Goal: Task Accomplishment & Management: Manage account settings

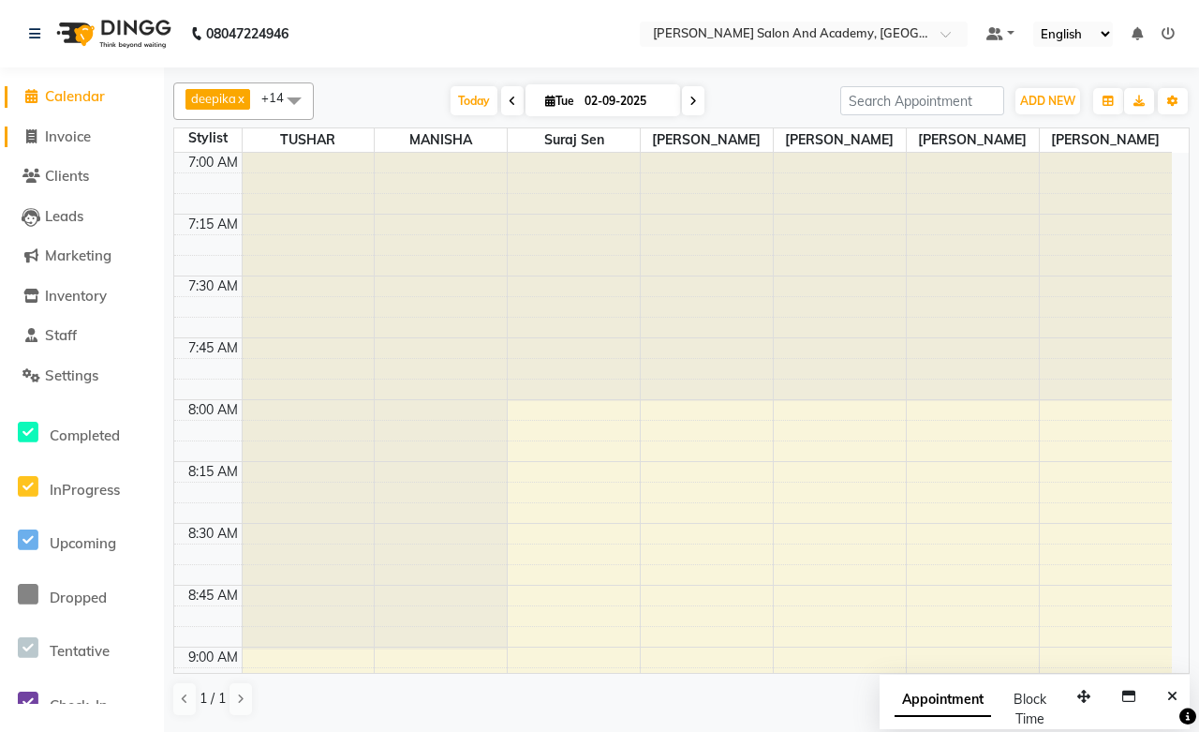
click at [63, 142] on span "Invoice" at bounding box center [68, 136] width 46 height 18
select select "service"
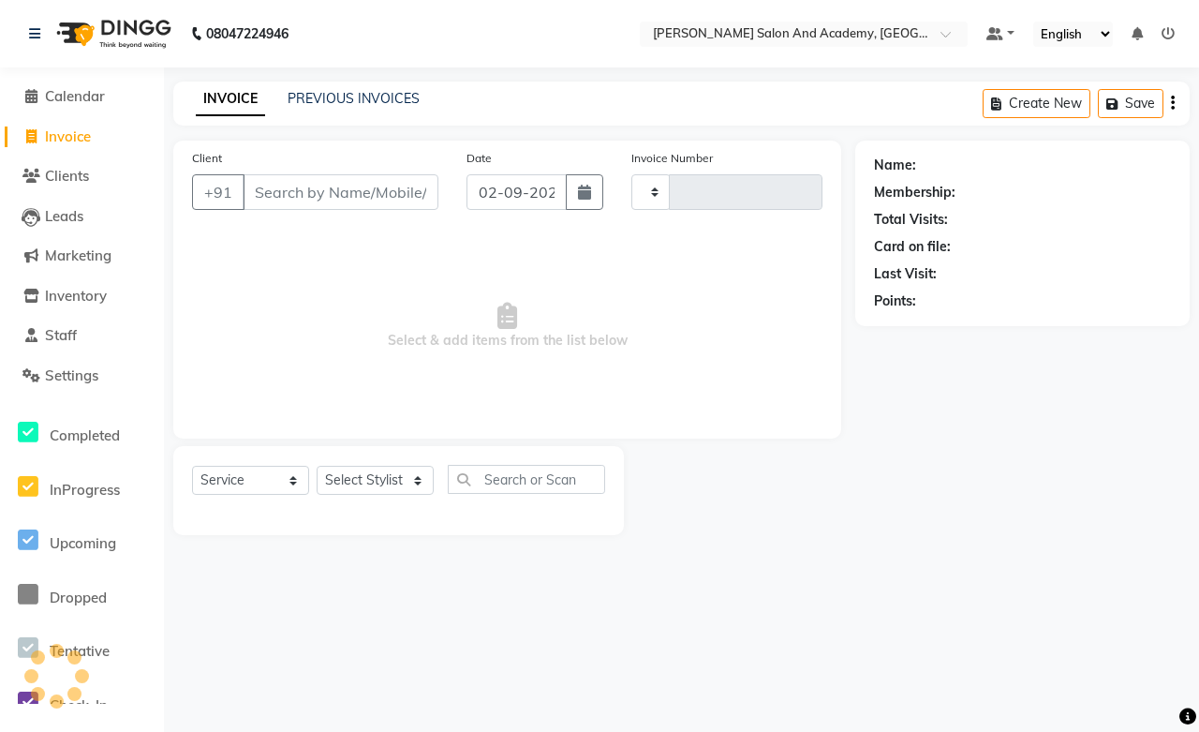
type input "0669"
select select "6453"
click at [90, 296] on span "Inventory" at bounding box center [76, 296] width 62 height 18
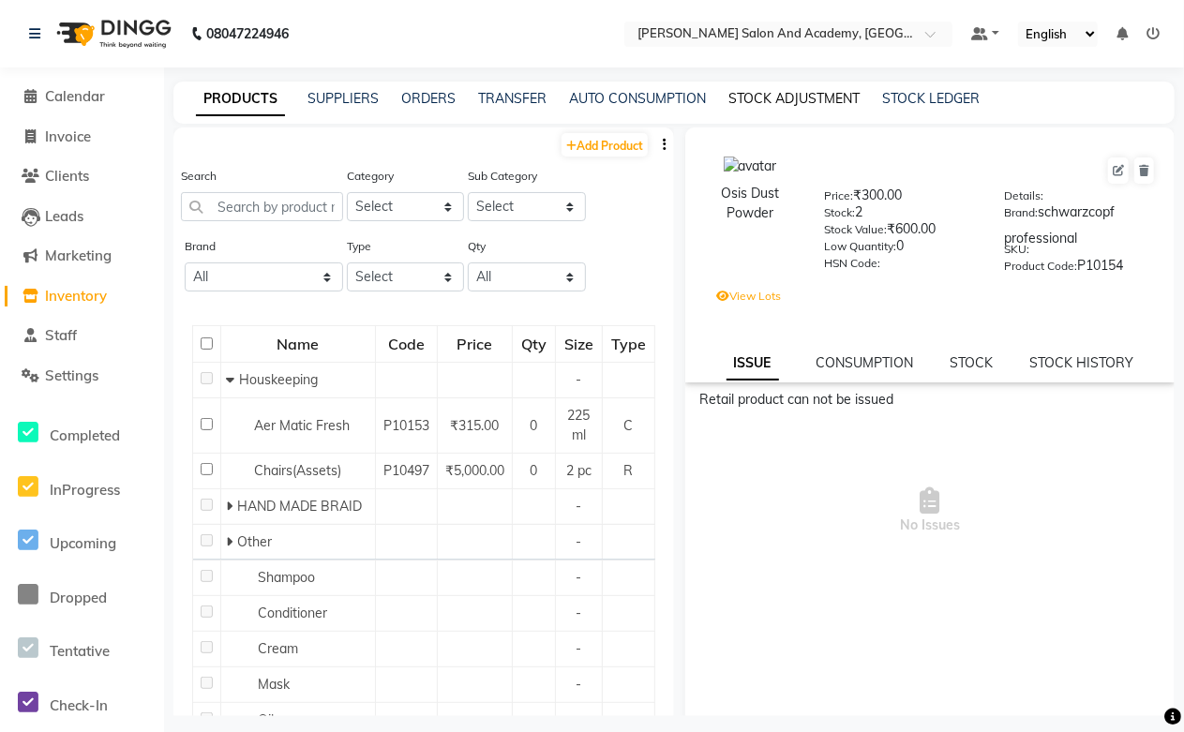
click at [745, 97] on link "STOCK ADJUSTMENT" at bounding box center [793, 98] width 131 height 17
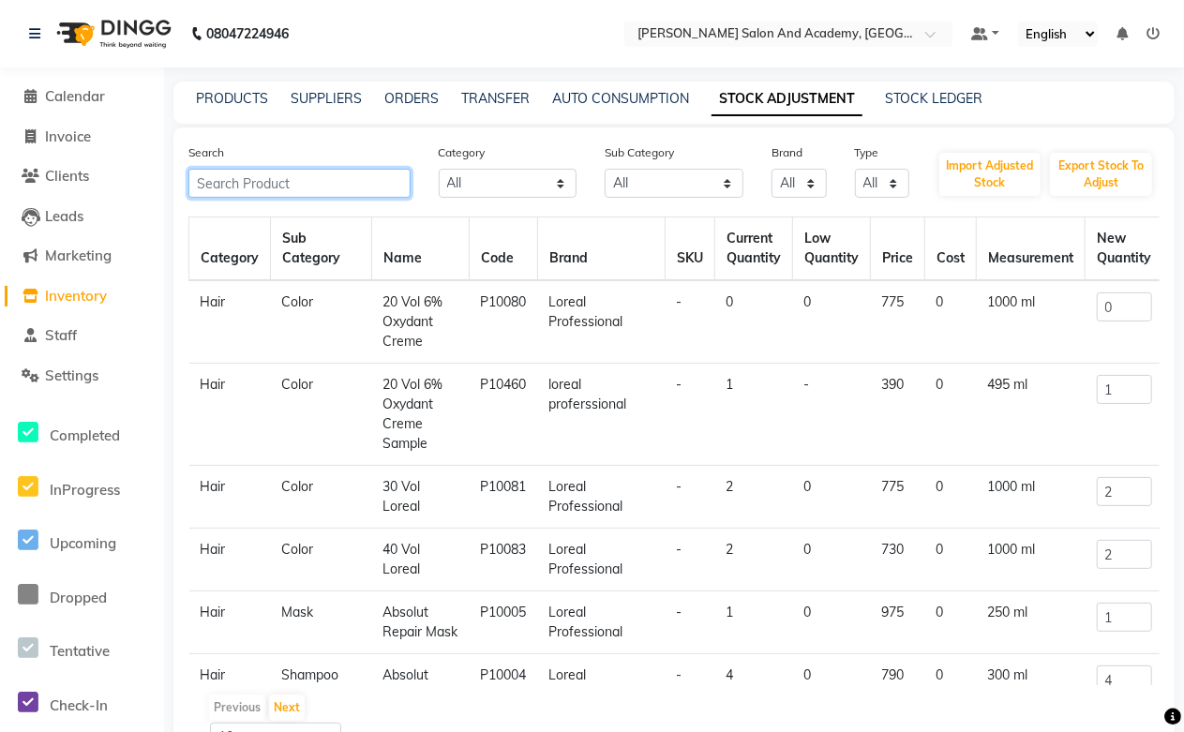
click at [259, 182] on input "text" at bounding box center [299, 183] width 222 height 29
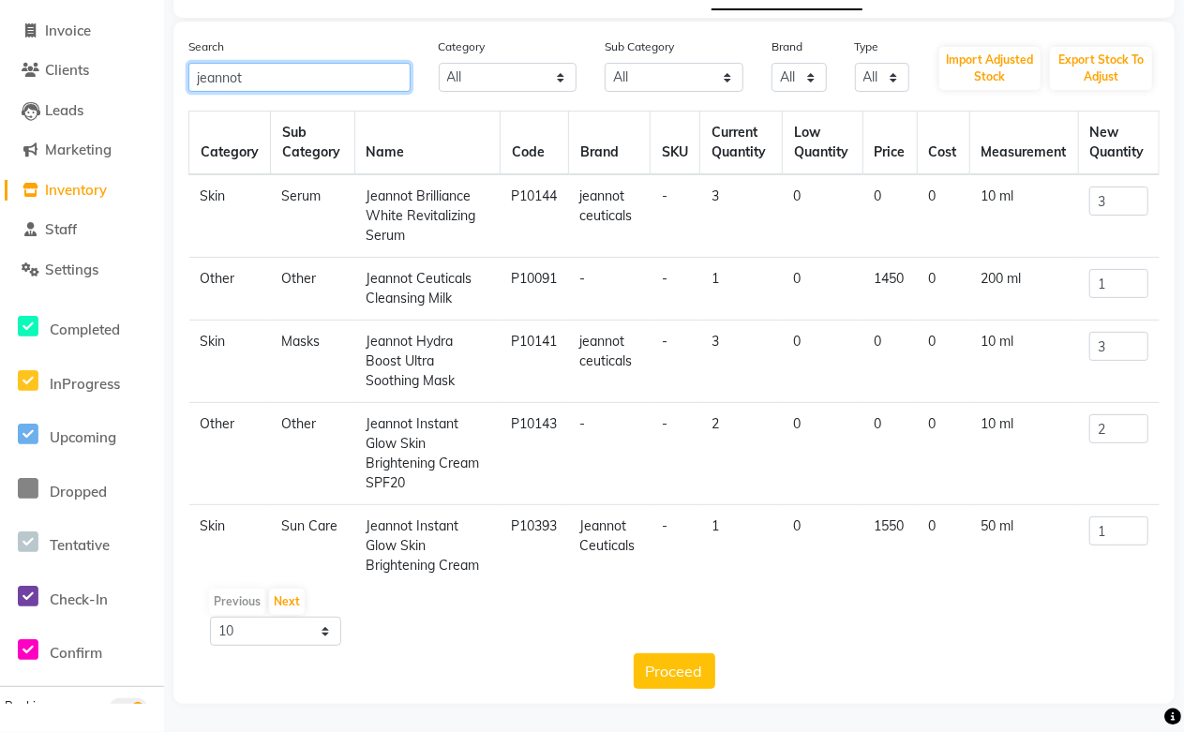
click at [296, 78] on input "jeannot" at bounding box center [299, 77] width 222 height 29
type input "j"
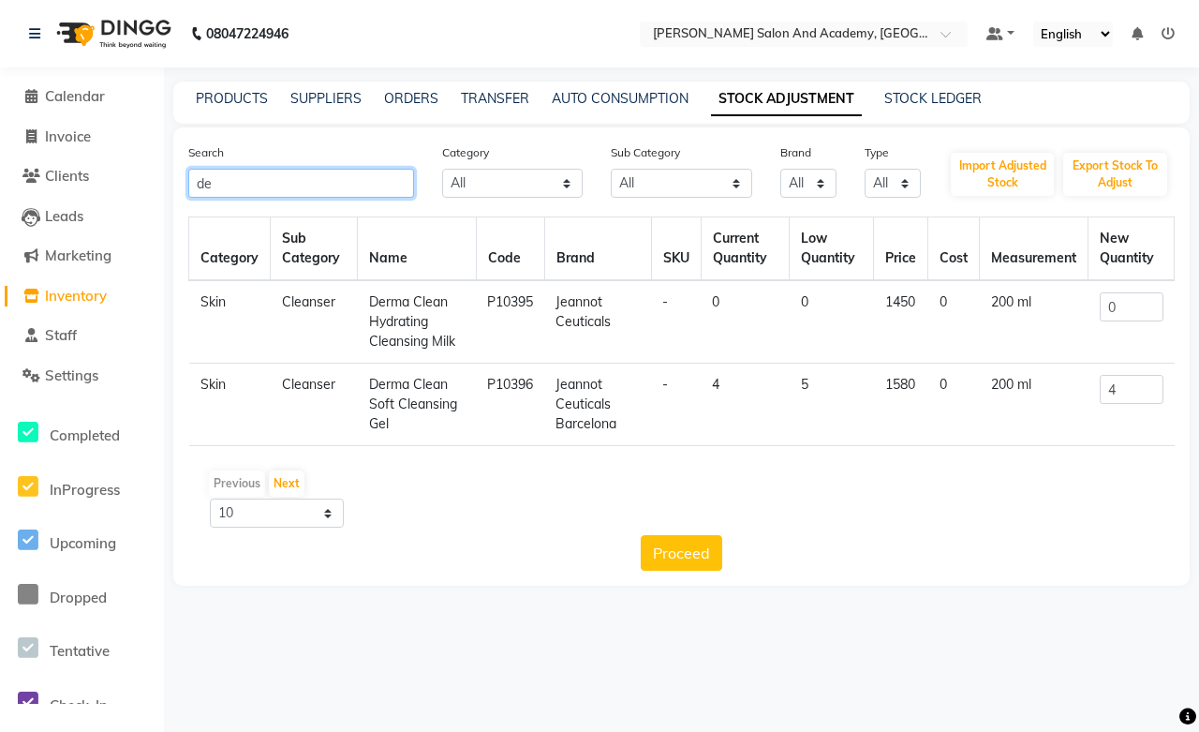
type input "d"
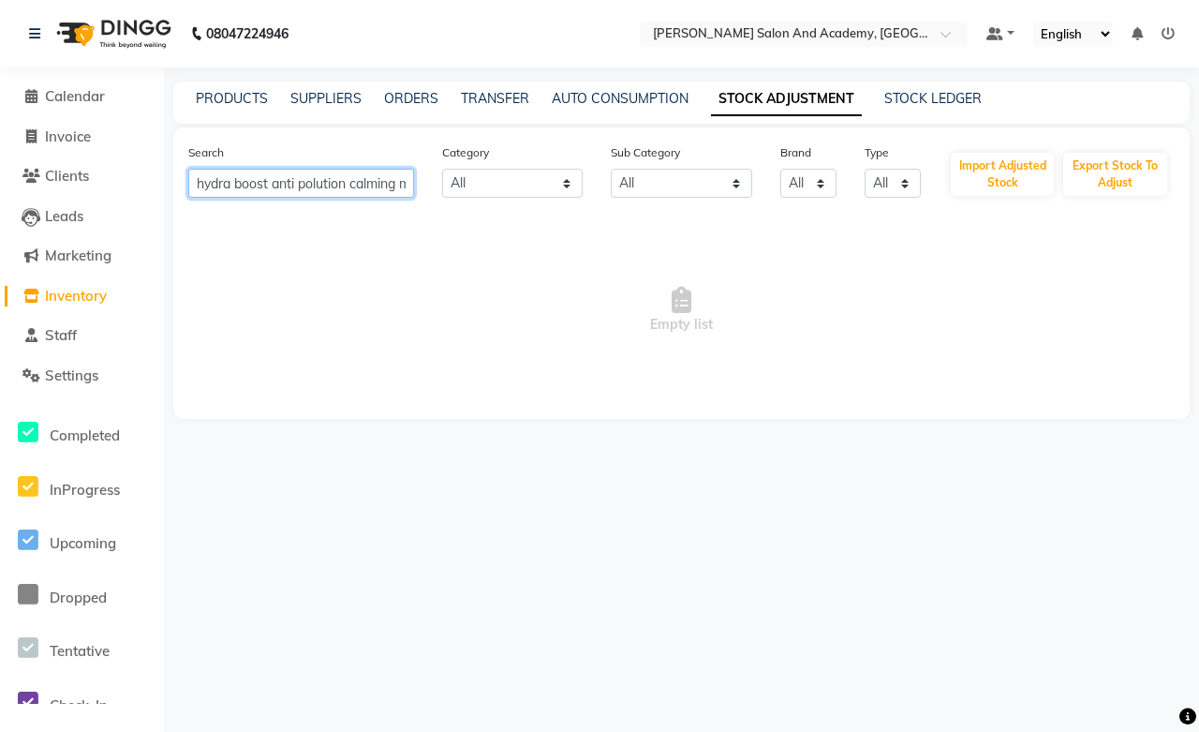
drag, startPoint x: 405, startPoint y: 179, endPoint x: 2, endPoint y: 156, distance: 403.6
click at [2, 156] on app-home "08047224946 Select Location × [PERSON_NAME] Salon And Academy, Dadabari Default…" at bounding box center [599, 223] width 1199 height 447
type input "hydra boost anti polution calming mist"
drag, startPoint x: 348, startPoint y: 167, endPoint x: 239, endPoint y: 185, distance: 110.2
click at [239, 185] on input "hydra boost anti polution calming mist" at bounding box center [301, 183] width 226 height 29
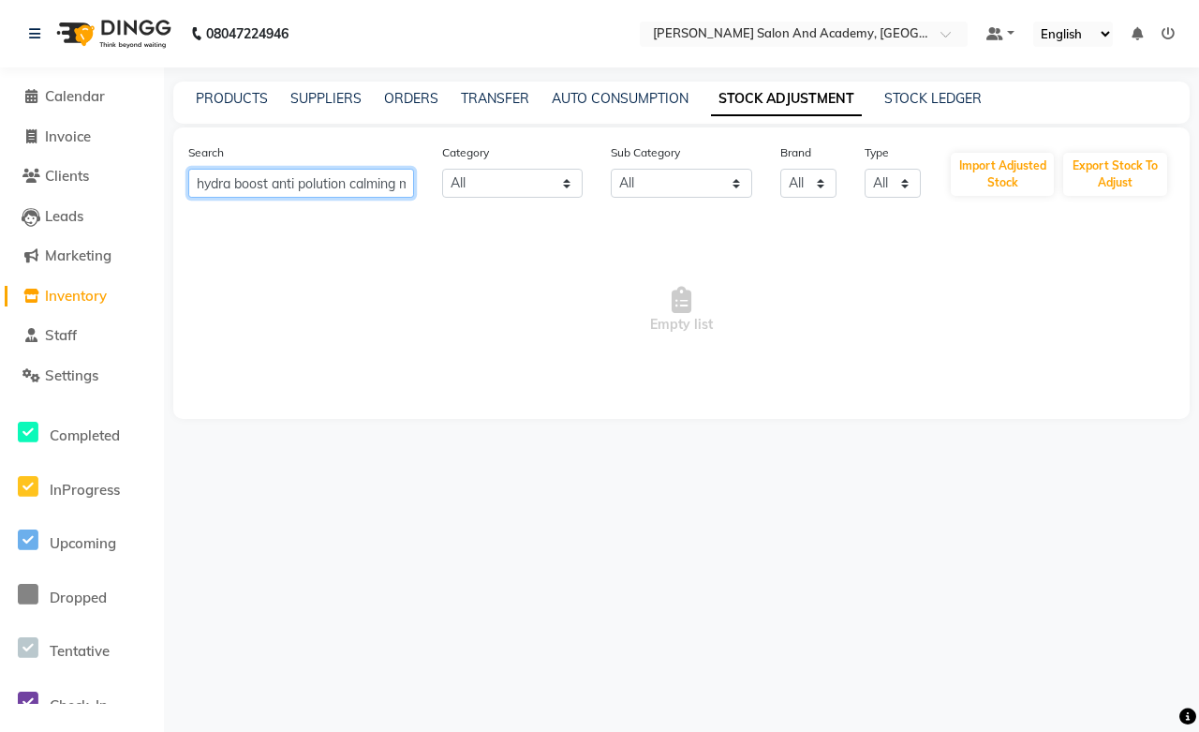
click at [239, 185] on input "hydra boost anti polution calming mist" at bounding box center [301, 183] width 226 height 29
click at [216, 95] on link "PRODUCTS" at bounding box center [232, 98] width 72 height 17
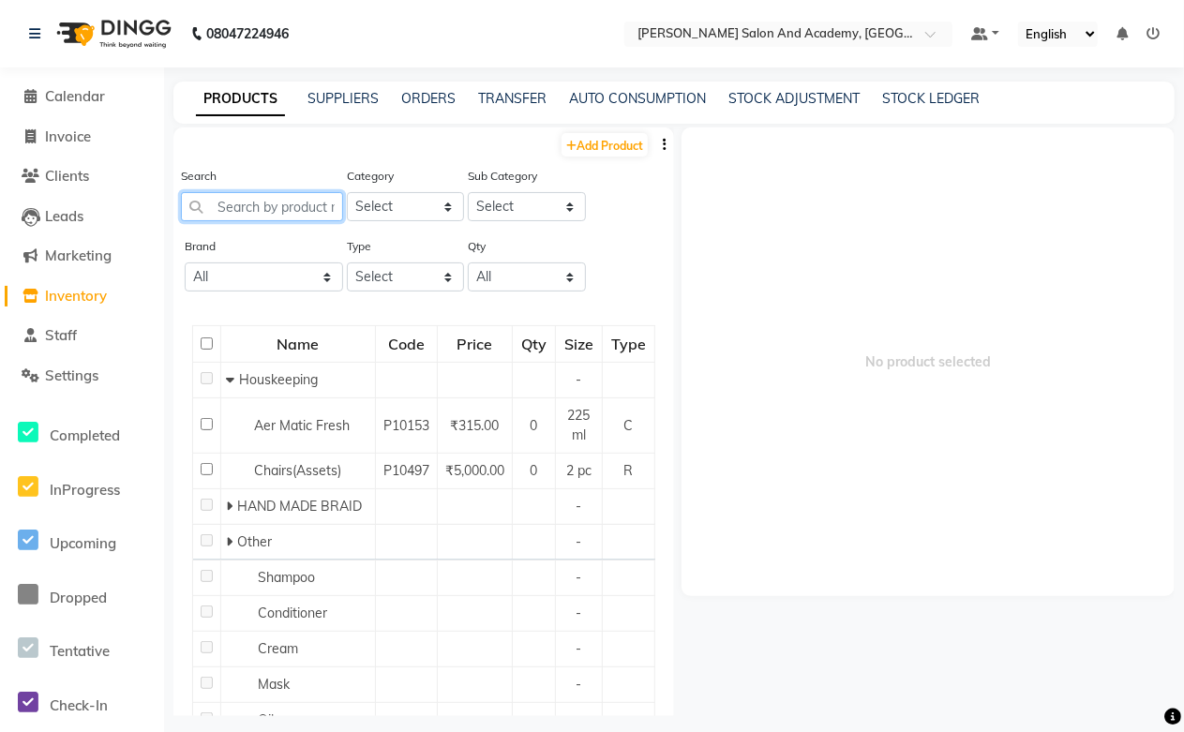
paste input "hydra boost anti polution calming mist"
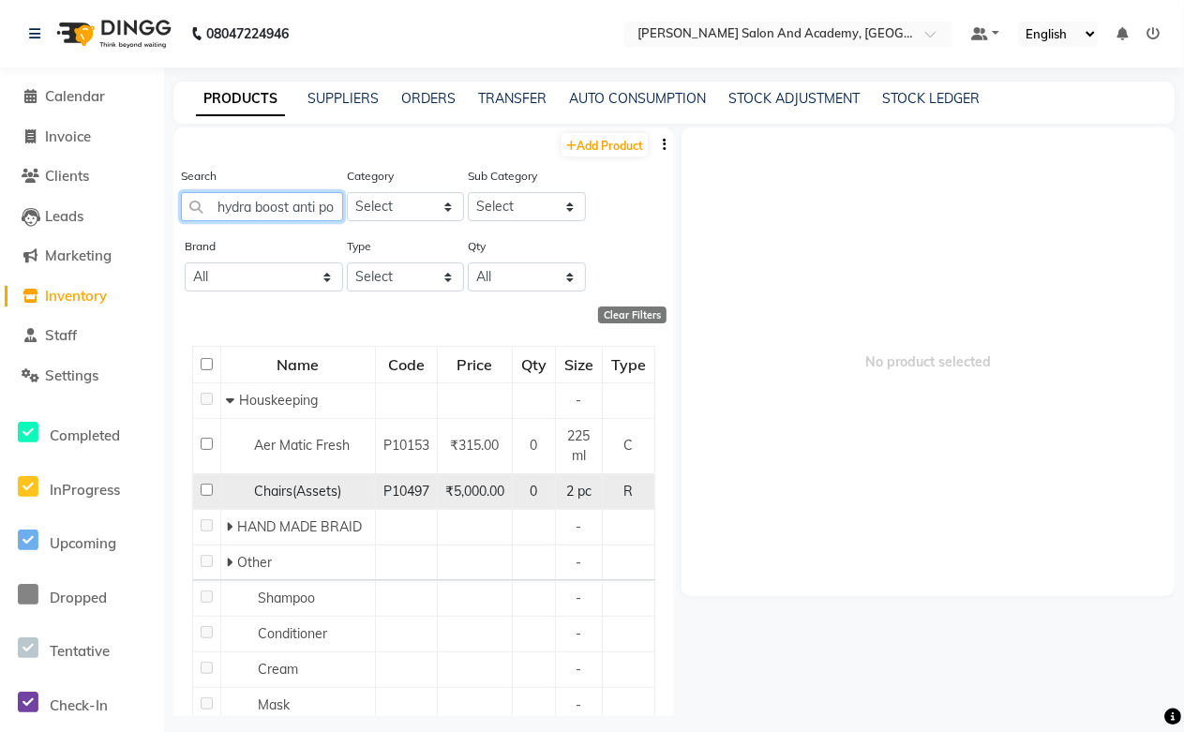
scroll to position [0, 123]
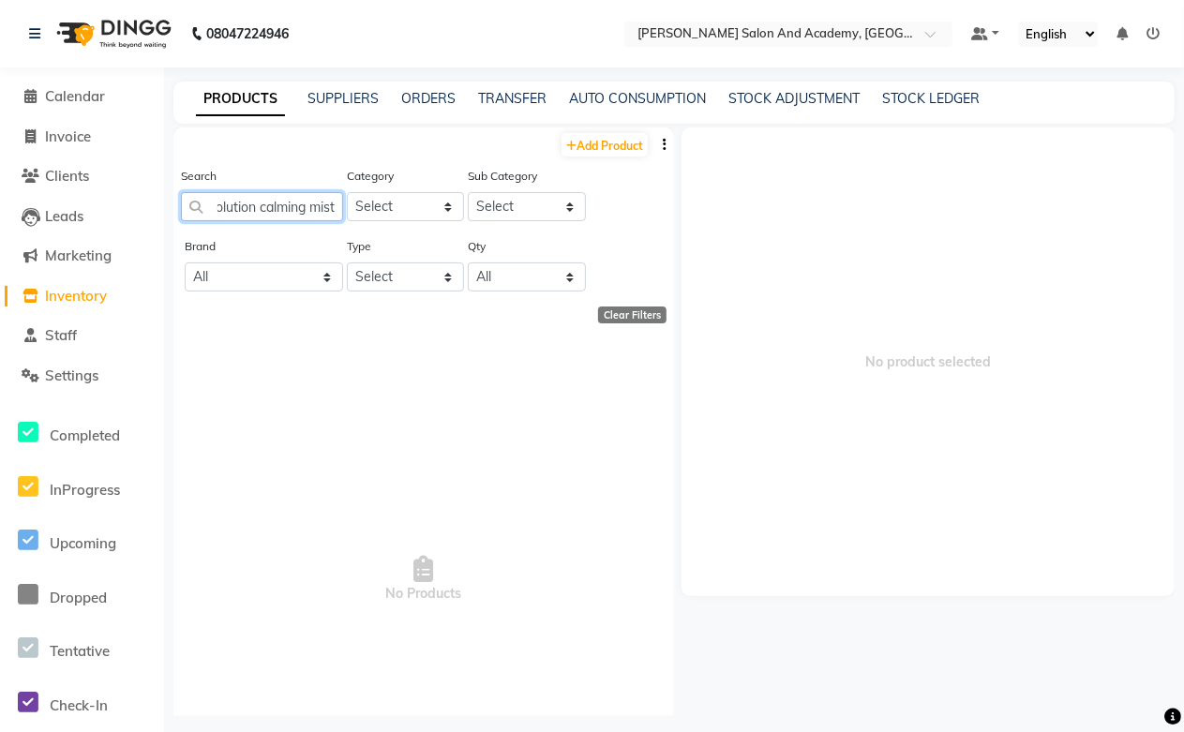
click at [214, 208] on input "hydra boost anti polution calming mist" at bounding box center [262, 206] width 162 height 29
drag, startPoint x: 216, startPoint y: 213, endPoint x: 373, endPoint y: 216, distance: 156.5
click at [373, 216] on div "Search anti polution calming mist Category Select Hair Skin Jeanott Ceuticals O…" at bounding box center [423, 201] width 500 height 70
paste input "hydra boost"
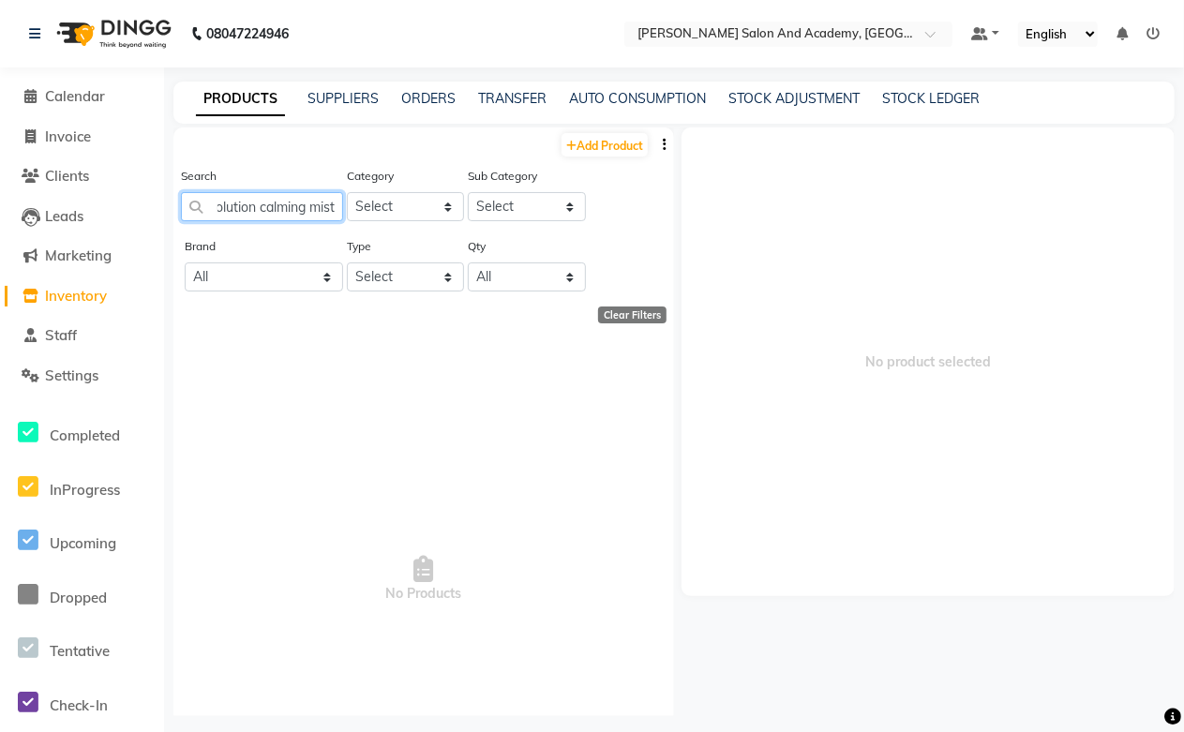
type input "hydra boost anti polution calming mist"
click at [276, 210] on input "hydra boost anti polution calming mist" at bounding box center [262, 206] width 162 height 29
drag, startPoint x: 212, startPoint y: 208, endPoint x: 384, endPoint y: 211, distance: 172.4
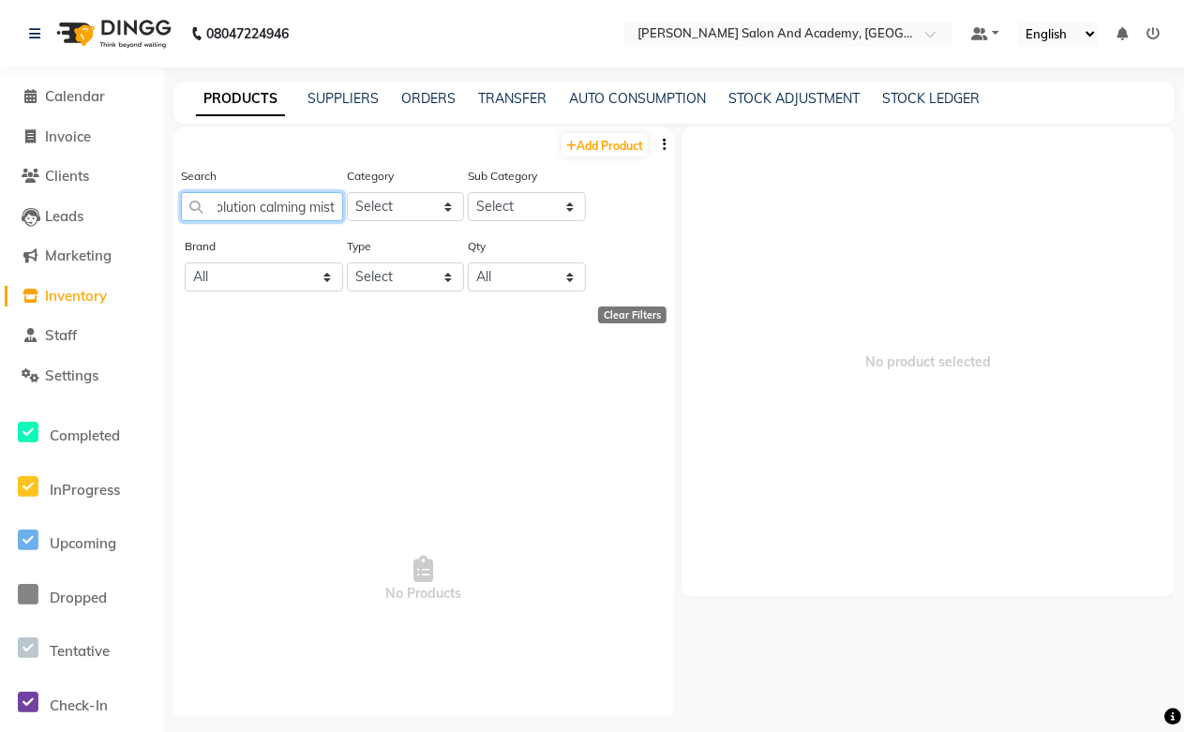
click at [384, 211] on div "Search hydra boost anti polution calming mist Category Select Hair Skin Jeanott…" at bounding box center [423, 201] width 500 height 70
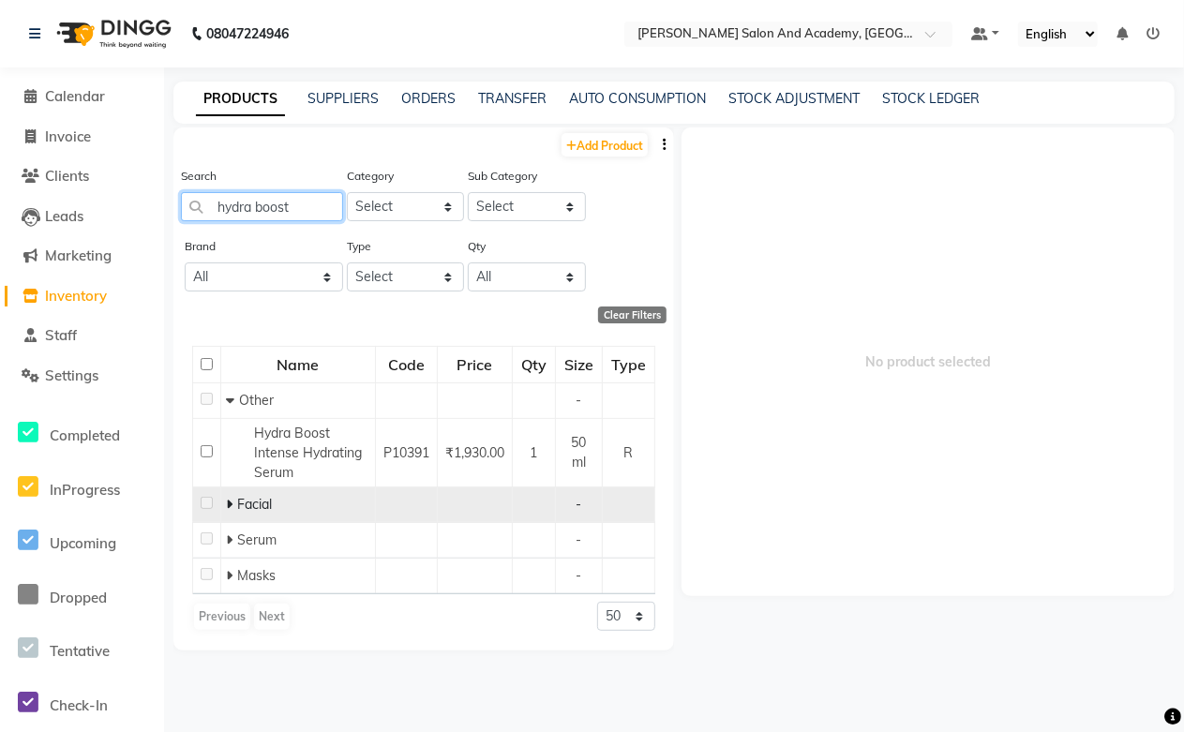
type input "hydra boost"
click at [222, 502] on td "Facial" at bounding box center [298, 505] width 155 height 36
click at [228, 506] on icon at bounding box center [229, 504] width 7 height 13
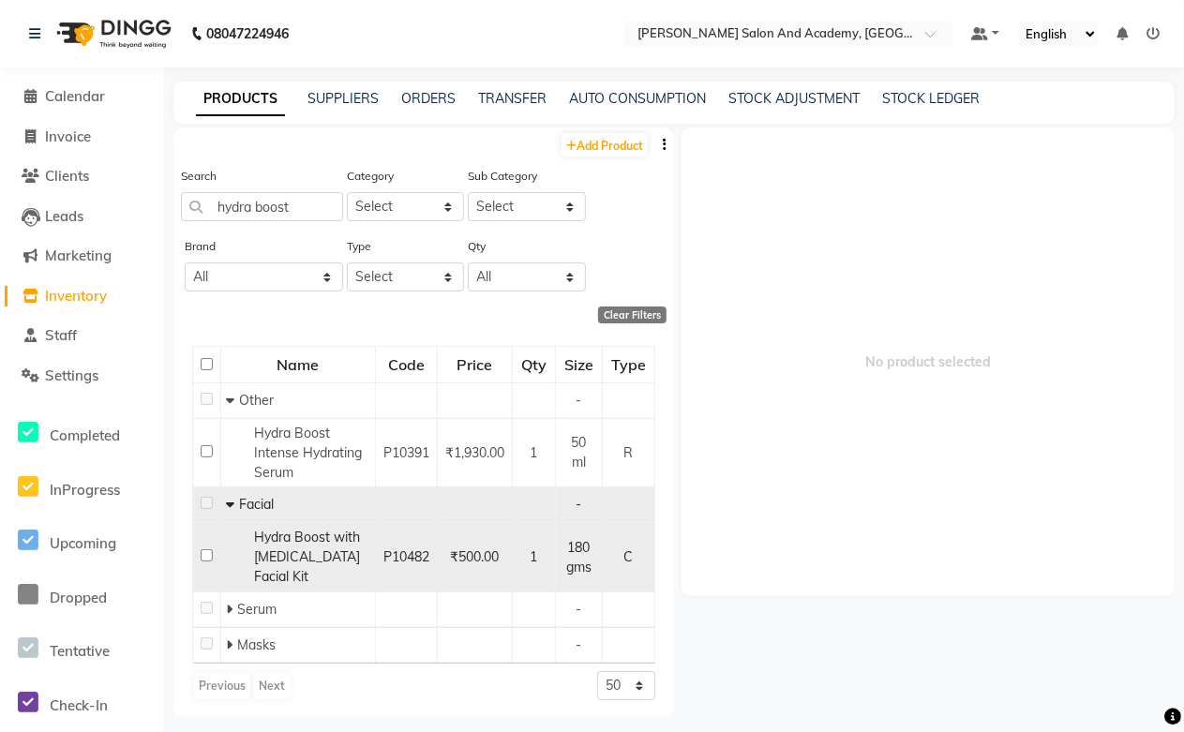
scroll to position [23, 0]
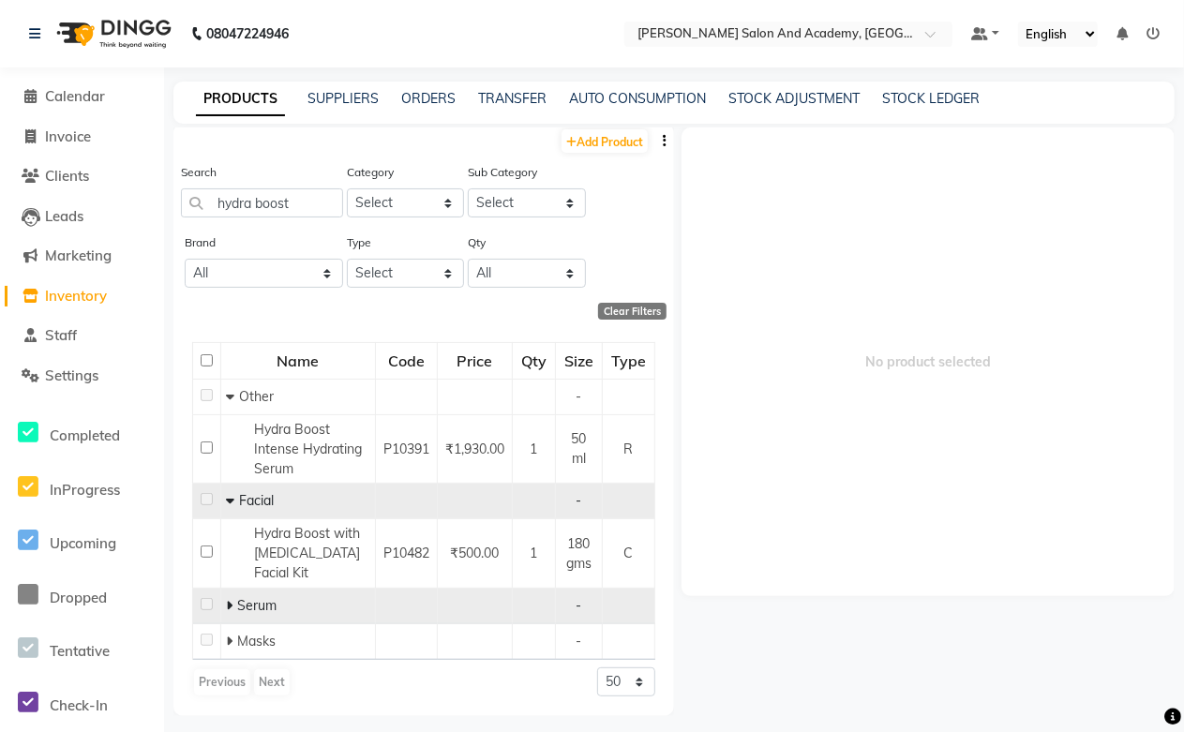
click at [229, 604] on icon at bounding box center [229, 605] width 7 height 13
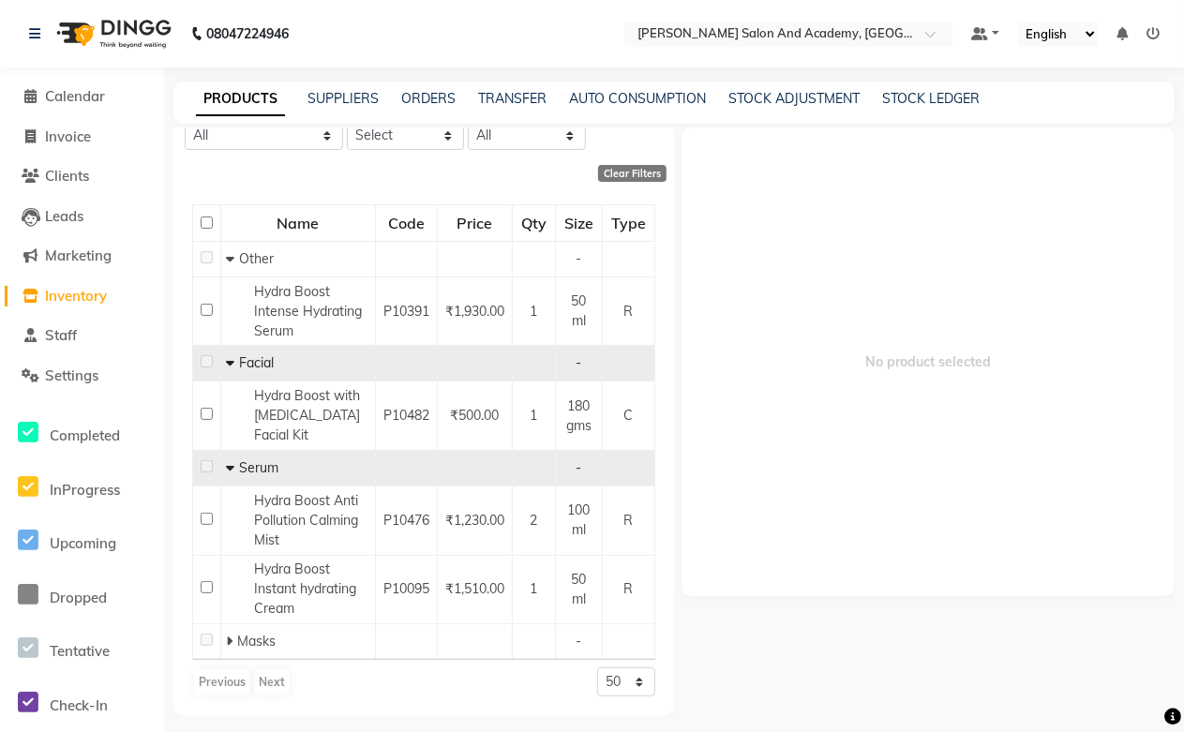
scroll to position [182, 0]
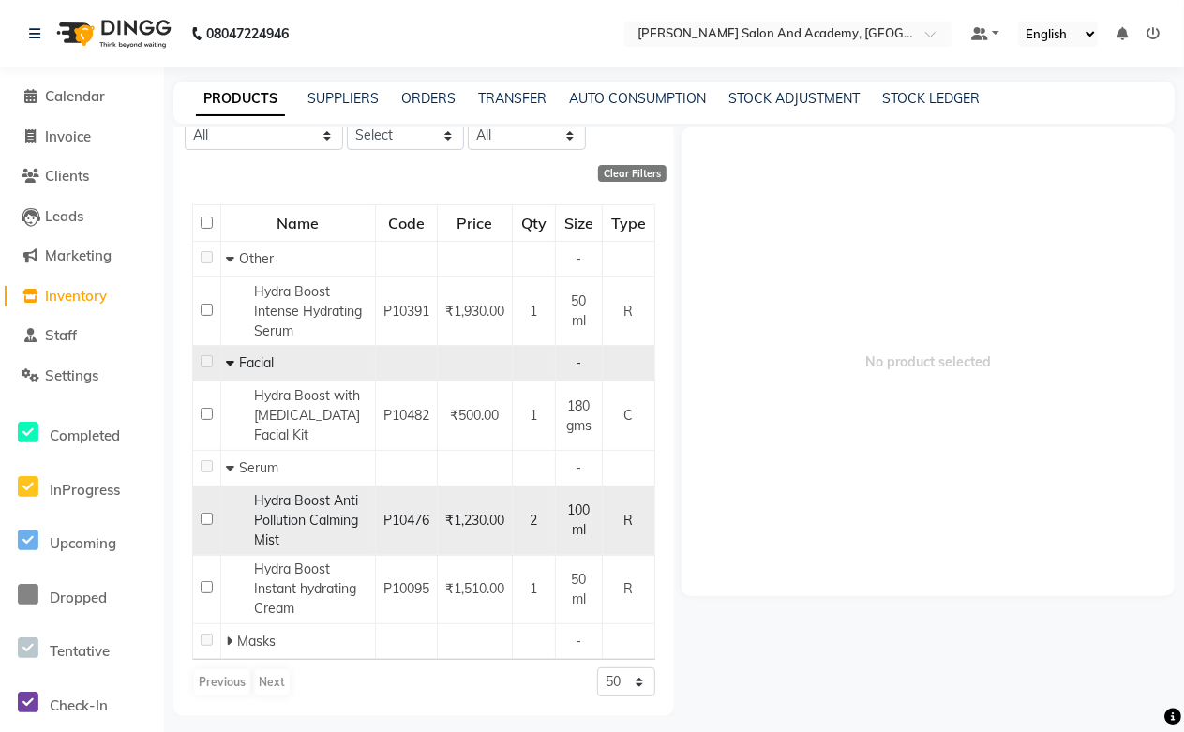
click at [376, 502] on td "P10476" at bounding box center [407, 520] width 62 height 69
click at [291, 499] on span "Hydra Boost Anti Pollution Calming Mist" at bounding box center [306, 520] width 104 height 56
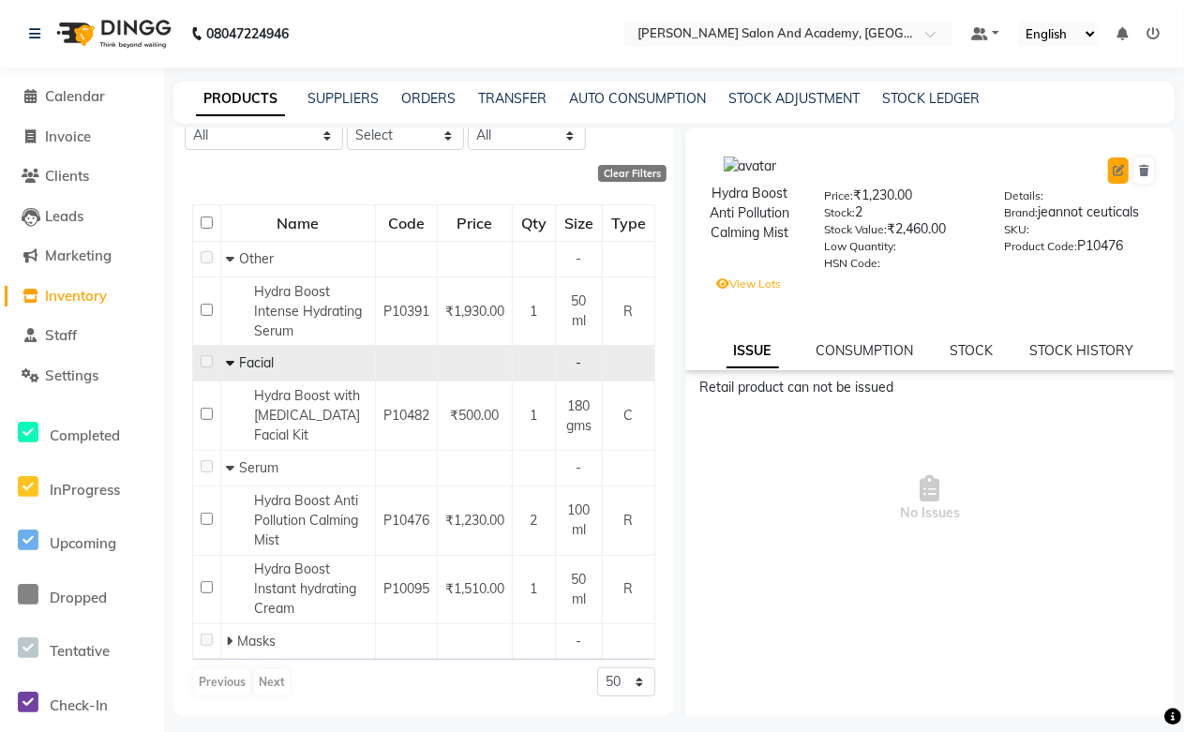
click at [1108, 171] on button at bounding box center [1118, 170] width 21 height 26
select select "R"
select select "true"
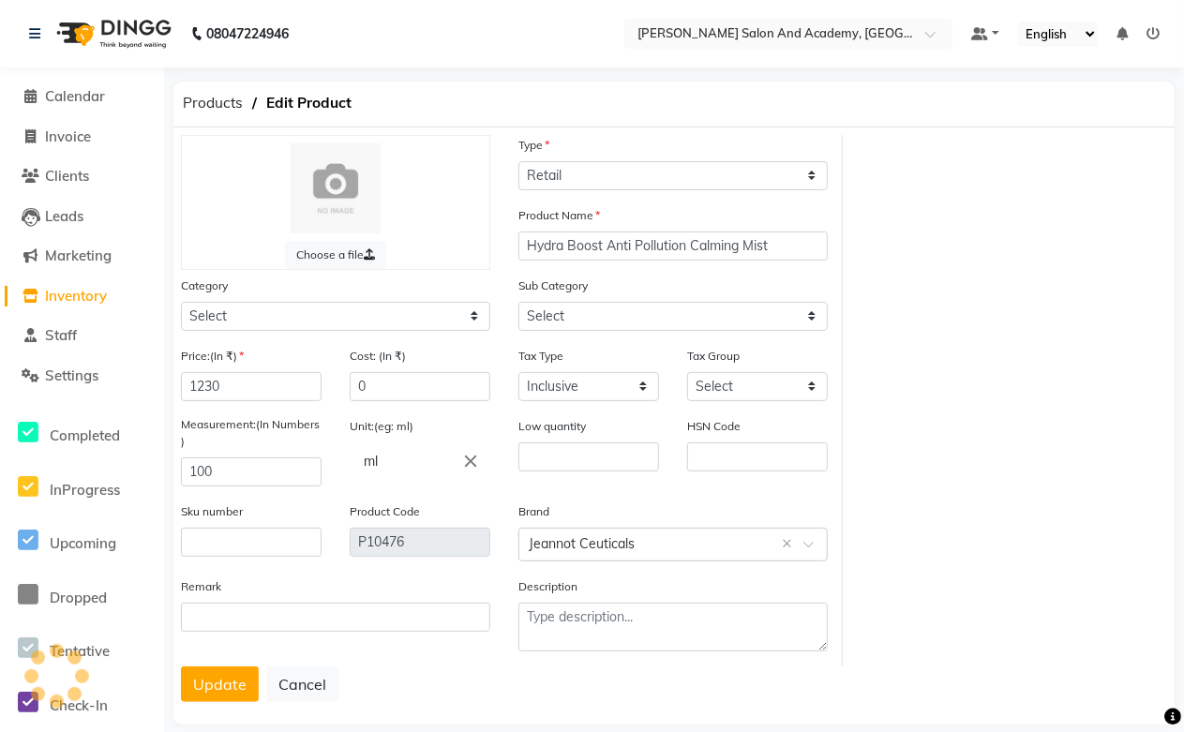
select select "1063801150"
select select "1063801154"
click at [264, 306] on select "Select Hair Skin Jeanott Ceuticals Other" at bounding box center [335, 316] width 309 height 29
select select "1063802350"
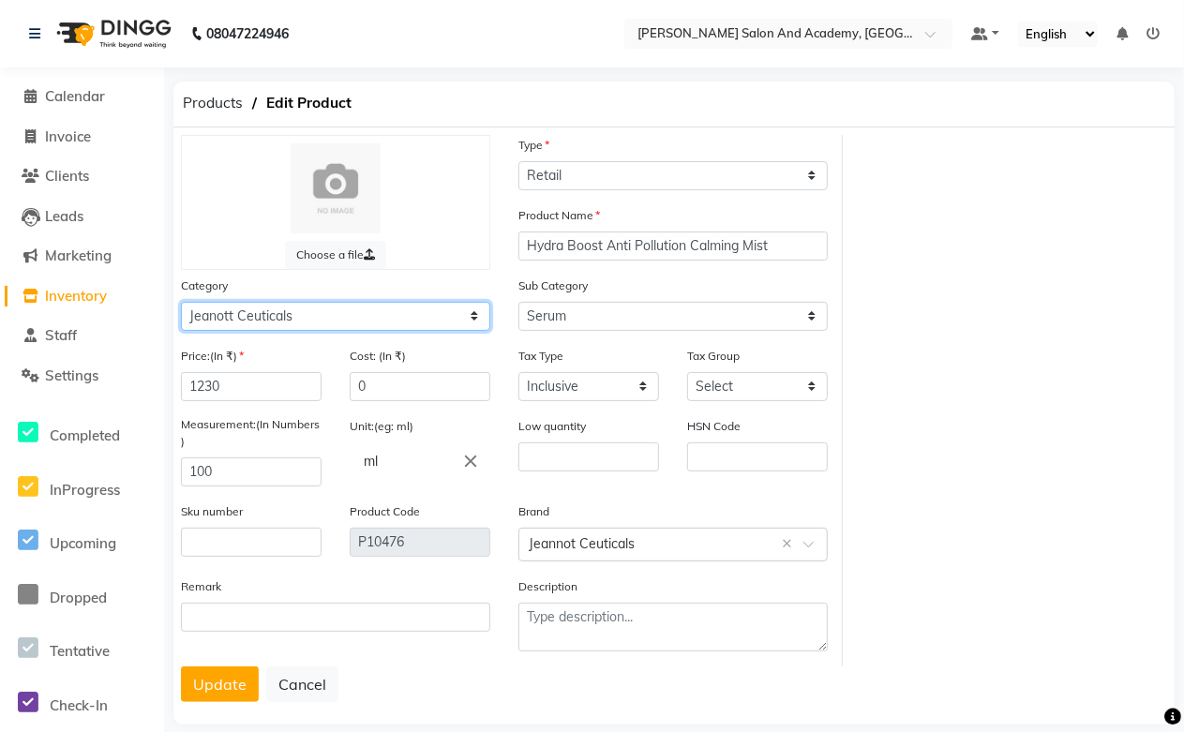
click at [181, 302] on select "Select Hair Skin Jeanott Ceuticals Other" at bounding box center [335, 316] width 309 height 29
select select
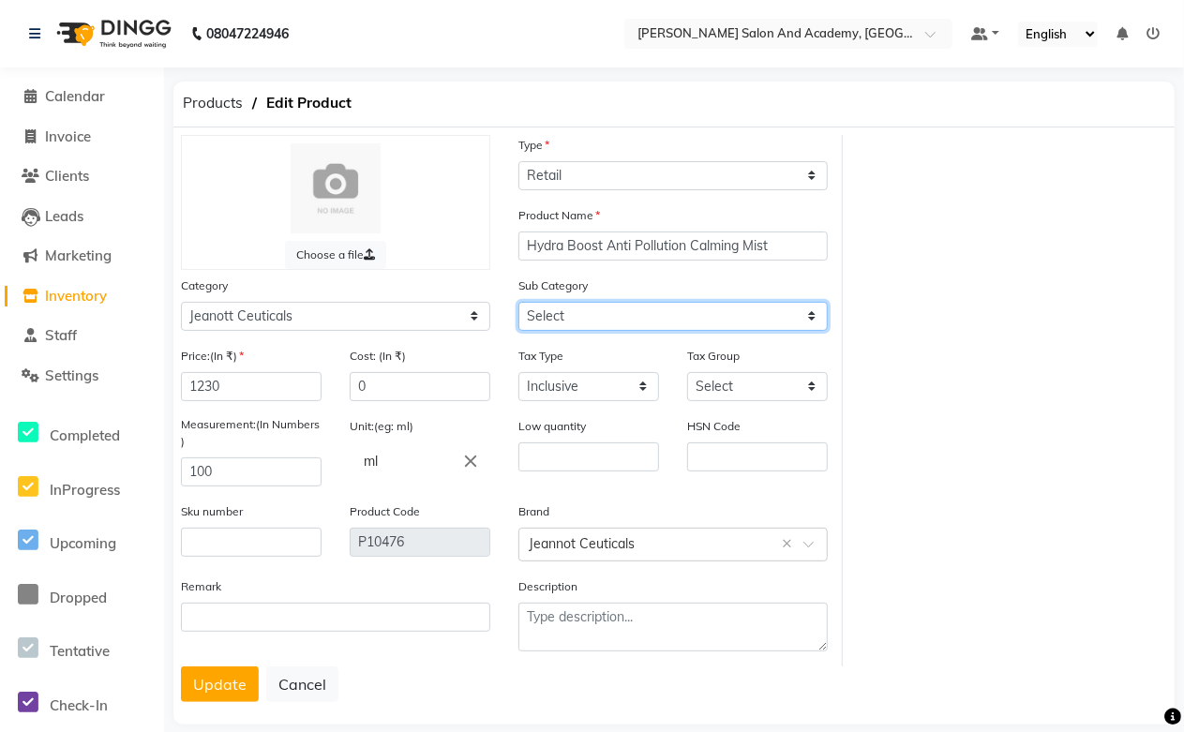
click at [563, 316] on select "Select" at bounding box center [672, 316] width 309 height 29
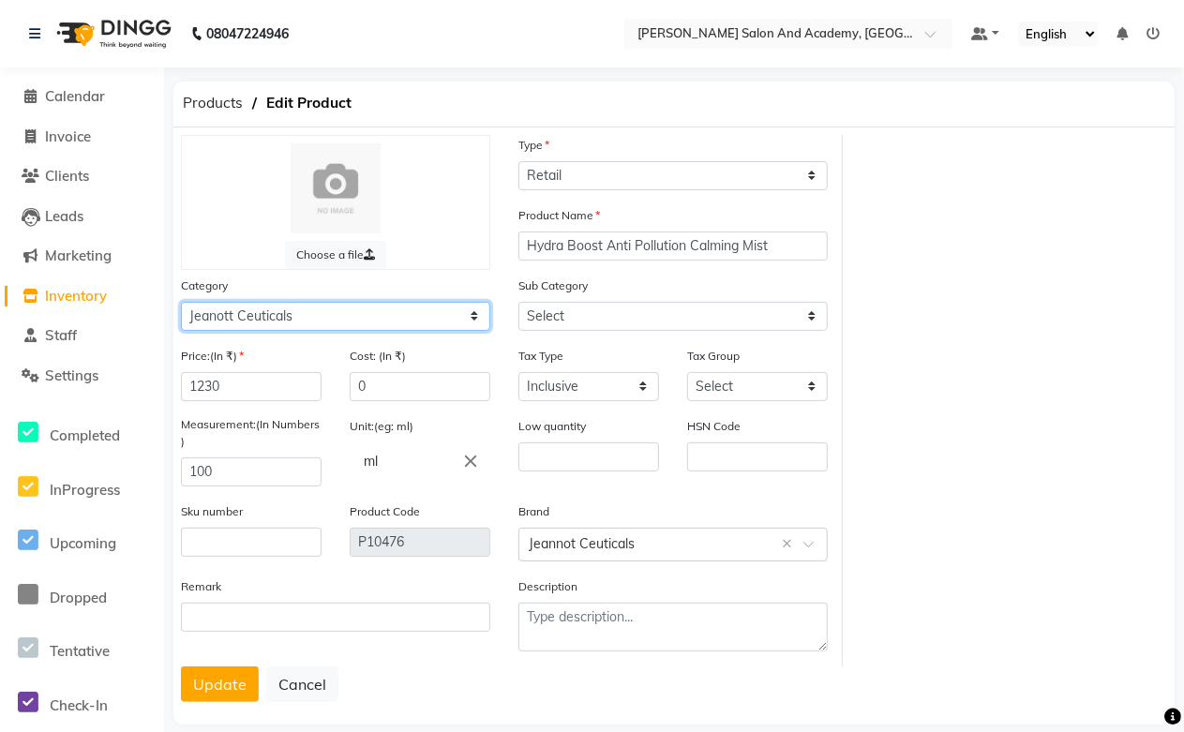
click at [265, 307] on select "Select Hair Skin Jeanott Ceuticals Other" at bounding box center [335, 316] width 309 height 29
select select "1063801150"
click at [181, 302] on select "Select Hair Skin Jeanott Ceuticals Other" at bounding box center [335, 316] width 309 height 29
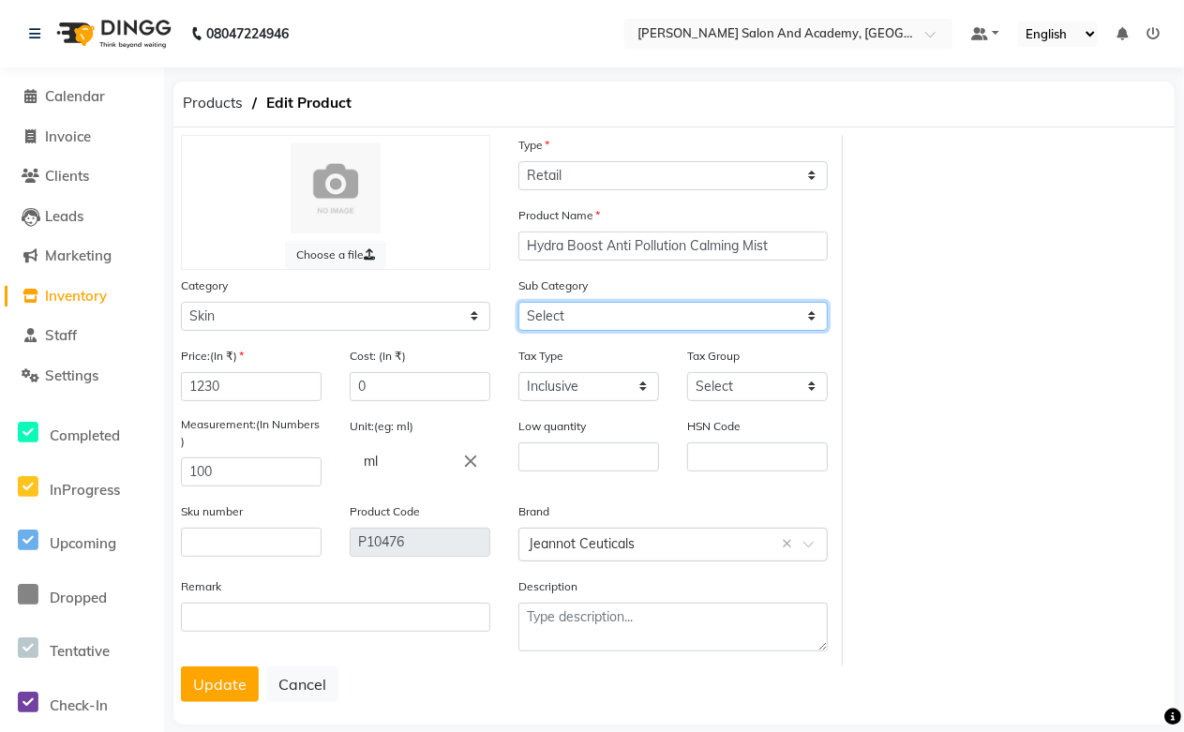
click at [556, 316] on select "Select Cleanser Facial Moisturiser Serum Toner Sun Care Masks Lip Care Eye Care…" at bounding box center [672, 316] width 309 height 29
select select "1063801154"
click at [518, 302] on select "Select Cleanser Facial Moisturiser Serum Toner Sun Care Masks Lip Care Eye Care…" at bounding box center [672, 316] width 309 height 29
click at [225, 694] on button "Update" at bounding box center [220, 684] width 78 height 36
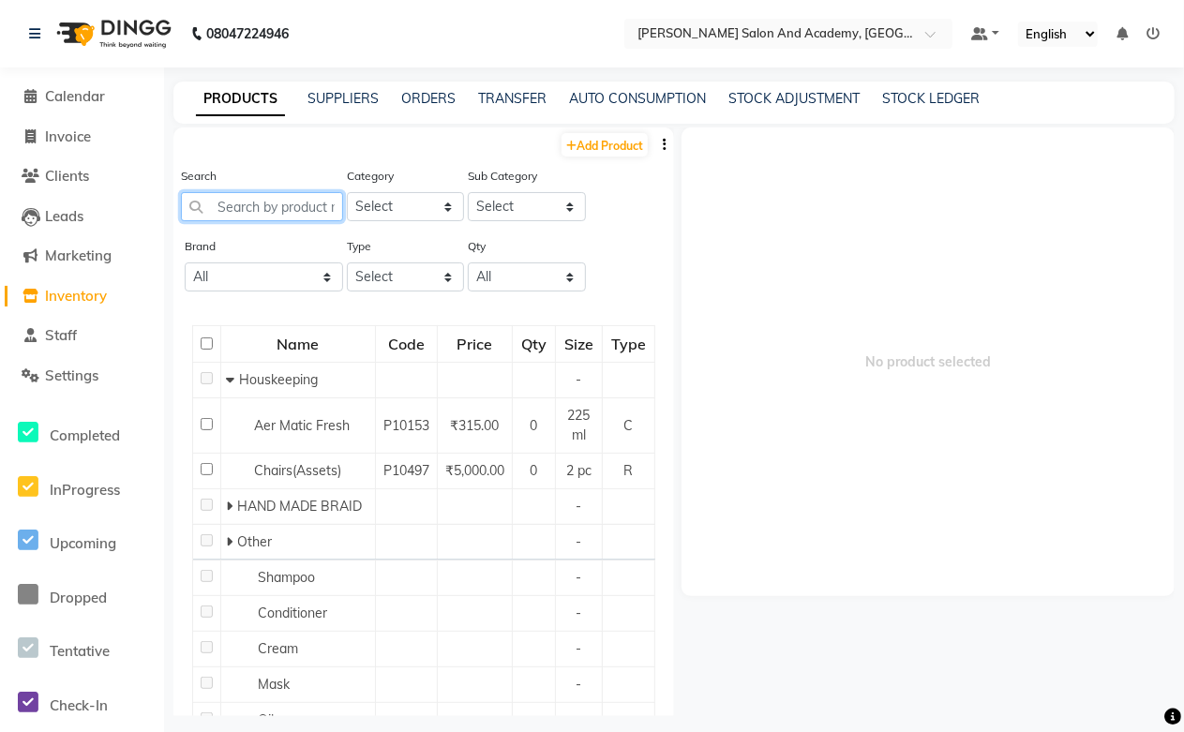
paste input "hydra boost anti polution calming mist"
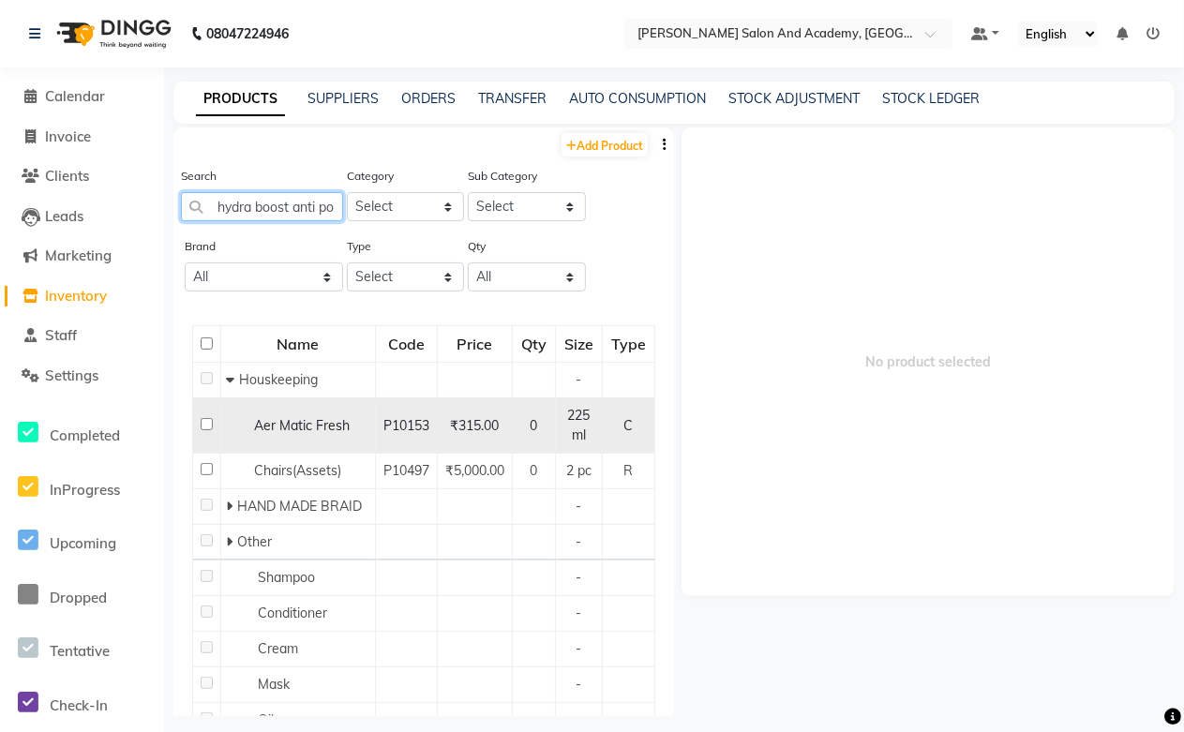
scroll to position [0, 123]
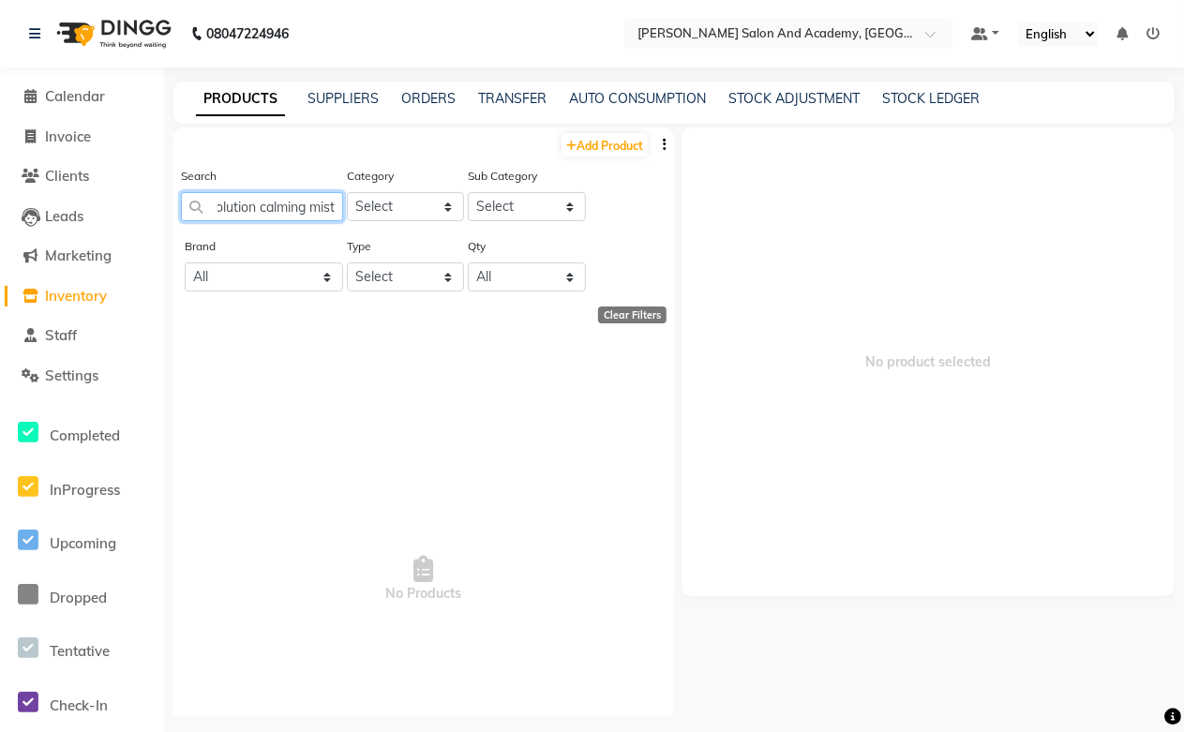
click at [246, 207] on input "hydra boost anti polution calming mist" at bounding box center [262, 206] width 162 height 29
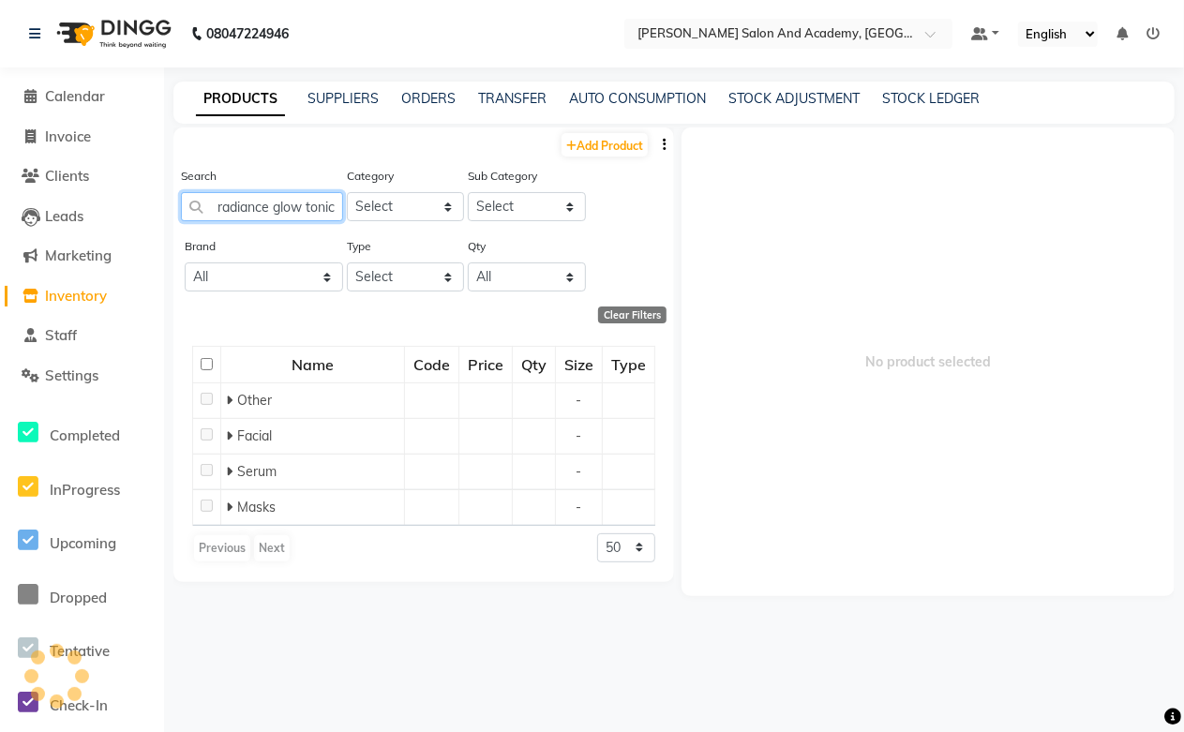
scroll to position [0, 78]
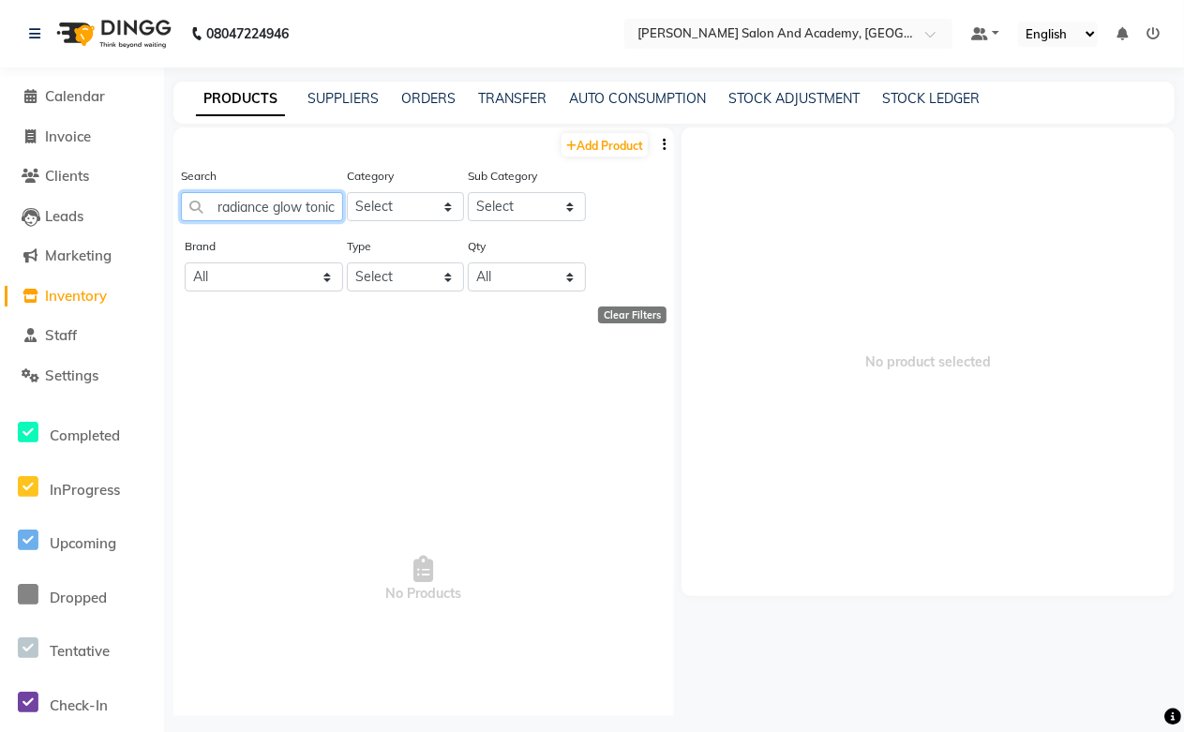
drag, startPoint x: 304, startPoint y: 209, endPoint x: 297, endPoint y: 286, distance: 77.1
click at [300, 230] on div "Search hydra boost radiance glow tonic" at bounding box center [262, 201] width 162 height 70
drag, startPoint x: 221, startPoint y: 201, endPoint x: 307, endPoint y: 231, distance: 91.3
click at [307, 231] on div "Search hydra boost radiance glow tonic" at bounding box center [262, 201] width 162 height 70
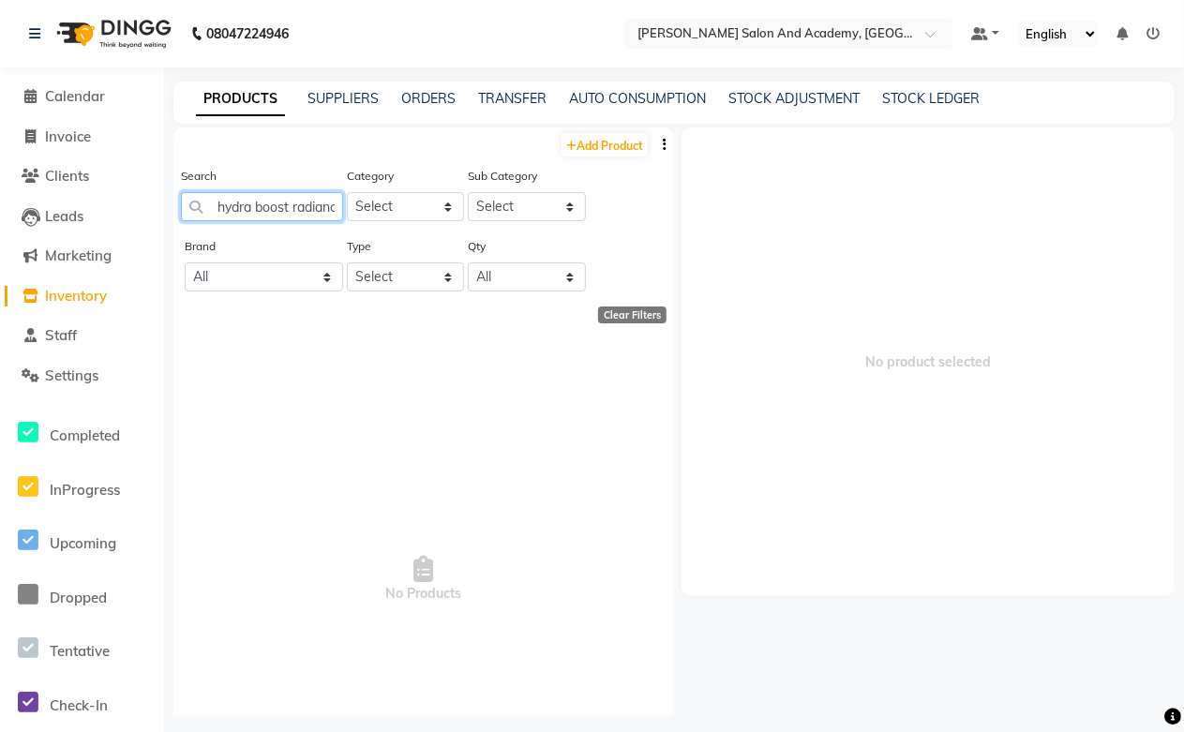
type input "hydra boost radiance glow tonic"
click at [276, 239] on div "Brand All Amazon Aroma Aroma Professional Aroma Treasures Avl B Blunt Beauty St…" at bounding box center [264, 263] width 158 height 55
click at [223, 204] on input "hydra boost radiance glow tonic" at bounding box center [262, 206] width 162 height 29
click at [223, 206] on input "hydra boost radiance glow tonic" at bounding box center [262, 206] width 162 height 29
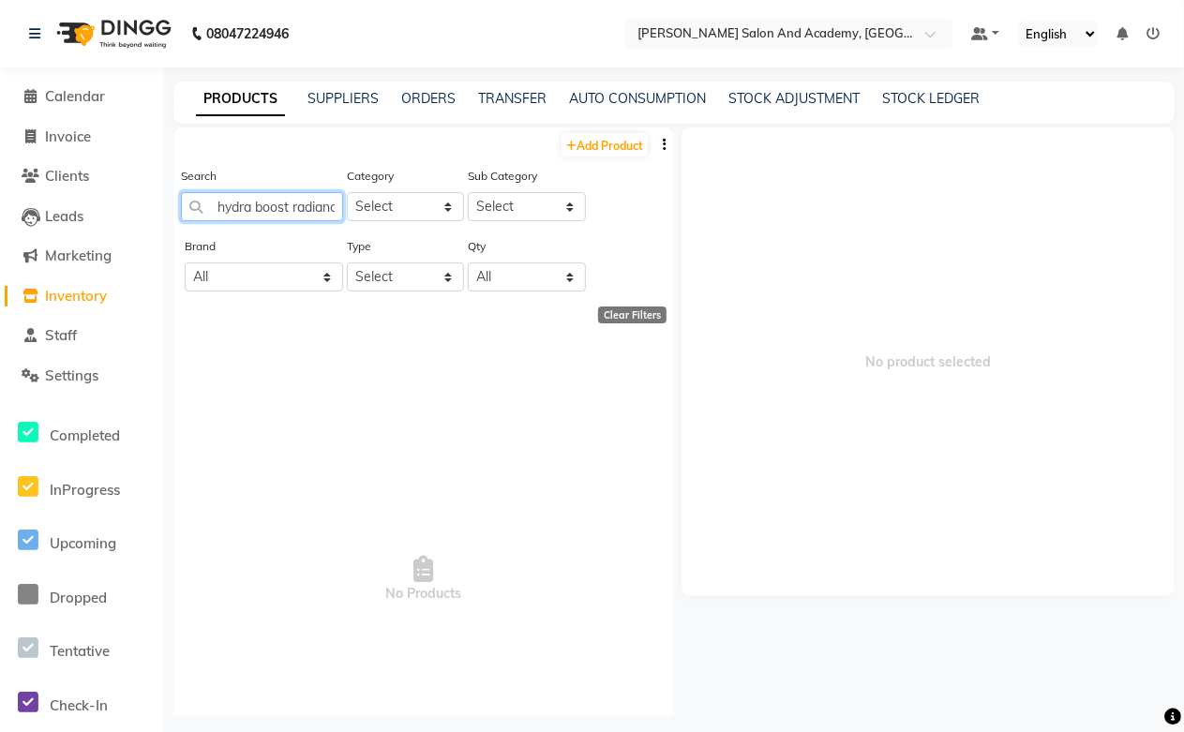
click at [223, 206] on input "hydra boost radiance glow tonic" at bounding box center [262, 206] width 162 height 29
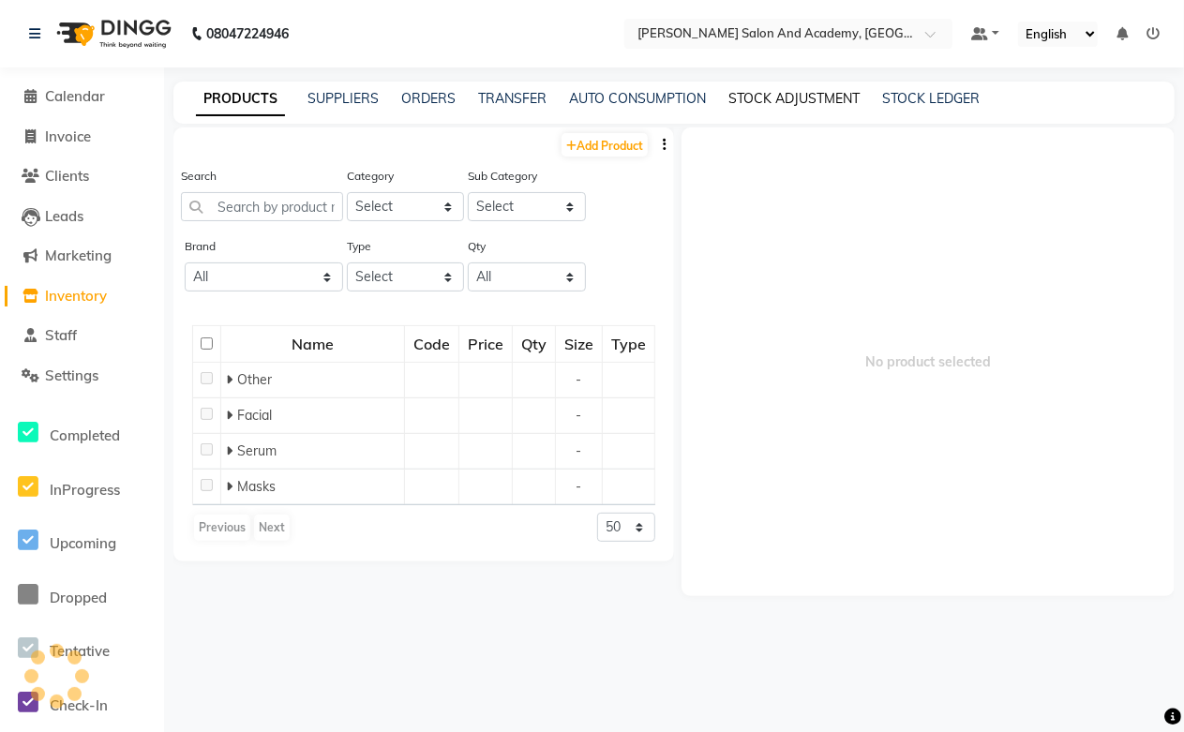
click at [773, 100] on link "STOCK ADJUSTMENT" at bounding box center [793, 98] width 131 height 17
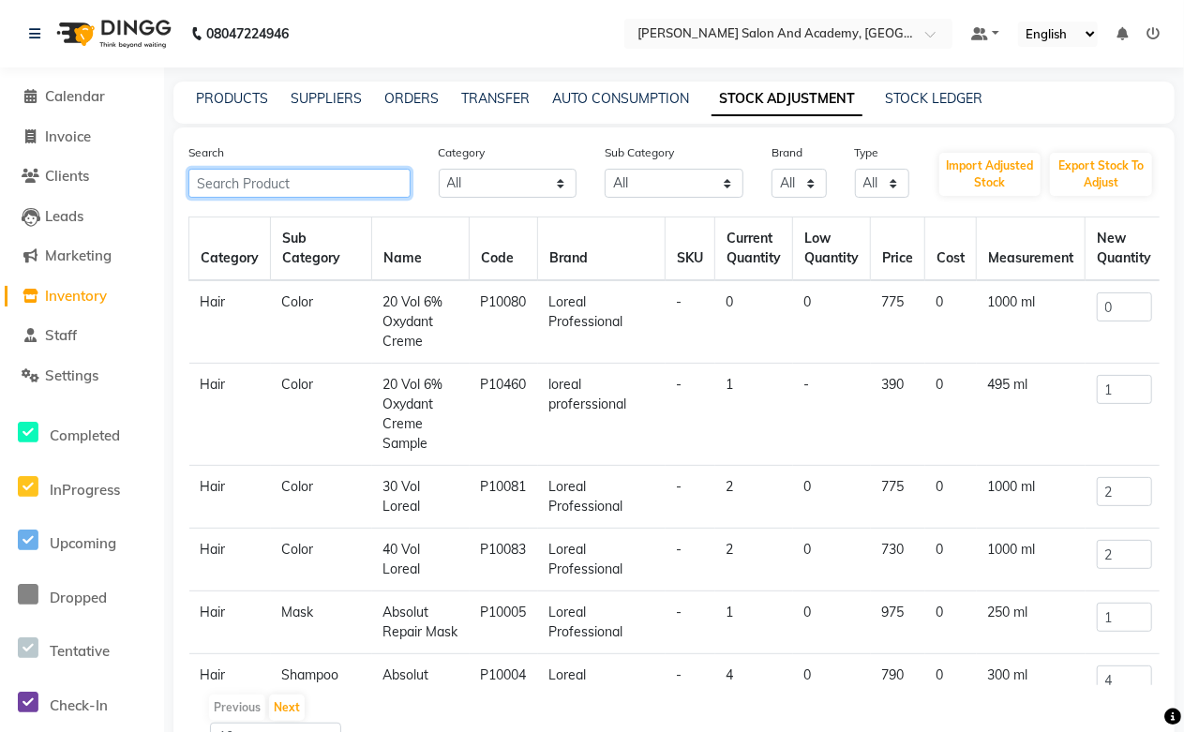
paste input "hydra boost radiance glow tonic"
type input "hydra boost radiance glow tonic"
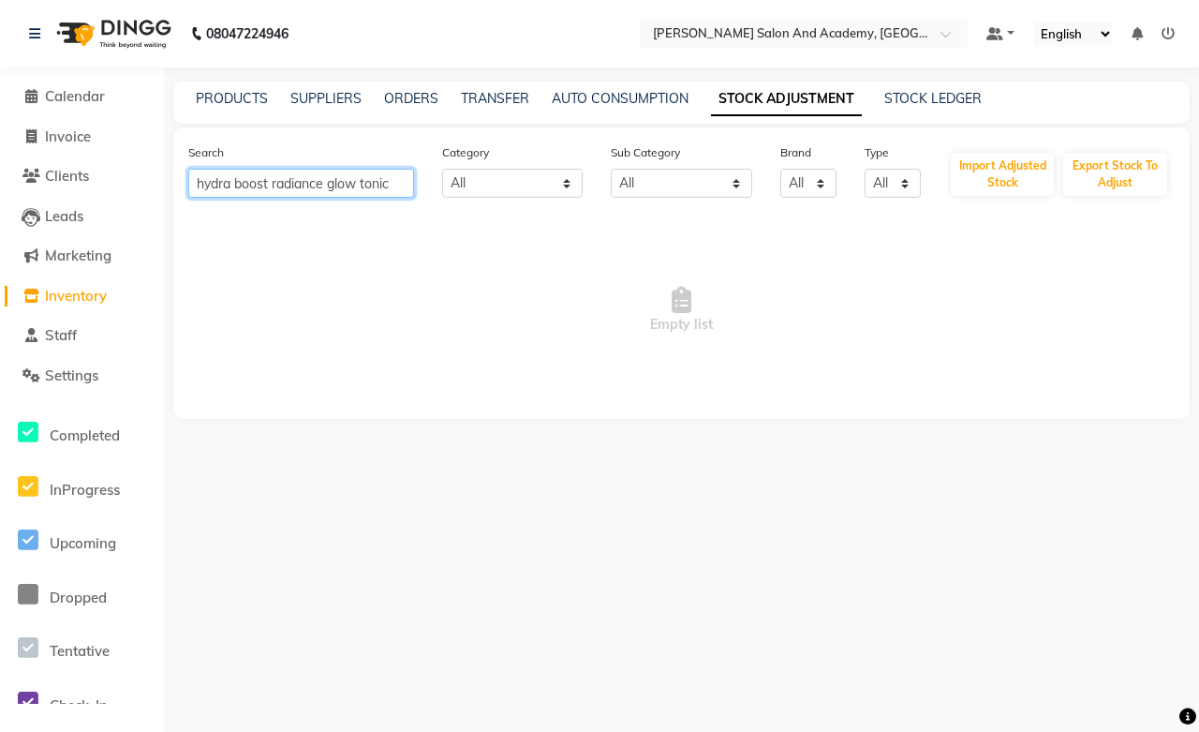
drag, startPoint x: 396, startPoint y: 183, endPoint x: 139, endPoint y: 187, distance: 257.7
click at [139, 187] on app-home "08047224946 Select Location × [PERSON_NAME] Salon And Academy, Dadabari Default…" at bounding box center [599, 223] width 1199 height 447
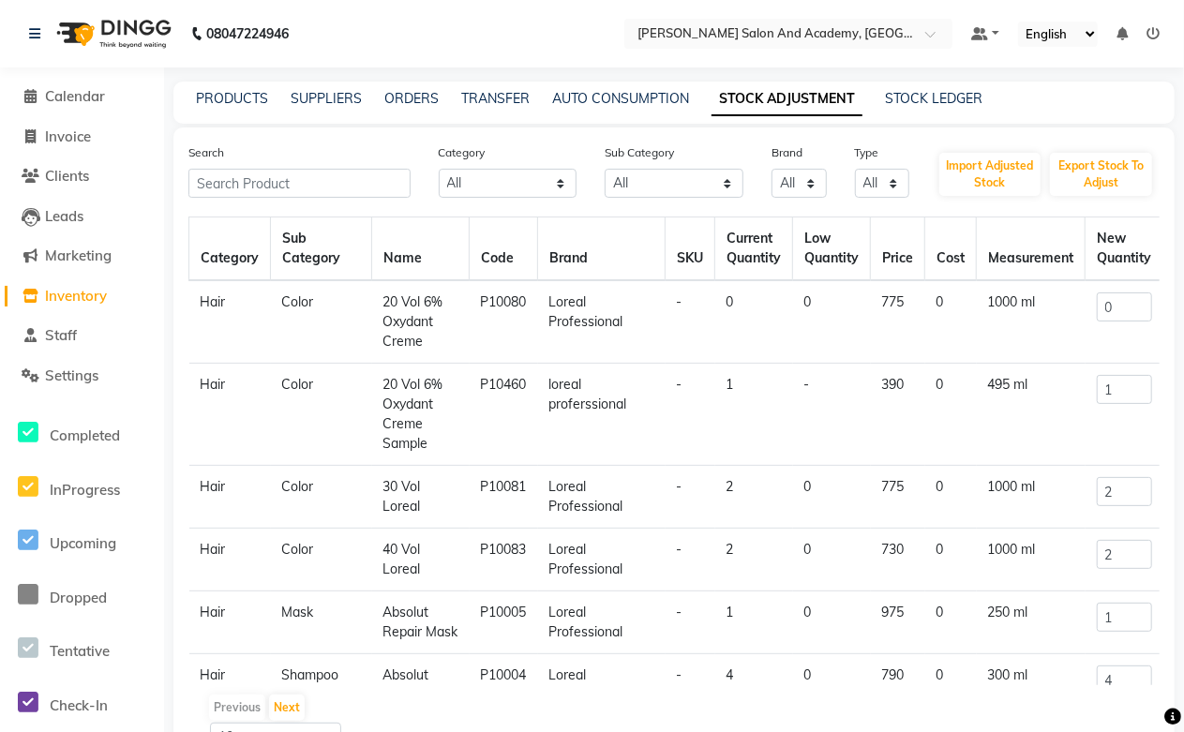
click at [237, 82] on div "PRODUCTS SUPPLIERS ORDERS TRANSFER AUTO CONSUMPTION STOCK ADJUSTMENT STOCK LEDG…" at bounding box center [673, 103] width 1001 height 42
click at [237, 110] on div "PRODUCTS SUPPLIERS ORDERS TRANSFER AUTO CONSUMPTION STOCK ADJUSTMENT STOCK LEDG…" at bounding box center [673, 103] width 1001 height 42
click at [238, 103] on link "PRODUCTS" at bounding box center [232, 98] width 72 height 17
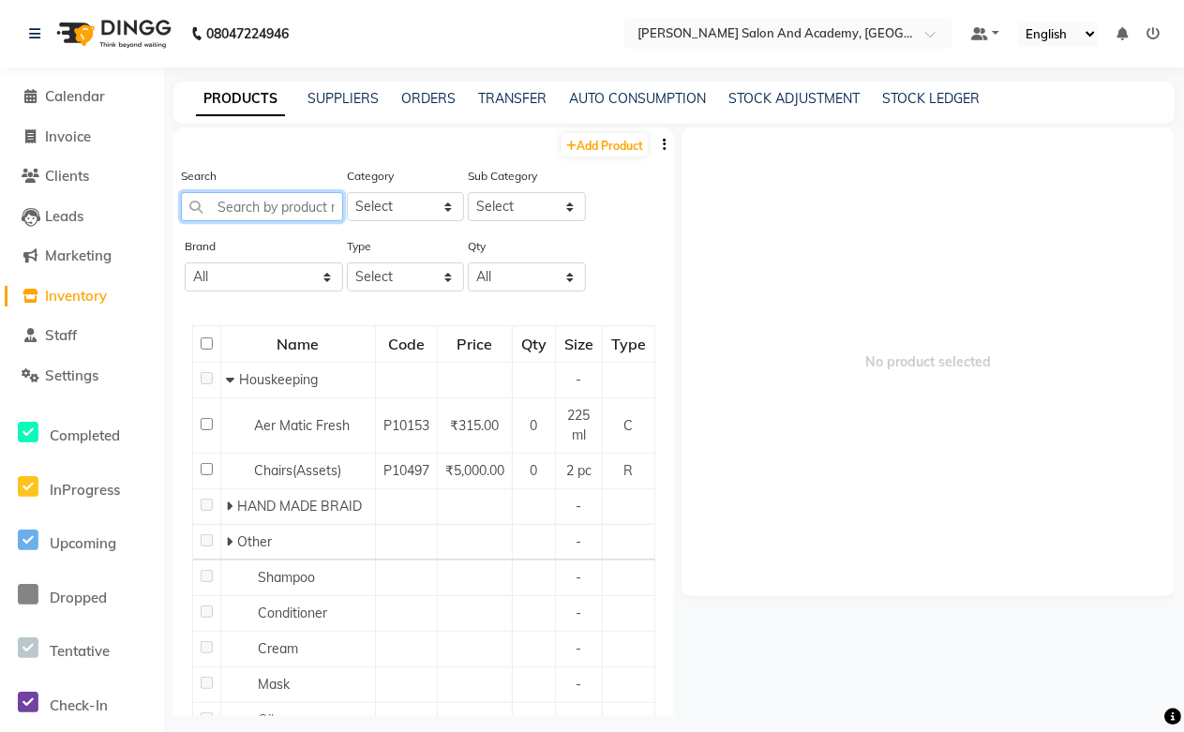
paste input "hydra boost radiance glow tonic"
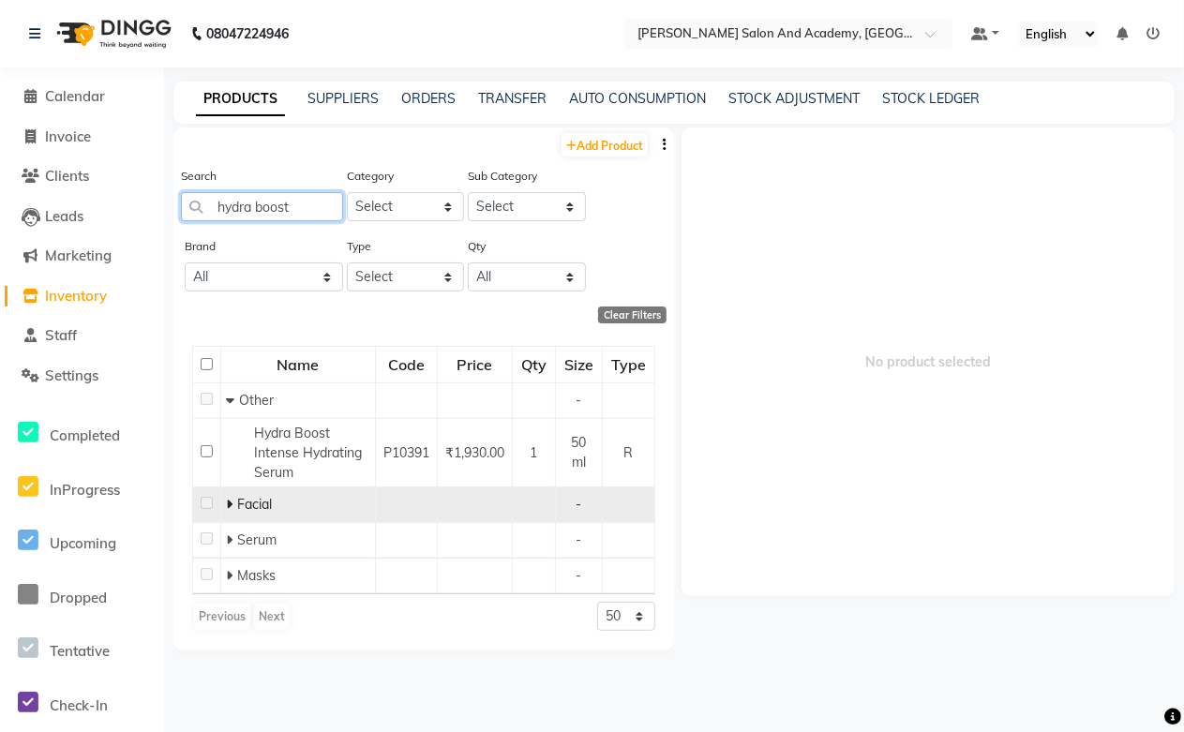
type input "hydra boost"
click at [231, 503] on icon at bounding box center [229, 504] width 7 height 13
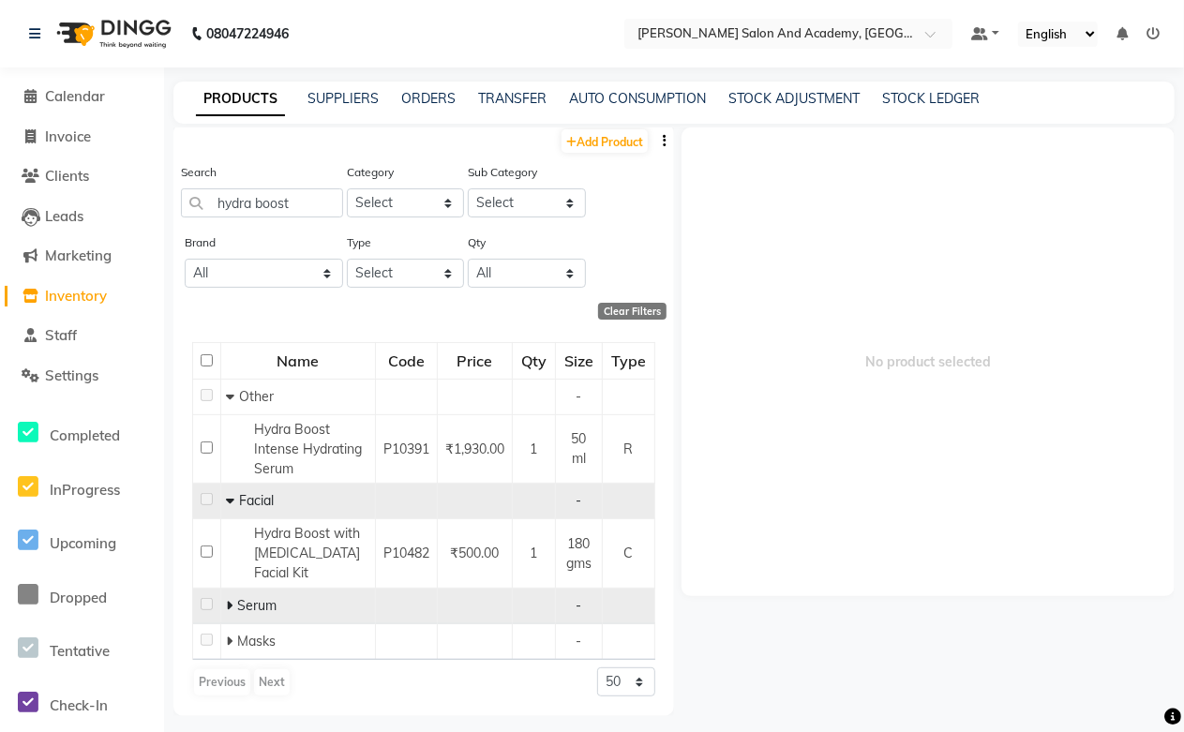
scroll to position [23, 0]
click at [228, 603] on icon at bounding box center [229, 605] width 7 height 13
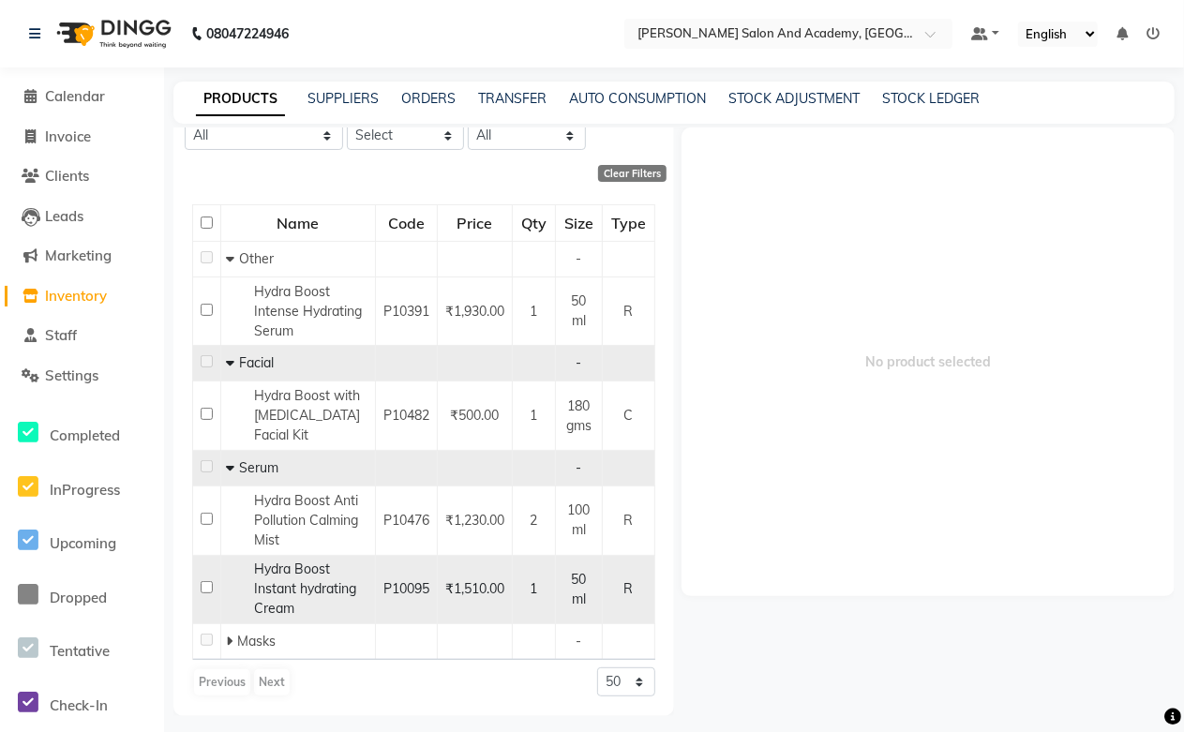
scroll to position [12, 0]
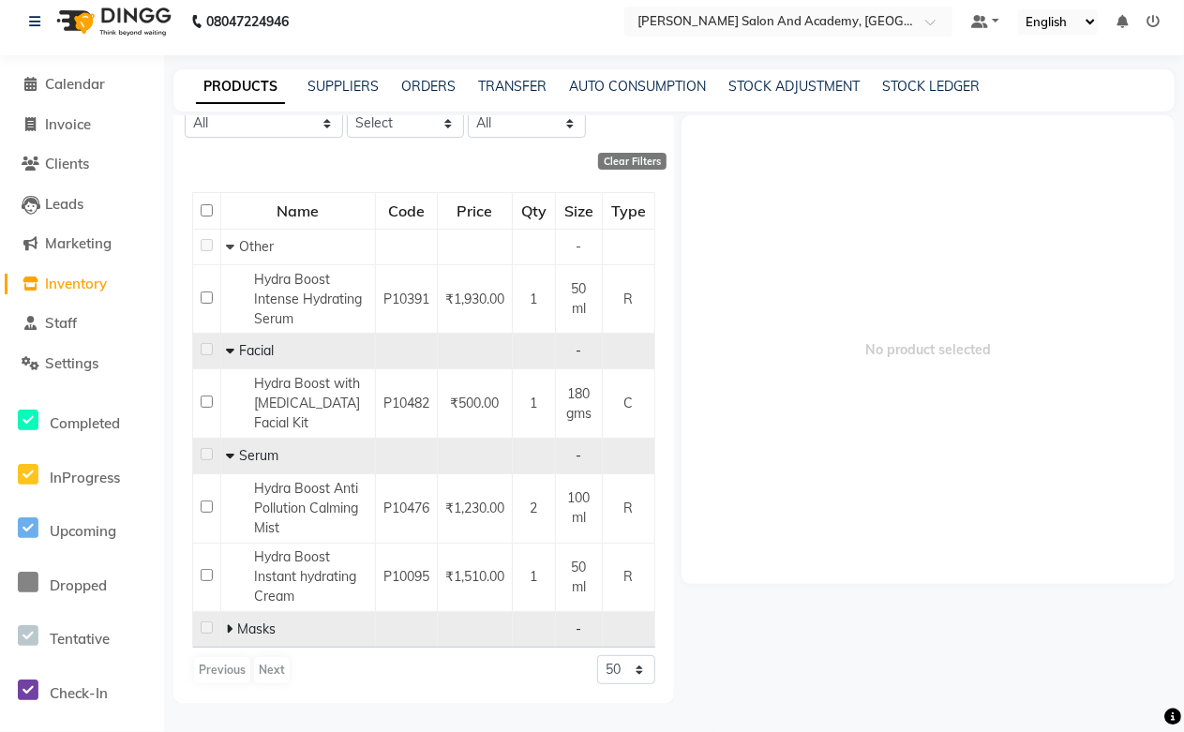
click at [232, 631] on span at bounding box center [231, 628] width 11 height 17
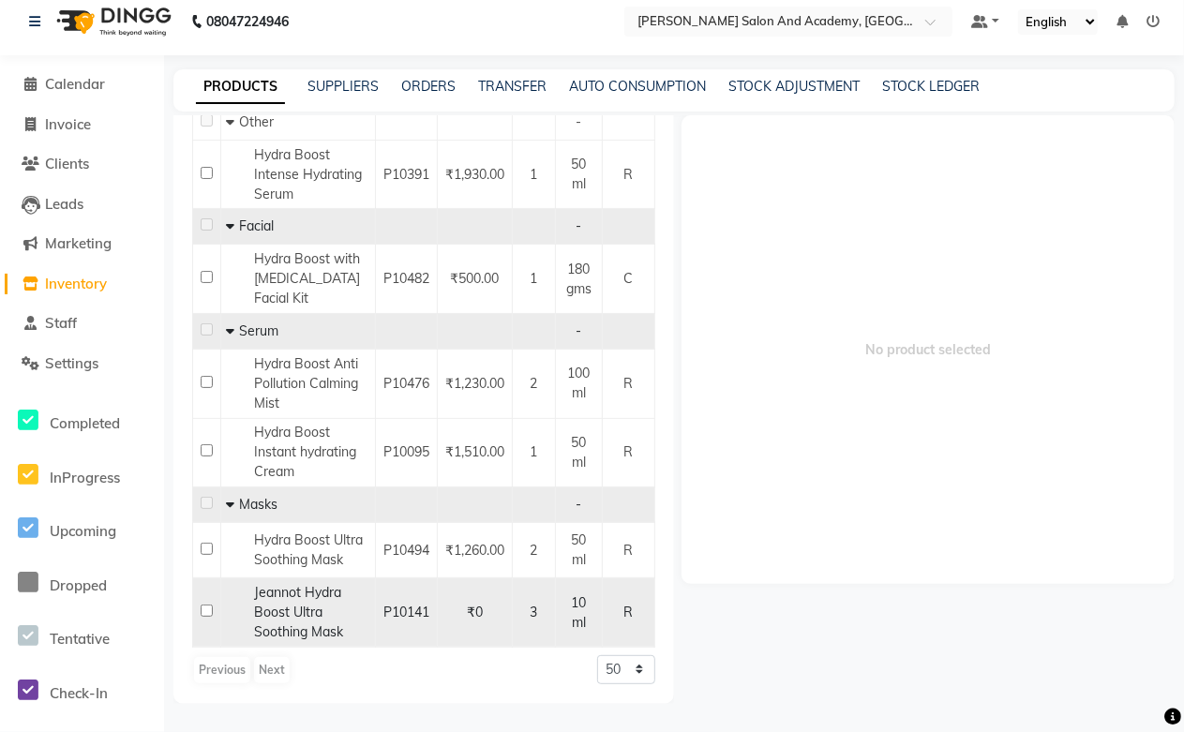
scroll to position [0, 0]
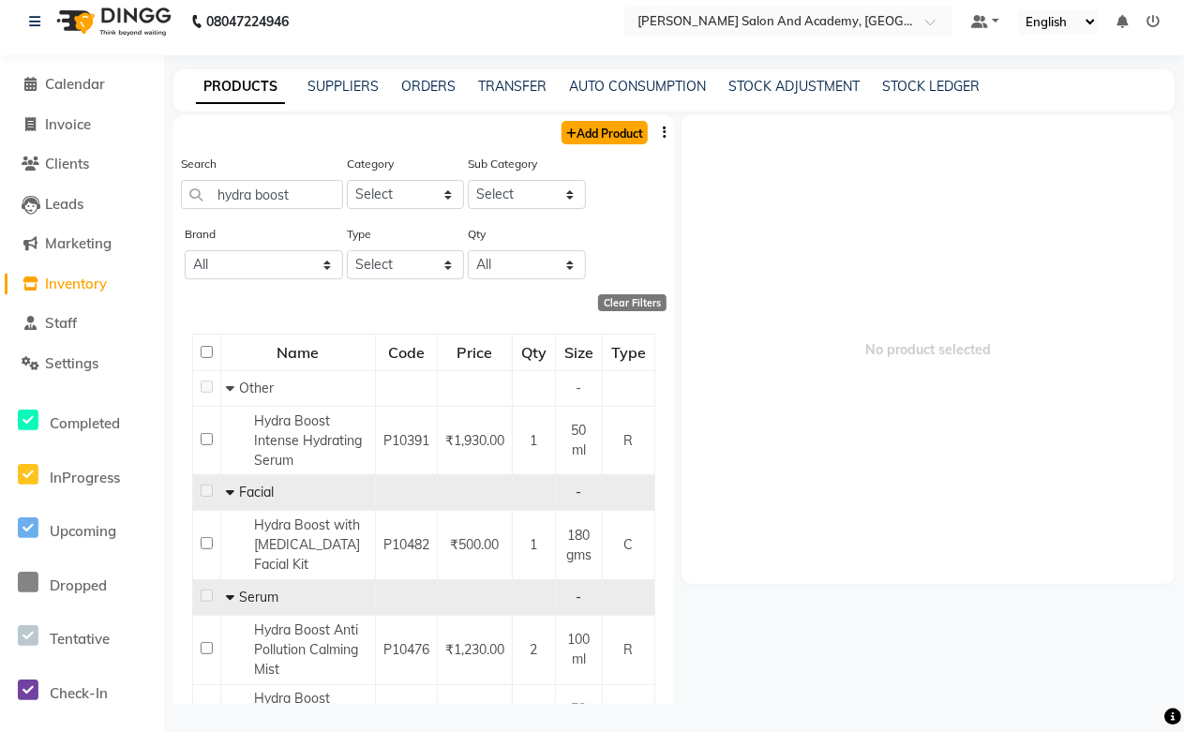
click at [572, 134] on link "Add Product" at bounding box center [604, 132] width 86 height 23
select select "true"
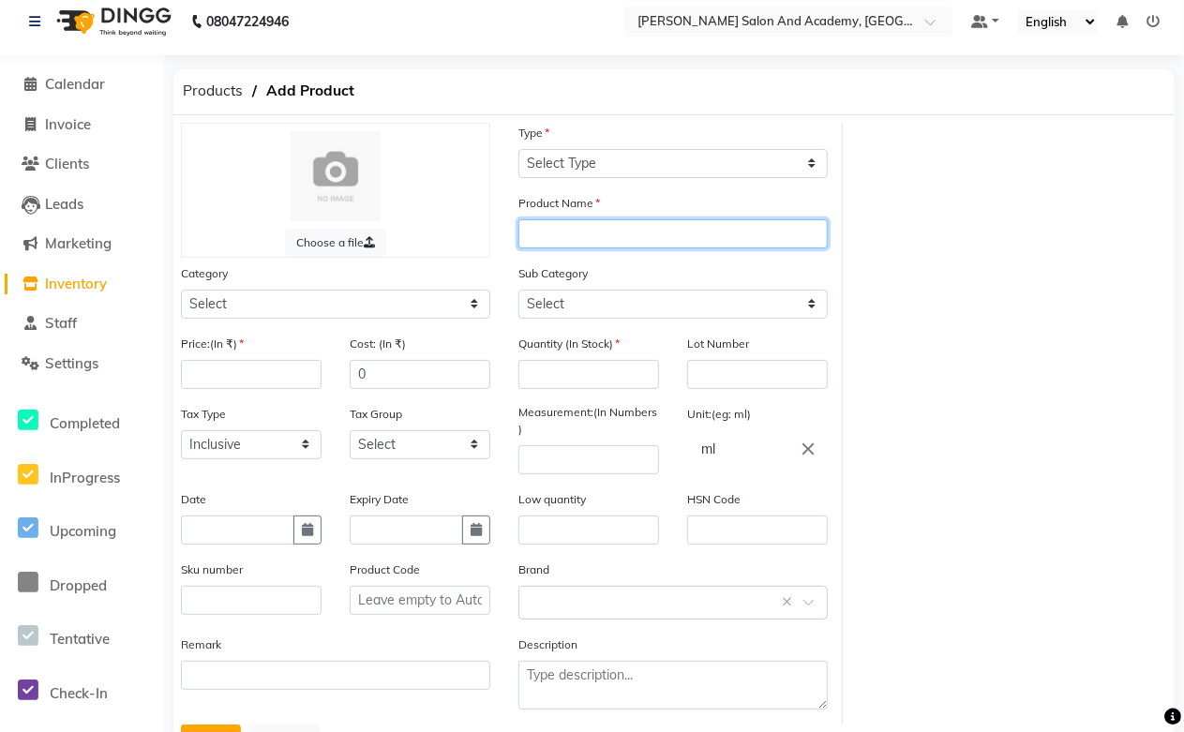
paste input "hydra boost radiance glow tonic"
type input "hydra boost radiance glow tonic"
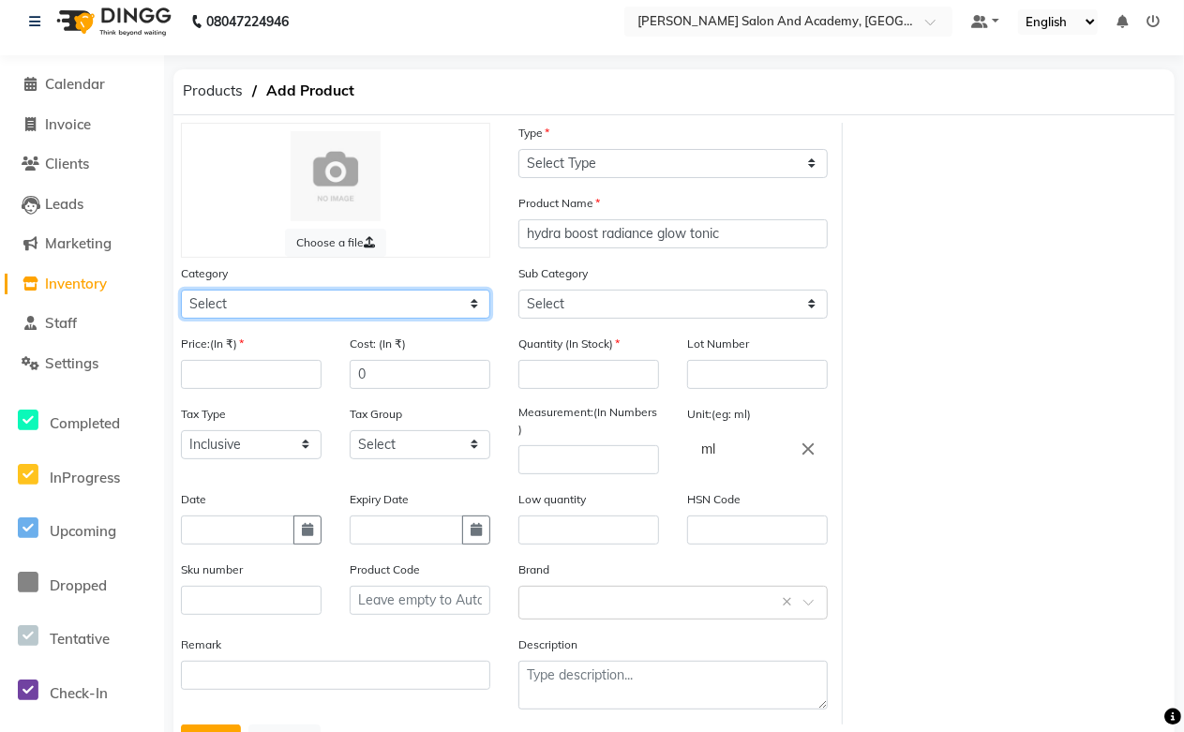
click at [206, 305] on select "Select Hair Skin Jeanott Ceuticals Other" at bounding box center [335, 304] width 309 height 29
select select "1063801150"
click at [181, 290] on select "Select Hair Skin Jeanott Ceuticals Other" at bounding box center [335, 304] width 309 height 29
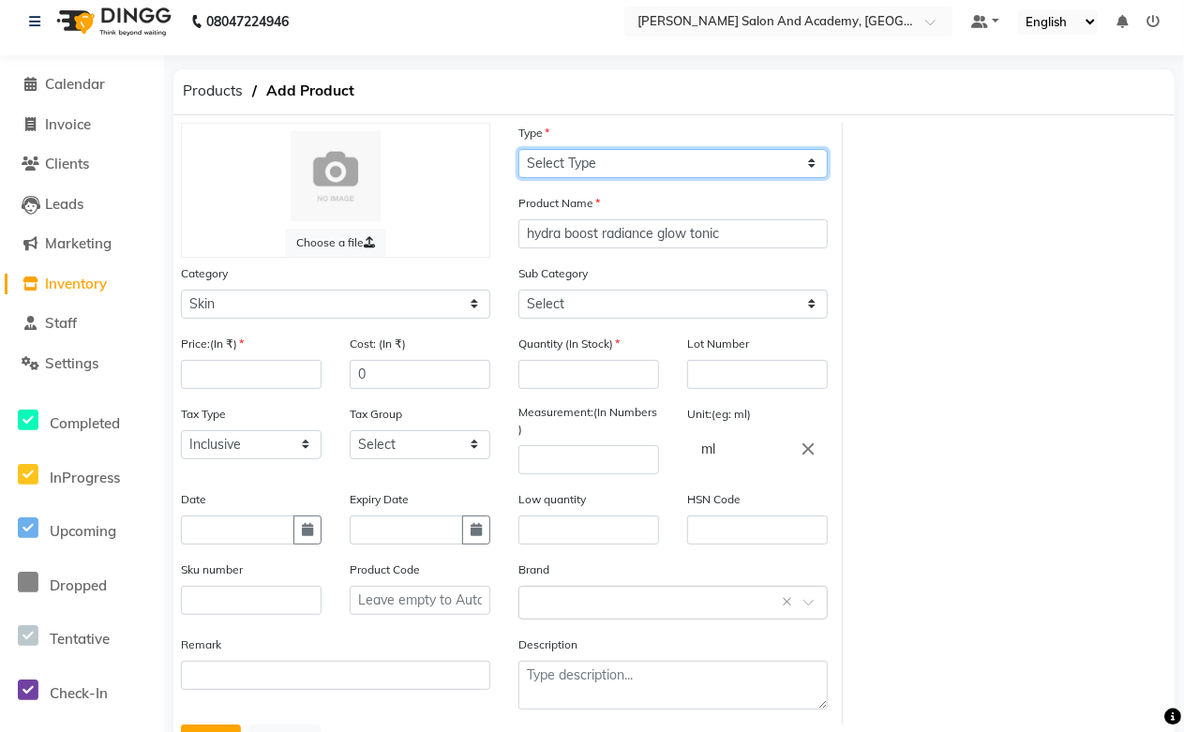
click at [619, 165] on select "Select Type Both Retail Consumable" at bounding box center [672, 163] width 309 height 29
select select "R"
click at [518, 149] on select "Select Type Both Retail Consumable" at bounding box center [672, 163] width 309 height 29
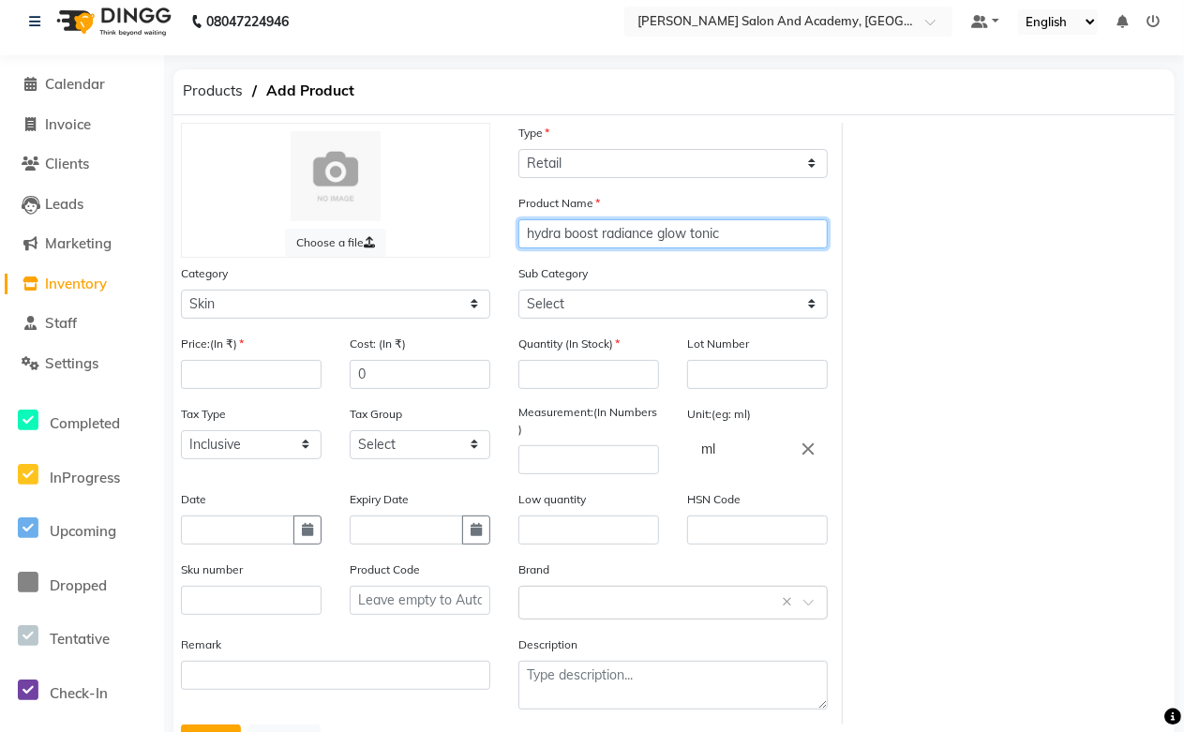
click at [536, 240] on input "hydra boost radiance glow tonic" at bounding box center [672, 233] width 309 height 29
click at [577, 231] on input "Hydra boost radiance glow tonic" at bounding box center [672, 233] width 309 height 29
click at [609, 216] on div "Product Name Hydra Boost radiance glow tonic" at bounding box center [672, 220] width 309 height 55
click at [609, 235] on input "Hydra Boost radiance glow tonic" at bounding box center [672, 233] width 309 height 29
click at [671, 229] on input "Hydra Boost Radiance glow tonic" at bounding box center [672, 233] width 309 height 29
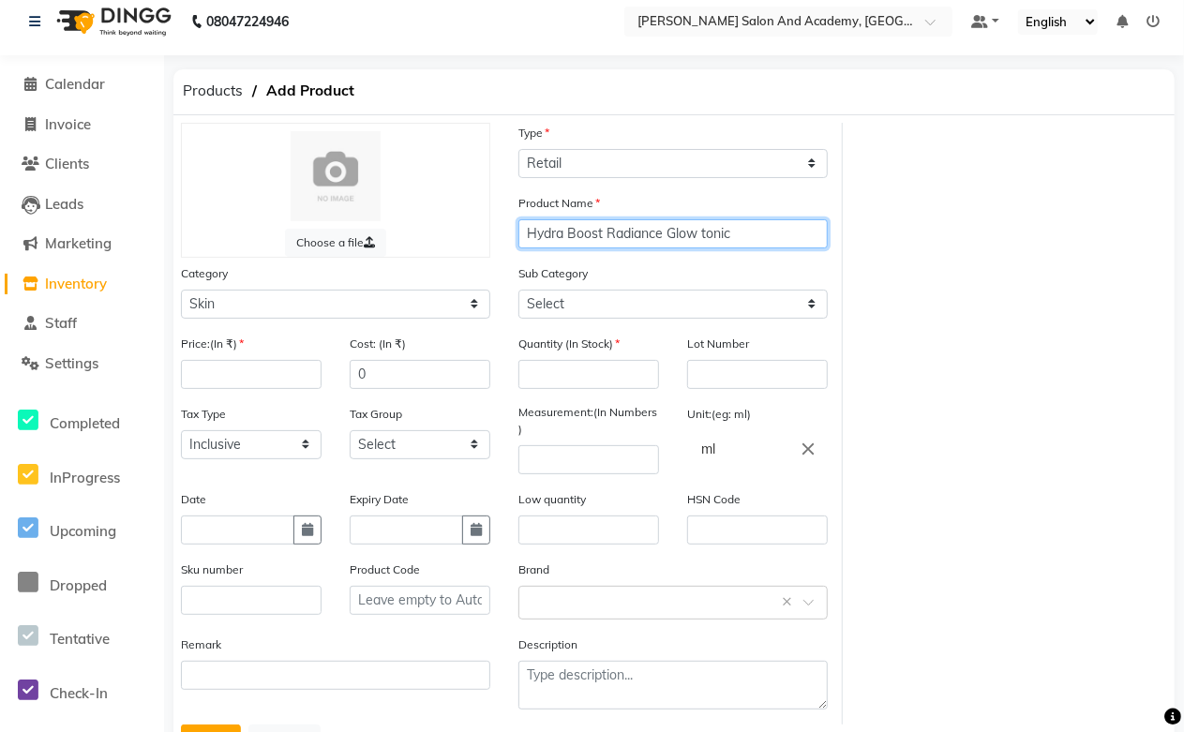
click at [706, 230] on input "Hydra Boost Radiance Glow tonic" at bounding box center [672, 233] width 309 height 29
click at [699, 230] on input "Hydra Boost Radiance Glow Tonic" at bounding box center [672, 233] width 309 height 29
click at [523, 237] on input "Hydra Boost Radiance Glow Tonic" at bounding box center [672, 233] width 309 height 29
drag, startPoint x: 604, startPoint y: 232, endPoint x: 500, endPoint y: 222, distance: 104.5
click at [500, 222] on div "Choose a file Type Select Type Both Retail Consumable Product Name Hydra Boost …" at bounding box center [505, 424] width 676 height 602
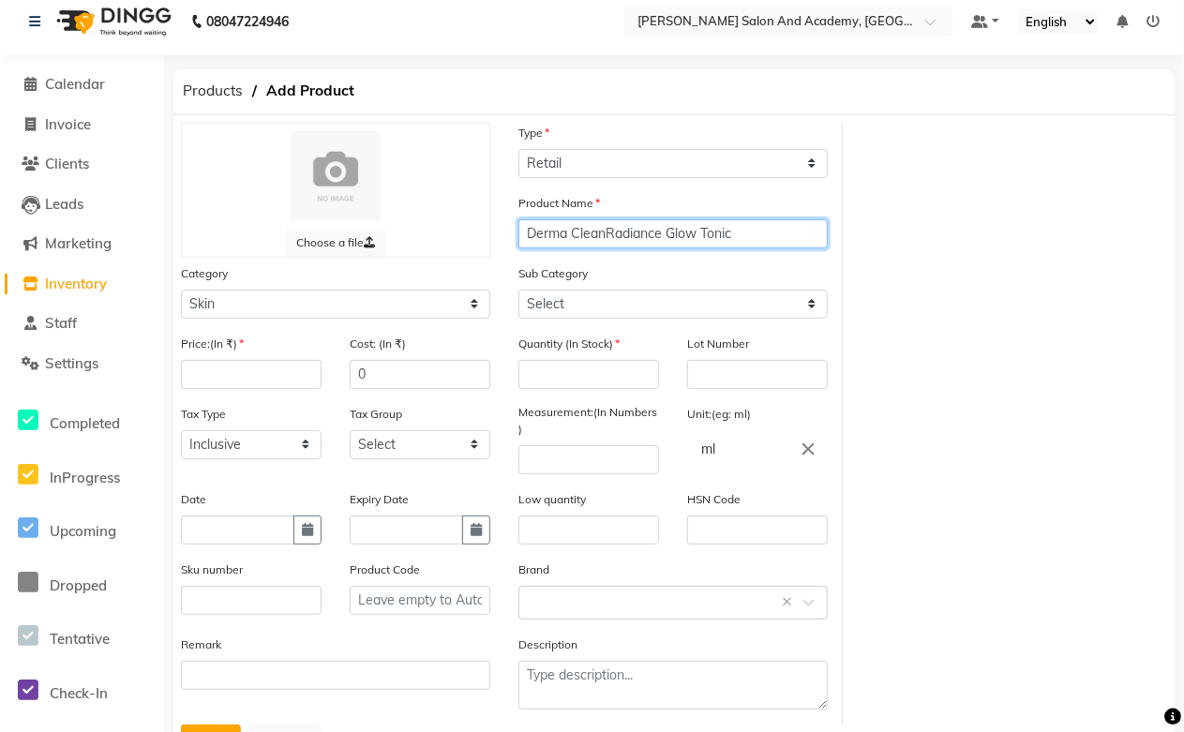
type input "Derma Clean Radiance Glow Tonic"
drag, startPoint x: 751, startPoint y: 227, endPoint x: 542, endPoint y: 234, distance: 209.1
click at [488, 231] on div "Choose a file Type Select Type Both Retail Consumable Product Name Derma Clean …" at bounding box center [505, 424] width 676 height 602
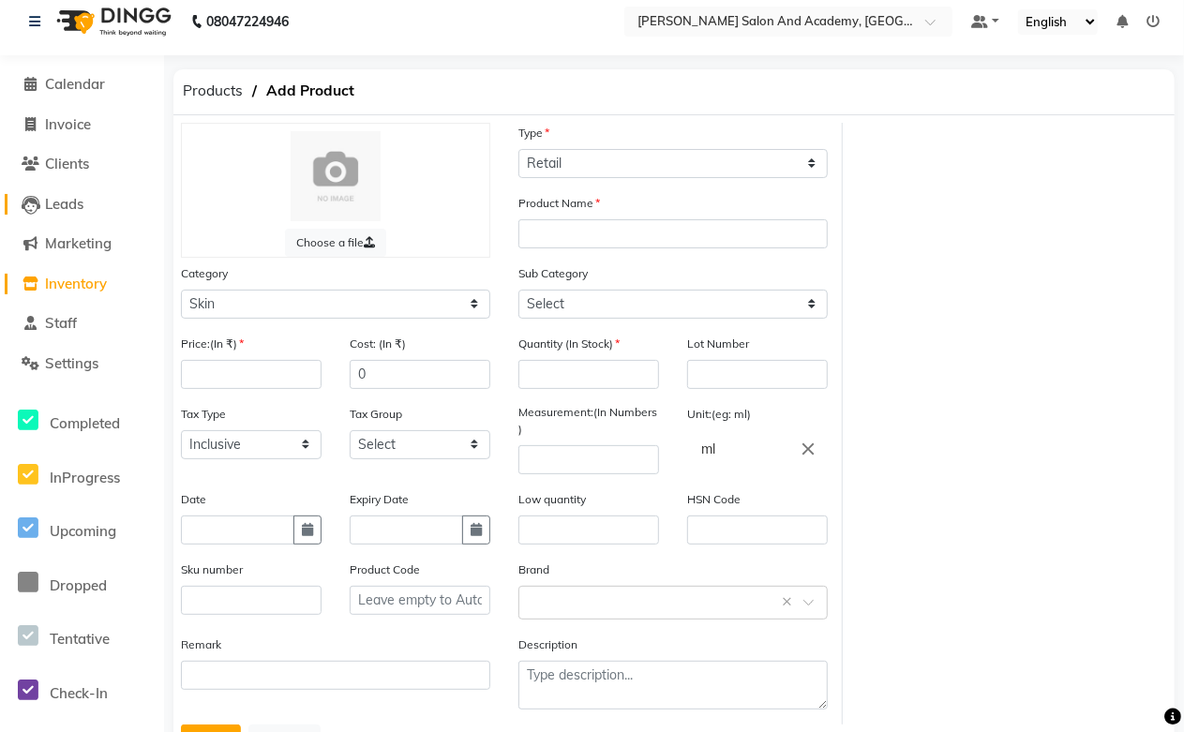
click at [79, 201] on span "Leads" at bounding box center [64, 204] width 38 height 18
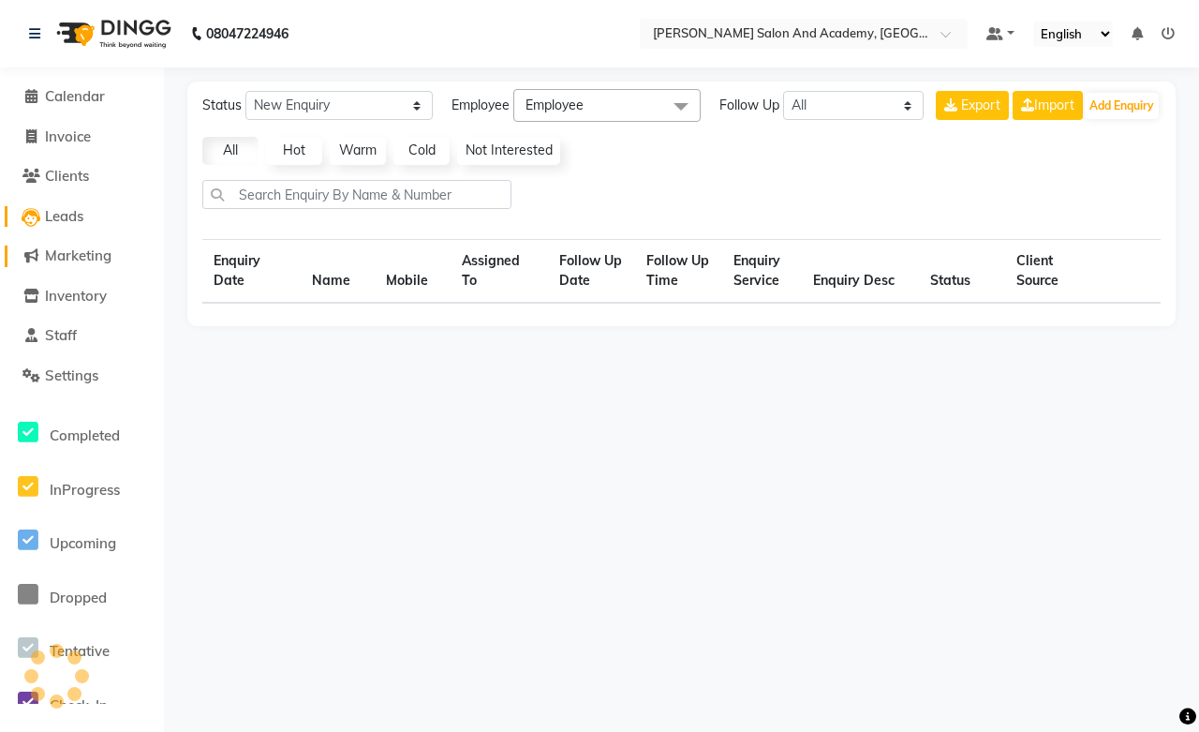
select select "10"
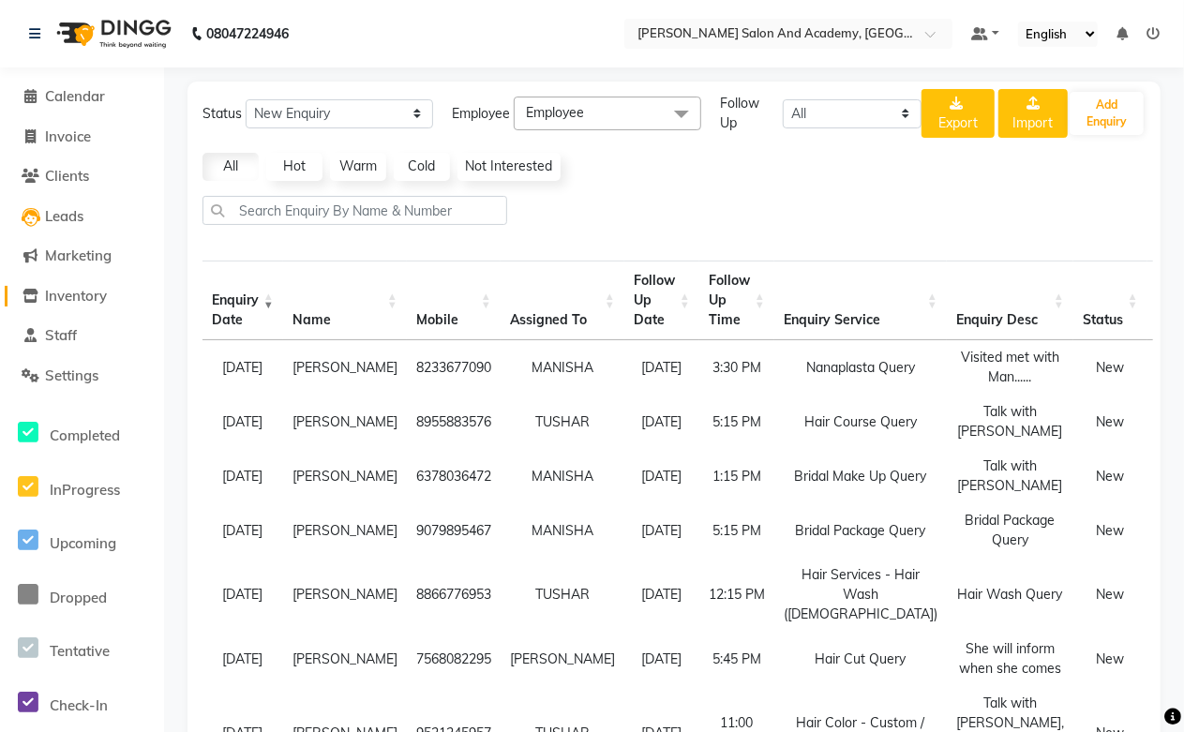
click at [88, 300] on span "Inventory" at bounding box center [76, 296] width 62 height 18
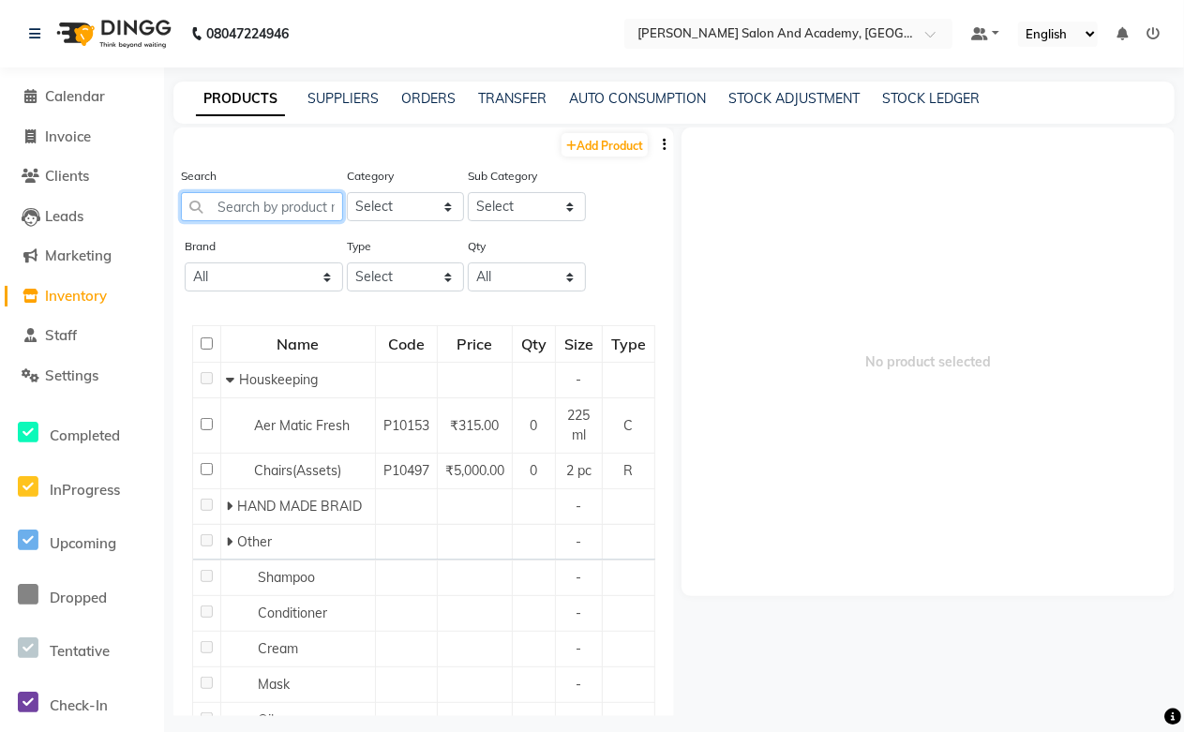
paste input "Derma Clean Radiance Glow Tonic"
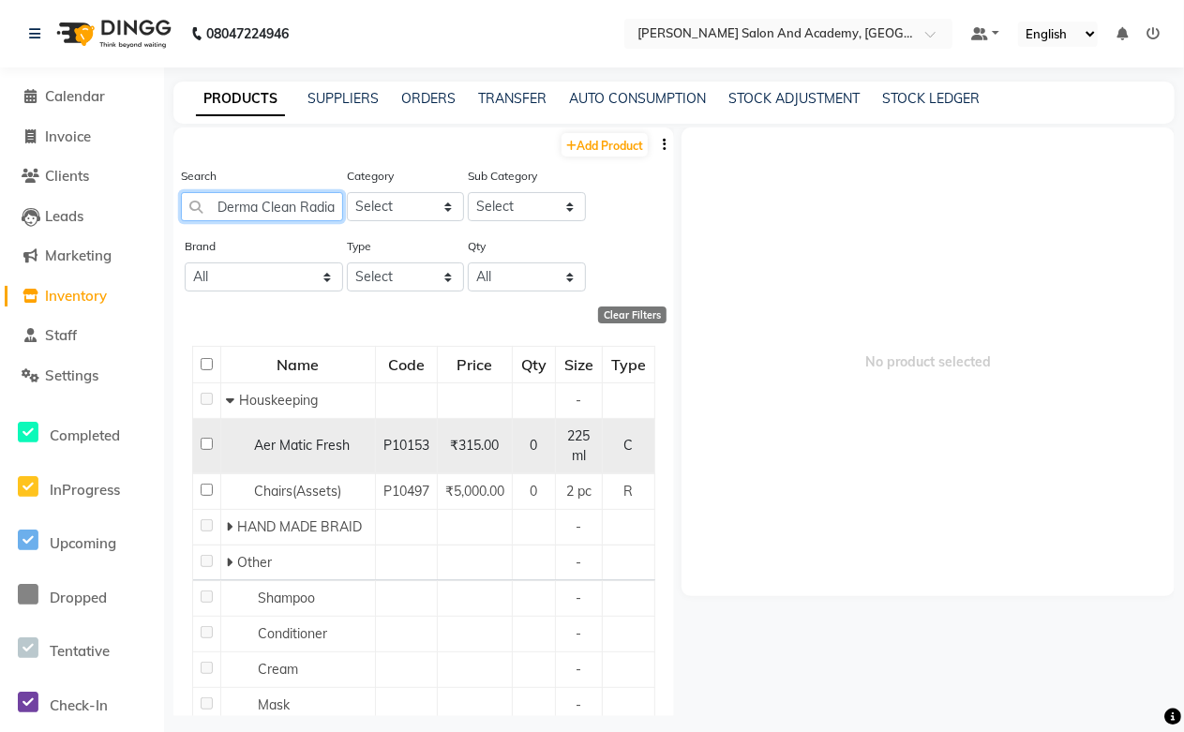
scroll to position [0, 97]
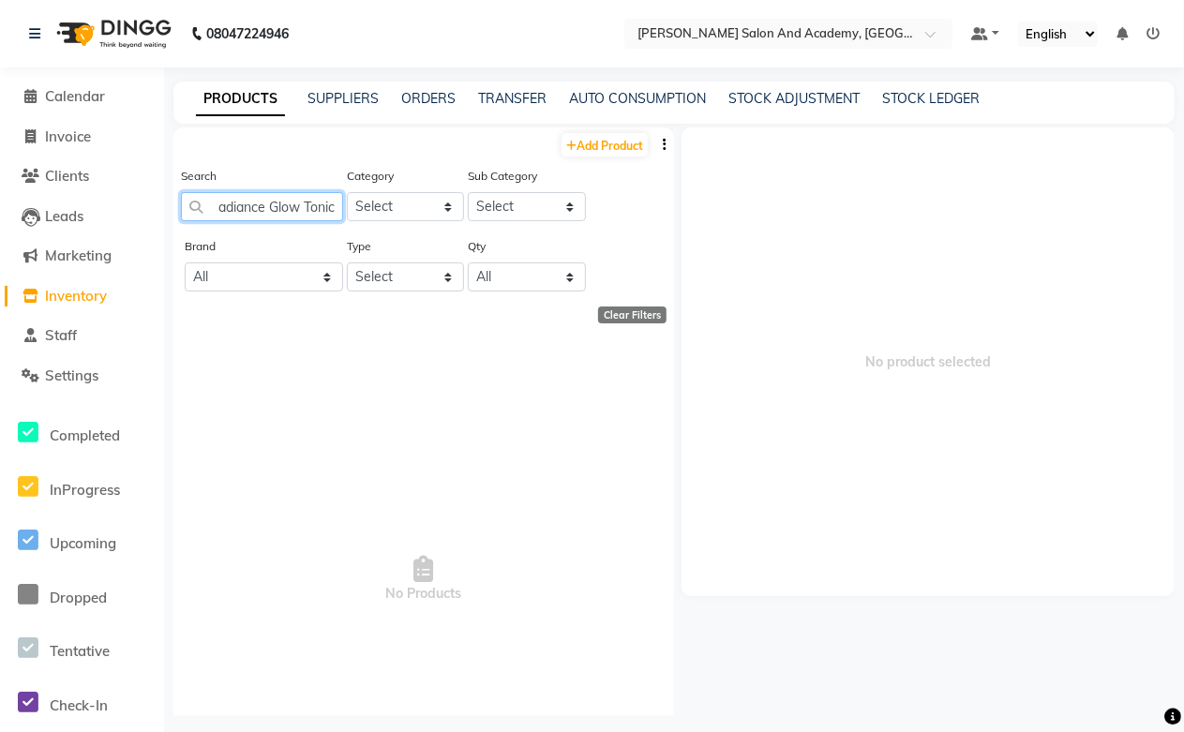
drag, startPoint x: 288, startPoint y: 211, endPoint x: 317, endPoint y: 284, distance: 78.7
click at [288, 217] on input "Derma Clean Radiance Glow Tonic" at bounding box center [262, 206] width 162 height 29
type input "D"
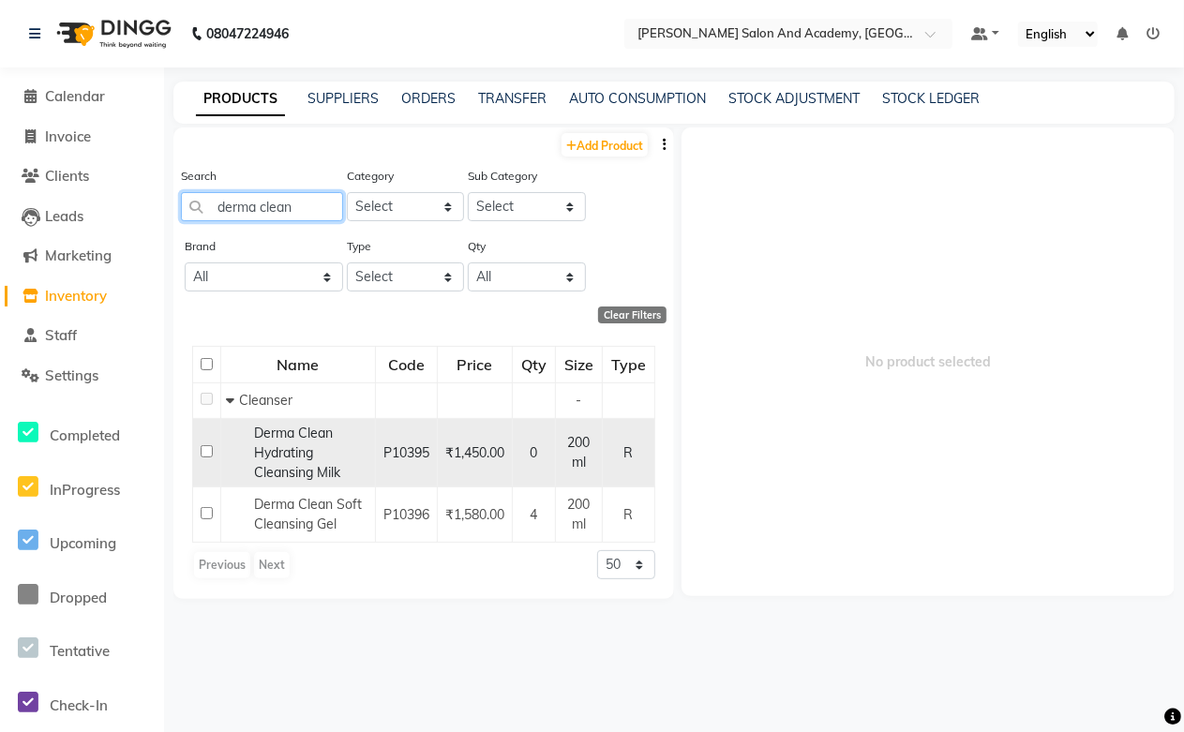
type input "derma clean"
click at [300, 455] on span "Derma Clean Hydrating Cleansing Milk" at bounding box center [297, 453] width 86 height 56
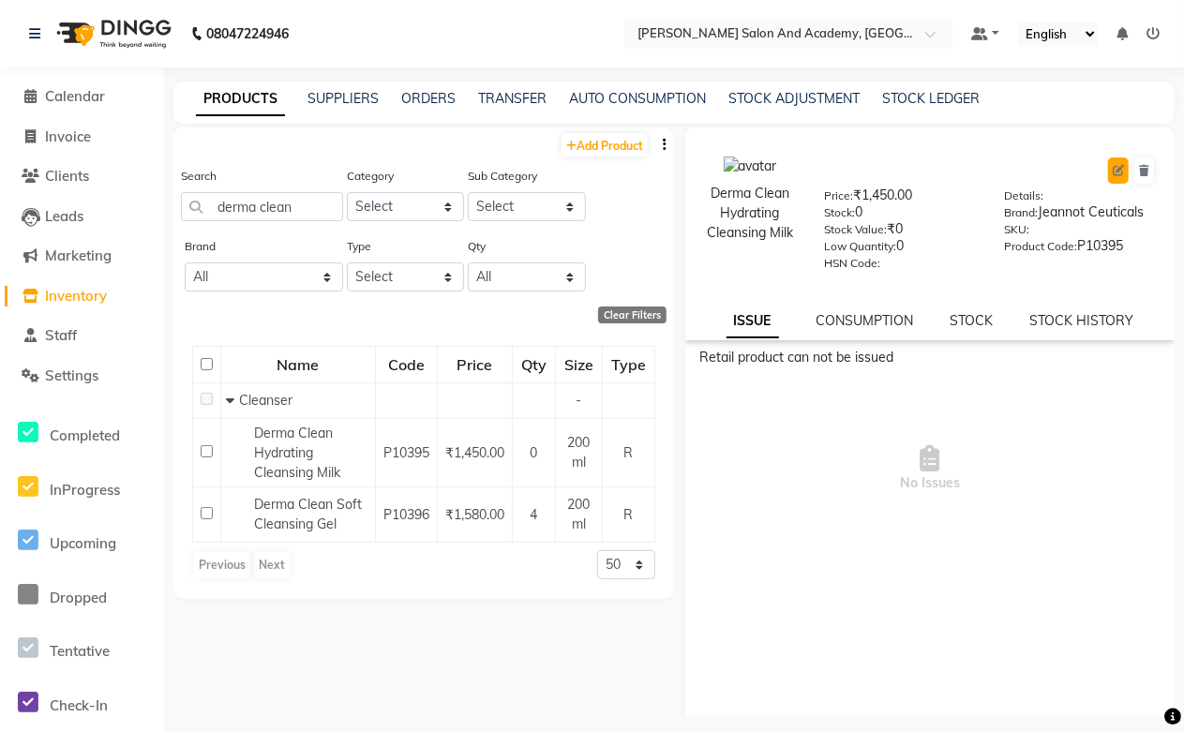
click at [1112, 166] on icon at bounding box center [1117, 170] width 11 height 11
select select "true"
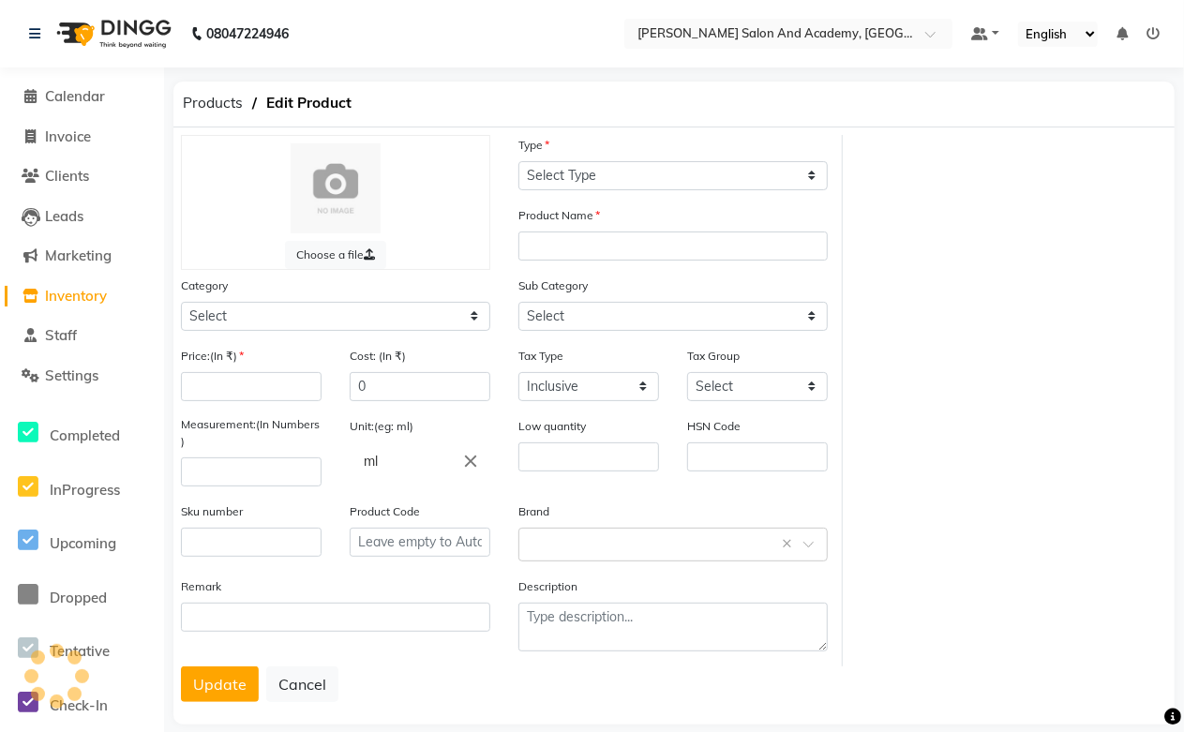
select select "R"
type input "Derma Clean Hydrating Cleansing Milk"
select select
type input "1450"
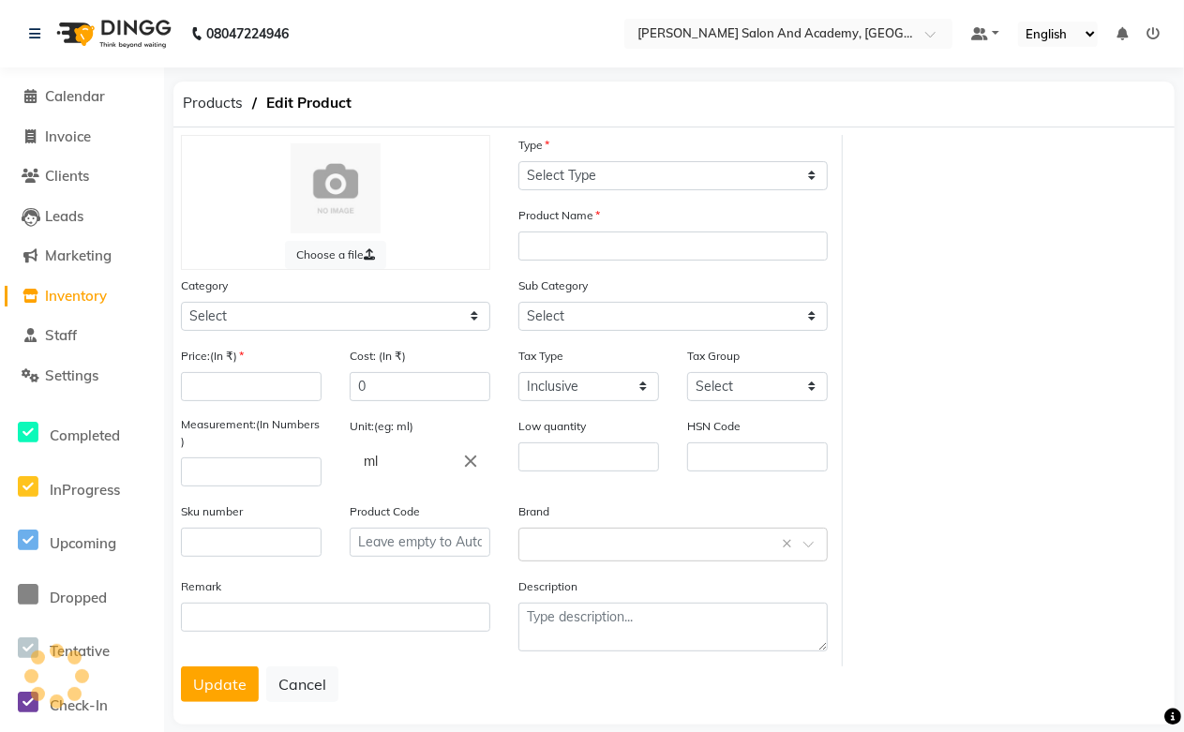
type input "200"
type input "0"
type input "P10395"
select select "1063801150"
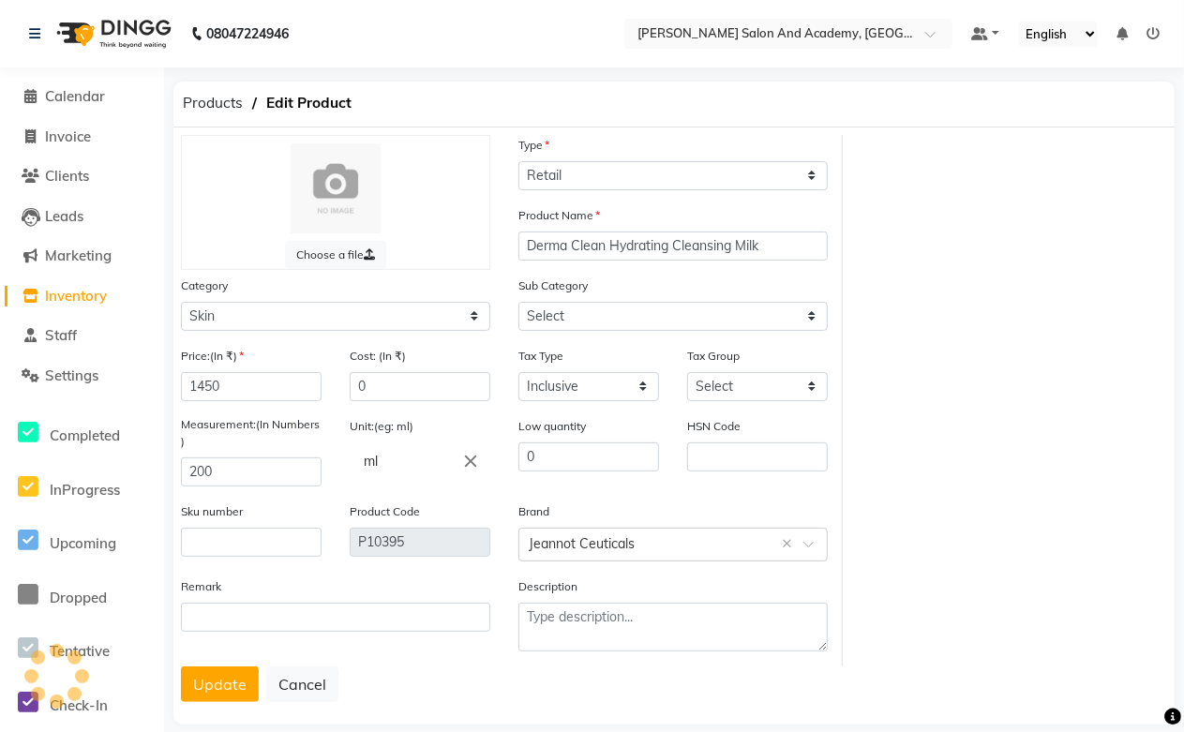
select select "1063801151"
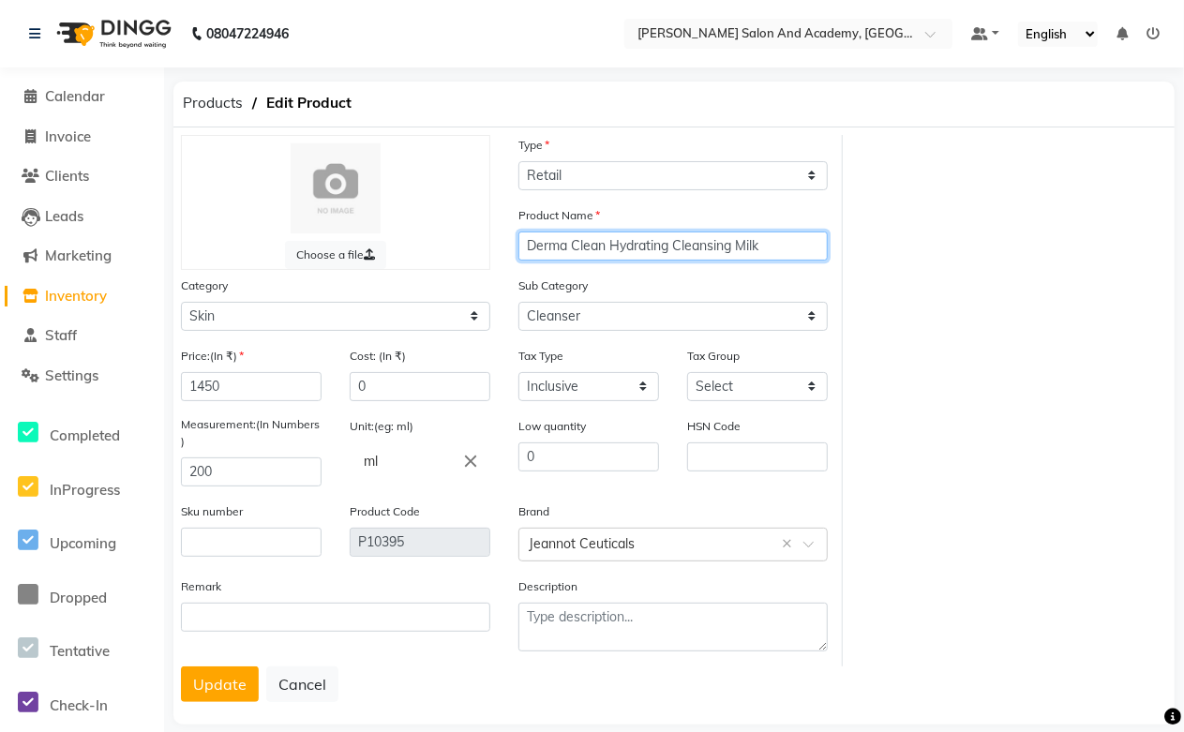
drag, startPoint x: 779, startPoint y: 249, endPoint x: 440, endPoint y: 262, distance: 338.5
click at [440, 262] on div "Choose a file Type Select Type Both Retail Consumable Product Name Derma Clean …" at bounding box center [505, 400] width 676 height 531
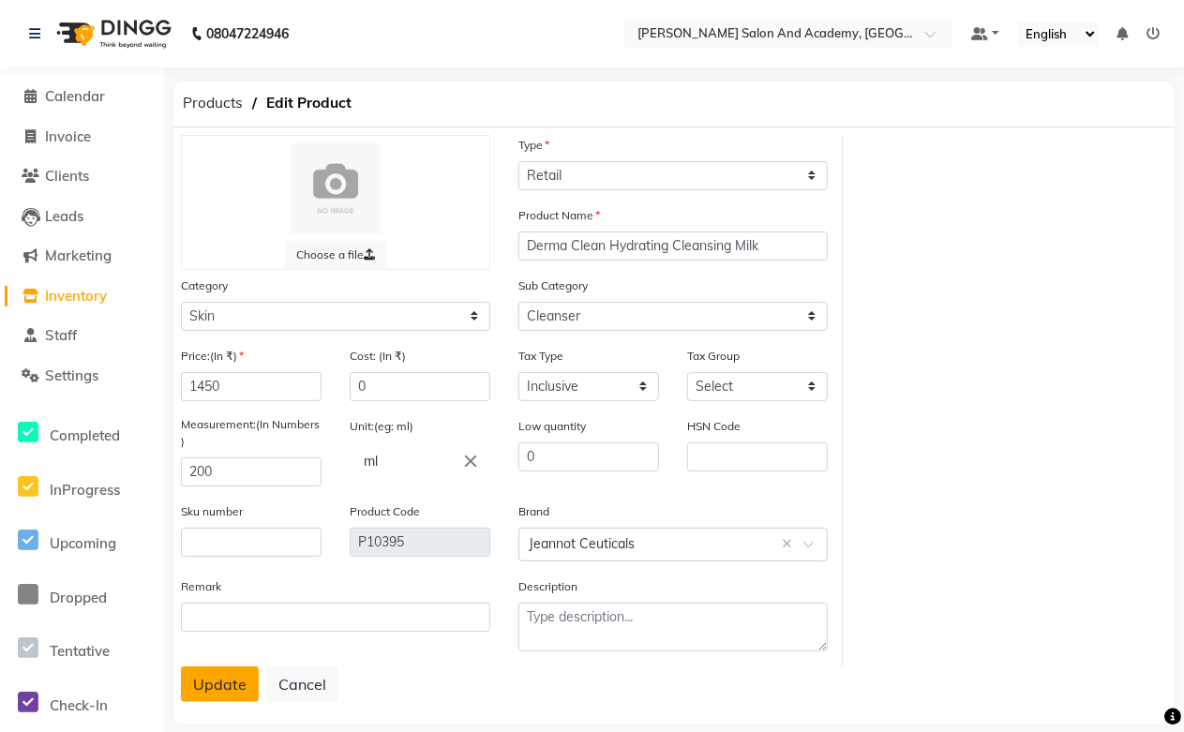
click at [209, 694] on button "Update" at bounding box center [220, 684] width 78 height 36
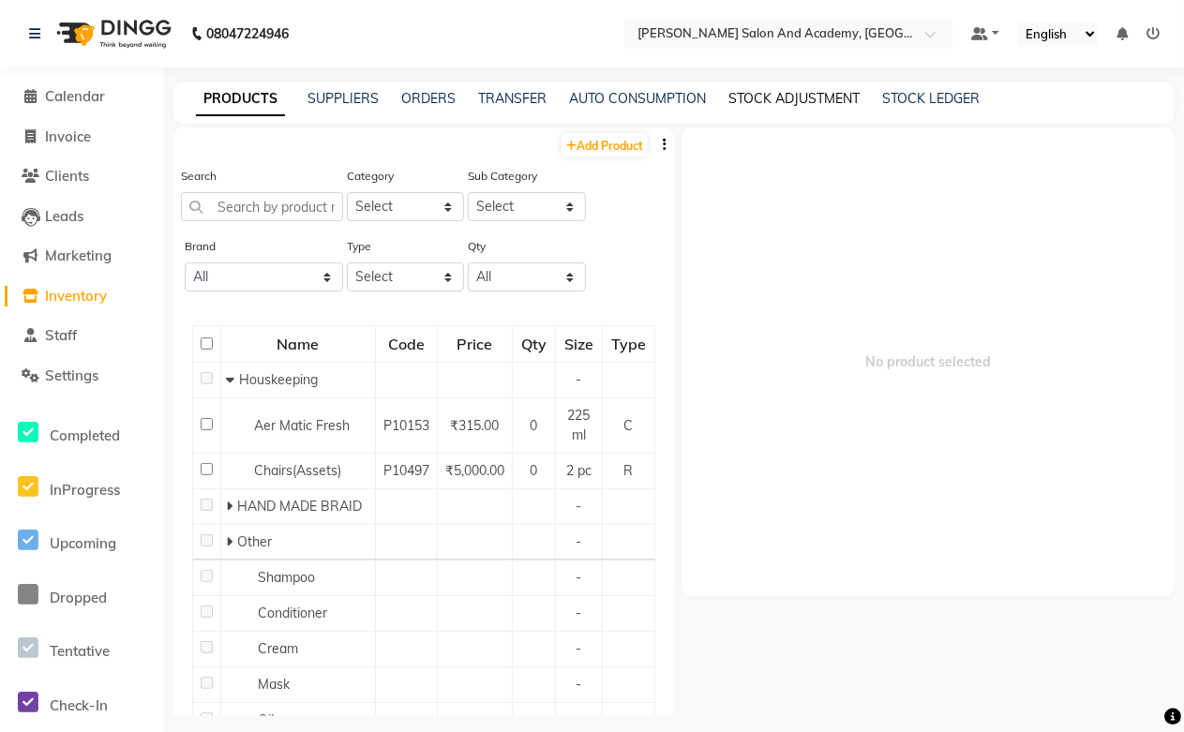
click at [737, 99] on link "STOCK ADJUSTMENT" at bounding box center [793, 98] width 131 height 17
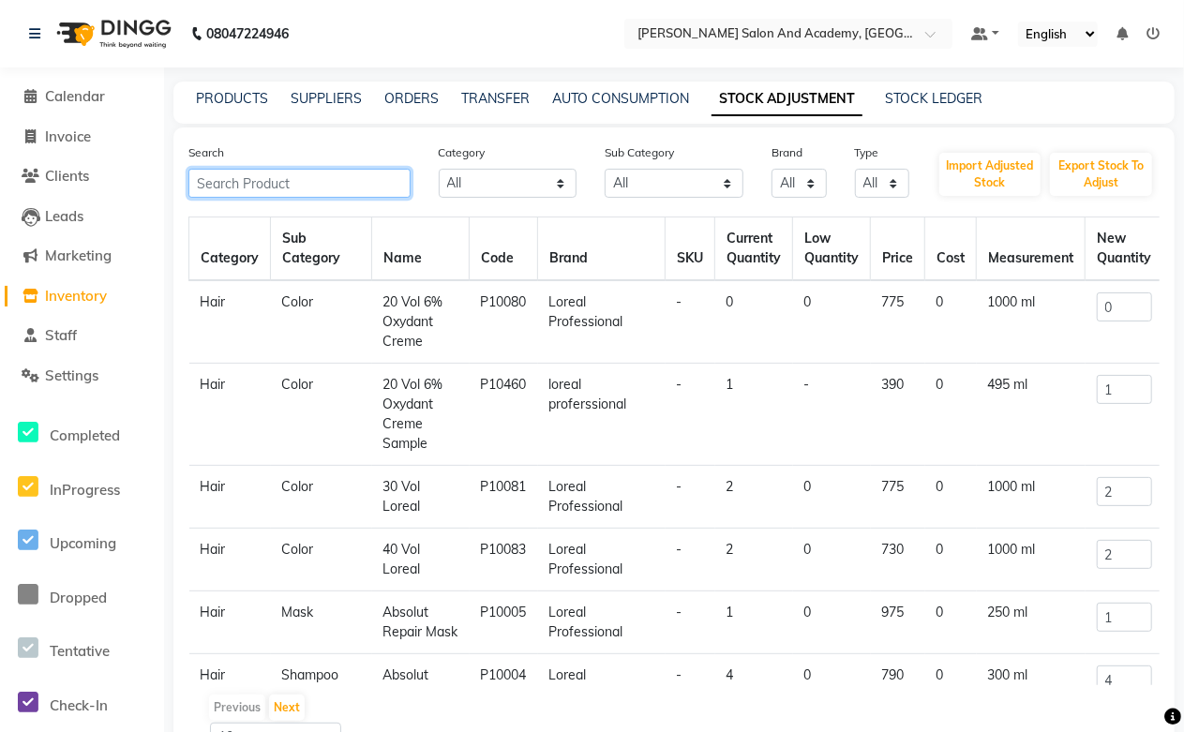
paste input "Derma Clean Hydrating Cleansing Milk"
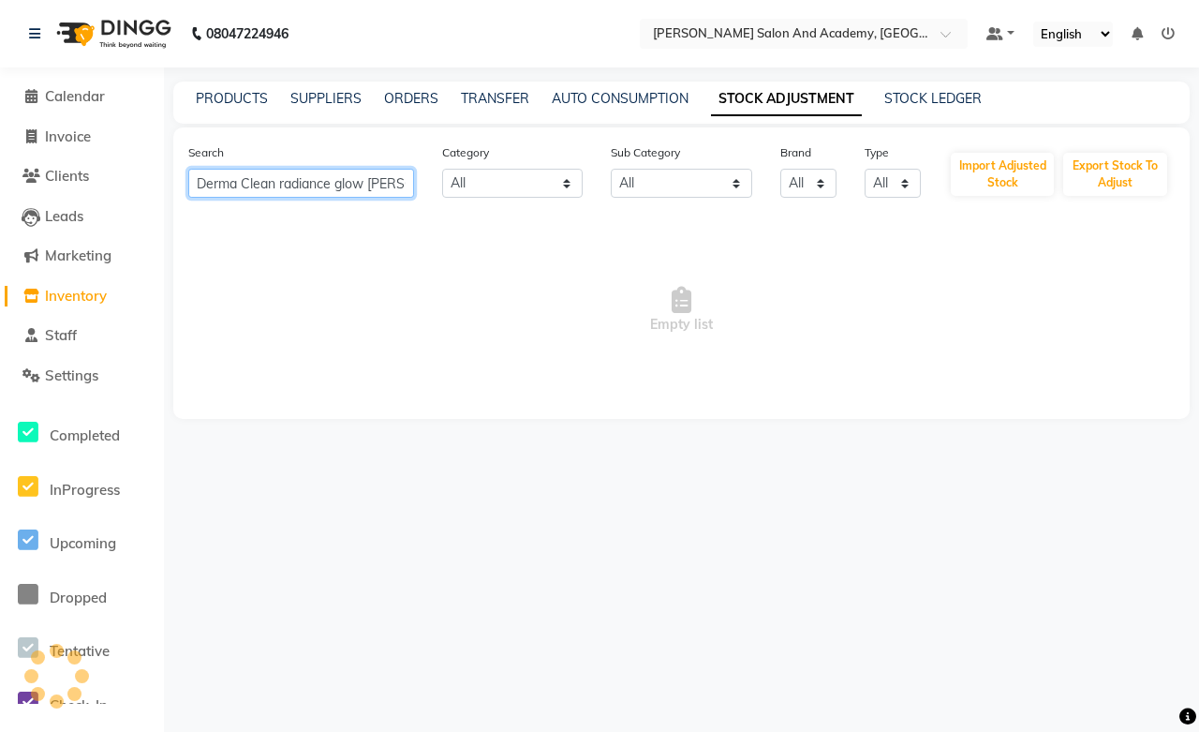
type input "Derma Clean radiance glow tonic"
drag, startPoint x: 193, startPoint y: 179, endPoint x: 469, endPoint y: 173, distance: 275.6
click at [469, 173] on div "Search Derma Clean radiance glow tonic Category All Hair Skin Jeanott Ceuticals…" at bounding box center [681, 169] width 1015 height 55
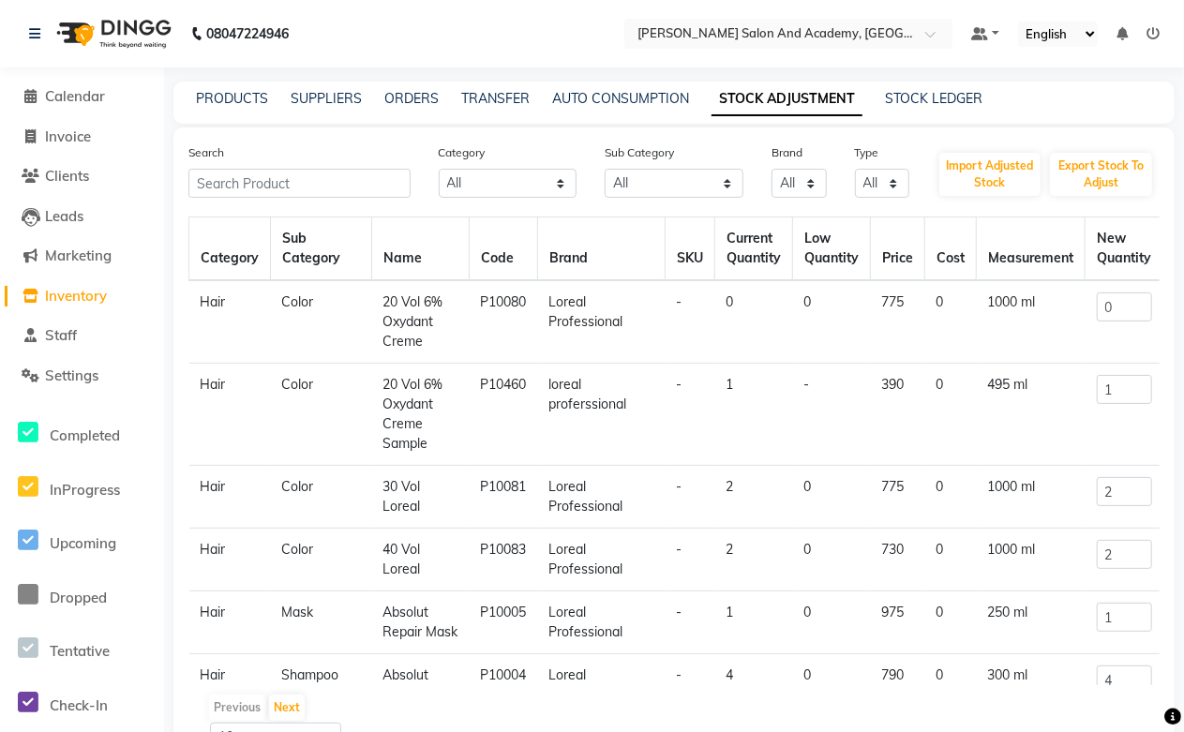
click at [765, 104] on link "STOCK ADJUSTMENT" at bounding box center [786, 99] width 151 height 34
click at [228, 105] on link "PRODUCTS" at bounding box center [232, 98] width 72 height 17
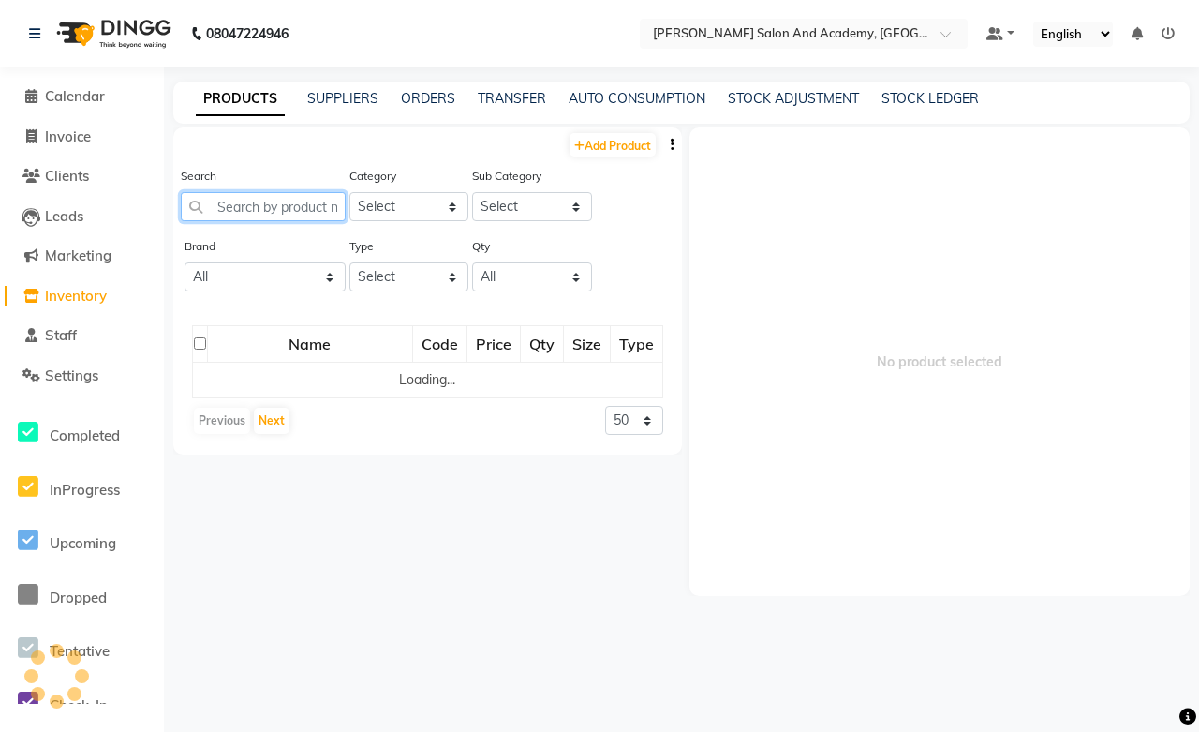
click at [226, 202] on input "text" at bounding box center [263, 206] width 165 height 29
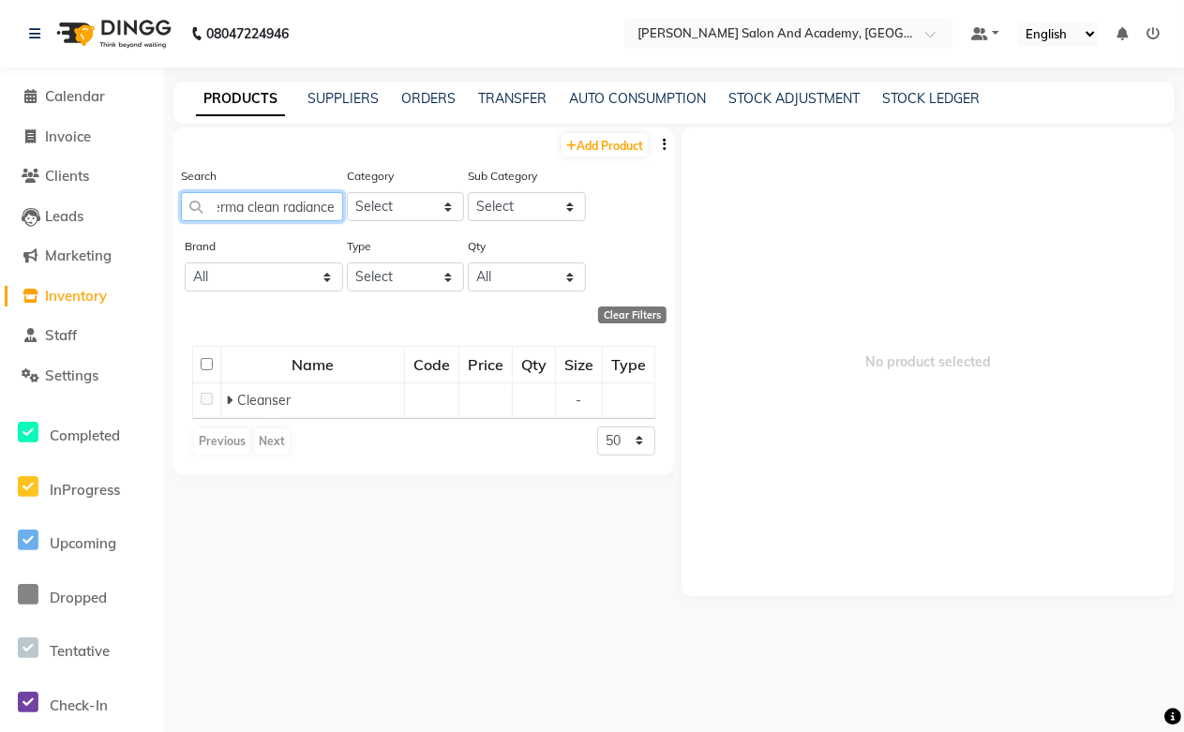
scroll to position [0, 14]
type input "derma clean radiance"
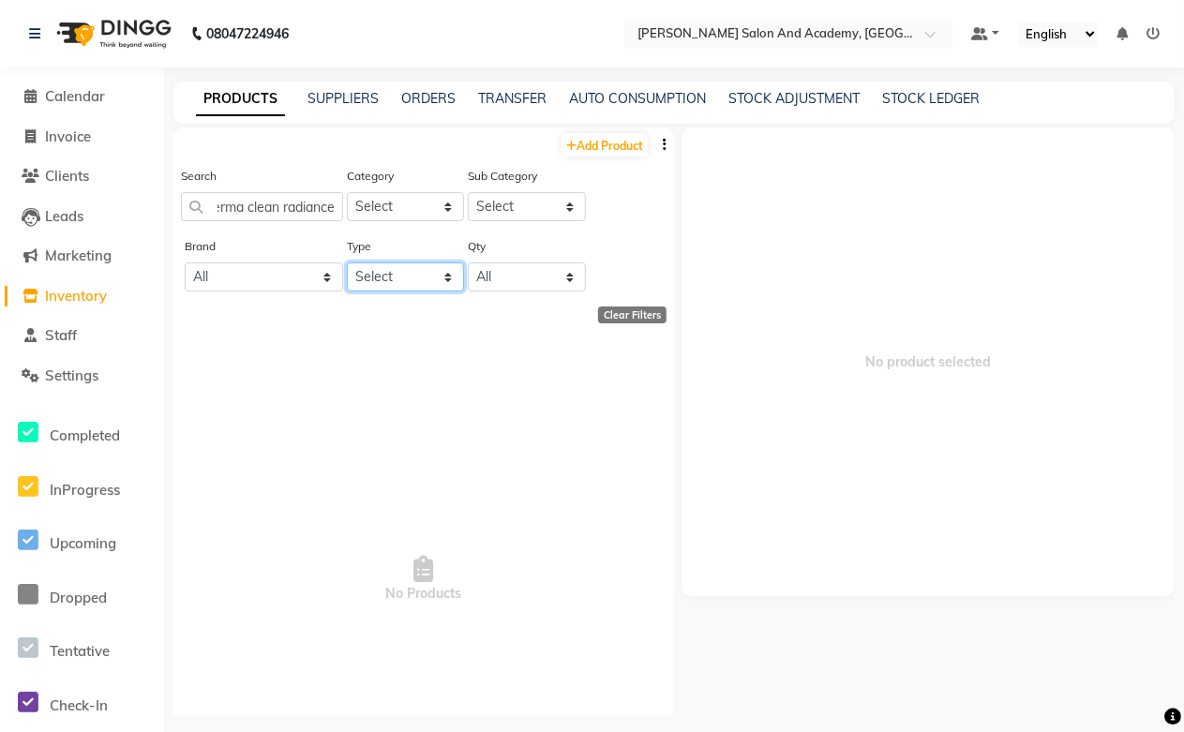
scroll to position [0, 0]
click at [433, 276] on select "Select Both Retail Consumable" at bounding box center [406, 276] width 118 height 29
select select "R"
click at [347, 262] on select "Select Both Retail Consumable" at bounding box center [406, 276] width 118 height 29
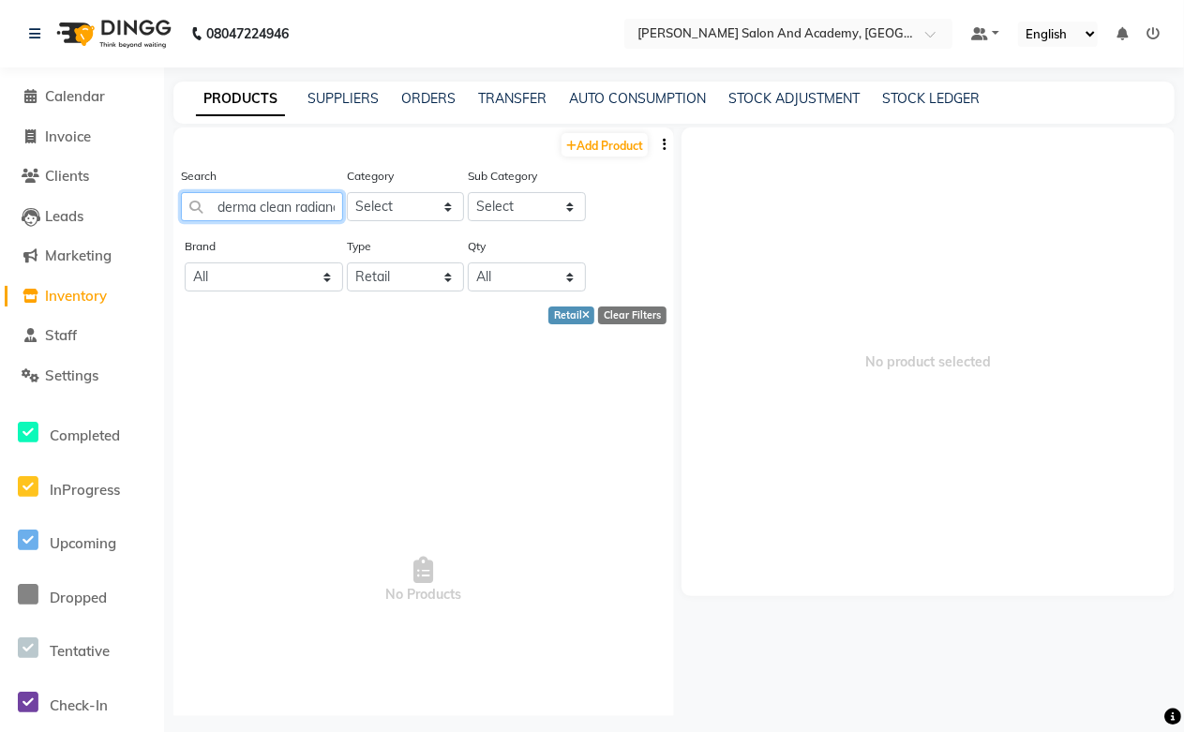
scroll to position [0, 20]
drag, startPoint x: 216, startPoint y: 203, endPoint x: 352, endPoint y: 200, distance: 136.9
click at [352, 200] on div "Search derma clean radiance Category Select Hair Skin Jeanott Ceuticals Other S…" at bounding box center [423, 201] width 500 height 70
type input "g"
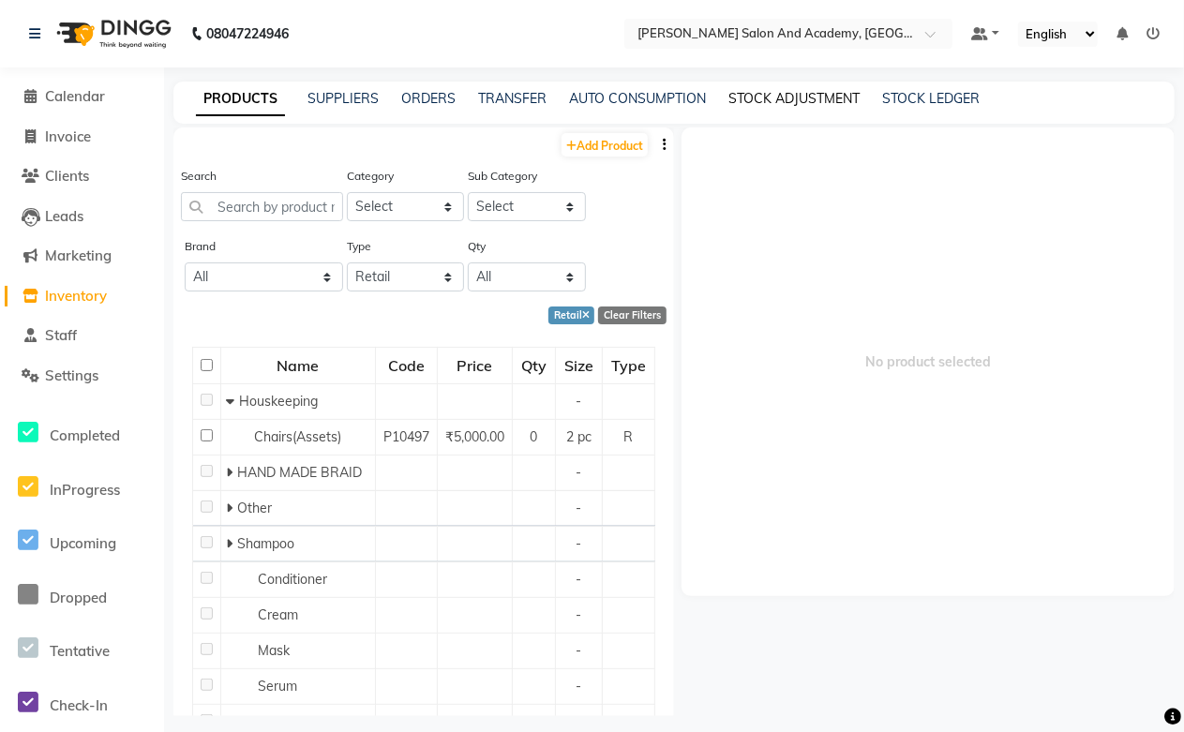
click at [754, 99] on link "STOCK ADJUSTMENT" at bounding box center [793, 98] width 131 height 17
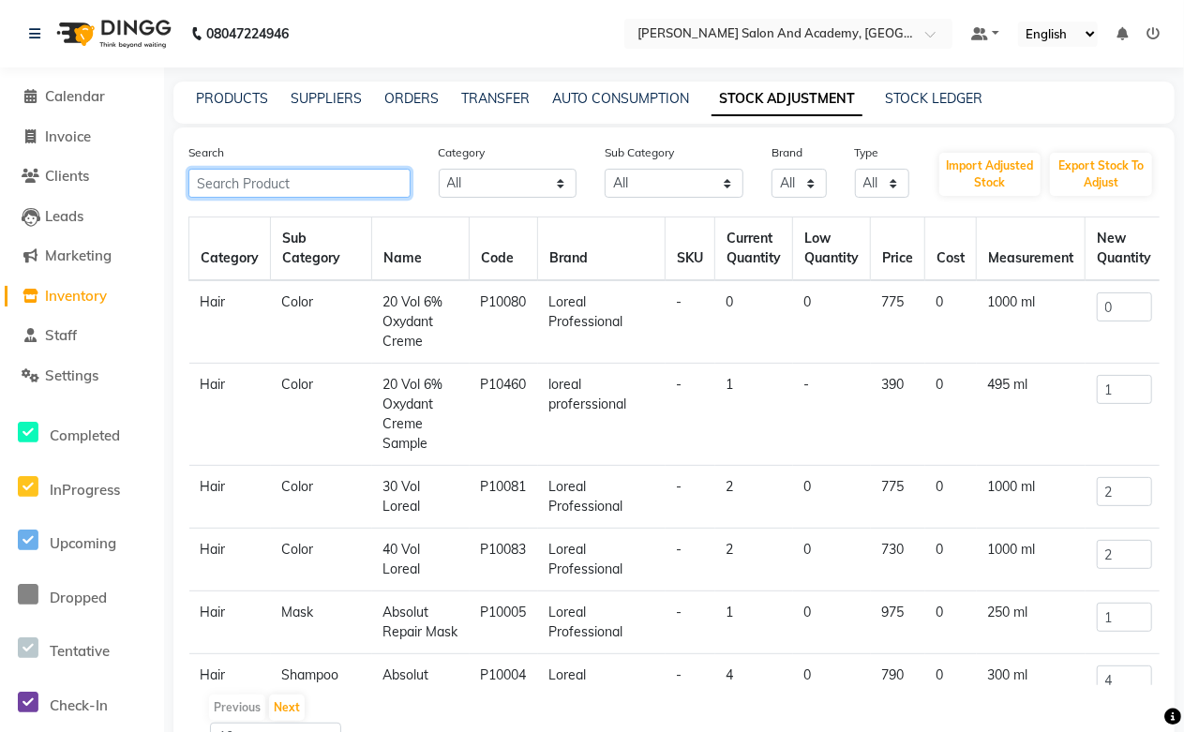
click at [235, 195] on input "text" at bounding box center [299, 183] width 222 height 29
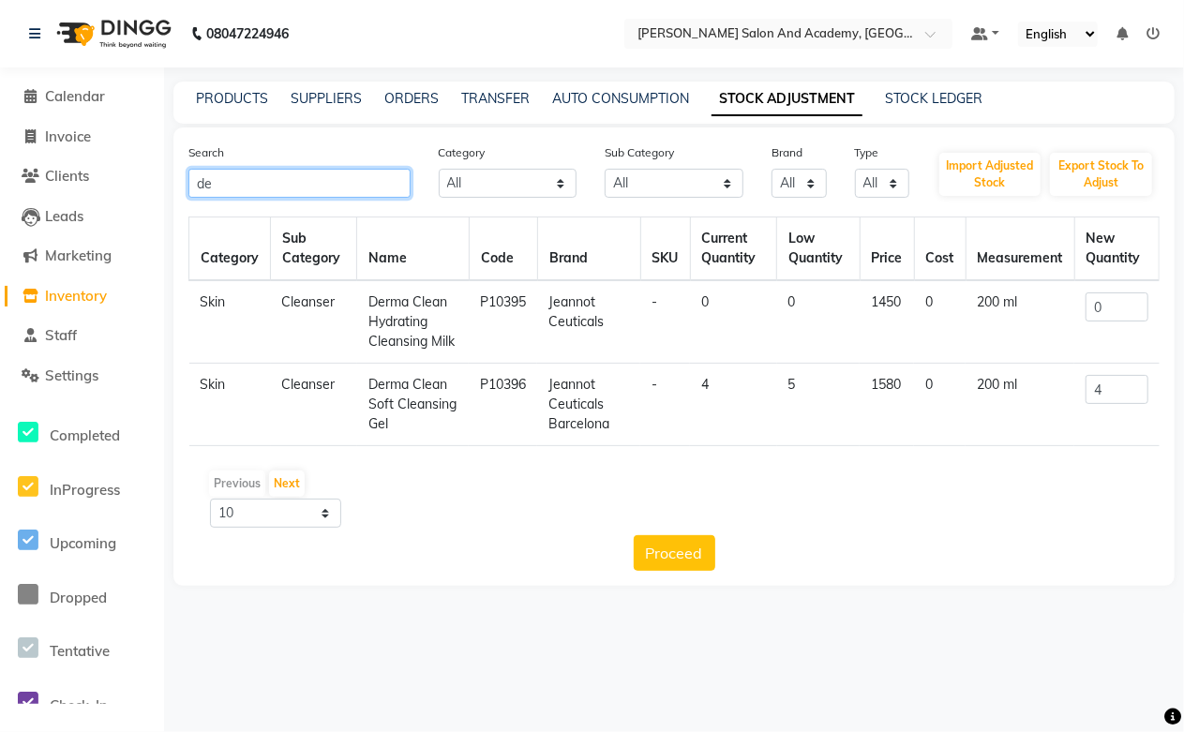
type input "d"
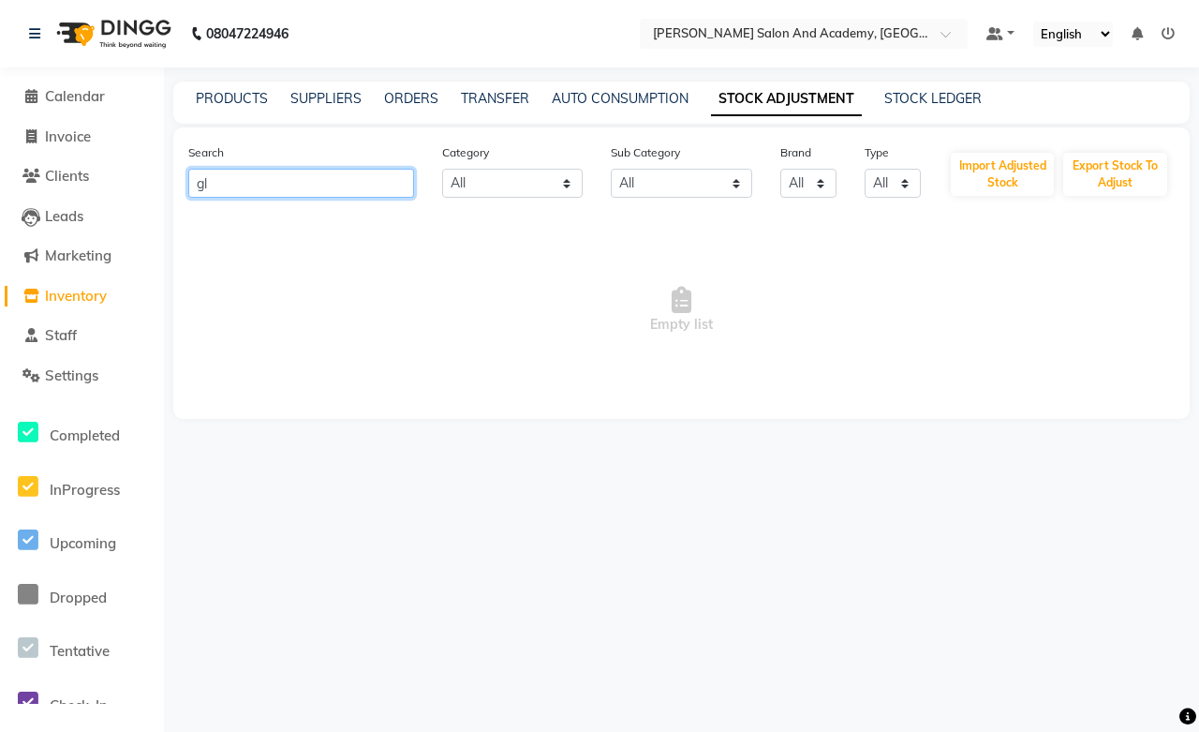
type input "g"
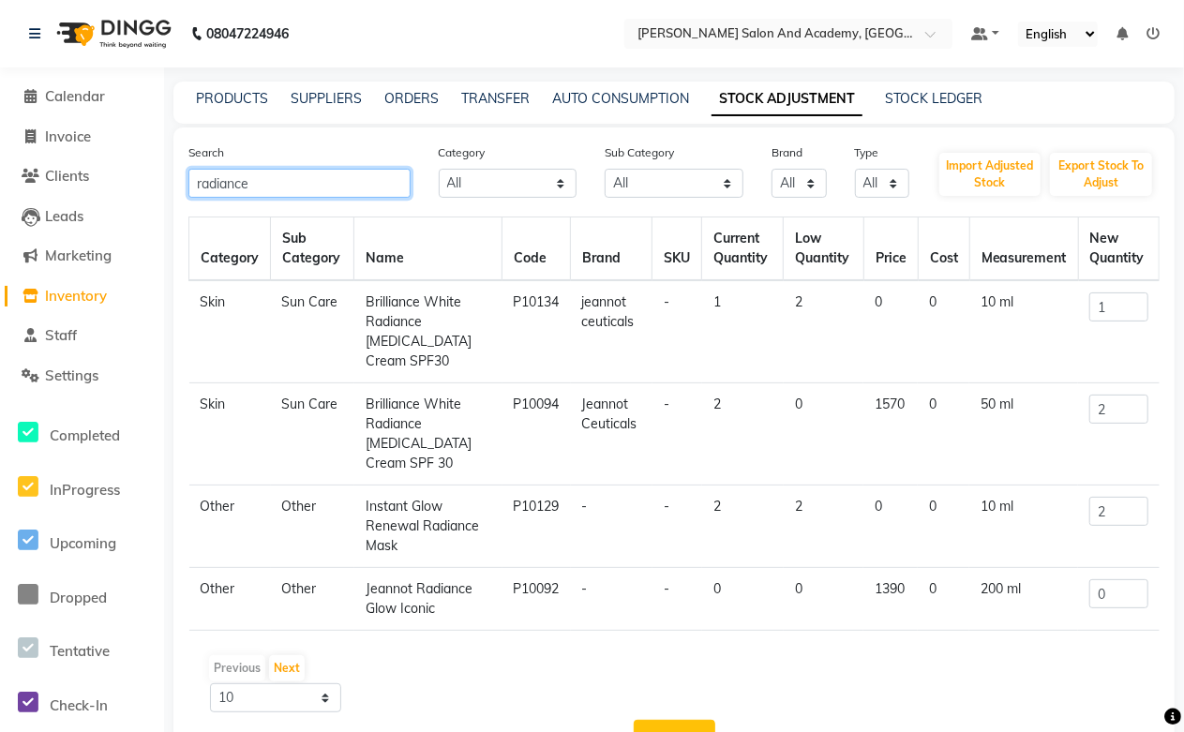
scroll to position [85, 0]
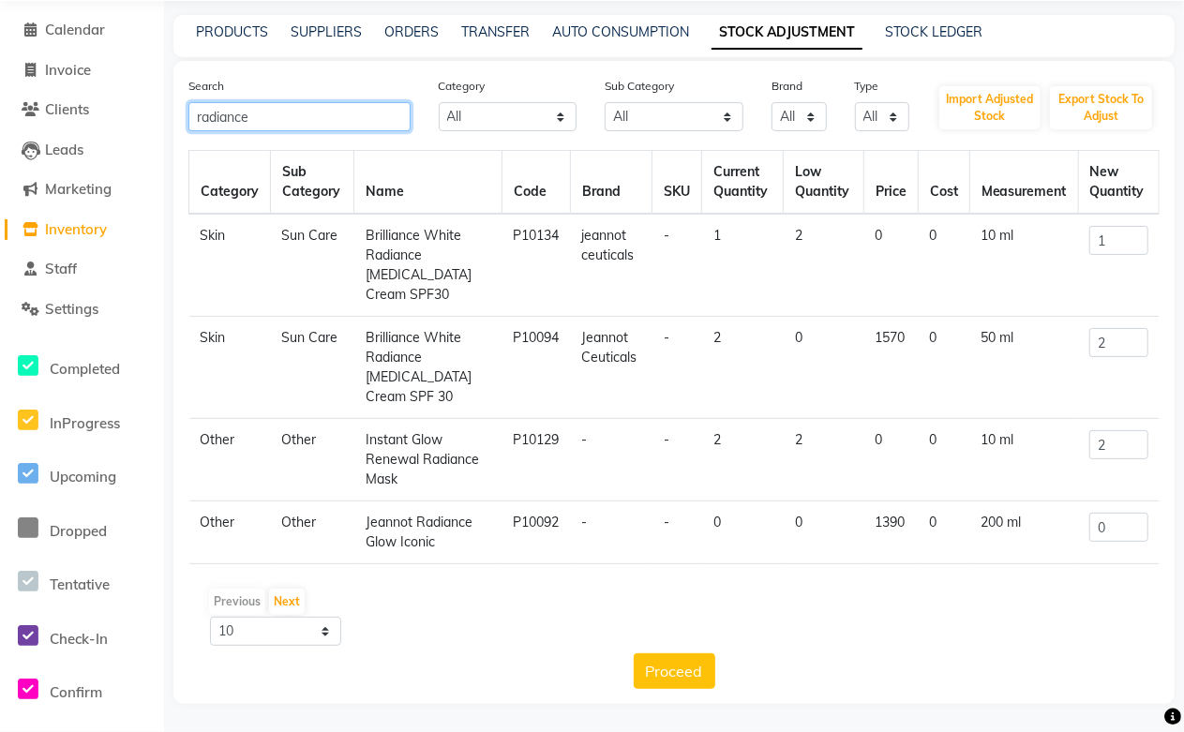
type input "radiance"
drag, startPoint x: 398, startPoint y: 540, endPoint x: 356, endPoint y: 495, distance: 61.7
click at [356, 501] on td "Jeannot Radiance Glow Iconic" at bounding box center [428, 532] width 148 height 63
copy td "Jeannot Radiance Glow Iconic"
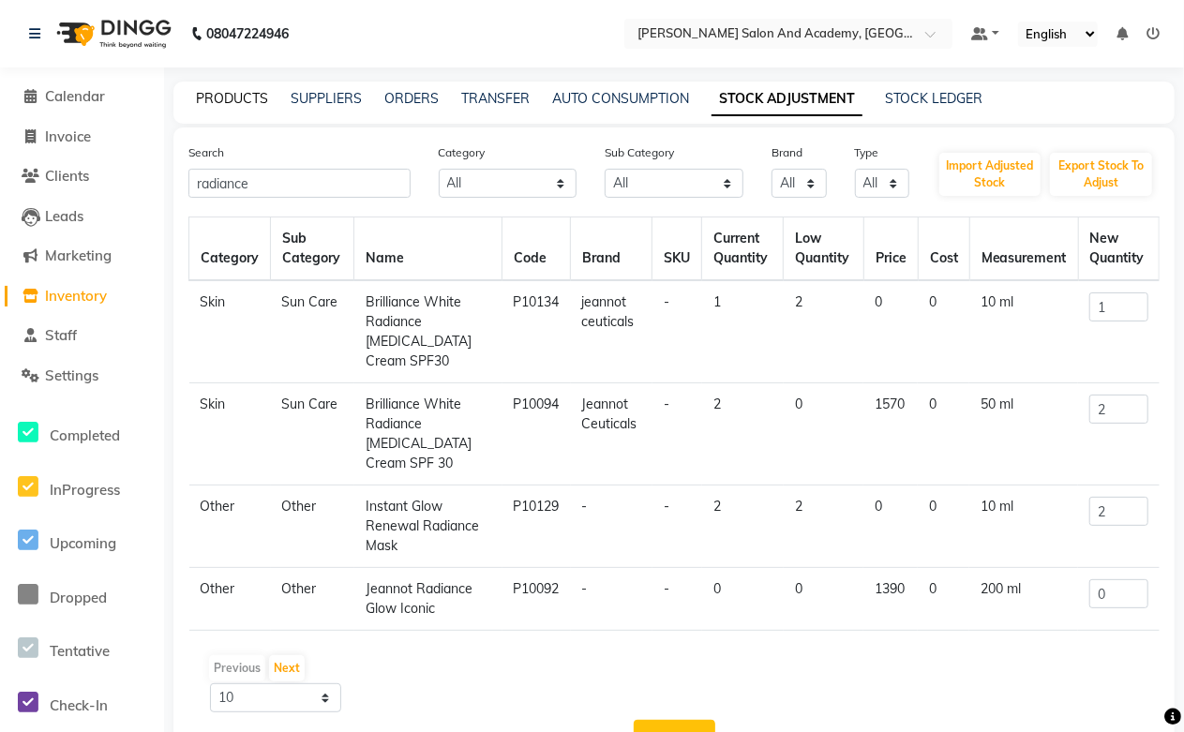
click at [222, 100] on link "PRODUCTS" at bounding box center [232, 98] width 72 height 17
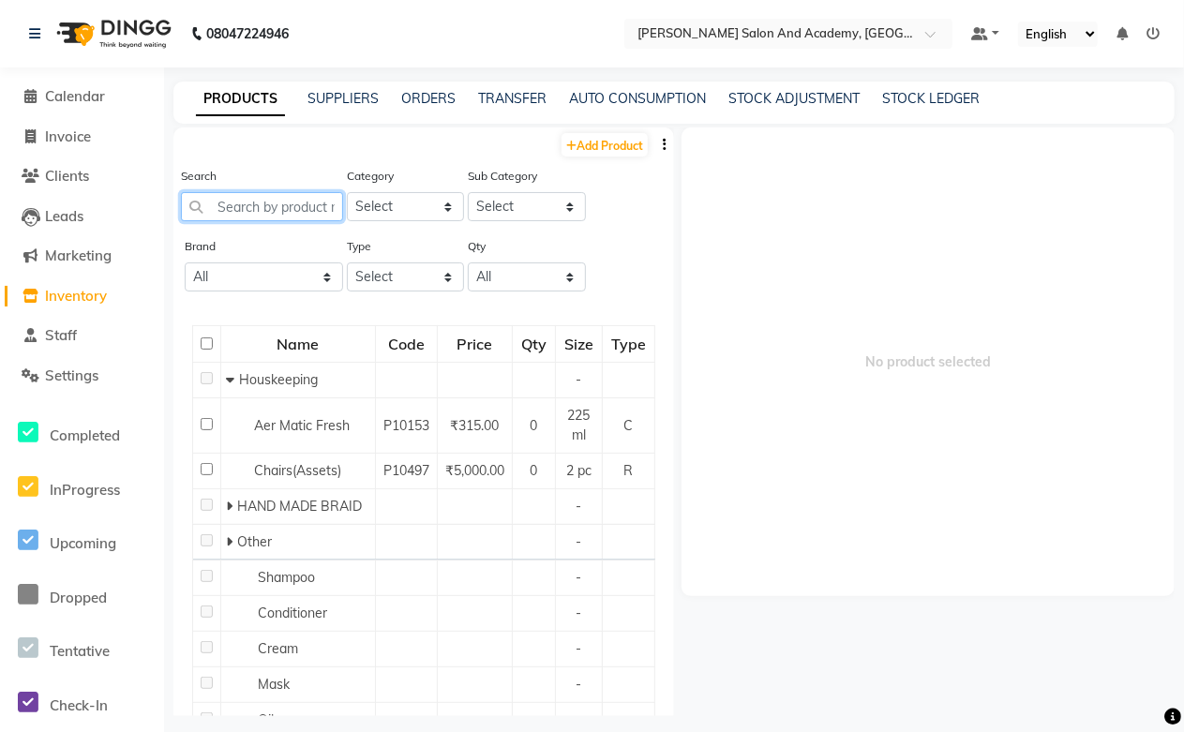
paste input "Jeannot Radiance Glow Iconic"
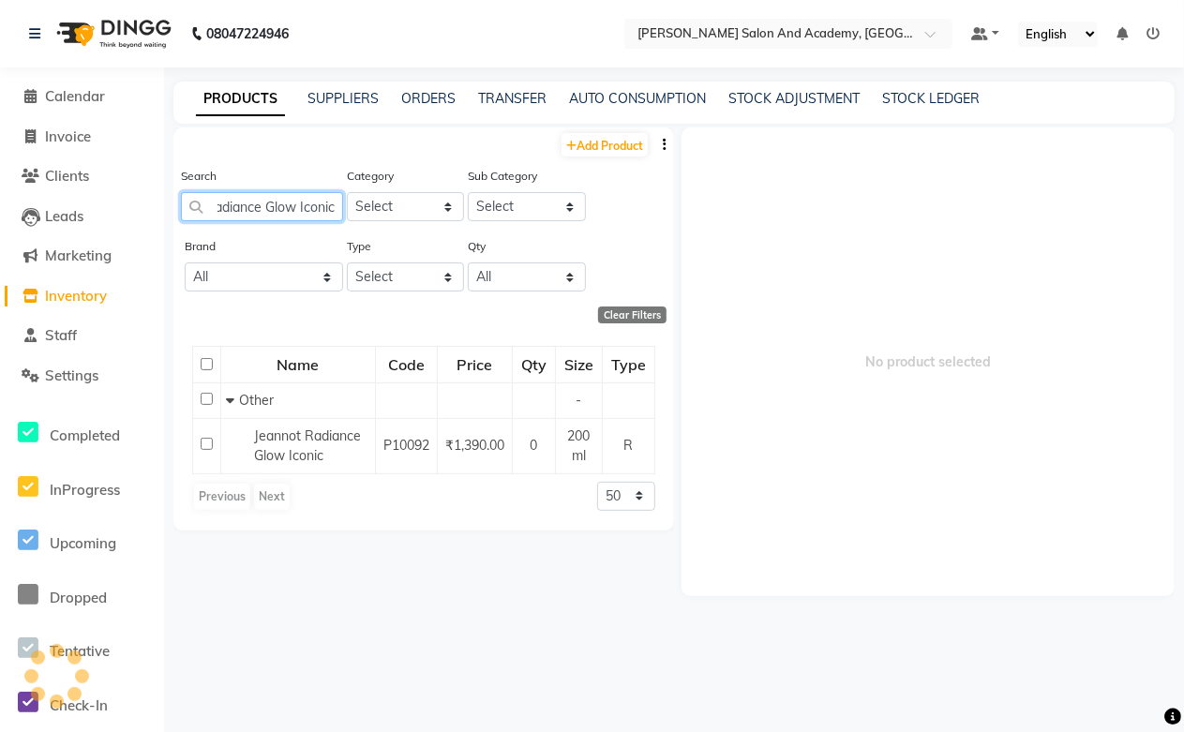
scroll to position [0, 63]
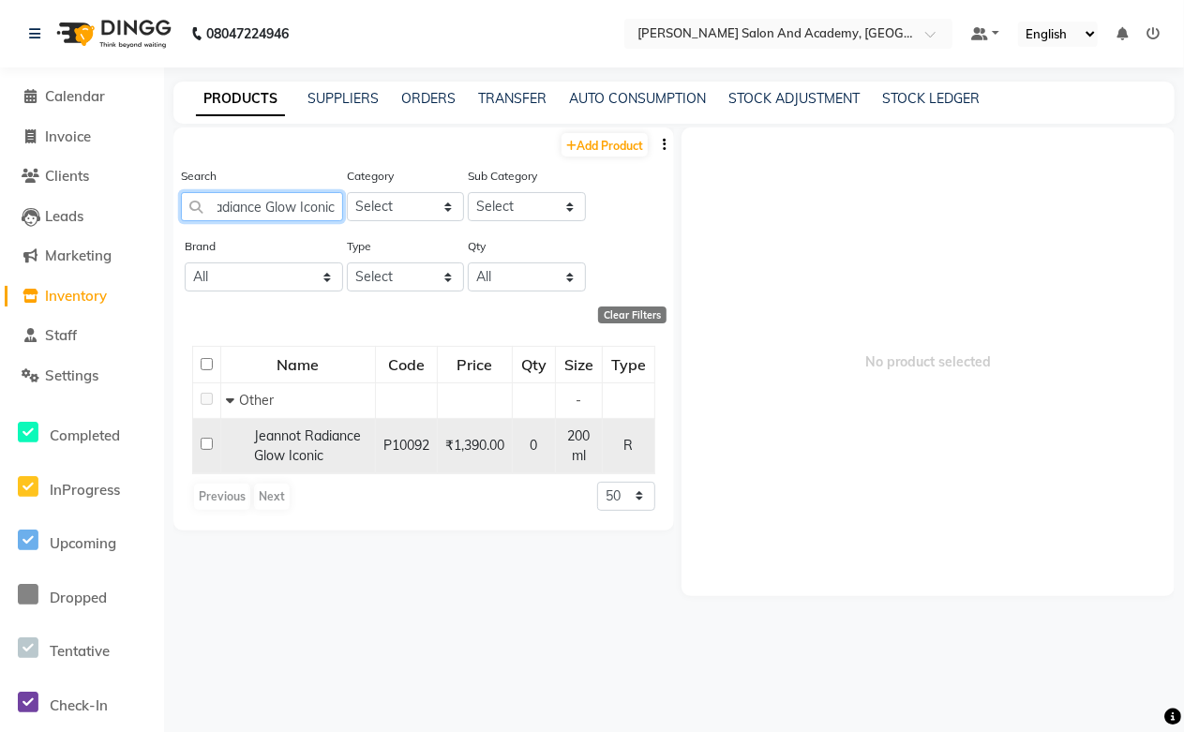
type input "Jeannot Radiance Glow Iconic"
click at [273, 451] on span "Jeannot Radiance Glow Iconic" at bounding box center [307, 445] width 107 height 37
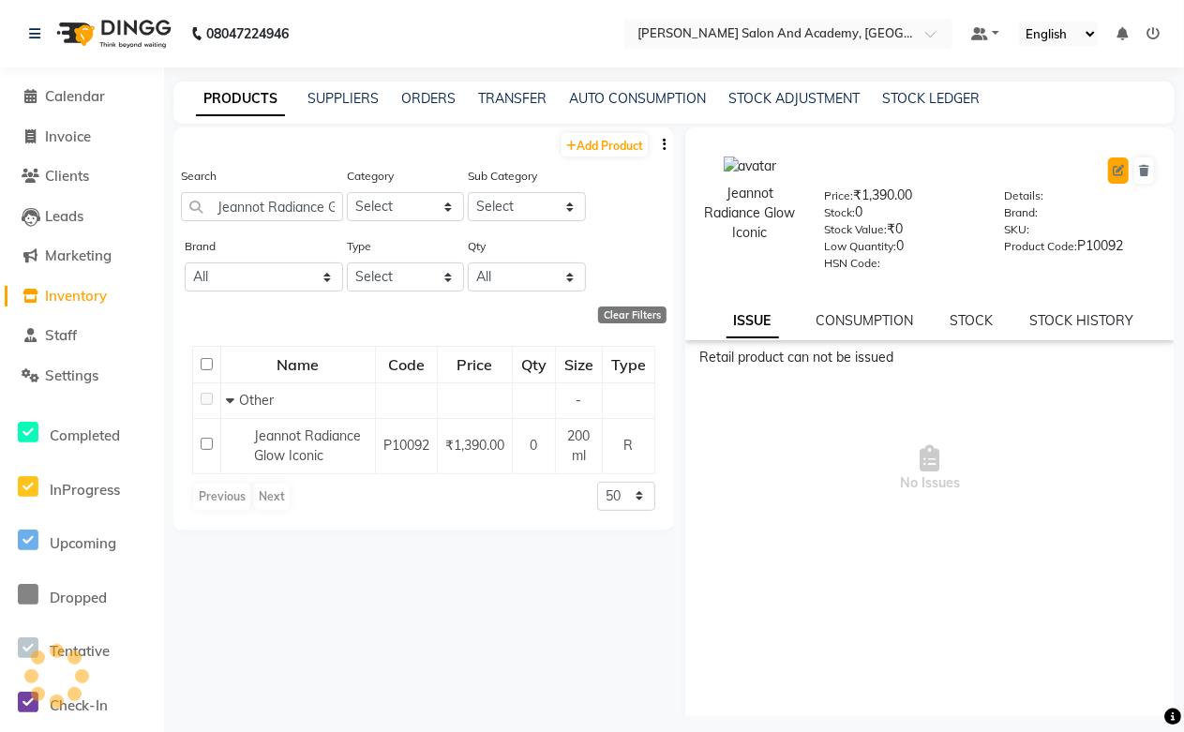
click at [1112, 167] on icon at bounding box center [1117, 170] width 11 height 11
select select "true"
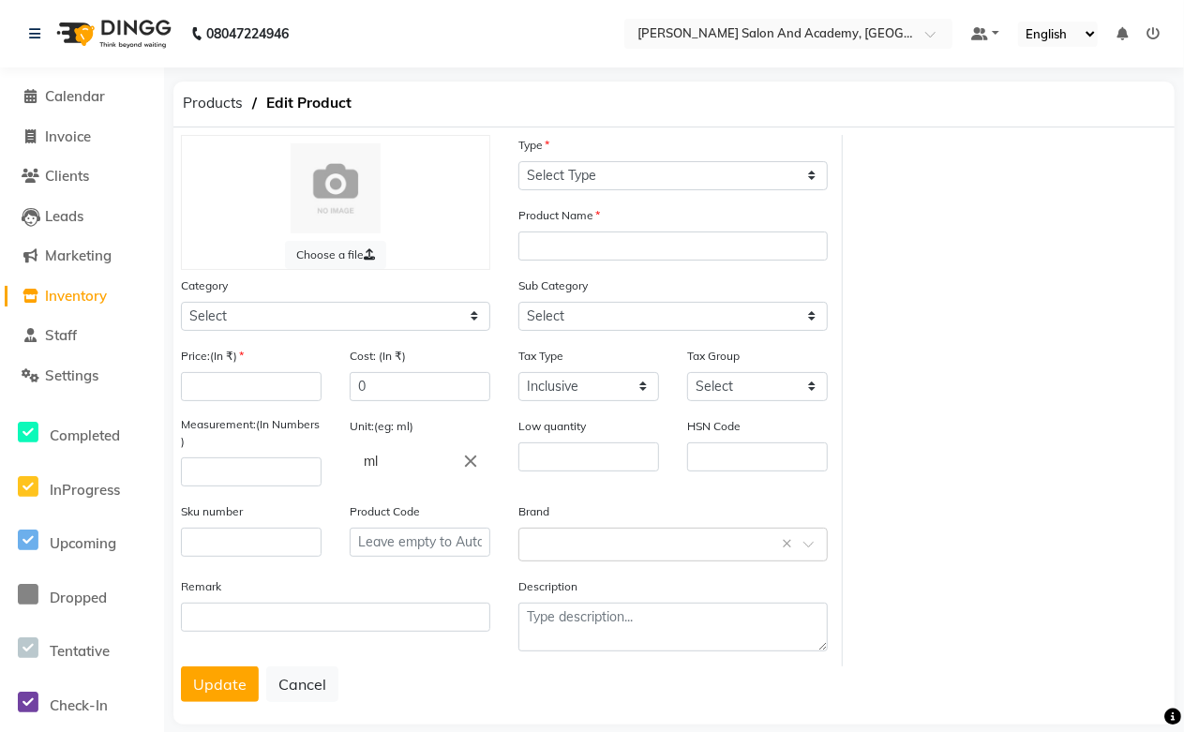
select select "R"
type input "Jeannot Radiance Glow Iconic"
select select
type input "1390"
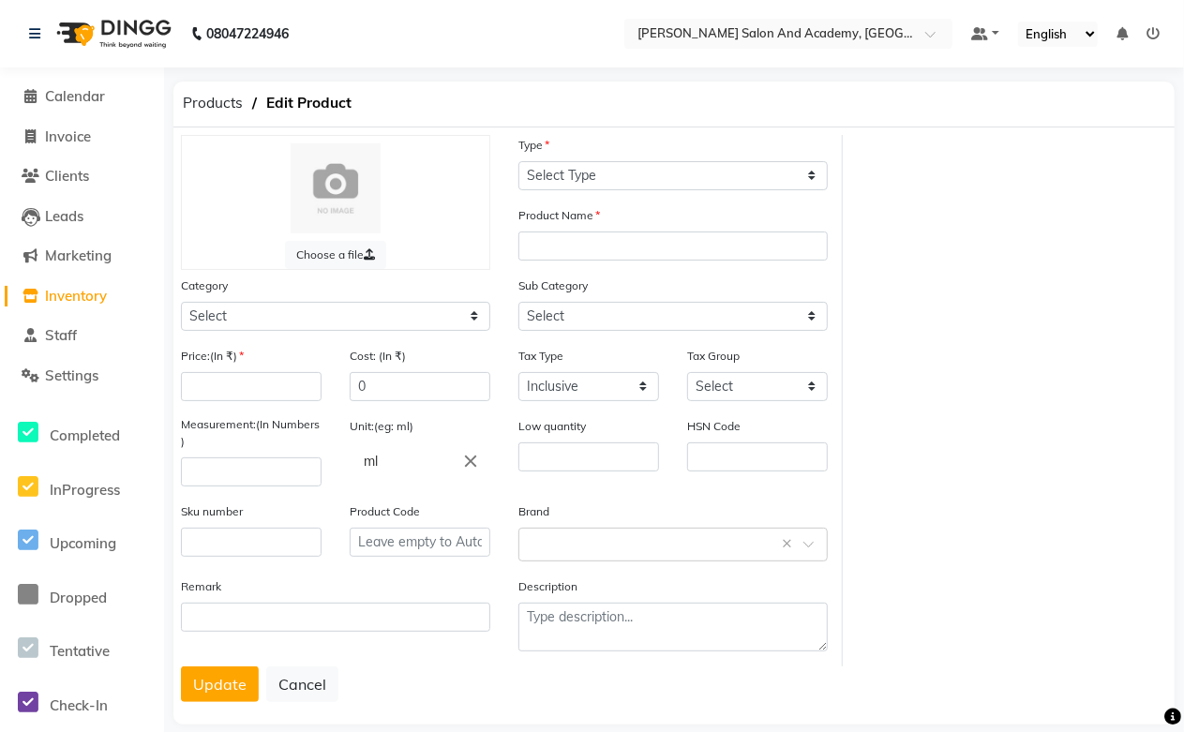
type input "200"
type input "0"
type input "P10092"
select select "1063801000"
select select "1063801002"
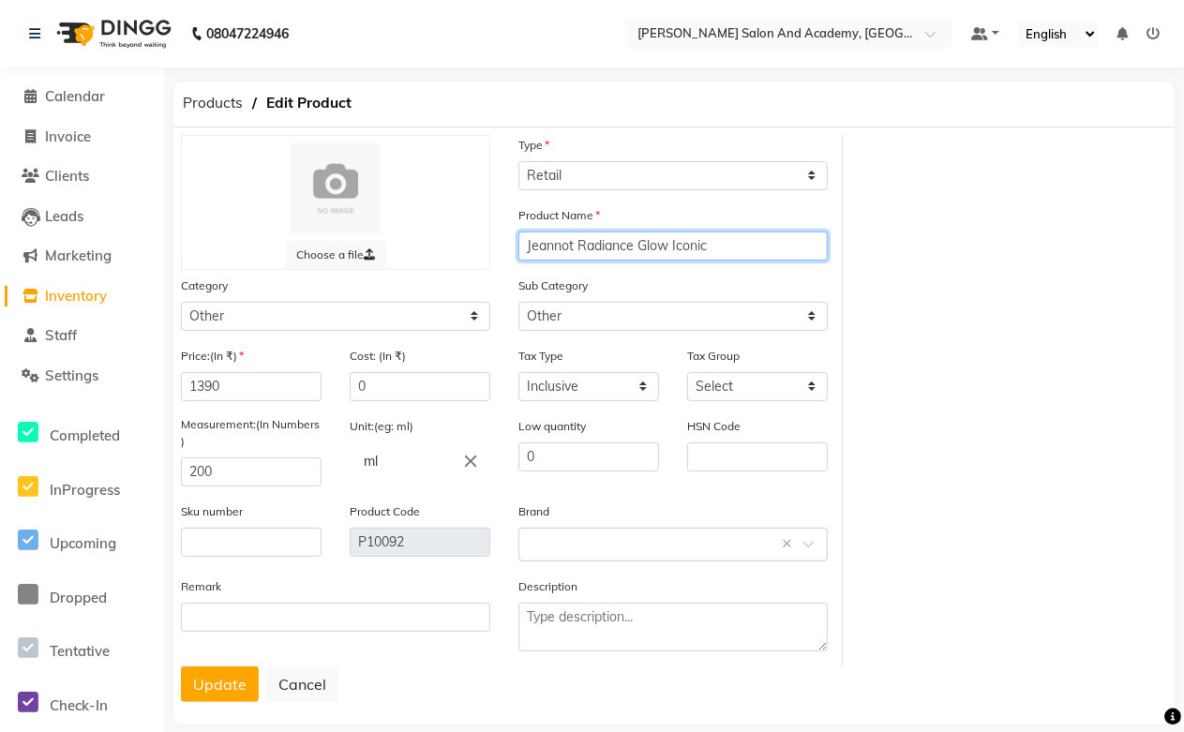
click at [680, 238] on input "Jeannot Radiance Glow Iconic" at bounding box center [672, 245] width 309 height 29
drag, startPoint x: 579, startPoint y: 244, endPoint x: 492, endPoint y: 251, distance: 87.5
click at [464, 250] on div "Choose a file Type Select Type Both Retail Consumable Product Name Jeannot Radi…" at bounding box center [505, 400] width 676 height 531
type input "Radiance Glow Tonic"
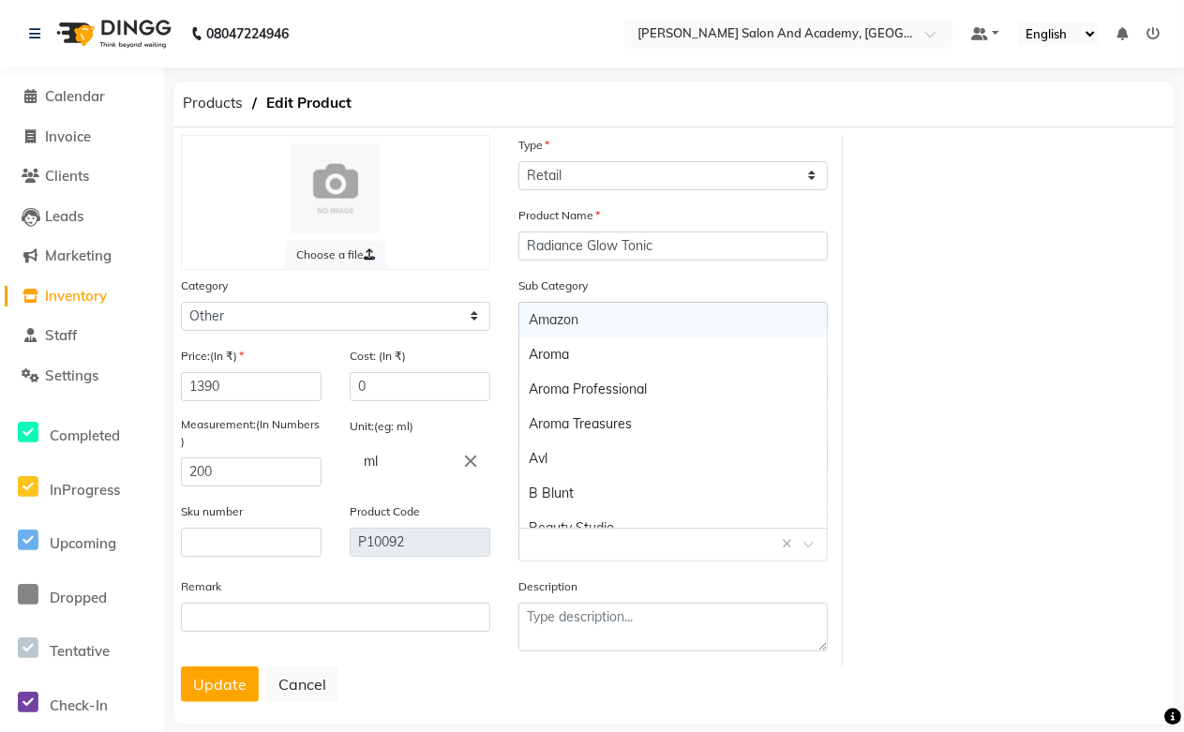
click at [574, 541] on input "text" at bounding box center [654, 543] width 251 height 20
paste input "Jeannot"
type input "Jeannot"
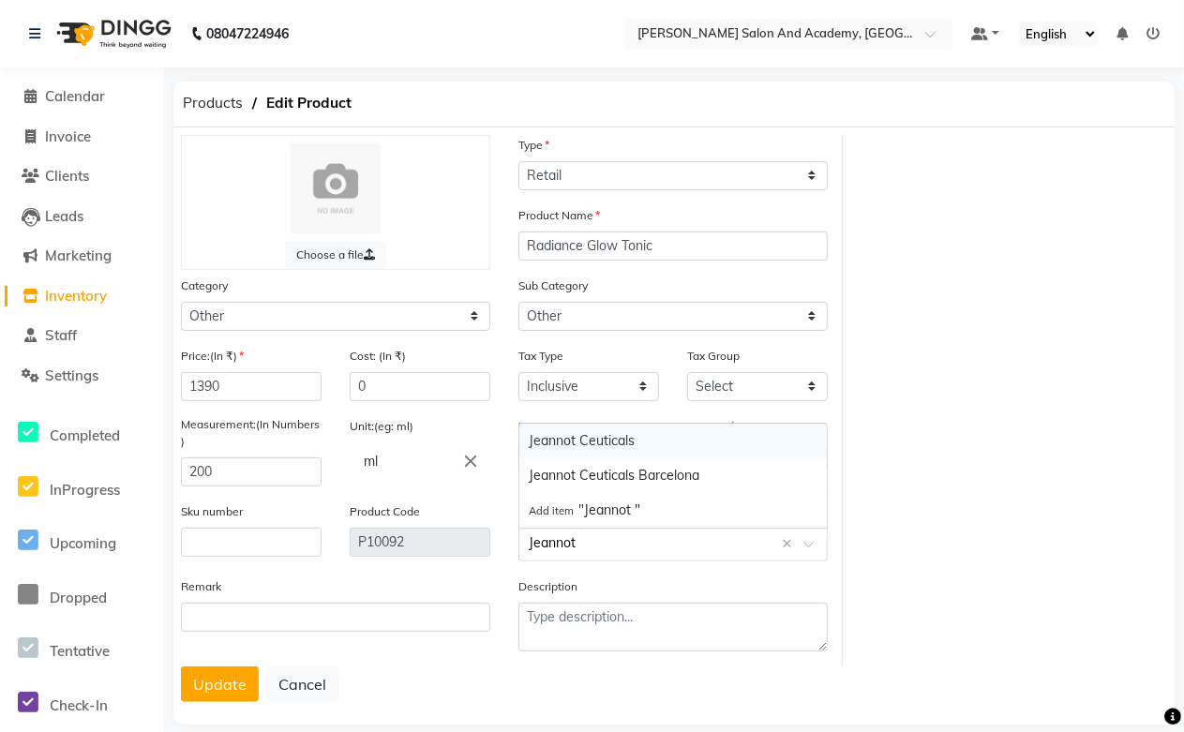
click at [573, 434] on div "Jeannot Ceuticals" at bounding box center [672, 441] width 307 height 35
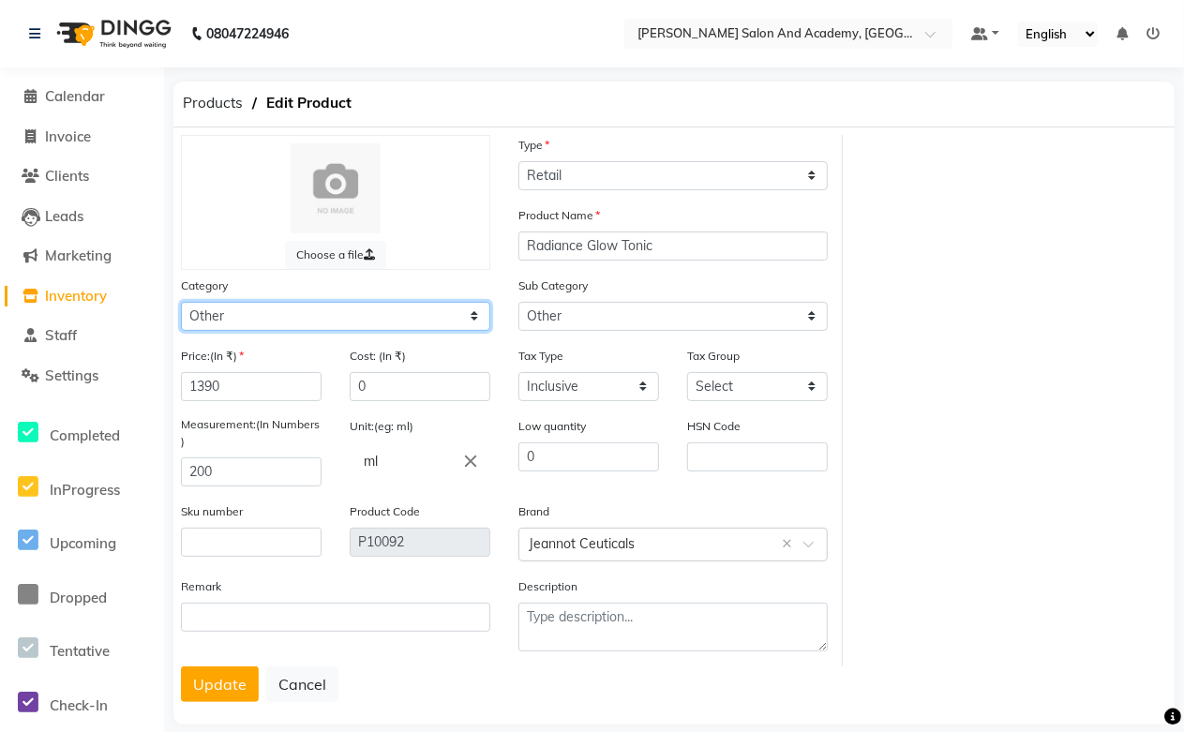
click at [251, 311] on select "Select Hair Skin Jeanott Ceuticals Other" at bounding box center [335, 316] width 309 height 29
select select "1063801150"
click at [181, 302] on select "Select Hair Skin Jeanott Ceuticals Other" at bounding box center [335, 316] width 309 height 29
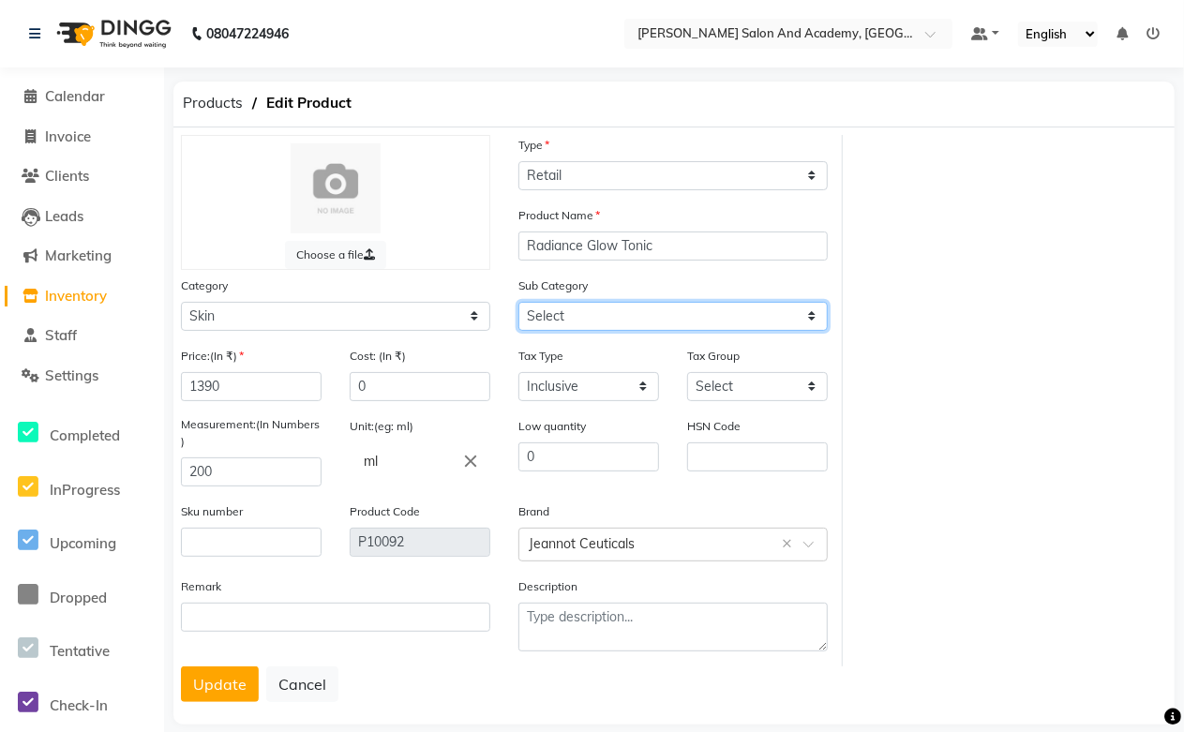
click at [551, 314] on select "Select Cleanser Facial Moisturiser Serum Toner Sun Care Masks Lip Care Eye Care…" at bounding box center [672, 316] width 309 height 29
select select "1063801155"
click at [518, 302] on select "Select Cleanser Facial Moisturiser Serum Toner Sun Care Masks Lip Care Eye Care…" at bounding box center [672, 316] width 309 height 29
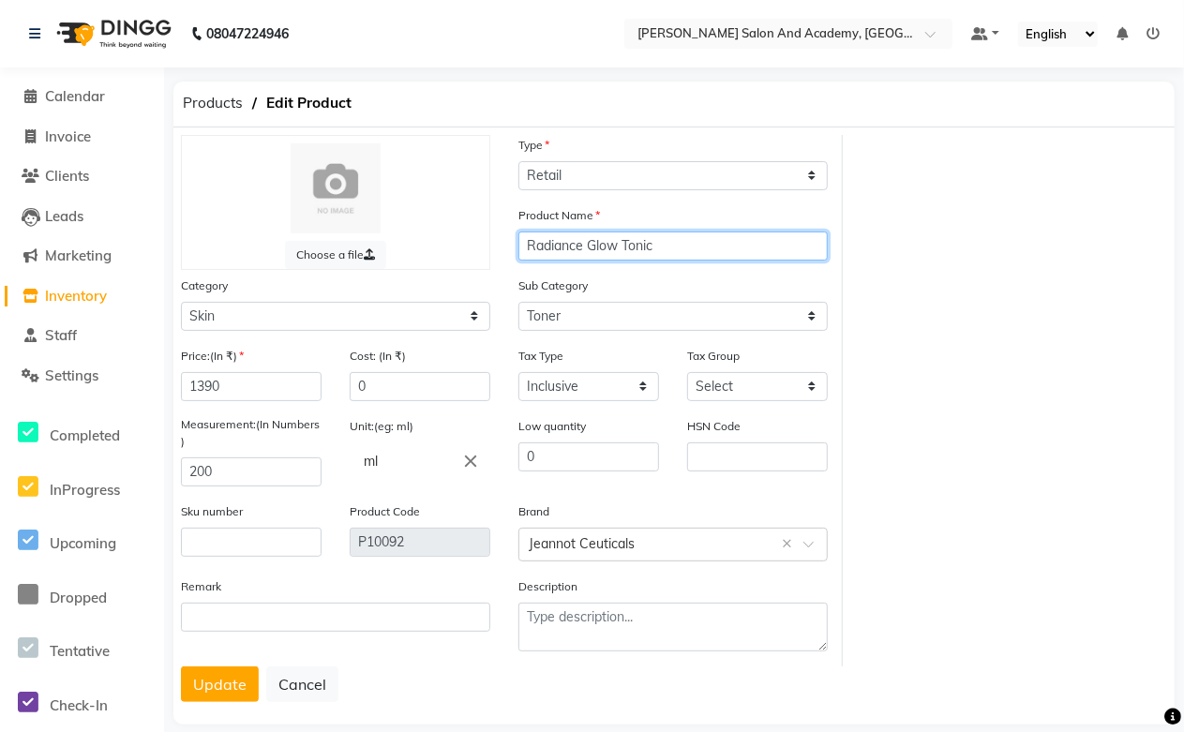
click at [678, 246] on input "Radiance Glow Tonic" at bounding box center [672, 245] width 309 height 29
click at [523, 242] on input "Radiance Glow Tonic" at bounding box center [672, 245] width 309 height 29
type input "Derma Clean Radiance Glow Tonic"
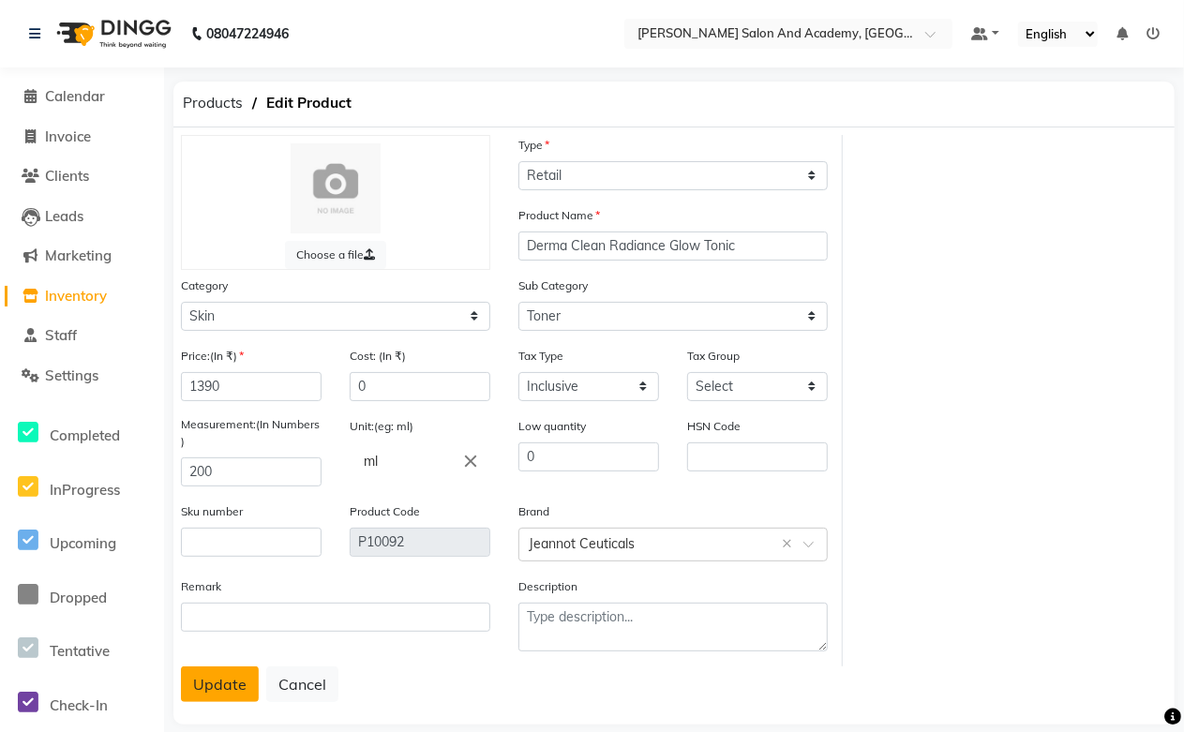
click at [234, 676] on button "Update" at bounding box center [220, 684] width 78 height 36
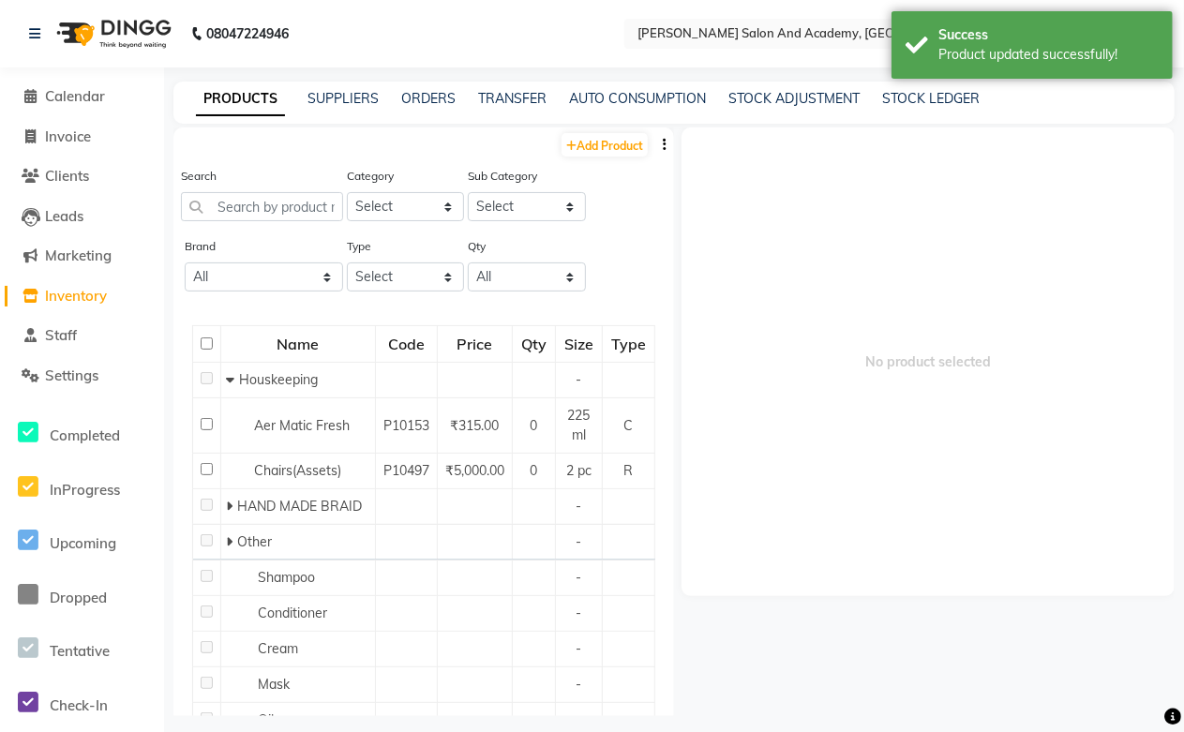
click at [772, 87] on div "PRODUCTS SUPPLIERS ORDERS TRANSFER AUTO CONSUMPTION STOCK ADJUSTMENT STOCK LEDG…" at bounding box center [673, 103] width 1001 height 42
click at [771, 99] on link "STOCK ADJUSTMENT" at bounding box center [793, 98] width 131 height 17
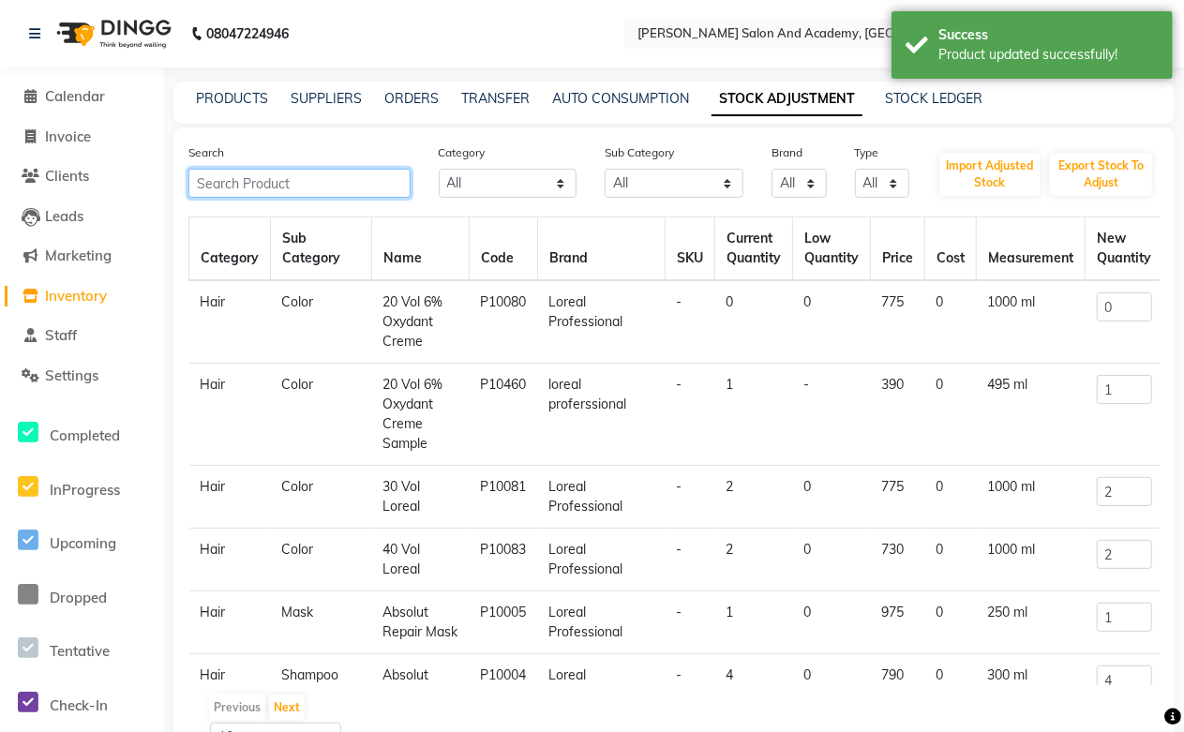
click at [347, 175] on input "text" at bounding box center [299, 183] width 222 height 29
paste input "Jeannot"
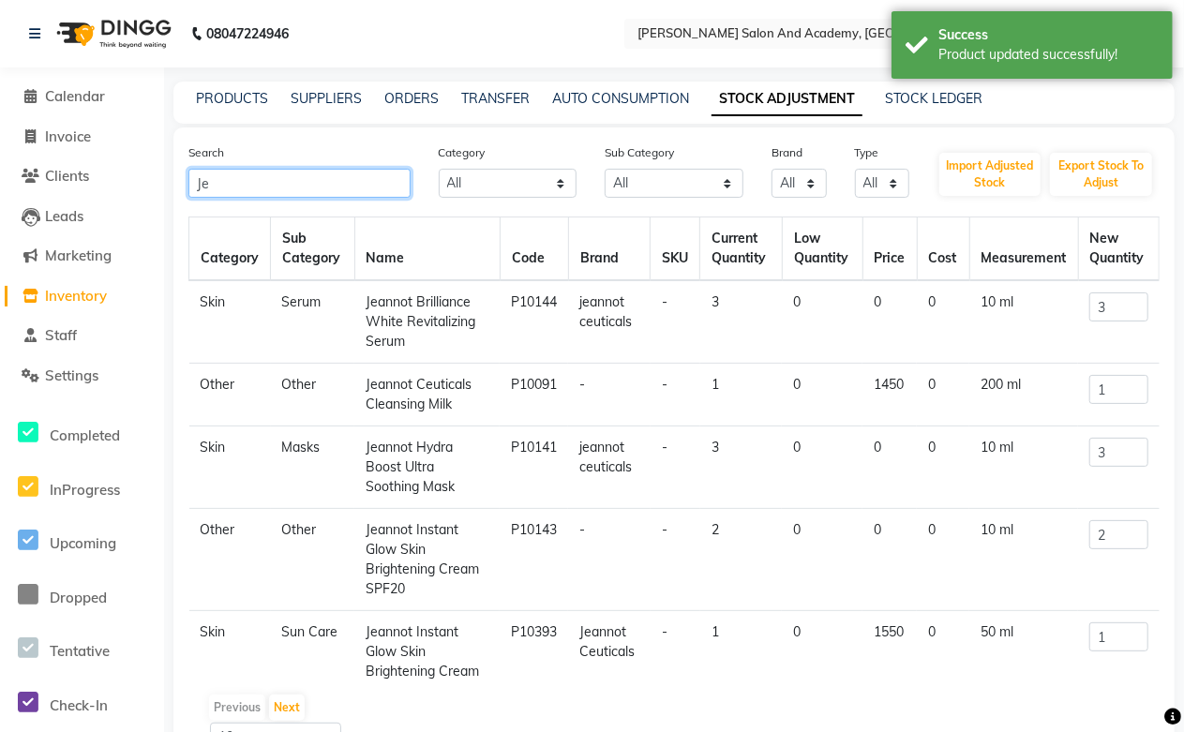
type input "J"
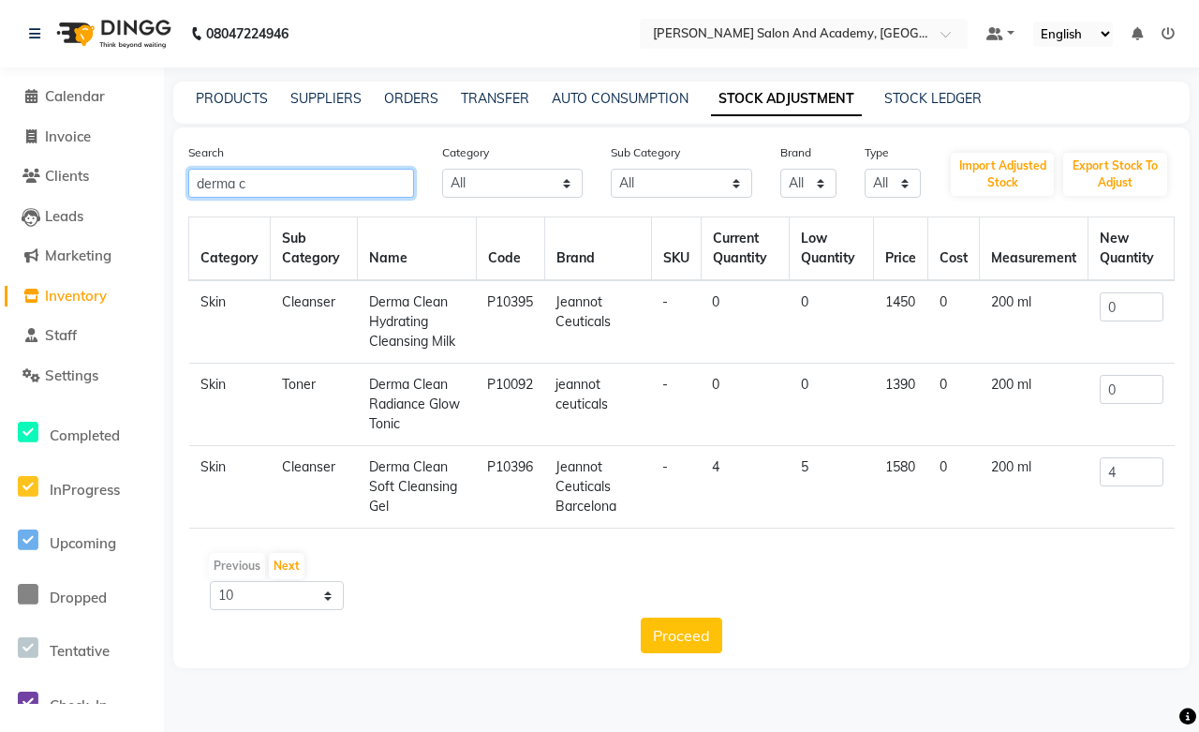
type input "derma c"
drag, startPoint x: 1128, startPoint y: 395, endPoint x: 1033, endPoint y: 398, distance: 95.7
click at [1033, 398] on tr "Skin Toner Derma Clean Radiance Glow Tonic P10092 jeannot ceuticals - 0 0 1390 …" at bounding box center [682, 405] width 986 height 82
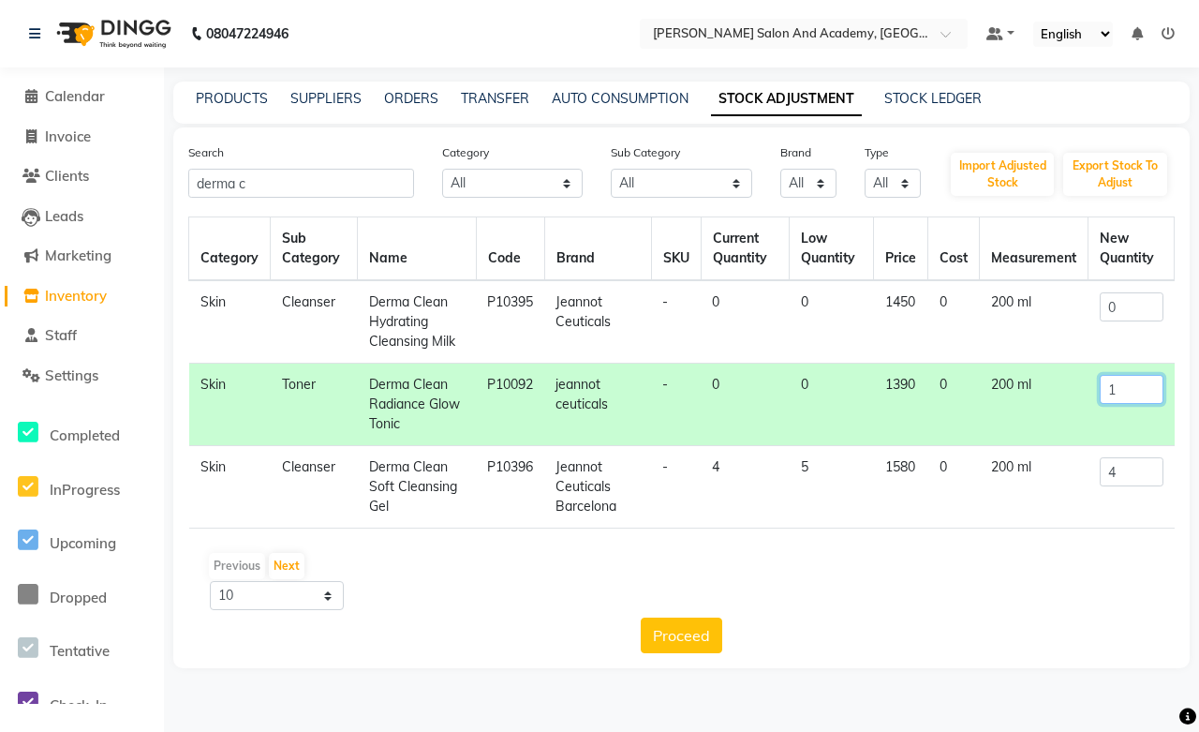
type input "1"
drag, startPoint x: 1130, startPoint y: 309, endPoint x: 990, endPoint y: 302, distance: 140.8
click at [990, 302] on tr "Skin Cleanser Derma Clean Hydrating Cleansing Milk P10395 Jeannot Ceuticals - 0…" at bounding box center [682, 321] width 986 height 83
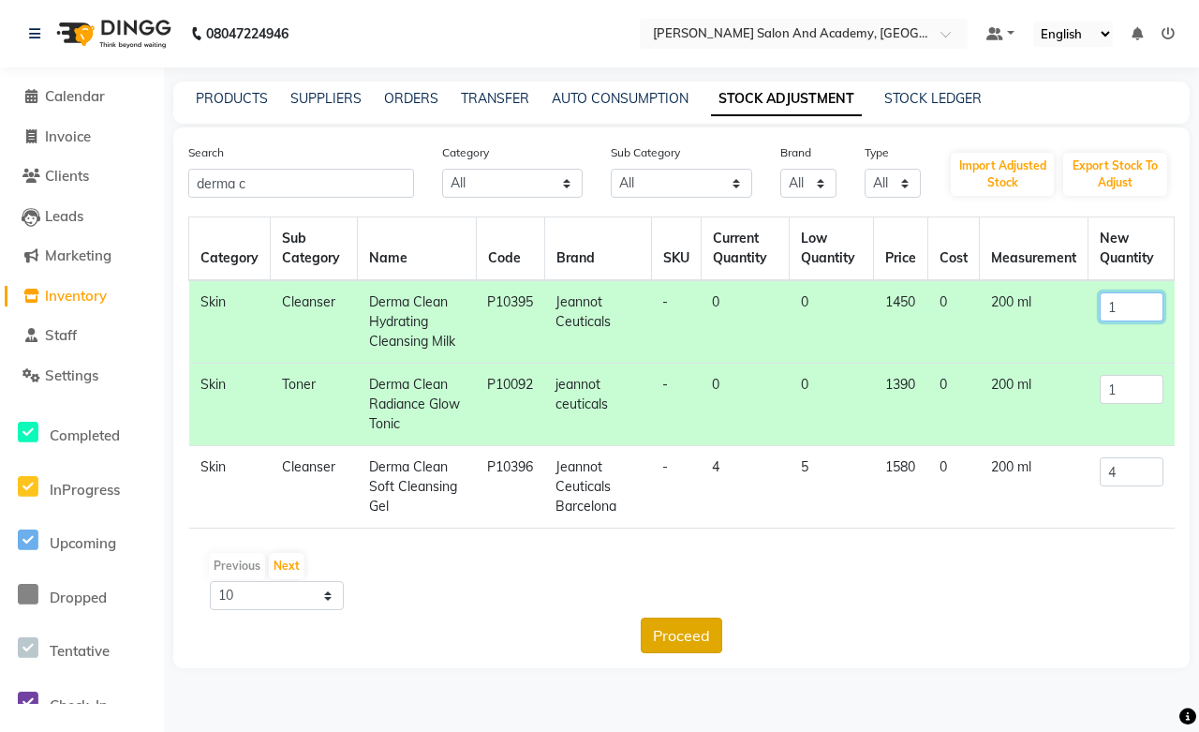
type input "1"
click at [659, 640] on button "Proceed" at bounding box center [682, 636] width 82 height 36
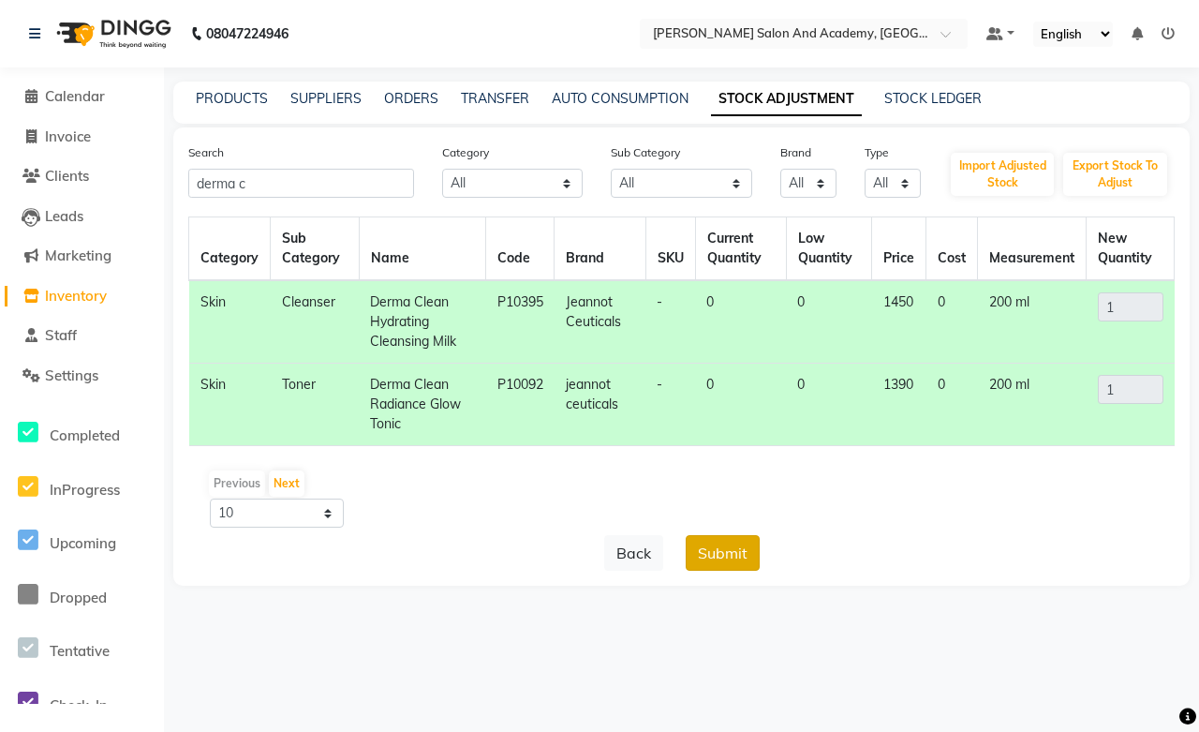
click at [713, 550] on button "Submit" at bounding box center [723, 553] width 74 height 36
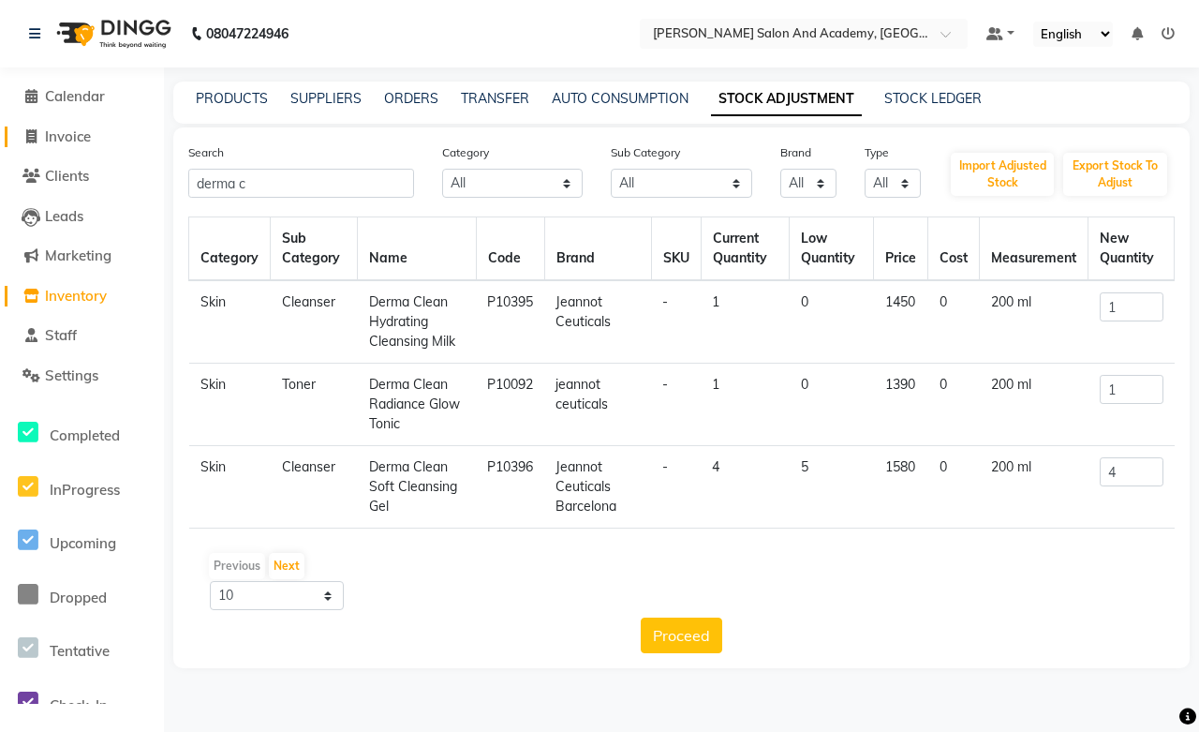
click at [75, 127] on link "Invoice" at bounding box center [82, 138] width 155 height 22
select select "service"
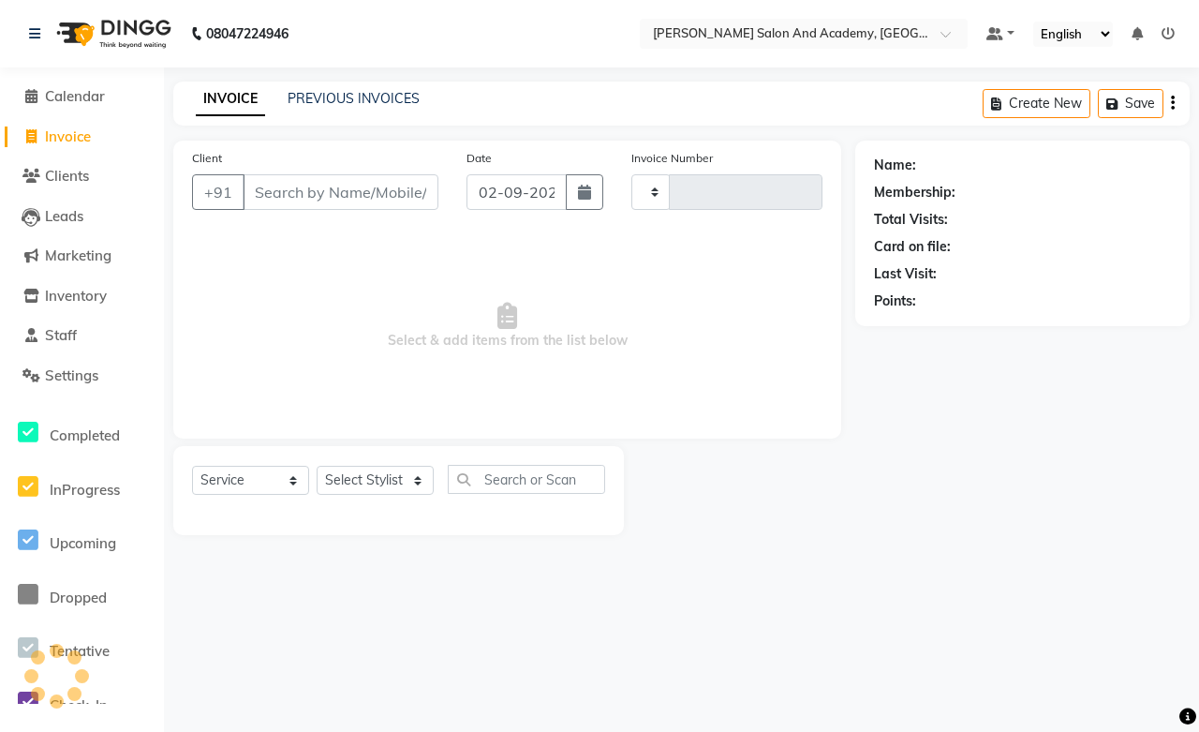
type input "0669"
select select "6453"
click at [75, 300] on span "Inventory" at bounding box center [76, 296] width 62 height 18
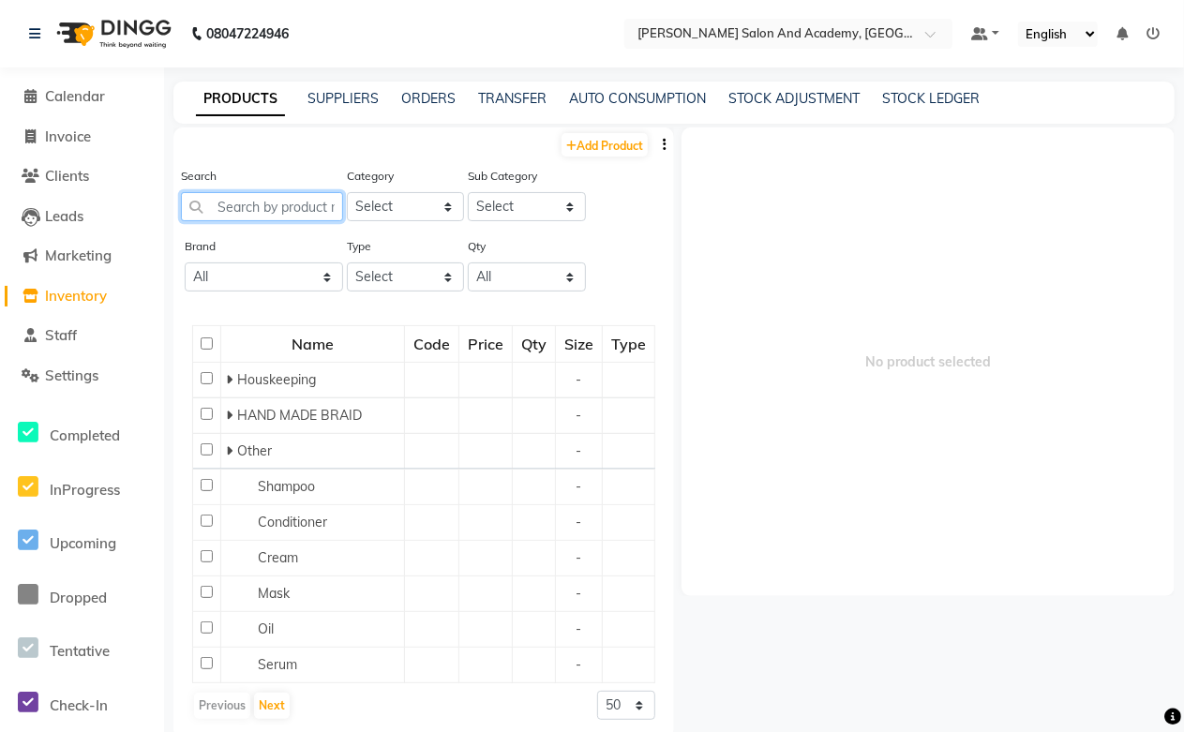
click at [281, 207] on input "text" at bounding box center [262, 206] width 162 height 29
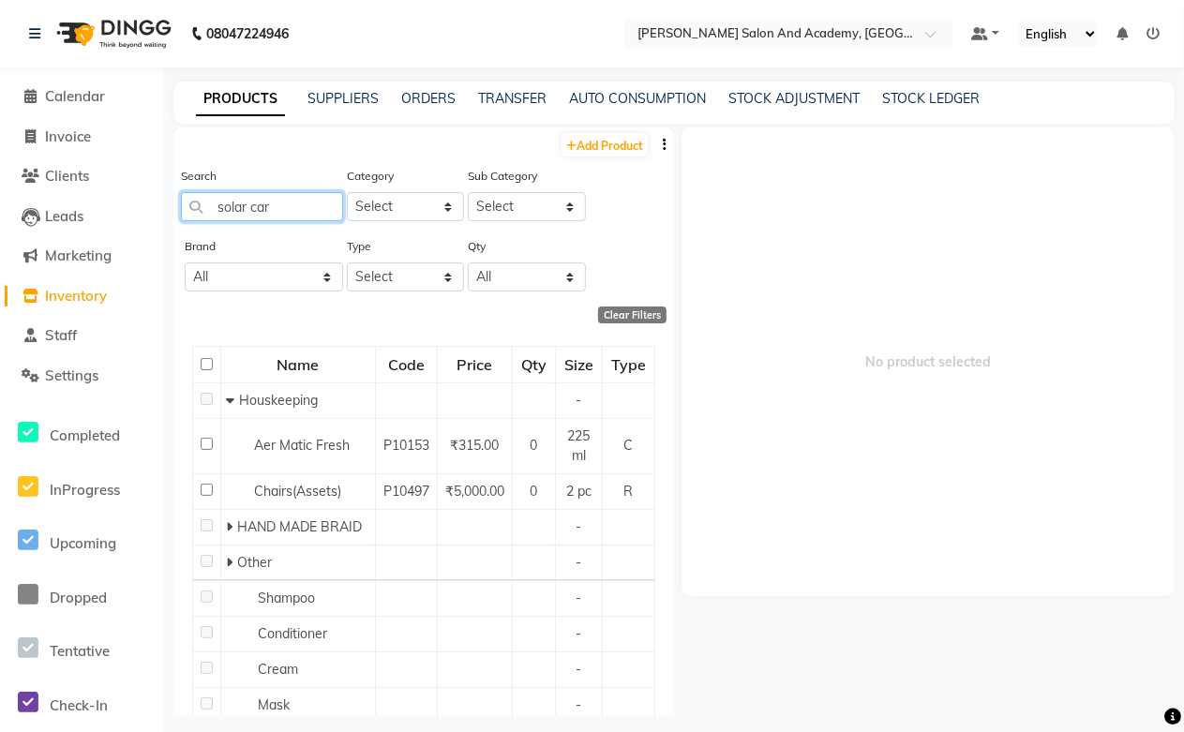
type input "solar care"
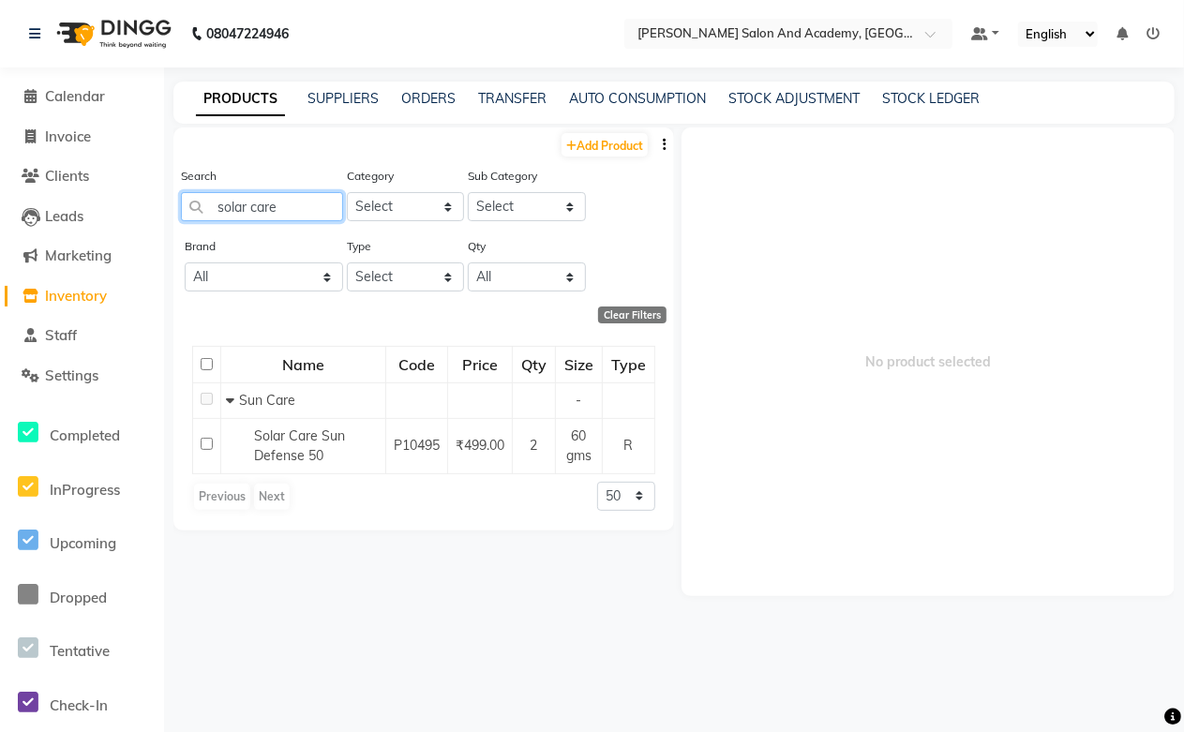
drag, startPoint x: 291, startPoint y: 211, endPoint x: 255, endPoint y: 216, distance: 36.1
click at [159, 221] on app-home "08047224946 Select Location × [PERSON_NAME] Salon And Academy, Dadabari Default…" at bounding box center [592, 372] width 1184 height 744
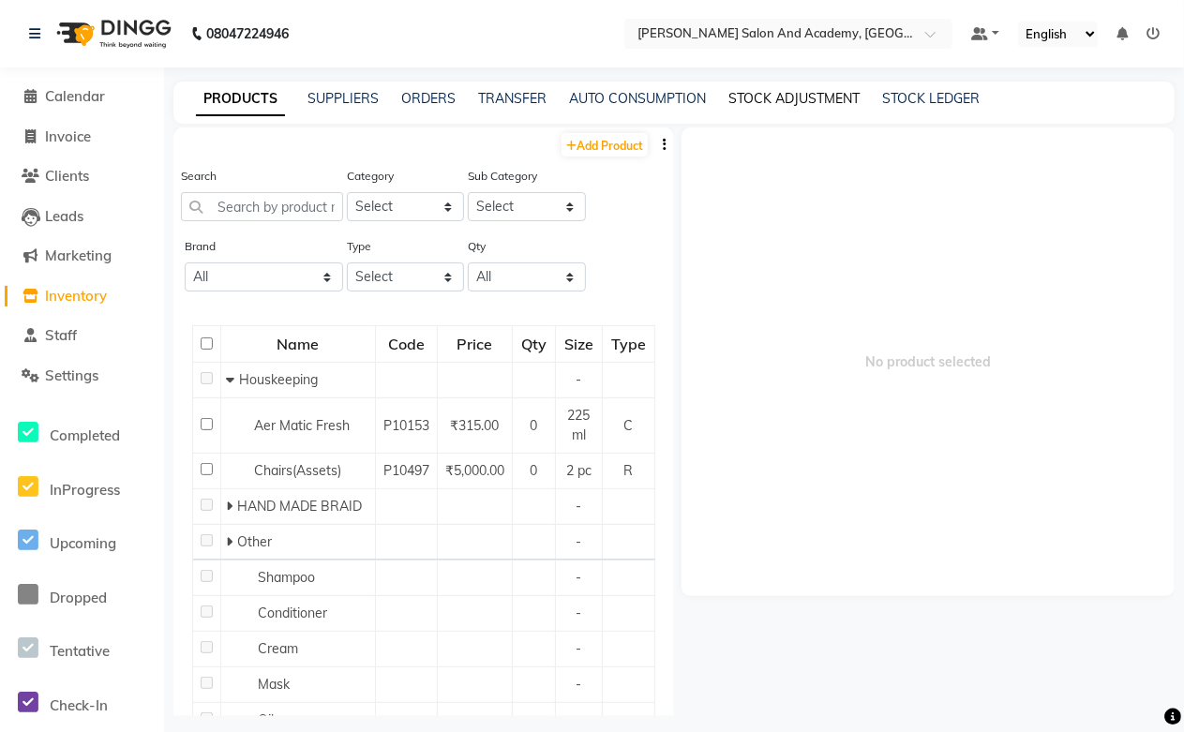
click at [755, 96] on link "STOCK ADJUSTMENT" at bounding box center [793, 98] width 131 height 17
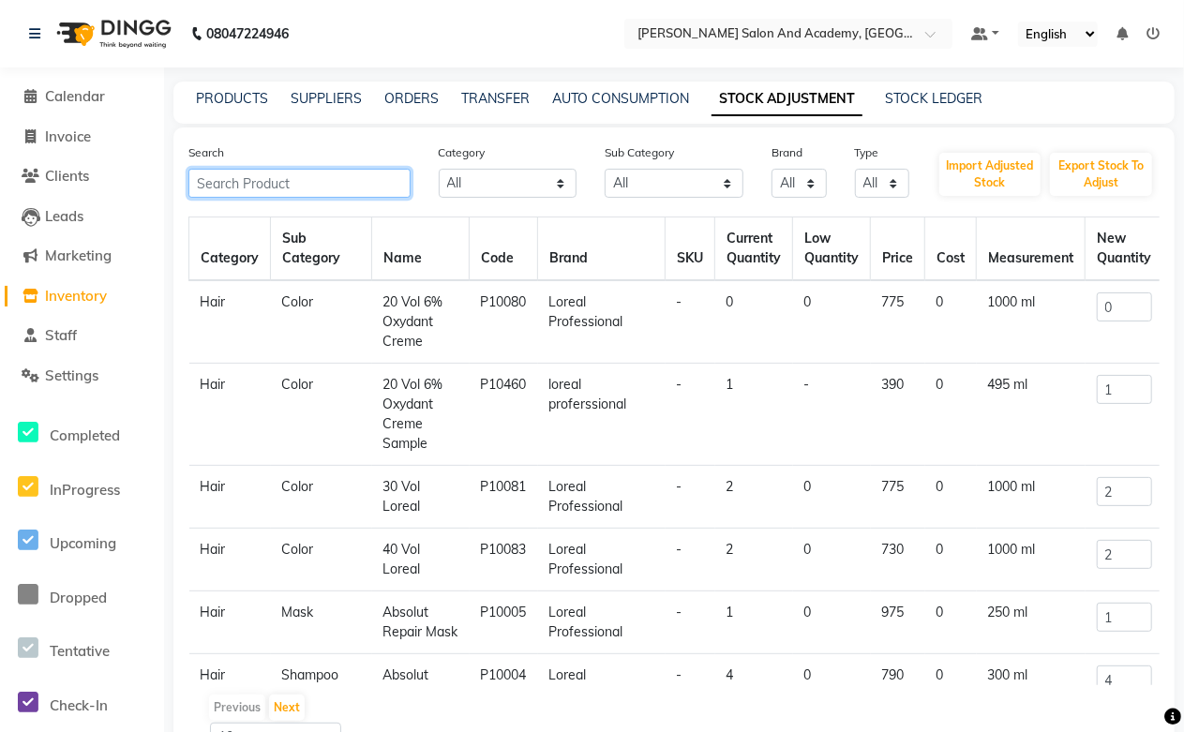
paste input "solar care"
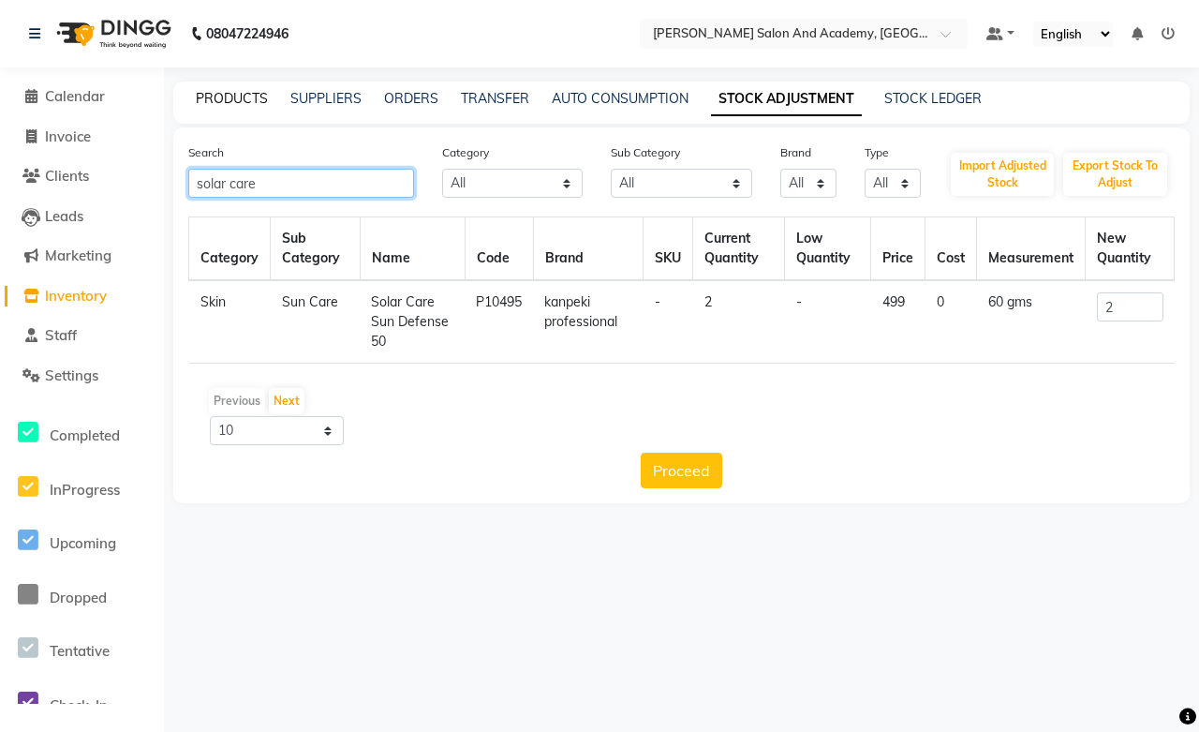
type input "solar care"
click at [235, 97] on link "PRODUCTS" at bounding box center [232, 98] width 72 height 17
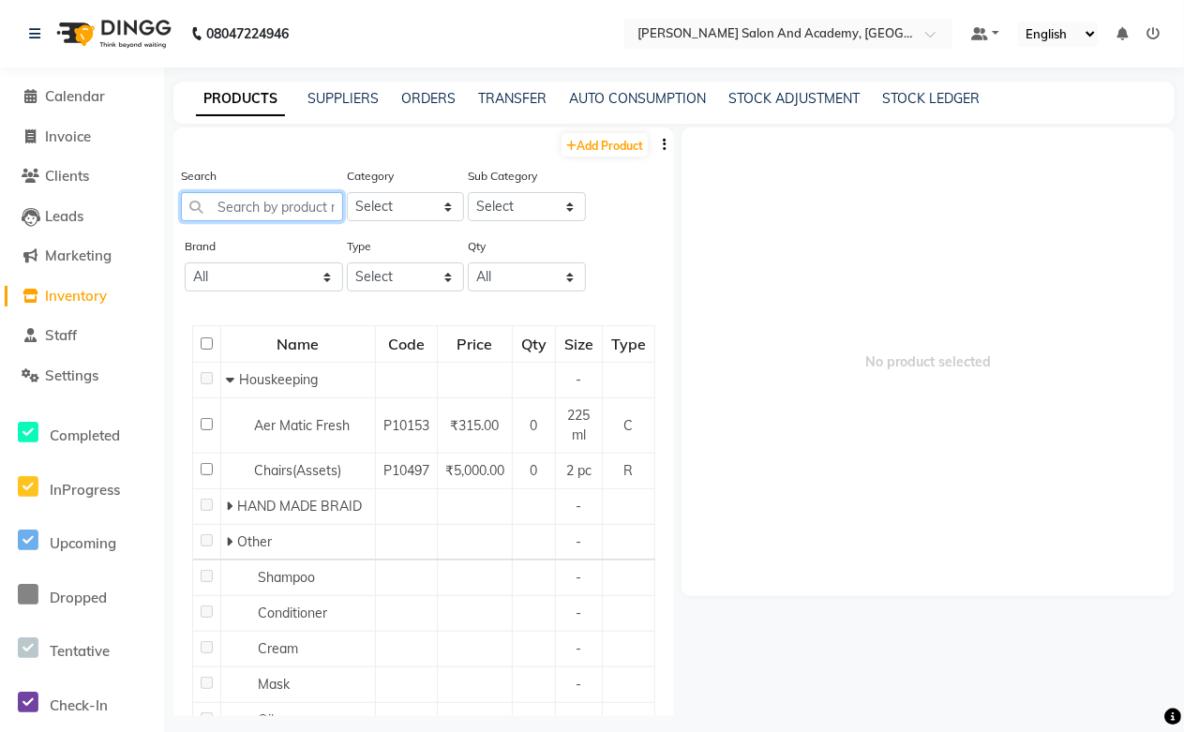
click at [272, 206] on input "text" at bounding box center [262, 206] width 162 height 29
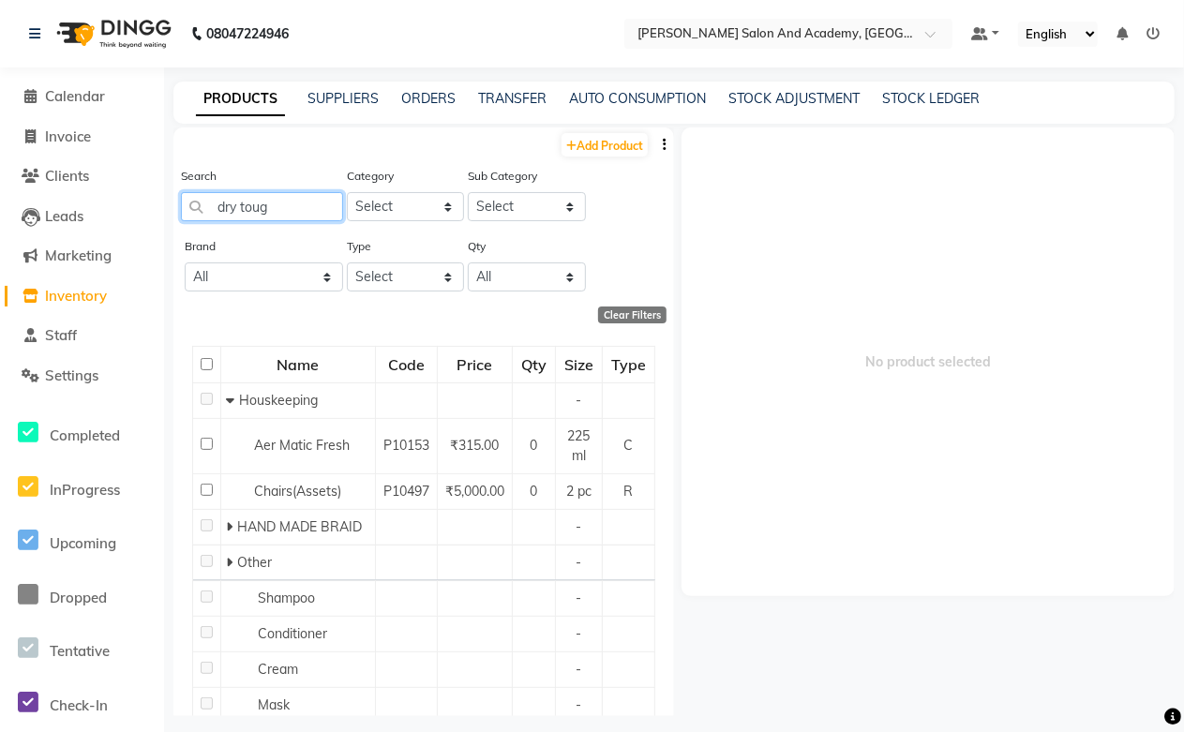
type input "dry tough"
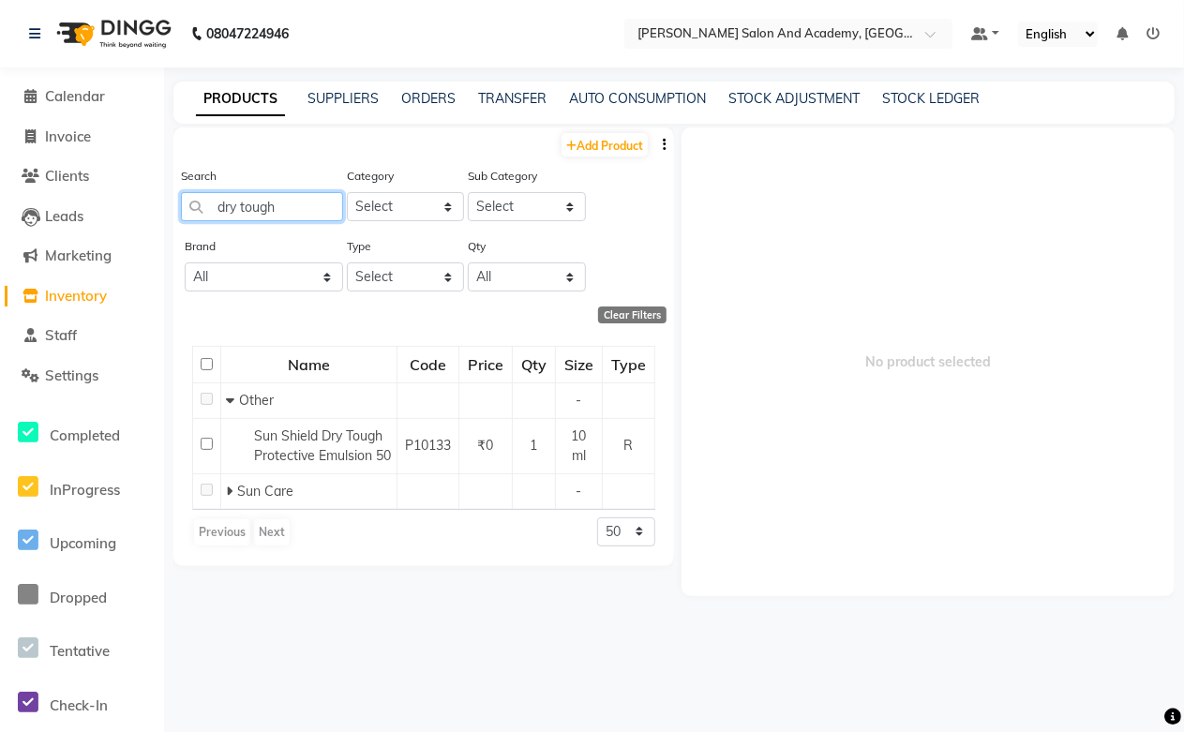
drag, startPoint x: 302, startPoint y: 211, endPoint x: 179, endPoint y: 207, distance: 122.8
click at [179, 207] on div "Search dry tough Category Select Hair Skin Jeanott Ceuticals Other Sub Category…" at bounding box center [423, 201] width 500 height 70
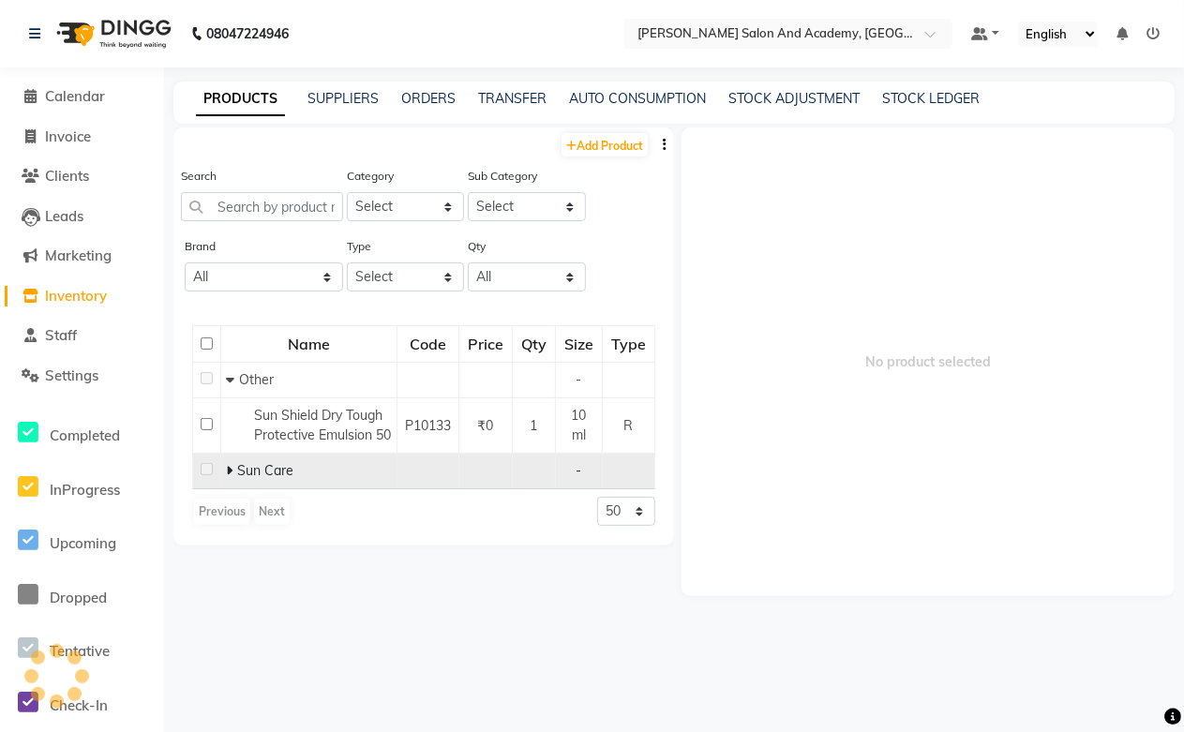
click at [229, 472] on icon at bounding box center [229, 470] width 7 height 13
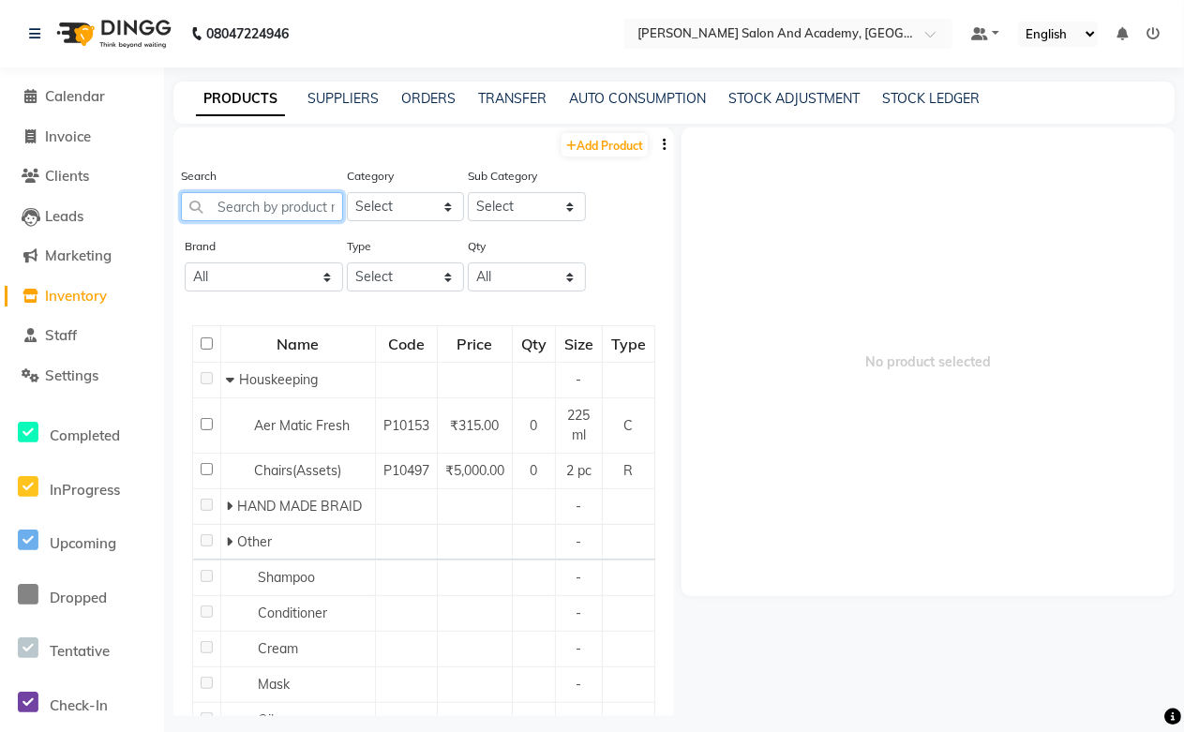
click at [267, 212] on input "text" at bounding box center [262, 206] width 162 height 29
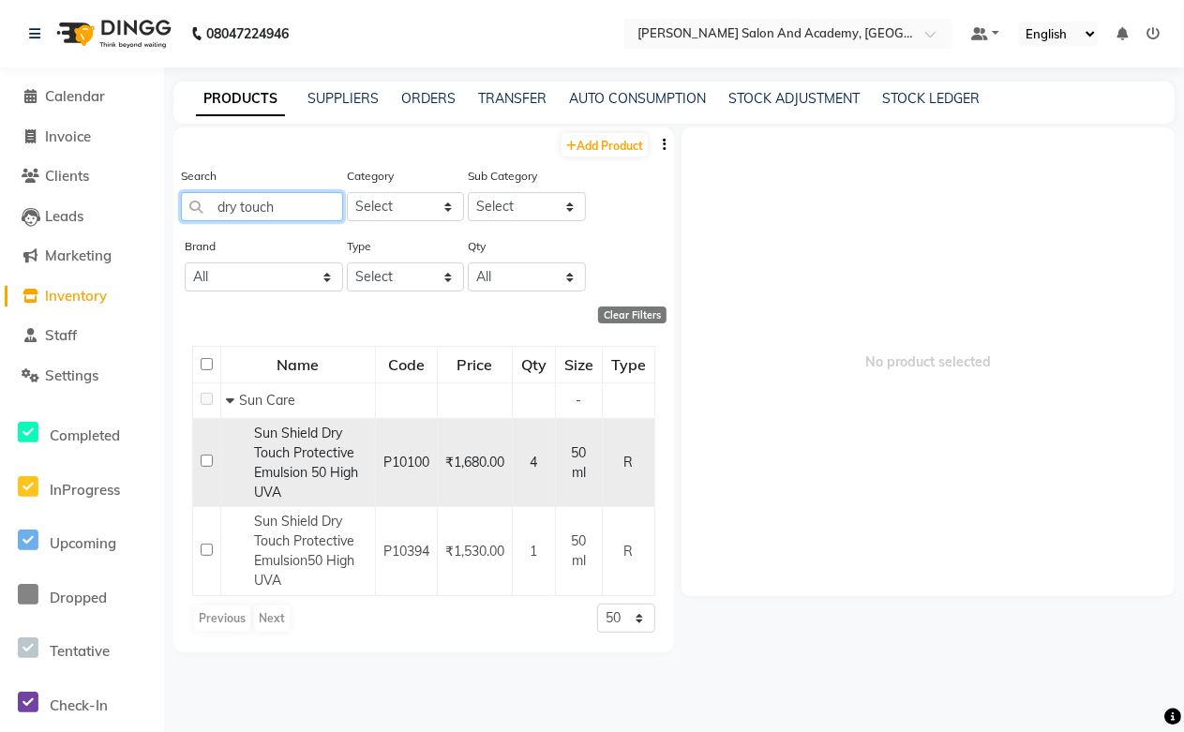
type input "dry touch"
click at [298, 439] on span "Sun Shield Dry Touch Protective Emulsion 50 High UVA" at bounding box center [306, 463] width 104 height 76
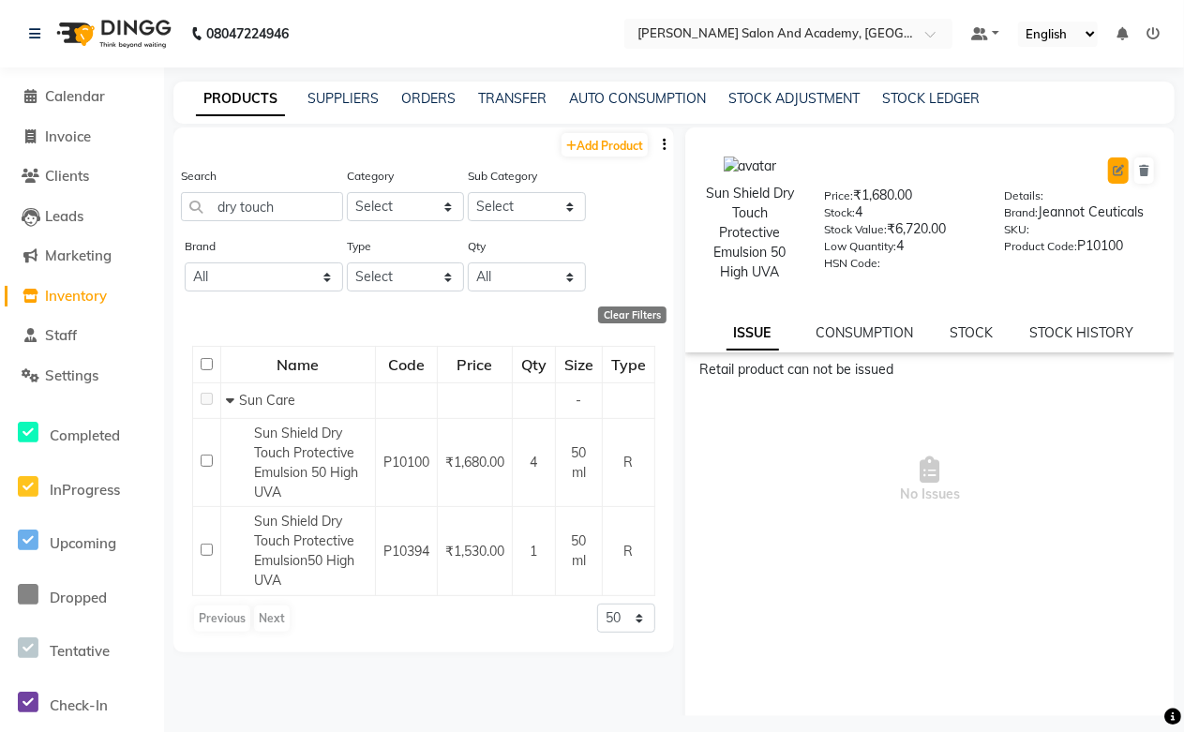
click at [1112, 170] on icon at bounding box center [1117, 170] width 11 height 11
select select "R"
select select "1063801150"
select select "true"
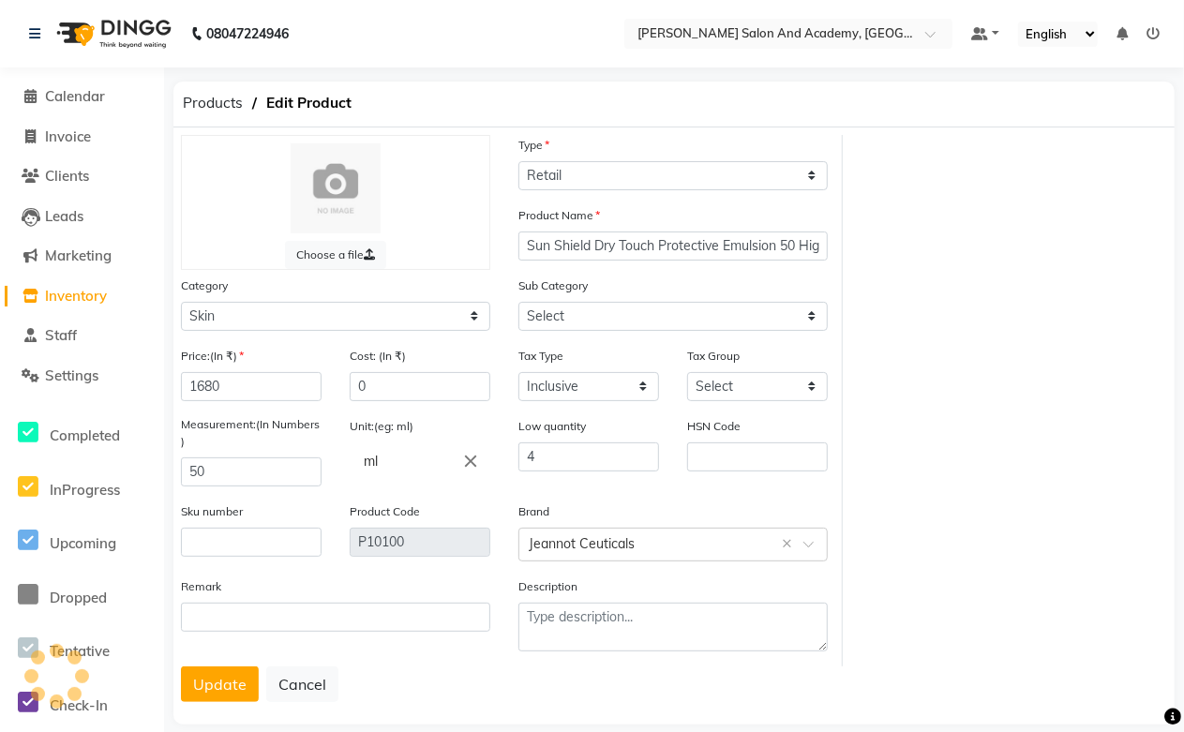
select select "1063801156"
click at [228, 695] on button "Update" at bounding box center [220, 684] width 78 height 36
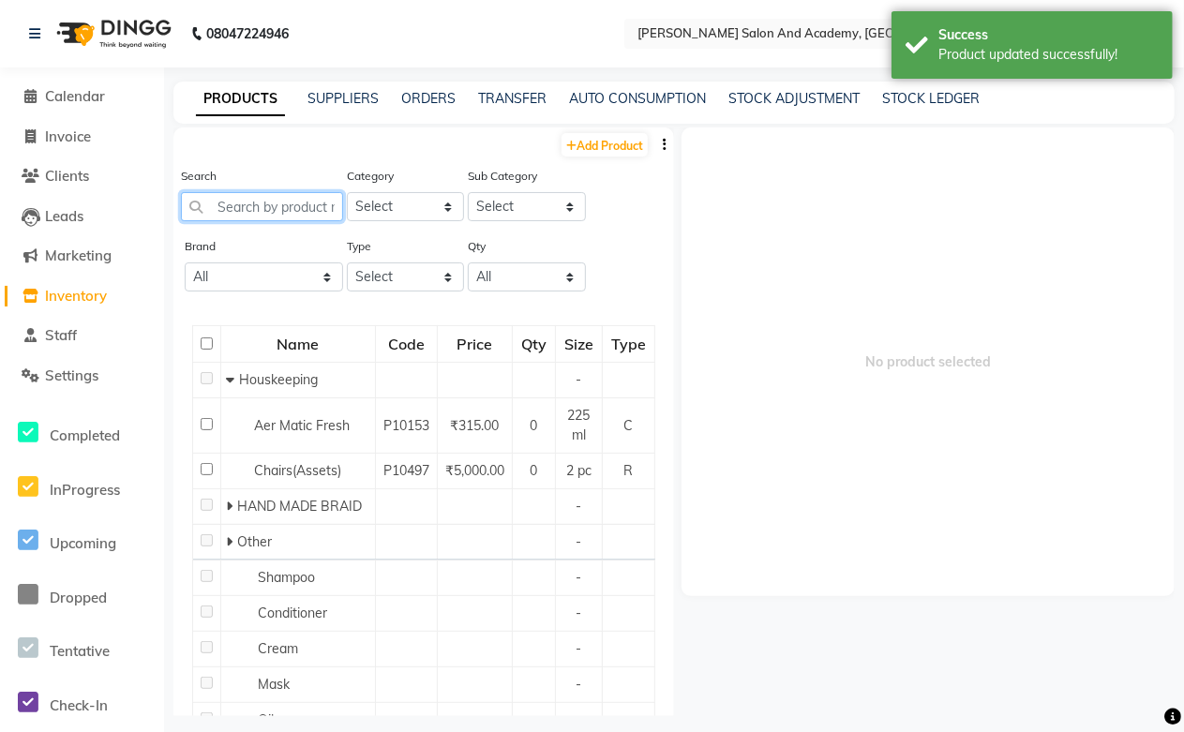
paste input "dry tough"
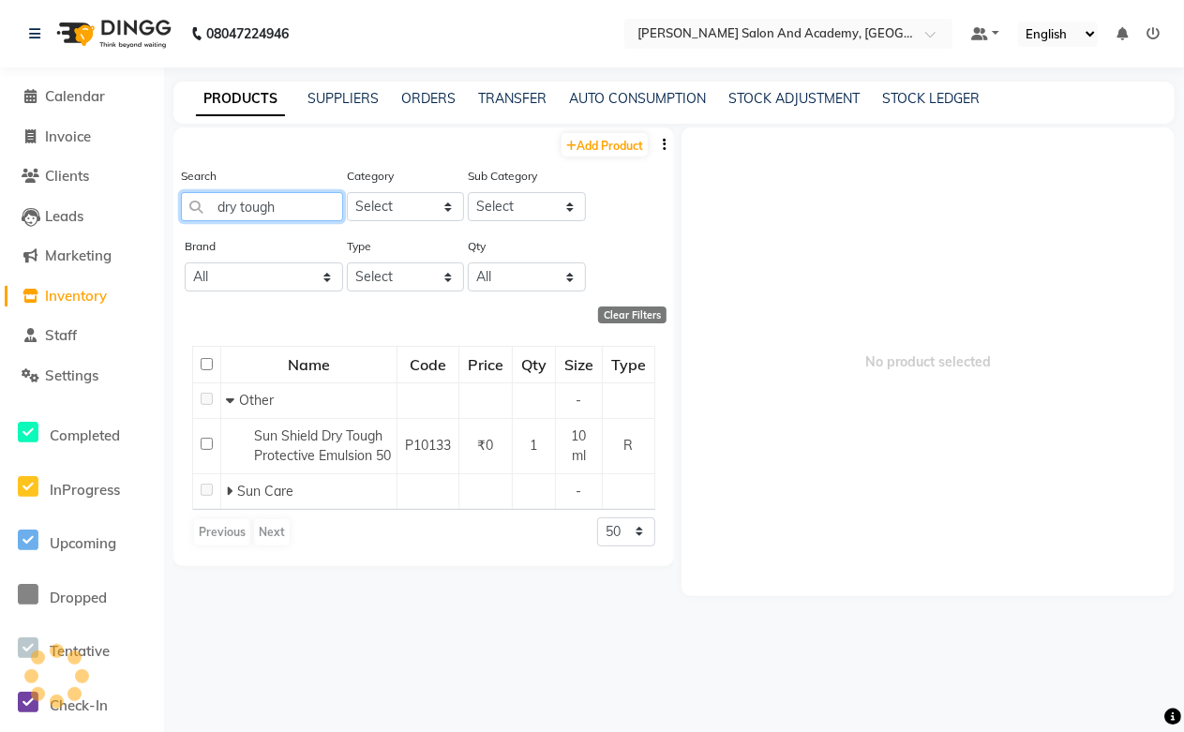
click at [269, 213] on input "dry tough" at bounding box center [262, 206] width 162 height 29
type input "dry touch"
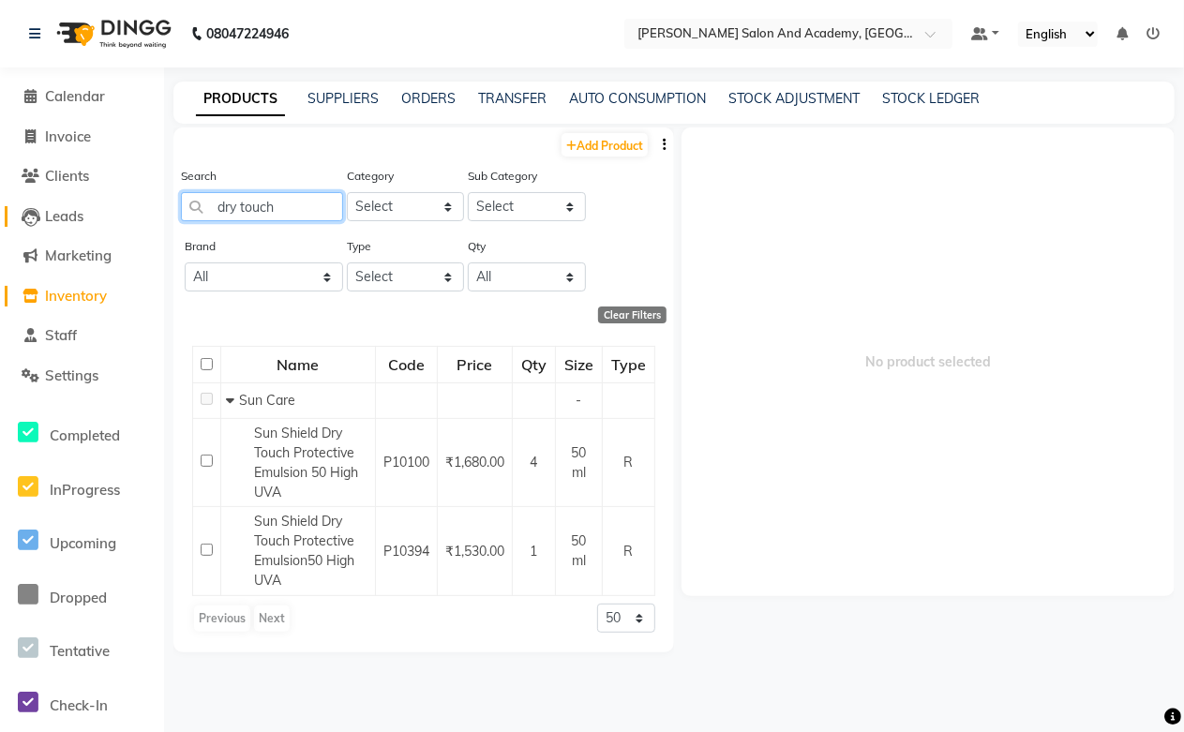
drag, startPoint x: 292, startPoint y: 218, endPoint x: 128, endPoint y: 209, distance: 164.3
click at [128, 209] on app-home "08047224946 Select Location × [PERSON_NAME] Salon And Academy, Dadabari Default…" at bounding box center [592, 372] width 1184 height 744
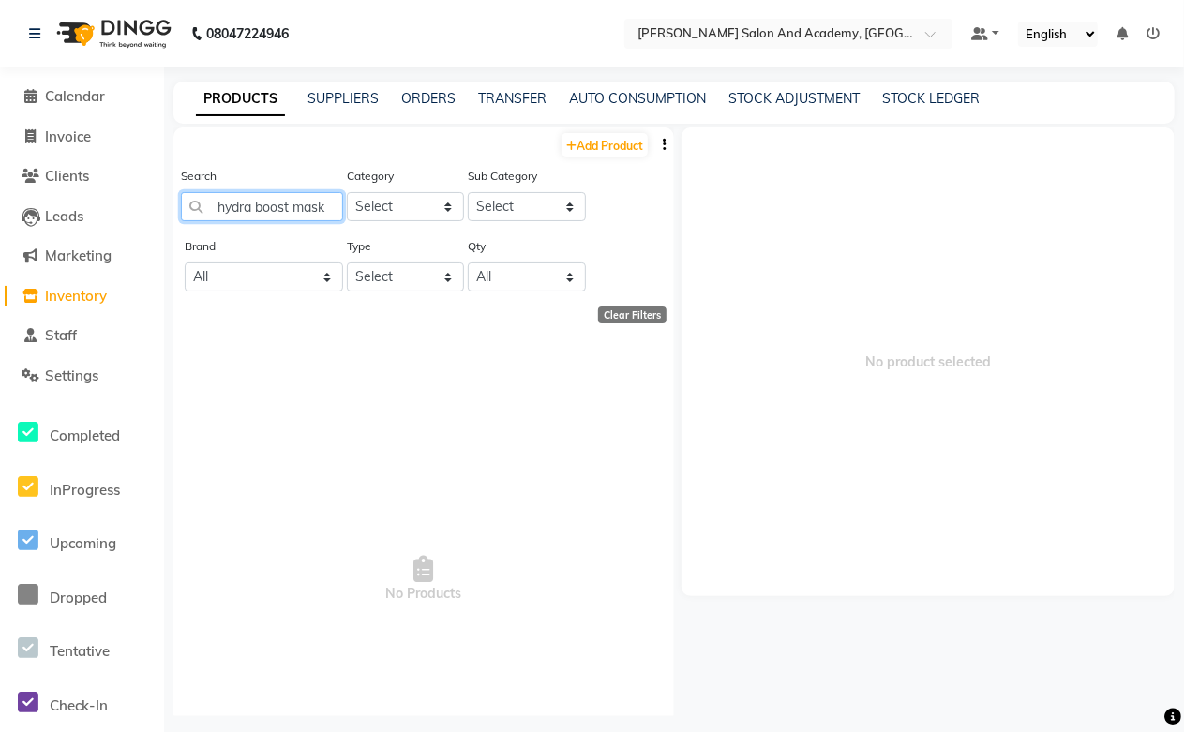
drag, startPoint x: 333, startPoint y: 199, endPoint x: 184, endPoint y: 189, distance: 149.3
click at [184, 189] on div "Search hydra boost mask" at bounding box center [262, 193] width 162 height 55
click at [331, 200] on input "hydra boost mask" at bounding box center [262, 206] width 162 height 29
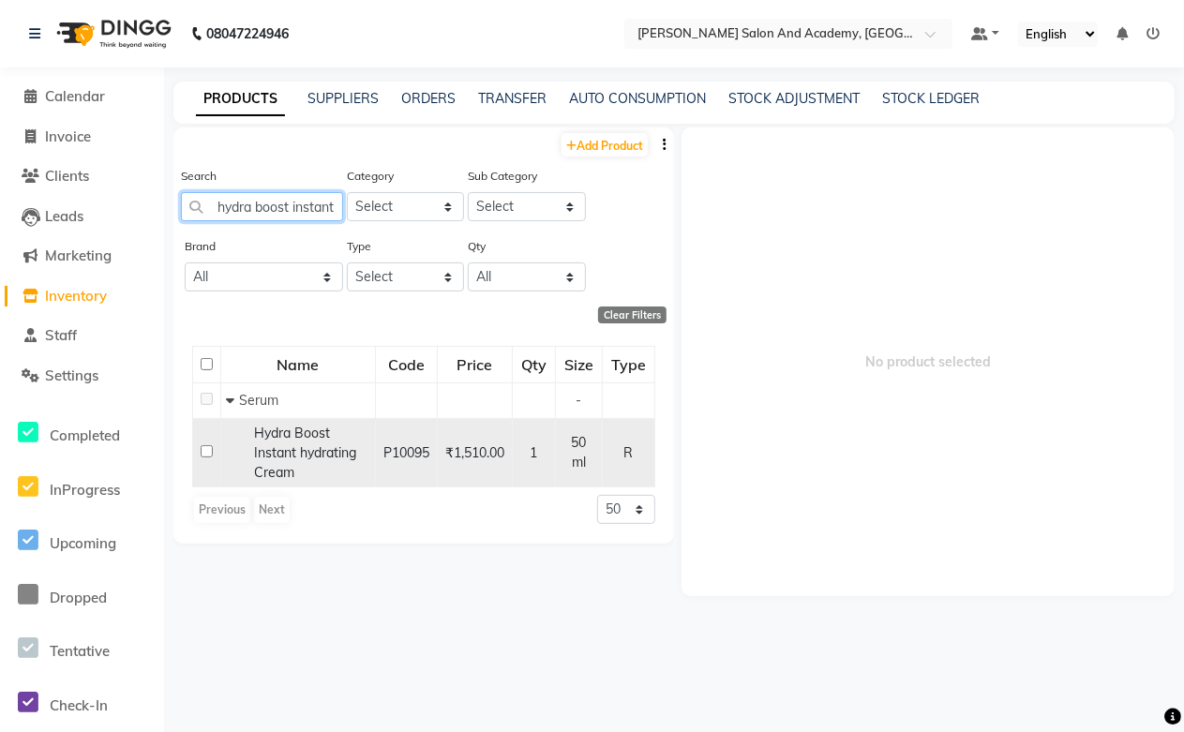
type input "hydra boost instant"
click at [296, 451] on span "Hydra Boost Instant hydrating Cream" at bounding box center [305, 453] width 102 height 56
click at [335, 460] on span "Hydra Boost Instant hydrating Cream" at bounding box center [305, 453] width 102 height 56
click at [295, 436] on span "Hydra Boost Instant hydrating Cream" at bounding box center [305, 453] width 102 height 56
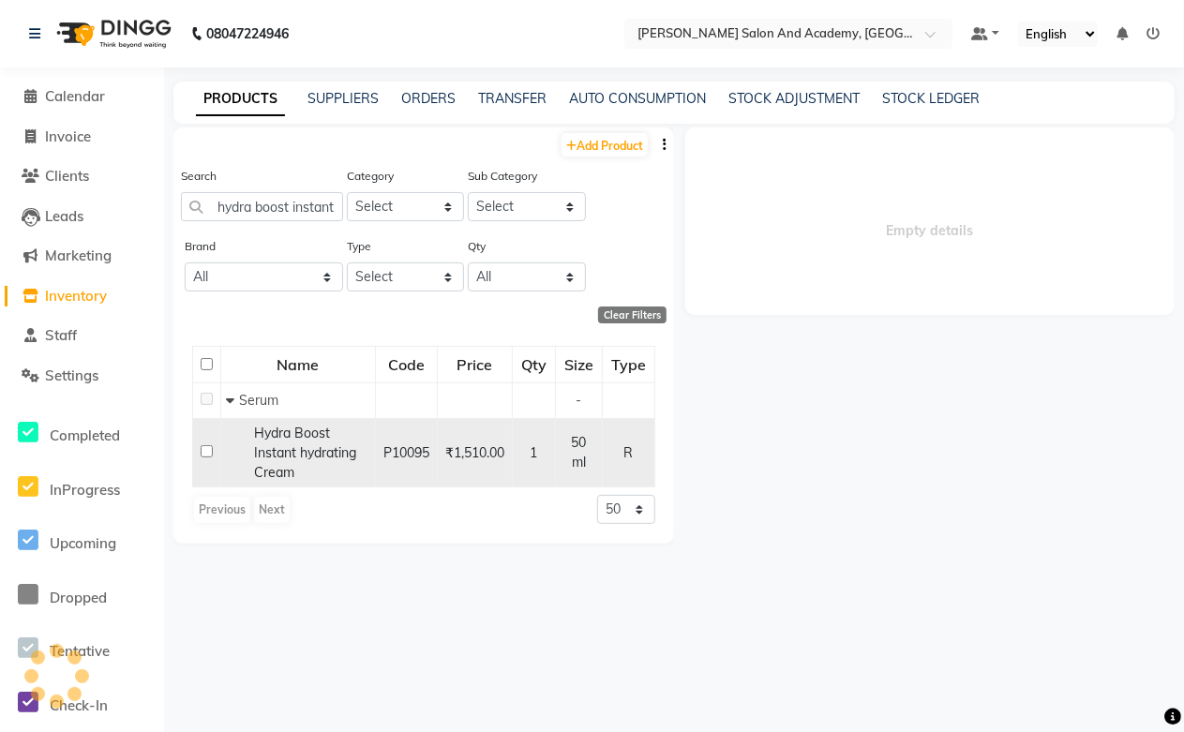
click at [295, 436] on span "Hydra Boost Instant hydrating Cream" at bounding box center [305, 453] width 102 height 56
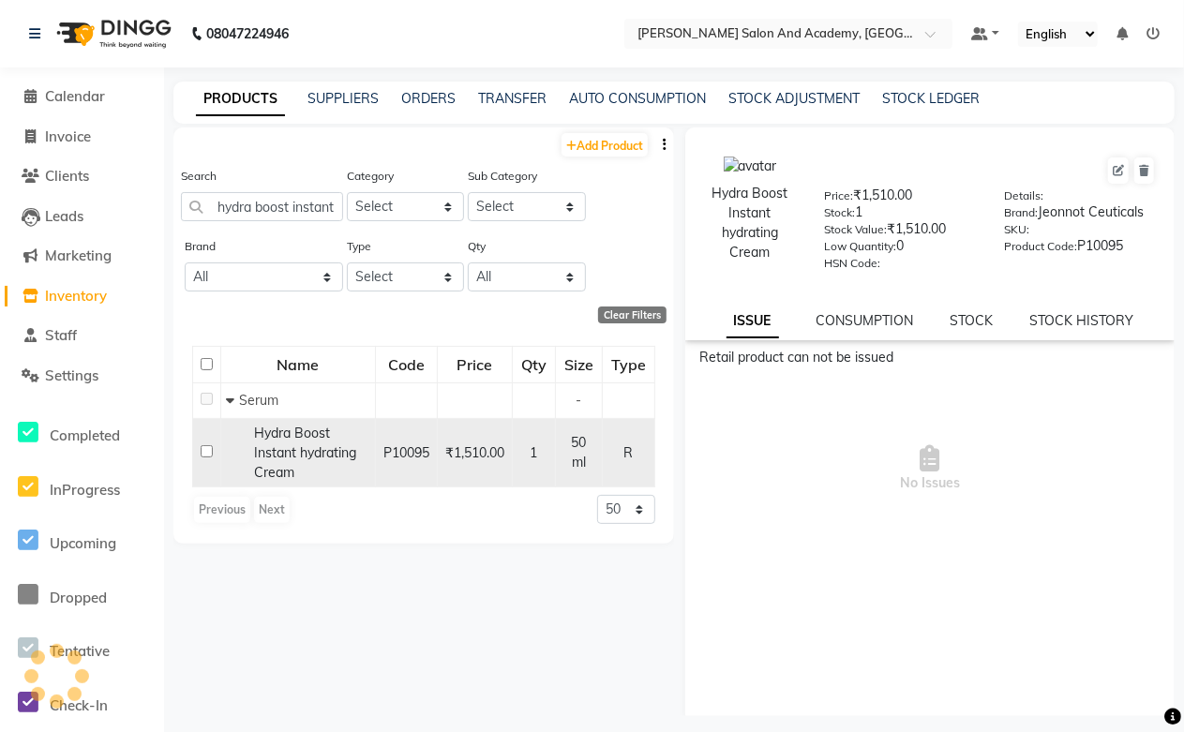
click at [300, 439] on span "Hydra Boost Instant hydrating Cream" at bounding box center [305, 453] width 102 height 56
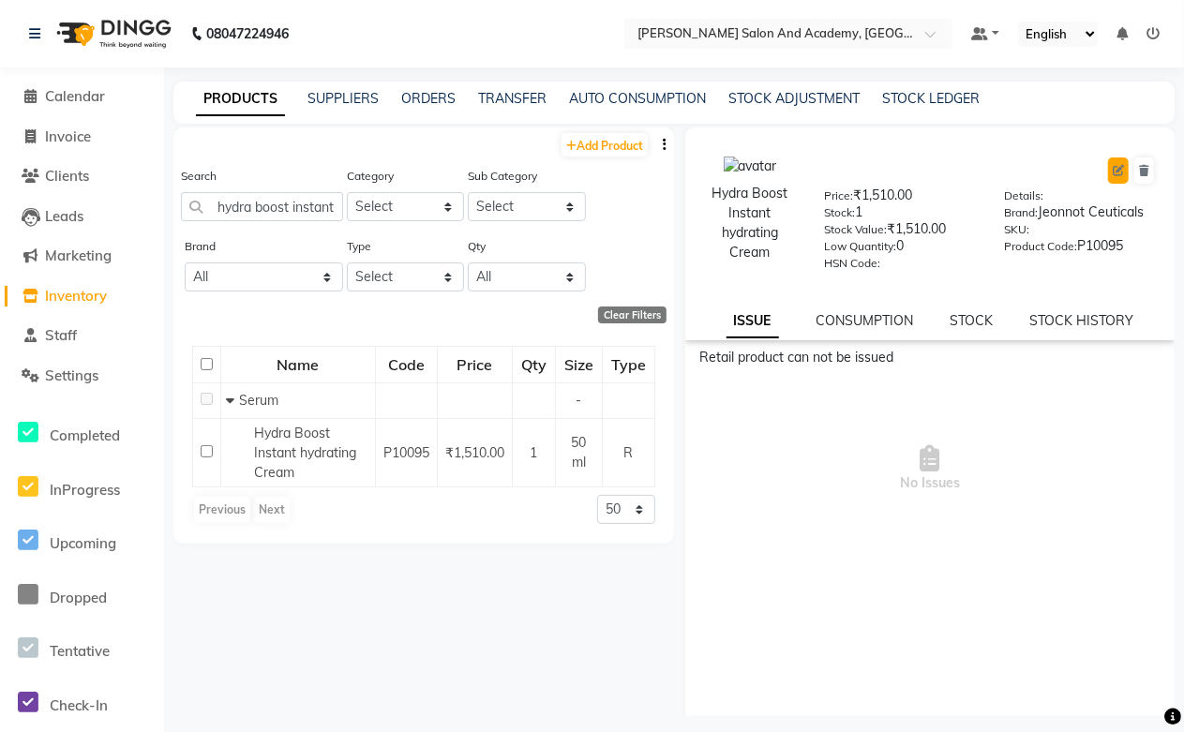
click at [1112, 171] on icon at bounding box center [1117, 170] width 11 height 11
select select "true"
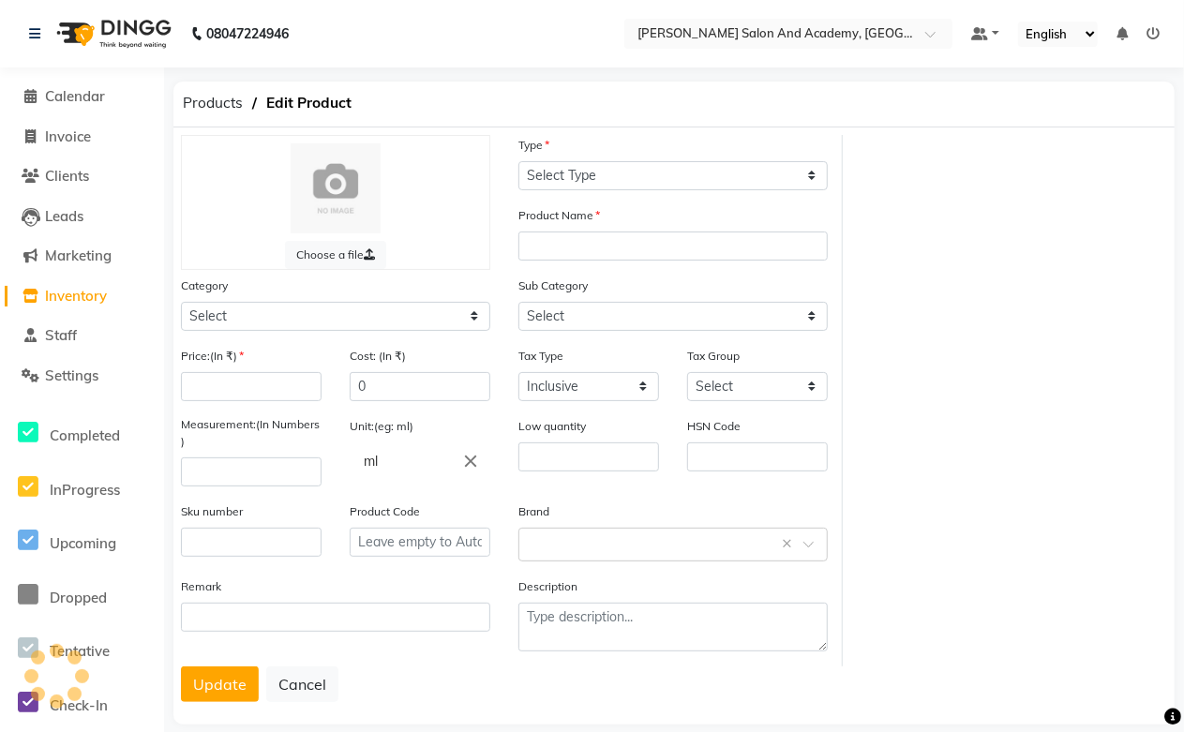
select select "R"
type input "Hydra Boost Instant hydrating Cream"
select select
type input "1510"
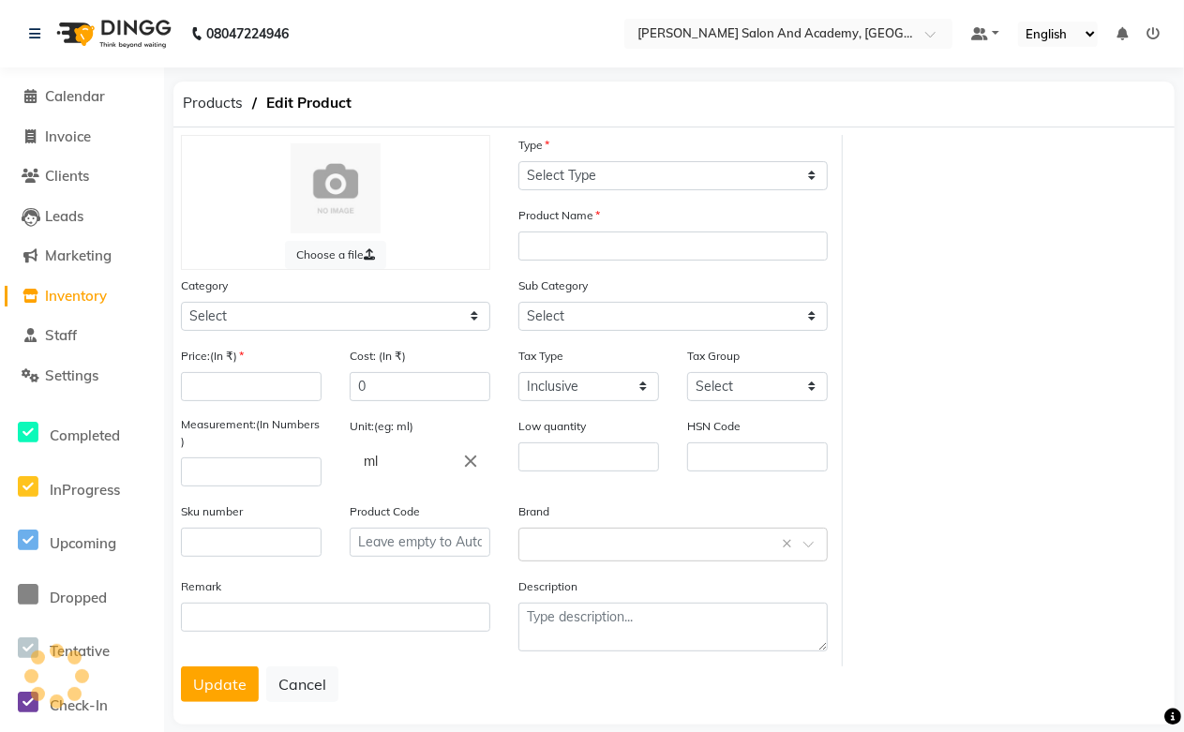
type input "50"
type input "0"
type input "P10095"
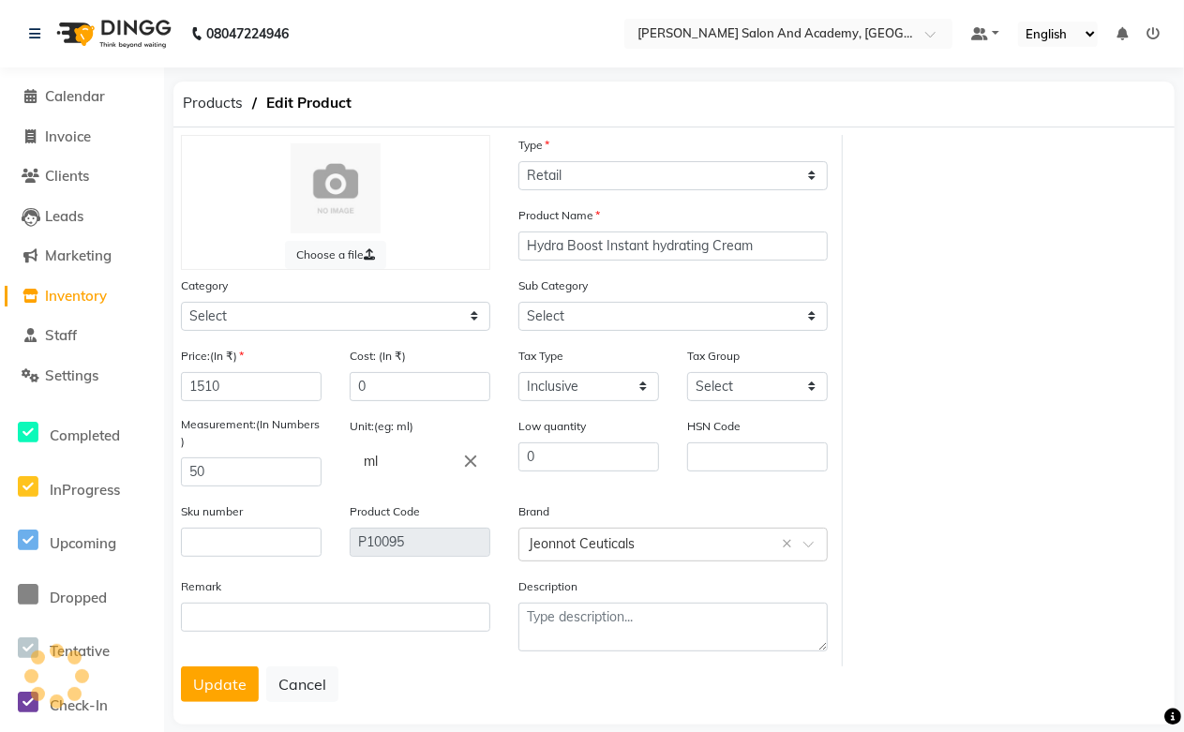
select select "1063801150"
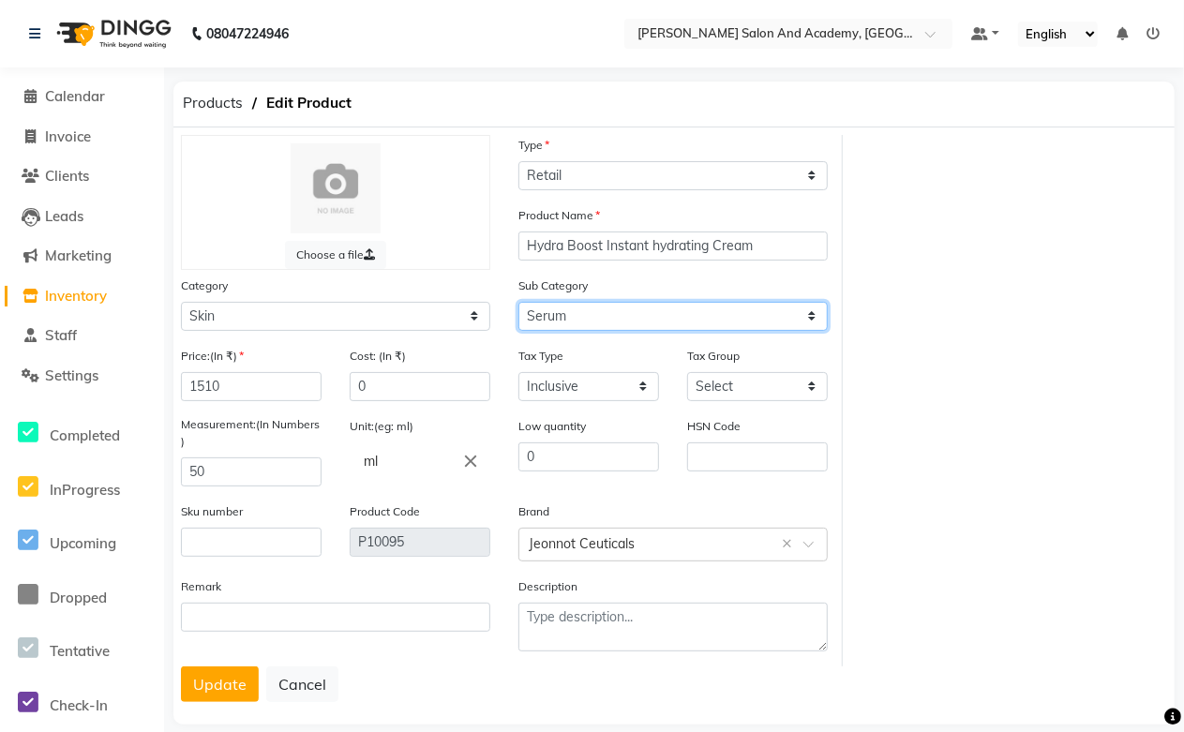
click at [586, 311] on select "Select Cleanser Facial Moisturiser Serum Toner Sun Care Masks Lip Care Eye Care…" at bounding box center [672, 316] width 309 height 29
select select "1063801168"
click at [518, 302] on select "Select Cleanser Facial Moisturiser Serum Toner Sun Care Masks Lip Care Eye Care…" at bounding box center [672, 316] width 309 height 29
click at [806, 320] on select "Select Cleanser Facial Moisturiser Serum Toner Sun Care Masks Lip Care Eye Care…" at bounding box center [672, 316] width 309 height 29
click at [518, 302] on select "Select Cleanser Facial Moisturiser Serum Toner Sun Care Masks Lip Care Eye Care…" at bounding box center [672, 316] width 309 height 29
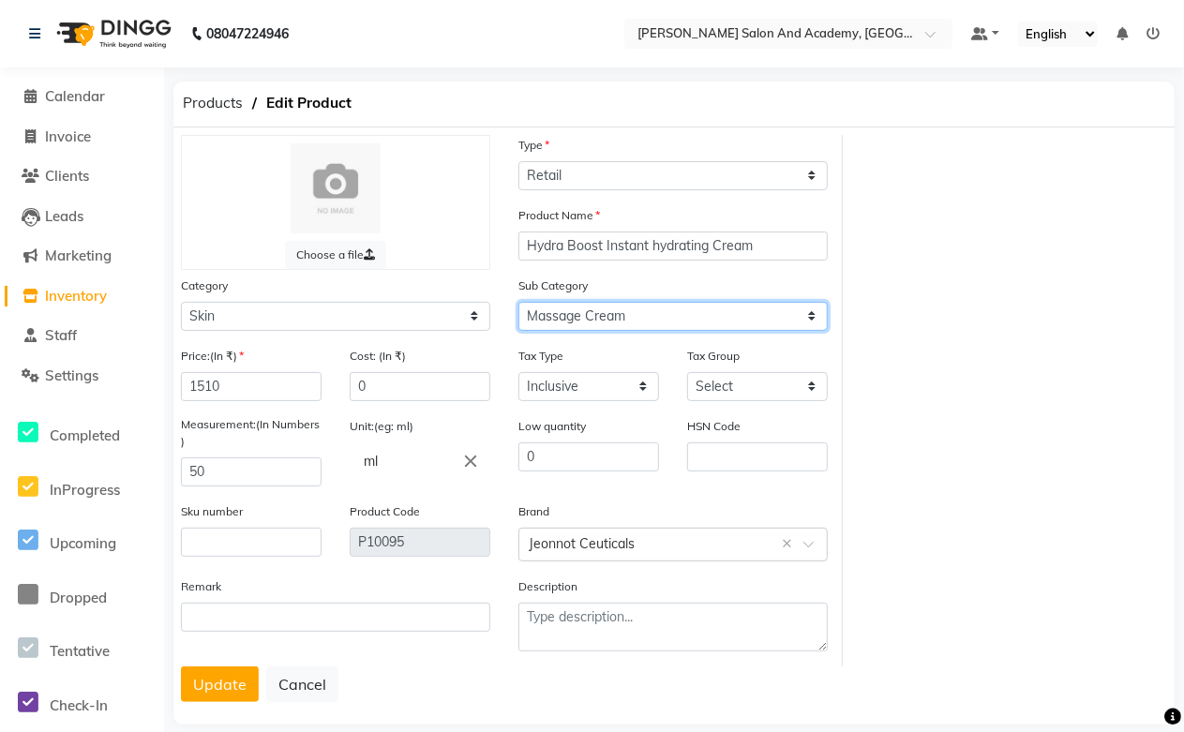
scroll to position [24, 0]
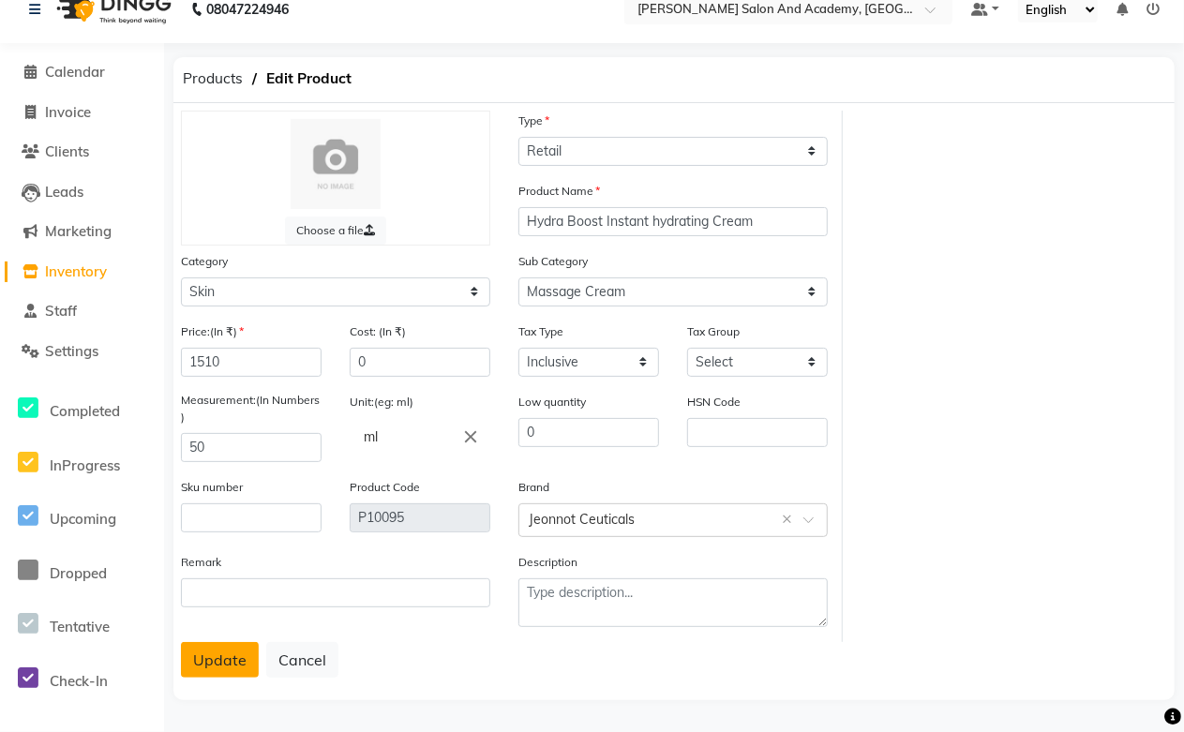
click at [235, 660] on button "Update" at bounding box center [220, 660] width 78 height 36
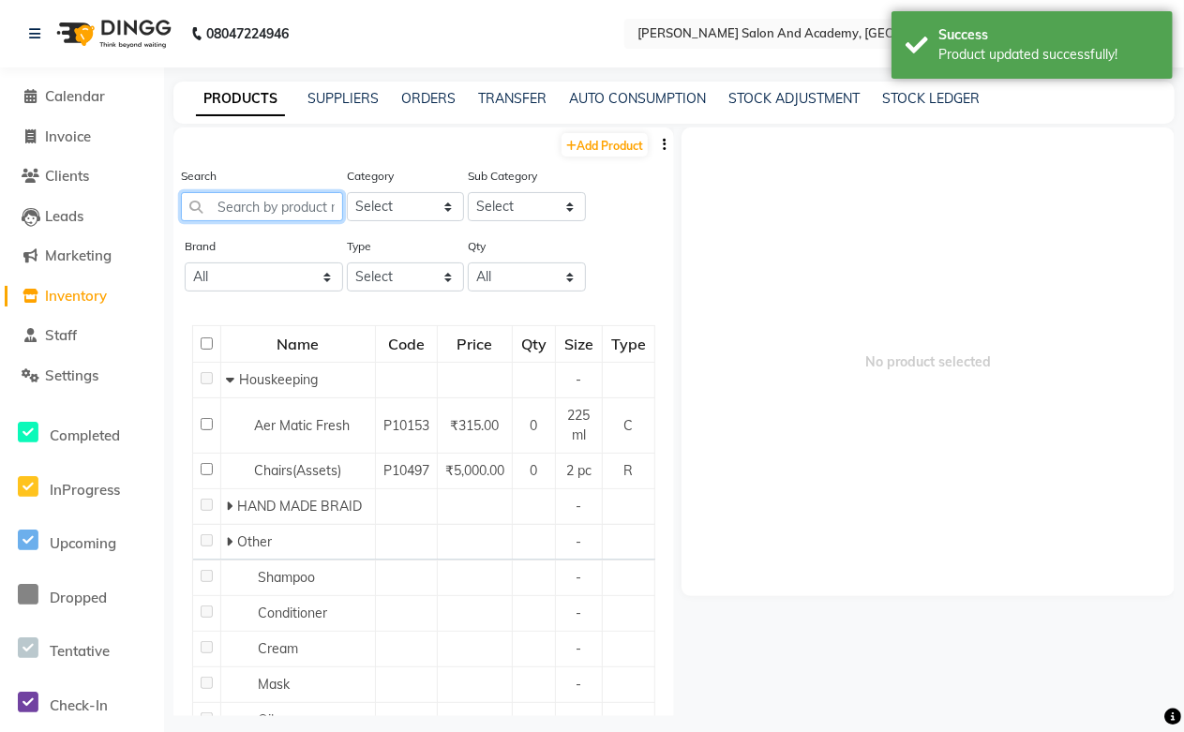
drag, startPoint x: 262, startPoint y: 208, endPoint x: 219, endPoint y: 204, distance: 43.3
click at [219, 204] on input "text" at bounding box center [262, 206] width 162 height 29
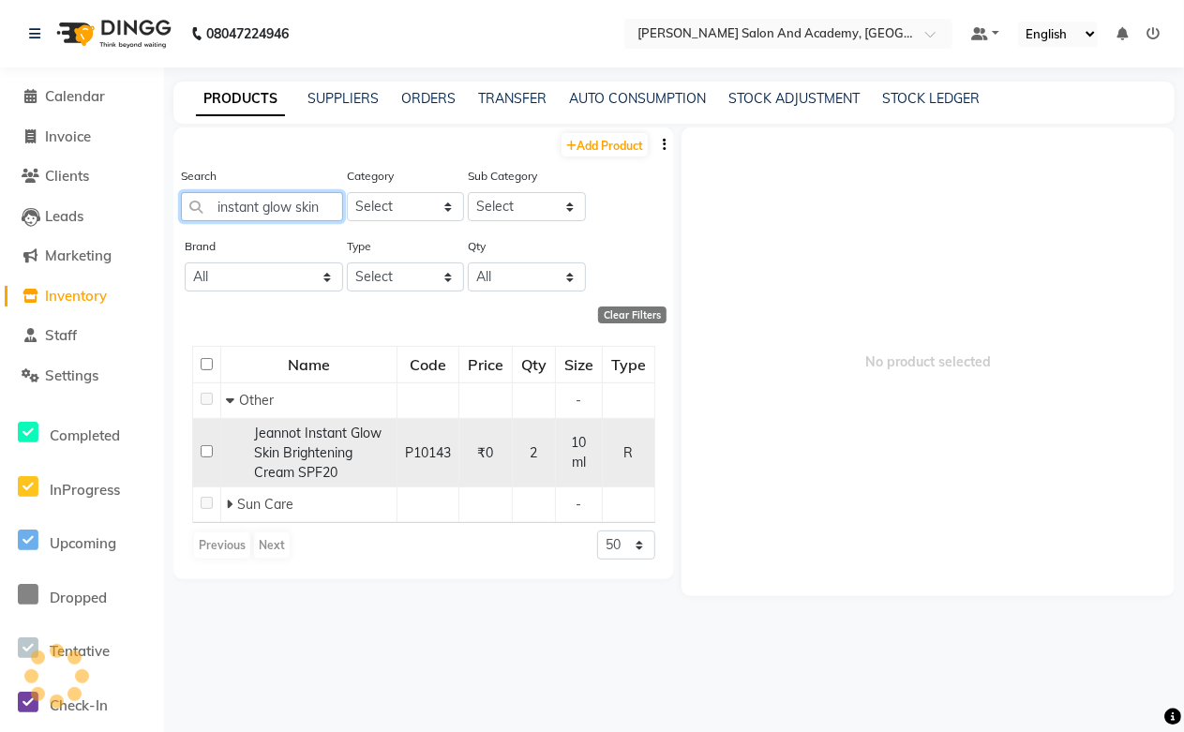
type input "instant glow skin"
drag, startPoint x: 321, startPoint y: 454, endPoint x: 348, endPoint y: 459, distance: 26.8
click at [322, 454] on span "Jeannot Instant Glow Skin Brightening Cream SPF20" at bounding box center [317, 453] width 127 height 56
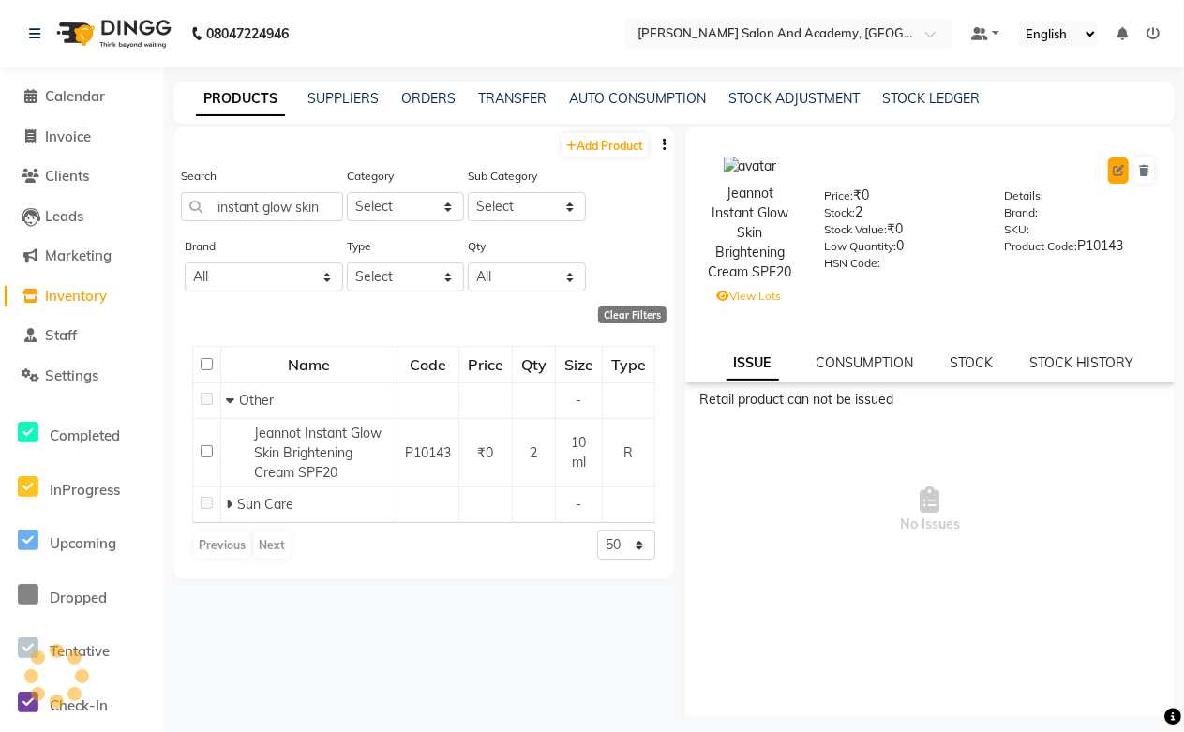
click at [1108, 172] on button at bounding box center [1118, 170] width 21 height 26
select select "true"
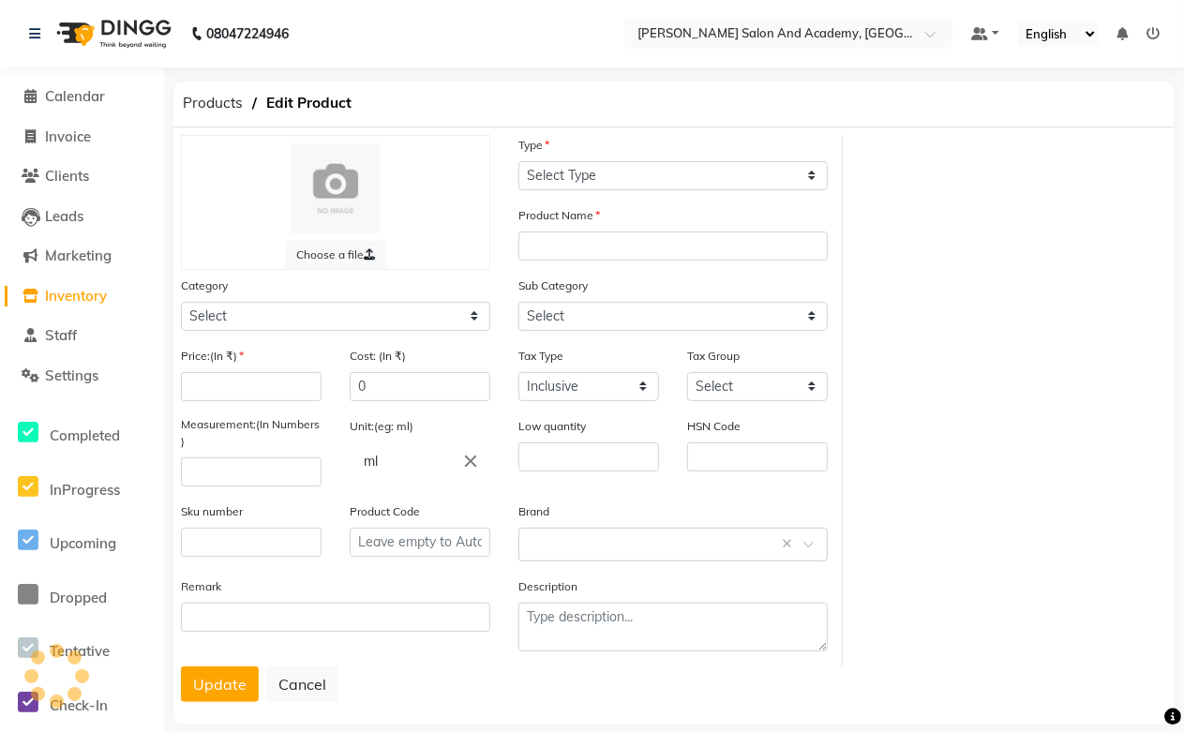
select select "R"
type input "Jeannot Instant Glow Skin Brightening Cream SPF20"
select select
type input "0"
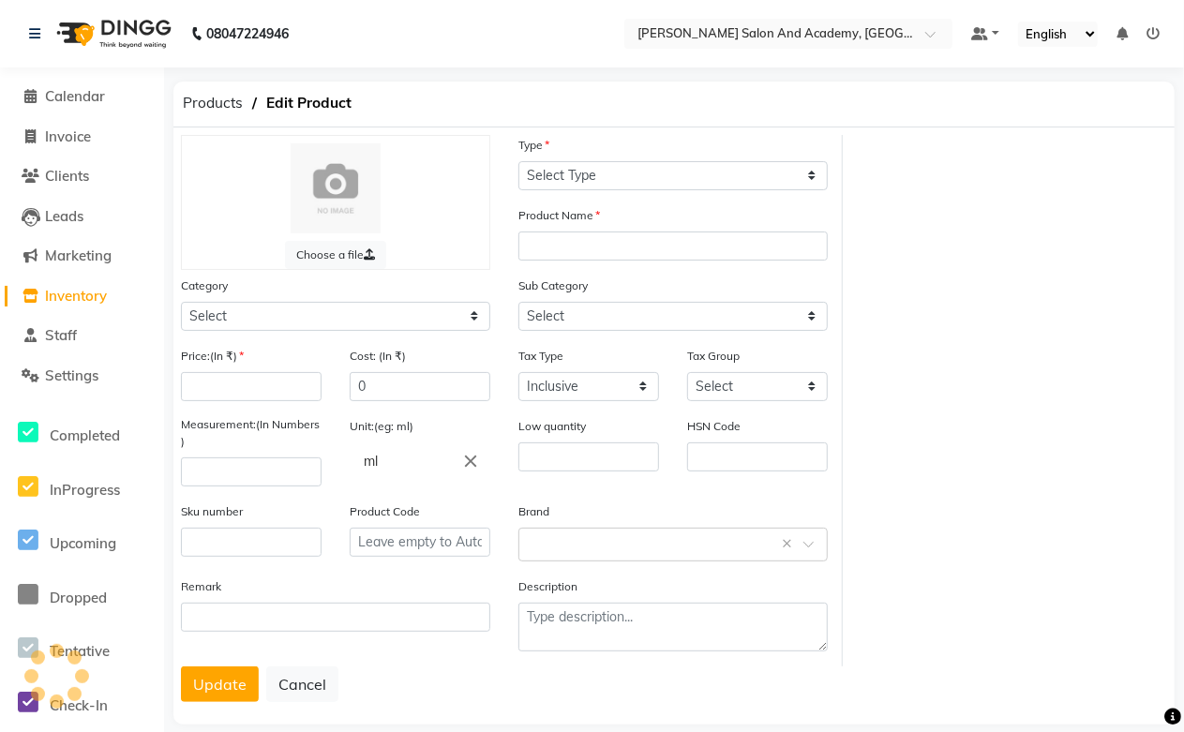
type input "10"
type input "0"
type input "P10143"
select select "1063801000"
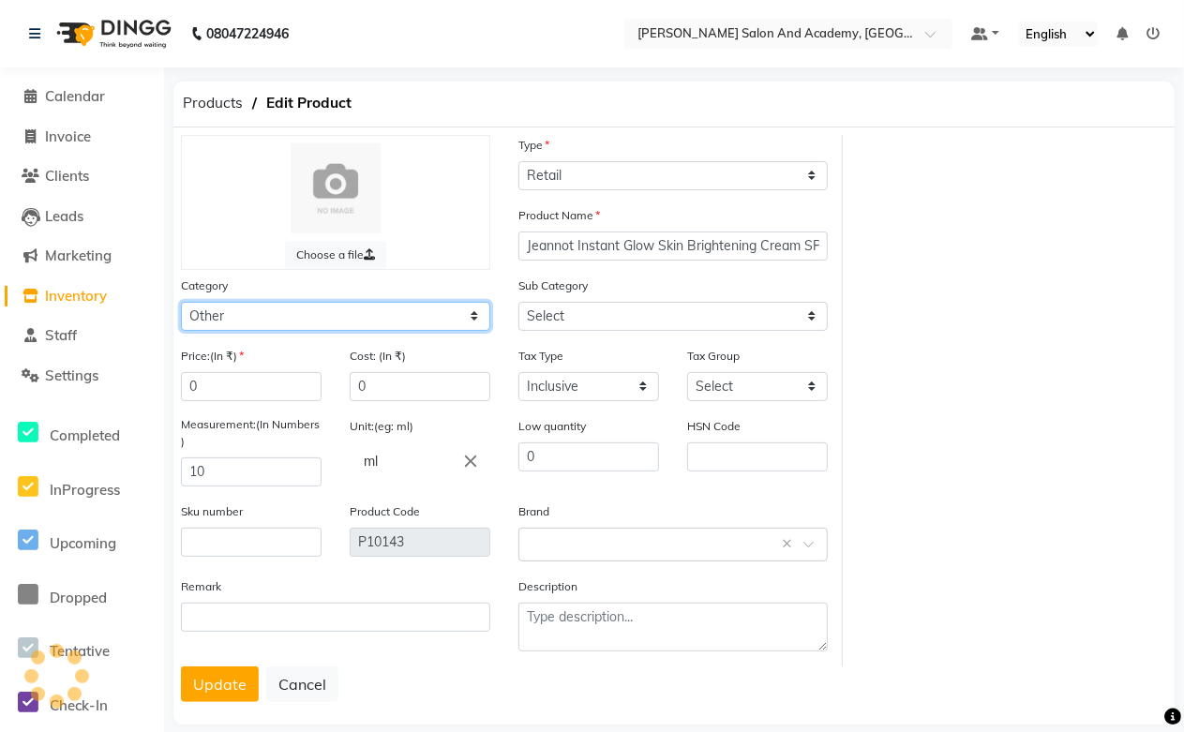
select select "1063801002"
click at [267, 312] on select "Select Hair Skin Jeanott Ceuticals Other" at bounding box center [335, 316] width 309 height 29
select select "1063801150"
click at [181, 302] on select "Select Hair Skin Jeanott Ceuticals Other" at bounding box center [335, 316] width 309 height 29
select select
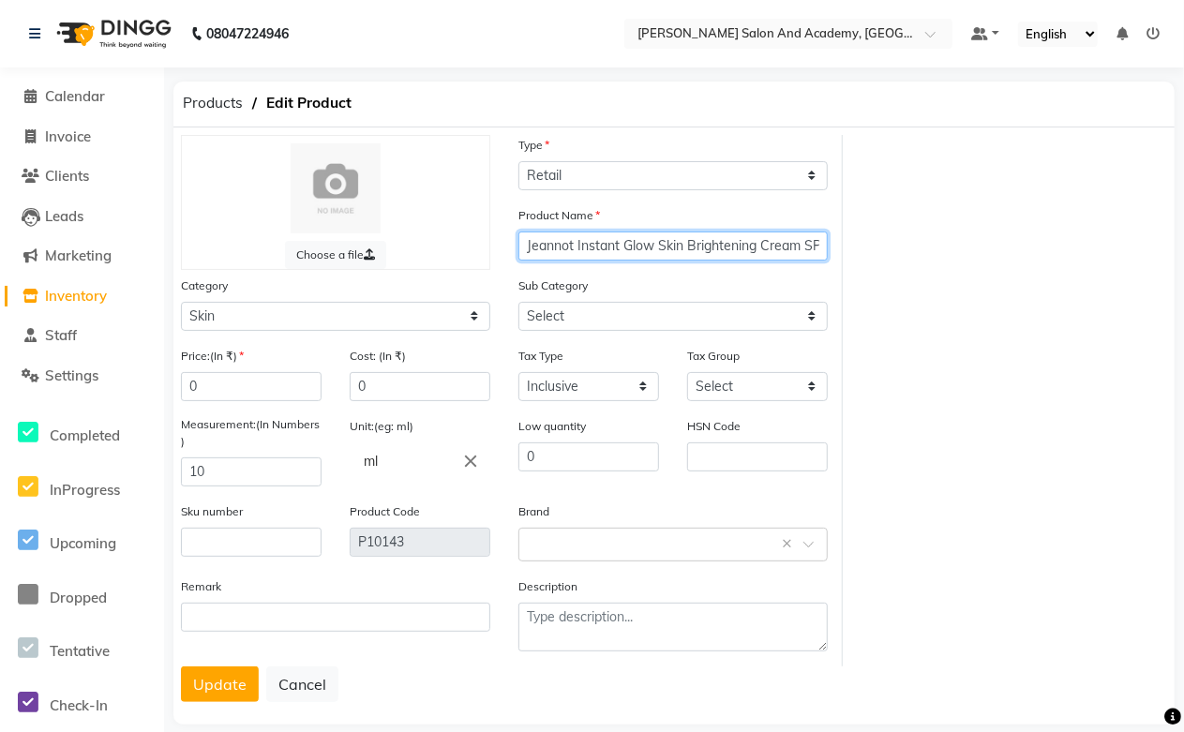
drag, startPoint x: 577, startPoint y: 244, endPoint x: 517, endPoint y: 253, distance: 60.7
click at [507, 246] on div "Product Name Jeannot Instant Glow Skin Brightening Cream SPF20" at bounding box center [672, 240] width 337 height 70
type input "Instant Glow Skin Brightening Cream SPF20"
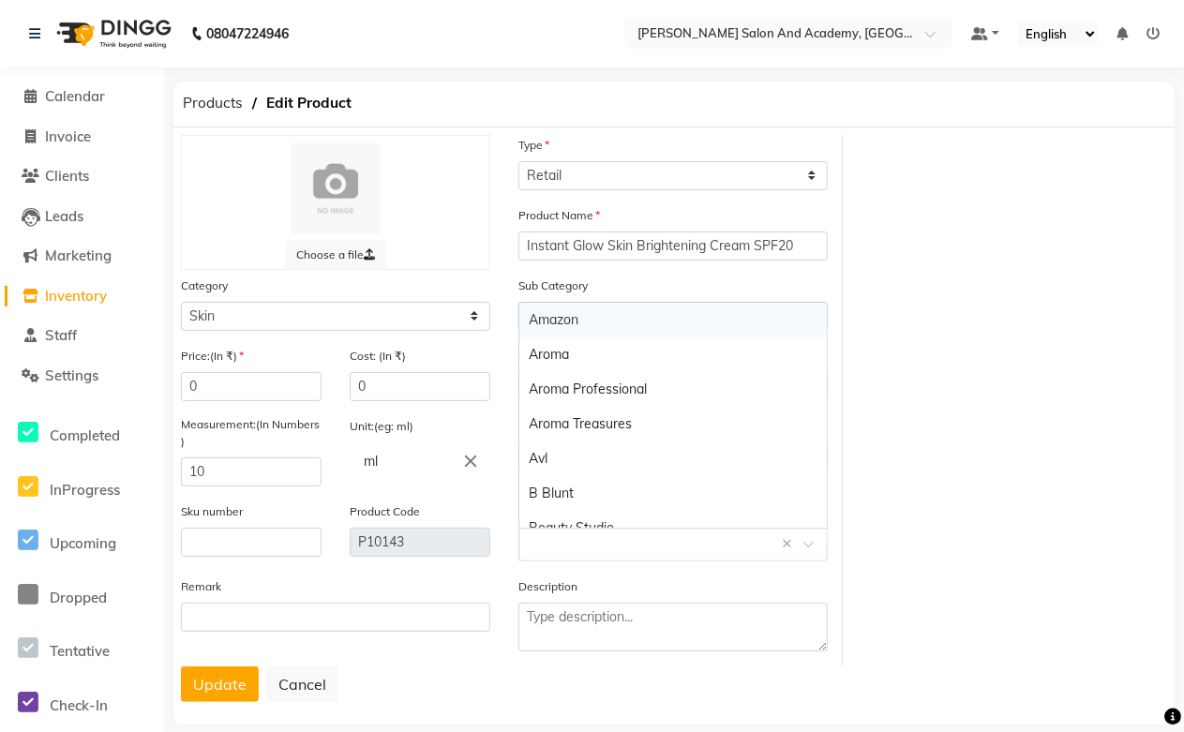
paste input "Jeannot"
type input "Jeannot"
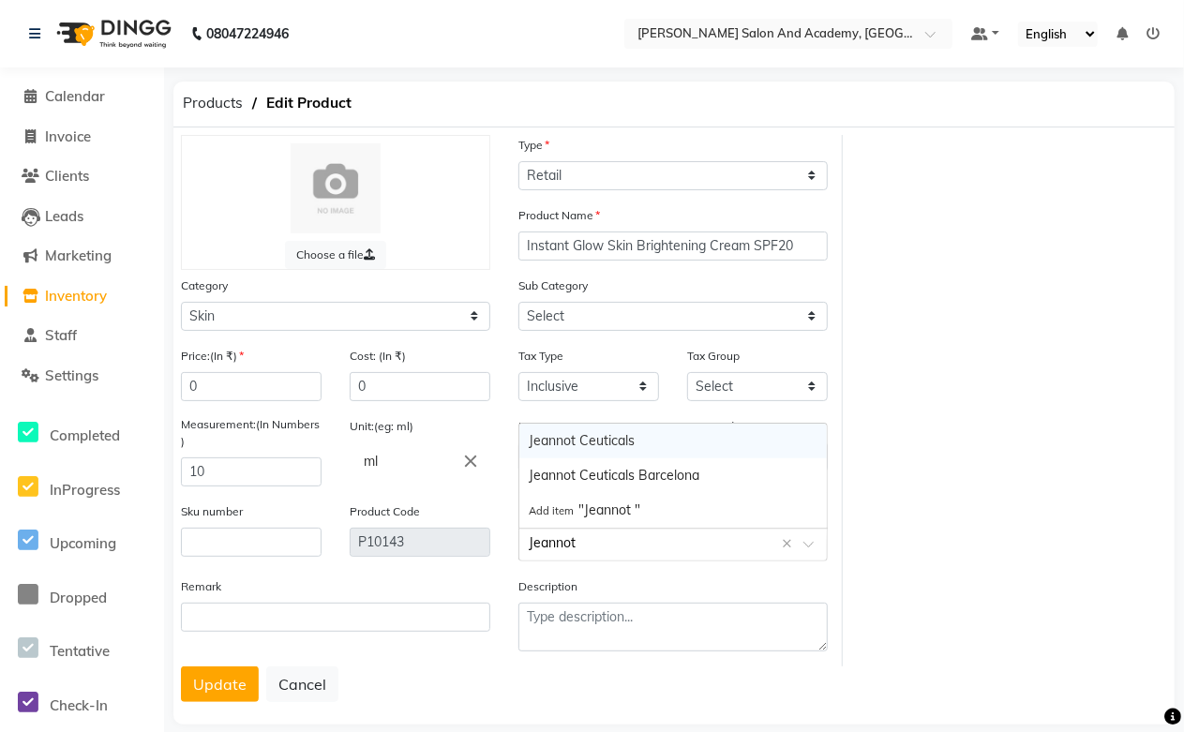
click at [606, 442] on div "Jeannot Ceuticals" at bounding box center [672, 441] width 307 height 35
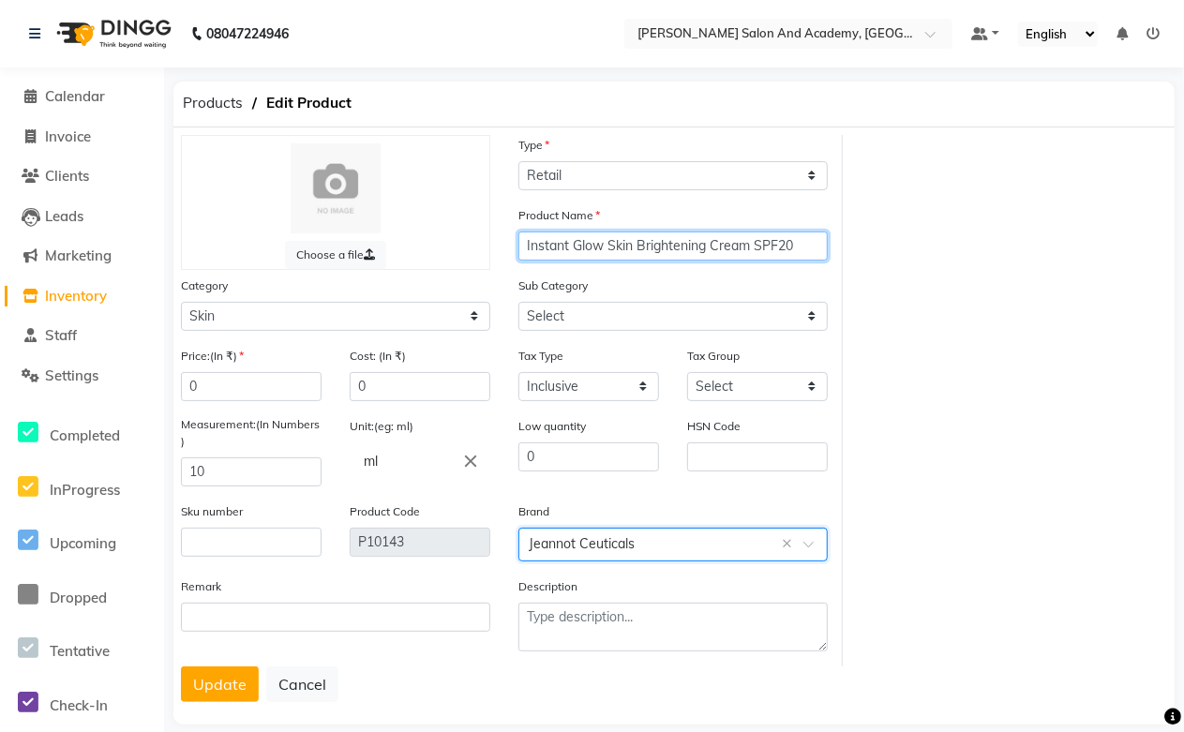
click at [521, 246] on input "Instant Glow Skin Brightening Cream SPF20" at bounding box center [672, 245] width 309 height 29
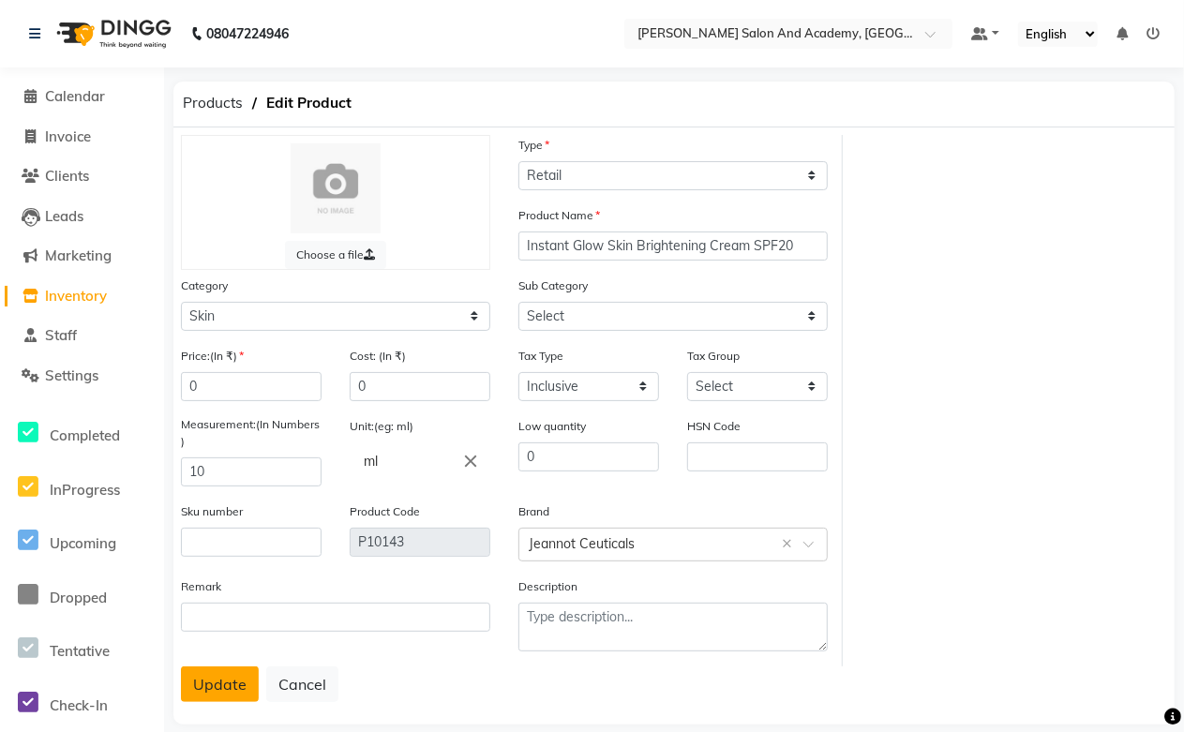
click at [210, 680] on button "Update" at bounding box center [220, 684] width 78 height 36
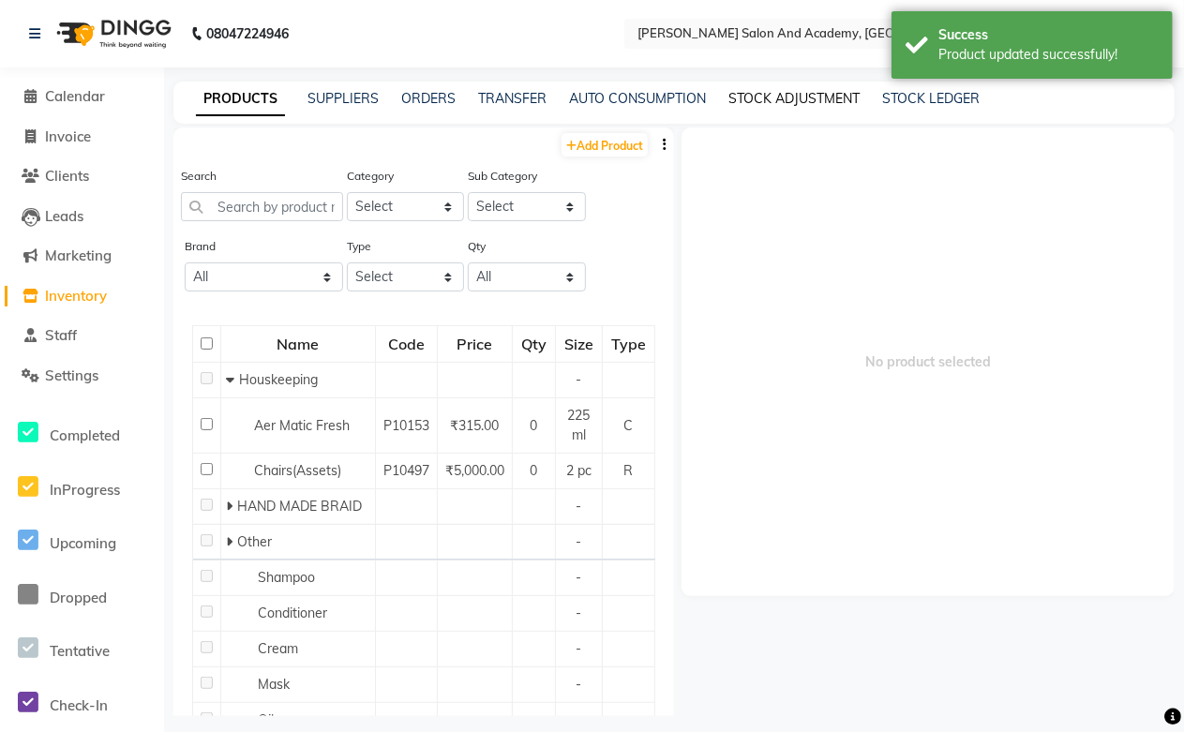
click at [759, 91] on link "STOCK ADJUSTMENT" at bounding box center [793, 98] width 131 height 17
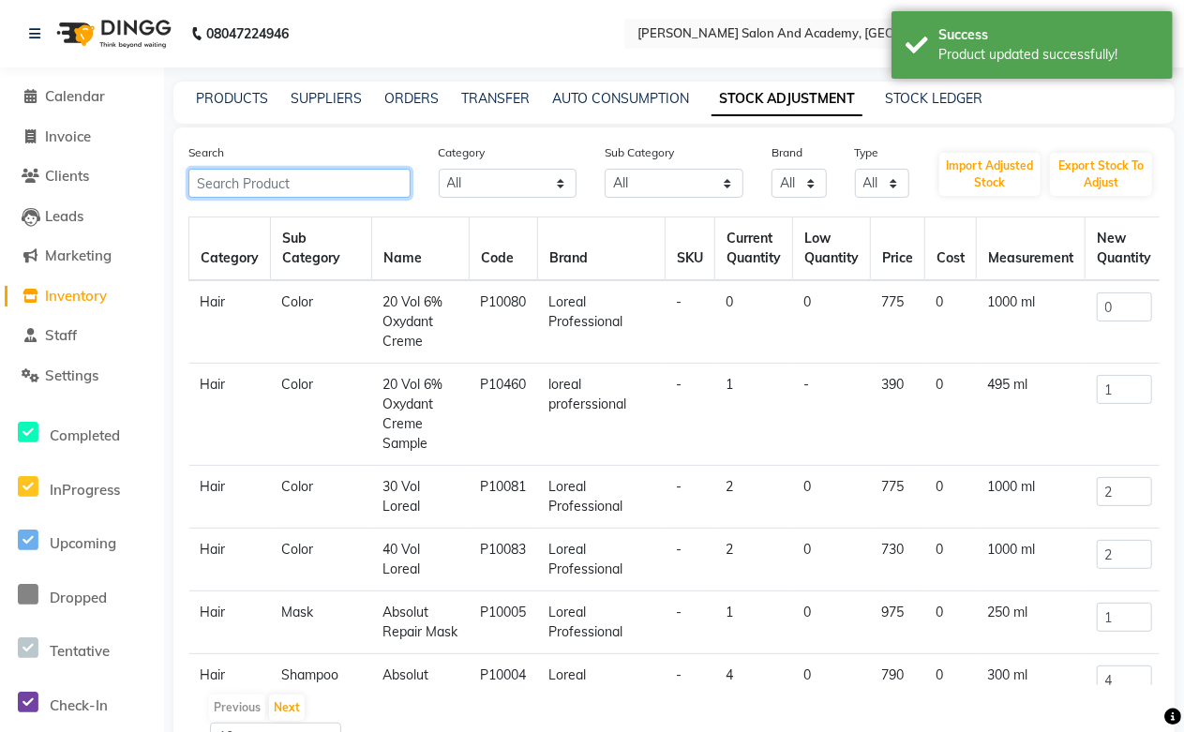
paste input "Jeannot"
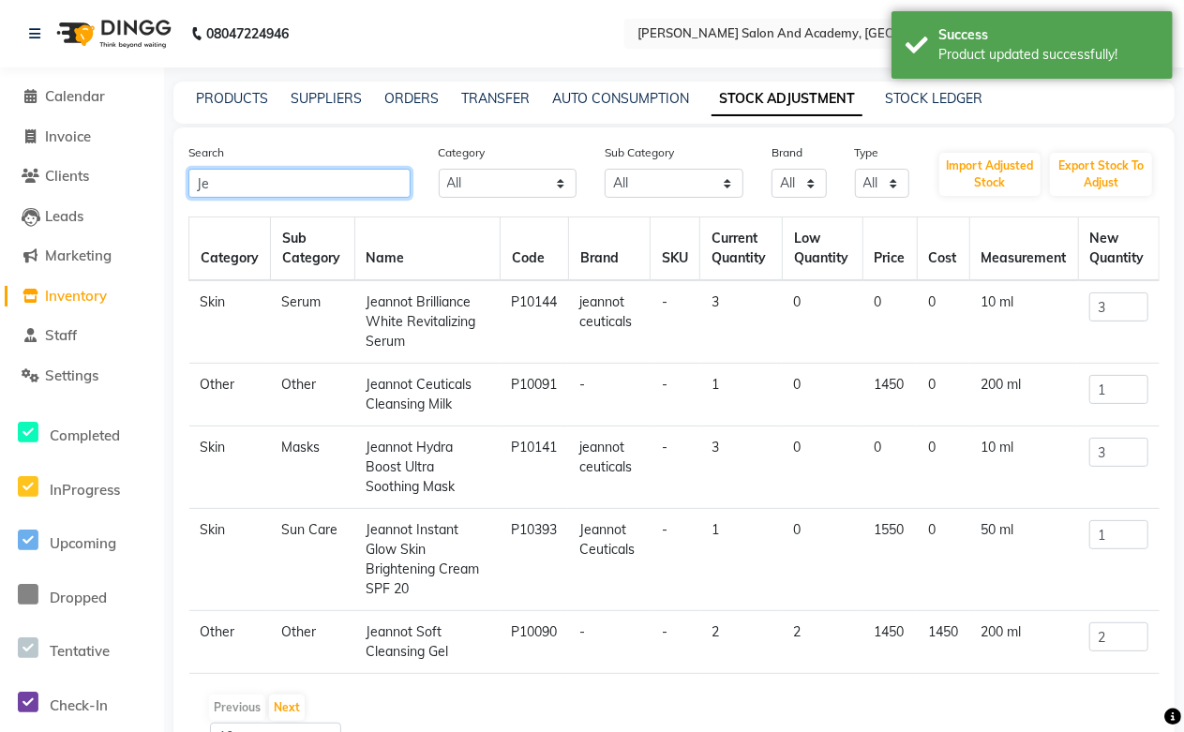
type input "J"
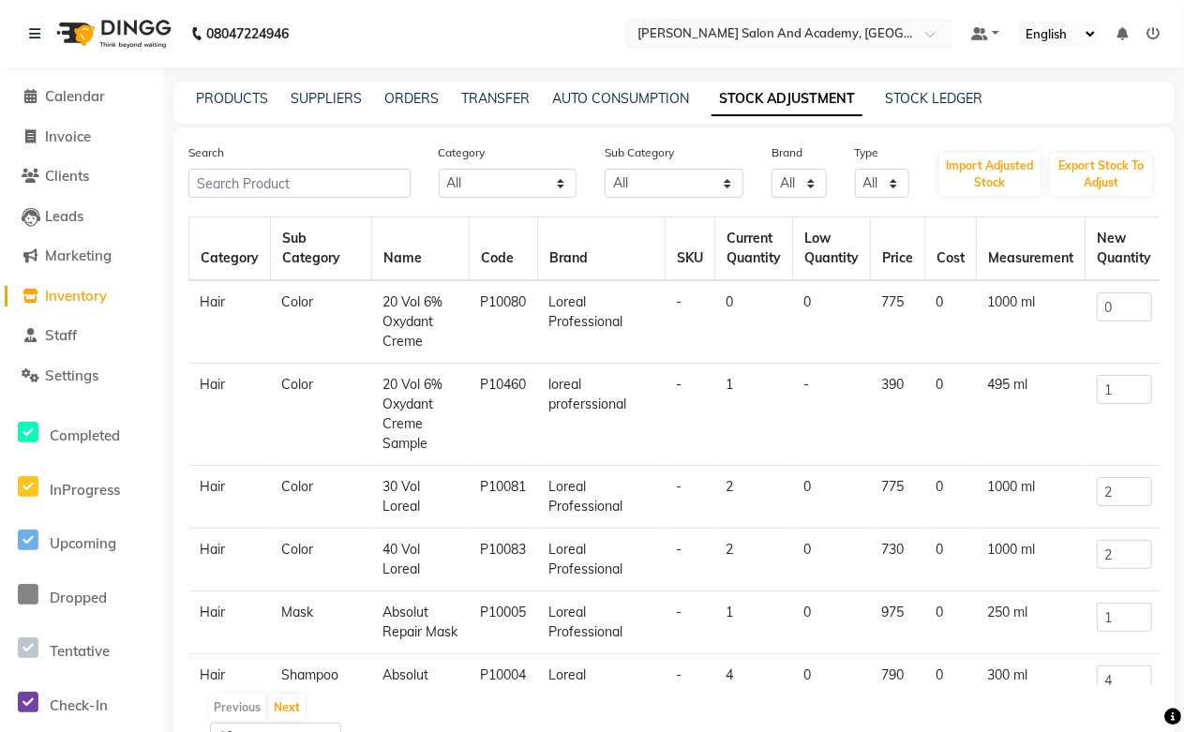
click at [247, 108] on div "PRODUCTS" at bounding box center [232, 99] width 72 height 20
click at [245, 99] on link "PRODUCTS" at bounding box center [232, 98] width 72 height 17
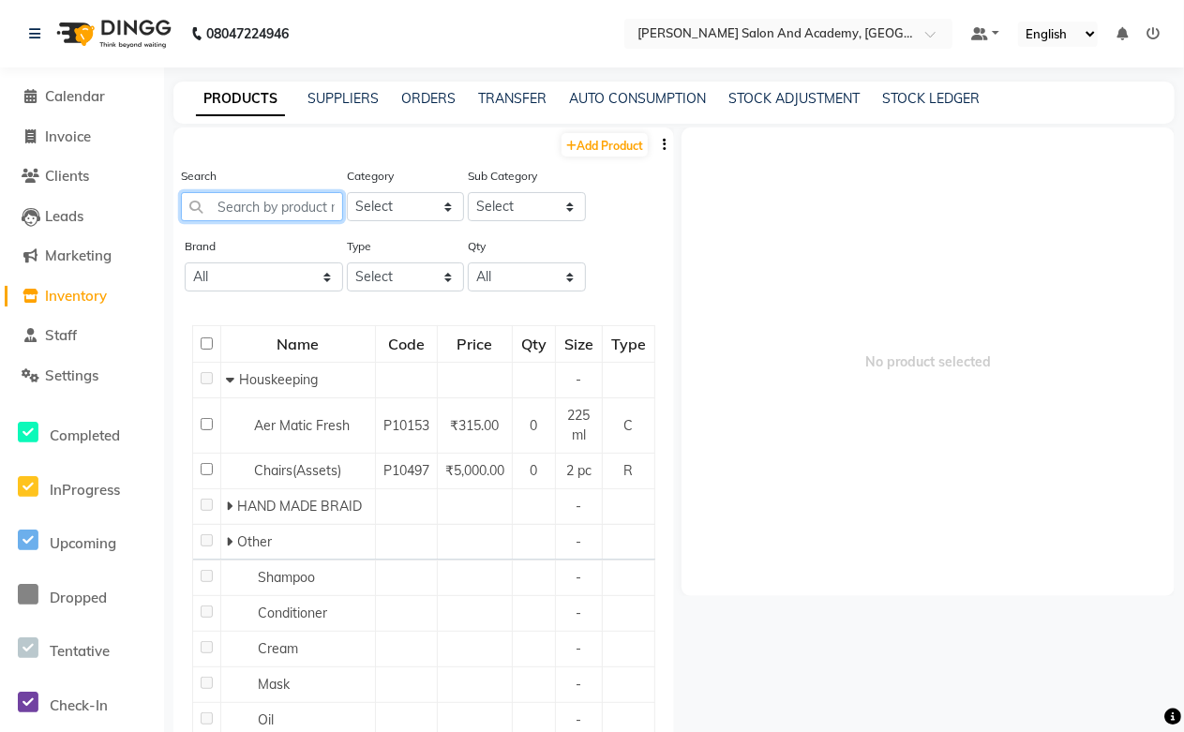
click at [258, 212] on input "text" at bounding box center [262, 206] width 162 height 29
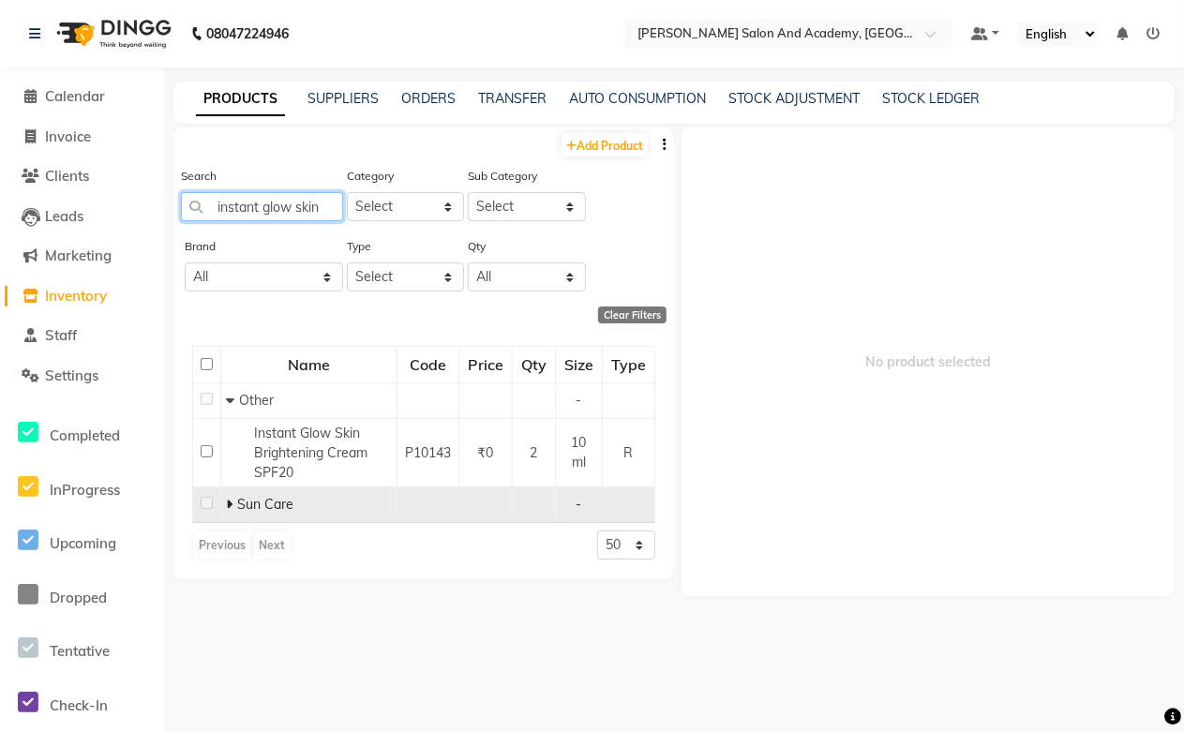
type input "instant glow skin"
click at [229, 504] on icon at bounding box center [229, 504] width 7 height 13
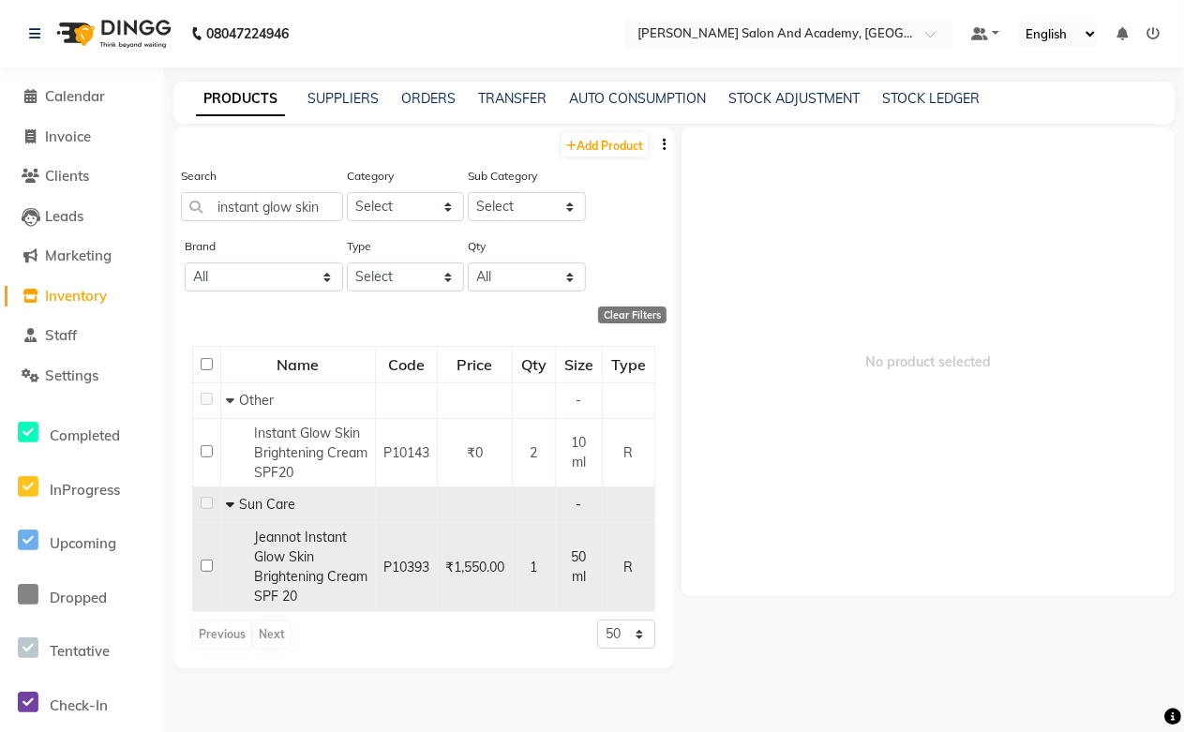
click at [323, 564] on div "Jeannot Instant Glow Skin Brightening Cream SPF 20" at bounding box center [298, 567] width 144 height 79
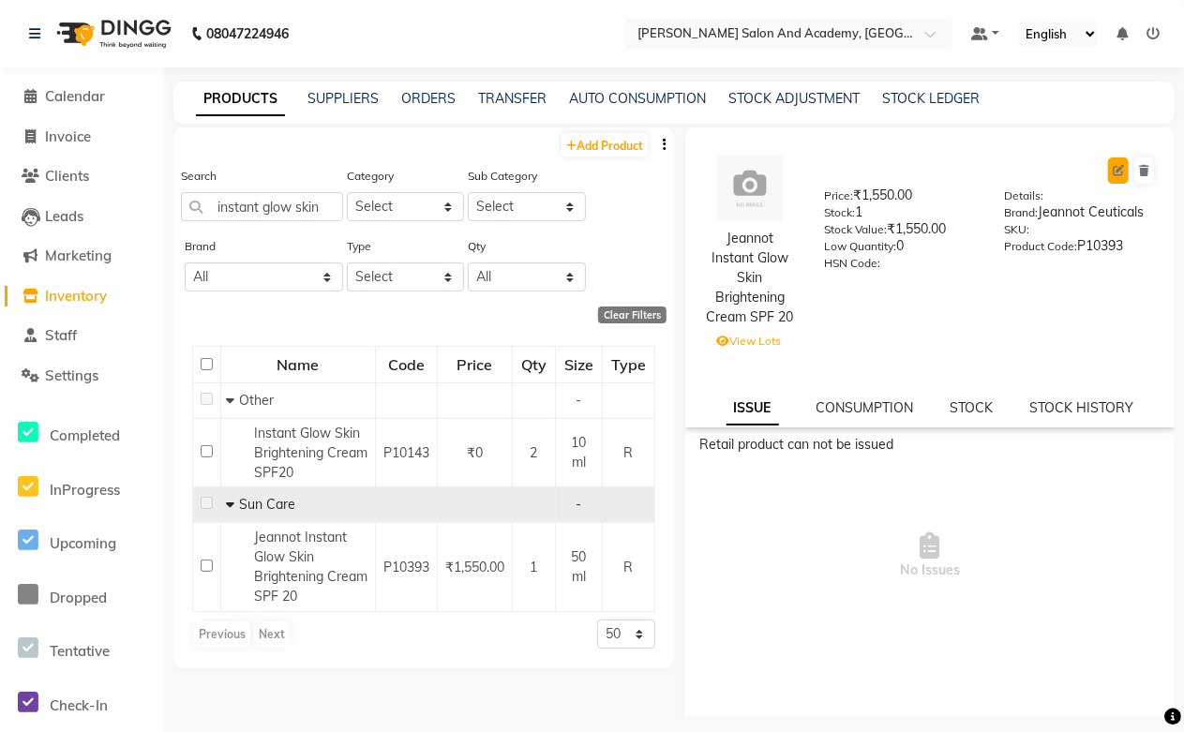
click at [1112, 169] on icon at bounding box center [1117, 170] width 11 height 11
select select "R"
select select "true"
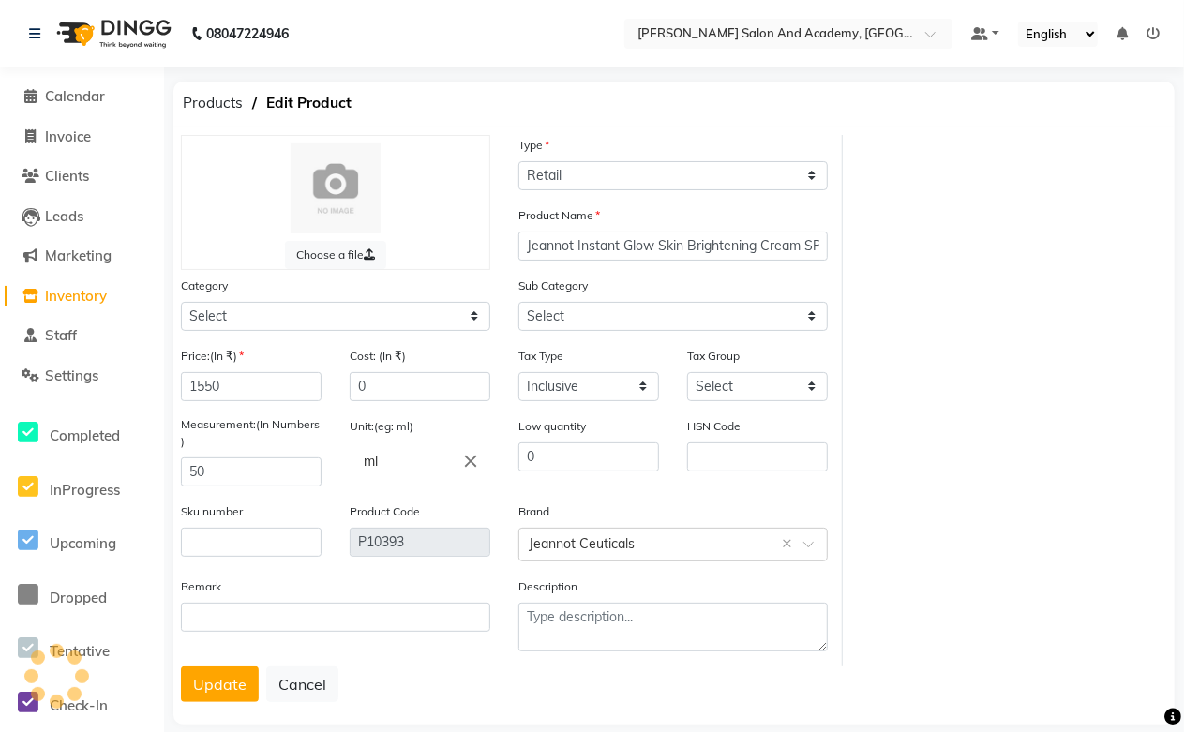
select select "1063801150"
select select "1063801156"
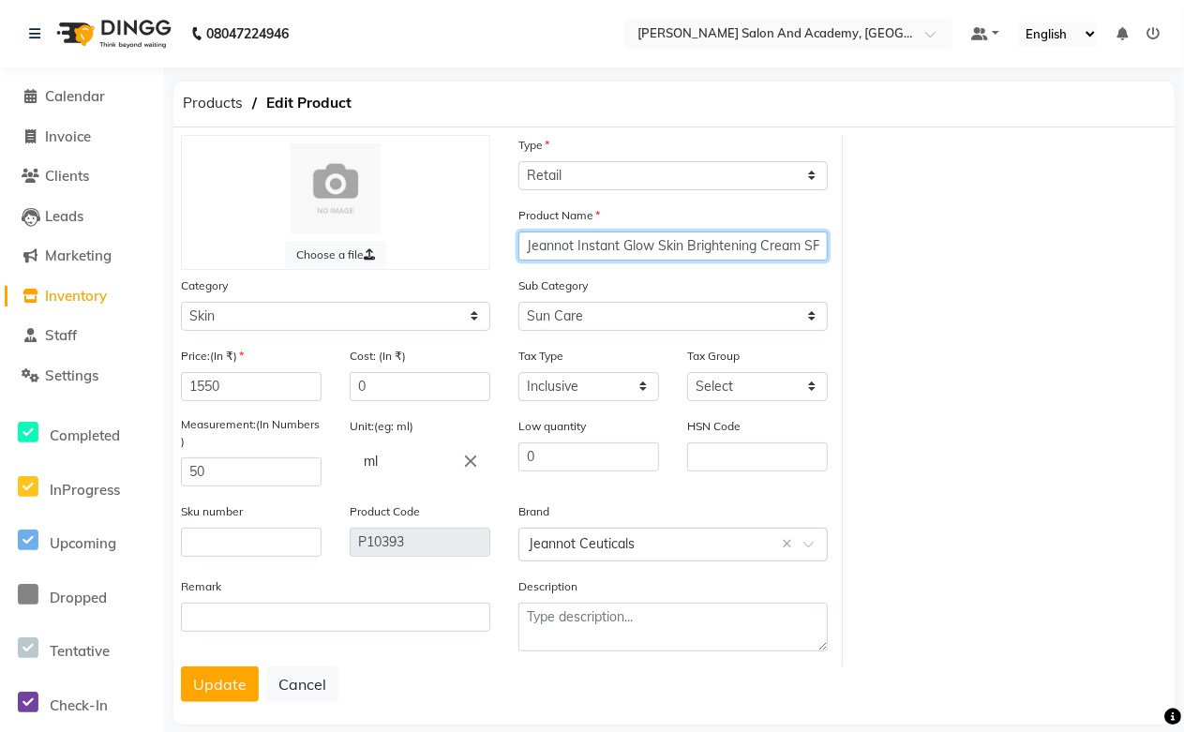
drag, startPoint x: 576, startPoint y: 247, endPoint x: 500, endPoint y: 247, distance: 75.9
click at [500, 247] on div "Choose a file Type Select Type Both Retail Consumable Product Name Jeannot Inst…" at bounding box center [505, 400] width 676 height 531
type input "Instant Glow Skin Brightening Cream SPF 20"
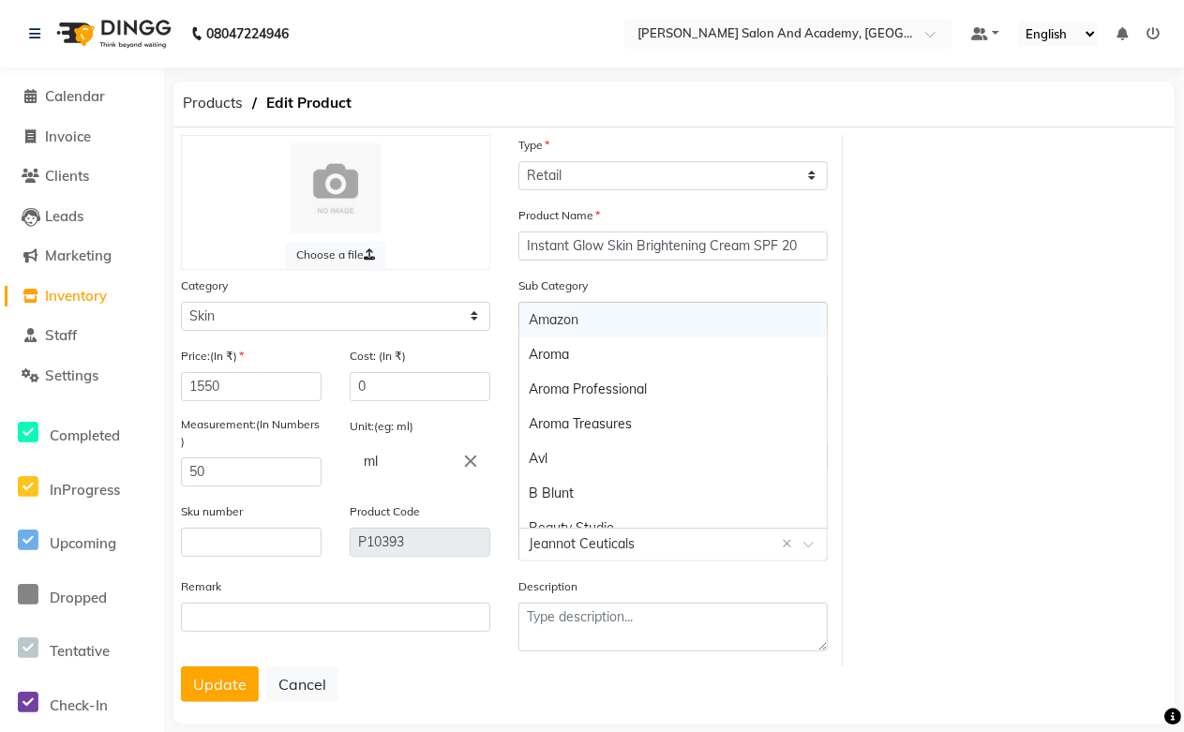
click at [548, 536] on input "text" at bounding box center [654, 543] width 251 height 20
click at [654, 544] on input "text" at bounding box center [654, 543] width 251 height 20
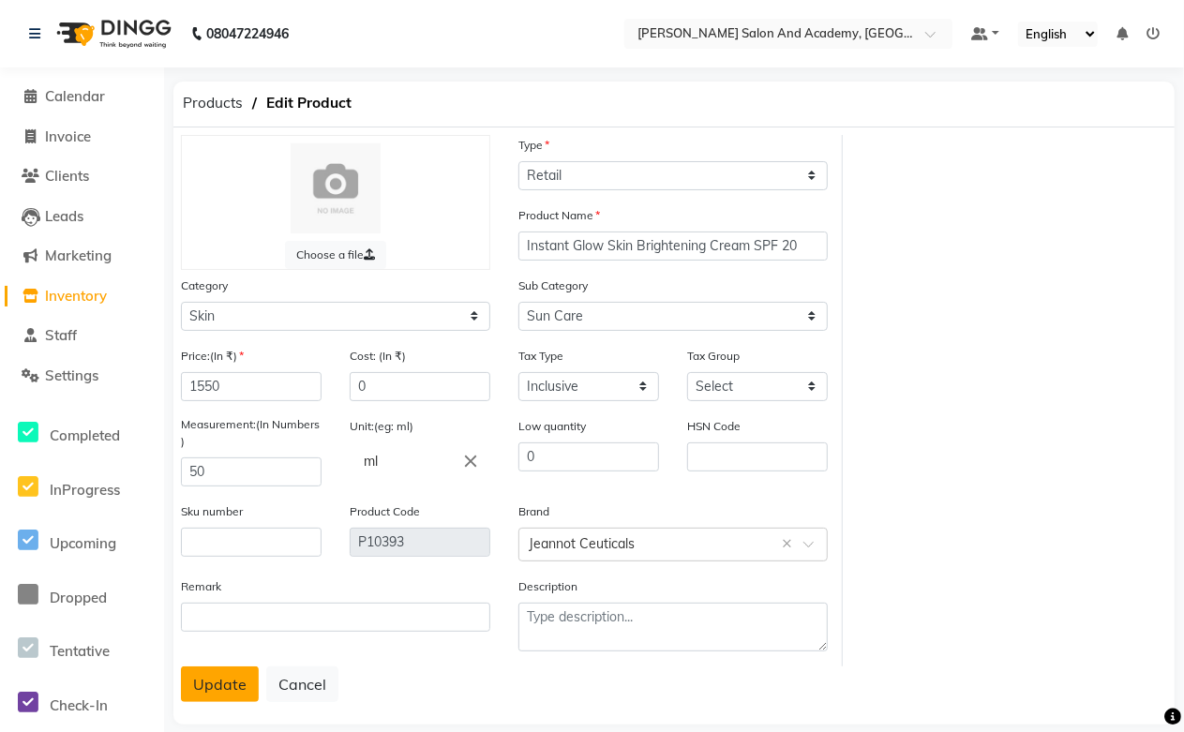
click at [216, 689] on button "Update" at bounding box center [220, 684] width 78 height 36
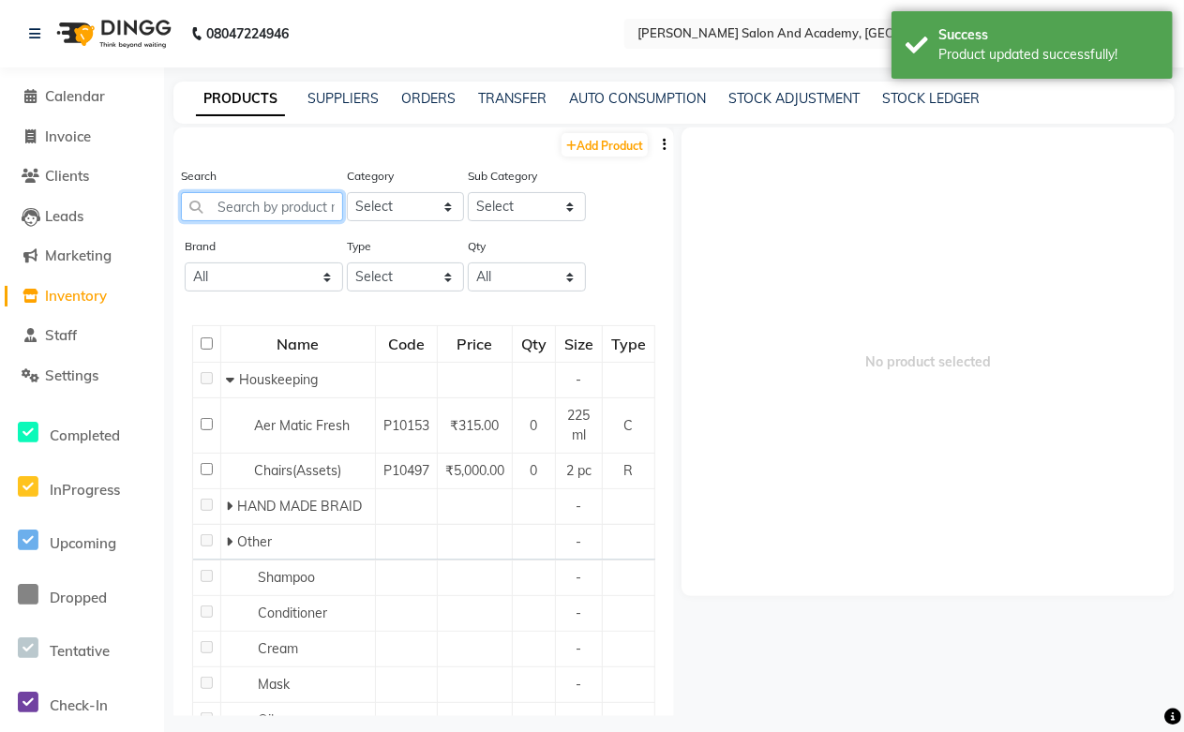
click at [232, 201] on input "text" at bounding box center [262, 206] width 162 height 29
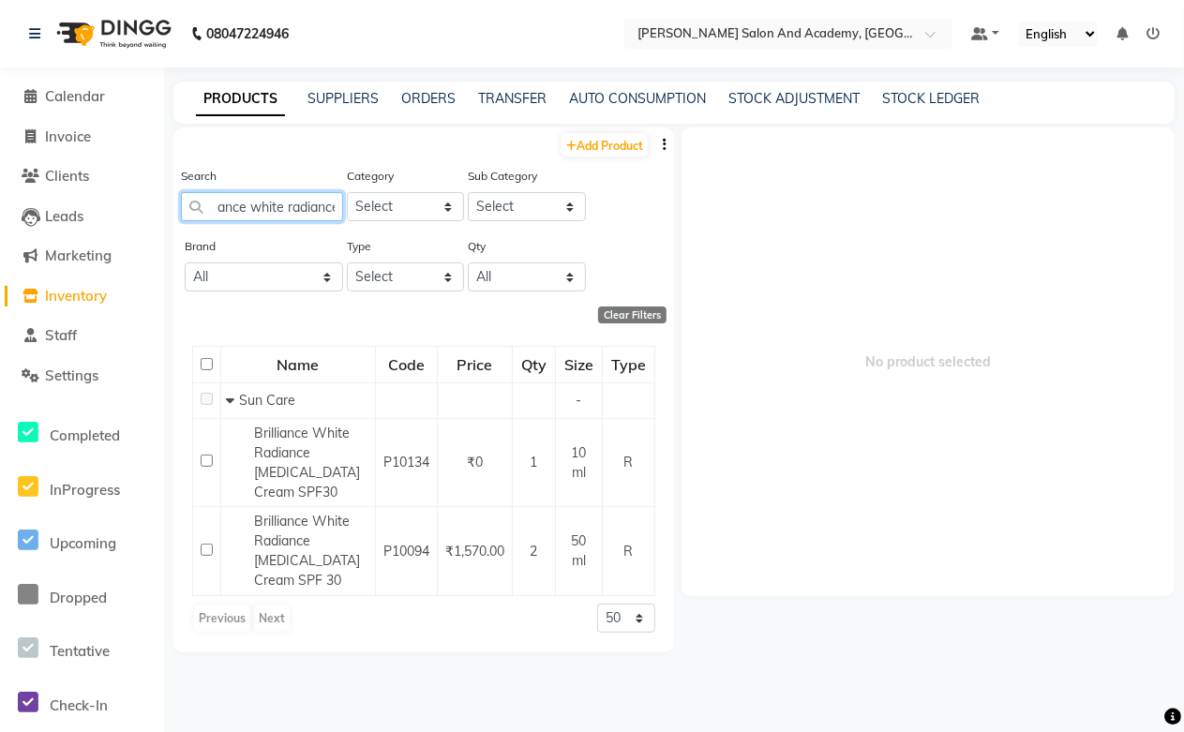
scroll to position [0, 30]
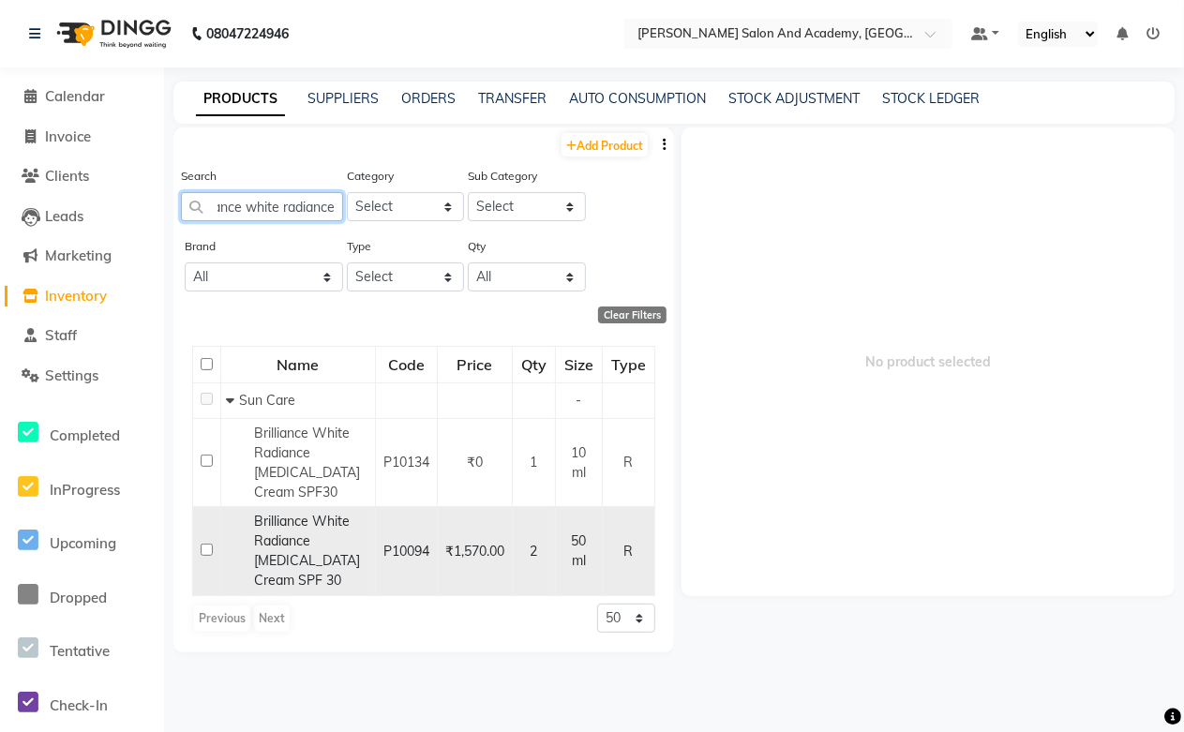
type input "brilliance white radiance"
click at [301, 537] on span "Brilliance White Radiance [MEDICAL_DATA] Cream SPF 30" at bounding box center [307, 551] width 106 height 76
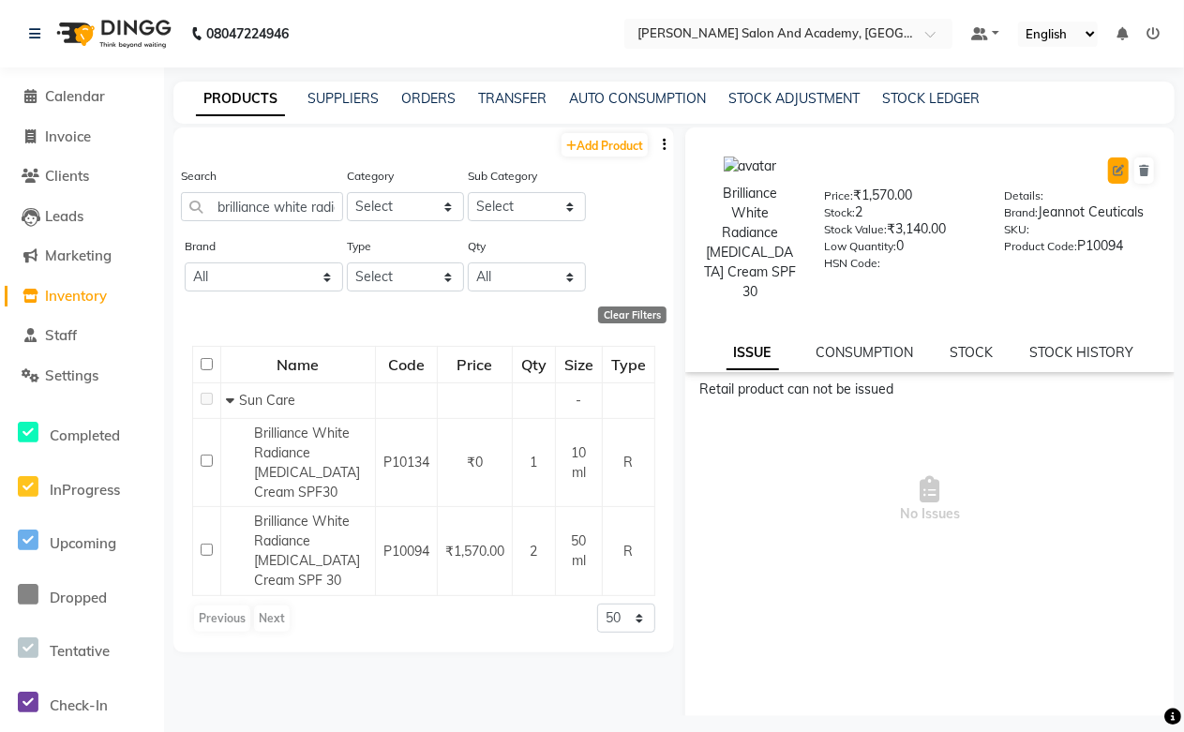
click at [1112, 175] on icon at bounding box center [1117, 170] width 11 height 11
select select "R"
select select "1063801150"
select select "true"
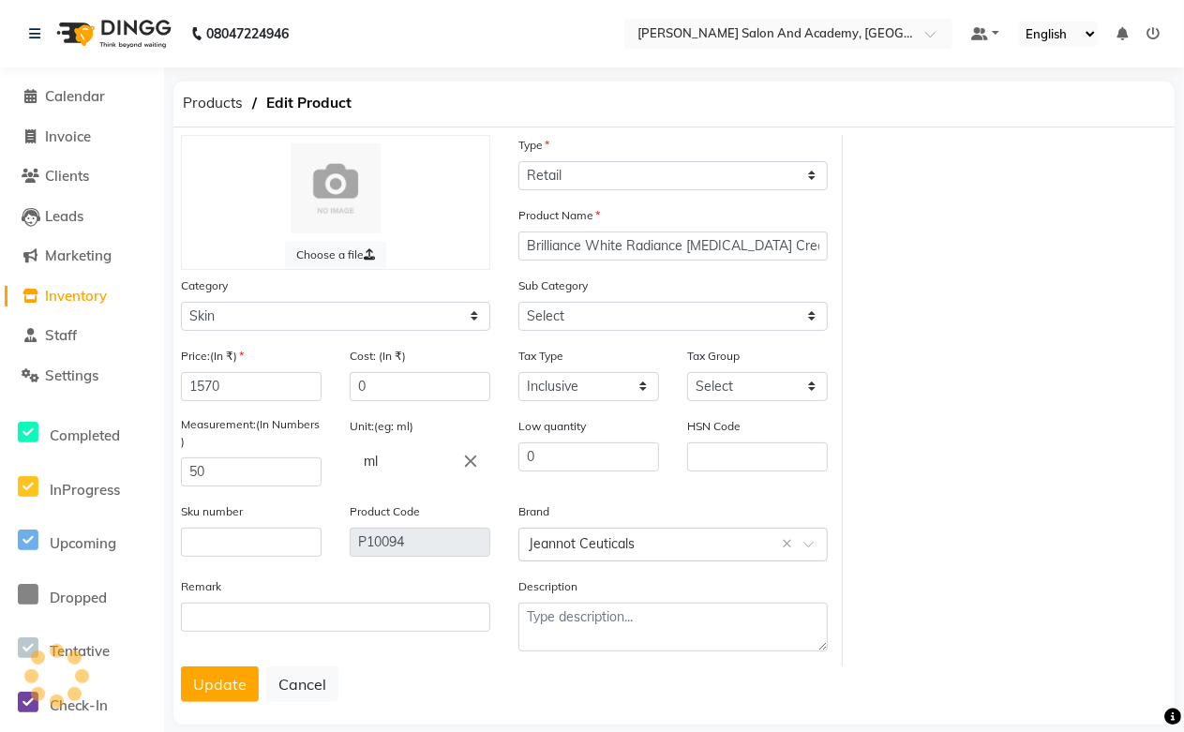
select select "1063801156"
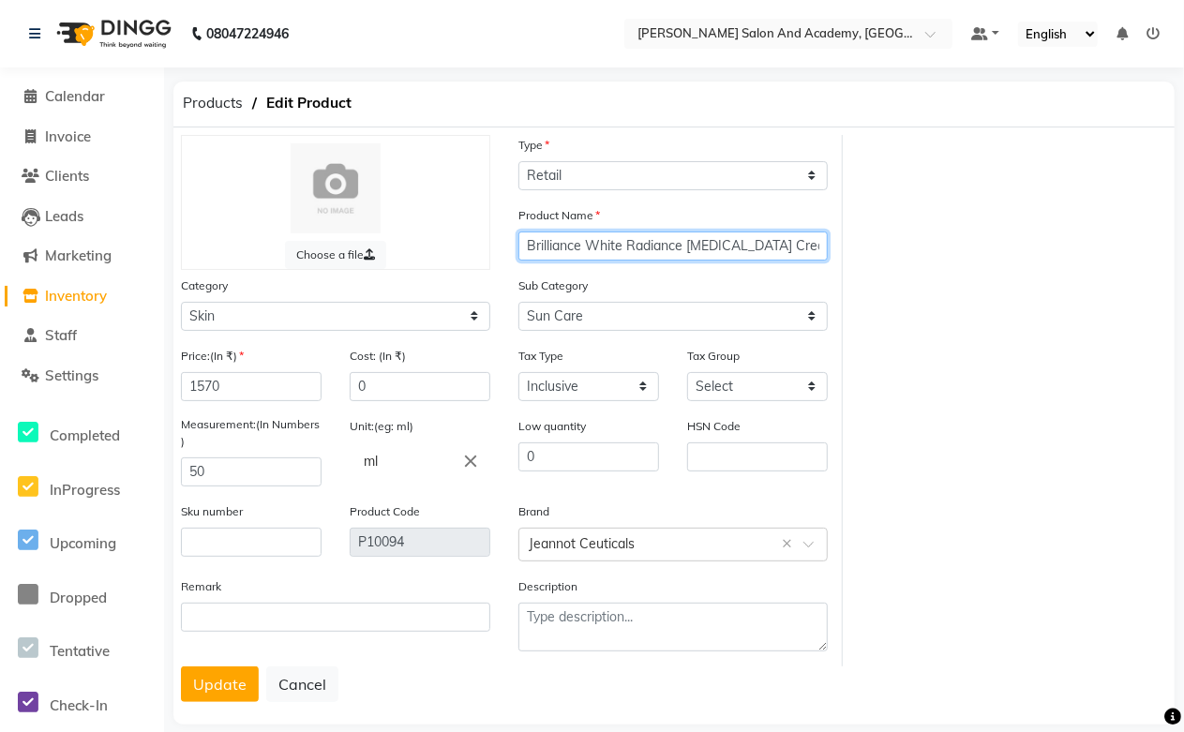
scroll to position [0, 24]
drag, startPoint x: 526, startPoint y: 242, endPoint x: 872, endPoint y: 246, distance: 345.8
click at [872, 246] on div "Choose a file Type Select Type Both Retail Consumable Product Name Brilliance W…" at bounding box center [674, 400] width 1014 height 531
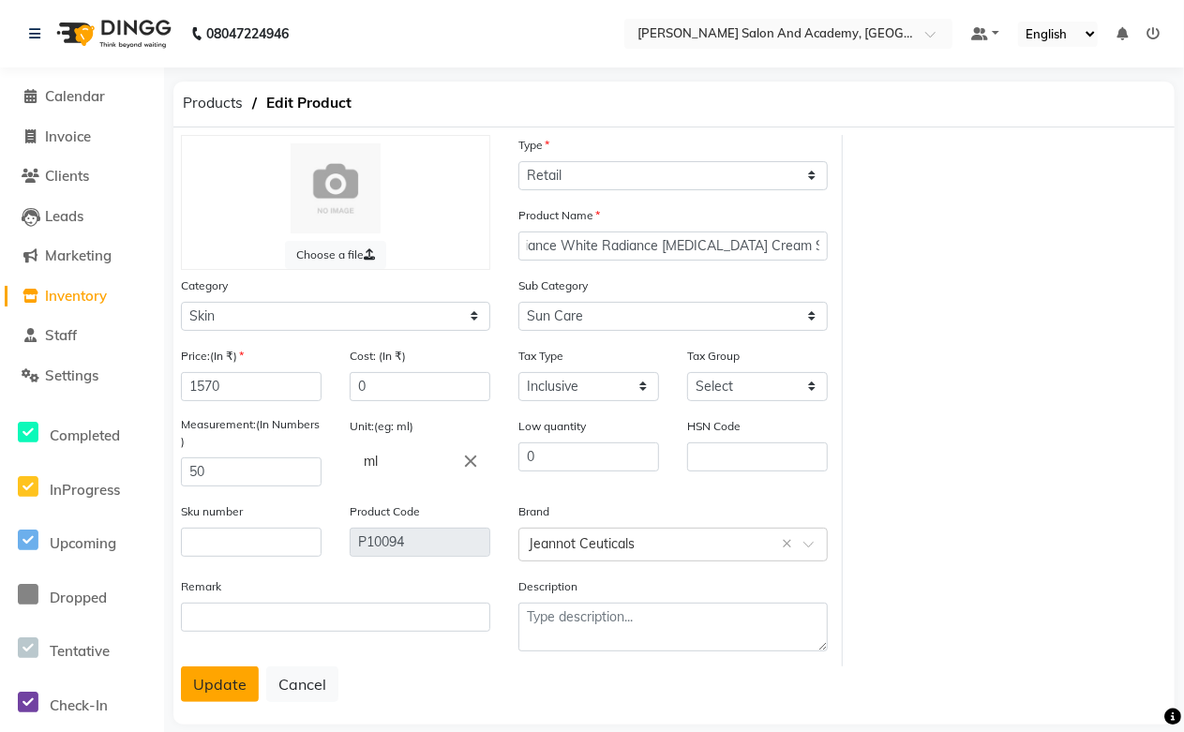
scroll to position [0, 0]
click at [231, 690] on button "Update" at bounding box center [220, 684] width 78 height 36
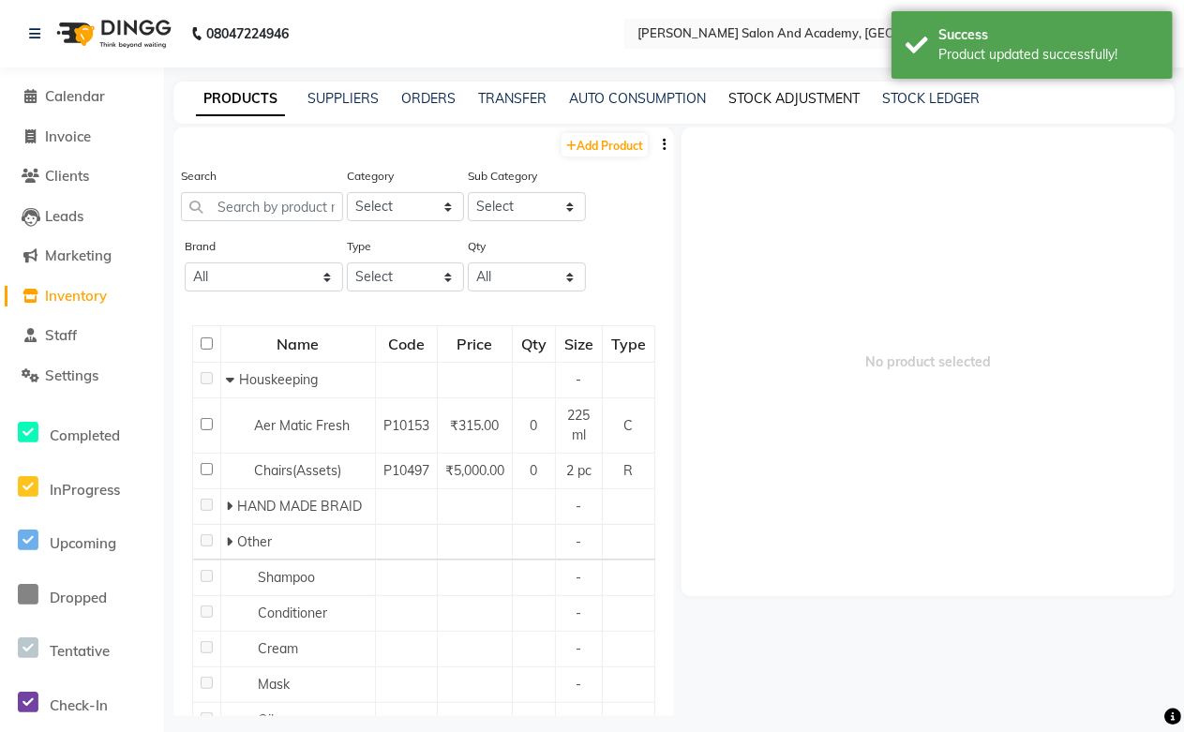
click at [770, 99] on link "STOCK ADJUSTMENT" at bounding box center [793, 98] width 131 height 17
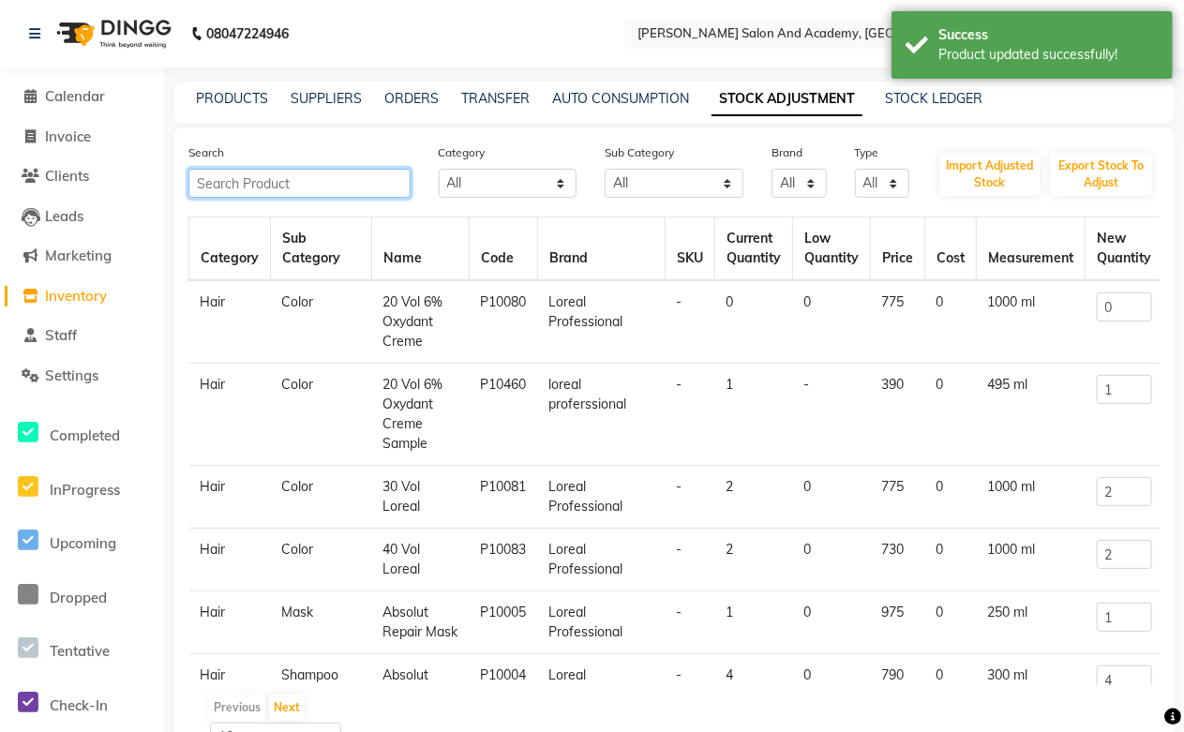
paste input "Brilliance White Radiance [MEDICAL_DATA] Cream SPF 30"
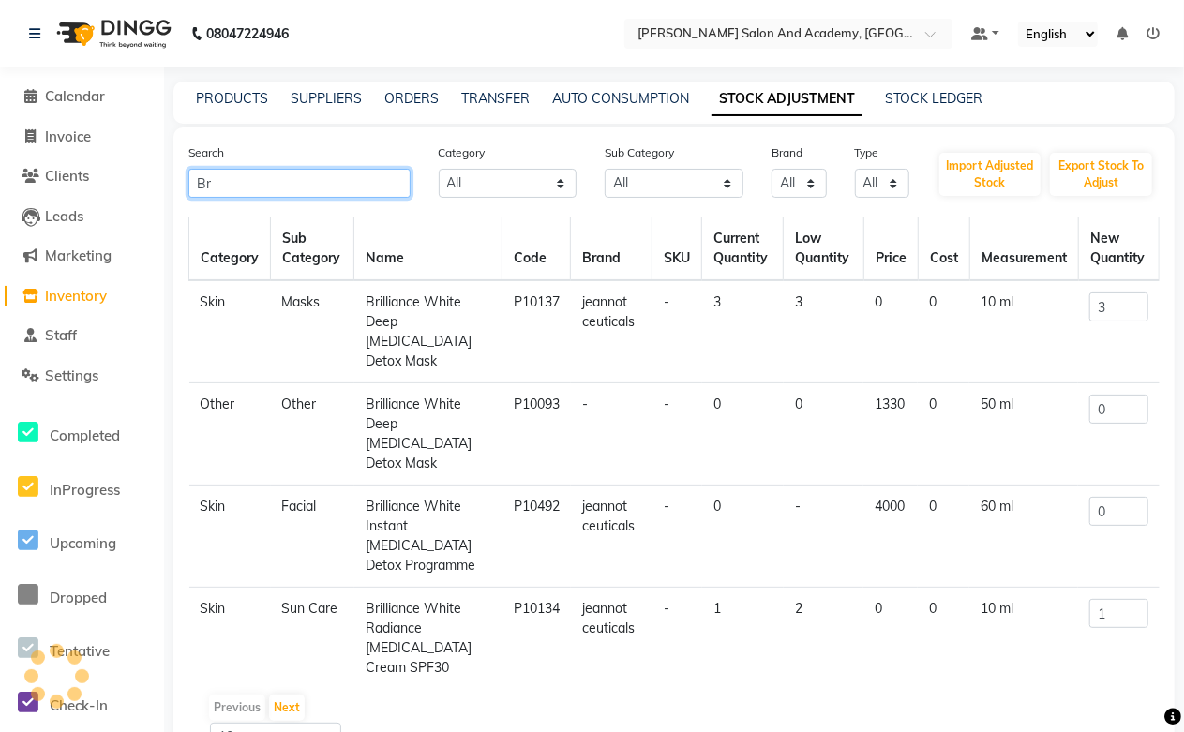
type input "B"
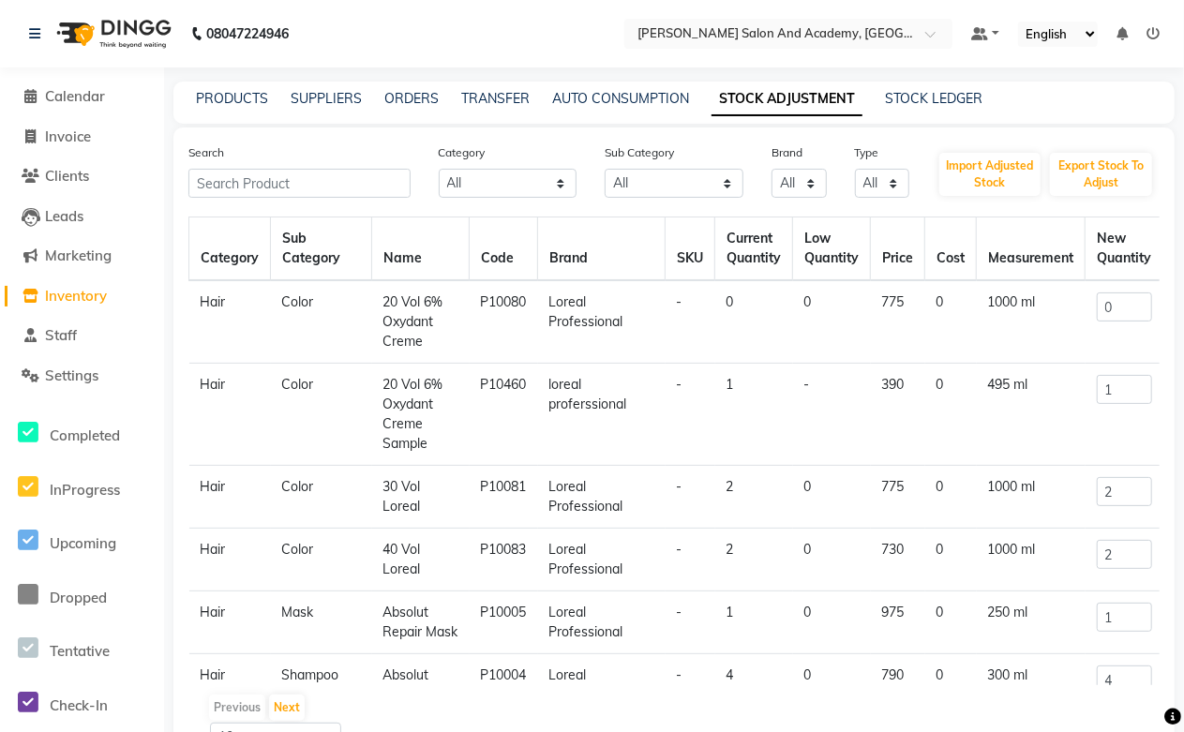
click at [238, 87] on div "PRODUCTS SUPPLIERS ORDERS TRANSFER AUTO CONSUMPTION STOCK ADJUSTMENT STOCK LEDG…" at bounding box center [673, 103] width 1001 height 42
click at [238, 94] on link "PRODUCTS" at bounding box center [232, 98] width 72 height 17
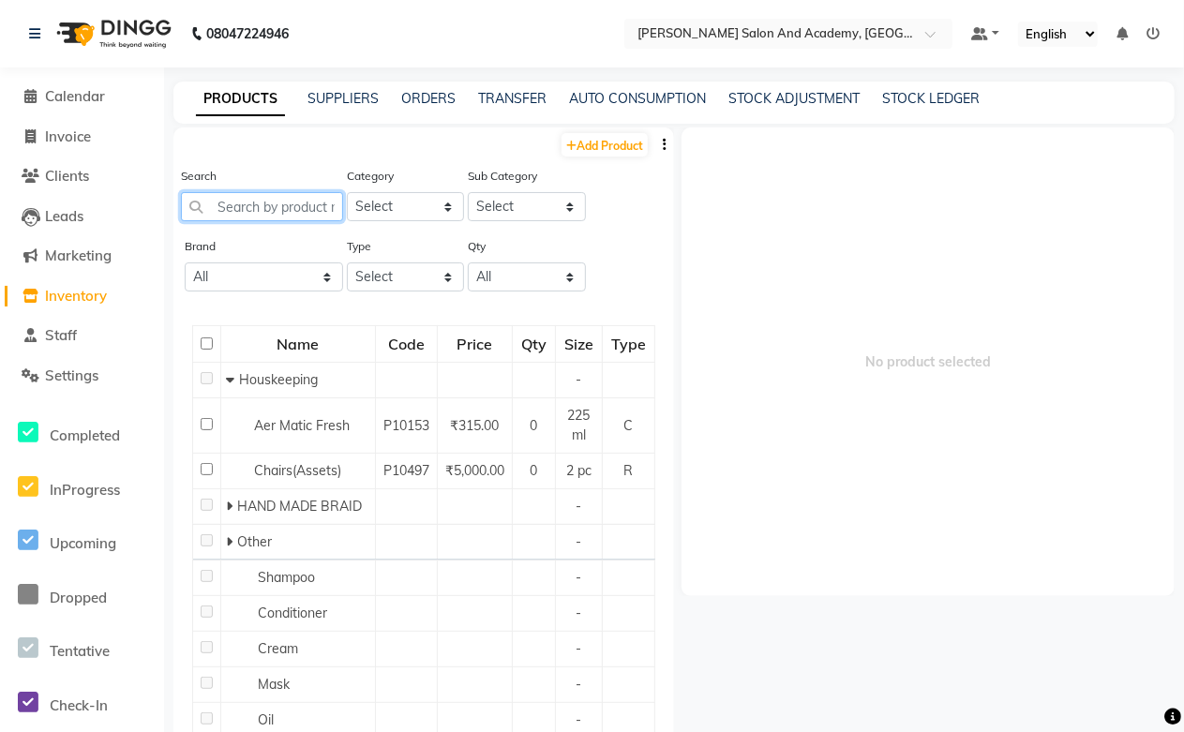
click at [263, 218] on input "text" at bounding box center [262, 206] width 162 height 29
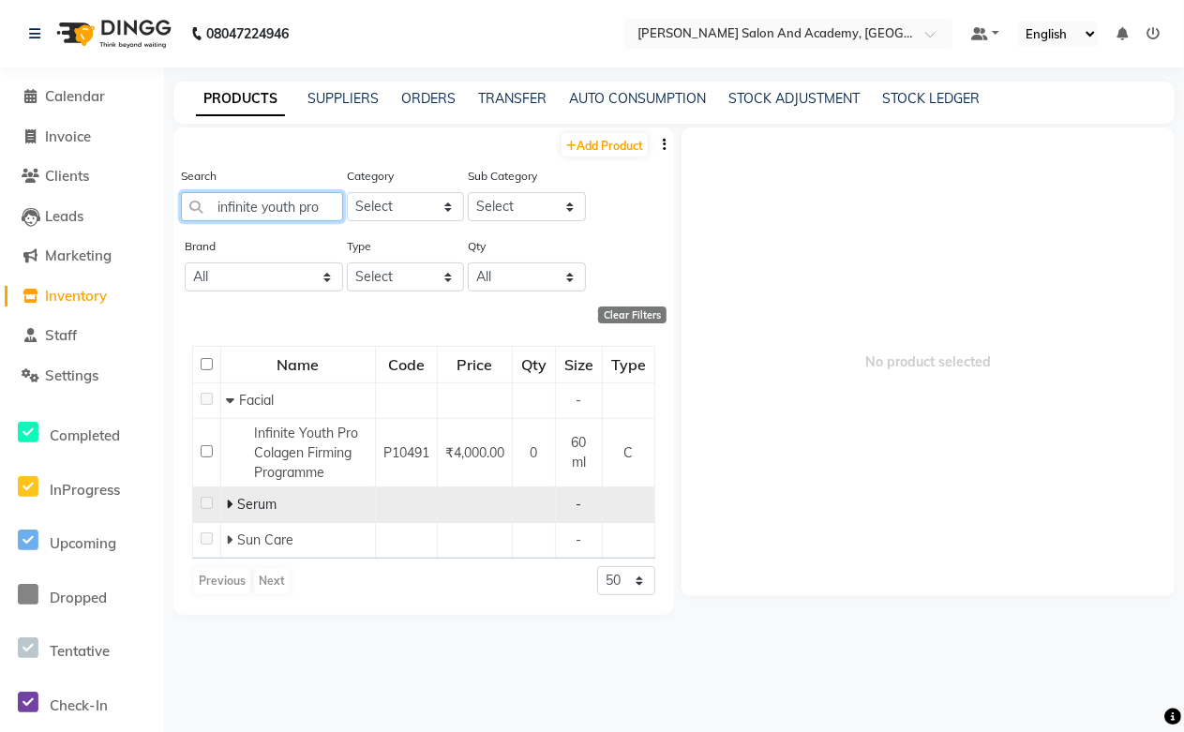
type input "infinite youth pro"
click at [228, 504] on icon at bounding box center [229, 504] width 7 height 13
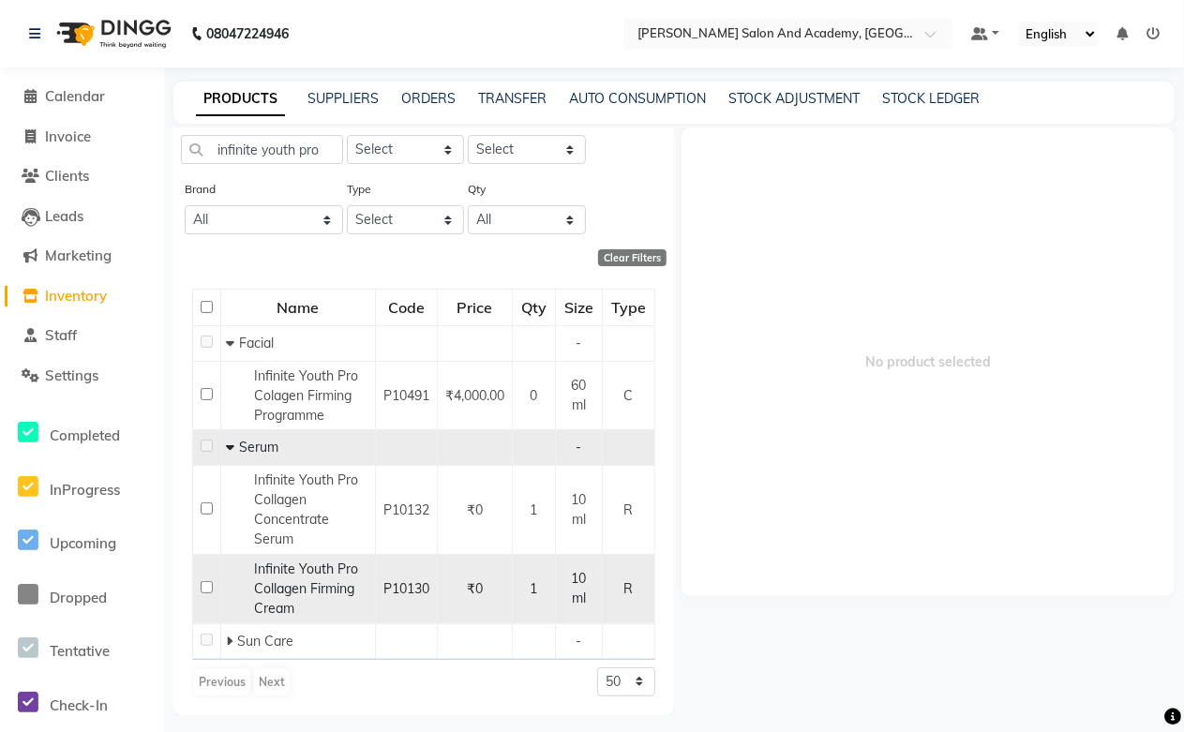
scroll to position [12, 0]
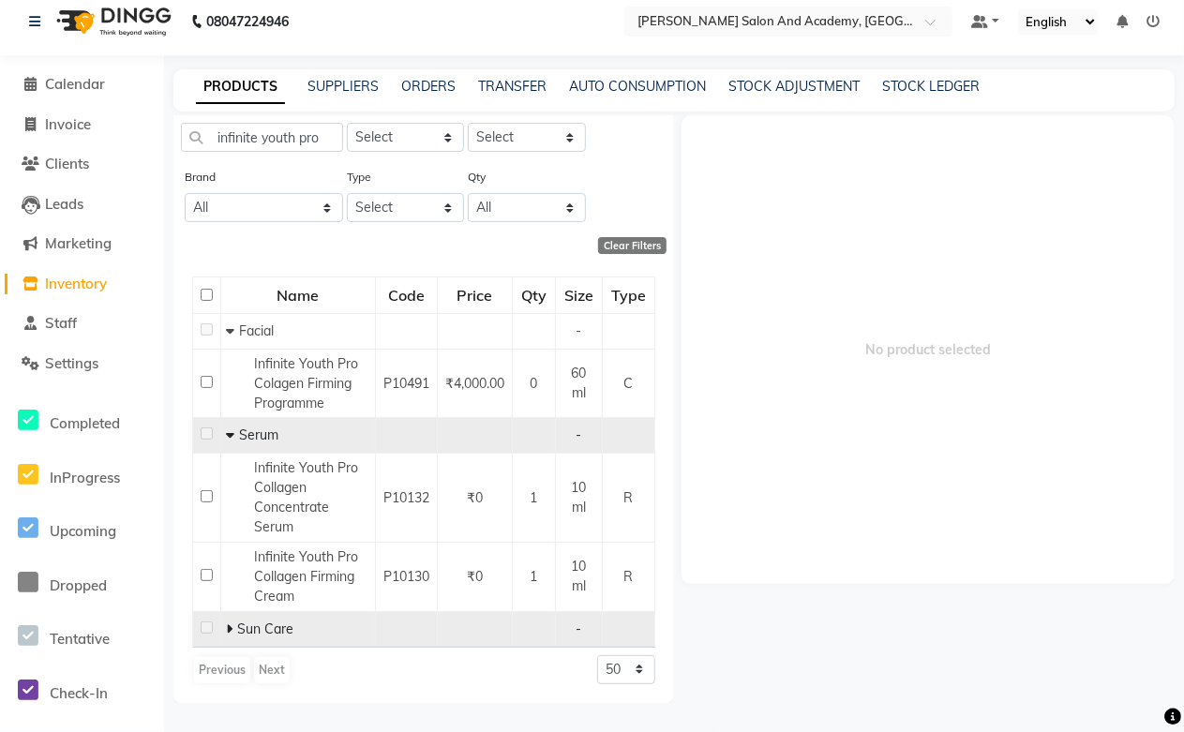
click at [229, 628] on icon at bounding box center [229, 628] width 7 height 13
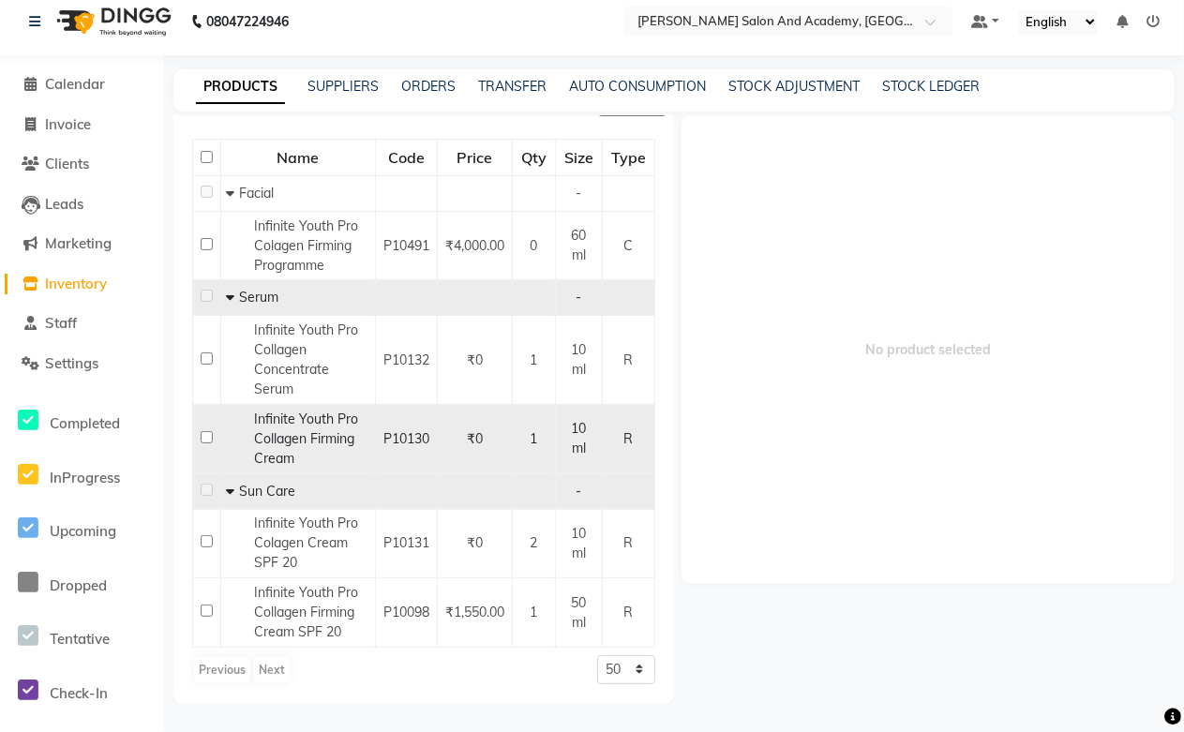
scroll to position [235, 0]
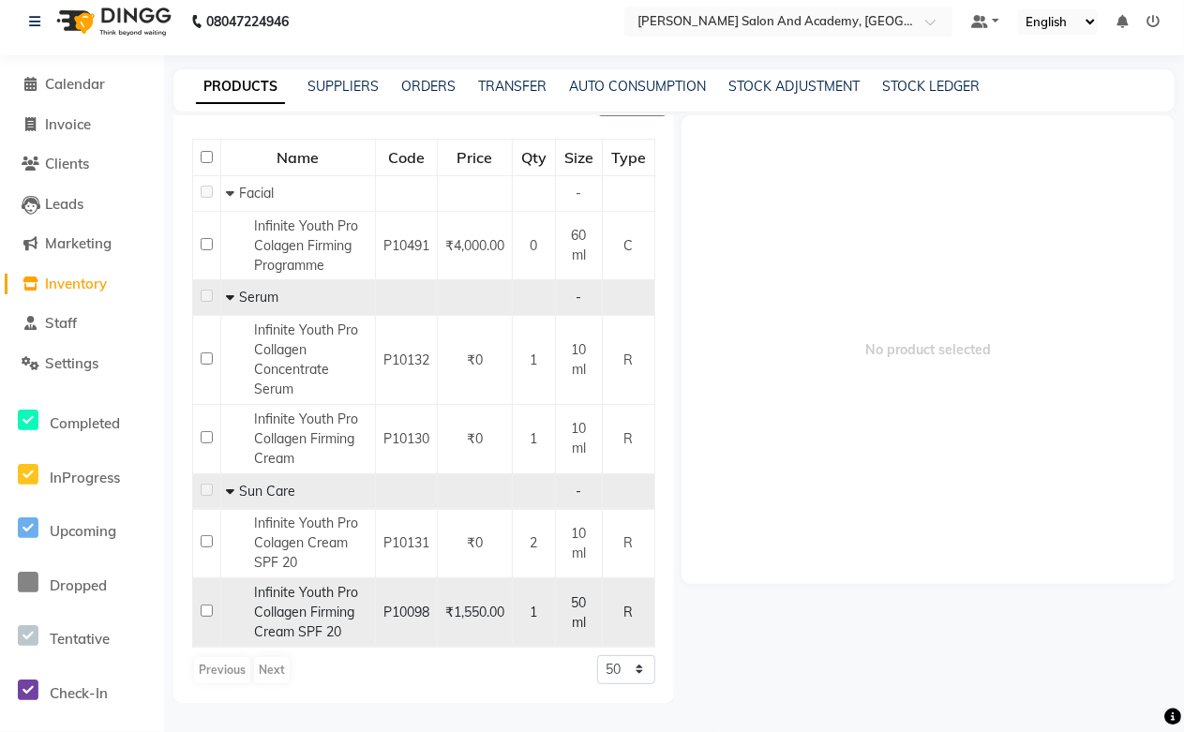
click at [311, 616] on span "Infinite Youth Pro Collagen Firming Cream SPF 20" at bounding box center [306, 612] width 104 height 56
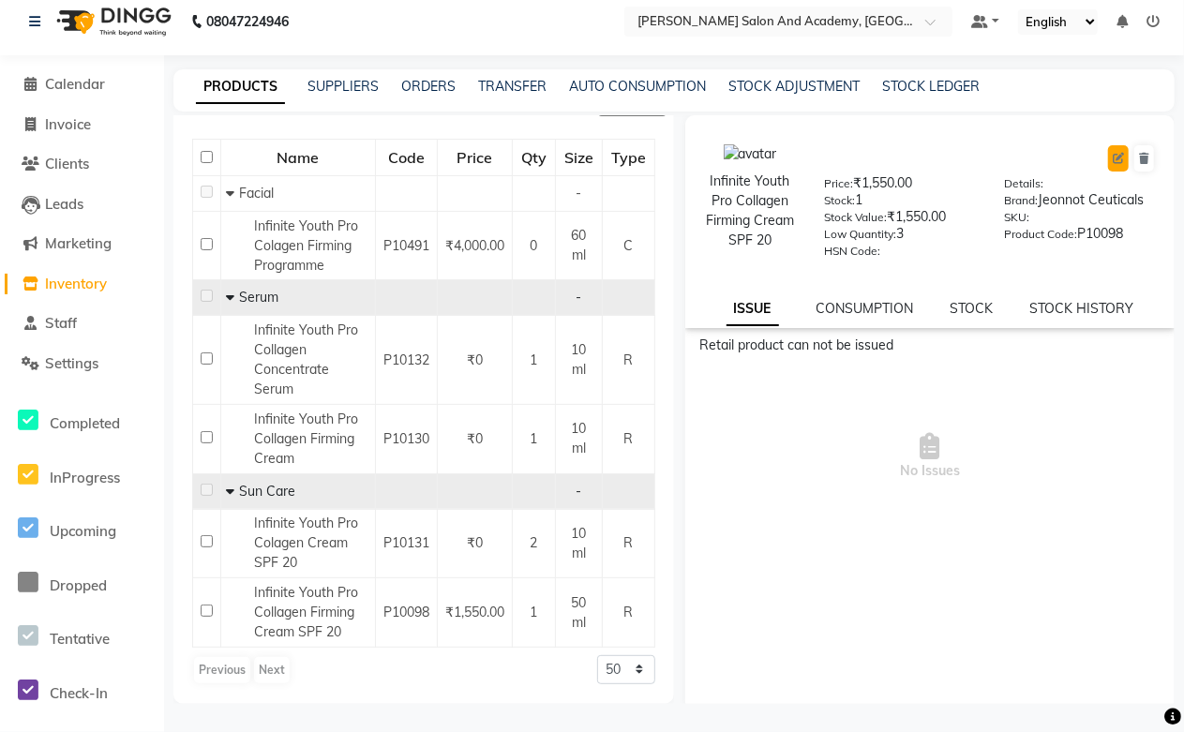
click at [1112, 157] on icon at bounding box center [1117, 158] width 11 height 11
select select "R"
select select "true"
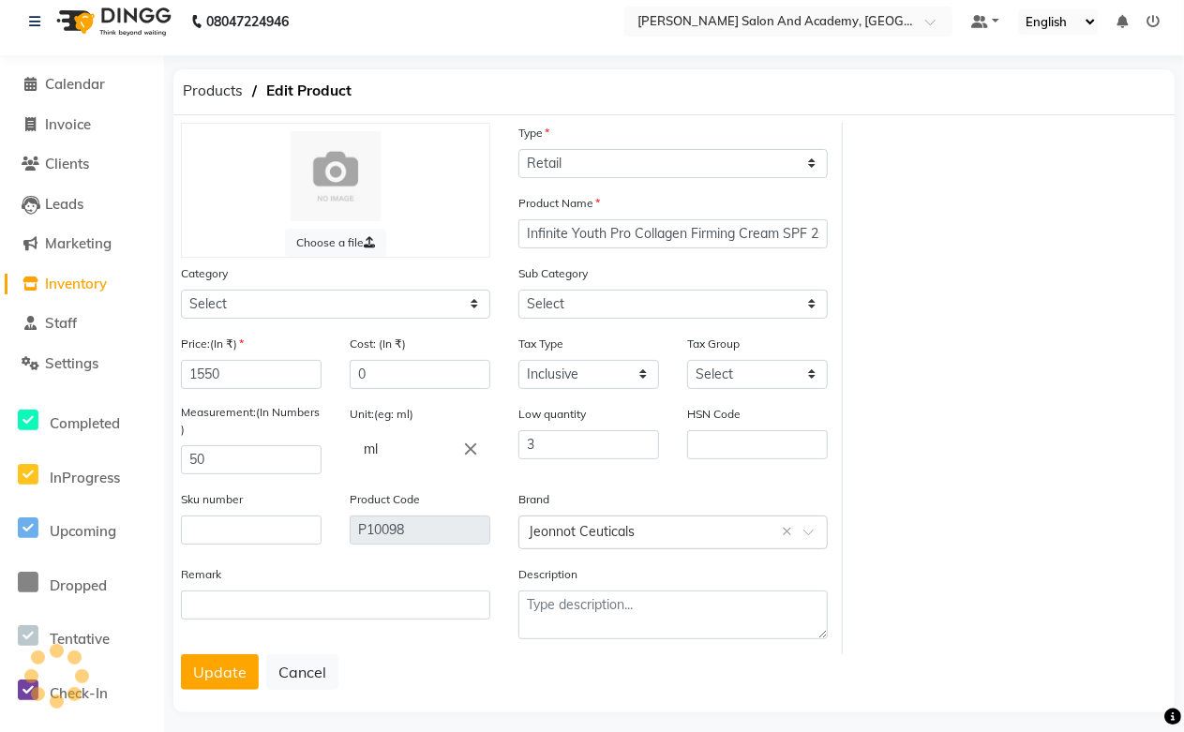
select select "1063801150"
select select "1063801156"
click at [221, 681] on button "Update" at bounding box center [220, 672] width 78 height 36
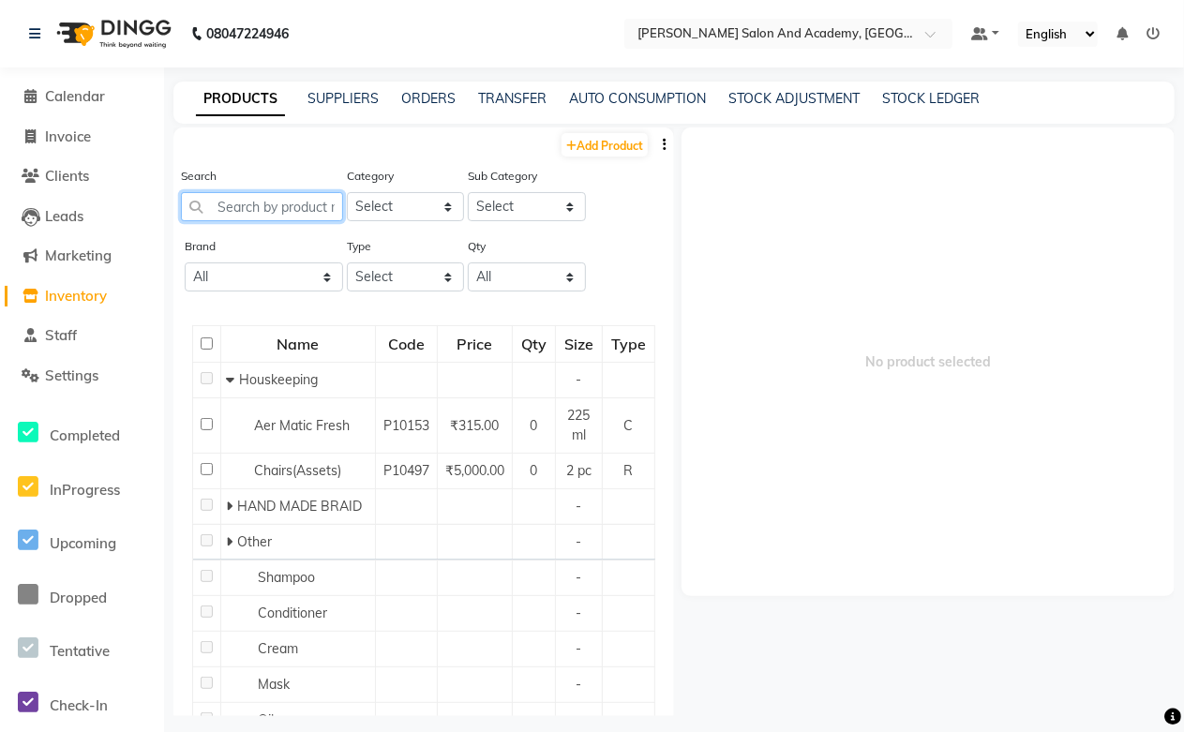
click at [250, 202] on input "text" at bounding box center [262, 206] width 162 height 29
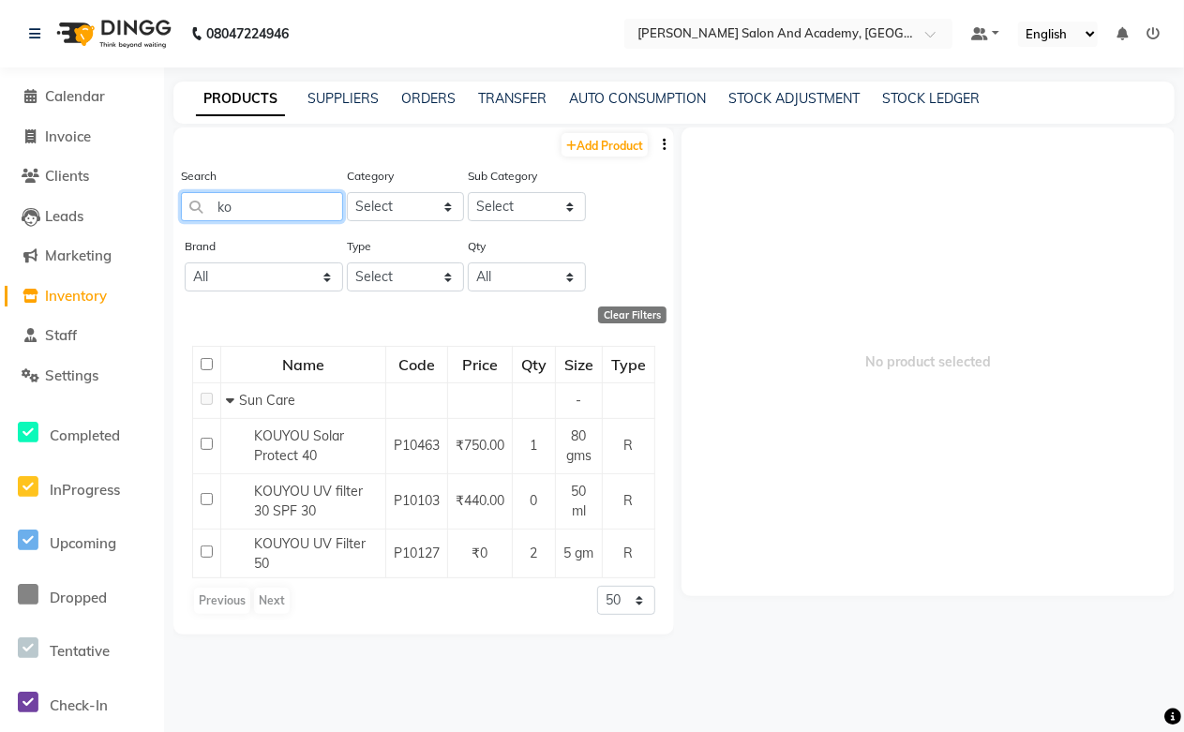
type input "k"
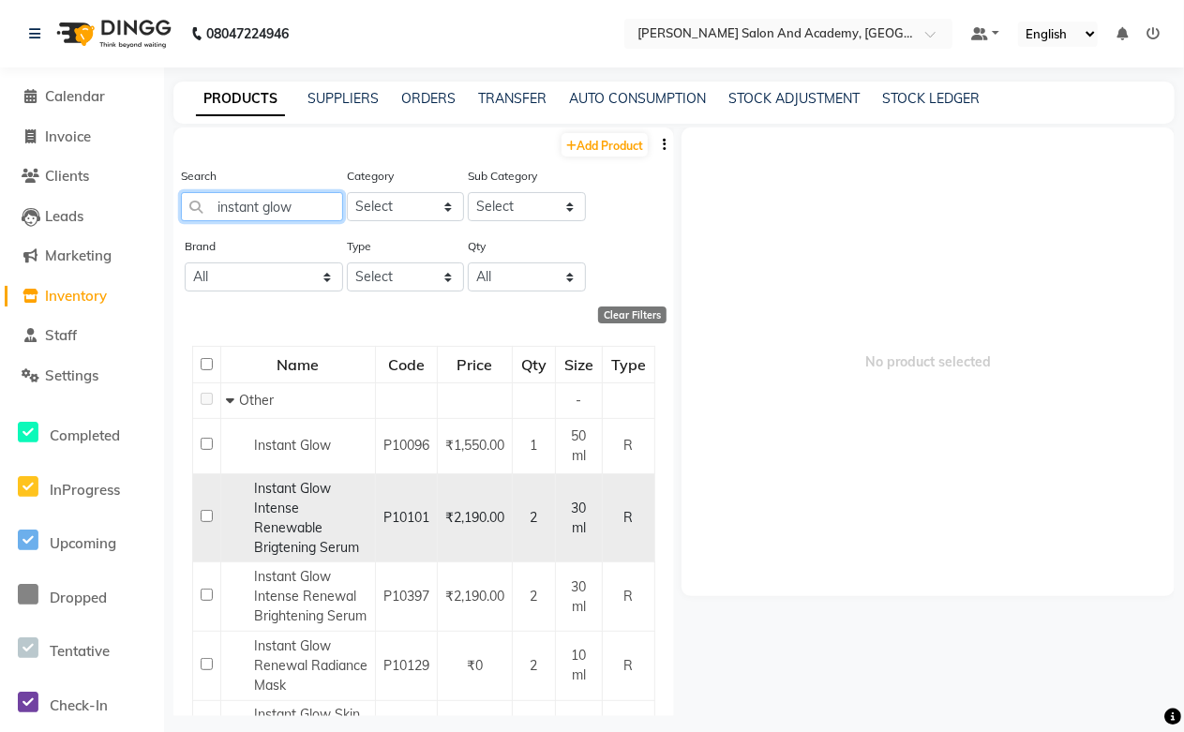
type input "instant glow"
click at [251, 544] on div "Instant Glow Intense Renewable Brigtening Serum" at bounding box center [298, 518] width 144 height 79
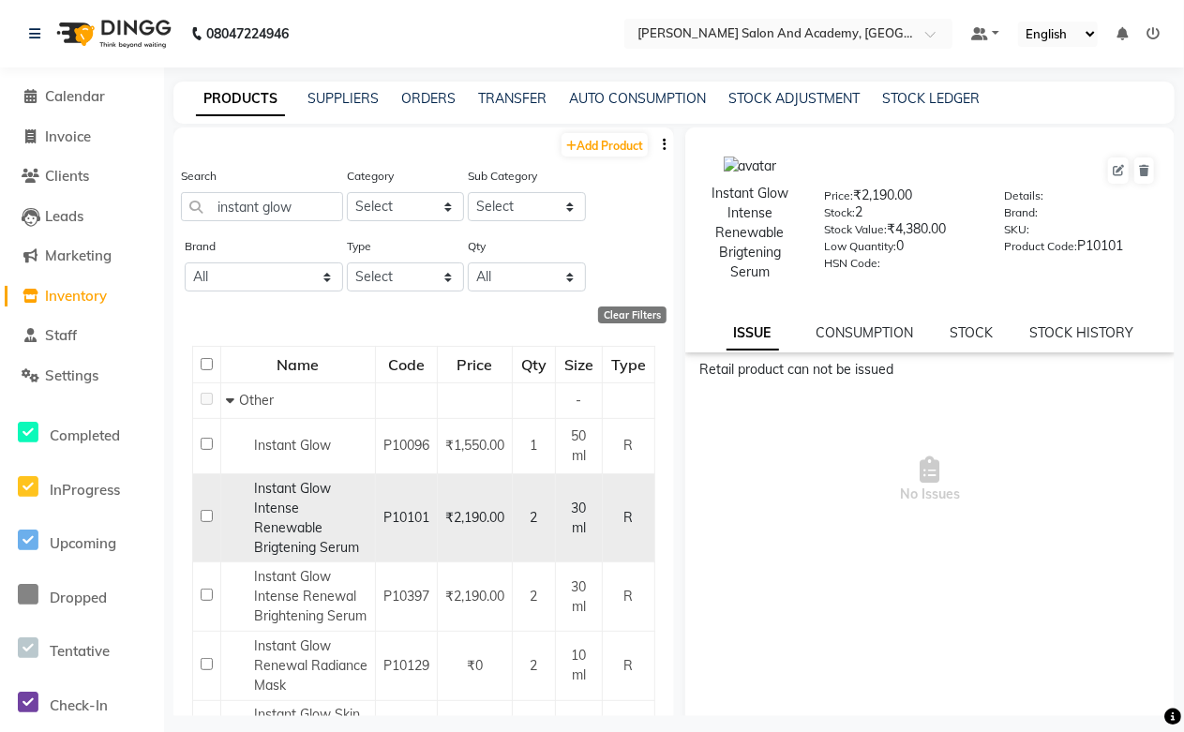
click at [285, 508] on span "Instant Glow Intense Renewable Brigtening Serum" at bounding box center [306, 518] width 105 height 76
click at [266, 519] on span "Instant Glow Intense Renewable Brigtening Serum" at bounding box center [306, 518] width 105 height 76
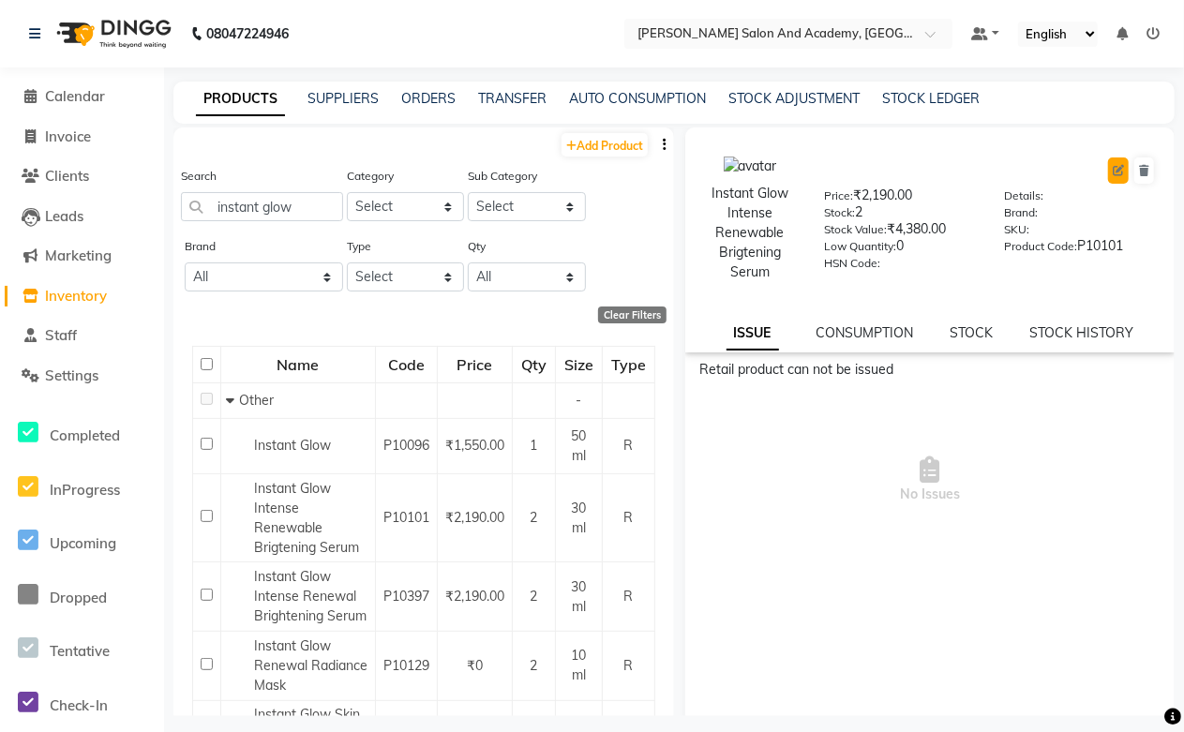
click at [1112, 171] on icon at bounding box center [1117, 170] width 11 height 11
select select "true"
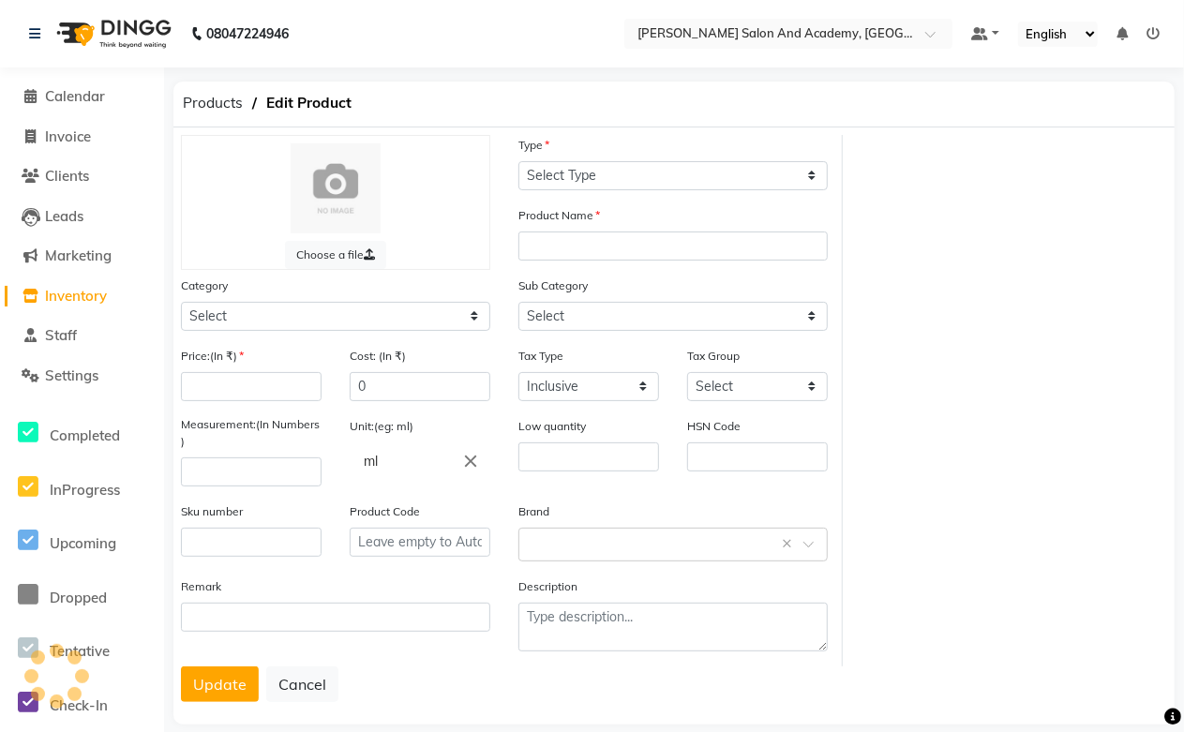
select select "R"
type input "Instant Glow Intense Renewable Brigtening Serum"
select select
type input "2190"
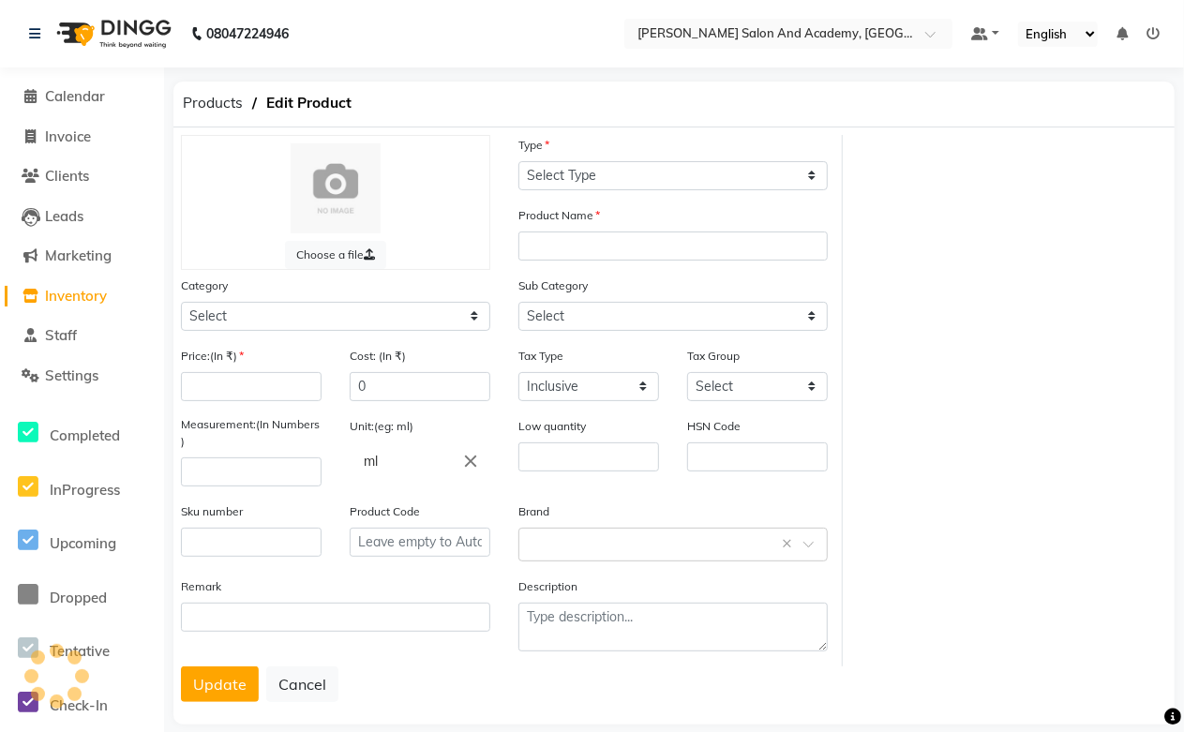
type input "30"
type input "0"
type input "P10101"
select select "1063801000"
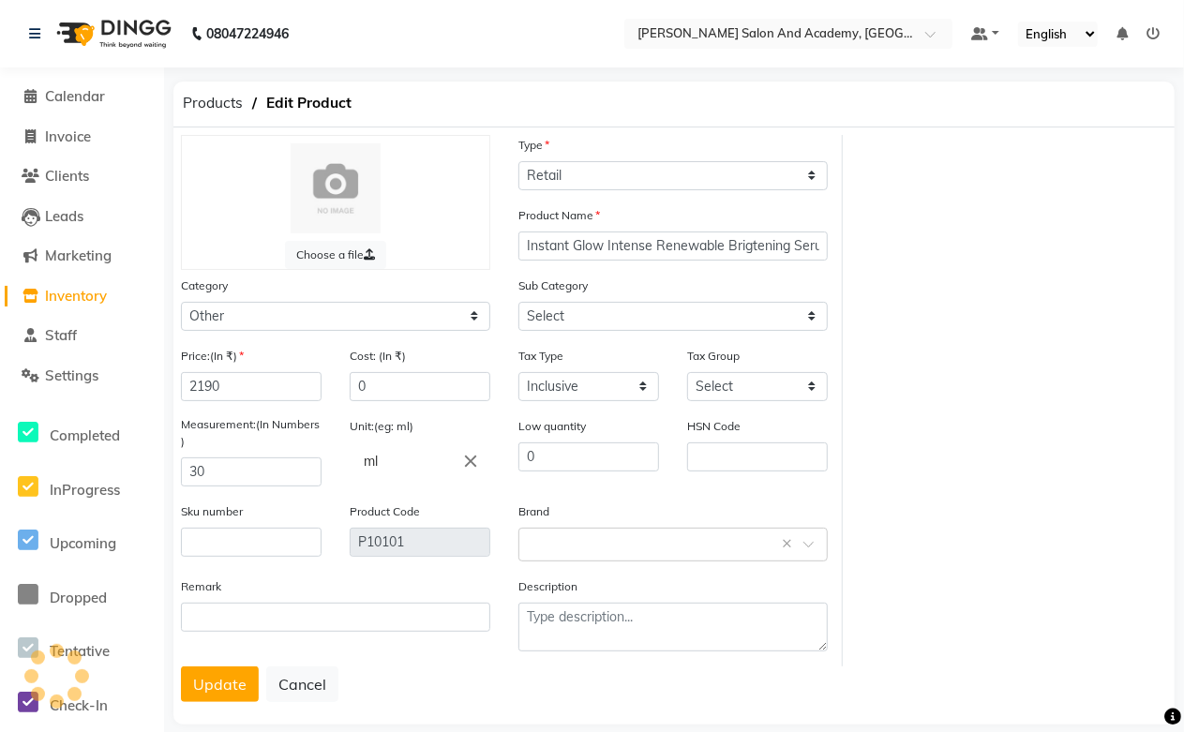
select select "1063801002"
click at [218, 322] on select "Select Hair Skin Jeanott Ceuticals Other" at bounding box center [335, 316] width 309 height 29
select select "1063801150"
click at [181, 302] on select "Select Hair Skin Jeanott Ceuticals Other" at bounding box center [335, 316] width 309 height 29
select select
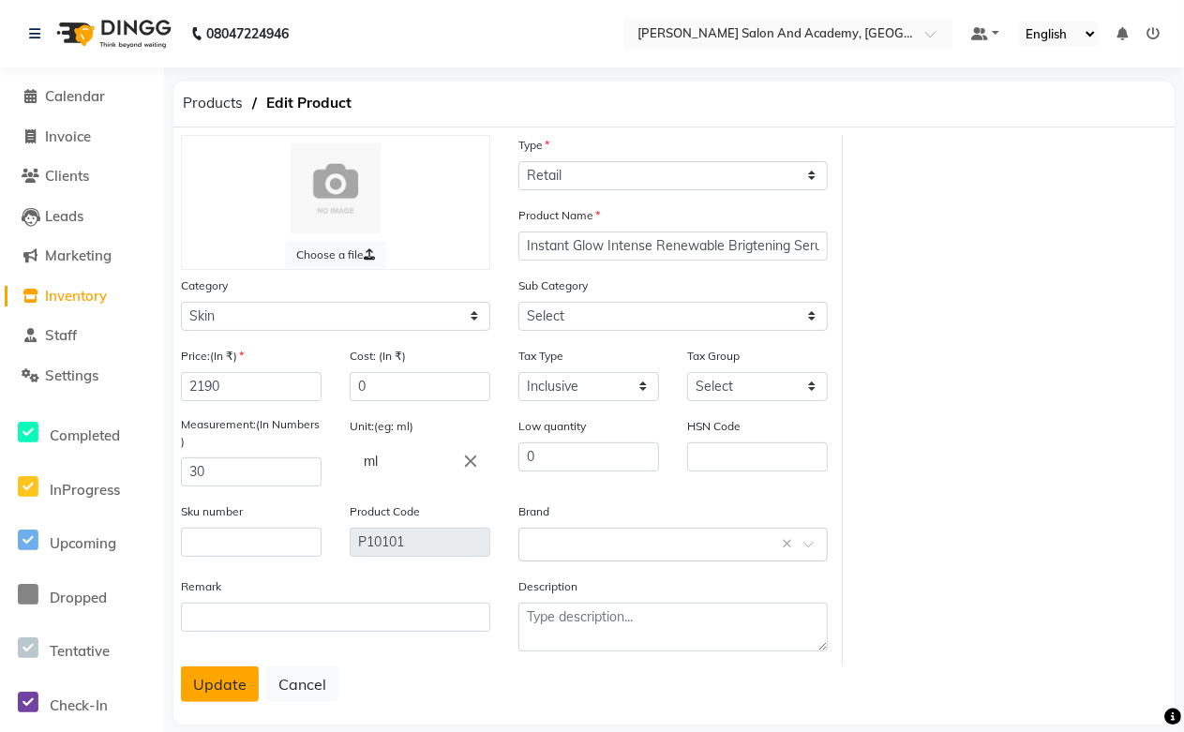
click at [231, 673] on button "Update" at bounding box center [220, 684] width 78 height 36
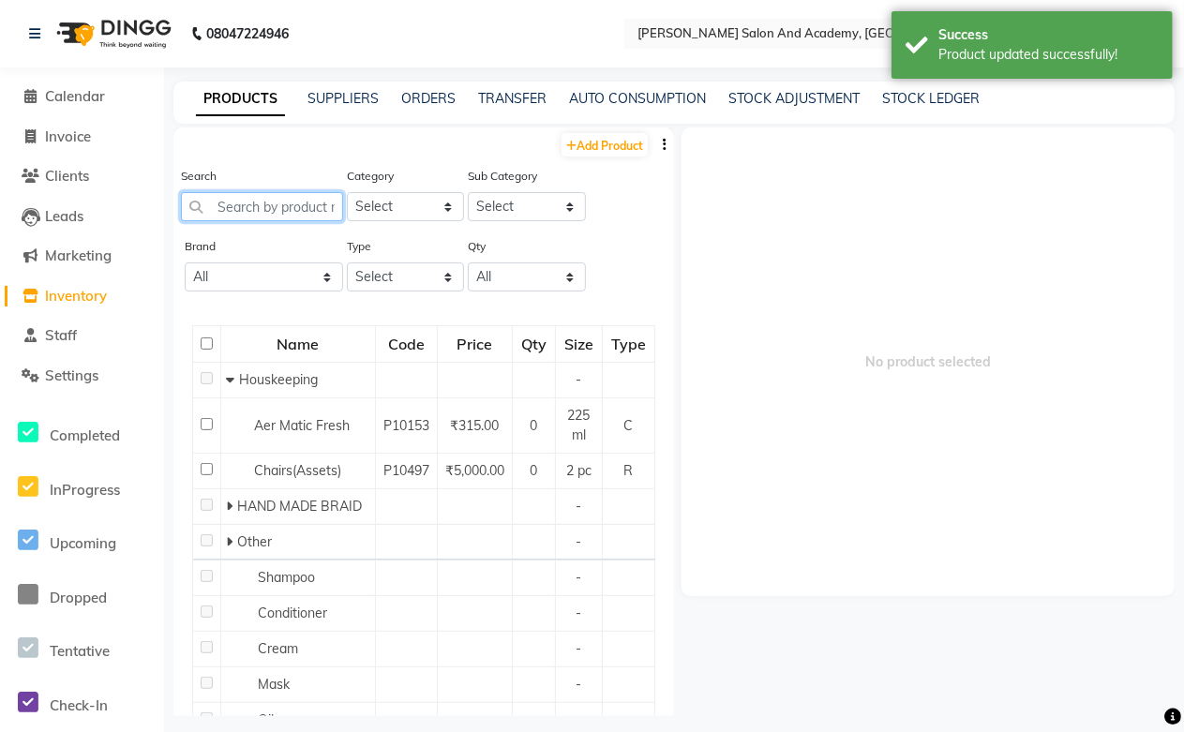
click at [242, 212] on input "text" at bounding box center [262, 206] width 162 height 29
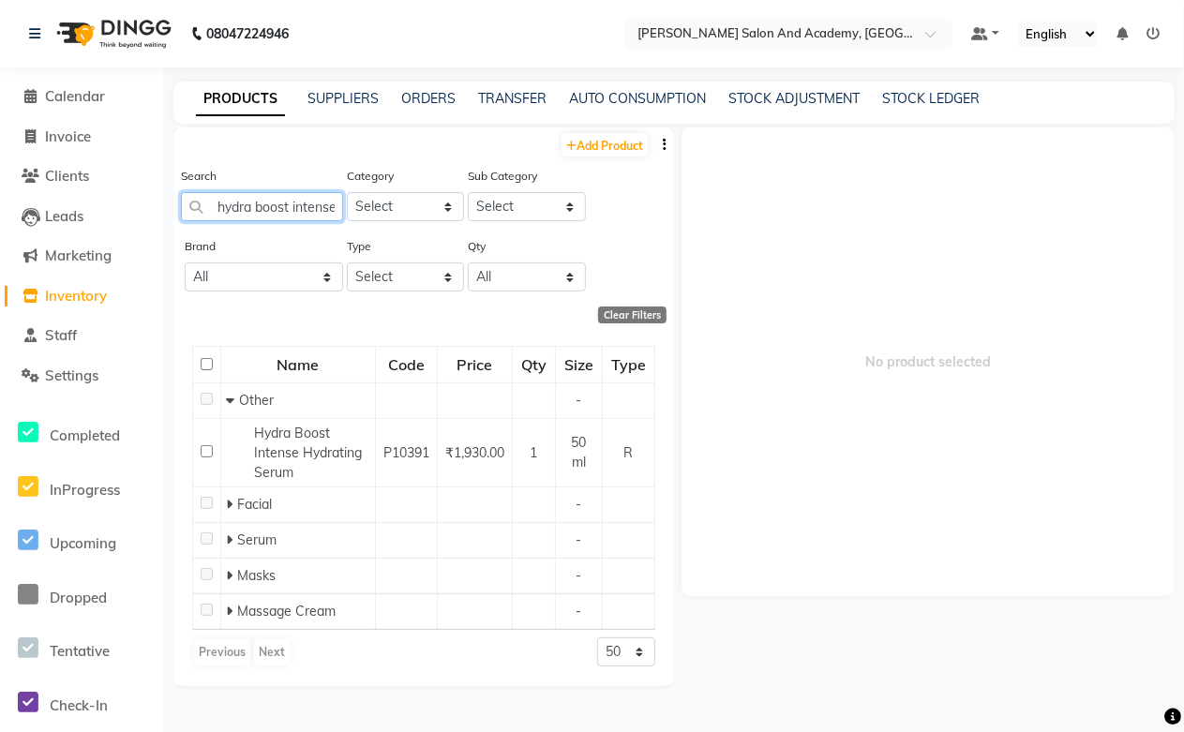
scroll to position [0, 2]
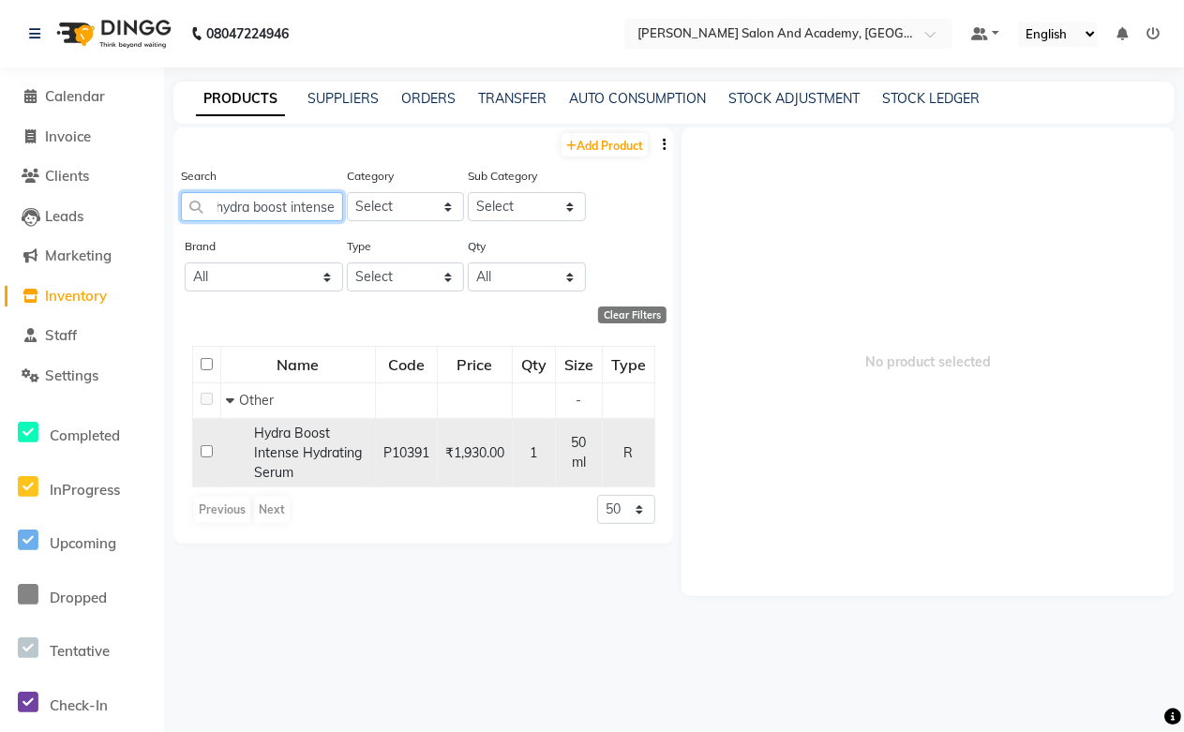
type input "hydra boost intense"
click at [268, 447] on span "Hydra Boost Intense Hydrating Serum" at bounding box center [308, 453] width 108 height 56
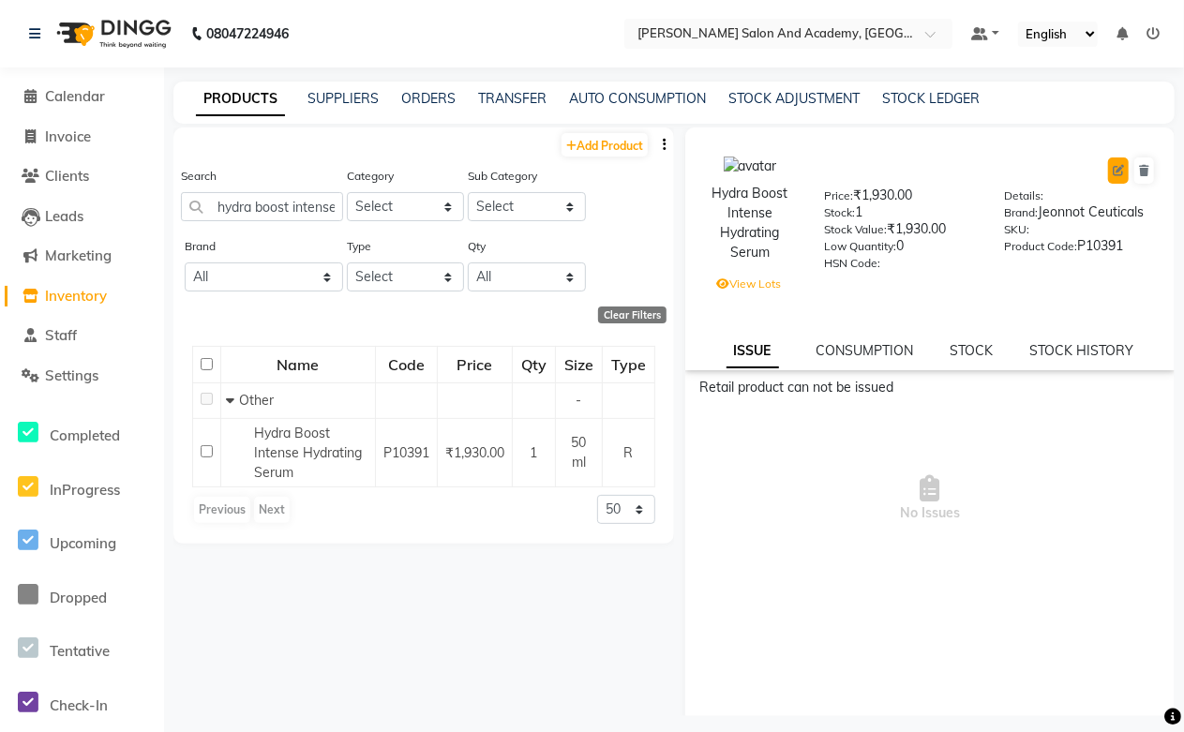
click at [1112, 175] on icon at bounding box center [1117, 170] width 11 height 11
select select "R"
select select "1063801000"
select select "true"
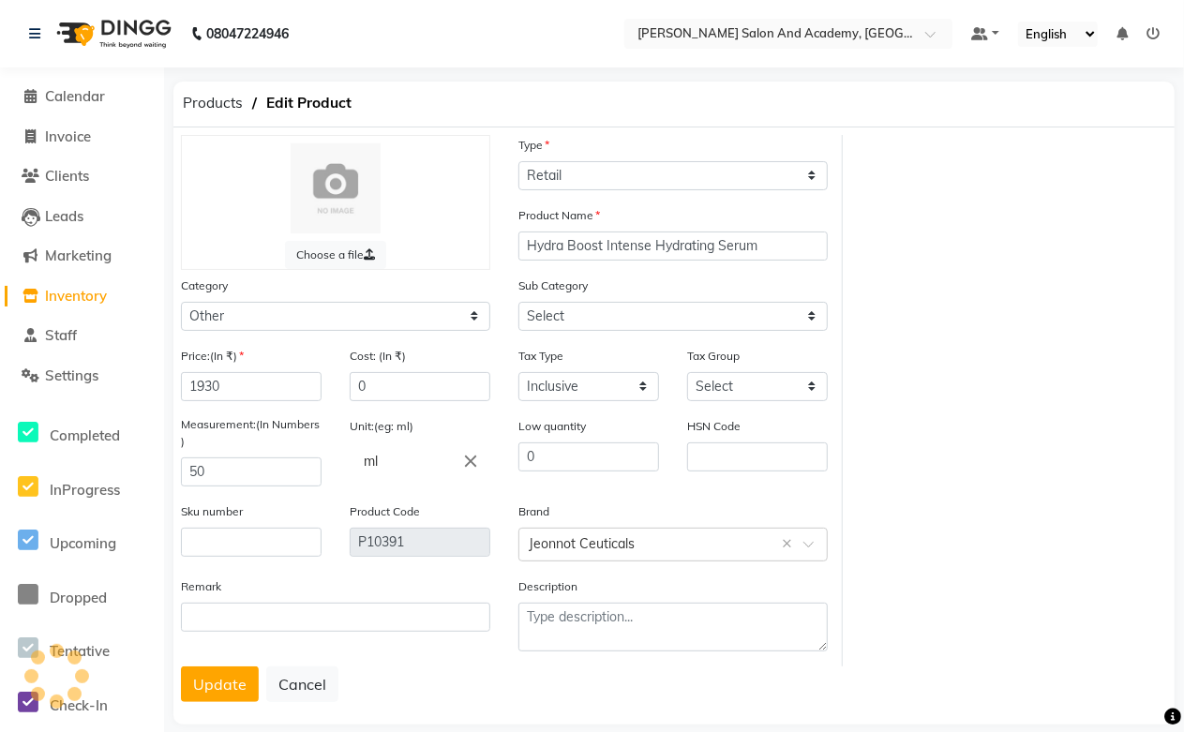
select select "1063801002"
click at [306, 320] on select "Select Hair Skin Jeanott Ceuticals Other" at bounding box center [335, 316] width 309 height 29
select select "1063801150"
click at [181, 302] on select "Select Hair Skin Jeanott Ceuticals Other" at bounding box center [335, 316] width 309 height 29
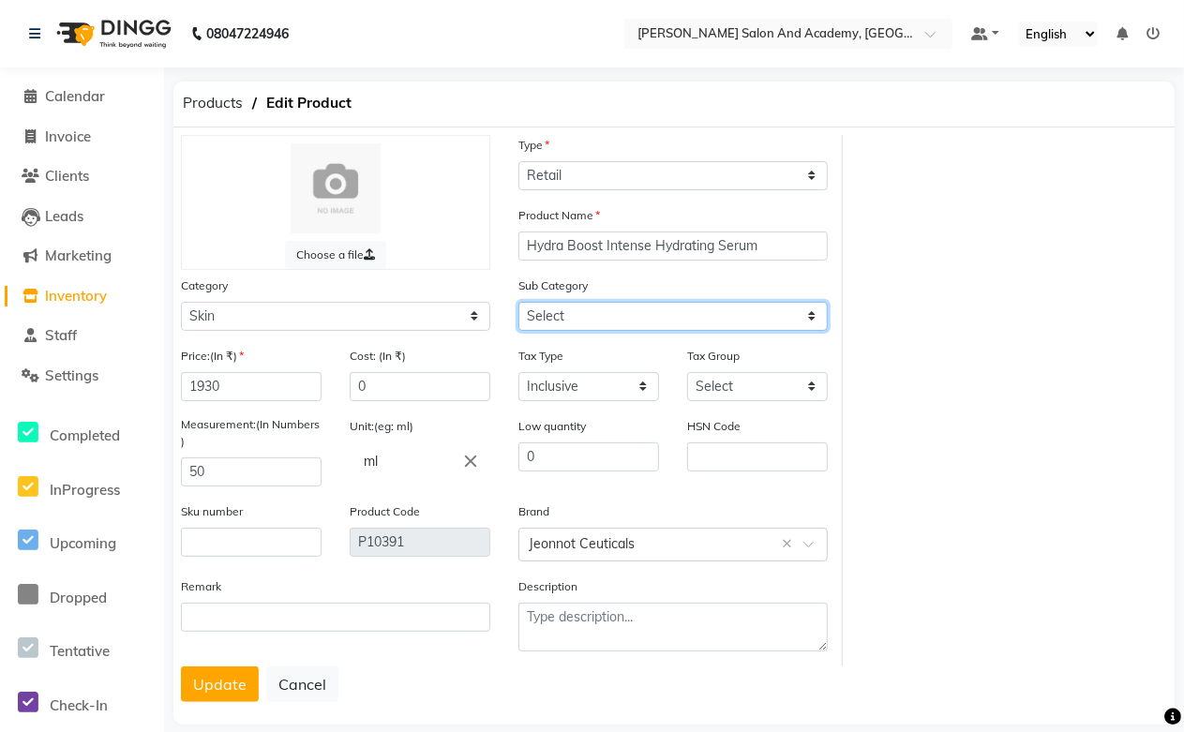
click at [581, 317] on select "Select Cleanser Facial Moisturiser Serum Toner Sun Care Masks Lip Care Eye Care…" at bounding box center [672, 316] width 309 height 29
select select "1063801154"
click at [518, 302] on select "Select Cleanser Facial Moisturiser Serum Toner Sun Care Masks Lip Care Eye Care…" at bounding box center [672, 316] width 309 height 29
click at [225, 681] on button "Update" at bounding box center [220, 684] width 78 height 36
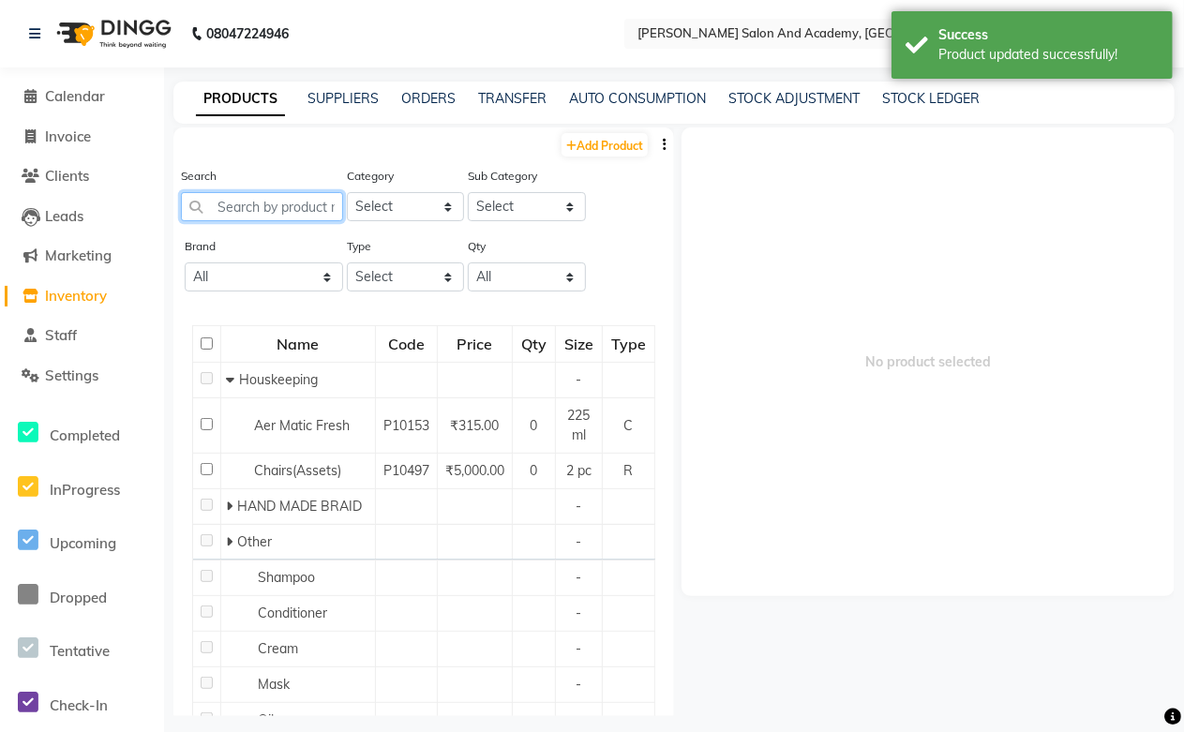
click at [220, 194] on input "text" at bounding box center [262, 206] width 162 height 29
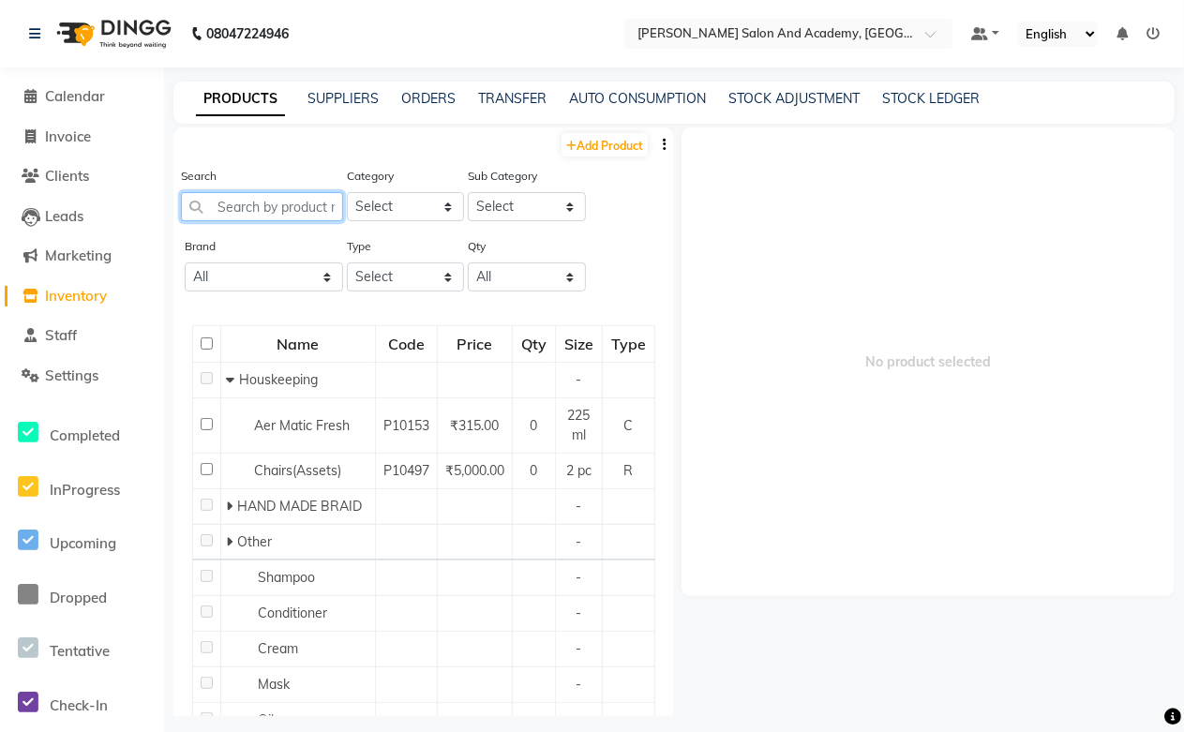
click at [300, 201] on input "text" at bounding box center [262, 206] width 162 height 29
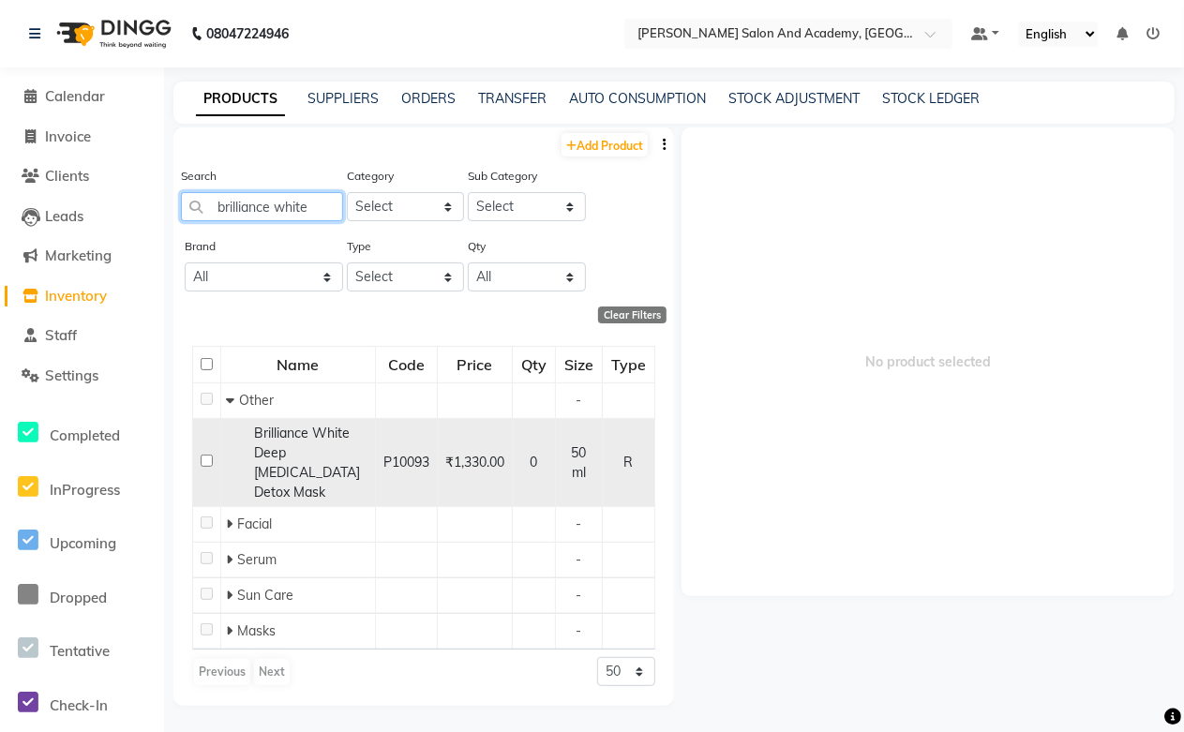
type input "brilliance white"
click at [292, 459] on span "Brilliance White Deep [MEDICAL_DATA] Detox Mask" at bounding box center [307, 463] width 106 height 76
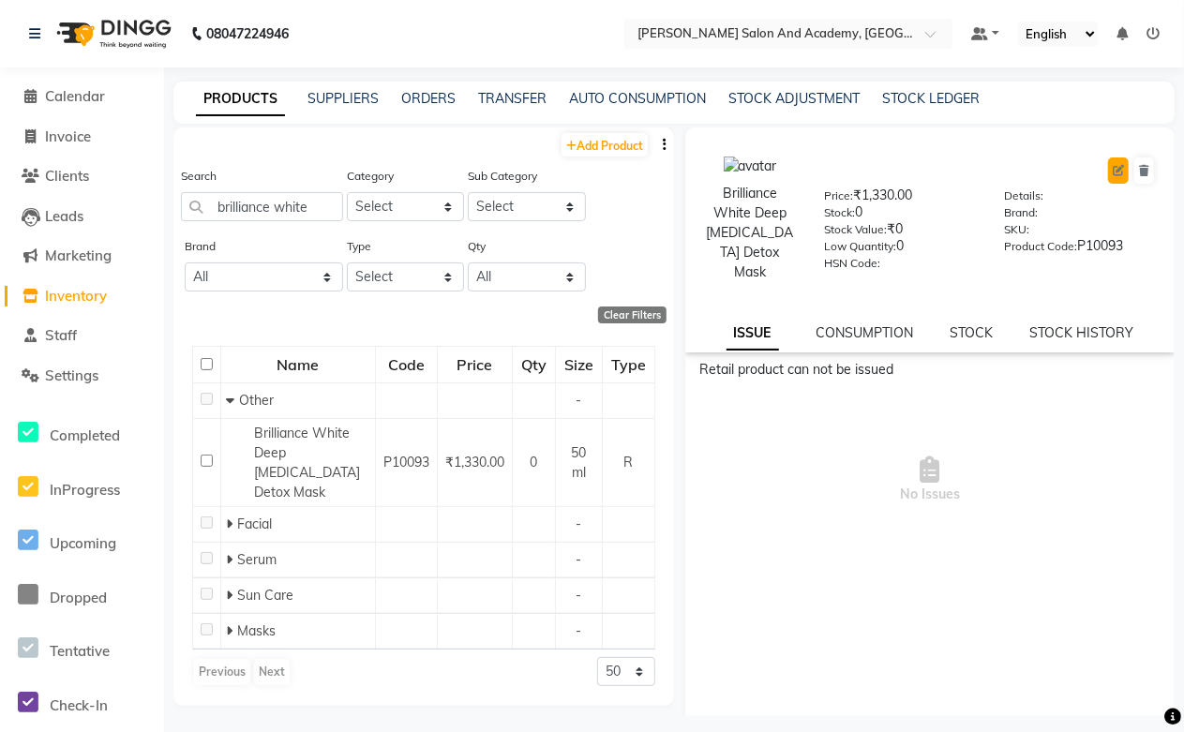
click at [1108, 161] on button at bounding box center [1118, 170] width 21 height 26
select select "true"
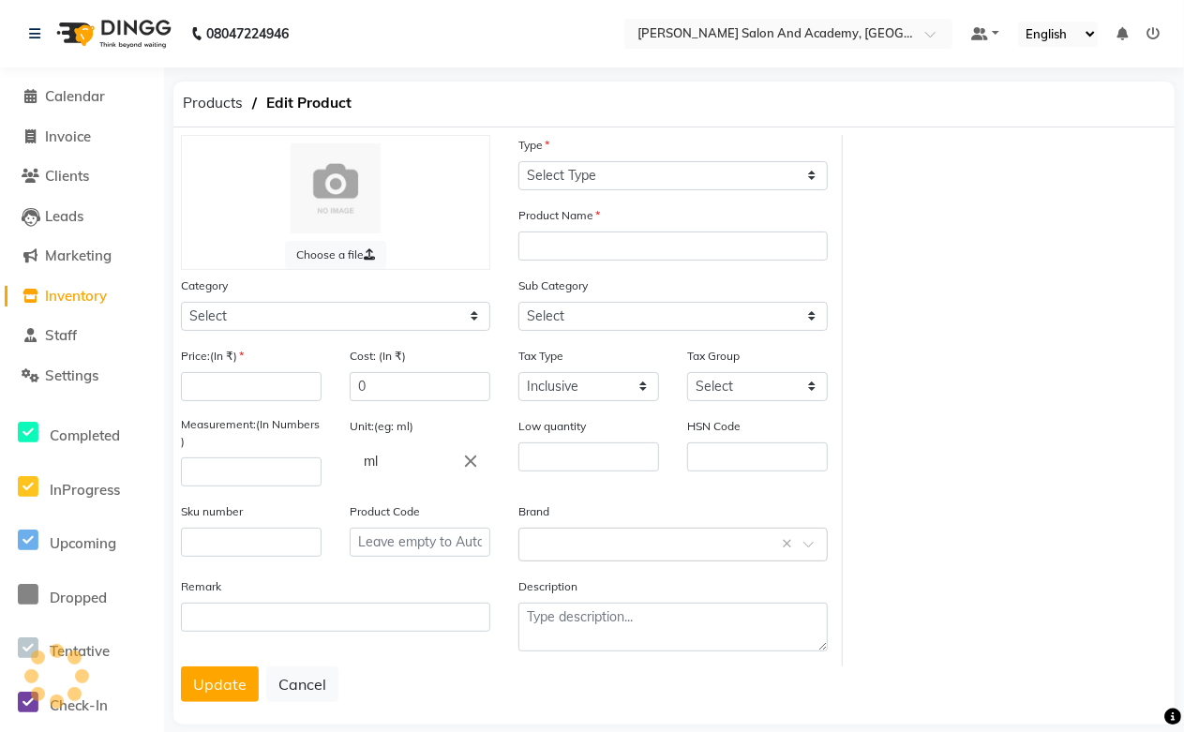
select select "R"
type input "Brilliance White Deep [MEDICAL_DATA] Detox Mask"
select select
type input "1330"
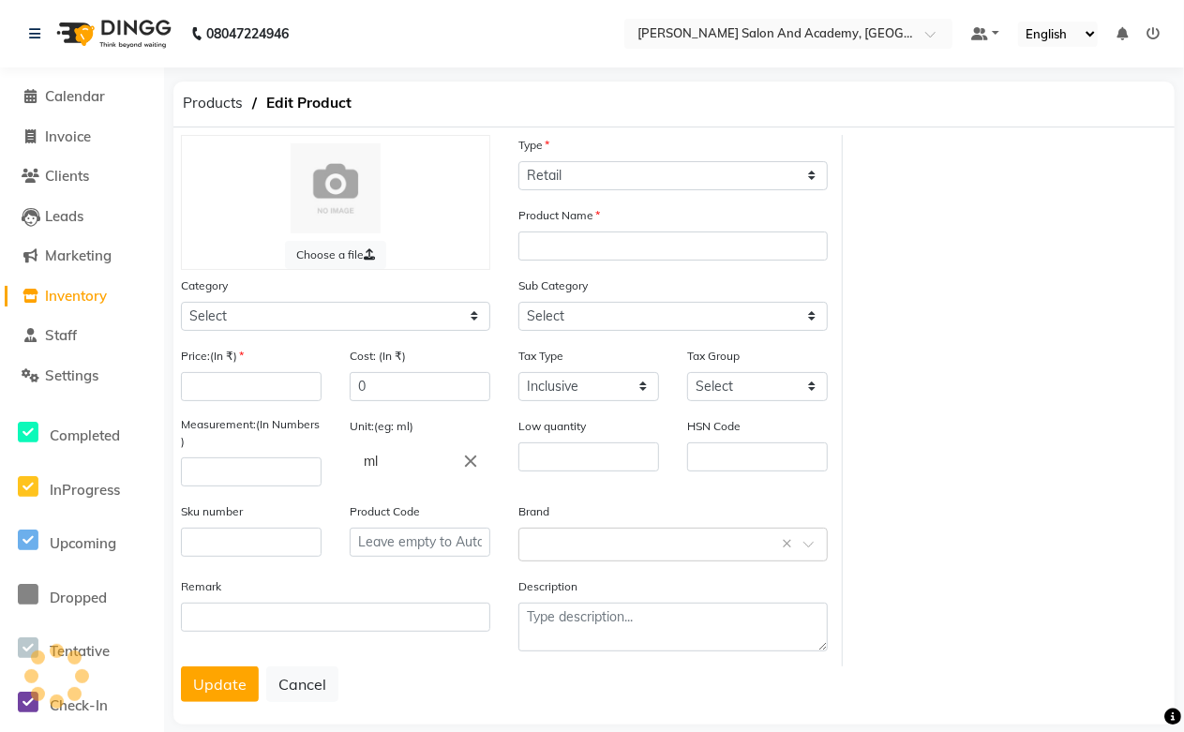
type input "50"
type input "0"
type input "P10093"
select select "1063801000"
select select "1063801002"
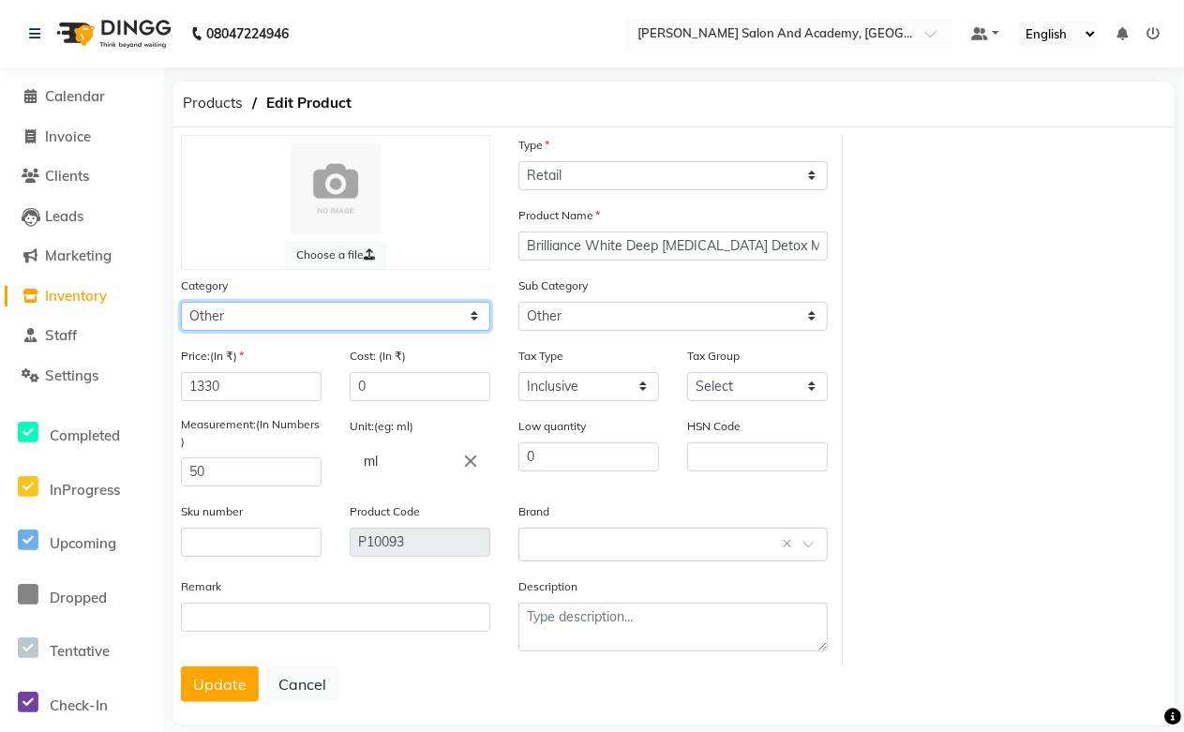
click at [262, 314] on select "Select Hair Skin Jeanott Ceuticals Other" at bounding box center [335, 316] width 309 height 29
select select "1063801150"
click at [181, 302] on select "Select Hair Skin Jeanott Ceuticals Other" at bounding box center [335, 316] width 309 height 29
click at [219, 678] on button "Update" at bounding box center [220, 684] width 78 height 36
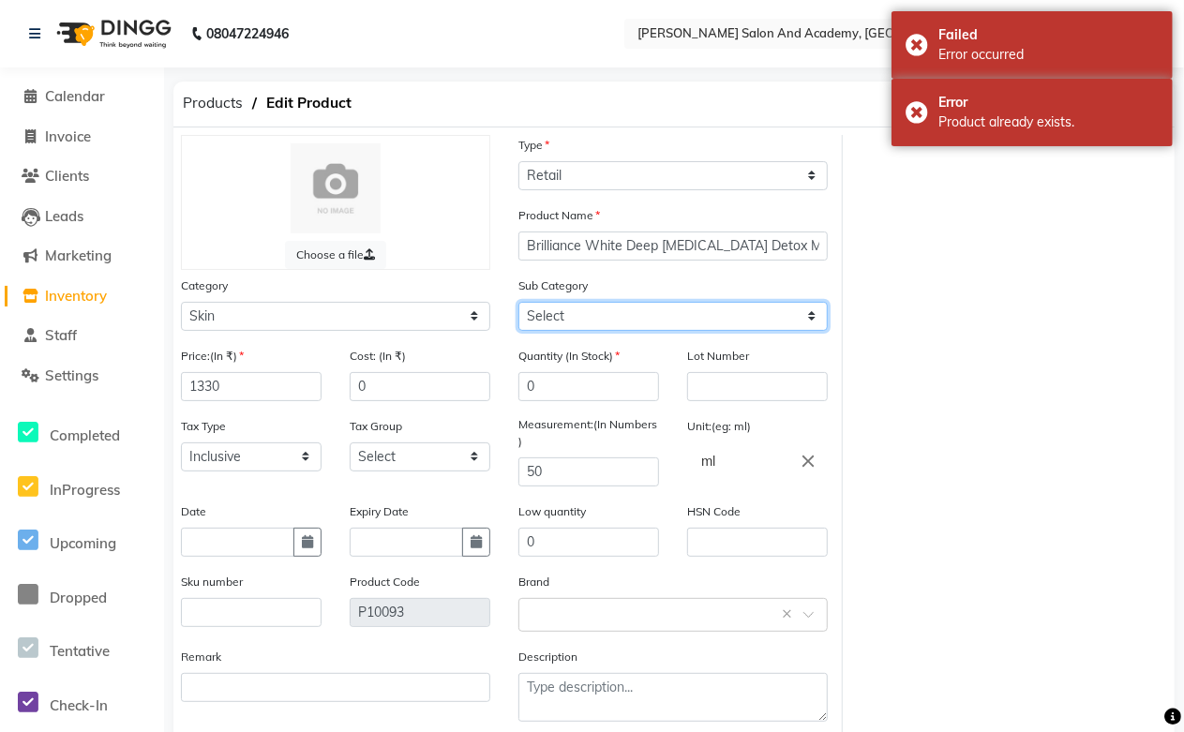
click at [618, 306] on select "Select Cleanser Facial Moisturiser Serum Toner Sun Care Masks Lip Care Eye Care…" at bounding box center [672, 316] width 309 height 29
click at [866, 326] on div "Choose a file Type Select Type Both Retail Consumable Product Name Brilliance W…" at bounding box center [674, 436] width 1014 height 602
click at [630, 312] on select "Select Cleanser Facial Moisturiser Serum Toner Sun Care Masks Lip Care Eye Care…" at bounding box center [672, 316] width 309 height 29
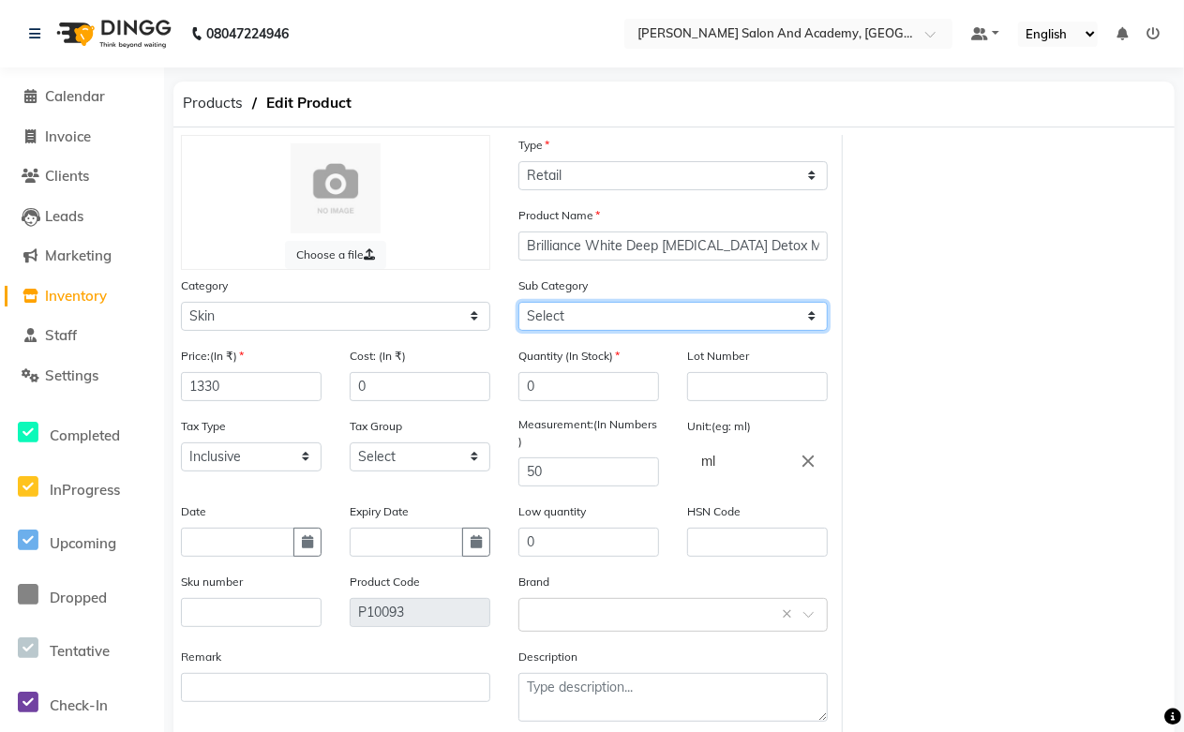
select select "1063801157"
click at [518, 302] on select "Select Cleanser Facial Moisturiser Serum Toner Sun Care Masks Lip Care Eye Care…" at bounding box center [672, 316] width 309 height 29
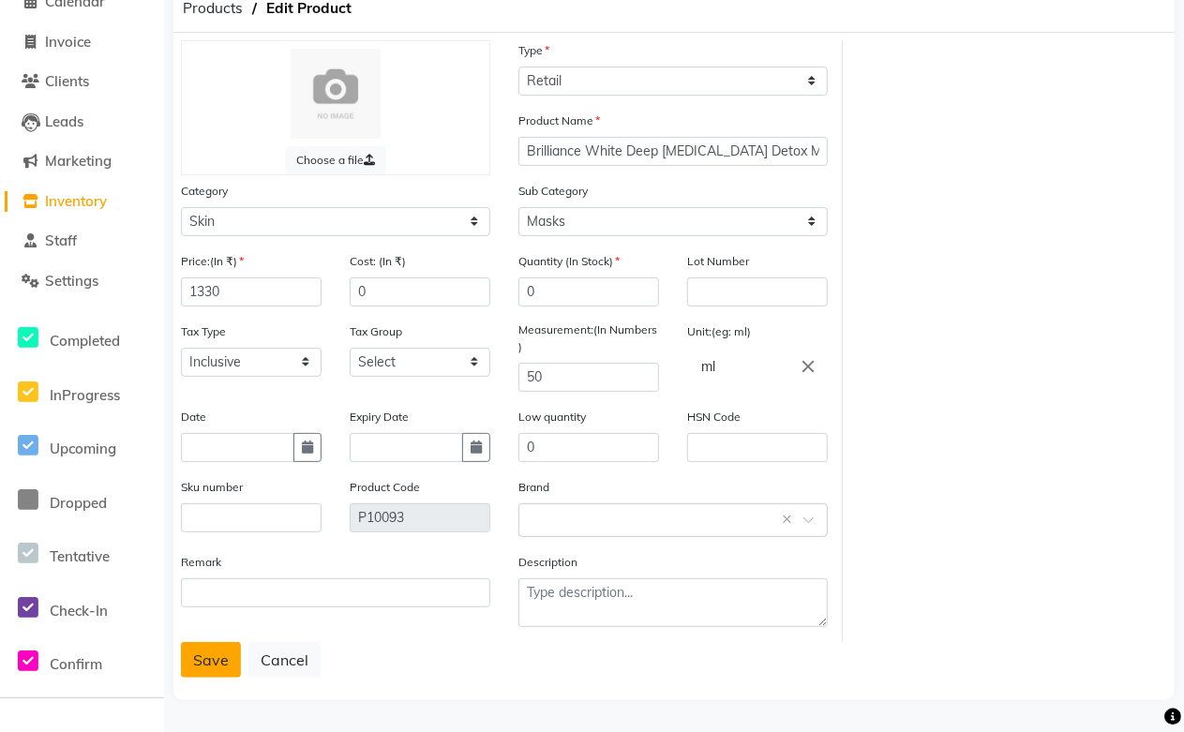
click at [220, 657] on button "Save" at bounding box center [211, 660] width 60 height 36
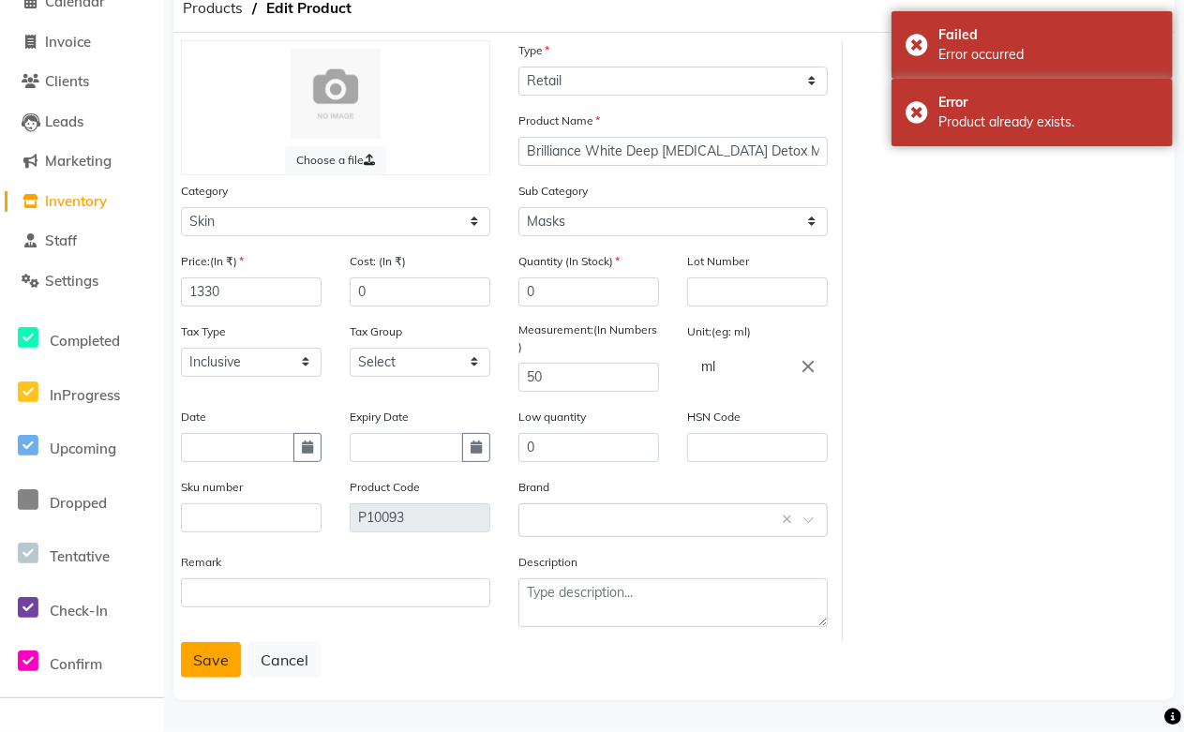
click at [216, 652] on button "Save" at bounding box center [211, 660] width 60 height 36
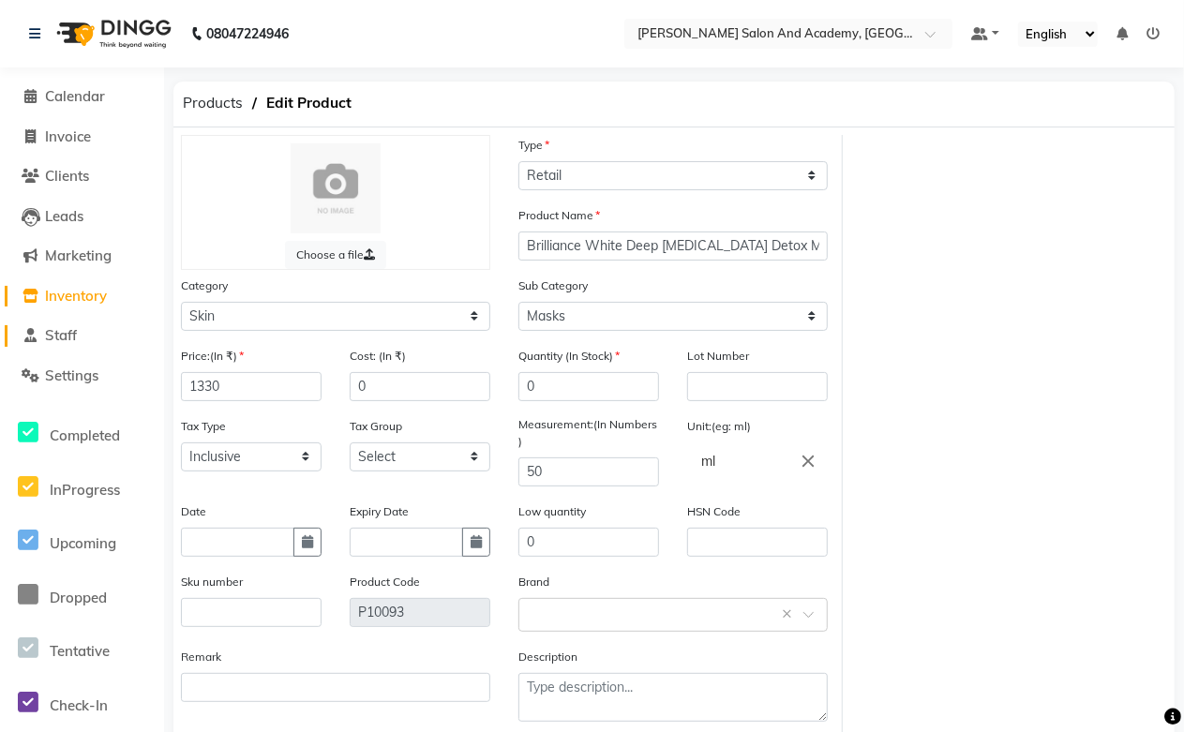
click at [71, 341] on span "Staff" at bounding box center [61, 335] width 32 height 18
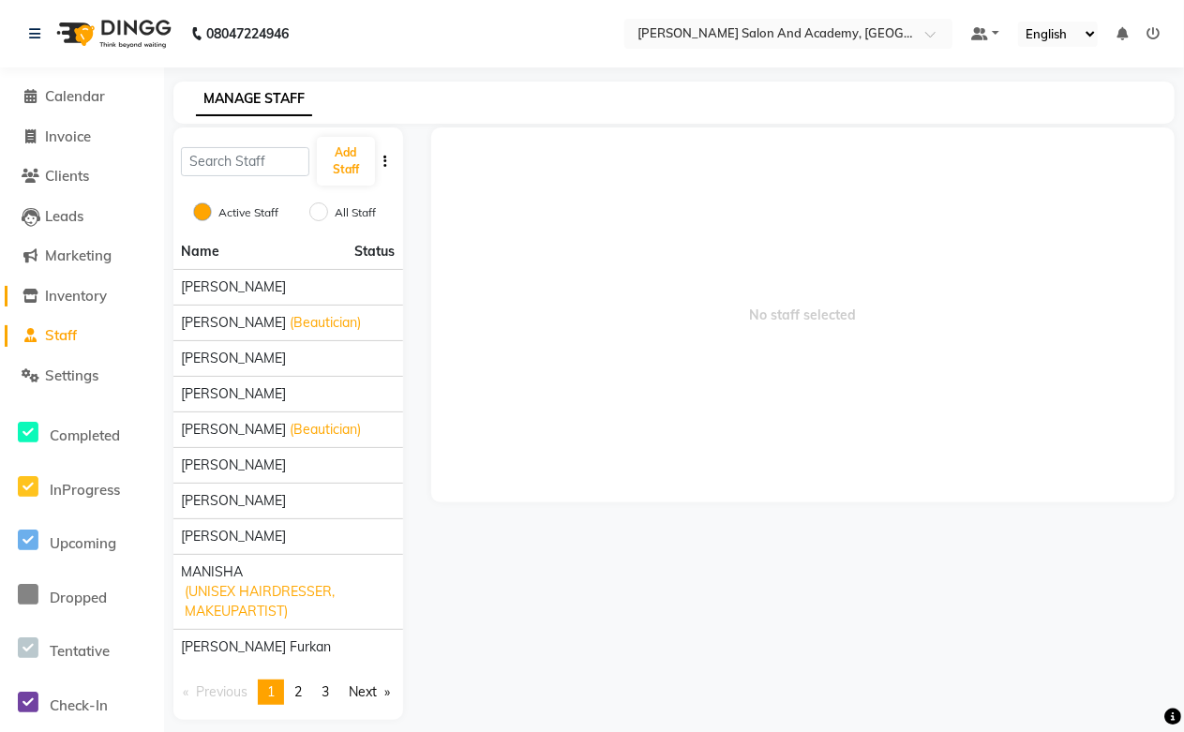
click at [96, 302] on span "Inventory" at bounding box center [76, 296] width 62 height 18
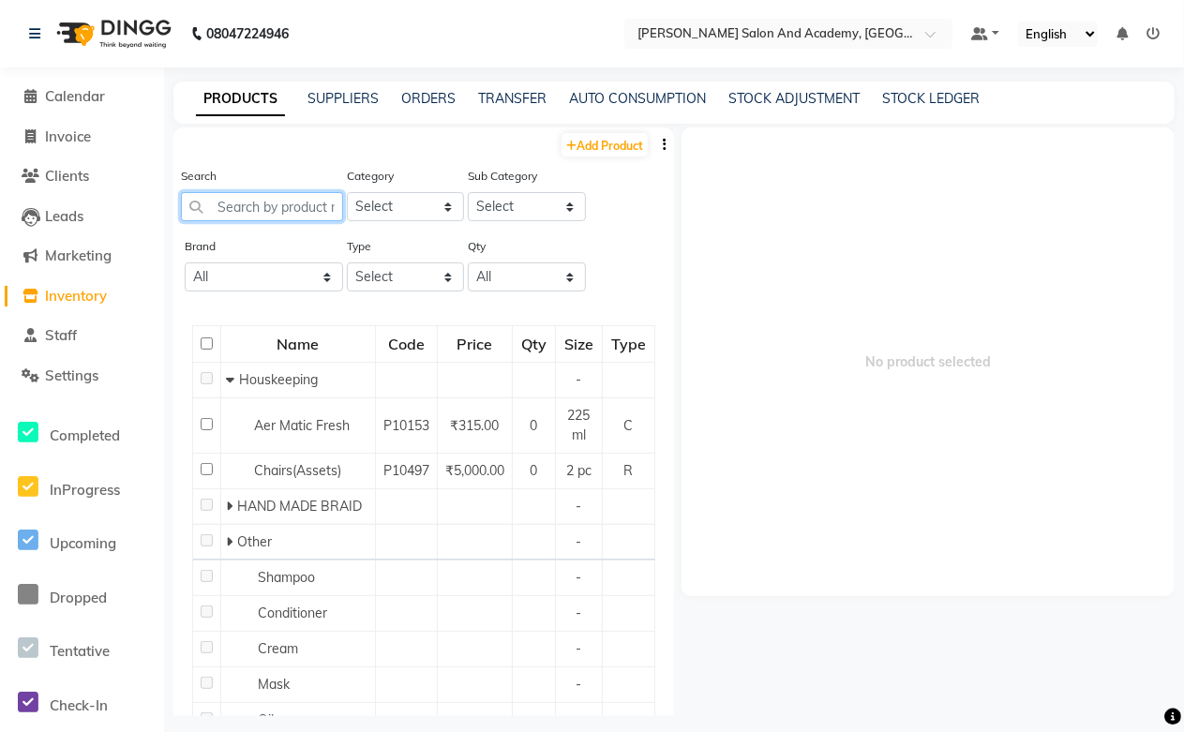
click at [253, 208] on input "text" at bounding box center [262, 206] width 162 height 29
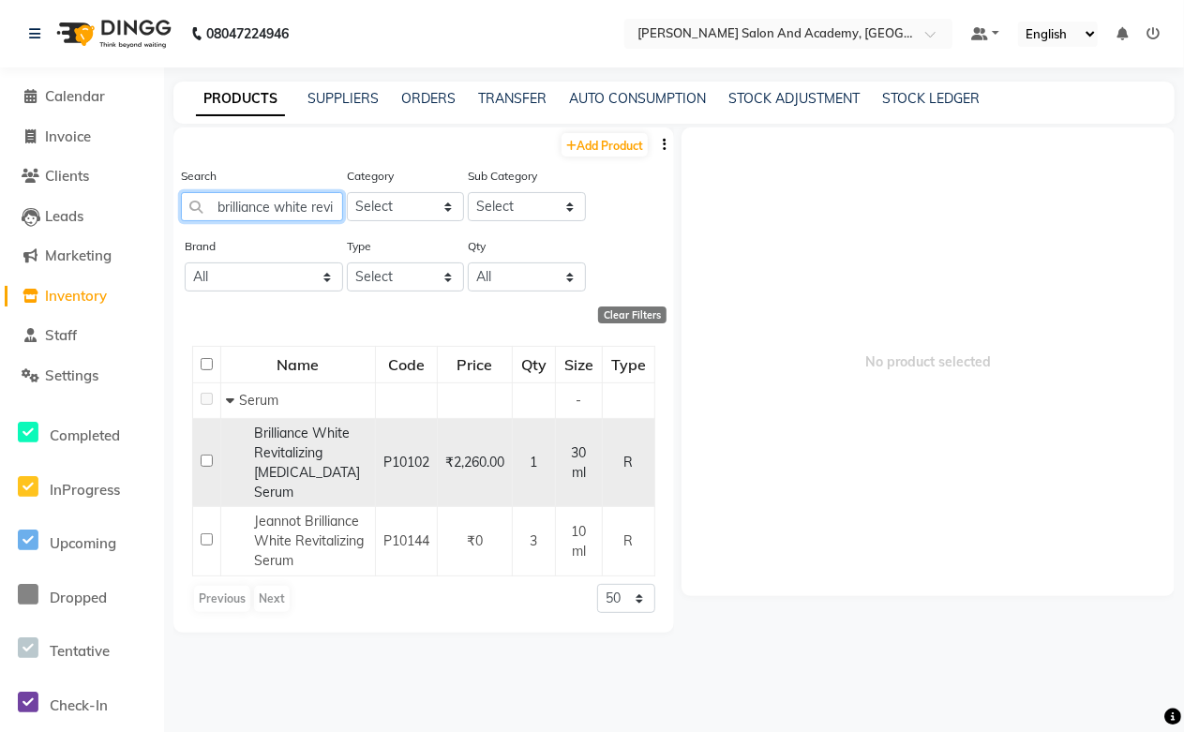
type input "brilliance white revi"
click at [288, 465] on span "Brilliance White Revitalizing [MEDICAL_DATA] Serum" at bounding box center [307, 463] width 106 height 76
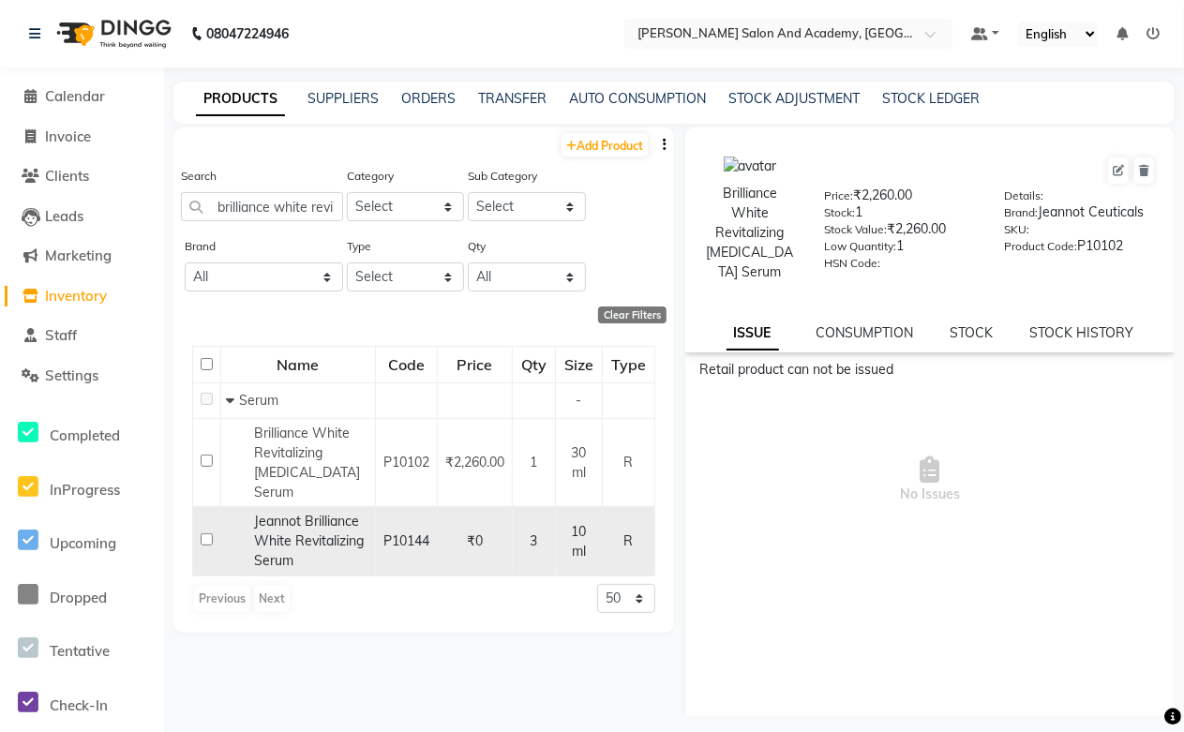
click at [319, 523] on span "Jeannot Brilliance White Revitalizing Serum" at bounding box center [309, 541] width 110 height 56
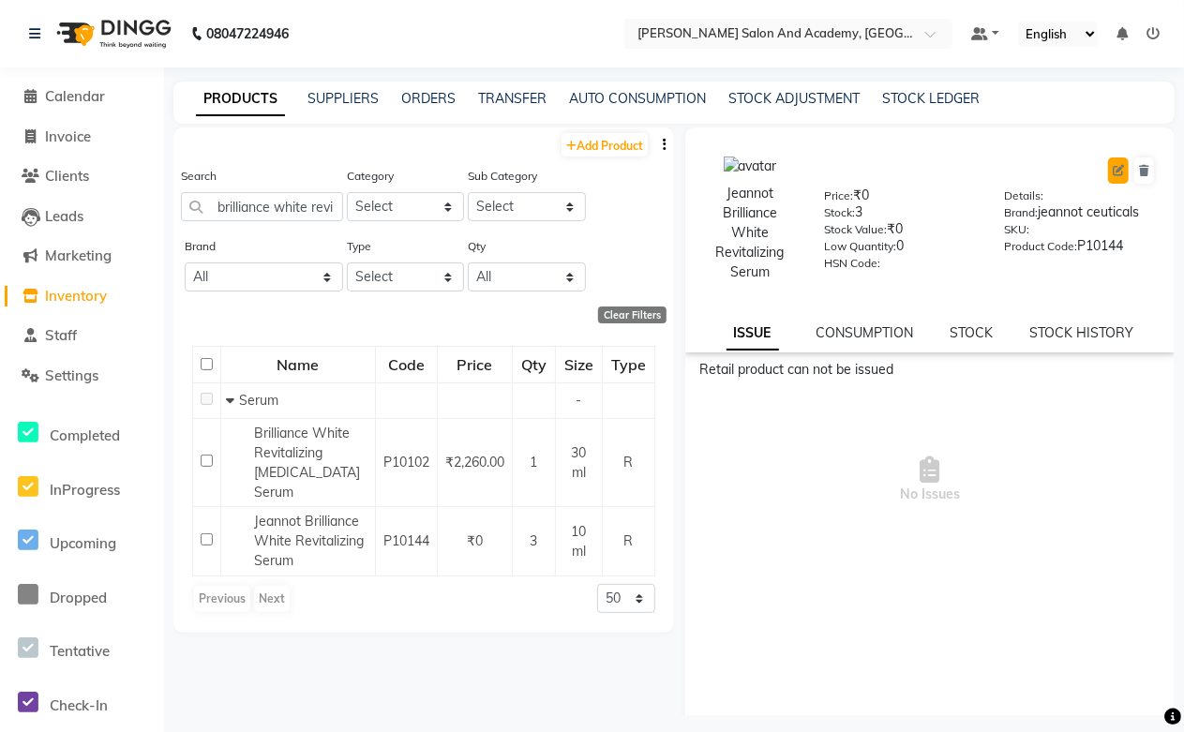
click at [1108, 163] on button at bounding box center [1118, 170] width 21 height 26
select select "R"
select select "1063801150"
select select "1063801154"
select select "true"
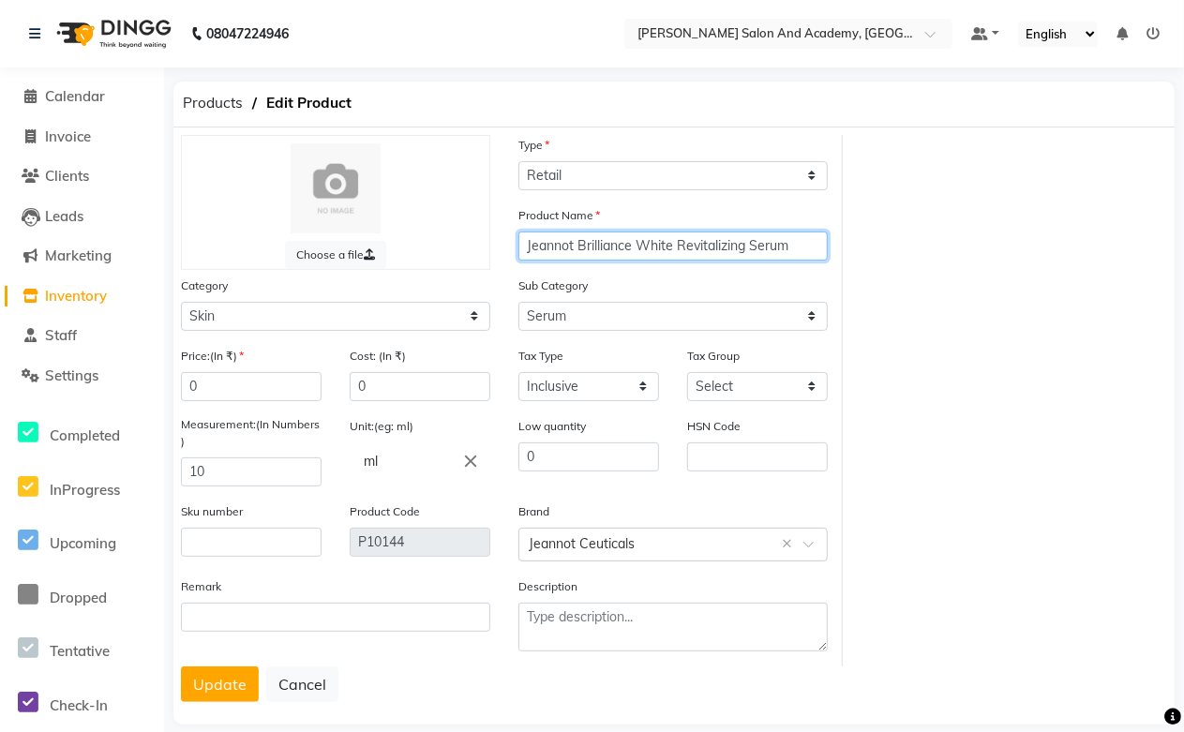
drag, startPoint x: 575, startPoint y: 249, endPoint x: 484, endPoint y: 249, distance: 90.9
click at [484, 249] on div "Choose a file Type Select Type Both Retail Consumable Product Name Jeannot Bril…" at bounding box center [505, 400] width 676 height 531
type input "Brilliance White Revitalizing Serum"
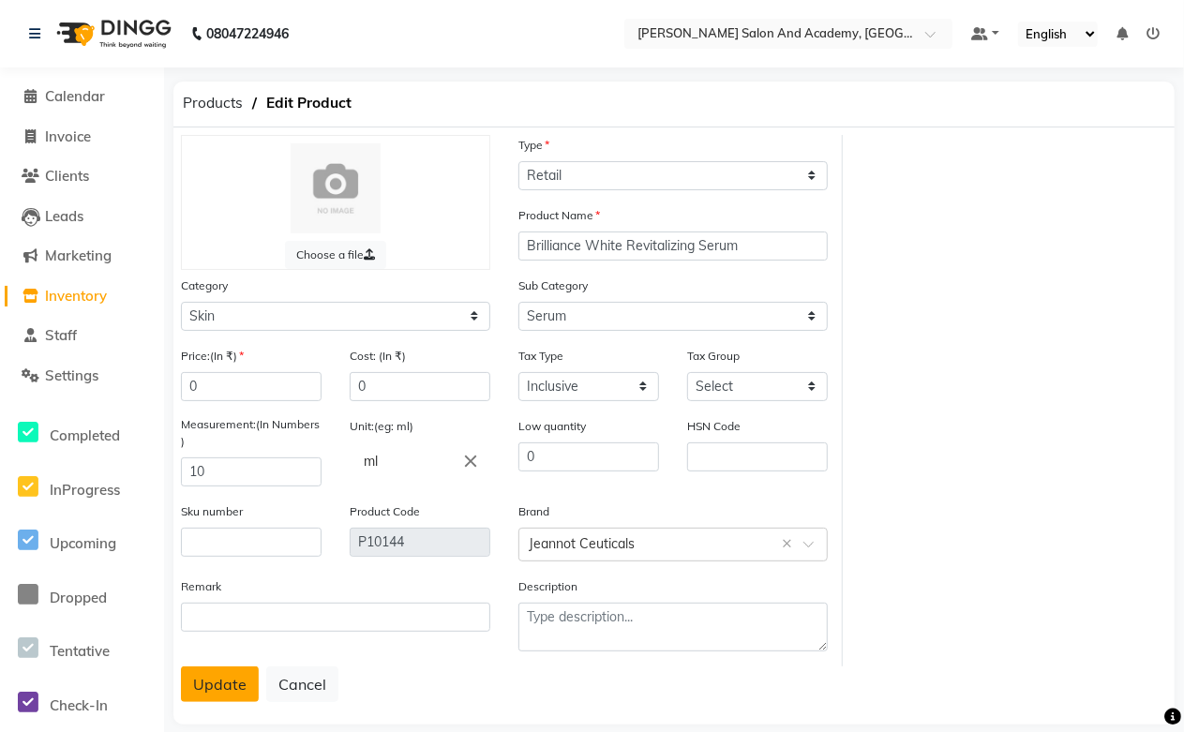
click at [226, 678] on button "Update" at bounding box center [220, 684] width 78 height 36
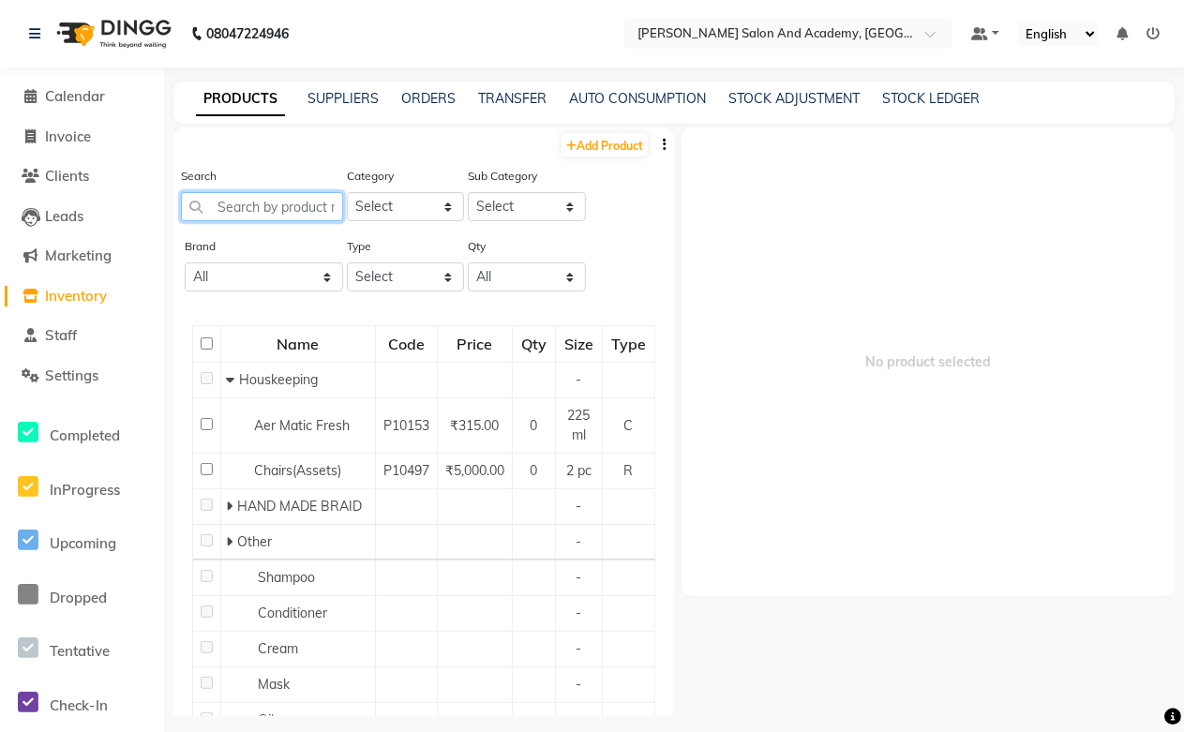
paste input "Jeannot"
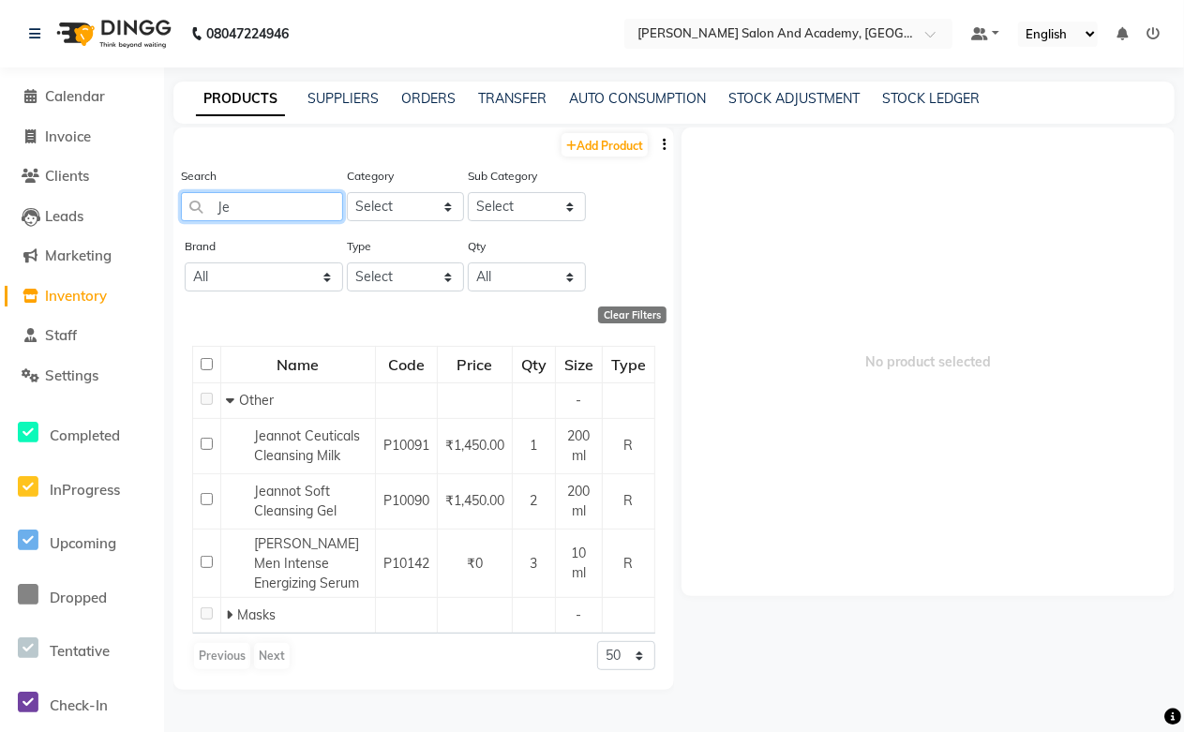
type input "J"
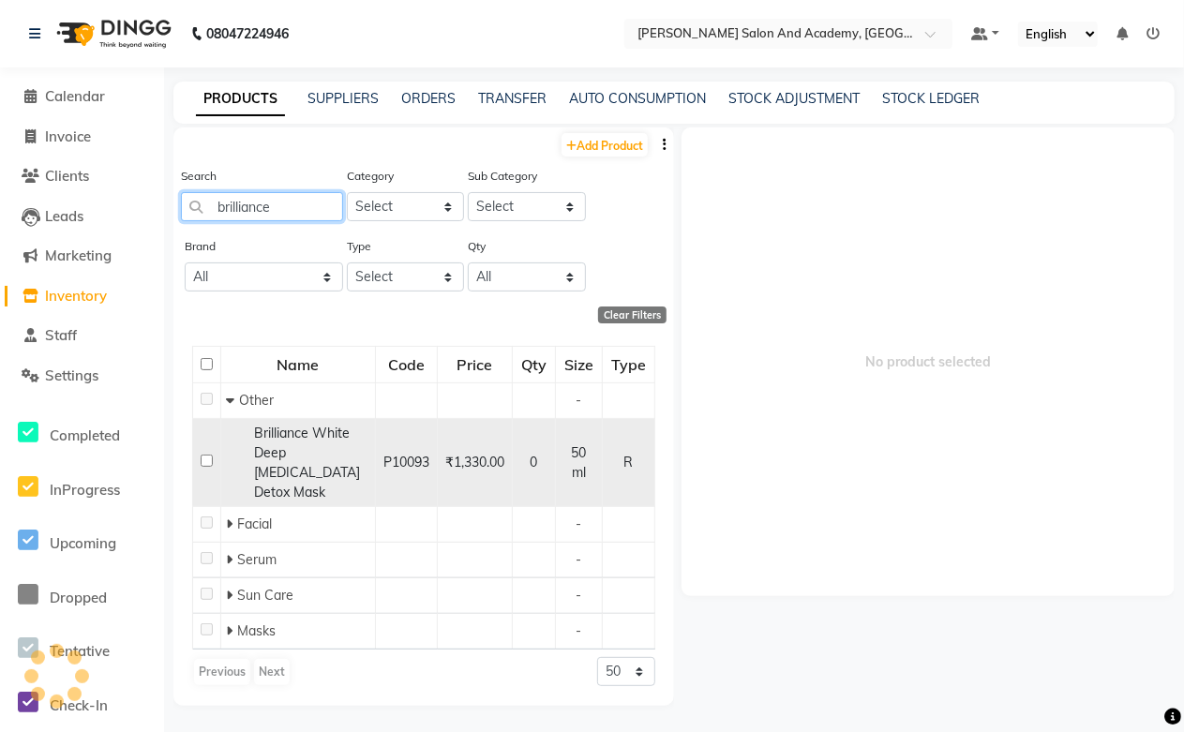
type input "brilliance"
click at [296, 445] on span "Brilliance White Deep [MEDICAL_DATA] Detox Mask" at bounding box center [307, 463] width 106 height 76
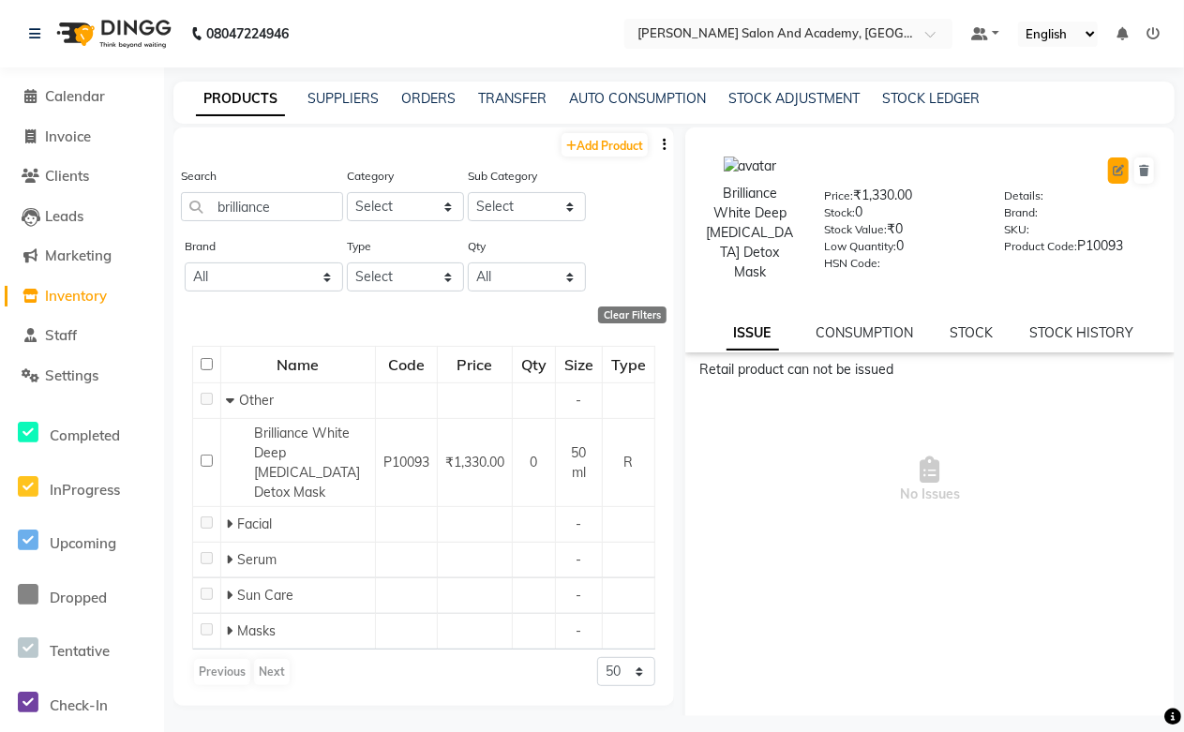
click at [1112, 169] on icon at bounding box center [1117, 170] width 11 height 11
select select "R"
select select "1063801000"
select select "true"
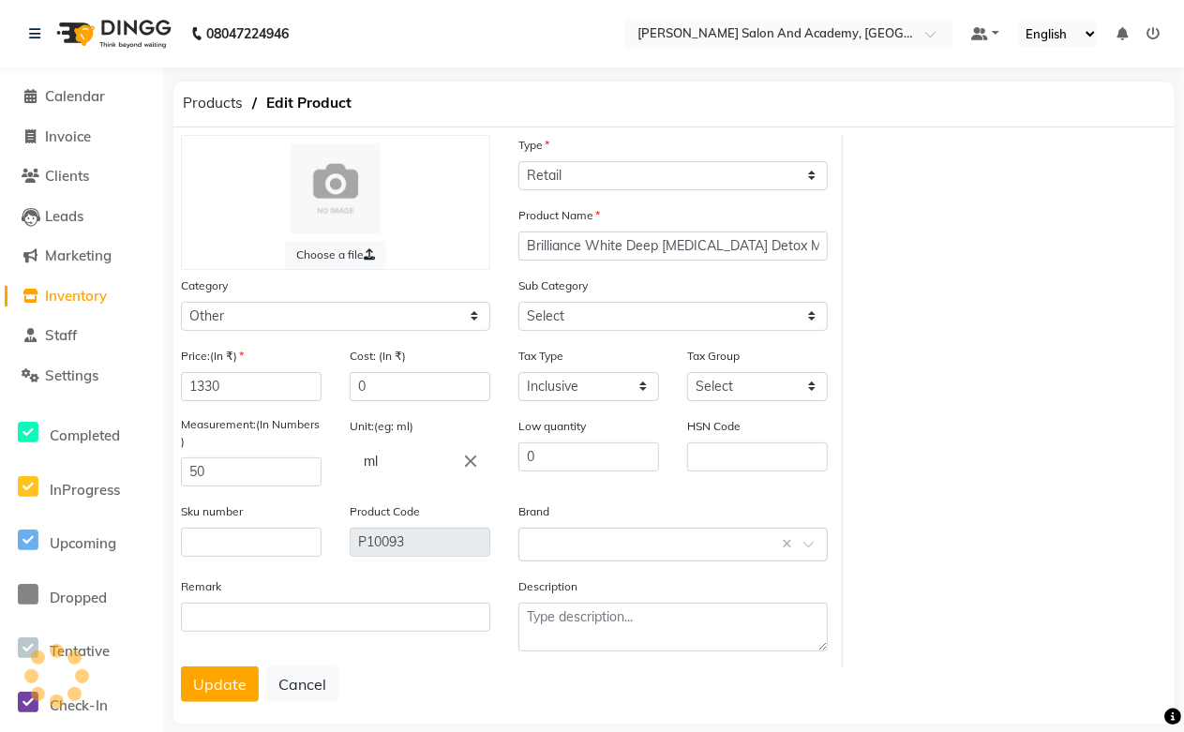
select select "1063801002"
click at [276, 317] on select "Select Hair Skin Jeanott Ceuticals Other" at bounding box center [335, 316] width 309 height 29
select select "1063801150"
click at [181, 302] on select "Select Hair Skin Jeanott Ceuticals Other" at bounding box center [335, 316] width 309 height 29
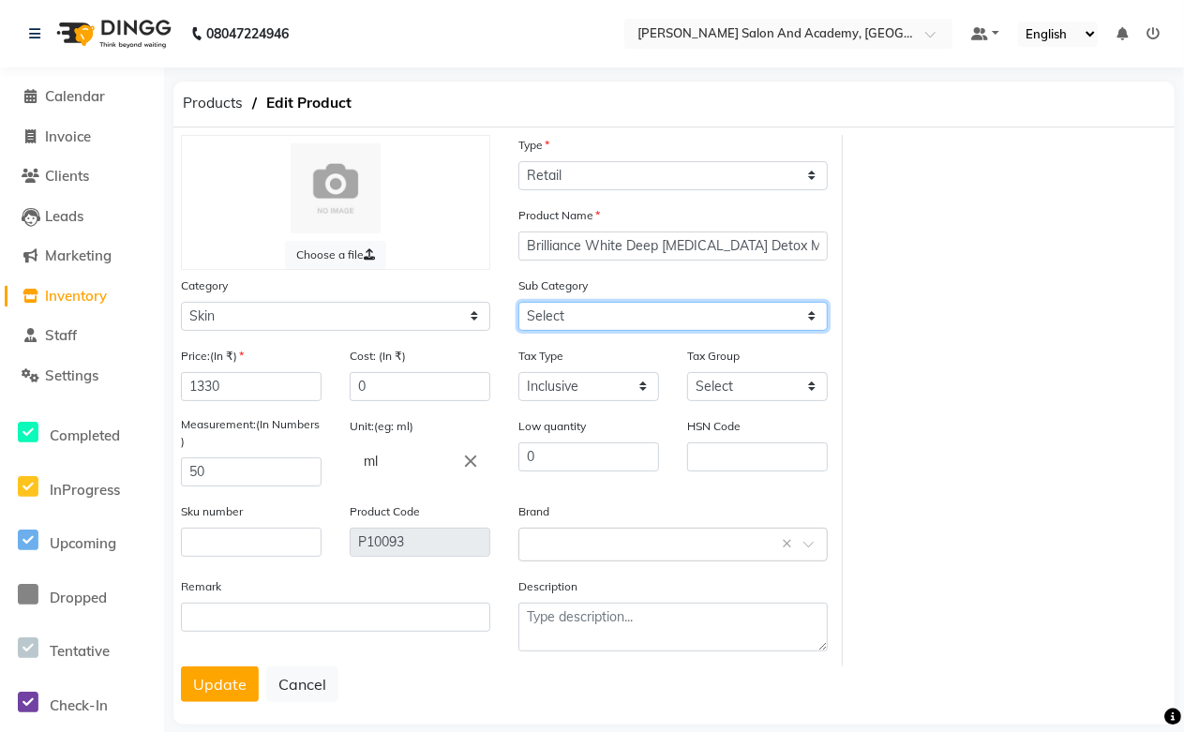
click at [581, 314] on select "Select Cleanser Facial Moisturiser Serum Toner Sun Care Masks Lip Care Eye Care…" at bounding box center [672, 316] width 309 height 29
select select "1063801157"
click at [518, 302] on select "Select Cleanser Facial Moisturiser Serum Toner Sun Care Masks Lip Care Eye Care…" at bounding box center [672, 316] width 309 height 29
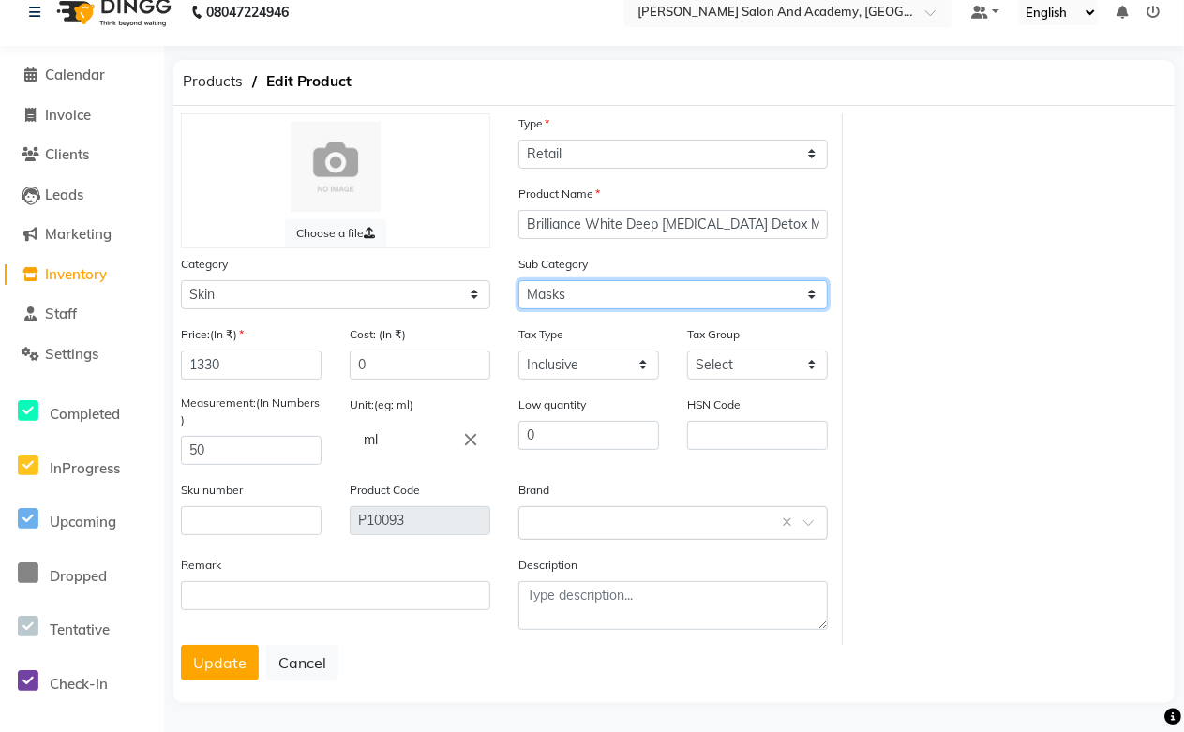
scroll to position [24, 0]
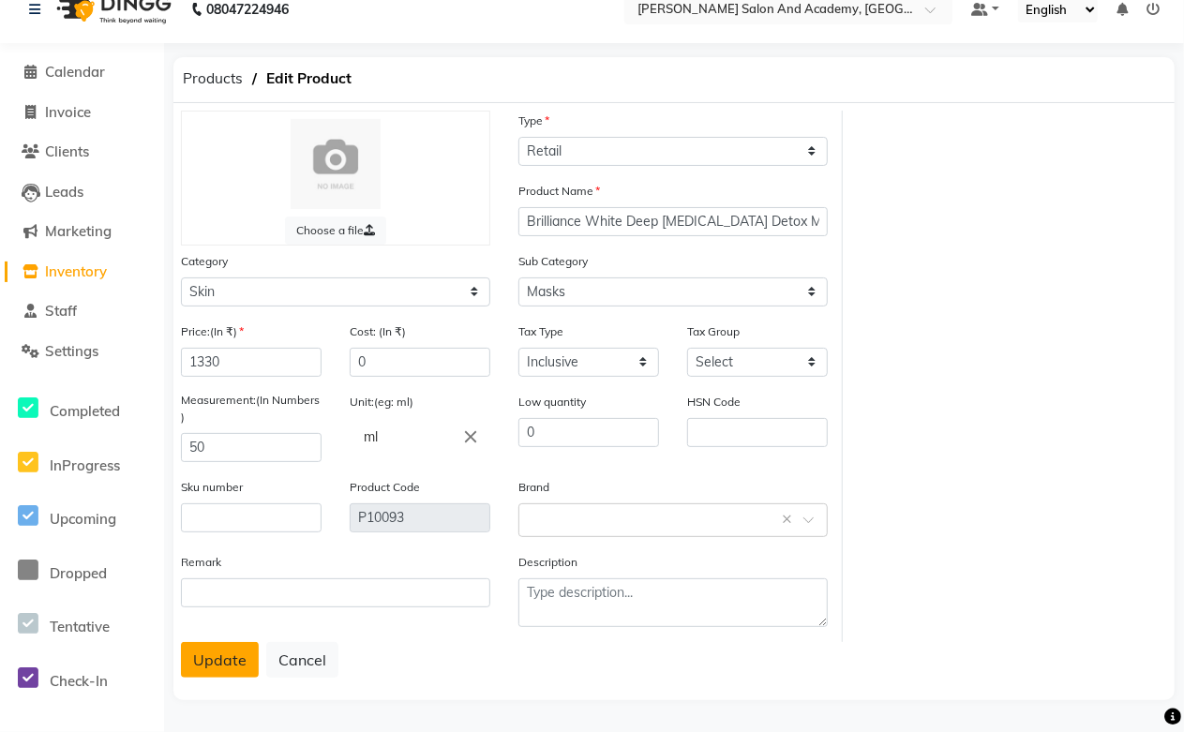
click at [227, 651] on button "Update" at bounding box center [220, 660] width 78 height 36
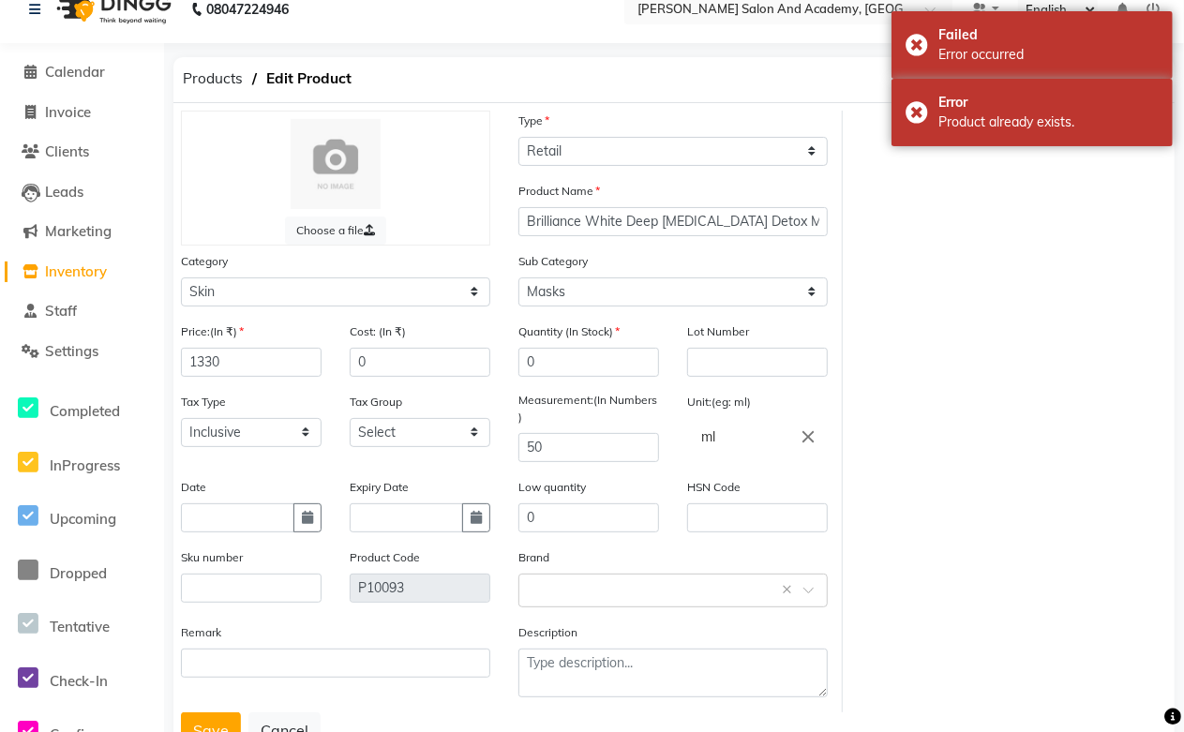
scroll to position [0, 0]
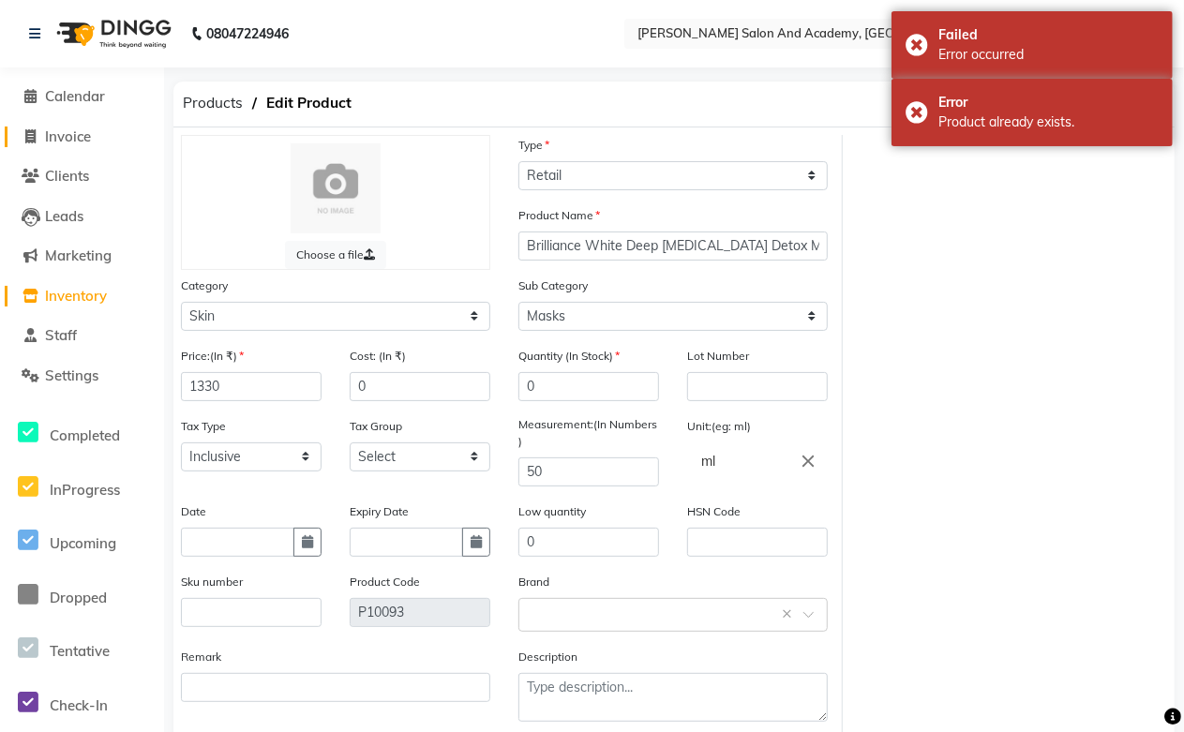
click at [68, 142] on span "Invoice" at bounding box center [68, 136] width 46 height 18
select select "service"
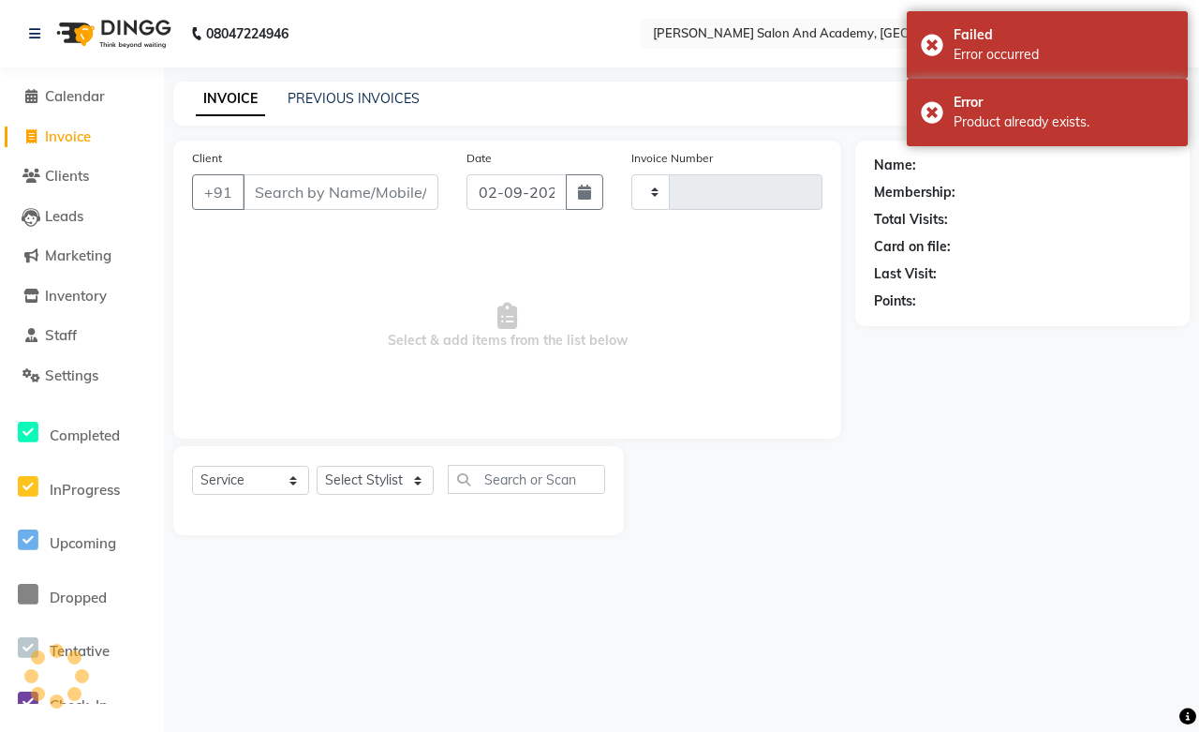
type input "0669"
select select "6453"
click at [71, 297] on span "Inventory" at bounding box center [76, 296] width 62 height 18
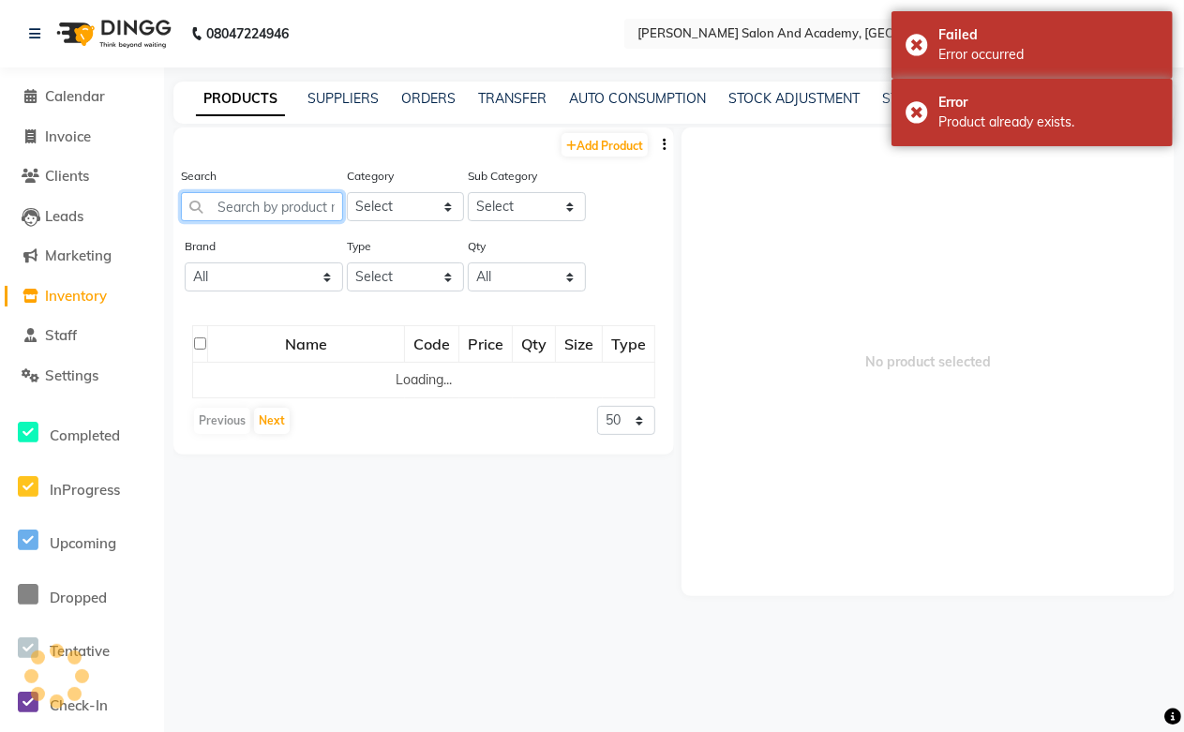
click at [229, 208] on input "text" at bounding box center [262, 206] width 162 height 29
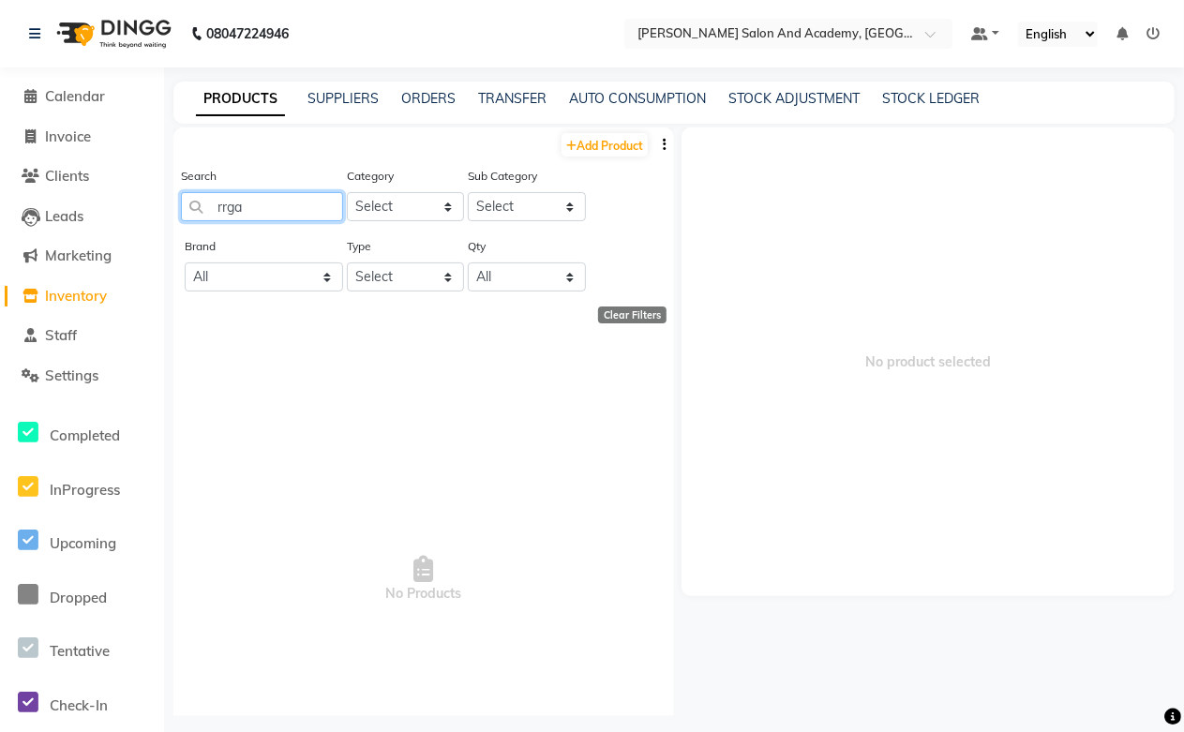
click at [227, 210] on input "rrga" at bounding box center [262, 206] width 162 height 29
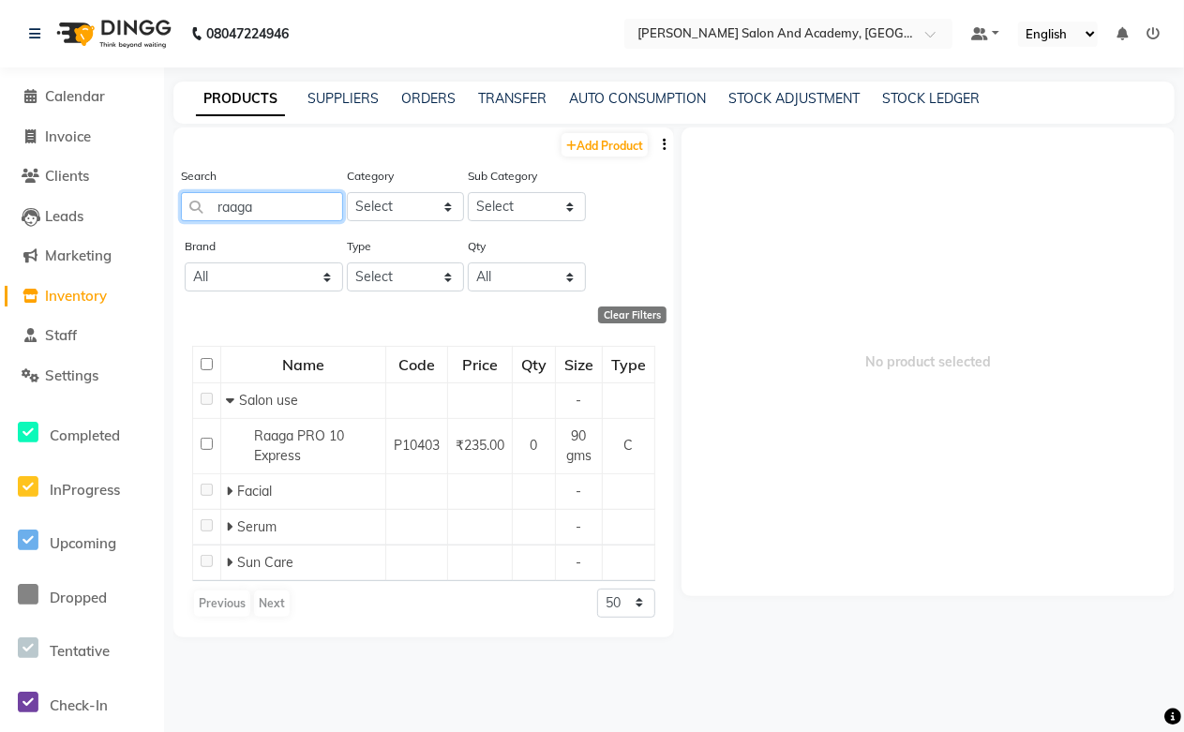
click at [303, 211] on input "raaga" at bounding box center [262, 206] width 162 height 29
type input "r"
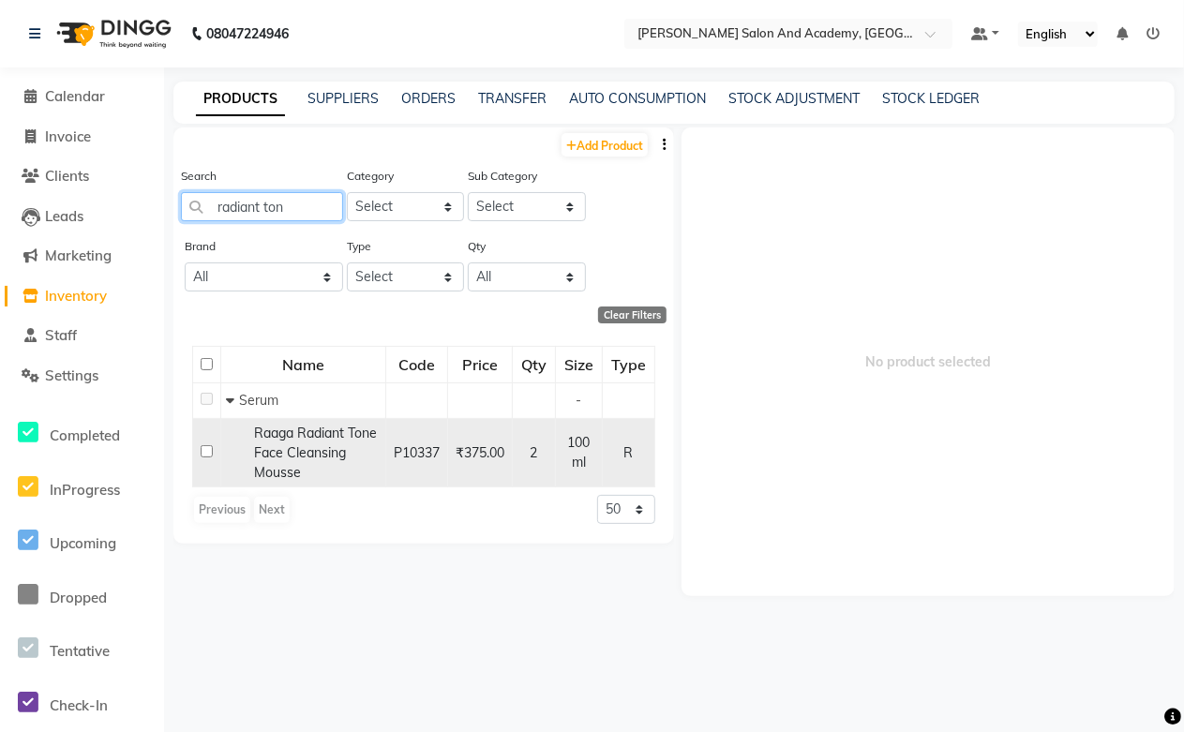
type input "radiant ton"
click at [304, 456] on span "Raaga Radiant Tone Face Cleansing Mousse" at bounding box center [315, 453] width 123 height 56
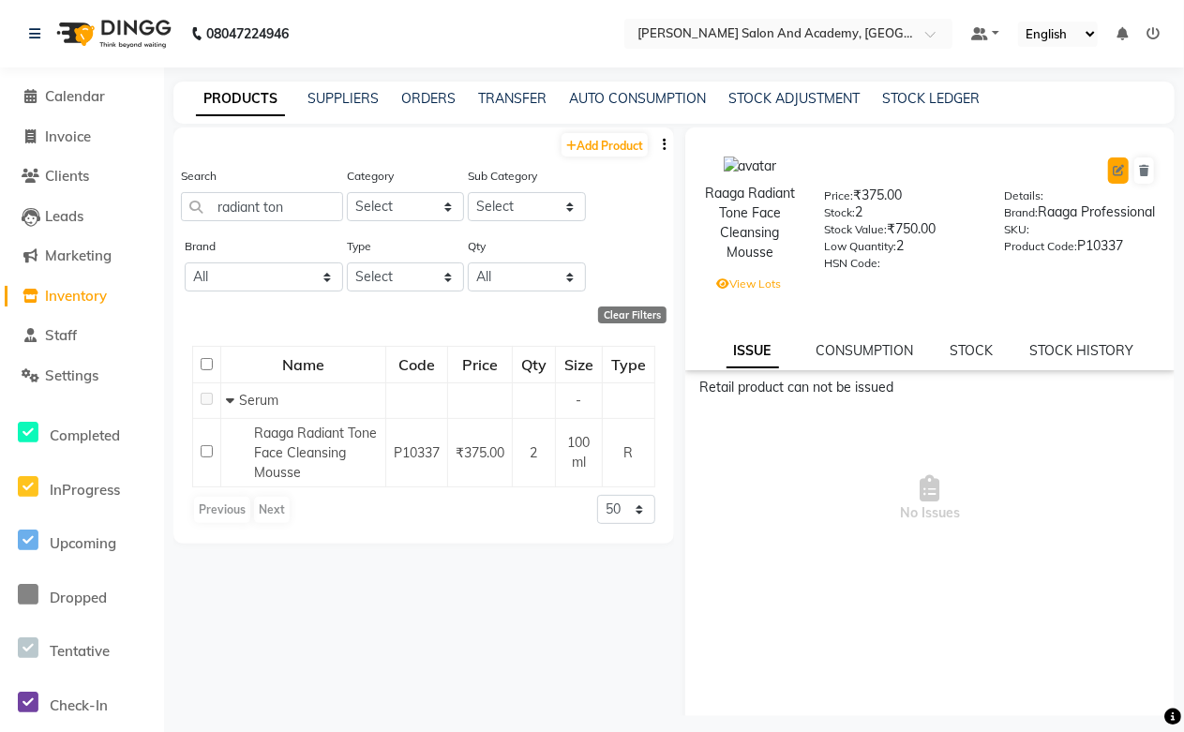
click at [1108, 163] on button at bounding box center [1118, 170] width 21 height 26
select select "true"
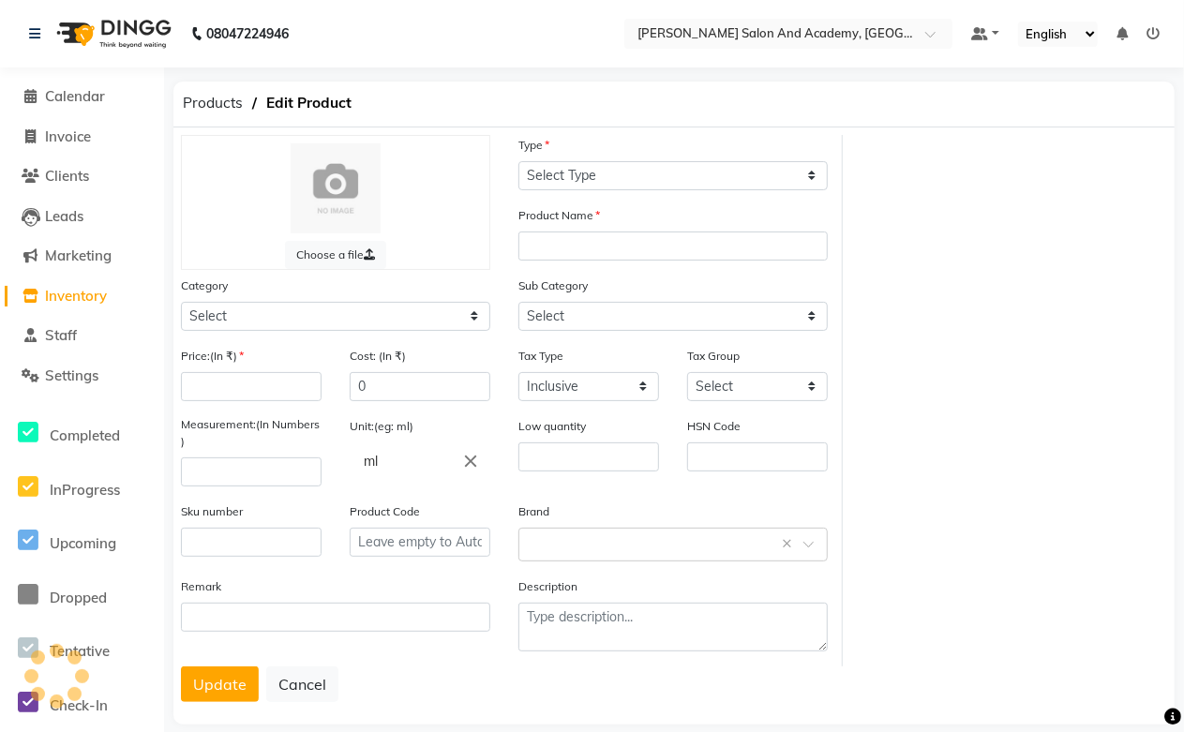
select select "R"
type input "Raaga Radiant Tone Face Cleansing Mousse"
select select
type input "375"
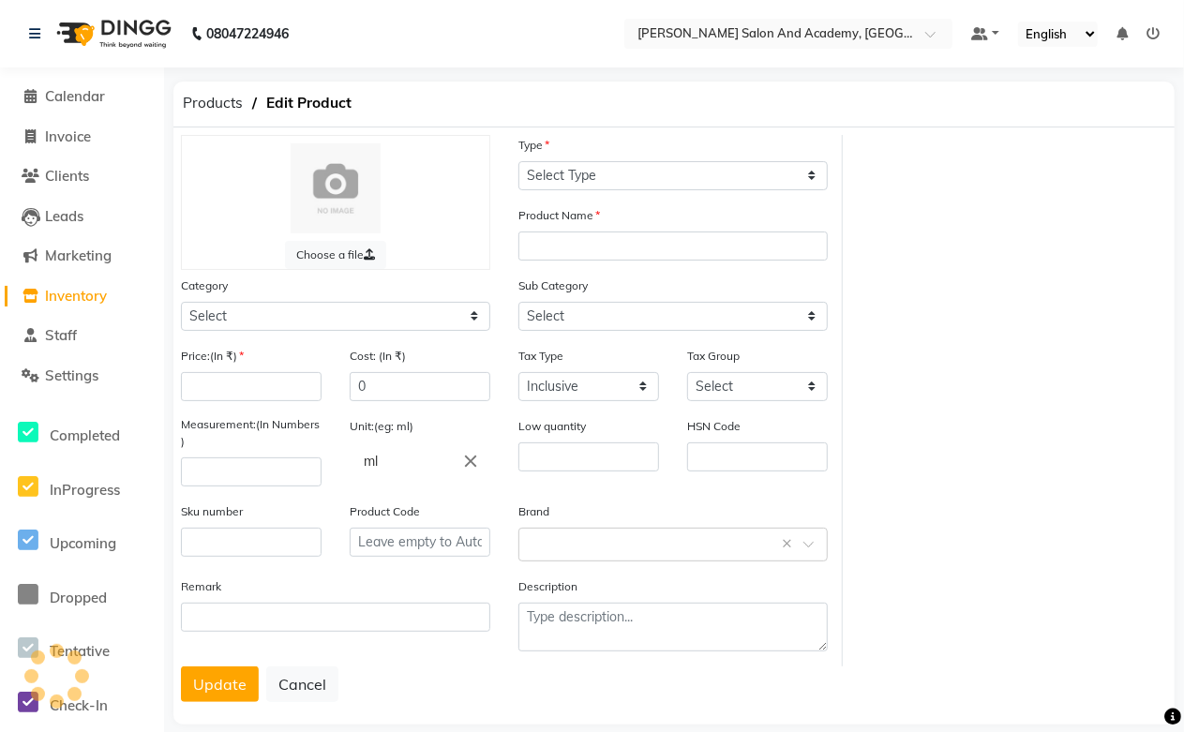
type input "100"
type input "2"
type input "P10337"
select select "1063801150"
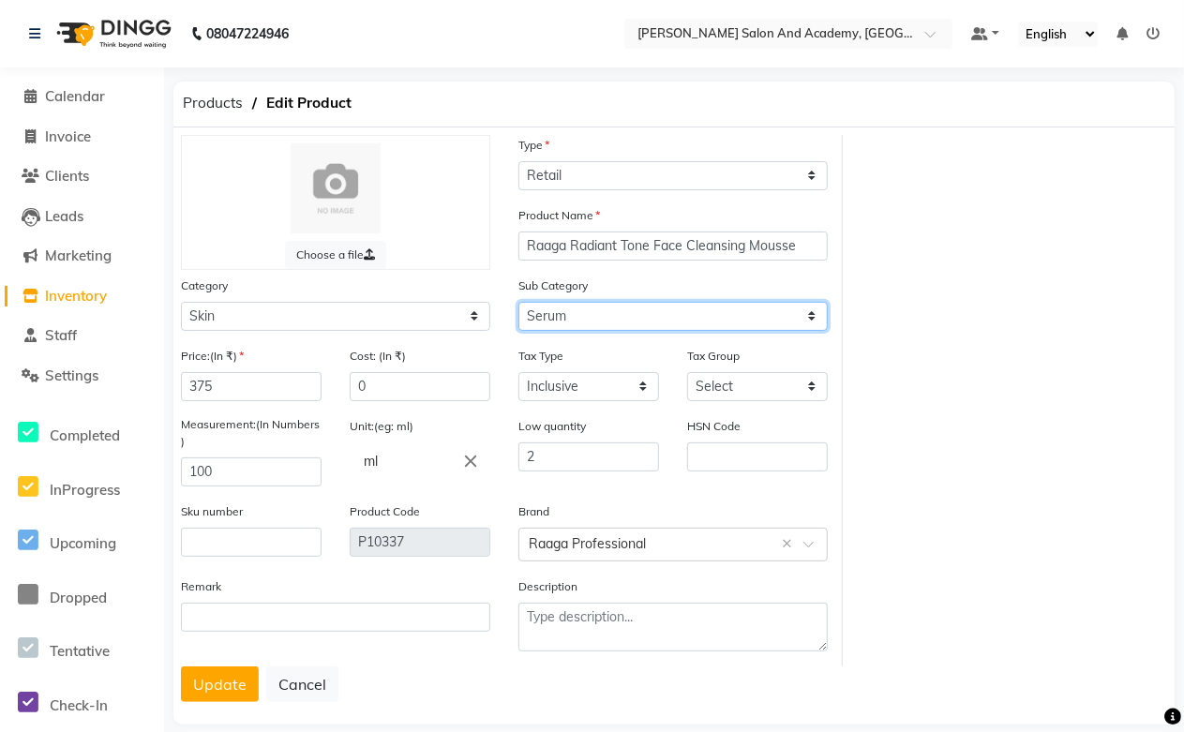
click at [567, 314] on select "Select Cleanser Facial Moisturiser Serum Toner Sun Care Masks Lip Care Eye Care…" at bounding box center [672, 316] width 309 height 29
click at [518, 302] on select "Select Cleanser Facial Moisturiser Serum Toner Sun Care Masks Lip Care Eye Care…" at bounding box center [672, 316] width 309 height 29
click at [547, 315] on select "Select Cleanser Facial Moisturiser Serum Toner Sun Care Masks Lip Care Eye Care…" at bounding box center [672, 316] width 309 height 29
click at [518, 302] on select "Select Cleanser Facial Moisturiser Serum Toner Sun Care Masks Lip Care Eye Care…" at bounding box center [672, 316] width 309 height 29
click at [210, 685] on button "Update" at bounding box center [220, 684] width 78 height 36
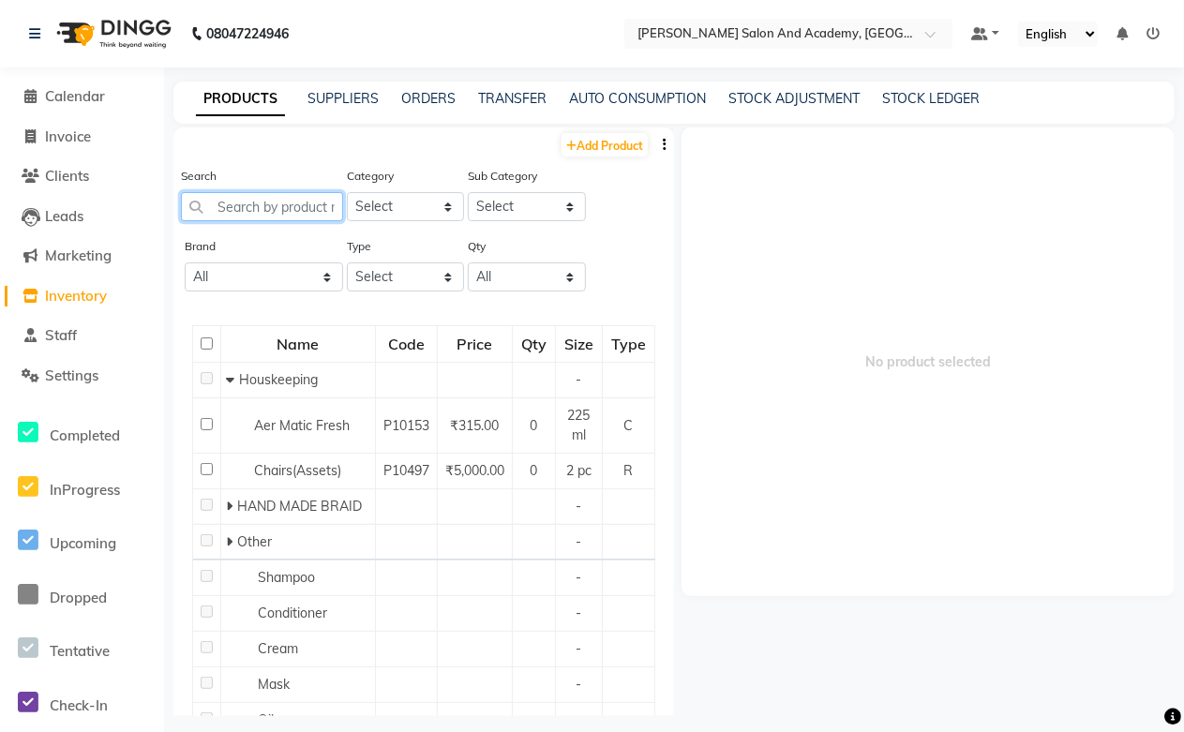
click at [246, 208] on input "text" at bounding box center [262, 206] width 162 height 29
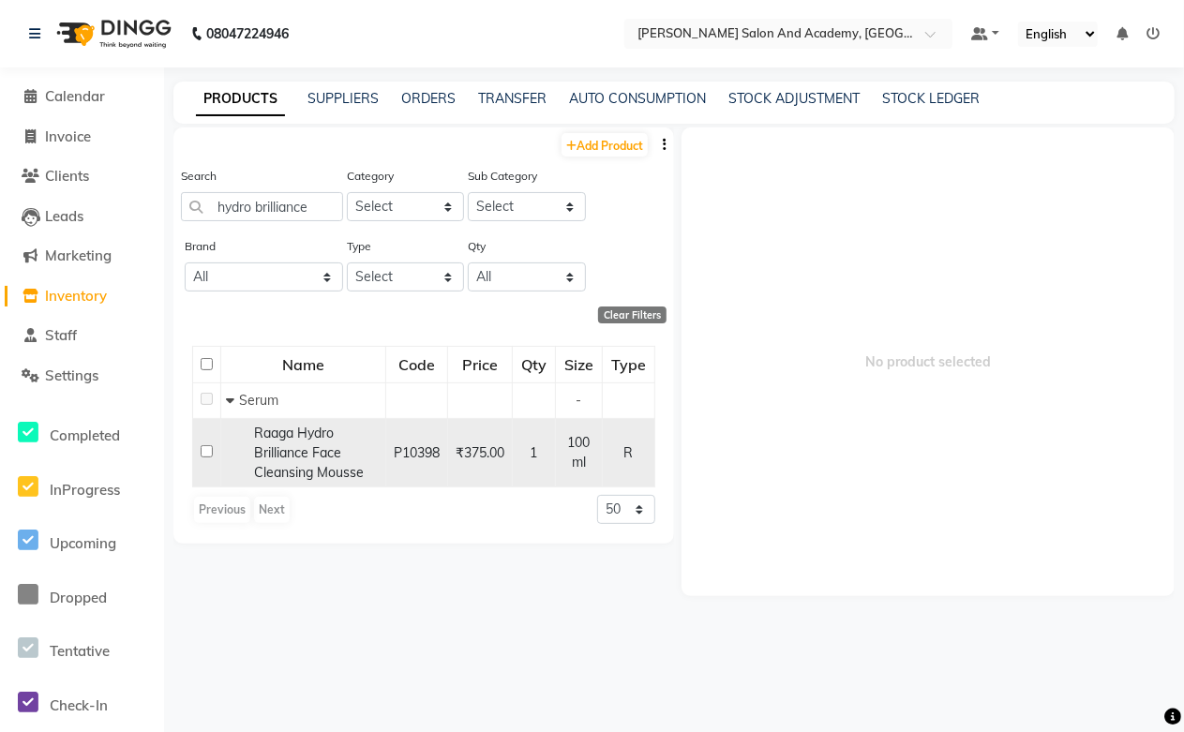
click at [298, 451] on span "Raaga Hydro Brilliance Face Cleansing Mousse" at bounding box center [309, 453] width 110 height 56
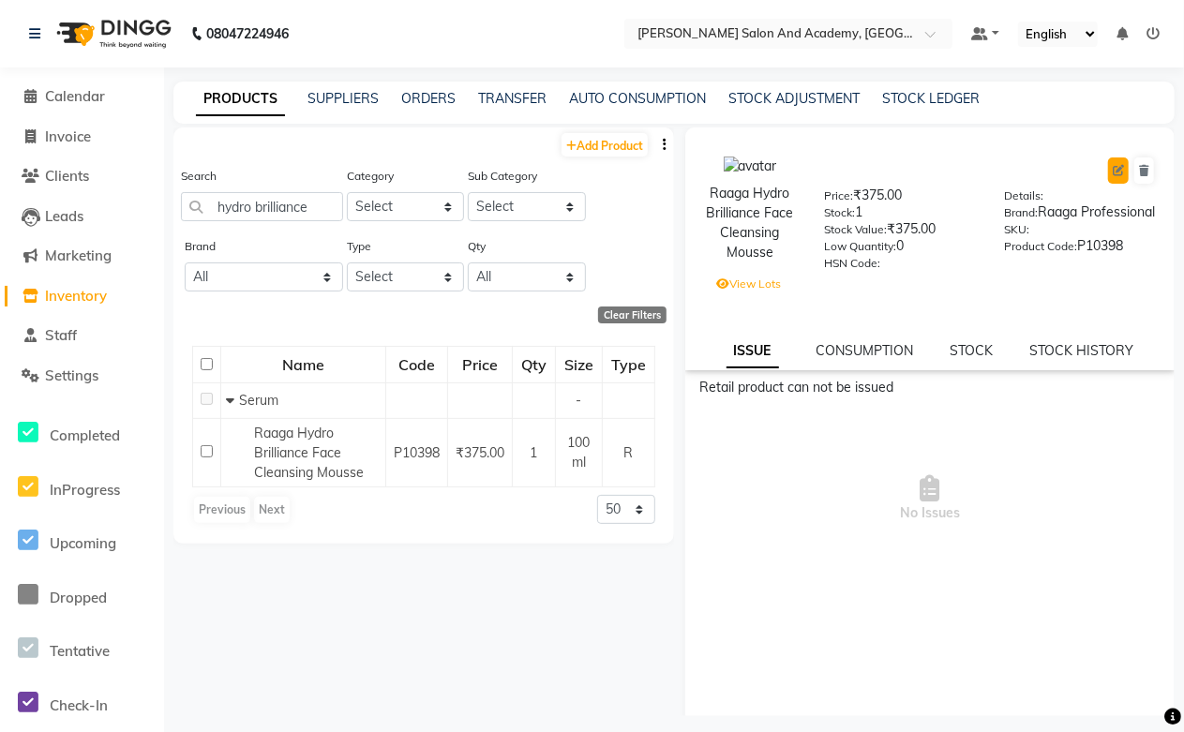
click at [1112, 173] on icon at bounding box center [1117, 170] width 11 height 11
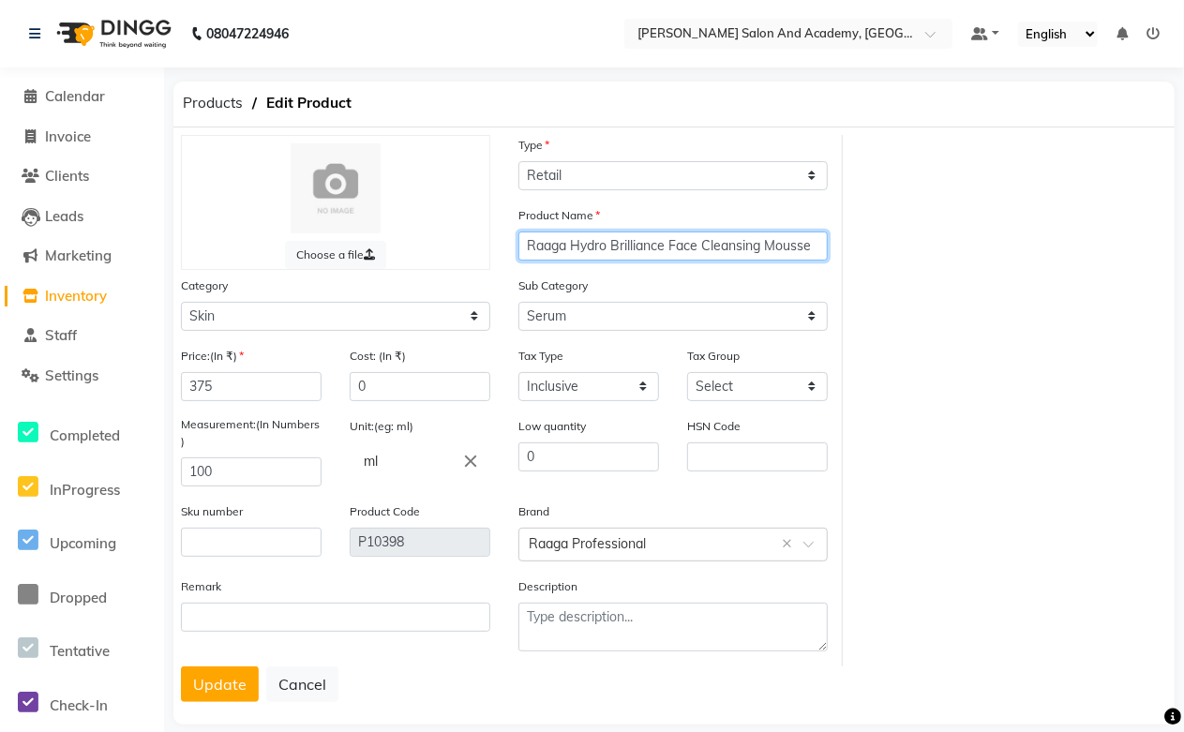
drag, startPoint x: 573, startPoint y: 247, endPoint x: 475, endPoint y: 251, distance: 97.5
click at [475, 251] on div "Choose a file Type Select Type Both Retail Consumable Product Name Raaga Hydro …" at bounding box center [505, 400] width 676 height 531
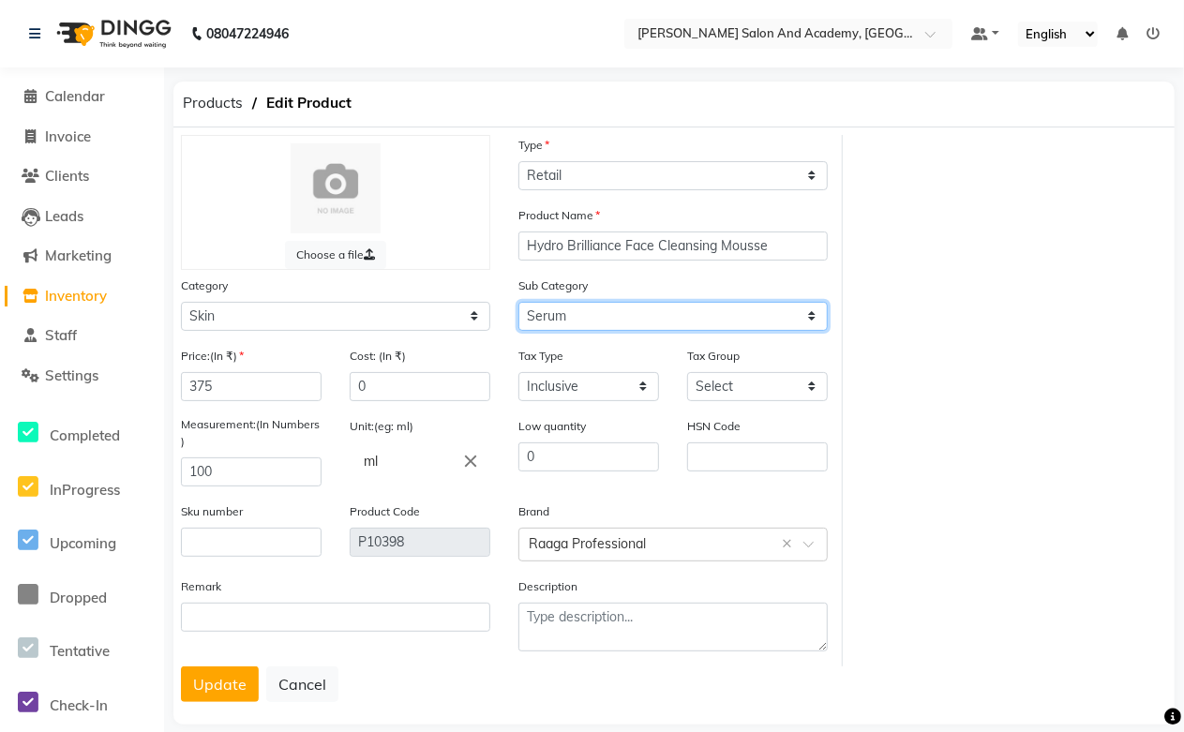
click at [576, 315] on select "Select Cleanser Facial Moisturiser Serum Toner Sun Care Masks Lip Care Eye Care…" at bounding box center [672, 316] width 309 height 29
click at [518, 302] on select "Select Cleanser Facial Moisturiser Serum Toner Sun Care Masks Lip Care Eye Care…" at bounding box center [672, 316] width 309 height 29
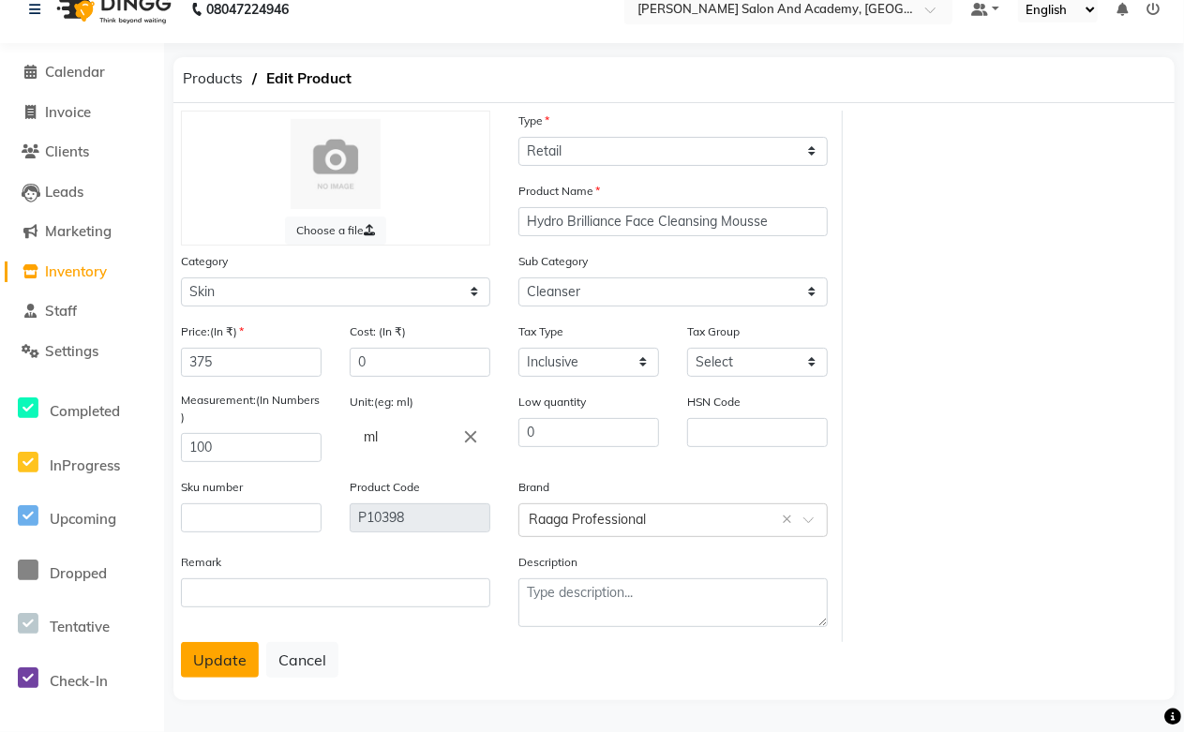
click at [216, 663] on button "Update" at bounding box center [220, 660] width 78 height 36
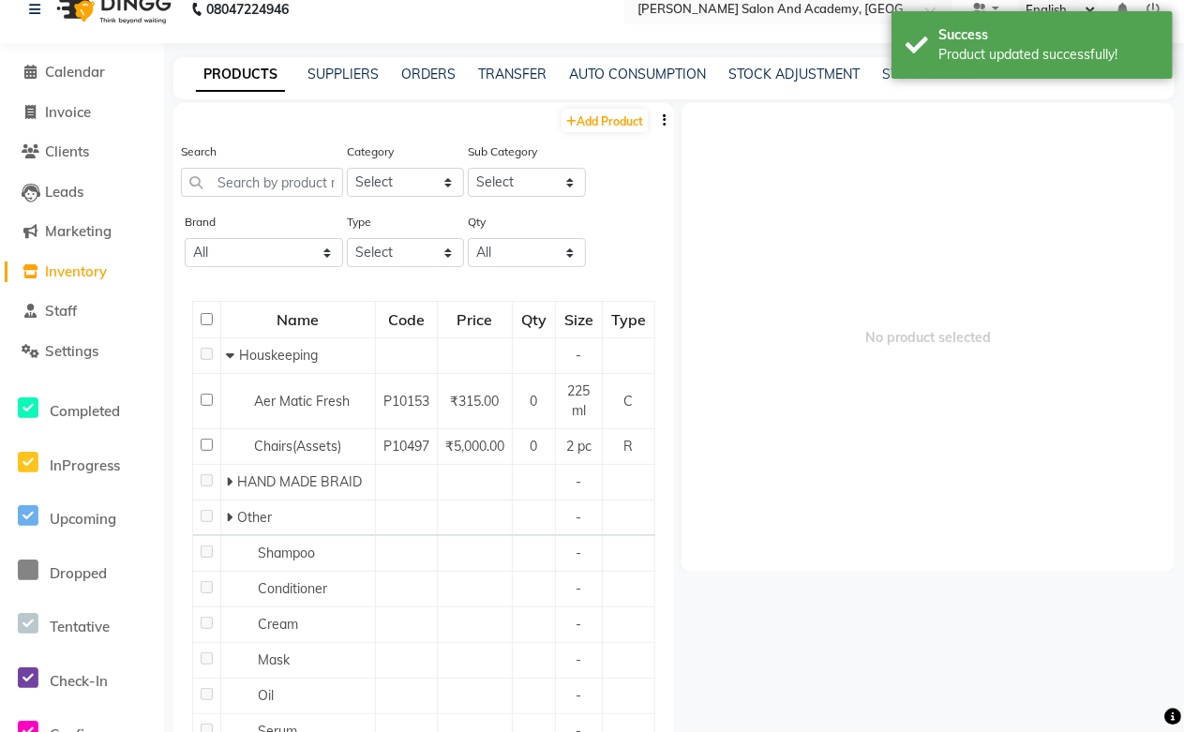
scroll to position [12, 0]
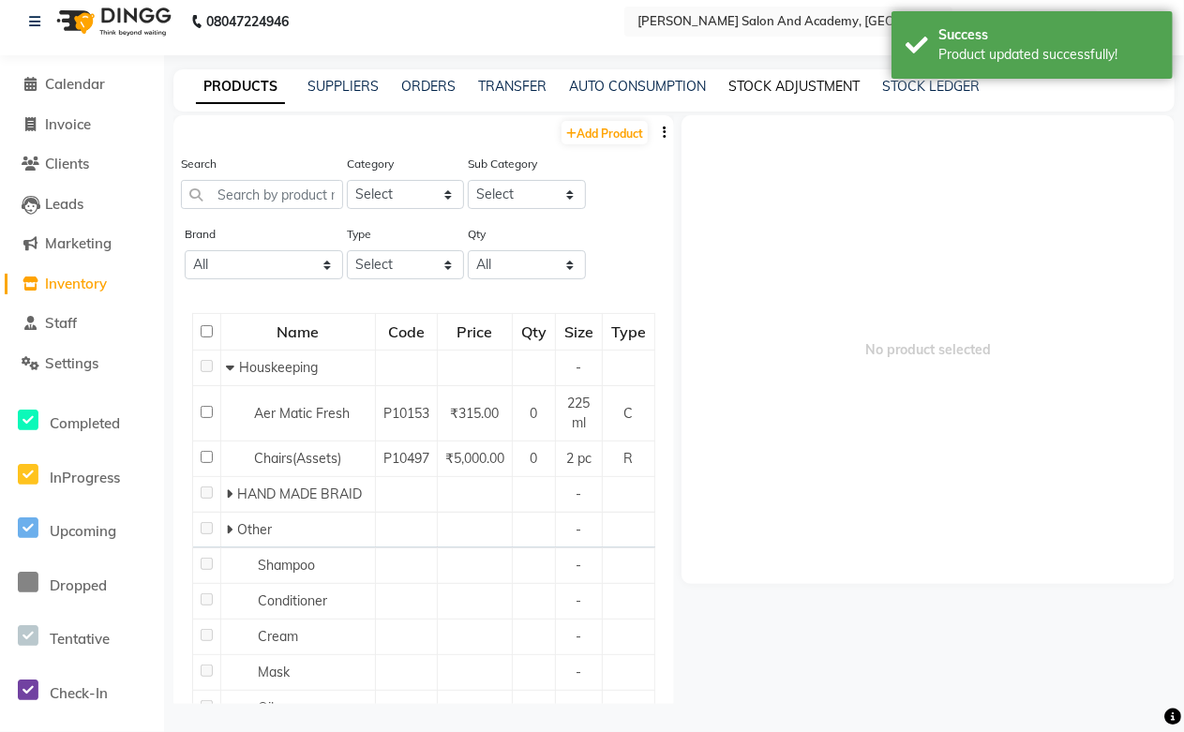
click at [779, 82] on link "STOCK ADJUSTMENT" at bounding box center [793, 86] width 131 height 17
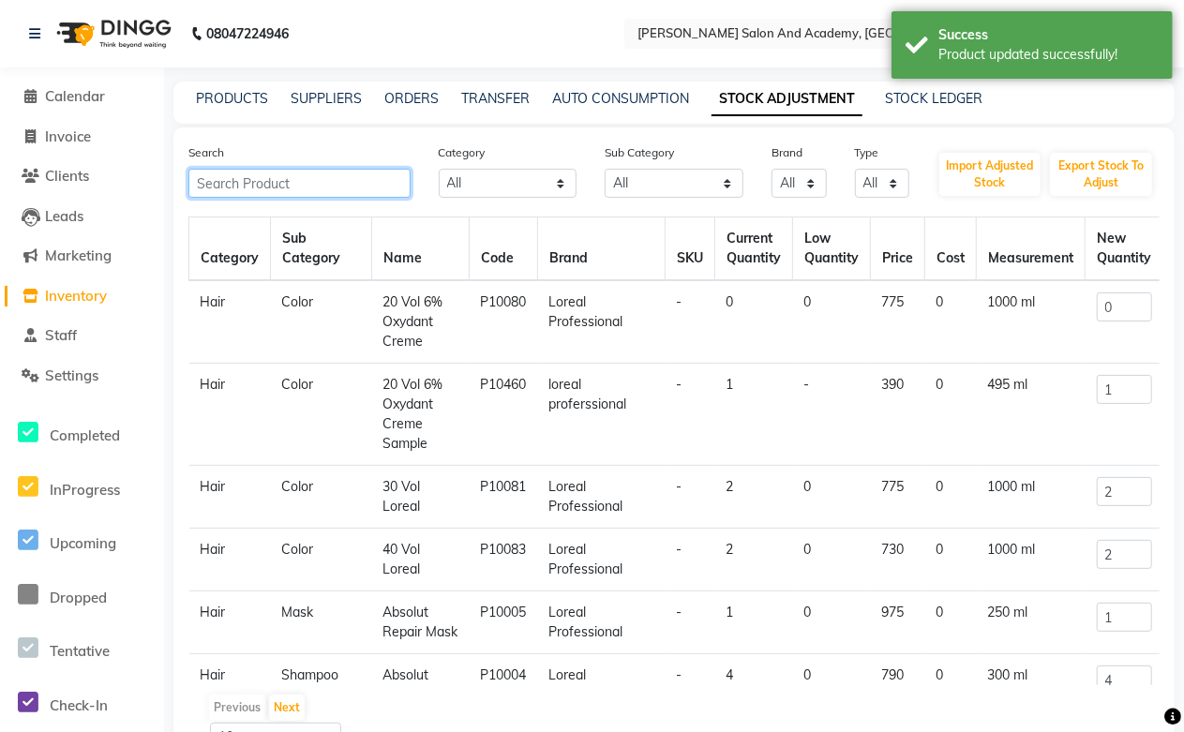
paste input "Raaga"
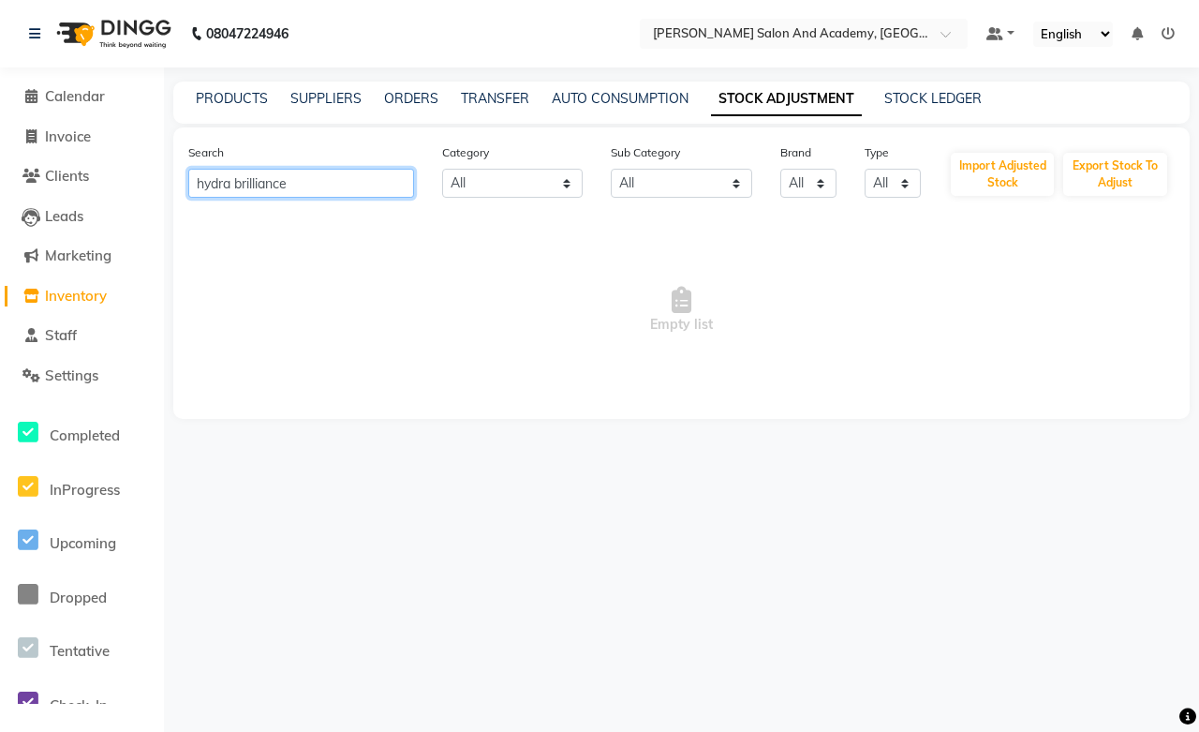
click at [229, 187] on input "hydra brilliance" at bounding box center [301, 183] width 226 height 29
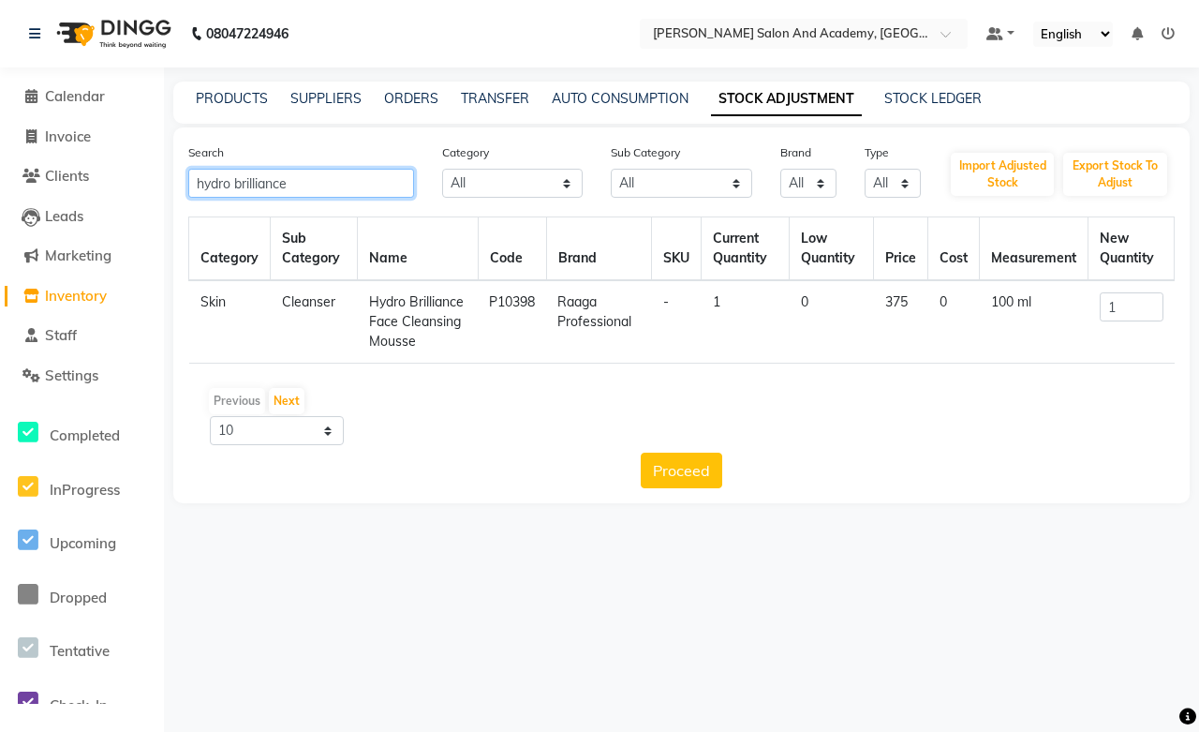
drag, startPoint x: 303, startPoint y: 192, endPoint x: 165, endPoint y: 192, distance: 137.8
click at [165, 192] on main "PRODUCTS SUPPLIERS ORDERS TRANSFER AUTO CONSUMPTION STOCK ADJUSTMENT STOCK LEDG…" at bounding box center [681, 307] width 1035 height 450
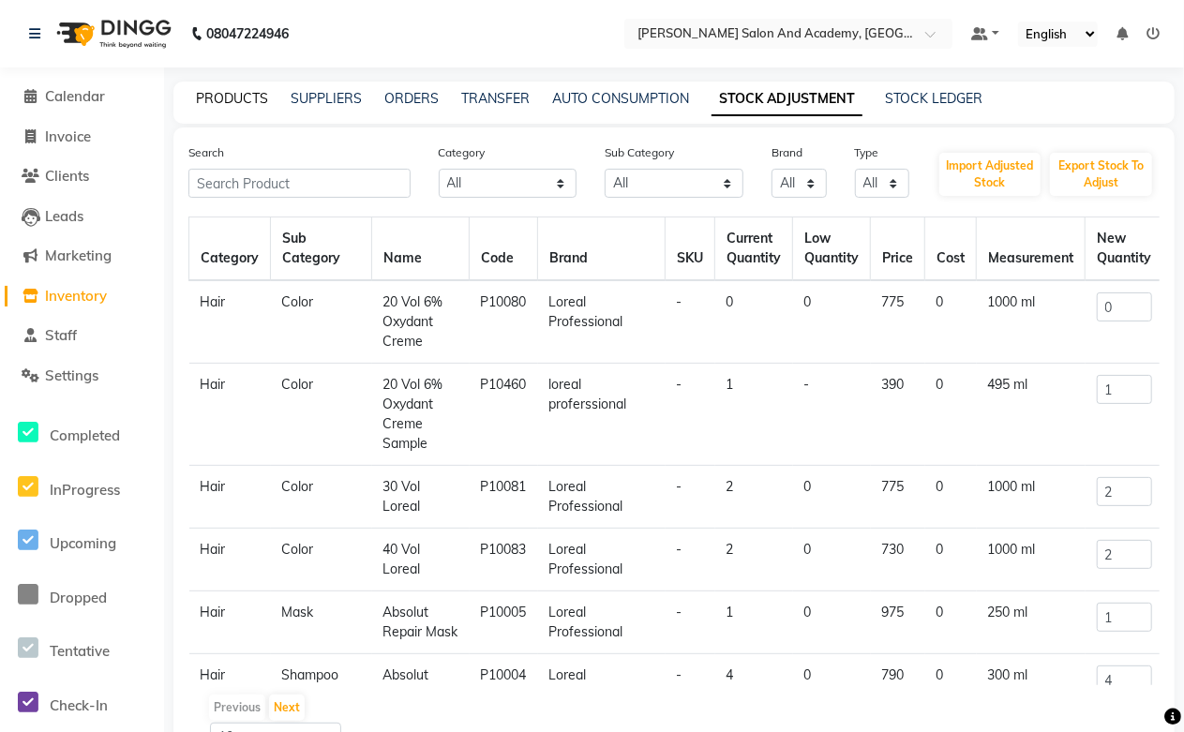
click at [244, 98] on link "PRODUCTS" at bounding box center [232, 98] width 72 height 17
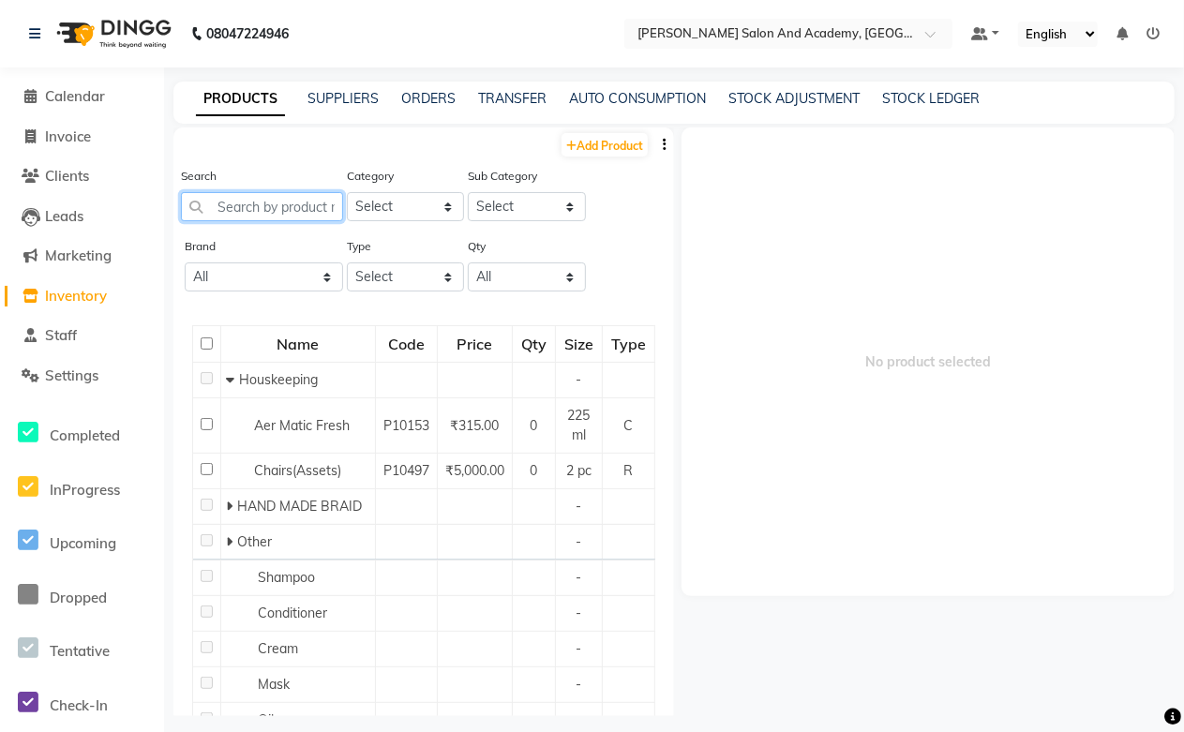
click at [249, 204] on input "text" at bounding box center [262, 206] width 162 height 29
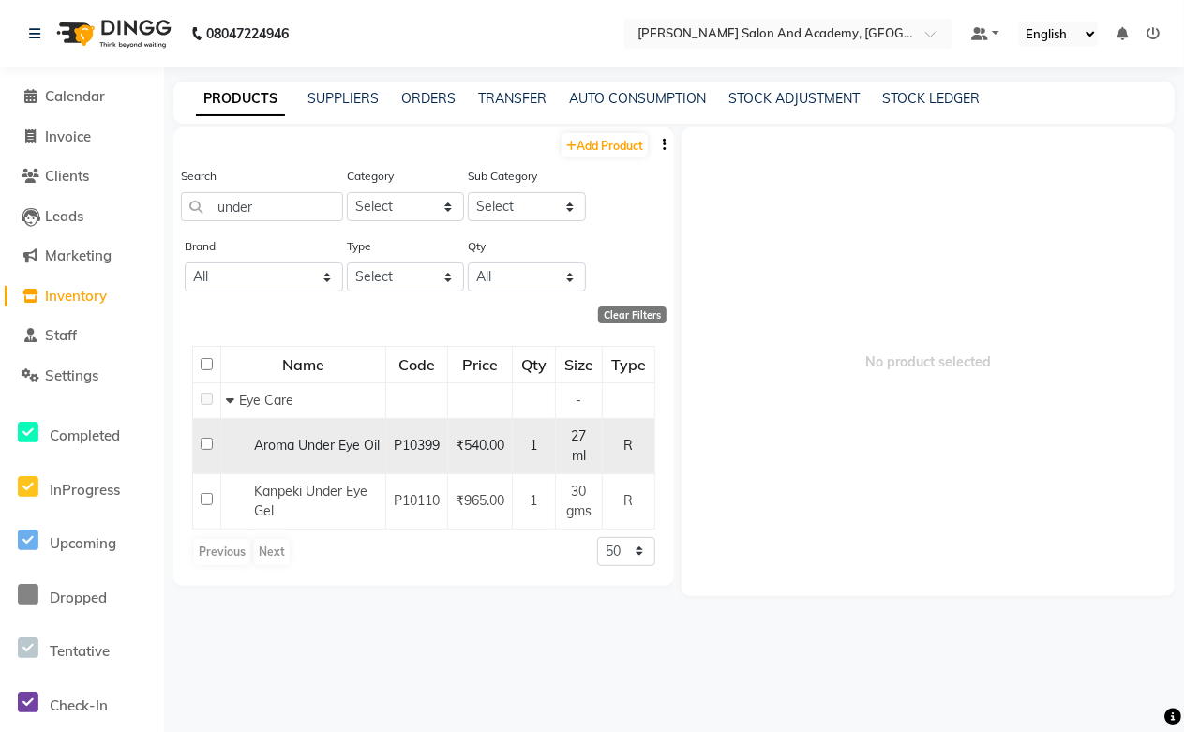
click at [339, 443] on span "Aroma Under Eye Oil" at bounding box center [317, 445] width 126 height 17
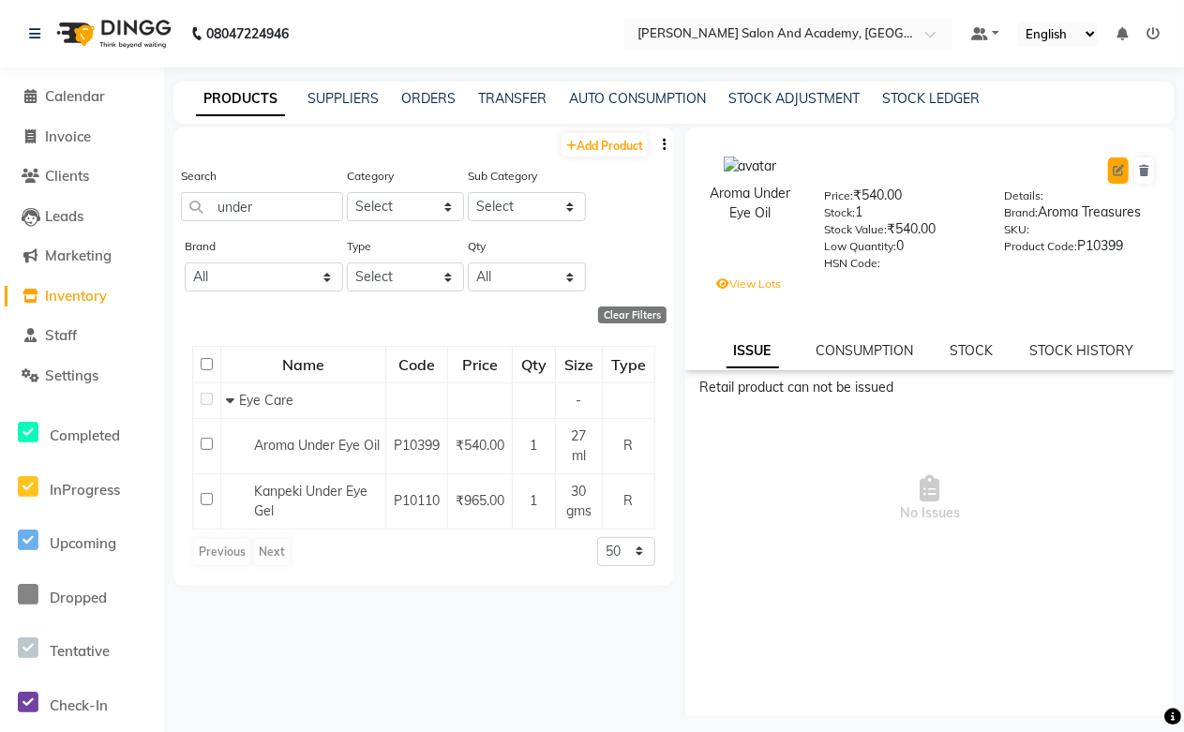
click at [1112, 171] on icon at bounding box center [1117, 170] width 11 height 11
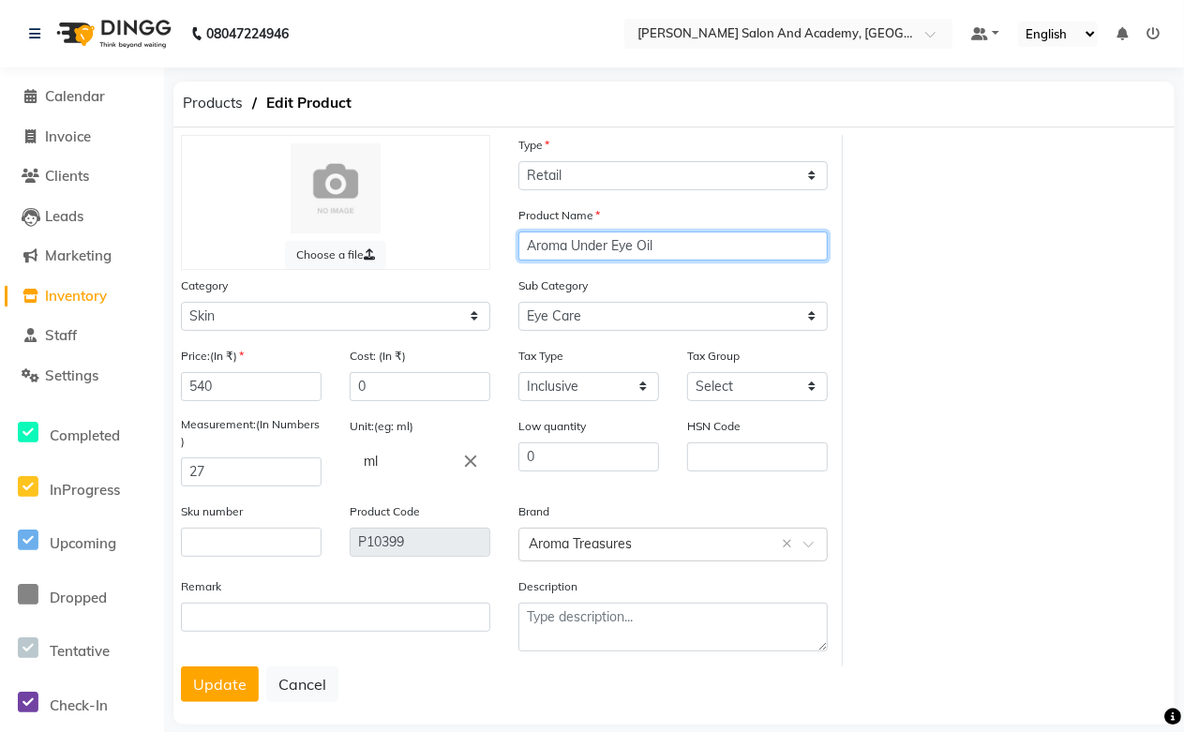
drag, startPoint x: 574, startPoint y: 246, endPoint x: 474, endPoint y: 247, distance: 99.4
click at [474, 247] on div "Choose a file Type Select Type Both Retail Consumable Product Name Aroma Under …" at bounding box center [505, 400] width 676 height 531
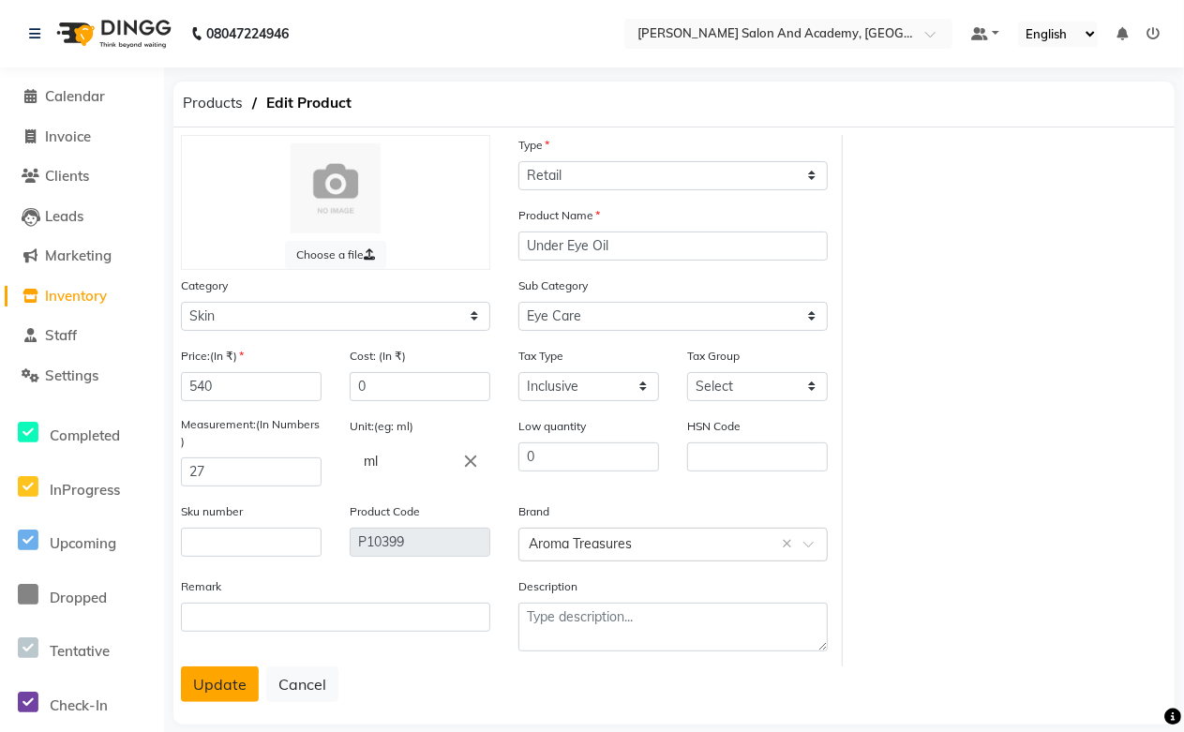
click at [204, 696] on button "Update" at bounding box center [220, 684] width 78 height 36
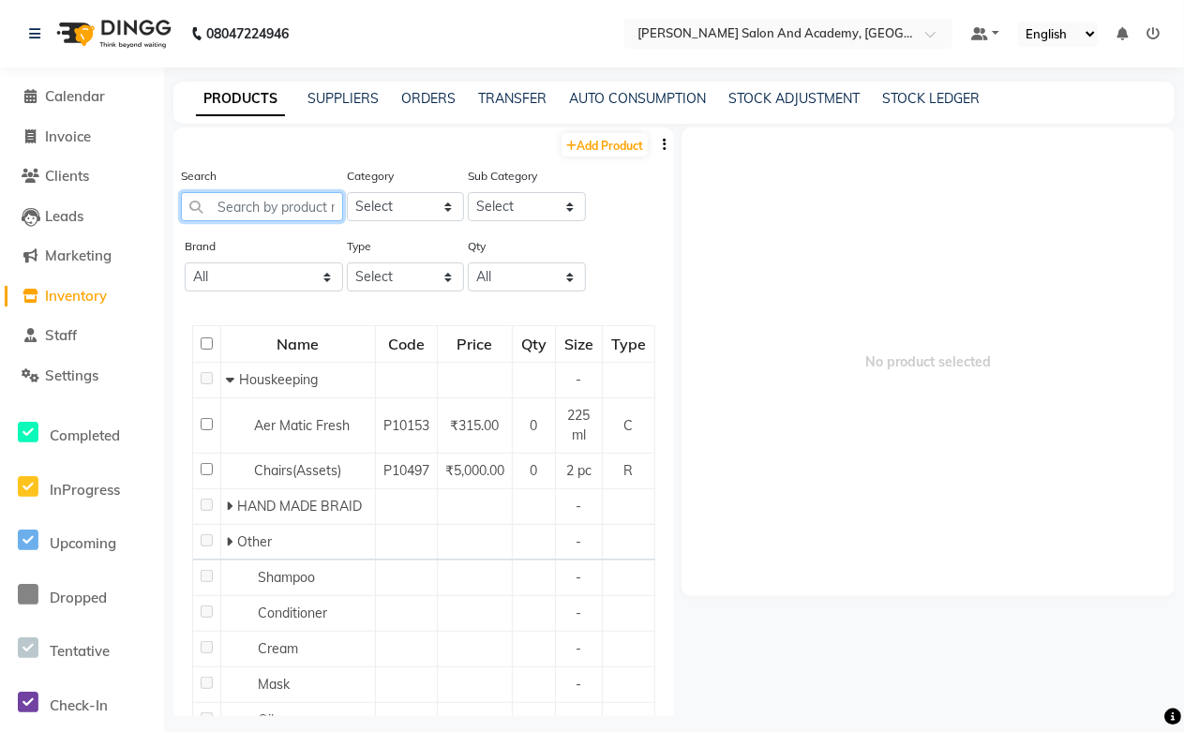
paste input "Aroma"
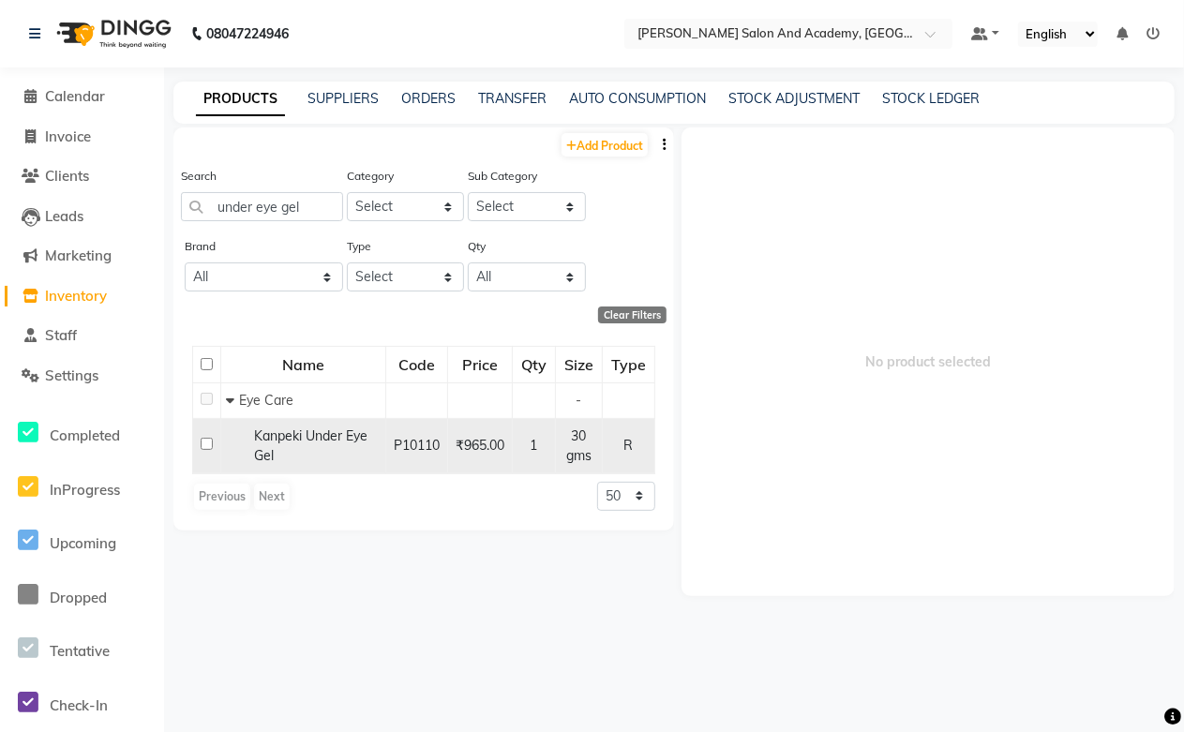
click at [306, 431] on span "Kanpeki Under Eye Gel" at bounding box center [310, 445] width 113 height 37
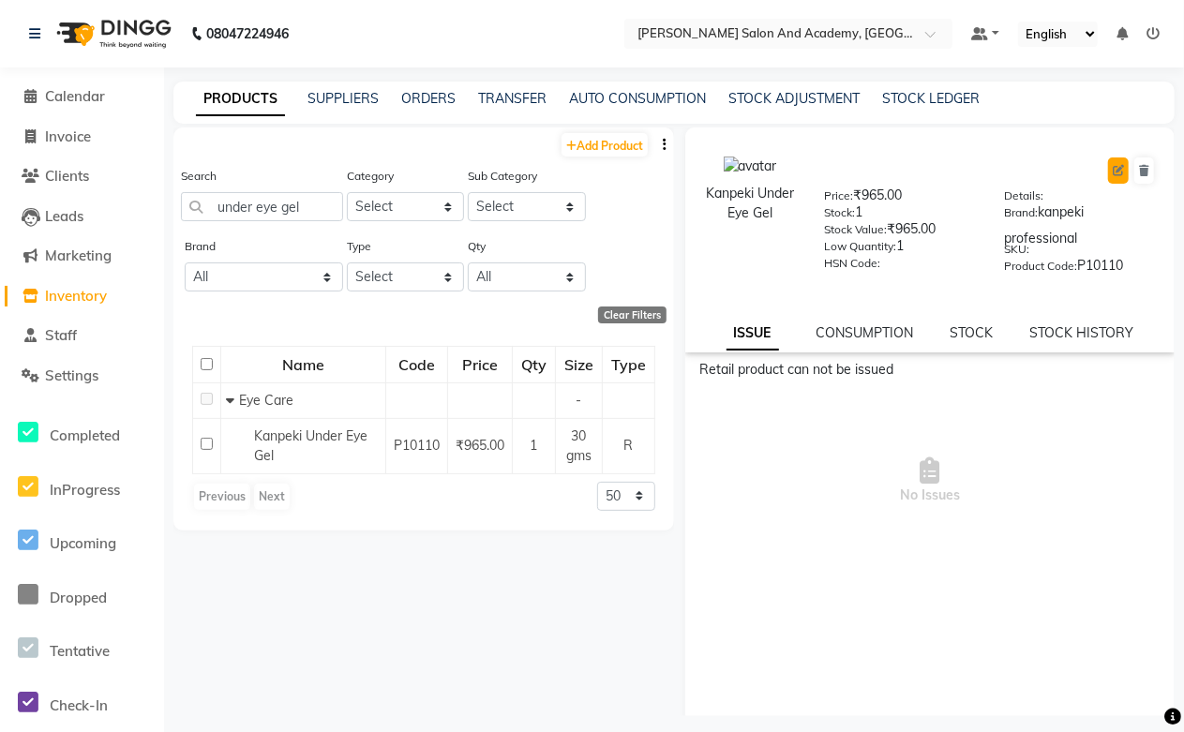
click at [1112, 173] on icon at bounding box center [1117, 170] width 11 height 11
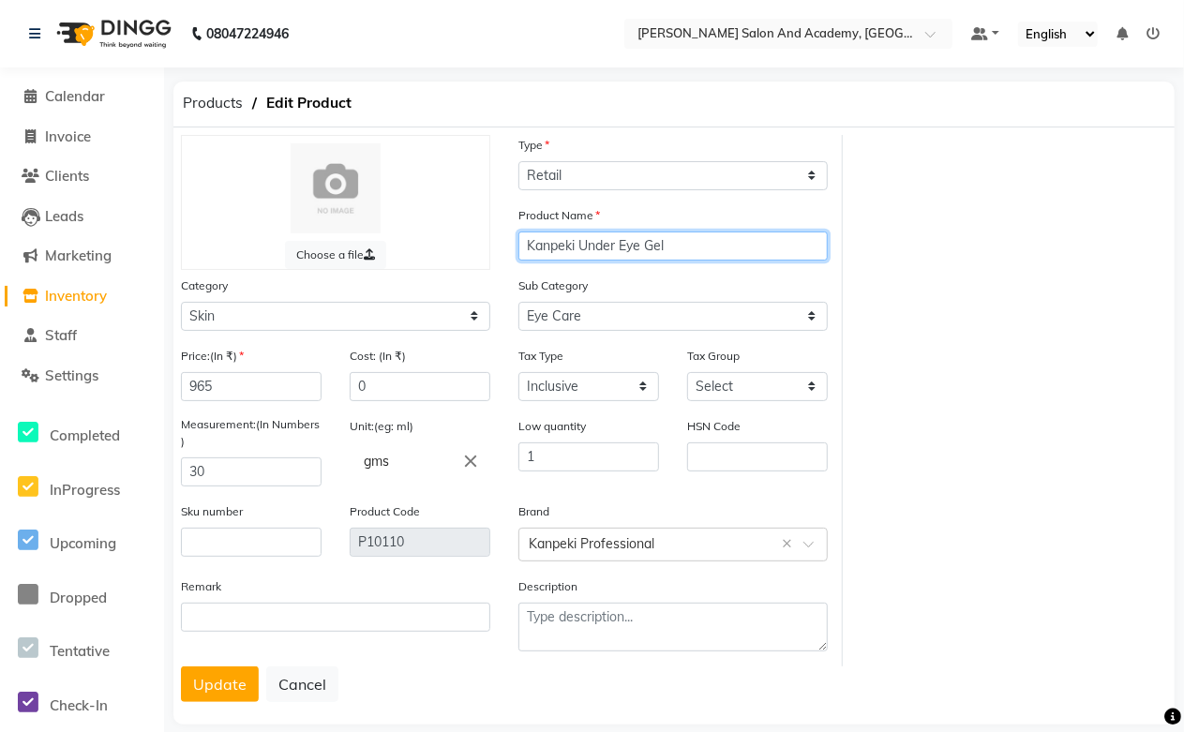
drag, startPoint x: 577, startPoint y: 246, endPoint x: 515, endPoint y: 250, distance: 62.0
click at [515, 250] on div "Product Name [PERSON_NAME] Under Eye Gel" at bounding box center [672, 240] width 337 height 70
click at [632, 241] on input "Under Eye Gel" at bounding box center [672, 245] width 309 height 29
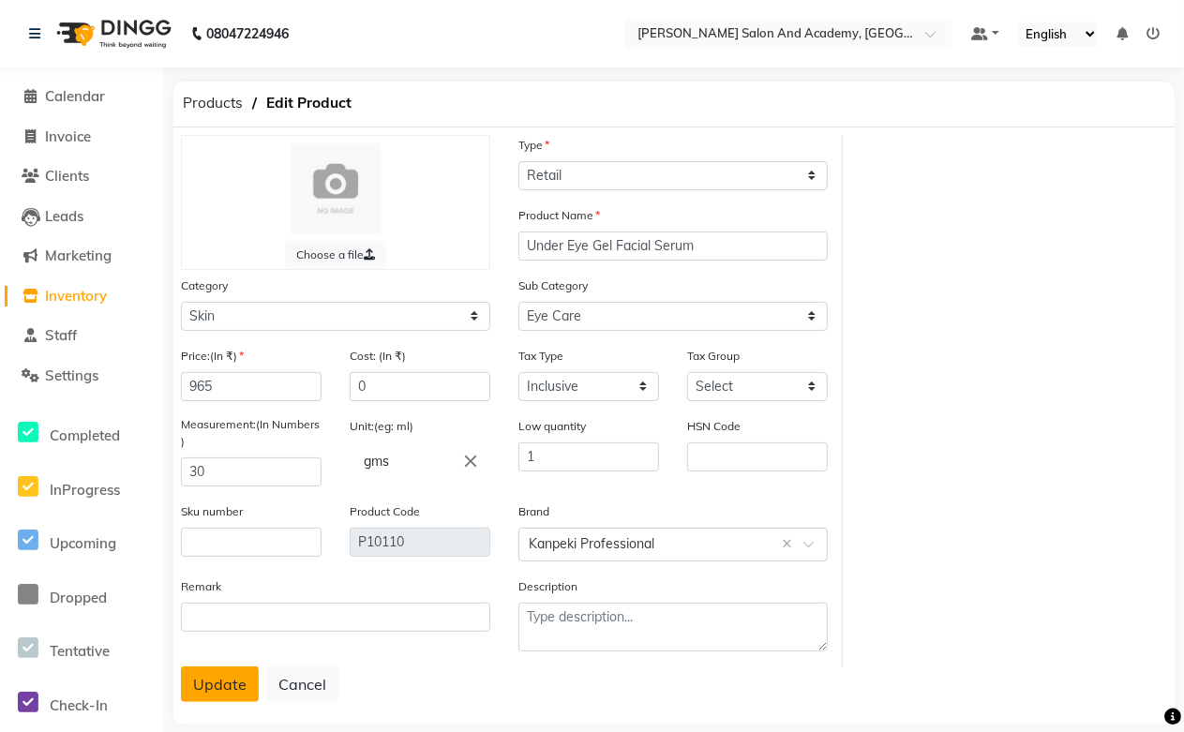
click at [220, 680] on button "Update" at bounding box center [220, 684] width 78 height 36
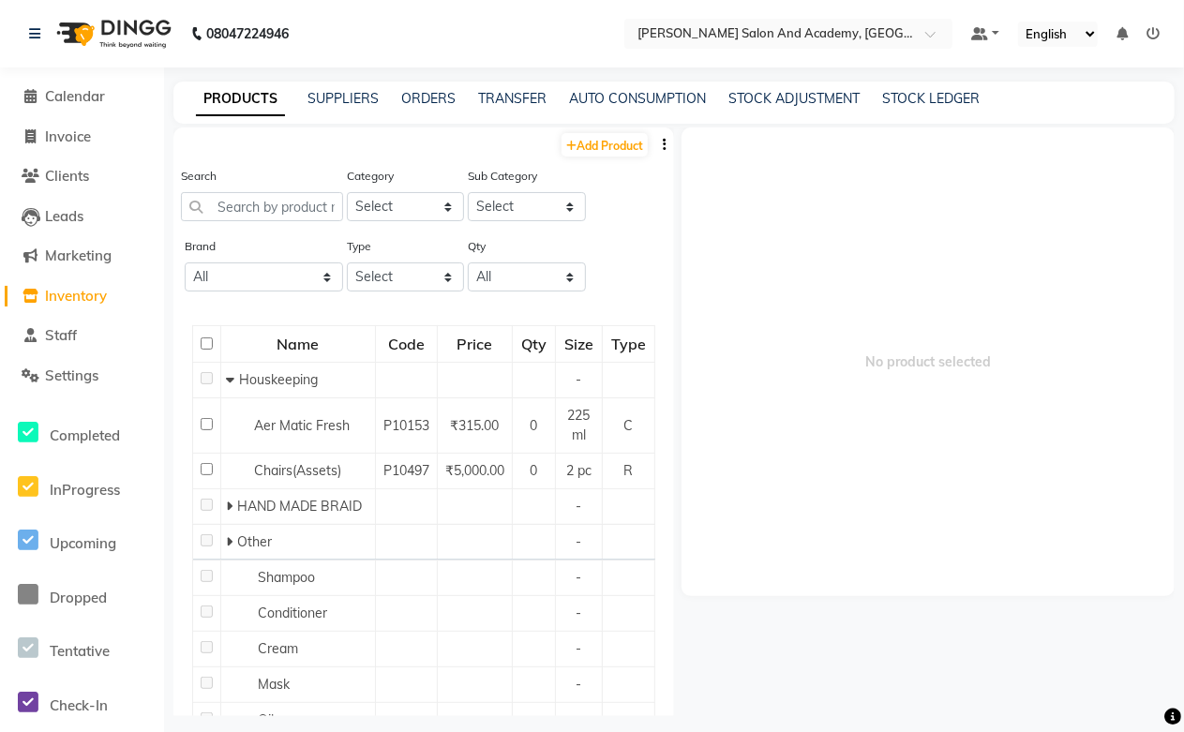
drag, startPoint x: 220, startPoint y: 680, endPoint x: 315, endPoint y: 767, distance: 128.0
click at [315, 731] on html "08047224946 Select Location × [PERSON_NAME] Salon And Academy, Dadabari Default…" at bounding box center [592, 366] width 1184 height 732
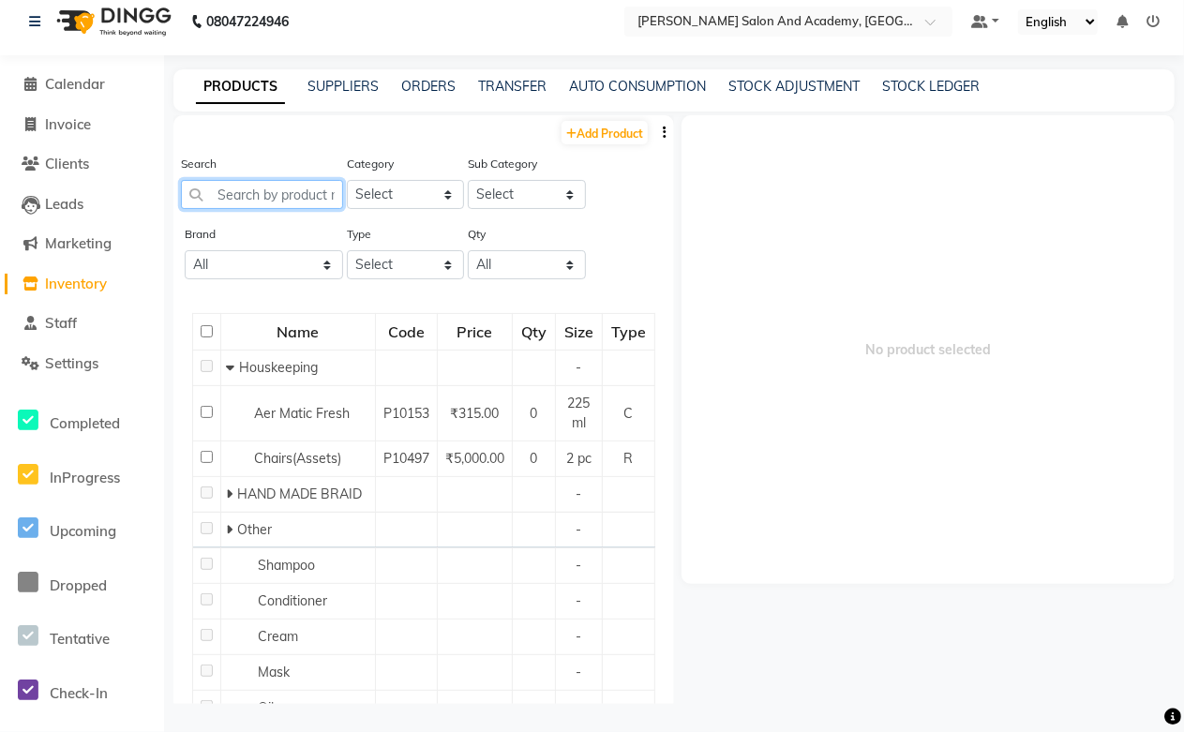
click at [216, 191] on input "text" at bounding box center [262, 194] width 162 height 29
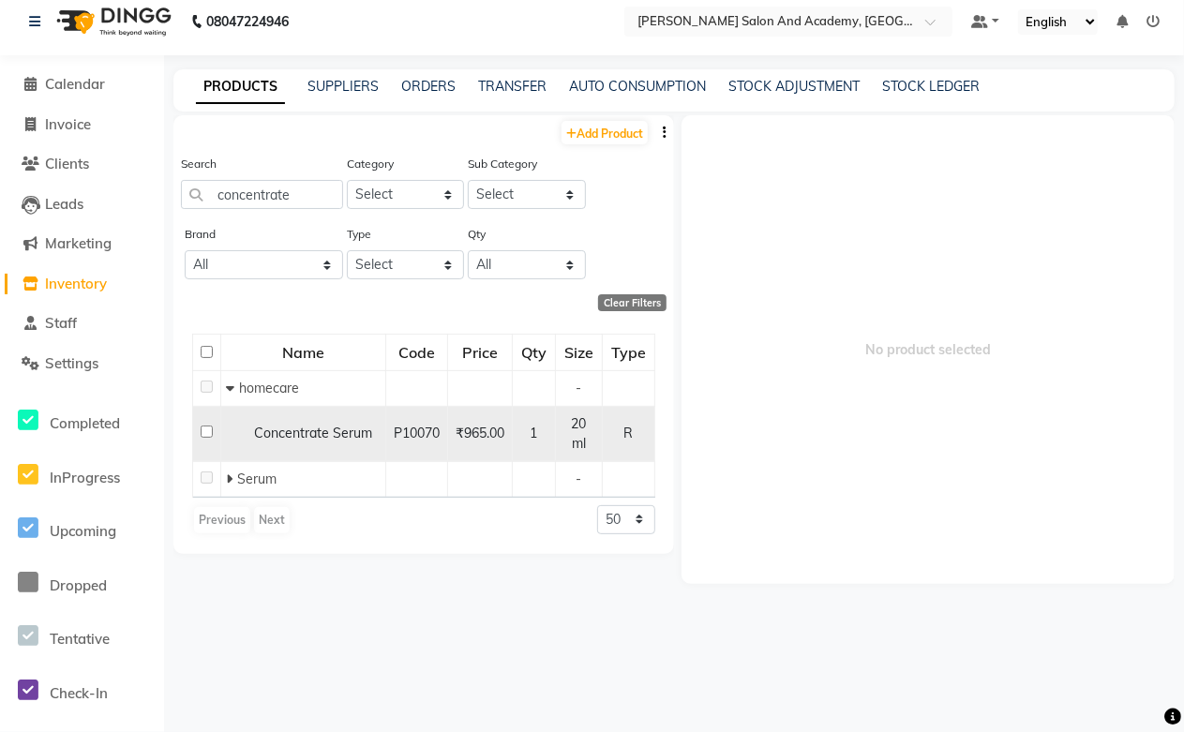
click at [330, 442] on div "Concentrate Serum" at bounding box center [303, 434] width 155 height 20
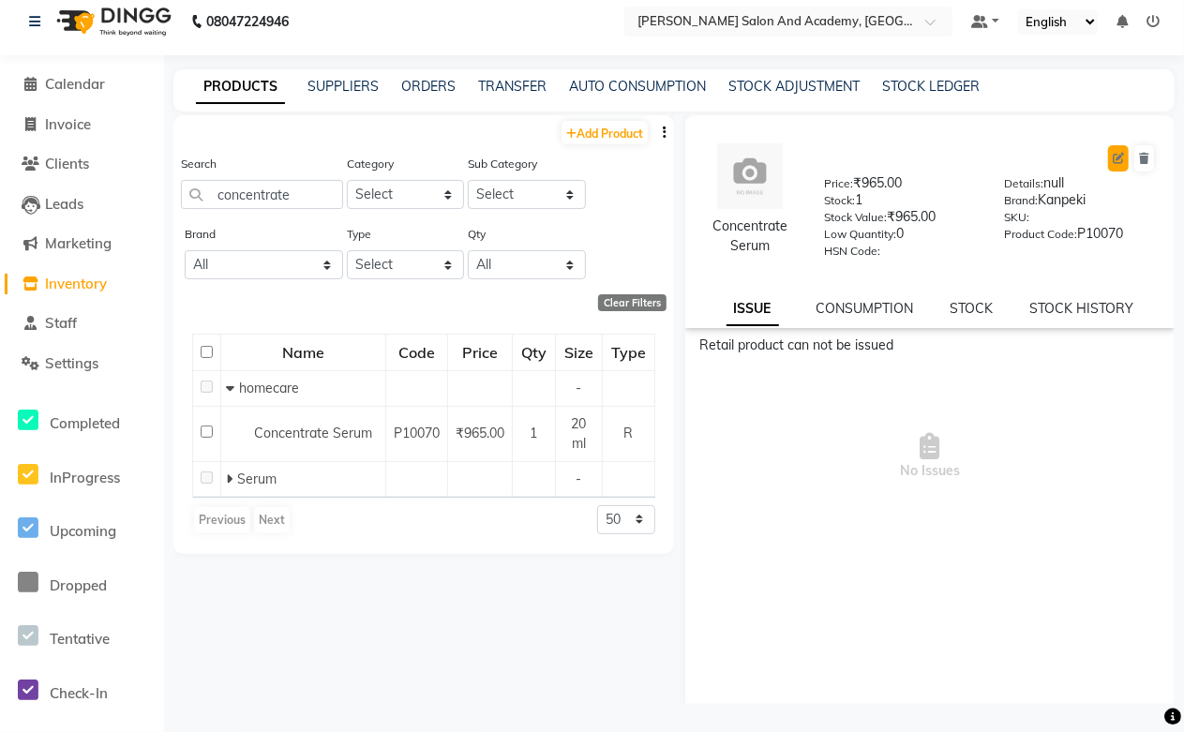
click at [1112, 155] on icon at bounding box center [1117, 158] width 11 height 11
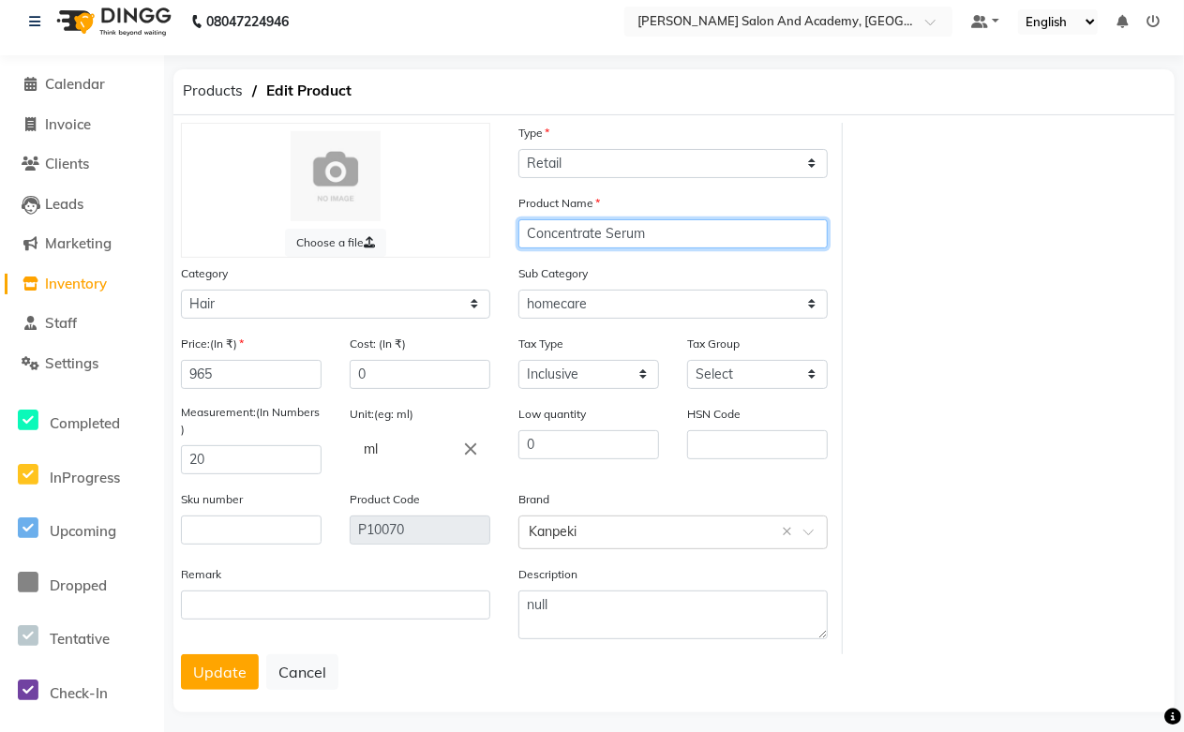
click at [606, 228] on input "Concentrate Serum" at bounding box center [672, 233] width 309 height 29
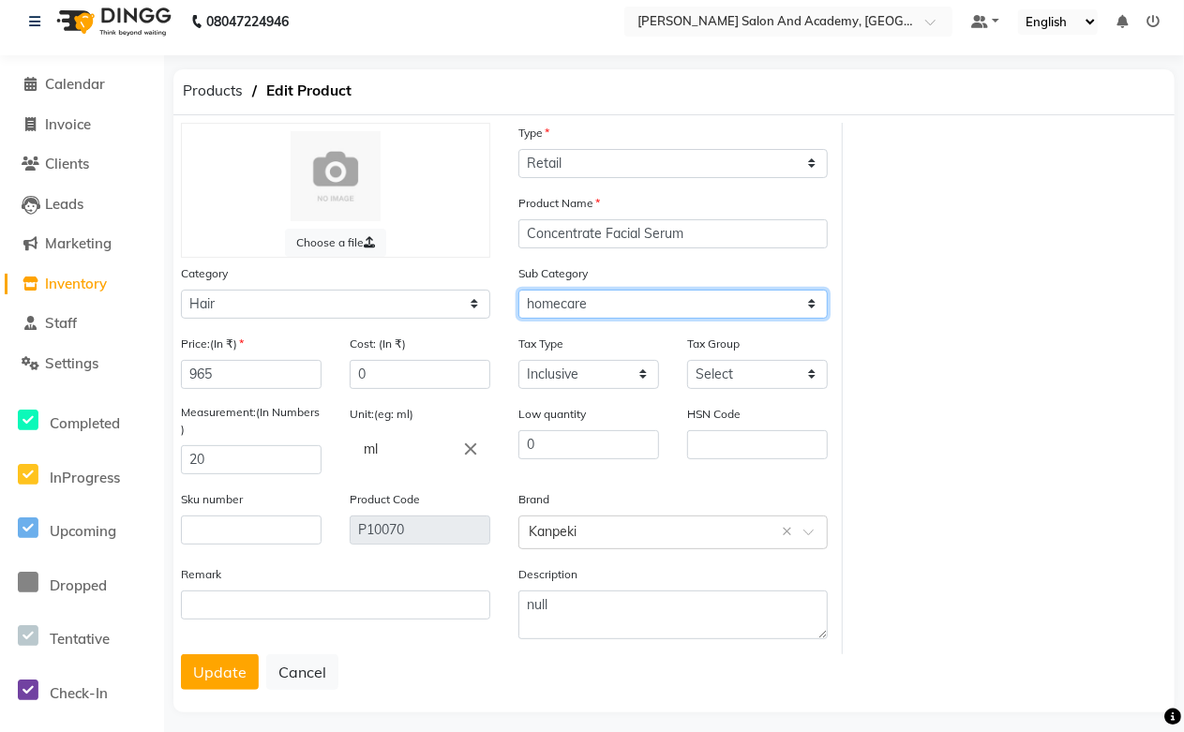
click at [583, 310] on select "Select Shampoo Conditioner Cream Mask Oil Serum Color Appliances Treatment Styl…" at bounding box center [672, 304] width 309 height 29
click at [518, 290] on select "Select Shampoo Conditioner Cream Mask Oil Serum Color Appliances Treatment Styl…" at bounding box center [672, 304] width 309 height 29
click at [210, 666] on button "Update" at bounding box center [220, 672] width 78 height 36
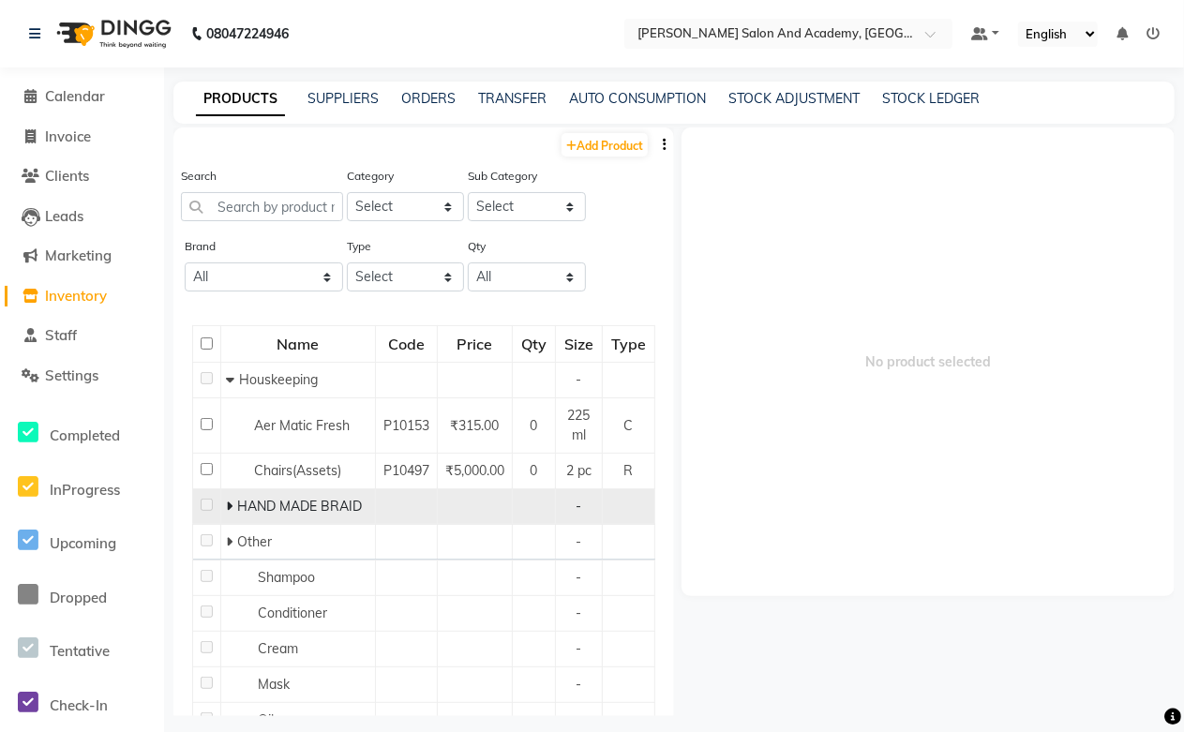
click at [226, 504] on icon at bounding box center [229, 505] width 7 height 13
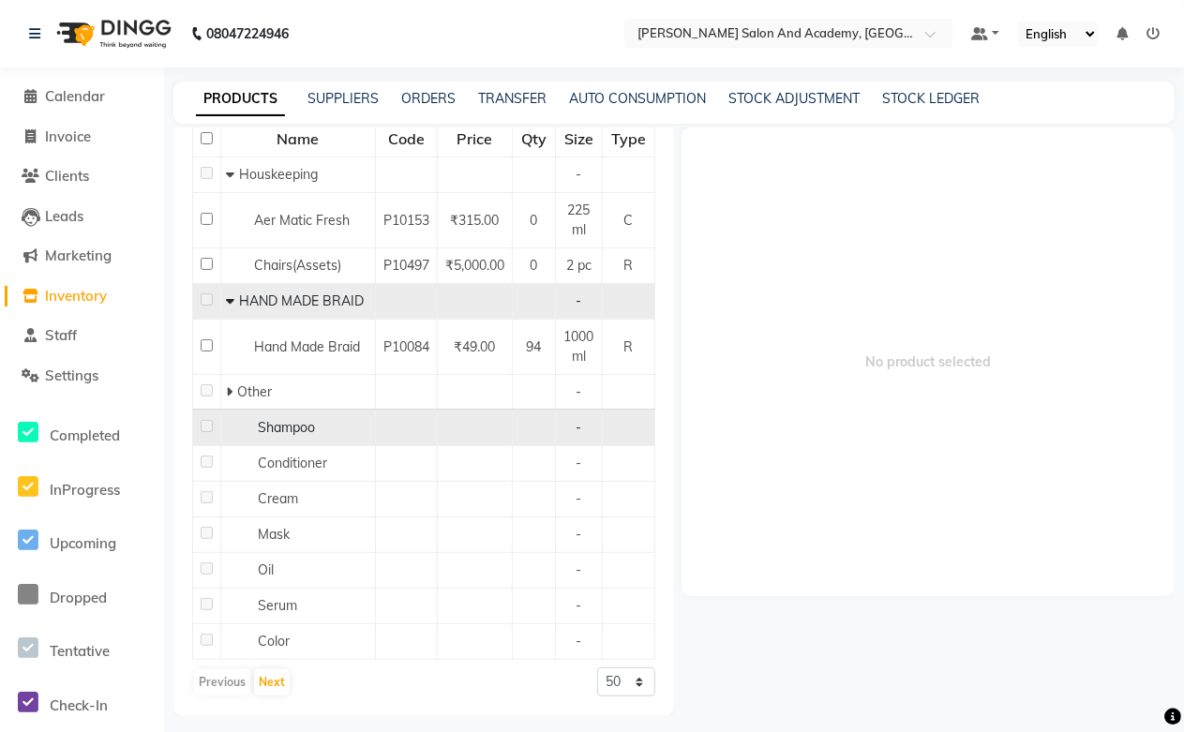
scroll to position [12, 0]
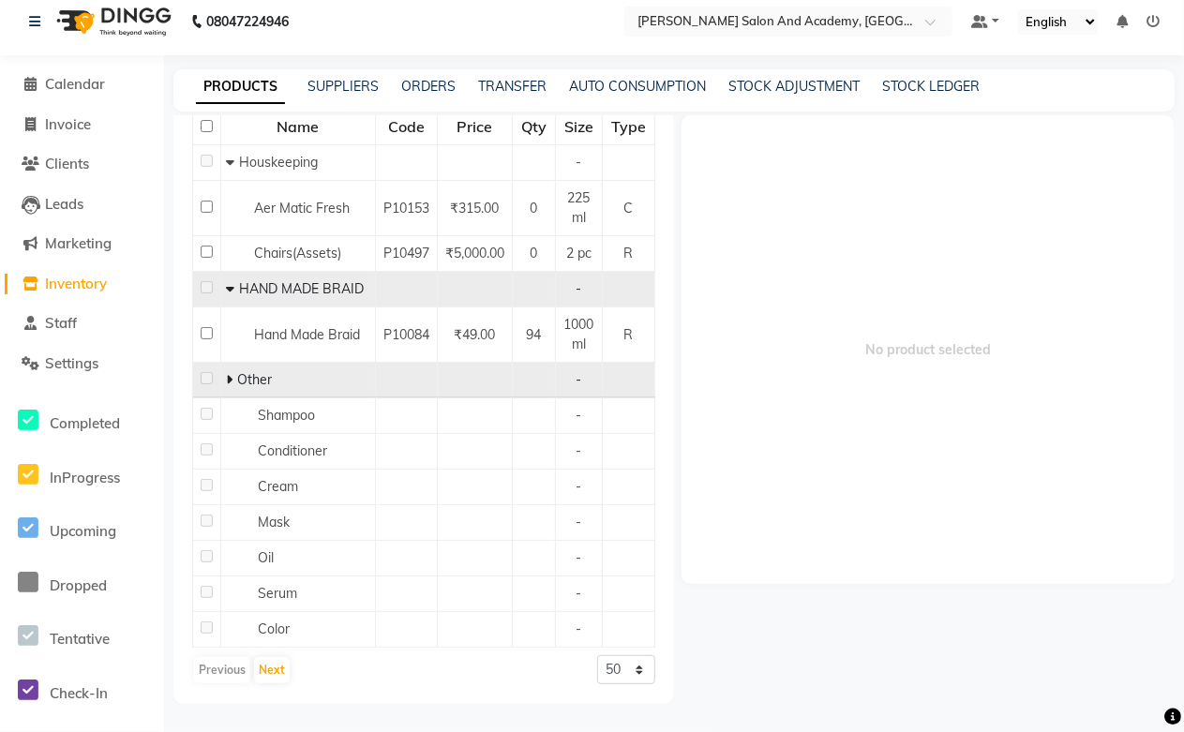
click at [229, 381] on icon at bounding box center [229, 379] width 7 height 13
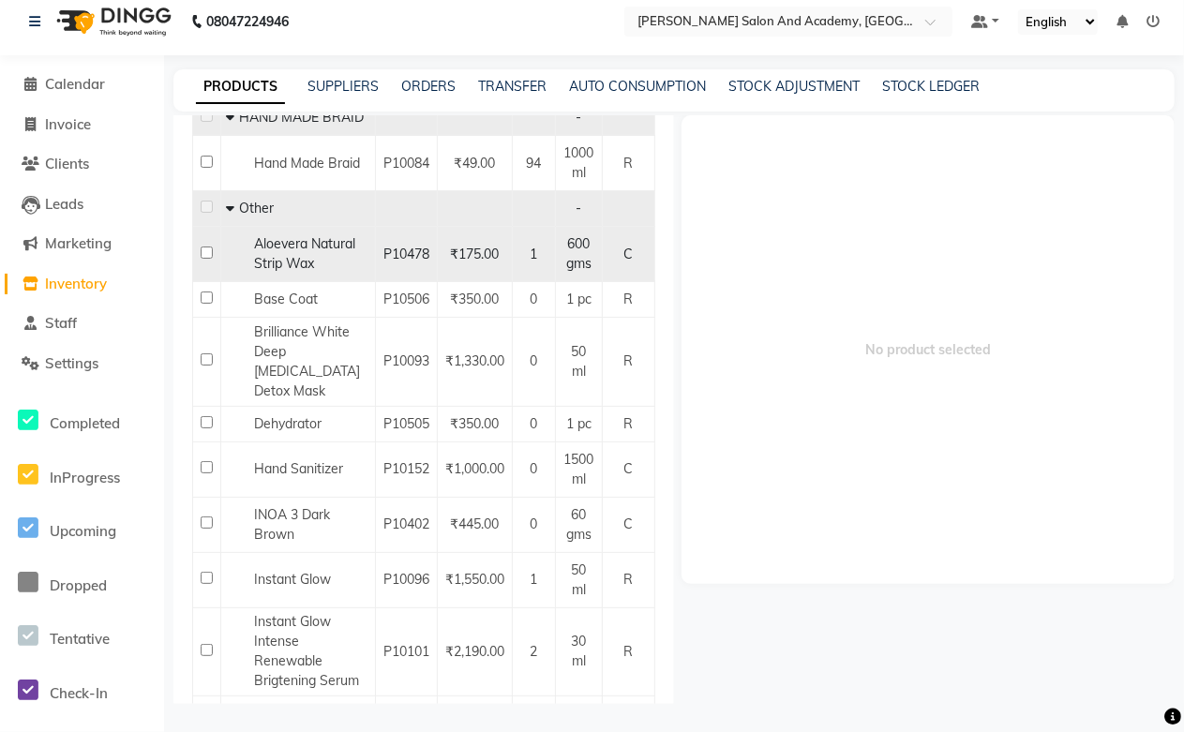
scroll to position [427, 0]
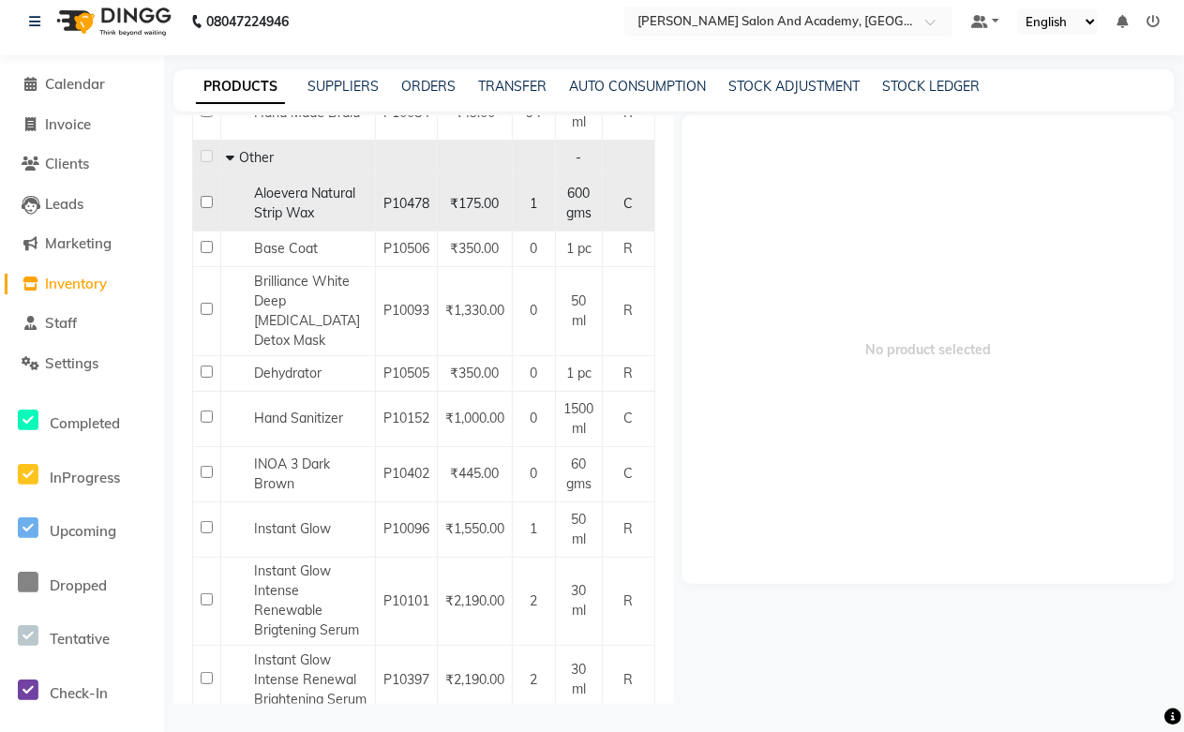
click at [344, 223] on div "Aloevera Natural Strip Wax" at bounding box center [298, 203] width 144 height 39
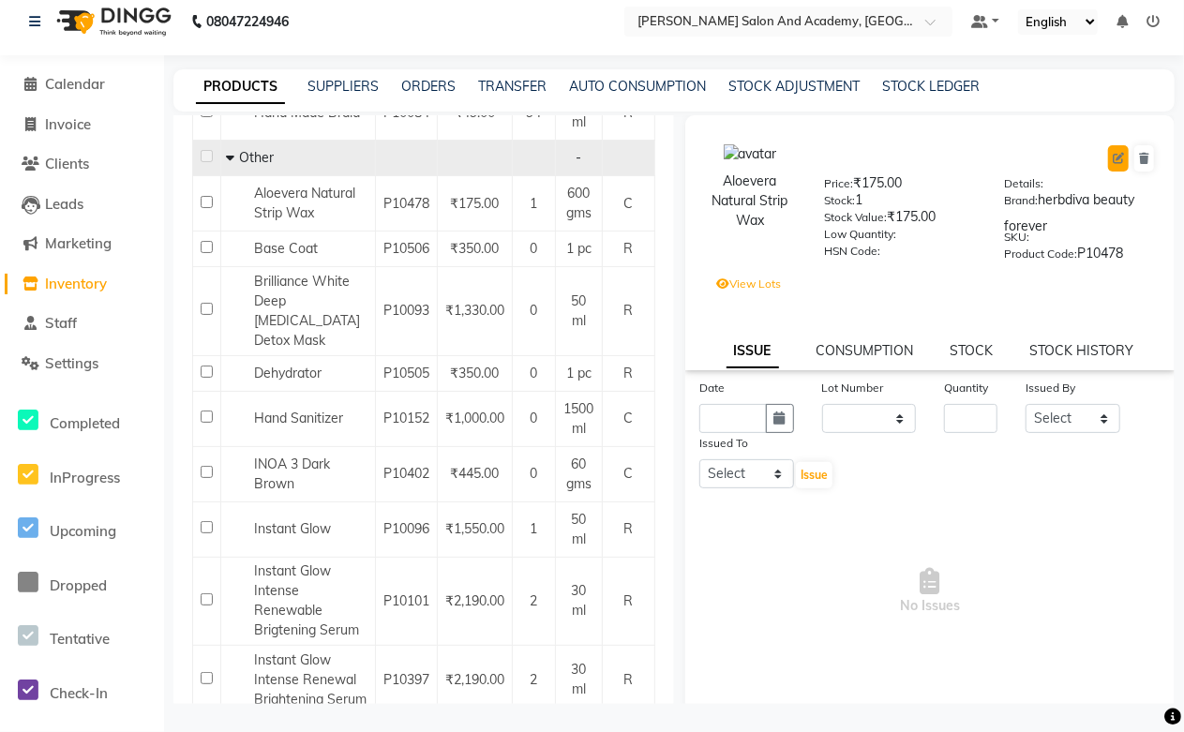
click at [1112, 162] on icon at bounding box center [1117, 158] width 11 height 11
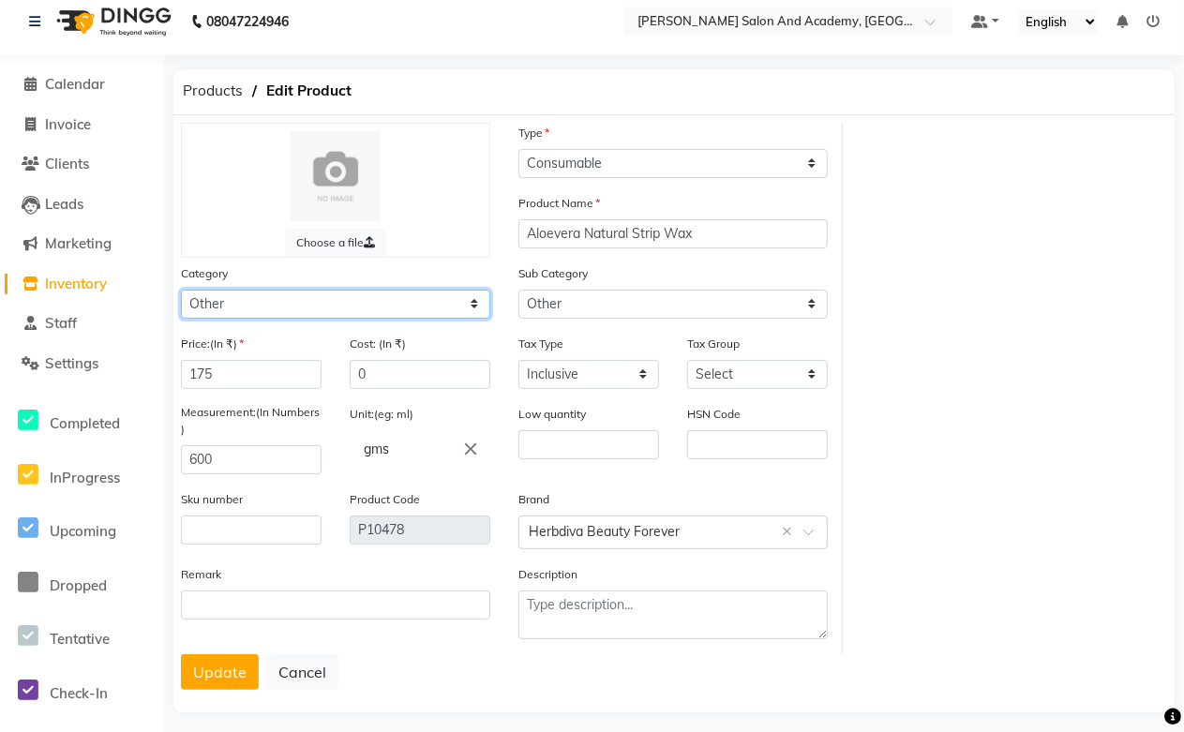
click at [234, 301] on select "Select Hair Skin Jeanott Ceuticals Other" at bounding box center [335, 304] width 309 height 29
click at [181, 290] on select "Select Hair Skin Jeanott Ceuticals Other" at bounding box center [335, 304] width 309 height 29
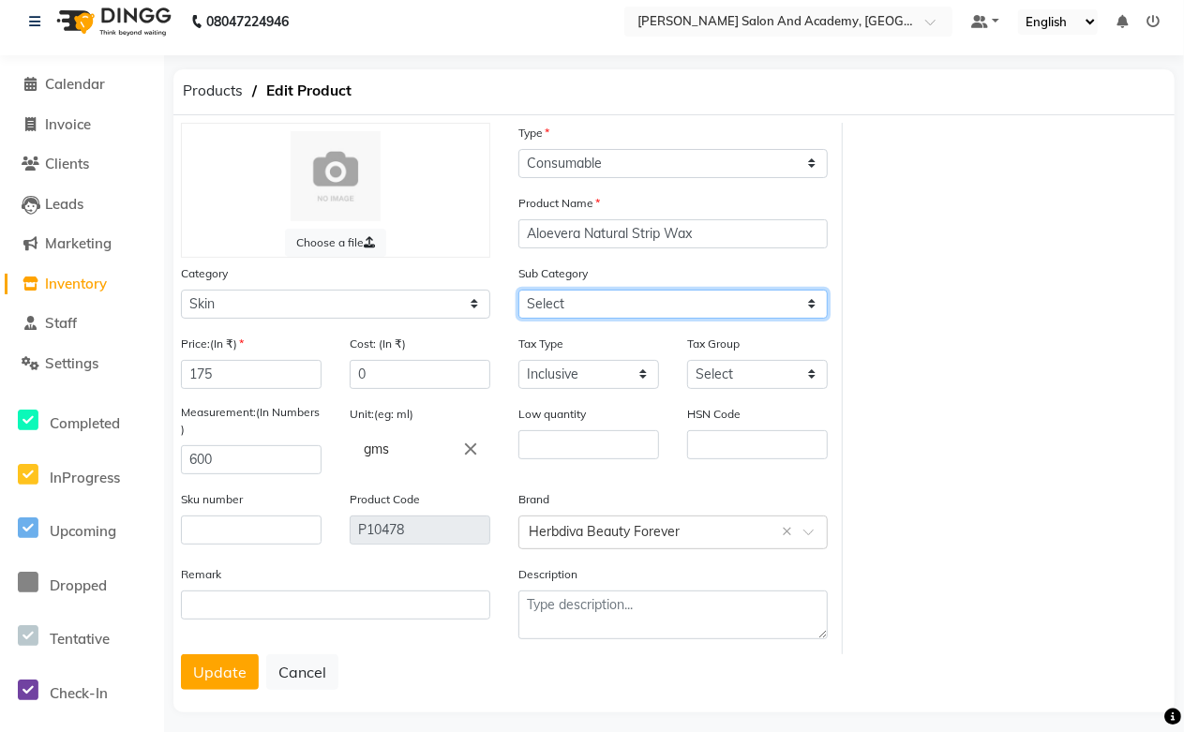
click at [584, 307] on select "Select Cleanser Facial Moisturiser Serum Toner Sun Care Masks Lip Care Eye Care…" at bounding box center [672, 304] width 309 height 29
click at [518, 290] on select "Select Cleanser Facial Moisturiser Serum Toner Sun Care Masks Lip Care Eye Care…" at bounding box center [672, 304] width 309 height 29
click at [207, 667] on button "Update" at bounding box center [220, 672] width 78 height 36
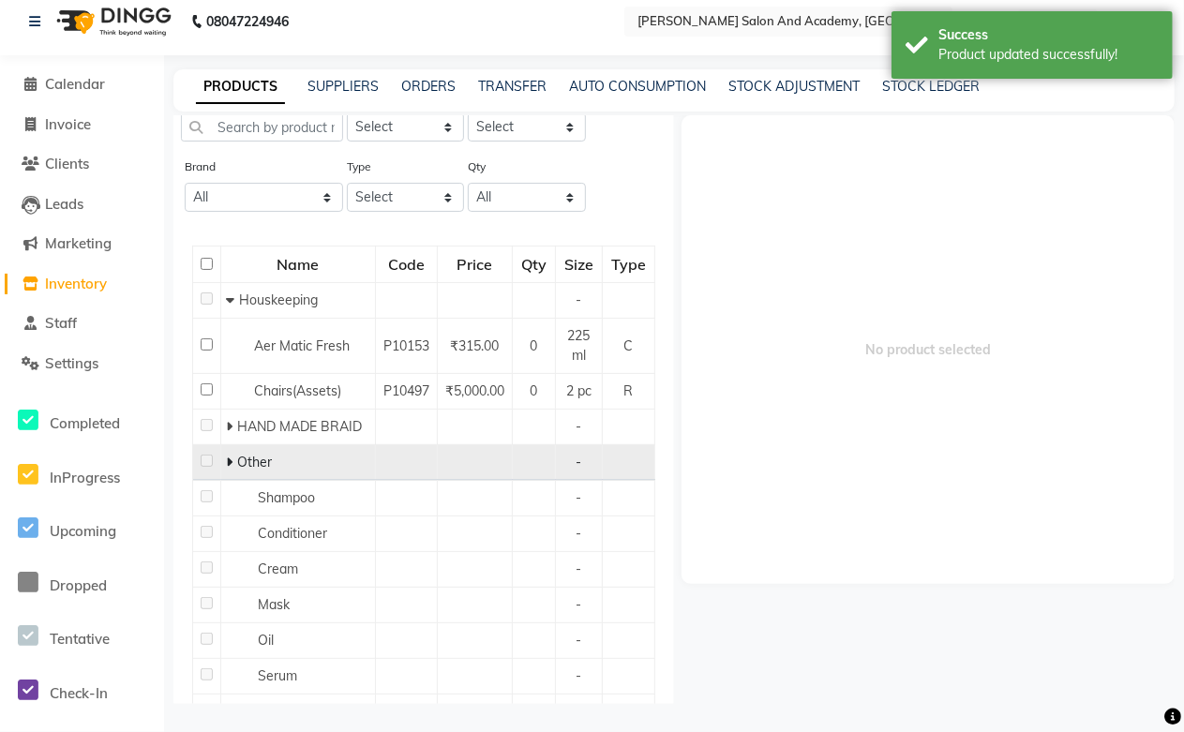
scroll to position [164, 0]
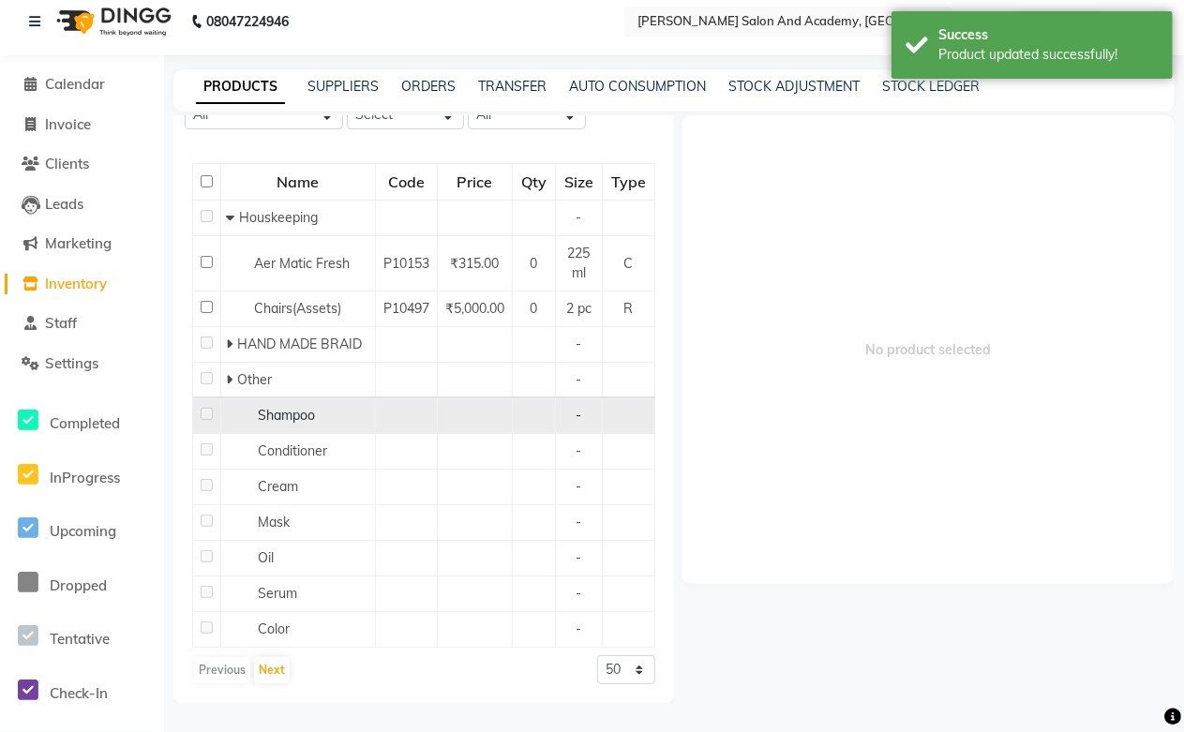
click at [297, 420] on span "Shampoo" at bounding box center [286, 415] width 57 height 17
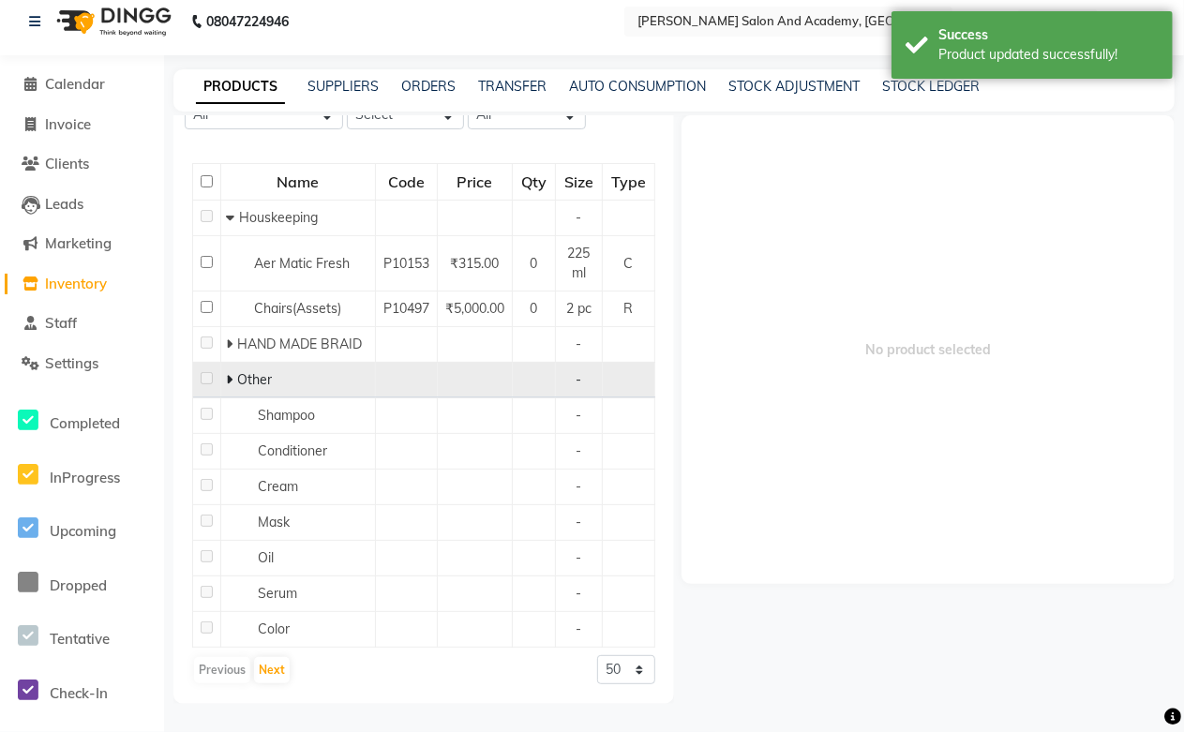
click at [231, 373] on icon at bounding box center [229, 379] width 7 height 13
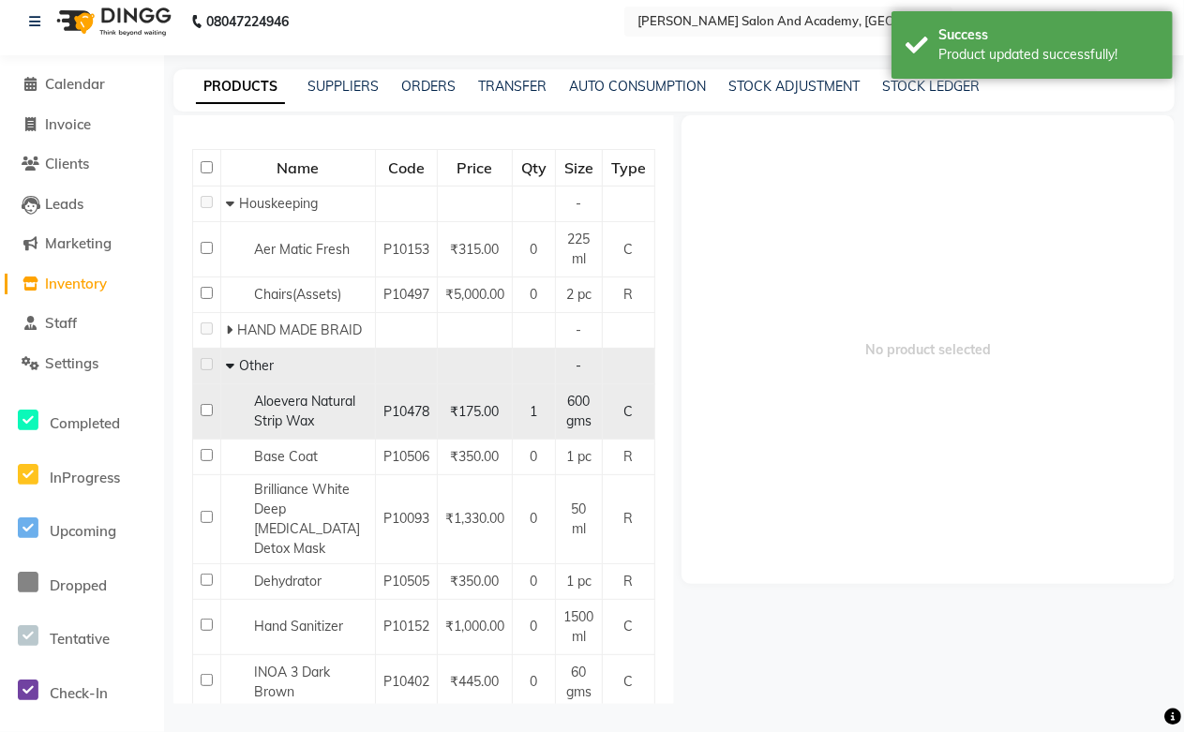
click at [285, 429] on span "Aloevera Natural Strip Wax" at bounding box center [304, 411] width 101 height 37
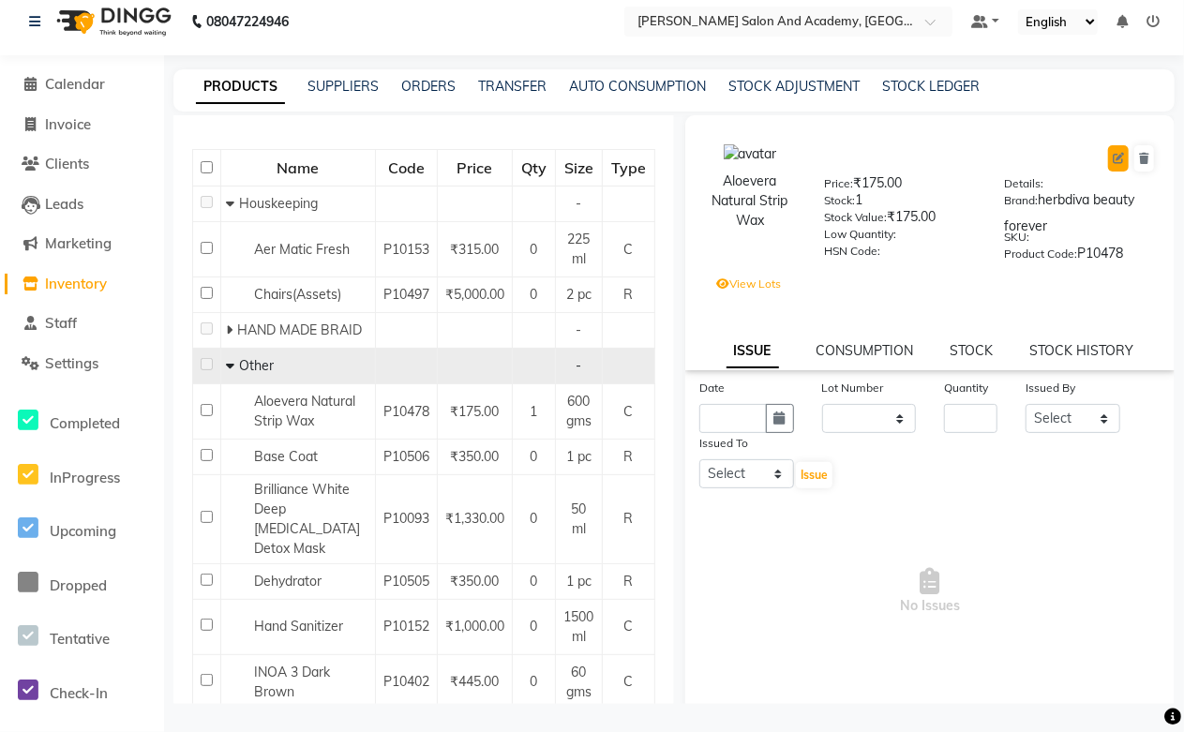
click at [1112, 154] on icon at bounding box center [1117, 158] width 11 height 11
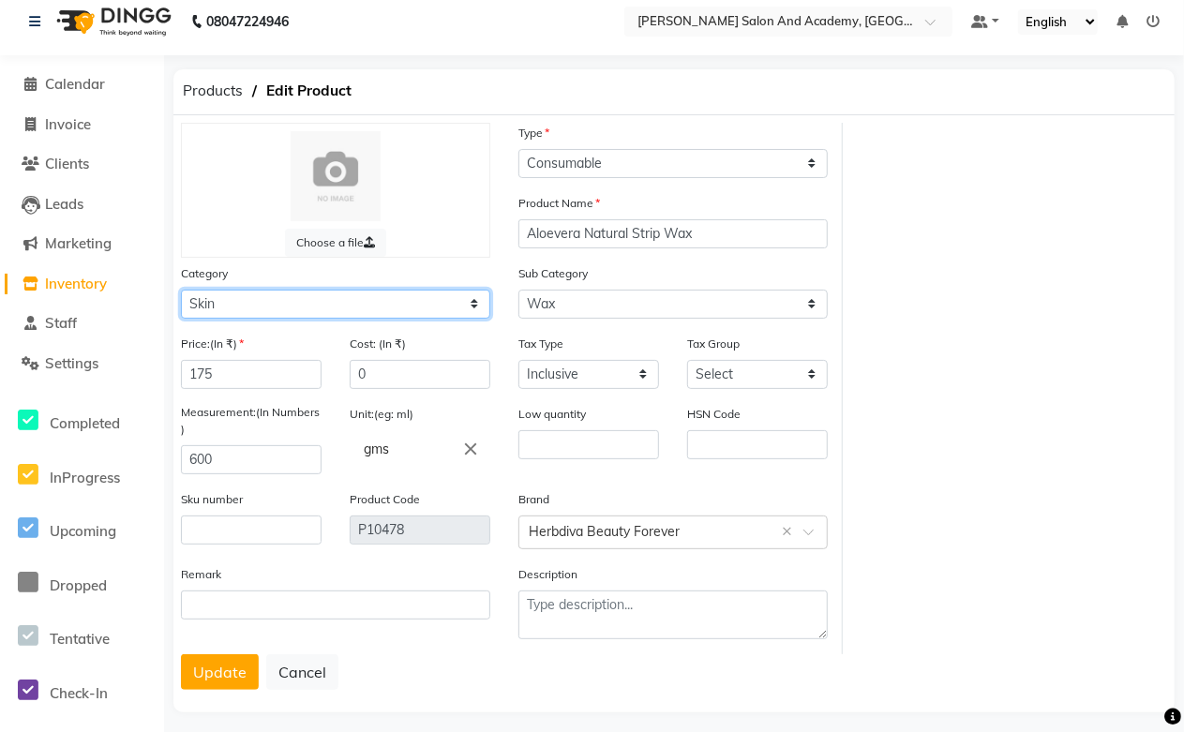
click at [231, 295] on select "Select Hair Skin Jeanott Ceuticals Other" at bounding box center [335, 304] width 309 height 29
click at [181, 290] on select "Select Hair Skin Jeanott Ceuticals Other" at bounding box center [335, 304] width 309 height 29
click at [207, 689] on button "Update" at bounding box center [220, 672] width 78 height 36
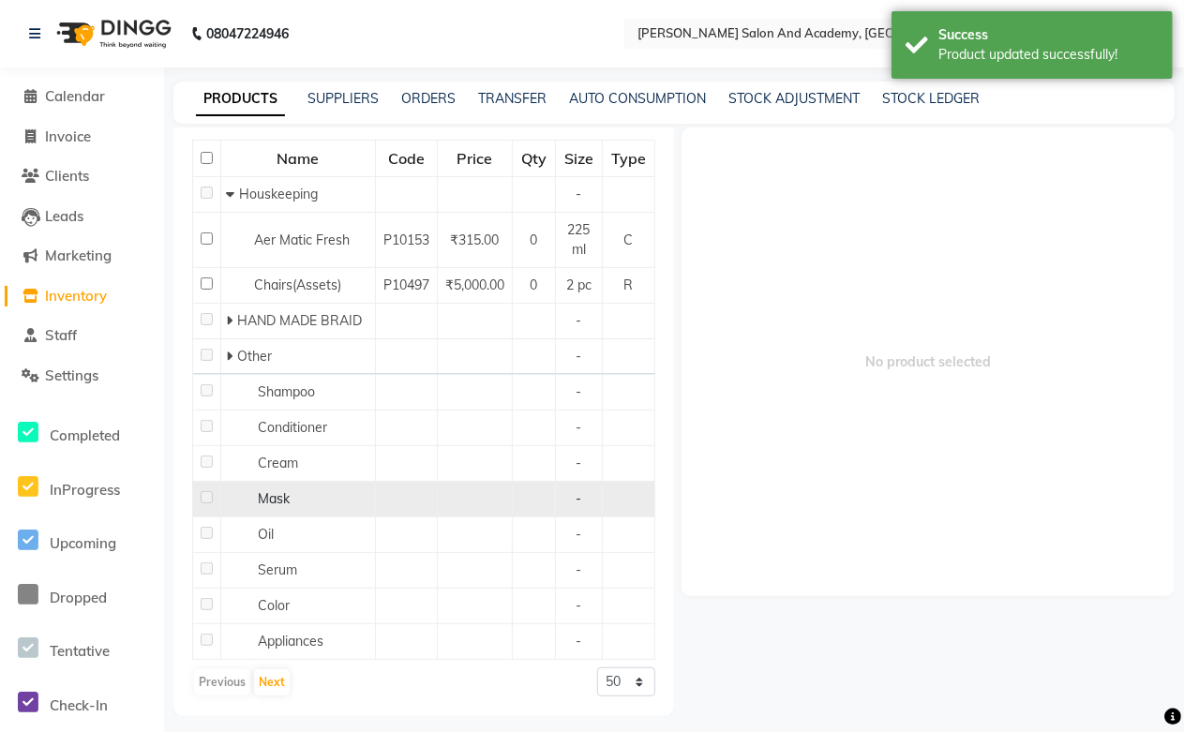
scroll to position [200, 0]
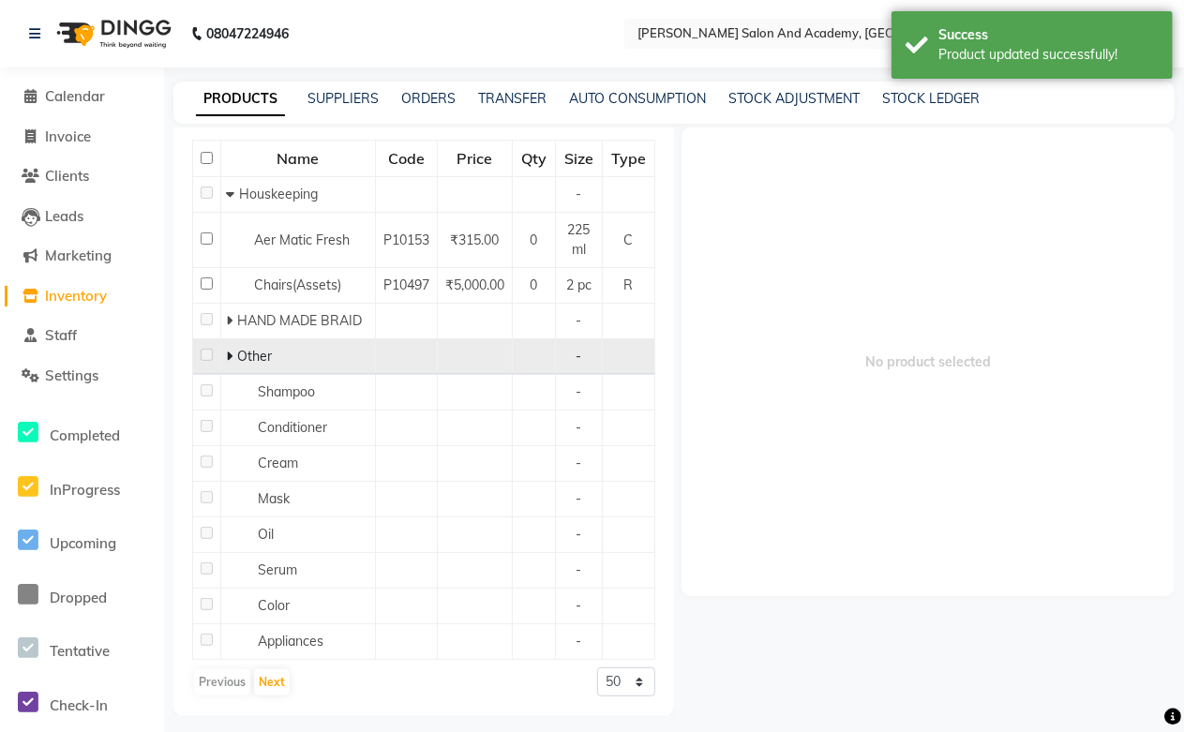
click at [231, 354] on icon at bounding box center [229, 356] width 7 height 13
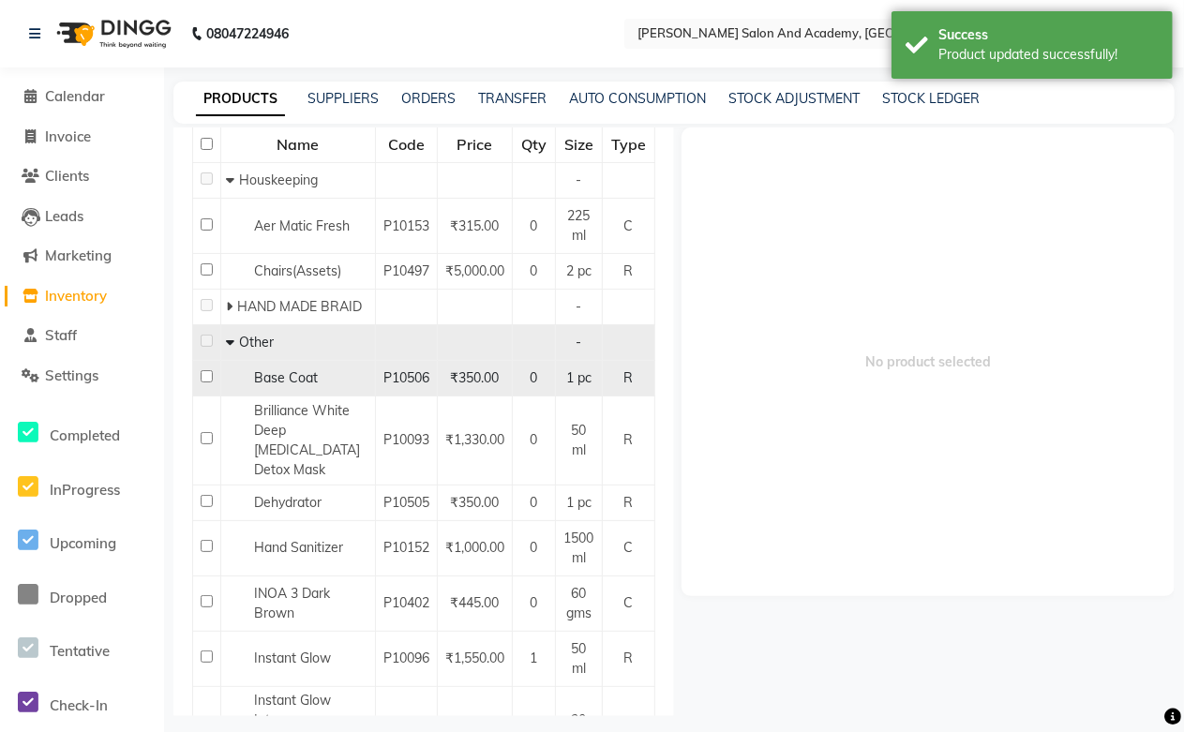
click at [309, 386] on span "Base Coat" at bounding box center [286, 377] width 64 height 17
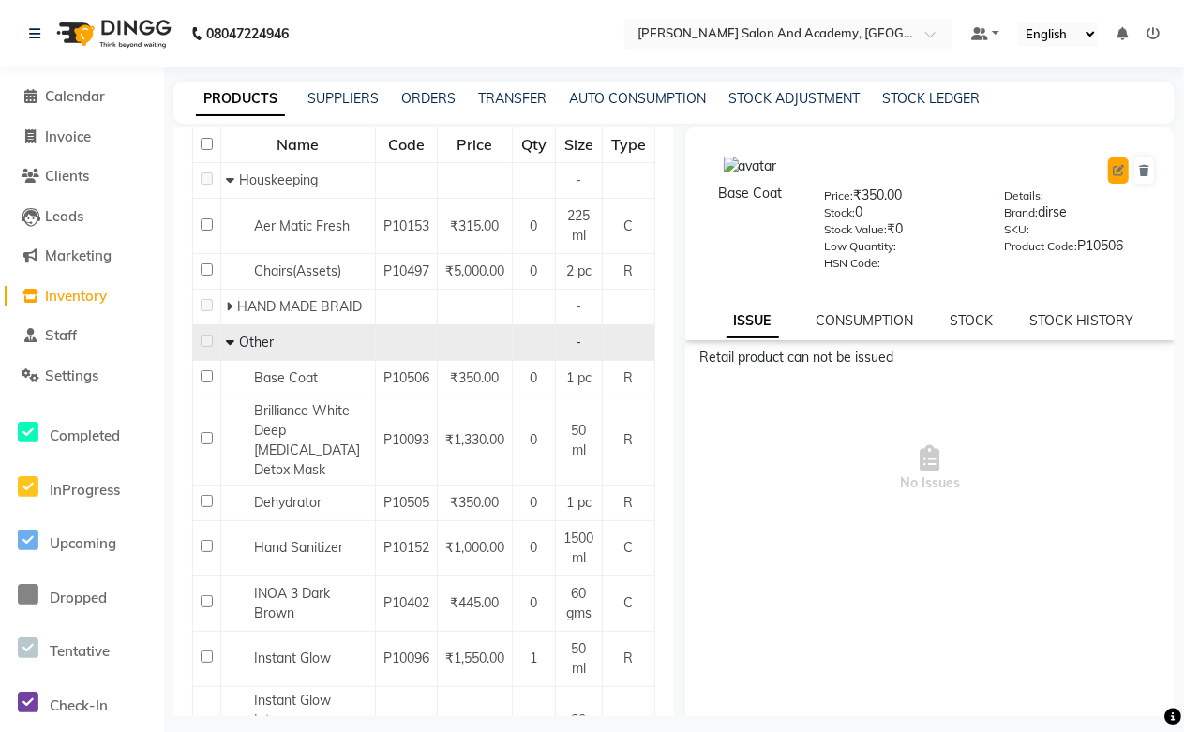
click at [1112, 173] on icon at bounding box center [1117, 170] width 11 height 11
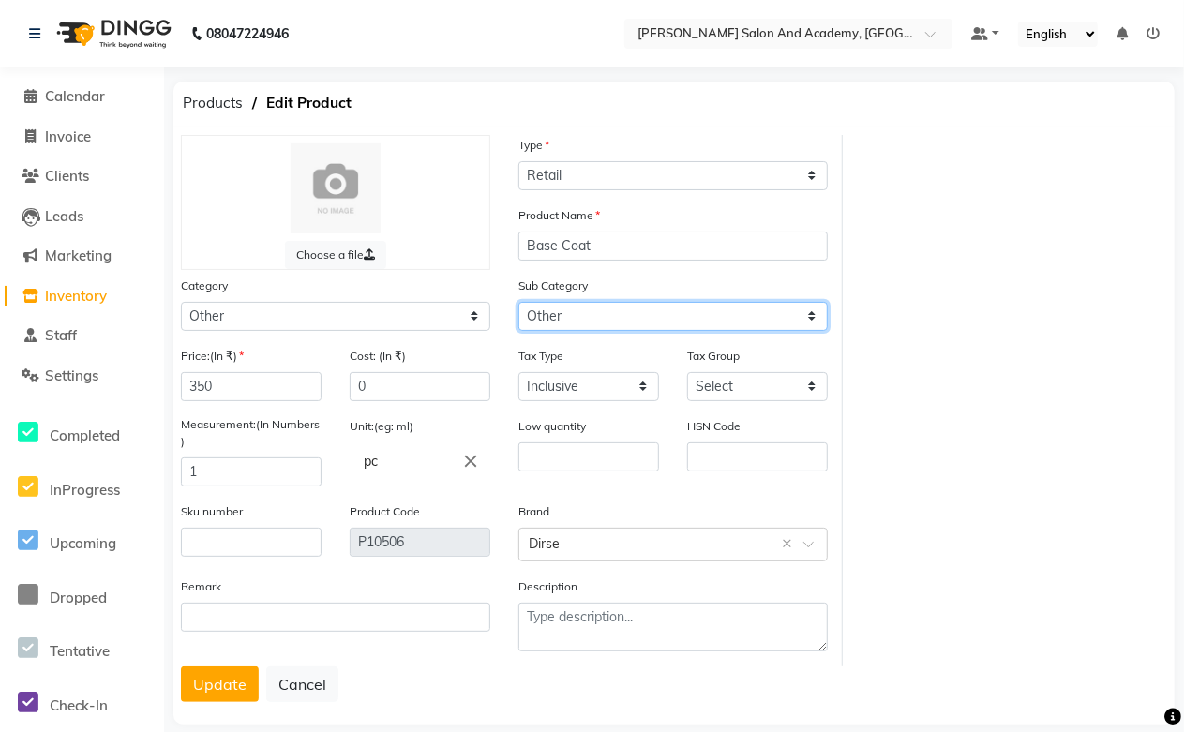
click at [588, 319] on select "Select Houskeeping HAND MADE BRAID Other" at bounding box center [672, 316] width 309 height 29
click at [518, 302] on select "Select Houskeeping HAND MADE BRAID Other" at bounding box center [672, 316] width 309 height 29
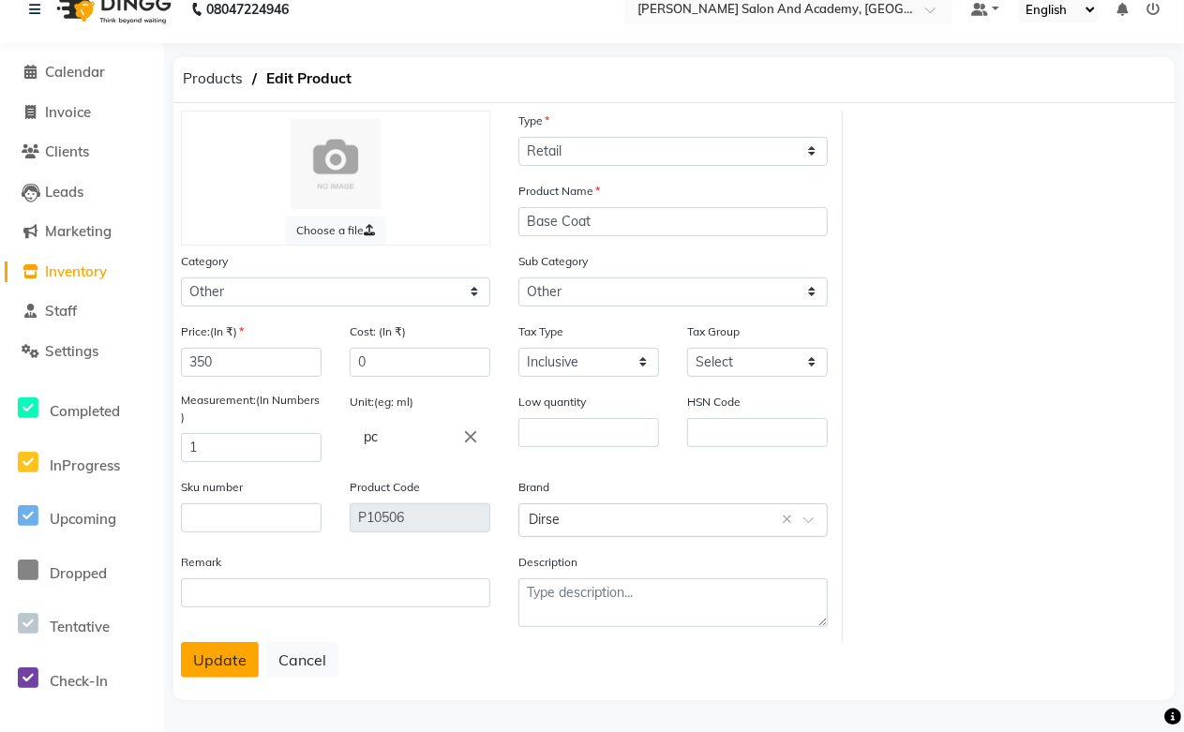
click at [230, 660] on button "Update" at bounding box center [220, 660] width 78 height 36
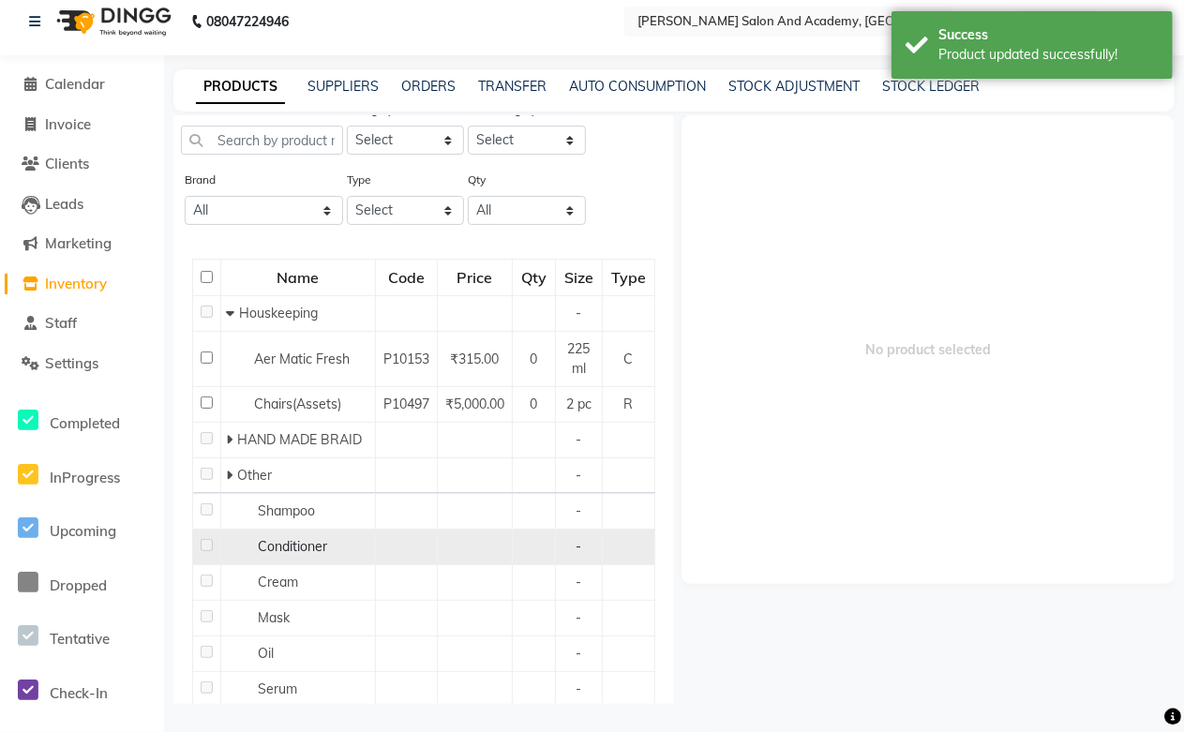
scroll to position [200, 0]
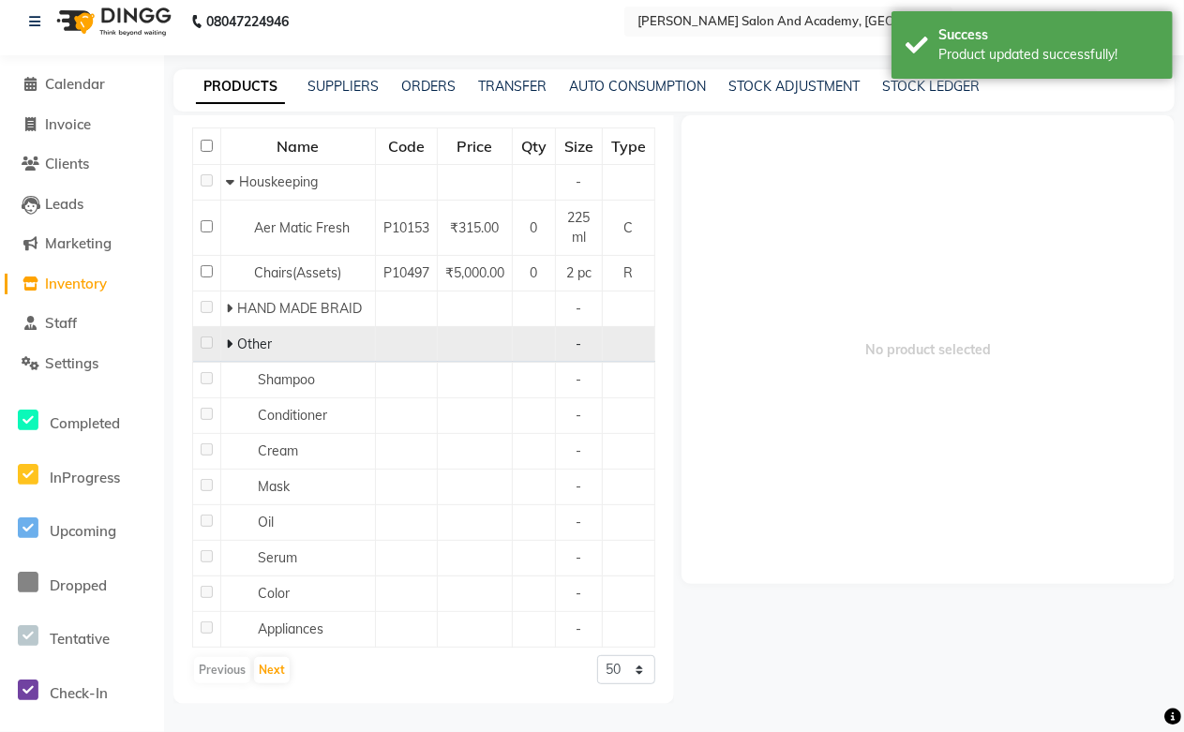
click at [229, 341] on icon at bounding box center [229, 343] width 7 height 13
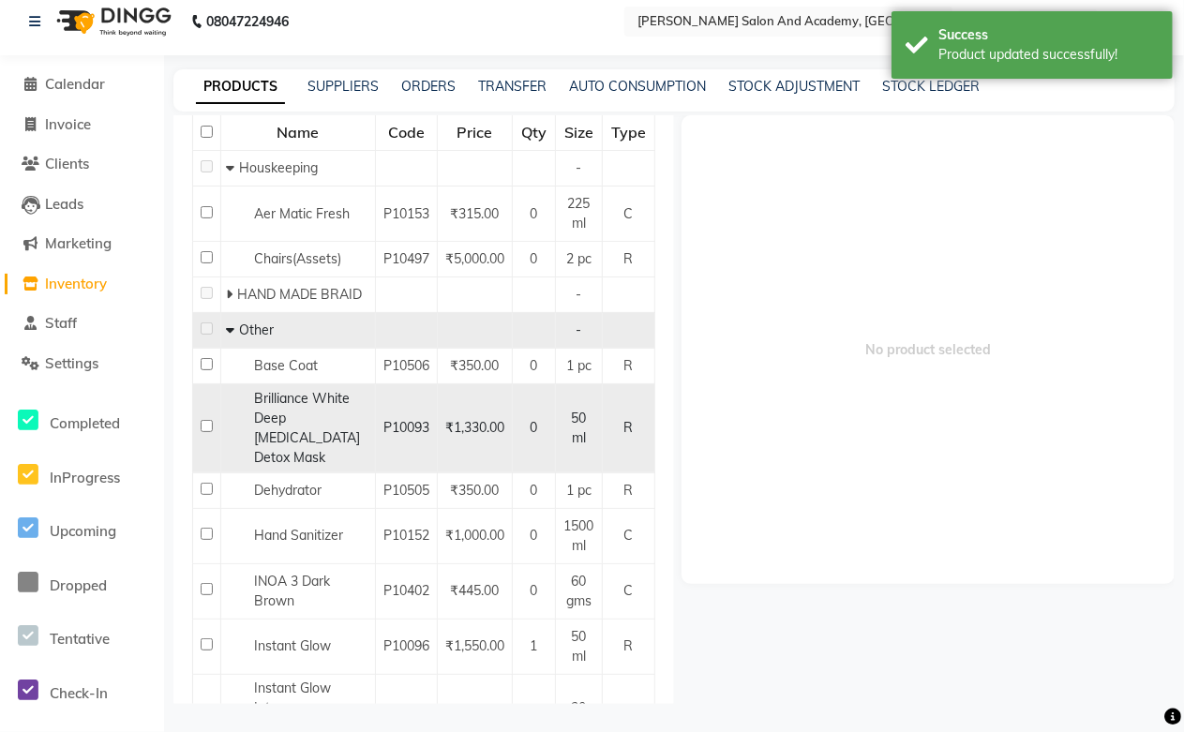
click at [303, 444] on span "Brilliance White Deep [MEDICAL_DATA] Detox Mask" at bounding box center [307, 428] width 106 height 76
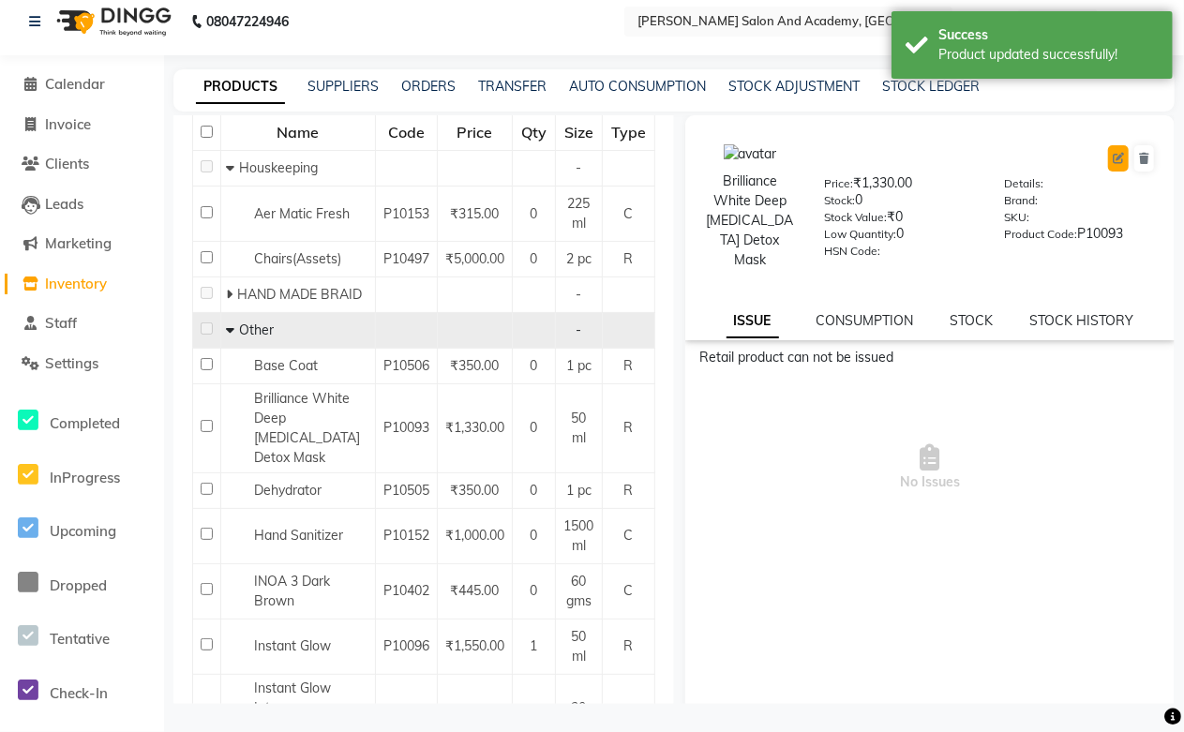
click at [1108, 160] on button at bounding box center [1118, 158] width 21 height 26
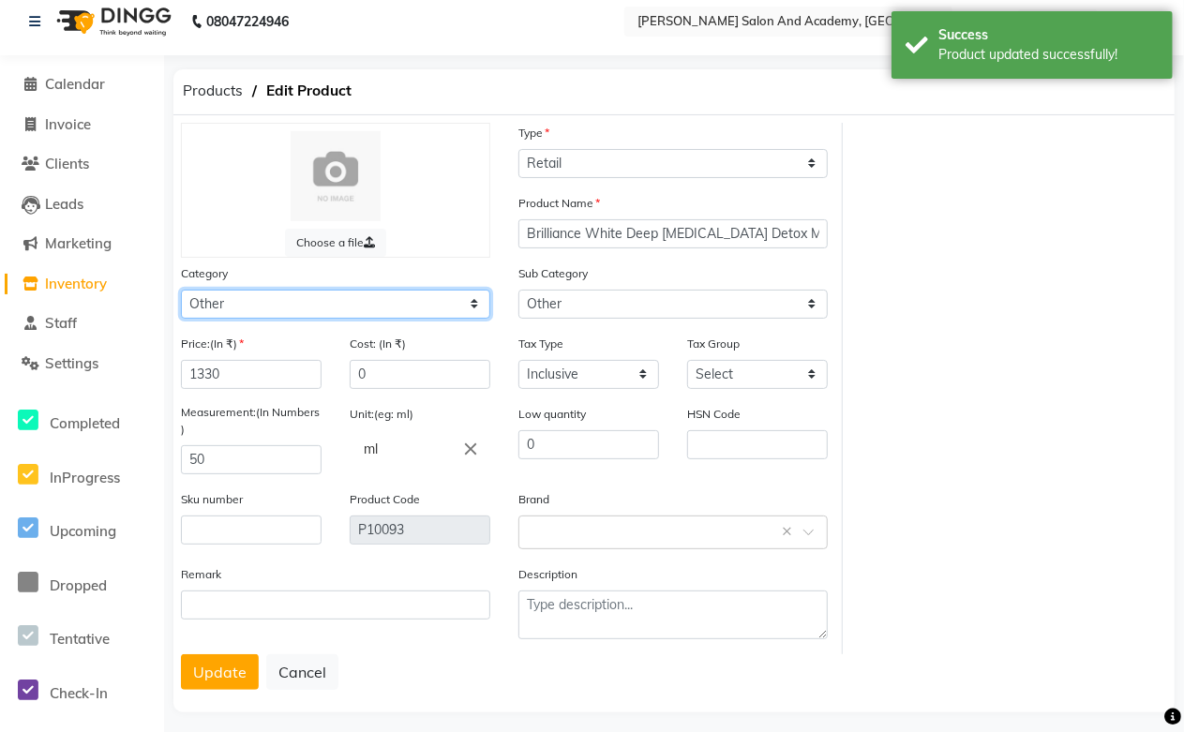
click at [218, 307] on select "Select Hair Skin Jeanott Ceuticals Other" at bounding box center [335, 304] width 309 height 29
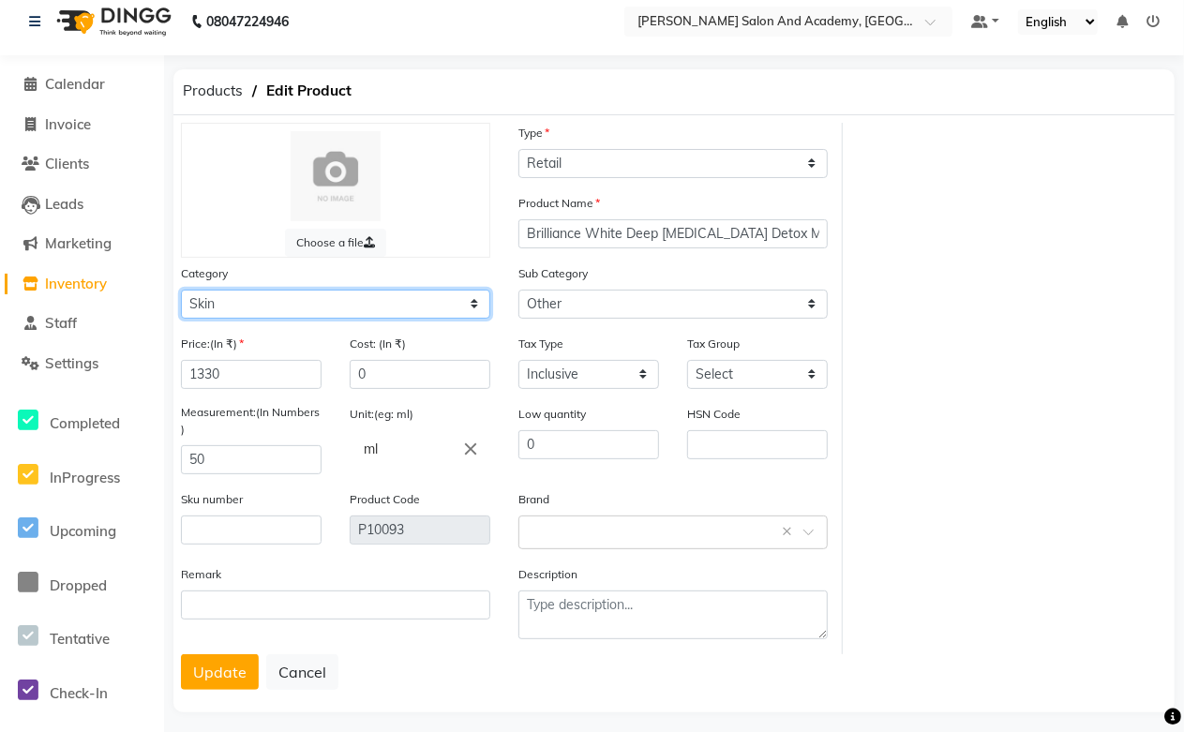
click at [181, 290] on select "Select Hair Skin Jeanott Ceuticals Other" at bounding box center [335, 304] width 309 height 29
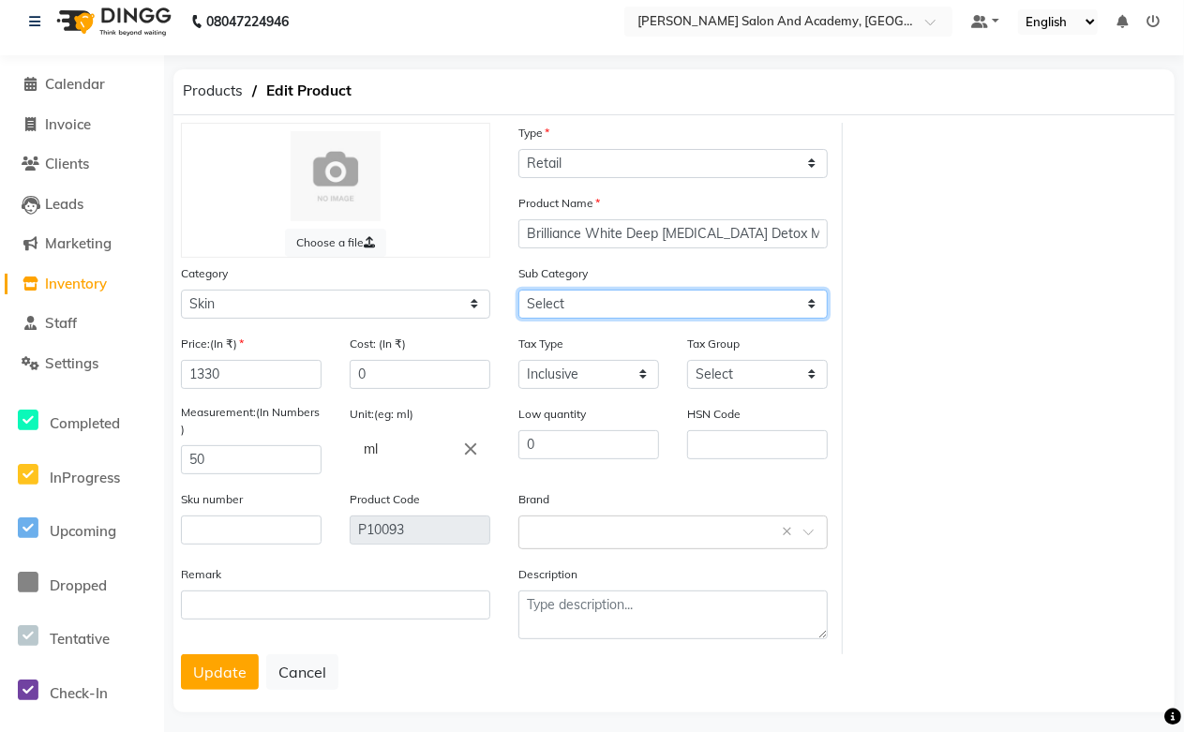
click at [635, 310] on select "Select Cleanser Facial Moisturiser Serum Toner Sun Care Masks Lip Care Eye Care…" at bounding box center [672, 304] width 309 height 29
click at [518, 290] on select "Select Cleanser Facial Moisturiser Serum Toner Sun Care Masks Lip Care Eye Care…" at bounding box center [672, 304] width 309 height 29
click at [813, 304] on select "Select Cleanser Facial Moisturiser Serum Toner Sun Care Masks Lip Care Eye Care…" at bounding box center [672, 304] width 309 height 29
click at [518, 290] on select "Select Cleanser Facial Moisturiser Serum Toner Sun Care Masks Lip Care Eye Care…" at bounding box center [672, 304] width 309 height 29
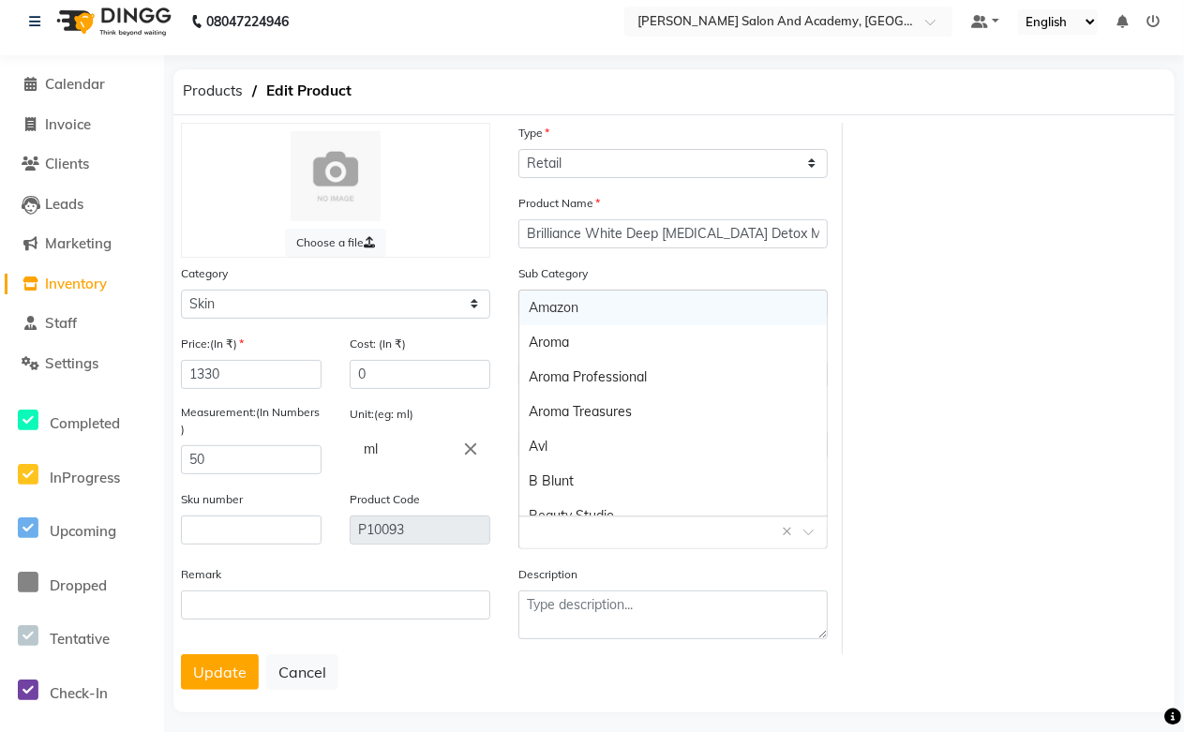
click at [593, 531] on input "text" at bounding box center [654, 531] width 251 height 20
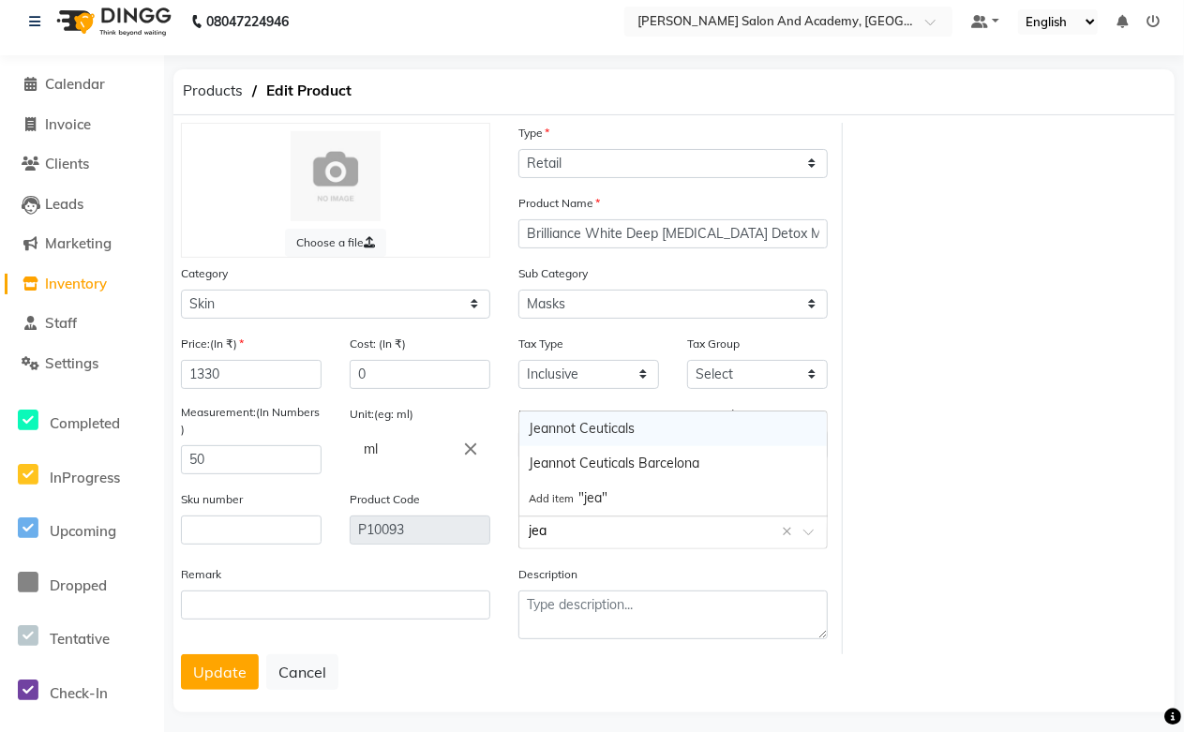
click at [588, 427] on div "Jeannot Ceuticals" at bounding box center [672, 428] width 307 height 35
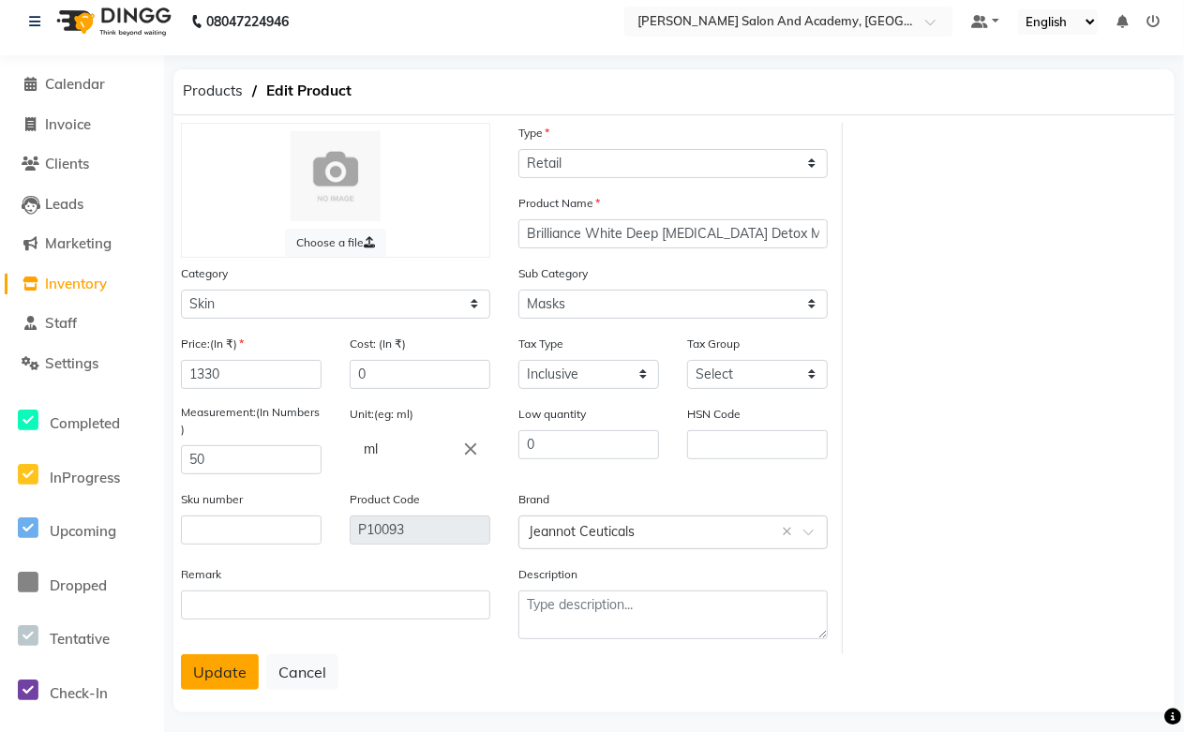
click at [217, 685] on button "Update" at bounding box center [220, 672] width 78 height 36
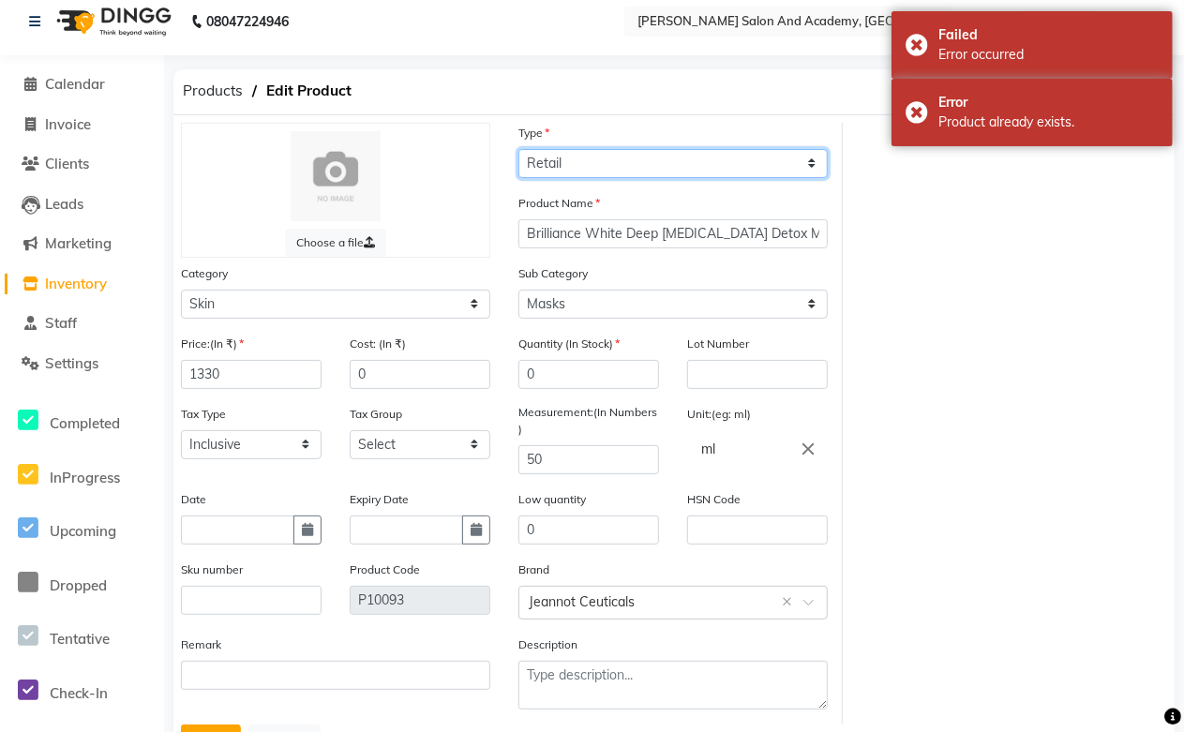
click at [616, 157] on select "Select Type Both Retail Consumable" at bounding box center [672, 163] width 309 height 29
click at [518, 149] on select "Select Type Both Retail Consumable" at bounding box center [672, 163] width 309 height 29
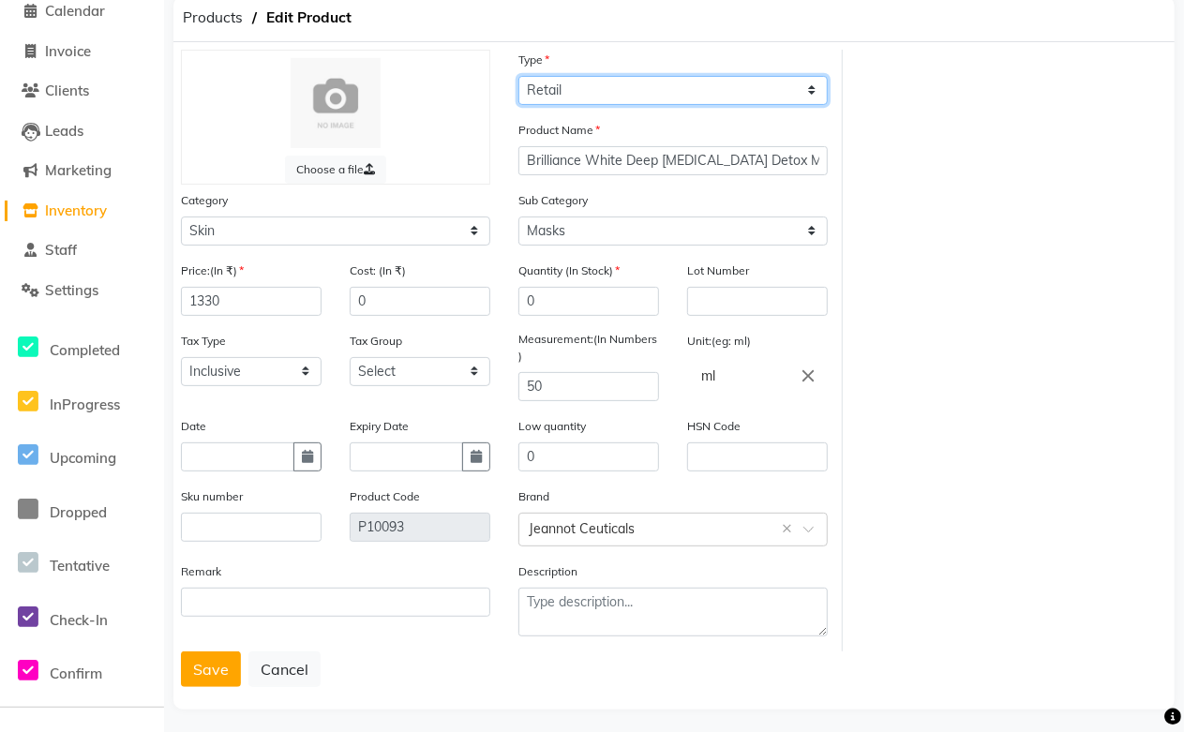
scroll to position [96, 0]
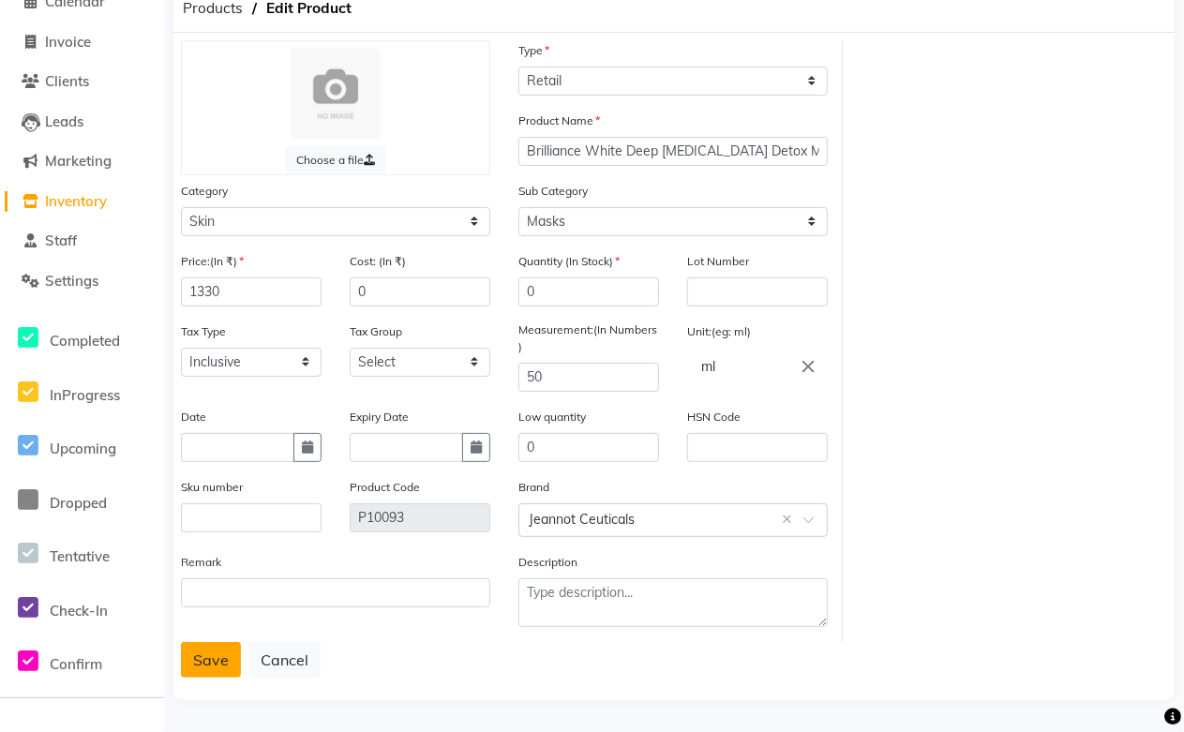
click at [198, 651] on button "Save" at bounding box center [211, 660] width 60 height 36
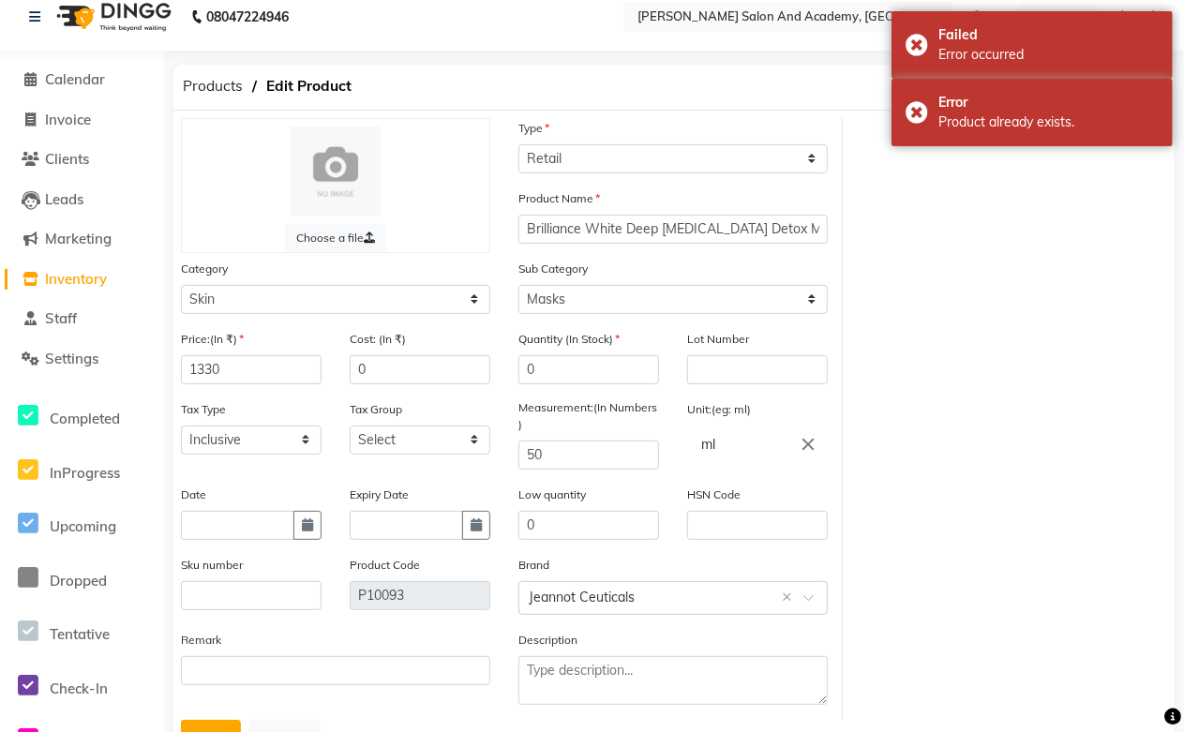
scroll to position [0, 0]
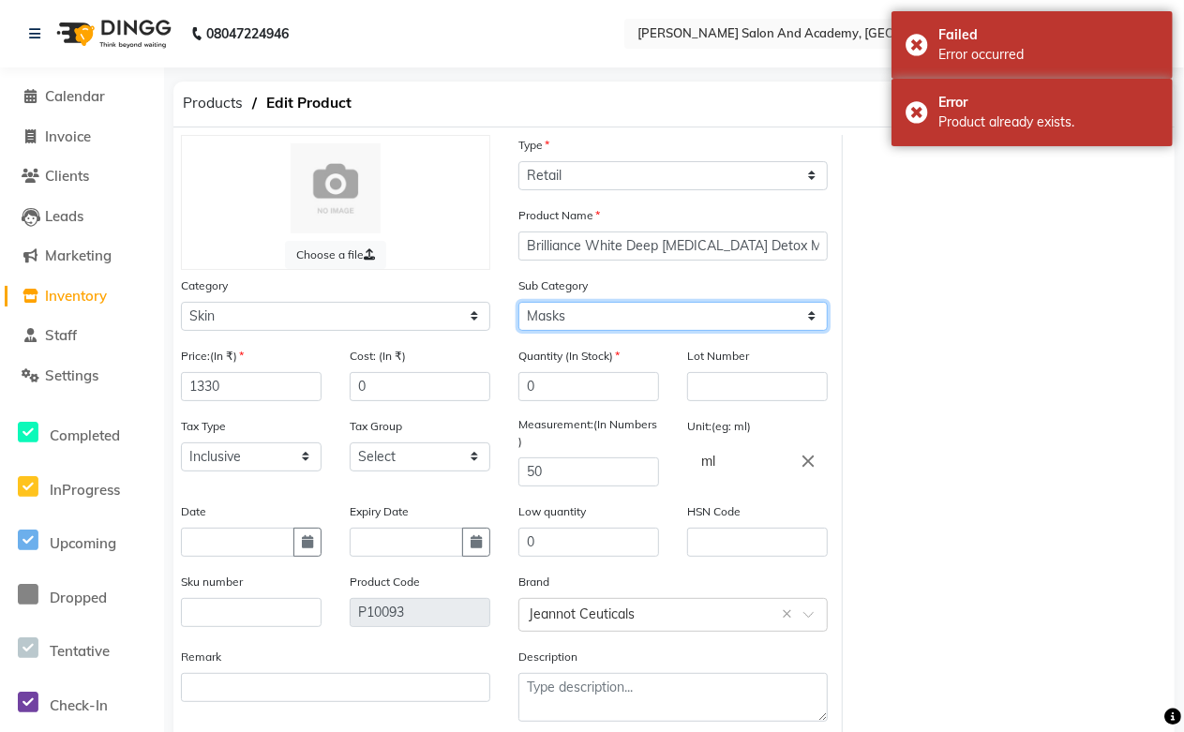
click at [765, 320] on select "Select Cleanser Facial Moisturiser Serum Toner Sun Care Masks Lip Care Eye Care…" at bounding box center [672, 316] width 309 height 29
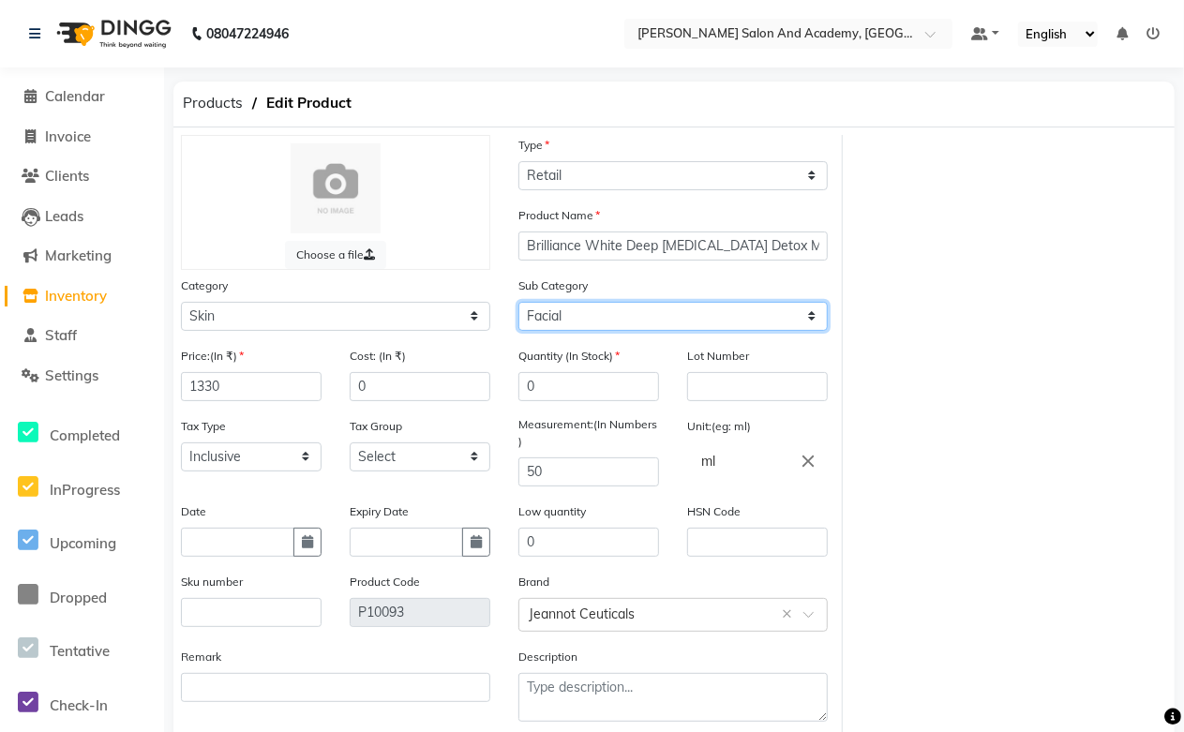
click at [518, 302] on select "Select Cleanser Facial Moisturiser Serum Toner Sun Care Masks Lip Care Eye Care…" at bounding box center [672, 316] width 309 height 29
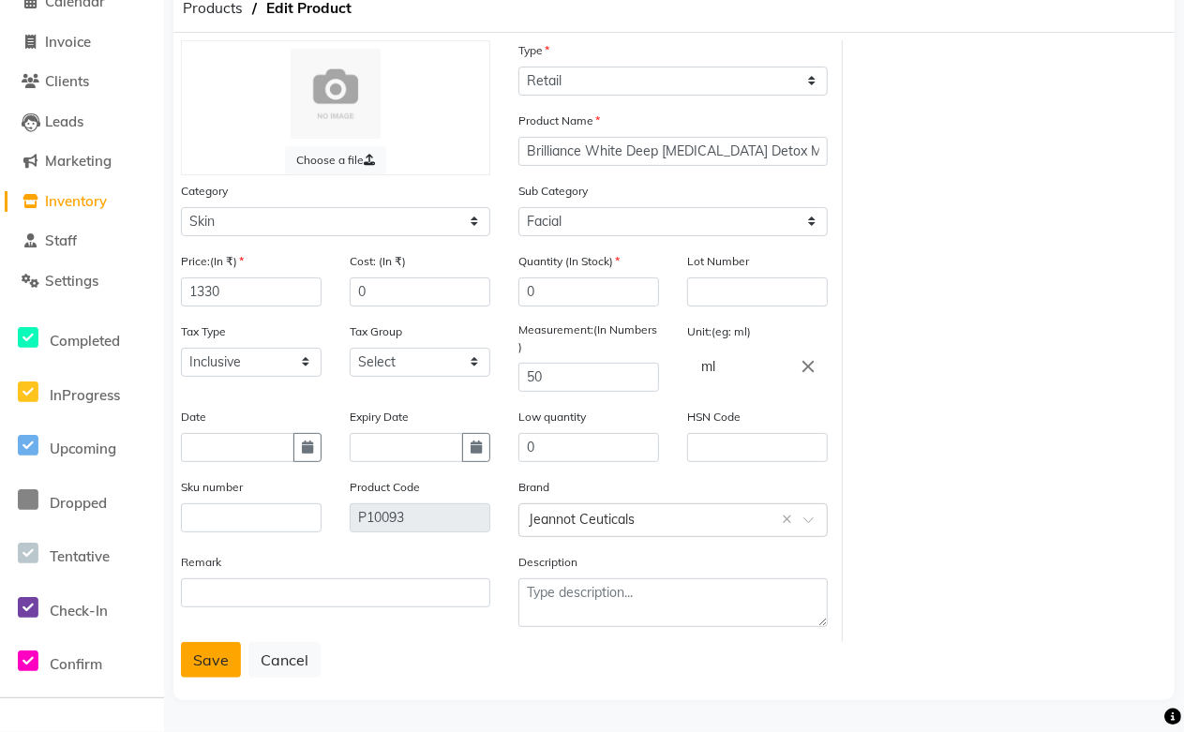
click at [187, 663] on button "Save" at bounding box center [211, 660] width 60 height 36
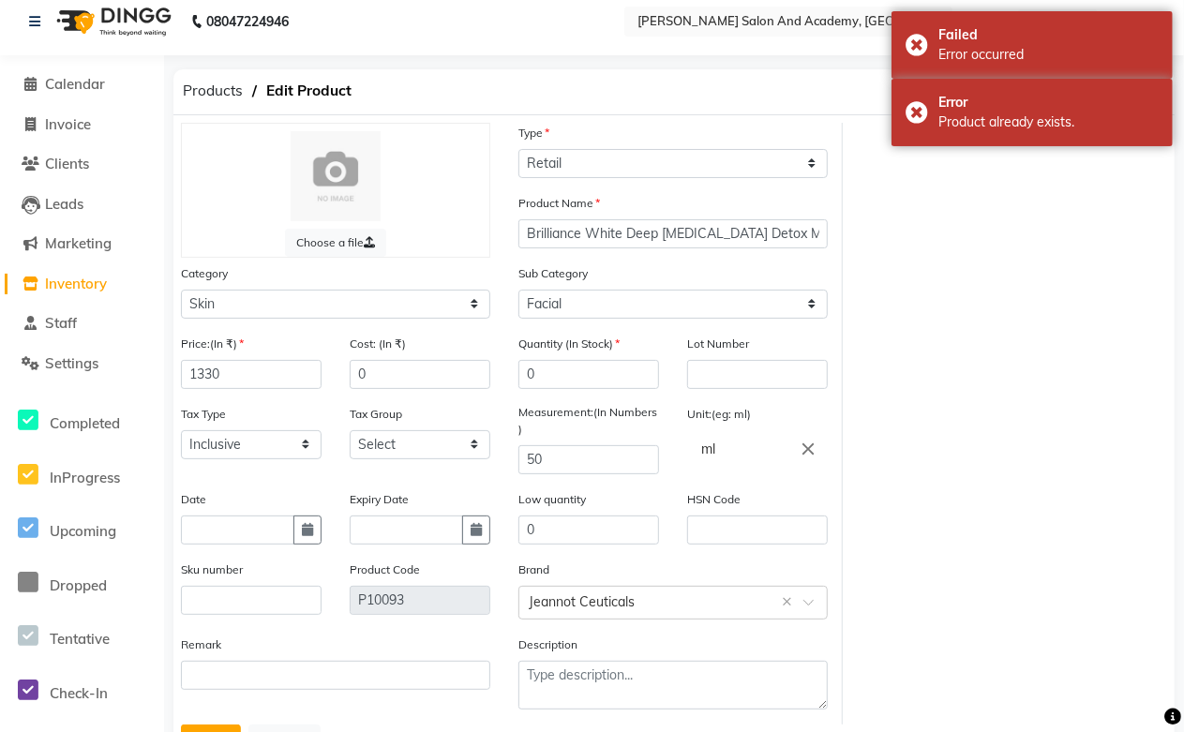
scroll to position [0, 0]
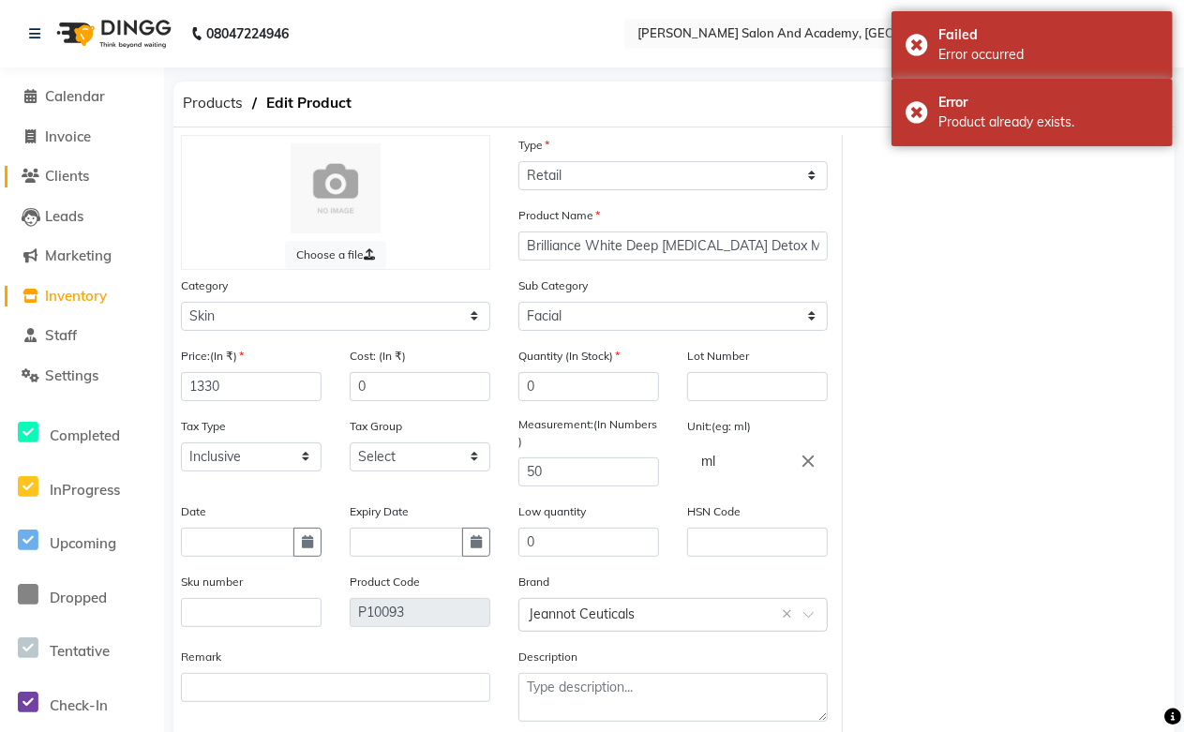
click at [89, 174] on span "Clients" at bounding box center [67, 176] width 44 height 18
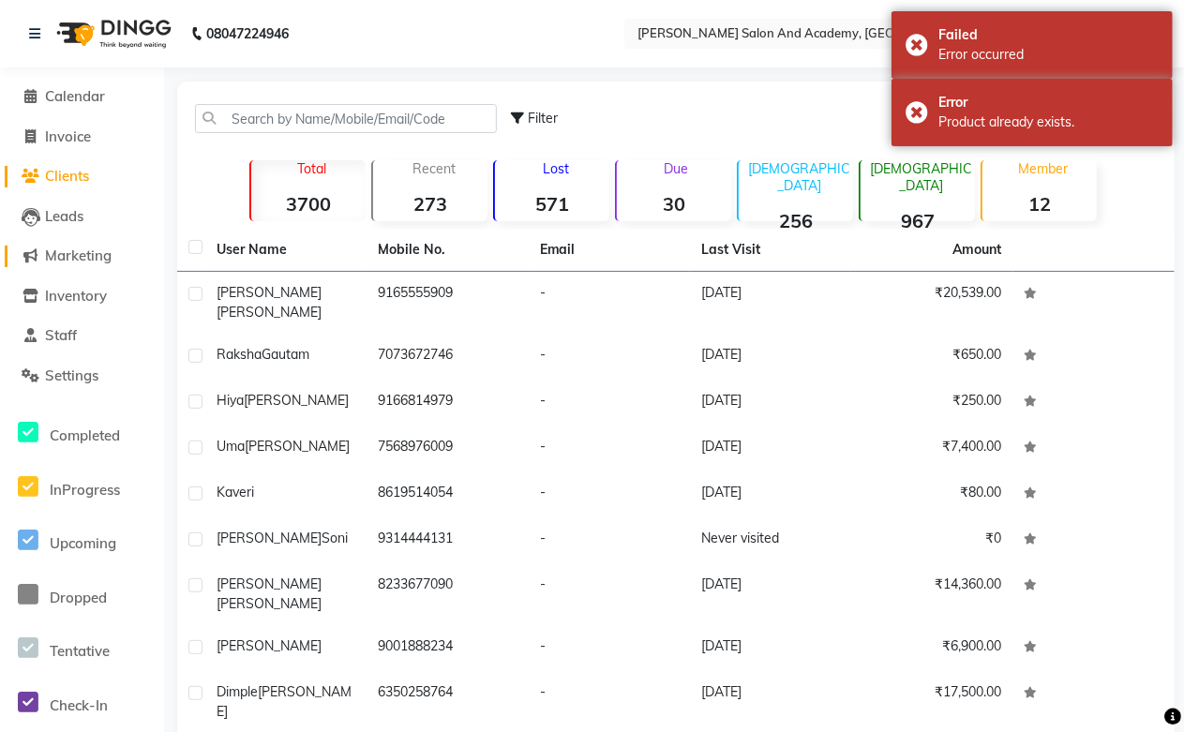
click at [101, 256] on span "Marketing" at bounding box center [78, 255] width 67 height 18
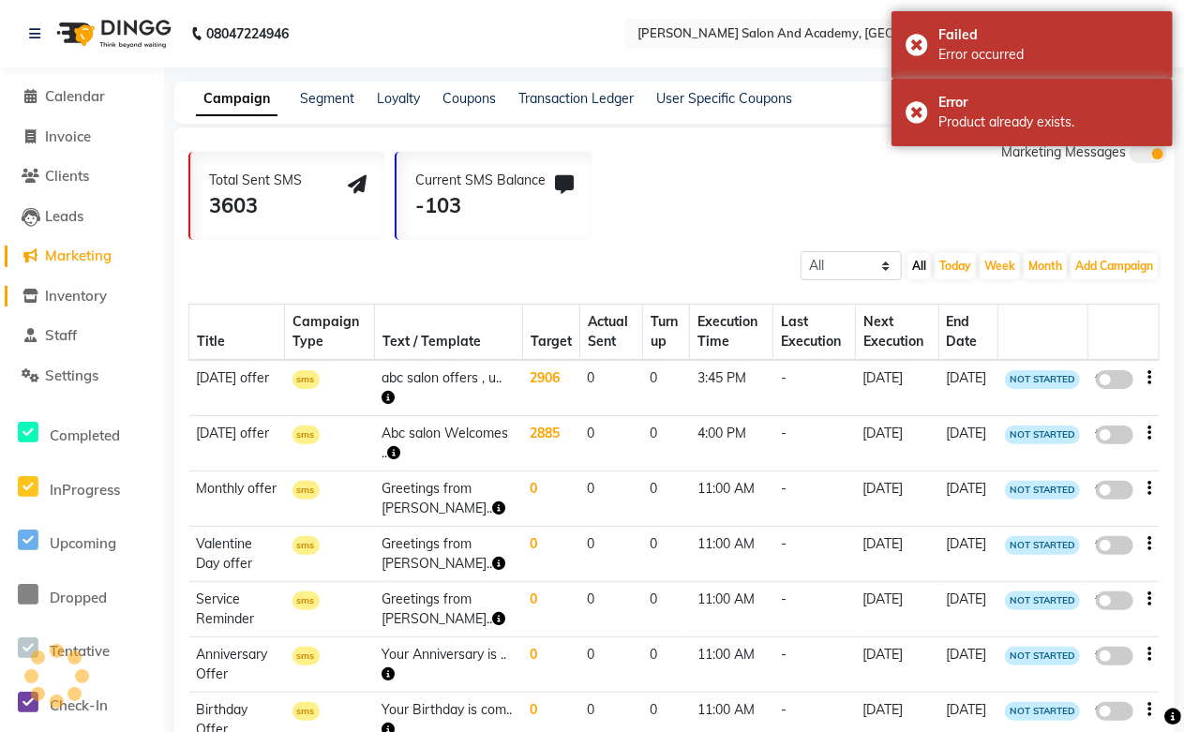
click at [71, 291] on span "Inventory" at bounding box center [76, 296] width 62 height 18
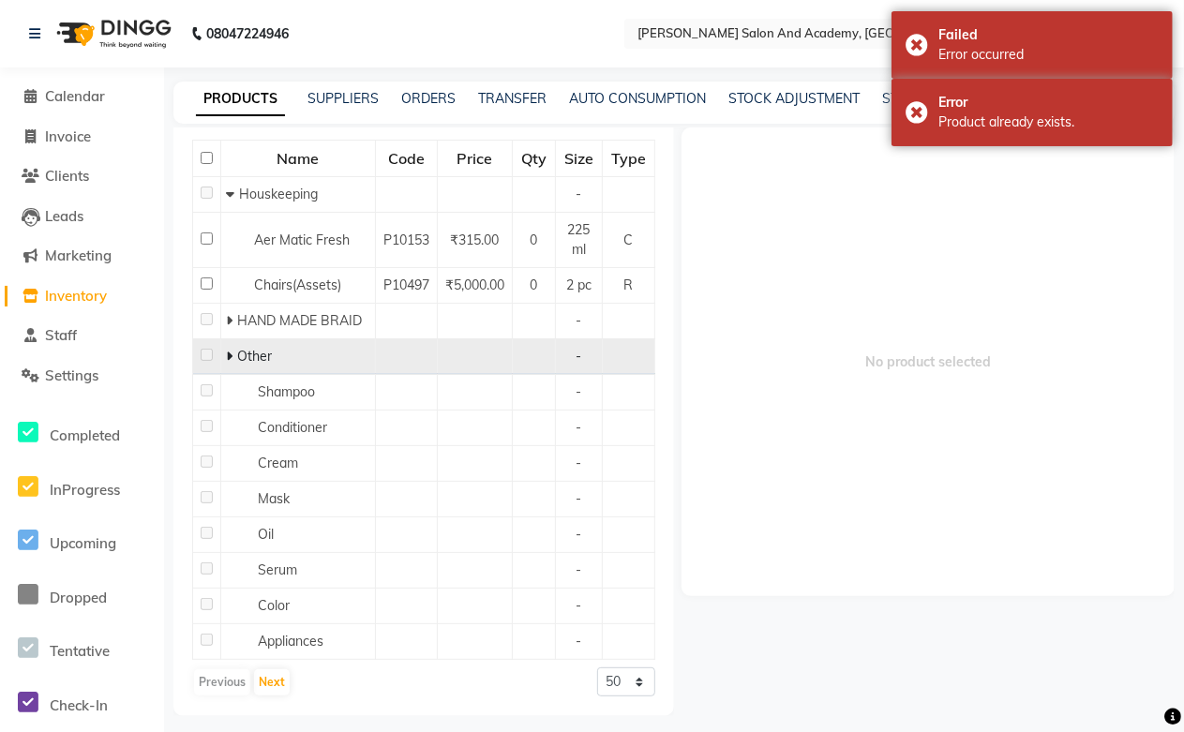
scroll to position [200, 0]
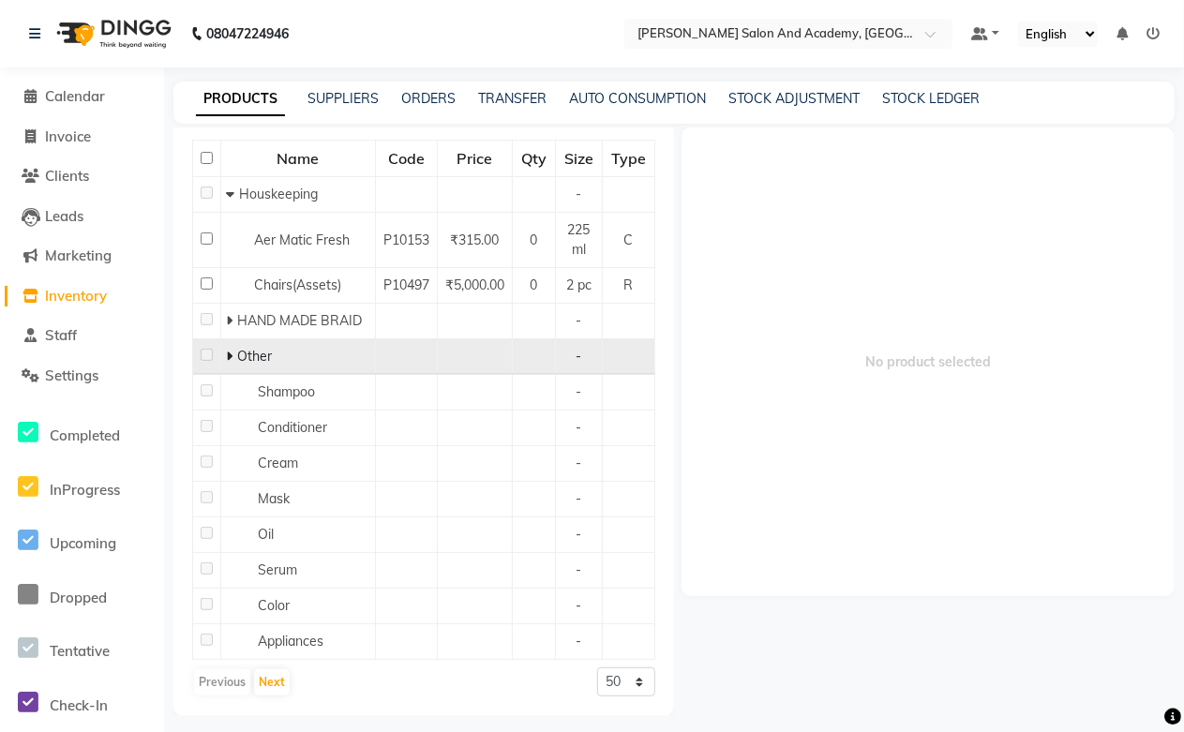
click at [226, 353] on icon at bounding box center [229, 356] width 7 height 13
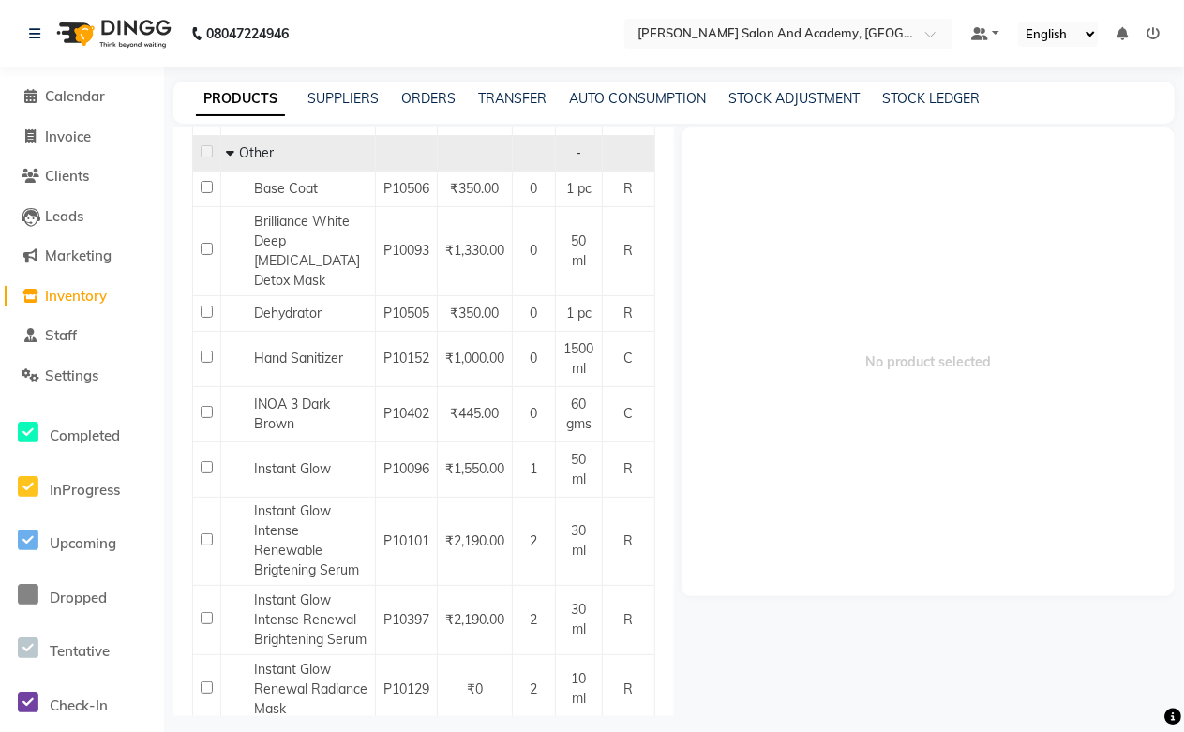
scroll to position [408, 0]
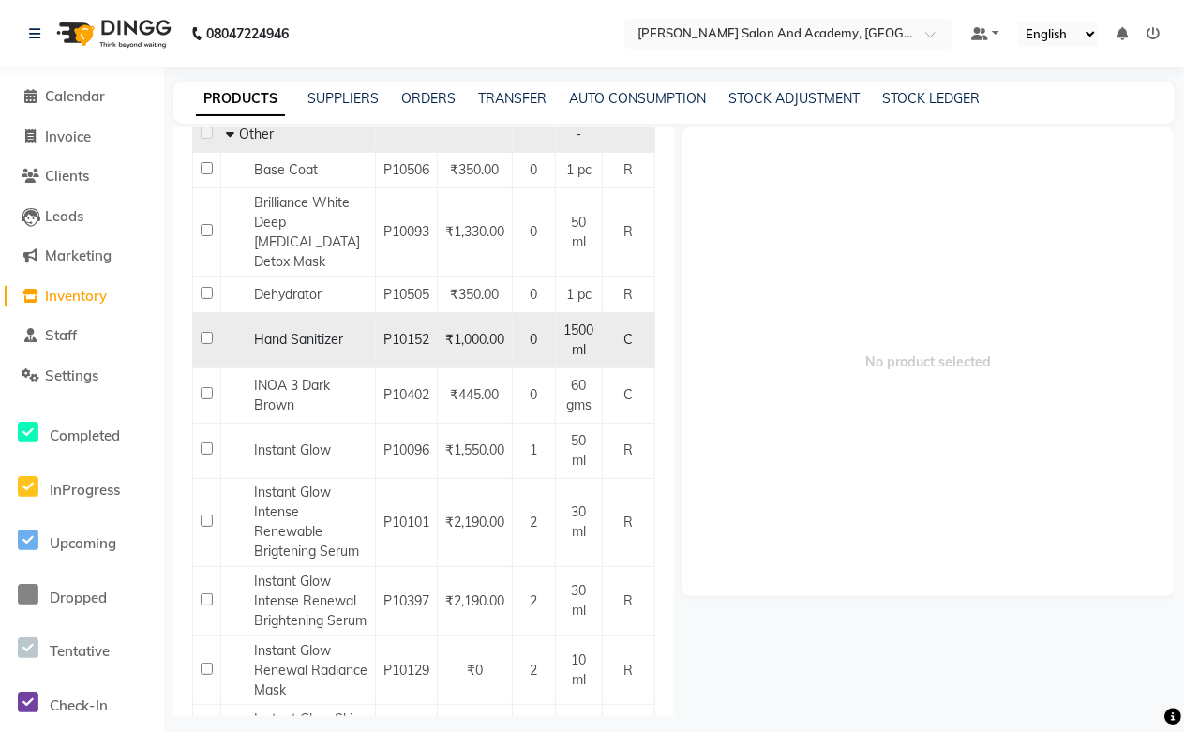
click at [298, 348] on span "Hand Sanitizer" at bounding box center [298, 339] width 89 height 17
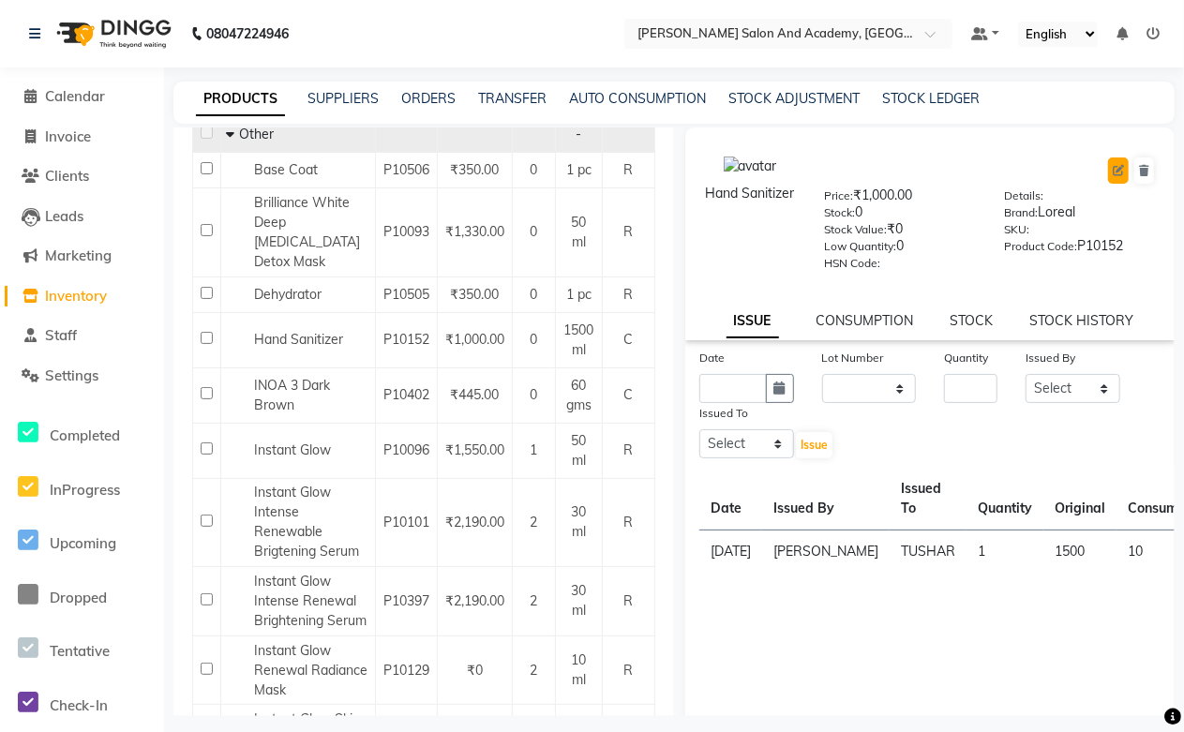
click at [1108, 171] on button at bounding box center [1118, 170] width 21 height 26
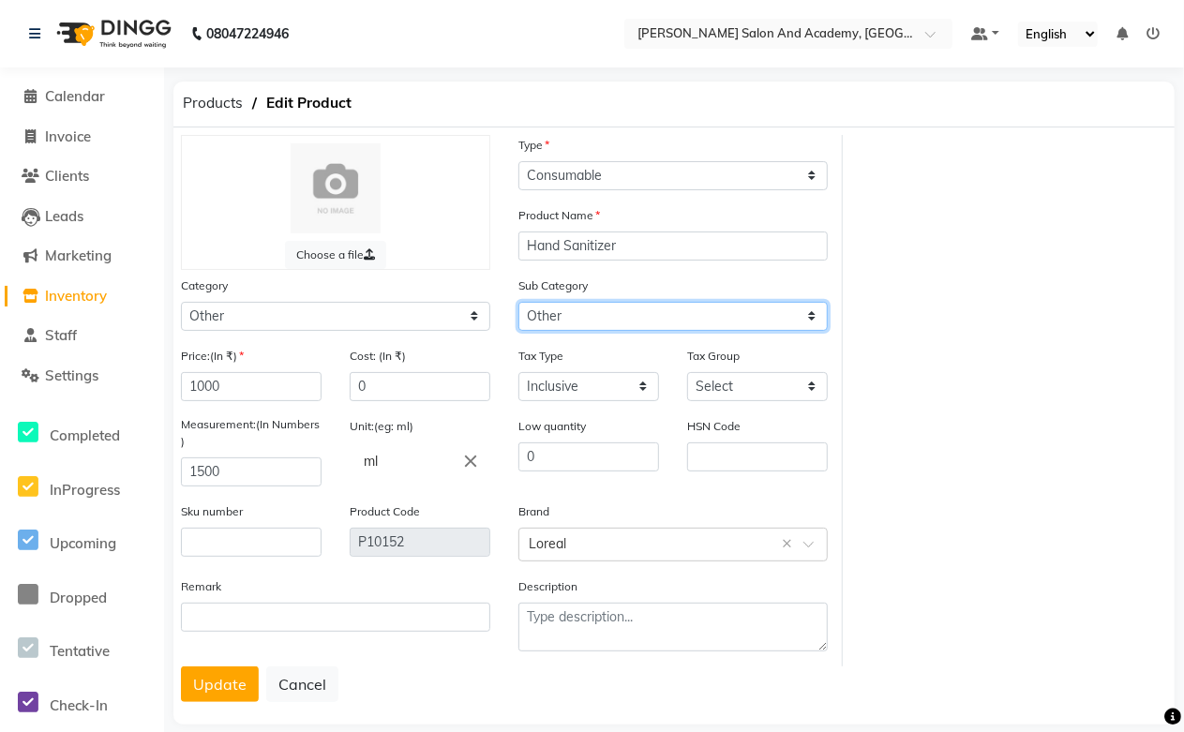
click at [568, 319] on select "Select Houskeeping HAND MADE BRAID Other" at bounding box center [672, 316] width 309 height 29
click at [518, 302] on select "Select Houskeeping HAND MADE BRAID Other" at bounding box center [672, 316] width 309 height 29
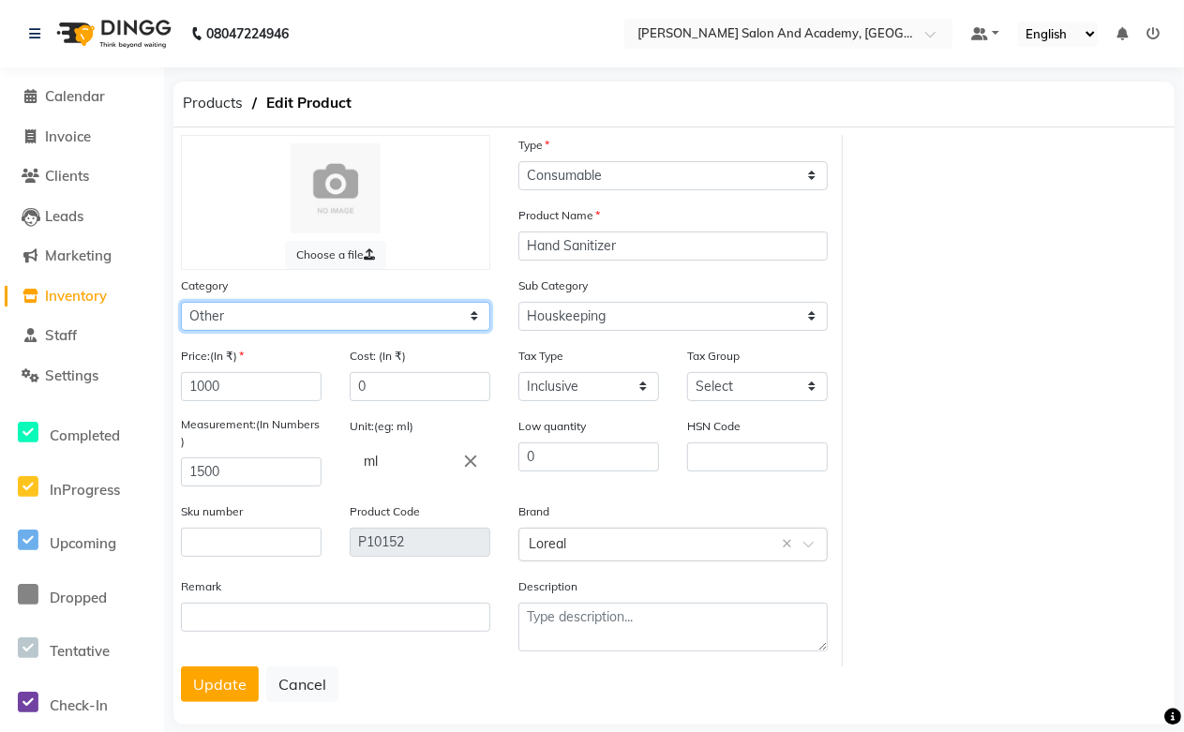
click at [239, 319] on select "Select Hair Skin Jeanott Ceuticals Other" at bounding box center [335, 316] width 309 height 29
click at [181, 302] on select "Select Hair Skin Jeanott Ceuticals Other" at bounding box center [335, 316] width 309 height 29
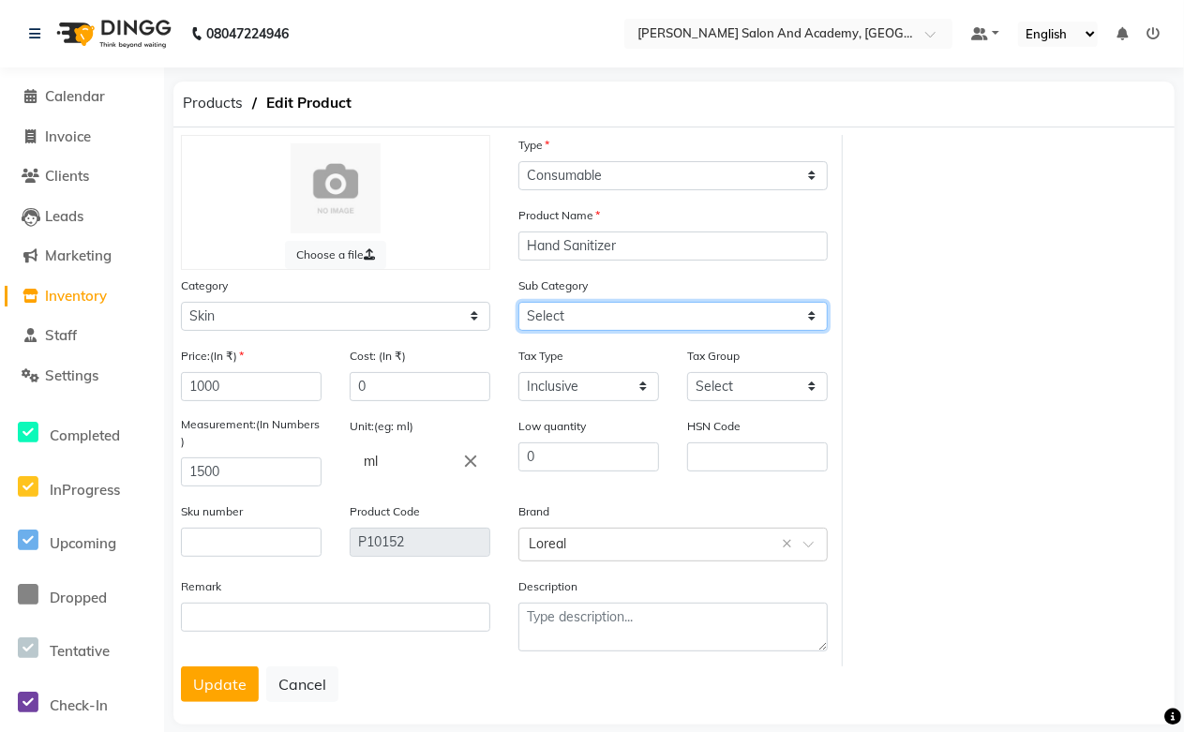
click at [588, 313] on select "Select Cleanser Facial Moisturiser Serum Toner Sun Care Masks Lip Care Eye Care…" at bounding box center [672, 316] width 309 height 29
click at [518, 302] on select "Select Cleanser Facial Moisturiser Serum Toner Sun Care Masks Lip Care Eye Care…" at bounding box center [672, 316] width 309 height 29
click at [237, 687] on button "Update" at bounding box center [220, 684] width 78 height 36
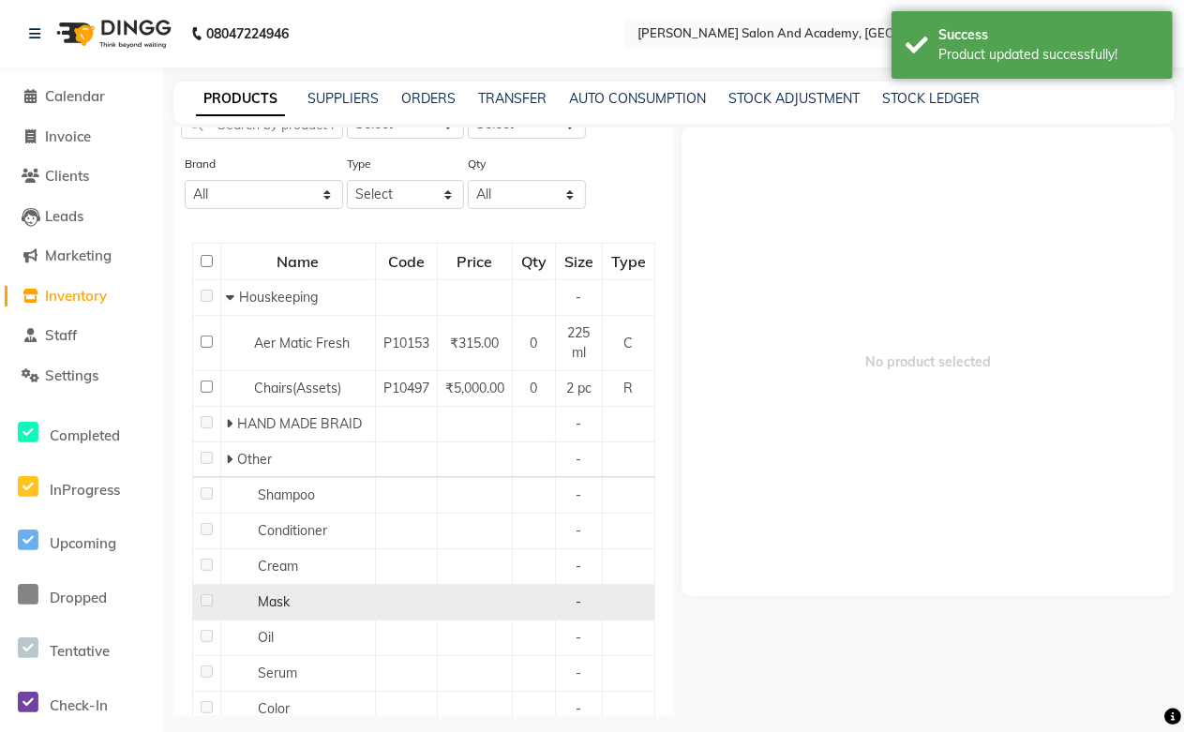
scroll to position [200, 0]
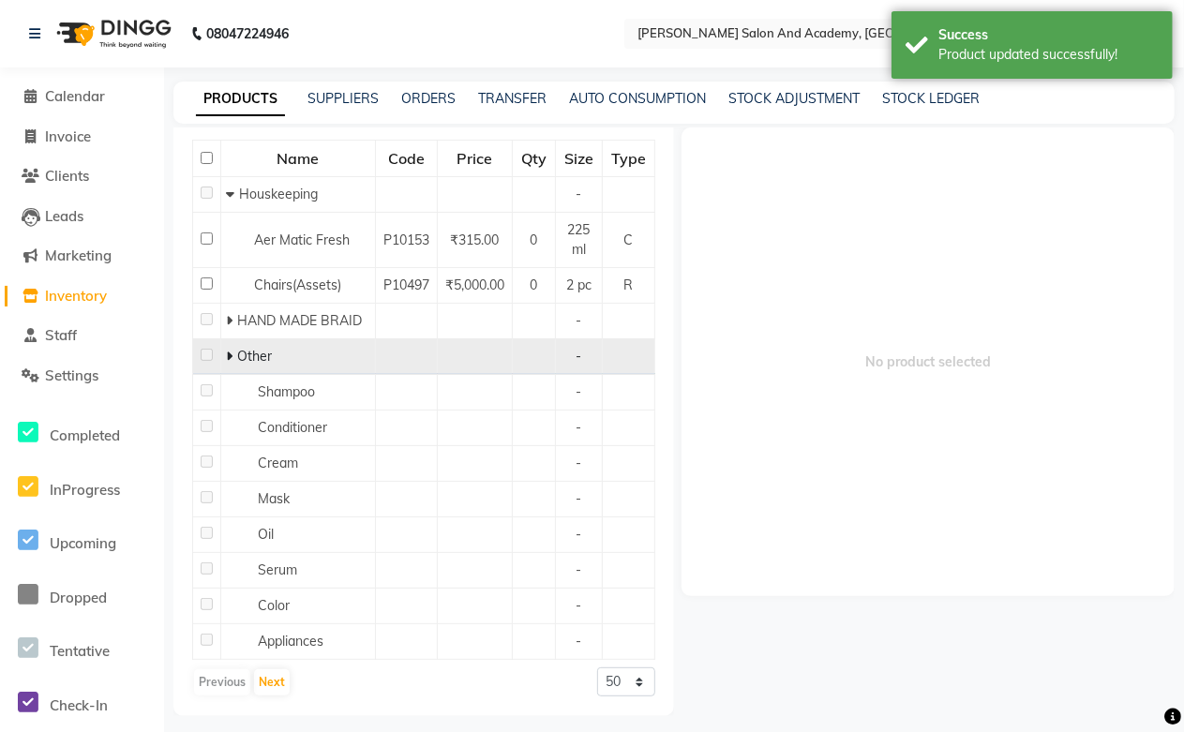
click at [226, 353] on icon at bounding box center [229, 356] width 7 height 13
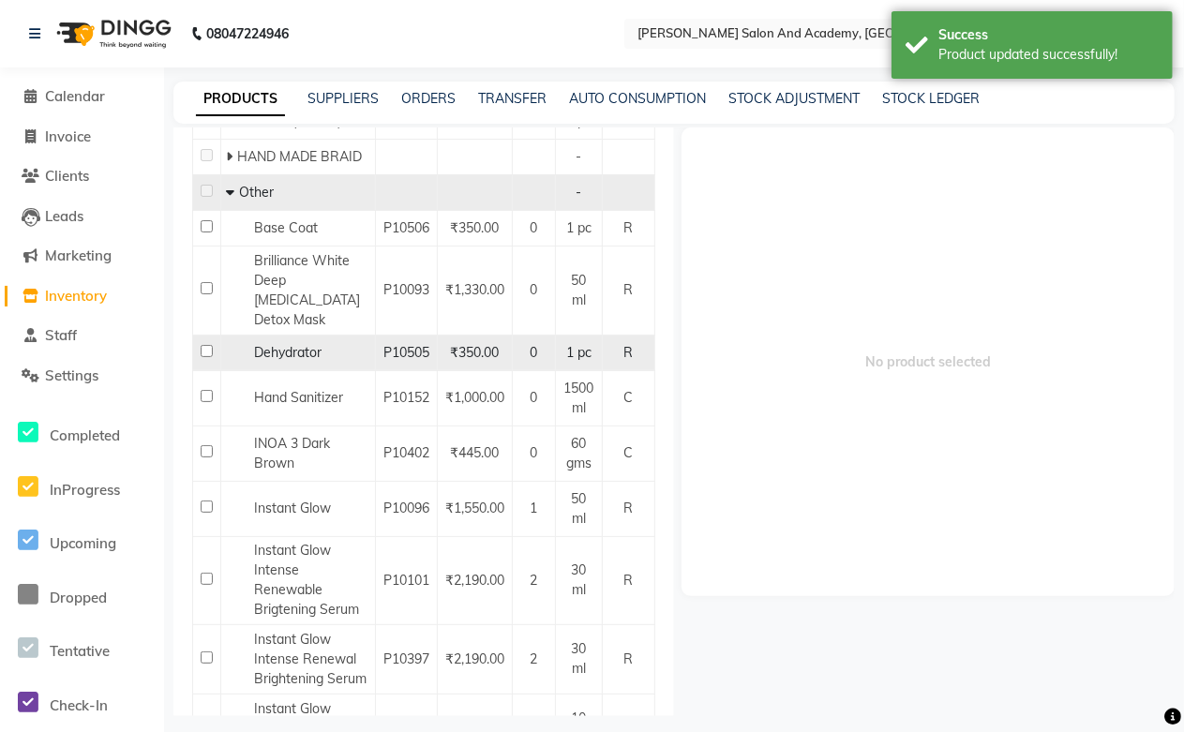
scroll to position [408, 0]
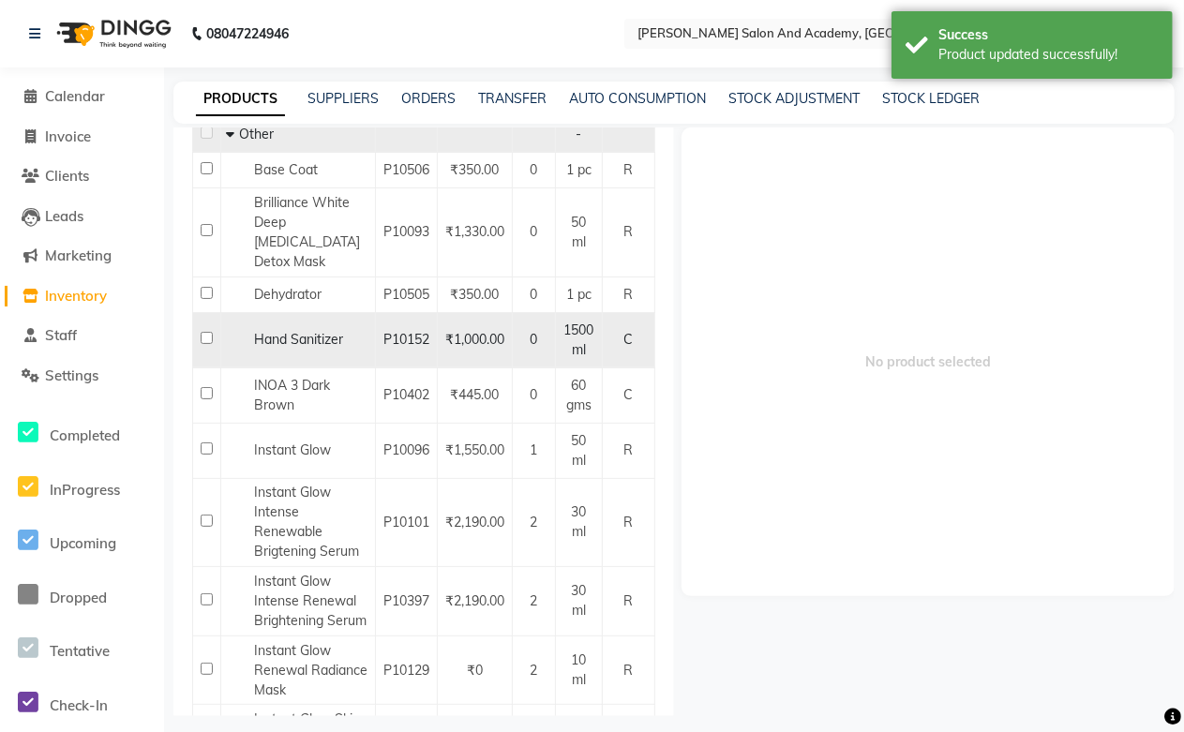
click at [376, 367] on td "P10152" at bounding box center [407, 339] width 62 height 55
click at [395, 348] on span "P10152" at bounding box center [406, 339] width 46 height 17
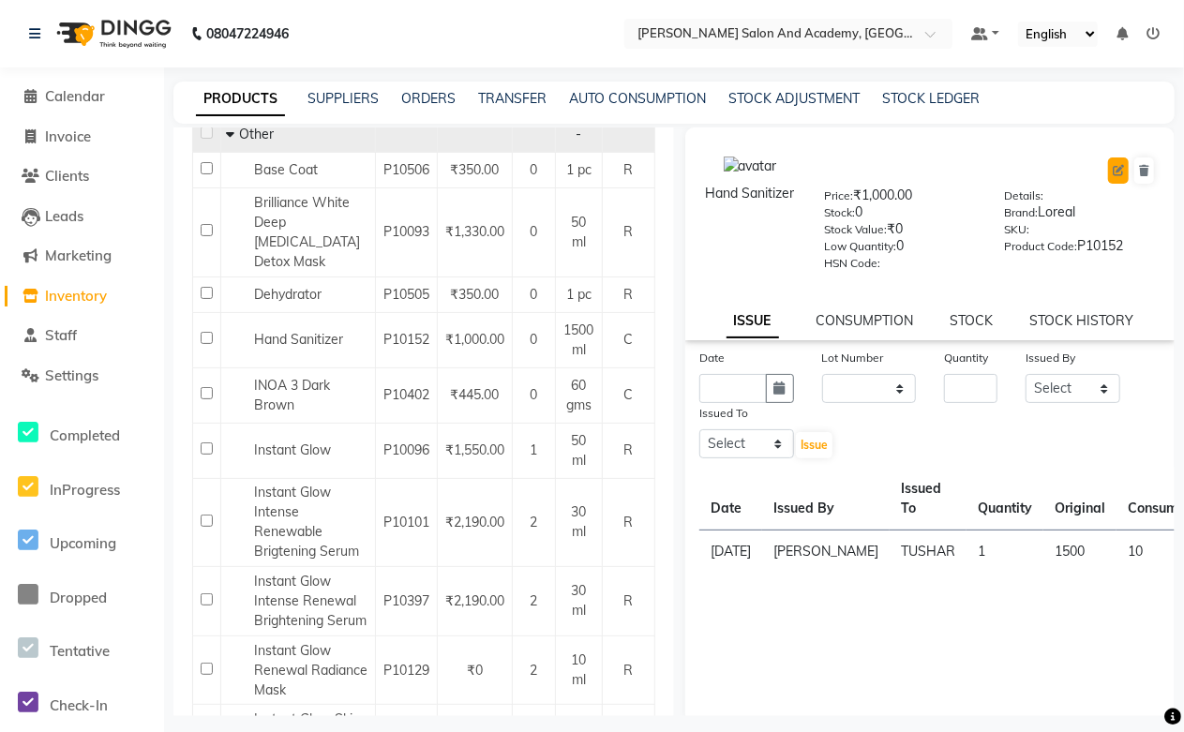
click at [1112, 173] on icon at bounding box center [1117, 170] width 11 height 11
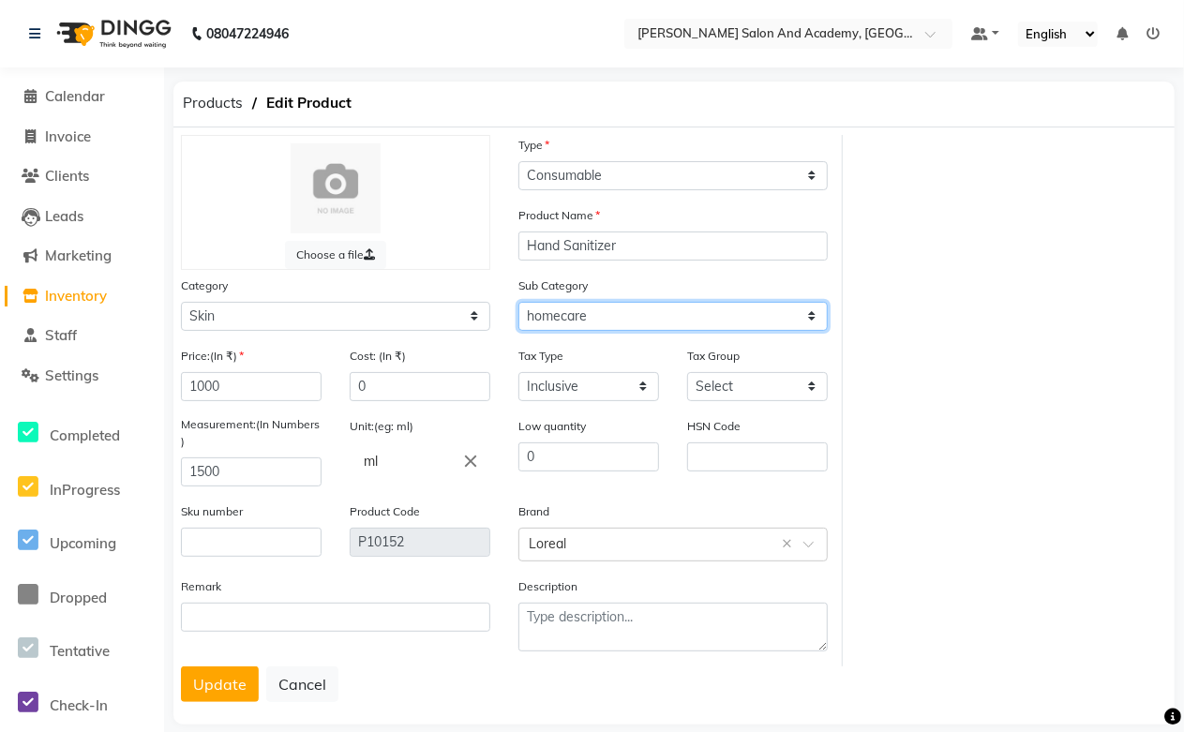
click at [614, 319] on select "Select Cleanser Facial Moisturiser Serum Toner Sun Care Masks Lip Care Eye Care…" at bounding box center [672, 316] width 309 height 29
click at [518, 302] on select "Select Cleanser Facial Moisturiser Serum Toner Sun Care Masks Lip Care Eye Care…" at bounding box center [672, 316] width 309 height 29
click at [198, 679] on button "Update" at bounding box center [220, 684] width 78 height 36
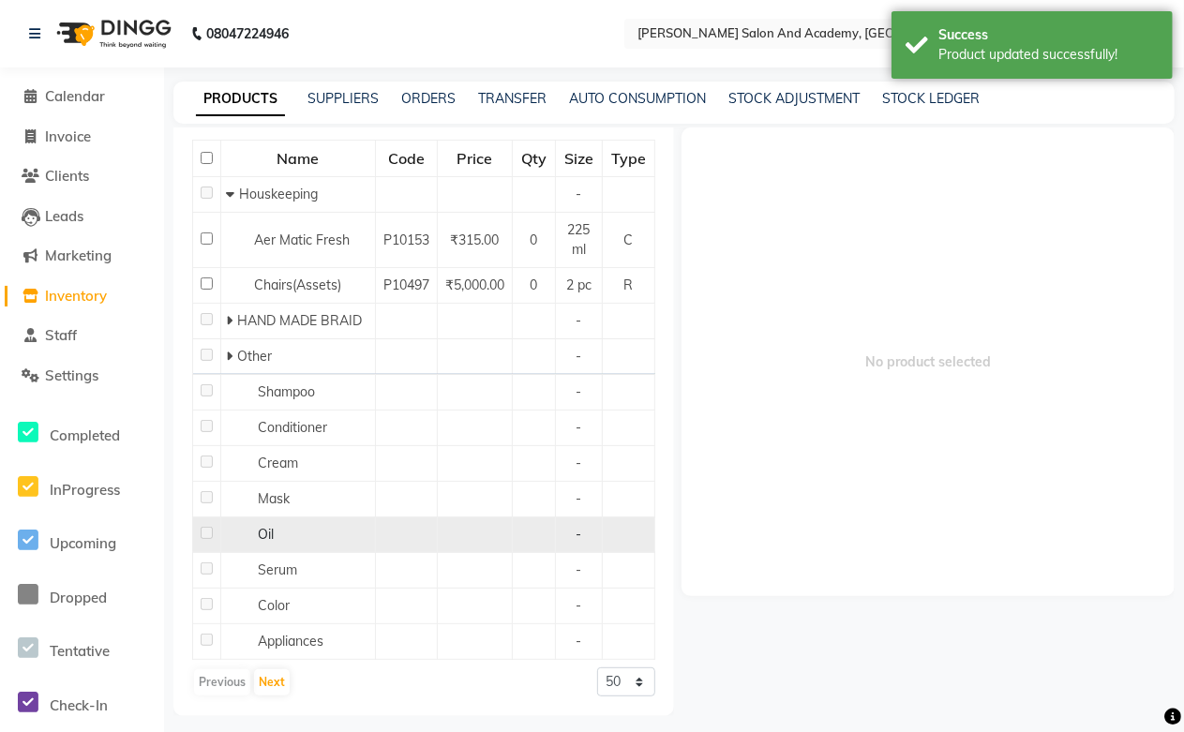
scroll to position [200, 0]
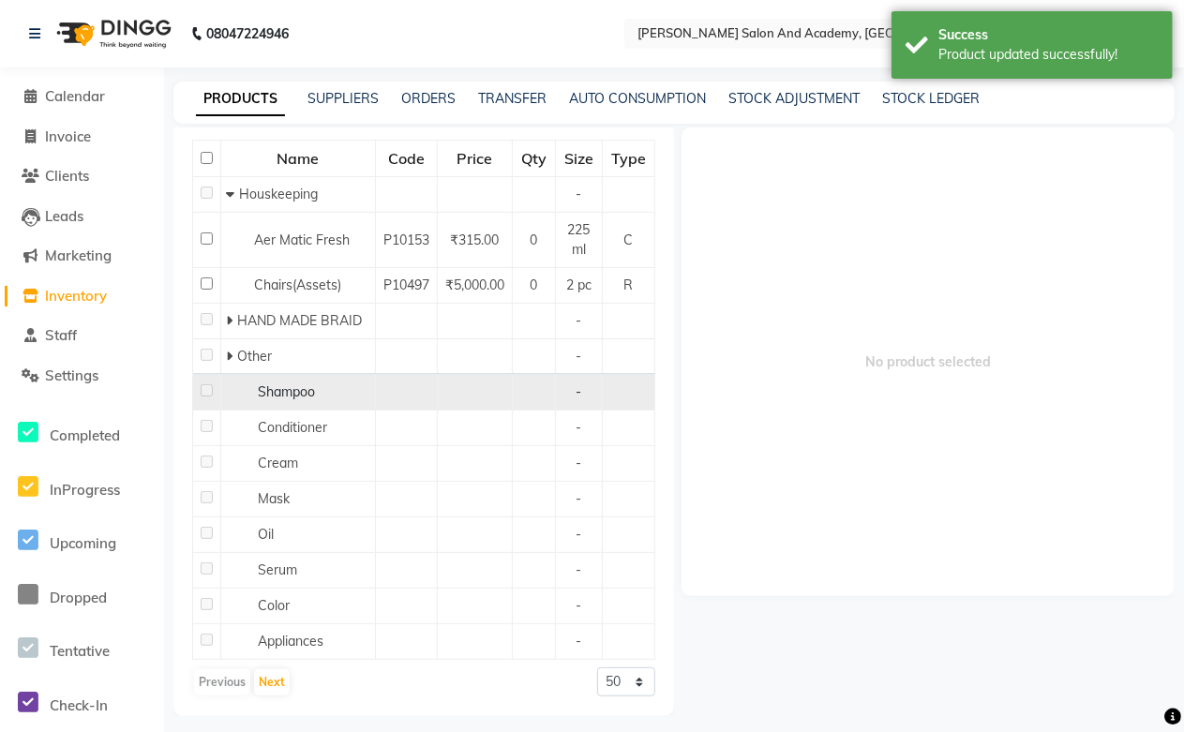
click at [266, 395] on span "Shampoo" at bounding box center [286, 391] width 57 height 17
click at [265, 392] on span "Shampoo" at bounding box center [286, 391] width 57 height 17
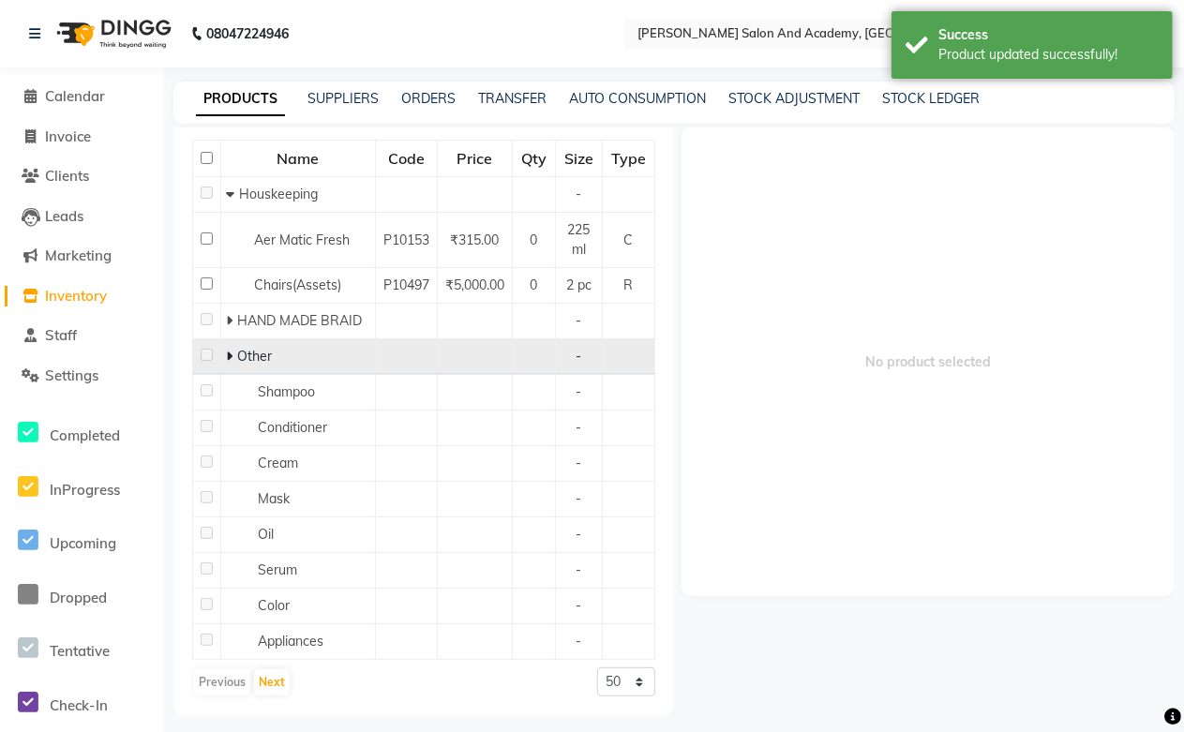
click at [237, 350] on span "Other" at bounding box center [254, 356] width 35 height 17
click at [227, 354] on icon at bounding box center [229, 356] width 7 height 13
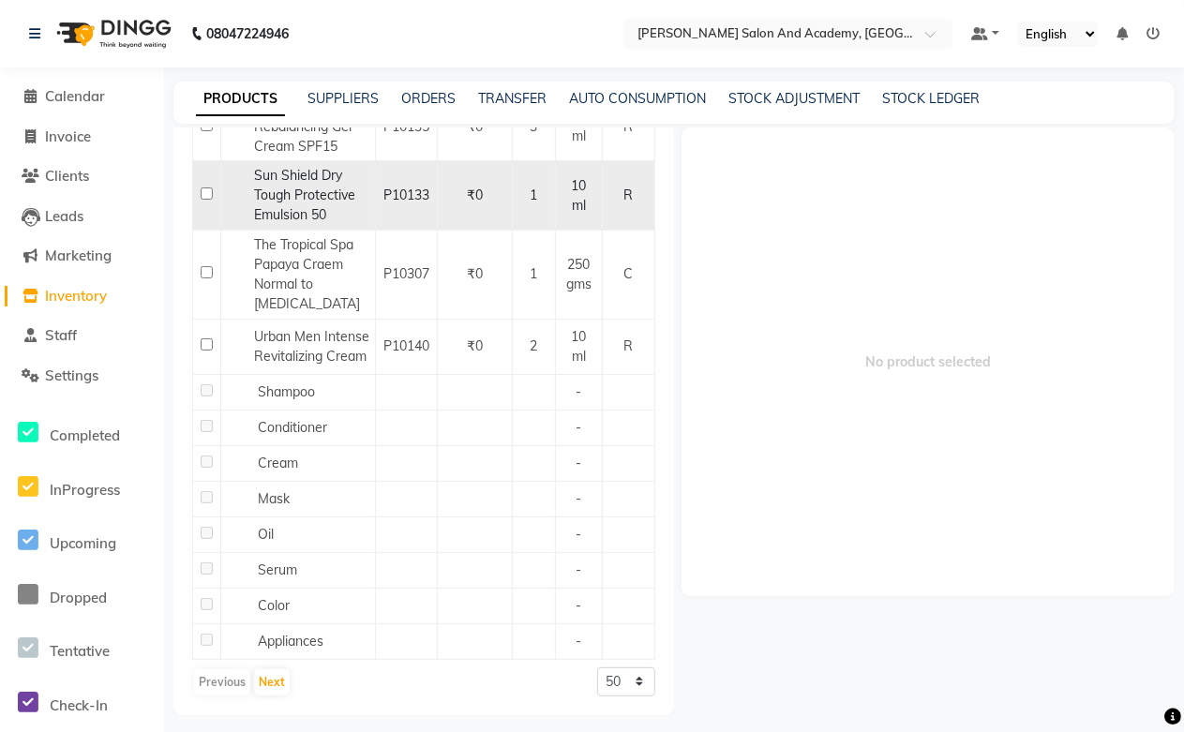
scroll to position [2697, 0]
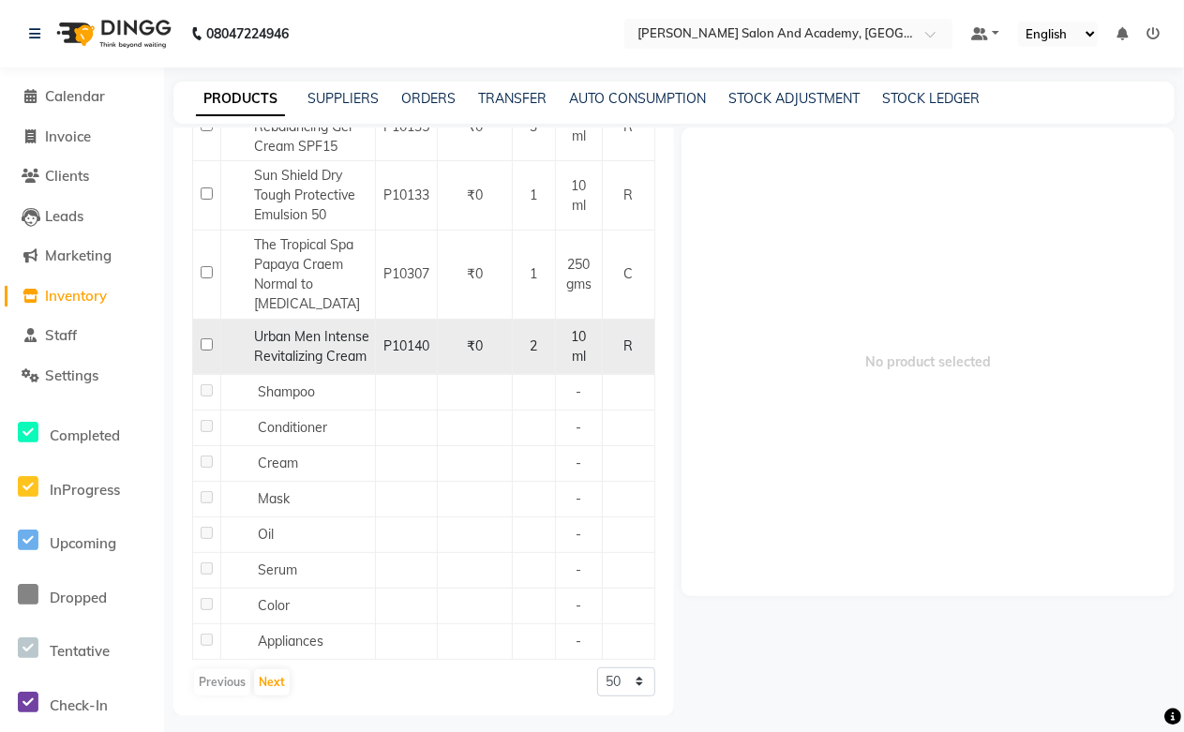
click at [313, 327] on div "Urban Men Intense Revitalizing Cream" at bounding box center [298, 346] width 144 height 39
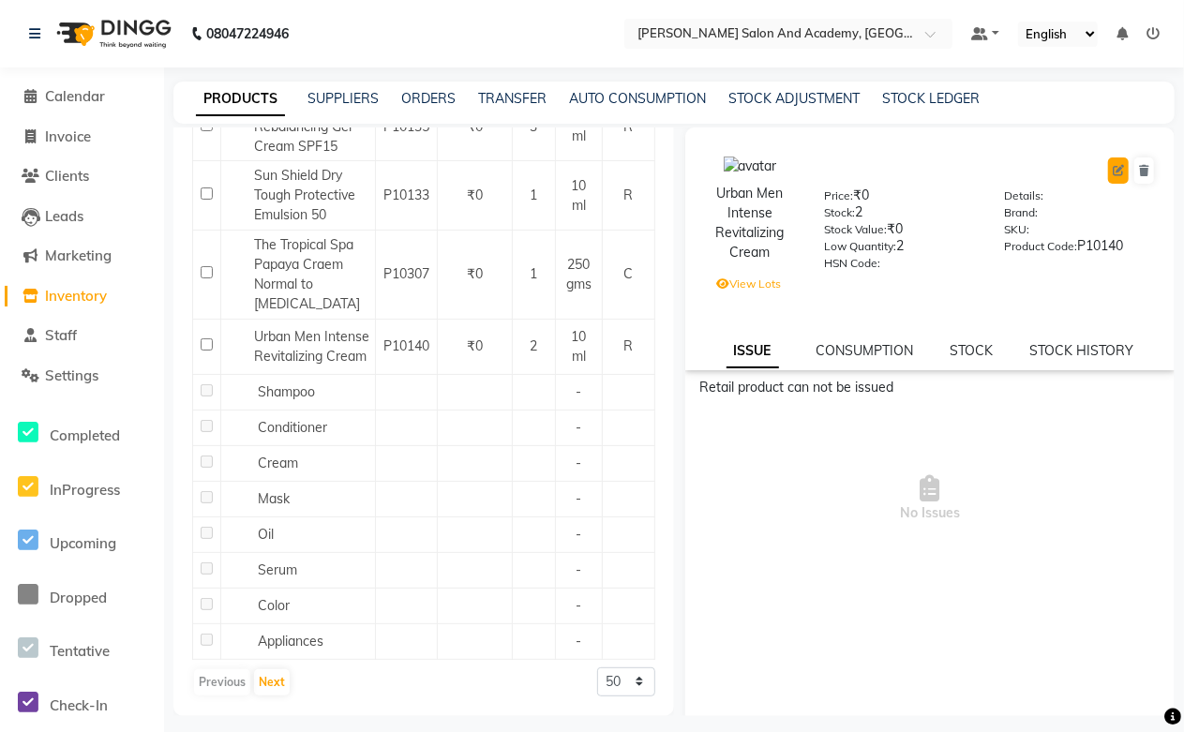
click at [1108, 166] on button at bounding box center [1118, 170] width 21 height 26
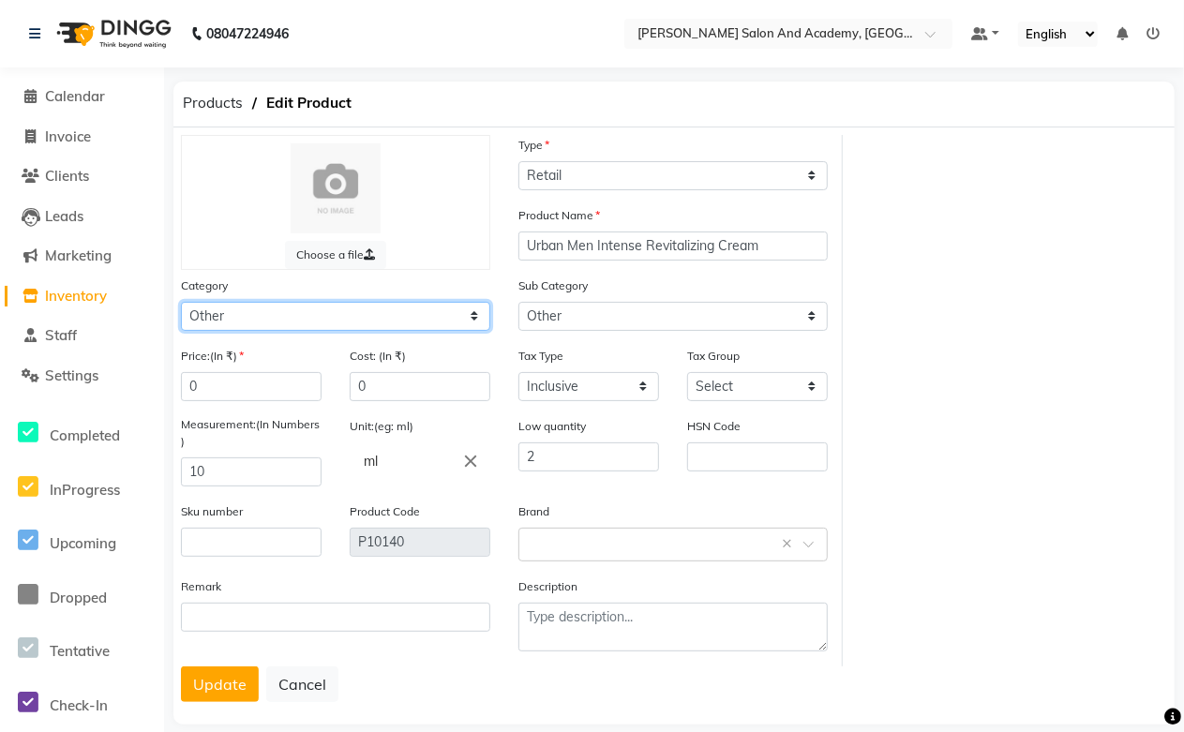
click at [239, 320] on select "Select Hair Skin Jeanott Ceuticals Other" at bounding box center [335, 316] width 309 height 29
click at [181, 302] on select "Select Hair Skin Jeanott Ceuticals Other" at bounding box center [335, 316] width 309 height 29
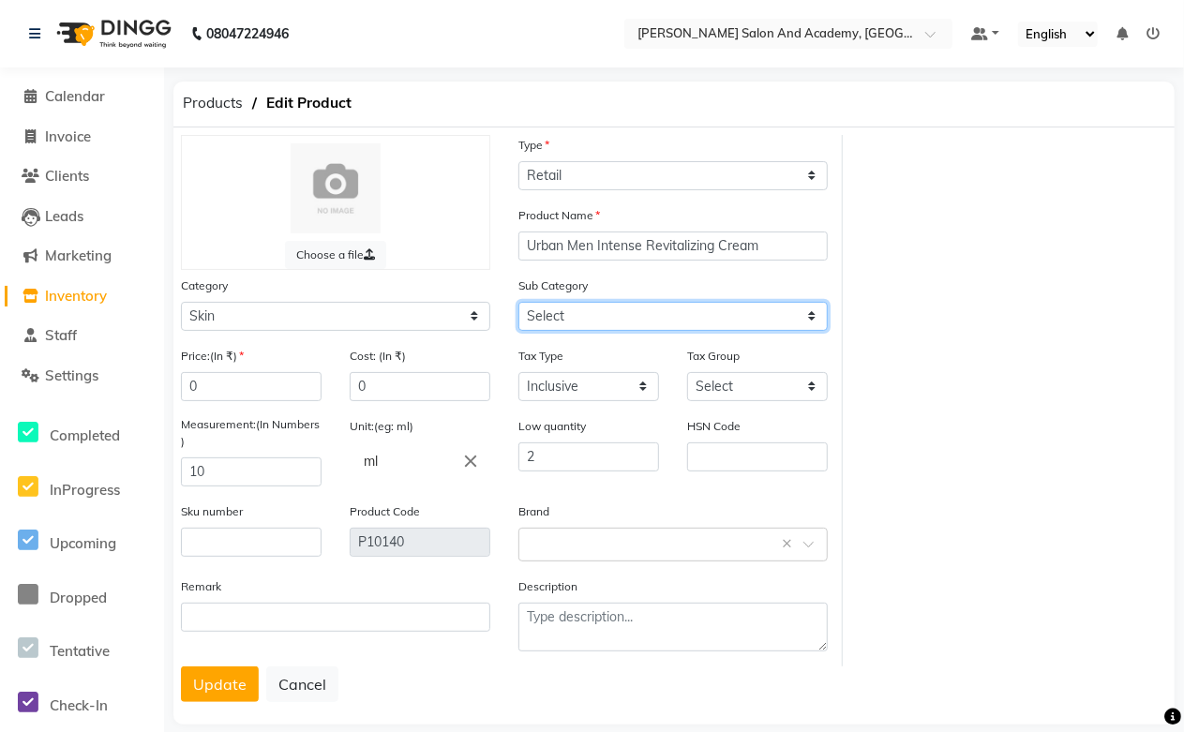
click at [607, 307] on select "Select Cleanser Facial Moisturiser Serum Toner Sun Care Masks Lip Care Eye Care…" at bounding box center [672, 316] width 309 height 29
click at [518, 302] on select "Select Cleanser Facial Moisturiser Serum Toner Sun Care Masks Lip Care Eye Care…" at bounding box center [672, 316] width 309 height 29
click at [593, 311] on select "Select Cleanser Facial Moisturiser Serum Toner Sun Care Masks Lip Care Eye Care…" at bounding box center [672, 316] width 309 height 29
click at [518, 302] on select "Select Cleanser Facial Moisturiser Serum Toner Sun Care Masks Lip Care Eye Care…" at bounding box center [672, 316] width 309 height 29
click at [193, 693] on button "Update" at bounding box center [220, 684] width 78 height 36
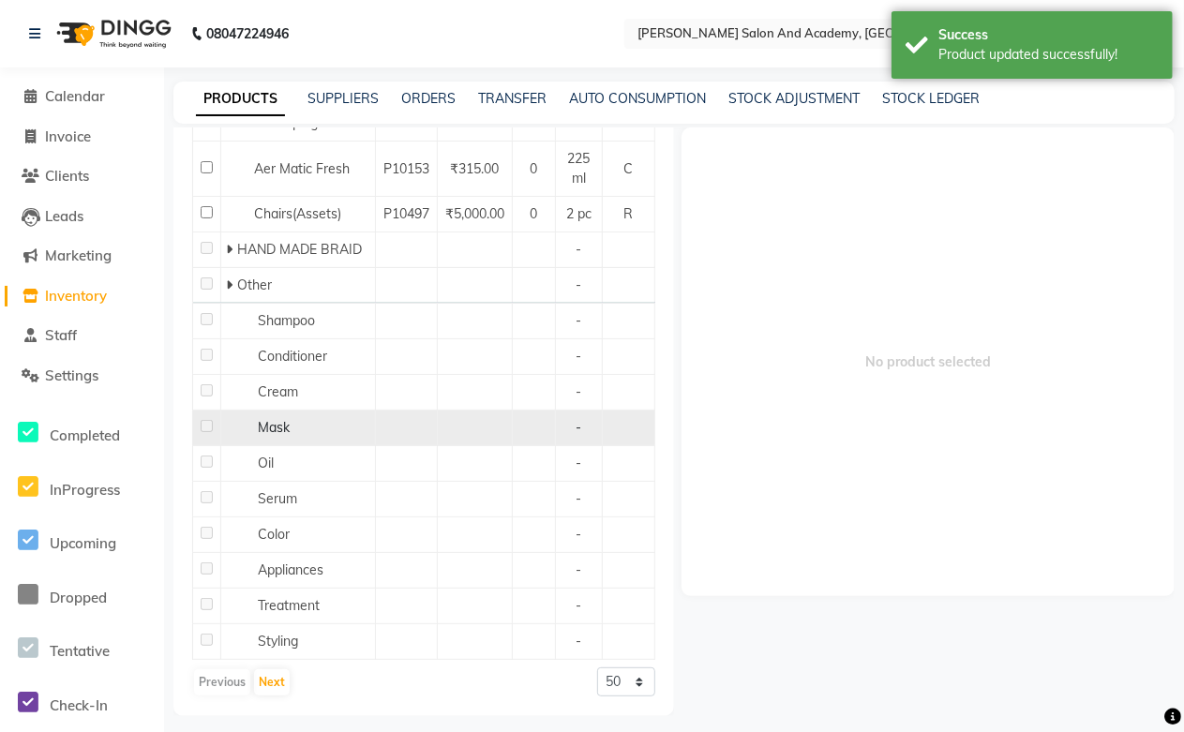
scroll to position [12, 0]
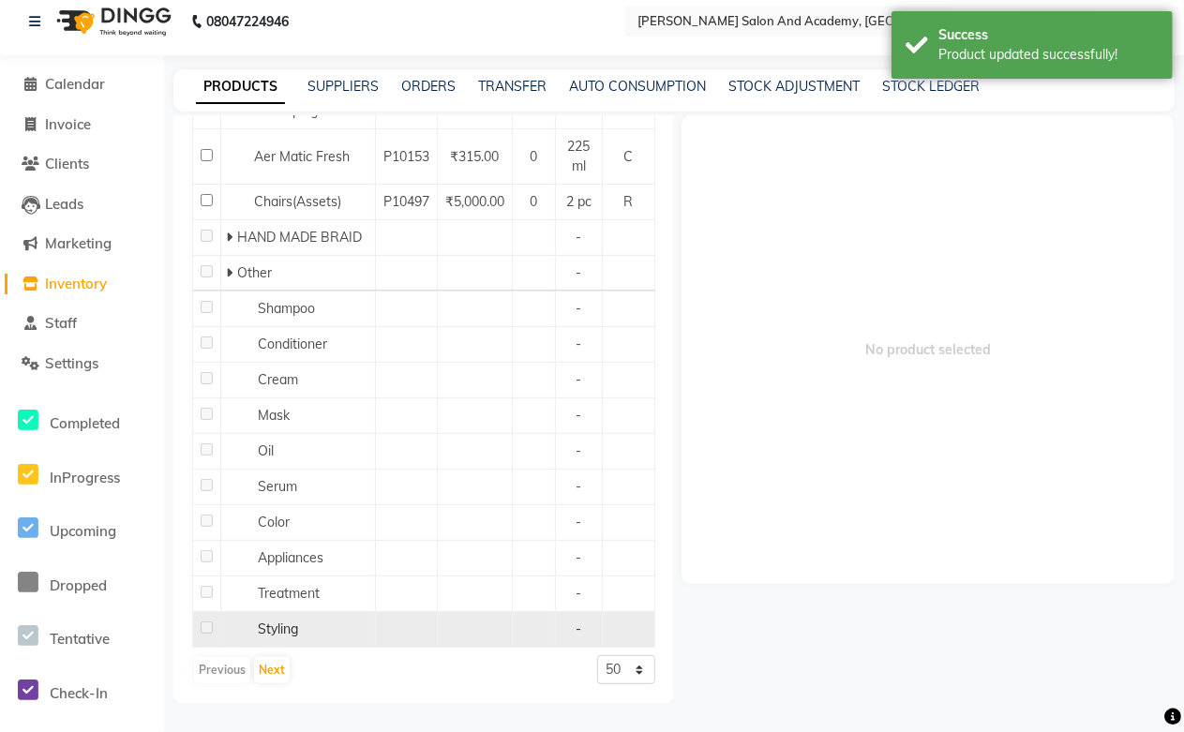
click at [286, 628] on span "Styling" at bounding box center [278, 628] width 40 height 17
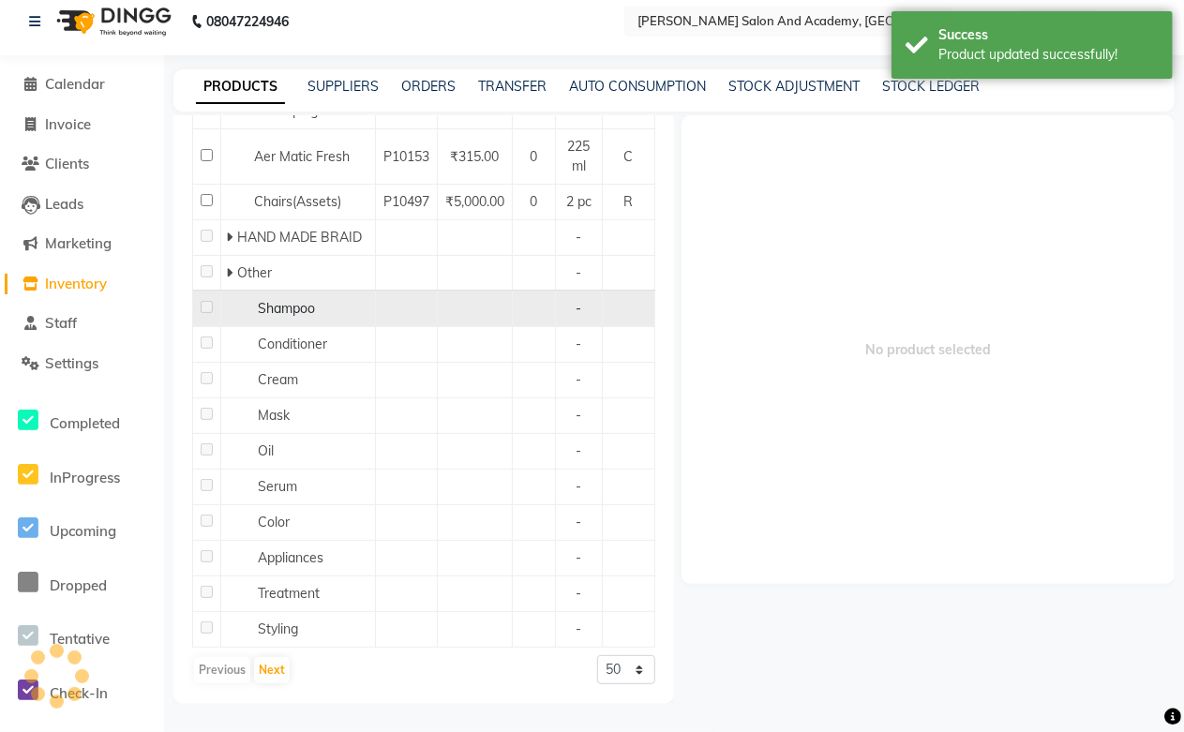
click at [300, 317] on div "Shampoo" at bounding box center [298, 309] width 144 height 20
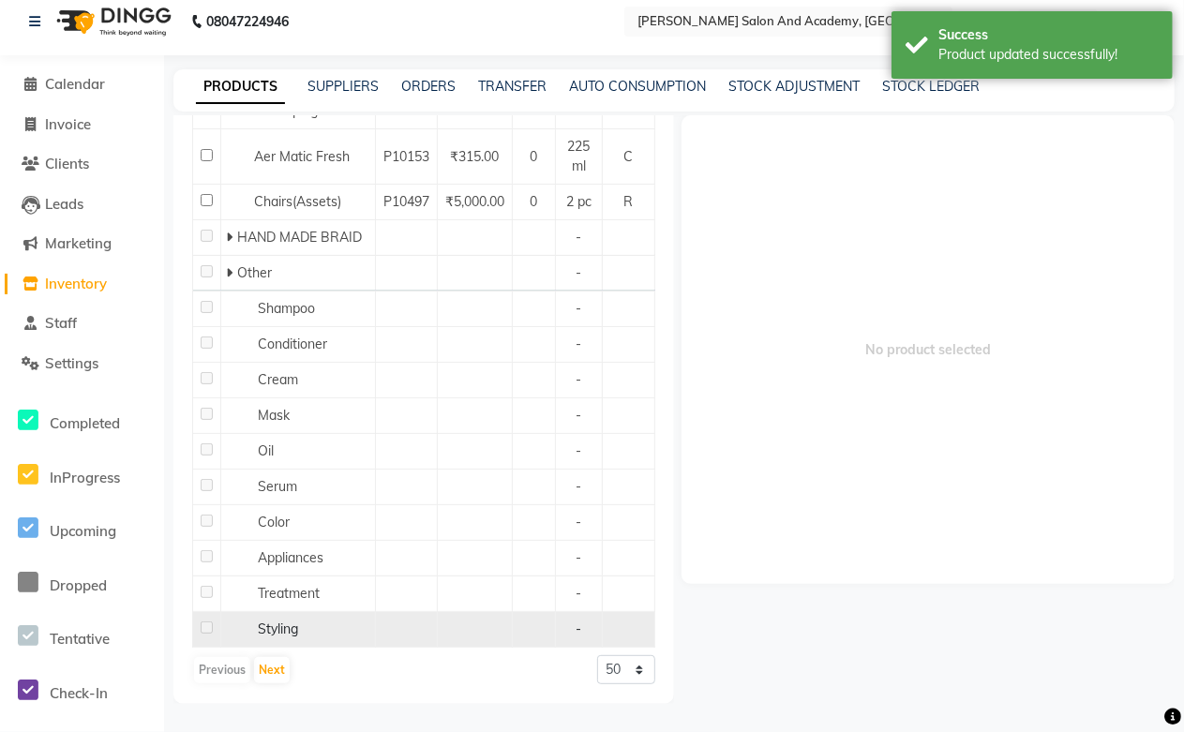
click at [276, 623] on span "Styling" at bounding box center [278, 628] width 40 height 17
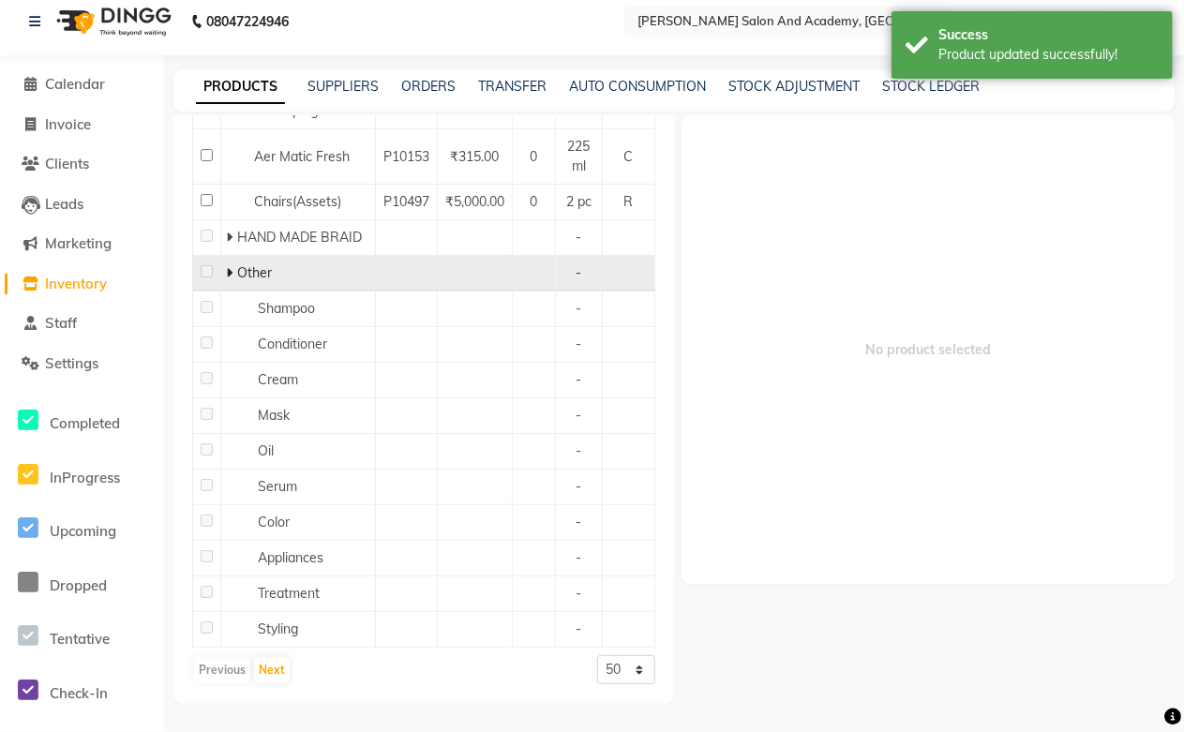
click at [257, 275] on span "Other" at bounding box center [254, 272] width 35 height 17
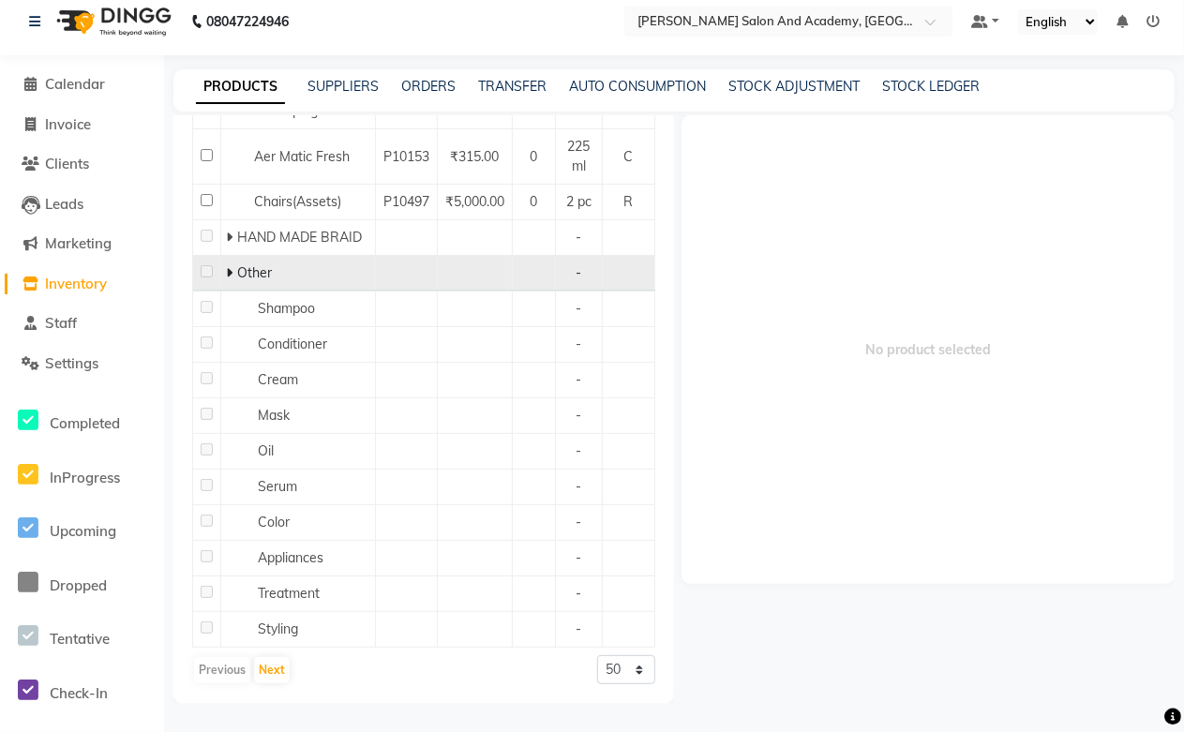
click at [230, 267] on icon at bounding box center [229, 272] width 7 height 13
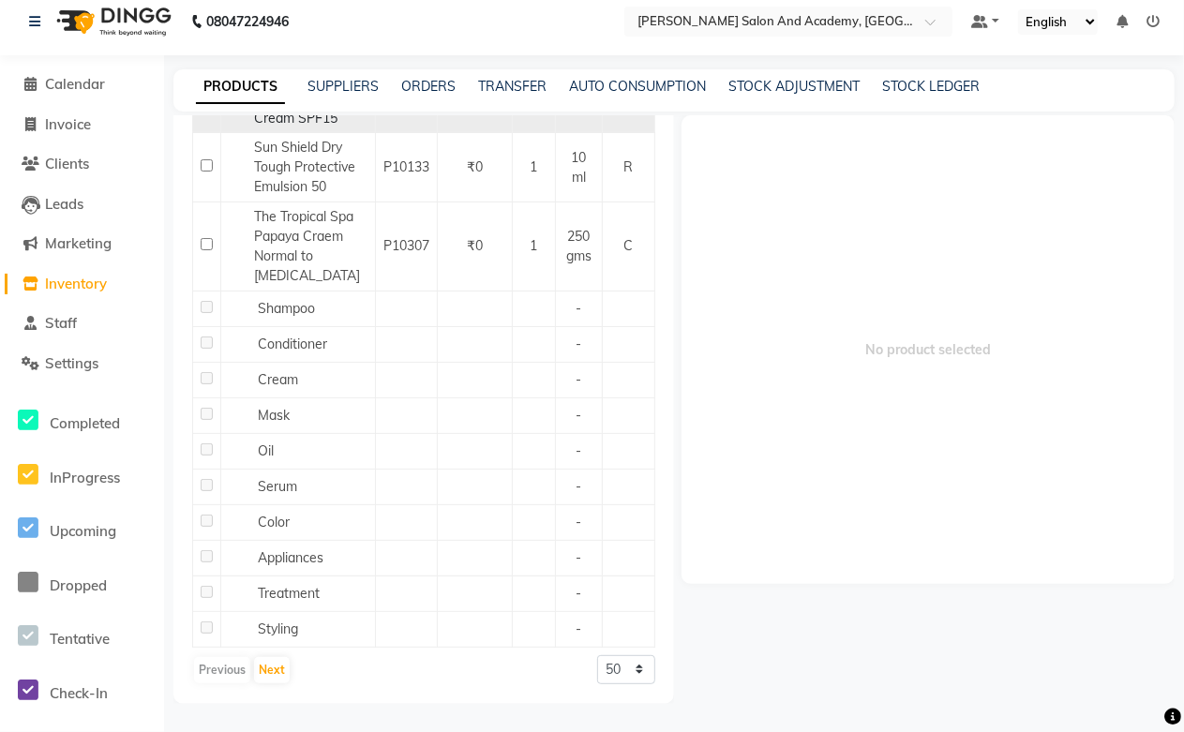
scroll to position [2521, 0]
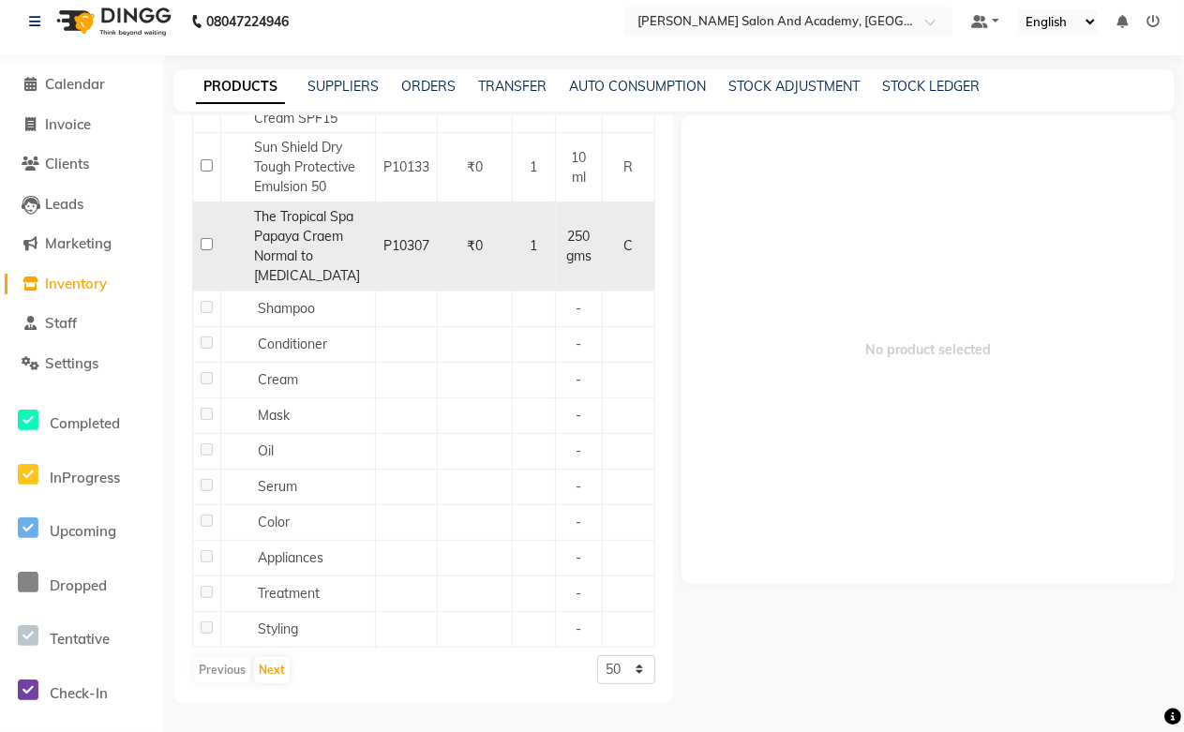
click at [317, 284] on span "The Tropical Spa Papaya Craem Normal to [MEDICAL_DATA]" at bounding box center [307, 246] width 106 height 76
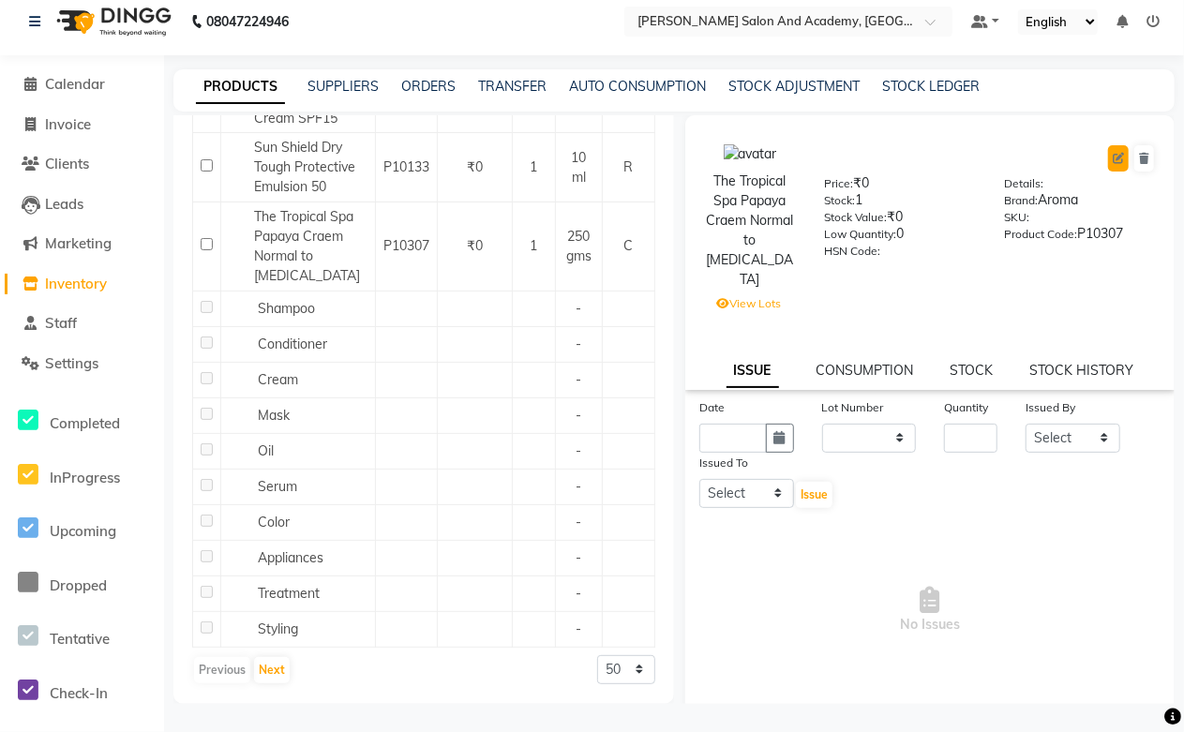
click at [1112, 160] on icon at bounding box center [1117, 158] width 11 height 11
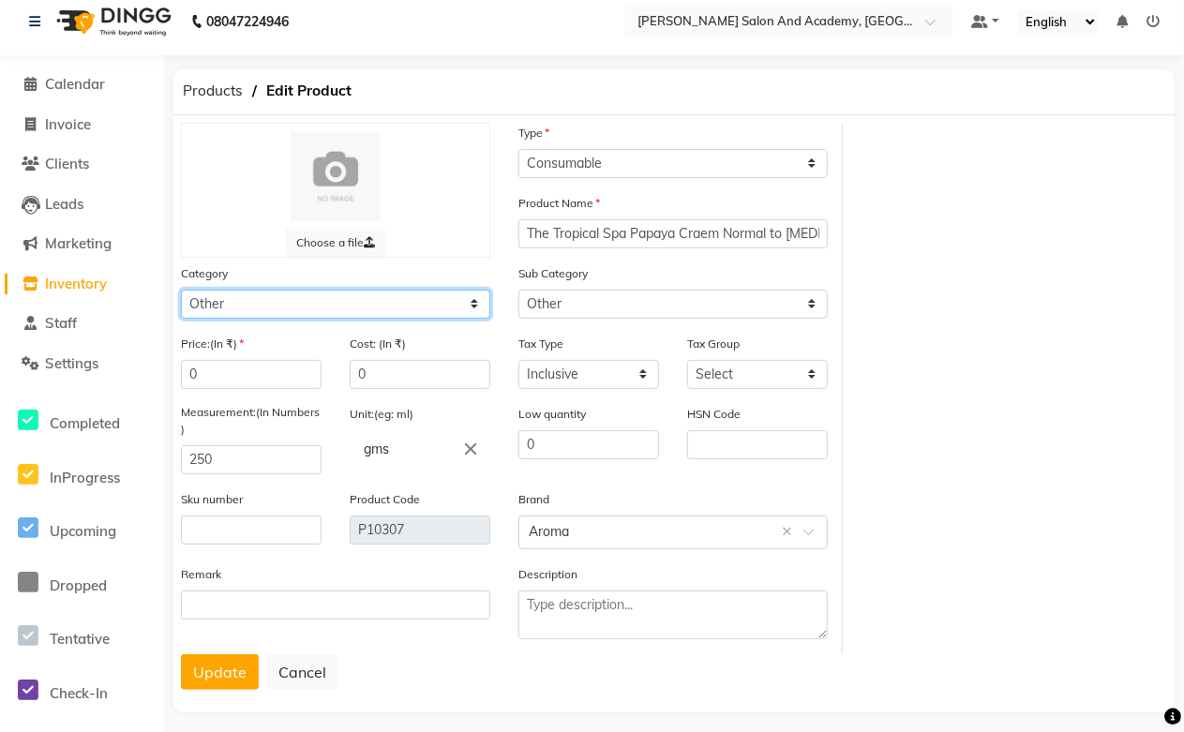
click at [218, 303] on select "Select Hair Skin Jeanott Ceuticals Other" at bounding box center [335, 304] width 309 height 29
click at [181, 290] on select "Select Hair Skin Jeanott Ceuticals Other" at bounding box center [335, 304] width 309 height 29
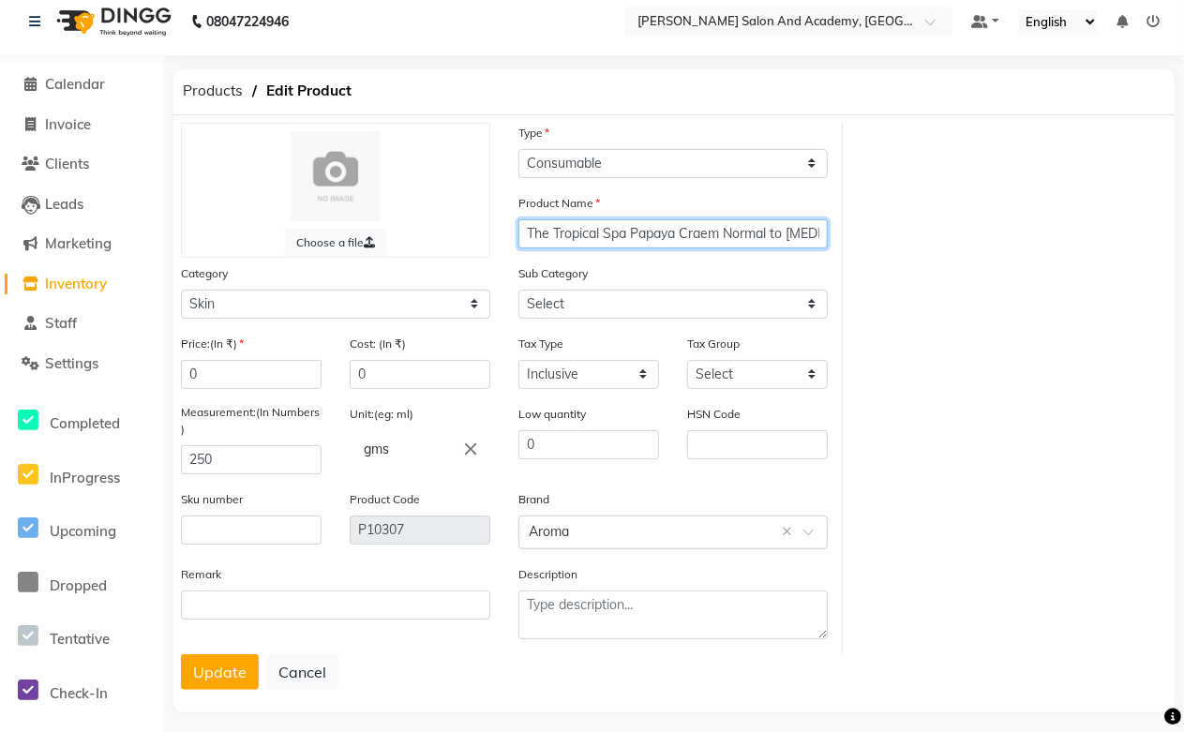
click at [720, 234] on input "The Tropical Spa Papaya Craem Normal to [MEDICAL_DATA]" at bounding box center [672, 233] width 309 height 29
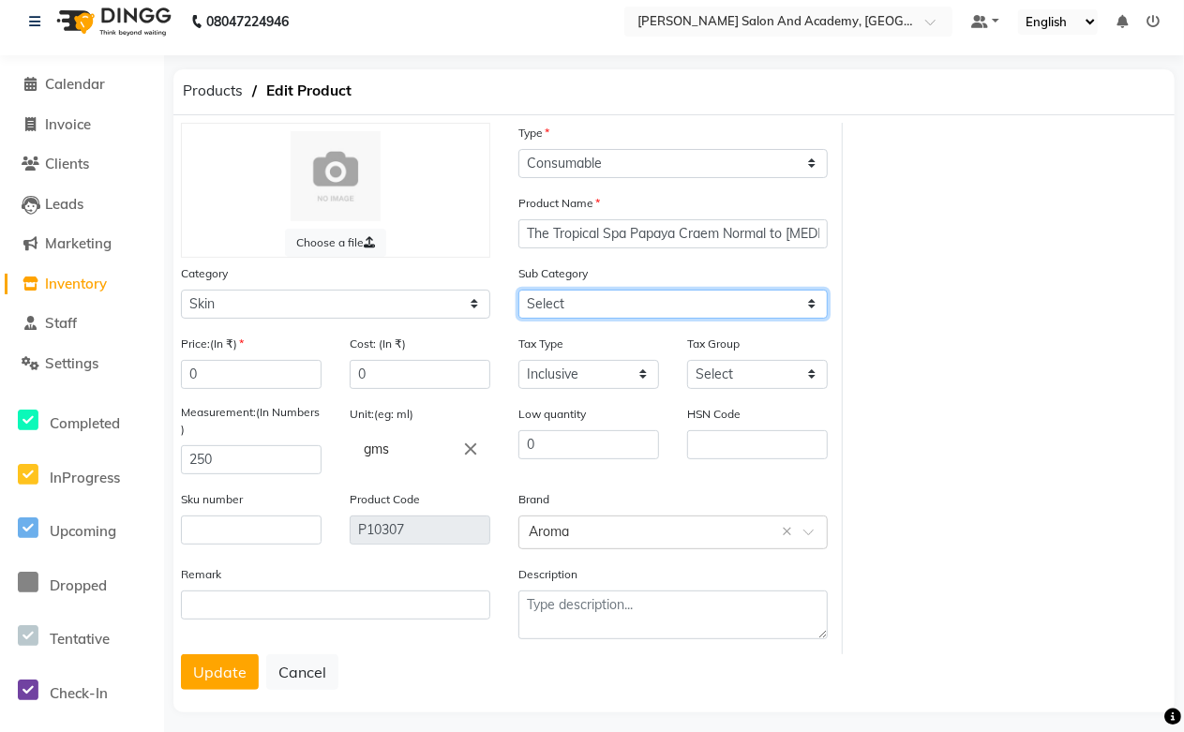
click at [558, 303] on select "Select Cleanser Facial Moisturiser Serum Toner Sun Care Masks Lip Care Eye Care…" at bounding box center [672, 304] width 309 height 29
click at [518, 290] on select "Select Cleanser Facial Moisturiser Serum Toner Sun Care Masks Lip Care Eye Care…" at bounding box center [672, 304] width 309 height 29
click at [209, 665] on button "Update" at bounding box center [220, 672] width 78 height 36
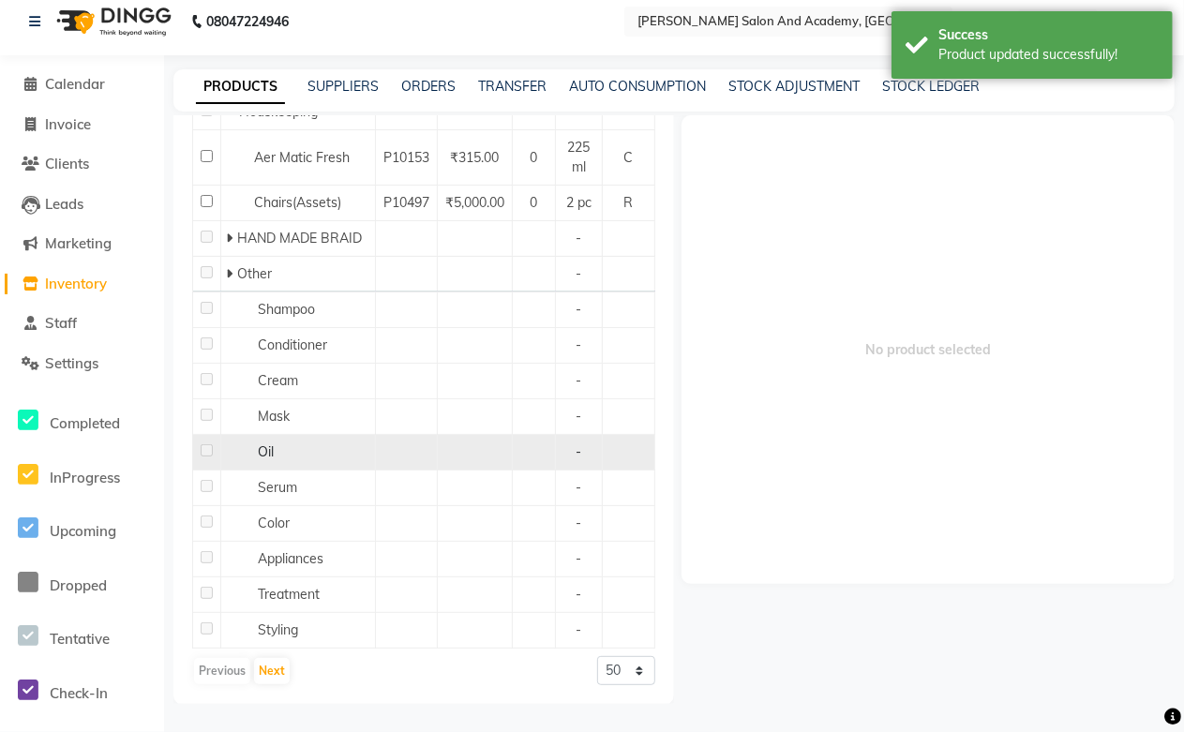
scroll to position [272, 0]
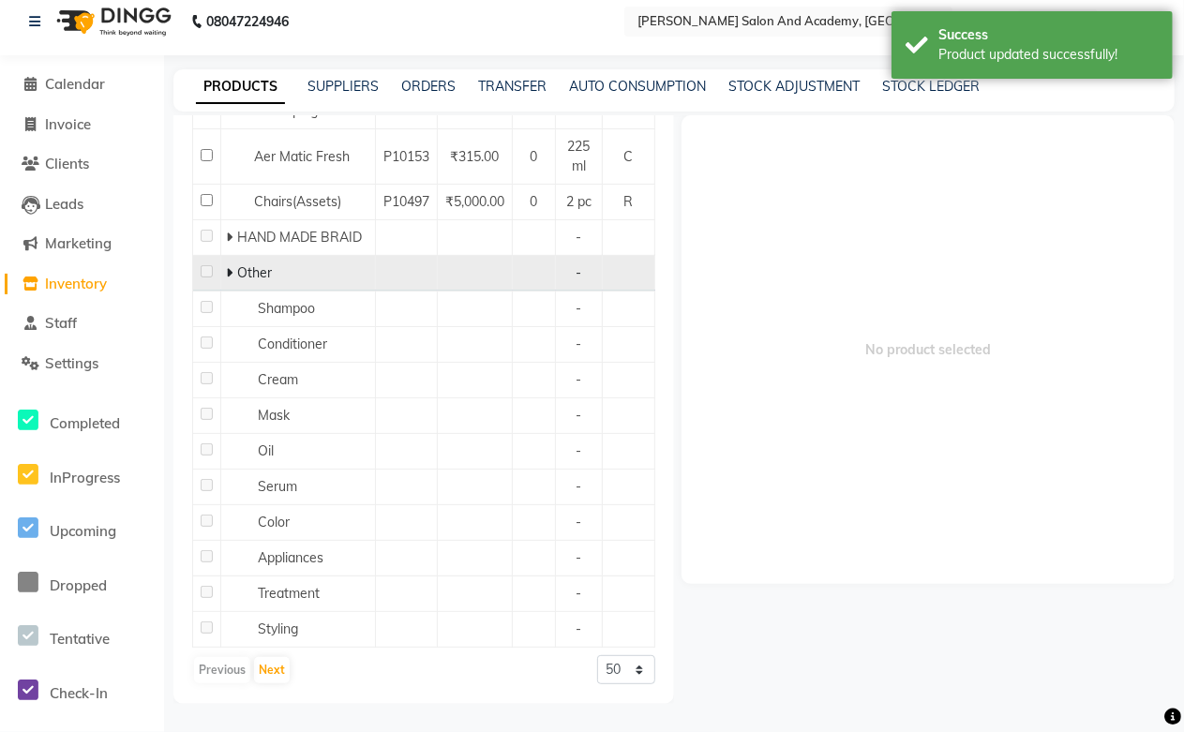
click at [229, 268] on icon at bounding box center [229, 272] width 7 height 13
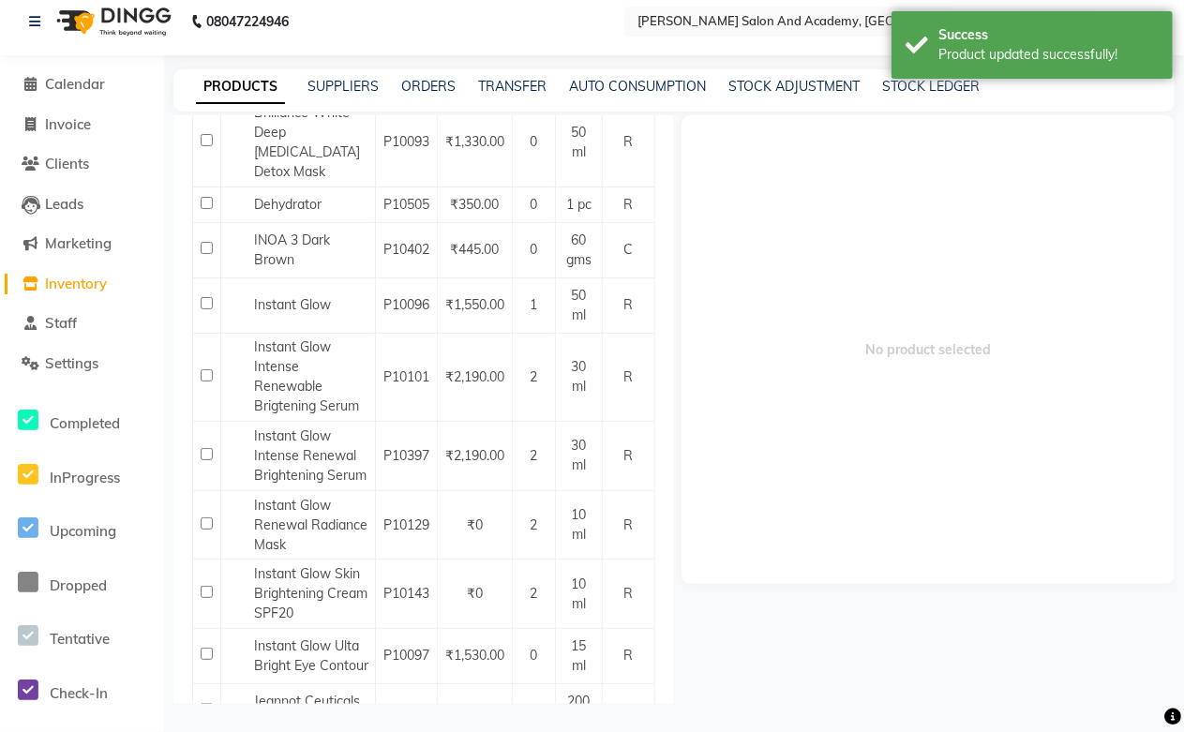
scroll to position [0, 0]
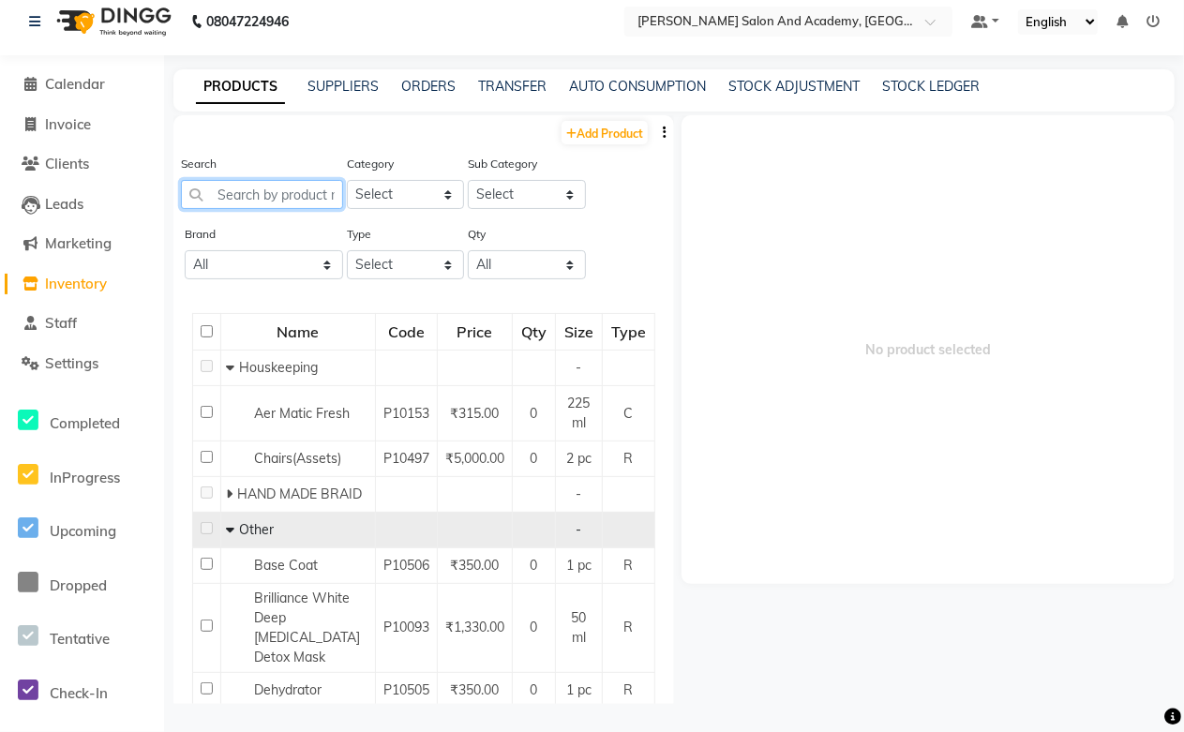
click at [231, 190] on input "text" at bounding box center [262, 194] width 162 height 29
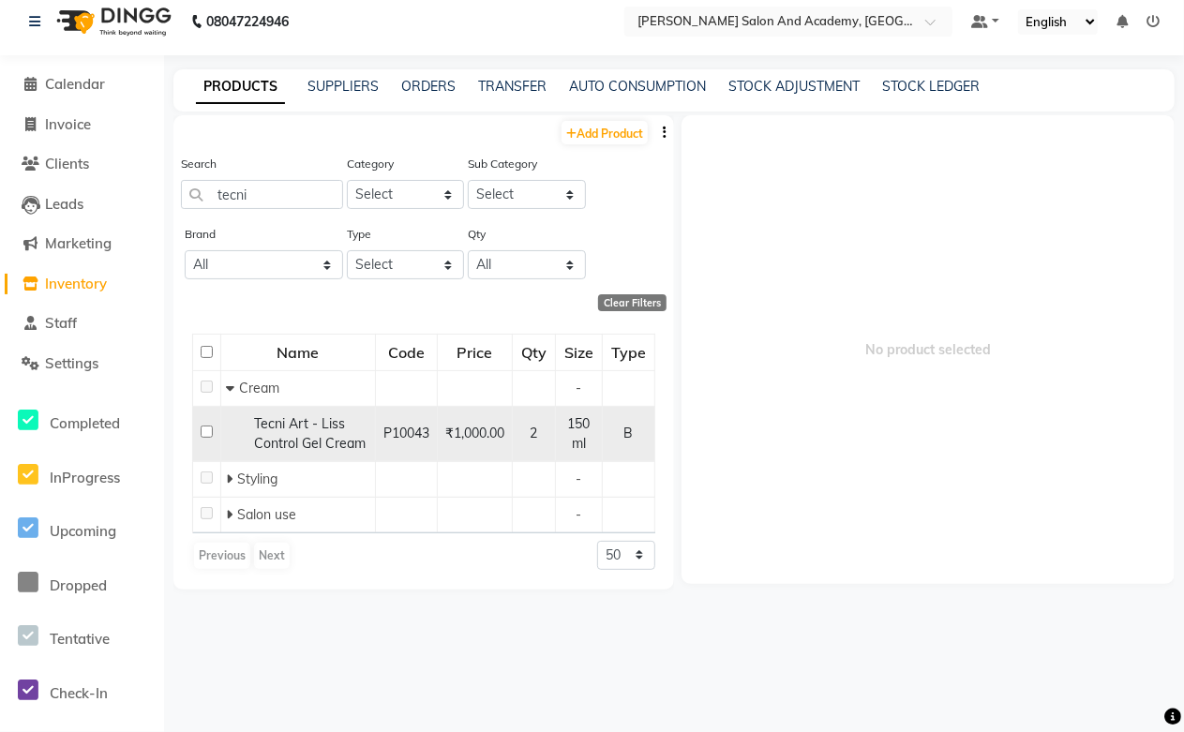
click at [329, 434] on span "Tecni Art - Liss Control Gel Cream" at bounding box center [310, 433] width 112 height 37
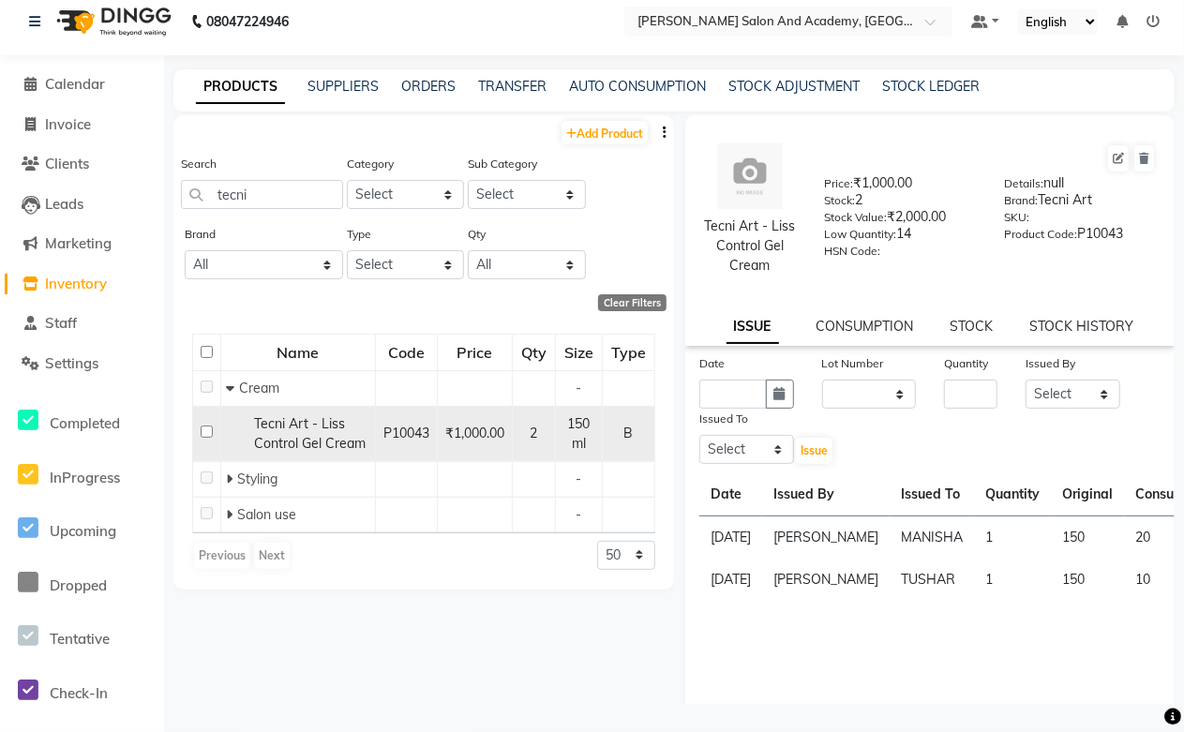
click at [297, 428] on span "Tecni Art - Liss Control Gel Cream" at bounding box center [310, 433] width 112 height 37
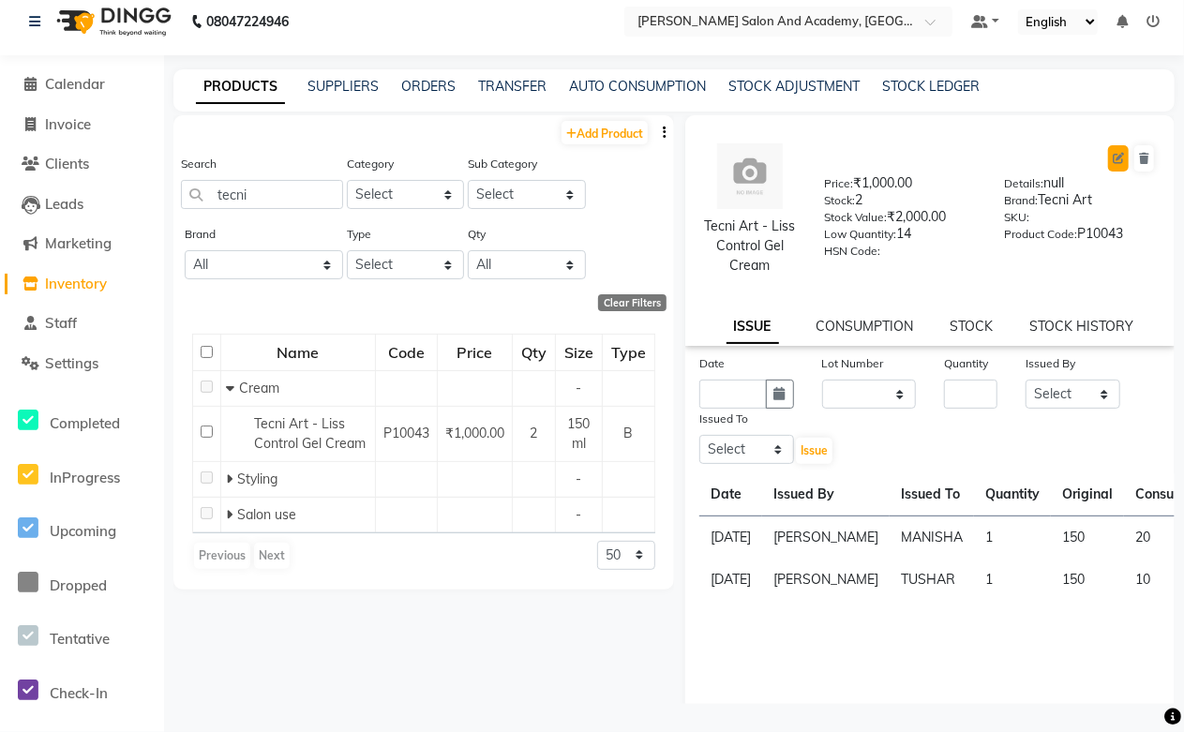
click at [1112, 157] on icon at bounding box center [1117, 158] width 11 height 11
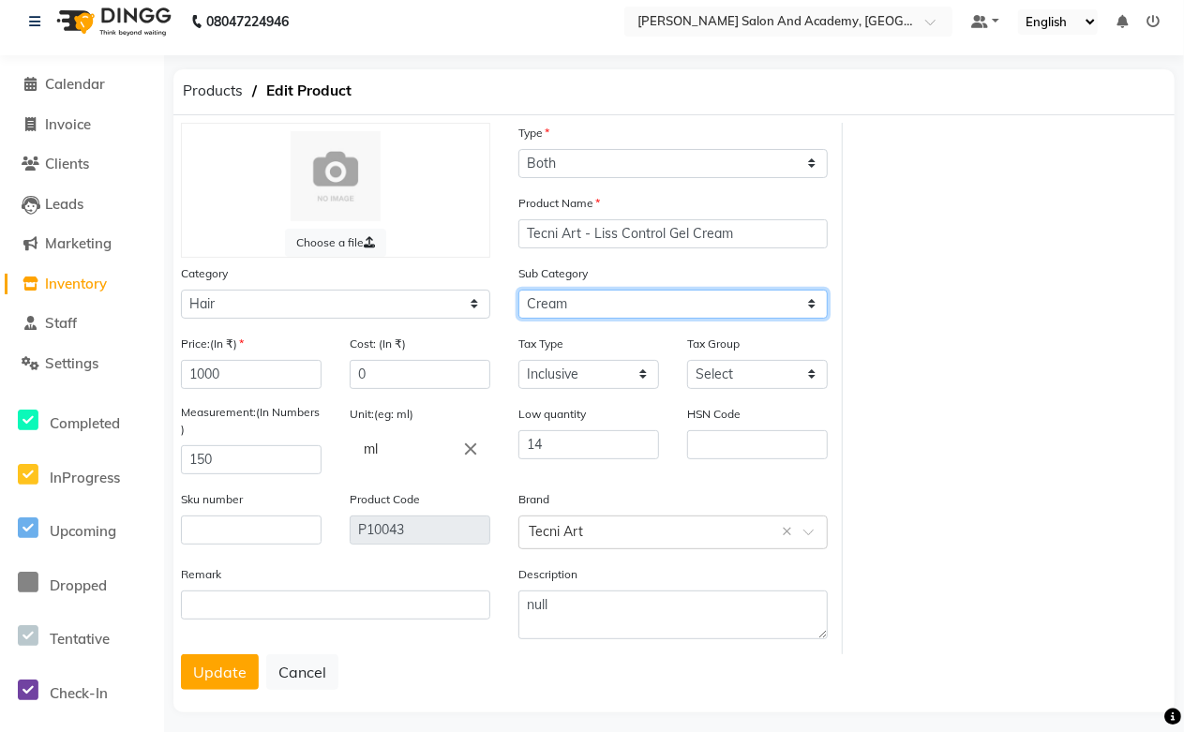
click at [588, 301] on select "Select Shampoo Conditioner Cream Mask Oil Serum Color Appliances Treatment Styl…" at bounding box center [672, 304] width 309 height 29
click at [483, 214] on div "Choose a file" at bounding box center [335, 190] width 309 height 135
click at [782, 302] on select "Select Shampoo Conditioner Cream Mask Oil Serum Color Appliances Treatment Styl…" at bounding box center [672, 304] width 309 height 29
click at [518, 290] on select "Select Shampoo Conditioner Cream Mask Oil Serum Color Appliances Treatment Styl…" at bounding box center [672, 304] width 309 height 29
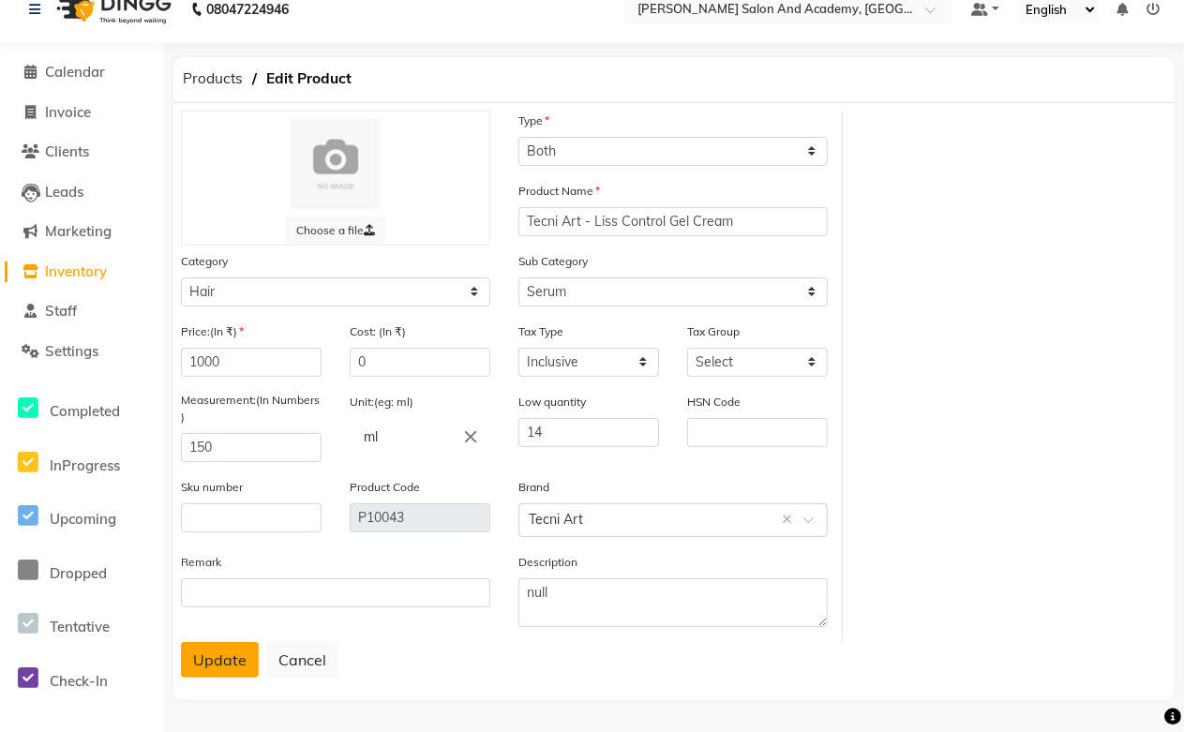
click at [195, 669] on button "Update" at bounding box center [220, 660] width 78 height 36
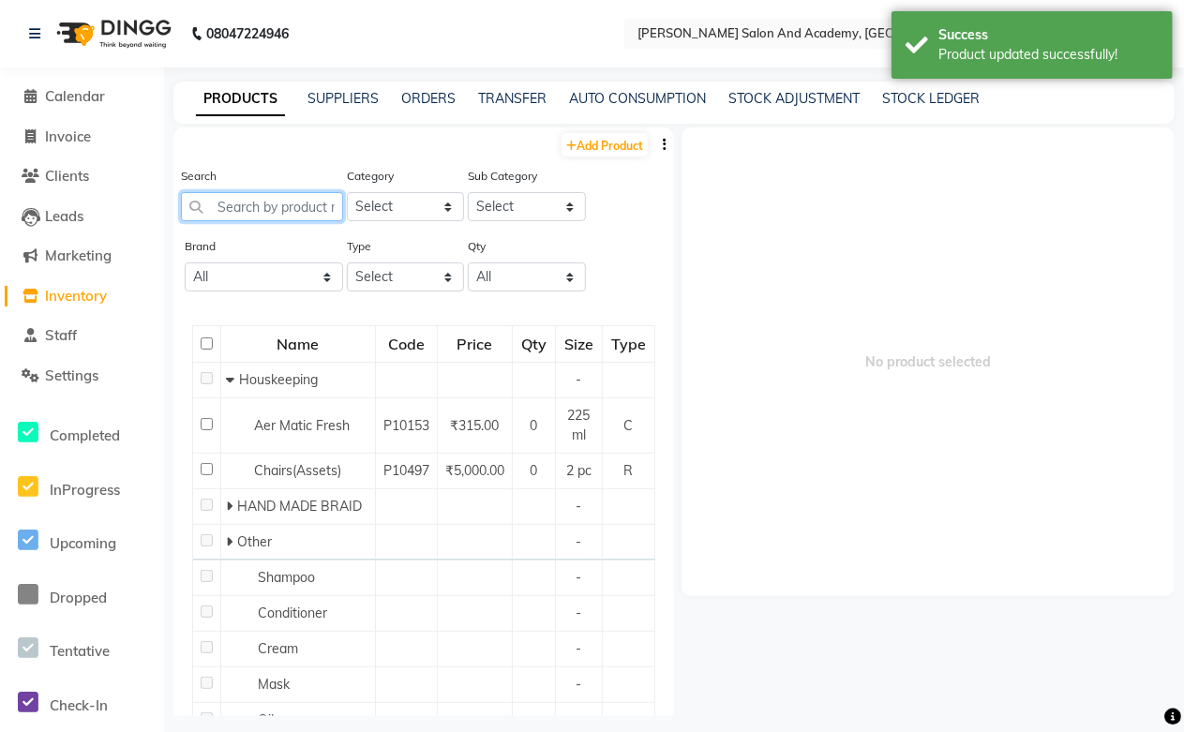
click at [300, 200] on input "text" at bounding box center [262, 206] width 162 height 29
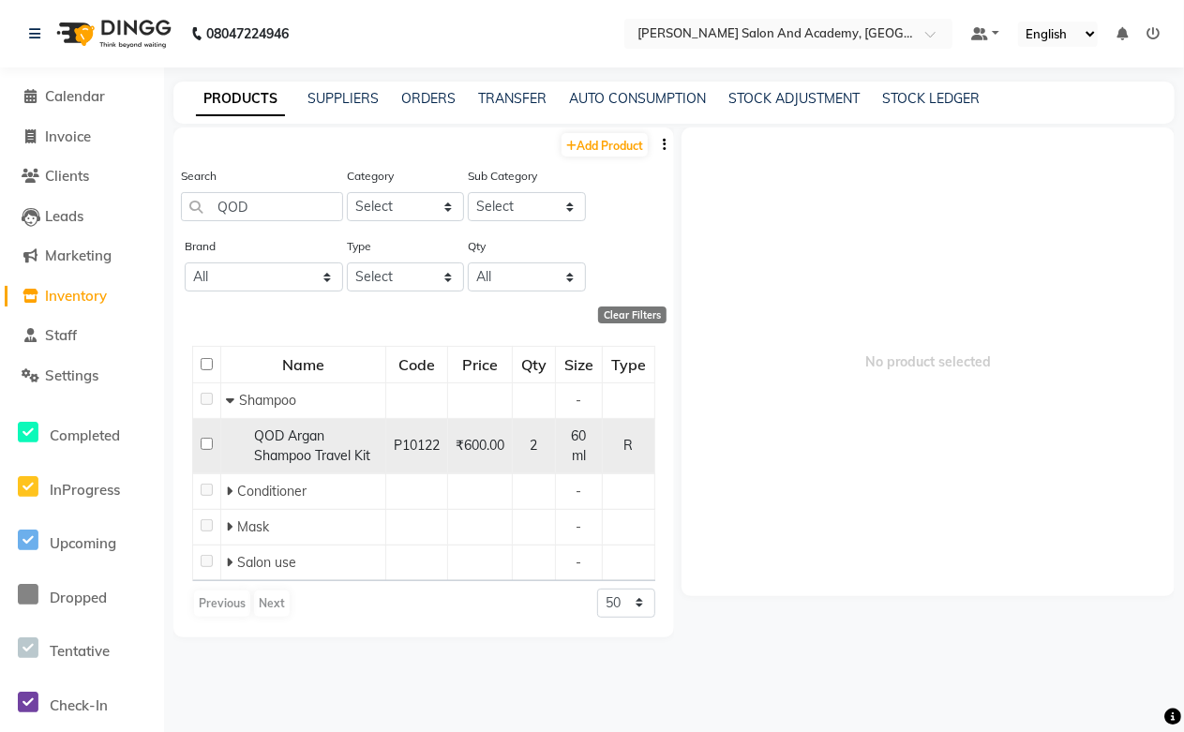
click at [333, 450] on span "QOD Argan Shampoo Travel Kit" at bounding box center [312, 445] width 116 height 37
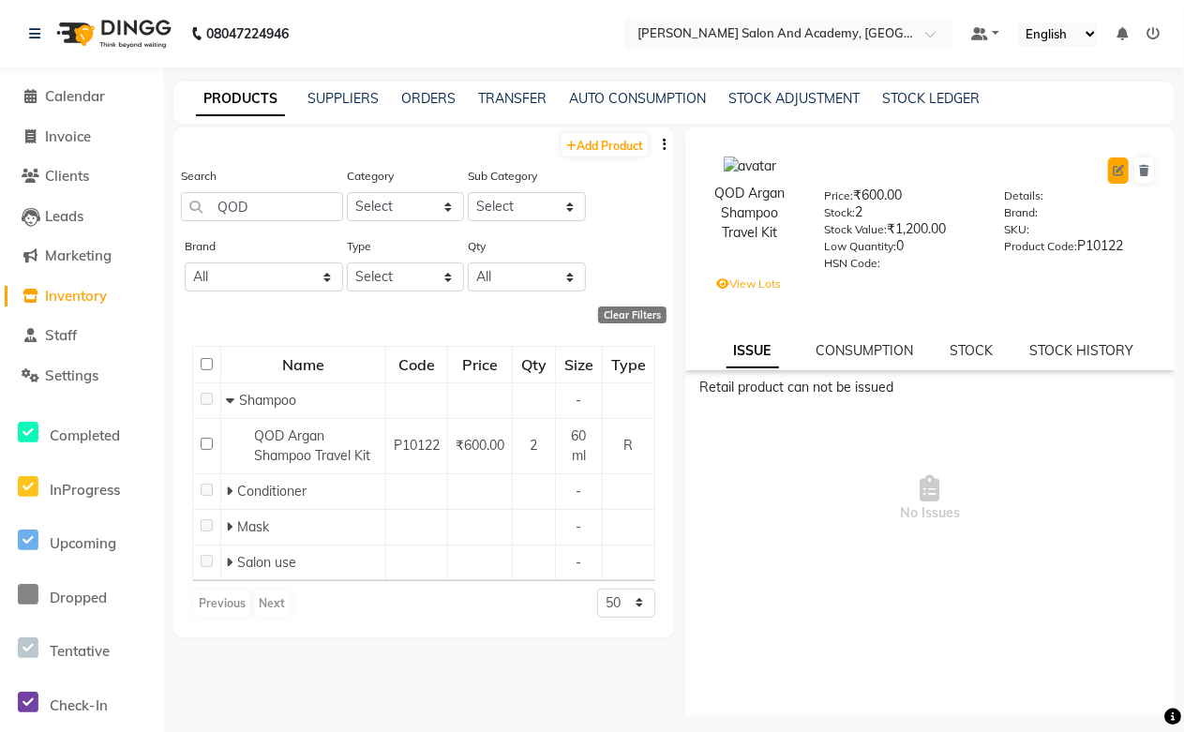
click at [1112, 167] on icon at bounding box center [1117, 170] width 11 height 11
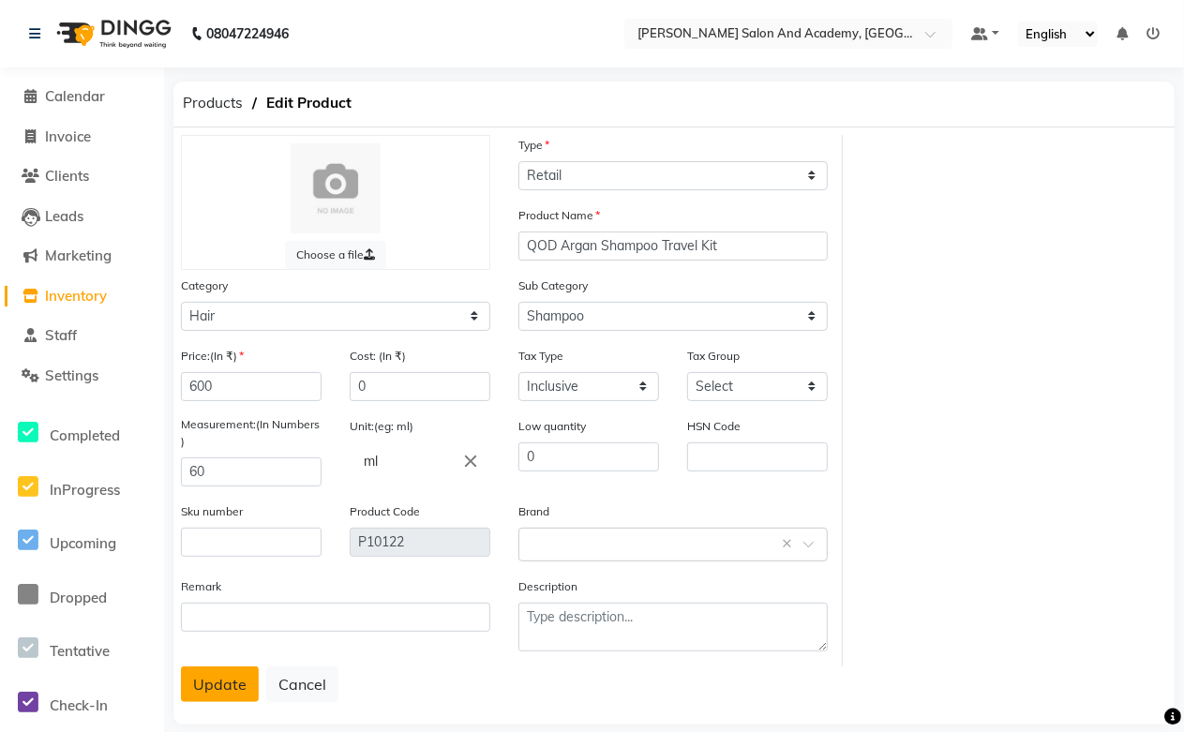
click at [227, 682] on button "Update" at bounding box center [220, 684] width 78 height 36
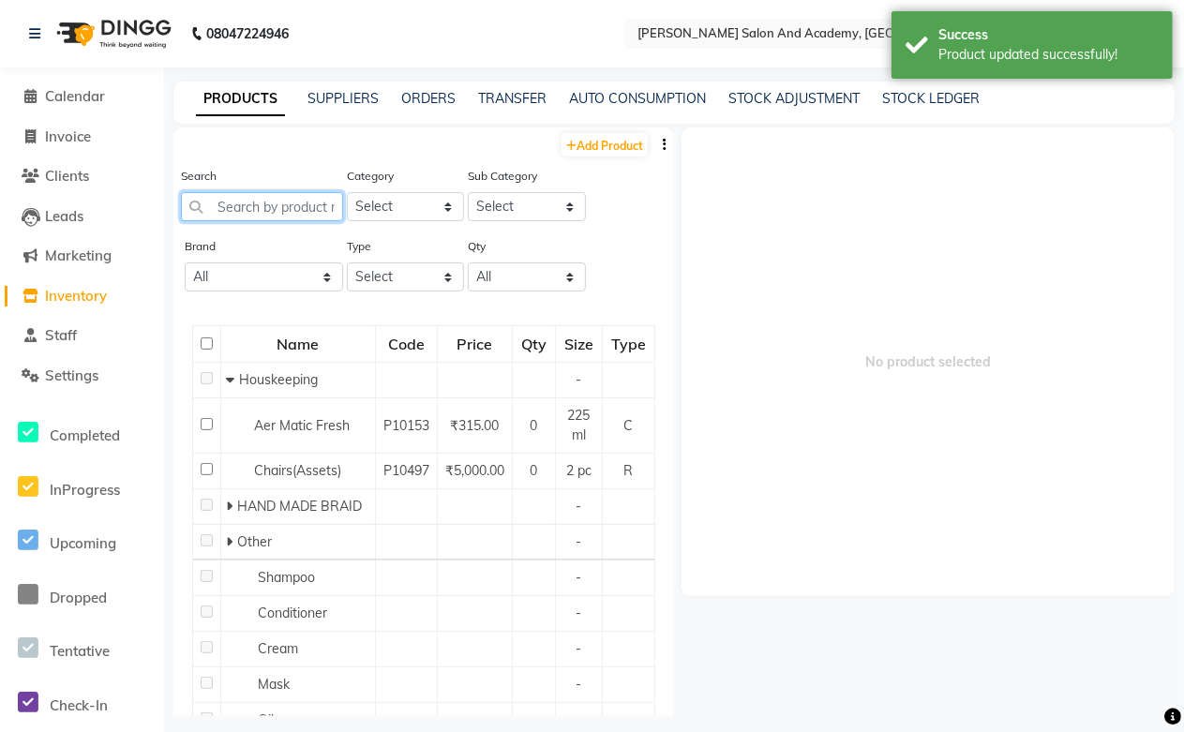
click at [265, 209] on input "text" at bounding box center [262, 206] width 162 height 29
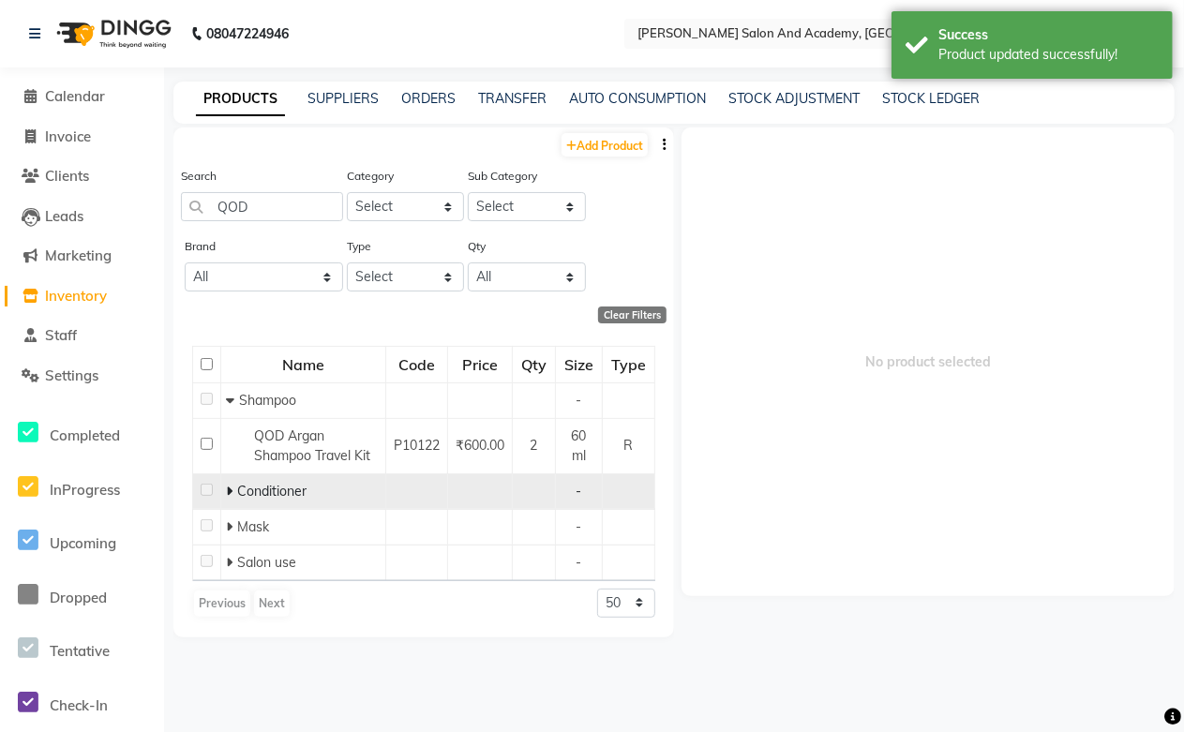
click at [230, 489] on icon at bounding box center [229, 490] width 7 height 13
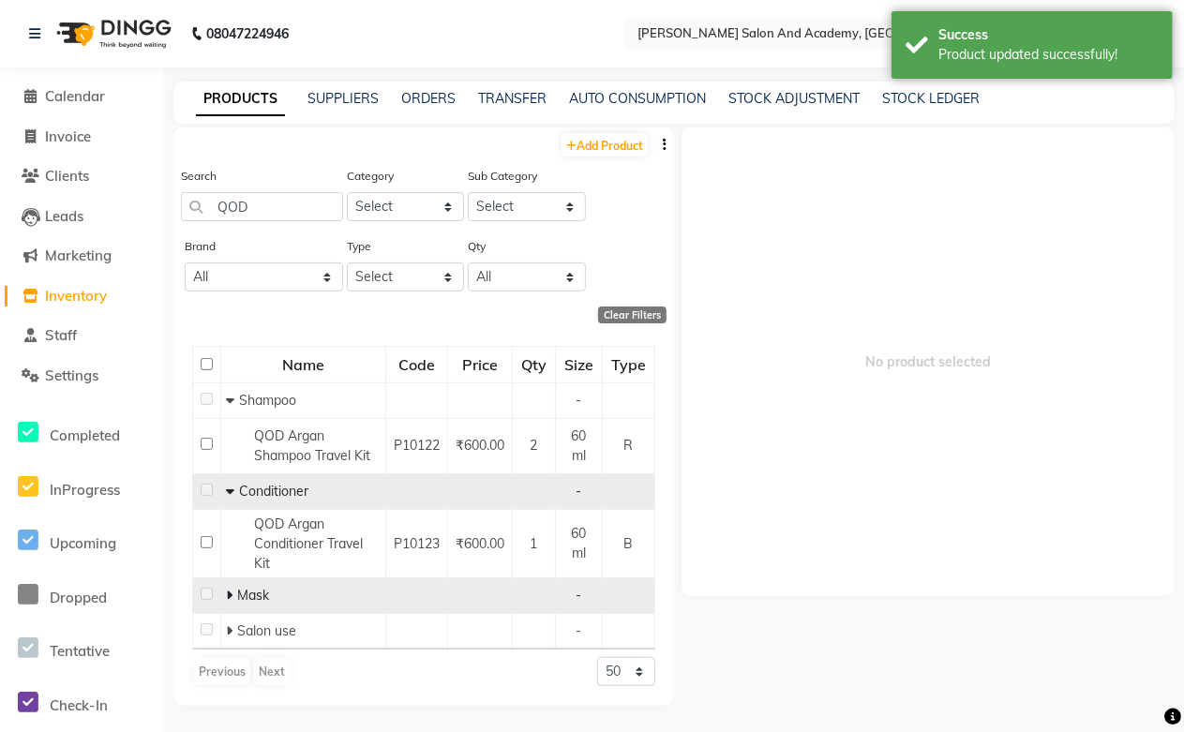
scroll to position [12, 0]
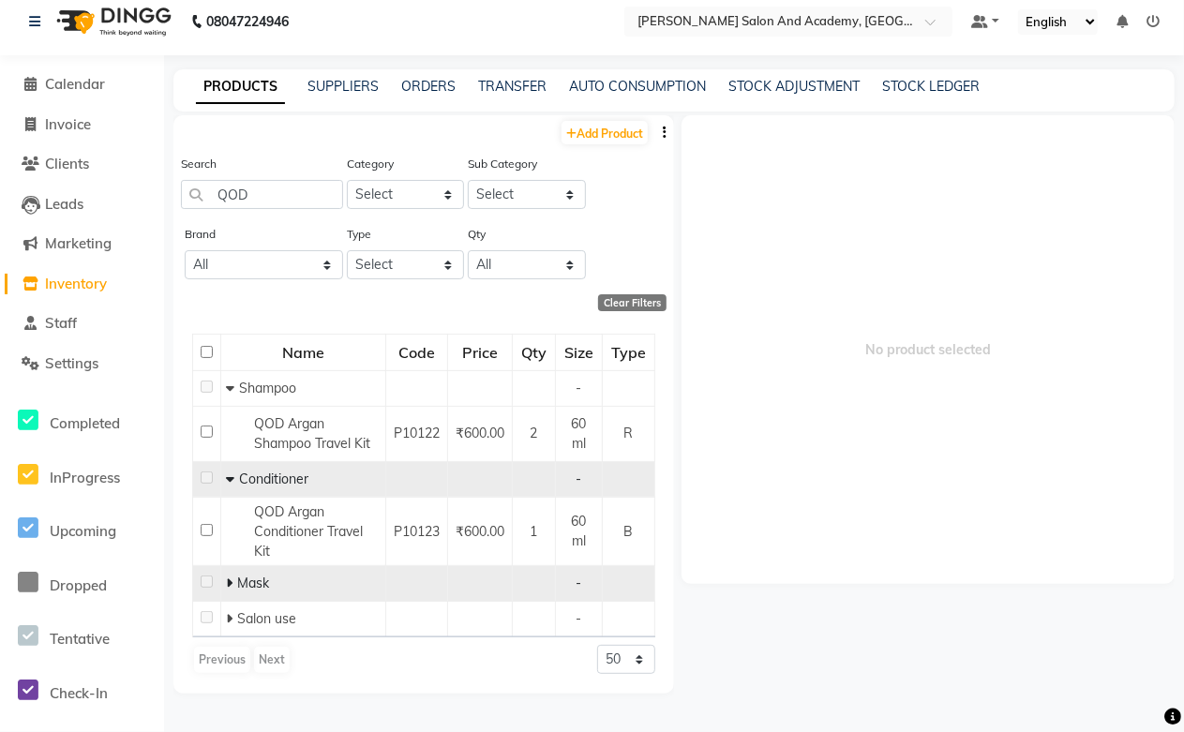
click at [223, 578] on td "Mask" at bounding box center [303, 584] width 165 height 36
click at [240, 584] on span "Mask" at bounding box center [253, 582] width 32 height 17
click at [231, 584] on icon at bounding box center [229, 582] width 7 height 13
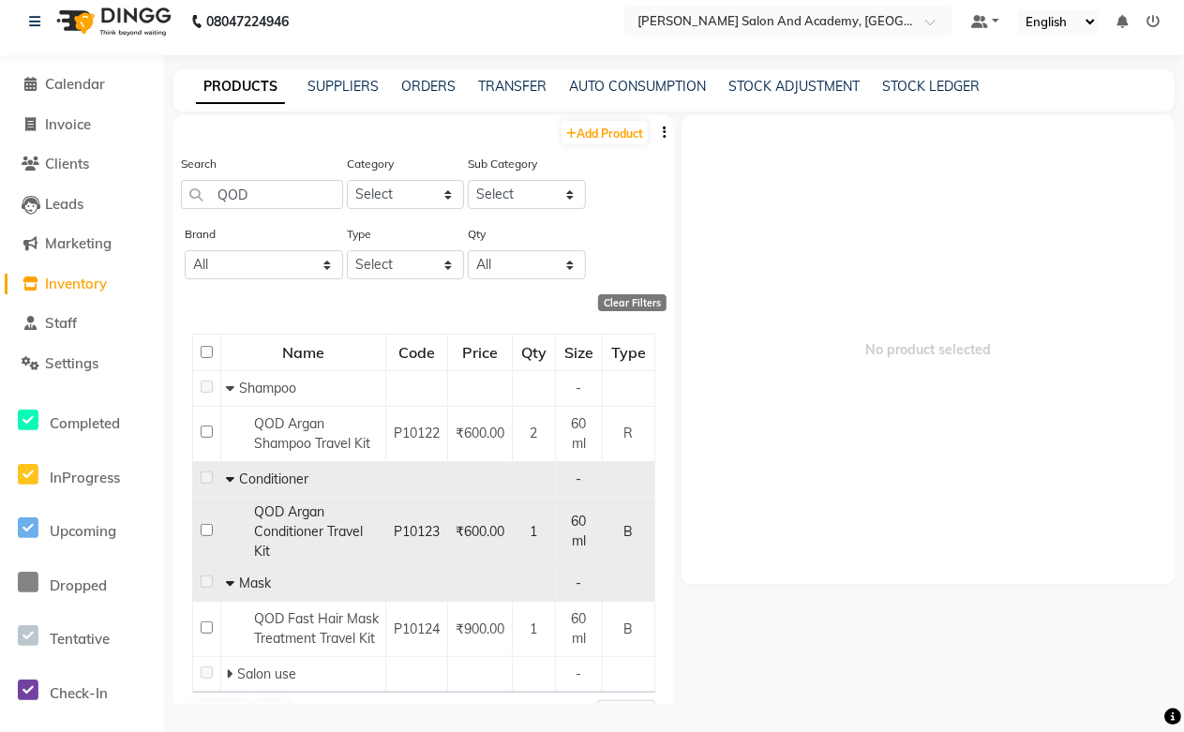
scroll to position [72, 0]
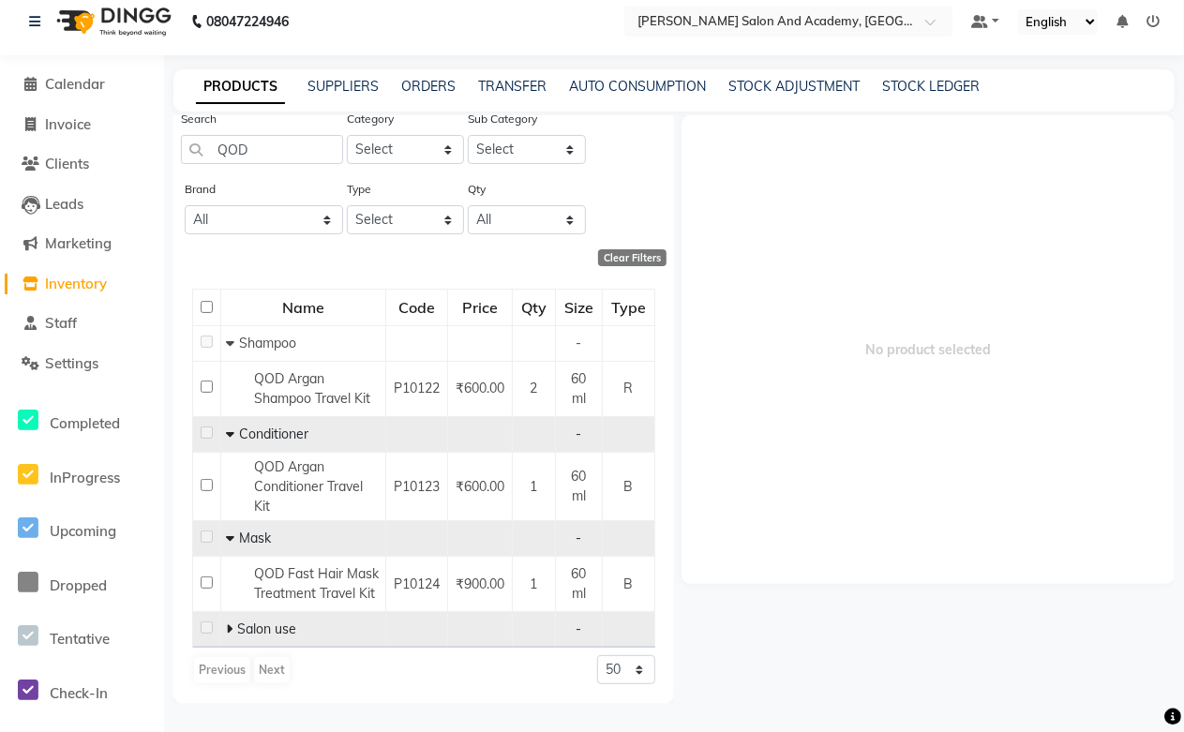
click at [228, 626] on icon at bounding box center [229, 628] width 7 height 13
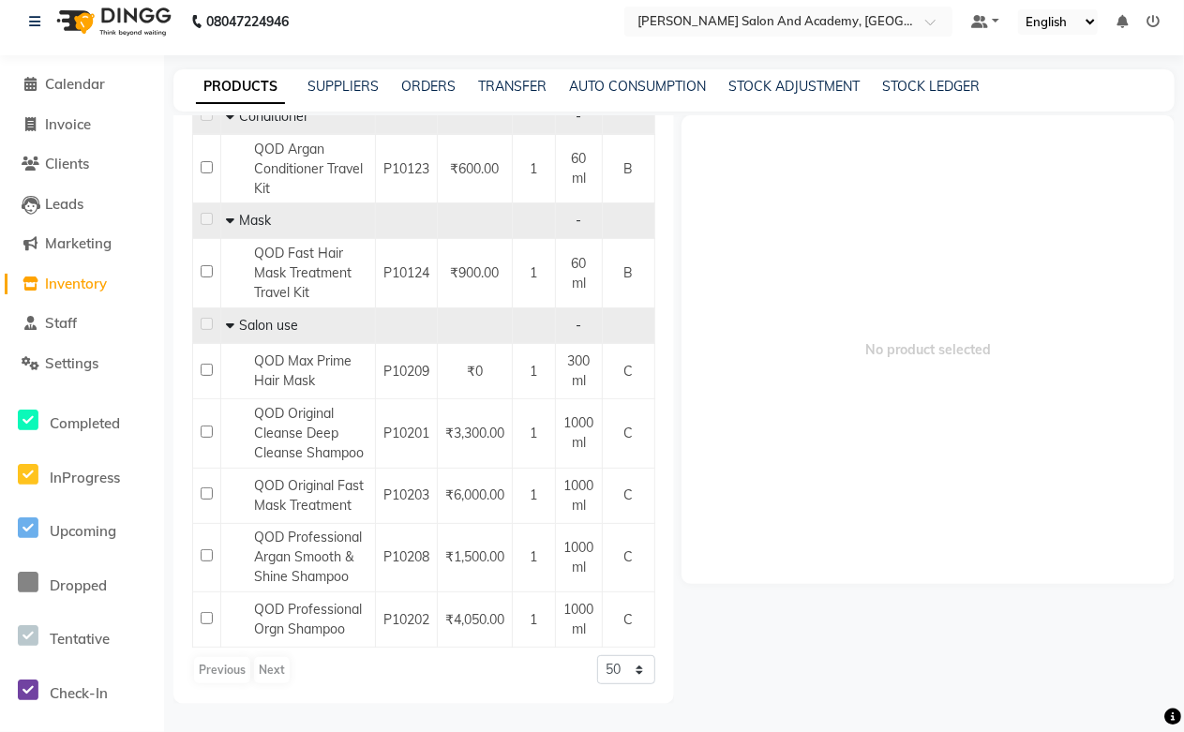
scroll to position [0, 0]
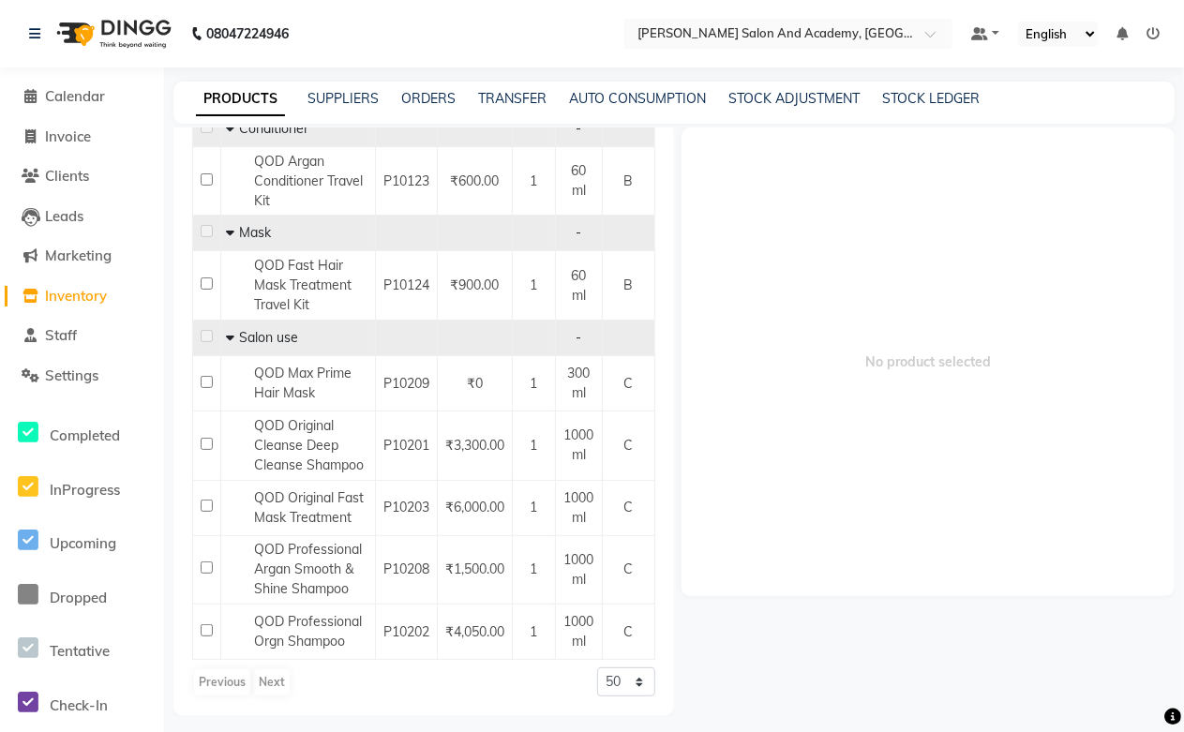
click at [217, 107] on link "PRODUCTS" at bounding box center [240, 99] width 89 height 34
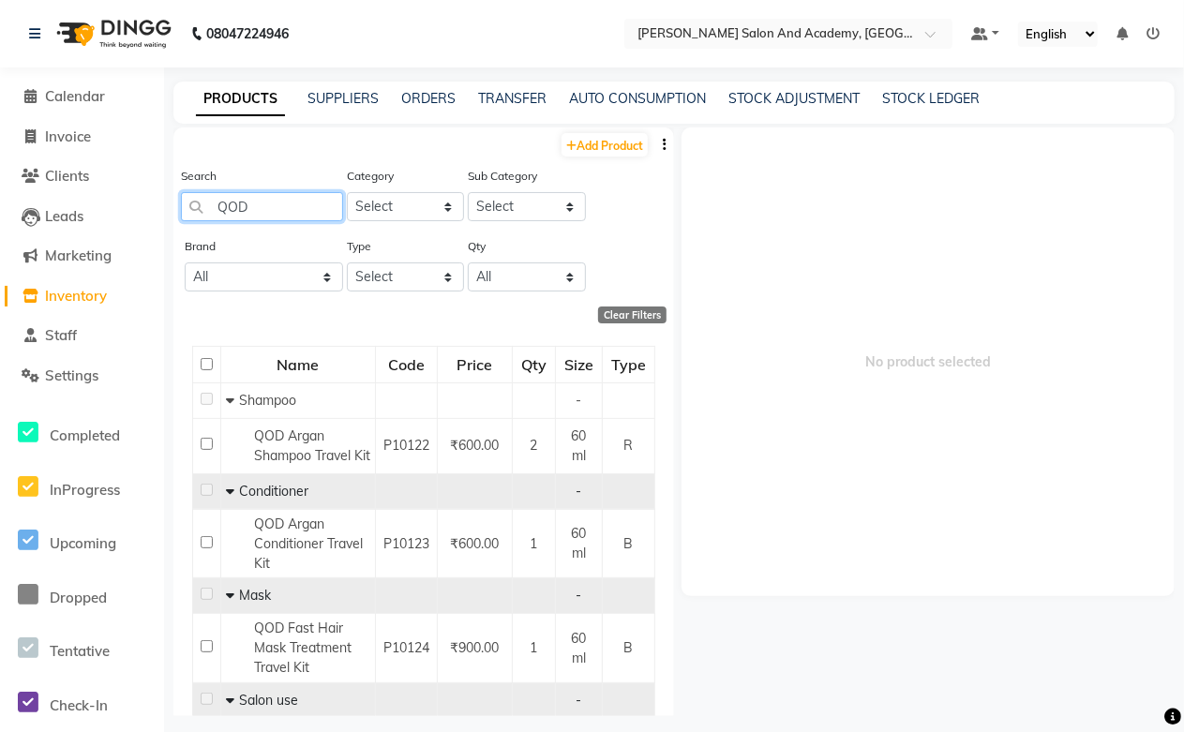
click at [287, 207] on input "QOD" at bounding box center [262, 206] width 162 height 29
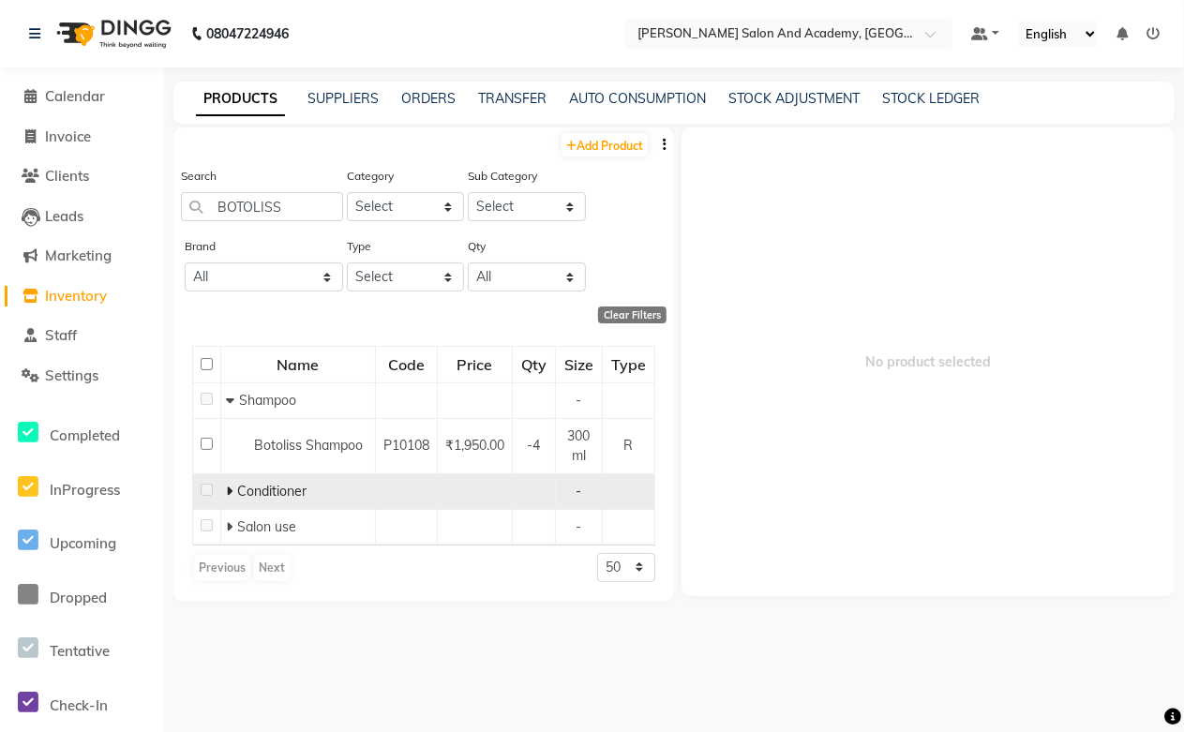
click at [234, 489] on span at bounding box center [231, 491] width 11 height 17
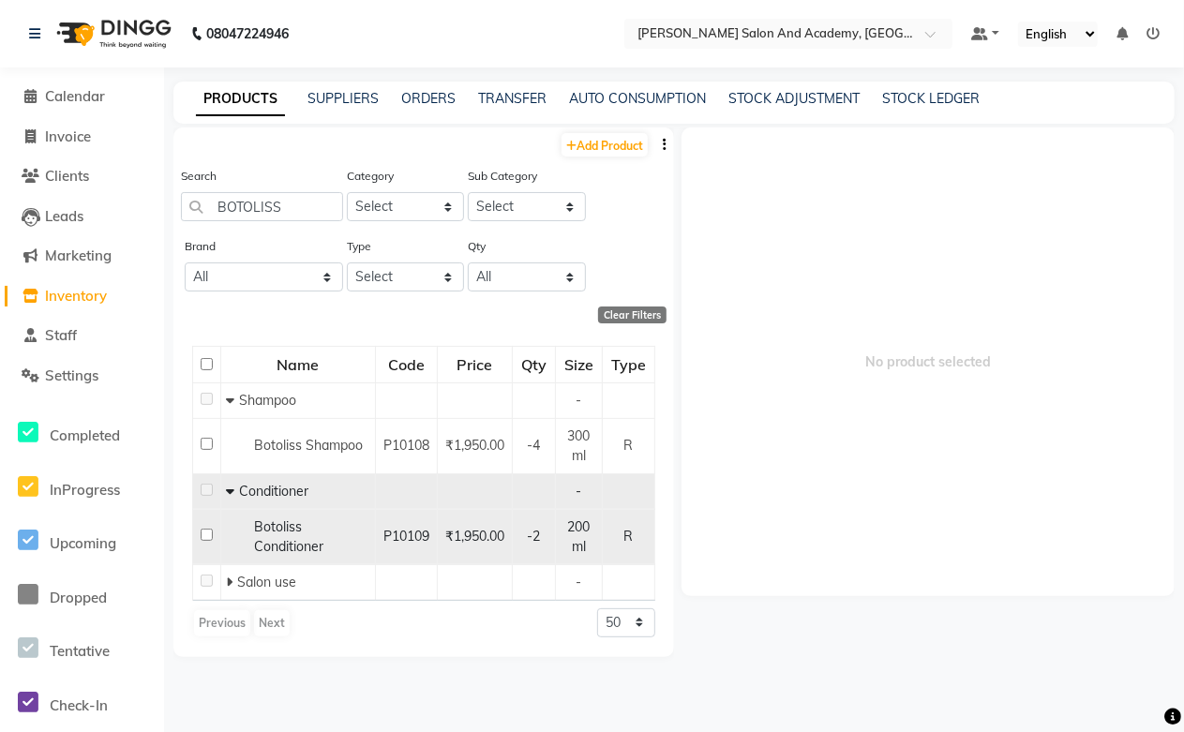
click at [276, 532] on span "Botoliss Conditioner" at bounding box center [288, 536] width 69 height 37
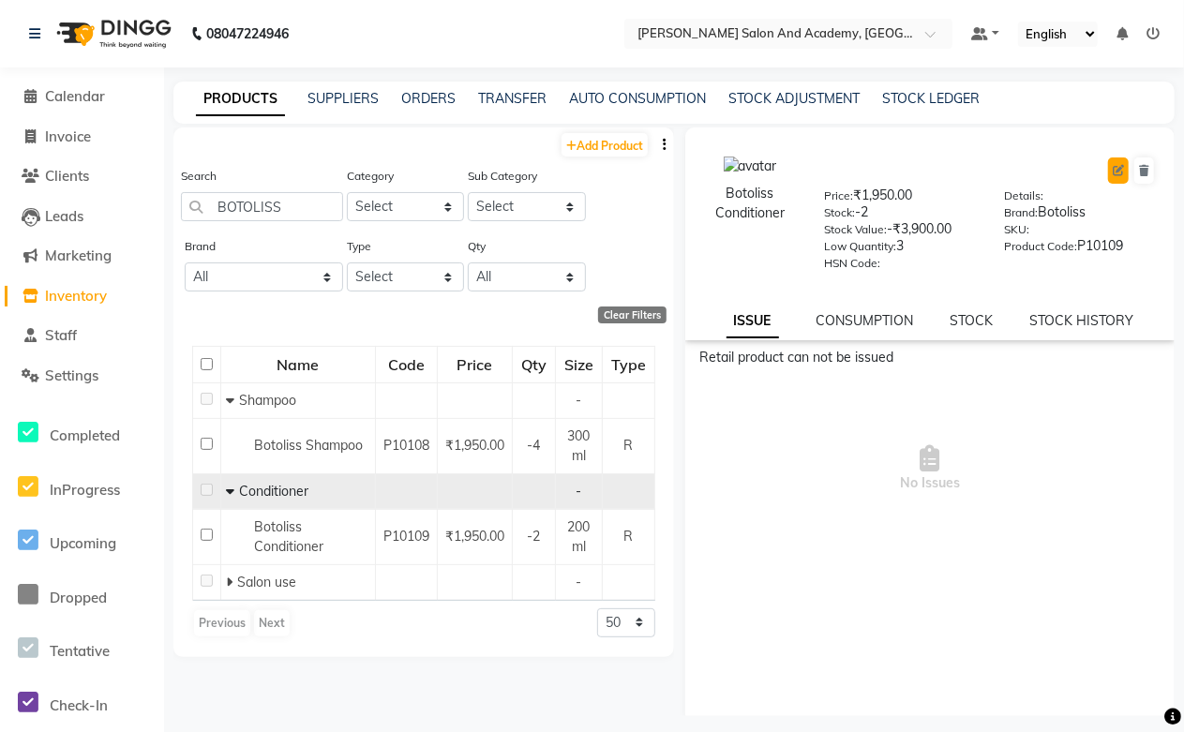
click at [1112, 171] on icon at bounding box center [1117, 170] width 11 height 11
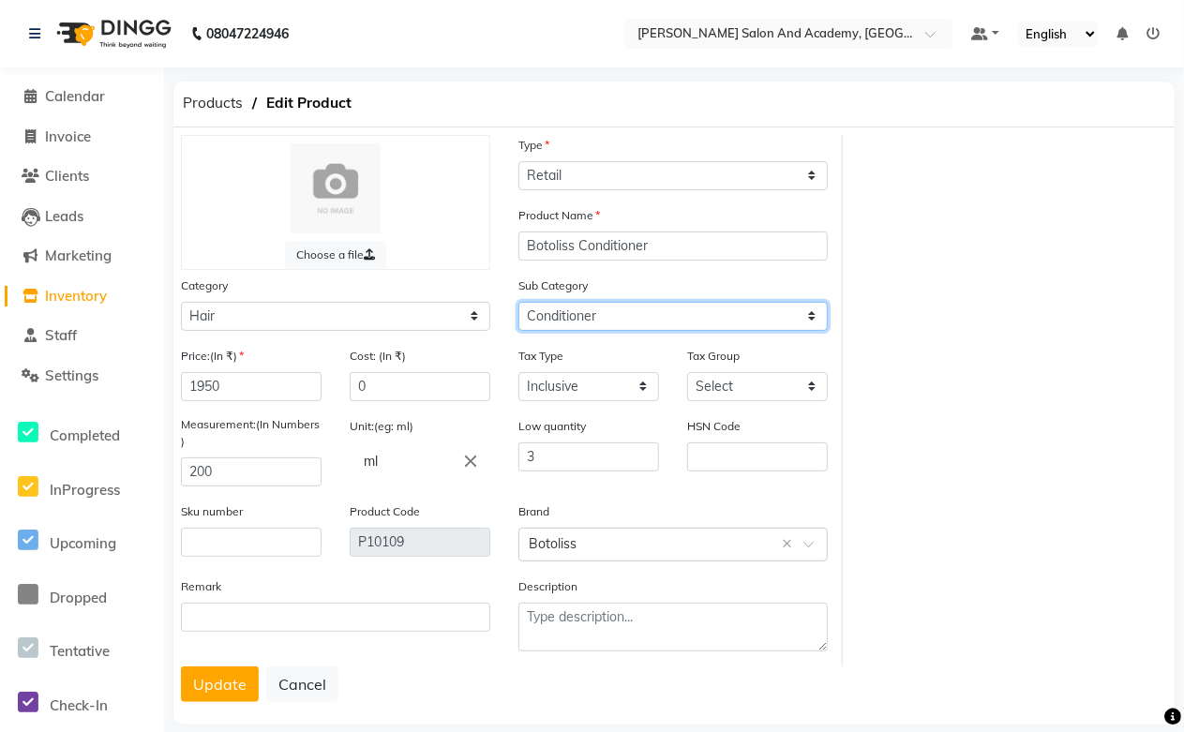
click at [591, 321] on select "Select Shampoo Conditioner Cream Mask Oil Serum Color Appliances Treatment Styl…" at bounding box center [672, 316] width 309 height 29
click at [518, 302] on select "Select Shampoo Conditioner Cream Mask Oil Serum Color Appliances Treatment Styl…" at bounding box center [672, 316] width 309 height 29
click at [214, 698] on button "Update" at bounding box center [220, 684] width 78 height 36
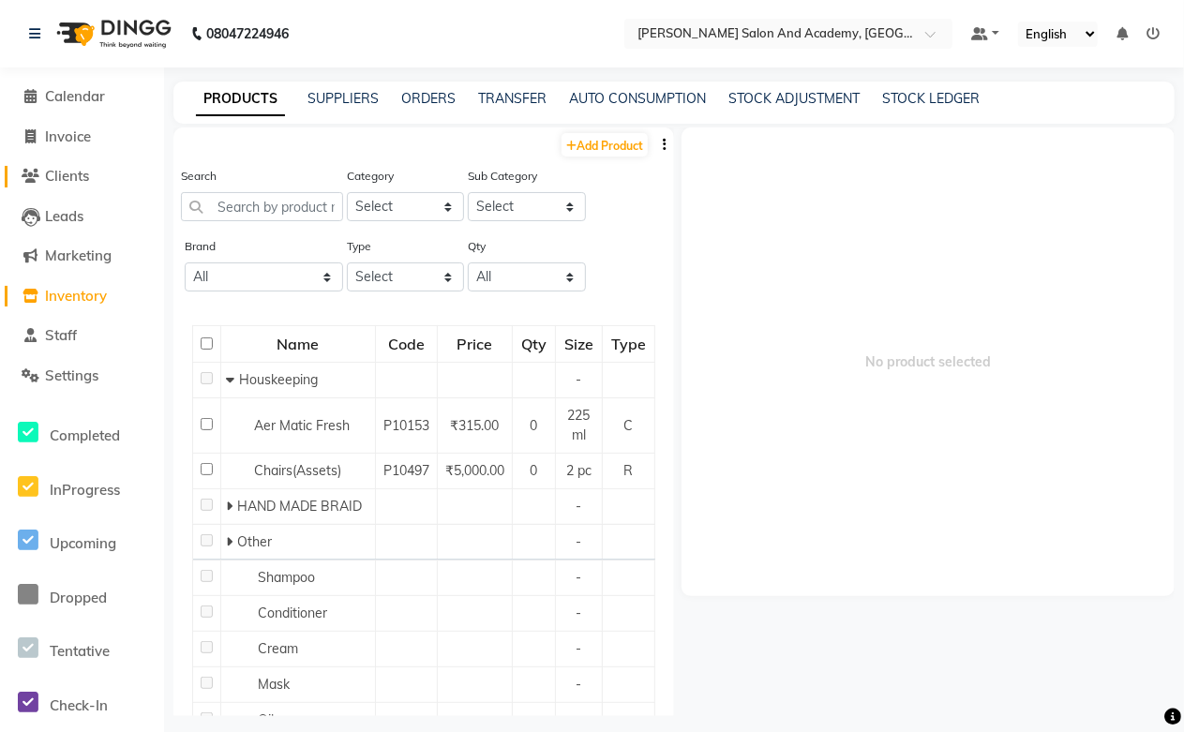
click at [75, 174] on span "Clients" at bounding box center [67, 176] width 44 height 18
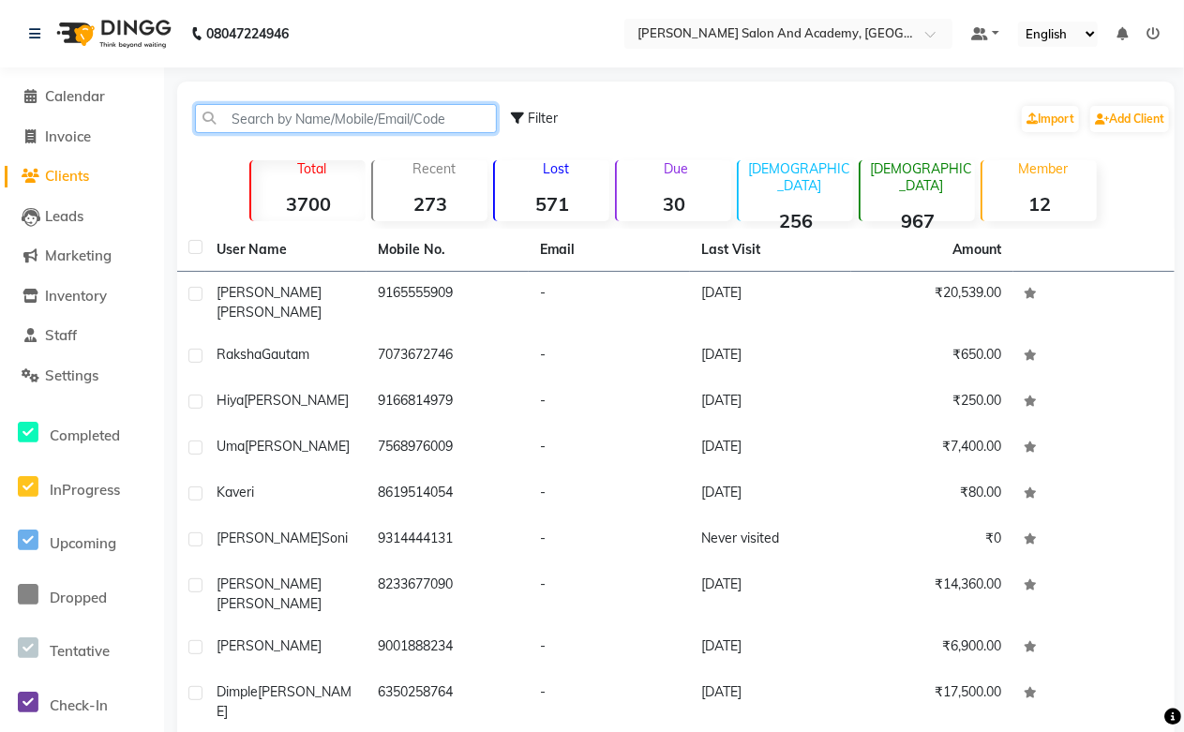
click at [367, 114] on input "text" at bounding box center [346, 118] width 302 height 29
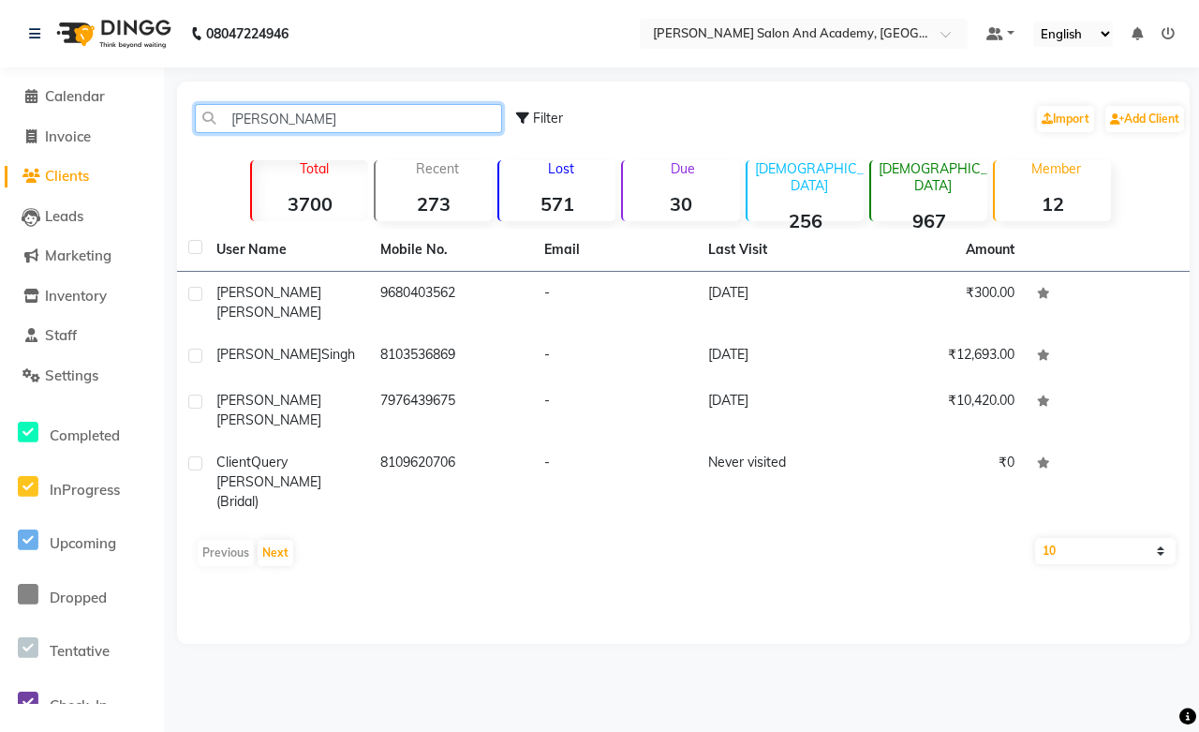
click at [256, 114] on input "[PERSON_NAME]" at bounding box center [348, 118] width 307 height 29
click at [251, 114] on input "[PERSON_NAME]" at bounding box center [348, 118] width 307 height 29
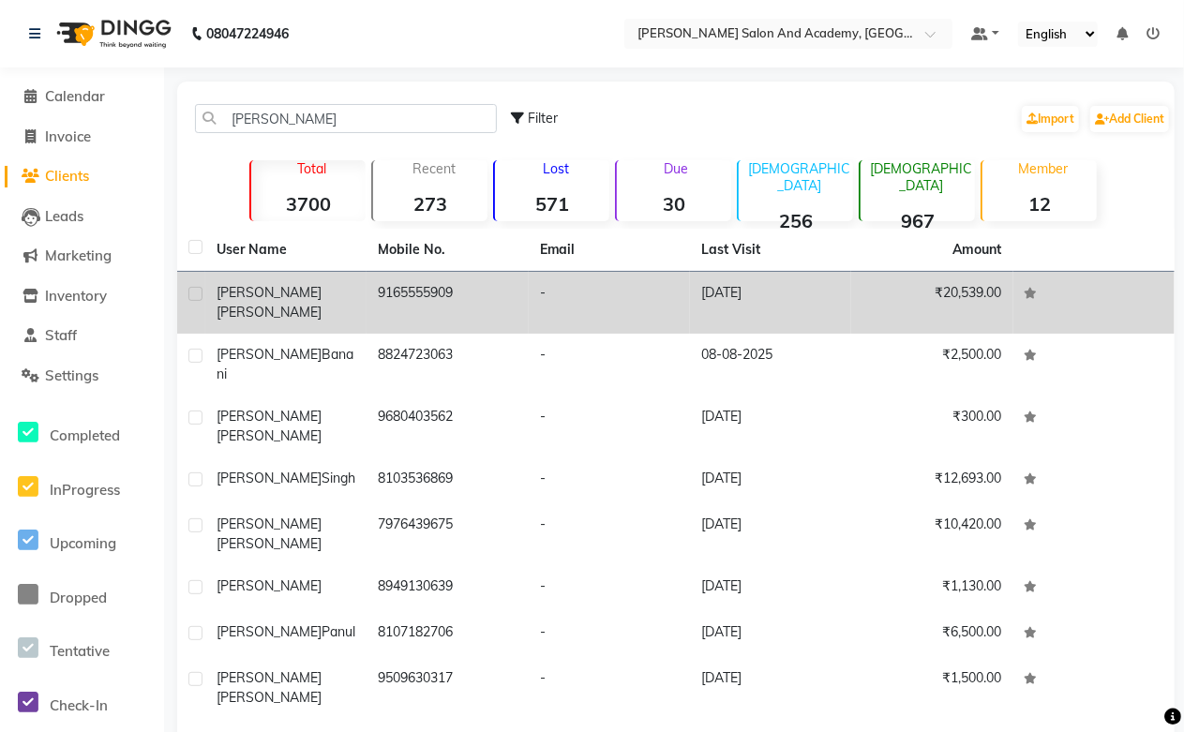
click at [410, 304] on td "9165555909" at bounding box center [446, 303] width 161 height 62
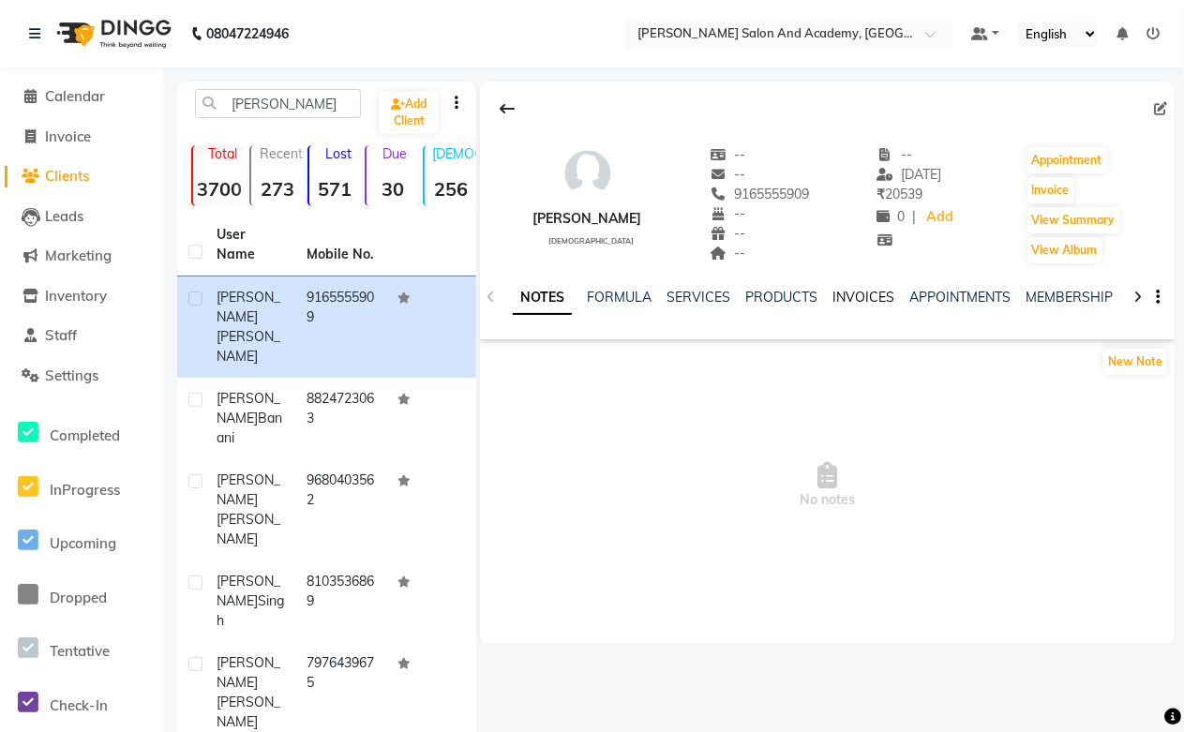
click at [847, 289] on link "INVOICES" at bounding box center [863, 297] width 62 height 17
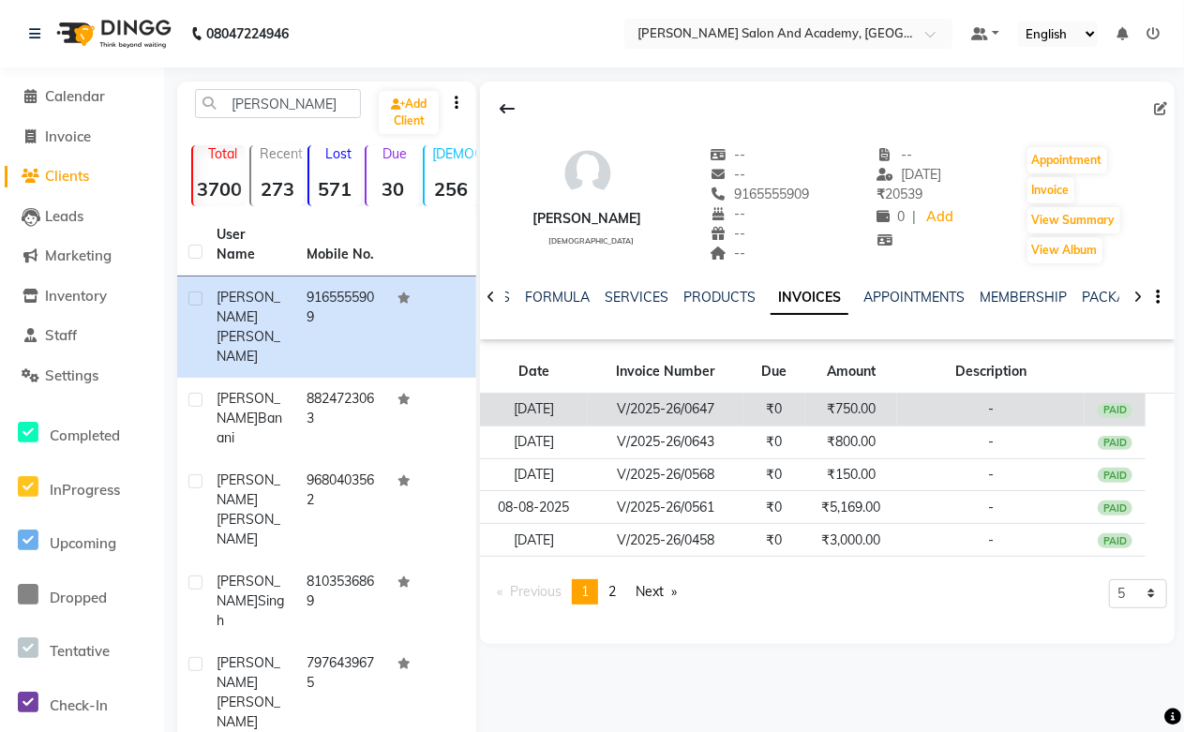
click at [857, 408] on td "₹750.00" at bounding box center [851, 410] width 92 height 33
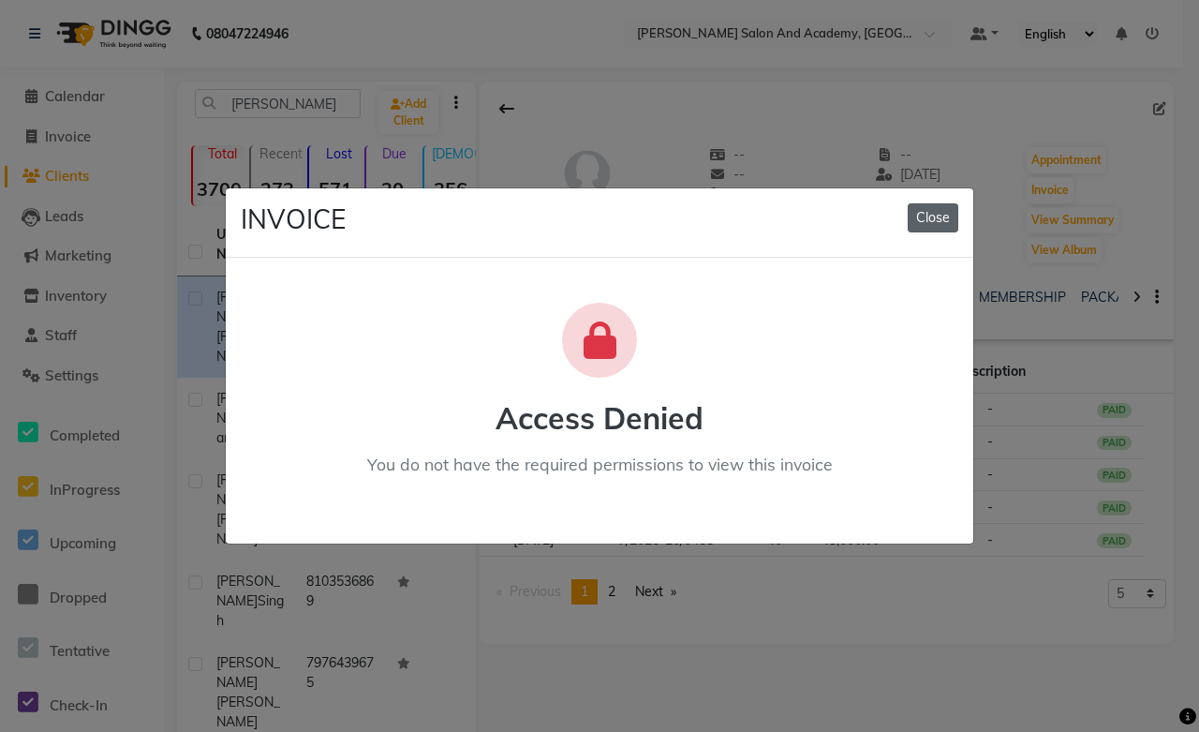
click at [926, 221] on button "Close" at bounding box center [933, 217] width 51 height 29
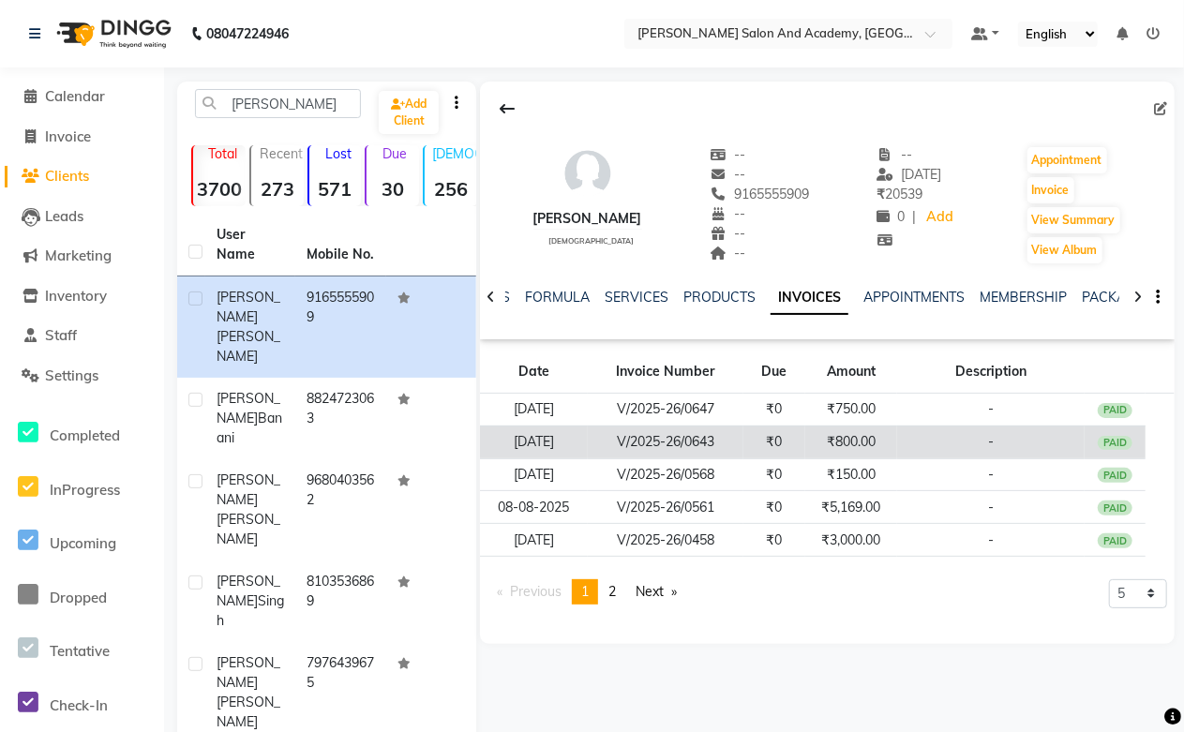
click at [870, 428] on td "₹800.00" at bounding box center [851, 441] width 92 height 33
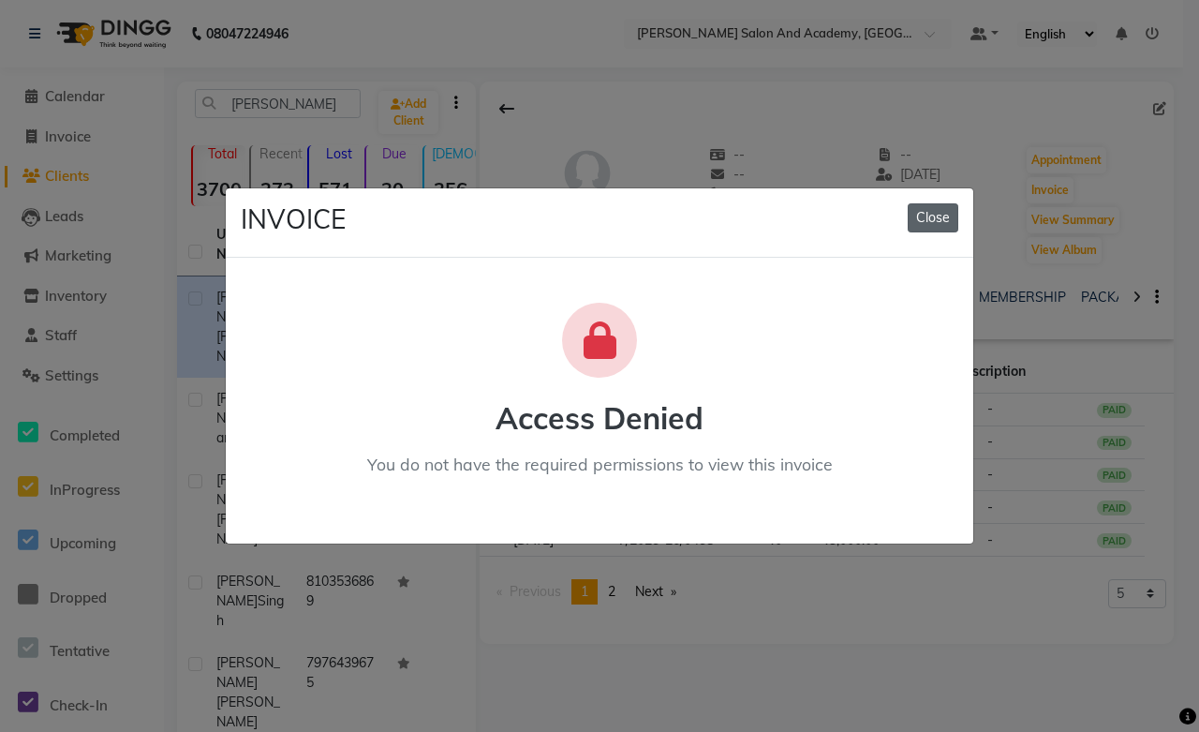
click at [937, 216] on button "Close" at bounding box center [933, 217] width 51 height 29
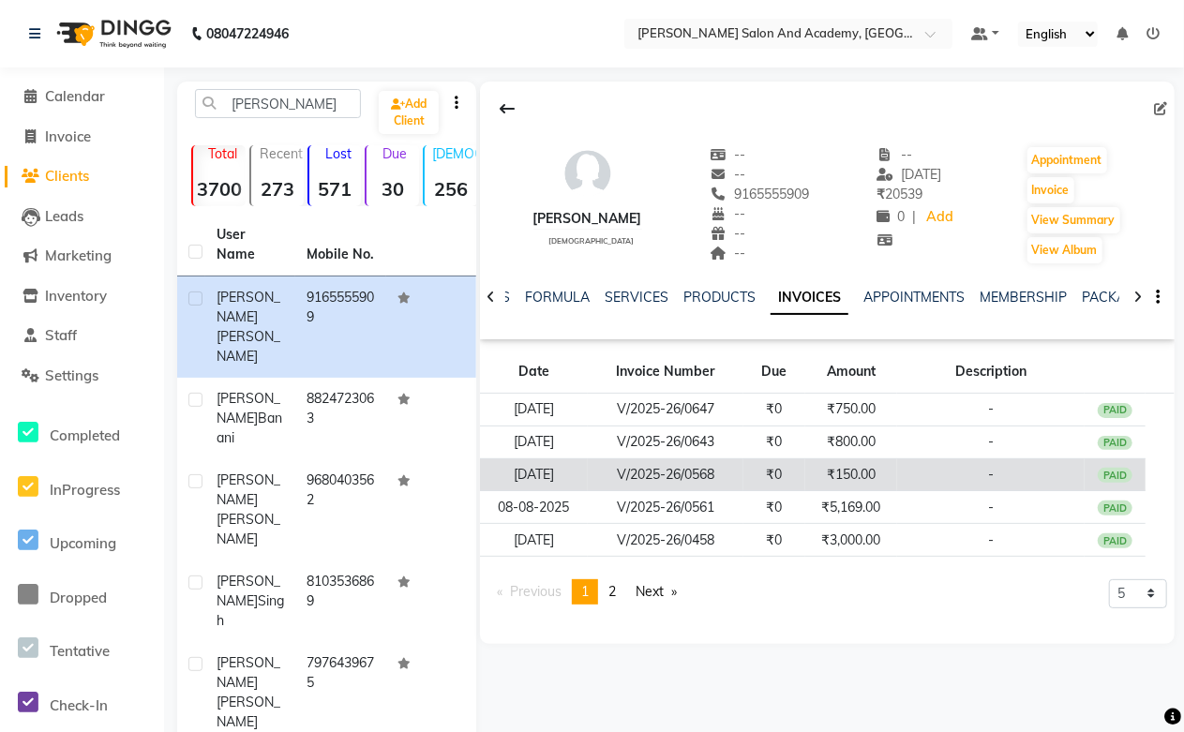
click at [872, 469] on td "₹150.00" at bounding box center [851, 474] width 92 height 33
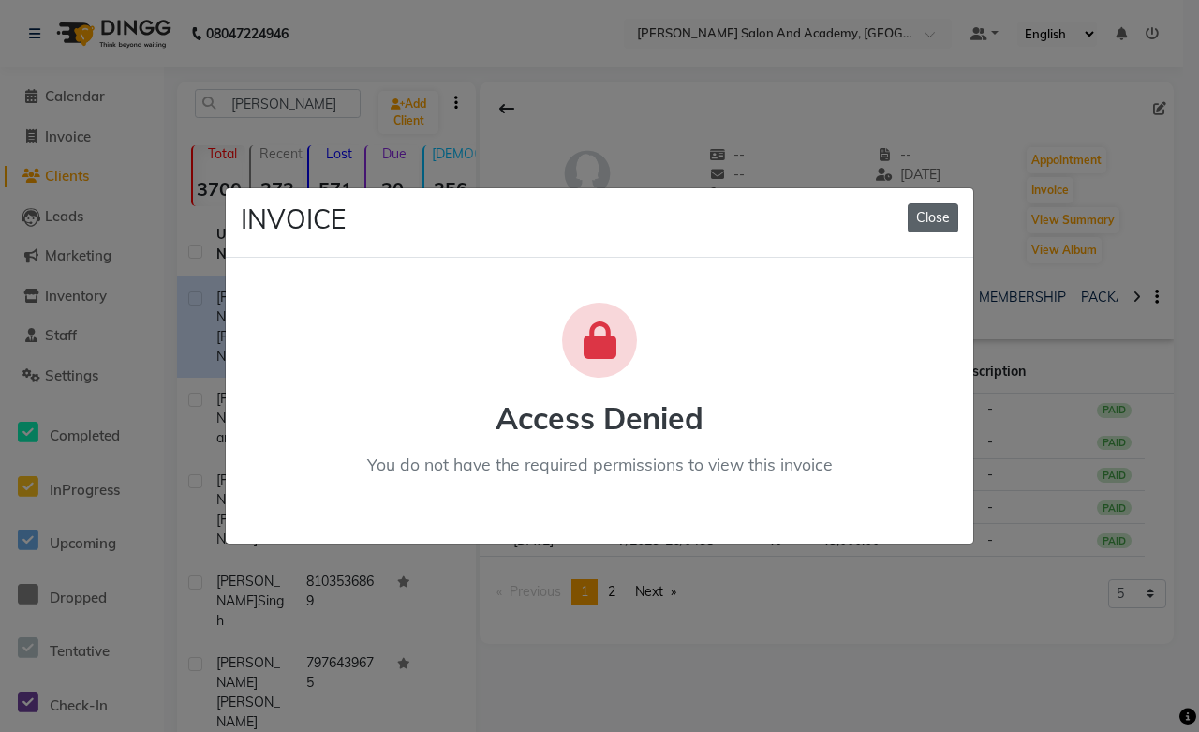
click at [941, 213] on button "Close" at bounding box center [933, 217] width 51 height 29
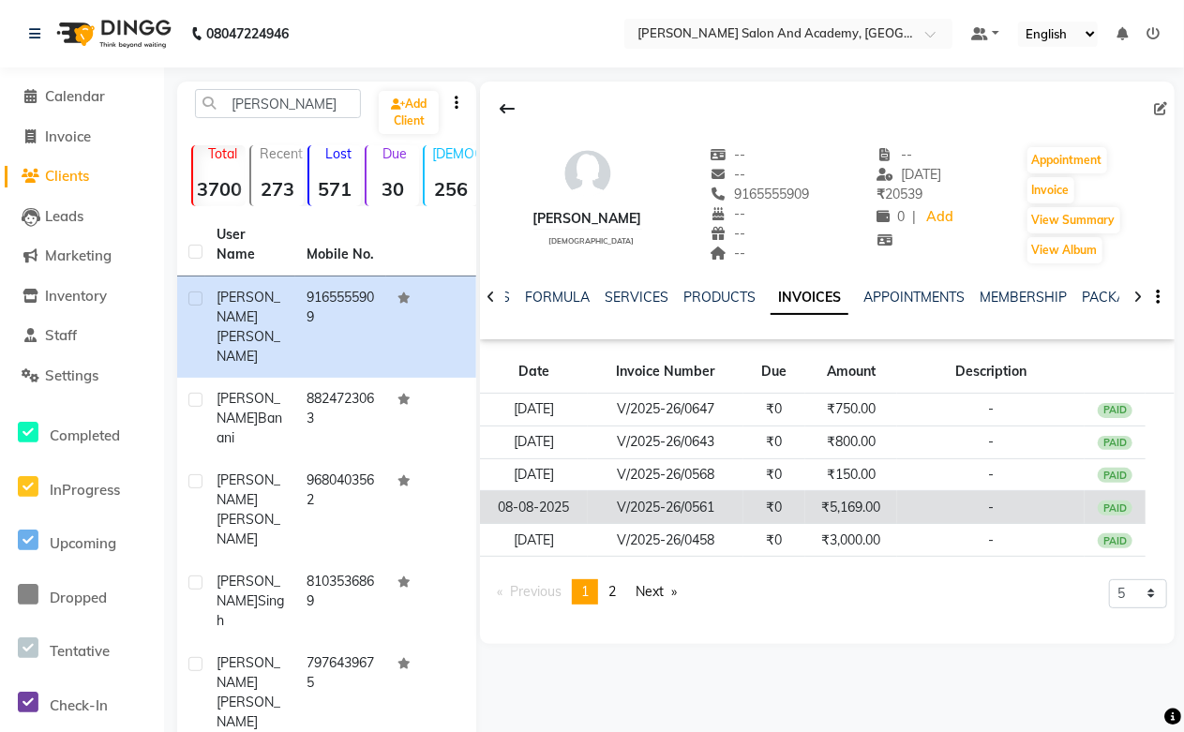
click at [848, 501] on td "₹5,169.00" at bounding box center [851, 507] width 92 height 33
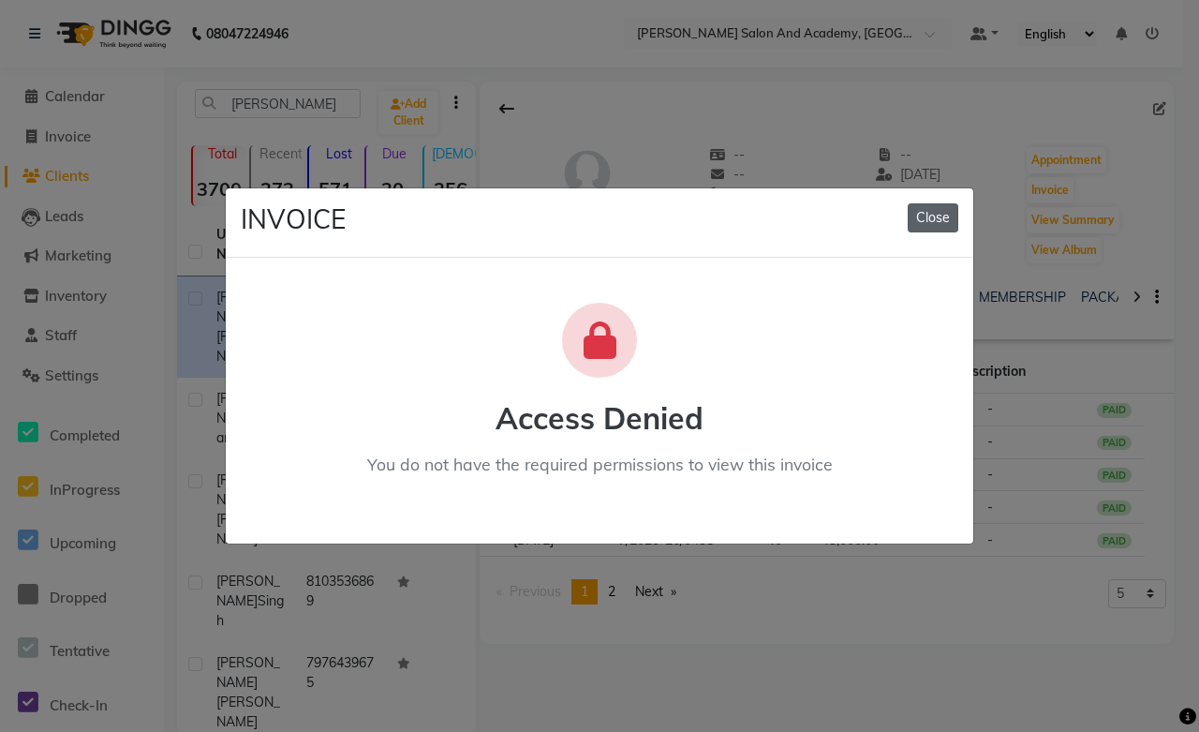
click at [918, 223] on button "Close" at bounding box center [933, 217] width 51 height 29
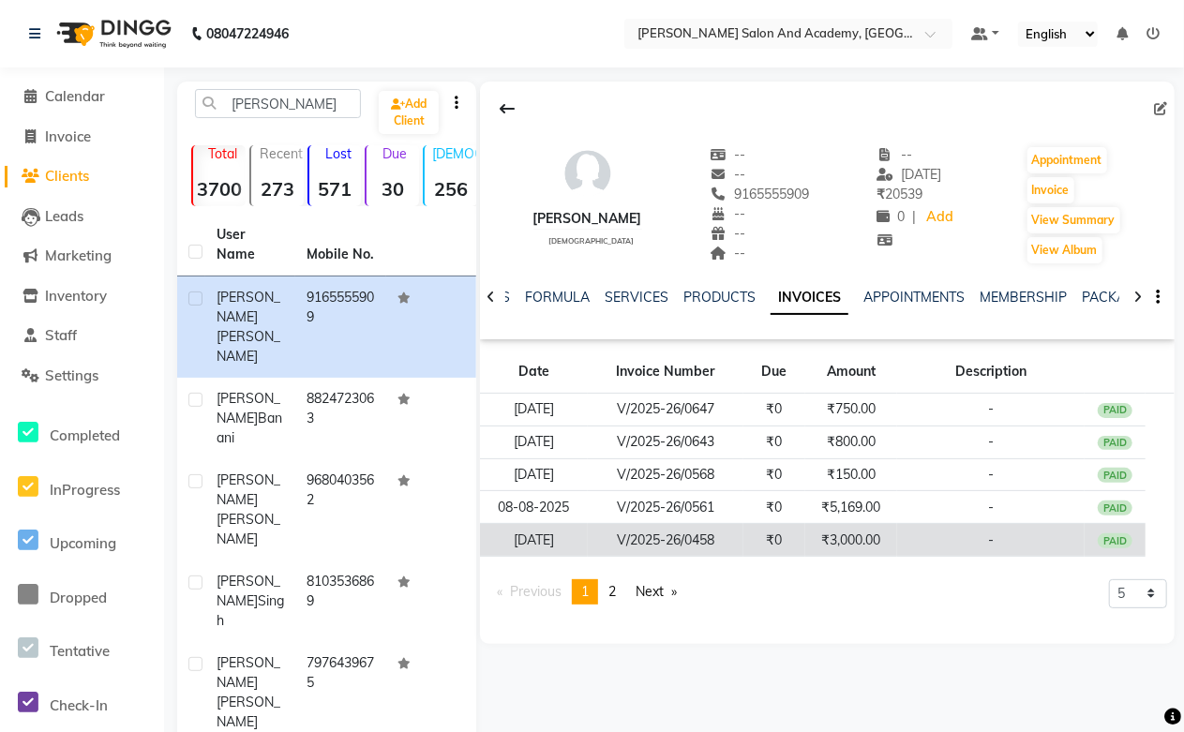
click at [826, 537] on td "₹3,000.00" at bounding box center [851, 540] width 92 height 33
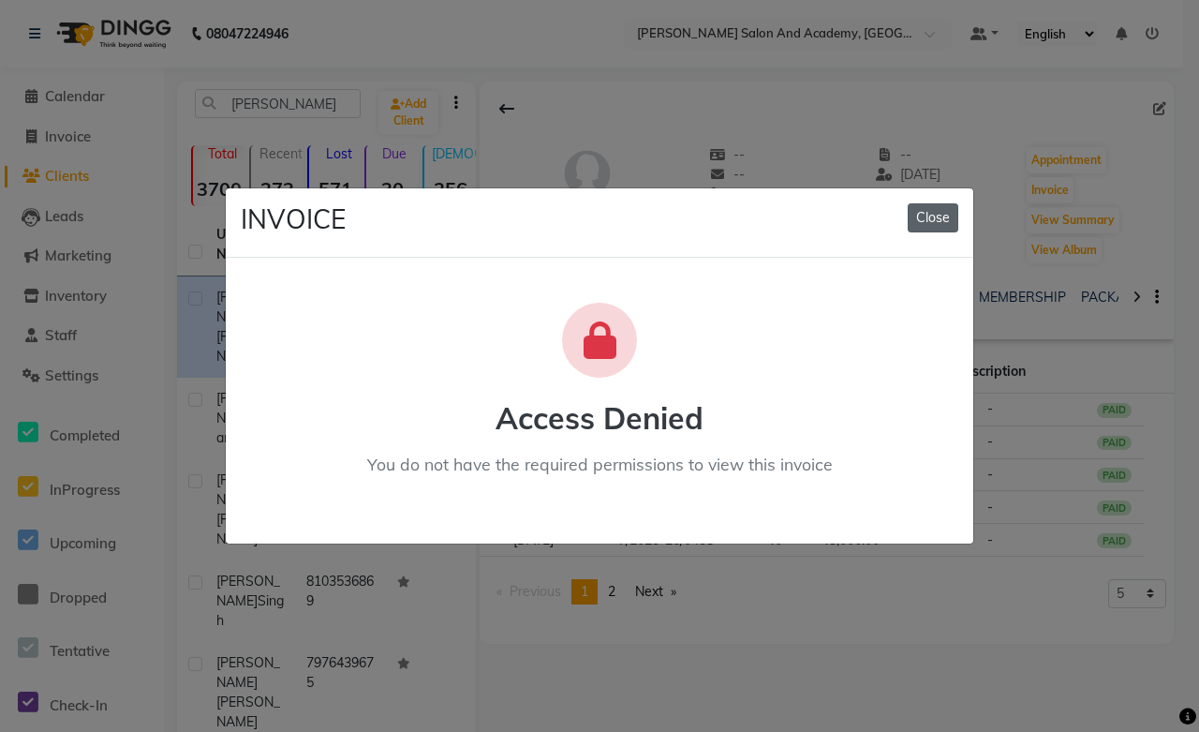
click at [953, 214] on button "Close" at bounding box center [933, 217] width 51 height 29
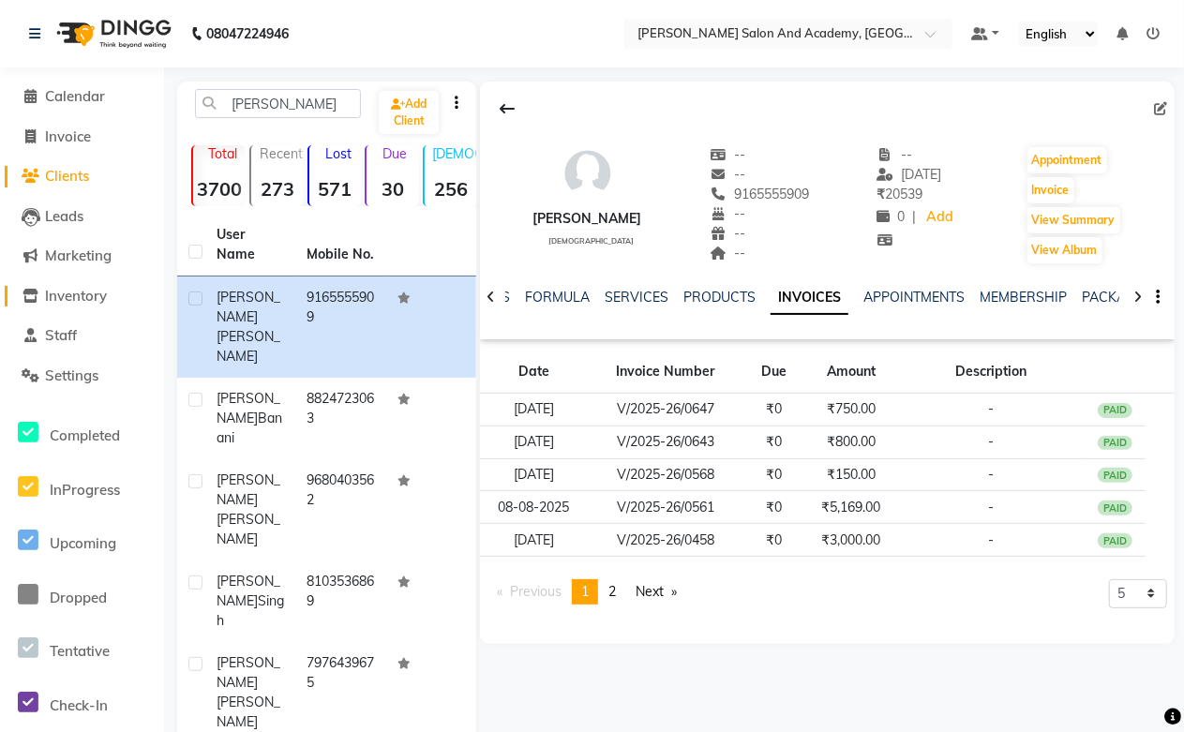
click at [72, 291] on span "Inventory" at bounding box center [76, 296] width 62 height 18
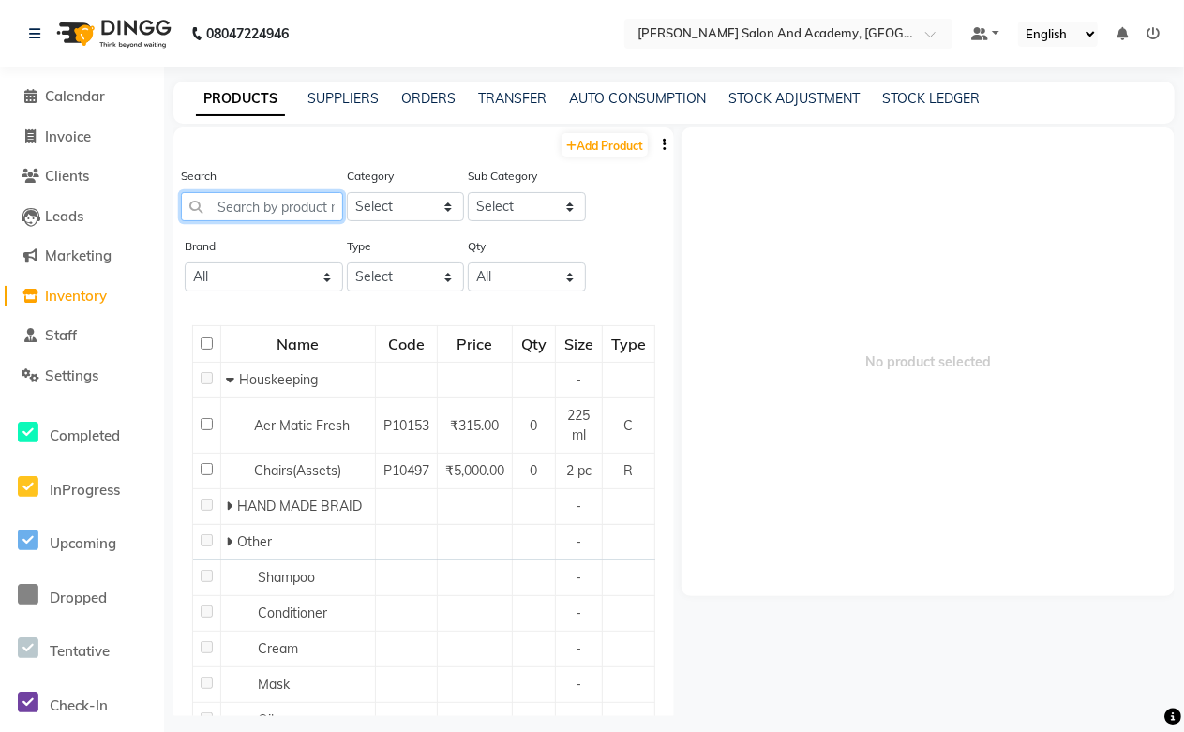
click at [225, 200] on input "text" at bounding box center [262, 206] width 162 height 29
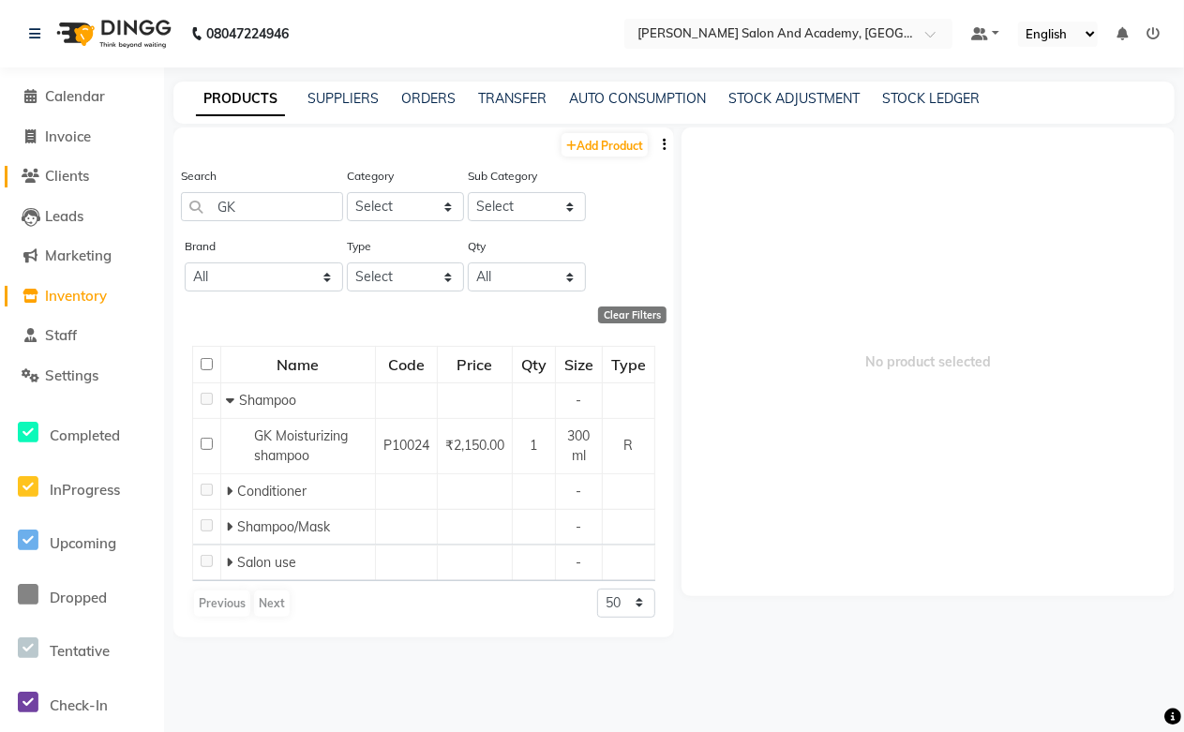
click at [58, 178] on span "Clients" at bounding box center [67, 176] width 44 height 18
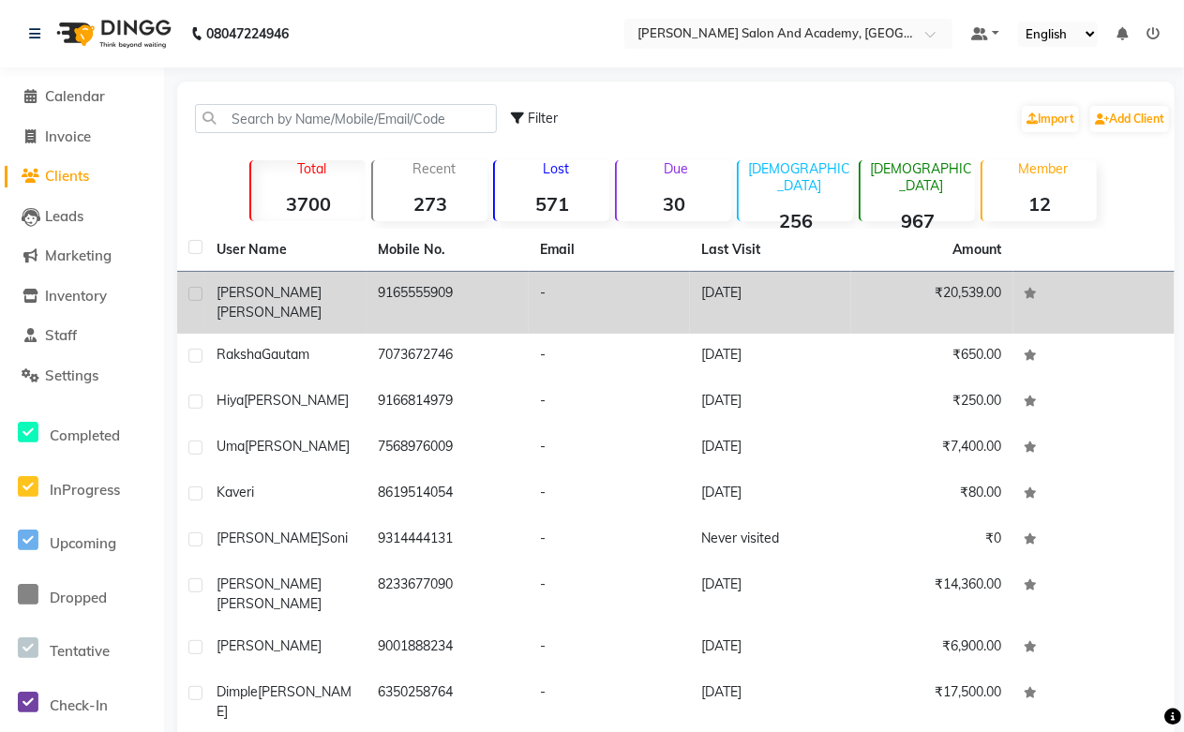
click at [294, 304] on span "[PERSON_NAME]" at bounding box center [268, 312] width 105 height 17
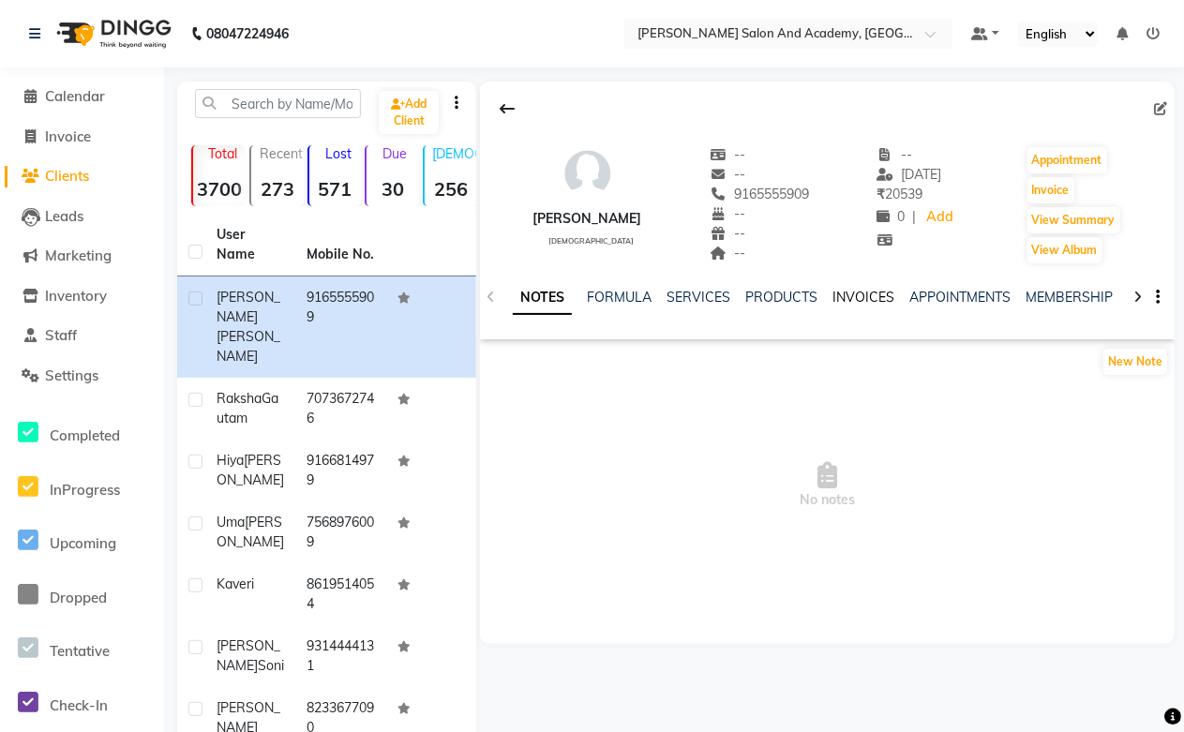
click at [843, 294] on link "INVOICES" at bounding box center [863, 297] width 62 height 17
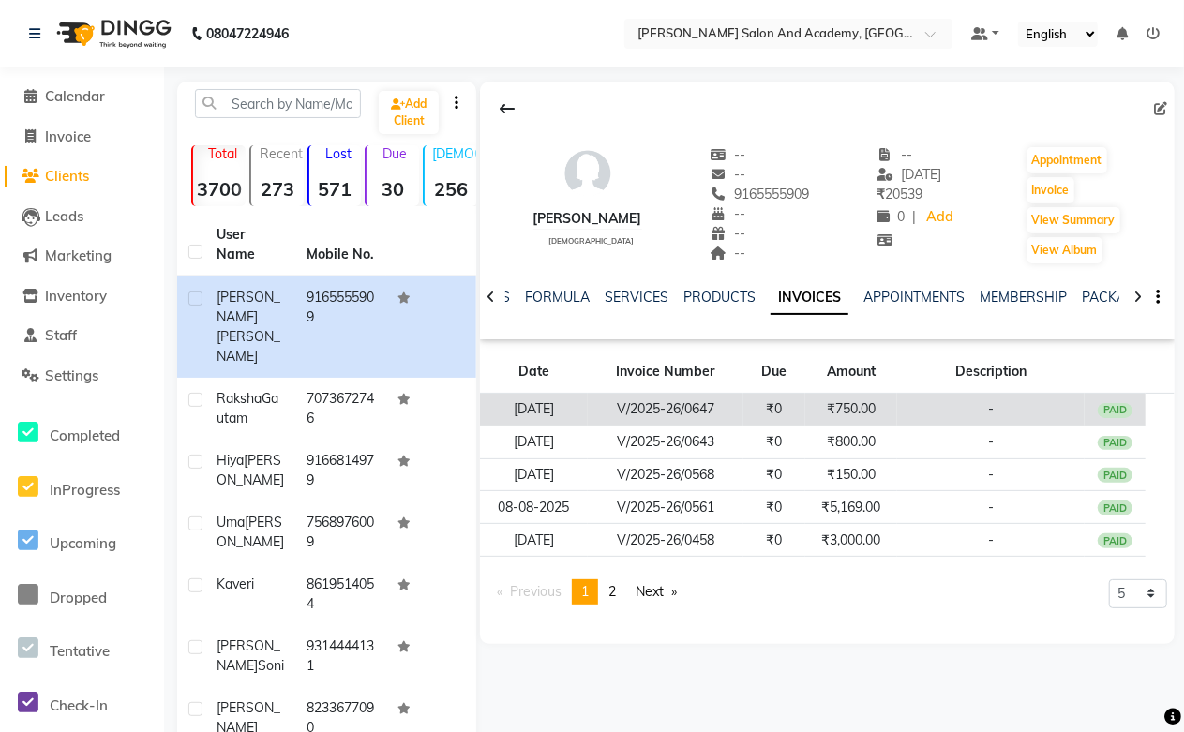
click at [862, 407] on td "₹750.00" at bounding box center [851, 410] width 92 height 33
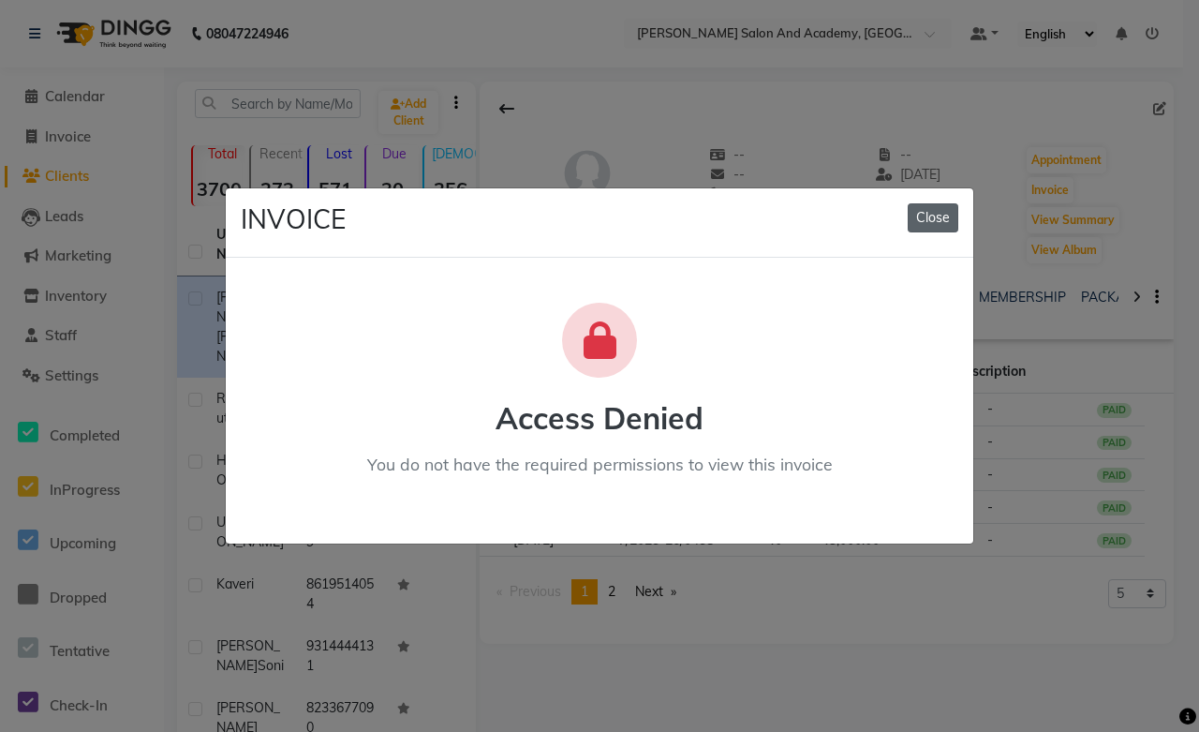
click at [937, 214] on button "Close" at bounding box center [933, 217] width 51 height 29
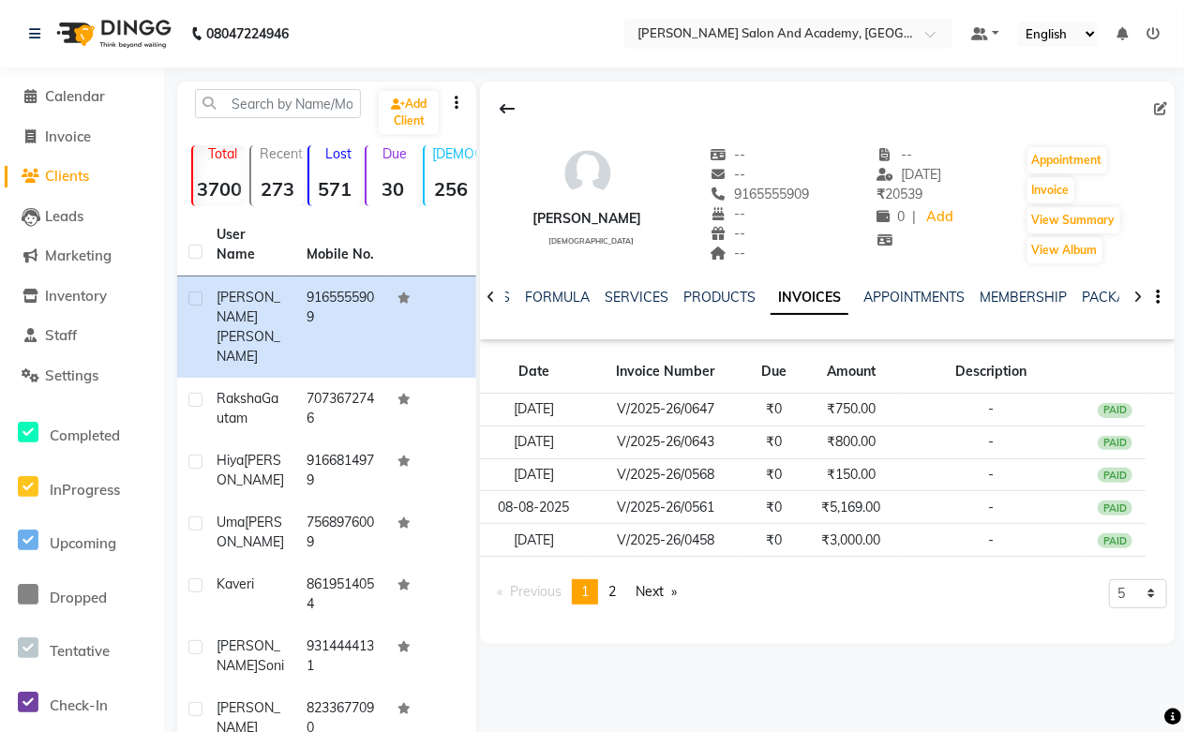
click at [253, 249] on th "User Name" at bounding box center [250, 245] width 90 height 63
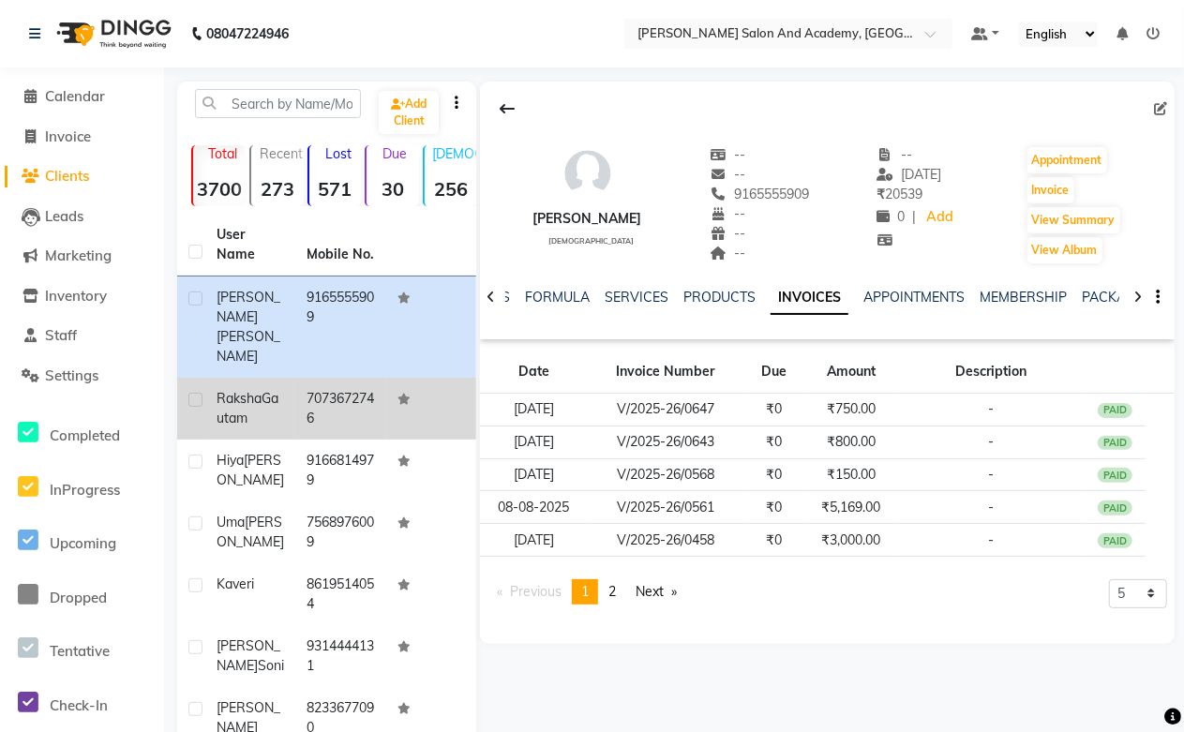
click at [245, 390] on span "Gautam" at bounding box center [247, 408] width 62 height 37
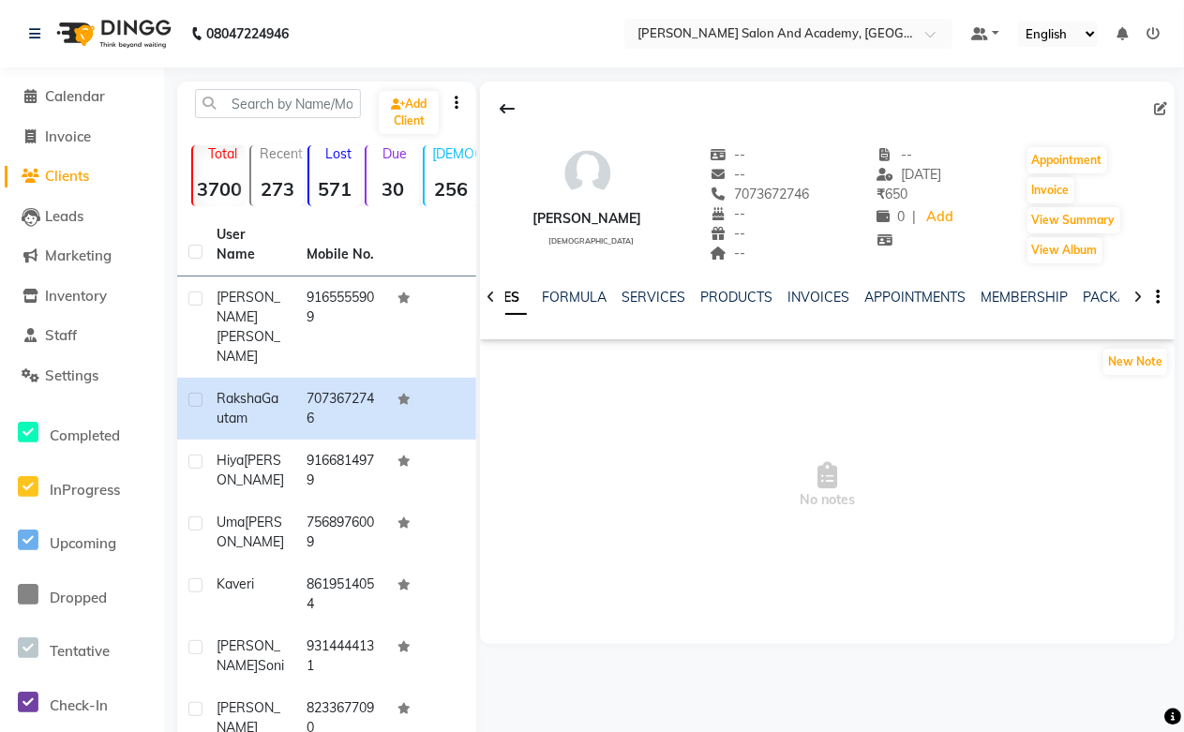
click at [783, 284] on div "NOTES FORMULA SERVICES PRODUCTS INVOICES APPOINTMENTS MEMBERSHIP PACKAGES VOUCH…" at bounding box center [827, 297] width 694 height 65
click at [790, 295] on link "INVOICES" at bounding box center [818, 297] width 62 height 17
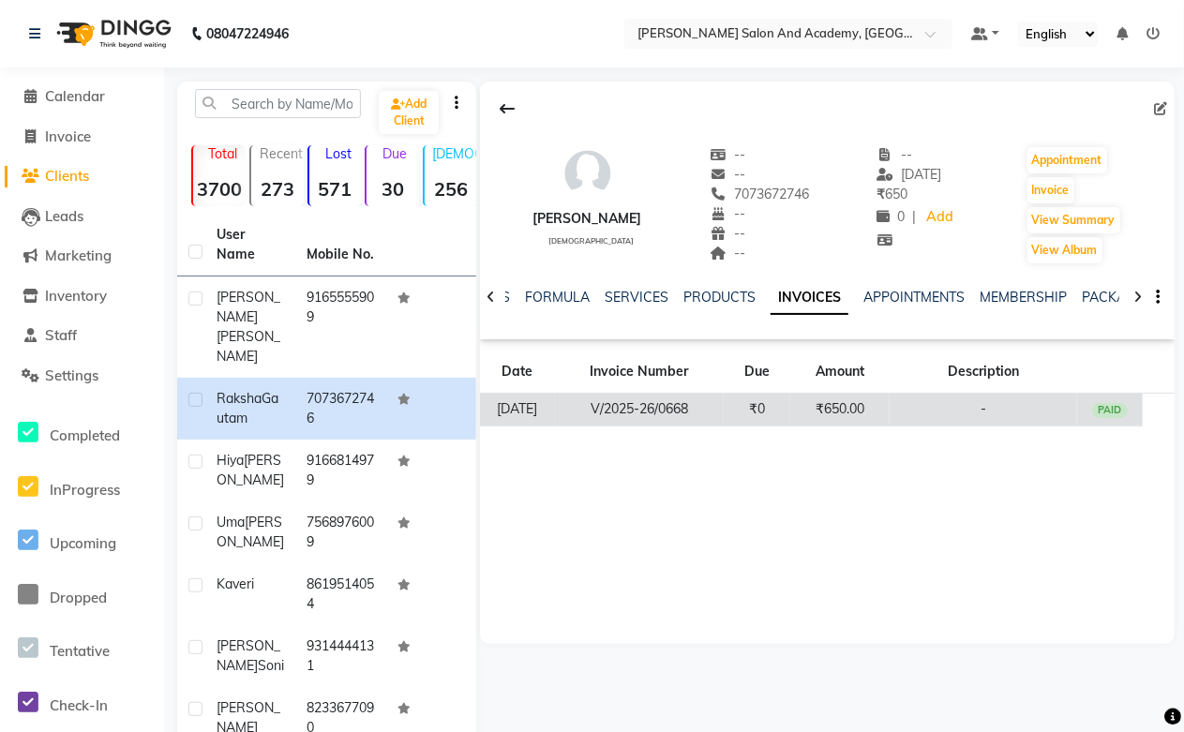
click at [850, 408] on td "₹650.00" at bounding box center [839, 410] width 99 height 33
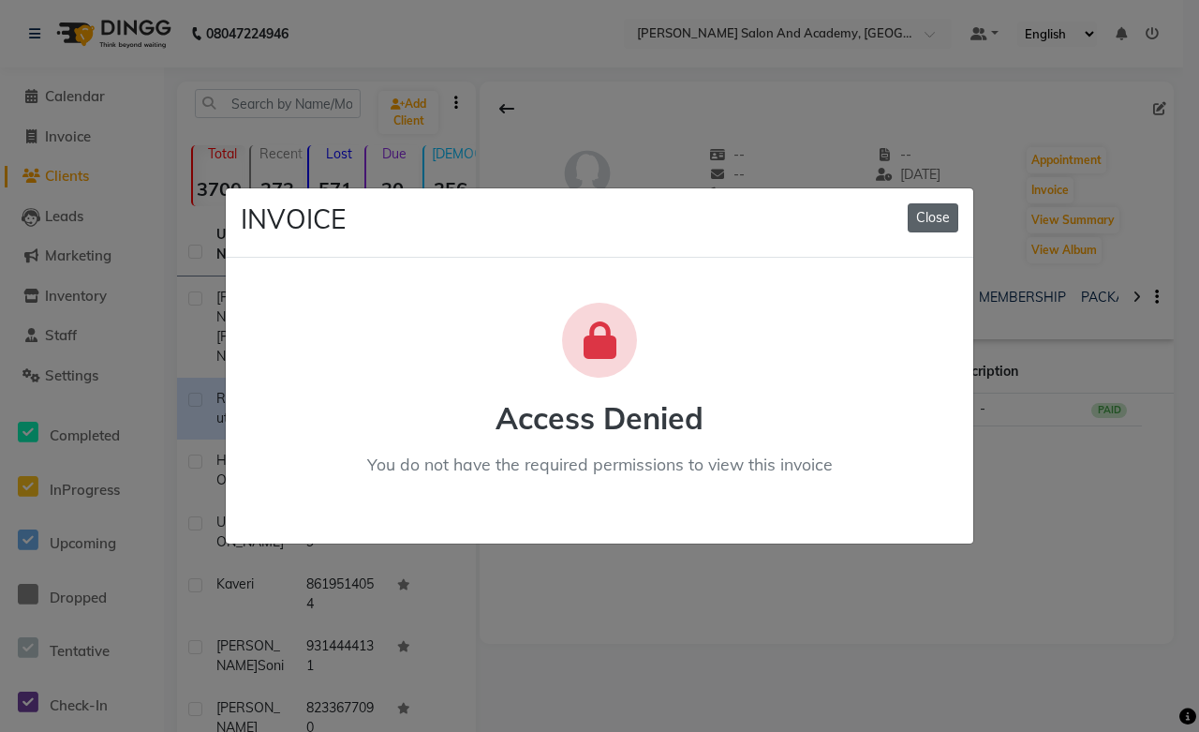
click at [924, 219] on button "Close" at bounding box center [933, 217] width 51 height 29
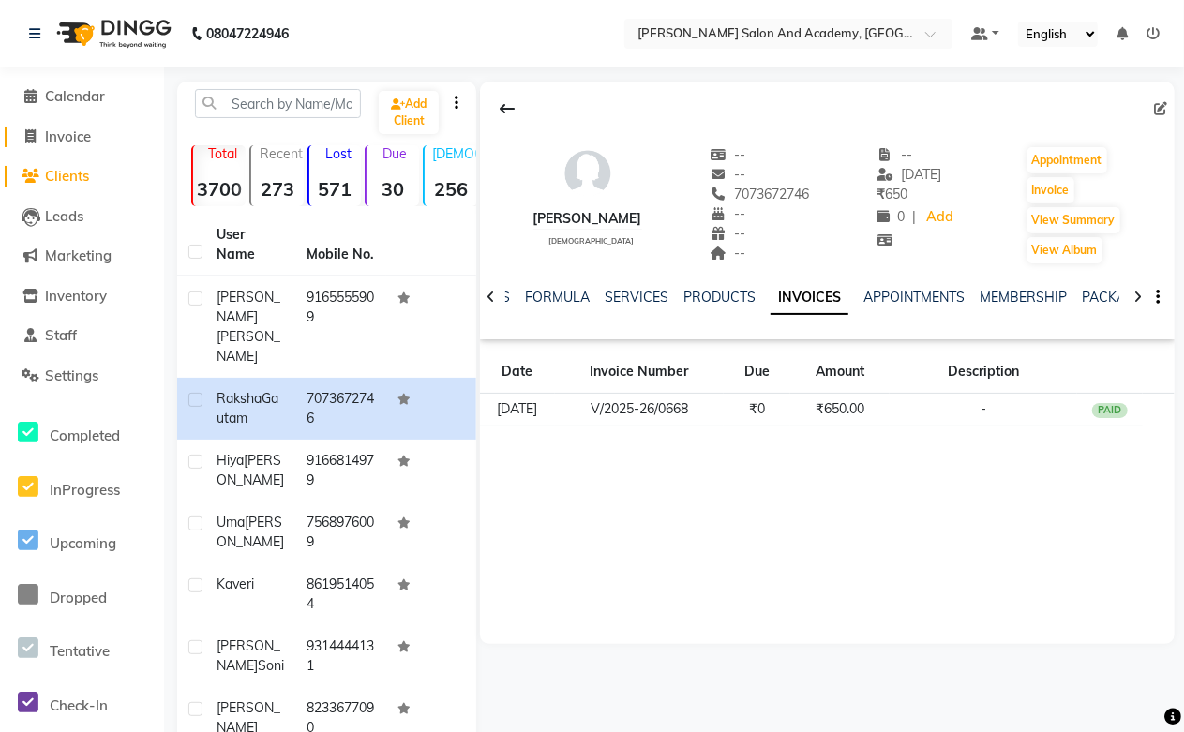
click at [62, 137] on span "Invoice" at bounding box center [68, 136] width 46 height 18
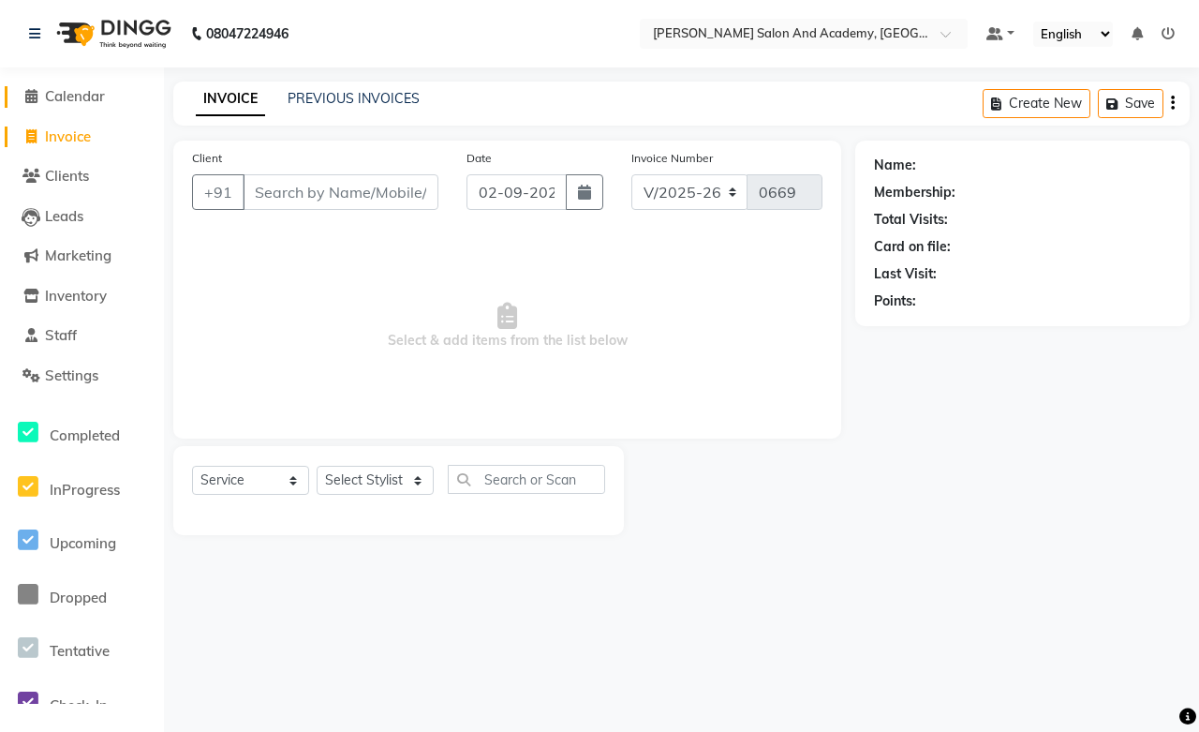
click at [60, 99] on span "Calendar" at bounding box center [75, 96] width 60 height 18
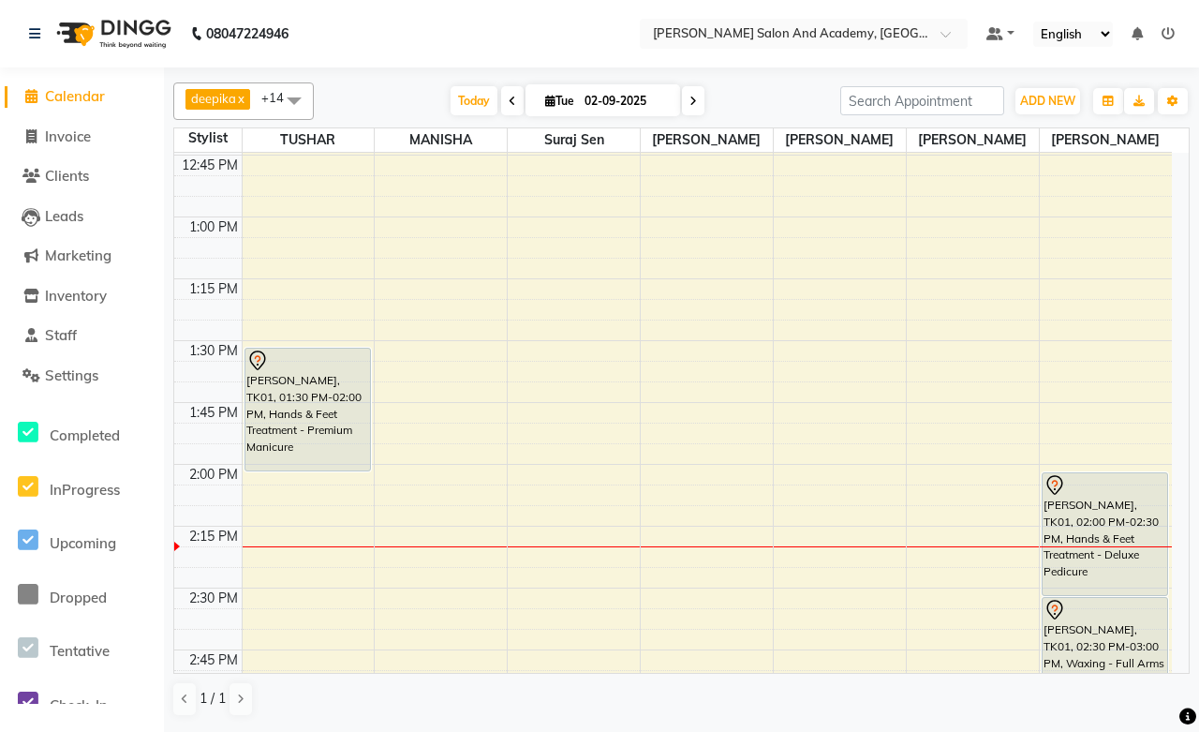
scroll to position [1457, 0]
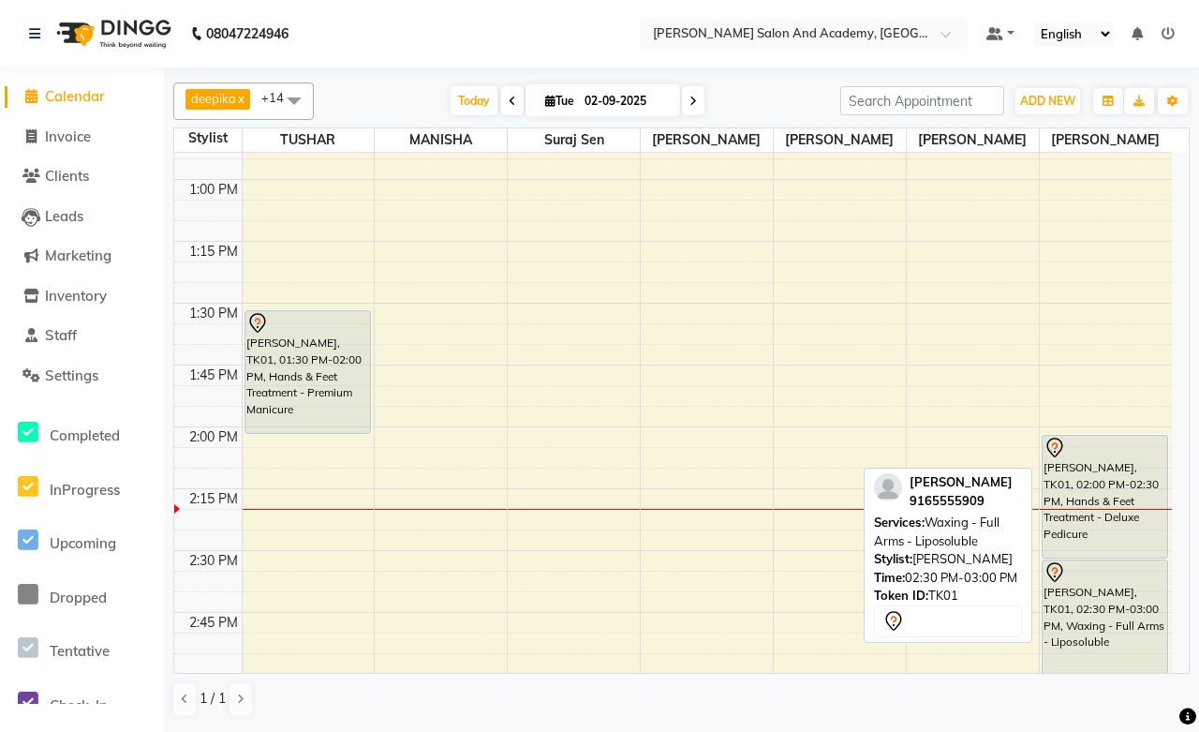
click at [1110, 634] on div "[PERSON_NAME], TK01, 02:30 PM-03:00 PM, Waxing - Full Arms - Liposoluble" at bounding box center [1106, 620] width 126 height 121
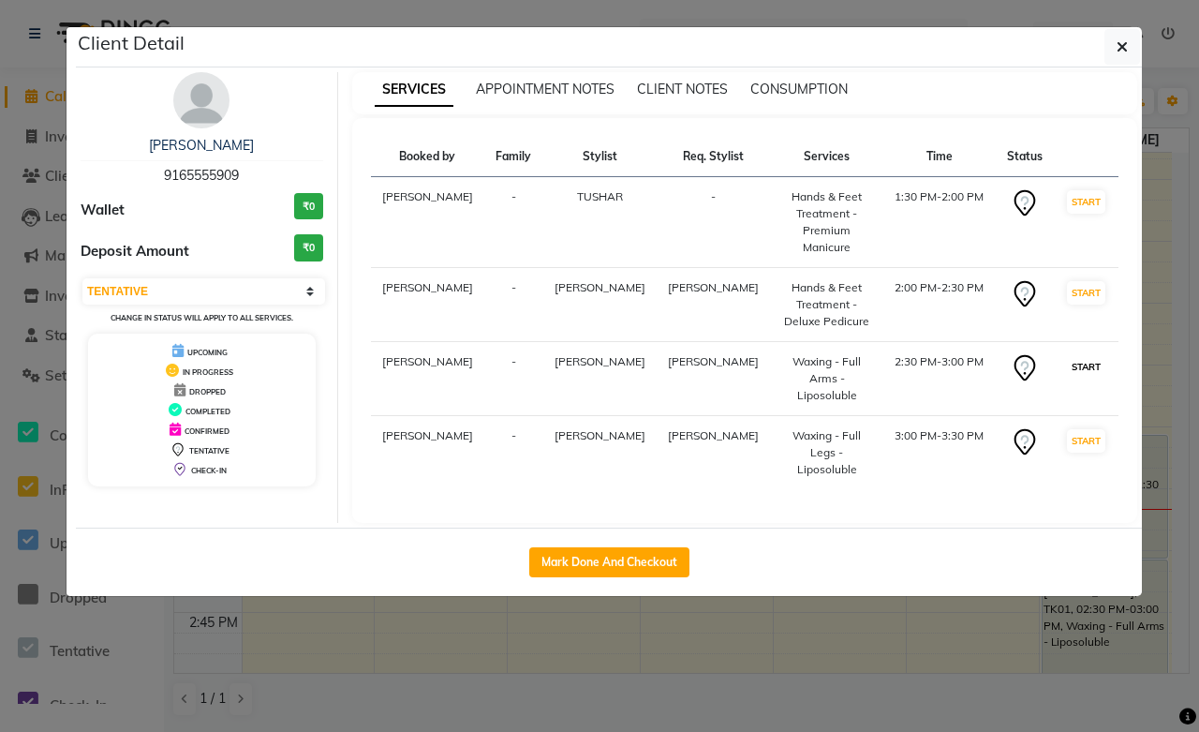
click at [1071, 355] on button "START" at bounding box center [1086, 366] width 38 height 23
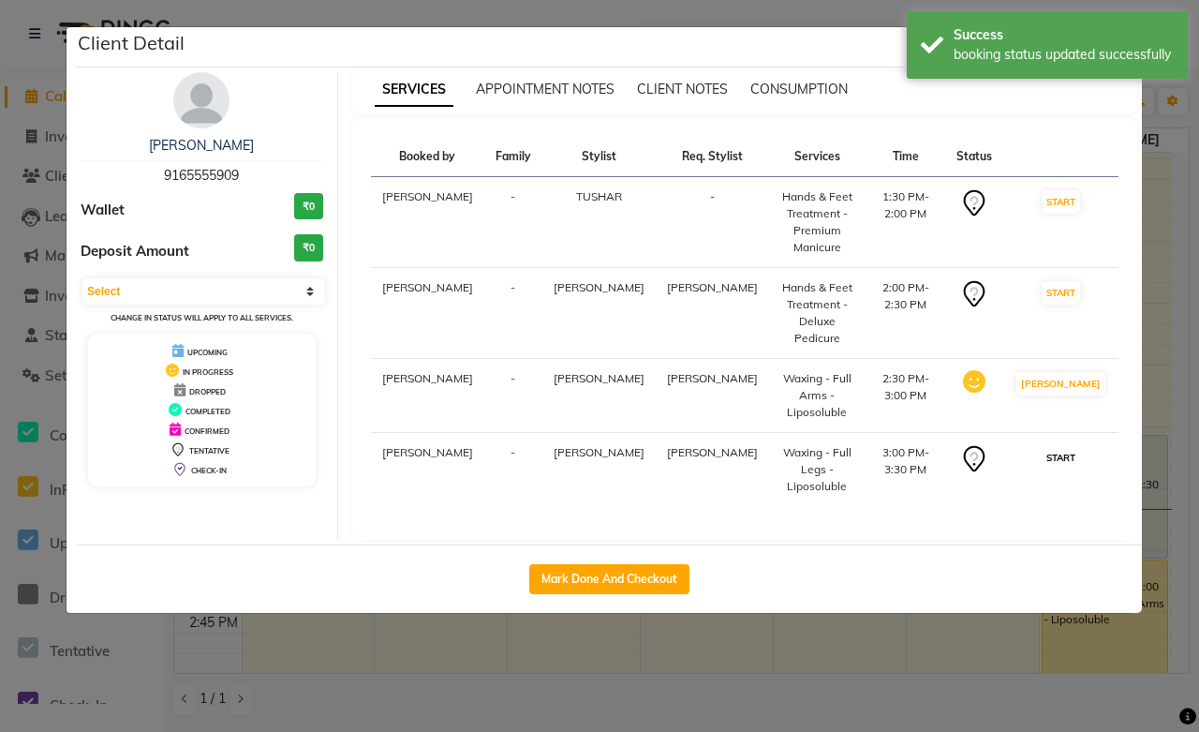
click at [1069, 446] on button "START" at bounding box center [1061, 457] width 38 height 23
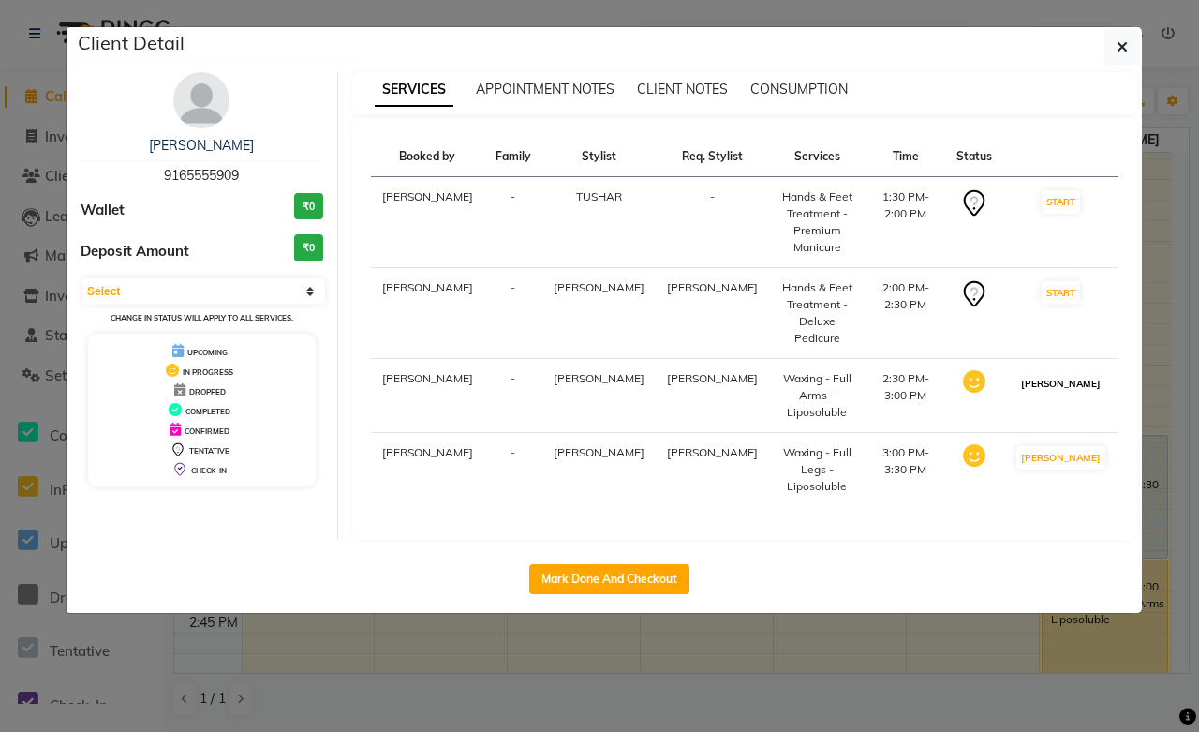
click at [1061, 372] on button "[PERSON_NAME]" at bounding box center [1061, 383] width 89 height 23
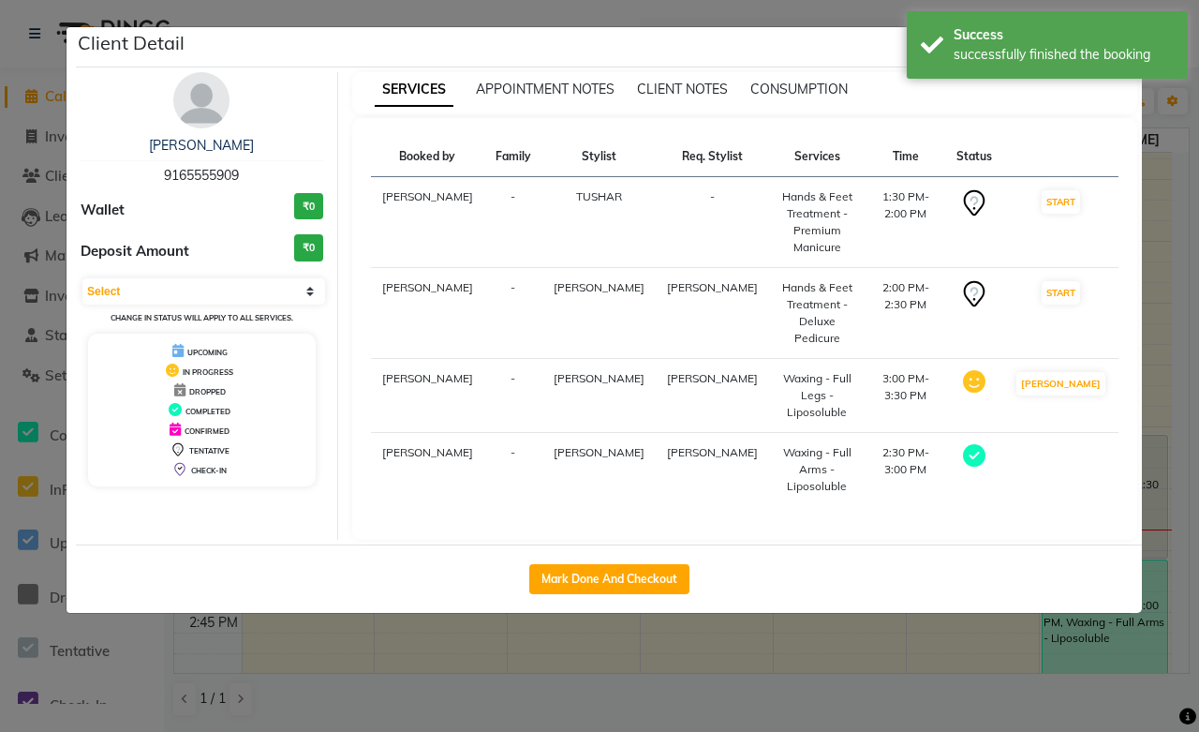
click at [1061, 433] on td at bounding box center [1061, 470] width 115 height 74
click at [1055, 372] on button "[PERSON_NAME]" at bounding box center [1061, 383] width 89 height 23
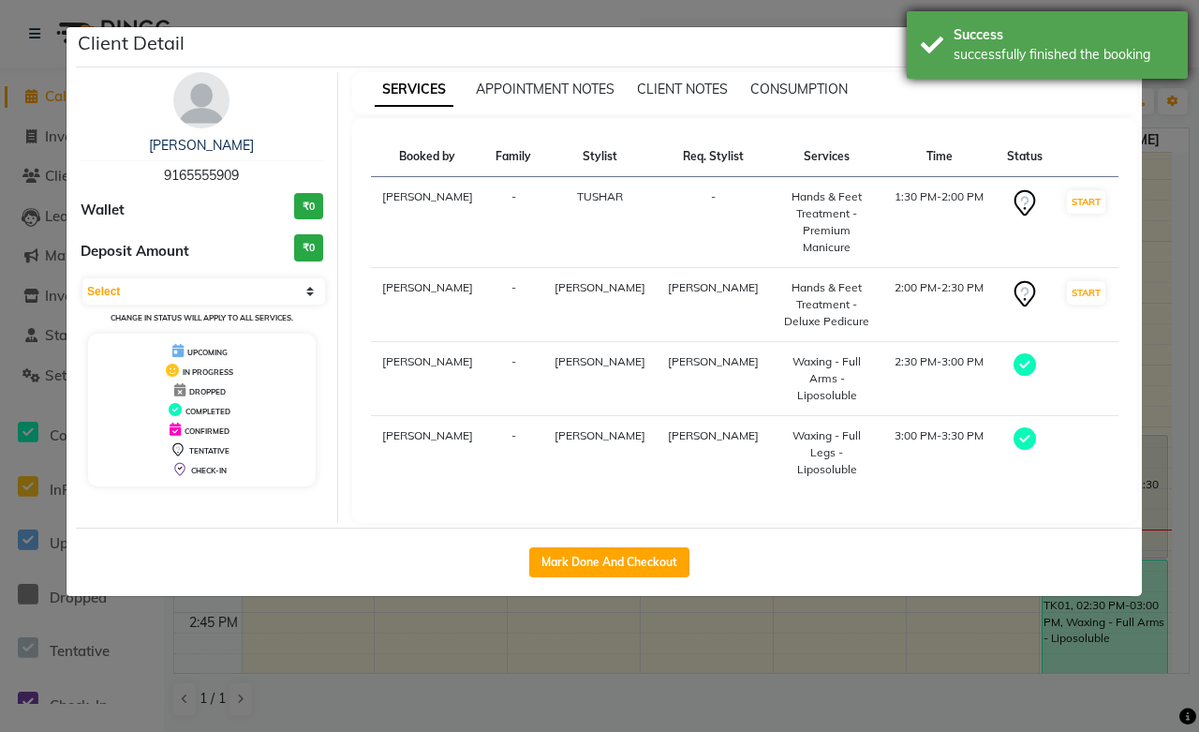
click at [1170, 14] on div "Success successfully finished the booking" at bounding box center [1047, 44] width 281 height 67
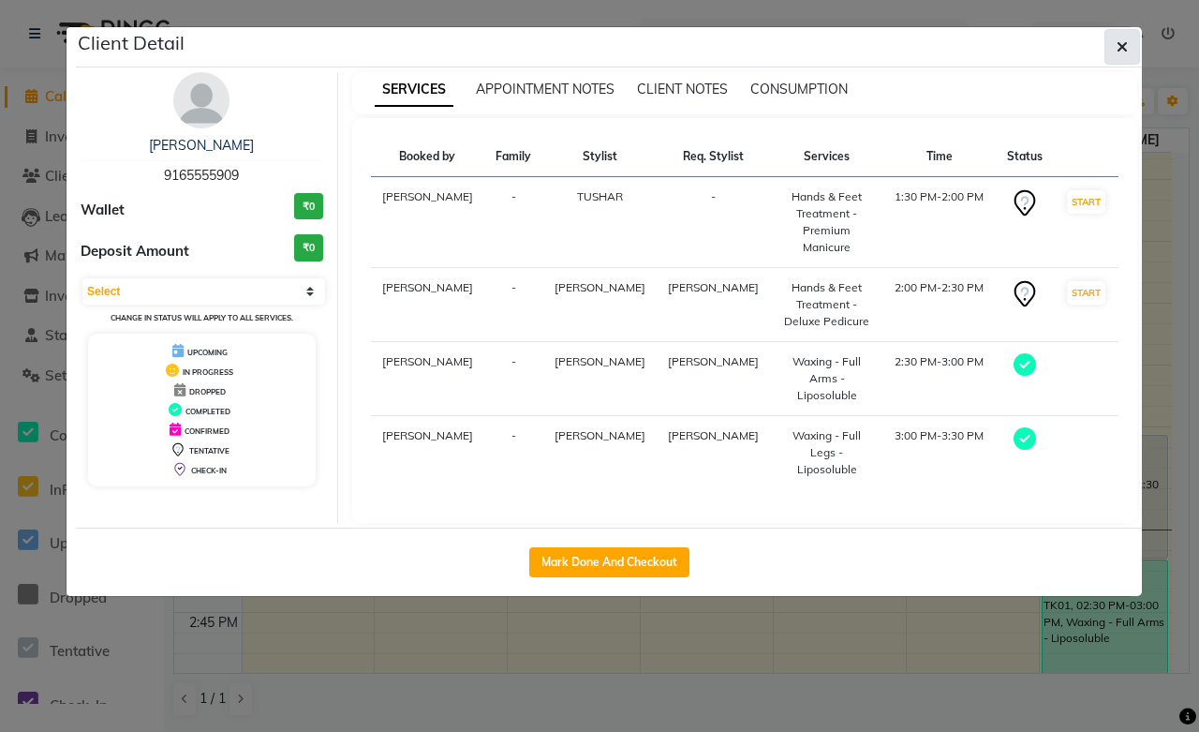
click at [1117, 48] on icon "button" at bounding box center [1122, 46] width 11 height 15
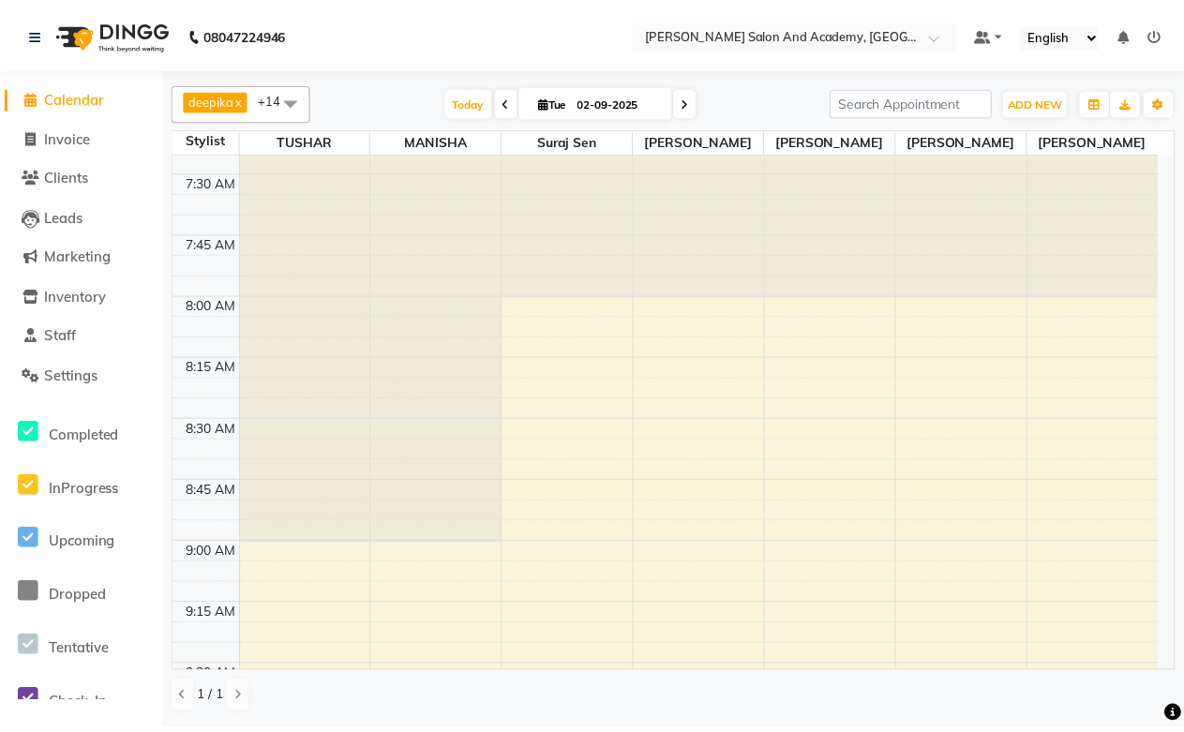
scroll to position [0, 0]
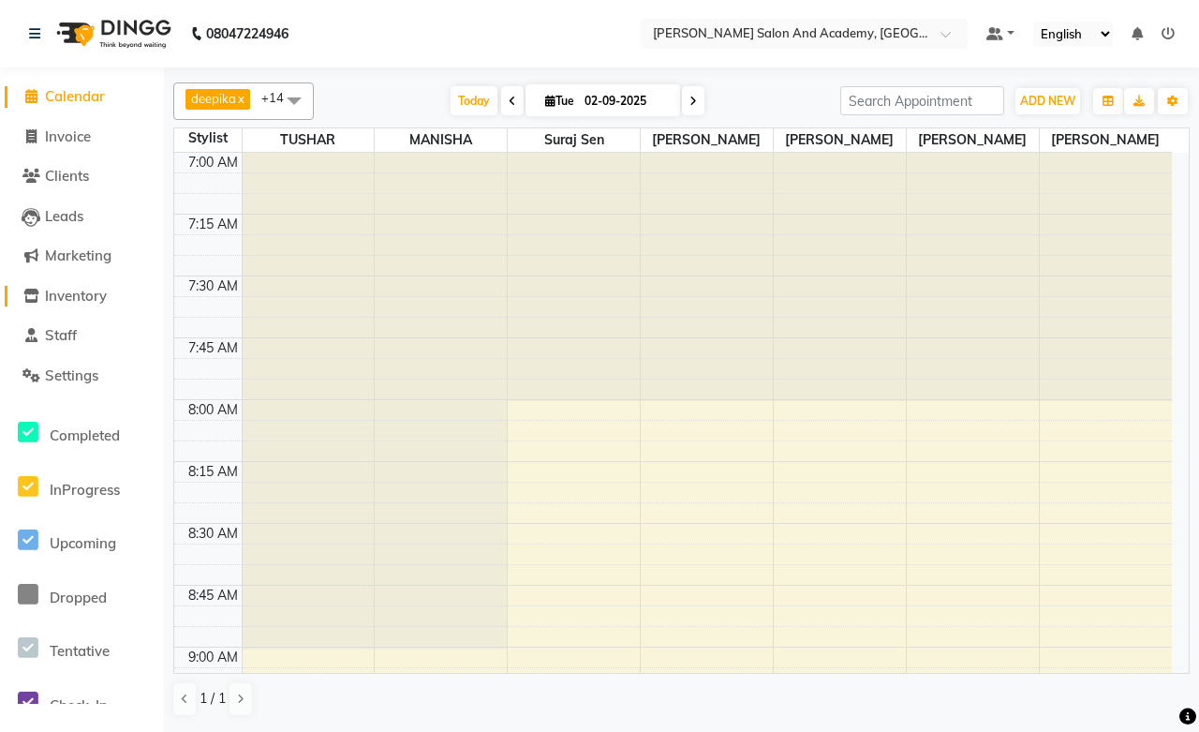
click at [89, 297] on span "Inventory" at bounding box center [76, 296] width 62 height 18
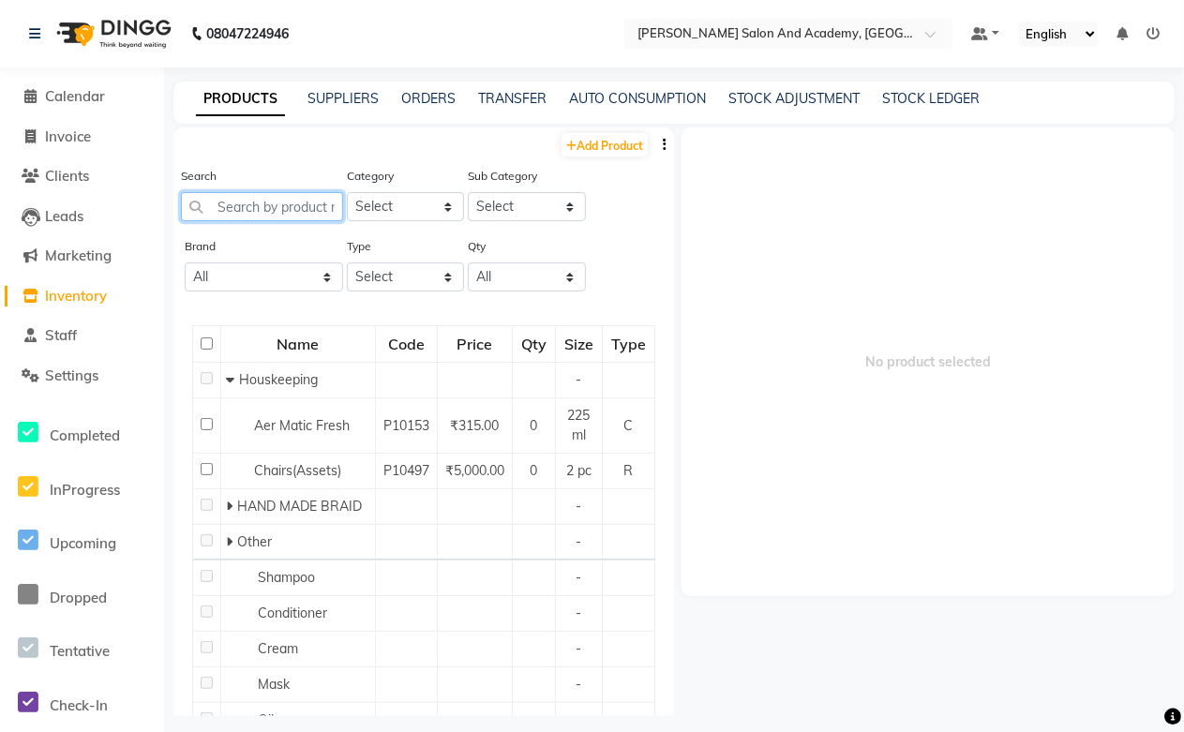
click at [269, 218] on input "text" at bounding box center [262, 206] width 162 height 29
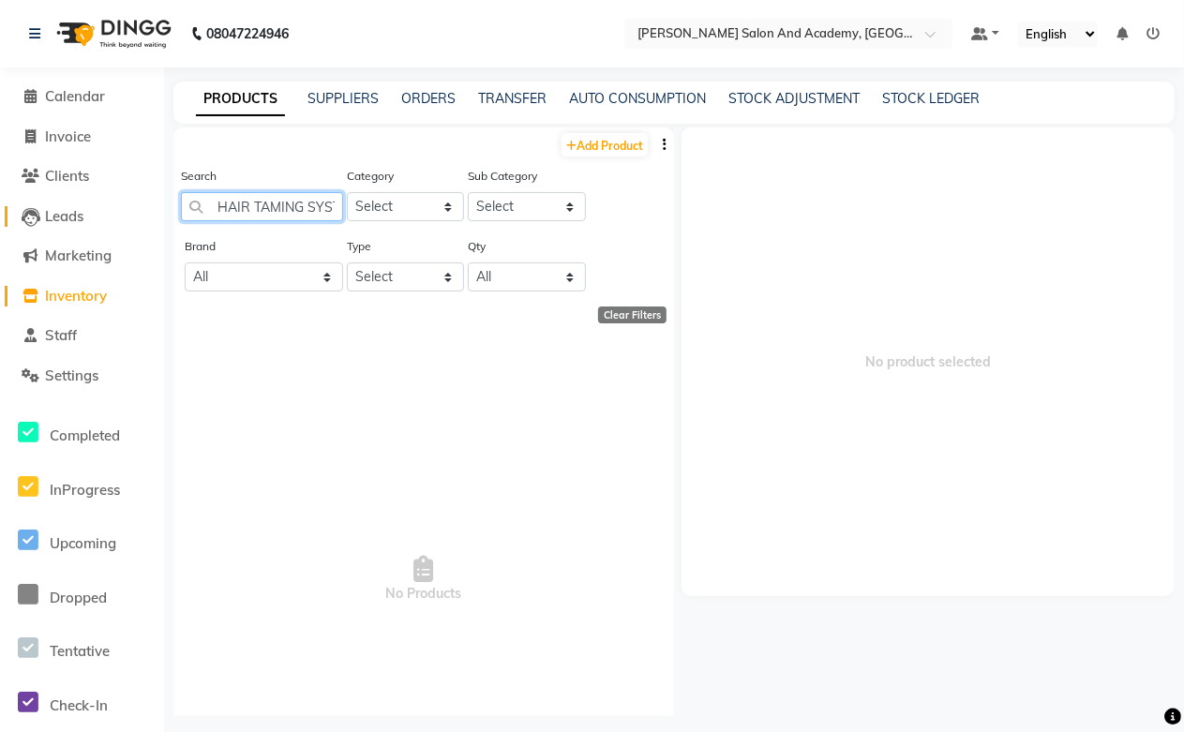
drag, startPoint x: 328, startPoint y: 199, endPoint x: 135, endPoint y: 216, distance: 193.9
click at [135, 216] on app-home "08047224946 Select Location × [PERSON_NAME] Salon And Academy, Dadabari Default…" at bounding box center [592, 372] width 1184 height 744
drag, startPoint x: 263, startPoint y: 216, endPoint x: 239, endPoint y: 211, distance: 25.0
click at [239, 211] on input "HAIR TAMING SYSTEM" at bounding box center [262, 206] width 162 height 29
click at [209, 207] on input "HAIR TAMING SYSTEM" at bounding box center [262, 206] width 162 height 29
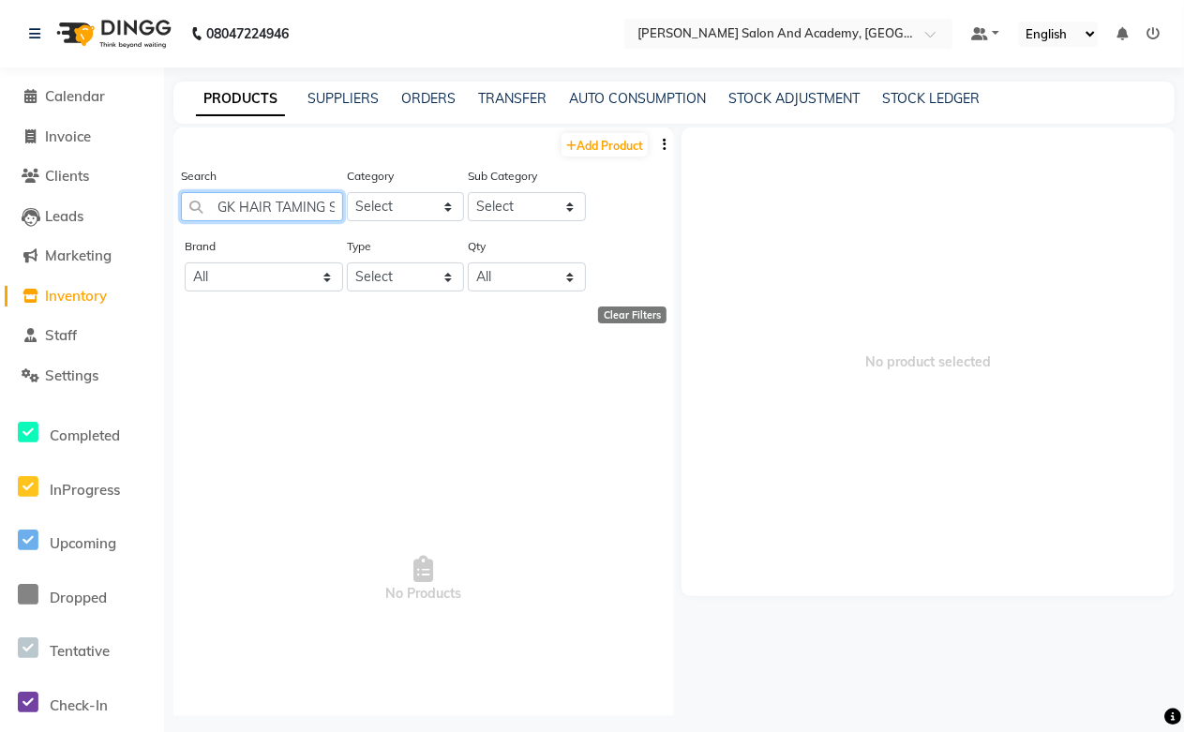
scroll to position [0, 50]
drag, startPoint x: 219, startPoint y: 206, endPoint x: 380, endPoint y: 203, distance: 161.2
click at [380, 203] on div "Search GK HAIR TAMING SYSTEM Category Select Hair Skin Jeanott Ceuticals Other …" at bounding box center [423, 201] width 500 height 70
click at [230, 208] on input "G K" at bounding box center [262, 206] width 162 height 29
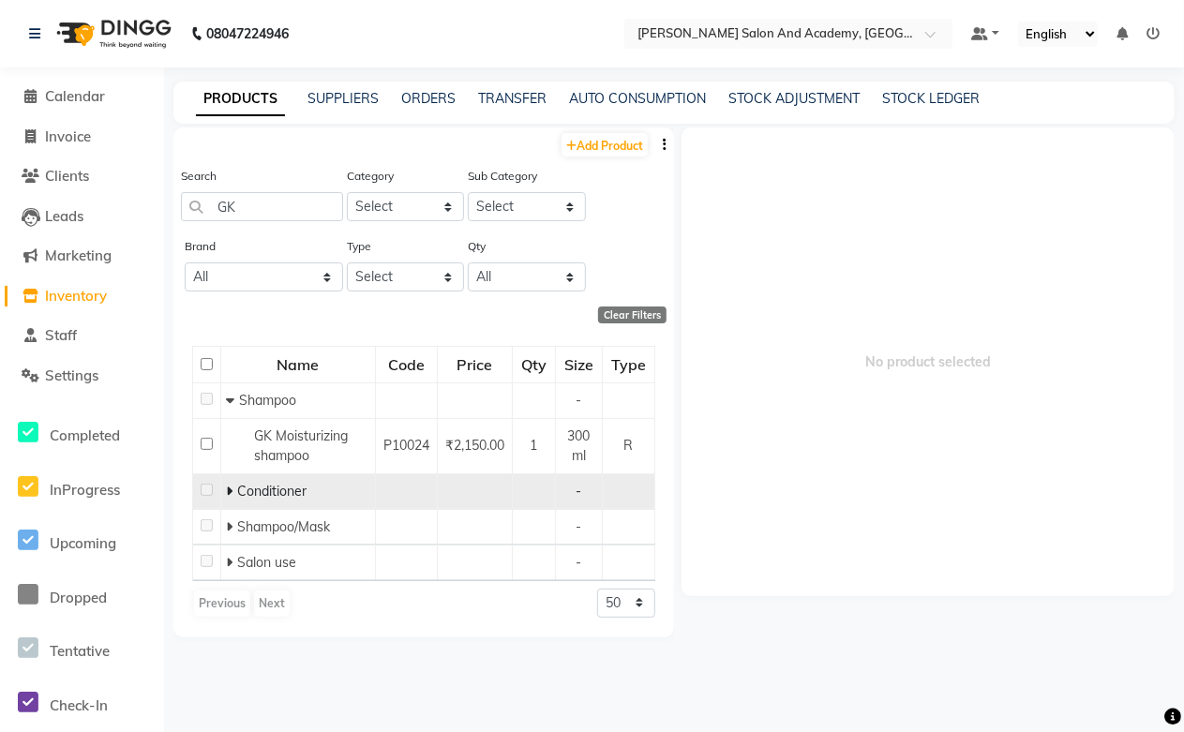
click at [230, 494] on icon at bounding box center [229, 490] width 7 height 13
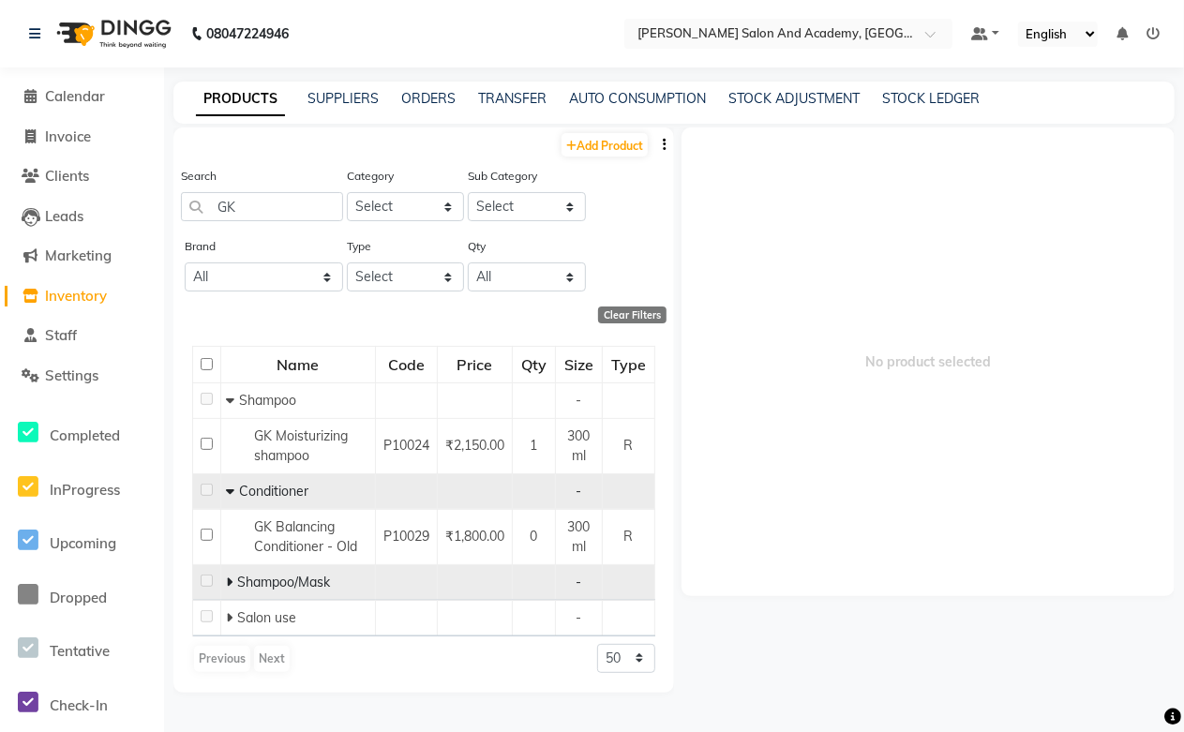
click at [229, 584] on icon at bounding box center [229, 581] width 7 height 13
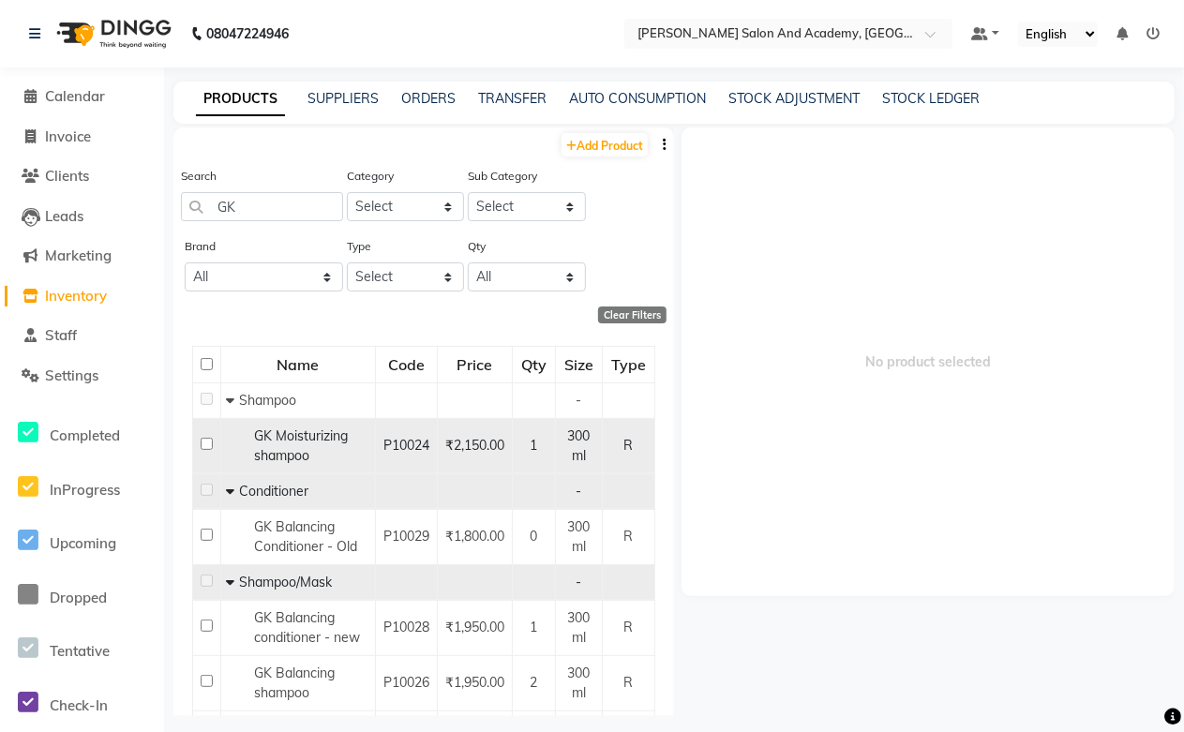
click at [288, 438] on span "GK Moisturizing shampoo" at bounding box center [301, 445] width 94 height 37
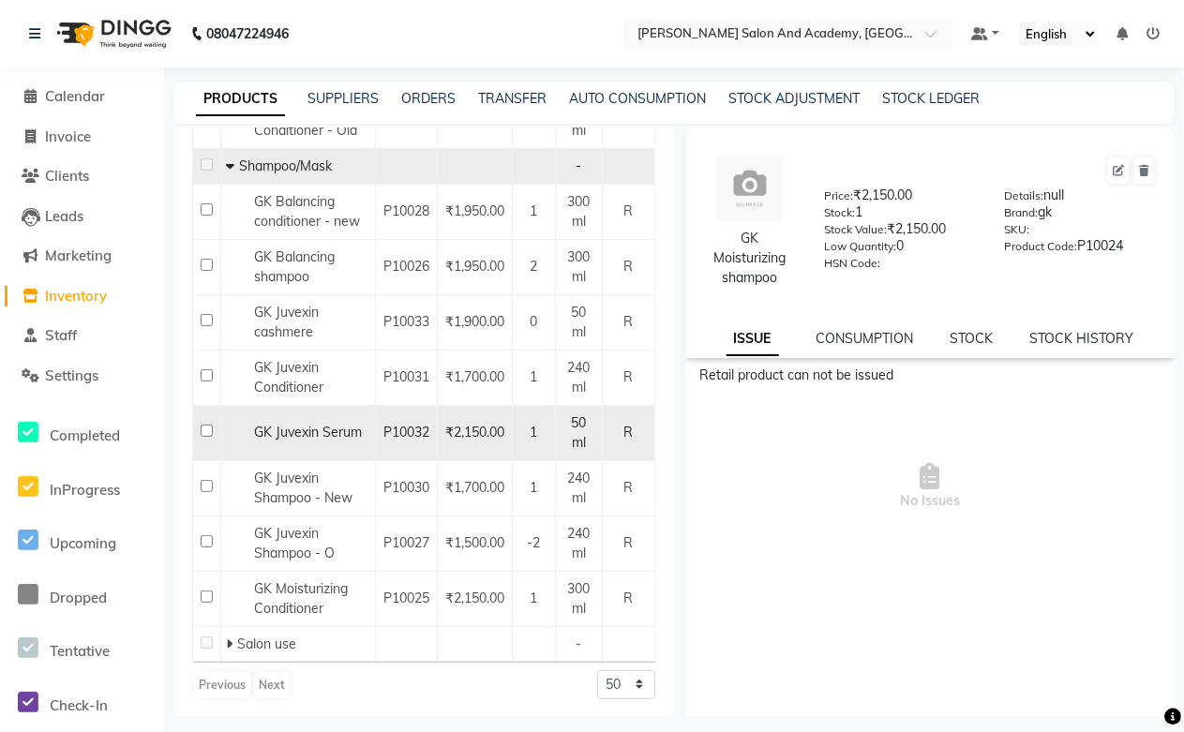
scroll to position [461, 0]
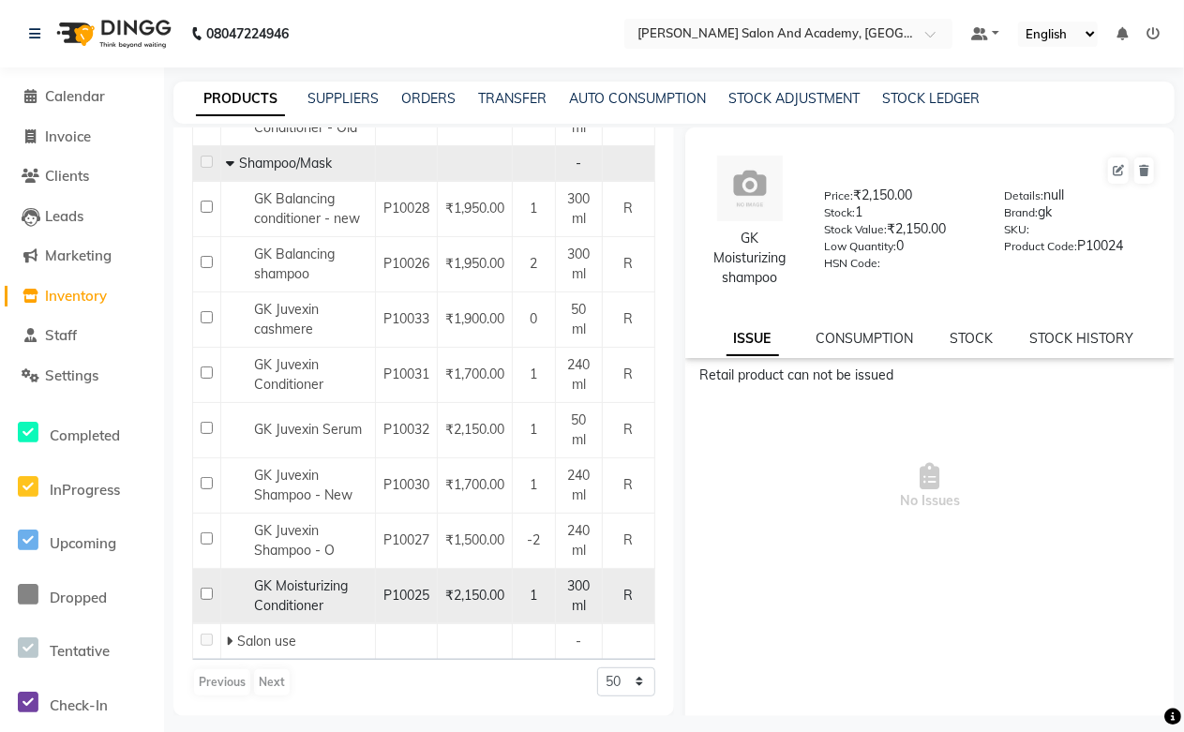
click at [292, 590] on span "GK Moisturizing Conditioner" at bounding box center [301, 595] width 94 height 37
click at [330, 590] on span "GK Moisturizing Conditioner" at bounding box center [301, 595] width 94 height 37
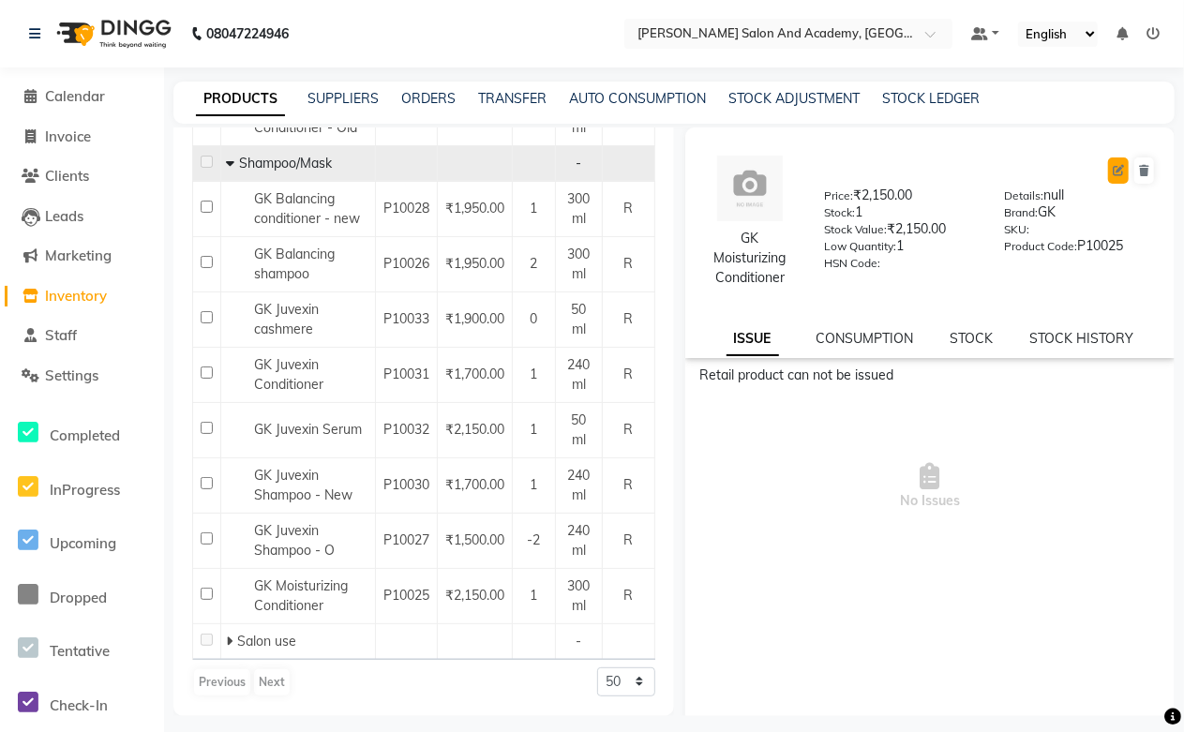
click at [1109, 171] on button at bounding box center [1118, 170] width 21 height 26
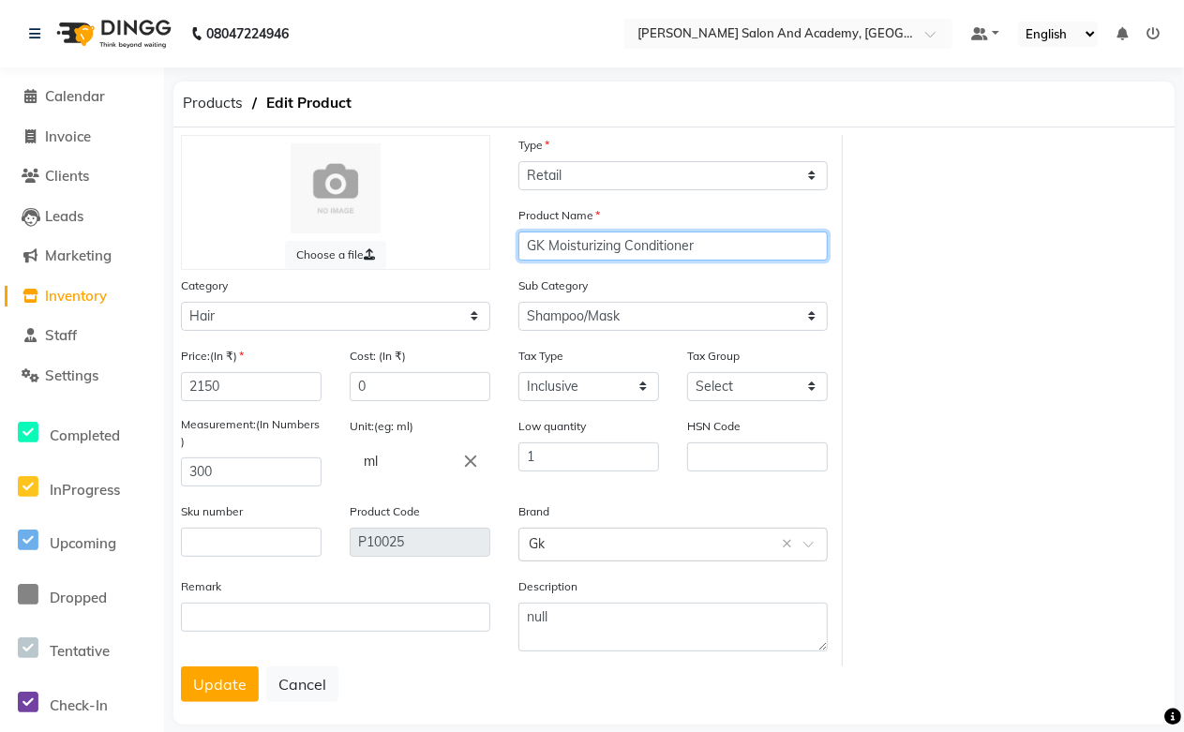
click at [705, 253] on input "GK Moisturizing Conditioner" at bounding box center [672, 245] width 309 height 29
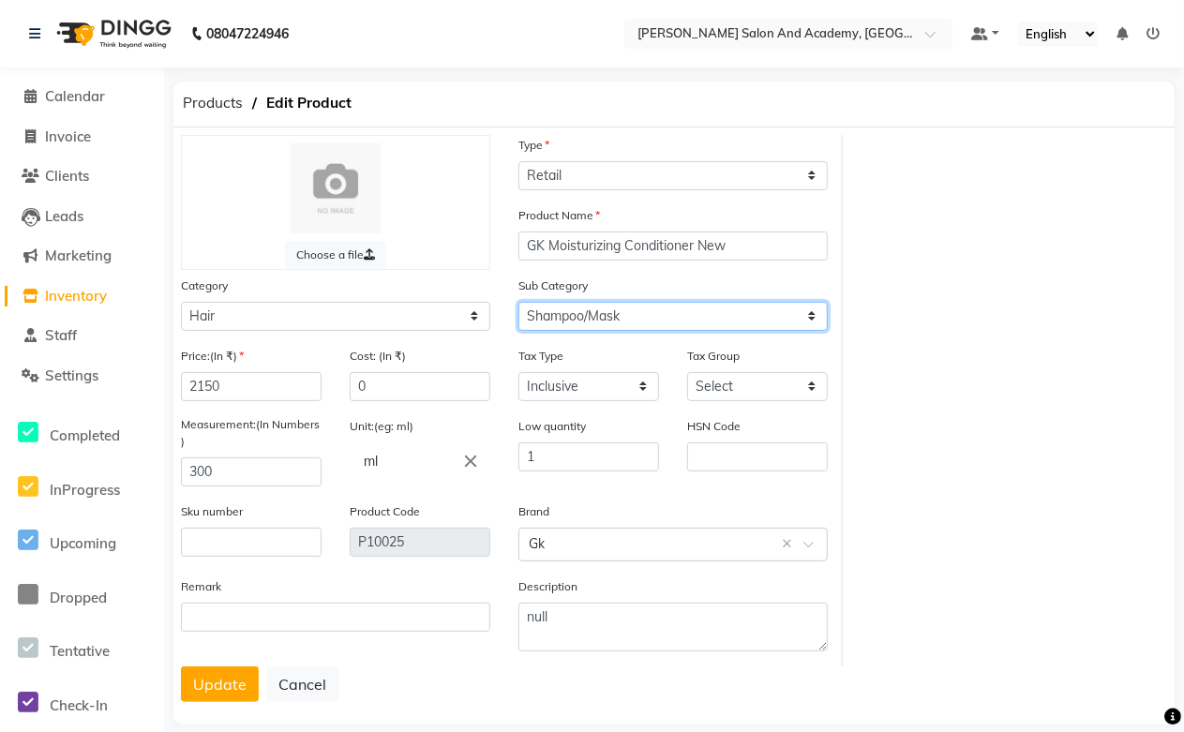
click at [566, 319] on select "Select Shampoo Conditioner Cream Mask Oil Serum Color Appliances Treatment Styl…" at bounding box center [672, 316] width 309 height 29
click at [518, 302] on select "Select Shampoo Conditioner Cream Mask Oil Serum Color Appliances Treatment Styl…" at bounding box center [672, 316] width 309 height 29
click at [229, 684] on button "Update" at bounding box center [220, 684] width 78 height 36
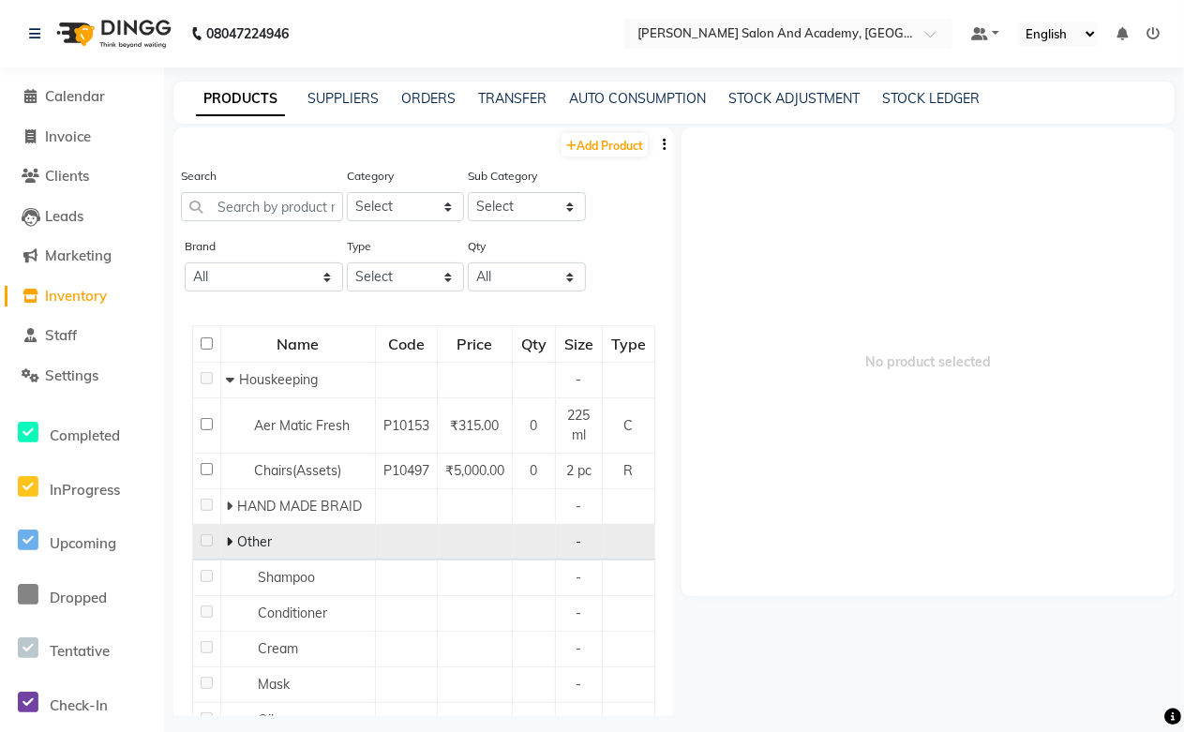
click at [231, 548] on icon at bounding box center [229, 541] width 7 height 13
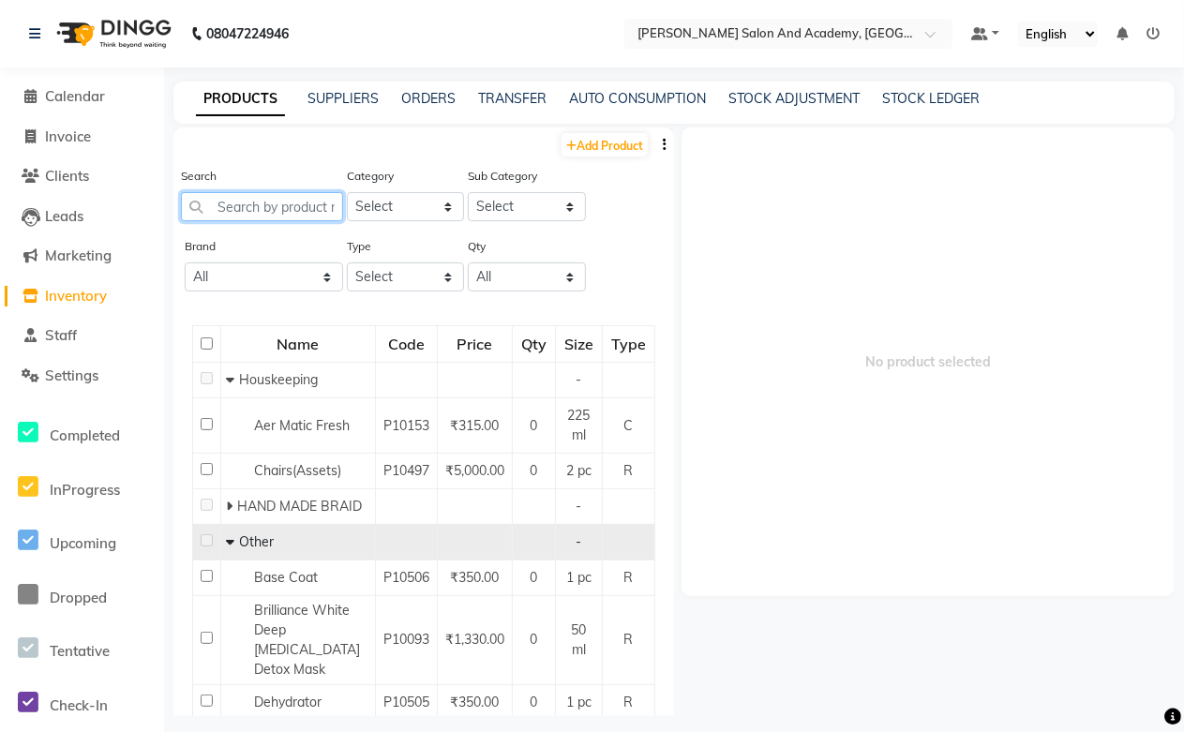
click at [240, 204] on input "text" at bounding box center [262, 206] width 162 height 29
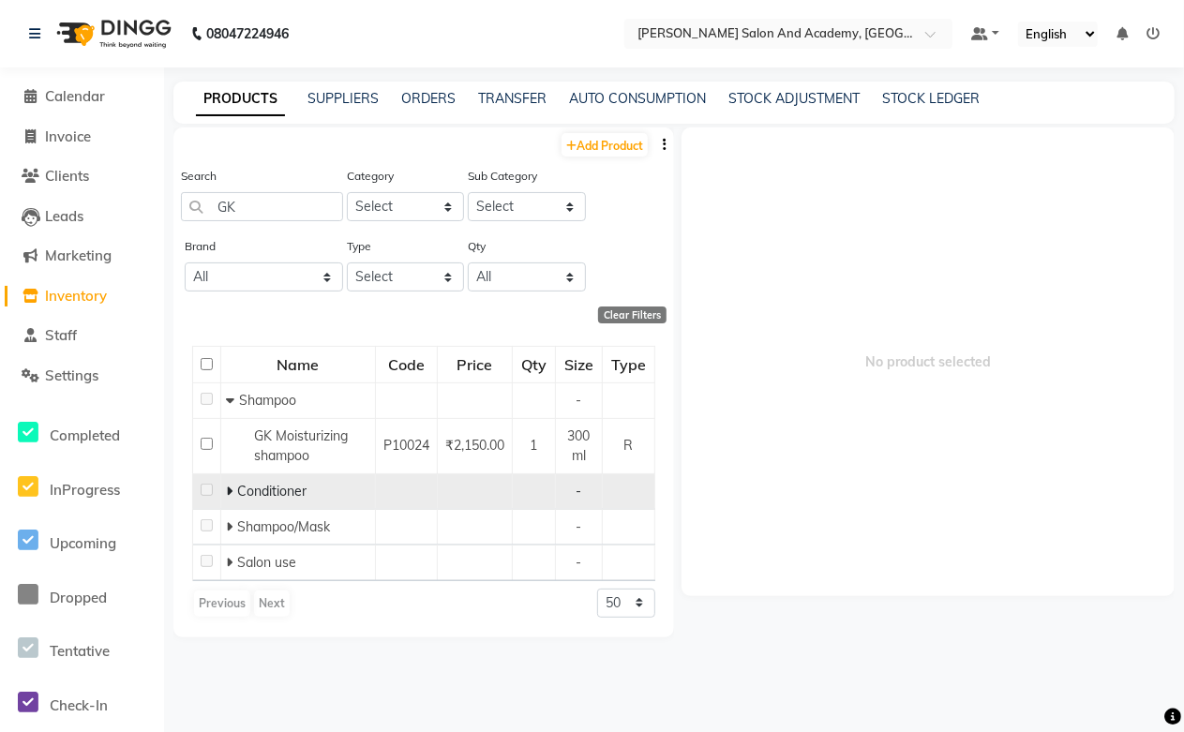
click at [228, 490] on icon at bounding box center [229, 490] width 7 height 13
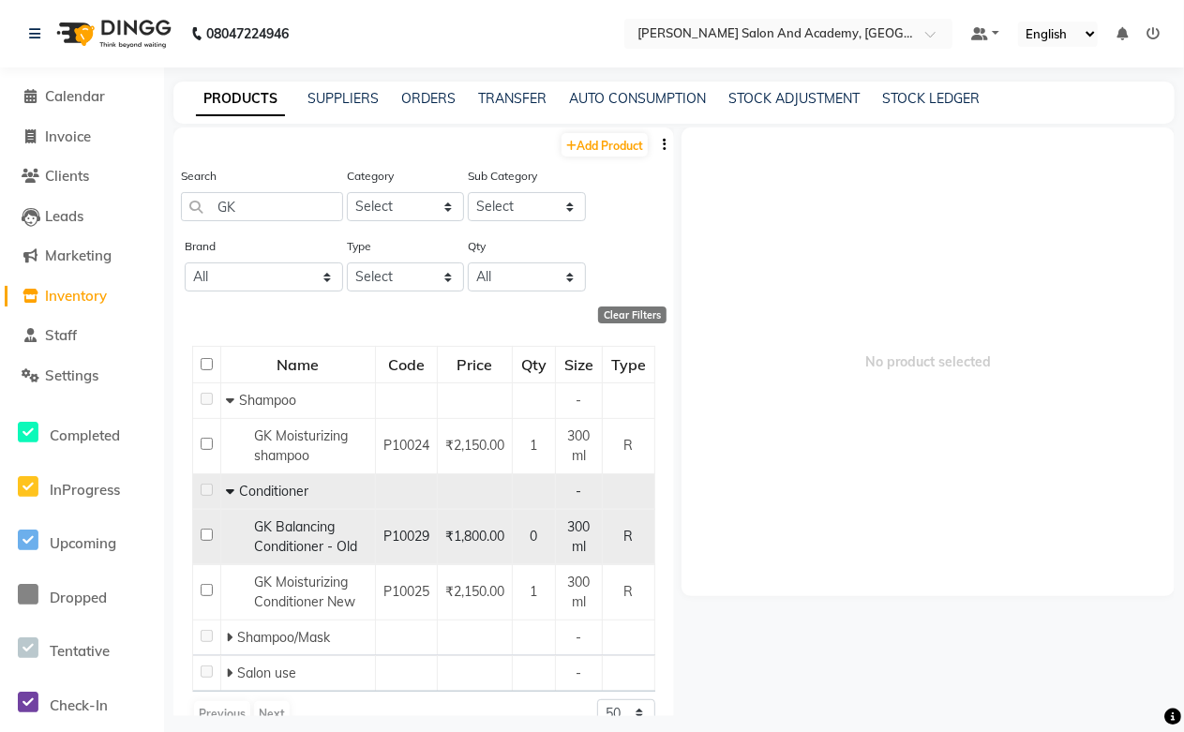
scroll to position [59, 0]
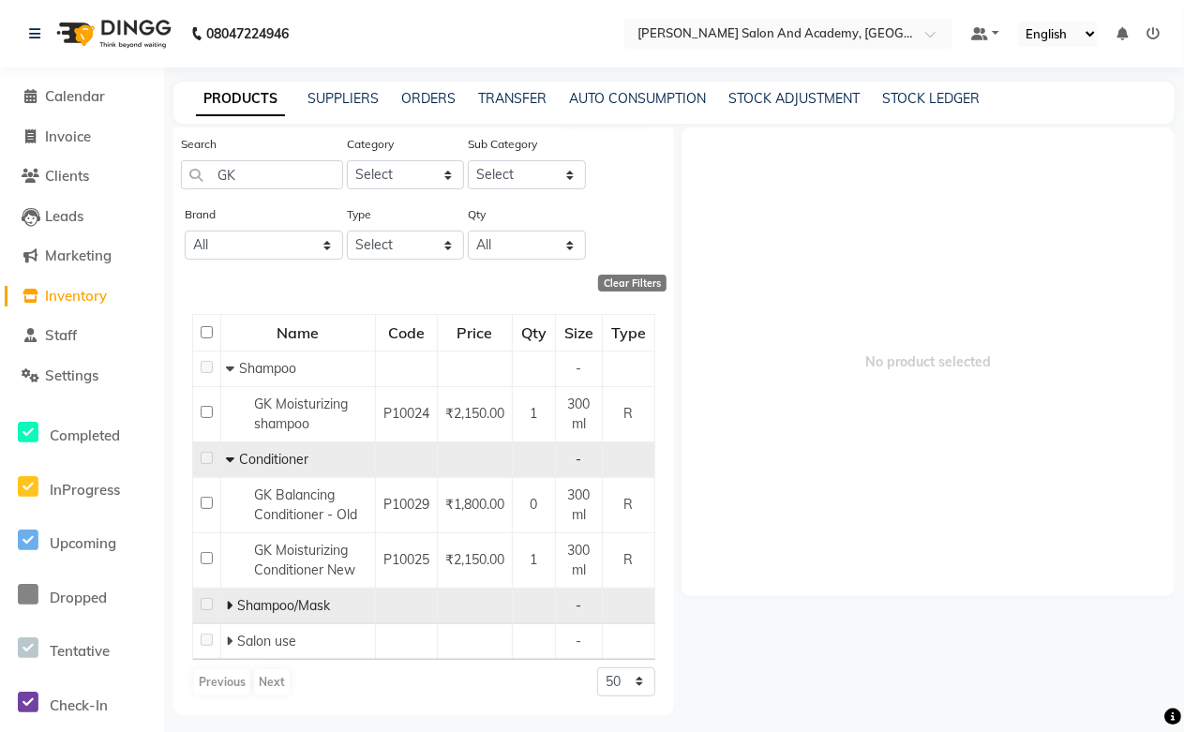
click at [227, 607] on icon at bounding box center [229, 605] width 7 height 13
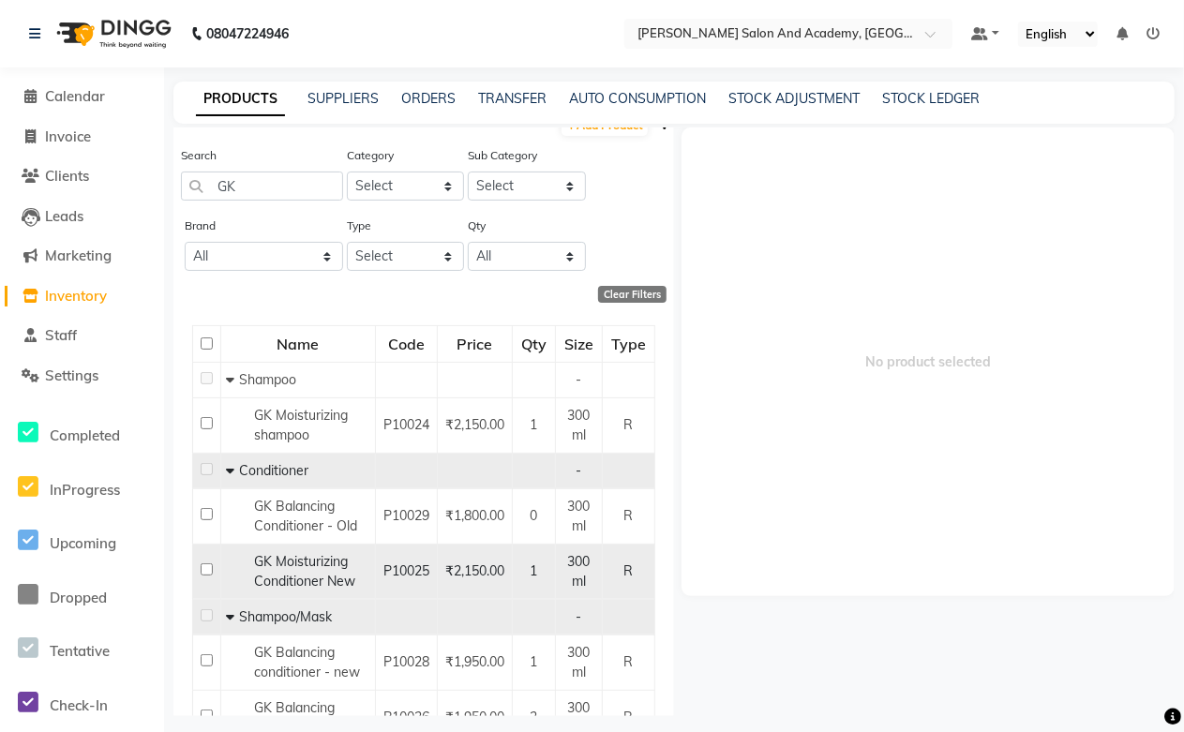
scroll to position [0, 0]
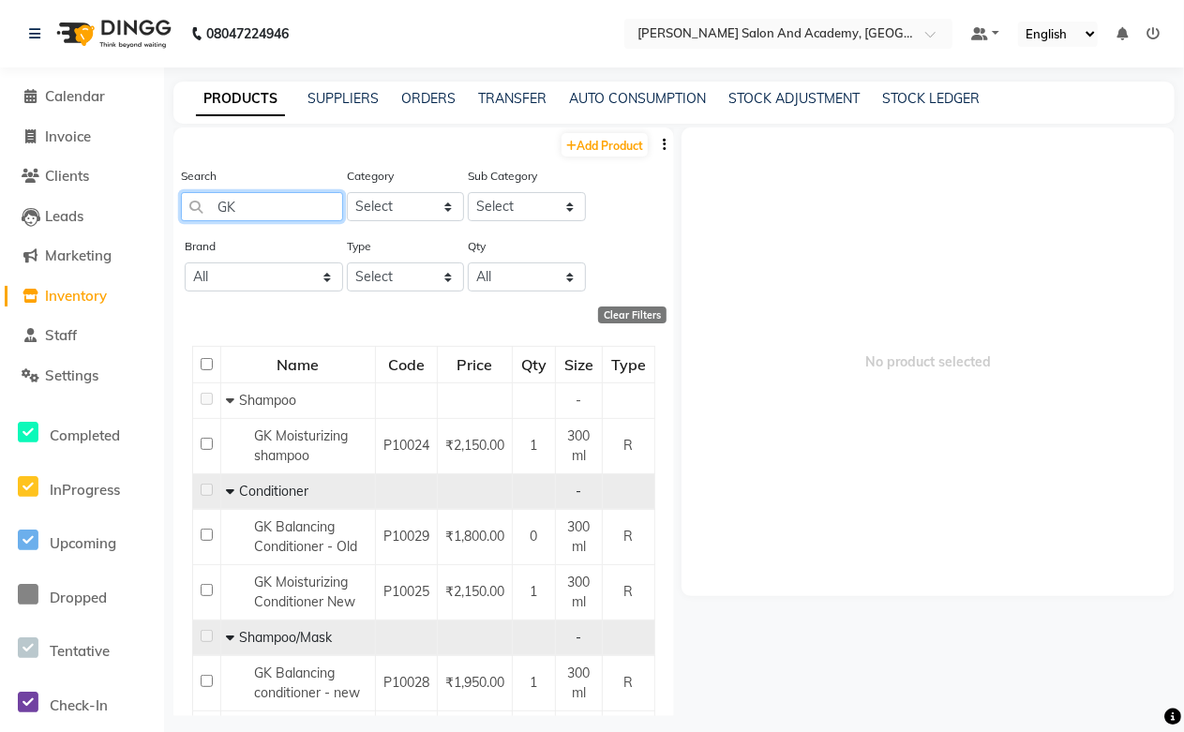
click at [281, 211] on input "GK" at bounding box center [262, 206] width 162 height 29
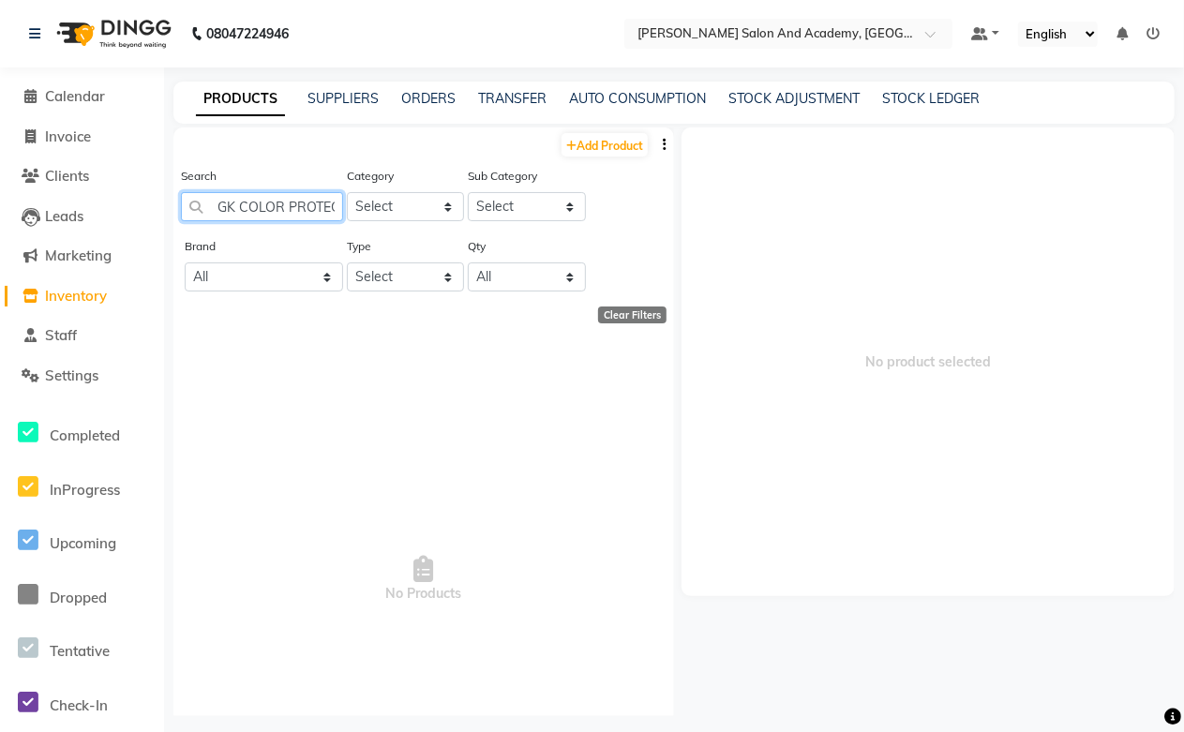
drag, startPoint x: 334, startPoint y: 201, endPoint x: 118, endPoint y: 201, distance: 215.5
click at [118, 201] on app-home "08047224946 Select Location × [PERSON_NAME] Salon And Academy, Dadabari Default…" at bounding box center [592, 372] width 1184 height 744
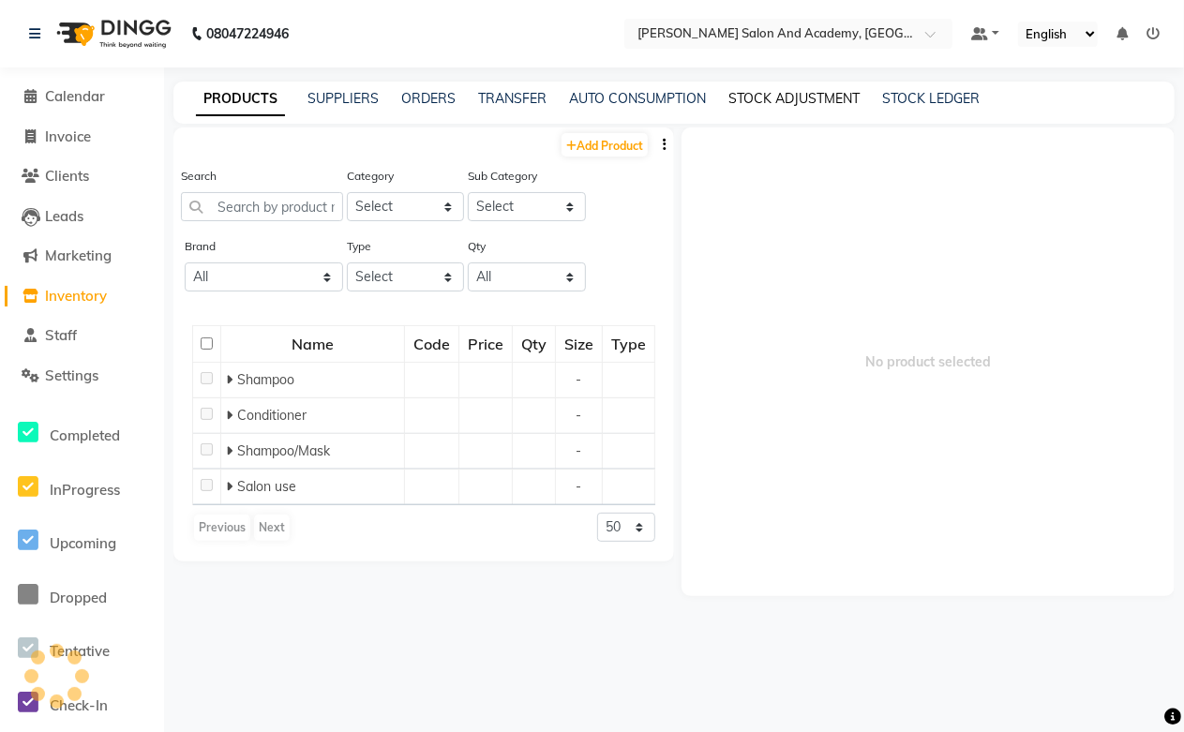
click at [812, 92] on link "STOCK ADJUSTMENT" at bounding box center [793, 98] width 131 height 17
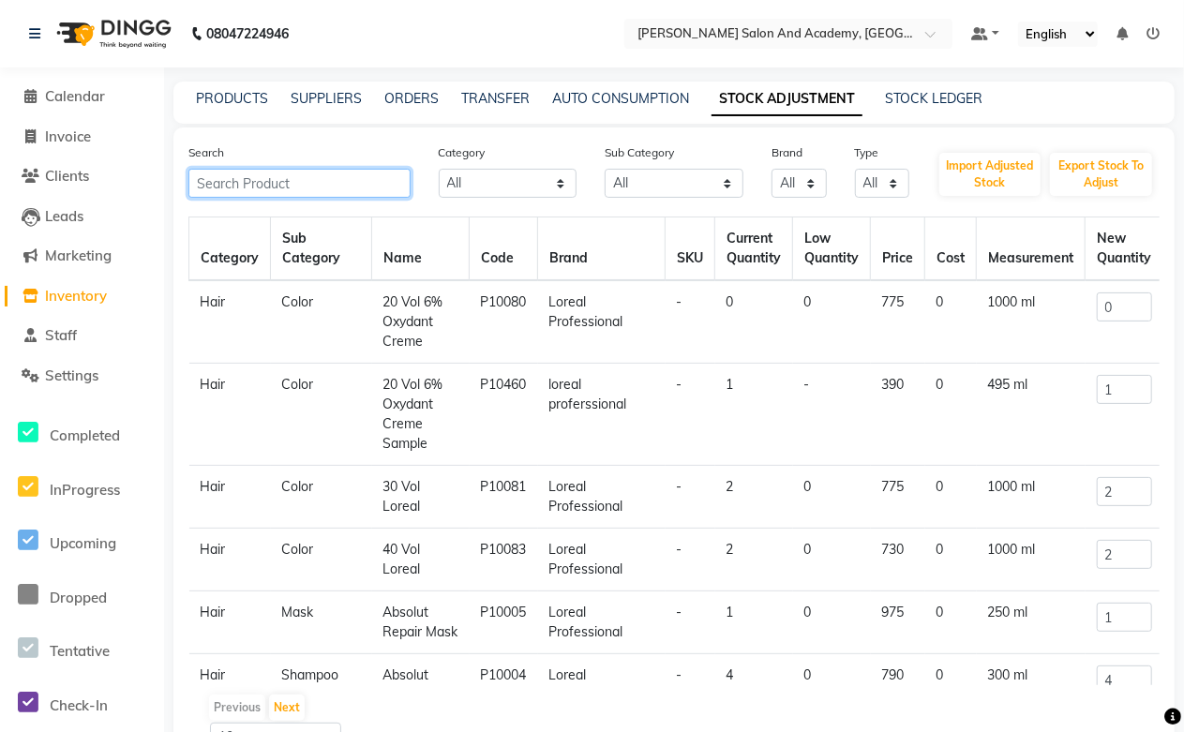
paste input "GK COLOR PROTECTION"
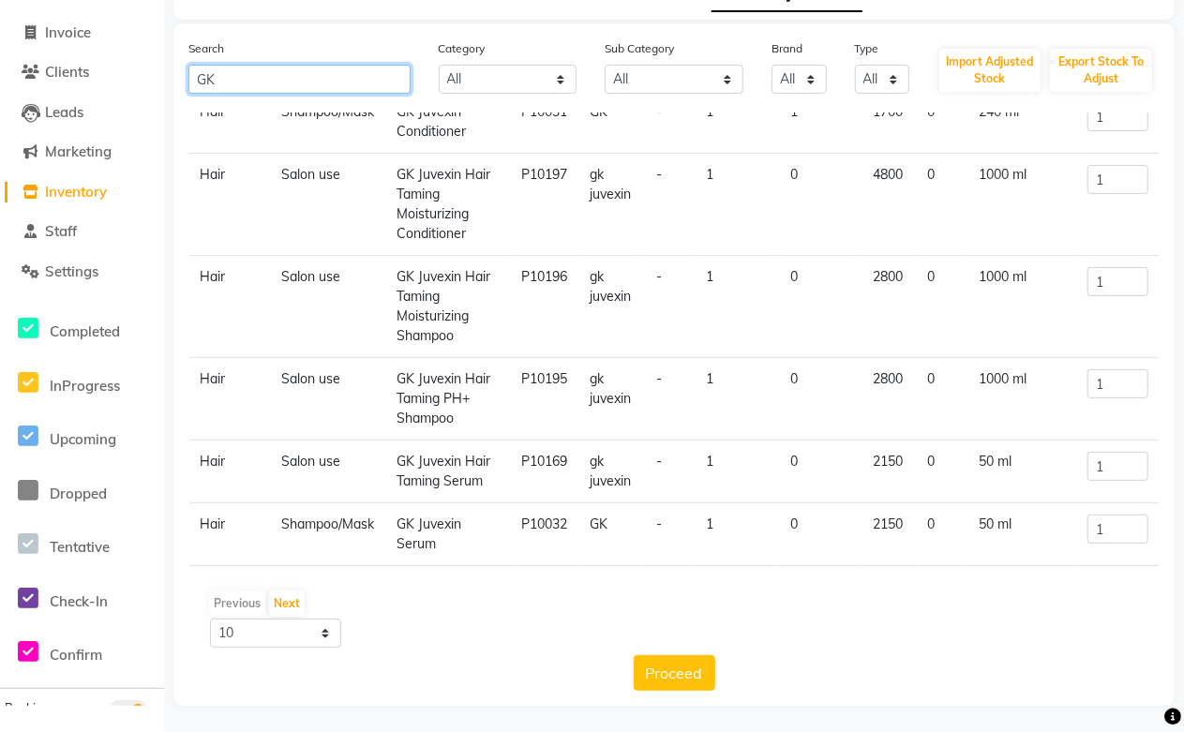
scroll to position [106, 0]
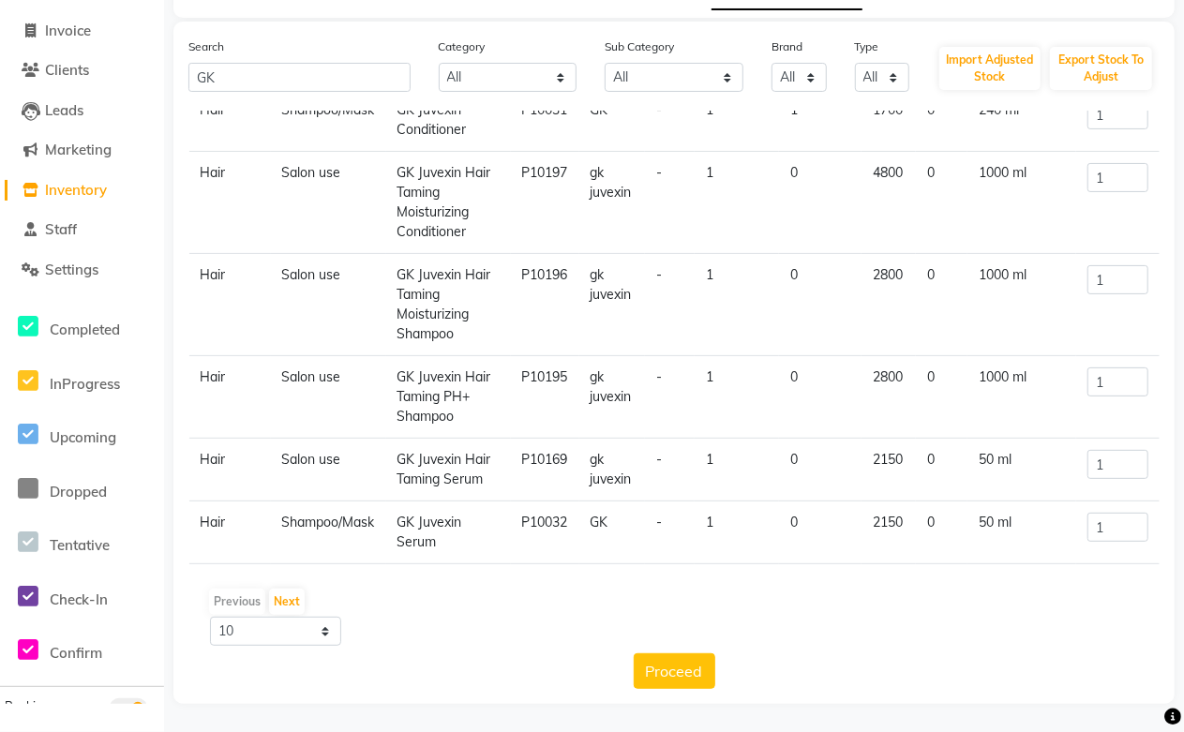
drag, startPoint x: 398, startPoint y: 436, endPoint x: 456, endPoint y: 479, distance: 72.3
click at [456, 479] on td "GK Juvexin Hair Taming Serum" at bounding box center [448, 470] width 125 height 63
copy td "GK Juvexin Hair Taming Serum"
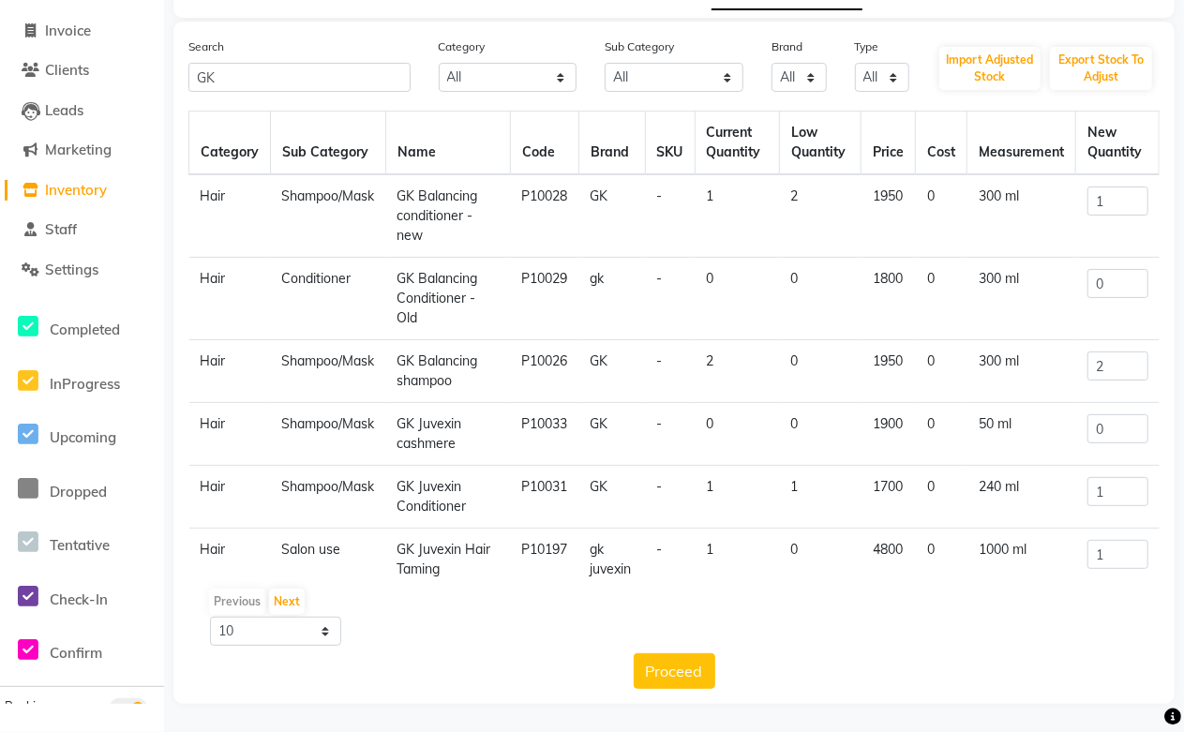
scroll to position [0, 0]
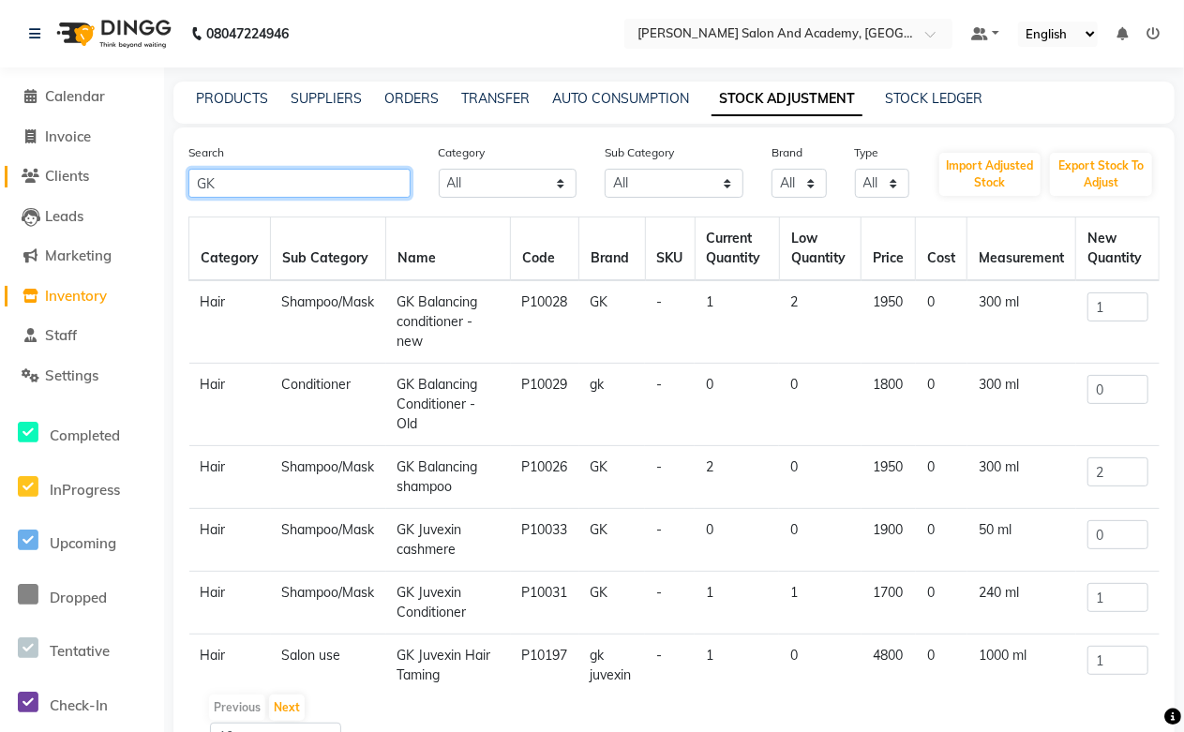
drag, startPoint x: 261, startPoint y: 185, endPoint x: 125, endPoint y: 175, distance: 136.2
click at [125, 175] on app-home "08047224946 Select Location × [PERSON_NAME] Salon And Academy, Dadabari Default…" at bounding box center [592, 419] width 1184 height 838
drag, startPoint x: 209, startPoint y: 184, endPoint x: 222, endPoint y: 97, distance: 88.1
click at [222, 97] on link "PRODUCTS" at bounding box center [232, 98] width 72 height 17
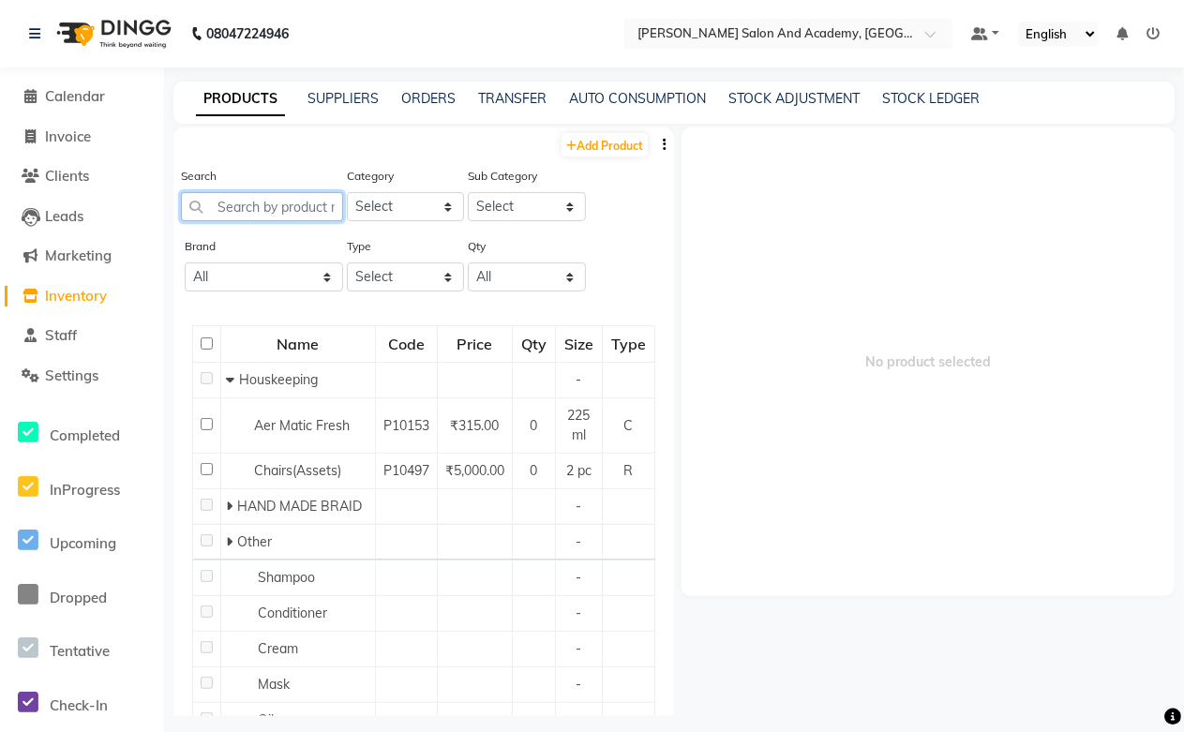
paste input "GK Juvexin Hair Taming Serum"
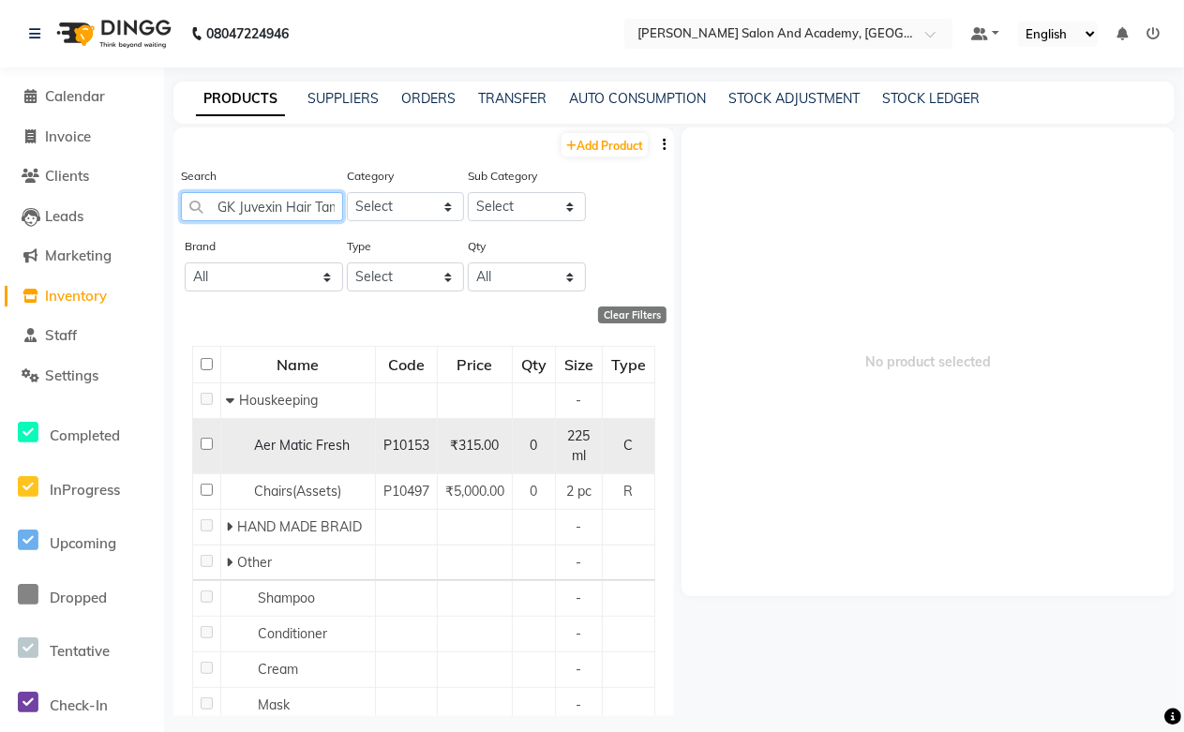
scroll to position [0, 72]
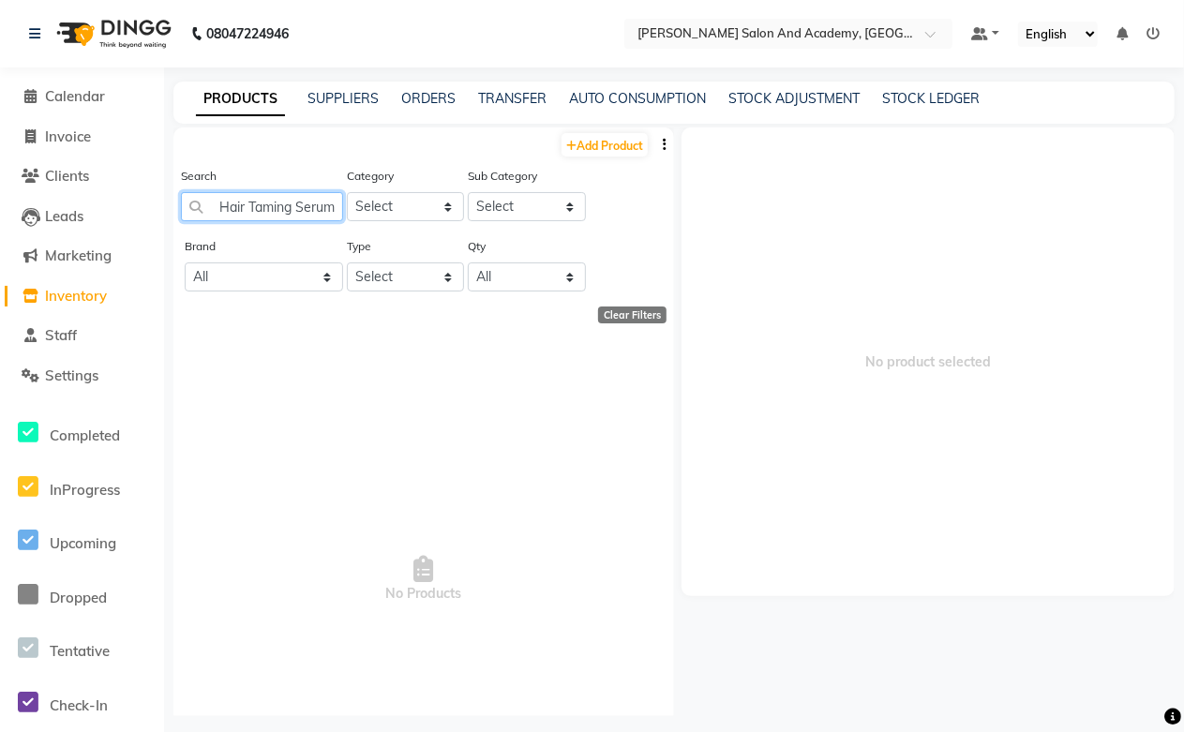
click at [242, 208] on input "GK Juvexin Hair Taming Serum" at bounding box center [262, 206] width 162 height 29
click at [222, 203] on input "GK Juvexin Hair Taming Serum" at bounding box center [262, 206] width 162 height 29
drag, startPoint x: 287, startPoint y: 204, endPoint x: 288, endPoint y: 254, distance: 49.7
click at [287, 222] on div "Search GK Juvexin Hair Taming Serum" at bounding box center [262, 201] width 162 height 70
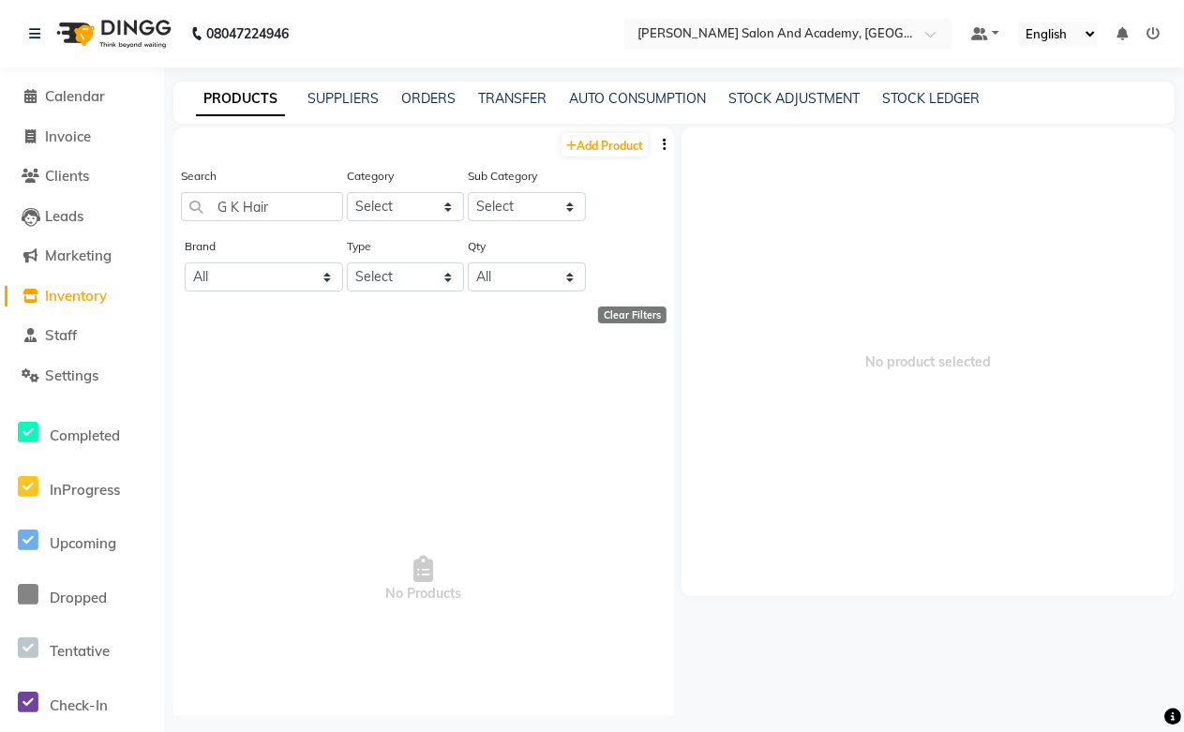
click at [756, 86] on div "PRODUCTS SUPPLIERS ORDERS TRANSFER AUTO CONSUMPTION STOCK ADJUSTMENT STOCK LEDG…" at bounding box center [673, 103] width 1001 height 42
click at [752, 95] on link "STOCK ADJUSTMENT" at bounding box center [793, 98] width 131 height 17
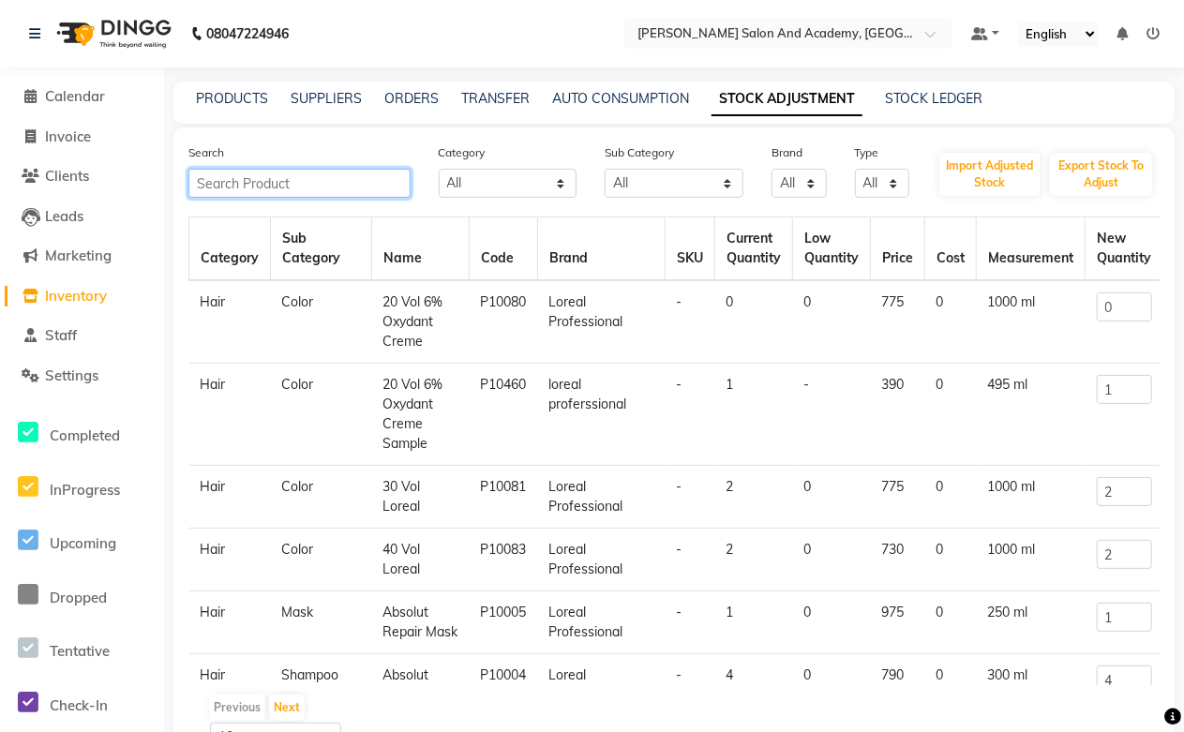
drag, startPoint x: 298, startPoint y: 171, endPoint x: 334, endPoint y: 160, distance: 37.3
drag, startPoint x: 334, startPoint y: 160, endPoint x: 263, endPoint y: 186, distance: 74.7
paste input "GK Juvexin Hair Taming Serum"
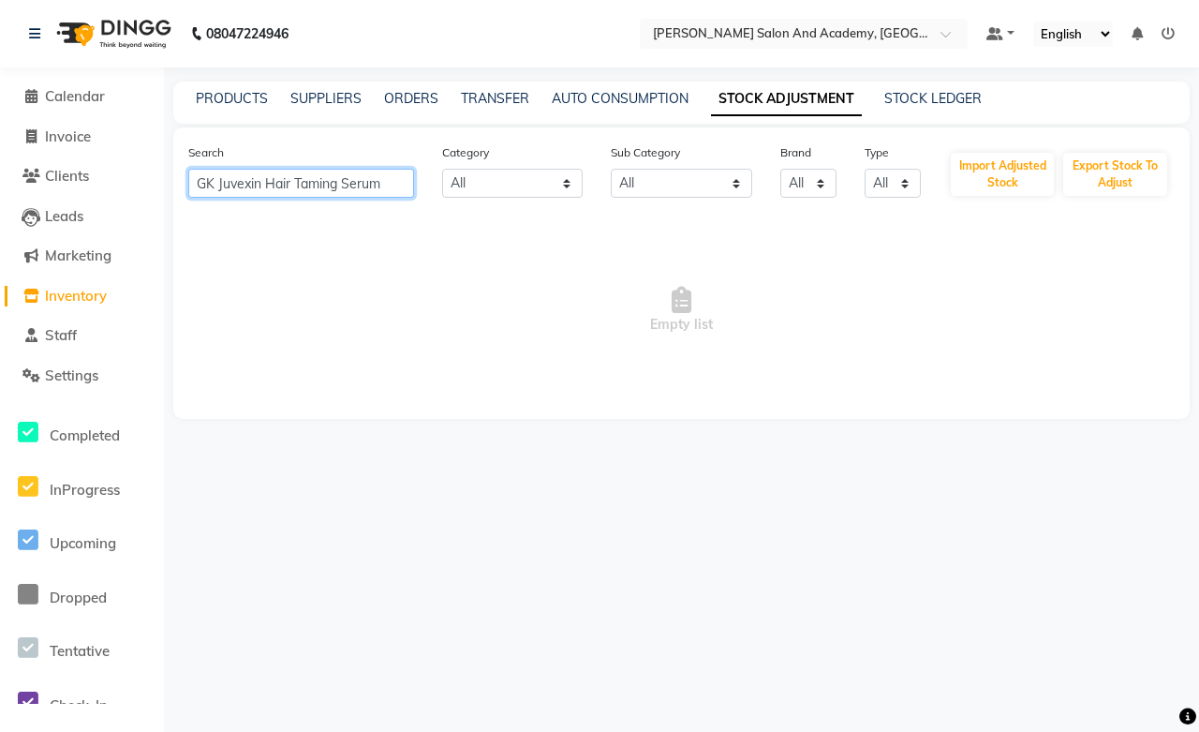
click at [267, 184] on input "GK Juvexin Hair Taming Serum" at bounding box center [301, 183] width 226 height 29
click at [356, 189] on input "GK Hair Taming Serum" at bounding box center [301, 183] width 226 height 29
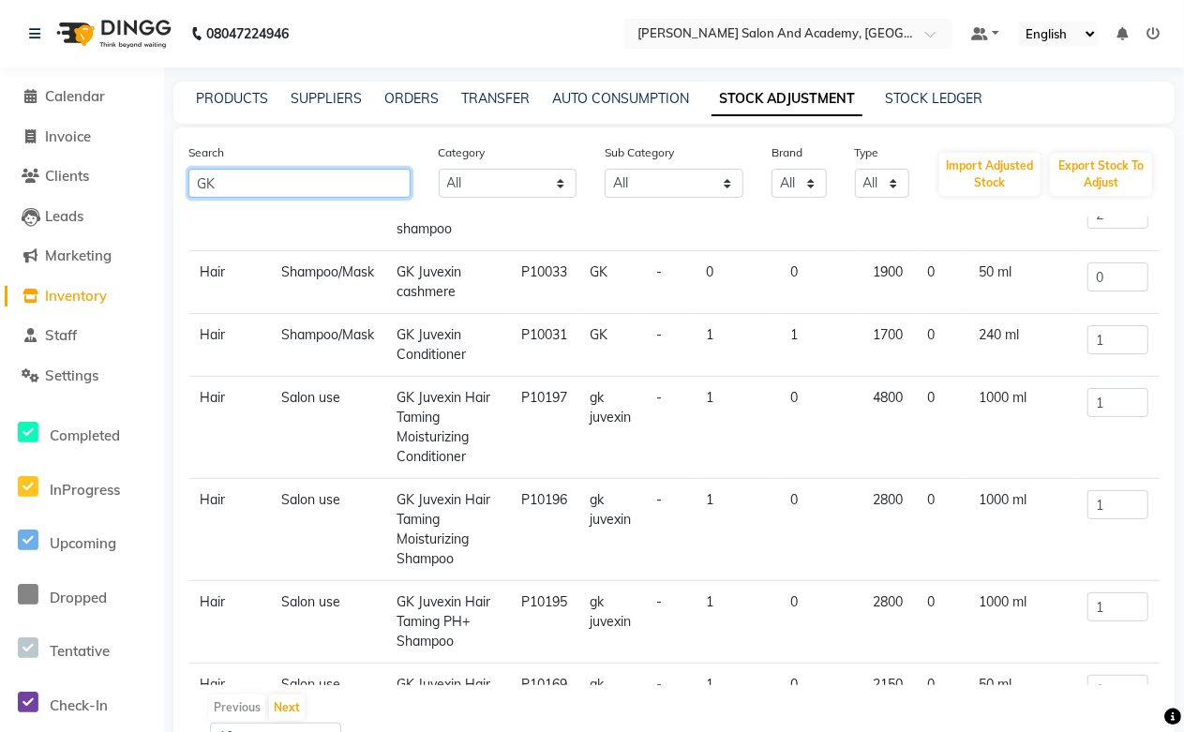
scroll to position [312, 0]
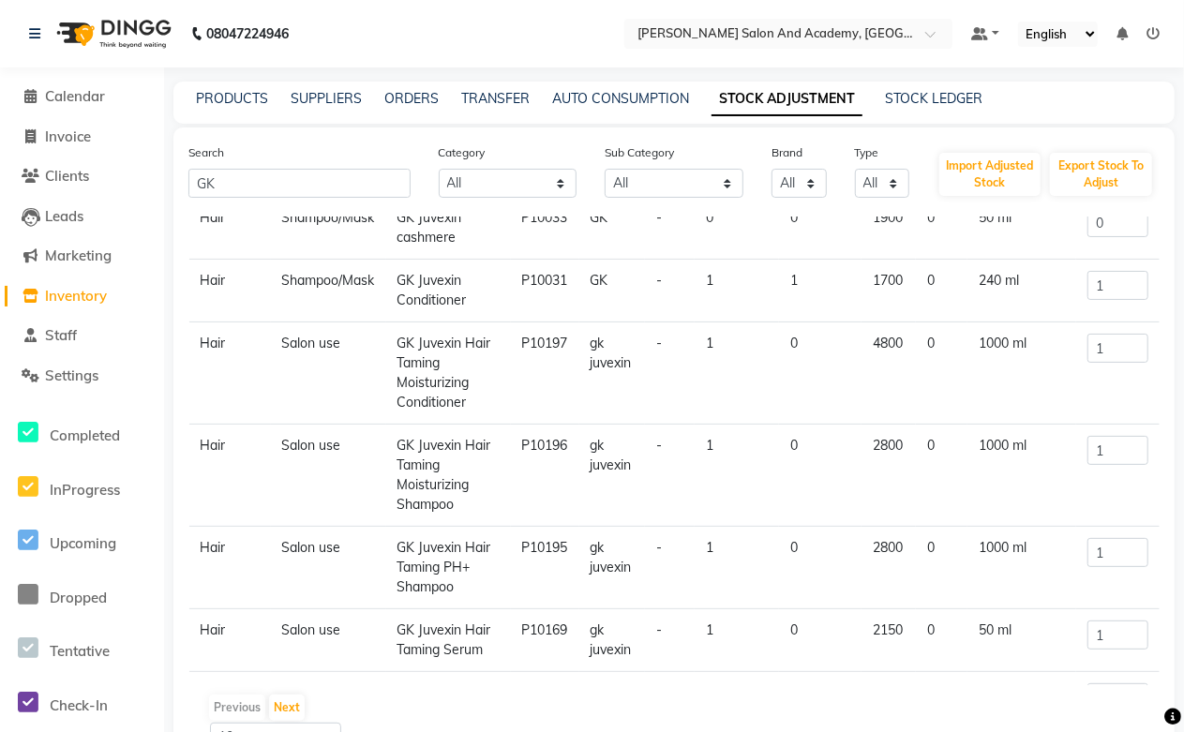
drag, startPoint x: 400, startPoint y: 345, endPoint x: 467, endPoint y: 399, distance: 85.9
click at [467, 399] on td "GK Juvexin Hair Taming Moisturizing Conditioner" at bounding box center [448, 373] width 125 height 102
copy td "GK Juvexin Hair Taming Moisturizing Conditioner"
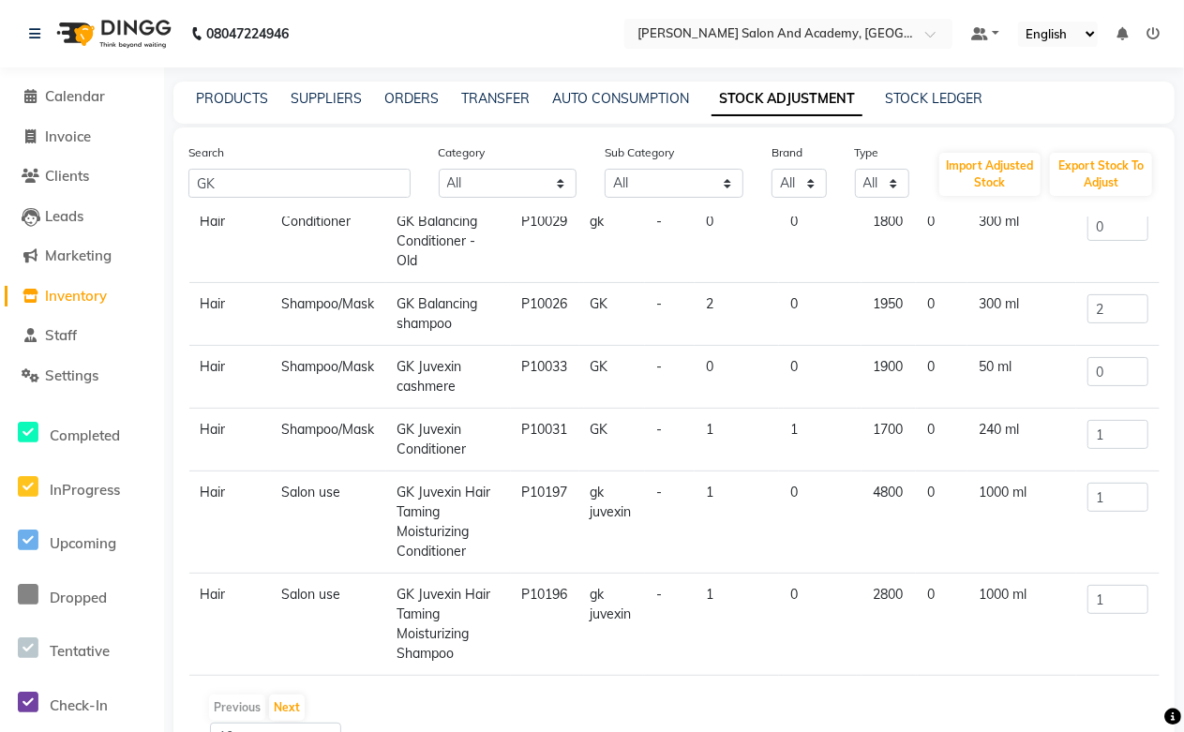
scroll to position [0, 0]
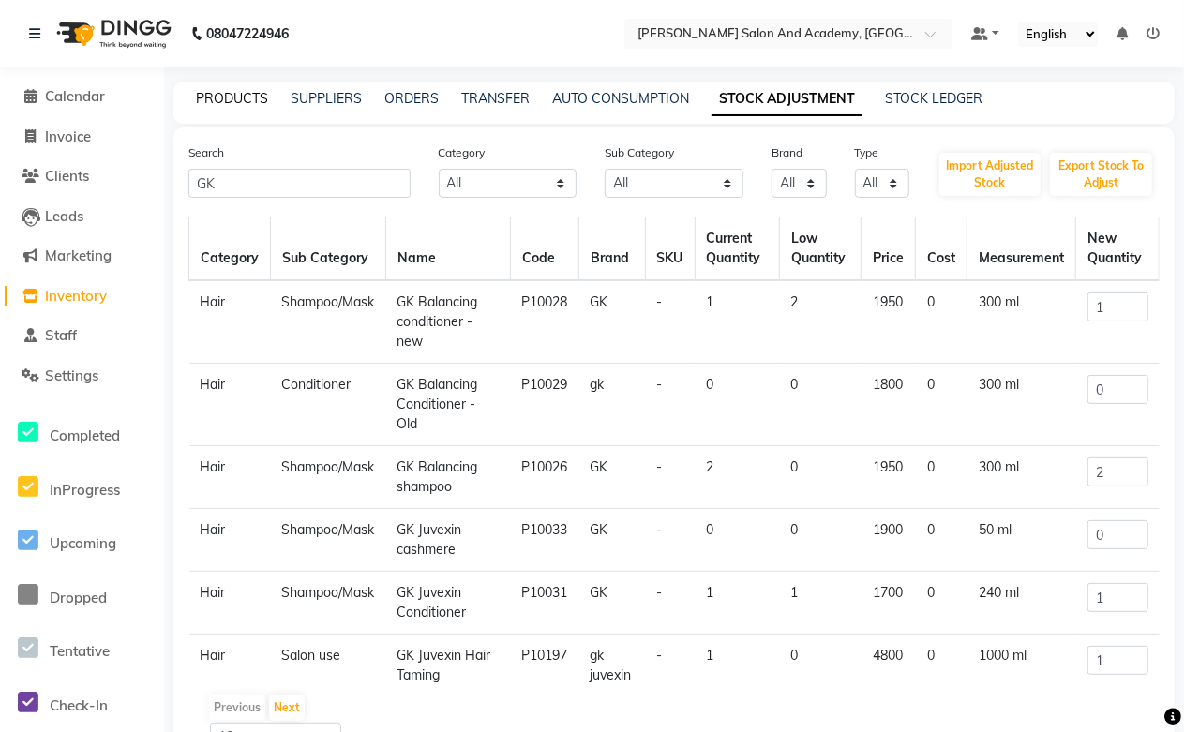
click at [229, 100] on link "PRODUCTS" at bounding box center [232, 98] width 72 height 17
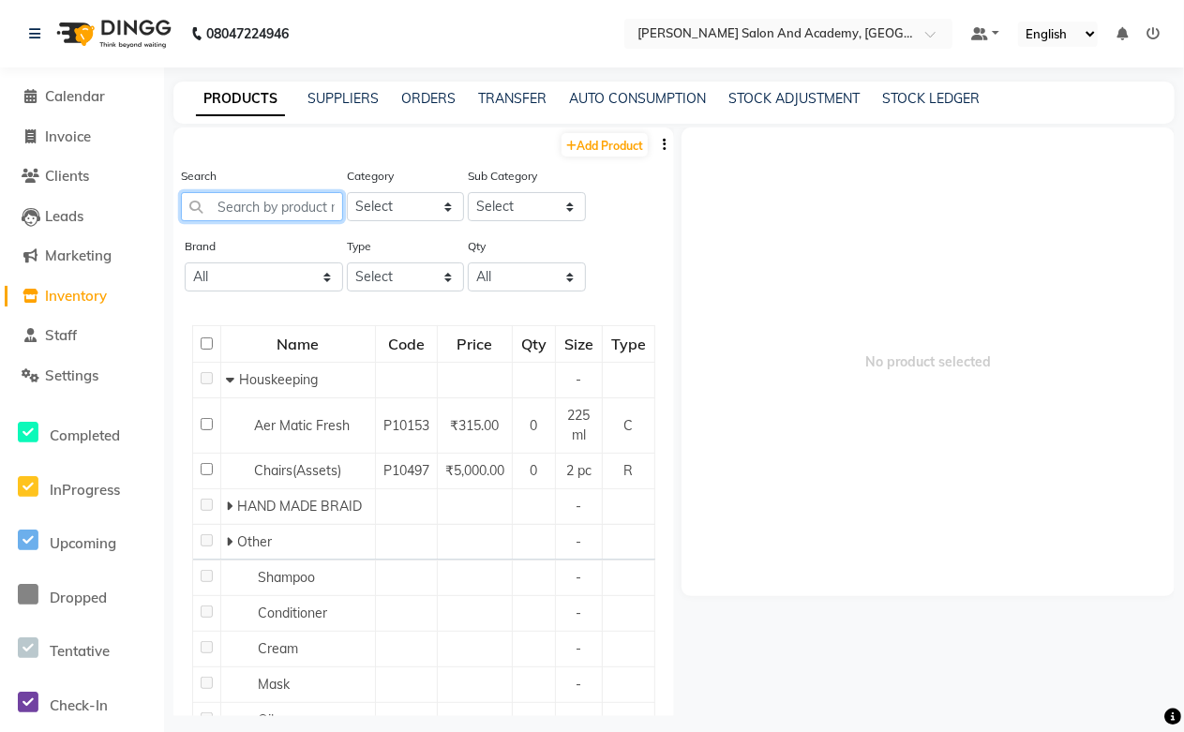
paste input "GK Juvexin Hair Taming Moisturizing Conditioner"
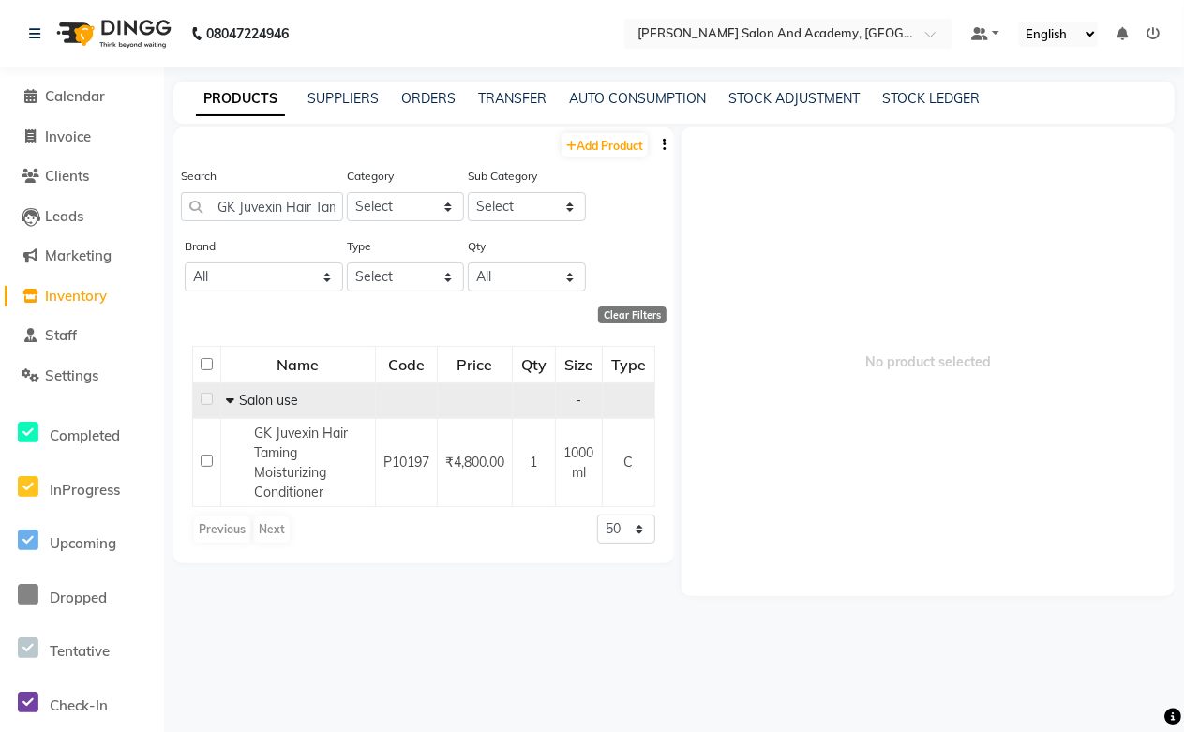
click at [228, 400] on icon at bounding box center [230, 400] width 8 height 13
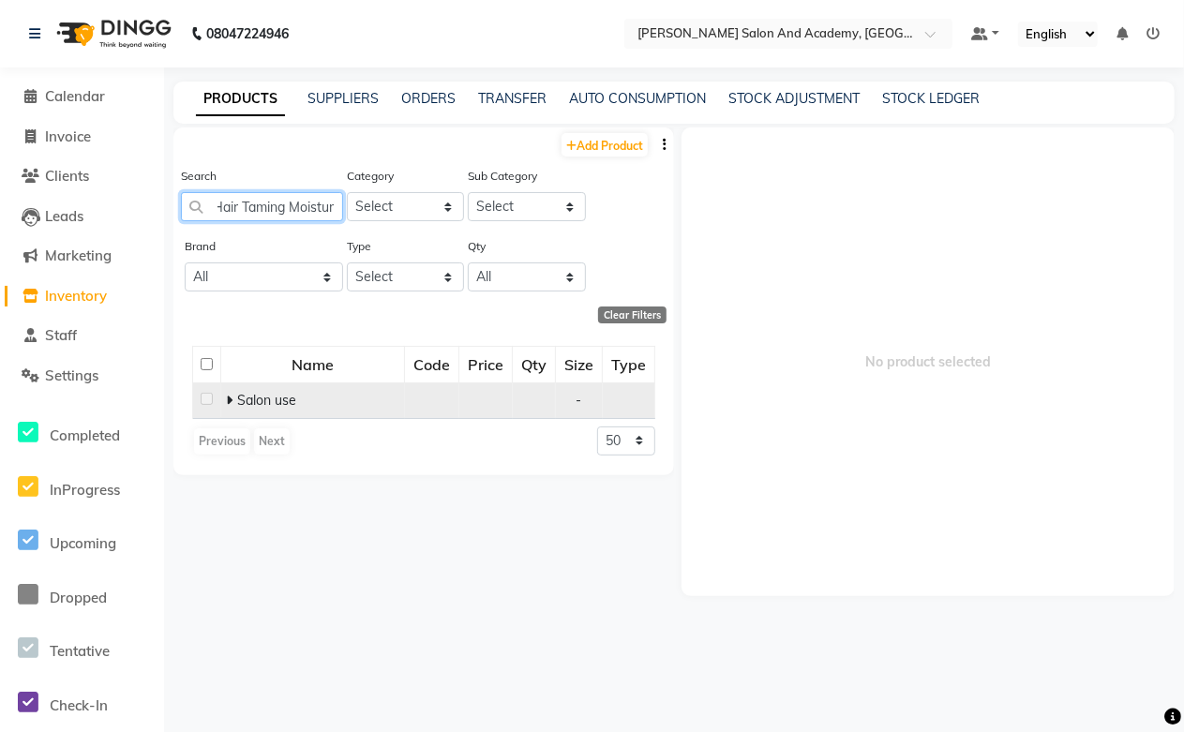
scroll to position [0, 175]
drag, startPoint x: 218, startPoint y: 207, endPoint x: 359, endPoint y: 213, distance: 140.7
click at [359, 213] on div "Search GK Juvexin Hair Taming Moisturizing Conditioner Category Select Hair Ski…" at bounding box center [423, 201] width 500 height 70
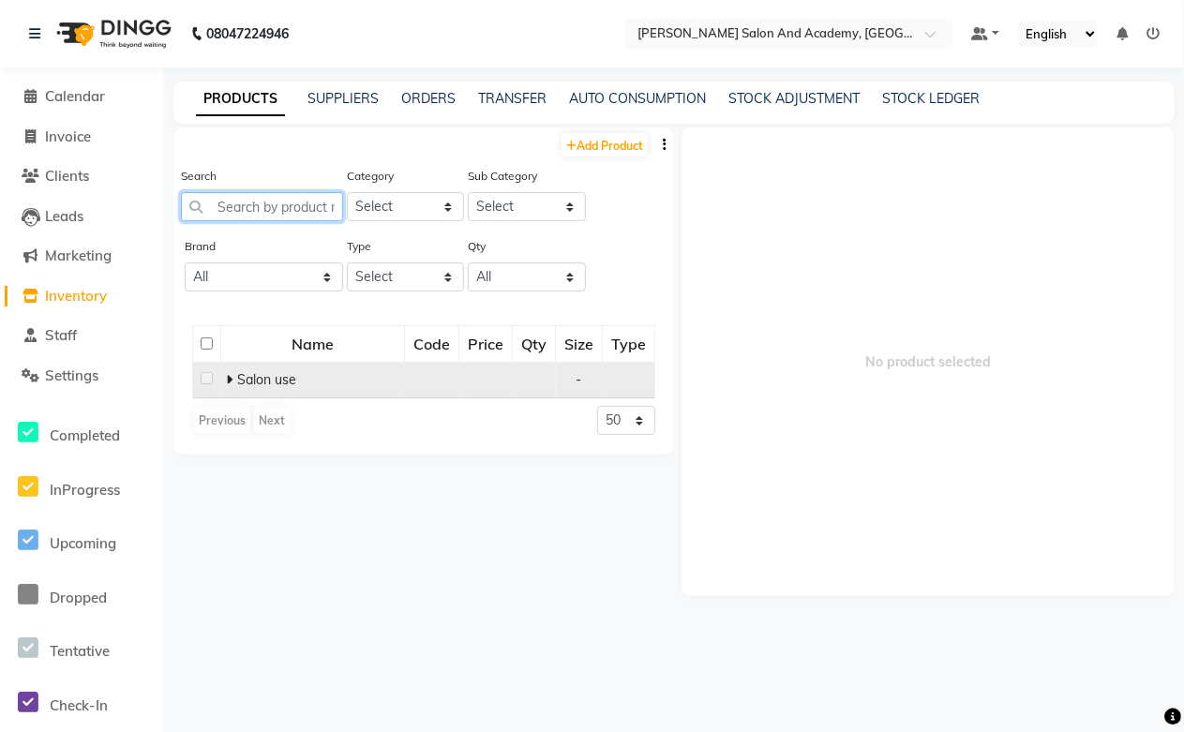
scroll to position [0, 0]
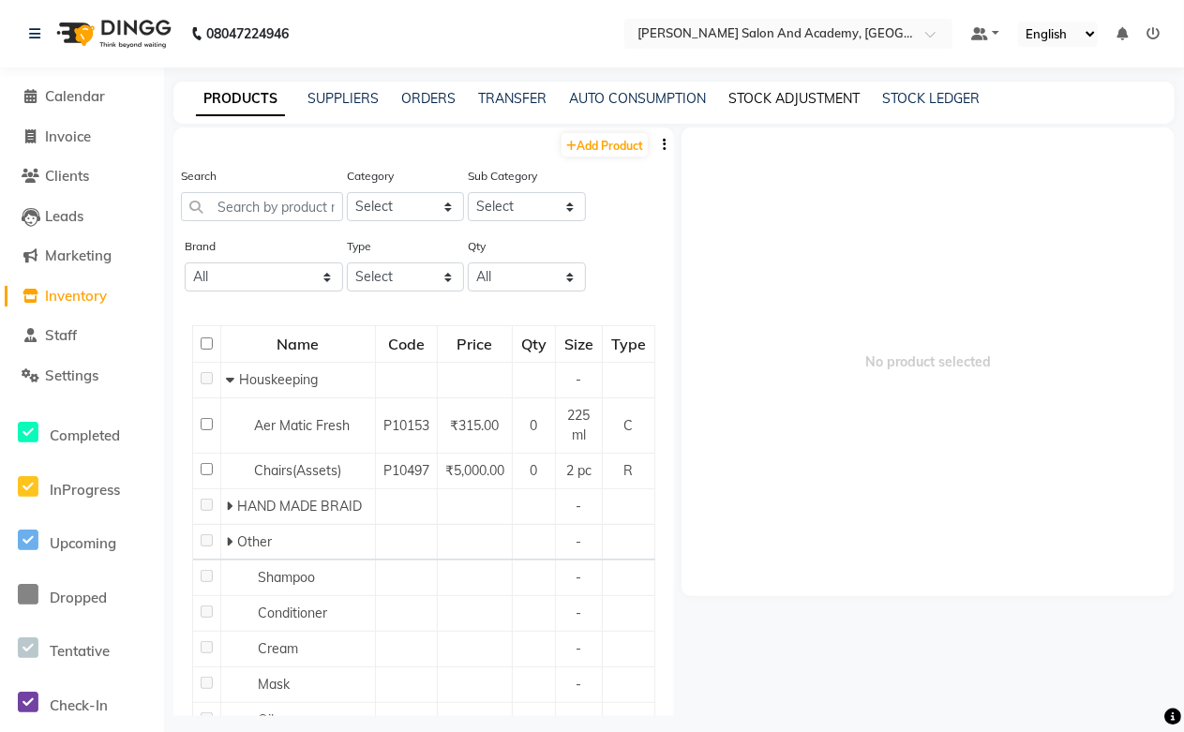
click at [760, 100] on link "STOCK ADJUSTMENT" at bounding box center [793, 98] width 131 height 17
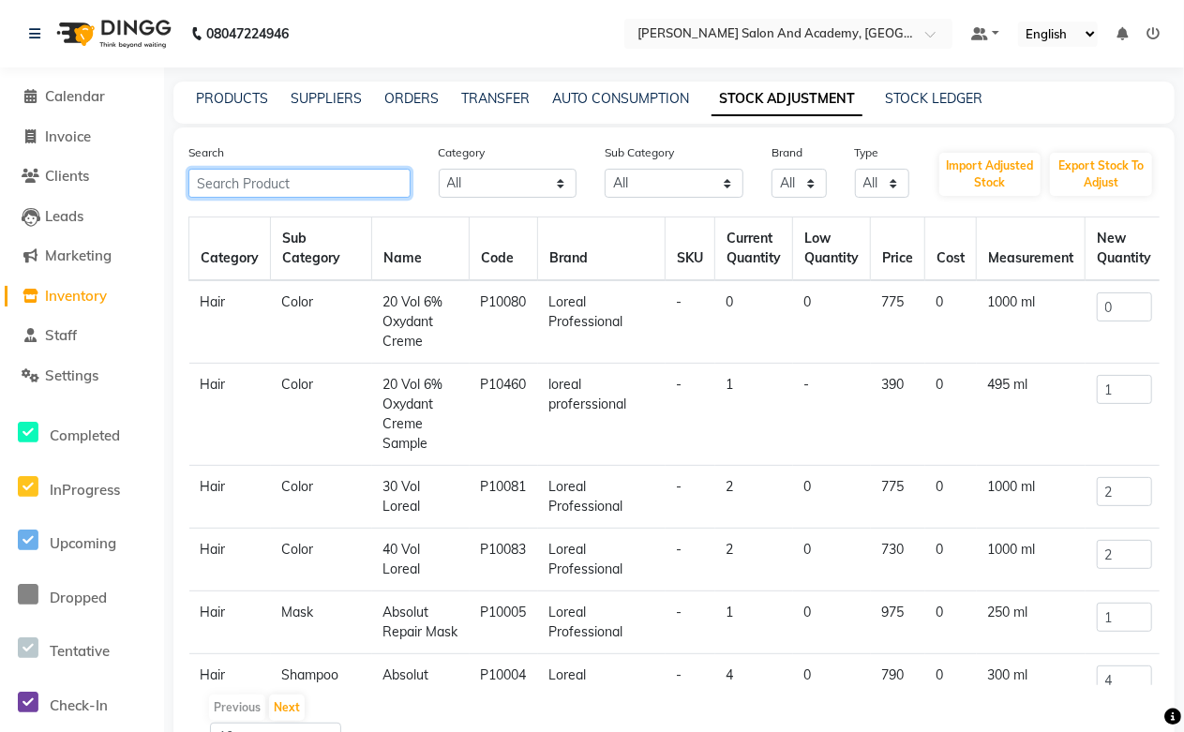
paste input "GK Juvexin Hair Taming Moisturizing Conditioner"
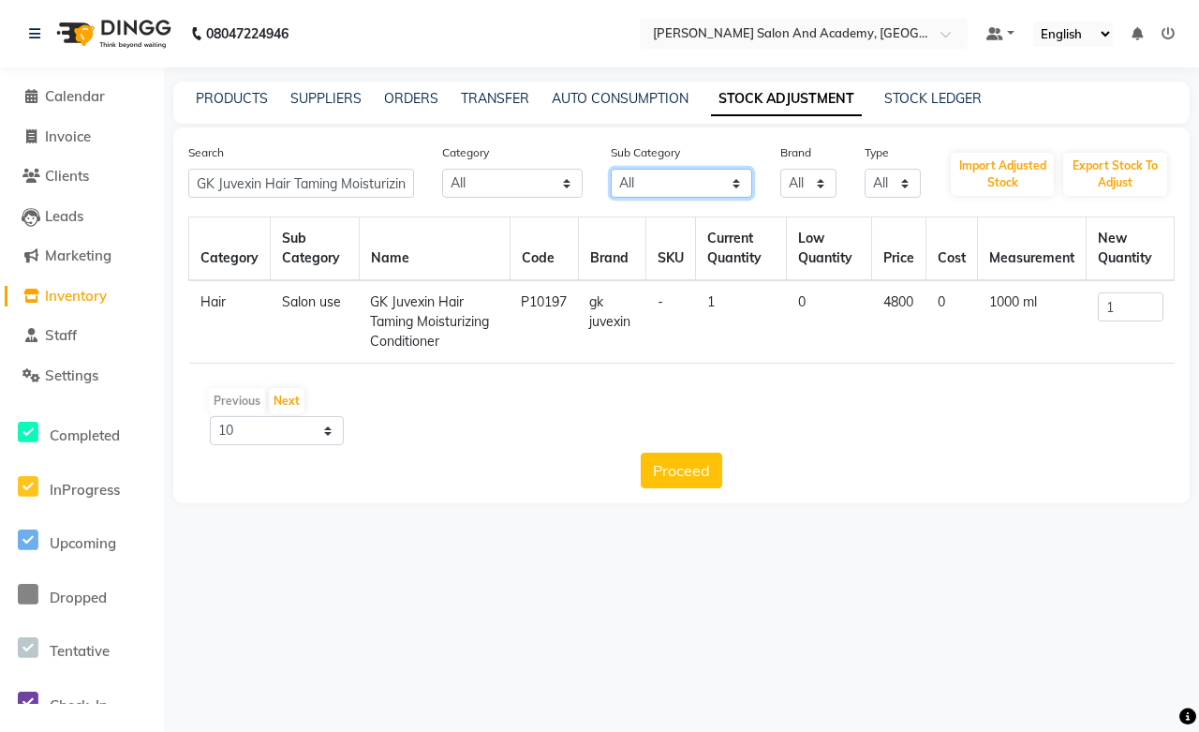
click at [680, 184] on select "All Shampoo Houskeeping Cleanser Conditioner Facial Moisturiser Cream Mask Seru…" at bounding box center [682, 183] width 142 height 29
click at [538, 185] on select "All Hair Skin Jeanott Ceuticals Other" at bounding box center [513, 183] width 142 height 29
click at [442, 169] on select "All Hair Skin Jeanott Ceuticals Other" at bounding box center [513, 183] width 142 height 29
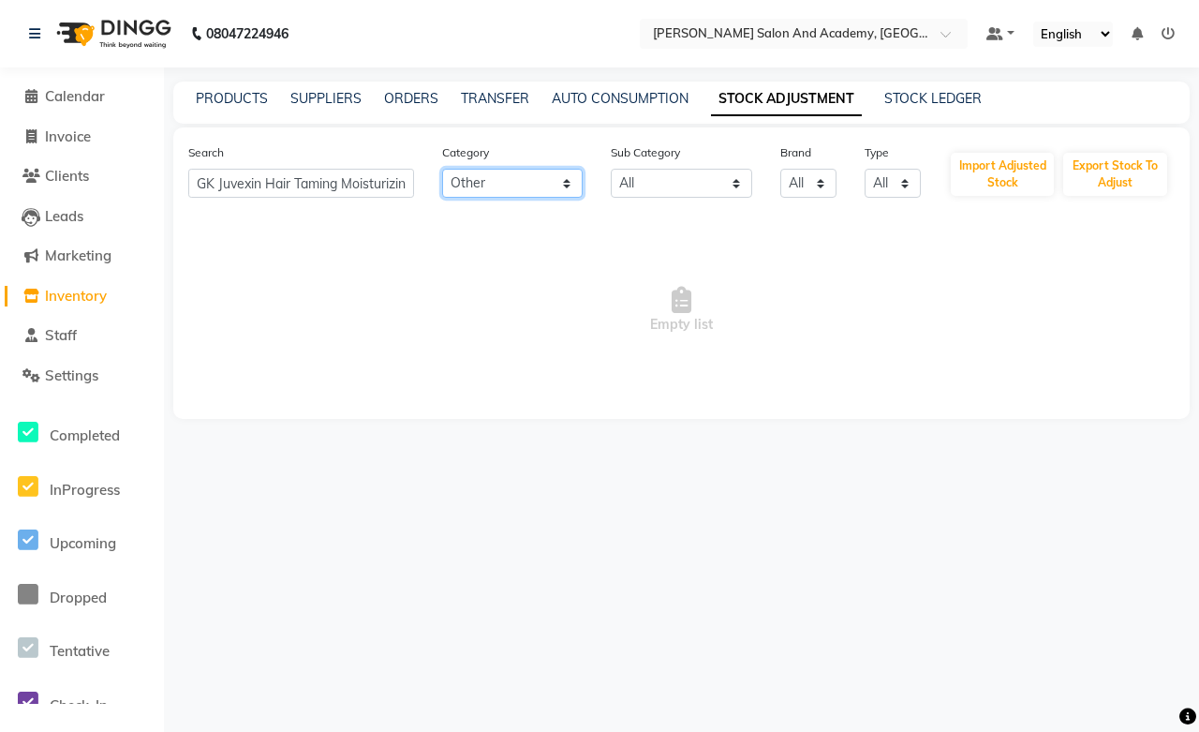
click at [511, 178] on select "All Hair Skin Jeanott Ceuticals Other" at bounding box center [513, 183] width 142 height 29
click at [442, 169] on select "All Hair Skin Jeanott Ceuticals Other" at bounding box center [513, 183] width 142 height 29
click at [548, 178] on select "All Hair Skin Jeanott Ceuticals Other" at bounding box center [513, 183] width 142 height 29
click at [442, 169] on select "All Hair Skin Jeanott Ceuticals Other" at bounding box center [513, 183] width 142 height 29
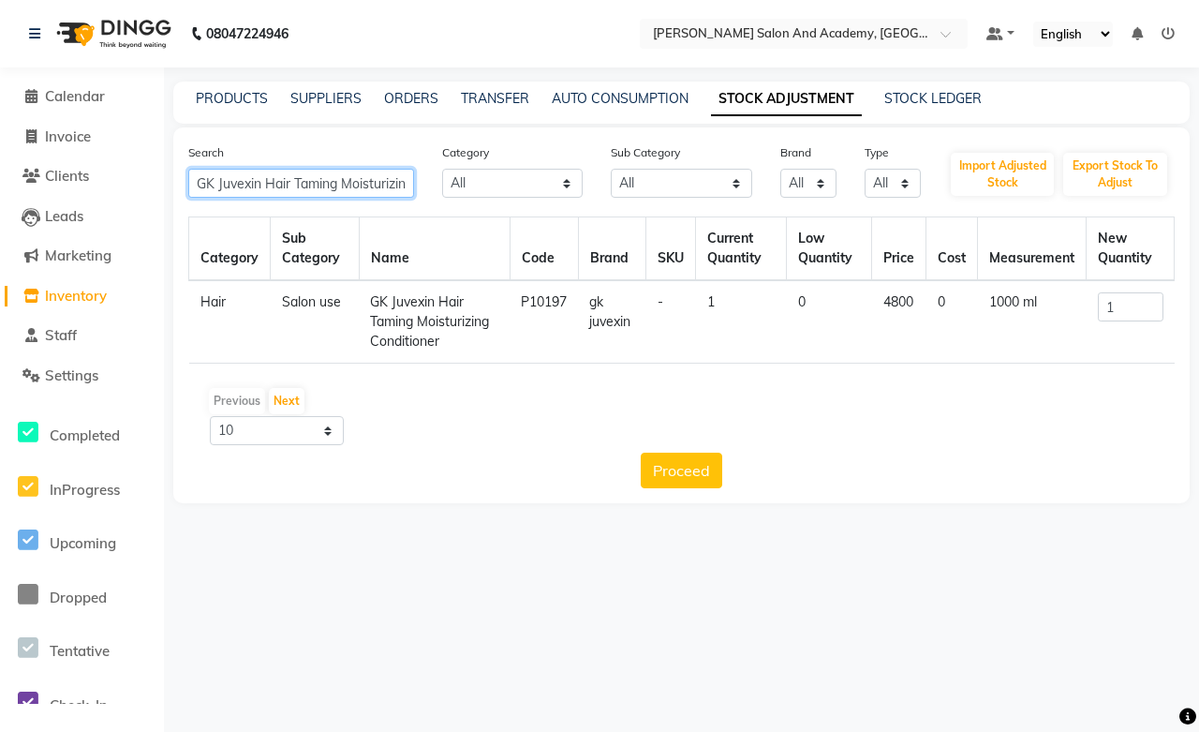
drag, startPoint x: 409, startPoint y: 178, endPoint x: 201, endPoint y: 187, distance: 207.3
click at [174, 191] on div "Search GK Juvexin Hair Taming Moisturizing Conditioner" at bounding box center [301, 169] width 254 height 55
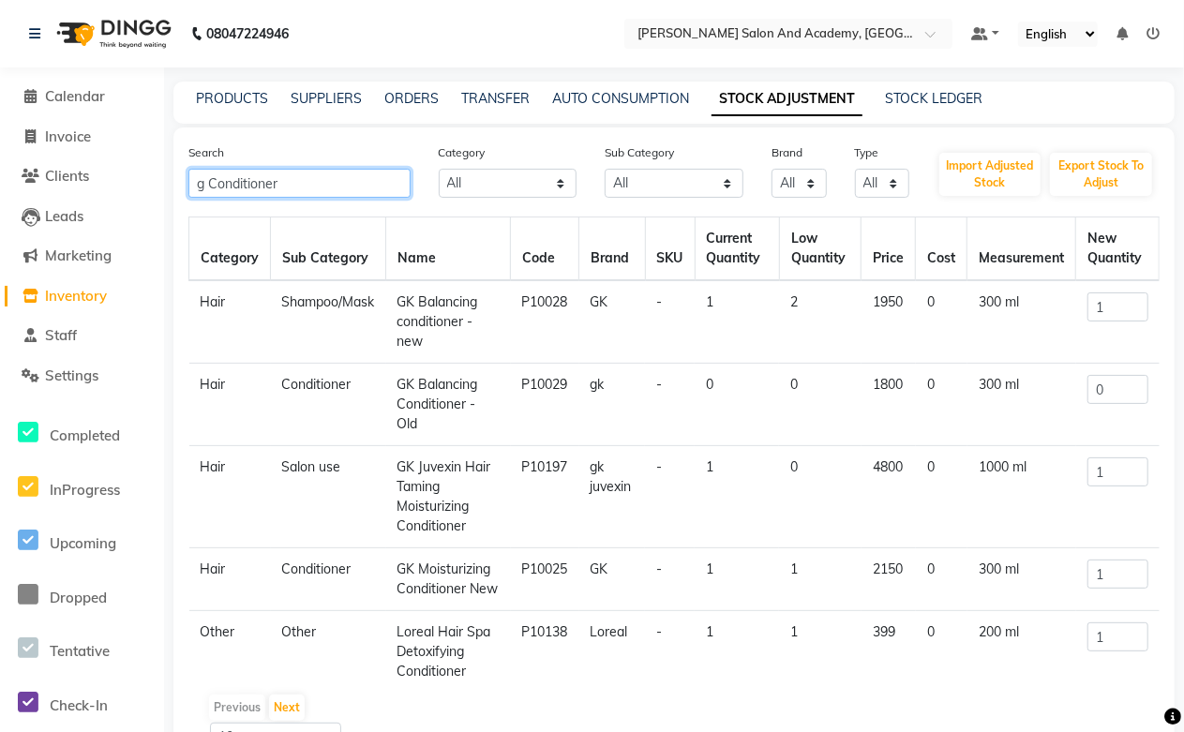
drag, startPoint x: 284, startPoint y: 178, endPoint x: 189, endPoint y: 179, distance: 94.7
click at [189, 179] on input "g Conditioner" at bounding box center [299, 183] width 222 height 29
click at [285, 190] on input "g Conditioner" at bounding box center [299, 183] width 222 height 29
click at [262, 98] on link "PRODUCTS" at bounding box center [232, 98] width 72 height 17
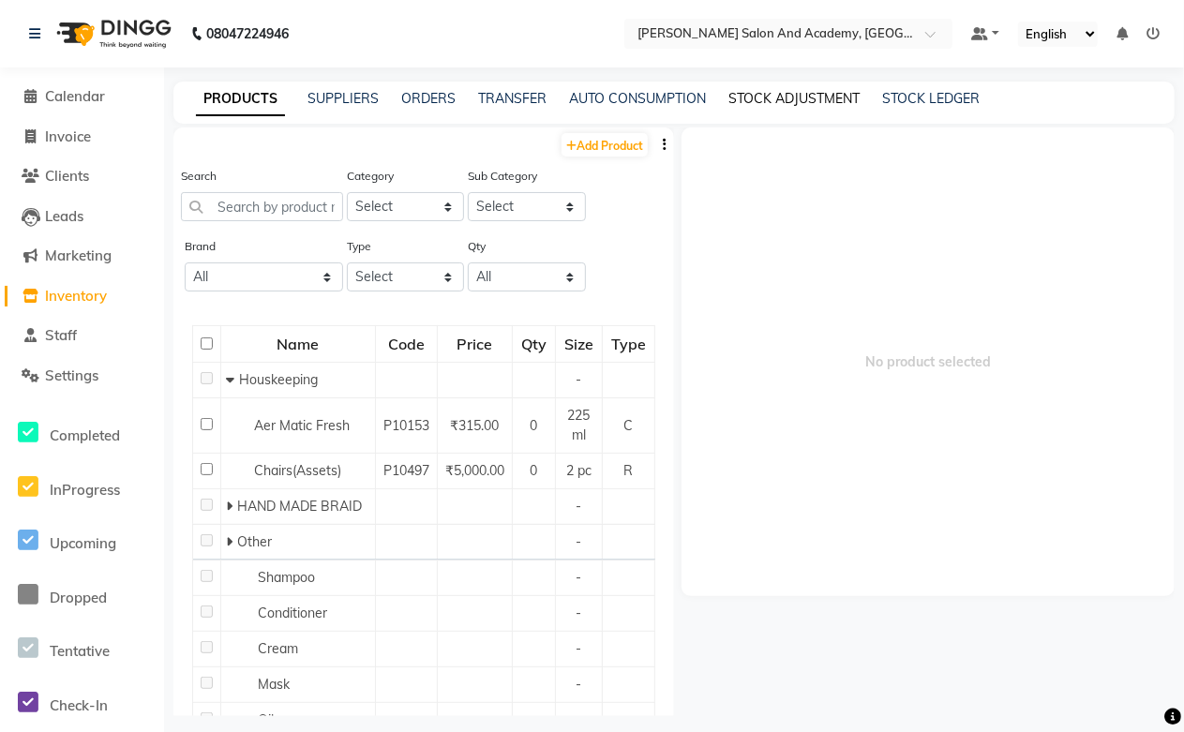
click at [746, 95] on link "STOCK ADJUSTMENT" at bounding box center [793, 98] width 131 height 17
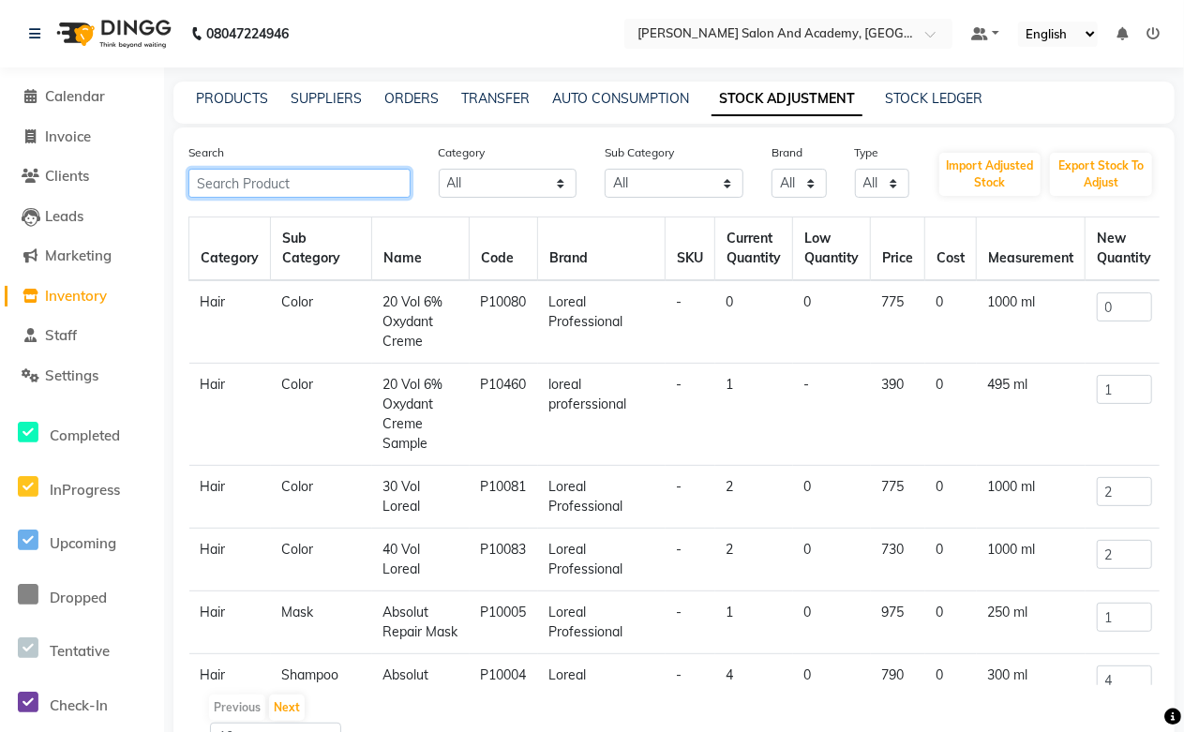
paste input "GK Juvexin Hair Taming Moisturizin"
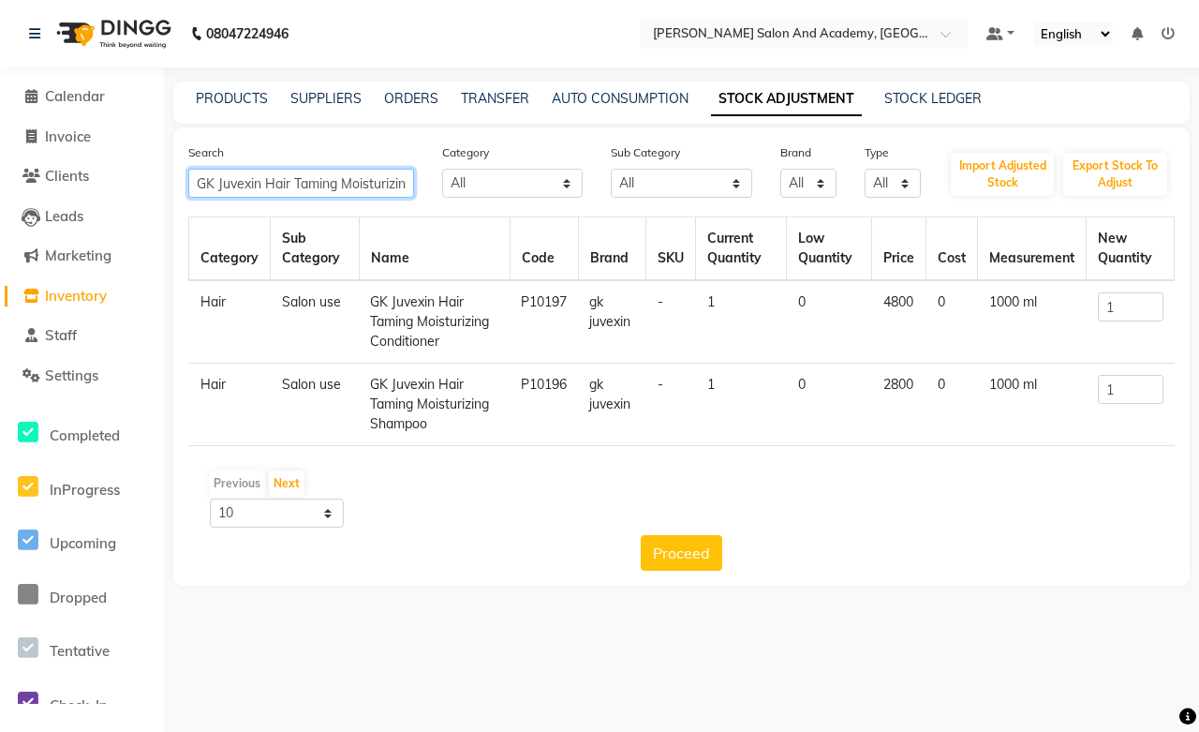
drag, startPoint x: 407, startPoint y: 189, endPoint x: 143, endPoint y: 194, distance: 263.4
click at [143, 194] on app-home "08047224946 Select Location × [PERSON_NAME] Salon And Academy, Dadabari Default…" at bounding box center [599, 307] width 1199 height 614
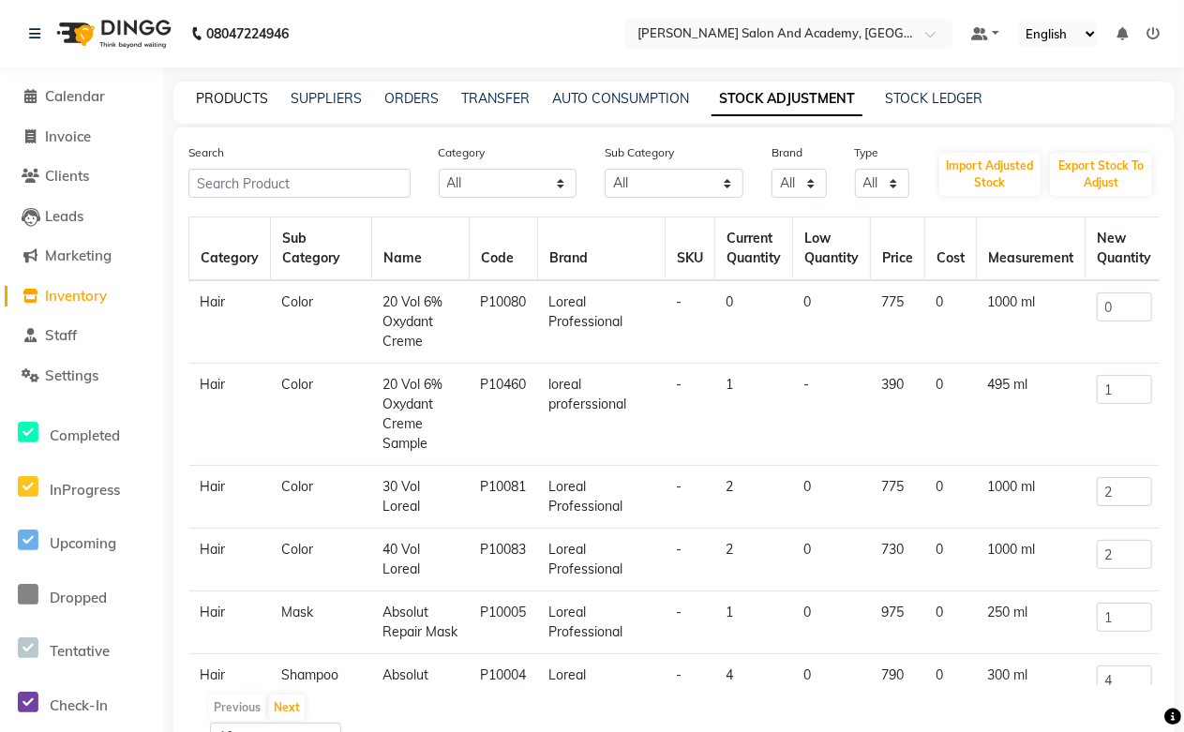
click at [245, 97] on link "PRODUCTS" at bounding box center [232, 98] width 72 height 17
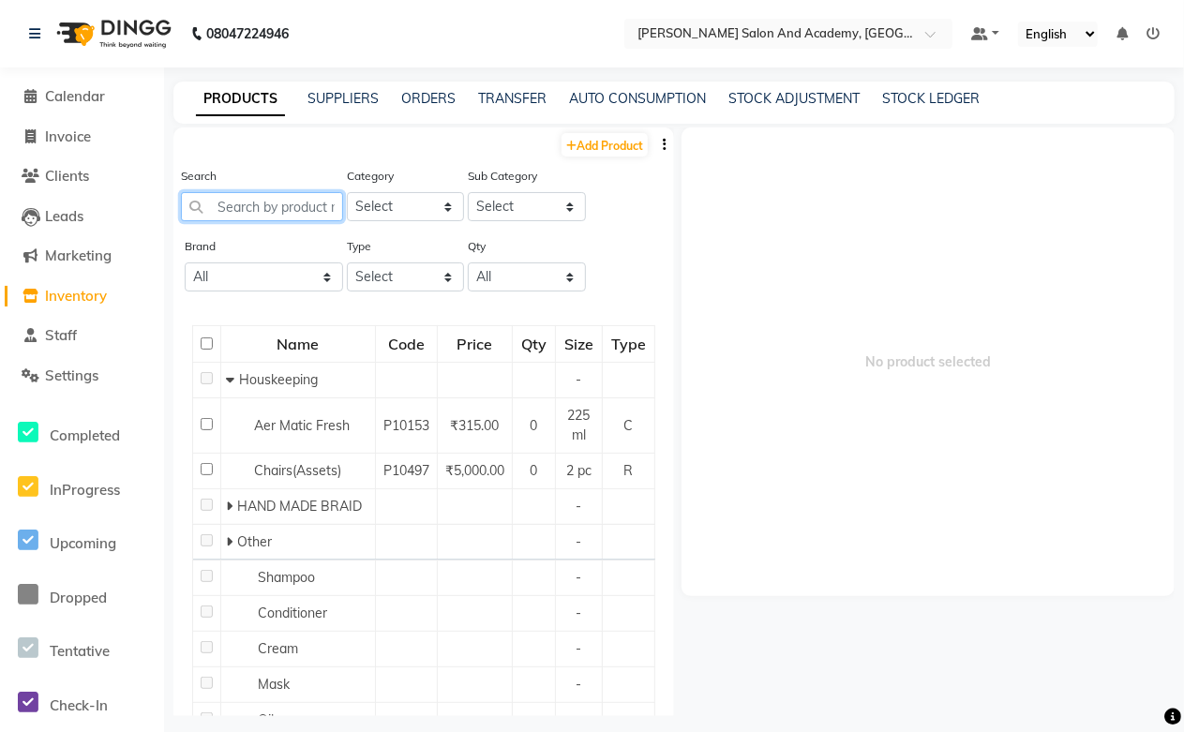
paste input "GK Juvexin Hair Taming Moisturizin"
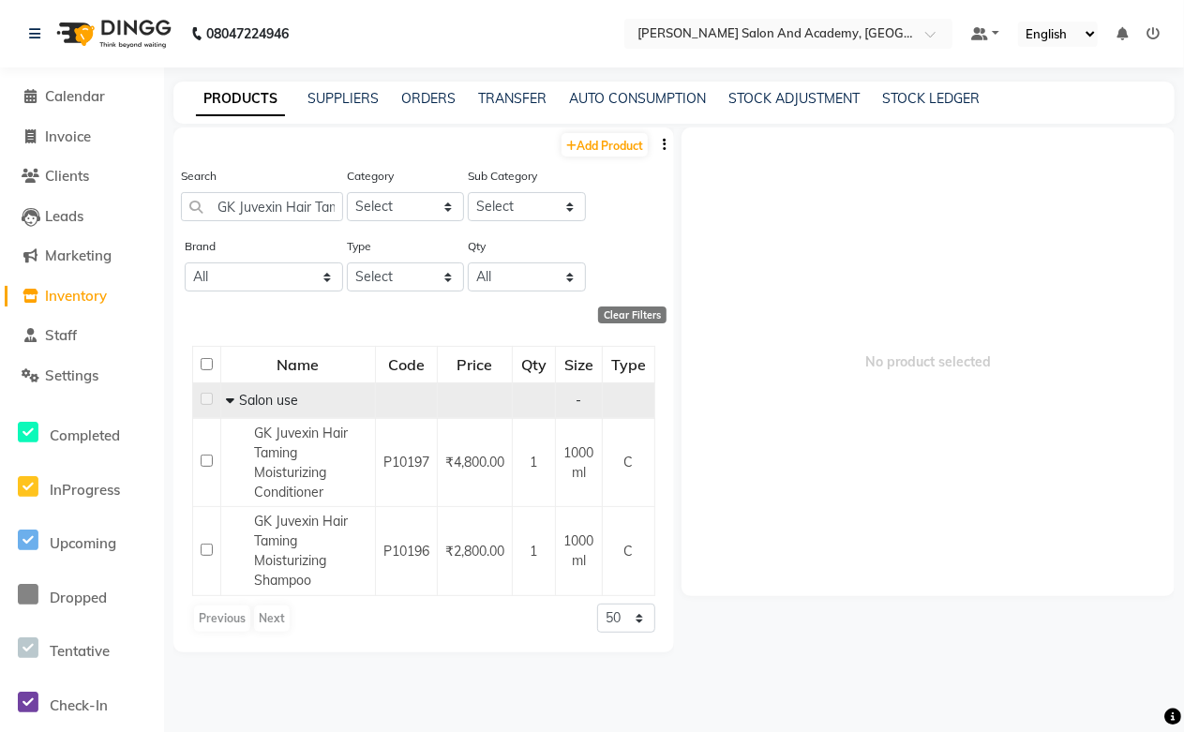
click at [230, 398] on icon at bounding box center [230, 400] width 8 height 13
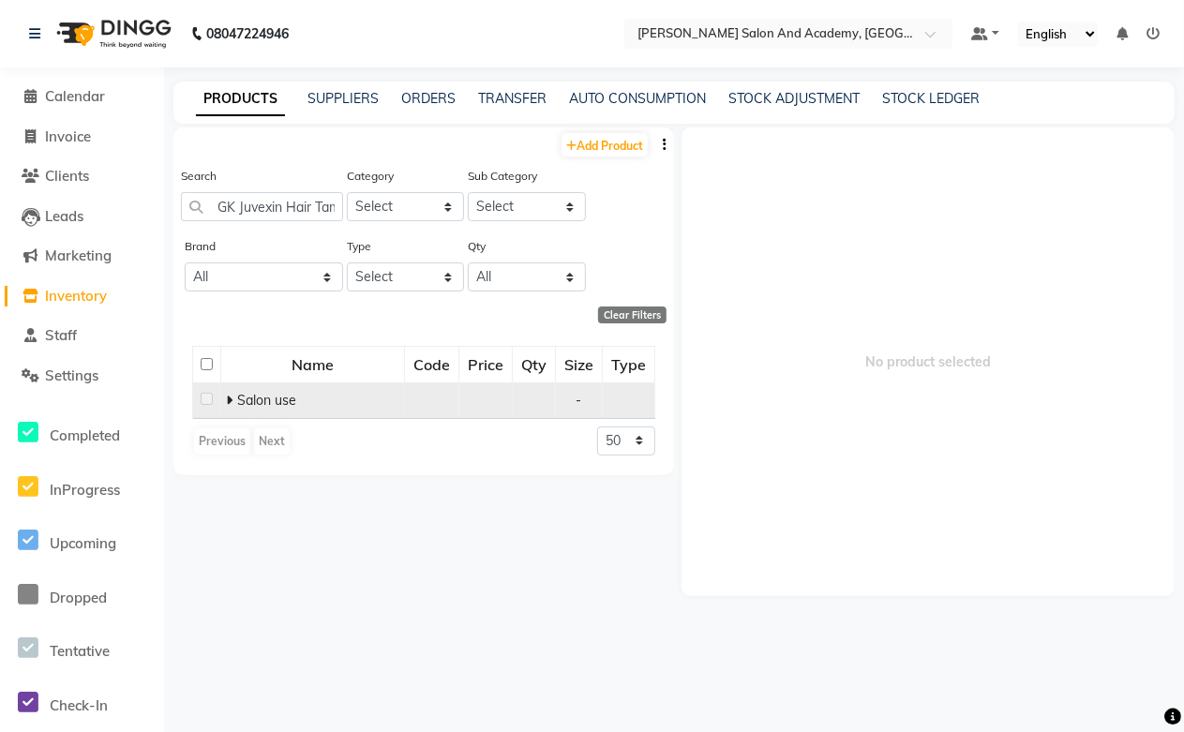
click at [230, 398] on icon at bounding box center [229, 400] width 7 height 13
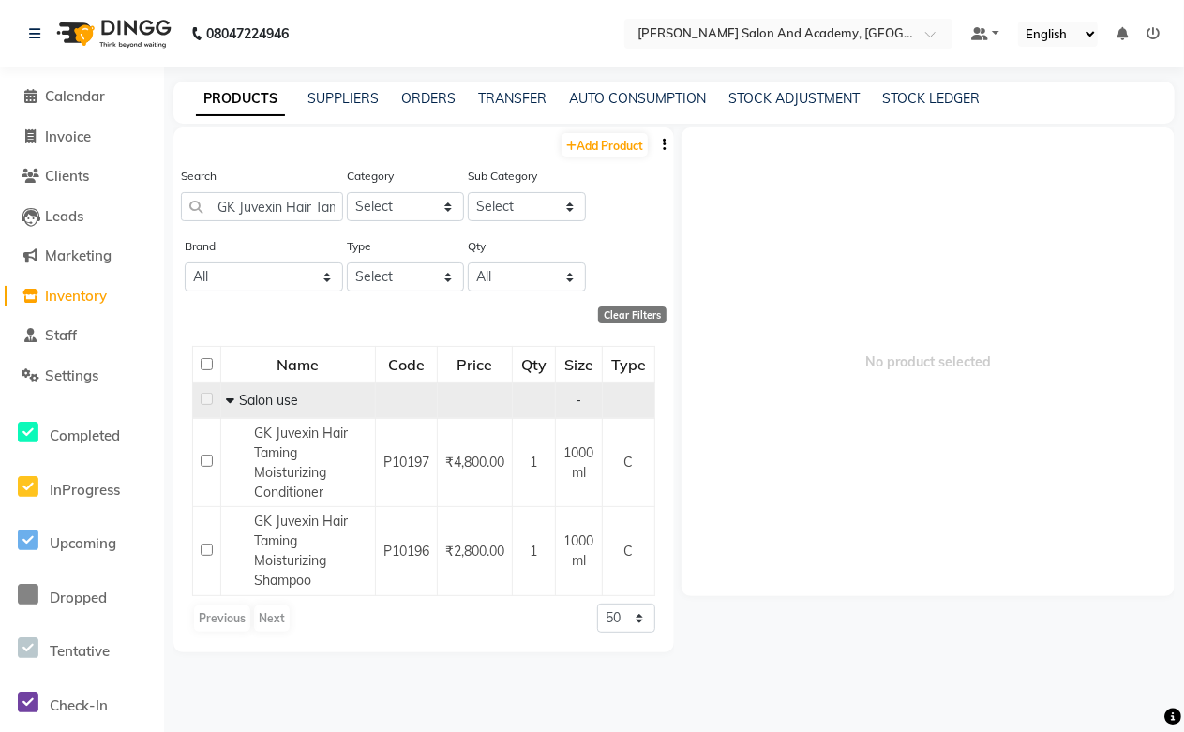
scroll to position [12, 0]
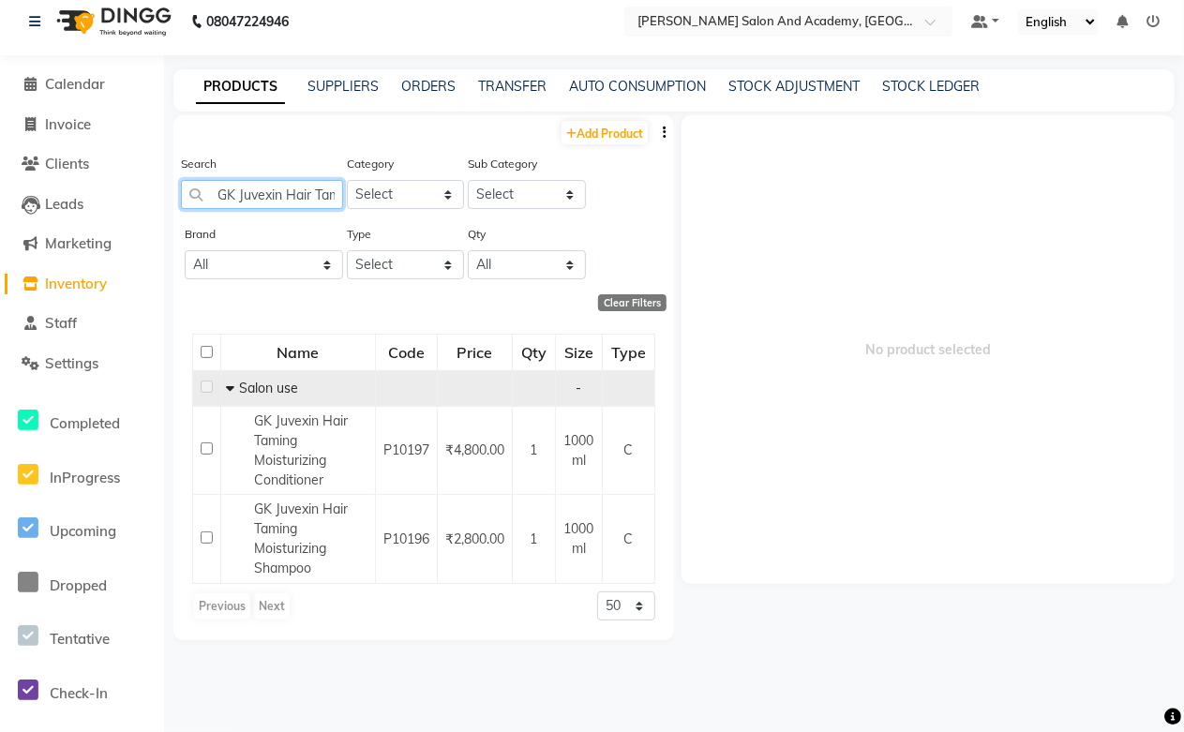
click at [319, 190] on input "GK Juvexin Hair Taming Moisturizin" at bounding box center [262, 194] width 162 height 29
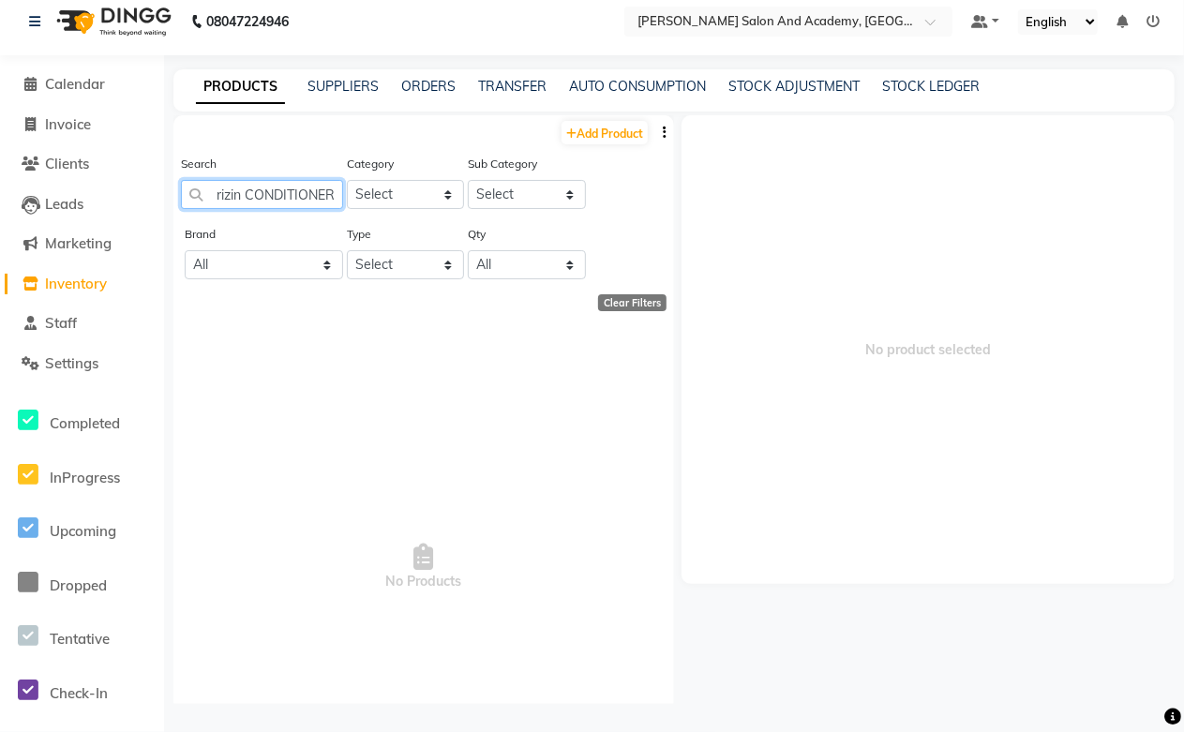
click at [232, 195] on input "GK Juvexin Hair Taming Moisturizin CONDITIONER" at bounding box center [262, 194] width 162 height 29
click at [231, 194] on input "GK Juvexin Hair Taming Moisturizin CONDITIONER" at bounding box center [262, 194] width 162 height 29
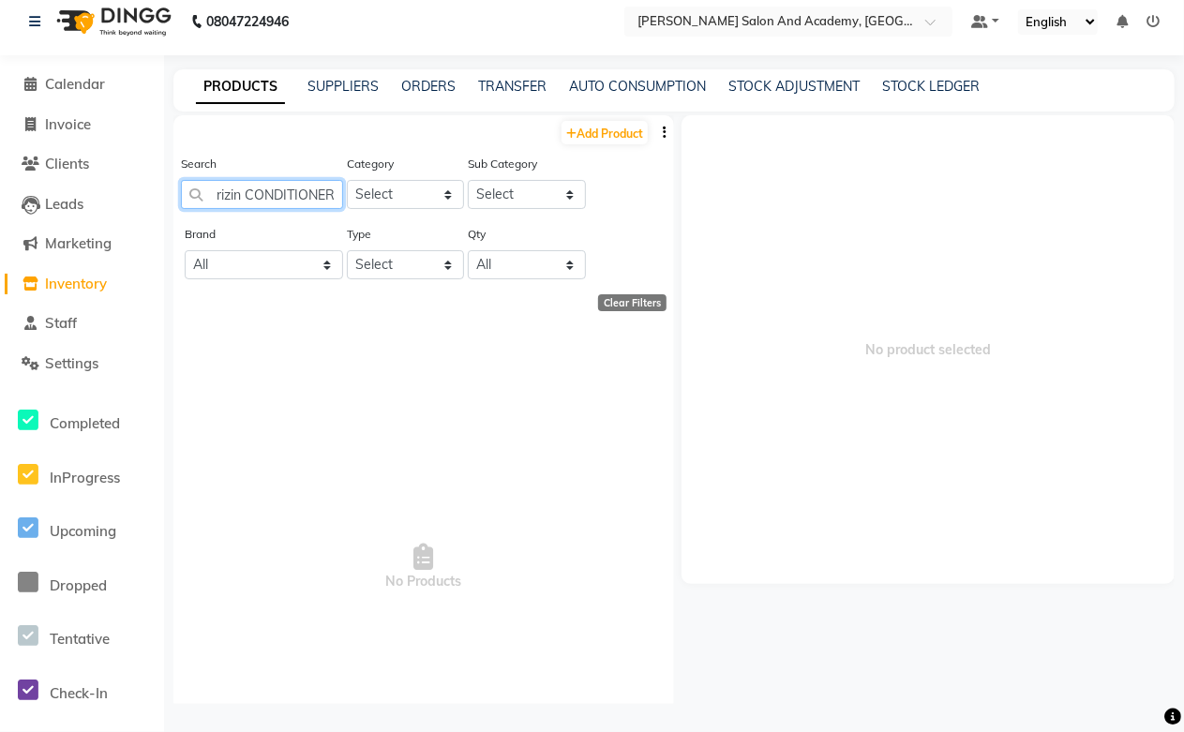
click at [231, 194] on input "GK Juvexin Hair Taming Moisturizin CONDITIONER" at bounding box center [262, 194] width 162 height 29
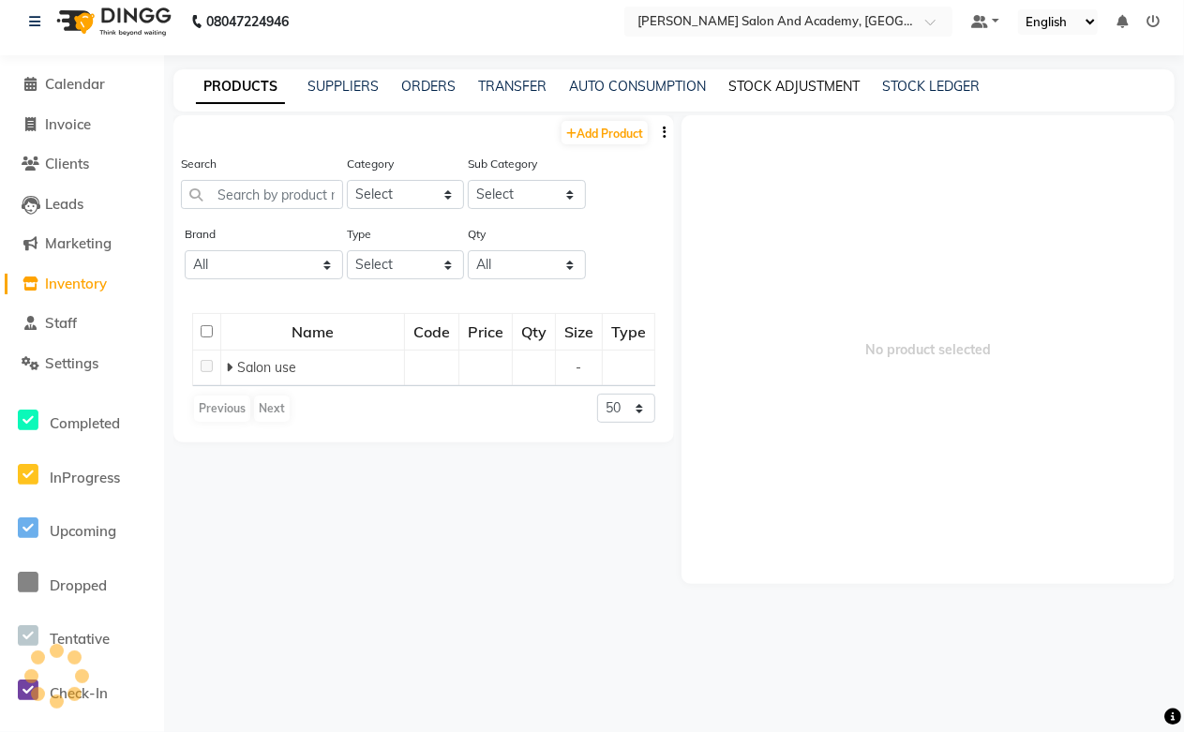
click at [755, 84] on link "STOCK ADJUSTMENT" at bounding box center [793, 86] width 131 height 17
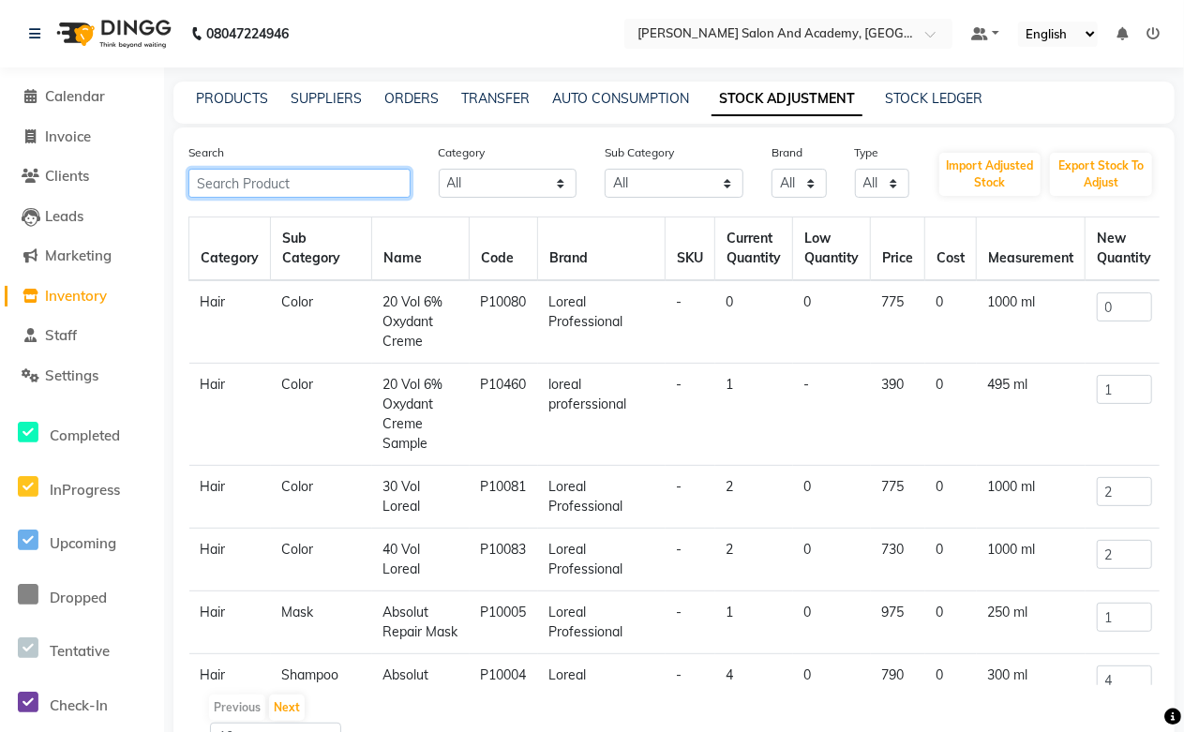
paste input "GK Juvexin Hair Taming Moisturizin CONDITIONER"
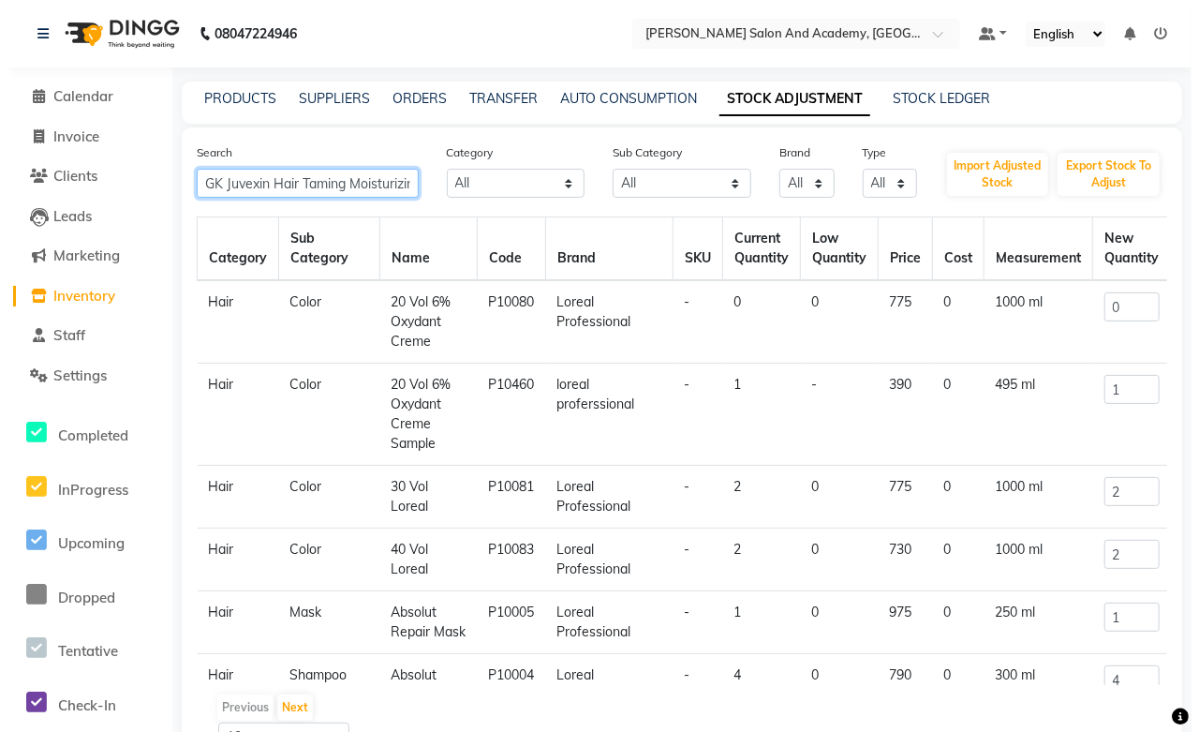
scroll to position [0, 97]
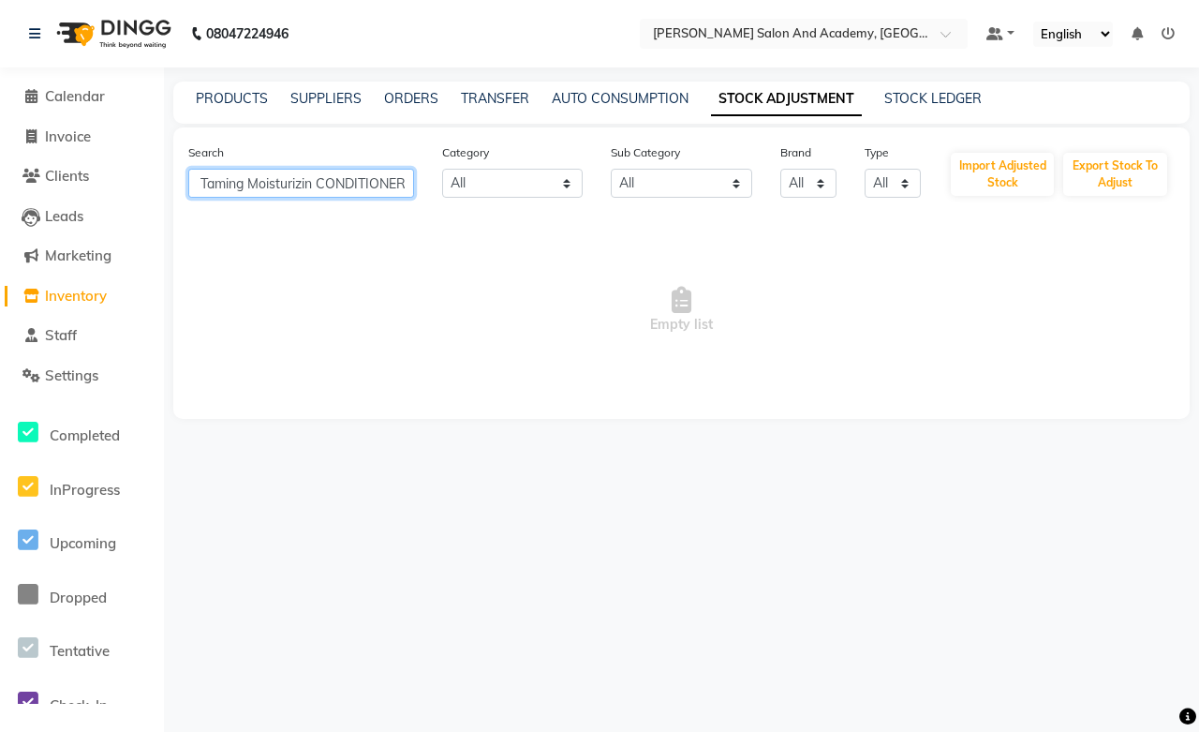
click at [309, 181] on input "GK Juvexin Hair Taming Moisturizin CONDITIONER" at bounding box center [301, 183] width 226 height 29
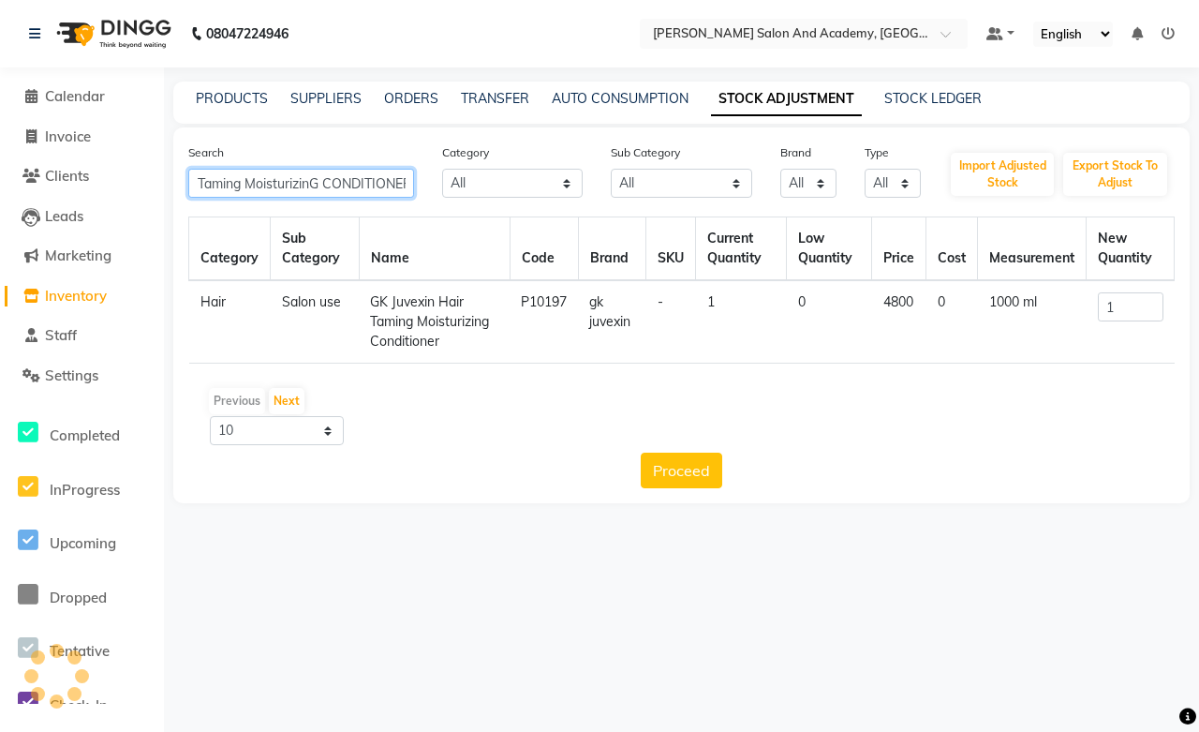
click at [273, 185] on input "GK Juvexin Hair Taming MoisturizinG CONDITIONER" at bounding box center [301, 183] width 226 height 29
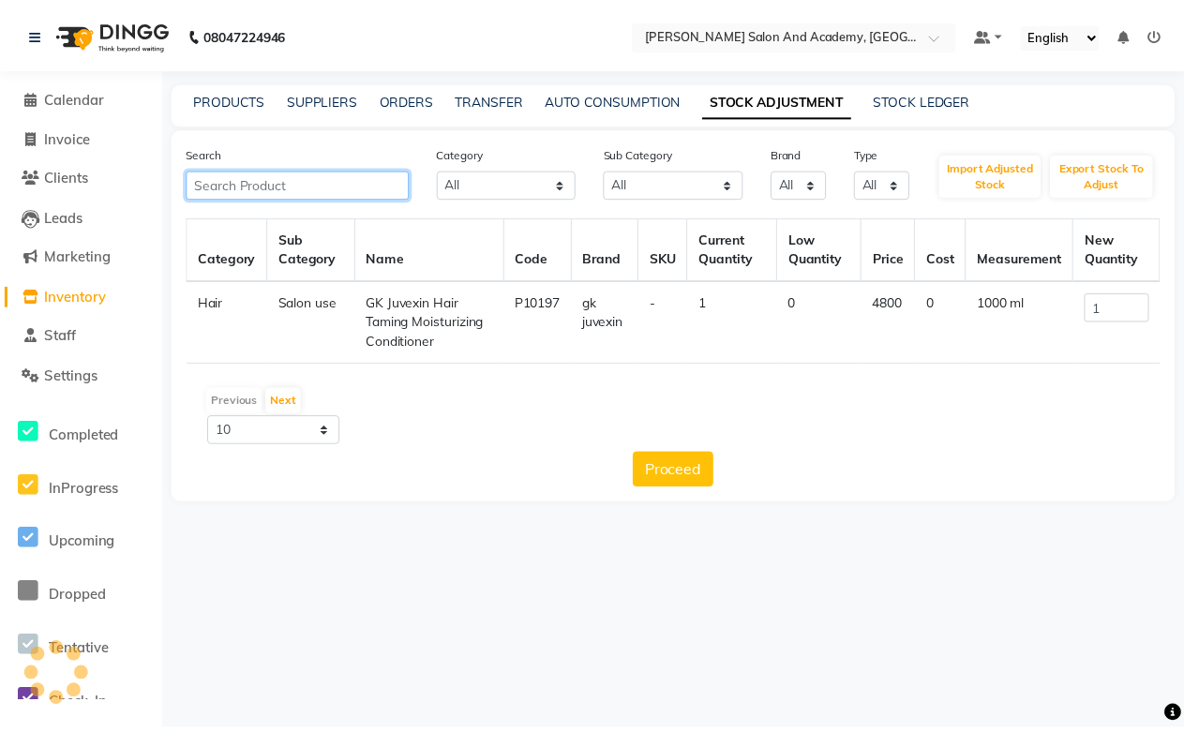
scroll to position [0, 0]
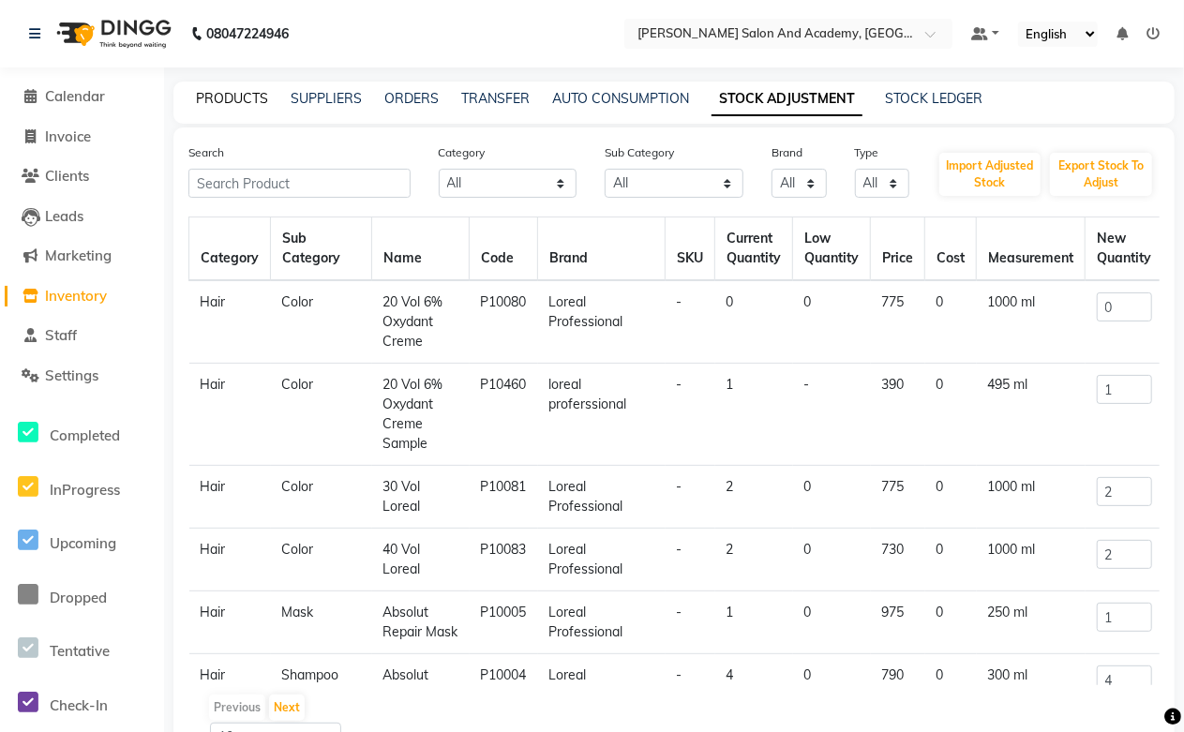
click at [245, 97] on link "PRODUCTS" at bounding box center [232, 98] width 72 height 17
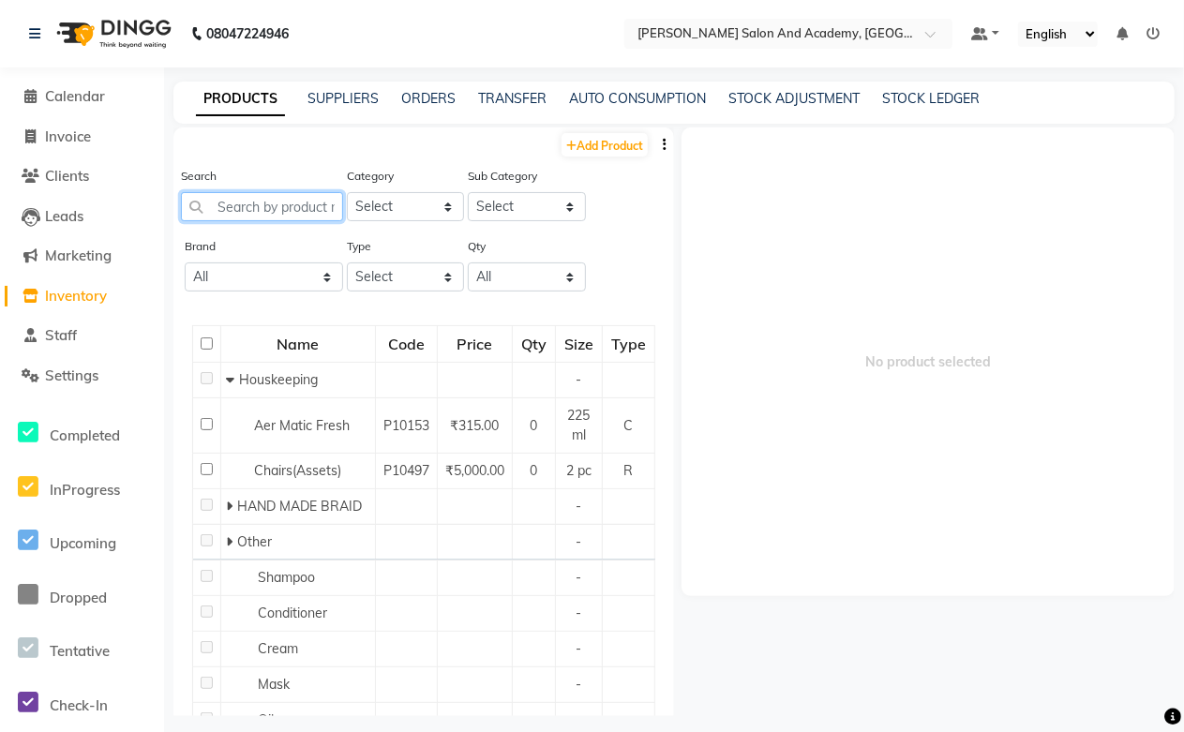
paste input "GK Juvexin Hair Taming MoisturizinG CONDITIONER"
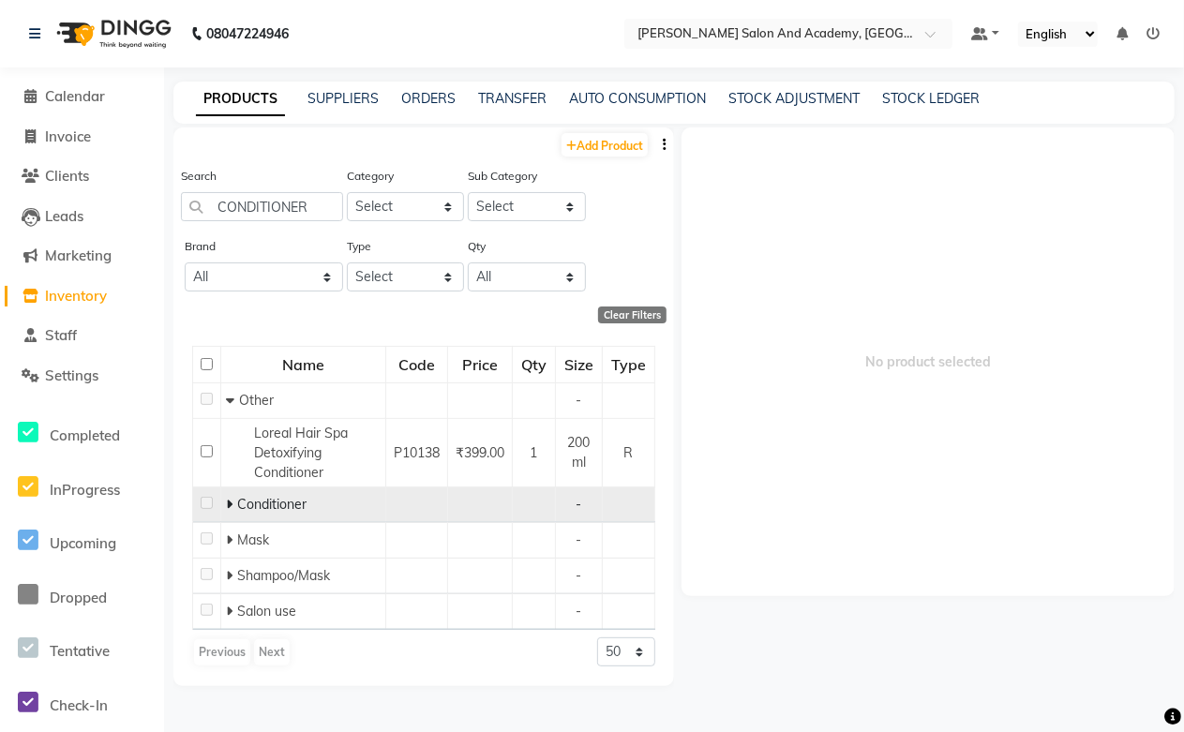
click at [227, 501] on icon at bounding box center [229, 504] width 7 height 13
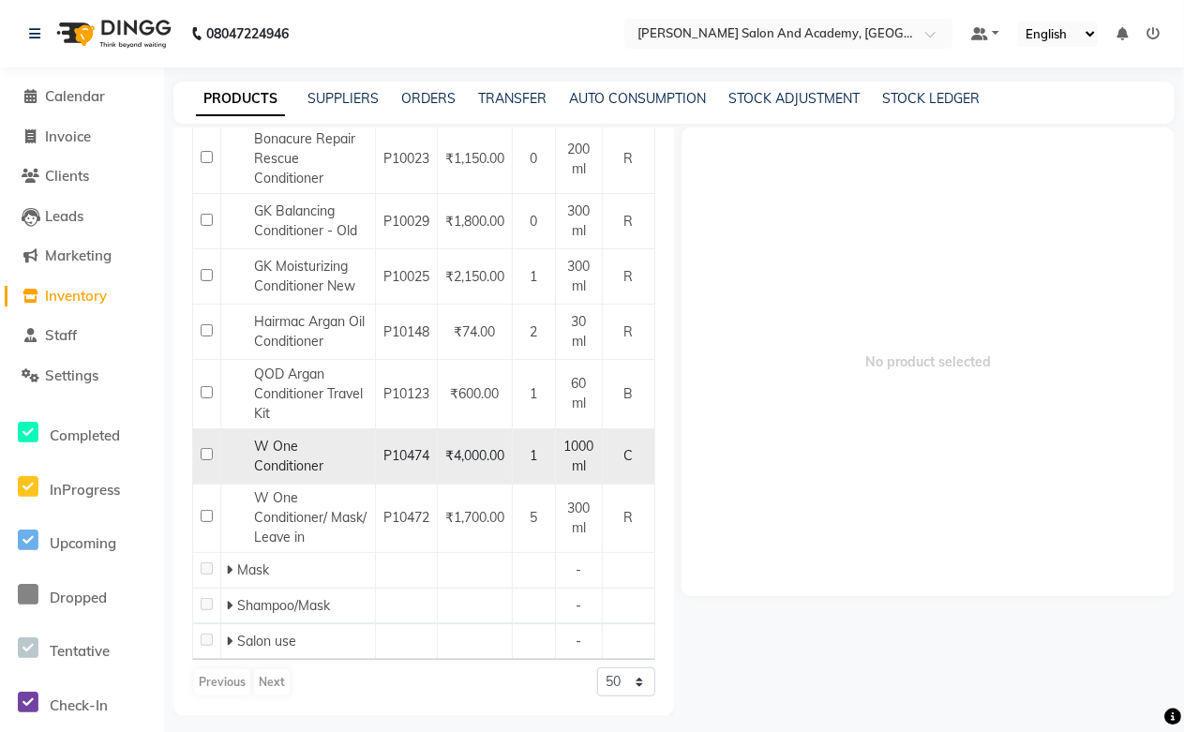
scroll to position [426, 0]
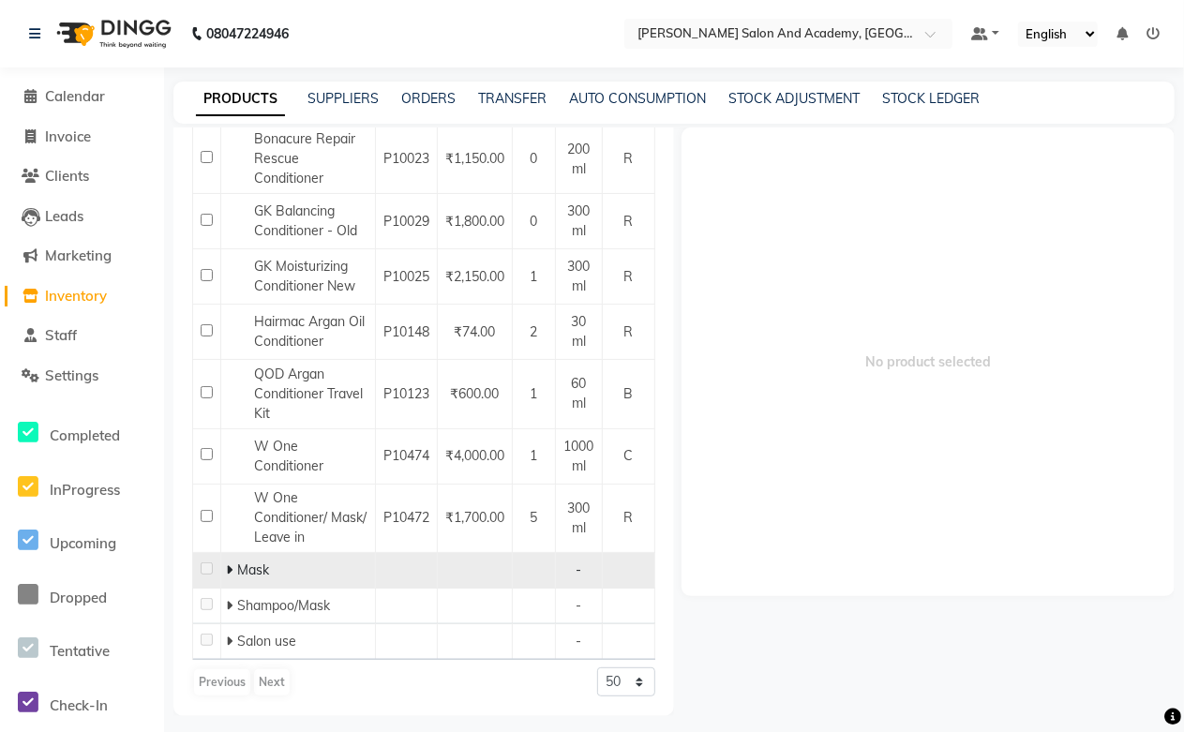
click at [230, 575] on icon at bounding box center [229, 569] width 7 height 13
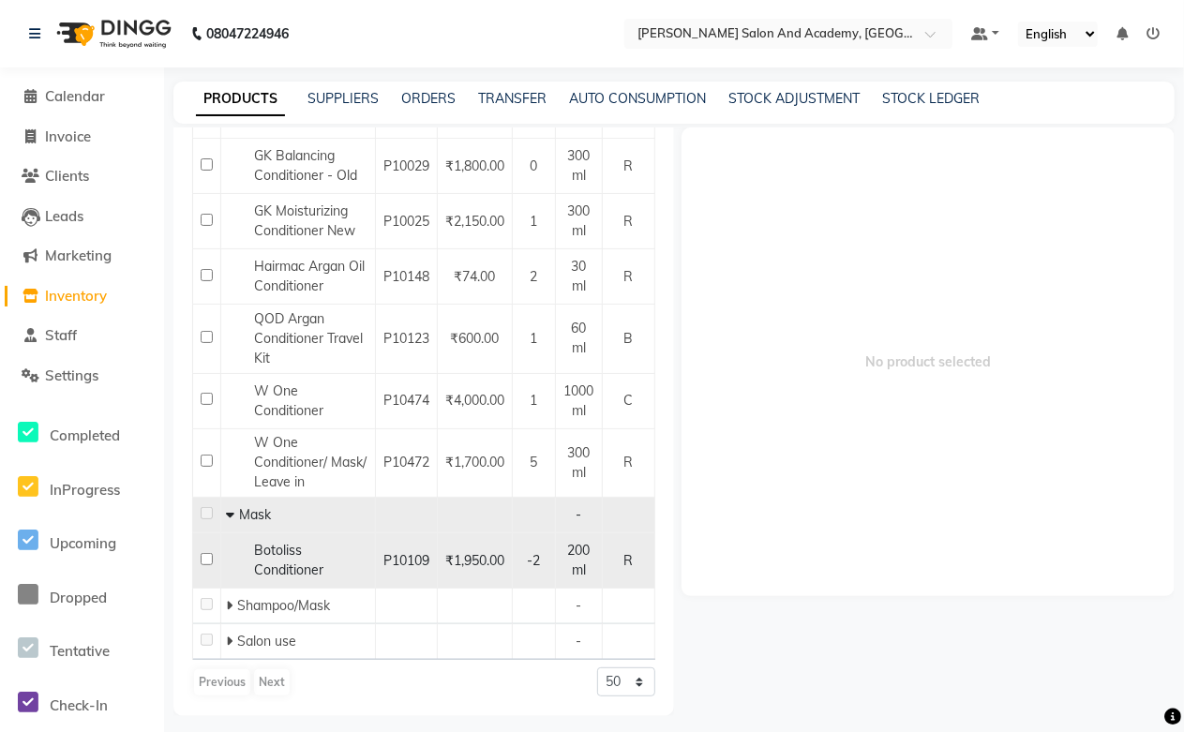
scroll to position [12, 0]
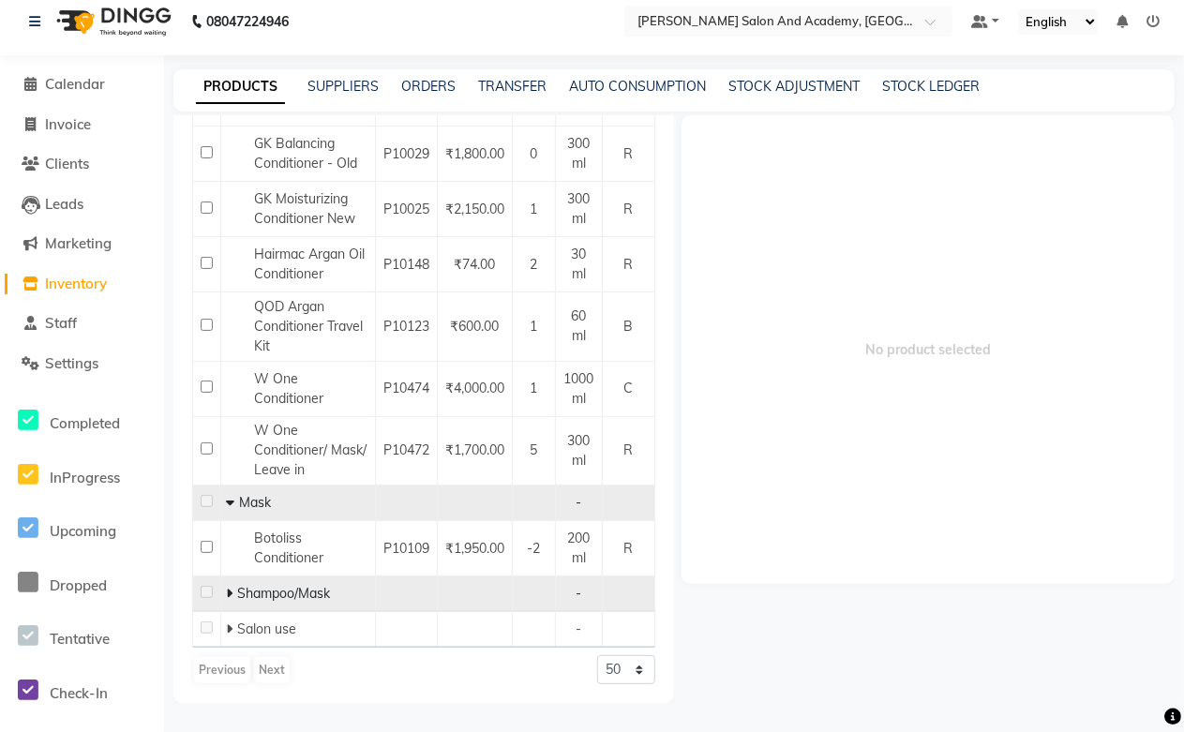
click at [227, 591] on icon at bounding box center [229, 593] width 7 height 13
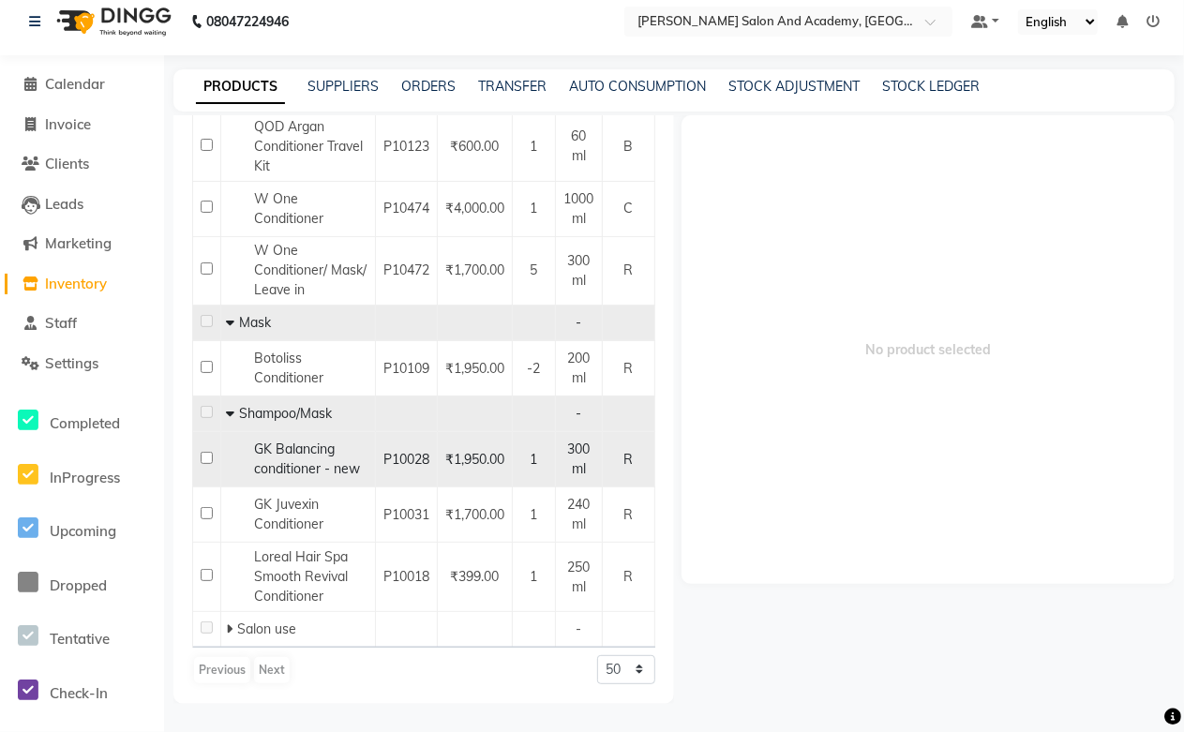
scroll to position [676, 0]
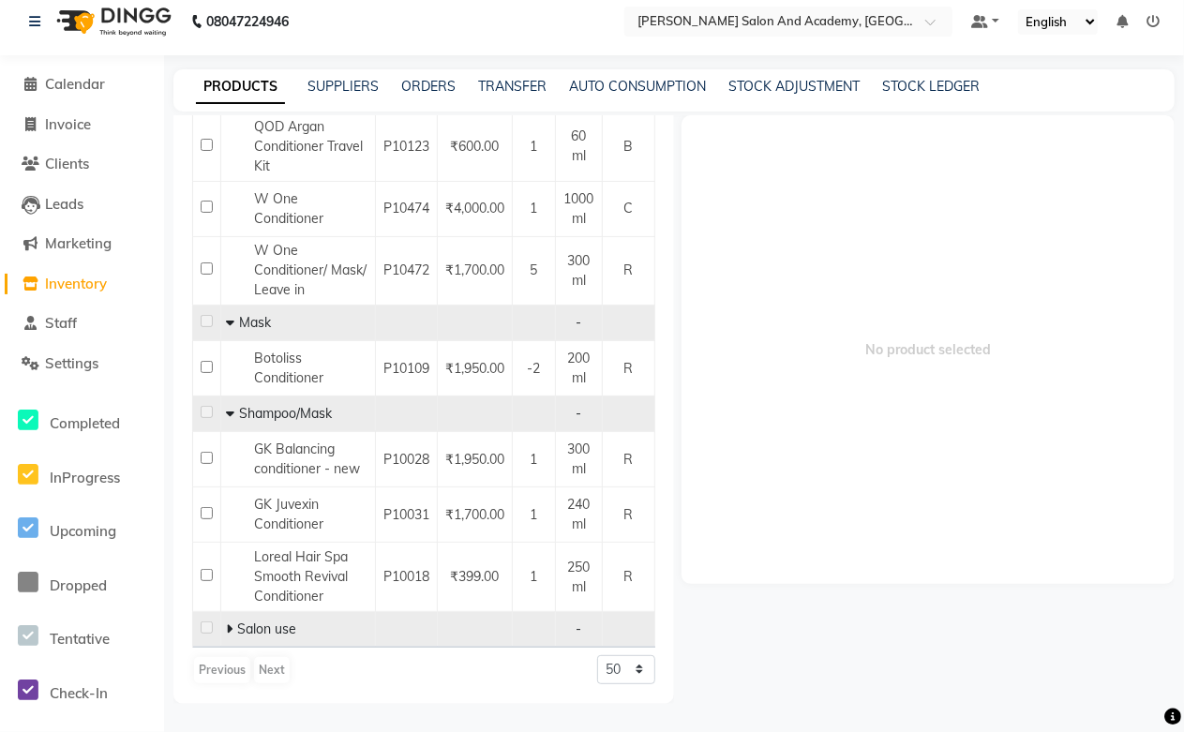
click at [226, 630] on icon at bounding box center [229, 628] width 7 height 13
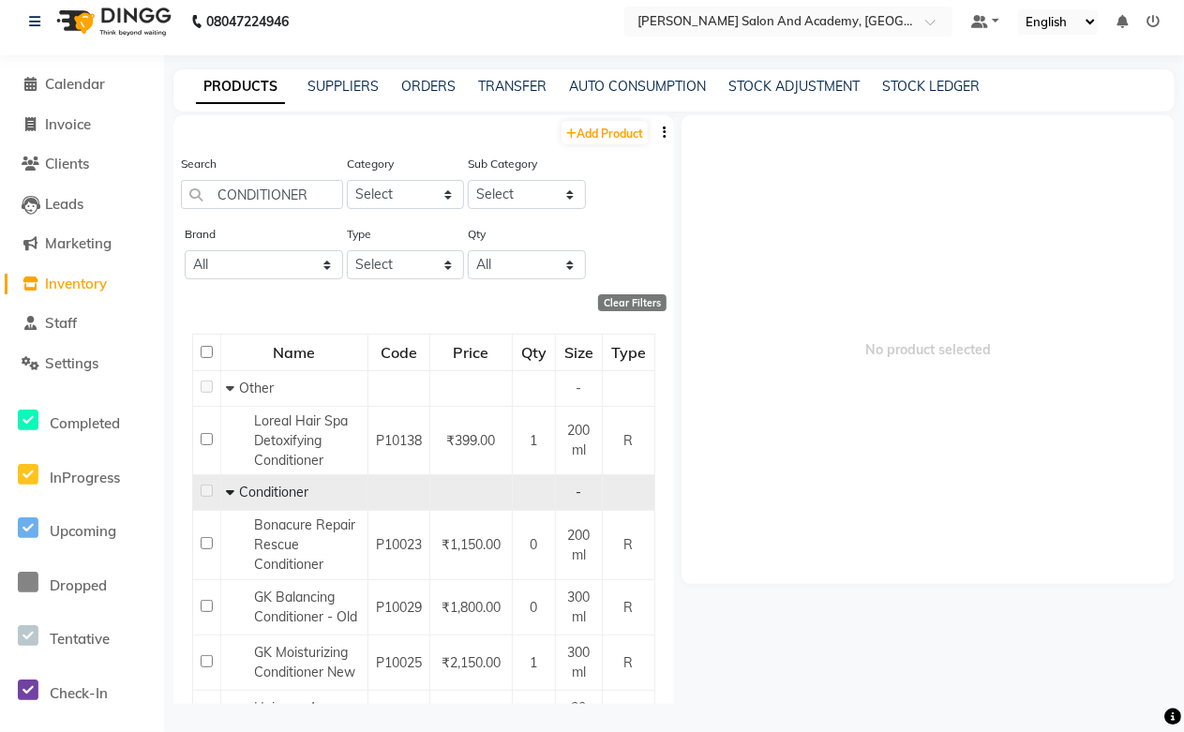
scroll to position [0, 0]
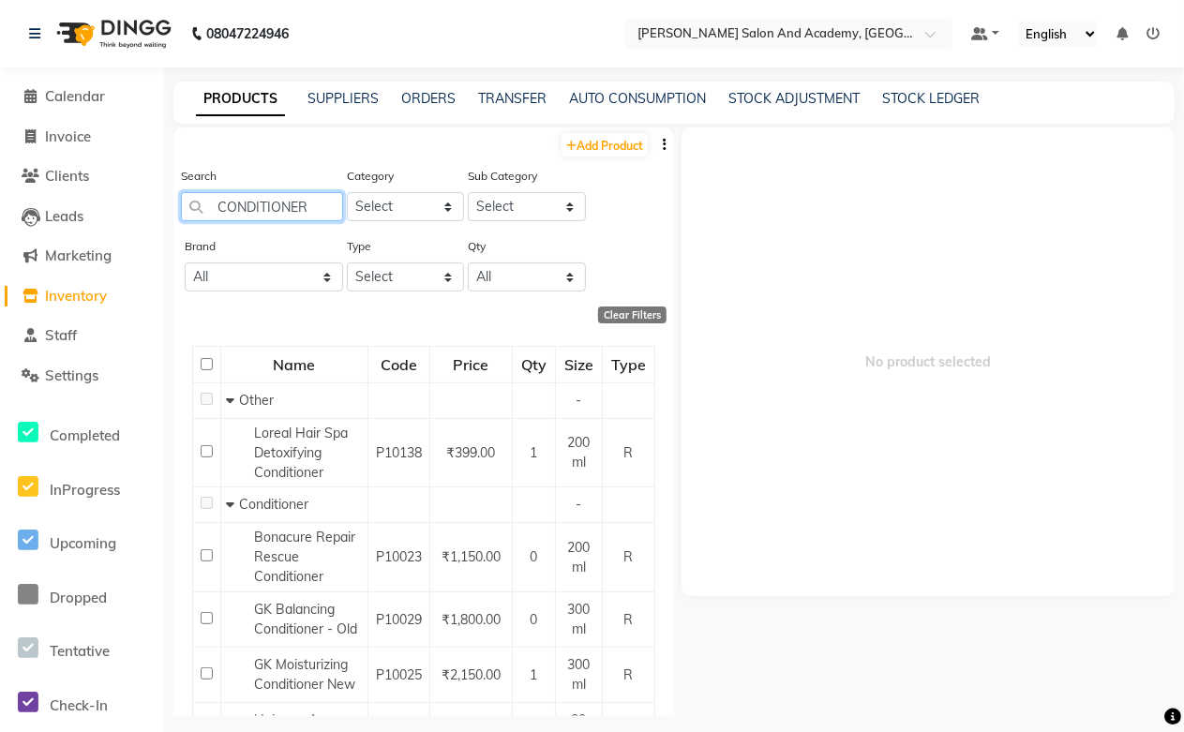
click at [220, 201] on input "CONDITIONER" at bounding box center [262, 206] width 162 height 29
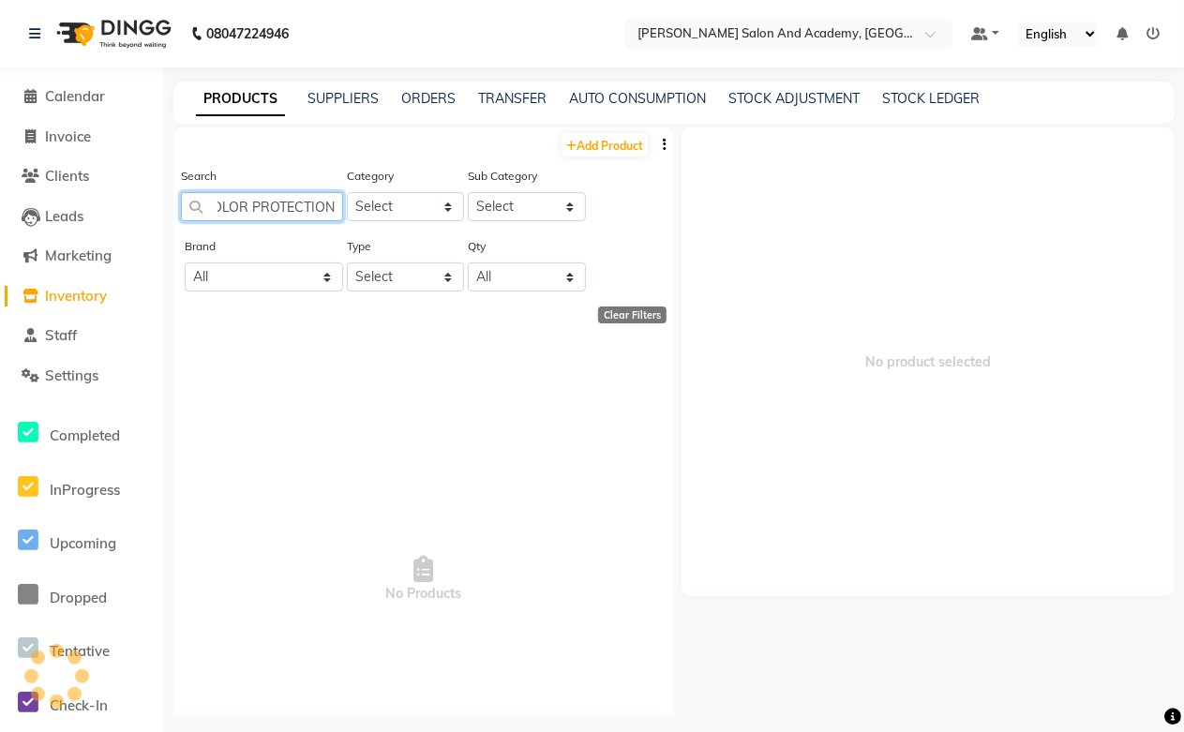
scroll to position [0, 14]
click at [332, 204] on input "COLOR PROTECTION" at bounding box center [262, 206] width 162 height 29
click at [307, 211] on input "COLOR PROTECTION" at bounding box center [262, 206] width 162 height 29
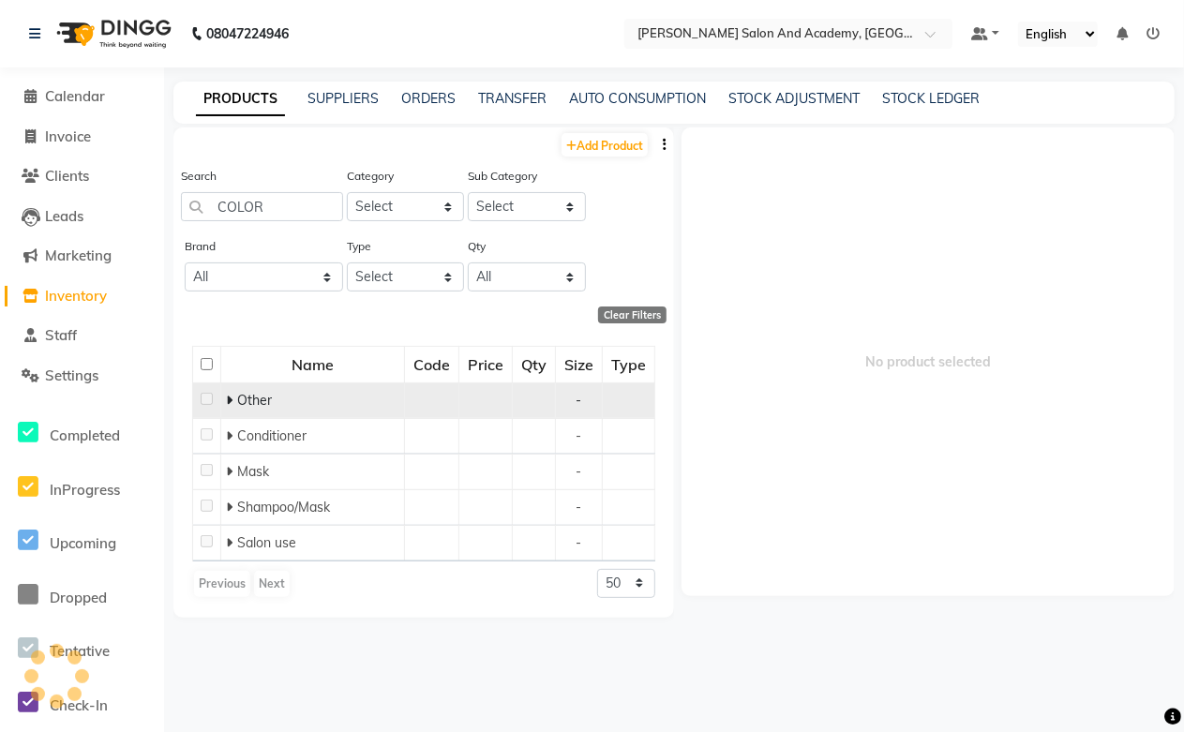
click at [228, 399] on icon at bounding box center [229, 400] width 7 height 13
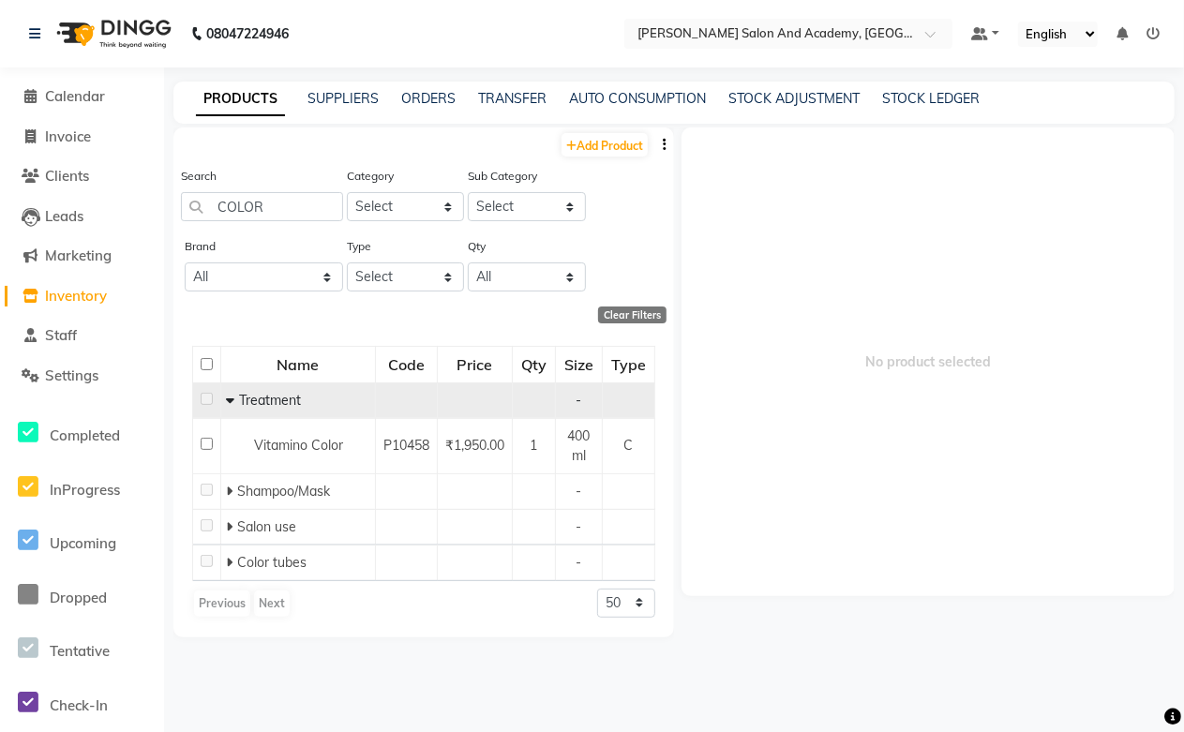
click at [230, 397] on icon at bounding box center [230, 400] width 8 height 13
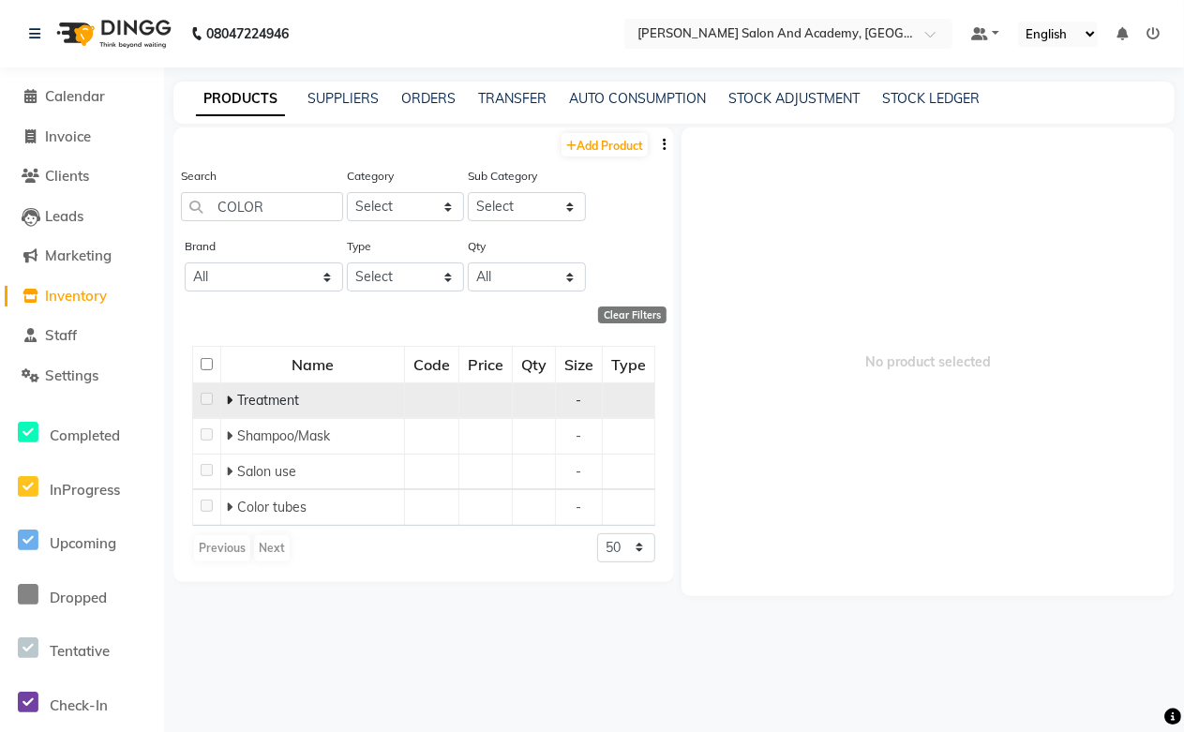
click at [230, 397] on icon at bounding box center [229, 400] width 7 height 13
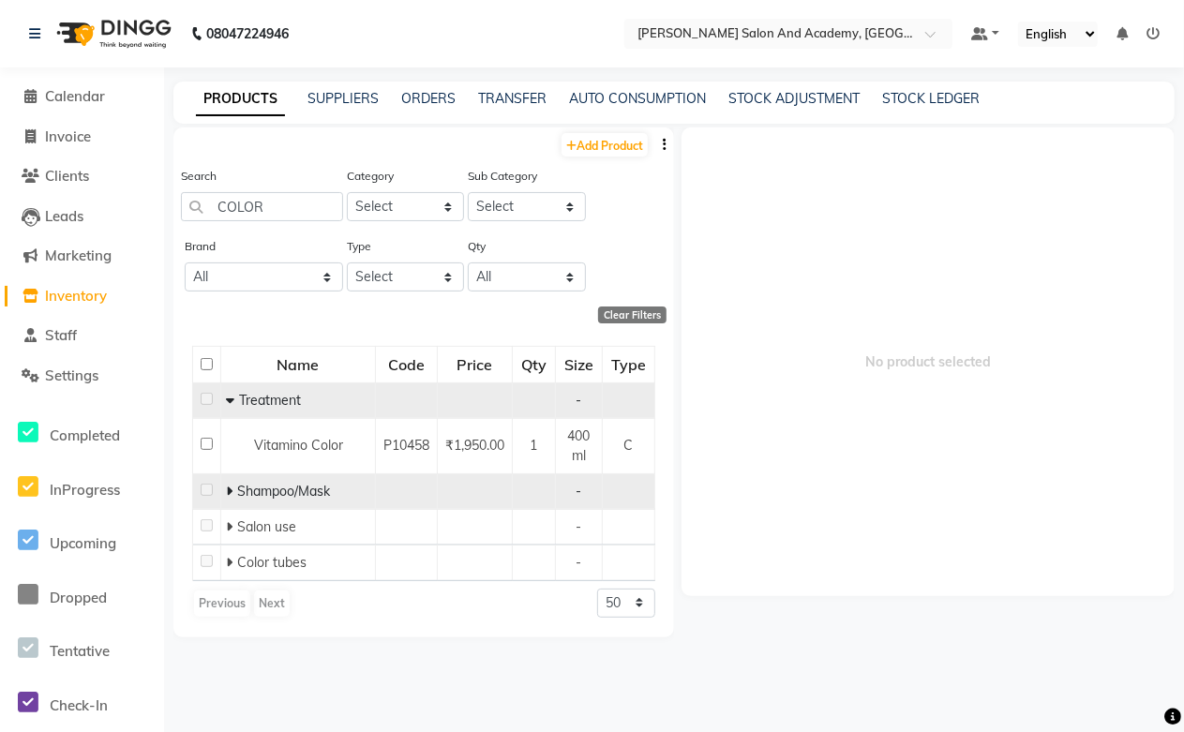
click at [229, 491] on icon at bounding box center [229, 490] width 7 height 13
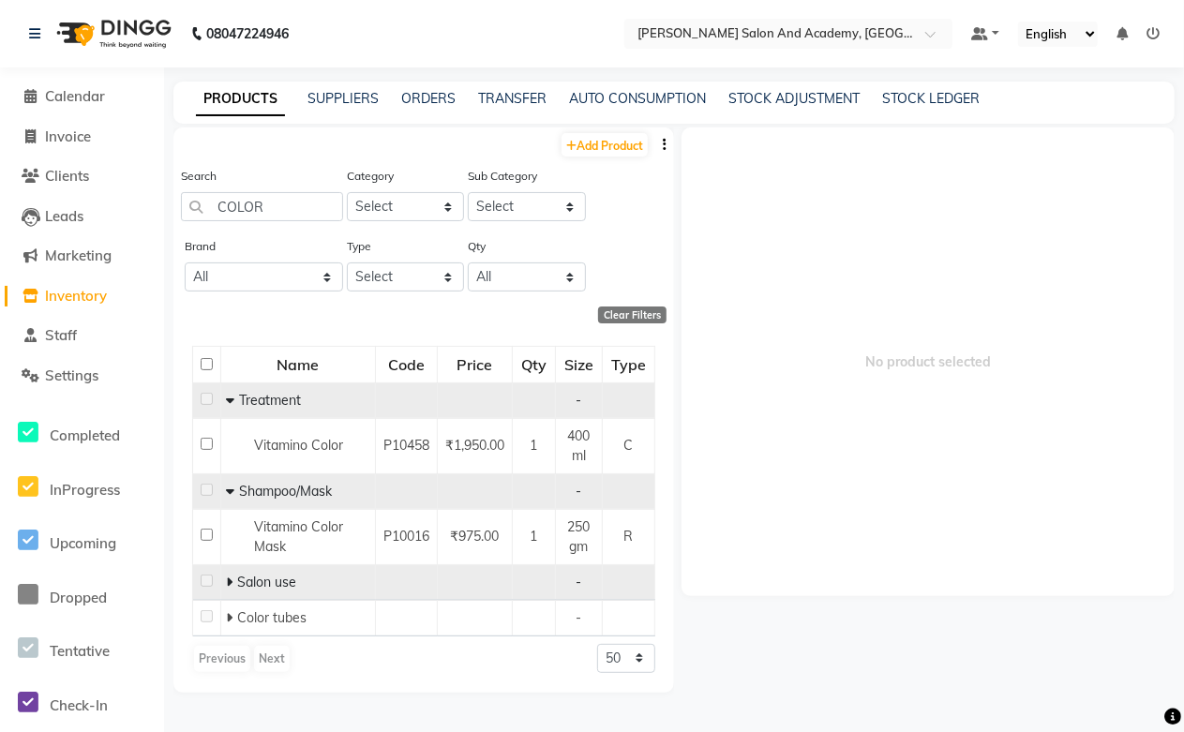
click at [229, 583] on icon at bounding box center [229, 581] width 7 height 13
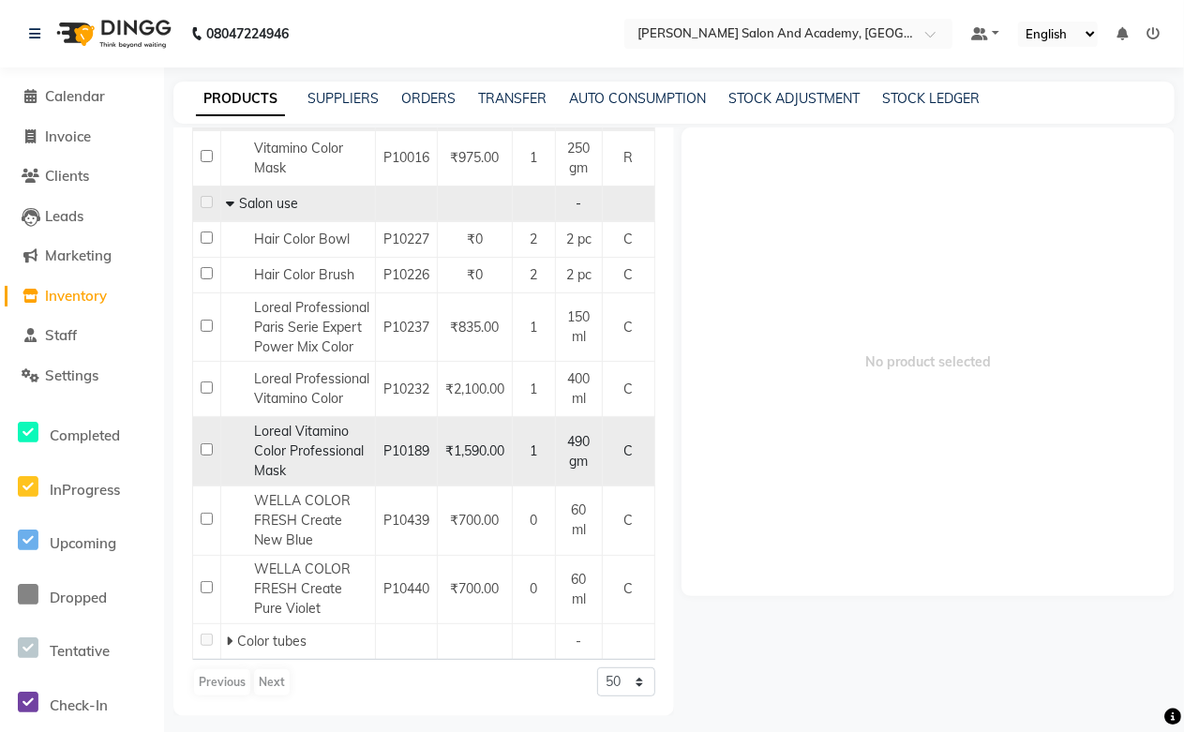
scroll to position [466, 0]
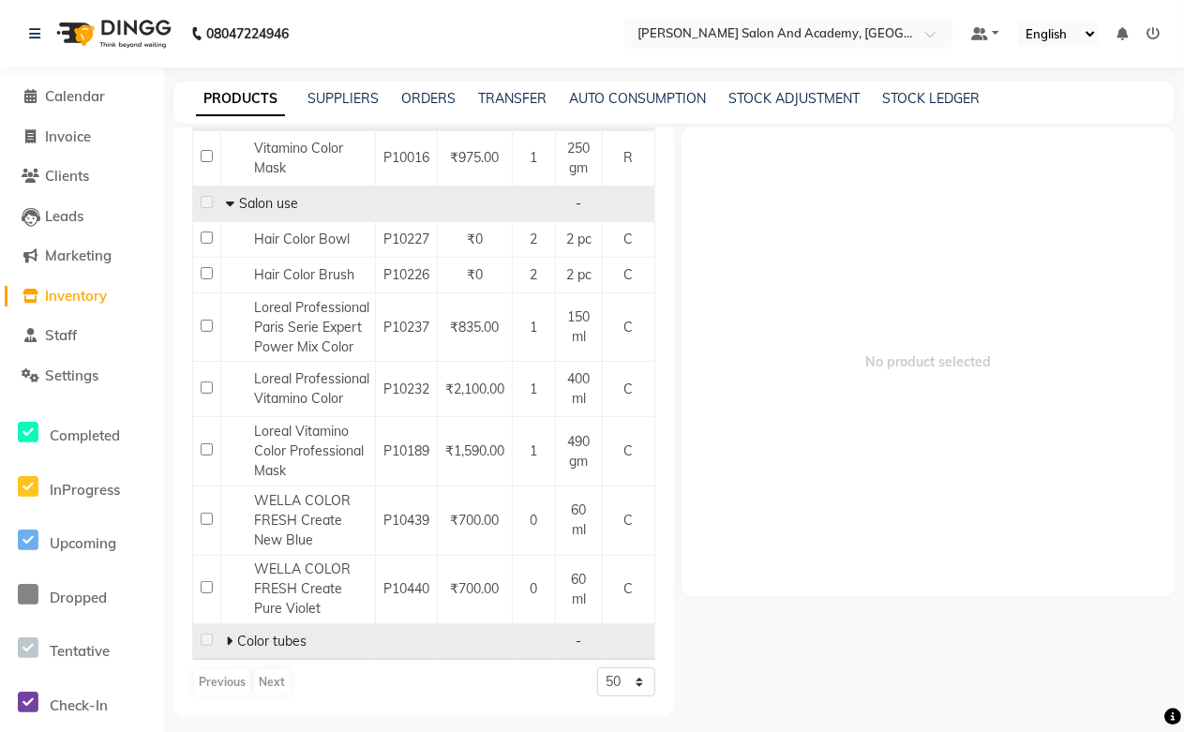
click at [227, 640] on icon at bounding box center [229, 640] width 7 height 13
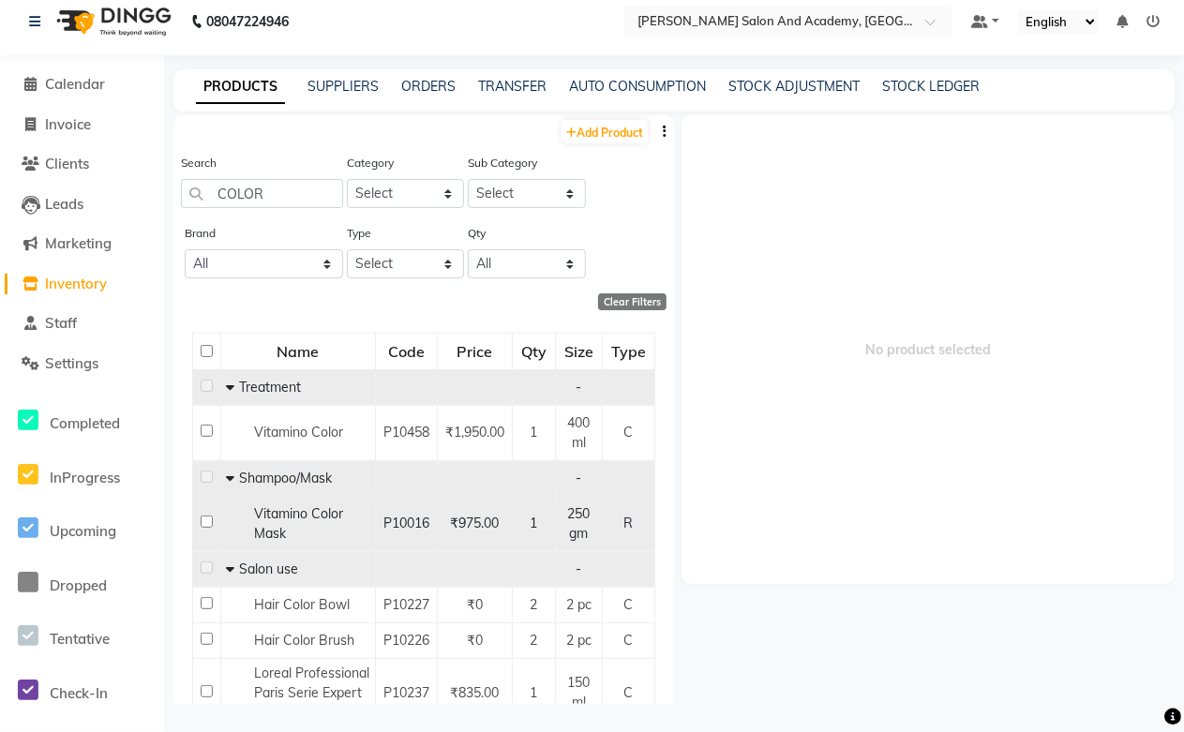
scroll to position [0, 0]
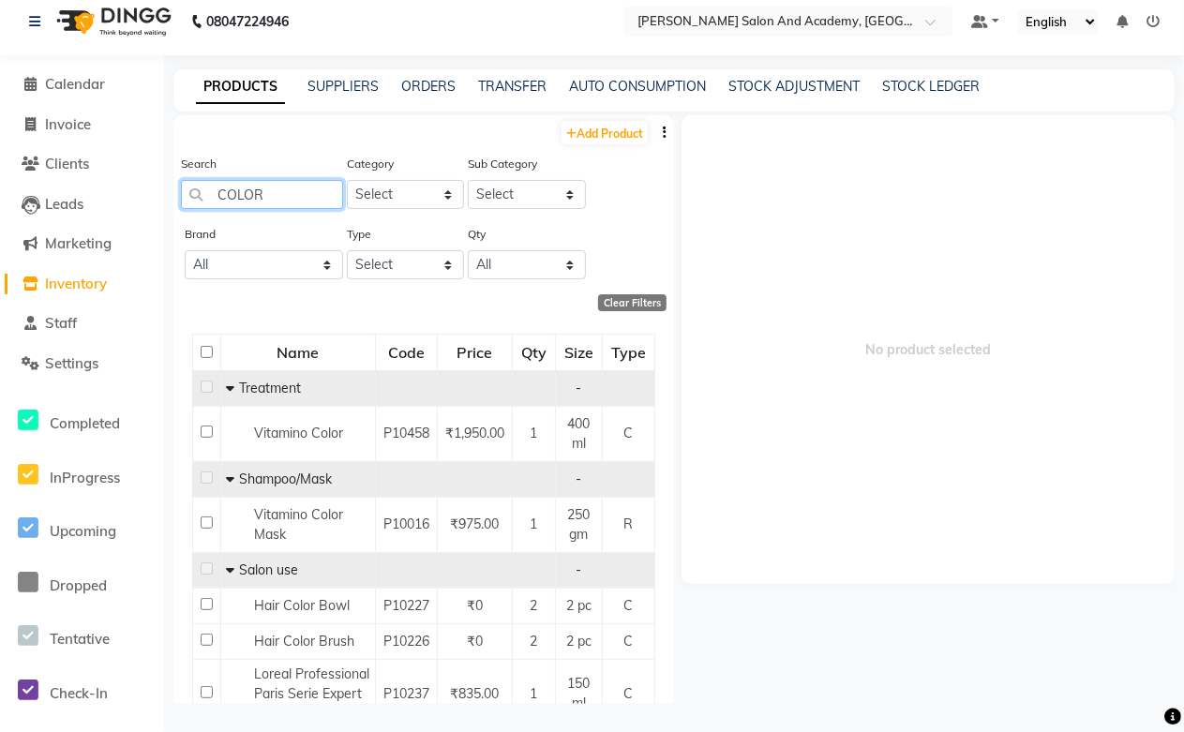
click at [269, 207] on input "COLOR" at bounding box center [262, 194] width 162 height 29
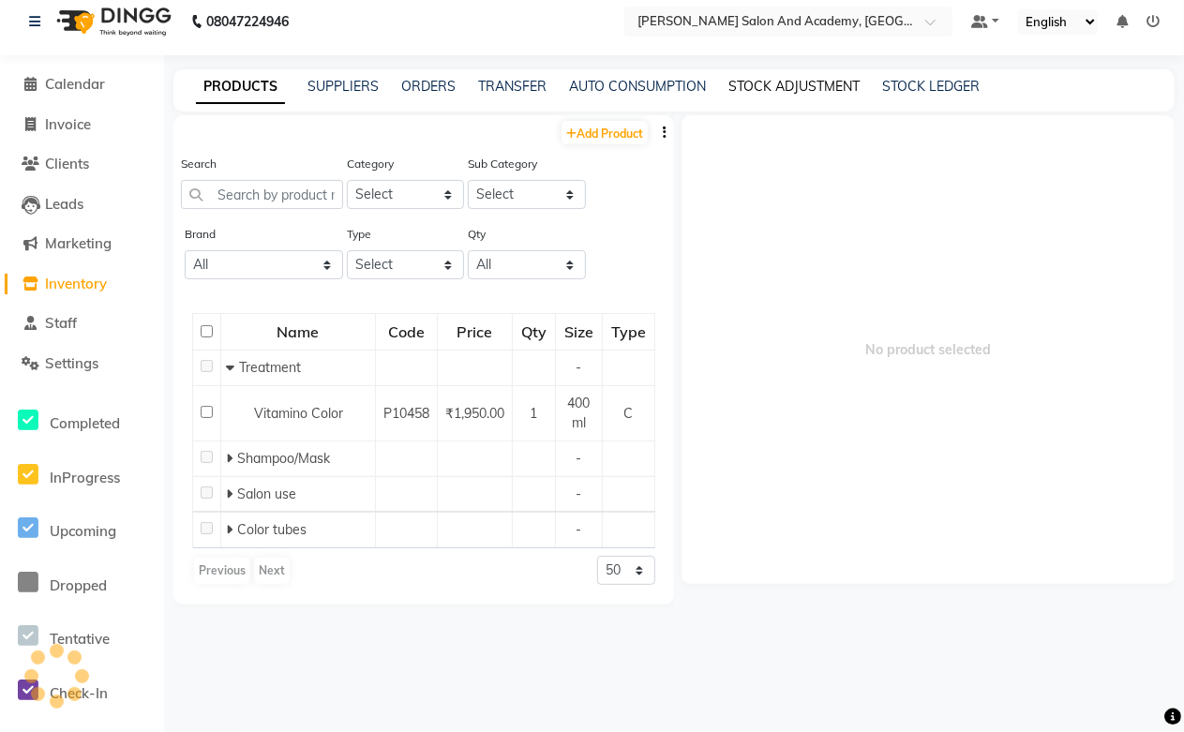
click at [819, 80] on link "STOCK ADJUSTMENT" at bounding box center [793, 86] width 131 height 17
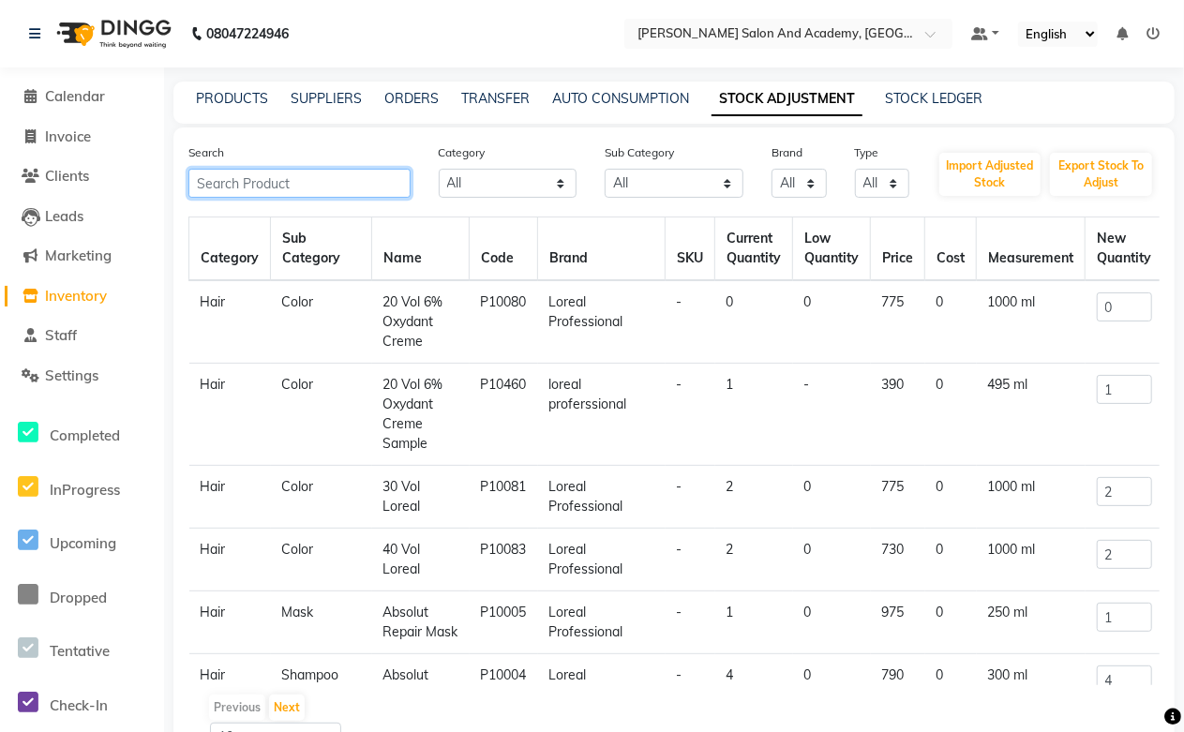
click at [356, 171] on input "text" at bounding box center [299, 183] width 222 height 29
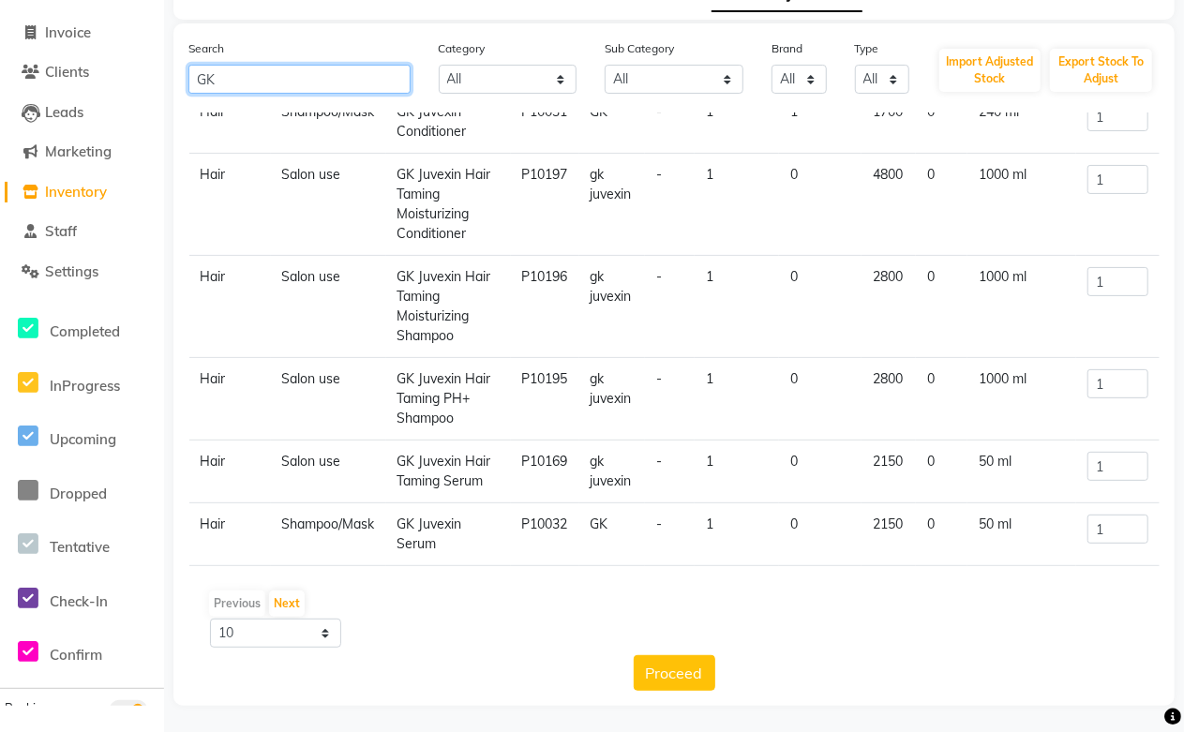
scroll to position [106, 0]
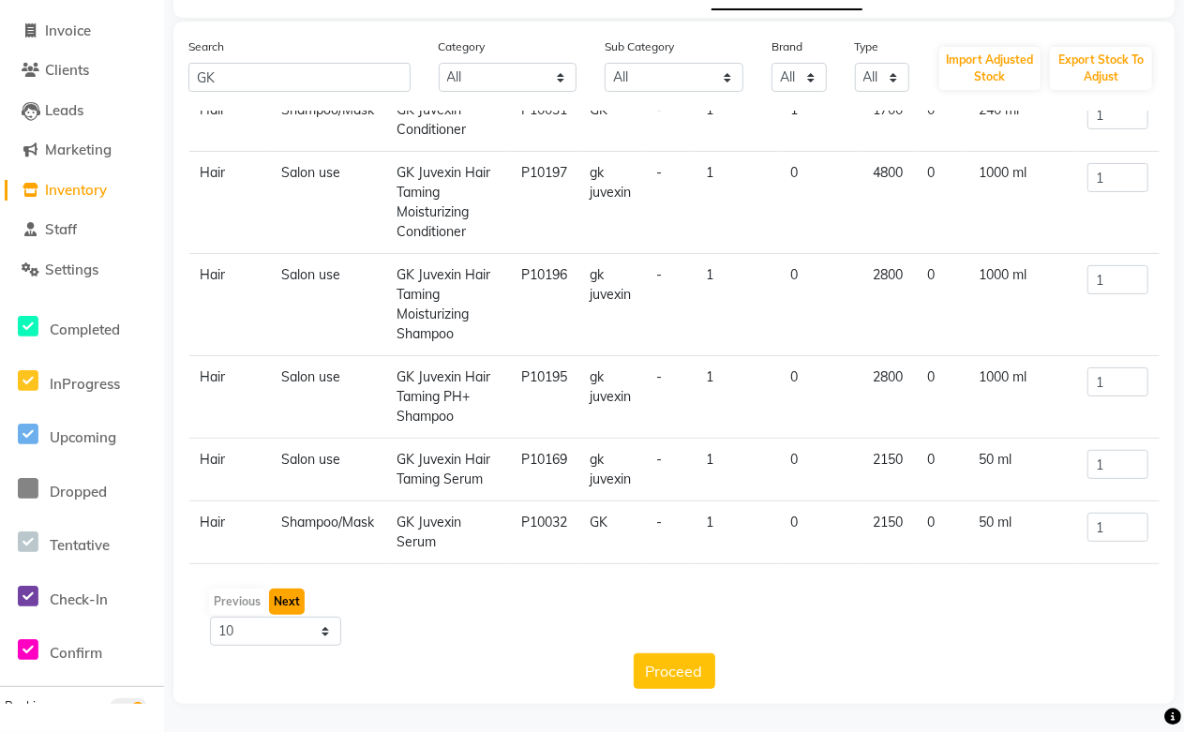
click at [289, 602] on button "Next" at bounding box center [287, 601] width 36 height 26
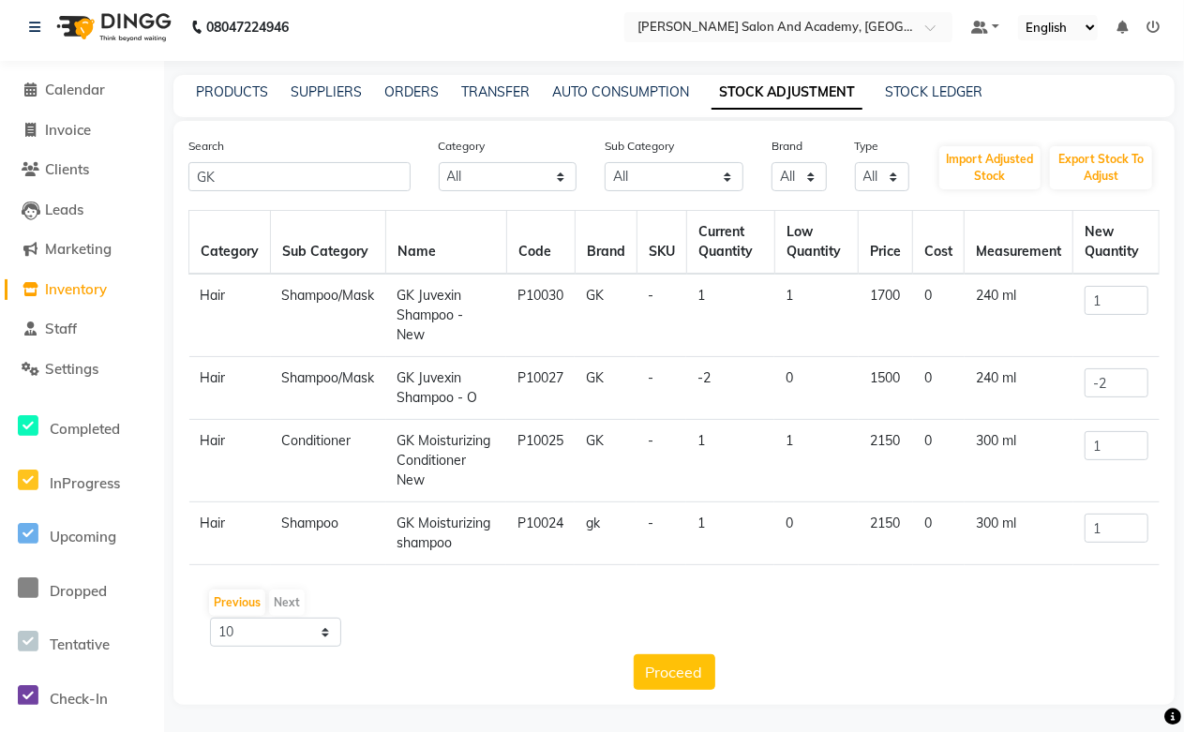
drag, startPoint x: 398, startPoint y: 443, endPoint x: 432, endPoint y: 474, distance: 45.8
click at [432, 474] on td "GK Moisturizing Conditioner New" at bounding box center [446, 461] width 121 height 82
copy td "GK Moisturizing Conditioner New"
click at [249, 85] on link "PRODUCTS" at bounding box center [232, 91] width 72 height 17
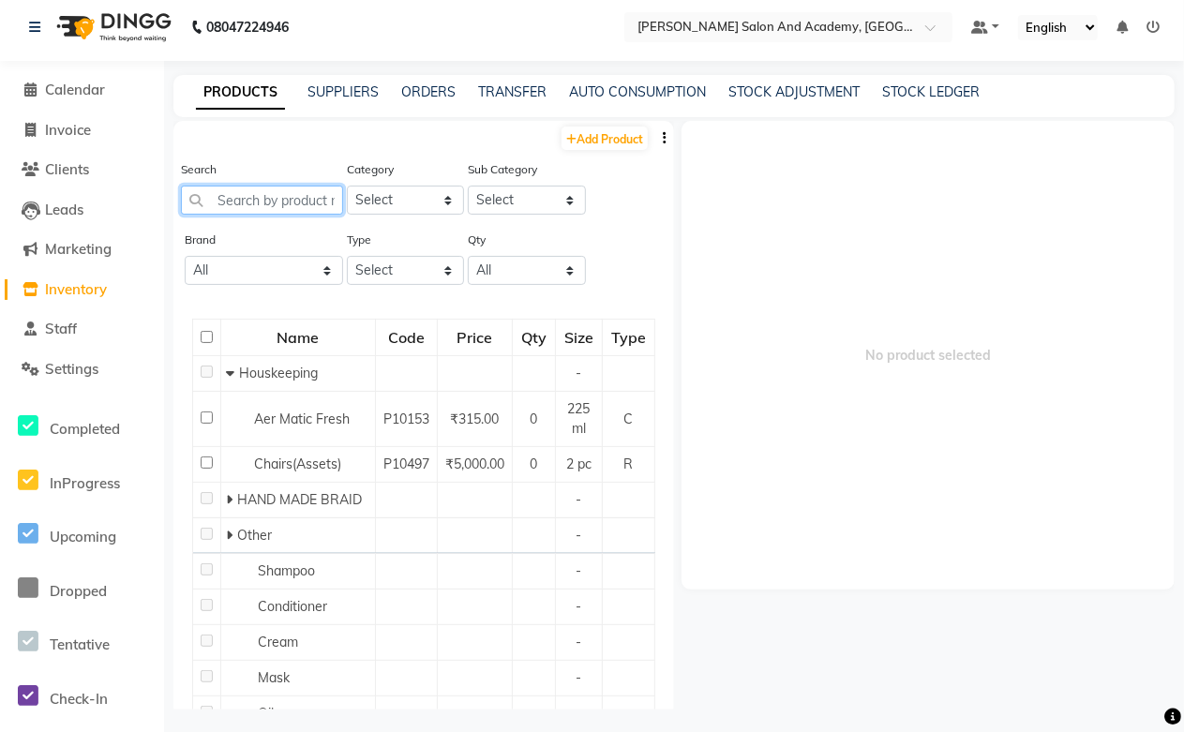
paste input "GK Moisturizing Conditioner New"
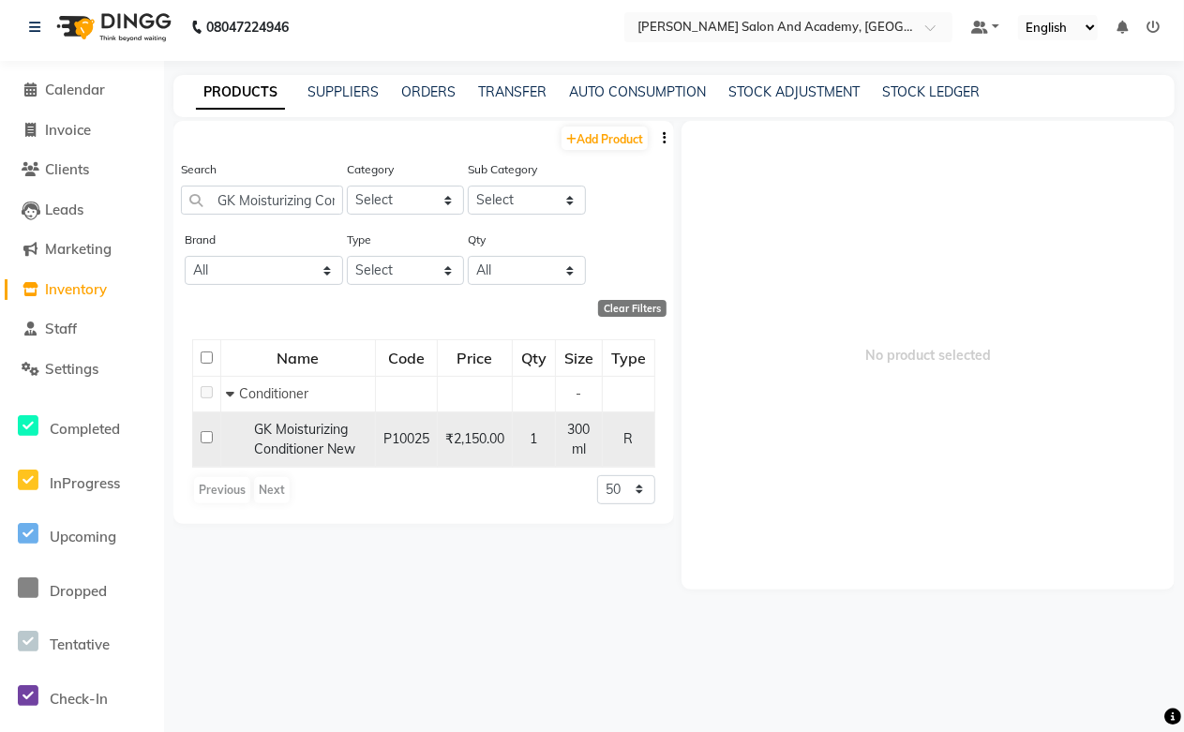
click at [319, 444] on span "GK Moisturizing Conditioner New" at bounding box center [304, 439] width 101 height 37
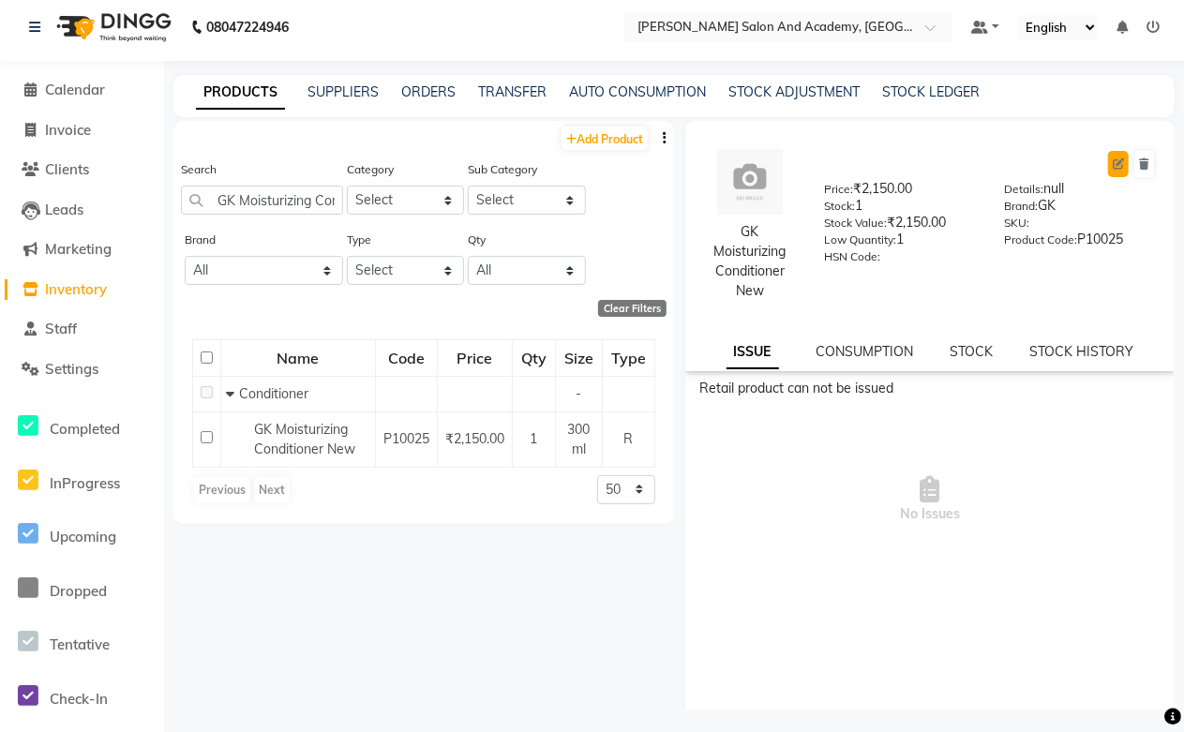
click at [1112, 164] on icon at bounding box center [1117, 163] width 11 height 11
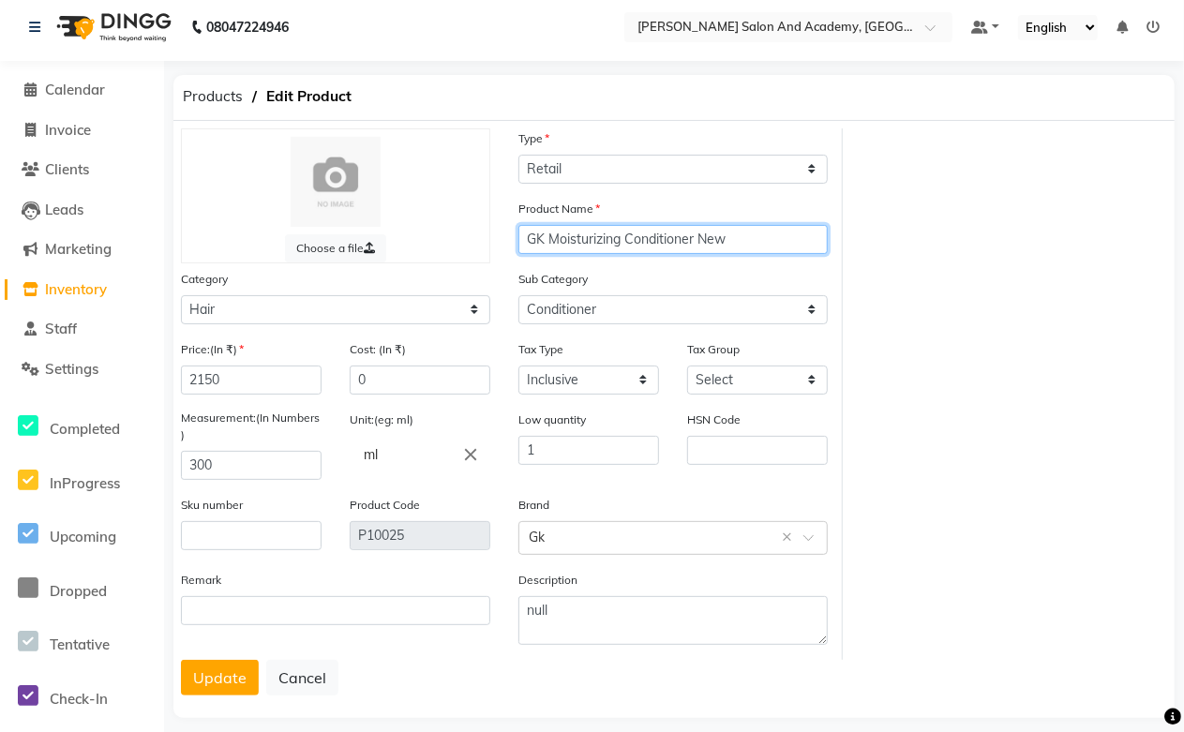
drag, startPoint x: 547, startPoint y: 235, endPoint x: 464, endPoint y: 239, distance: 83.5
click at [464, 239] on div "Choose a file Type Select Type Both Retail Consumable Product Name GK Moisturiz…" at bounding box center [505, 393] width 676 height 531
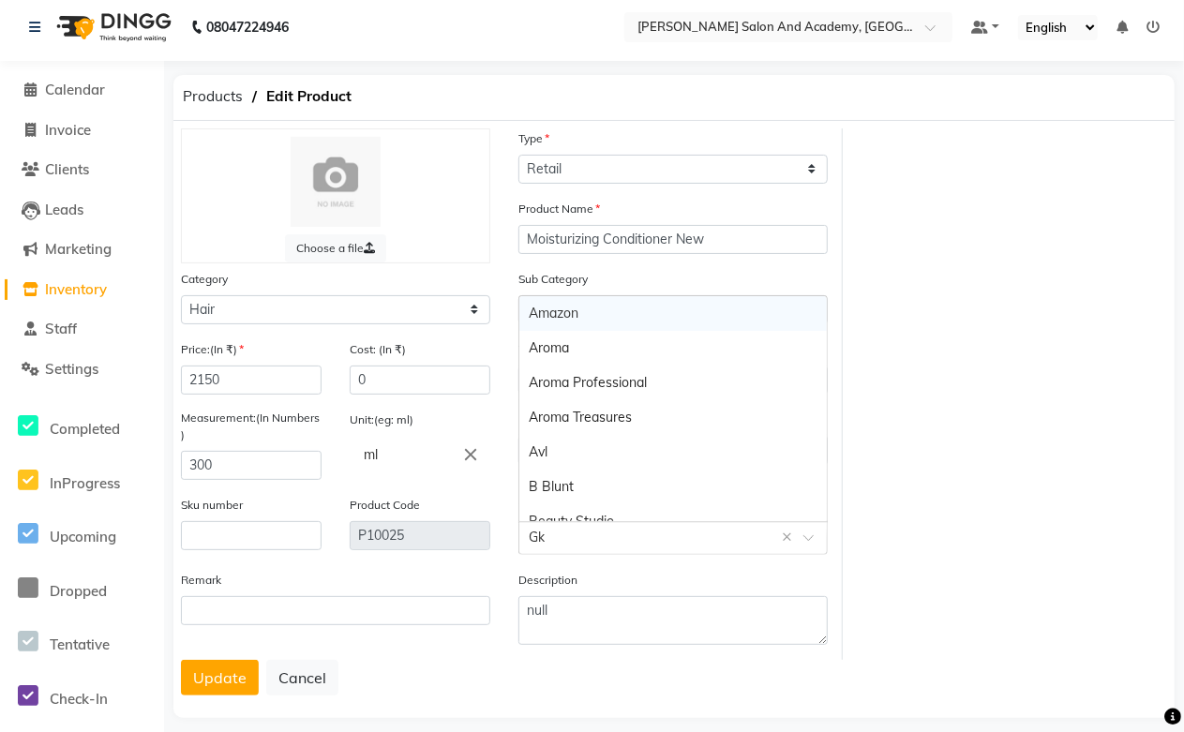
click at [572, 536] on input "text" at bounding box center [654, 537] width 251 height 20
paste input "GK"
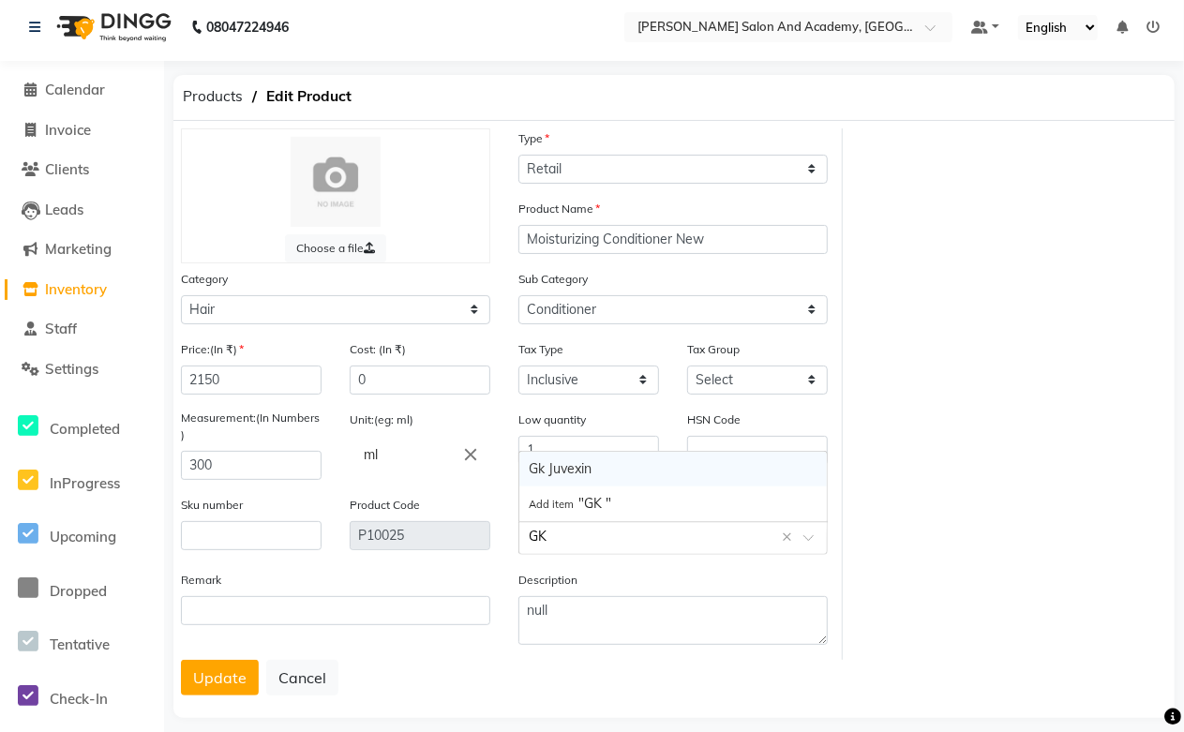
click at [602, 473] on div "Gk Juvexin" at bounding box center [672, 469] width 307 height 35
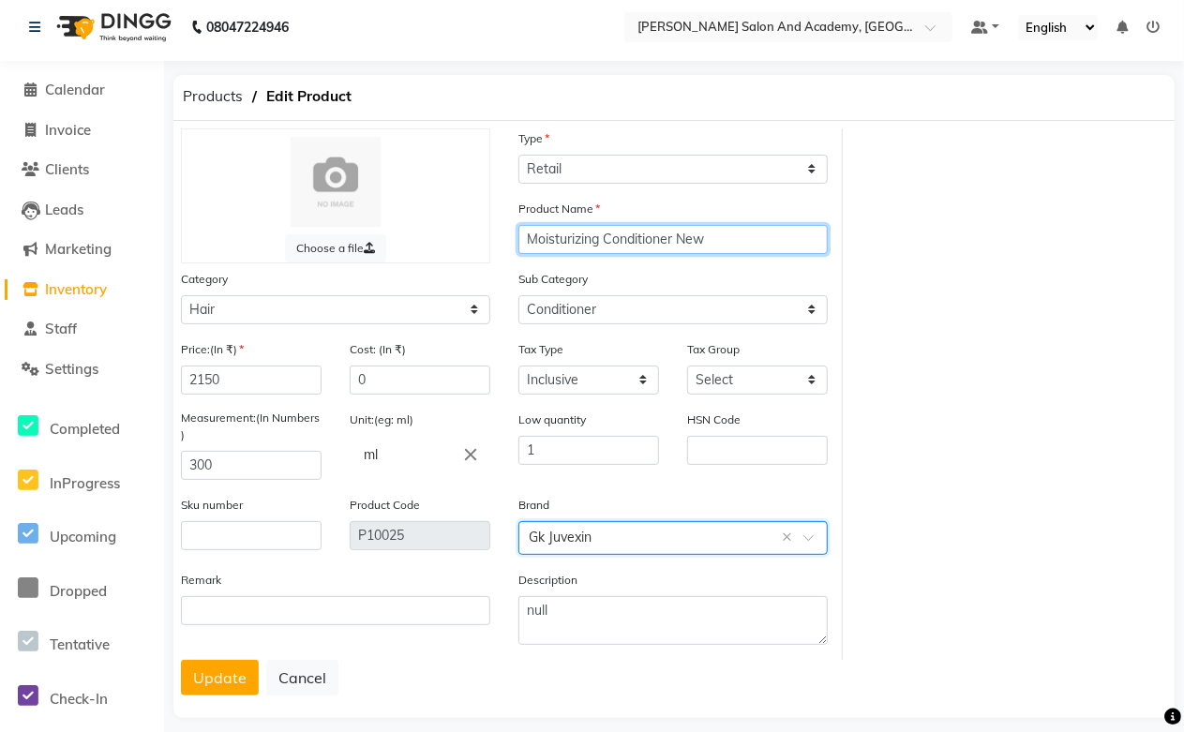
click at [525, 238] on input "Moisturizing Conditioner New" at bounding box center [672, 239] width 309 height 29
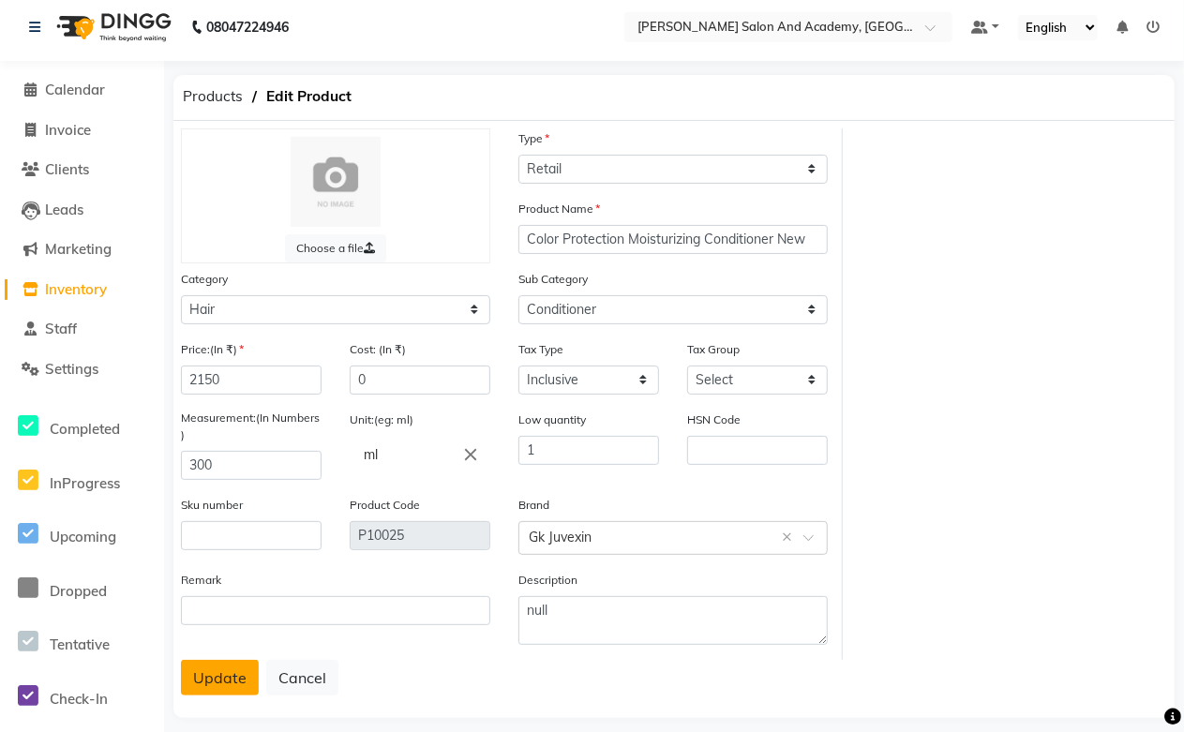
click at [213, 678] on button "Update" at bounding box center [220, 678] width 78 height 36
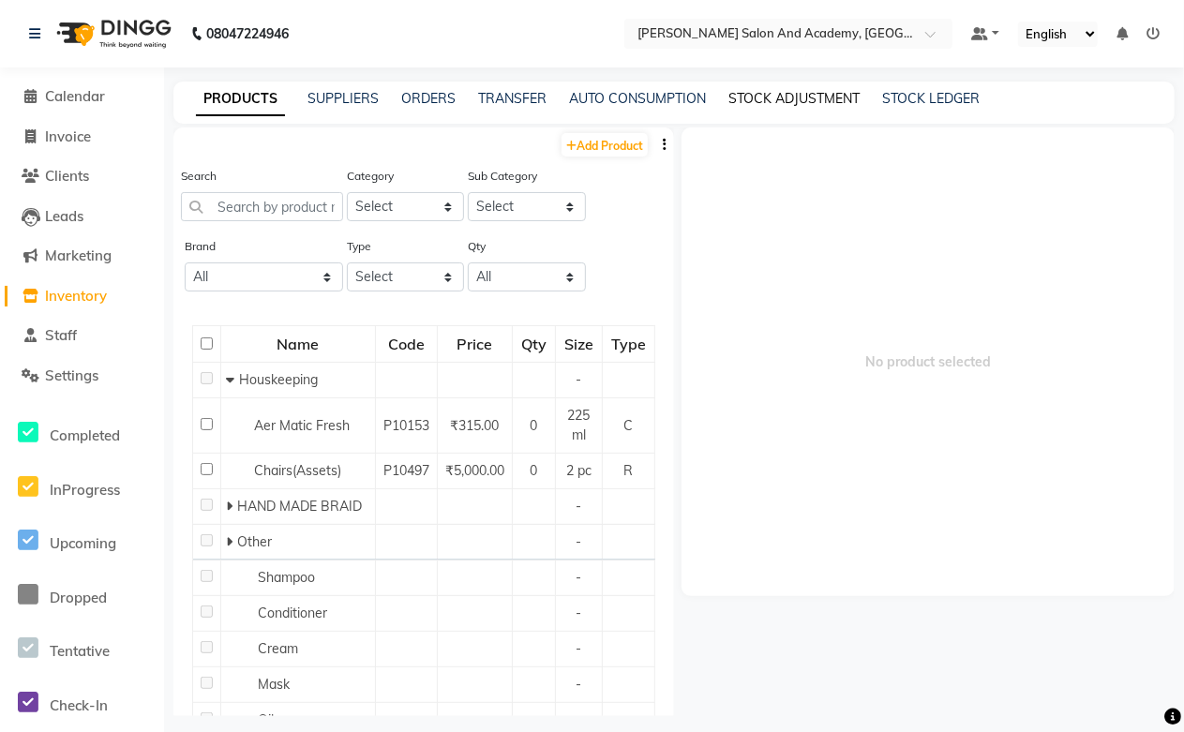
click at [785, 90] on link "STOCK ADJUSTMENT" at bounding box center [793, 98] width 131 height 17
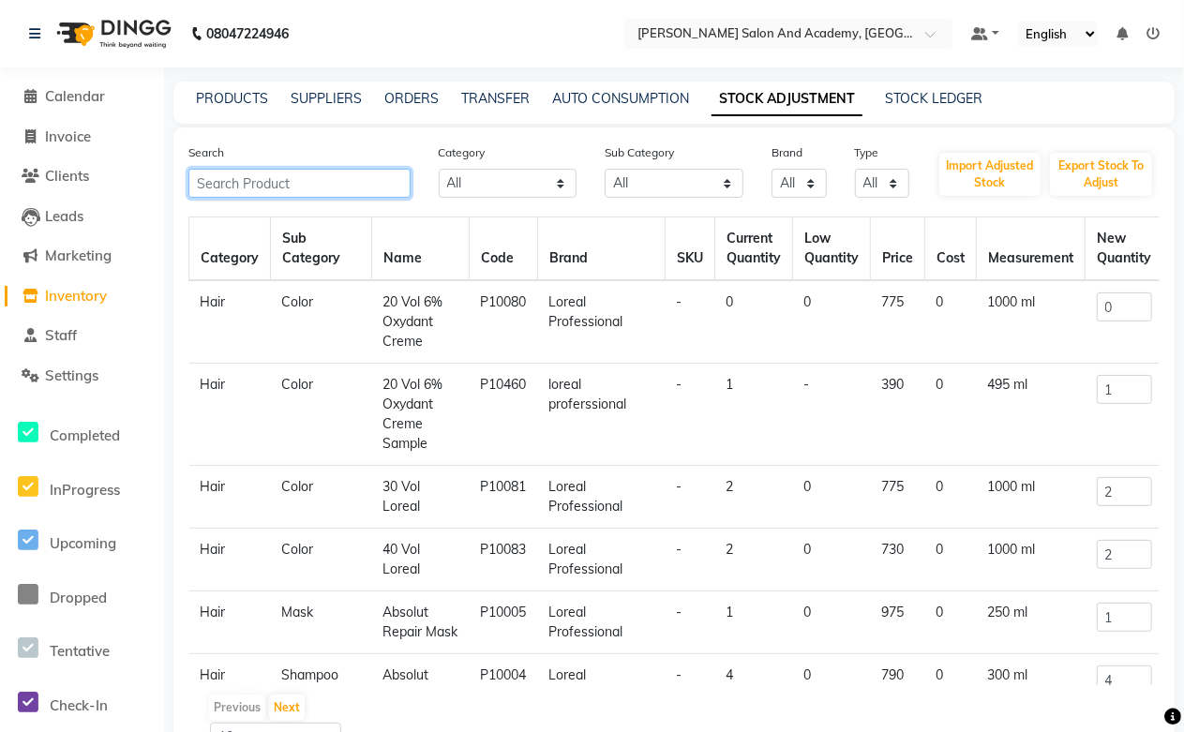
paste input "GK"
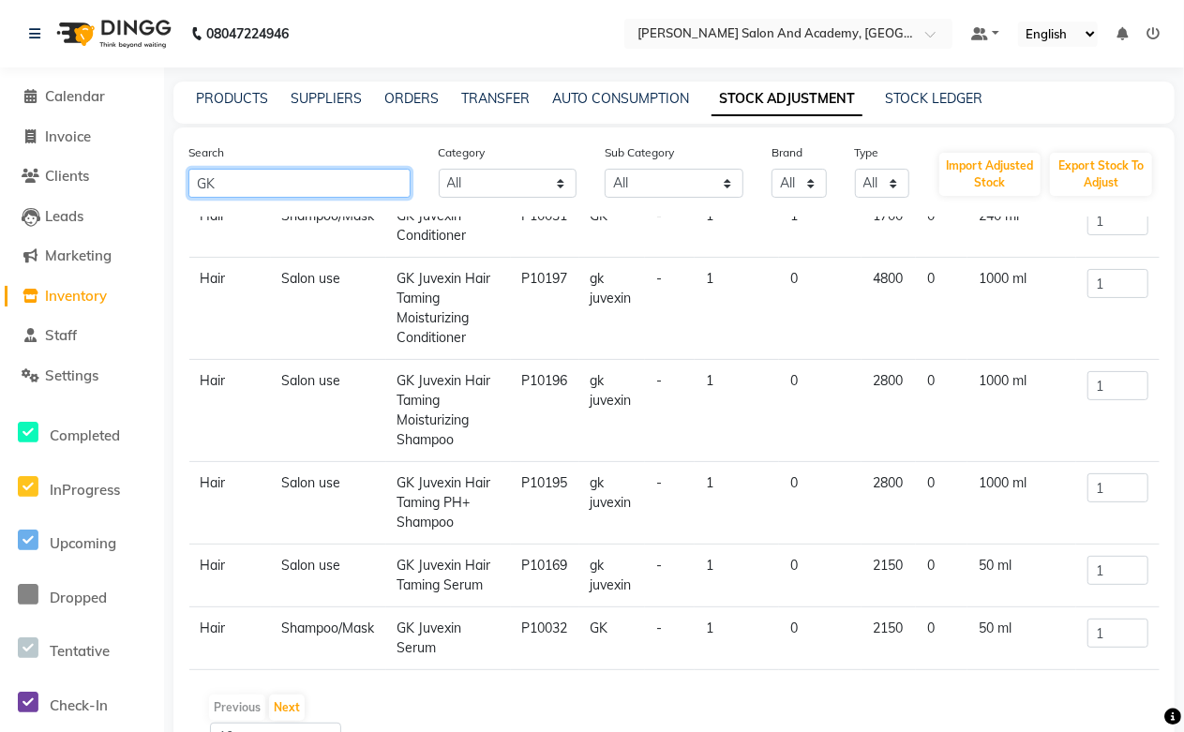
scroll to position [106, 0]
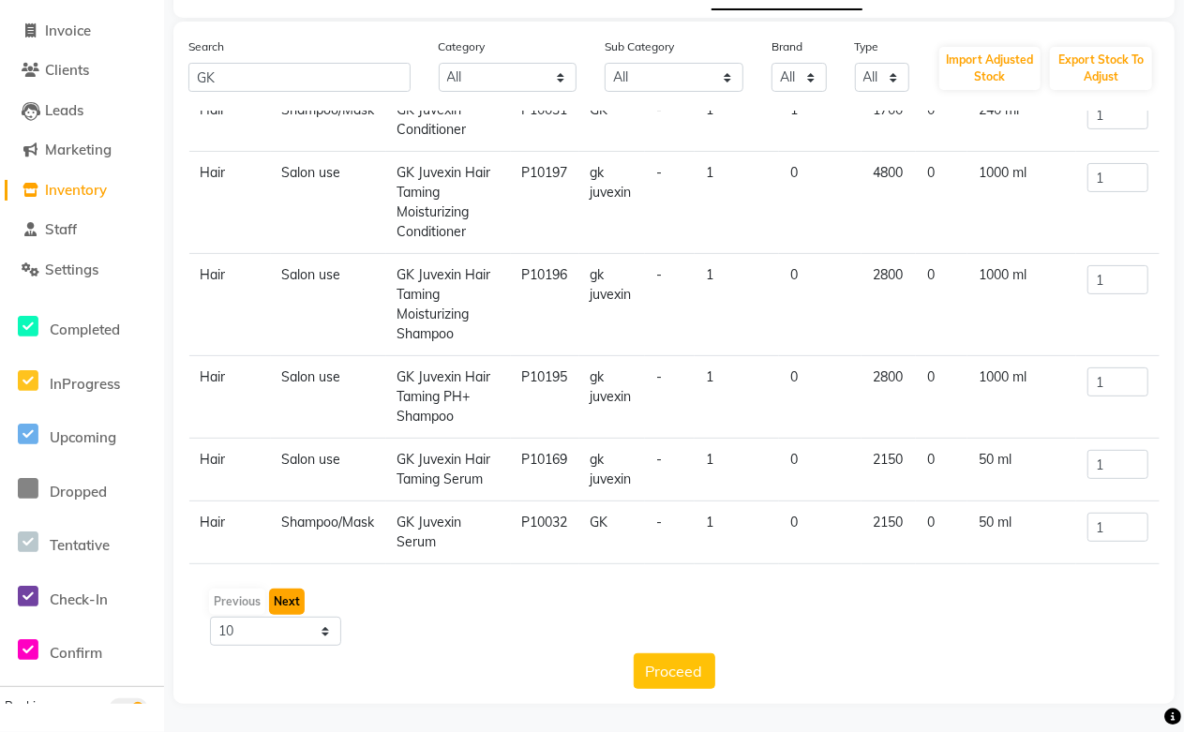
click at [287, 596] on button "Next" at bounding box center [287, 601] width 36 height 26
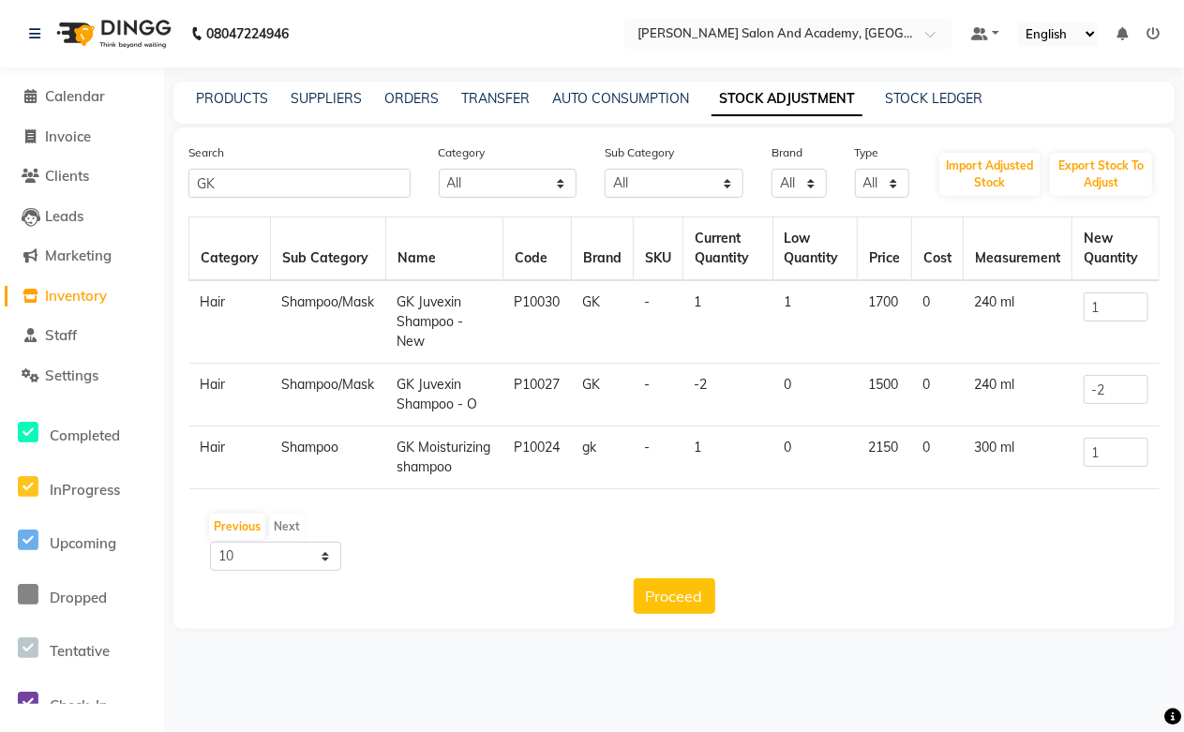
scroll to position [0, 0]
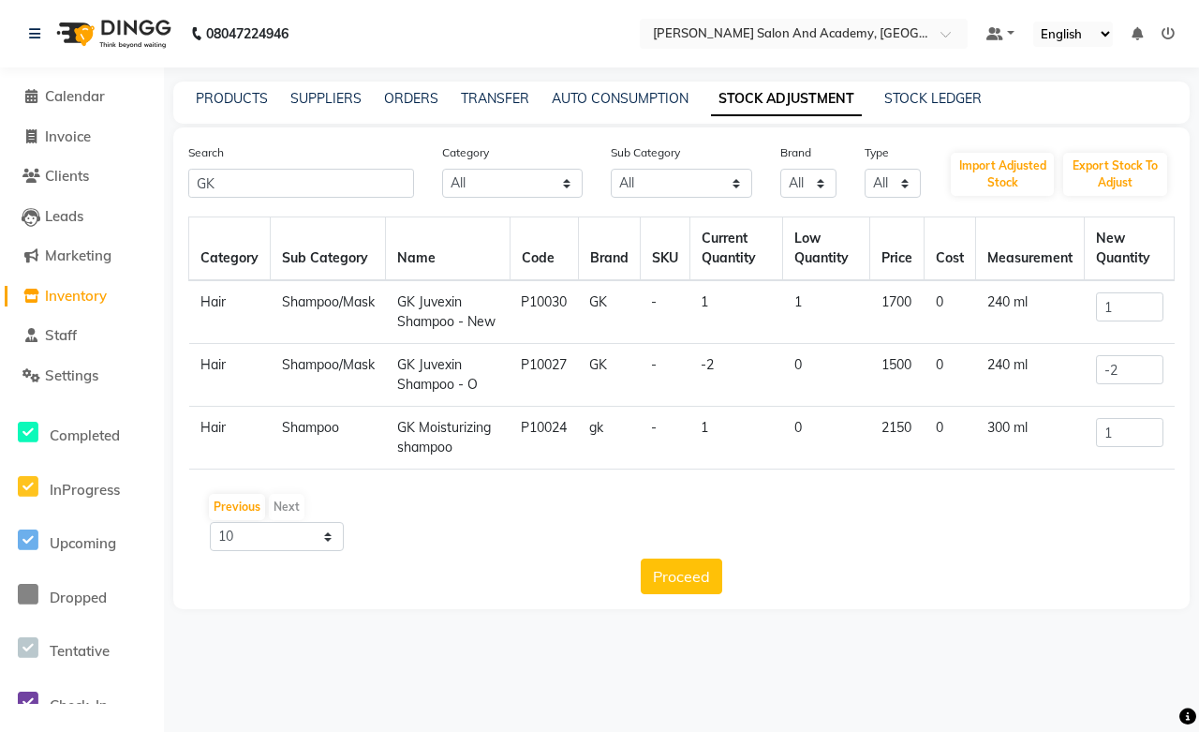
drag, startPoint x: 397, startPoint y: 427, endPoint x: 456, endPoint y: 451, distance: 63.5
click at [456, 451] on td "GK Moisturizing shampoo" at bounding box center [448, 438] width 125 height 63
copy td "GK Moisturizing shampoo"
click at [230, 107] on div "PRODUCTS" at bounding box center [232, 99] width 72 height 20
click at [230, 92] on link "PRODUCTS" at bounding box center [232, 98] width 72 height 17
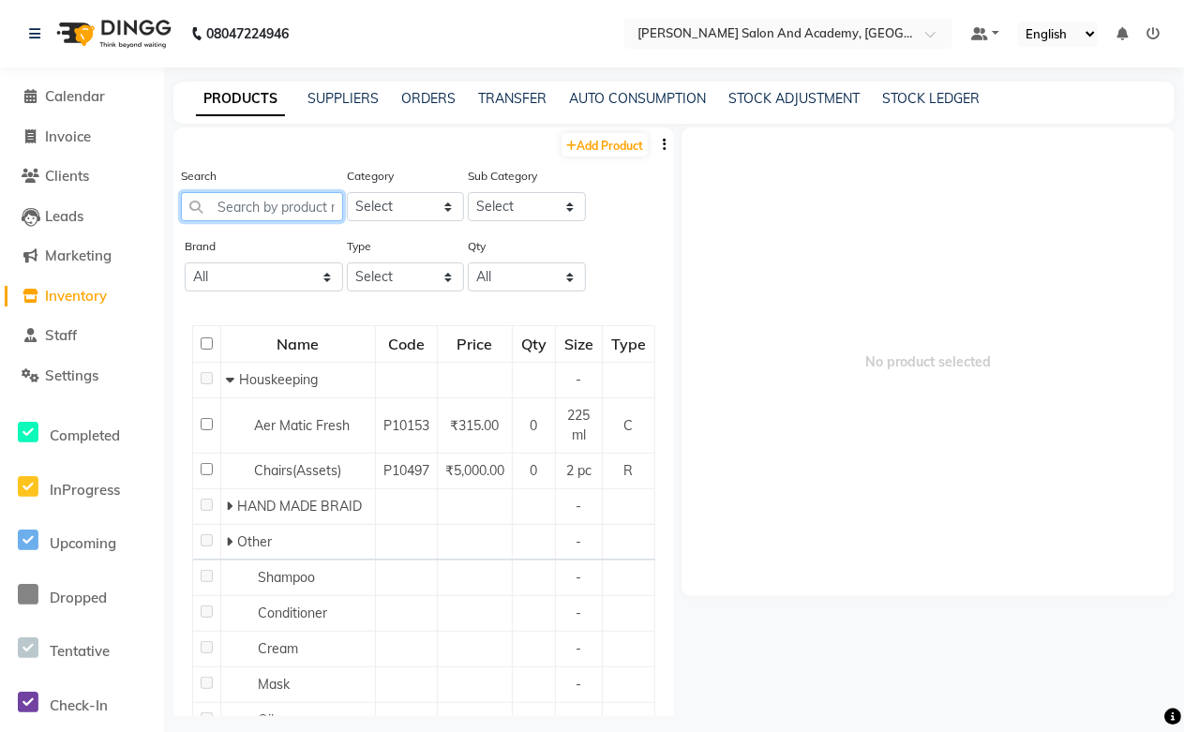
paste input "GK Moisturizing shampoo"
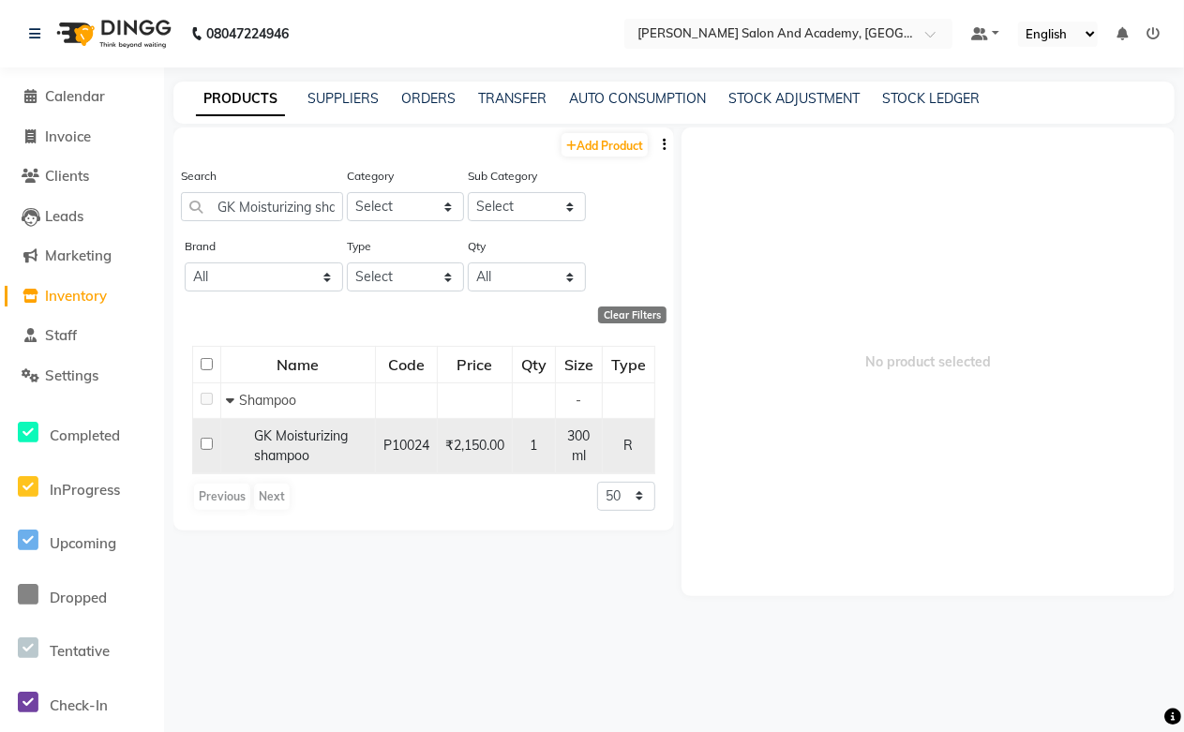
click at [339, 445] on div "GK Moisturizing shampoo" at bounding box center [298, 445] width 144 height 39
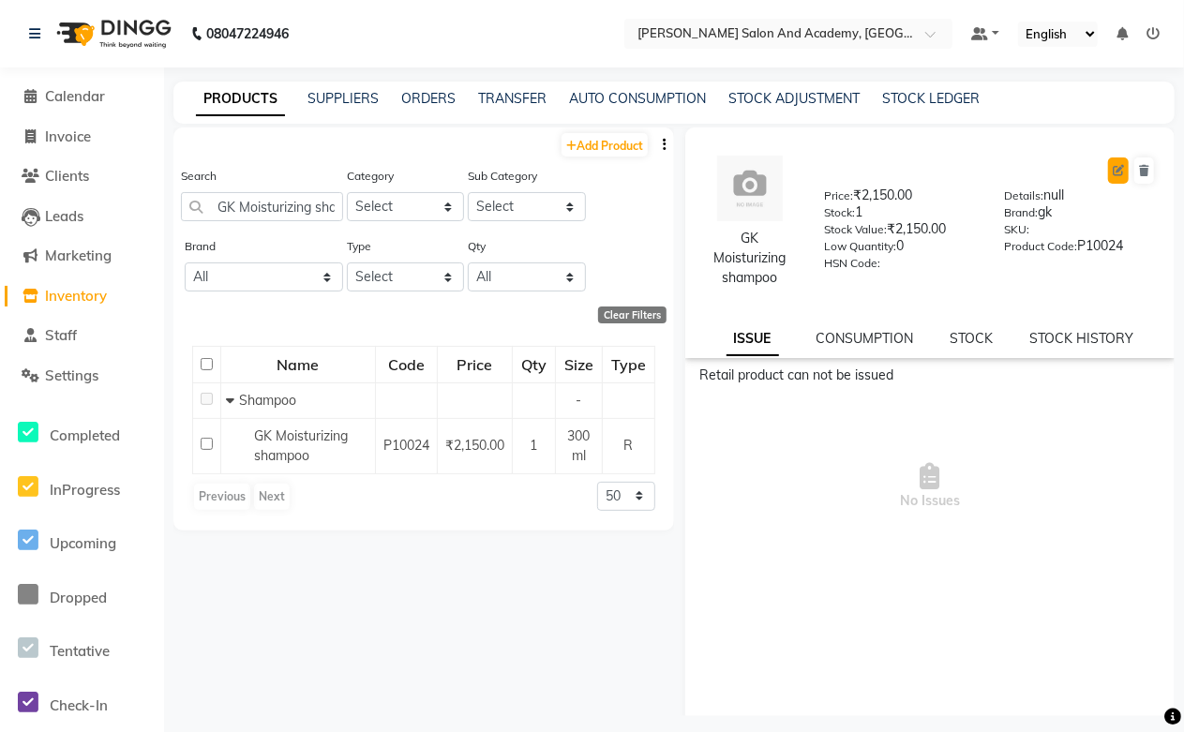
click at [1112, 171] on icon at bounding box center [1117, 170] width 11 height 11
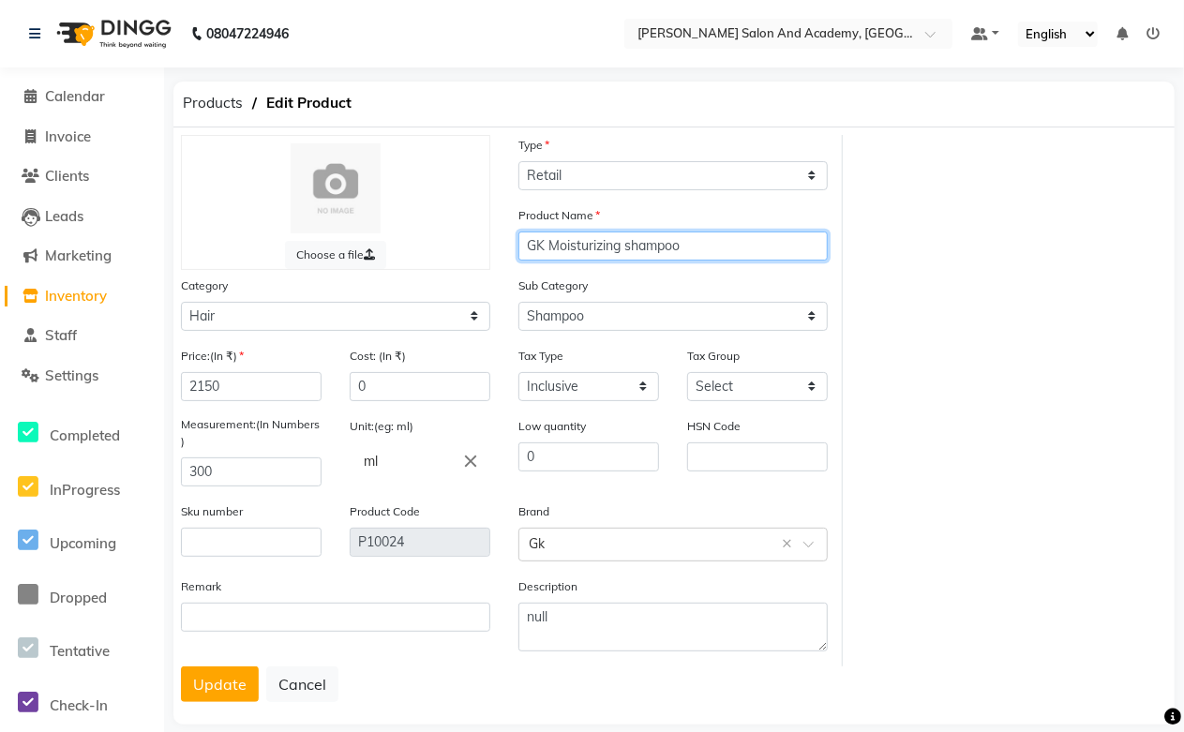
click at [629, 249] on input "GK Moisturizing shampoo" at bounding box center [672, 245] width 309 height 29
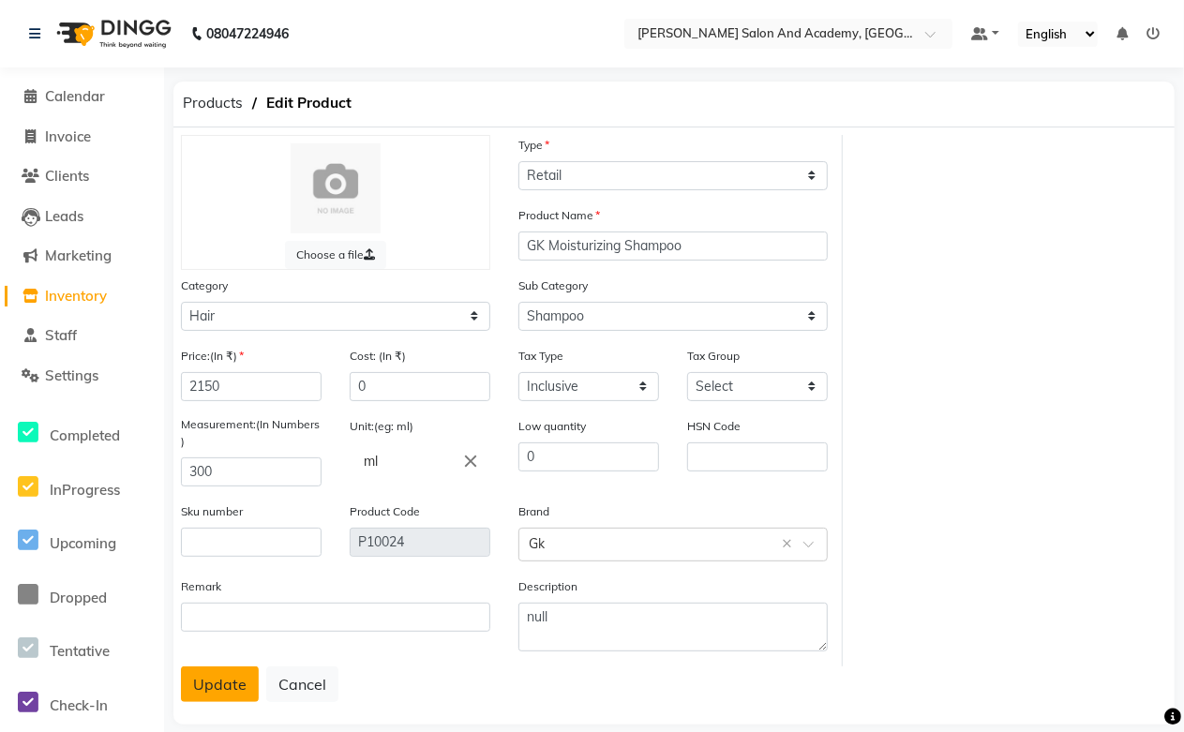
click at [228, 681] on button "Update" at bounding box center [220, 684] width 78 height 36
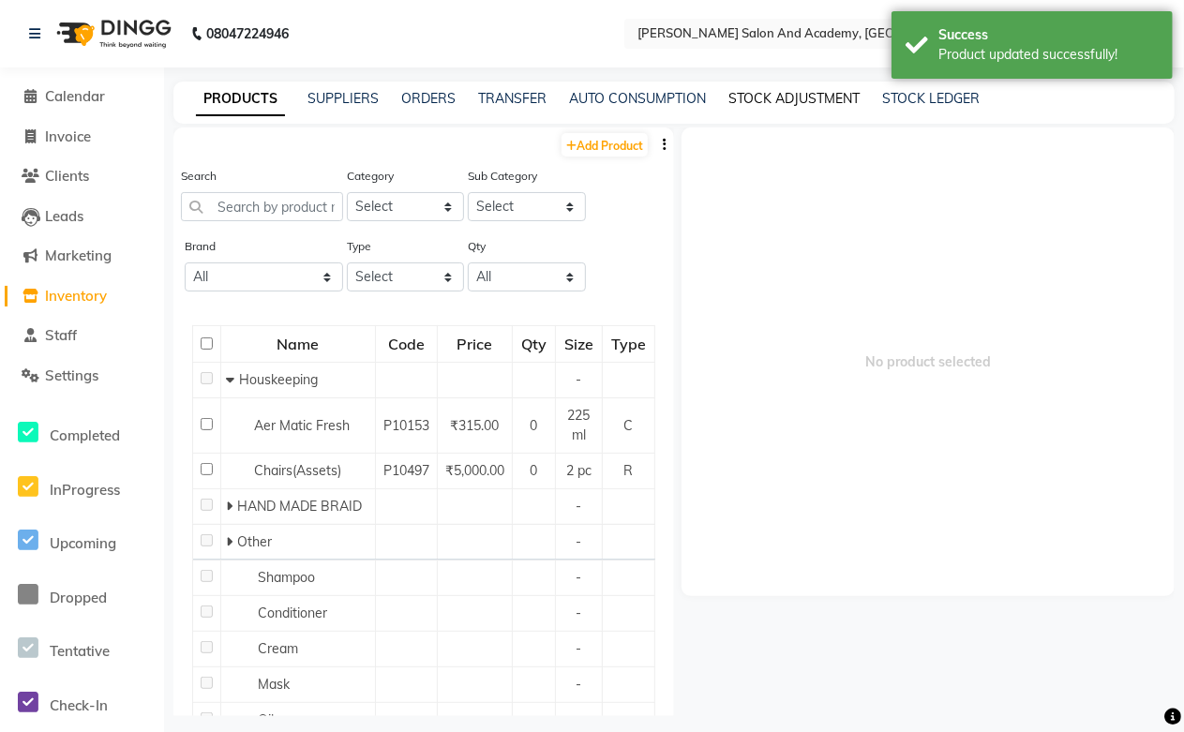
click at [811, 97] on link "STOCK ADJUSTMENT" at bounding box center [793, 98] width 131 height 17
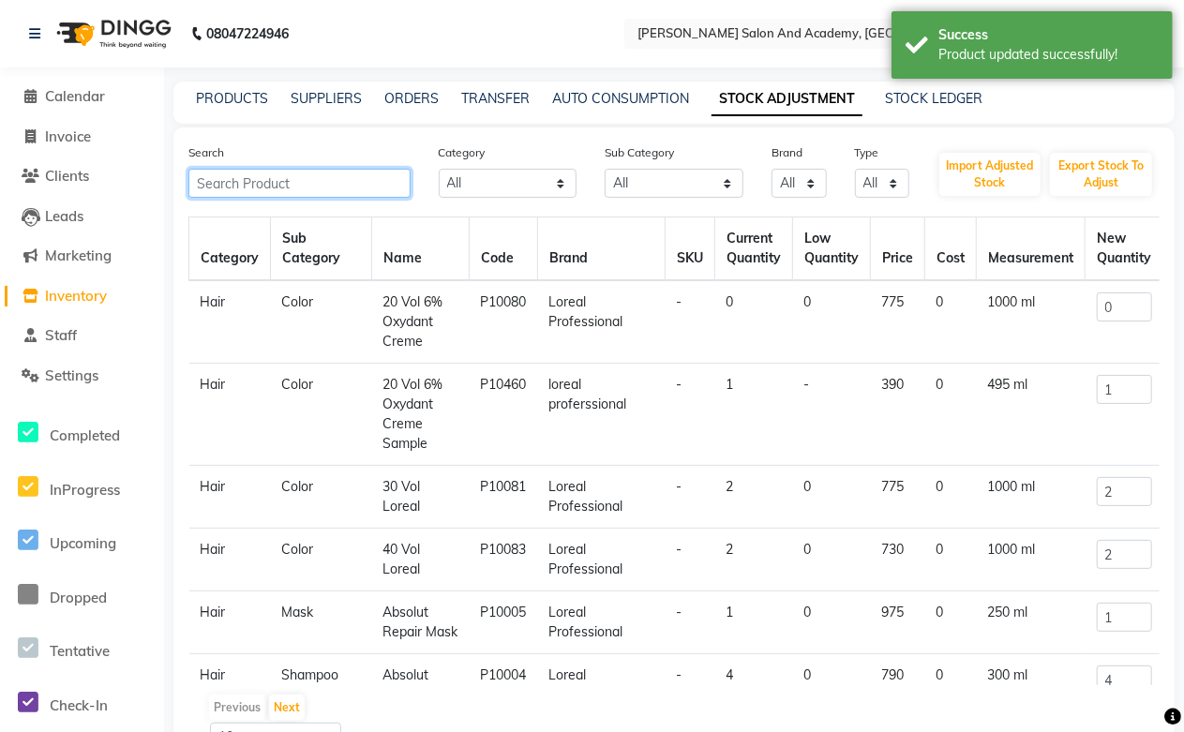
click at [285, 192] on input "text" at bounding box center [299, 183] width 222 height 29
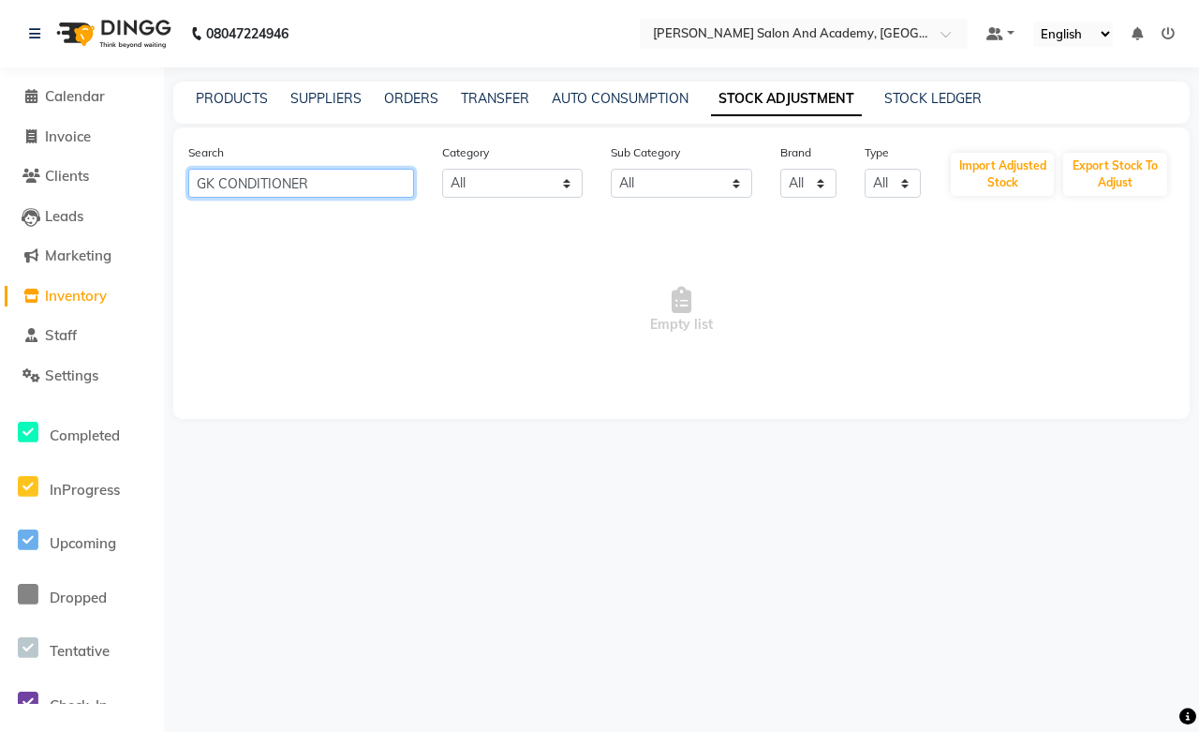
click at [221, 192] on input "GK CONDITIONER" at bounding box center [301, 183] width 226 height 29
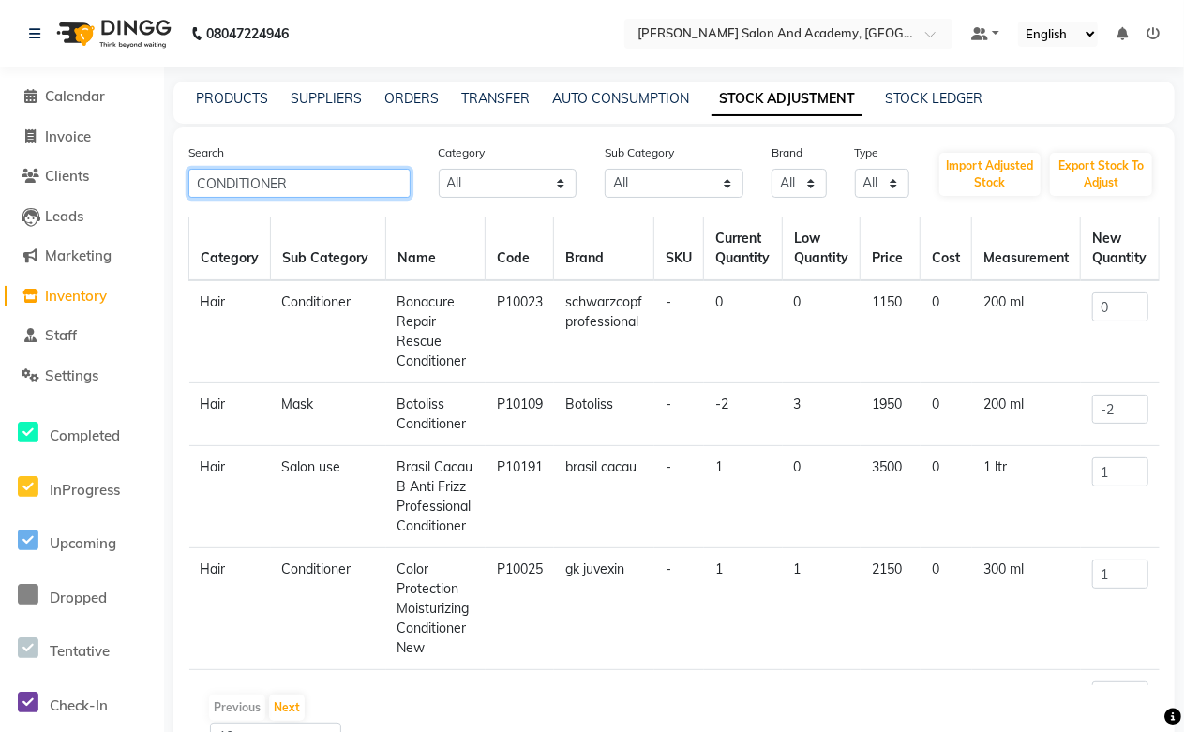
click at [292, 173] on input "CONDITIONER" at bounding box center [299, 183] width 222 height 29
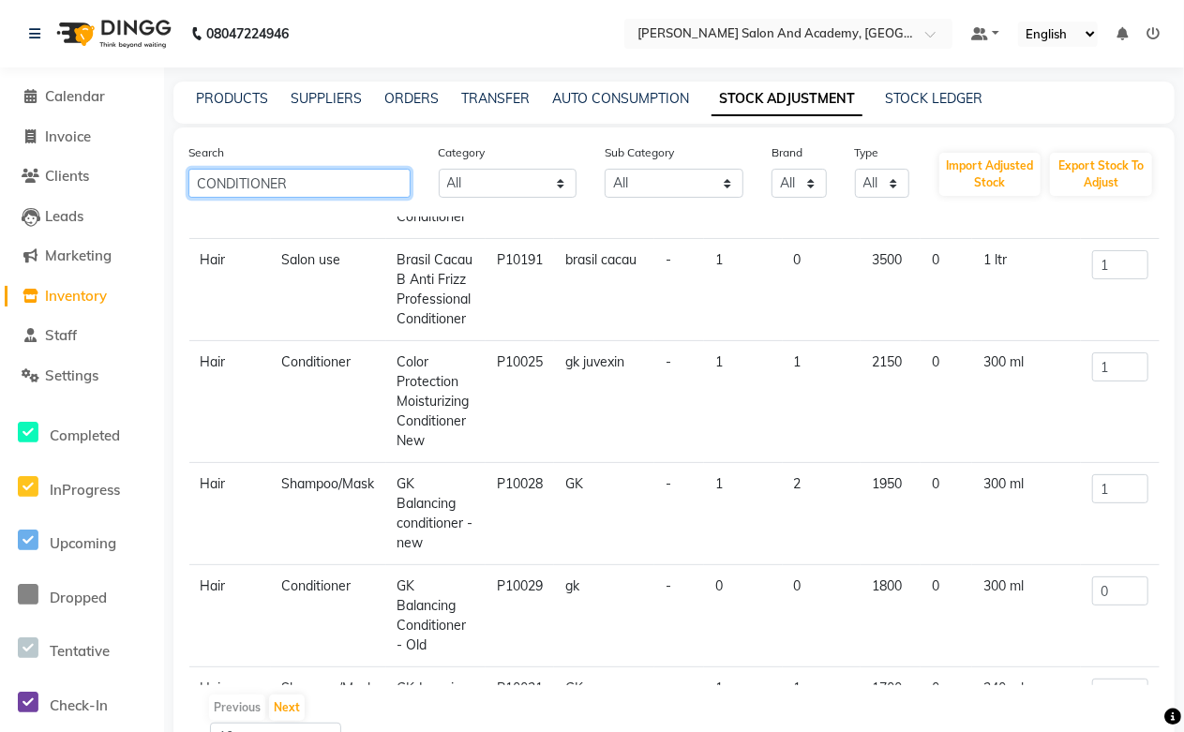
scroll to position [208, 0]
drag, startPoint x: 400, startPoint y: 504, endPoint x: 434, endPoint y: 557, distance: 62.4
click at [434, 557] on td "GK Balancing conditioner - new" at bounding box center [435, 513] width 99 height 102
copy td "GK Balancing conditioner - new"
click at [256, 105] on link "PRODUCTS" at bounding box center [232, 98] width 72 height 17
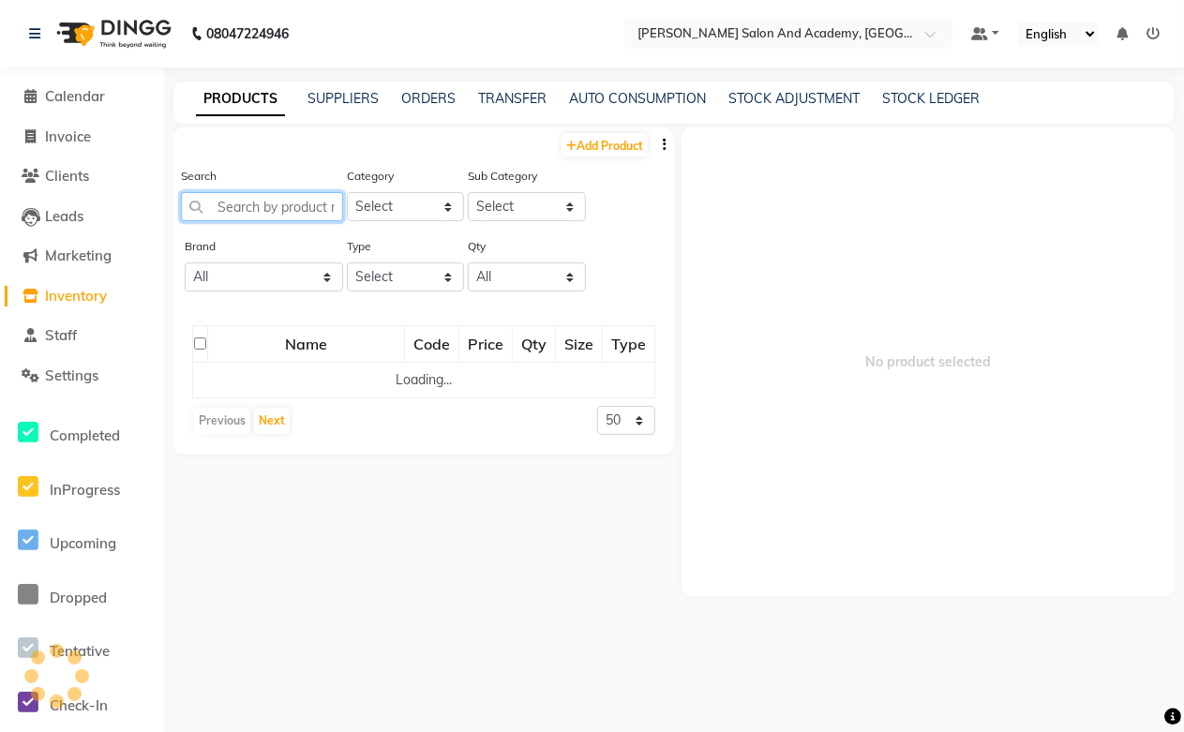
paste input "GK Balancing conditioner - new"
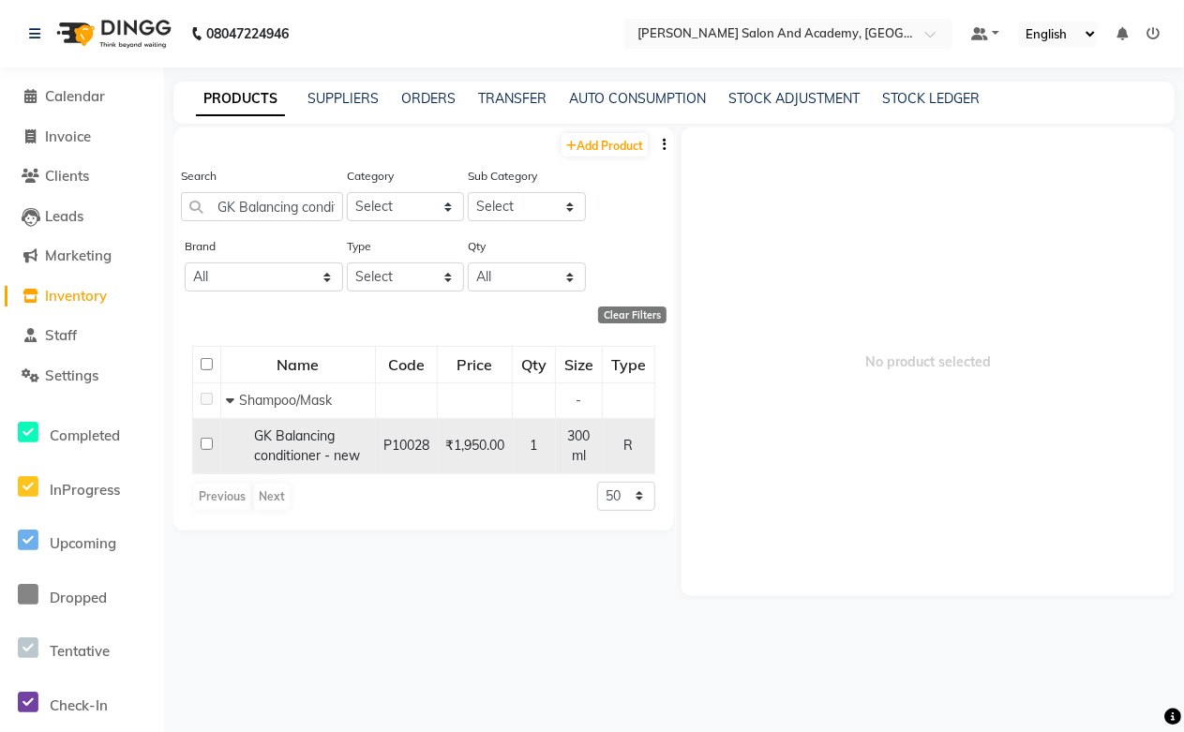
click at [365, 460] on div "GK Balancing conditioner - new" at bounding box center [298, 445] width 144 height 39
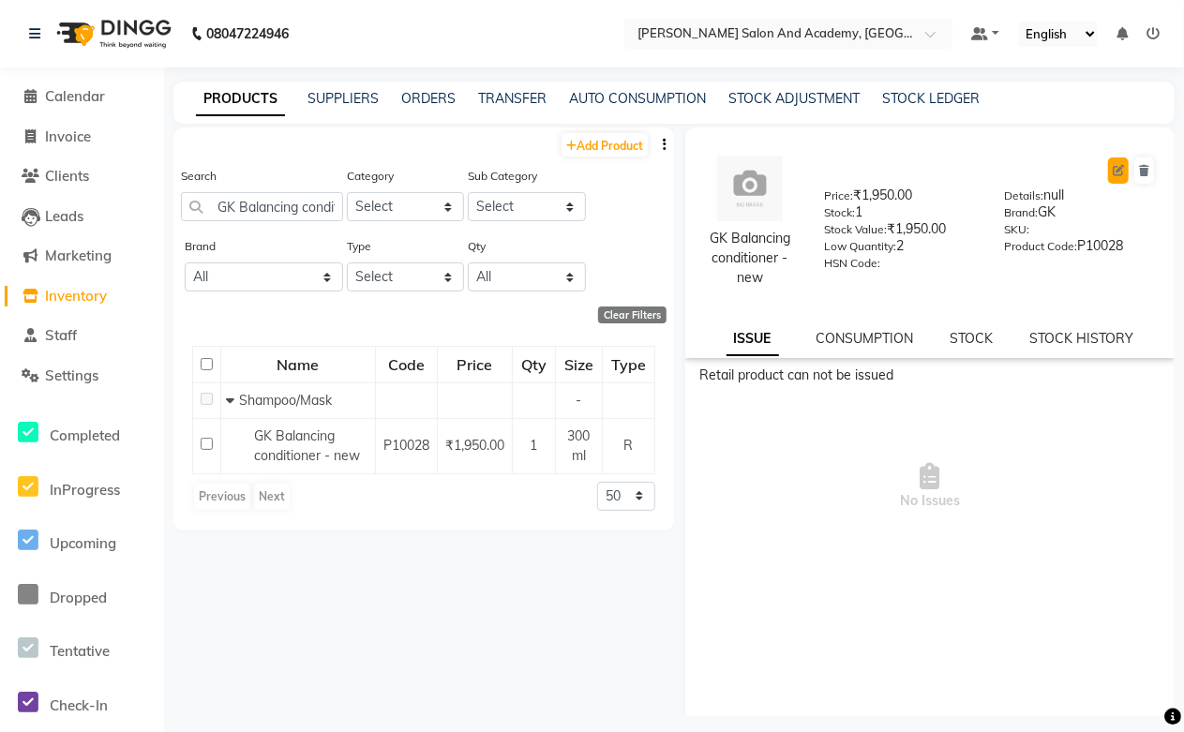
click at [1112, 167] on icon at bounding box center [1117, 170] width 11 height 11
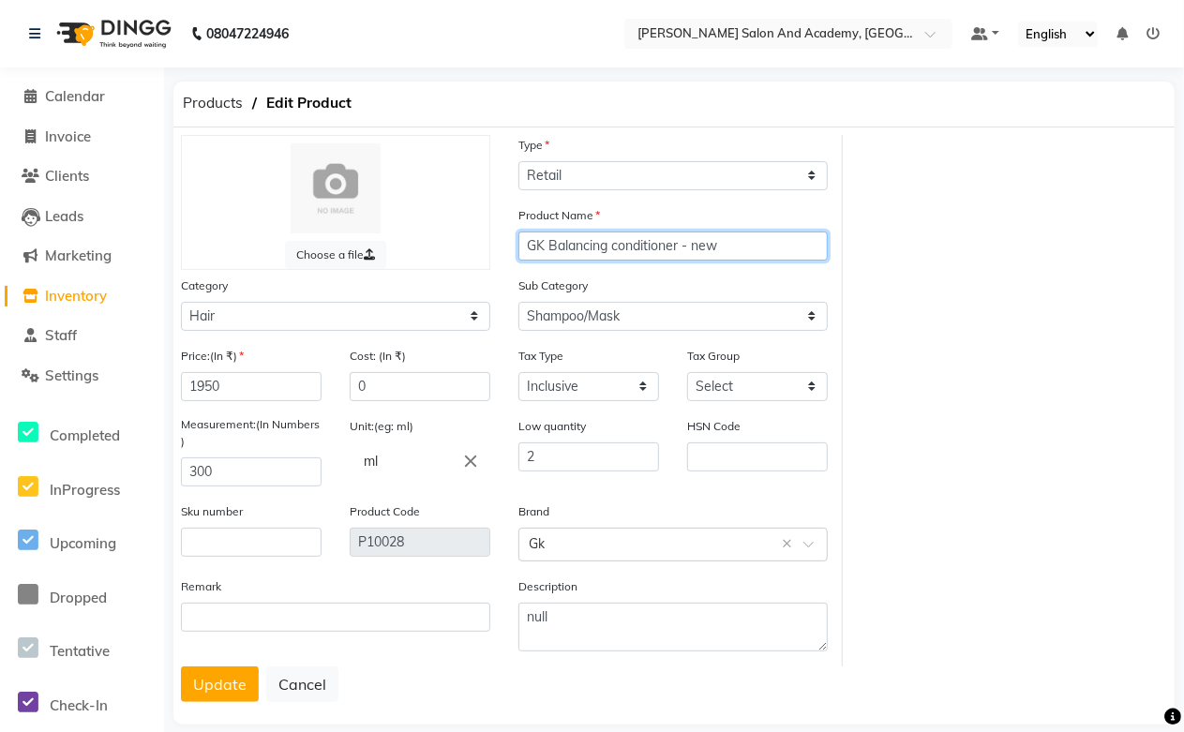
click at [620, 246] on input "GK Balancing conditioner - new" at bounding box center [672, 245] width 309 height 29
click at [701, 244] on input "GK Balancing Conditioner - new" at bounding box center [672, 245] width 309 height 29
drag, startPoint x: 550, startPoint y: 242, endPoint x: 510, endPoint y: 250, distance: 41.2
click at [510, 250] on div "Product Name GK Balancing Conditioner New" at bounding box center [672, 240] width 337 height 70
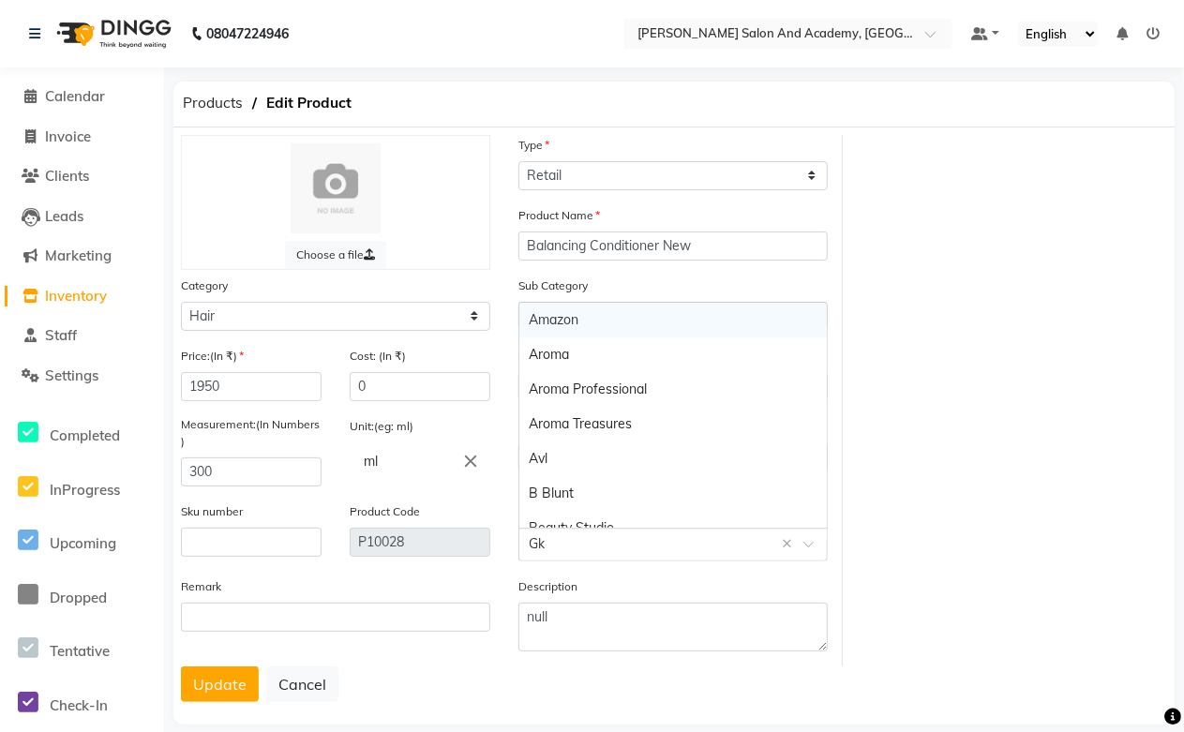
click at [559, 546] on input "text" at bounding box center [654, 543] width 251 height 20
drag, startPoint x: 559, startPoint y: 546, endPoint x: 545, endPoint y: 553, distance: 15.5
paste input "GK"
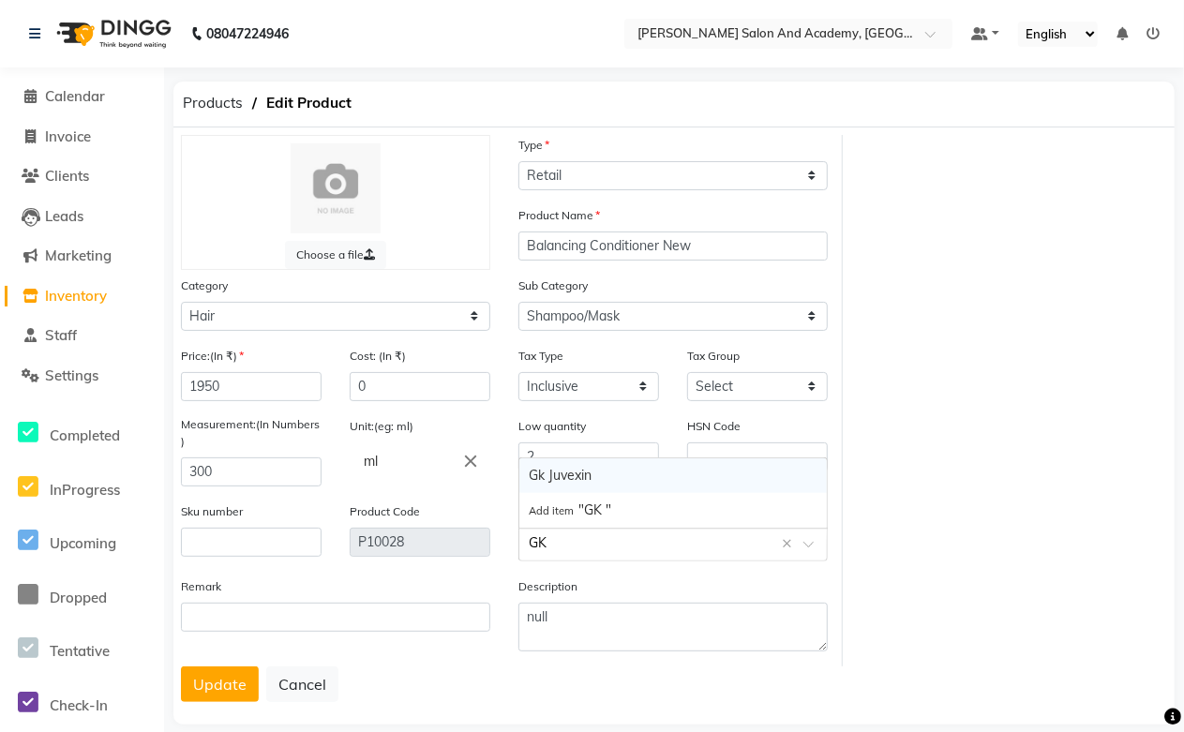
click at [584, 476] on div "Gk Juvexin" at bounding box center [672, 475] width 307 height 35
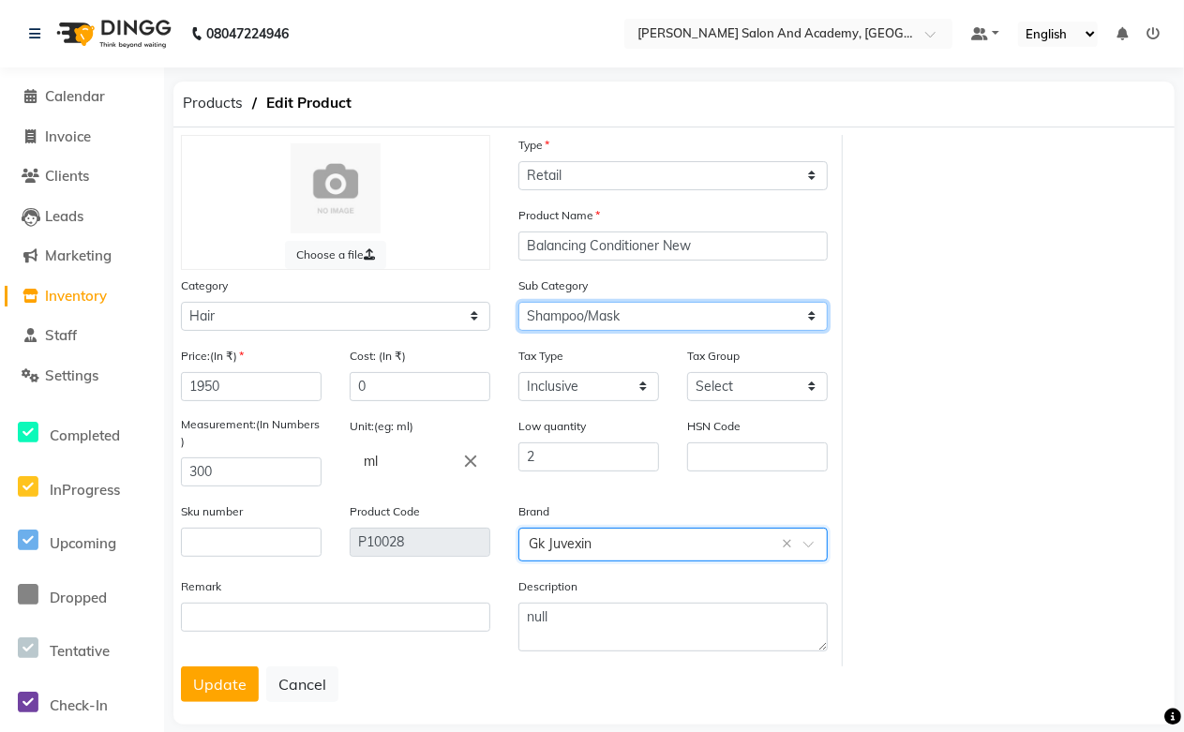
click at [642, 312] on select "Select Shampoo Conditioner Cream Mask Oil Serum Color Appliances Treatment Styl…" at bounding box center [672, 316] width 309 height 29
click at [518, 302] on select "Select Shampoo Conditioner Cream Mask Oil Serum Color Appliances Treatment Styl…" at bounding box center [672, 316] width 309 height 29
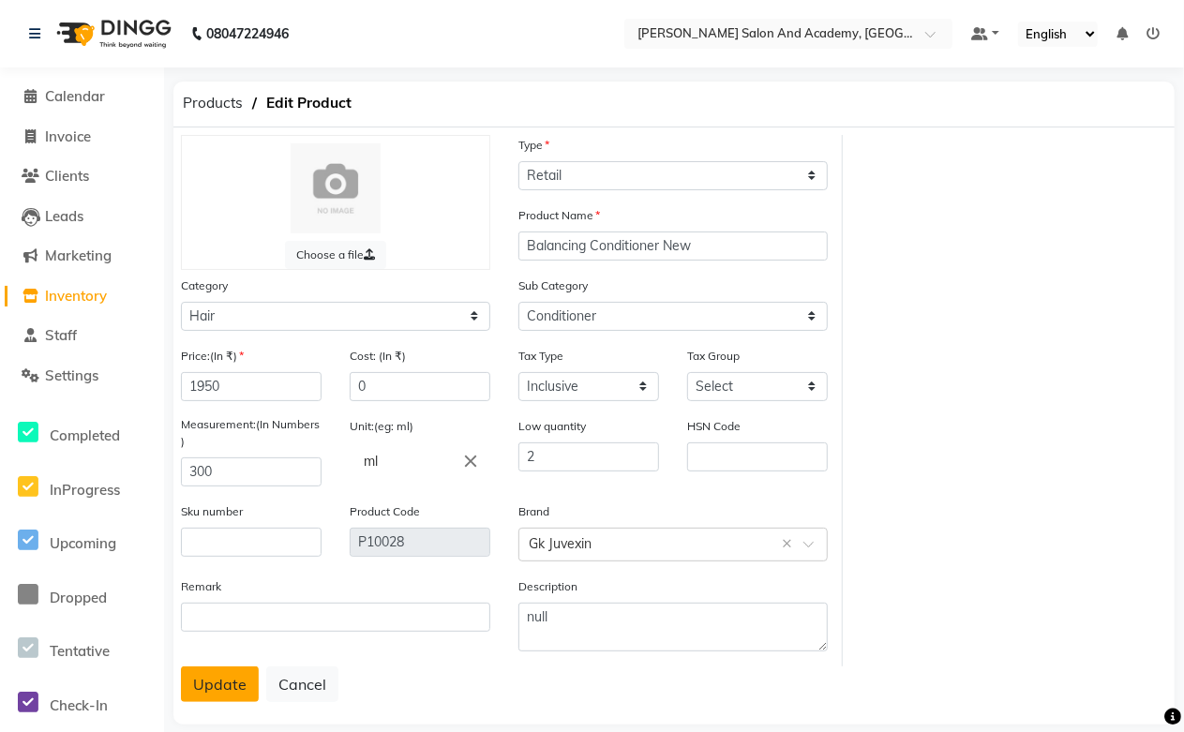
click at [240, 681] on button "Update" at bounding box center [220, 684] width 78 height 36
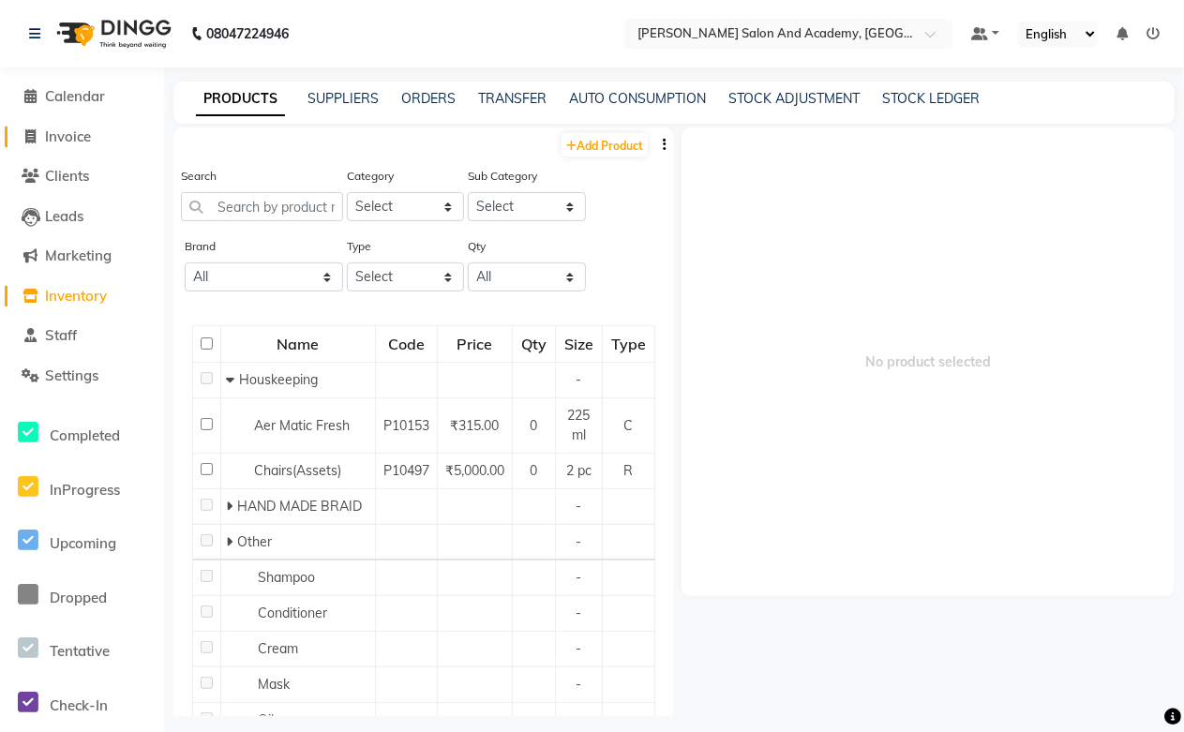
click at [52, 138] on span "Invoice" at bounding box center [68, 136] width 46 height 18
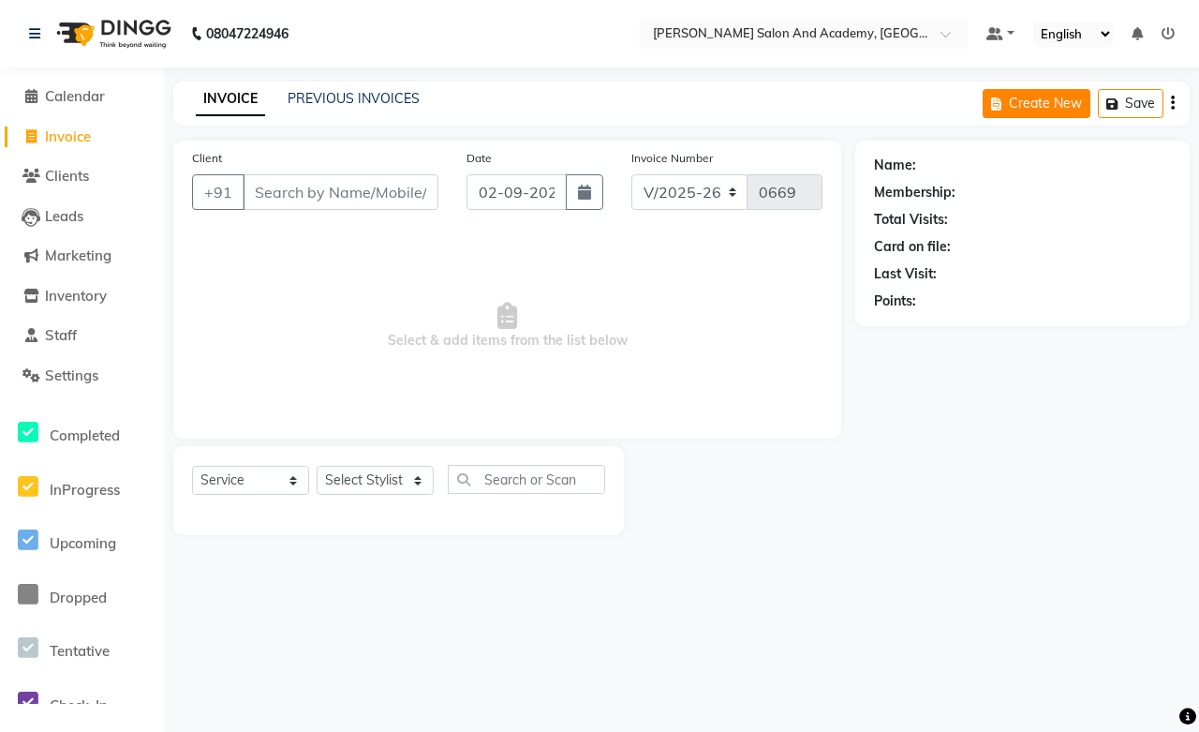
click at [1012, 105] on button "Create New" at bounding box center [1037, 103] width 108 height 29
click at [97, 96] on span "Calendar" at bounding box center [75, 96] width 60 height 18
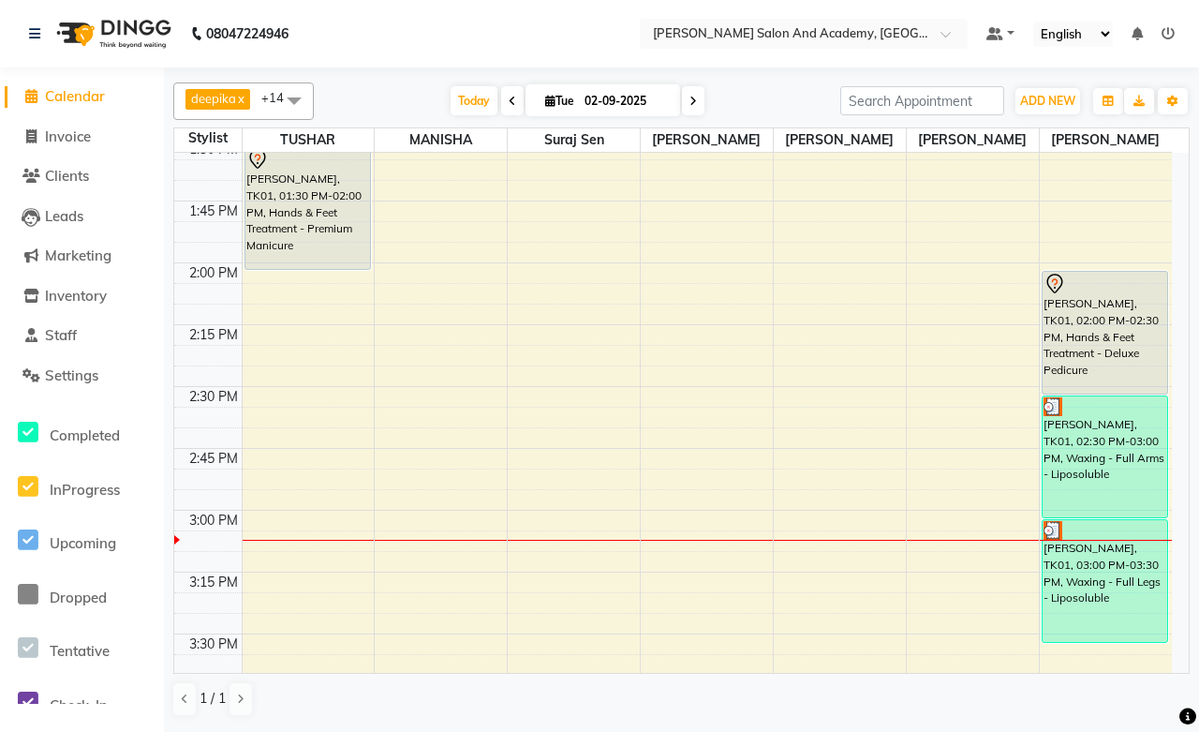
scroll to position [1665, 0]
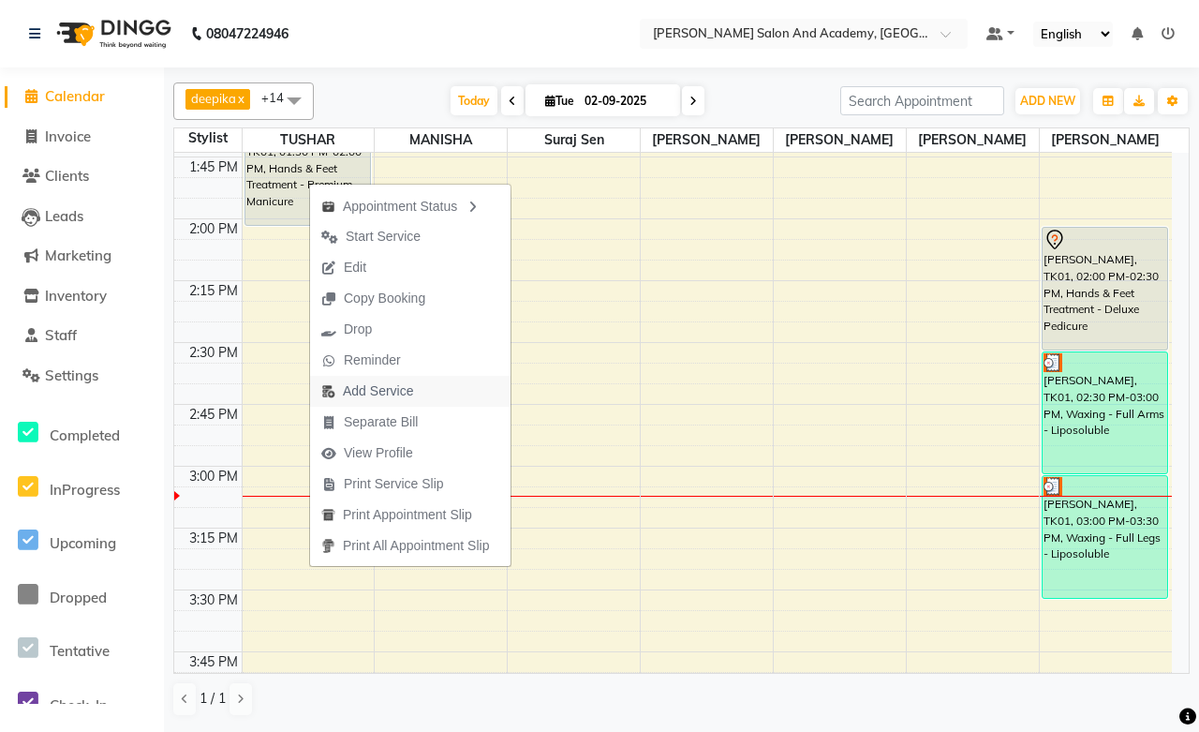
click at [364, 382] on span "Add Service" at bounding box center [378, 391] width 70 height 20
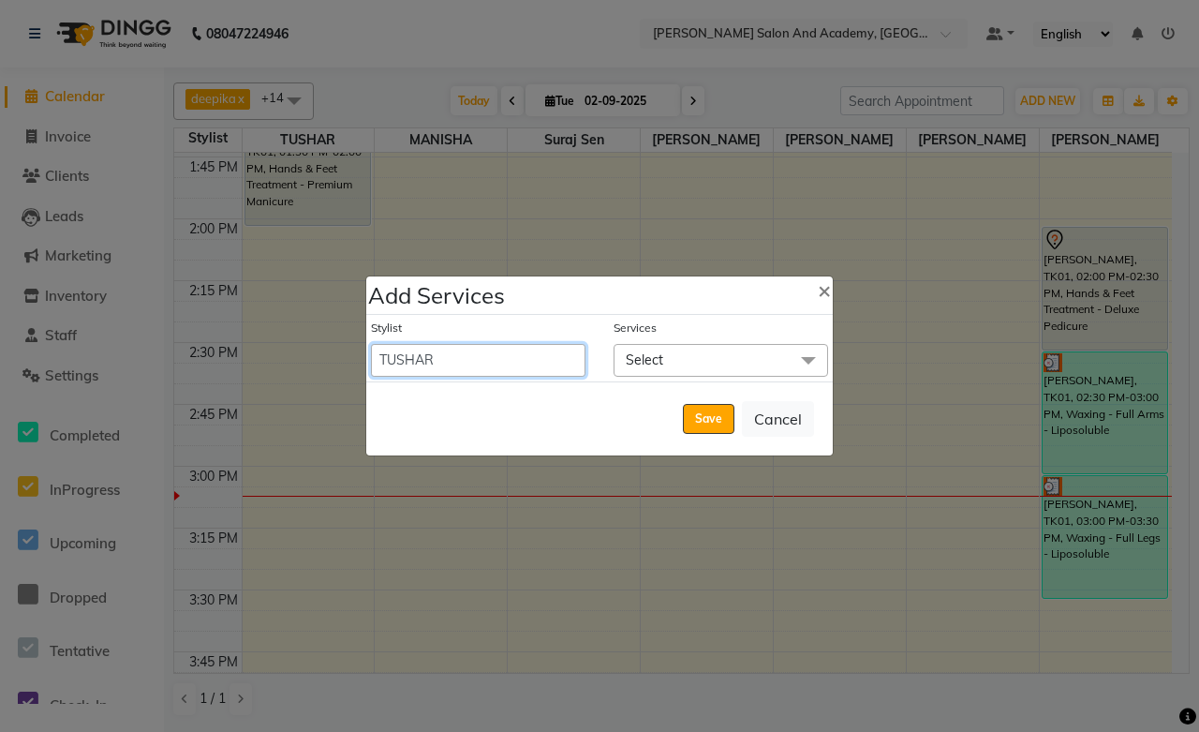
click at [453, 363] on select "[PERSON_NAME] [PERSON_NAME] [PERSON_NAME] [PERSON_NAME] [PERSON_NAME] [PERSON_N…" at bounding box center [478, 360] width 215 height 33
click at [371, 344] on select "[PERSON_NAME] [PERSON_NAME] [PERSON_NAME] [PERSON_NAME] [PERSON_NAME] [PERSON_N…" at bounding box center [478, 360] width 215 height 33
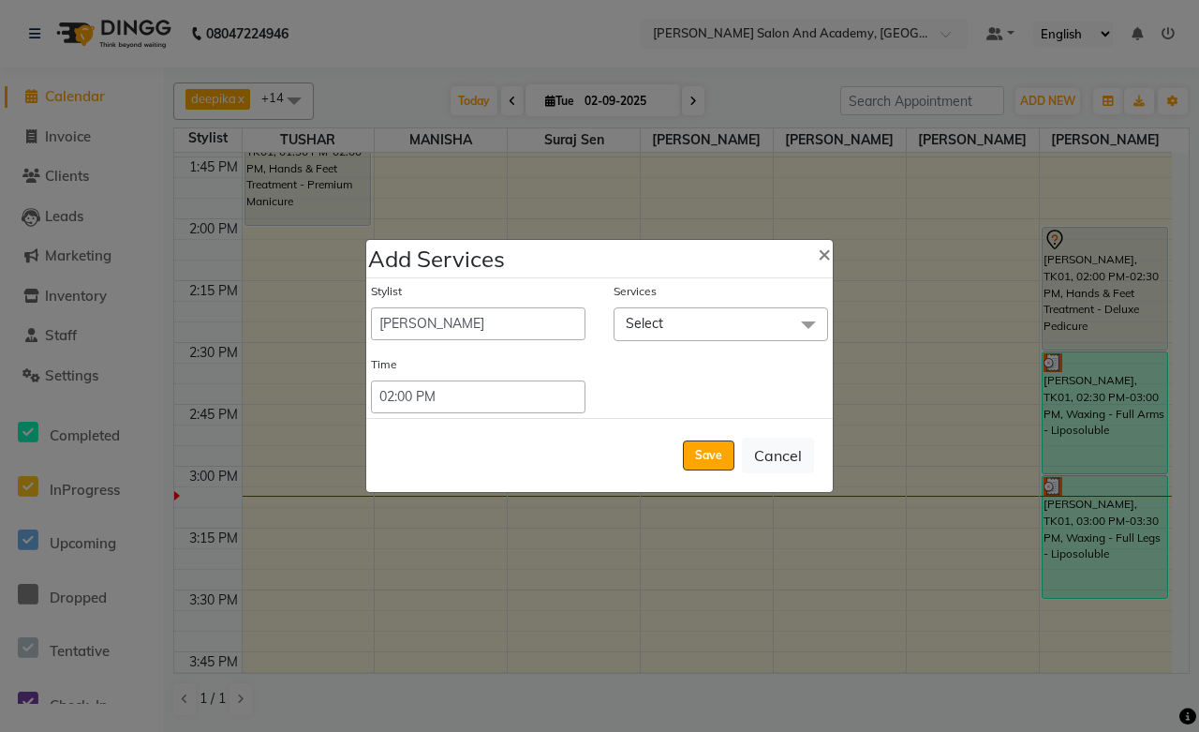
click at [648, 330] on span "Select" at bounding box center [644, 323] width 37 height 17
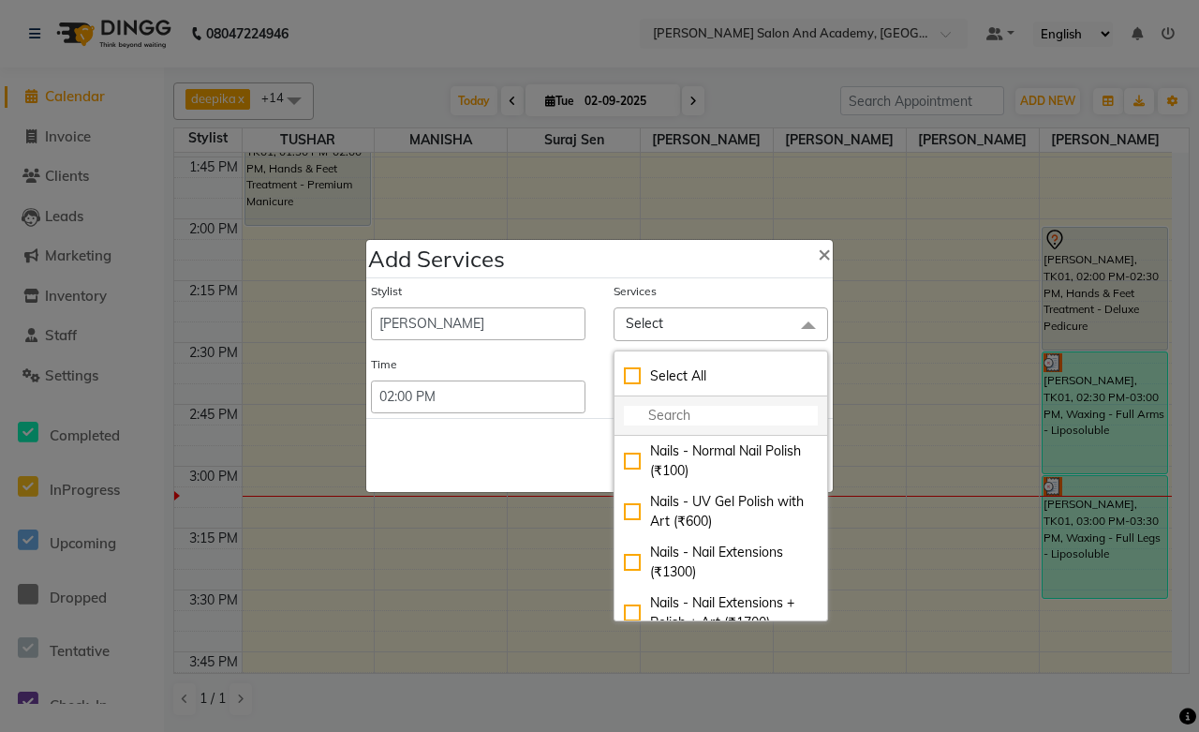
click at [648, 423] on input "multiselect-search" at bounding box center [721, 416] width 194 height 20
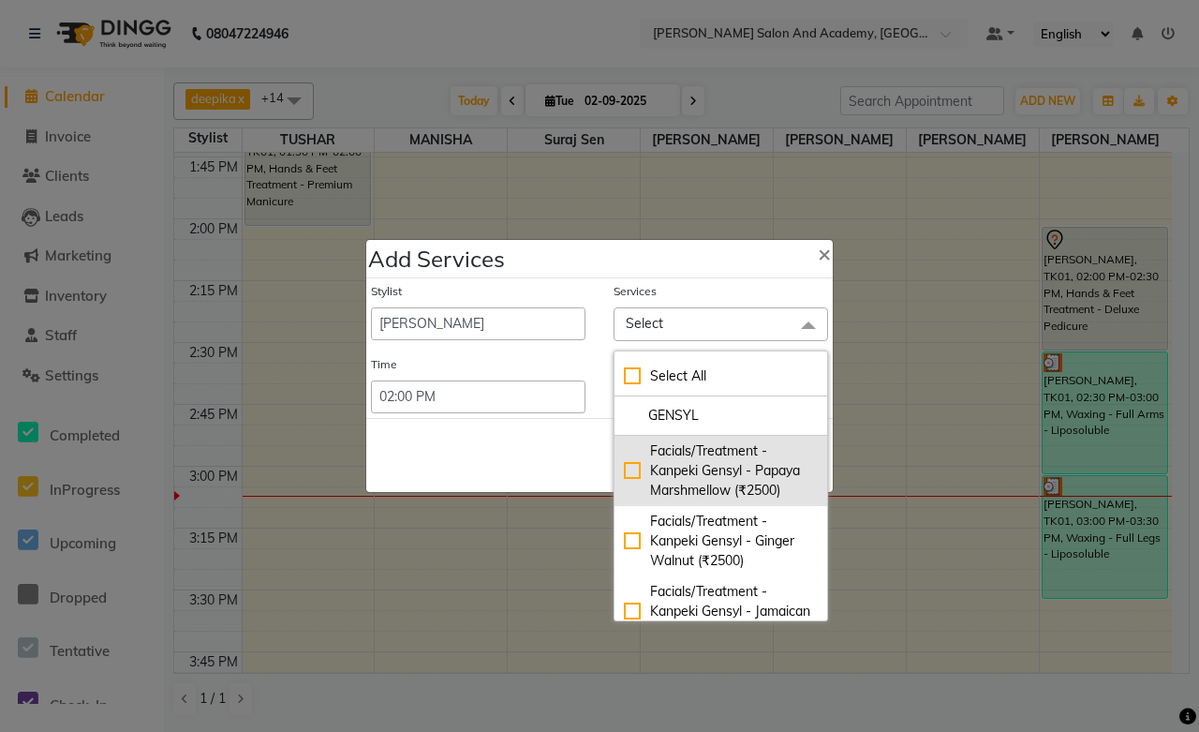
click at [698, 474] on div "Facials/Treatment - Kanpeki Gensyl - Papaya Marshmellow (₹2500)" at bounding box center [721, 470] width 194 height 59
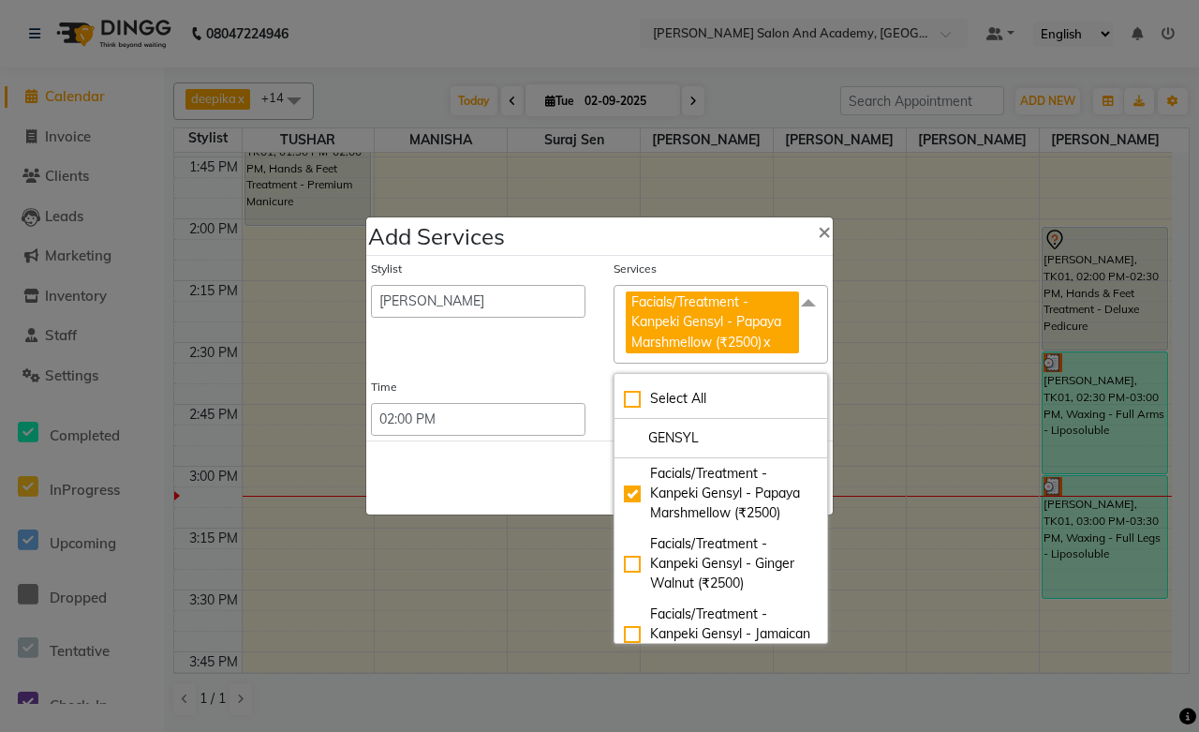
click at [523, 479] on div "Save Cancel" at bounding box center [599, 477] width 467 height 74
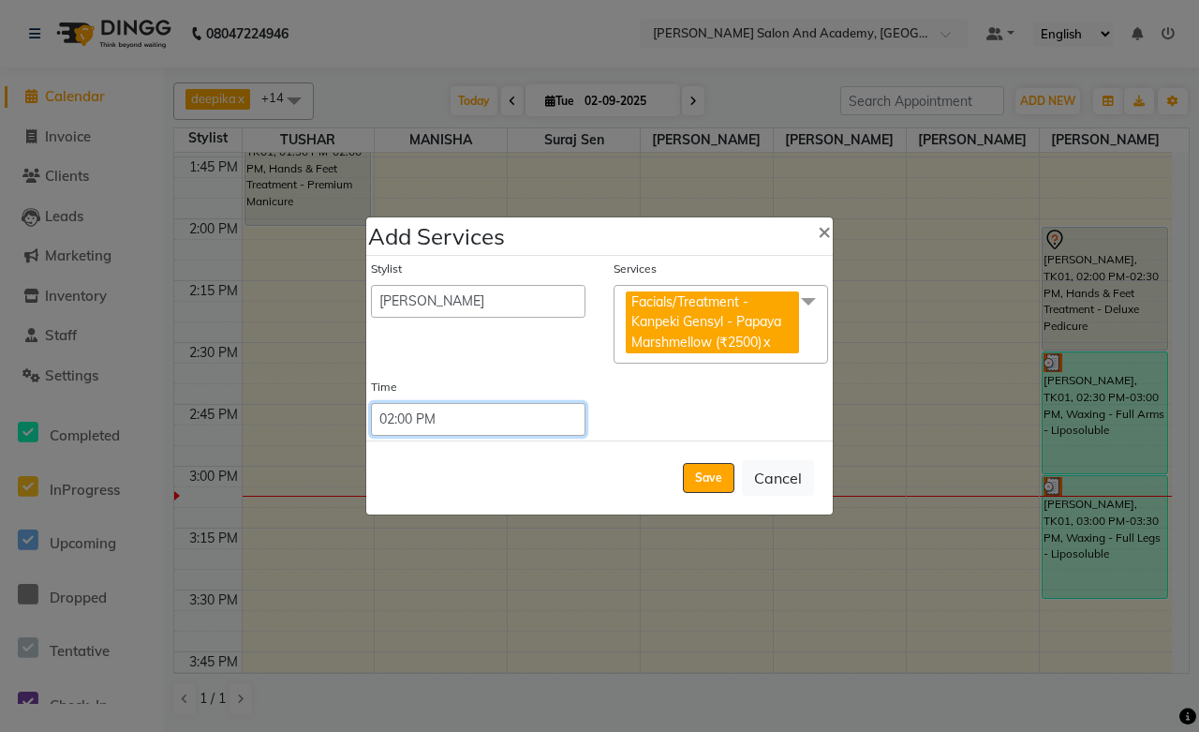
click at [526, 423] on select "Select 09:00 AM 09:15 AM 09:30 AM 09:45 AM 10:00 AM 10:15 AM 10:30 AM 10:45 AM …" at bounding box center [478, 419] width 215 height 33
click at [371, 403] on select "Select 09:00 AM 09:15 AM 09:30 AM 09:45 AM 10:00 AM 10:15 AM 10:30 AM 10:45 AM …" at bounding box center [478, 419] width 215 height 33
click at [708, 480] on button "Save" at bounding box center [709, 478] width 52 height 30
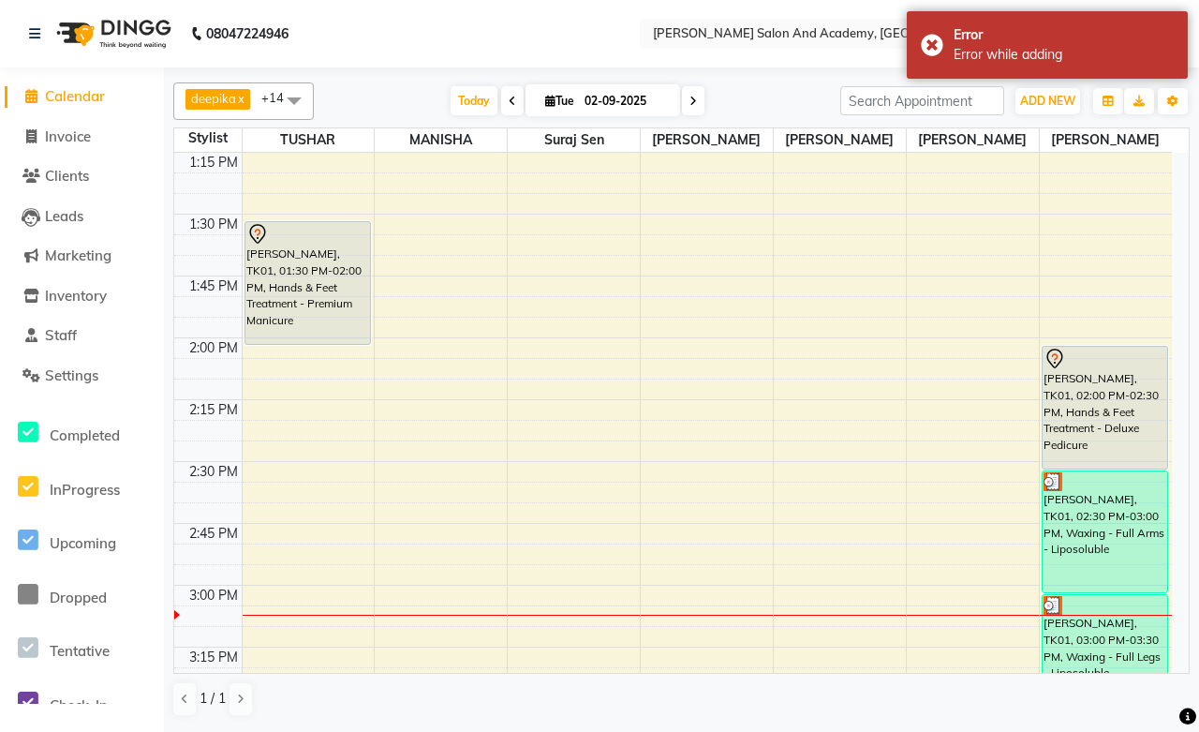
scroll to position [1353, 0]
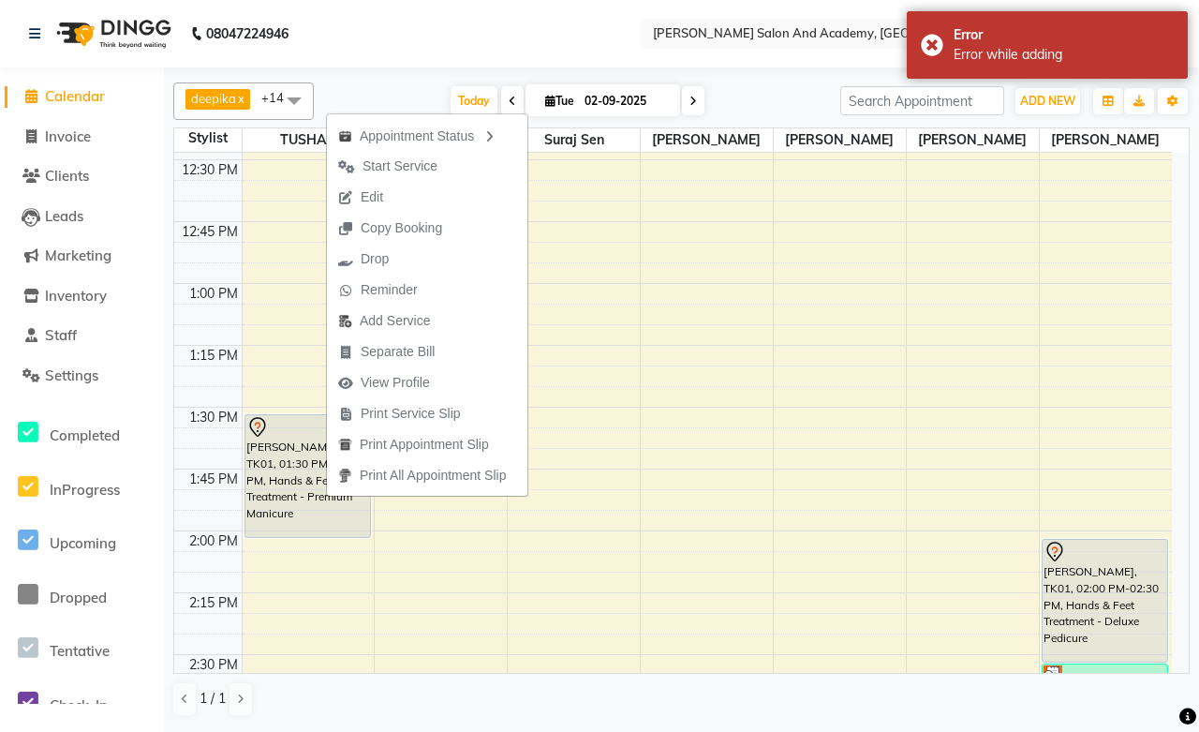
click at [326, 497] on div "Appointment Status Start Service Edit Copy Booking Drop Reminder Add Service Se…" at bounding box center [427, 304] width 202 height 385
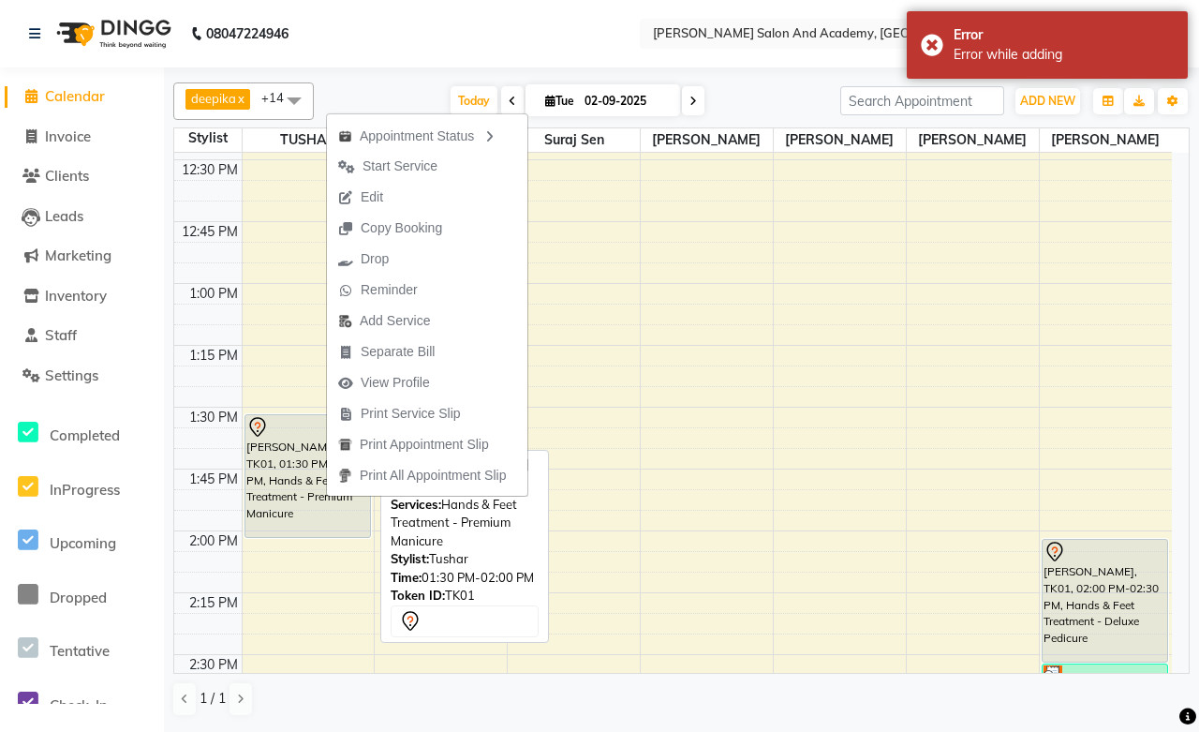
click at [344, 515] on div "[PERSON_NAME], TK01, 01:30 PM-02:00 PM, Hands & Feet Treatment - Premium Manicu…" at bounding box center [308, 476] width 125 height 122
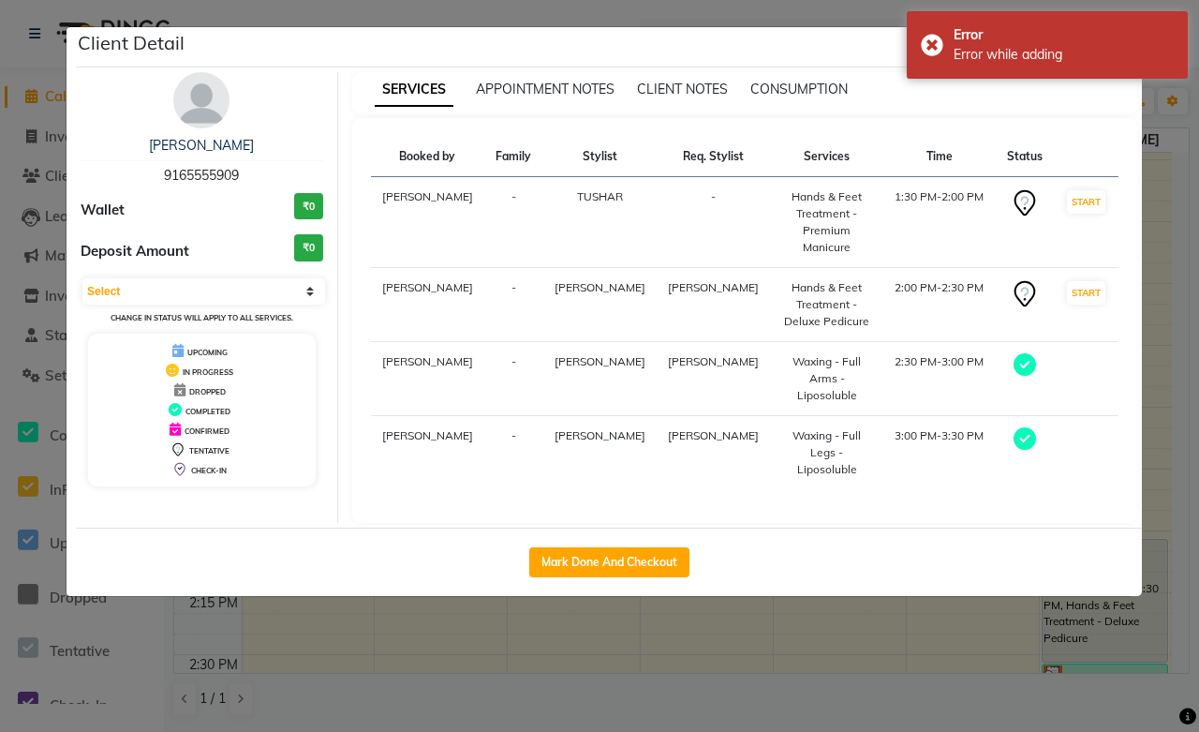
click at [819, 590] on ngb-modal-window "Client Detail [PERSON_NAME] 9165555909 Wallet ₹0 Deposit Amount ₹0 Select MARK …" at bounding box center [599, 366] width 1199 height 732
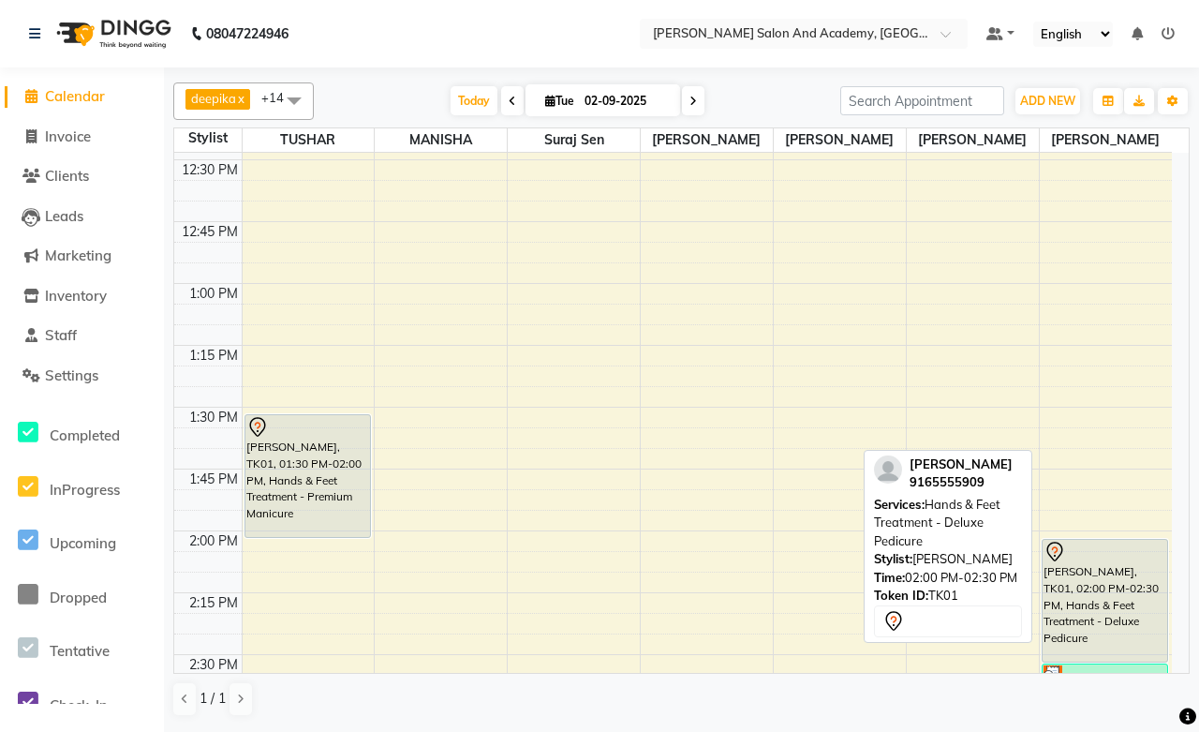
click at [1056, 582] on div "[PERSON_NAME], TK01, 02:00 PM-02:30 PM, Hands & Feet Treatment - Deluxe Pedicure" at bounding box center [1106, 601] width 126 height 122
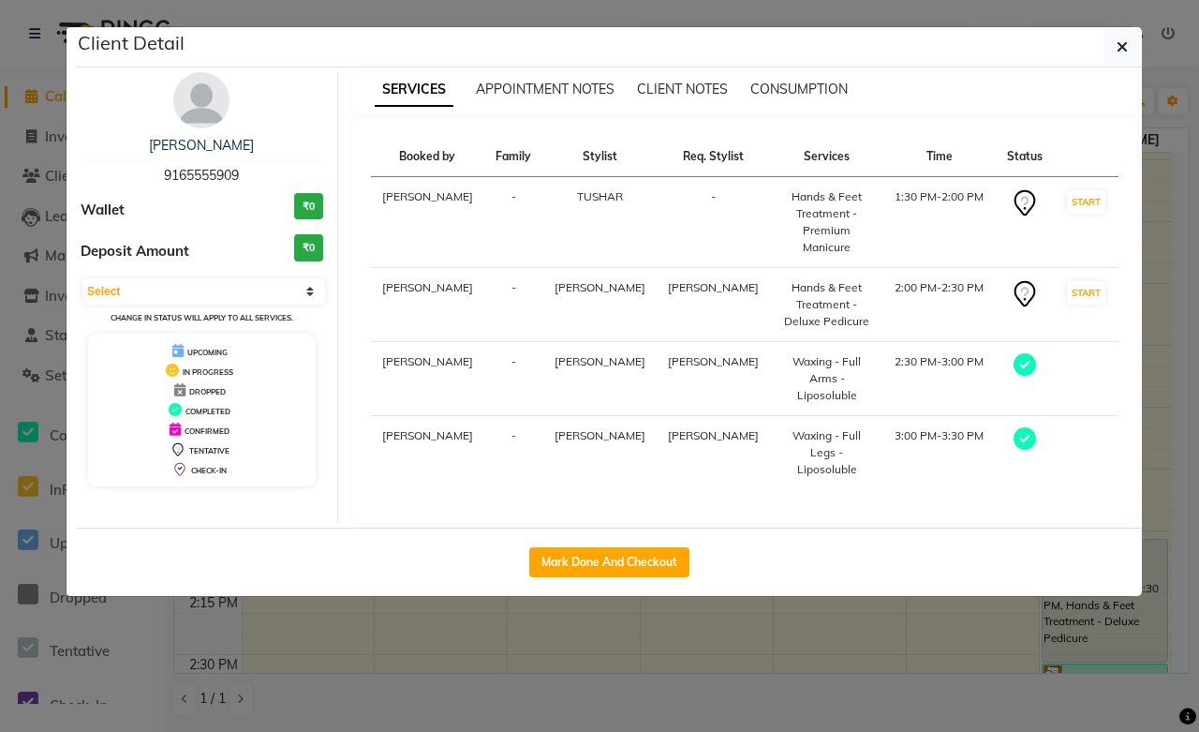
click at [741, 615] on ngb-modal-window "Client Detail [PERSON_NAME] 9165555909 Wallet ₹0 Deposit Amount ₹0 Select MARK …" at bounding box center [599, 366] width 1199 height 732
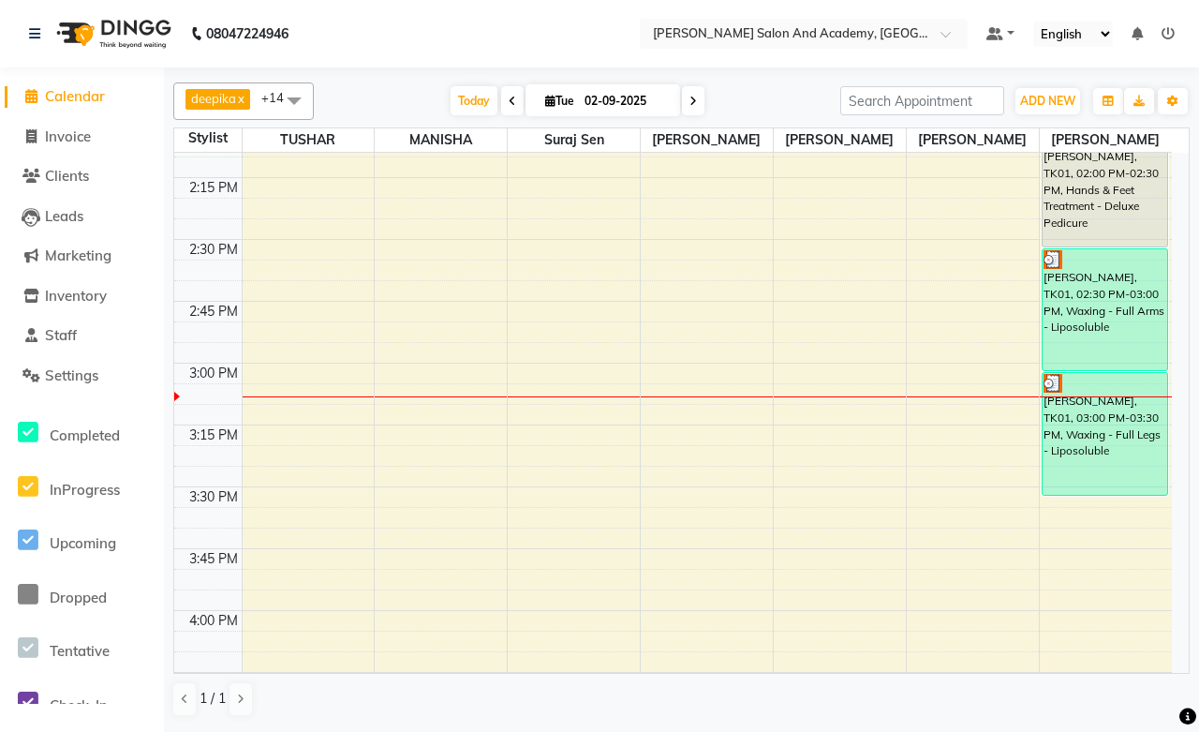
scroll to position [1769, 0]
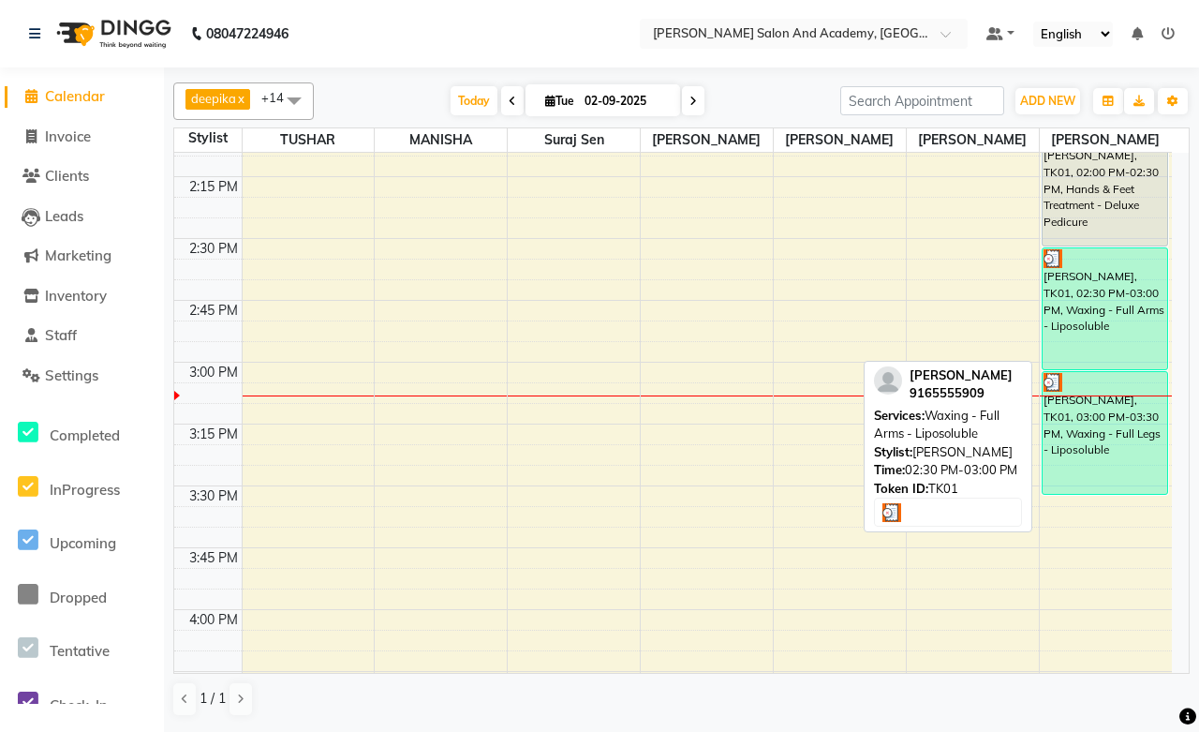
click at [1092, 360] on div "[PERSON_NAME], TK01, 02:30 PM-03:00 PM, Waxing - Full Arms - Liposoluble" at bounding box center [1106, 308] width 126 height 121
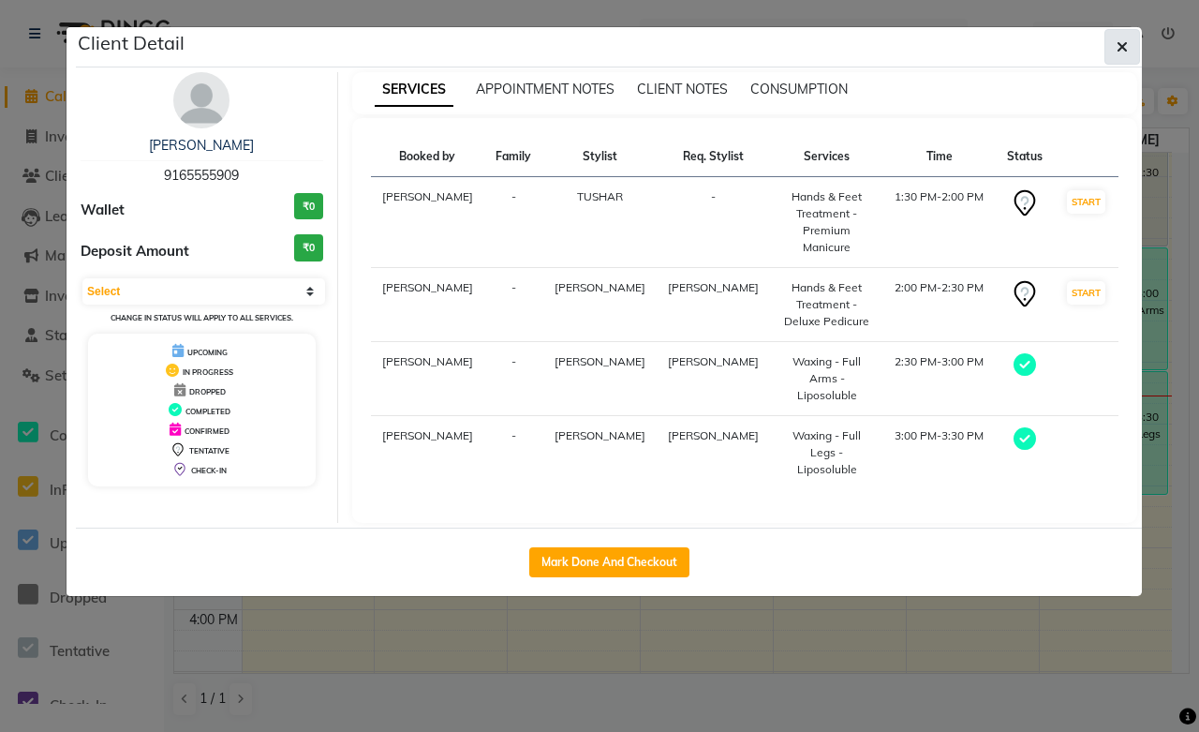
click at [1118, 53] on span "button" at bounding box center [1122, 46] width 11 height 19
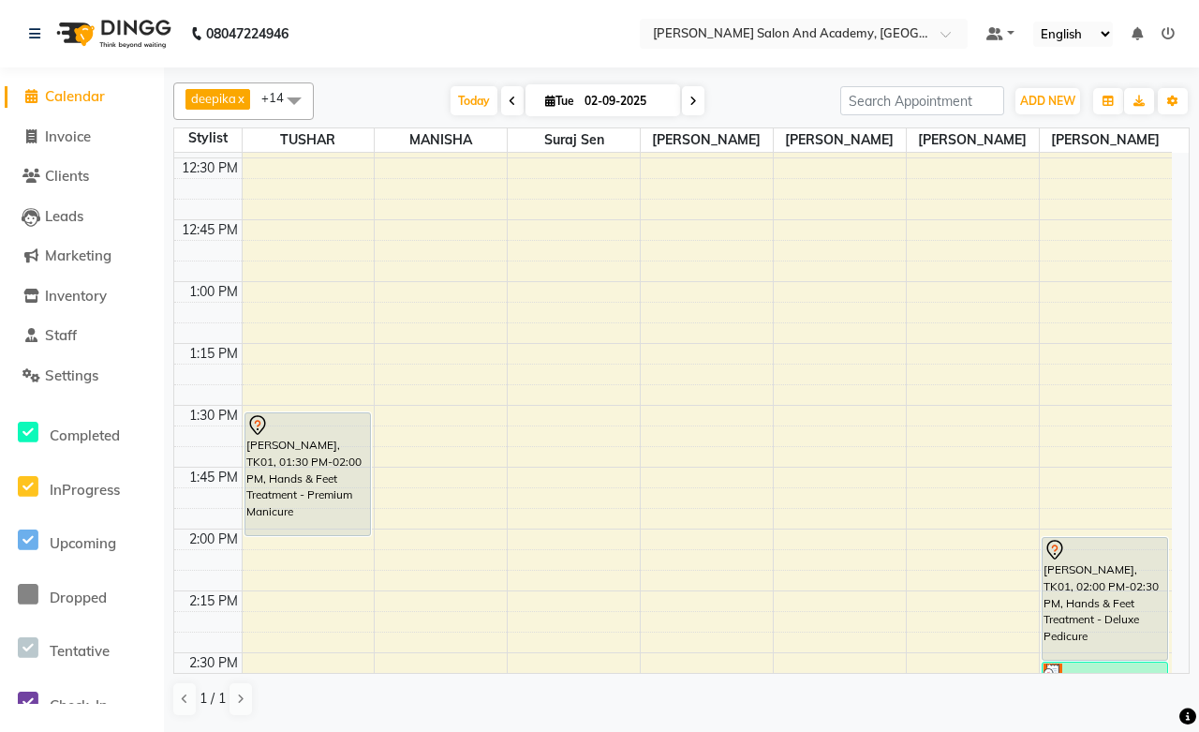
scroll to position [1353, 0]
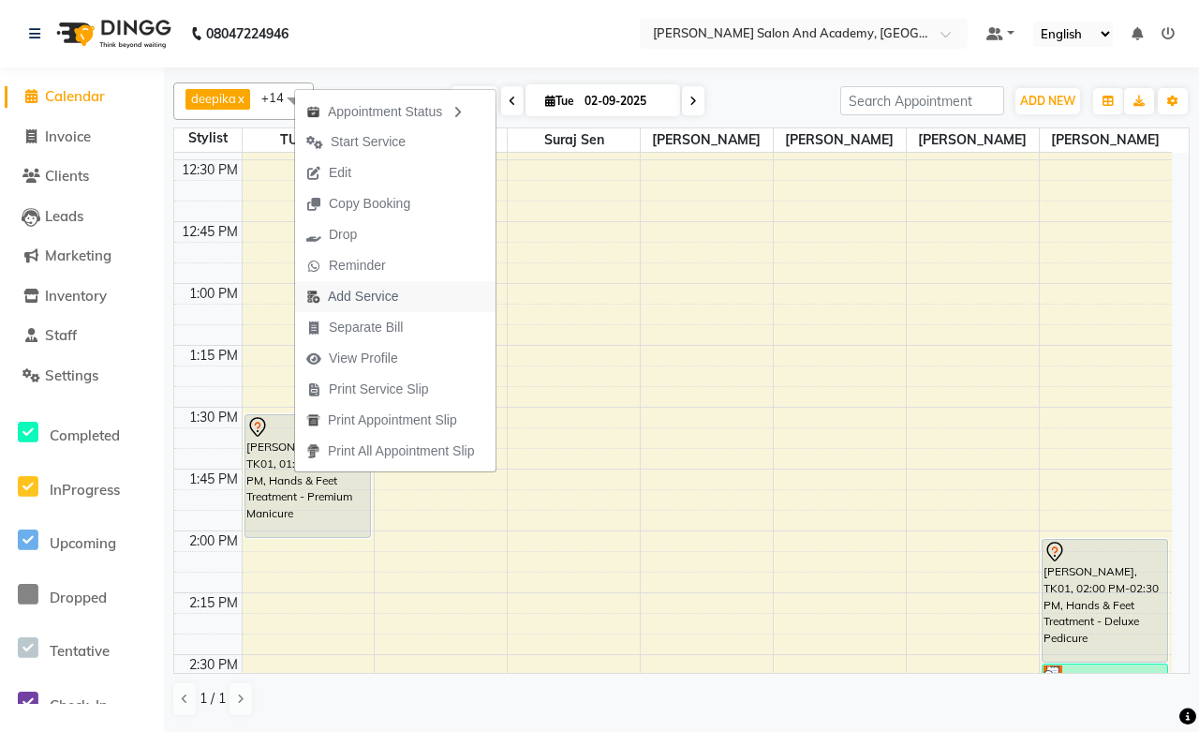
click at [360, 295] on span "Add Service" at bounding box center [363, 297] width 70 height 20
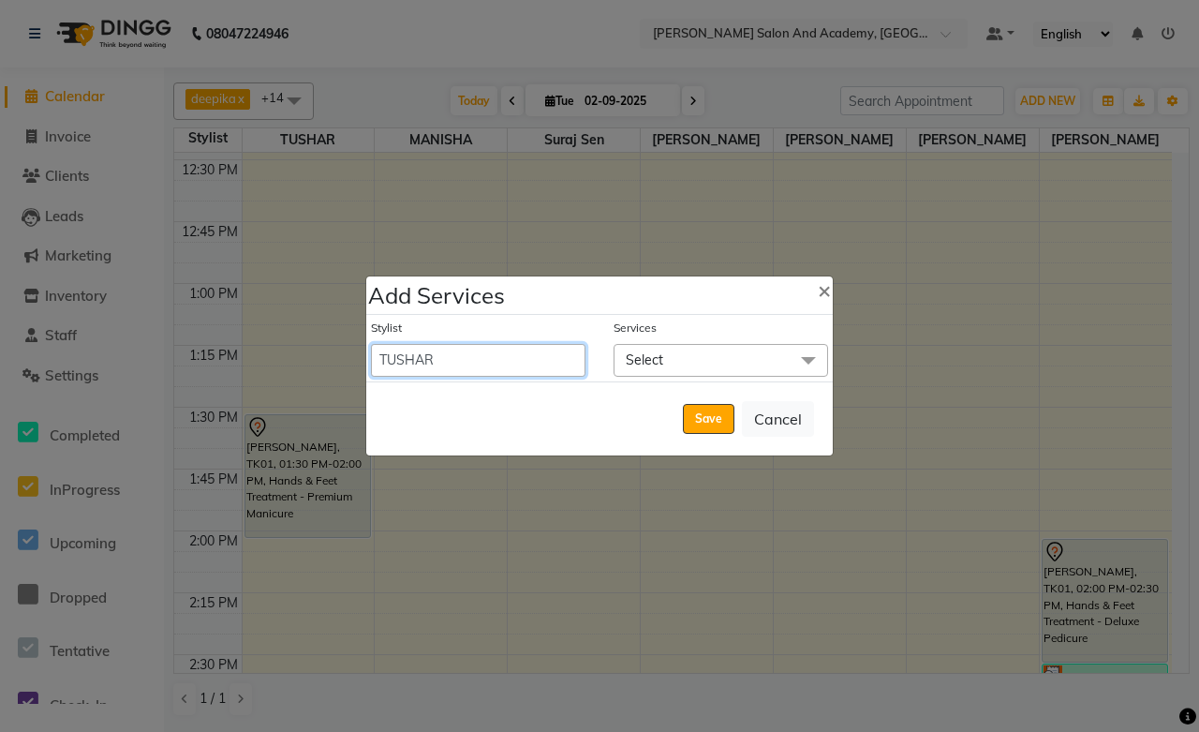
click at [482, 364] on select "[PERSON_NAME] [PERSON_NAME] [PERSON_NAME] [PERSON_NAME] [PERSON_NAME] [PERSON_N…" at bounding box center [478, 360] width 215 height 33
click at [371, 344] on select "[PERSON_NAME] [PERSON_NAME] [PERSON_NAME] [PERSON_NAME] [PERSON_NAME] [PERSON_N…" at bounding box center [478, 360] width 215 height 33
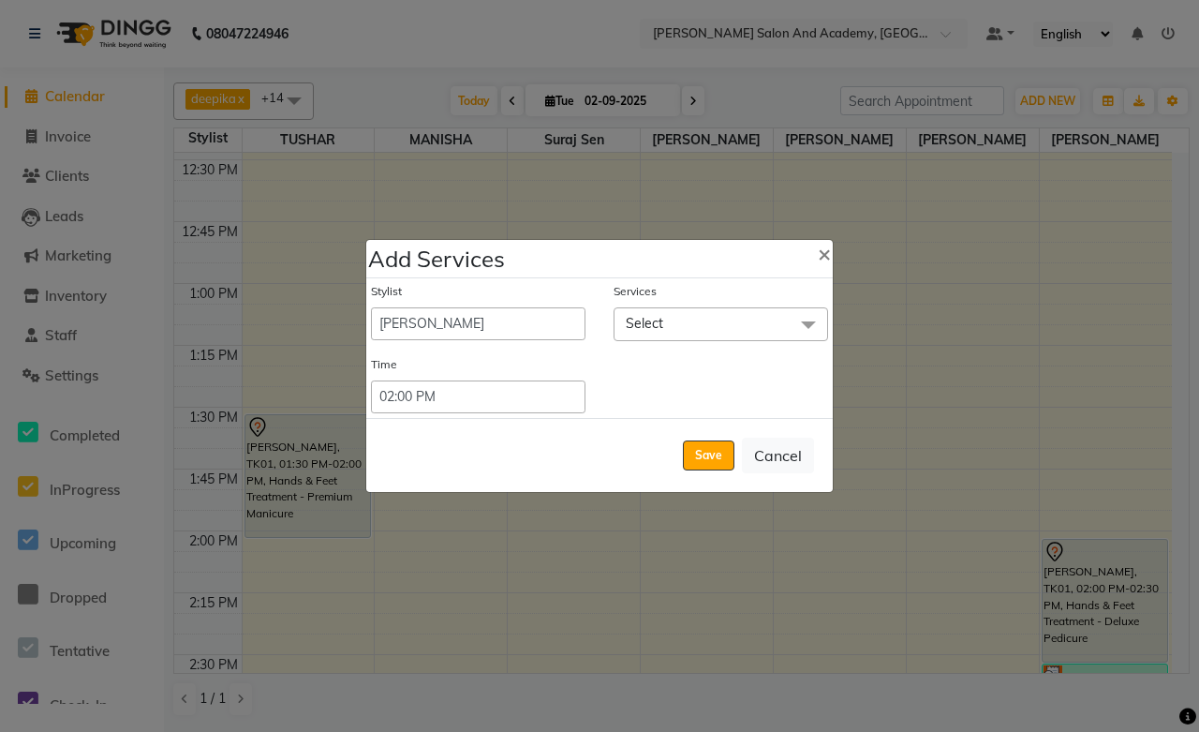
click at [698, 316] on span "Select" at bounding box center [721, 323] width 215 height 33
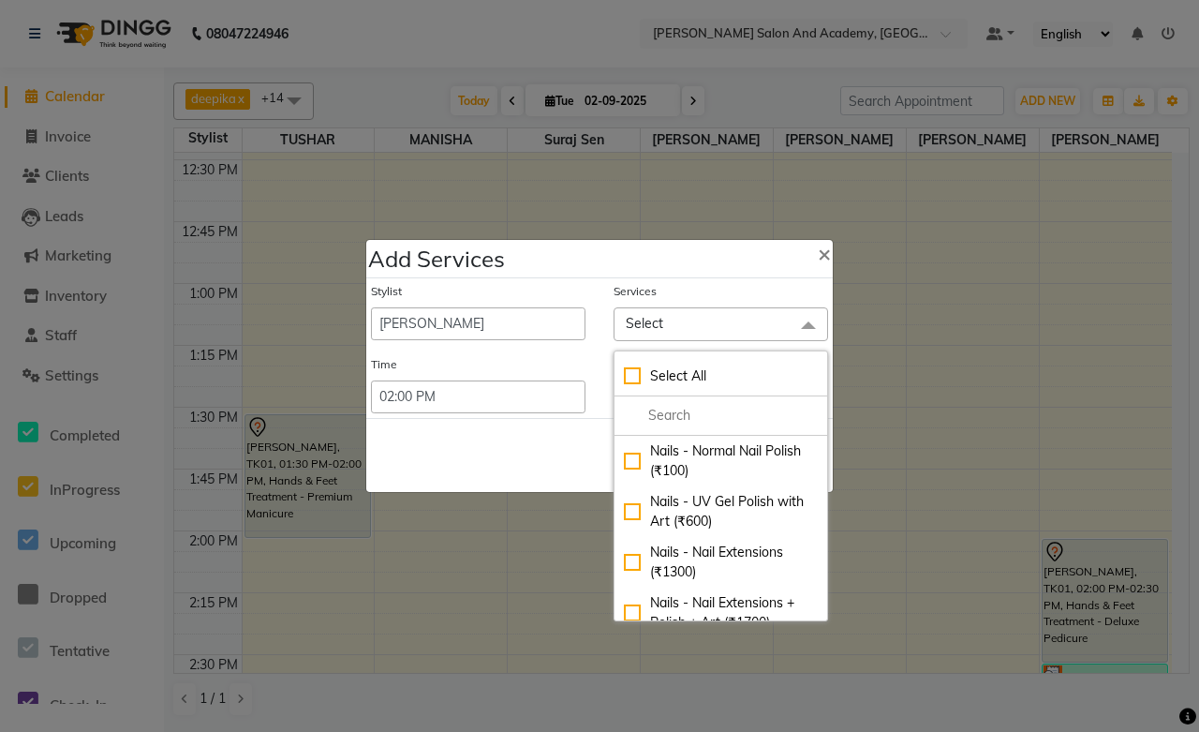
click at [663, 315] on span "Select" at bounding box center [721, 323] width 215 height 33
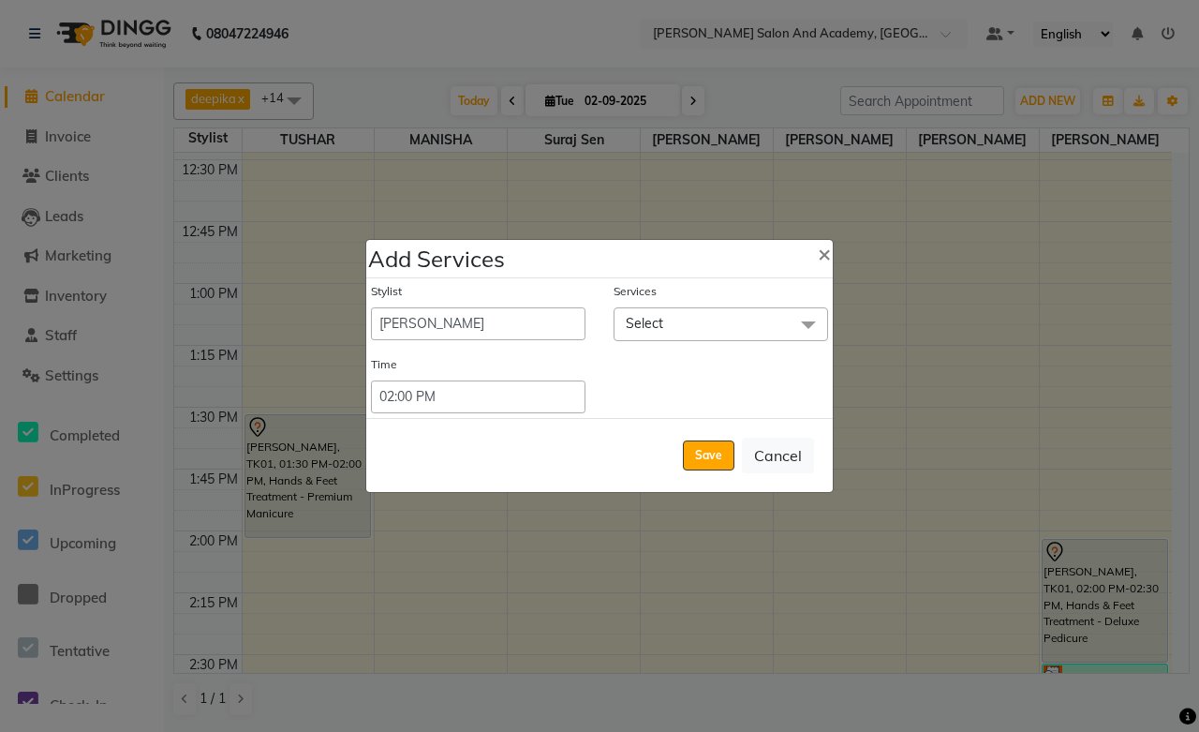
click at [663, 332] on span "Select" at bounding box center [721, 323] width 215 height 33
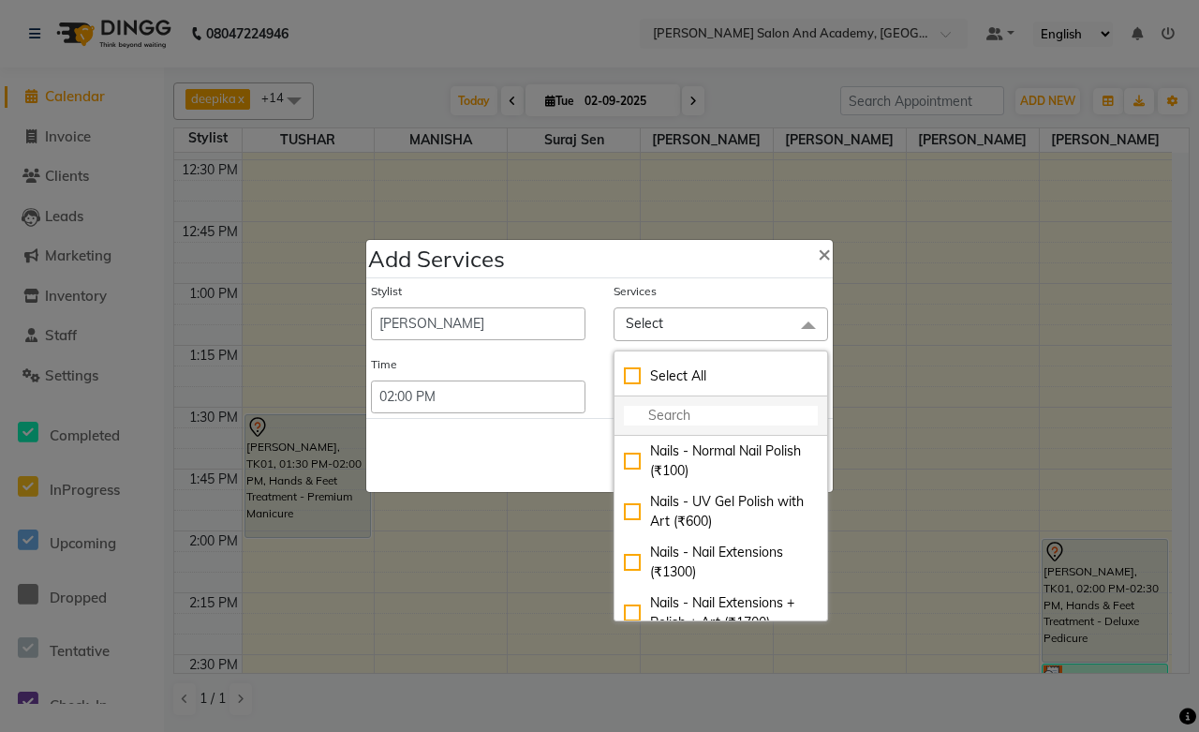
click at [656, 416] on input "multiselect-search" at bounding box center [721, 416] width 194 height 20
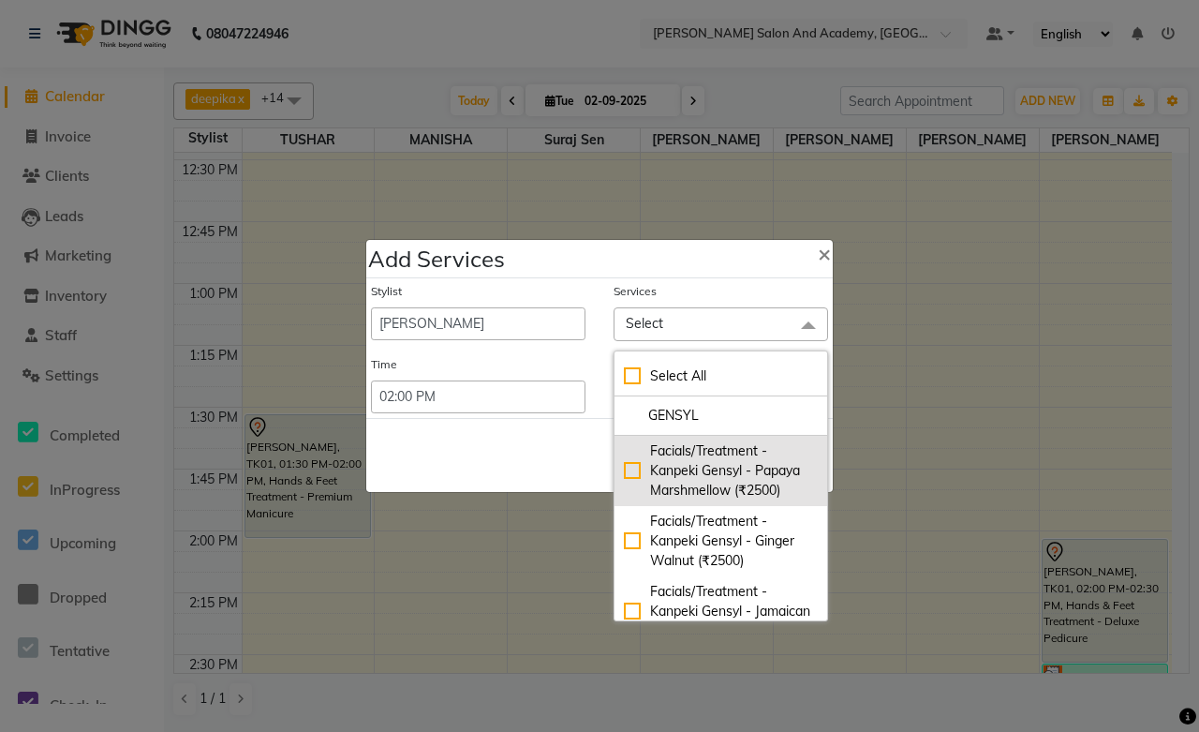
click at [632, 482] on div "Facials/Treatment - Kanpeki Gensyl - Papaya Marshmellow (₹2500)" at bounding box center [721, 470] width 194 height 59
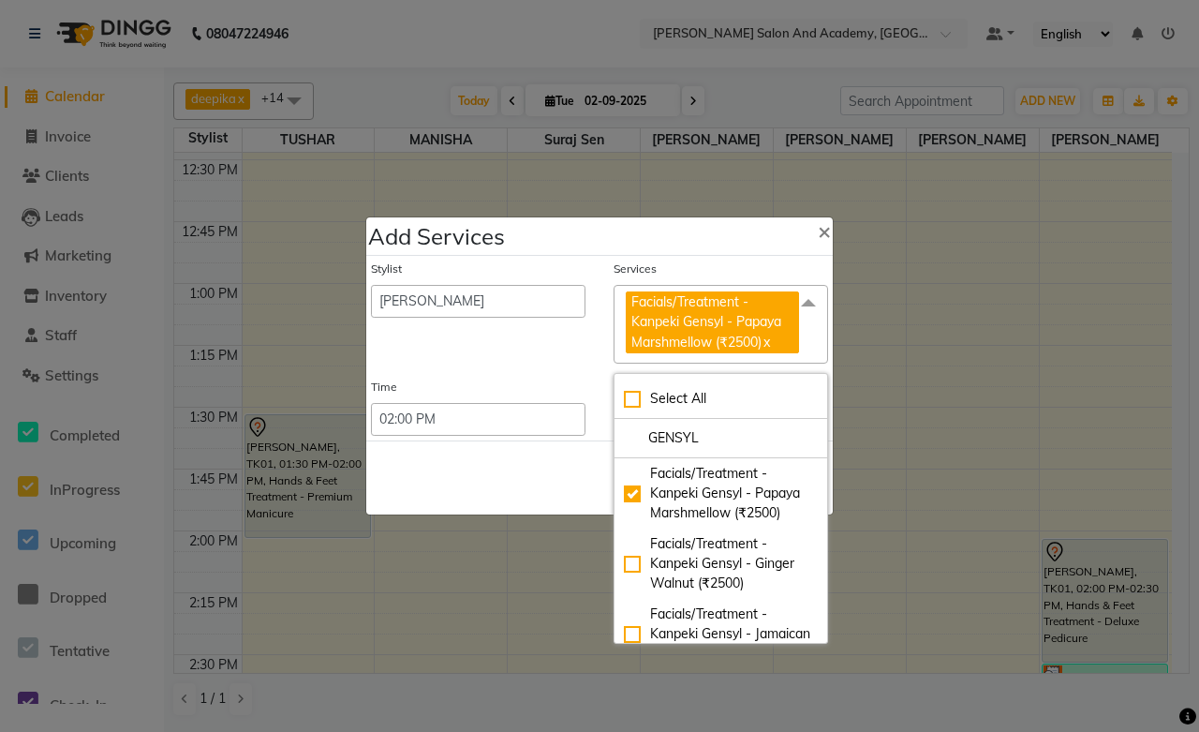
click at [515, 465] on div "Save Cancel" at bounding box center [599, 477] width 467 height 74
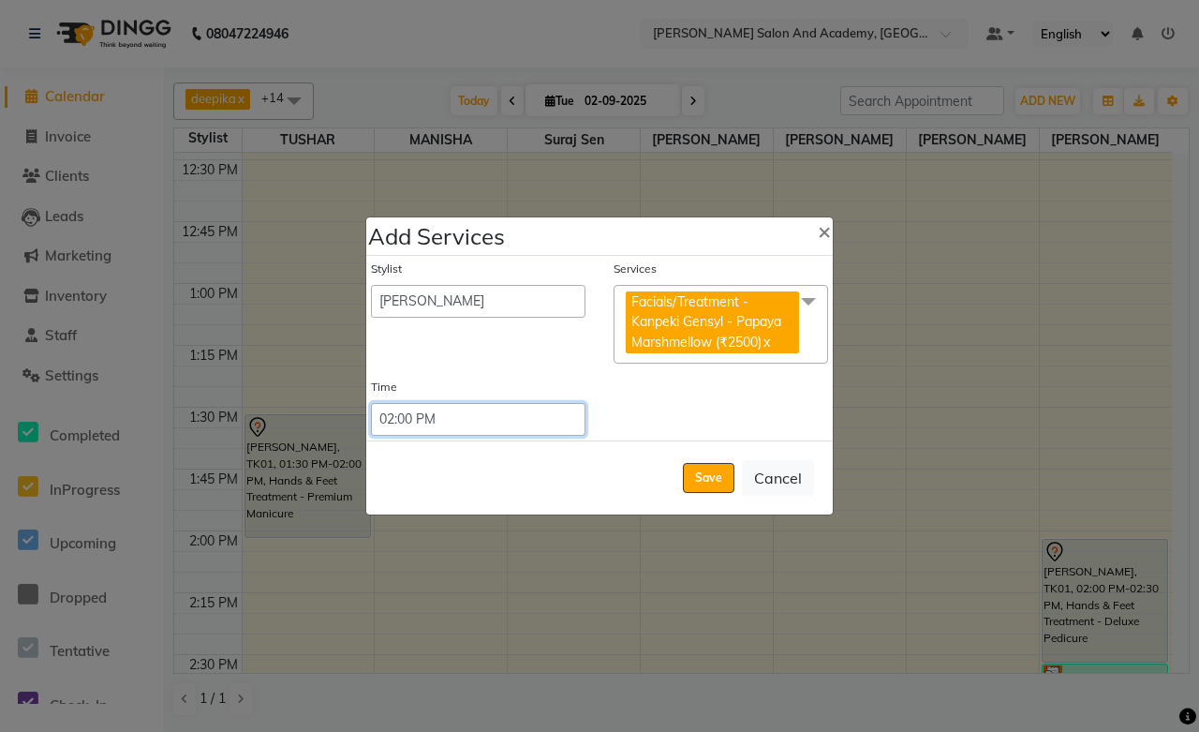
click at [536, 423] on select "Select 09:00 AM 09:15 AM 09:30 AM 09:45 AM 10:00 AM 10:15 AM 10:30 AM 10:45 AM …" at bounding box center [478, 419] width 215 height 33
click at [371, 403] on select "Select 09:00 AM 09:15 AM 09:30 AM 09:45 AM 10:00 AM 10:15 AM 10:30 AM 10:45 AM …" at bounding box center [478, 419] width 215 height 33
click at [715, 478] on button "Save" at bounding box center [709, 478] width 52 height 30
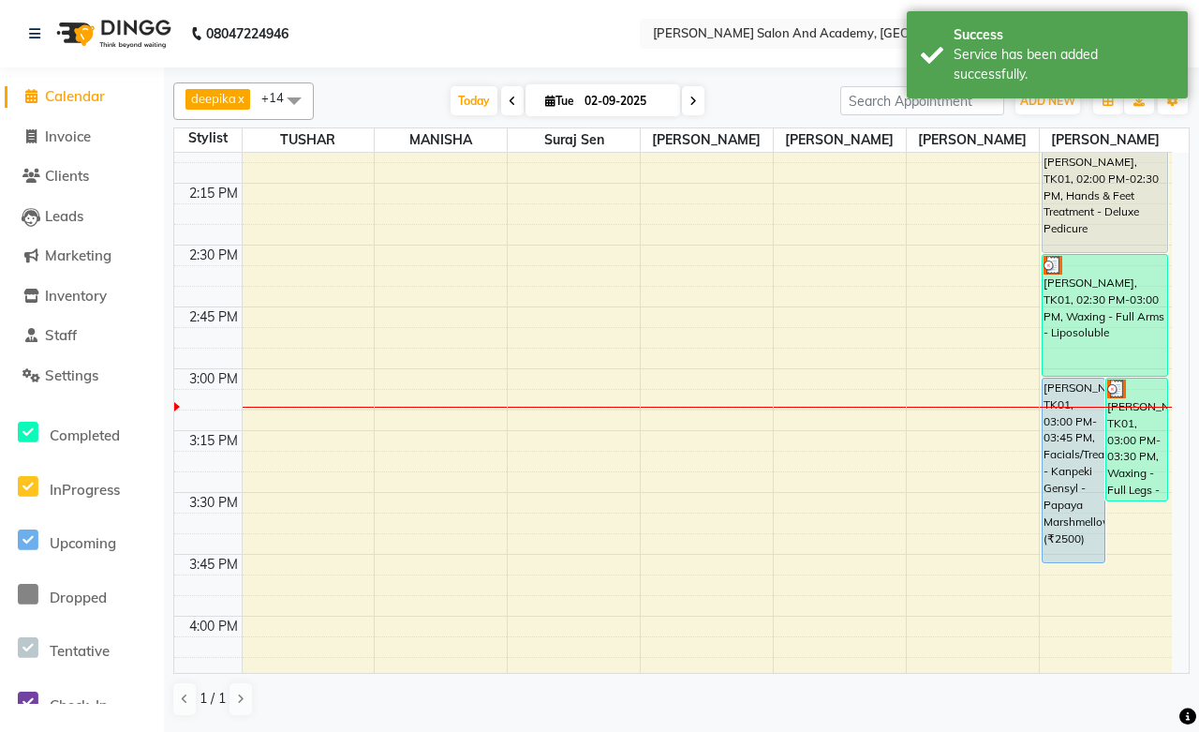
scroll to position [1769, 0]
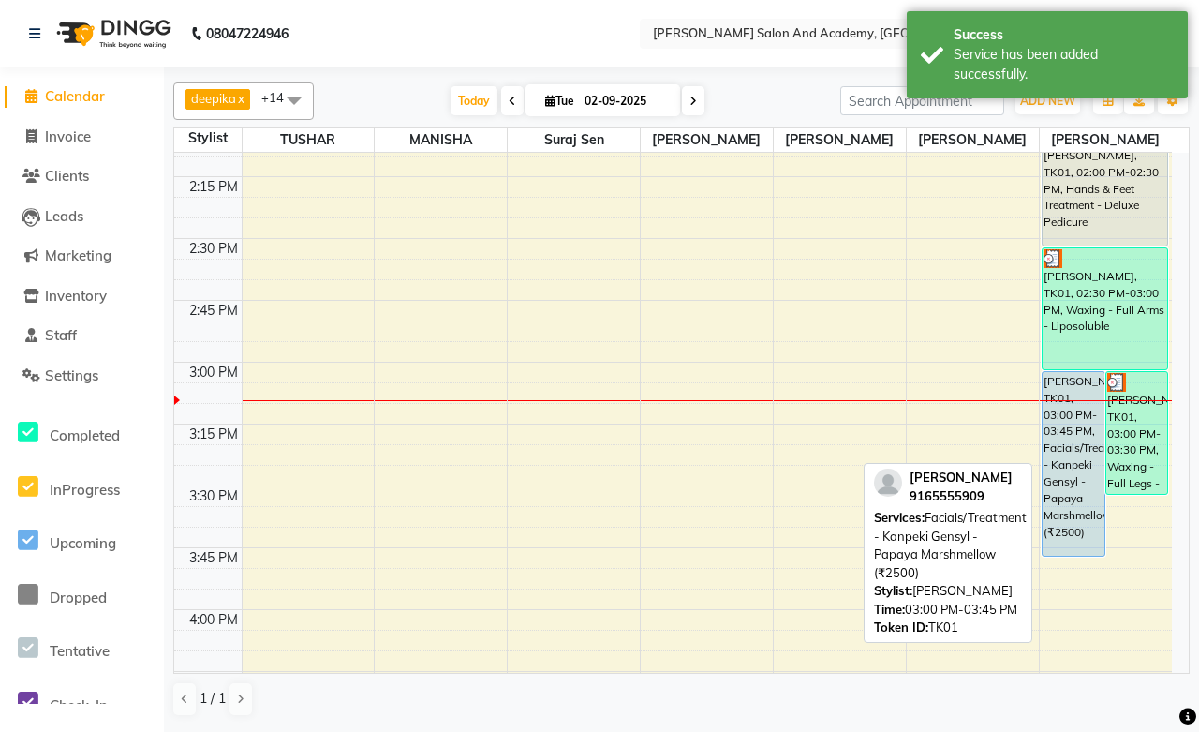
click at [1081, 441] on div "[PERSON_NAME], TK01, 03:00 PM-03:45 PM, Facials/Treatment - Kanpeki Gensyl - Pa…" at bounding box center [1074, 464] width 62 height 184
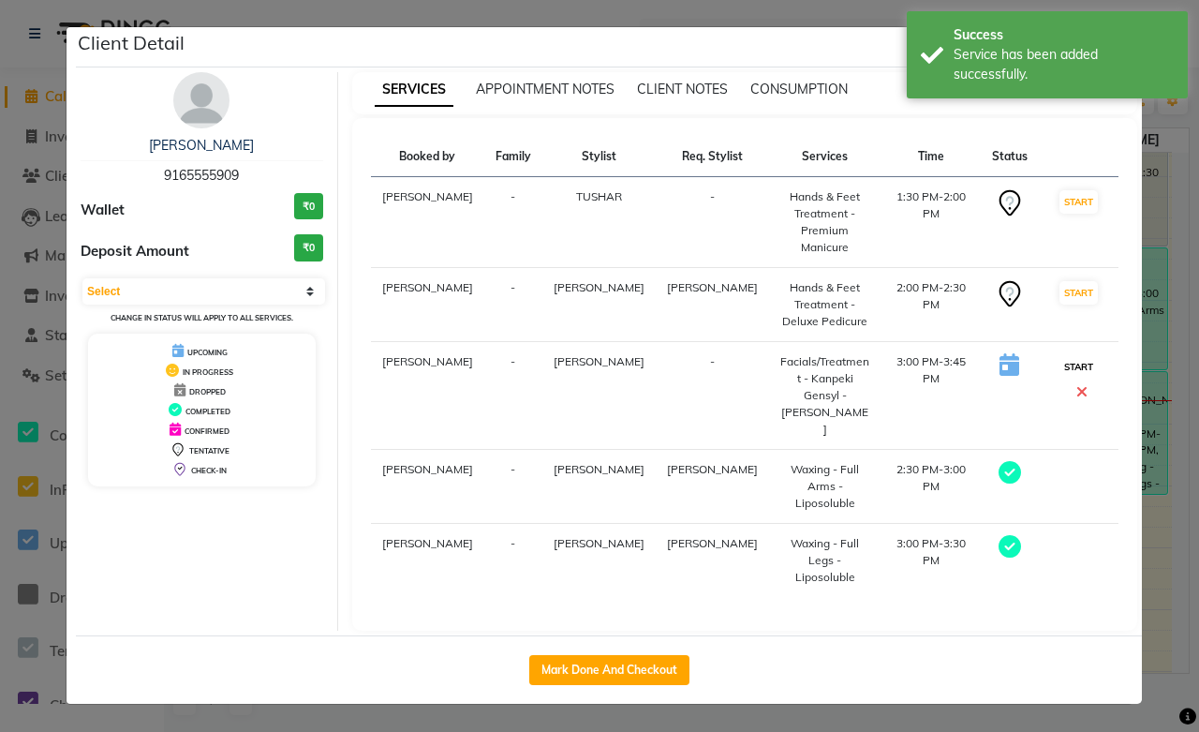
click at [1060, 357] on button "START" at bounding box center [1079, 366] width 38 height 23
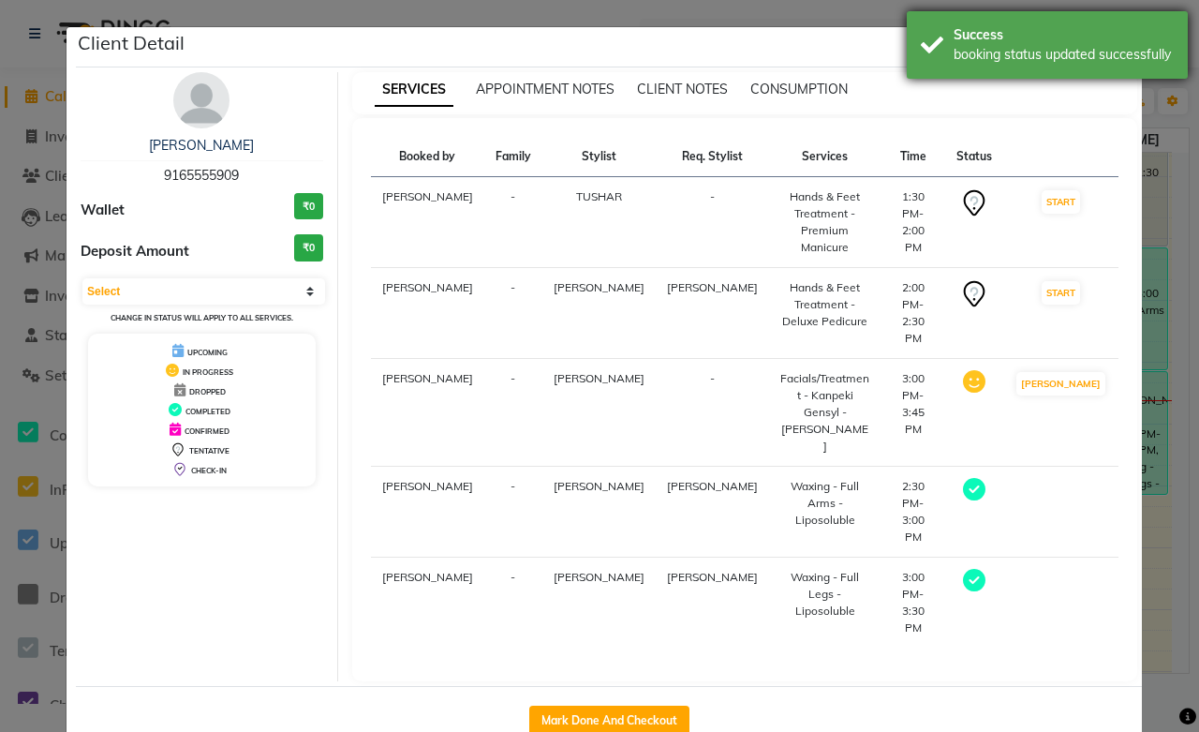
click at [1176, 23] on div "Success booking status updated successfully" at bounding box center [1047, 44] width 281 height 67
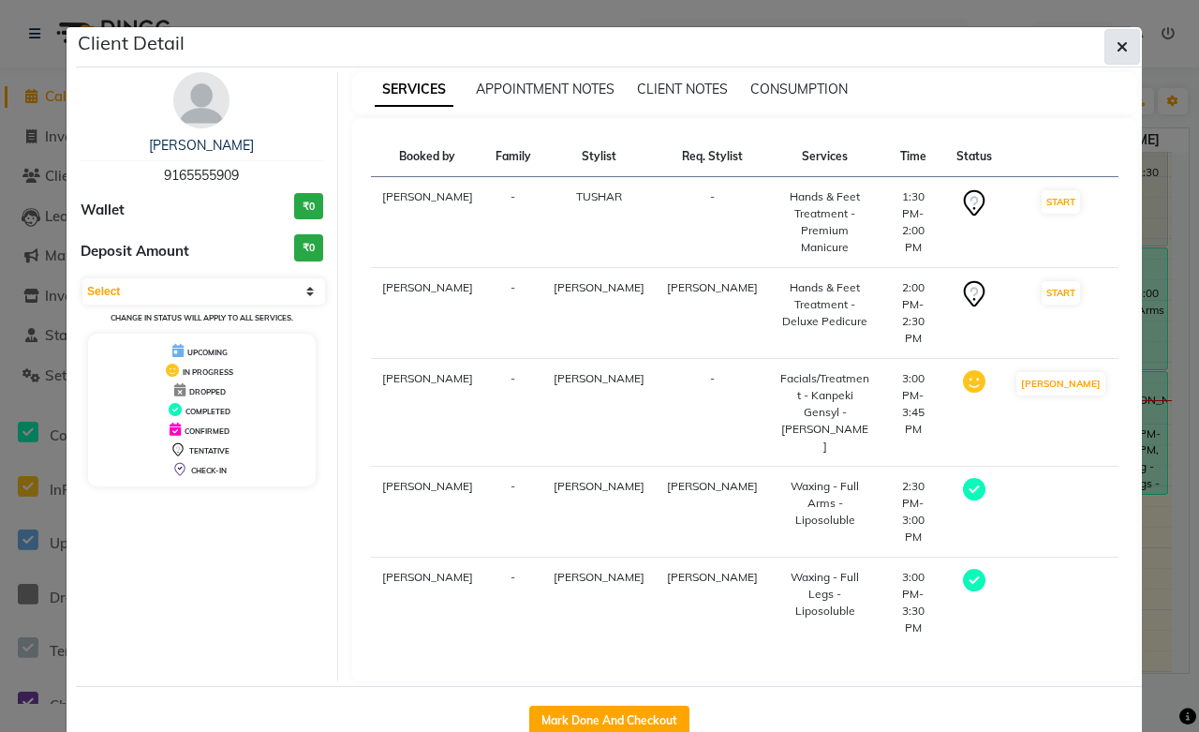
click at [1115, 49] on button "button" at bounding box center [1123, 47] width 36 height 36
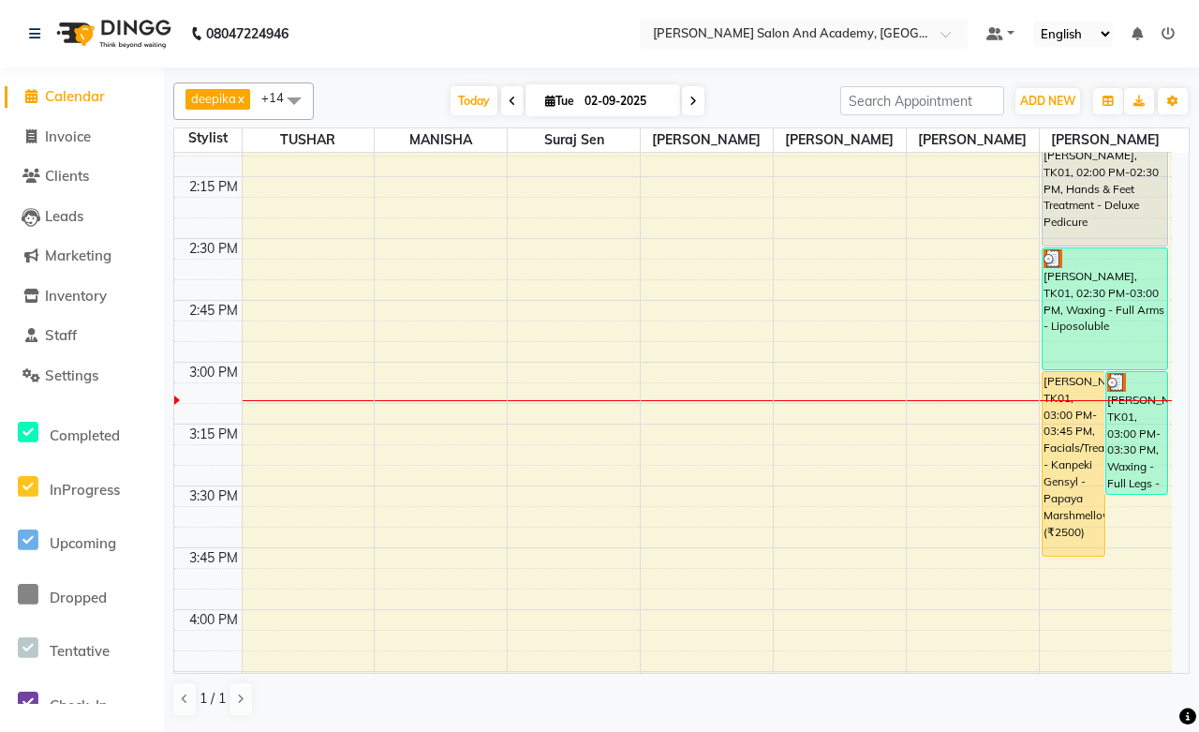
click at [79, 147] on li "Invoice" at bounding box center [82, 137] width 164 height 40
click at [78, 138] on span "Invoice" at bounding box center [68, 136] width 46 height 18
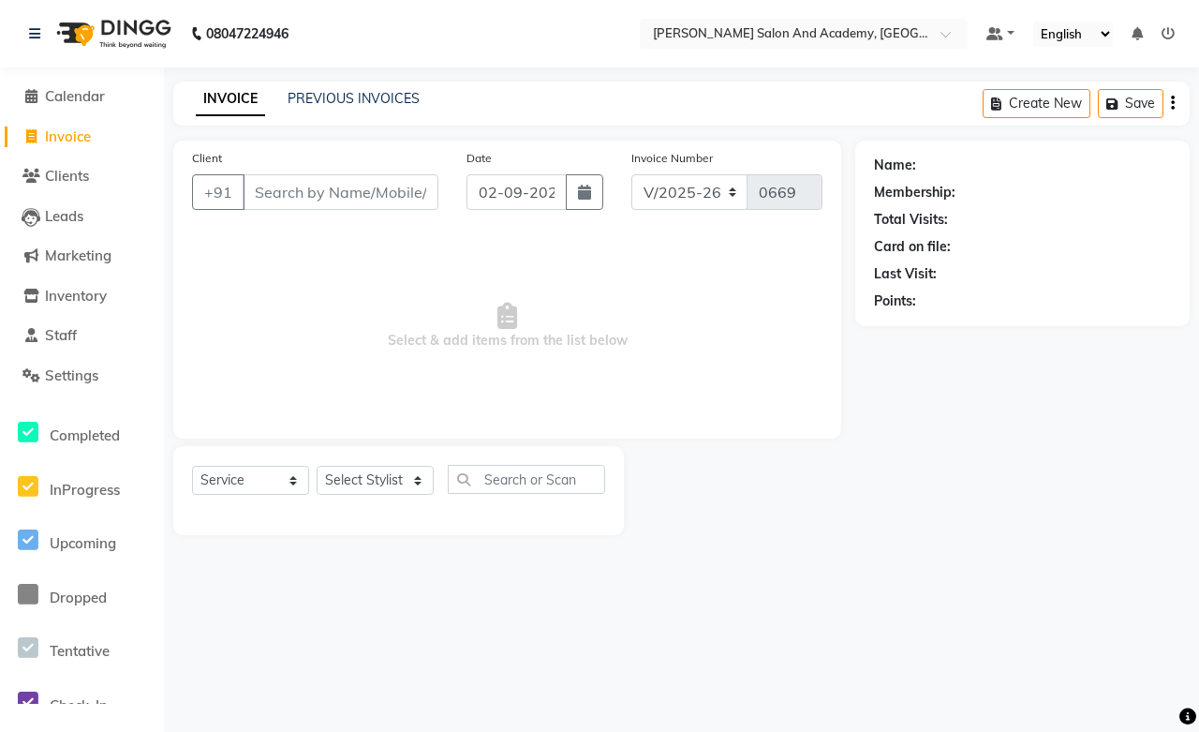
click at [276, 203] on input "Client" at bounding box center [341, 192] width 196 height 36
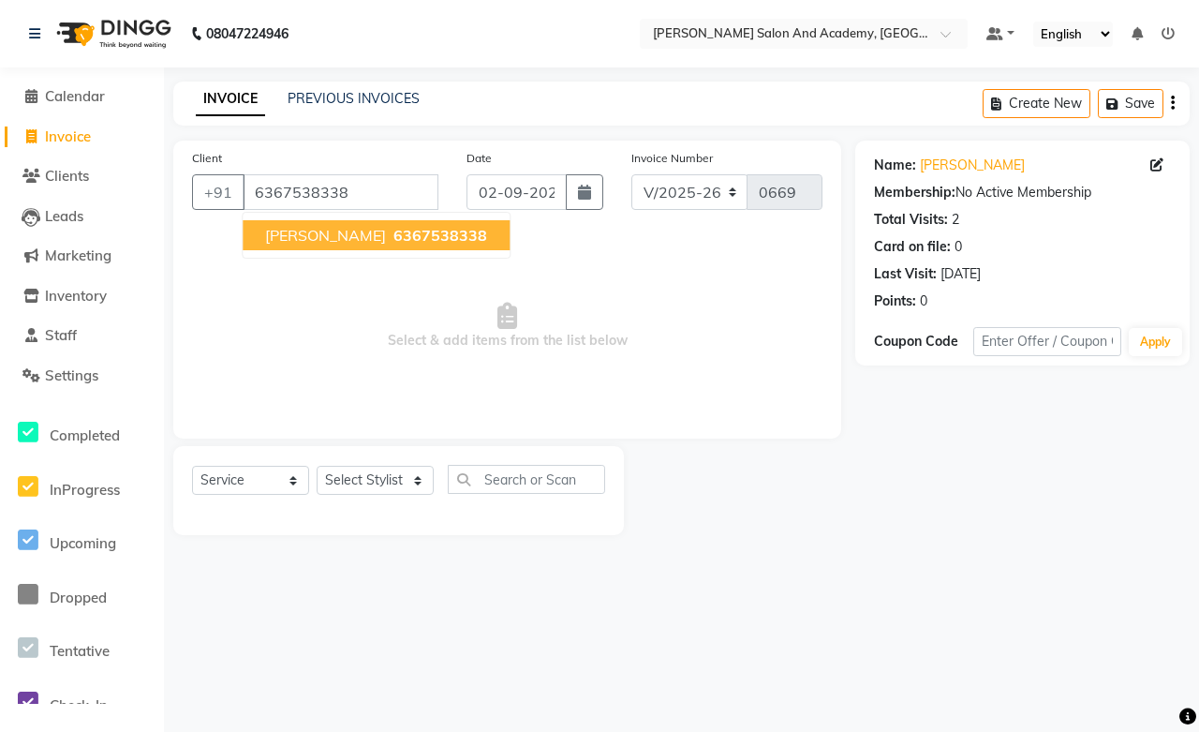
click at [323, 239] on span "[PERSON_NAME]" at bounding box center [325, 235] width 121 height 19
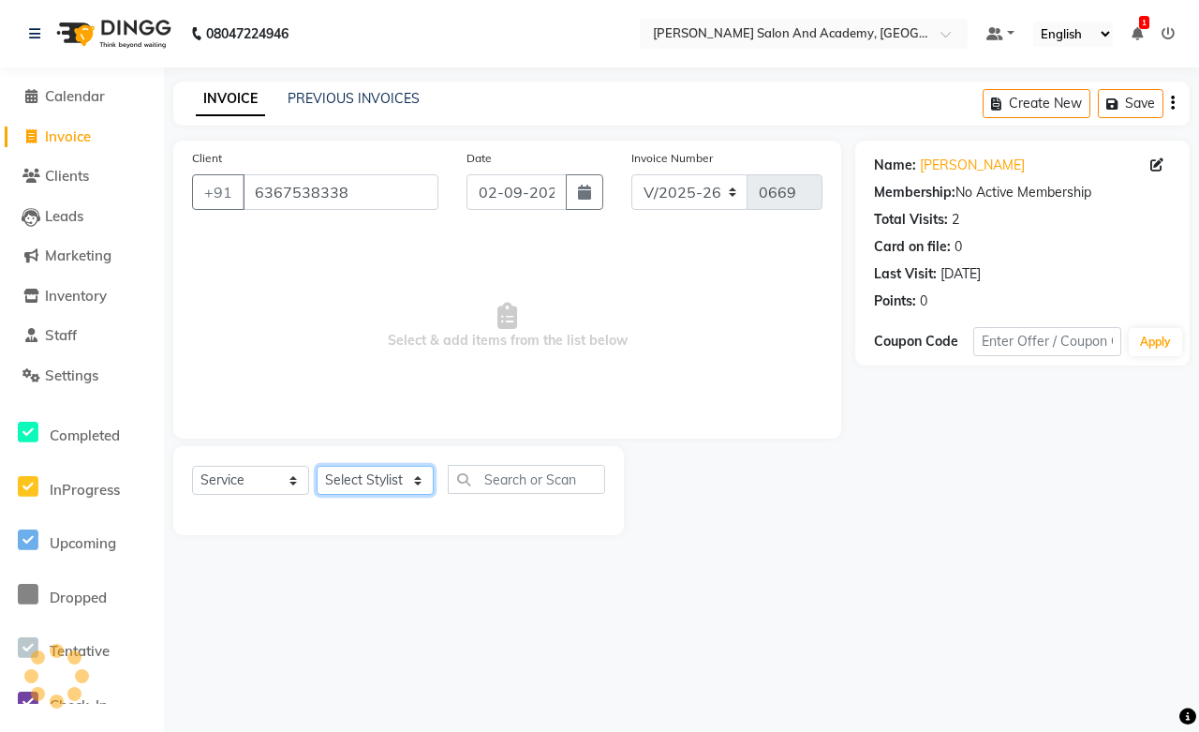
click at [408, 479] on select "Select Stylist [PERSON_NAME] [PERSON_NAME] [PERSON_NAME] [PERSON_NAME] [PERSON_…" at bounding box center [375, 480] width 117 height 29
click at [317, 467] on select "Select Stylist [PERSON_NAME] [PERSON_NAME] [PERSON_NAME] [PERSON_NAME] [PERSON_…" at bounding box center [375, 480] width 117 height 29
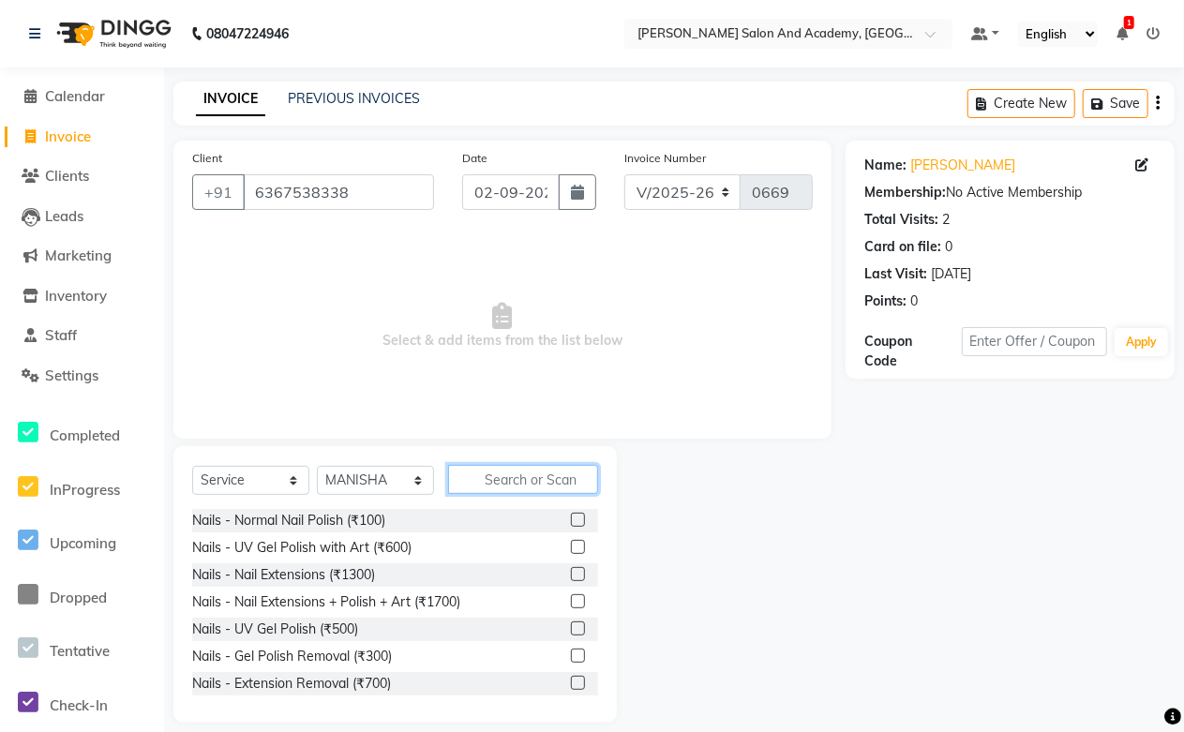
click at [504, 483] on input "text" at bounding box center [523, 479] width 150 height 29
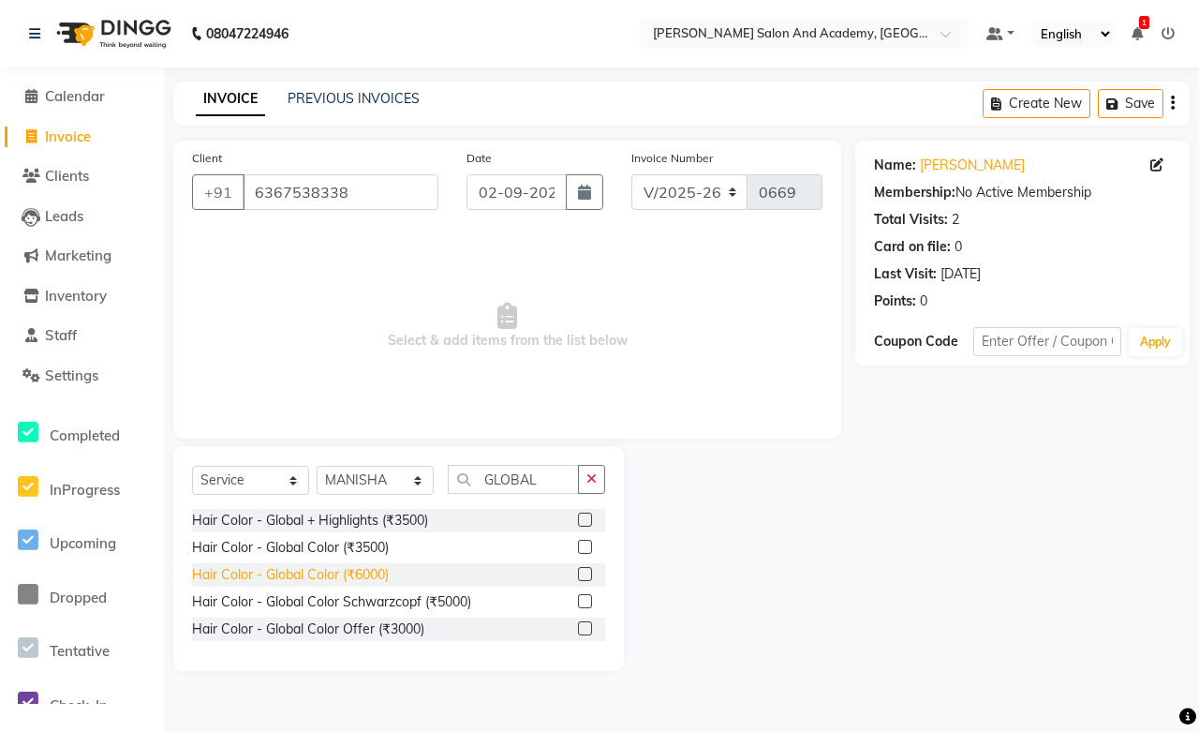
click at [333, 576] on div "Hair Color - Global Color (₹6000)" at bounding box center [290, 575] width 197 height 20
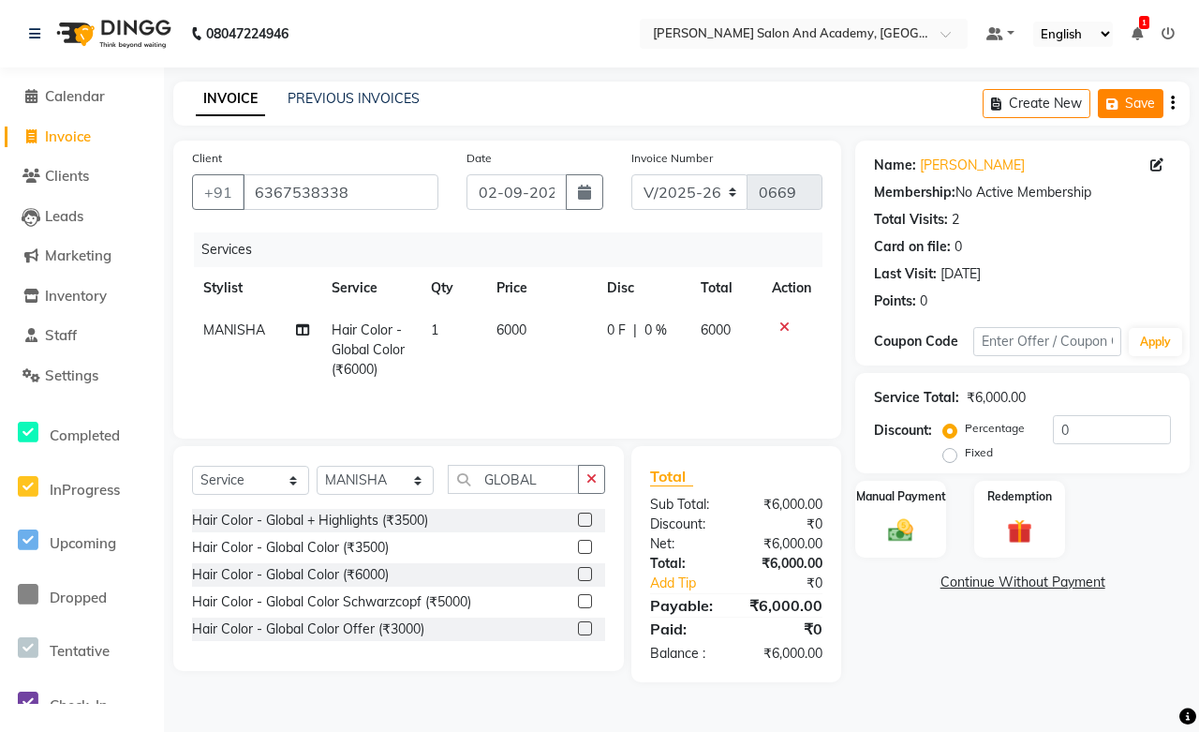
click at [1131, 103] on button "Save" at bounding box center [1131, 103] width 66 height 29
click at [77, 95] on span "Calendar" at bounding box center [75, 96] width 60 height 18
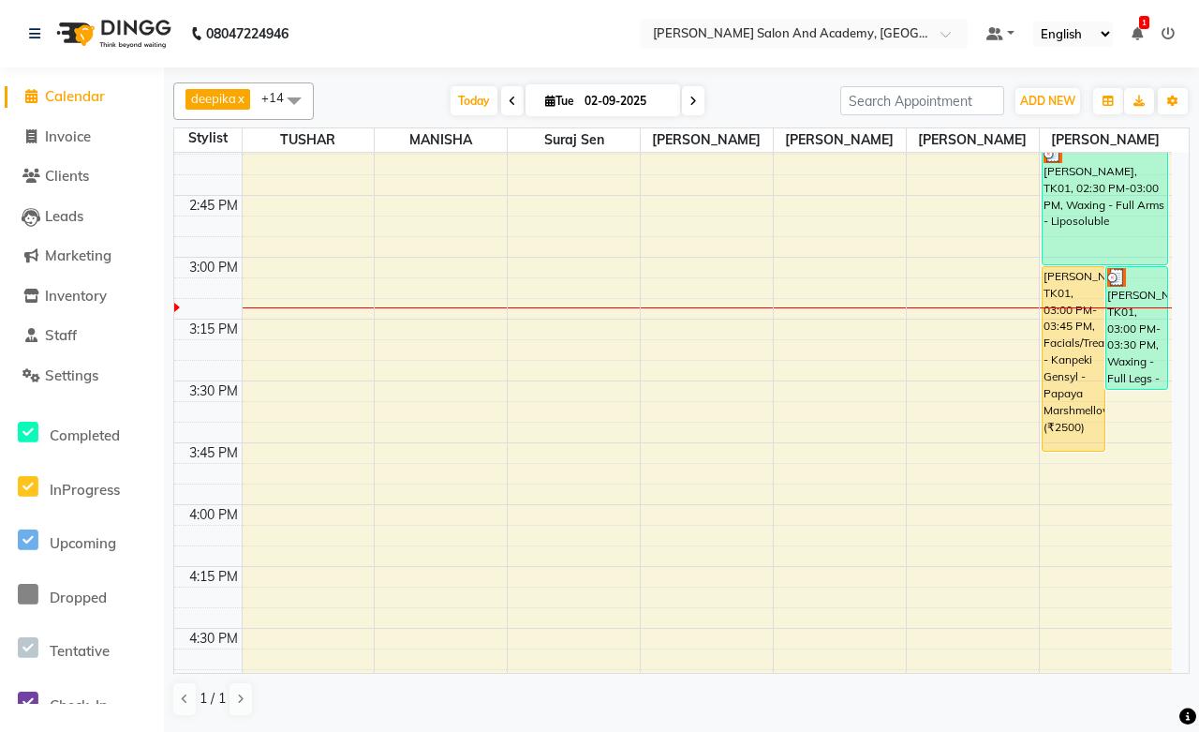
scroll to position [1457, 0]
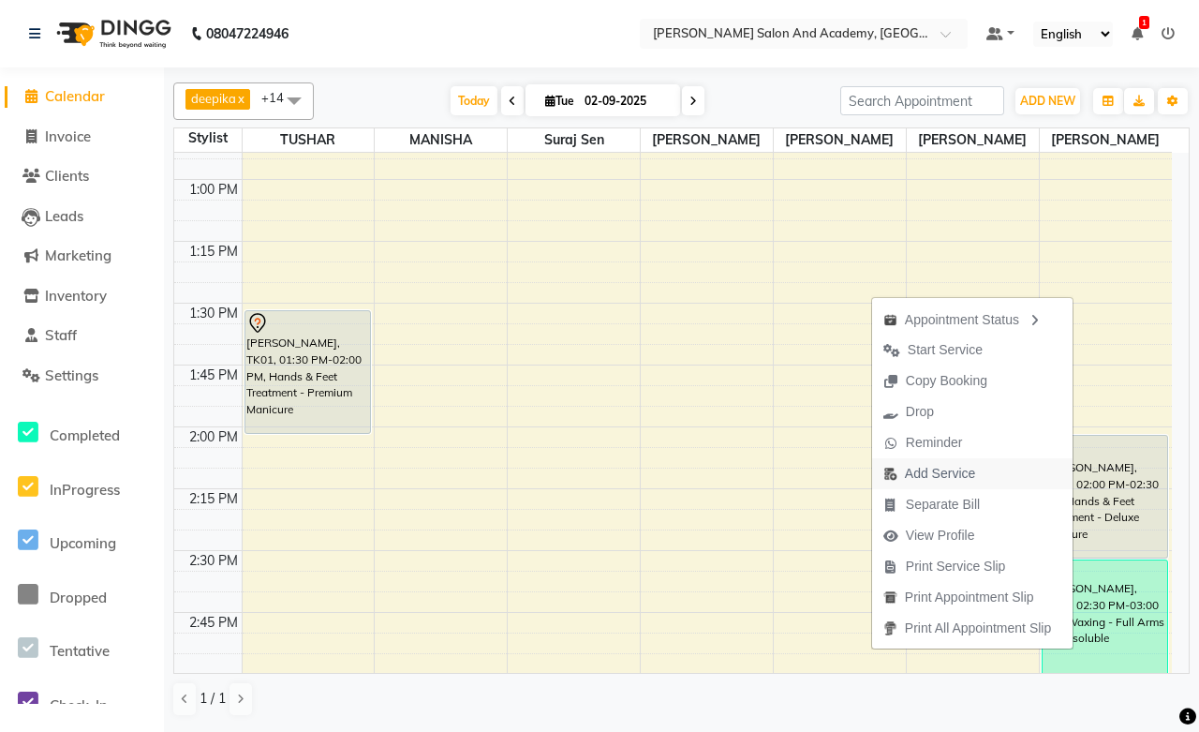
click at [911, 474] on span "Add Service" at bounding box center [940, 474] width 70 height 20
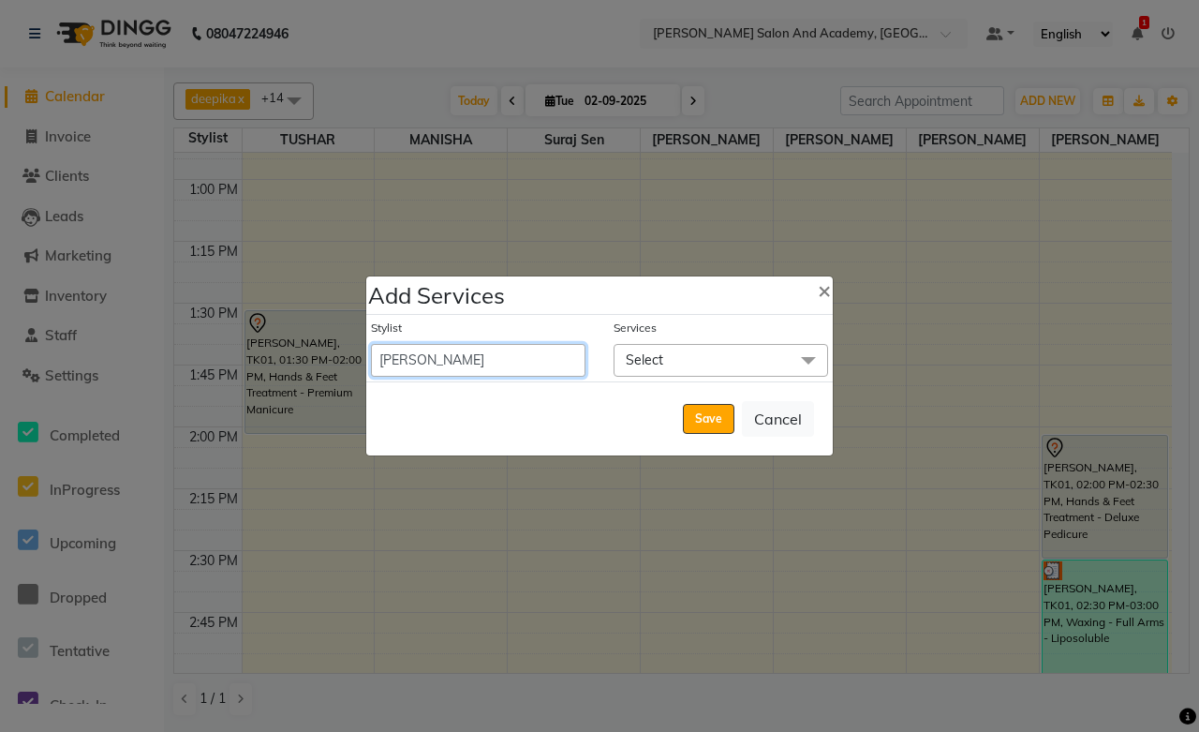
click at [488, 363] on select "[PERSON_NAME] [PERSON_NAME] [PERSON_NAME] [PERSON_NAME] [PERSON_NAME] [PERSON_N…" at bounding box center [478, 360] width 215 height 33
click at [651, 363] on span "Select" at bounding box center [644, 359] width 37 height 17
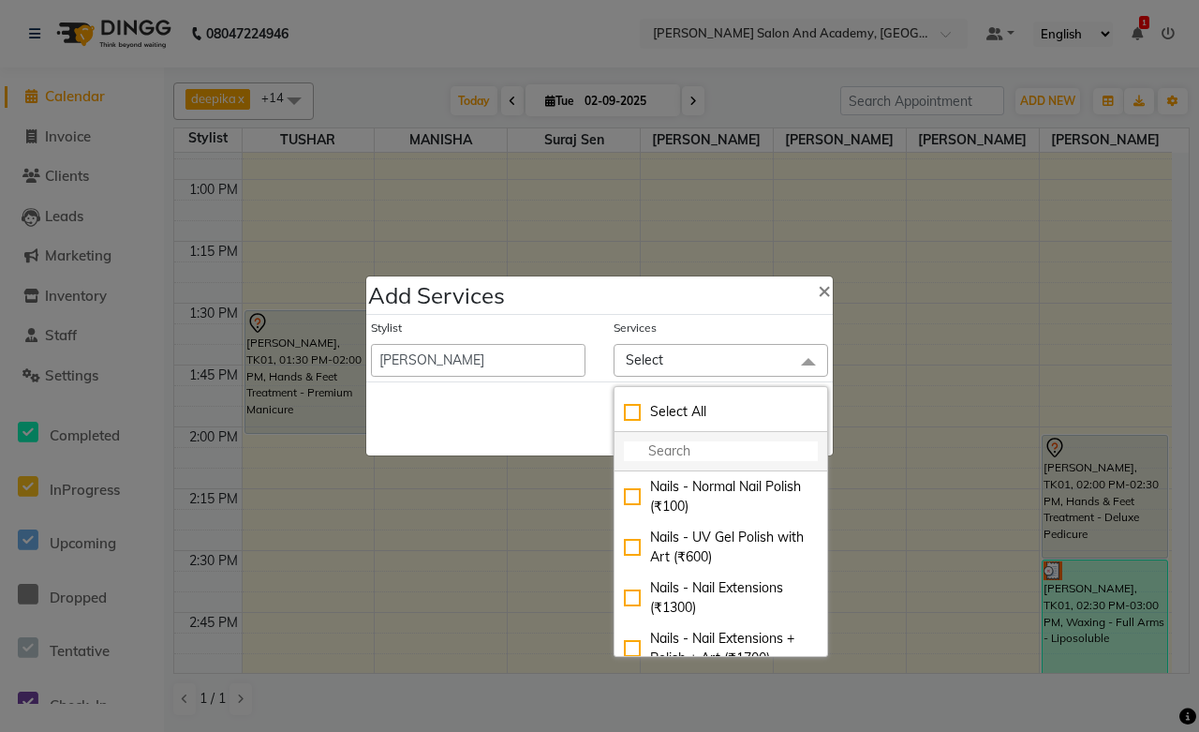
click at [660, 454] on input "multiselect-search" at bounding box center [721, 451] width 194 height 20
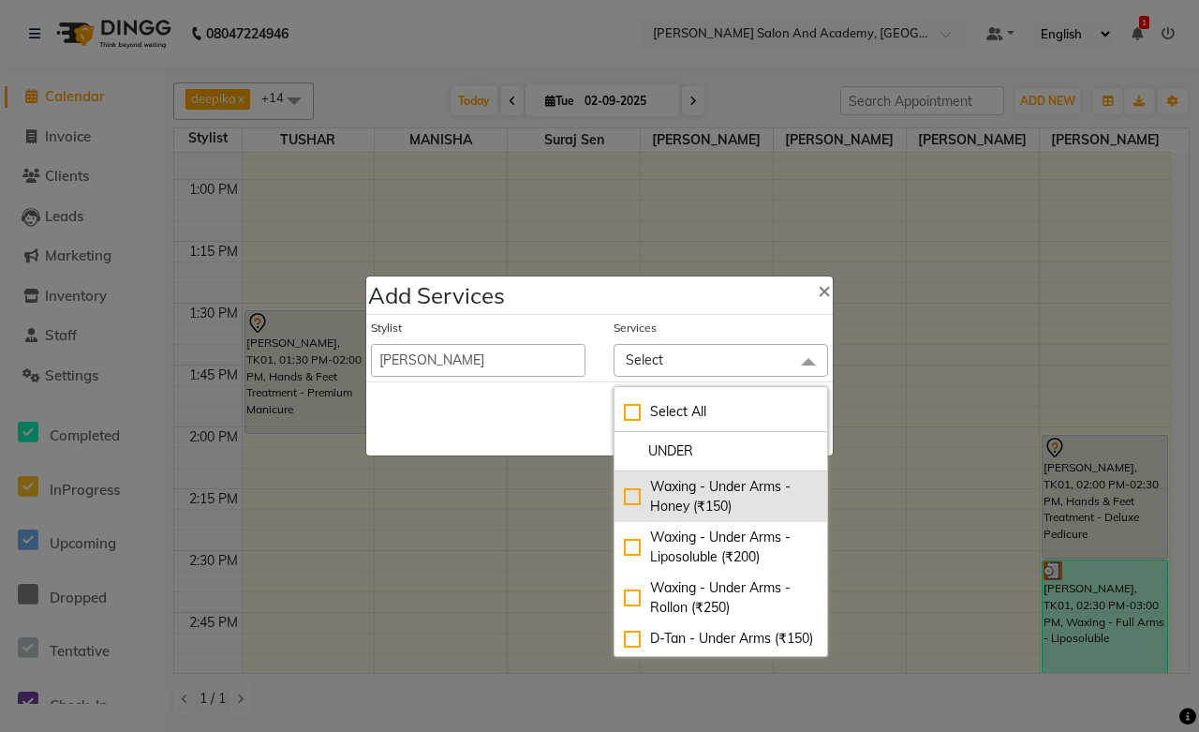
click at [725, 503] on div "Waxing - Under Arms - Honey (₹150)" at bounding box center [721, 496] width 194 height 39
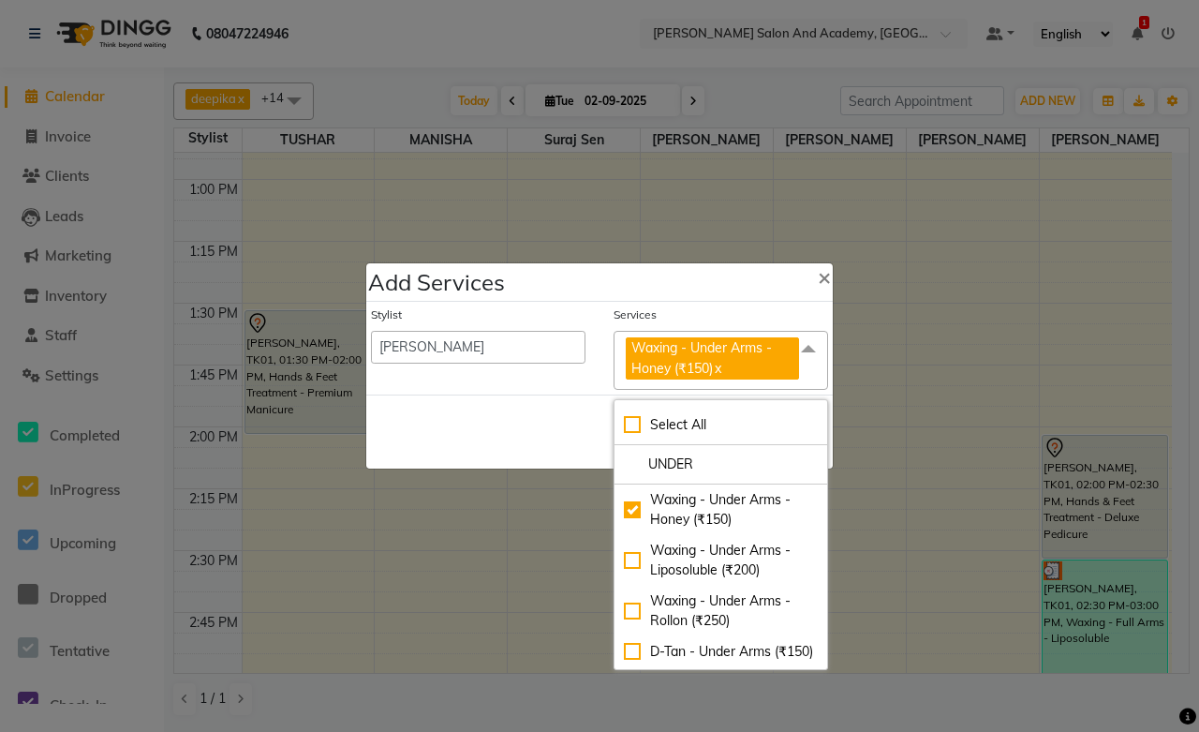
click at [545, 422] on div "Save Cancel" at bounding box center [599, 432] width 467 height 74
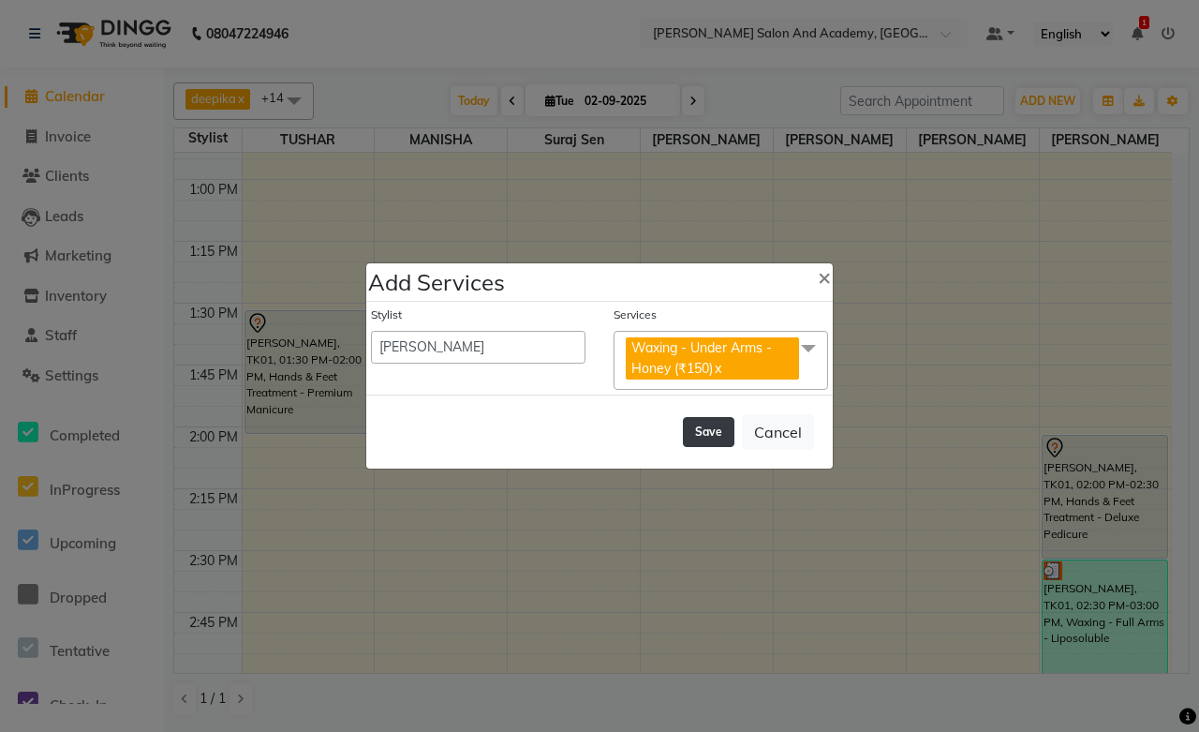
click at [707, 428] on button "Save" at bounding box center [709, 432] width 52 height 30
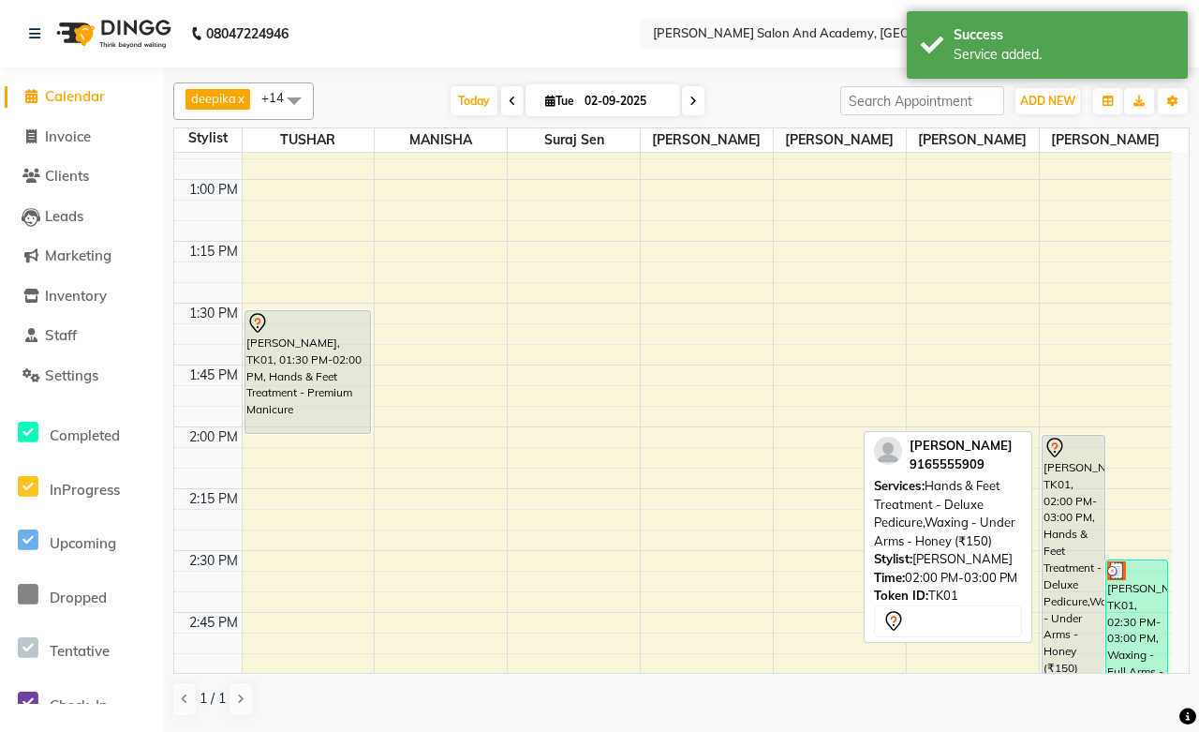
click at [1053, 538] on div "[PERSON_NAME], TK01, 02:00 PM-03:00 PM, Hands & Feet Treatment - Deluxe Pedicur…" at bounding box center [1074, 559] width 62 height 246
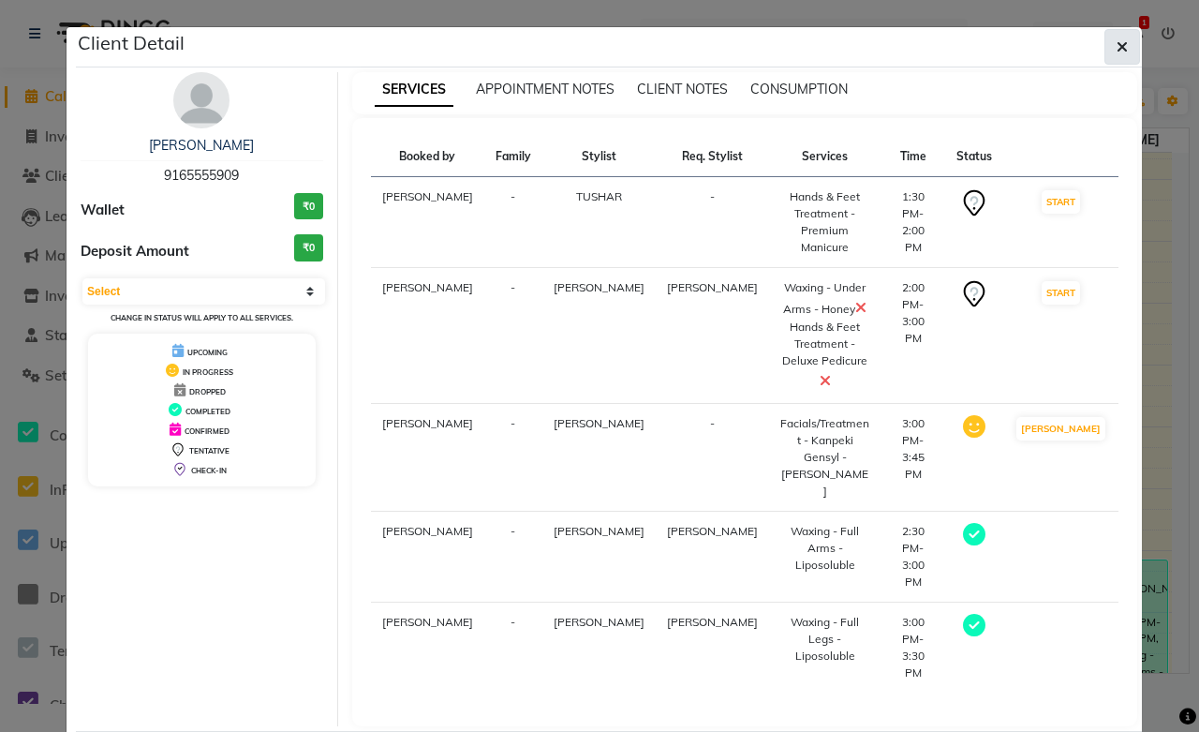
click at [1125, 54] on button "button" at bounding box center [1123, 47] width 36 height 36
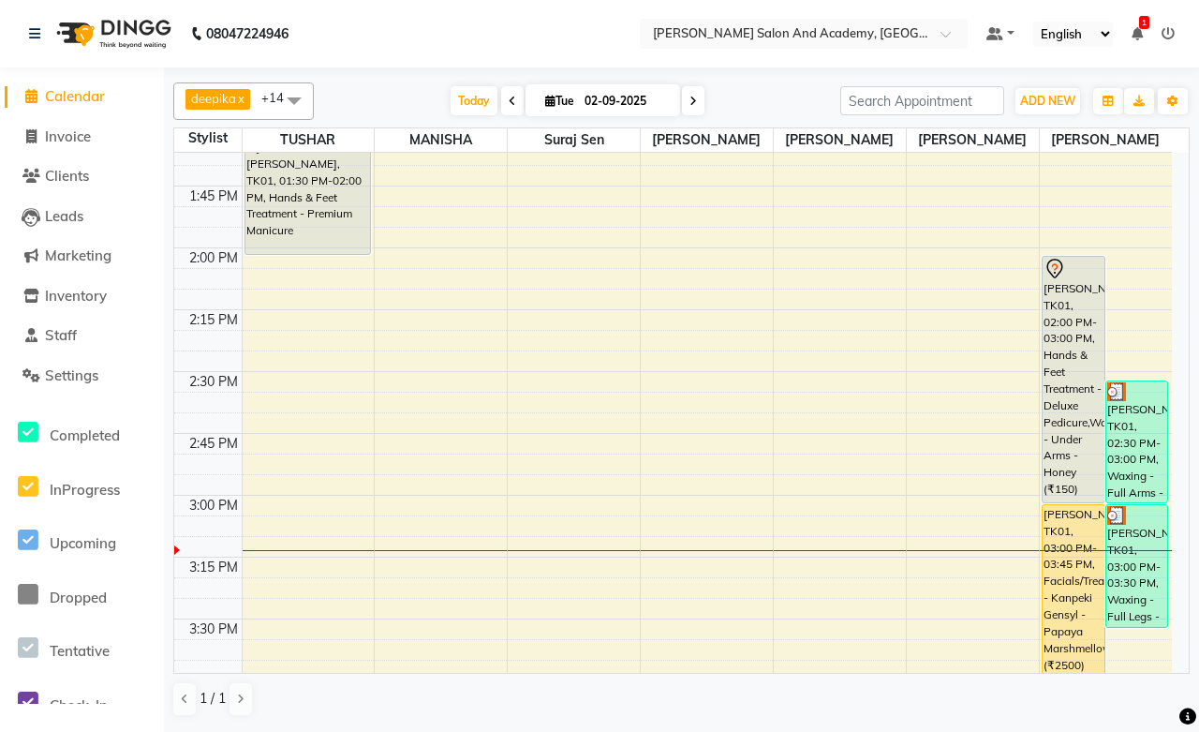
scroll to position [1249, 0]
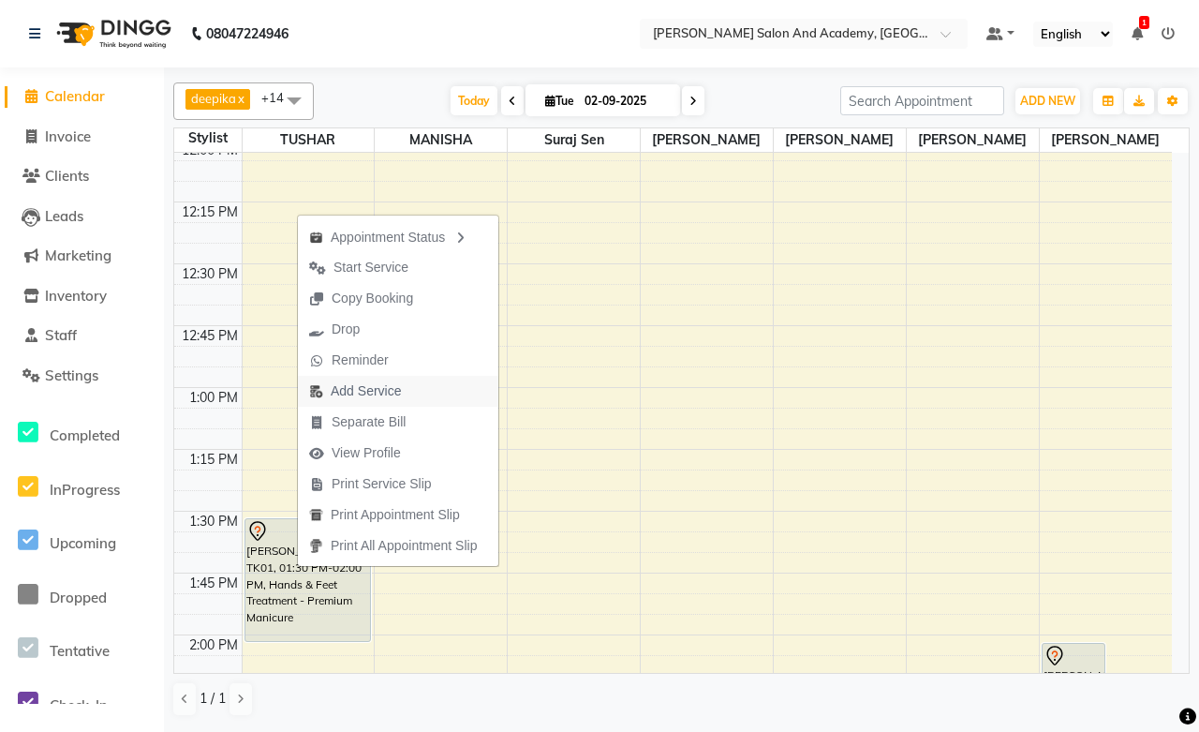
click at [335, 388] on span "Add Service" at bounding box center [366, 391] width 70 height 20
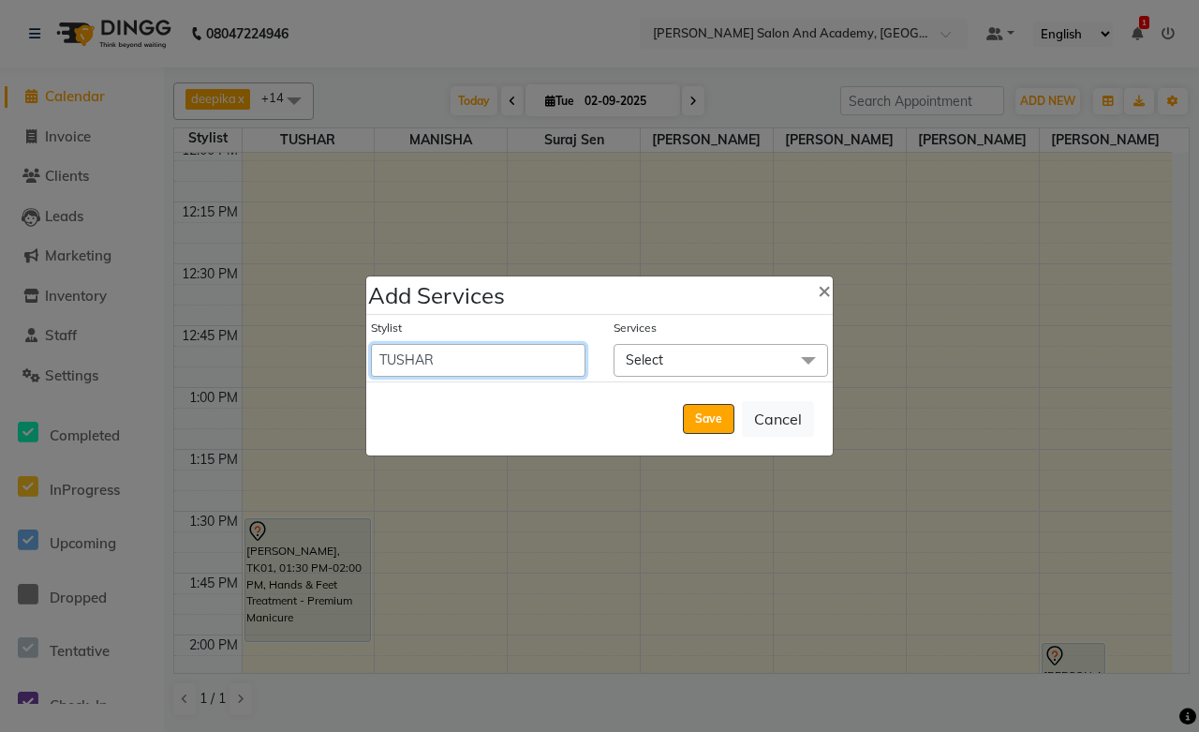
click at [479, 358] on select "[PERSON_NAME] [PERSON_NAME] [PERSON_NAME] [PERSON_NAME] [PERSON_NAME] [PERSON_N…" at bounding box center [478, 360] width 215 height 33
click at [371, 344] on select "[PERSON_NAME] [PERSON_NAME] [PERSON_NAME] [PERSON_NAME] [PERSON_NAME] [PERSON_N…" at bounding box center [478, 360] width 215 height 33
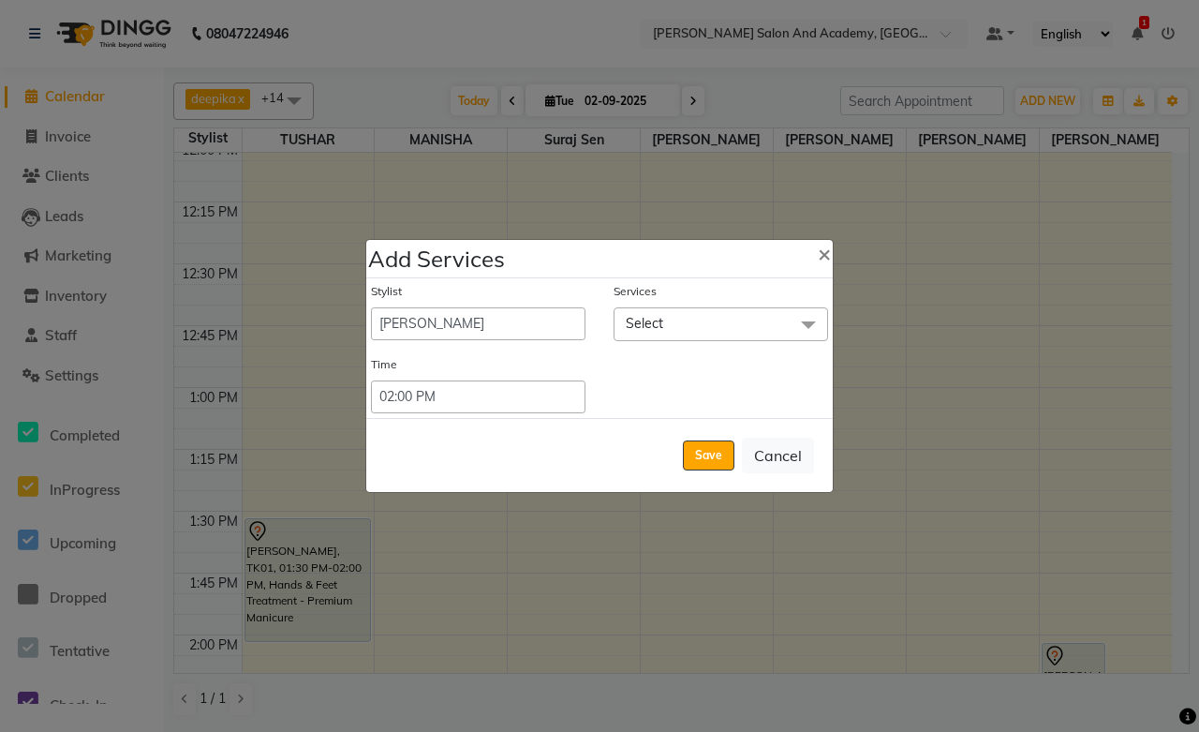
click at [663, 319] on span "Select" at bounding box center [721, 323] width 215 height 33
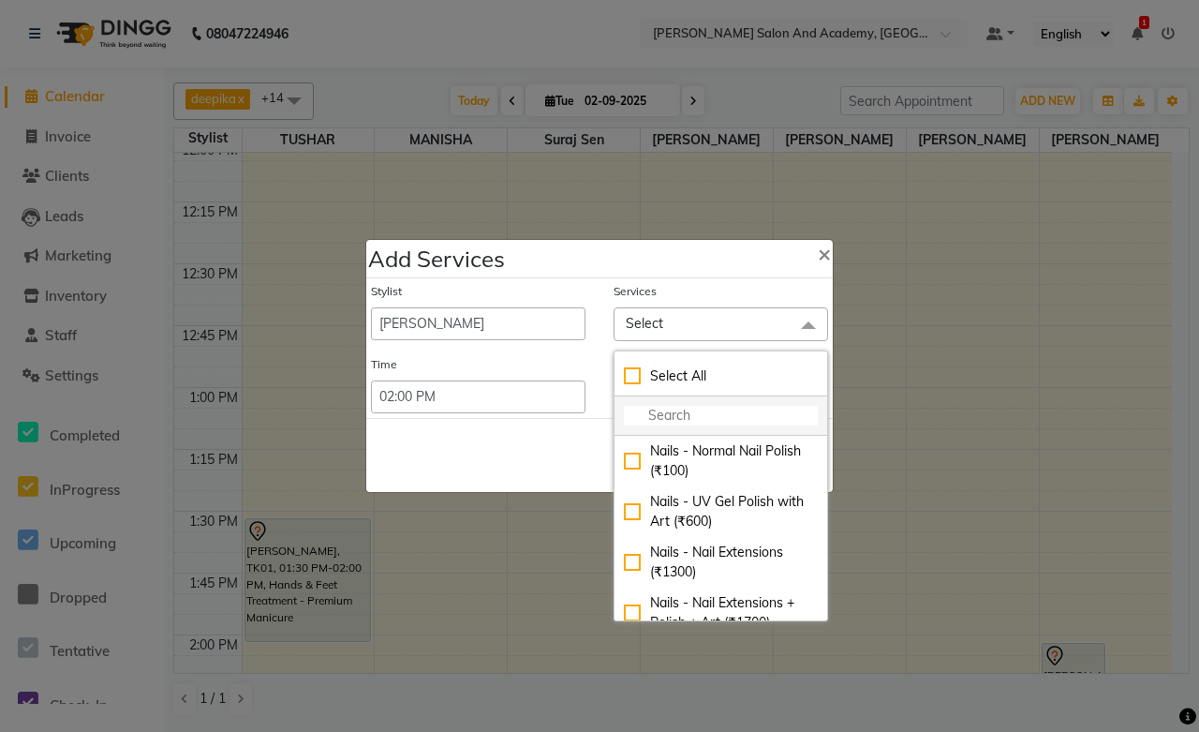
click at [675, 415] on input "multiselect-search" at bounding box center [721, 416] width 194 height 20
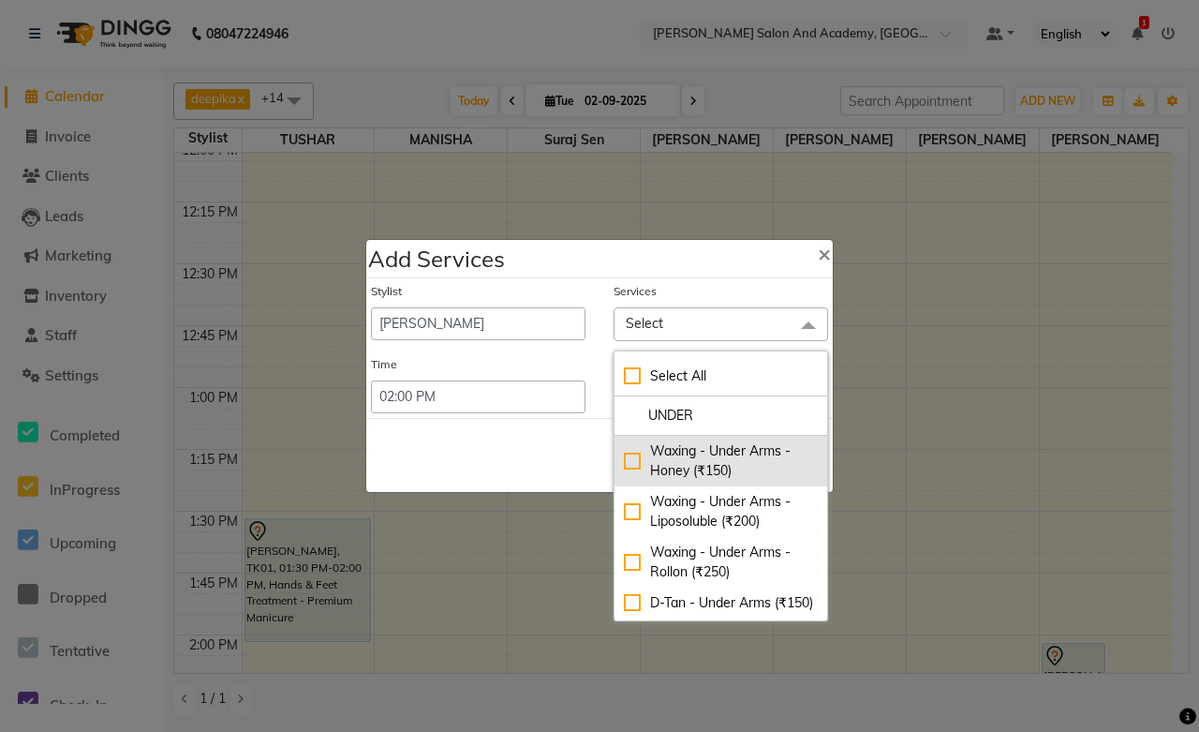
click at [706, 461] on div "Waxing - Under Arms - Honey (₹150)" at bounding box center [721, 460] width 194 height 39
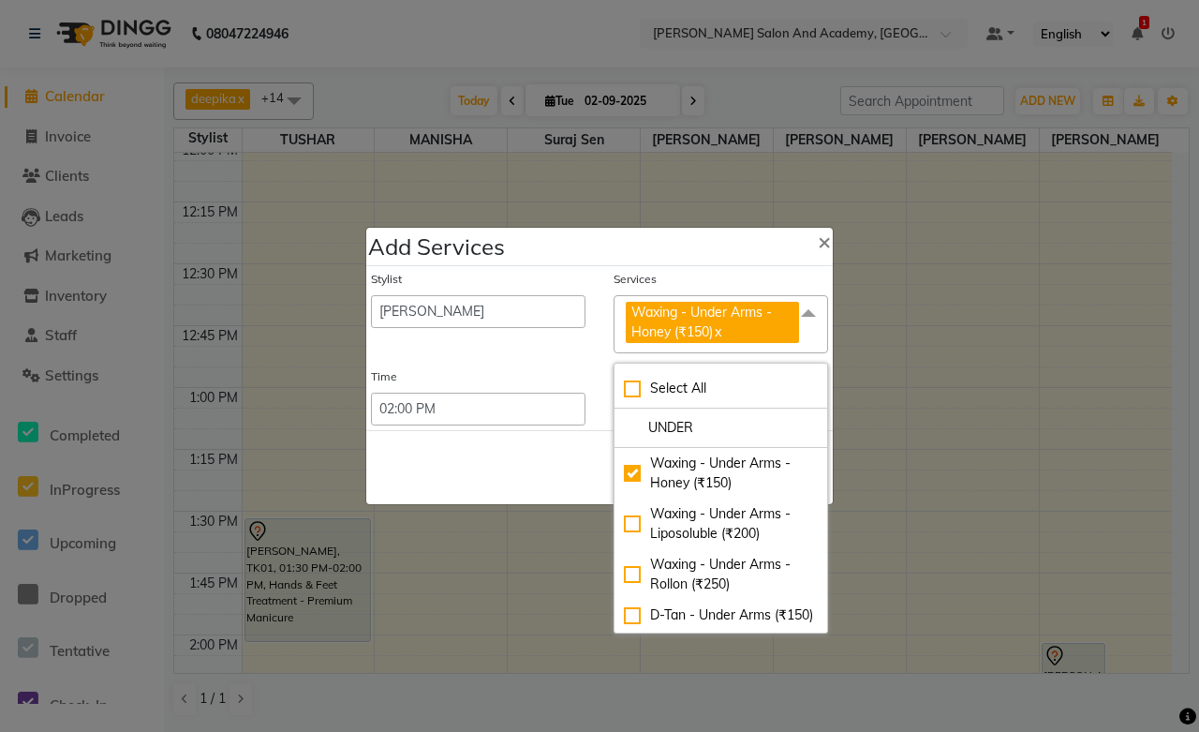
click at [529, 478] on div "Save Cancel" at bounding box center [599, 467] width 467 height 74
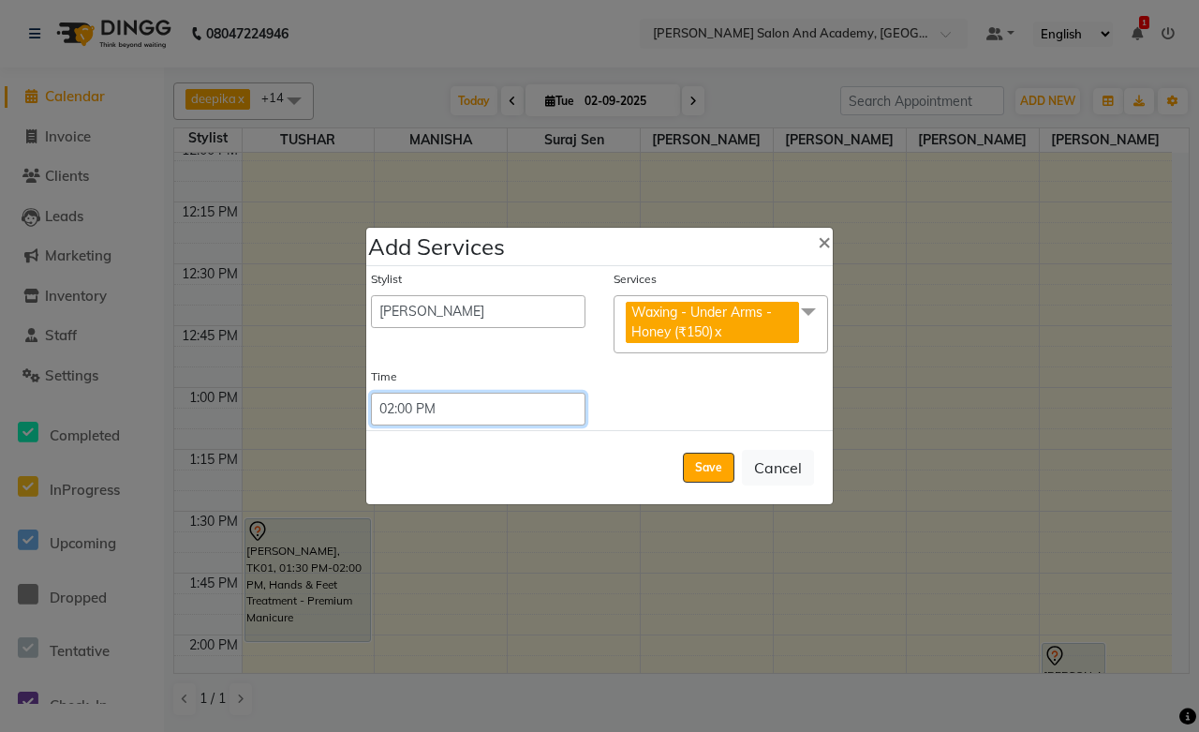
click at [546, 410] on select "Select 09:00 AM 09:15 AM 09:30 AM 09:45 AM 10:00 AM 10:15 AM 10:30 AM 10:45 AM …" at bounding box center [478, 409] width 215 height 33
click at [371, 393] on select "Select 09:00 AM 09:15 AM 09:30 AM 09:45 AM 10:00 AM 10:15 AM 10:30 AM 10:45 AM …" at bounding box center [478, 409] width 215 height 33
click at [708, 460] on button "Save" at bounding box center [709, 468] width 52 height 30
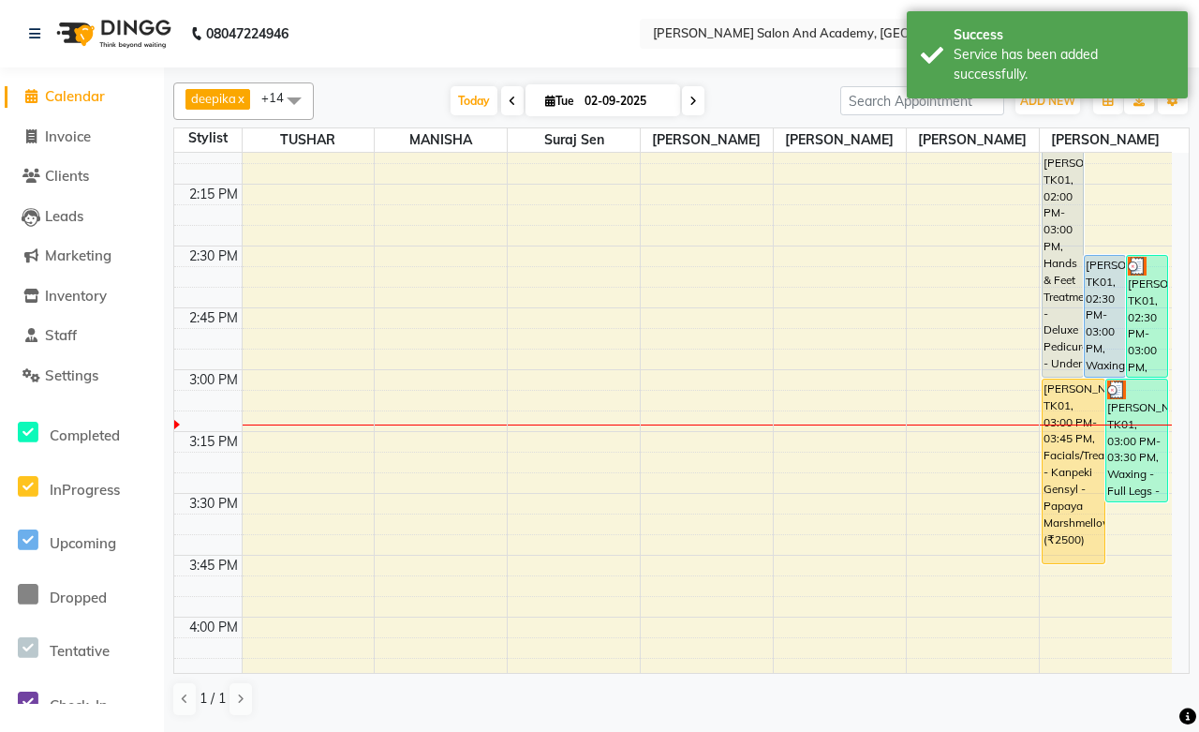
scroll to position [1769, 0]
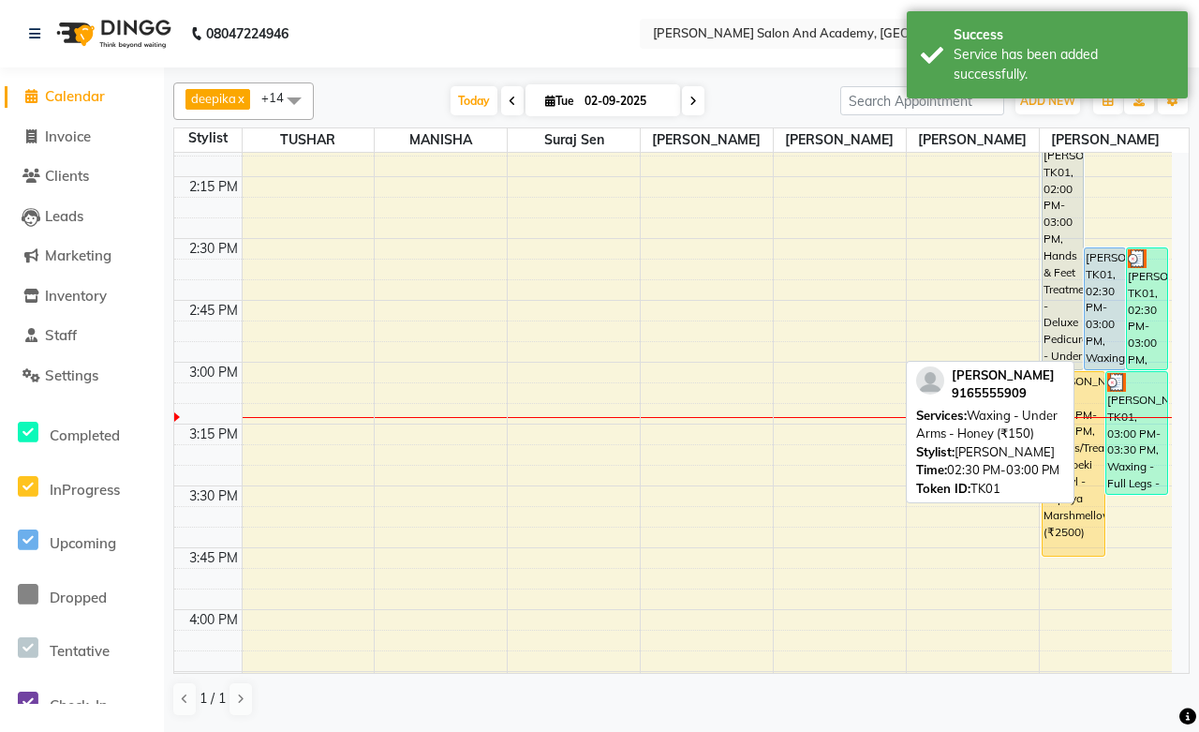
click at [1101, 297] on div "[PERSON_NAME], TK01, 02:30 PM-03:00 PM, Waxing - Under Arms - Honey (₹150)" at bounding box center [1105, 308] width 40 height 121
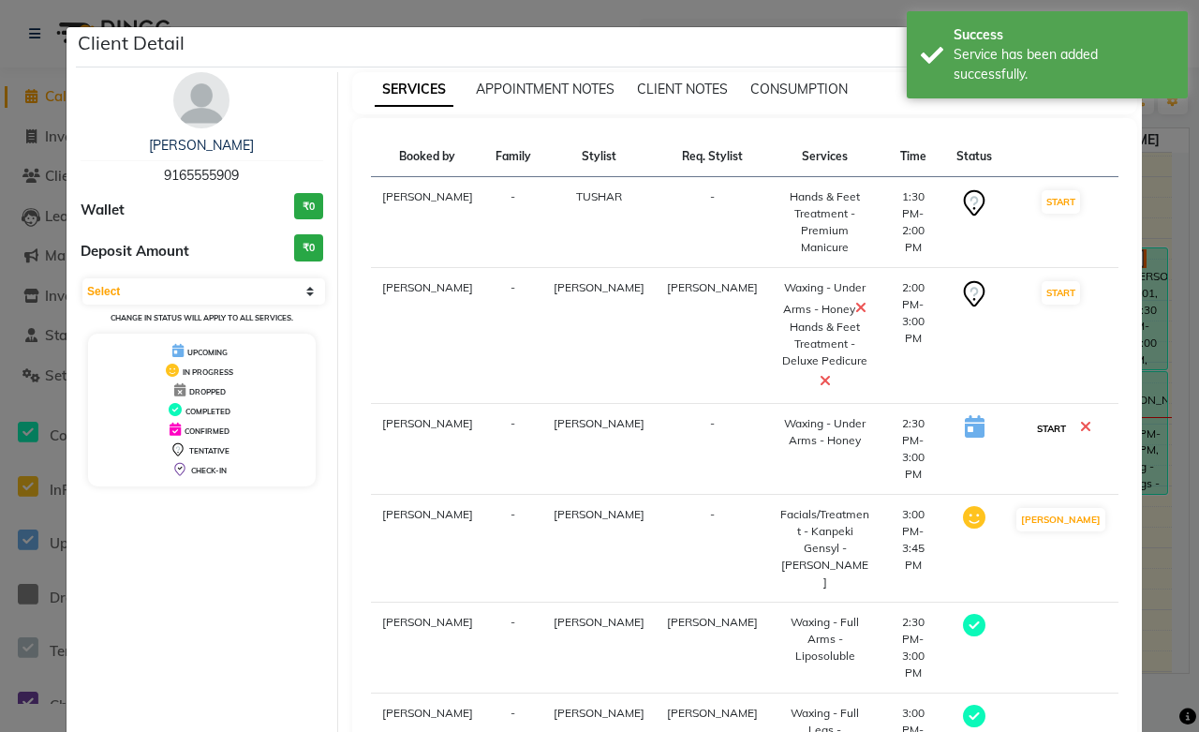
click at [1042, 417] on button "START" at bounding box center [1052, 428] width 38 height 23
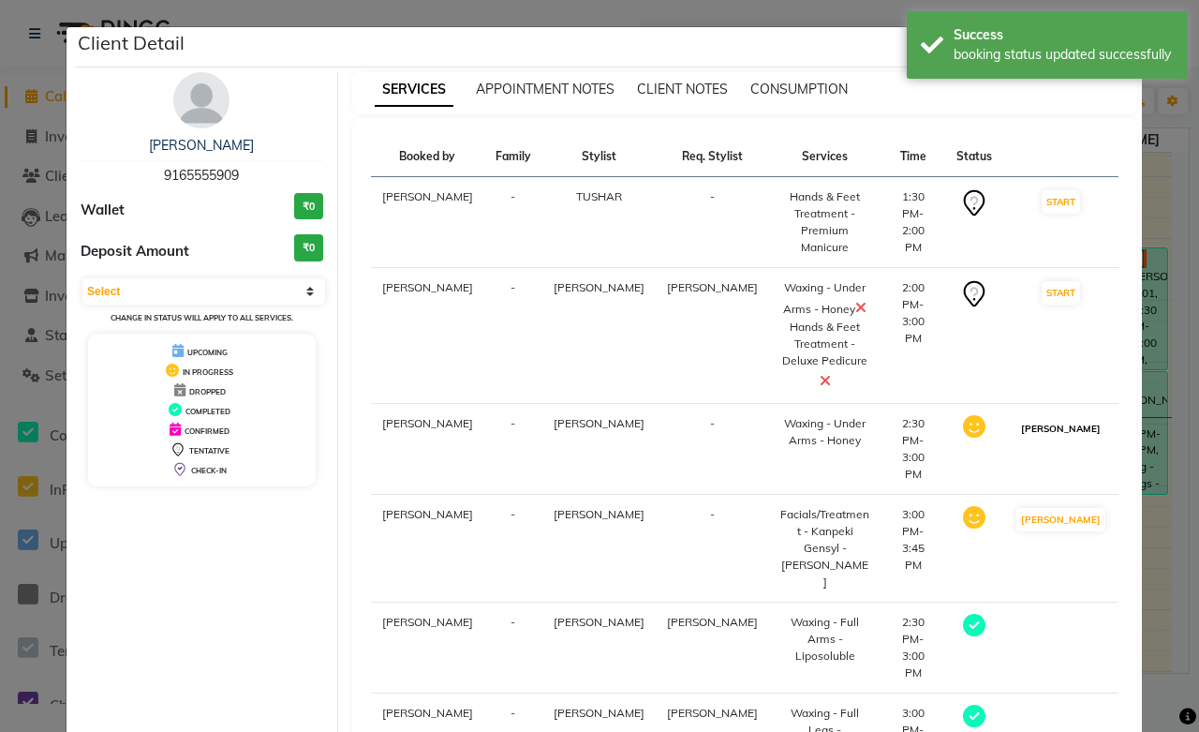
click at [1069, 417] on button "[PERSON_NAME]" at bounding box center [1061, 428] width 89 height 23
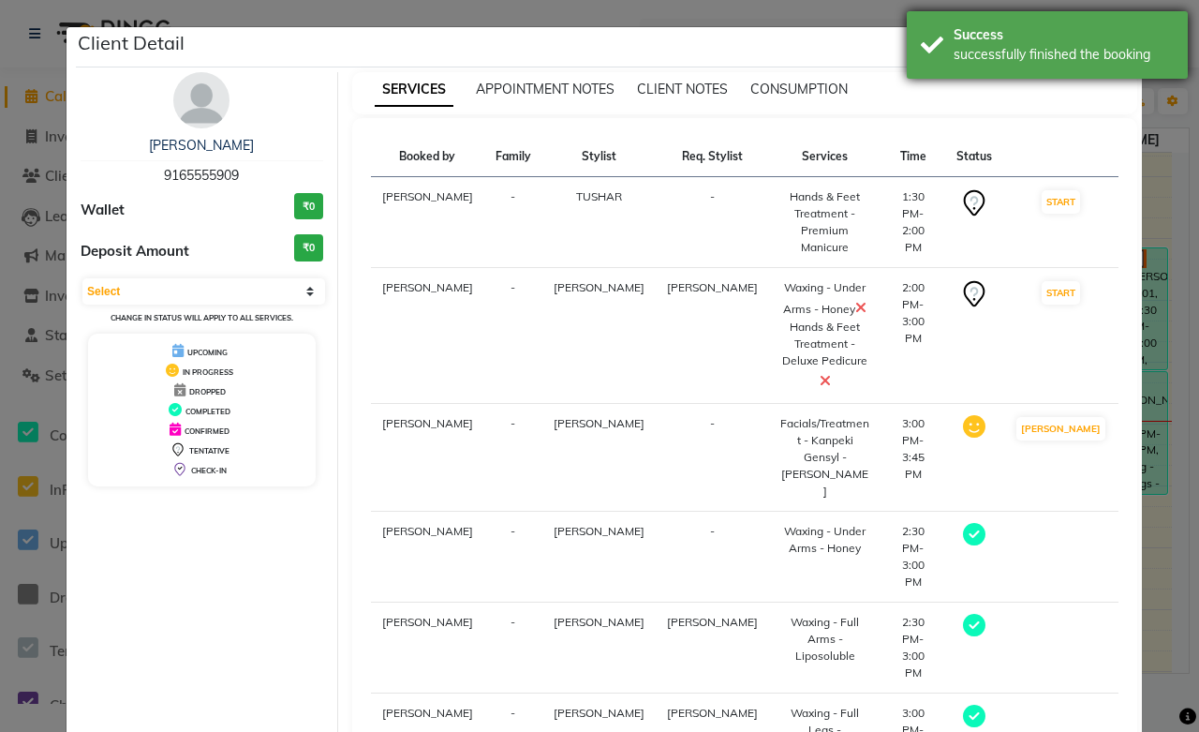
click at [1171, 30] on div "Success" at bounding box center [1064, 35] width 220 height 20
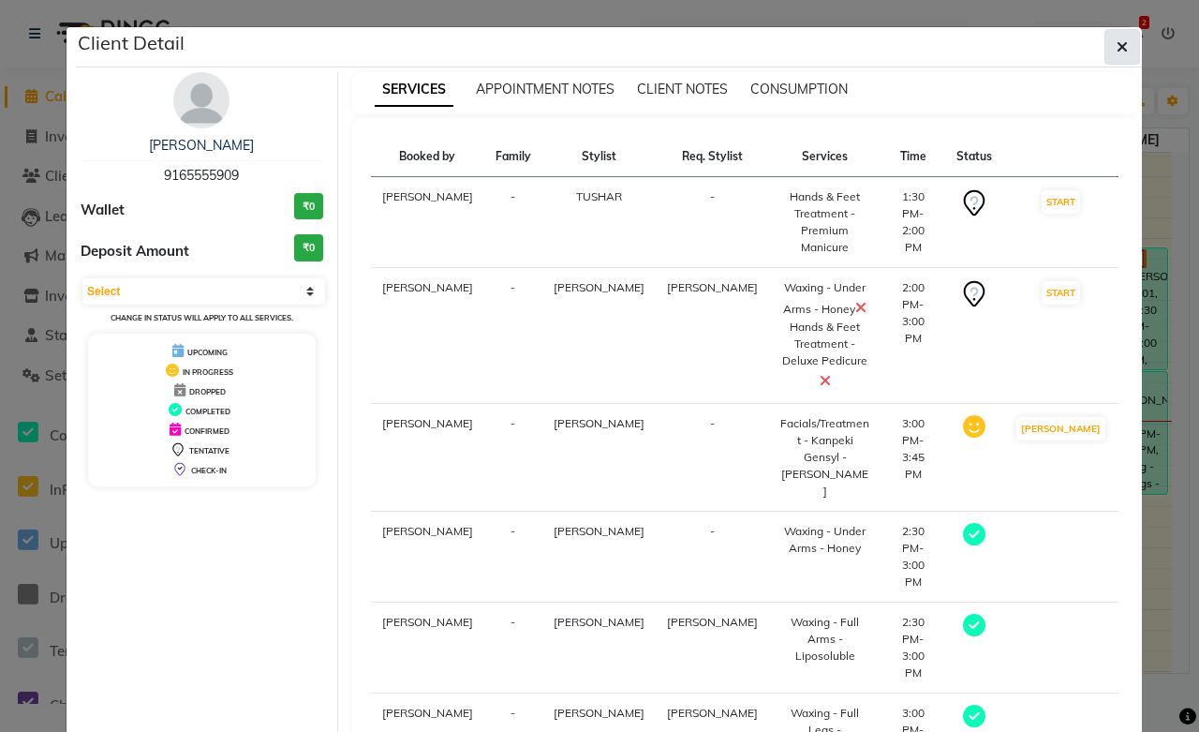
click at [1118, 48] on icon "button" at bounding box center [1122, 46] width 11 height 15
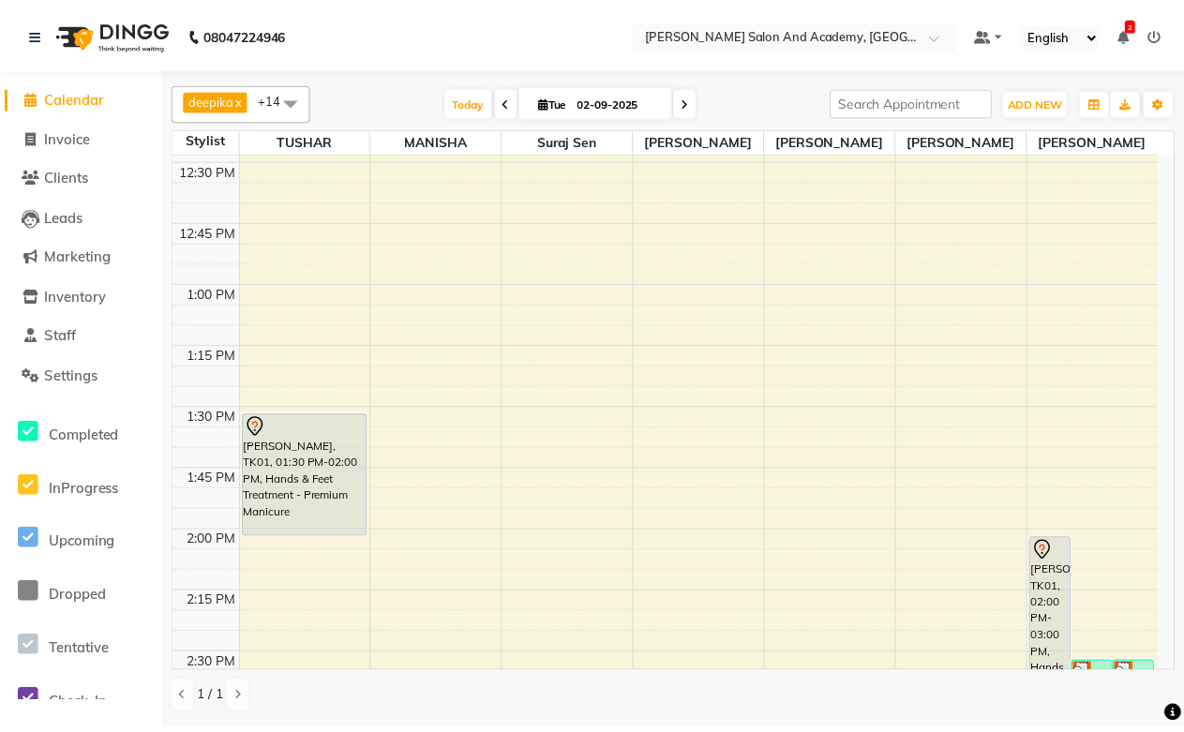
scroll to position [1041, 0]
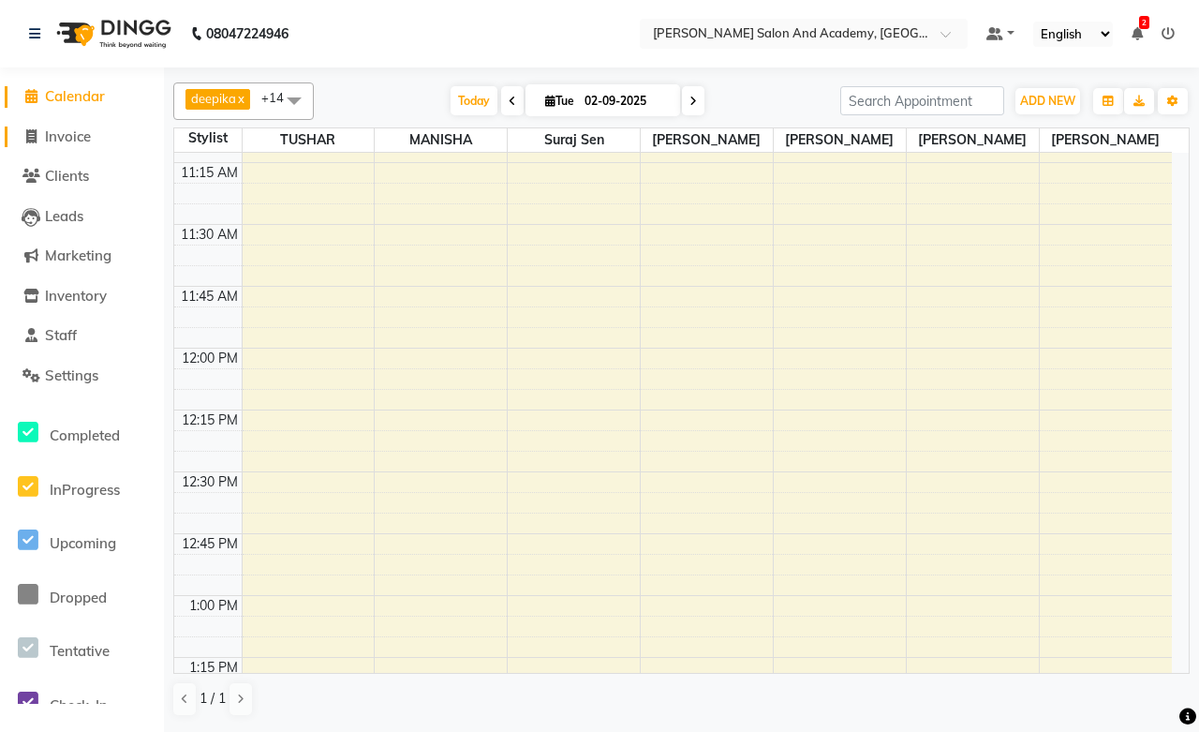
click at [89, 139] on span "Invoice" at bounding box center [68, 136] width 46 height 18
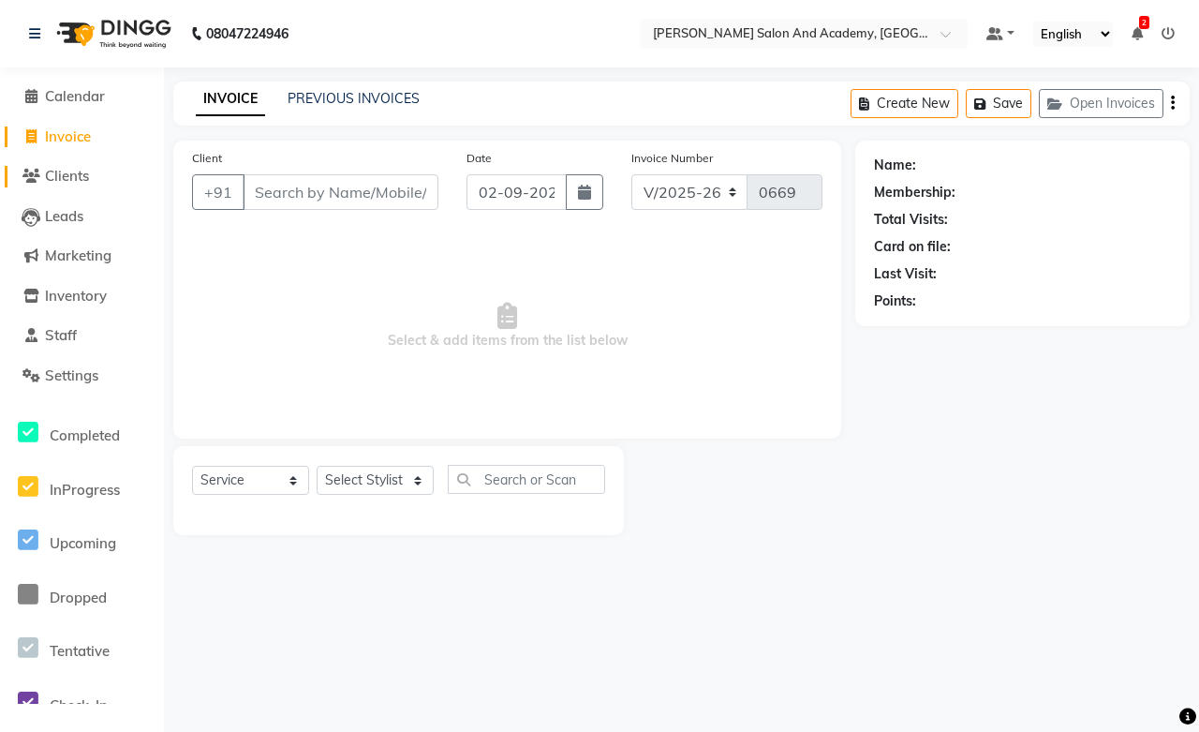
click at [77, 179] on span "Clients" at bounding box center [67, 176] width 44 height 18
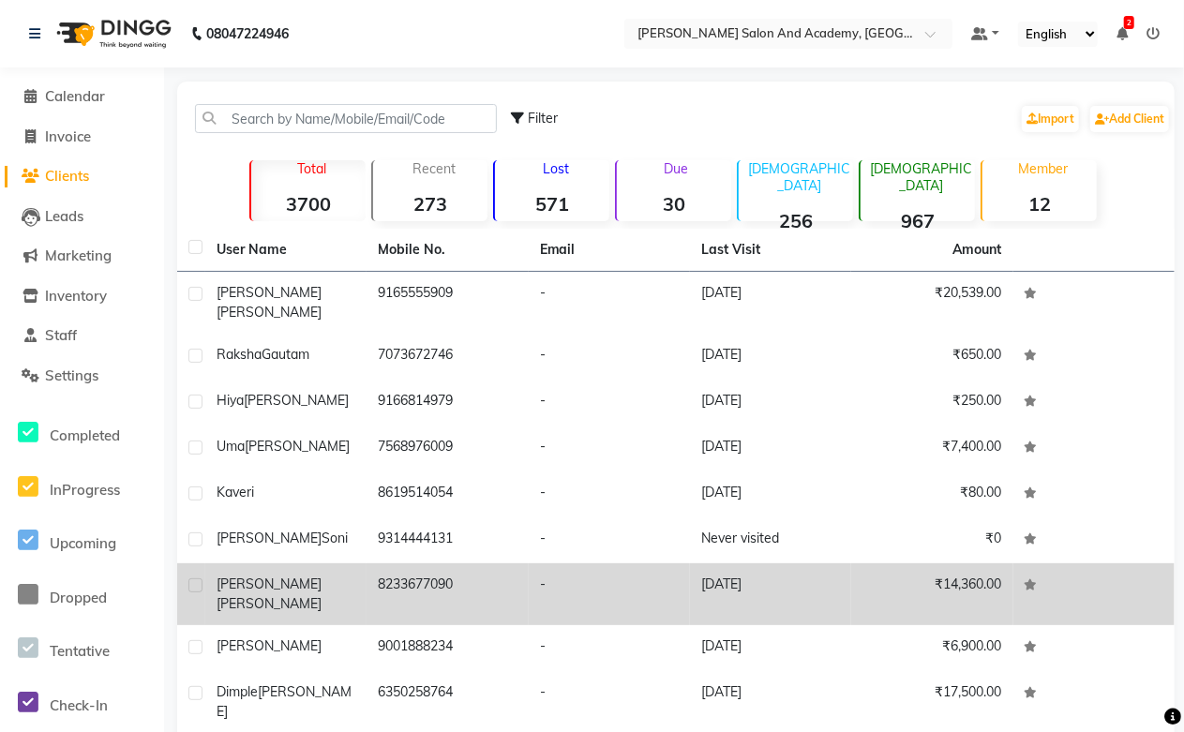
click at [385, 564] on td "8233677090" at bounding box center [446, 594] width 161 height 62
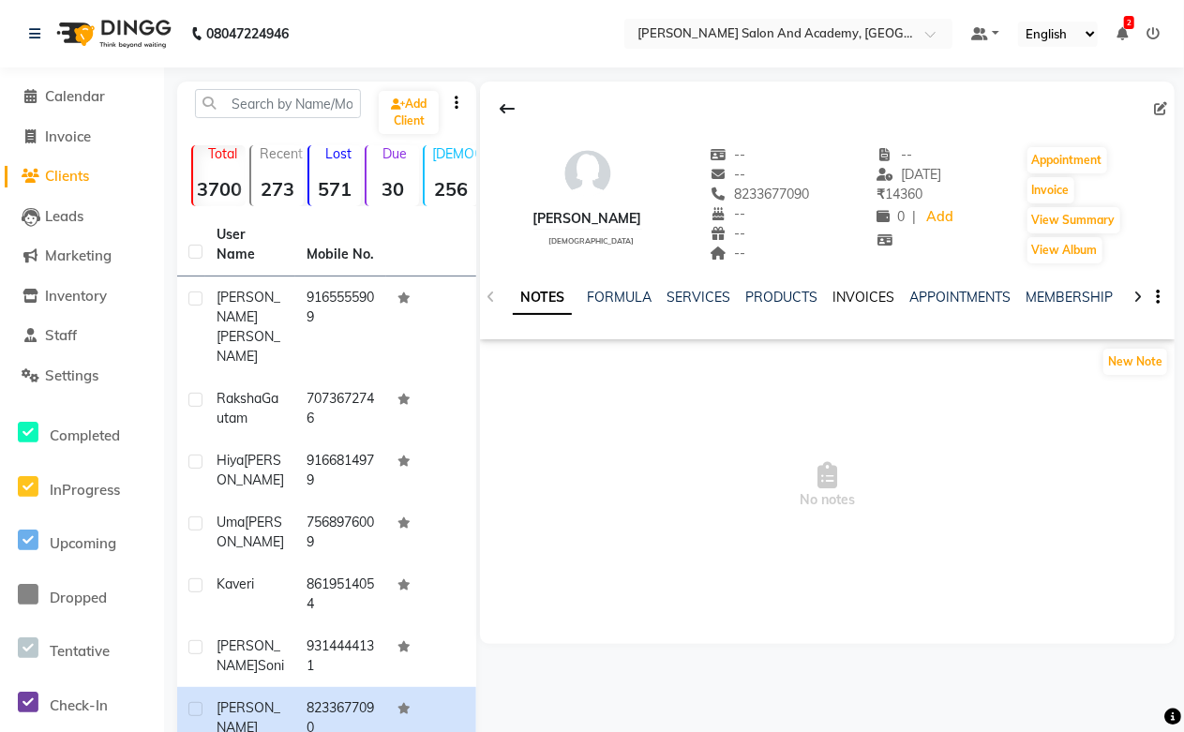
click at [855, 294] on link "INVOICES" at bounding box center [863, 297] width 62 height 17
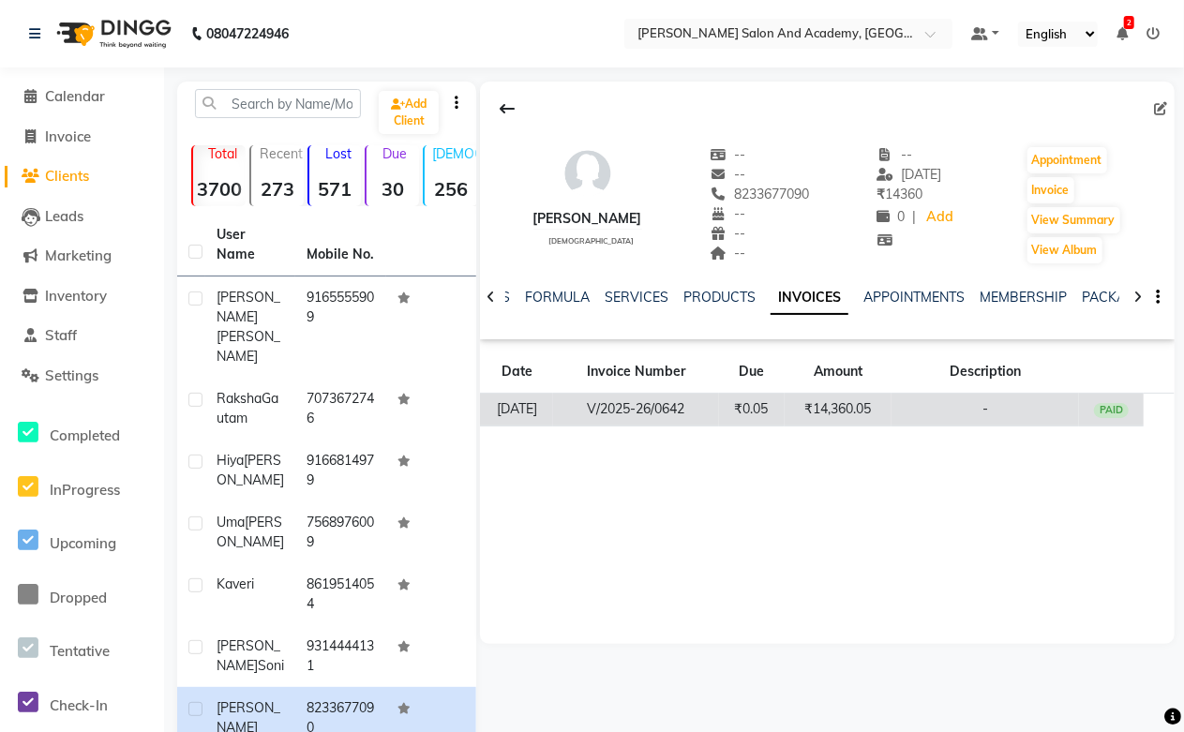
click at [845, 418] on td "₹14,360.05" at bounding box center [838, 410] width 108 height 33
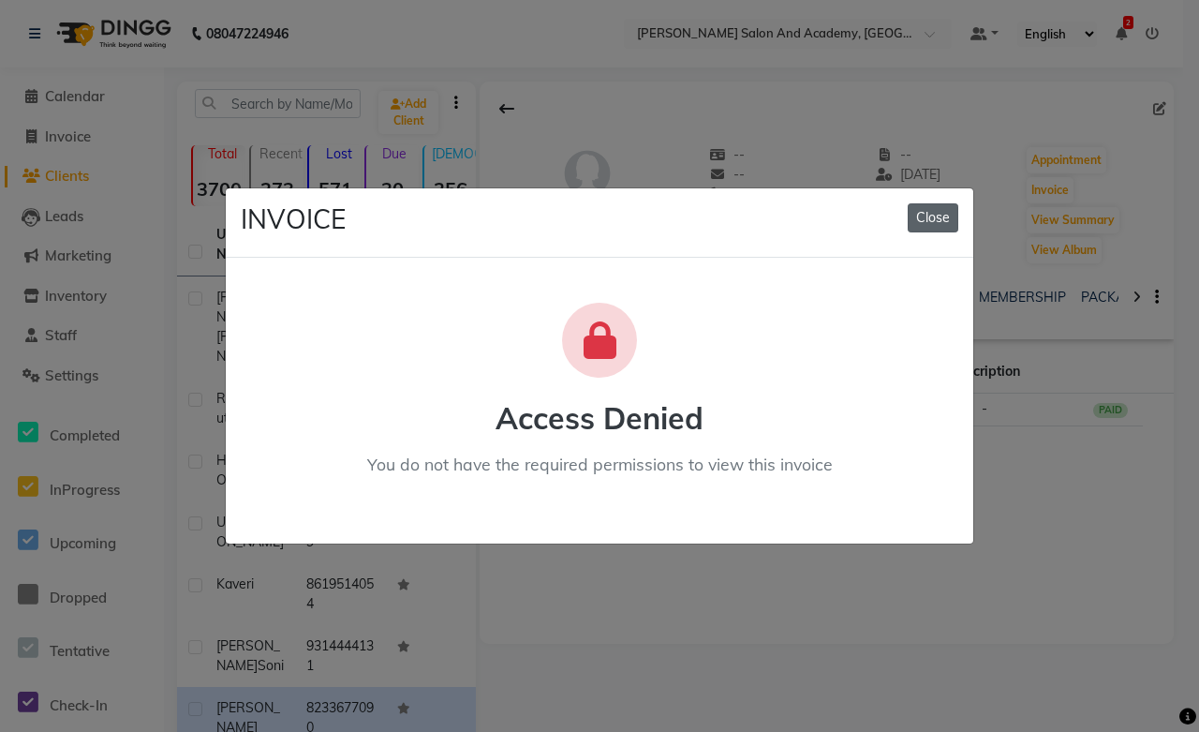
click at [930, 211] on button "Close" at bounding box center [933, 217] width 51 height 29
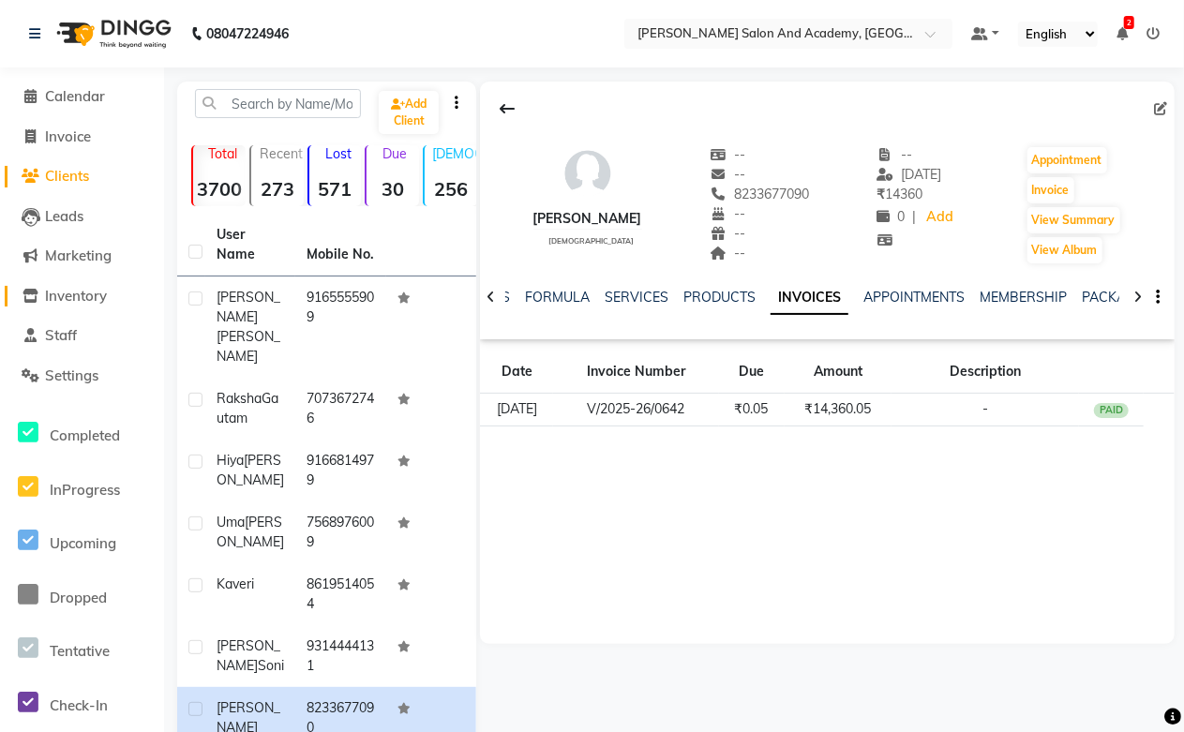
click at [72, 300] on span "Inventory" at bounding box center [76, 296] width 62 height 18
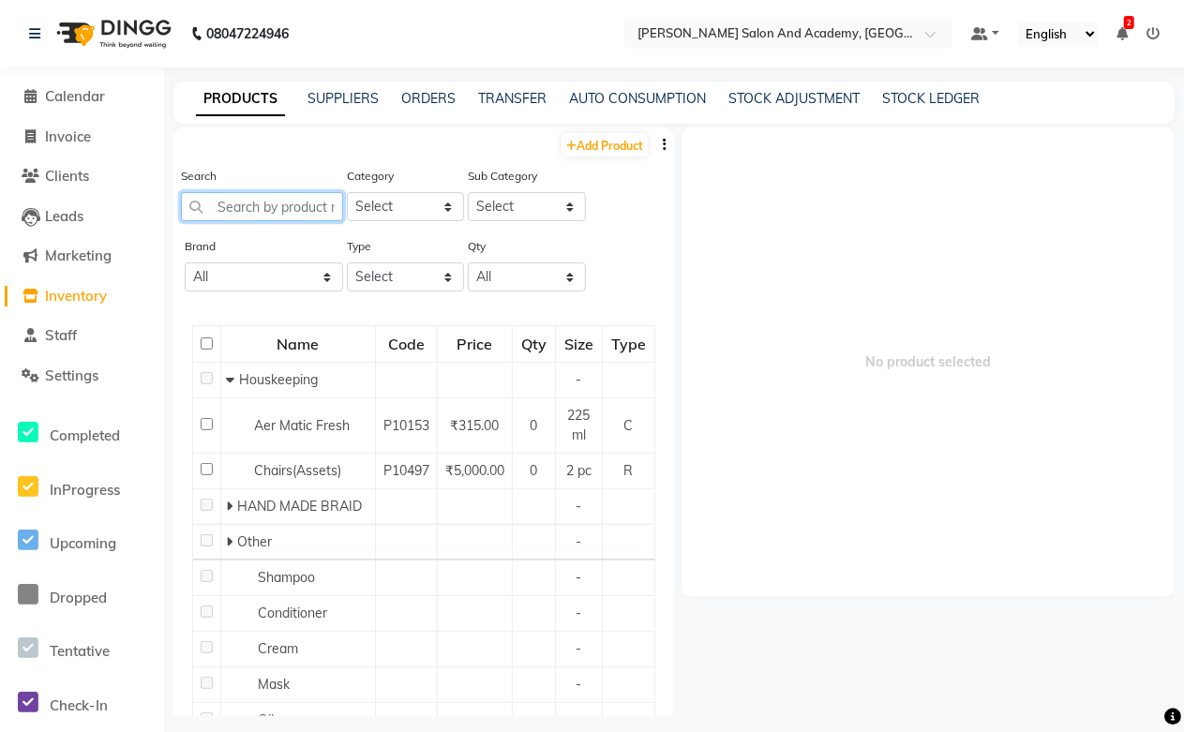
click at [242, 204] on input "text" at bounding box center [262, 206] width 162 height 29
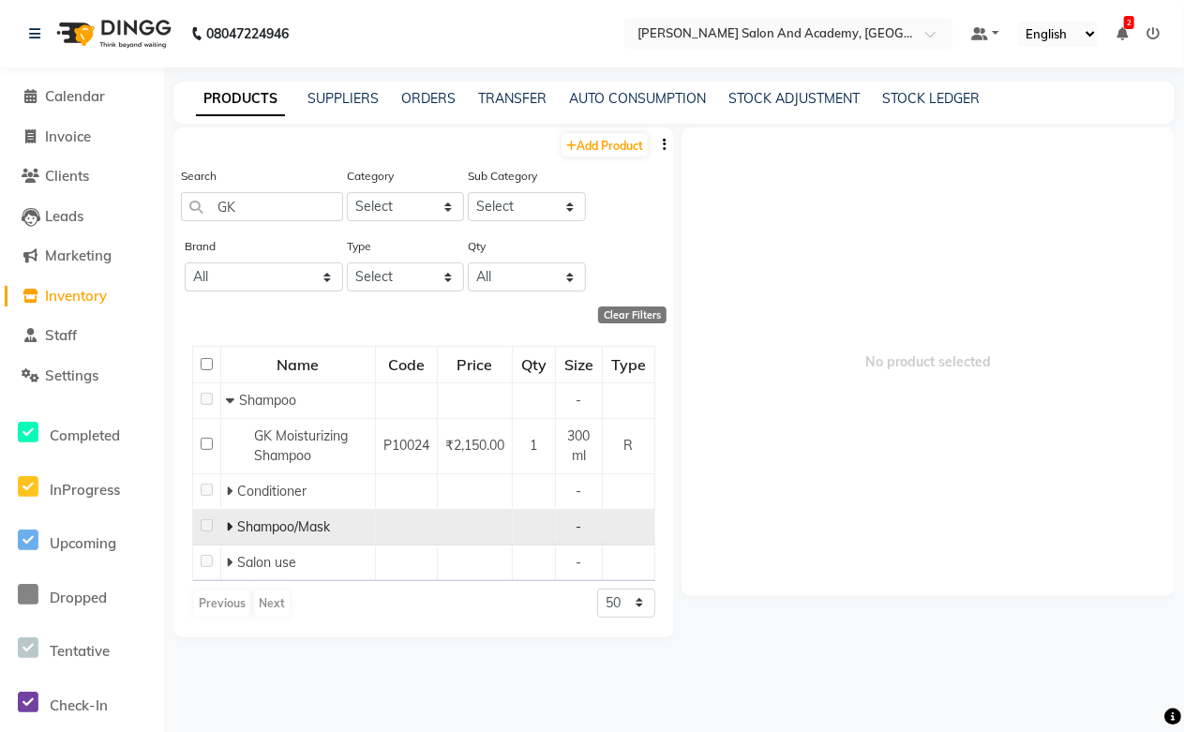
click at [227, 523] on icon at bounding box center [229, 526] width 7 height 13
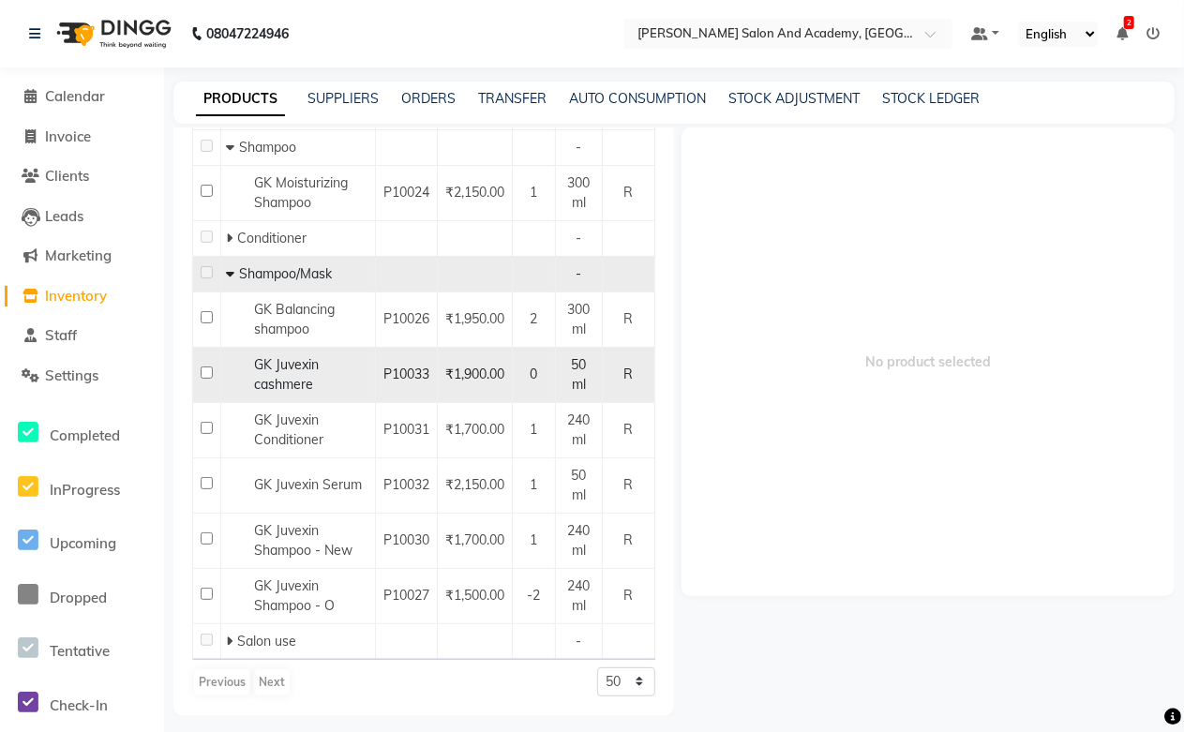
scroll to position [267, 0]
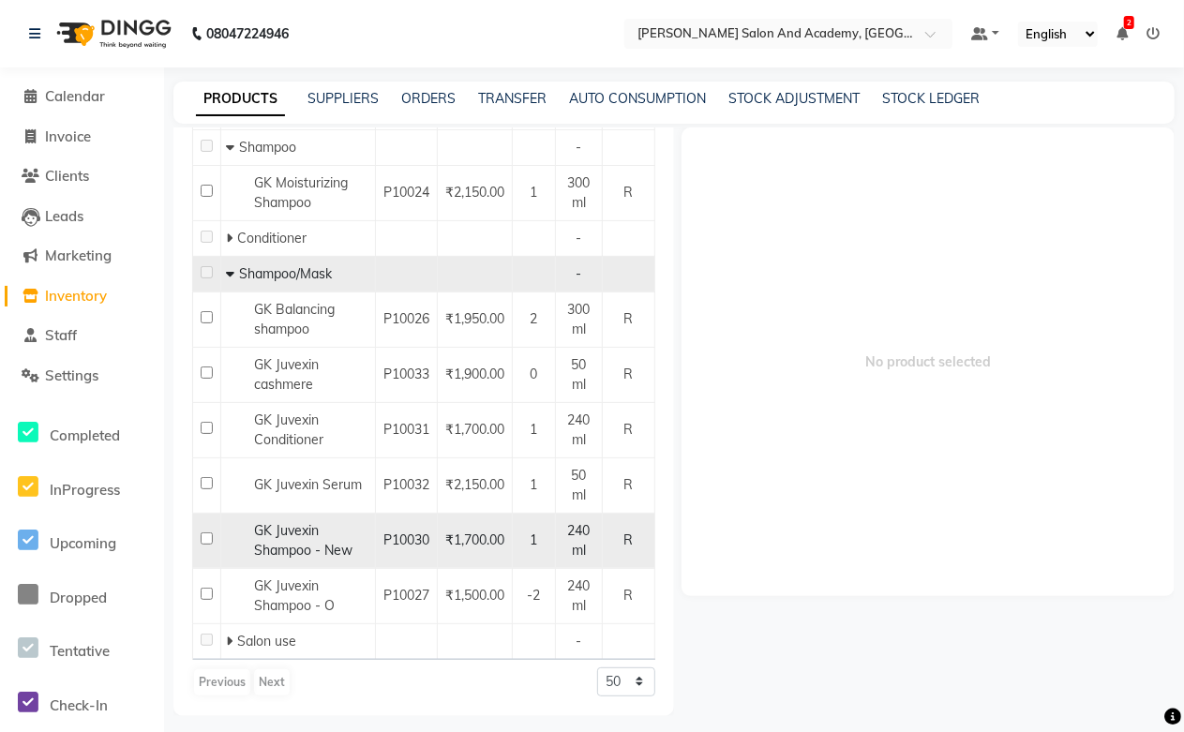
click at [321, 521] on div "GK Juvexin Shampoo - New" at bounding box center [298, 540] width 144 height 39
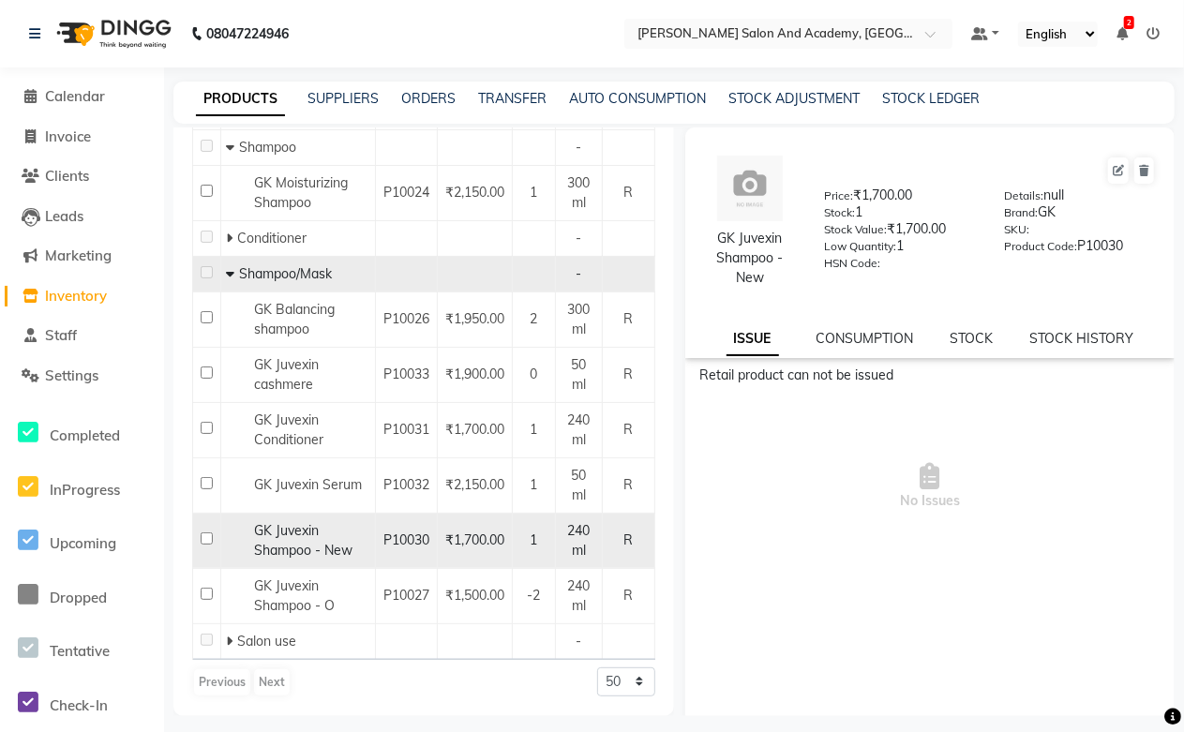
click at [321, 521] on div "GK Juvexin Shampoo - New" at bounding box center [298, 540] width 144 height 39
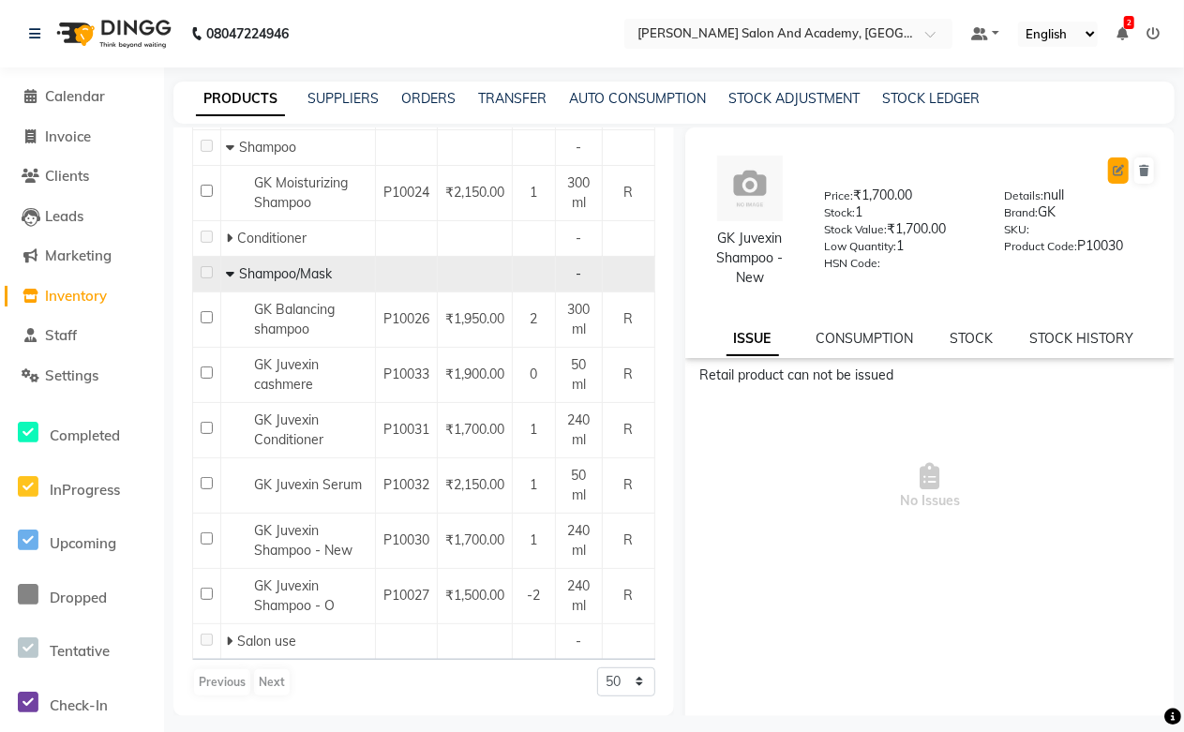
click at [1112, 171] on icon at bounding box center [1117, 170] width 11 height 11
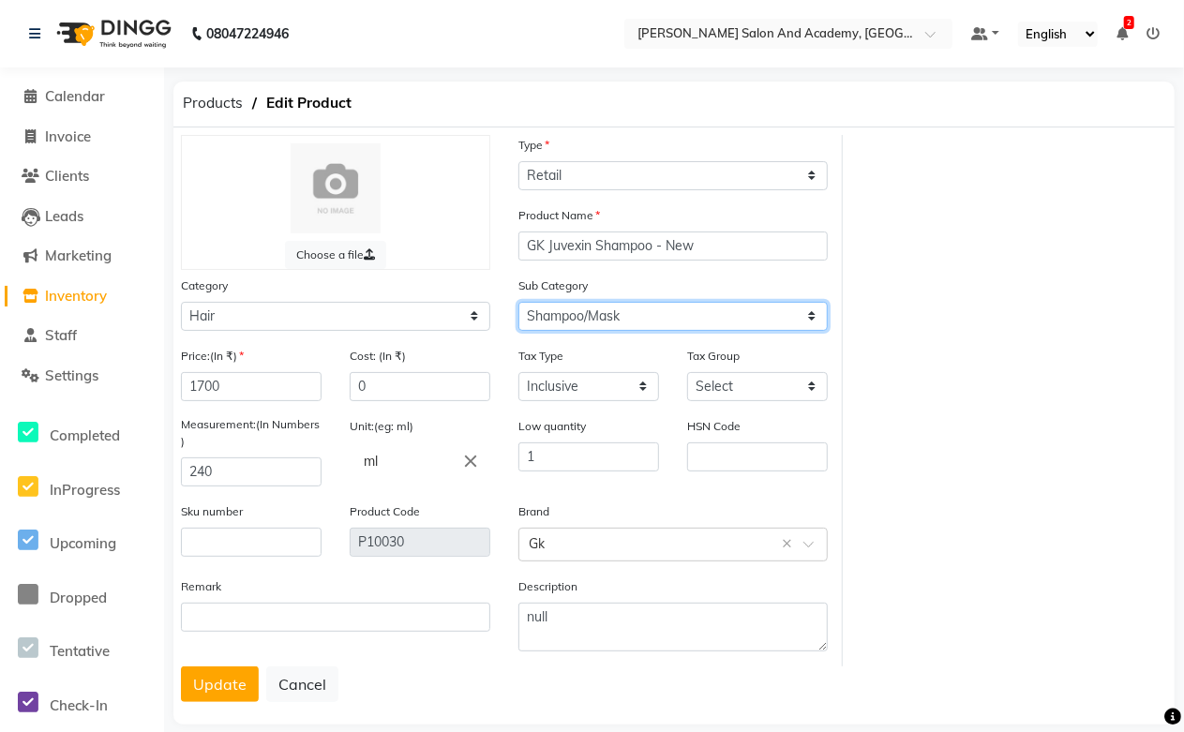
click at [640, 310] on select "Select Shampoo Conditioner Cream Mask Oil Serum Color Appliances Treatment Styl…" at bounding box center [672, 316] width 309 height 29
click at [518, 302] on select "Select Shampoo Conditioner Cream Mask Oil Serum Color Appliances Treatment Styl…" at bounding box center [672, 316] width 309 height 29
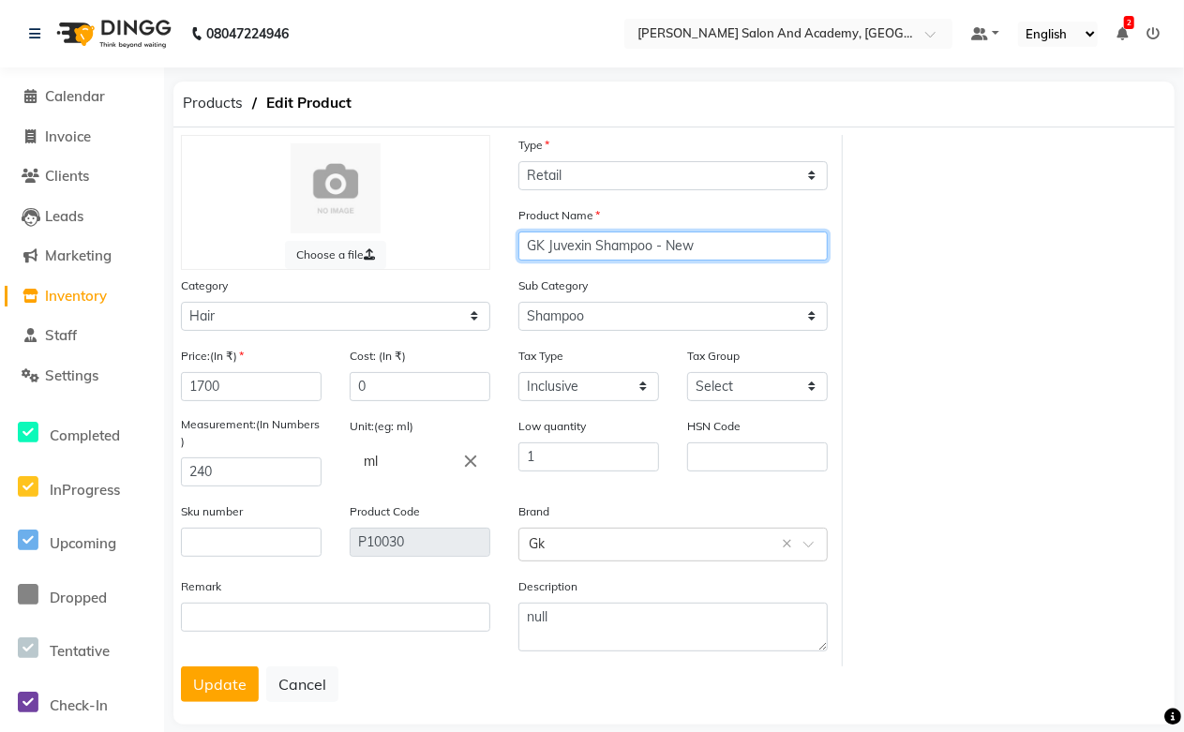
click at [666, 242] on input "GK Juvexin Shampoo - New" at bounding box center [672, 245] width 309 height 29
click at [600, 248] on input "GK Juvexin Shampoo New" at bounding box center [672, 245] width 309 height 29
drag, startPoint x: 595, startPoint y: 246, endPoint x: 509, endPoint y: 248, distance: 86.3
click at [509, 248] on div "Product Name GK Juvexin Shampoo New" at bounding box center [672, 240] width 337 height 70
click at [688, 247] on input "Color Protection Shampoo New" at bounding box center [672, 245] width 309 height 29
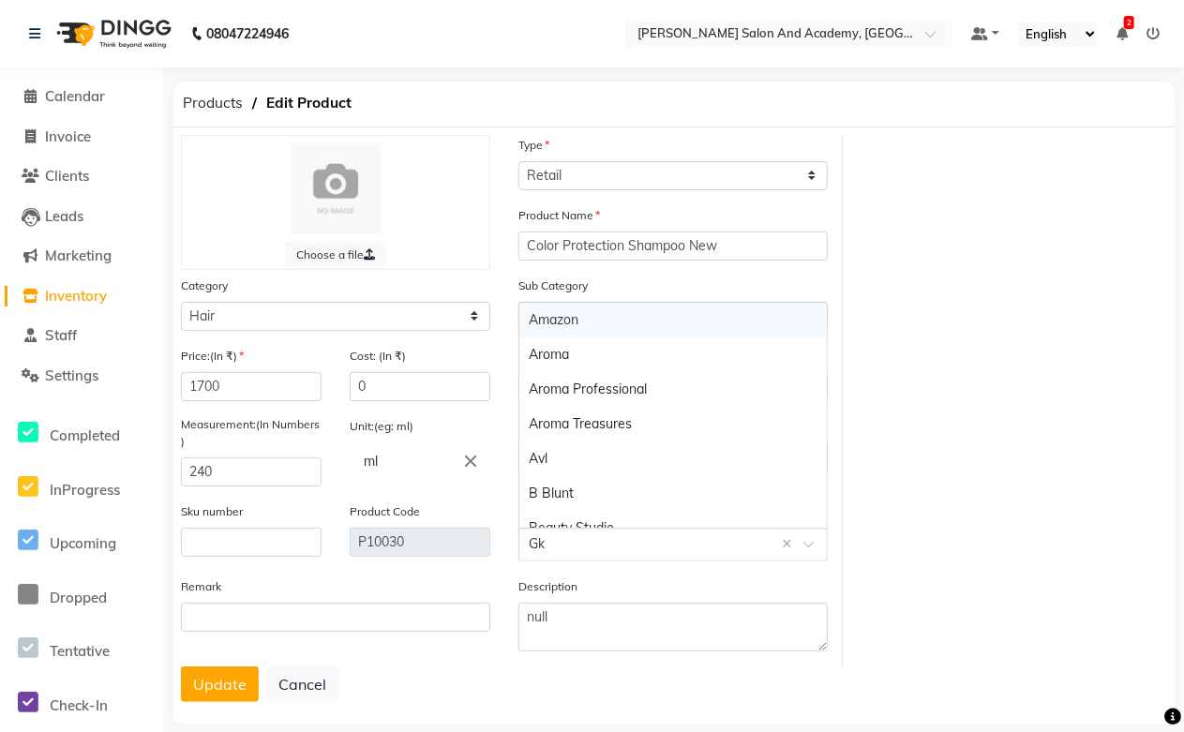
drag, startPoint x: 542, startPoint y: 548, endPoint x: 522, endPoint y: 554, distance: 20.5
drag, startPoint x: 522, startPoint y: 554, endPoint x: 588, endPoint y: 560, distance: 65.9
drag, startPoint x: 588, startPoint y: 560, endPoint x: 587, endPoint y: 544, distance: 16.0
drag, startPoint x: 587, startPoint y: 544, endPoint x: 547, endPoint y: 544, distance: 39.4
paste input "GK Juvexin"
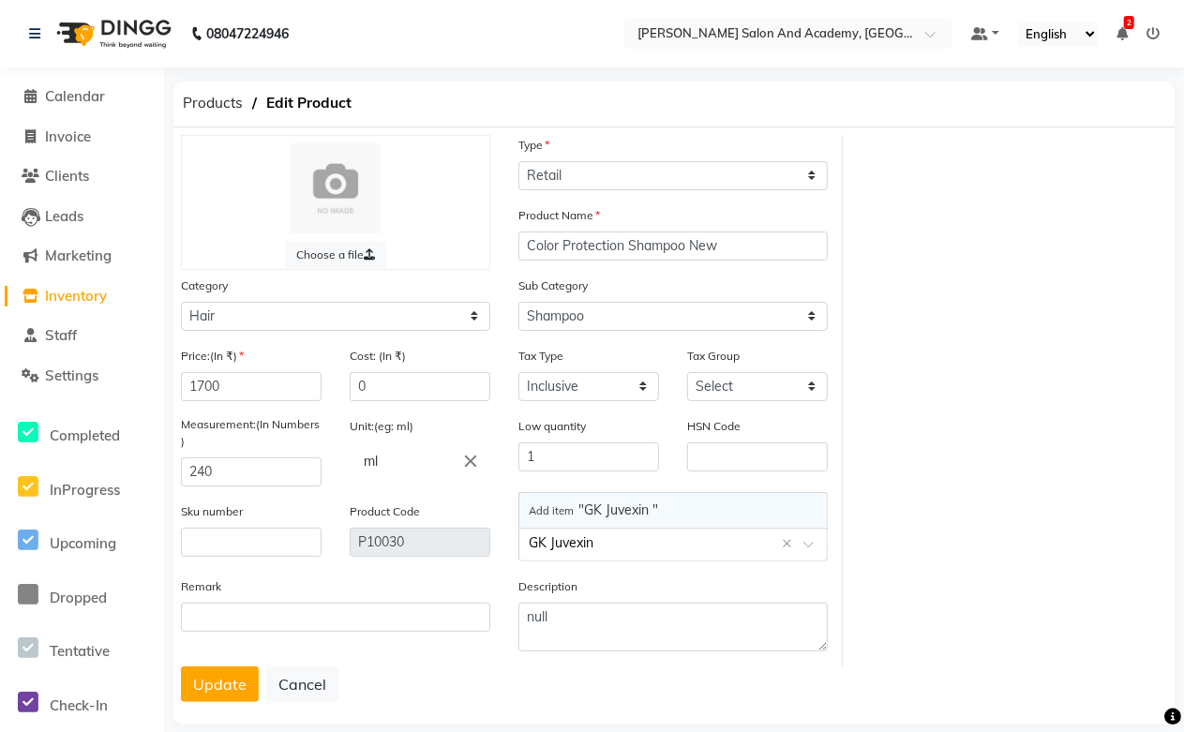
click at [629, 506] on span "Add item "GK Juvexin "" at bounding box center [593, 509] width 129 height 17
click at [208, 687] on button "Update" at bounding box center [220, 684] width 78 height 36
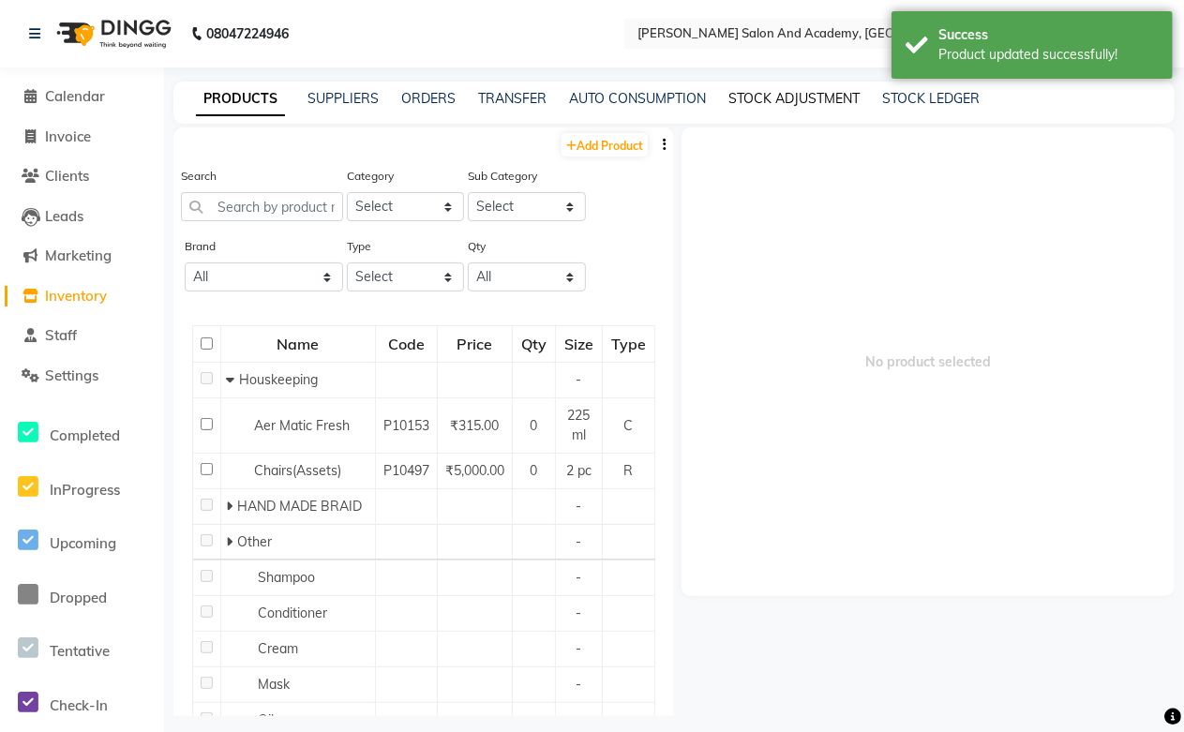
click at [750, 99] on link "STOCK ADJUSTMENT" at bounding box center [793, 98] width 131 height 17
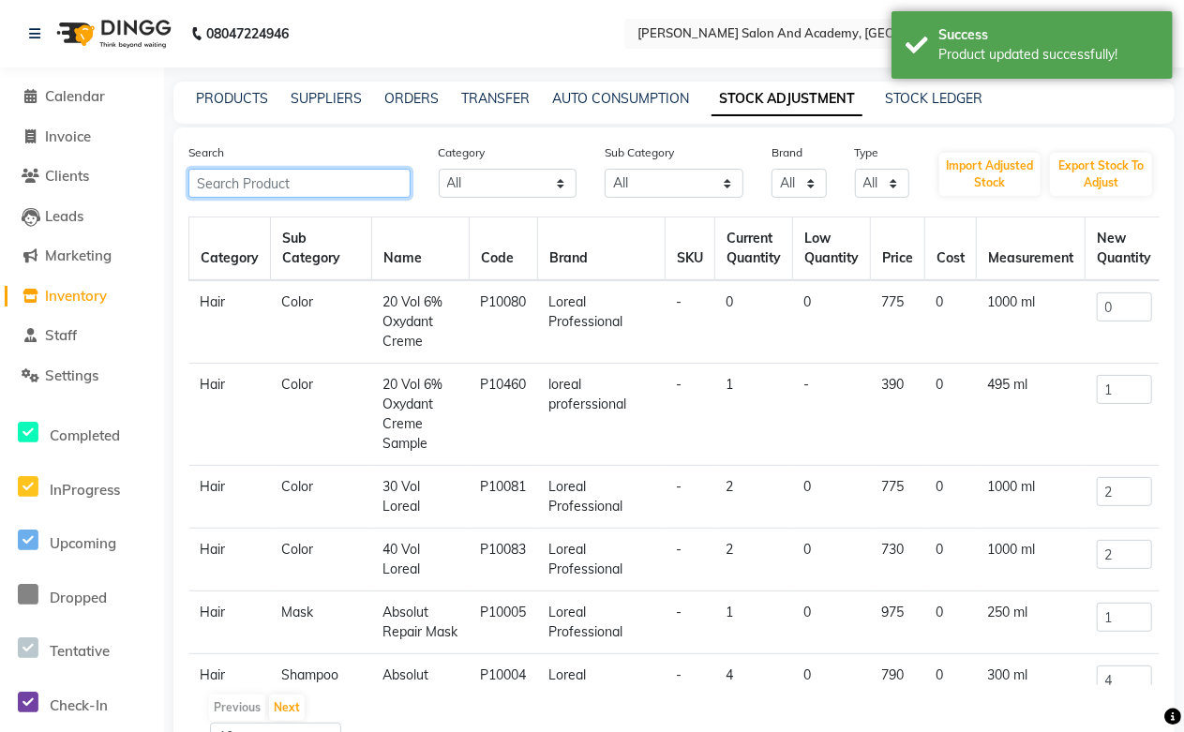
click at [275, 186] on input "text" at bounding box center [299, 183] width 222 height 29
paste input "GK Juvexin"
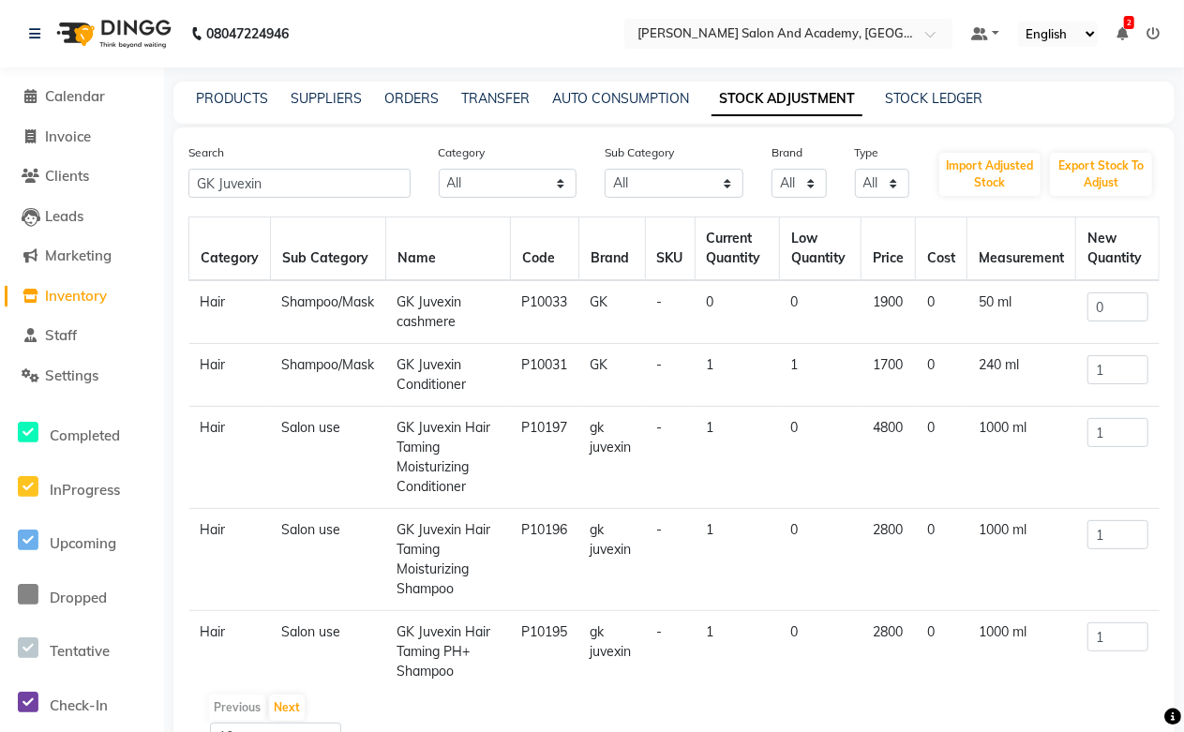
click at [436, 384] on td "GK Juvexin Conditioner" at bounding box center [448, 375] width 125 height 63
drag, startPoint x: 400, startPoint y: 366, endPoint x: 478, endPoint y: 380, distance: 78.9
click at [478, 380] on td "GK Juvexin Conditioner" at bounding box center [448, 375] width 125 height 63
copy td "GK Juvexin Conditioner"
click at [241, 98] on link "PRODUCTS" at bounding box center [232, 98] width 72 height 17
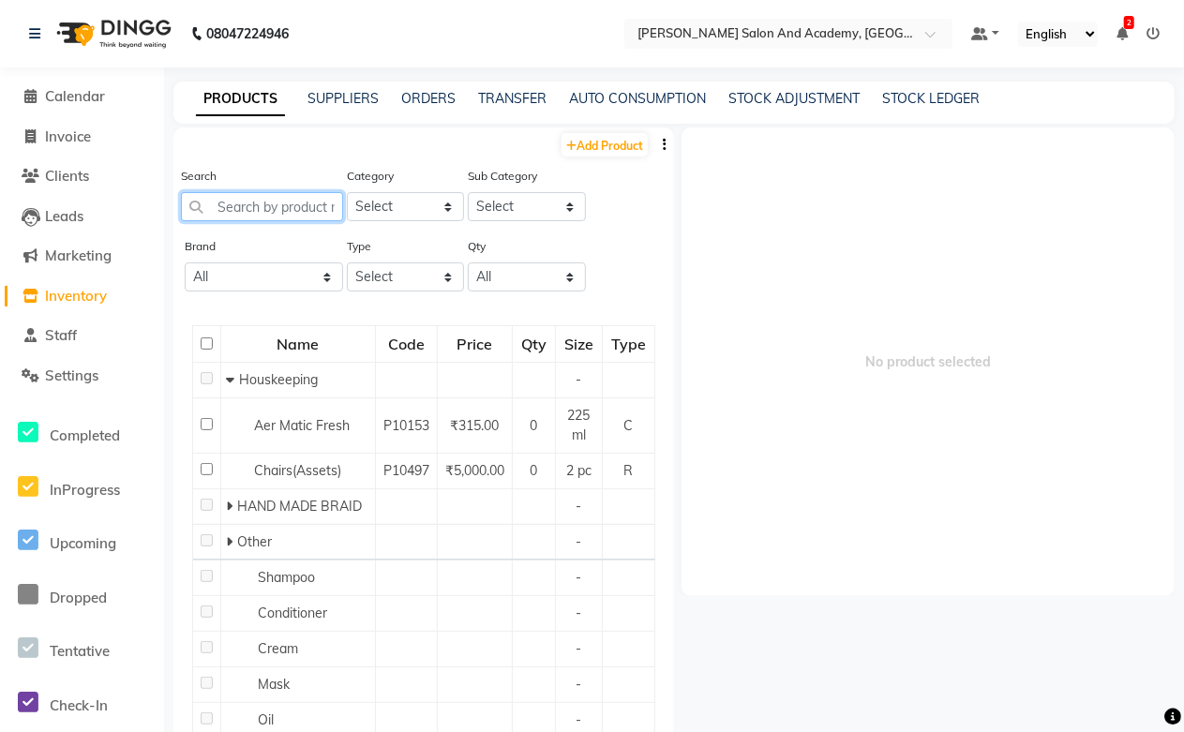
click at [261, 211] on input "text" at bounding box center [262, 206] width 162 height 29
paste input "GK Juvexin Conditioner"
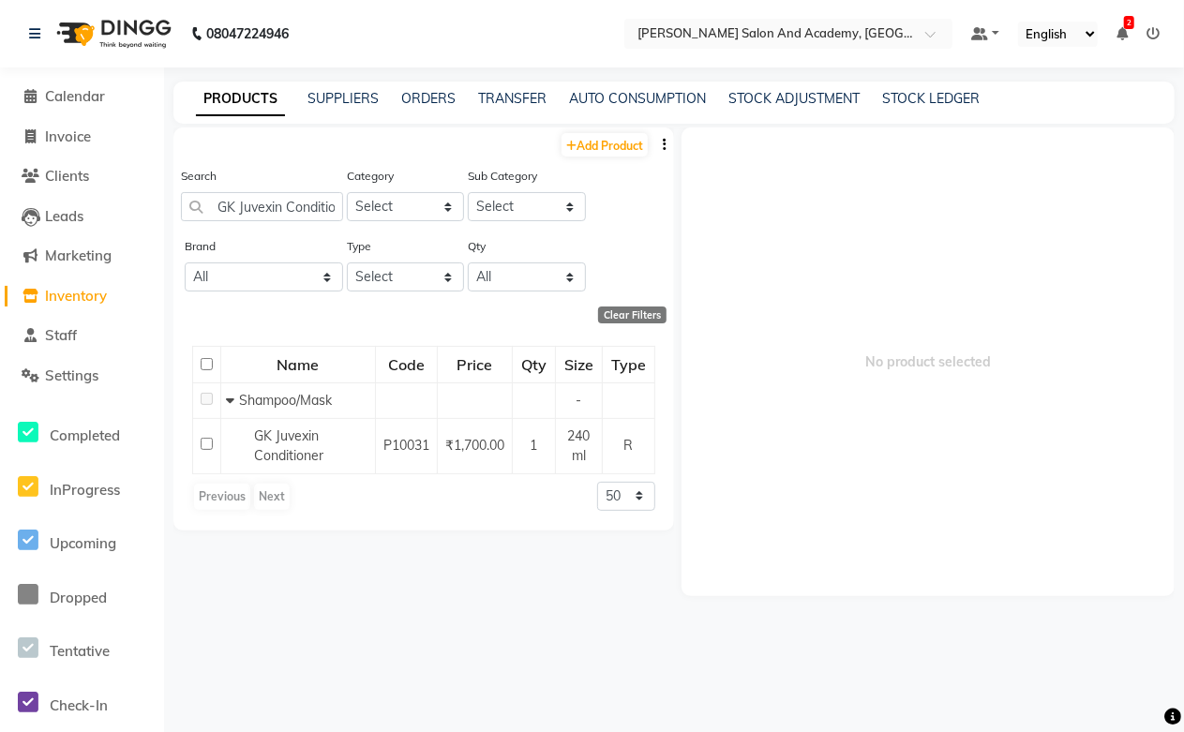
click at [297, 459] on span "GK Juvexin Conditioner" at bounding box center [288, 445] width 69 height 37
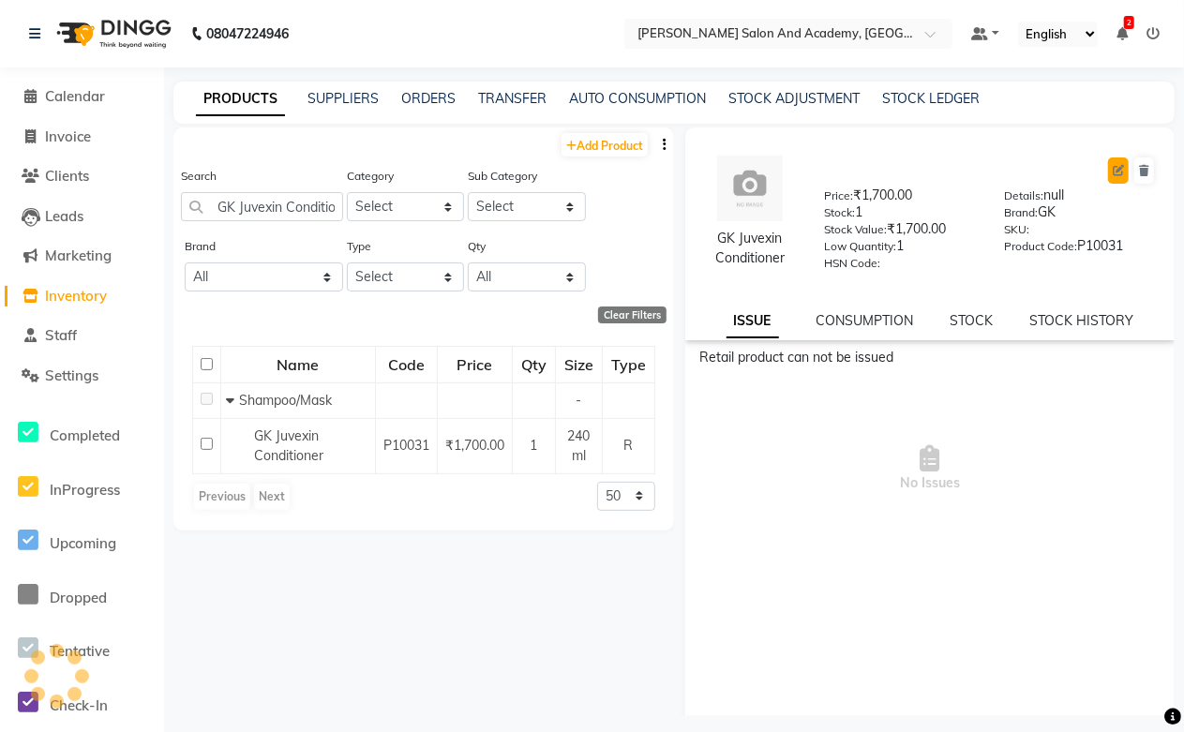
click at [1112, 172] on icon at bounding box center [1117, 170] width 11 height 11
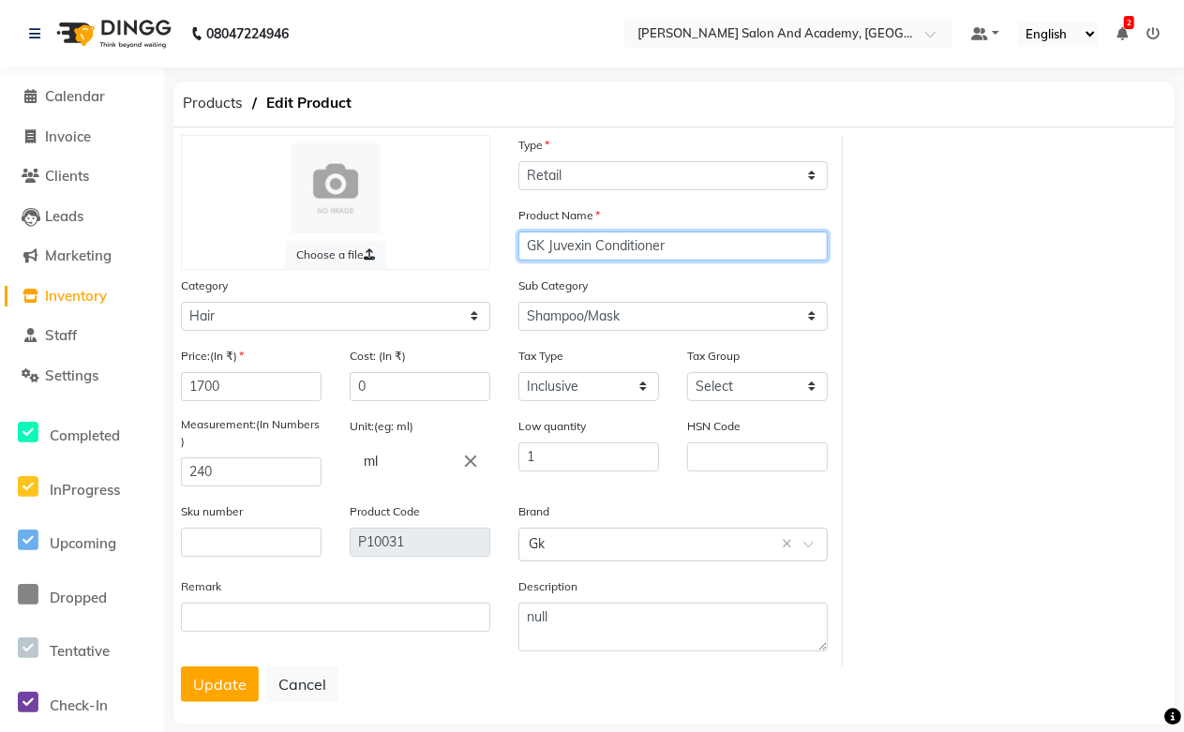
click at [669, 250] on input "GK Juvexin Conditioner" at bounding box center [672, 245] width 309 height 29
drag, startPoint x: 597, startPoint y: 242, endPoint x: 472, endPoint y: 249, distance: 124.9
click at [472, 249] on div "Choose a file Type Select Type Both Retail Consumable Product Name GK Juvexin C…" at bounding box center [505, 400] width 676 height 531
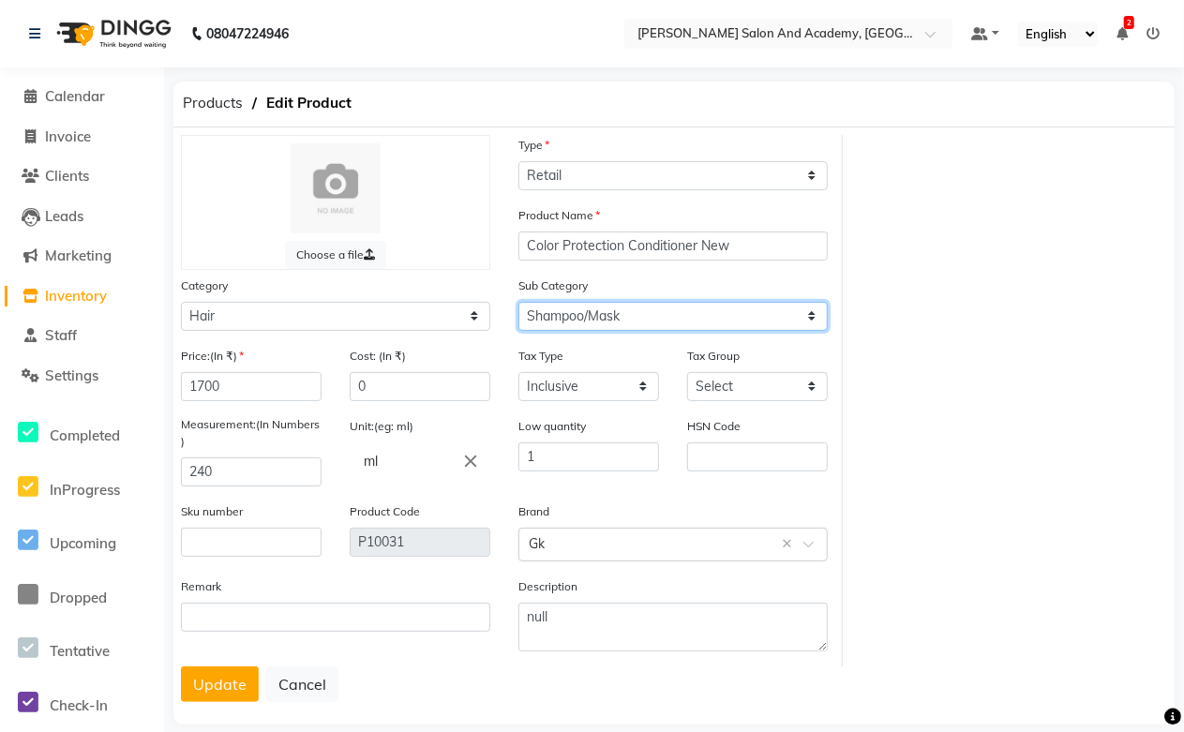
click at [598, 323] on select "Select Shampoo Conditioner Cream Mask Oil Serum Color Appliances Treatment Styl…" at bounding box center [672, 316] width 309 height 29
click at [518, 302] on select "Select Shampoo Conditioner Cream Mask Oil Serum Color Appliances Treatment Styl…" at bounding box center [672, 316] width 309 height 29
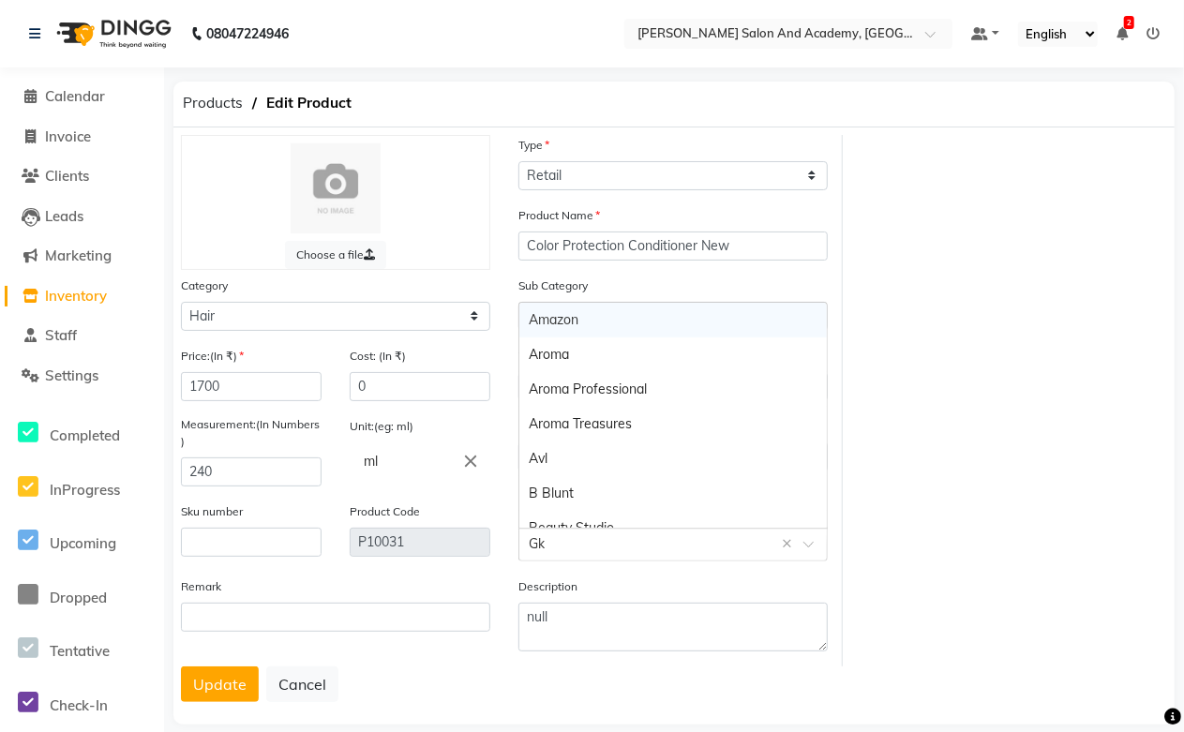
paste input "GK Juvexin"
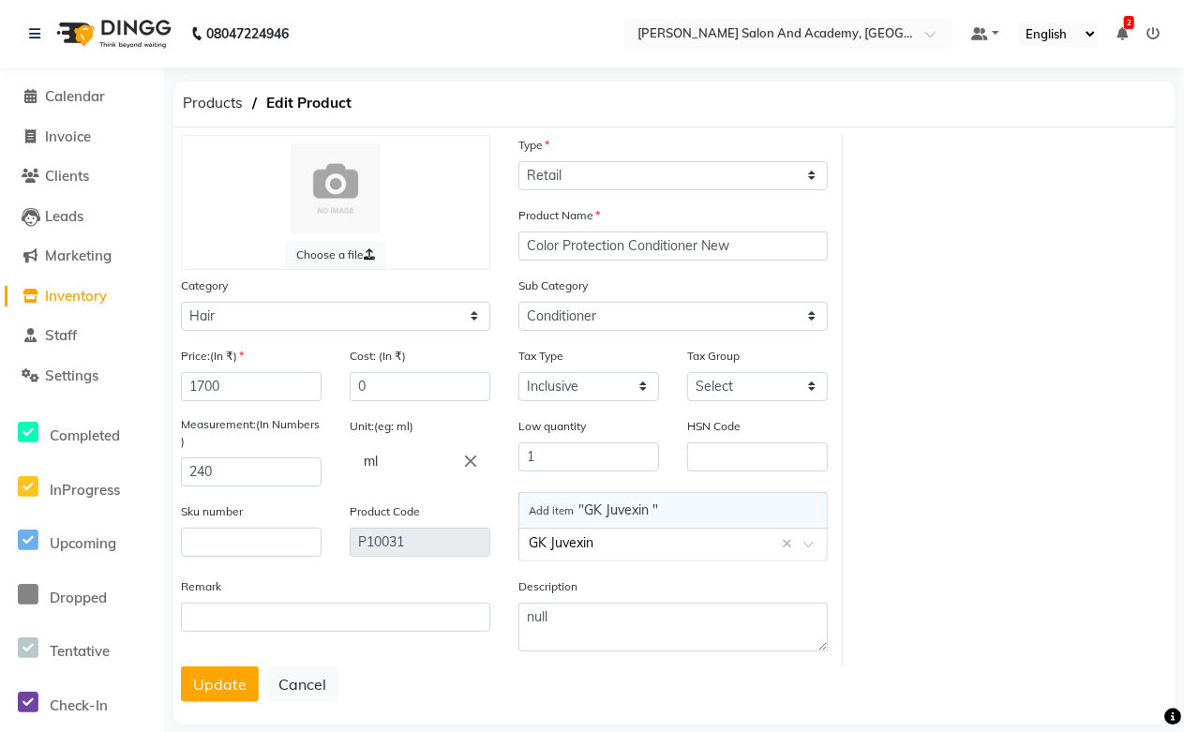
click at [602, 513] on span "Add item "GK Juvexin "" at bounding box center [593, 509] width 129 height 17
click at [210, 695] on button "Update" at bounding box center [220, 684] width 78 height 36
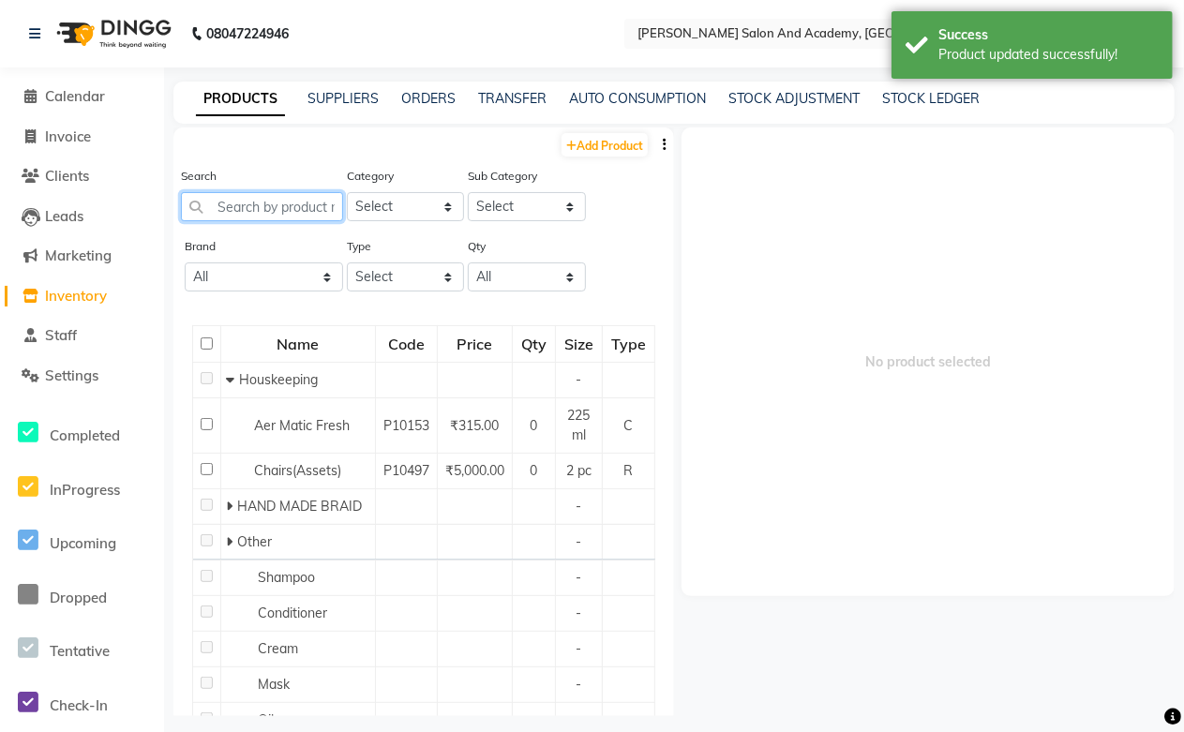
click at [284, 210] on input "text" at bounding box center [262, 206] width 162 height 29
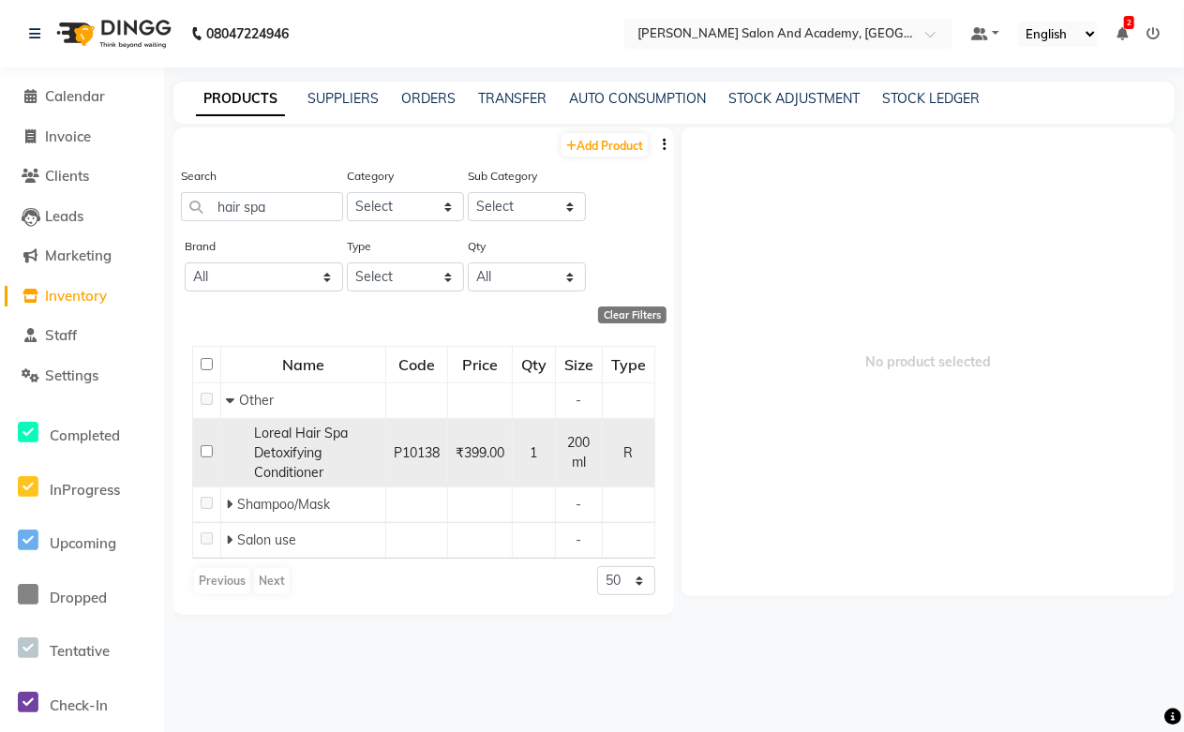
click at [314, 425] on span "Loreal Hair Spa Detoxifying Conditioner" at bounding box center [301, 453] width 94 height 56
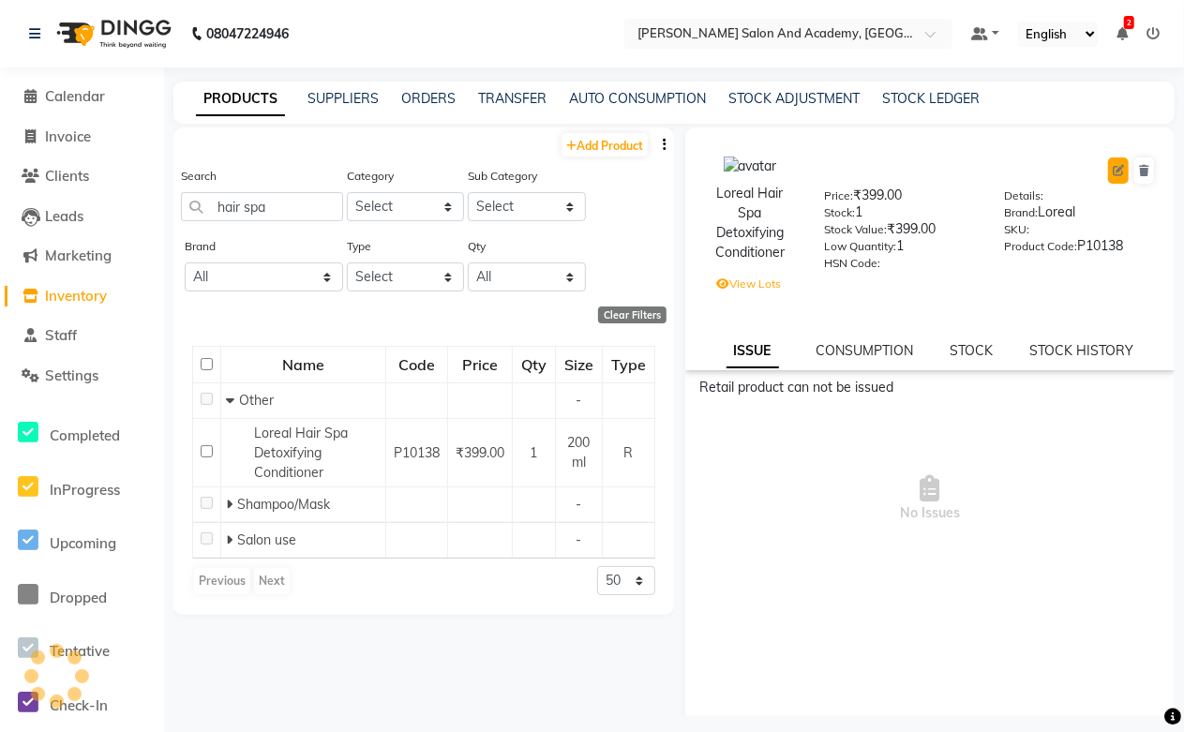
click at [1112, 167] on icon at bounding box center [1117, 170] width 11 height 11
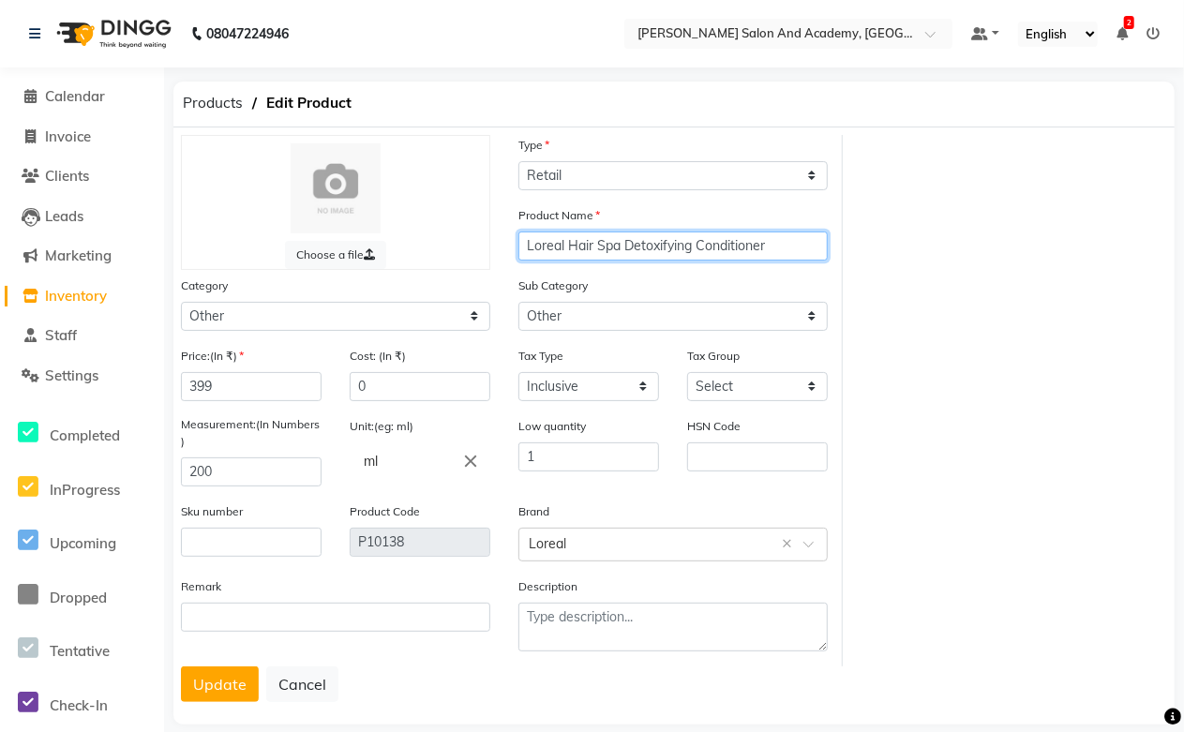
drag, startPoint x: 568, startPoint y: 249, endPoint x: 508, endPoint y: 249, distance: 60.0
click at [508, 249] on div "Product Name Loreal Hair Spa Detoxifying Conditioner" at bounding box center [672, 240] width 337 height 70
drag, startPoint x: 538, startPoint y: 241, endPoint x: 517, endPoint y: 242, distance: 20.6
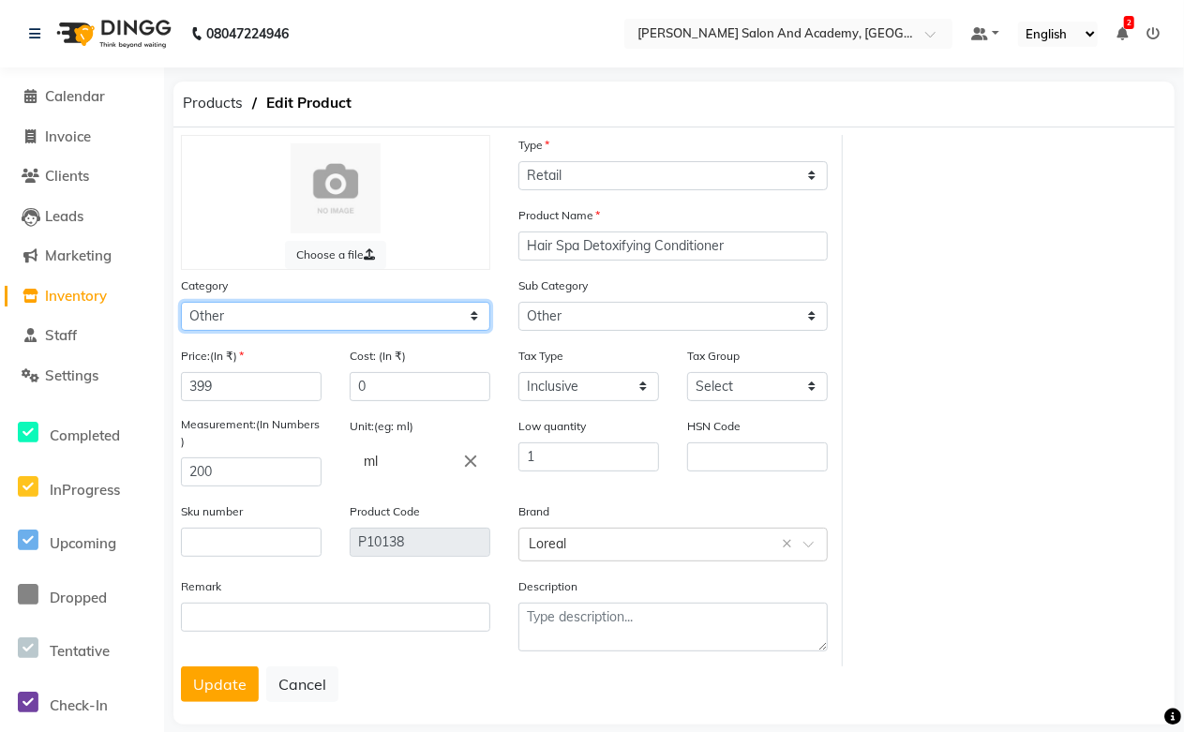
click at [245, 316] on select "Select Hair Skin Jeanott Ceuticals Other" at bounding box center [335, 316] width 309 height 29
click at [181, 302] on select "Select Hair Skin Jeanott Ceuticals Other" at bounding box center [335, 316] width 309 height 29
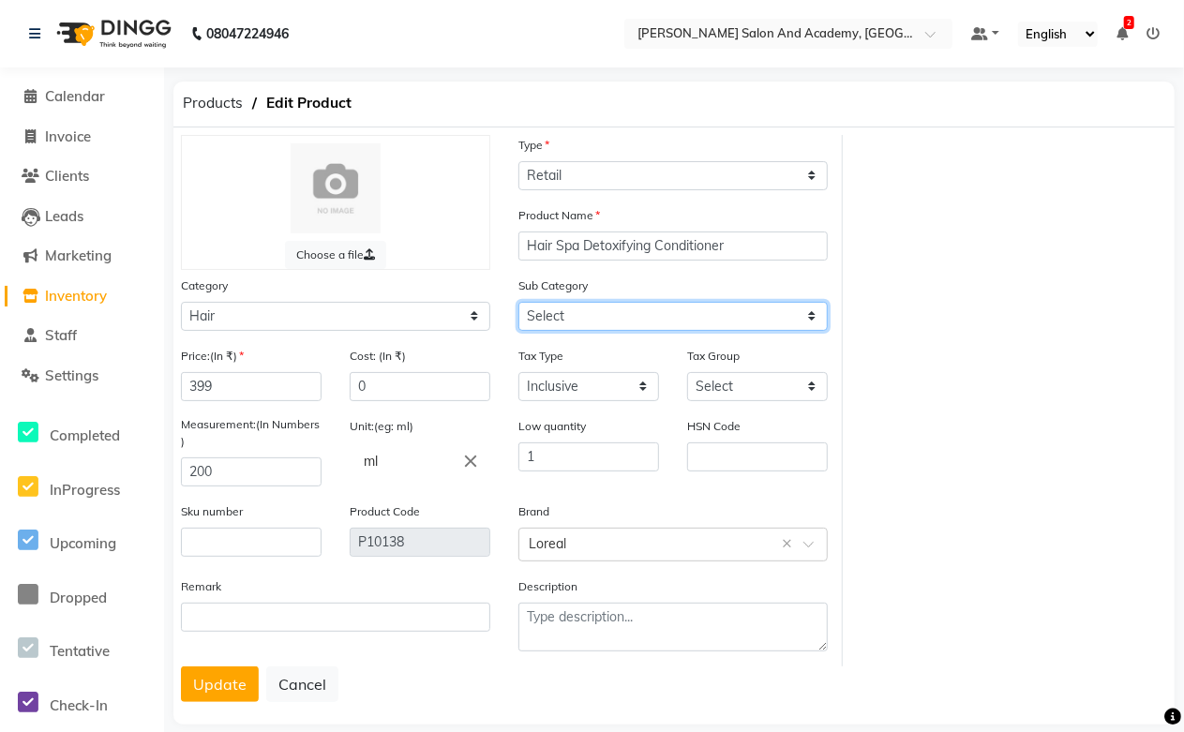
click at [558, 322] on select "Select Shampoo Conditioner Cream Mask Oil Serum Color Appliances Treatment Styl…" at bounding box center [672, 316] width 309 height 29
click at [518, 302] on select "Select Shampoo Conditioner Cream Mask Oil Serum Color Appliances Treatment Styl…" at bounding box center [672, 316] width 309 height 29
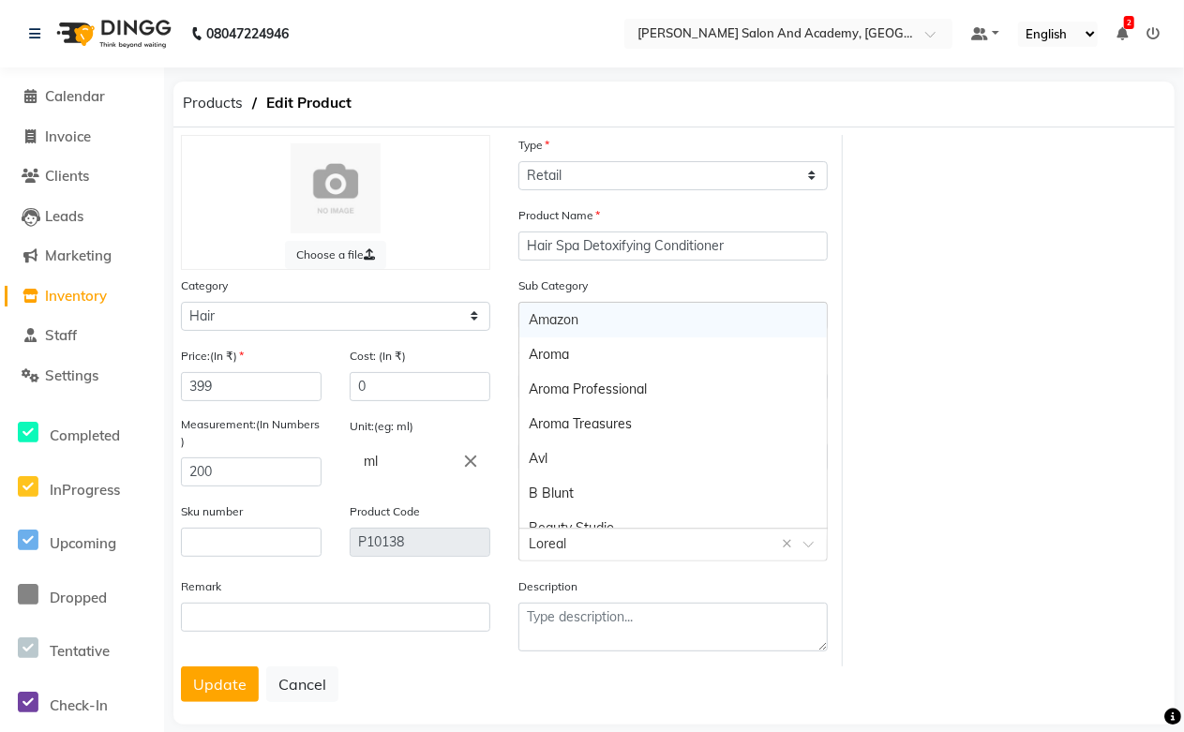
click at [588, 546] on input "text" at bounding box center [654, 543] width 251 height 20
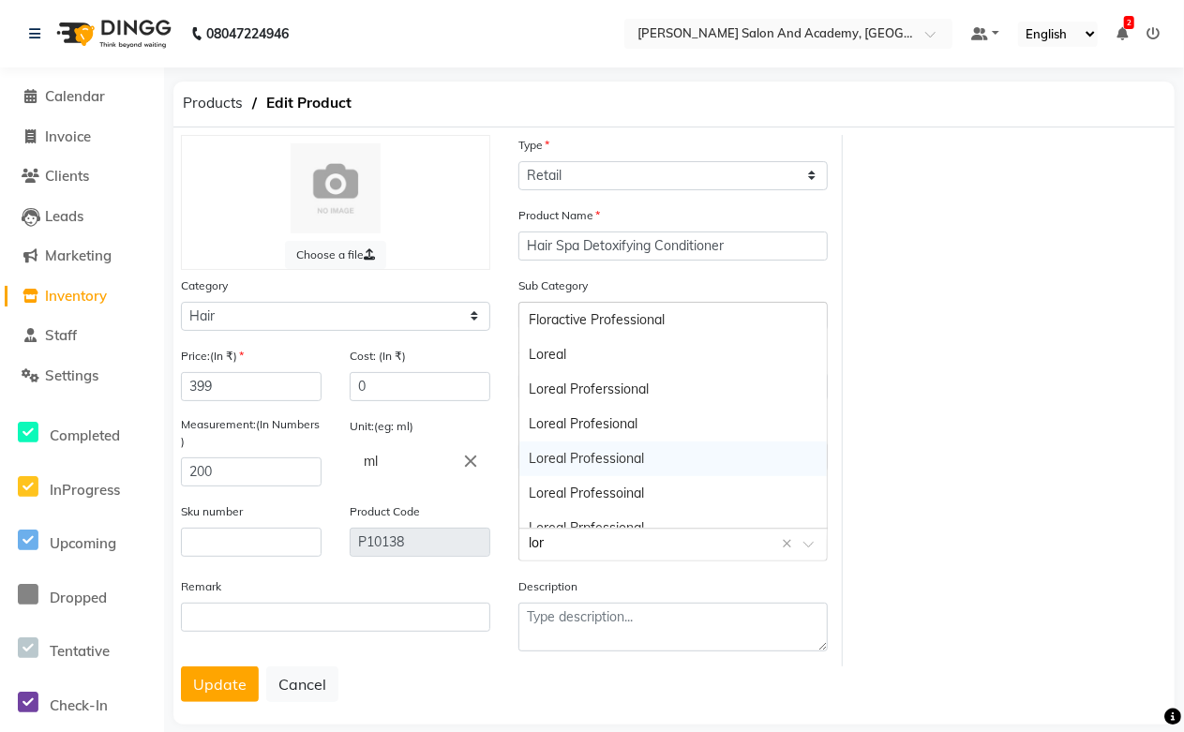
click at [618, 464] on div "Loreal Professional" at bounding box center [672, 458] width 307 height 35
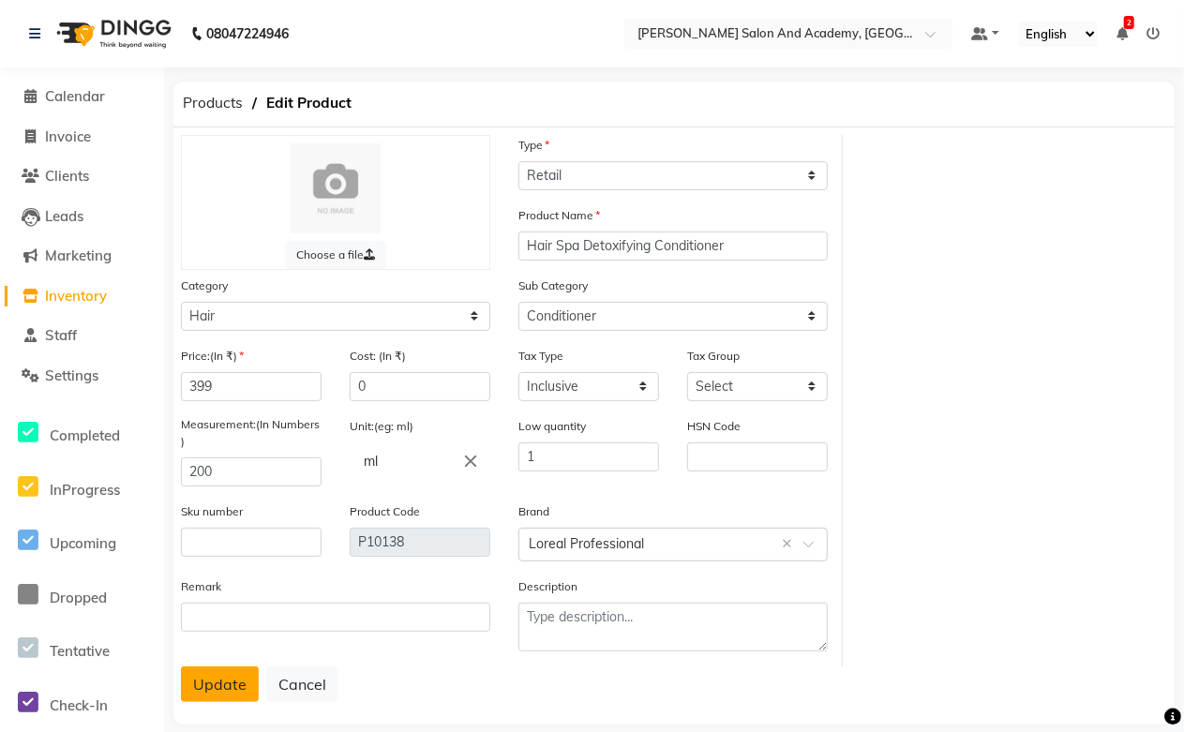
click at [217, 688] on button "Update" at bounding box center [220, 684] width 78 height 36
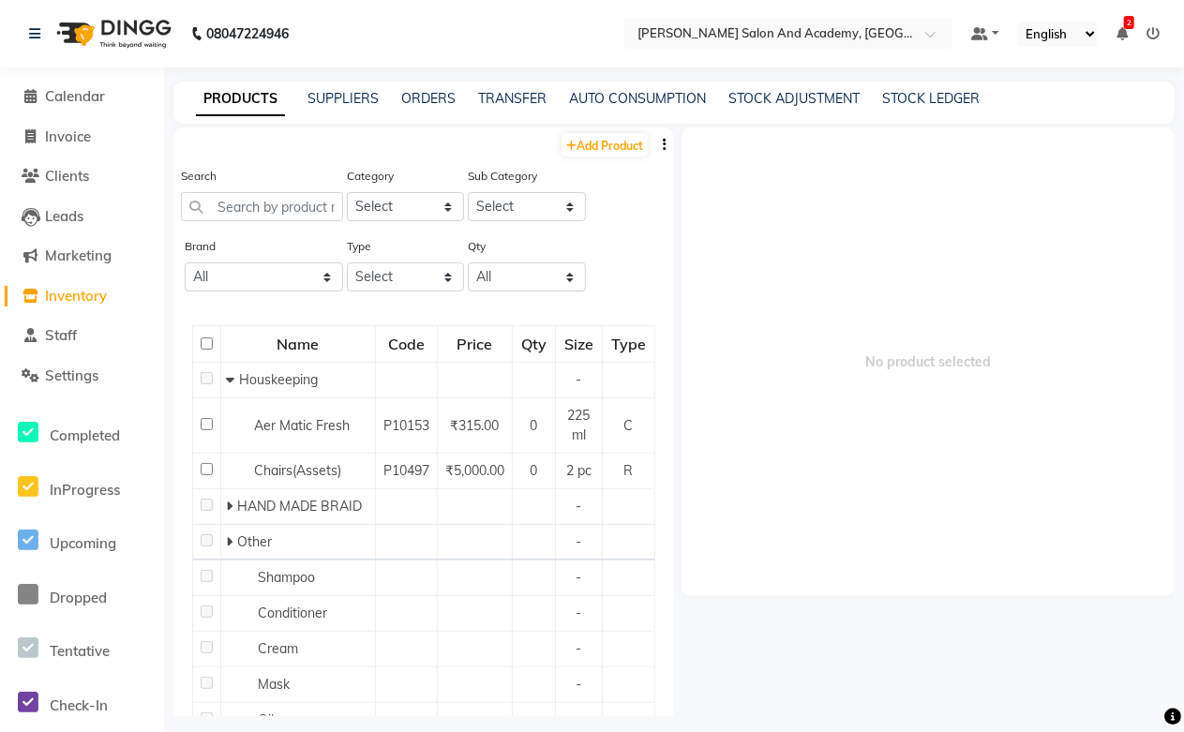
scroll to position [12, 0]
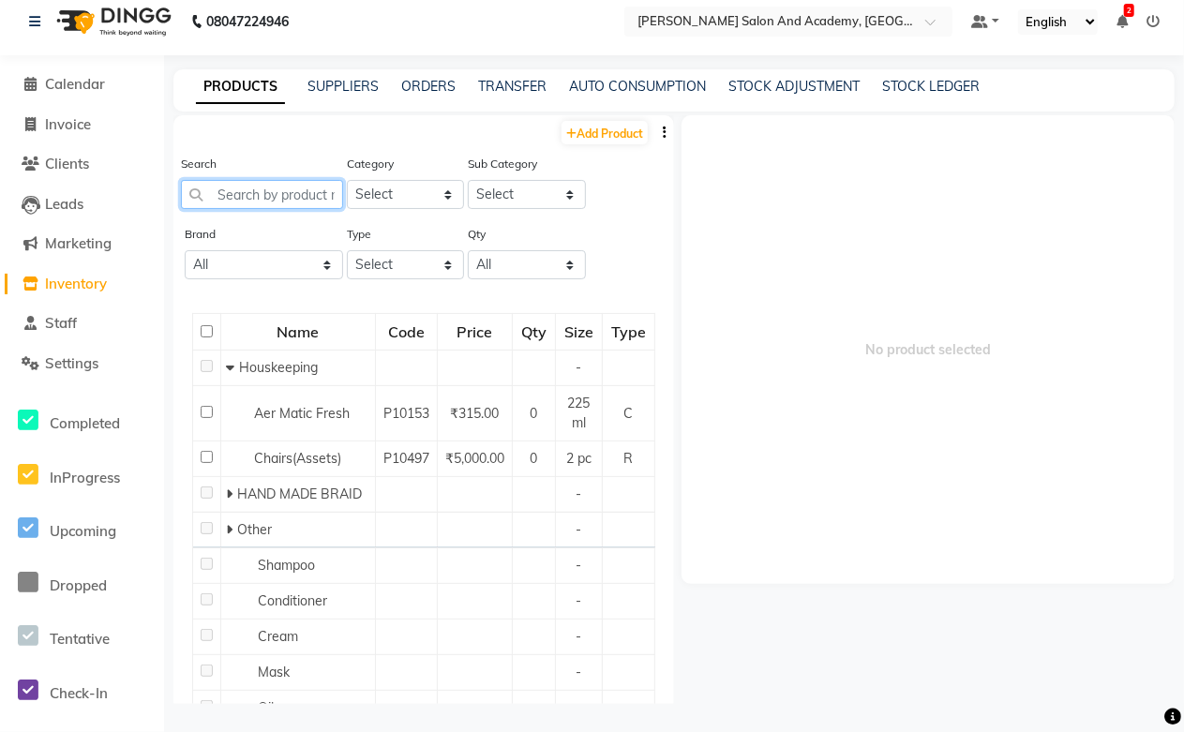
click at [228, 190] on input "text" at bounding box center [262, 194] width 162 height 29
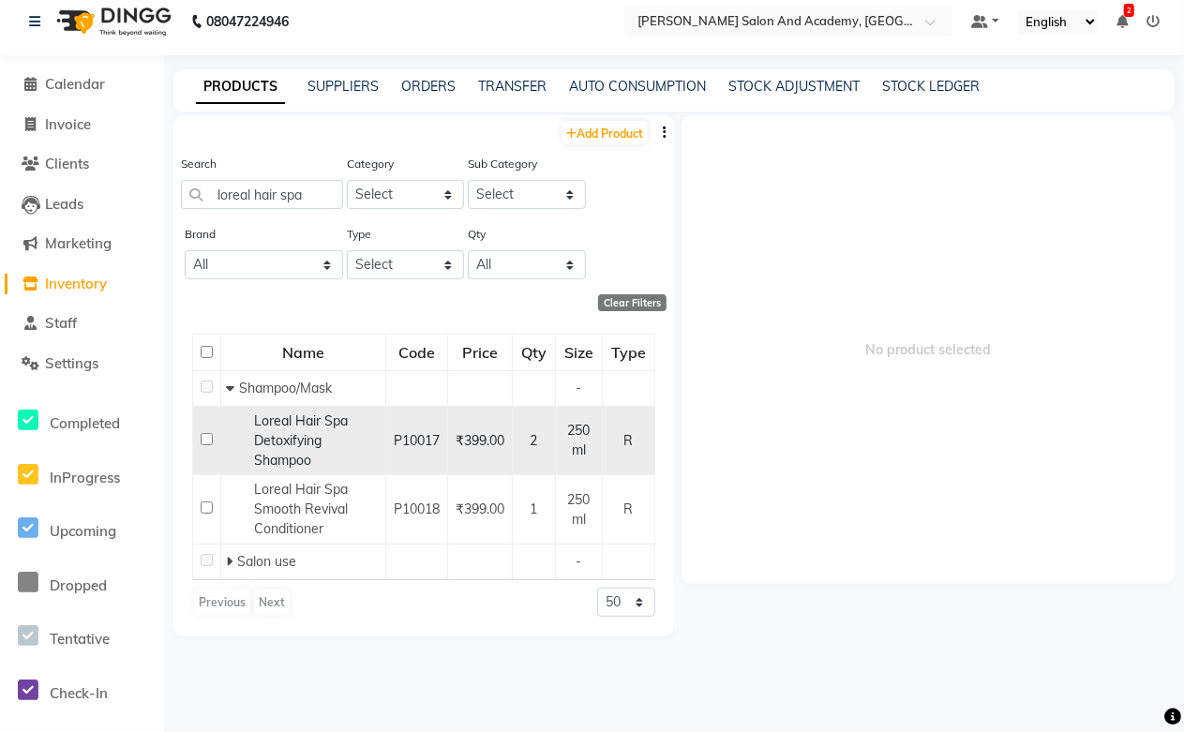
click at [320, 432] on span "Loreal Hair Spa Detoxifying Shampoo" at bounding box center [301, 440] width 94 height 56
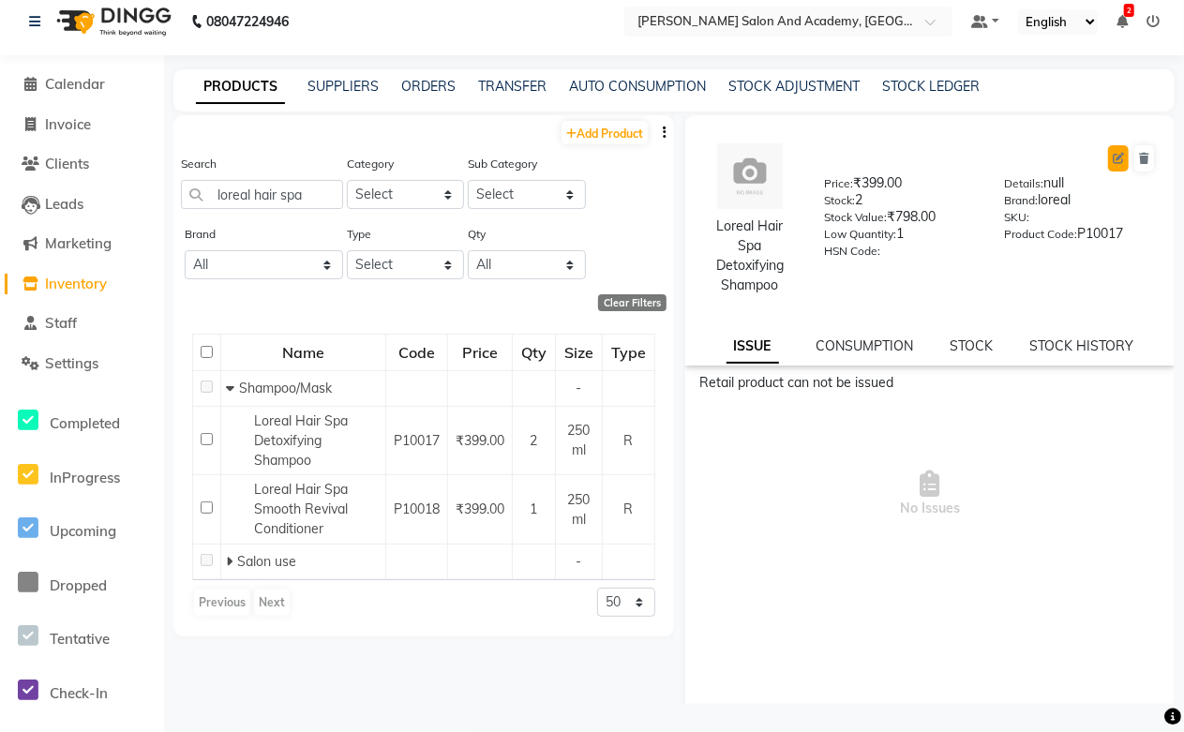
click at [1108, 157] on button at bounding box center [1118, 158] width 21 height 26
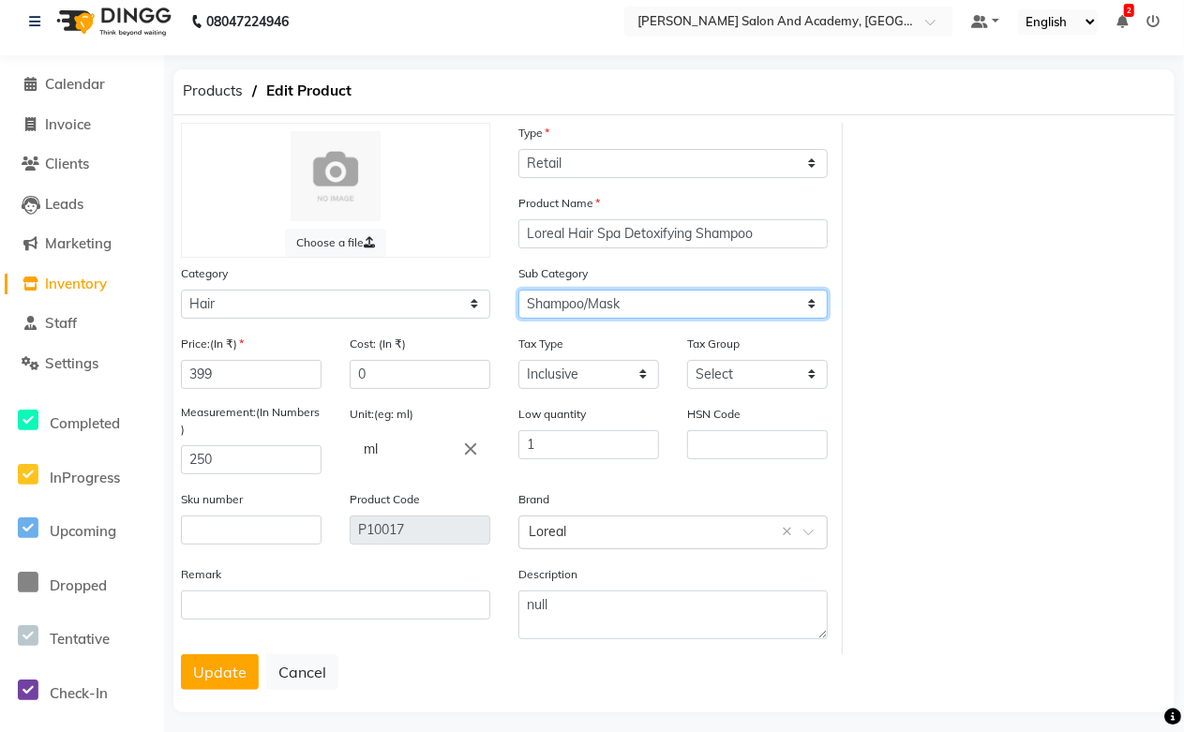
click at [578, 307] on select "Select Shampoo Conditioner Cream Mask Oil Serum Color Appliances Treatment Styl…" at bounding box center [672, 304] width 309 height 29
click at [518, 290] on select "Select Shampoo Conditioner Cream Mask Oil Serum Color Appliances Treatment Styl…" at bounding box center [672, 304] width 309 height 29
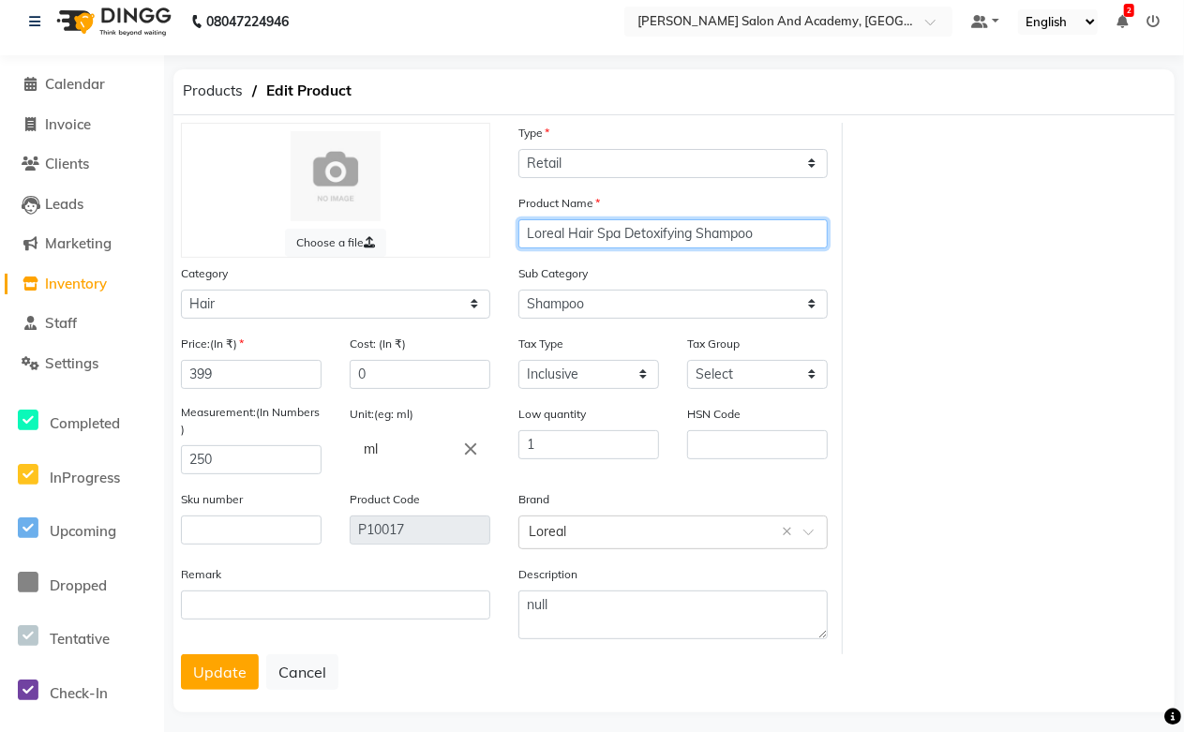
drag, startPoint x: 567, startPoint y: 232, endPoint x: 510, endPoint y: 232, distance: 57.2
click at [510, 232] on div "Product Name Loreal Hair Spa Detoxifying Shampoo" at bounding box center [672, 228] width 337 height 70
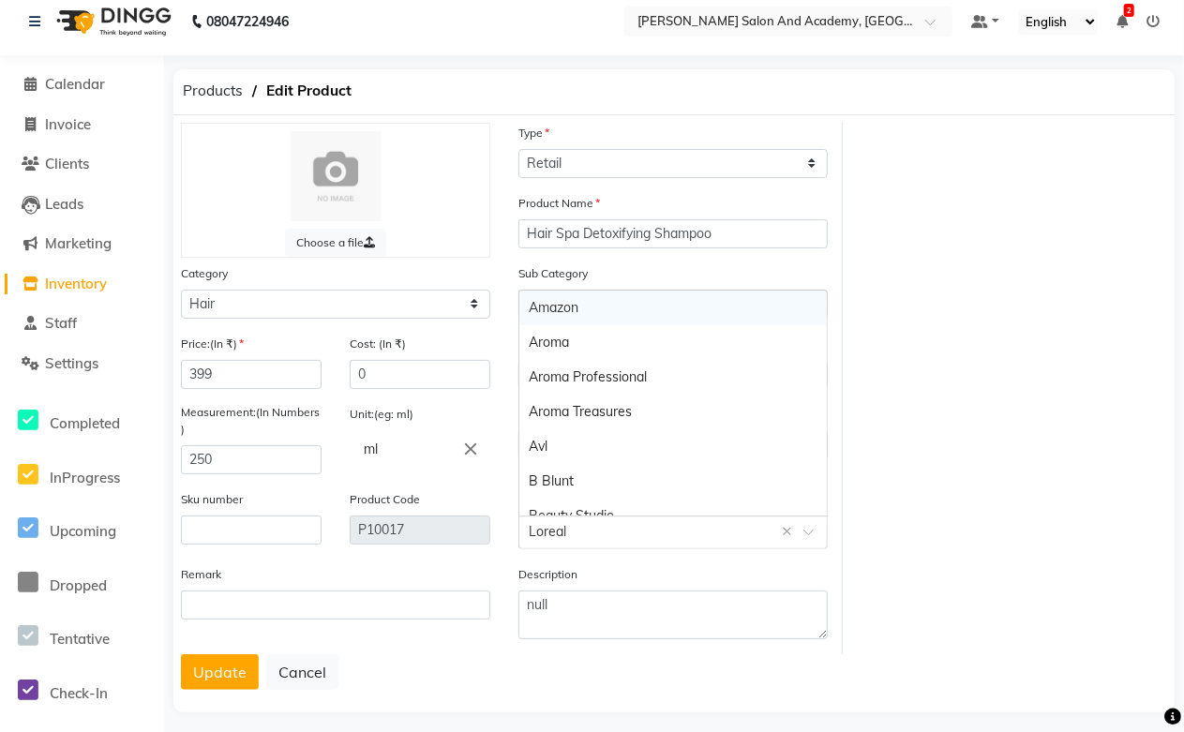
click at [573, 536] on input "text" at bounding box center [654, 531] width 251 height 20
paste input "Loreal"
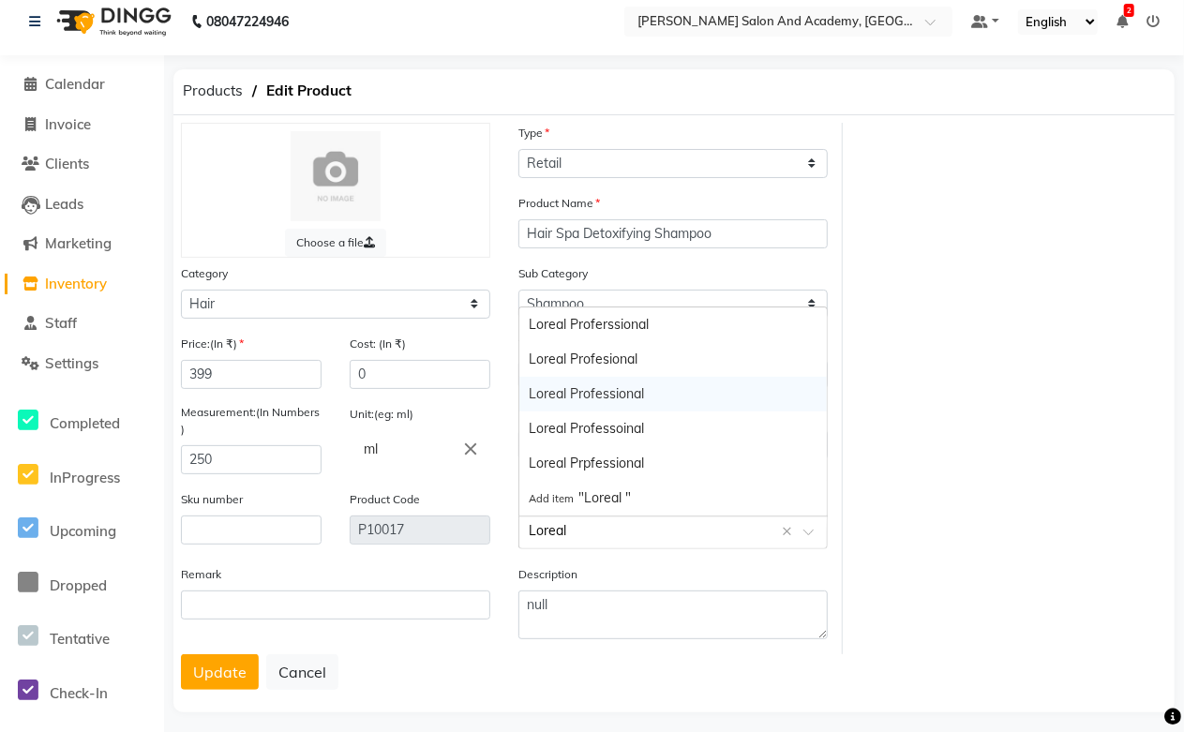
click at [628, 398] on div "Loreal Professional" at bounding box center [672, 394] width 307 height 35
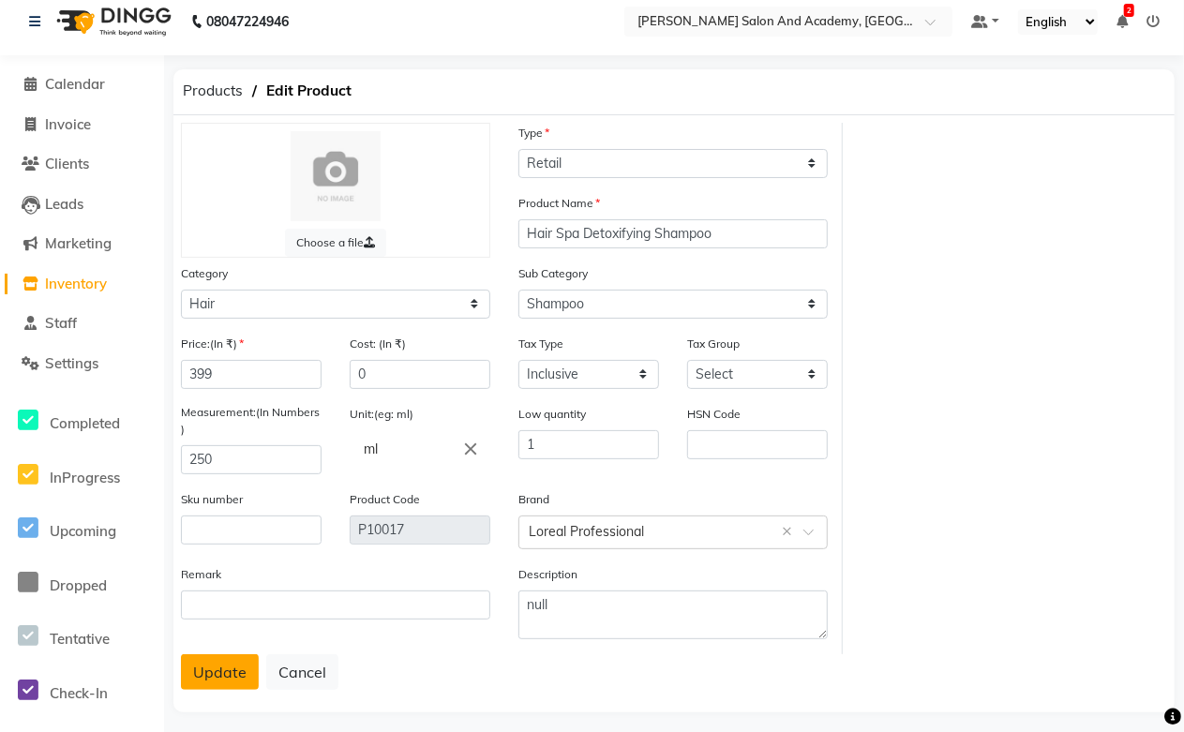
click at [219, 678] on button "Update" at bounding box center [220, 672] width 78 height 36
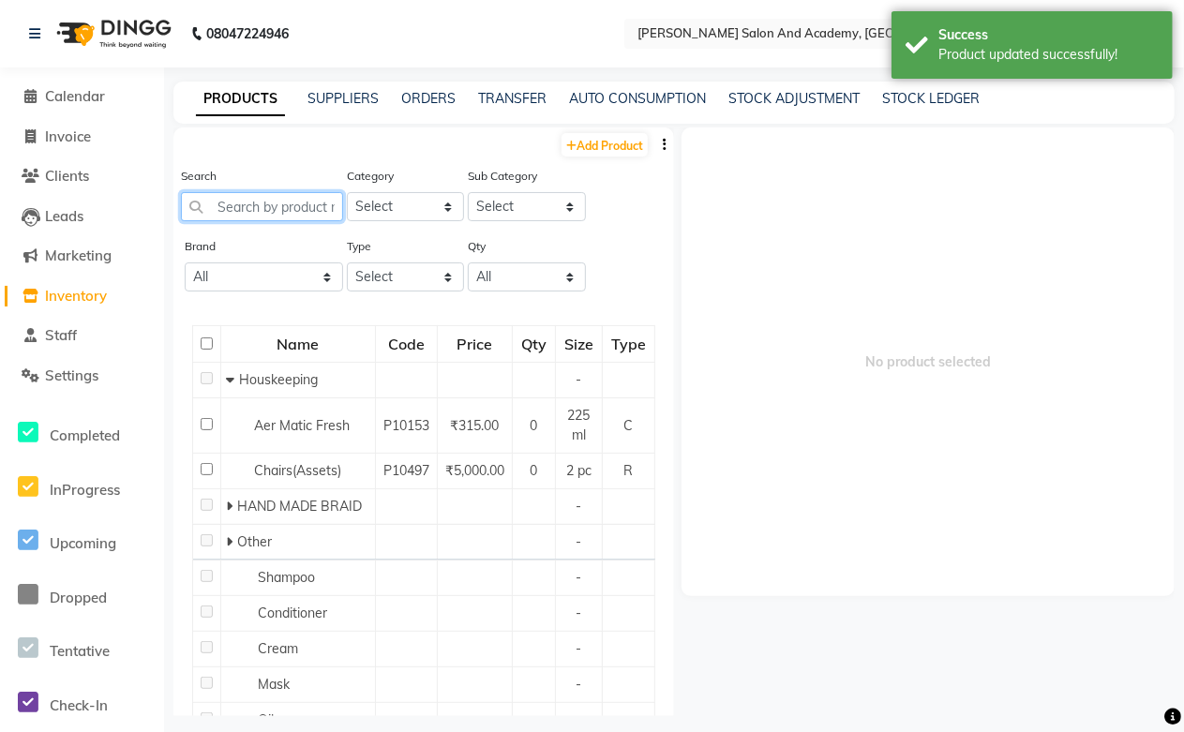
click at [242, 208] on input "text" at bounding box center [262, 206] width 162 height 29
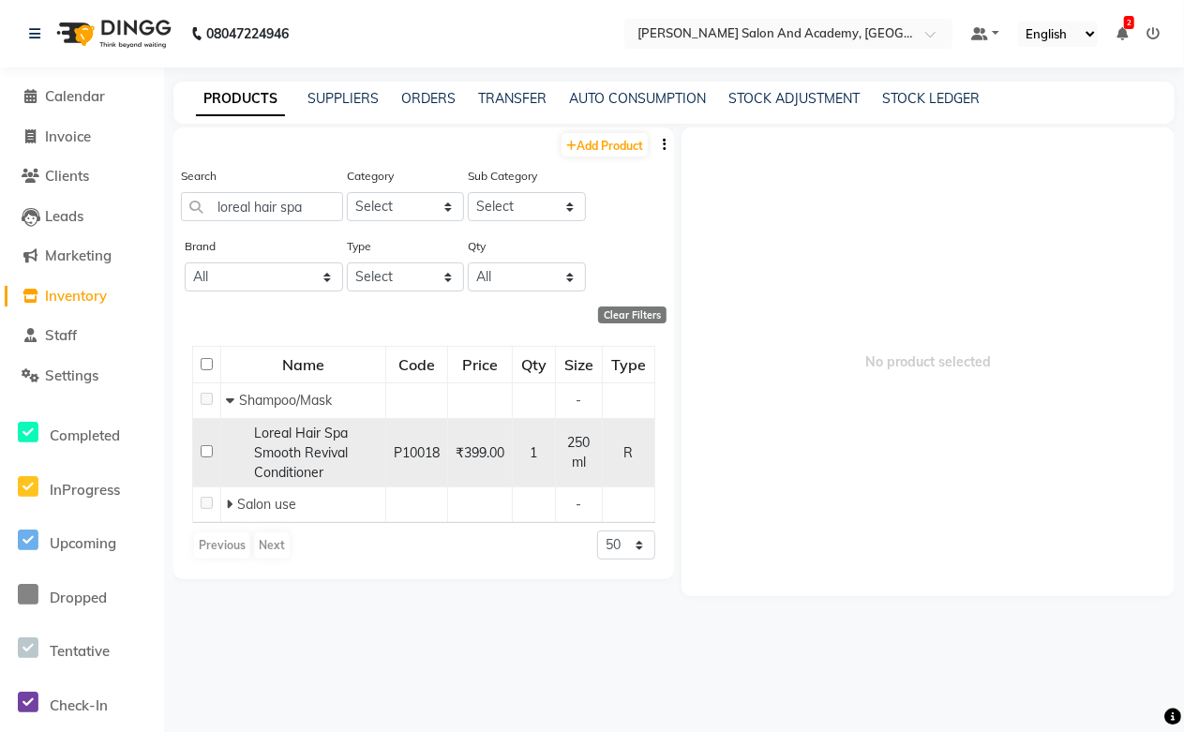
click at [272, 442] on div "Loreal Hair Spa Smooth Revival Conditioner" at bounding box center [303, 453] width 155 height 59
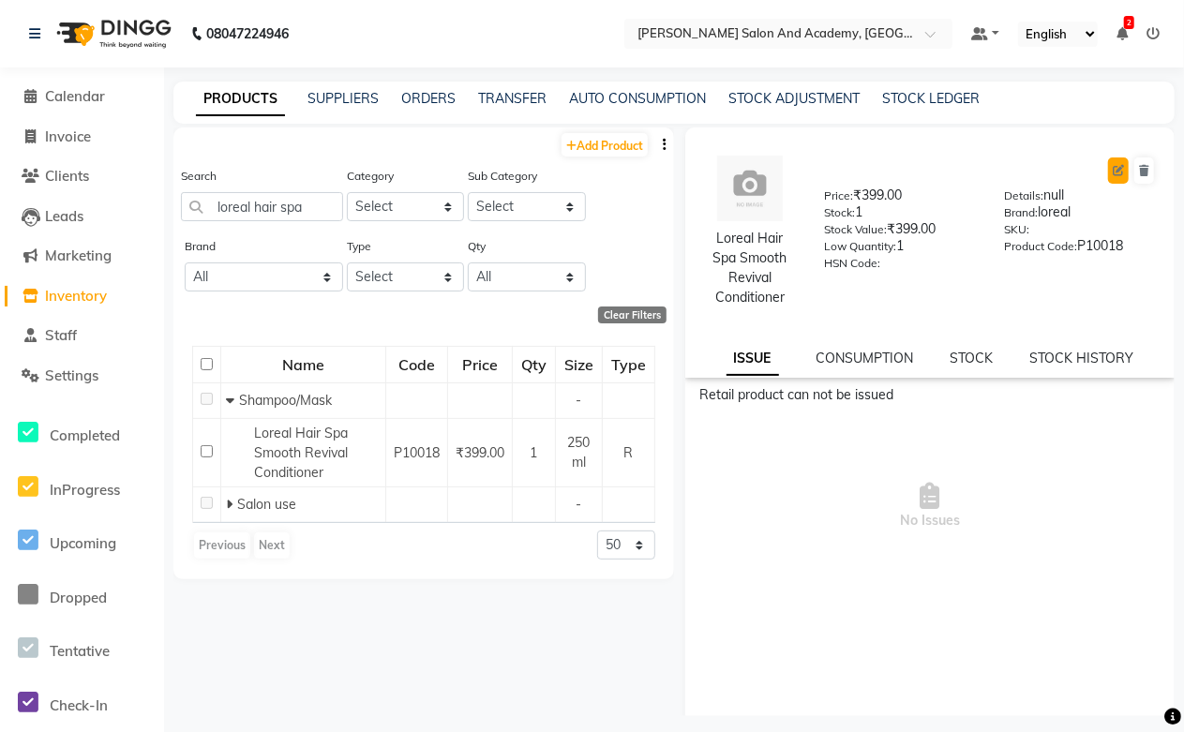
click at [1112, 170] on icon at bounding box center [1117, 170] width 11 height 11
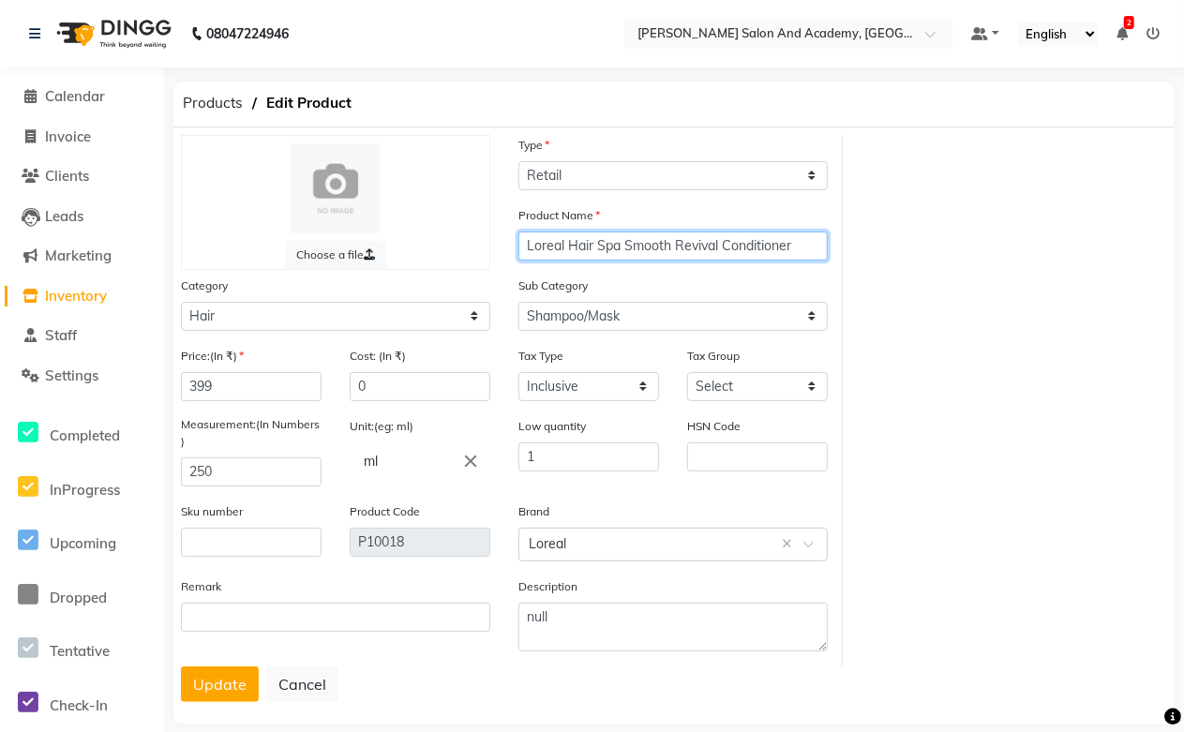
drag, startPoint x: 569, startPoint y: 242, endPoint x: 476, endPoint y: 242, distance: 92.8
click at [476, 242] on div "Choose a file Type Select Type Both Retail Consumable Product Name Loreal Hair …" at bounding box center [505, 400] width 676 height 531
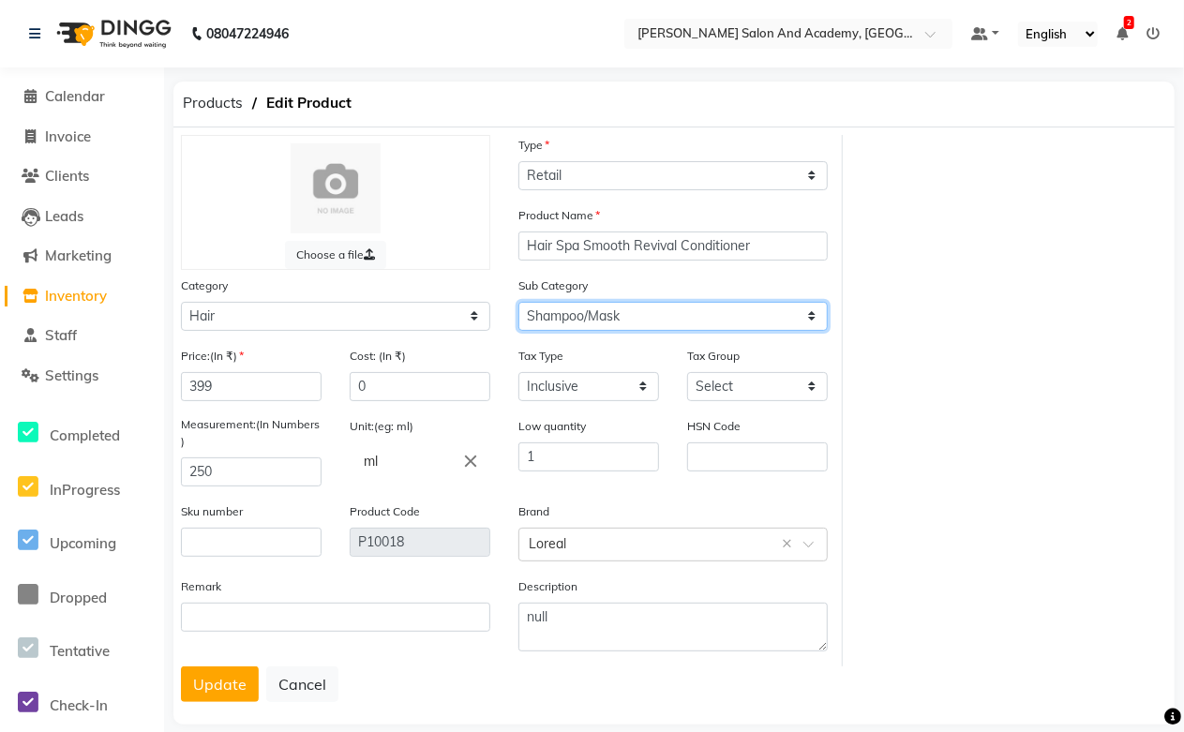
click at [594, 320] on select "Select Shampoo Conditioner Cream Mask Oil Serum Color Appliances Treatment Styl…" at bounding box center [672, 316] width 309 height 29
click at [518, 302] on select "Select Shampoo Conditioner Cream Mask Oil Serum Color Appliances Treatment Styl…" at bounding box center [672, 316] width 309 height 29
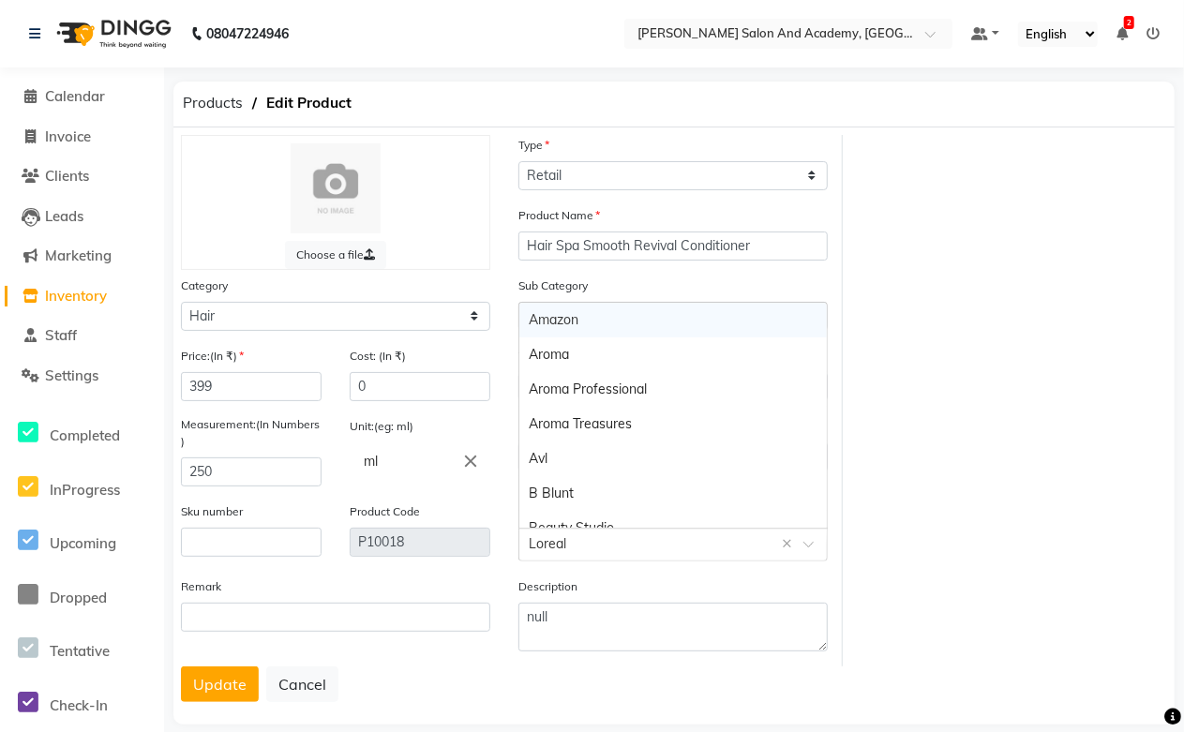
click at [573, 540] on input "text" at bounding box center [654, 543] width 251 height 20
paste input "Loreal"
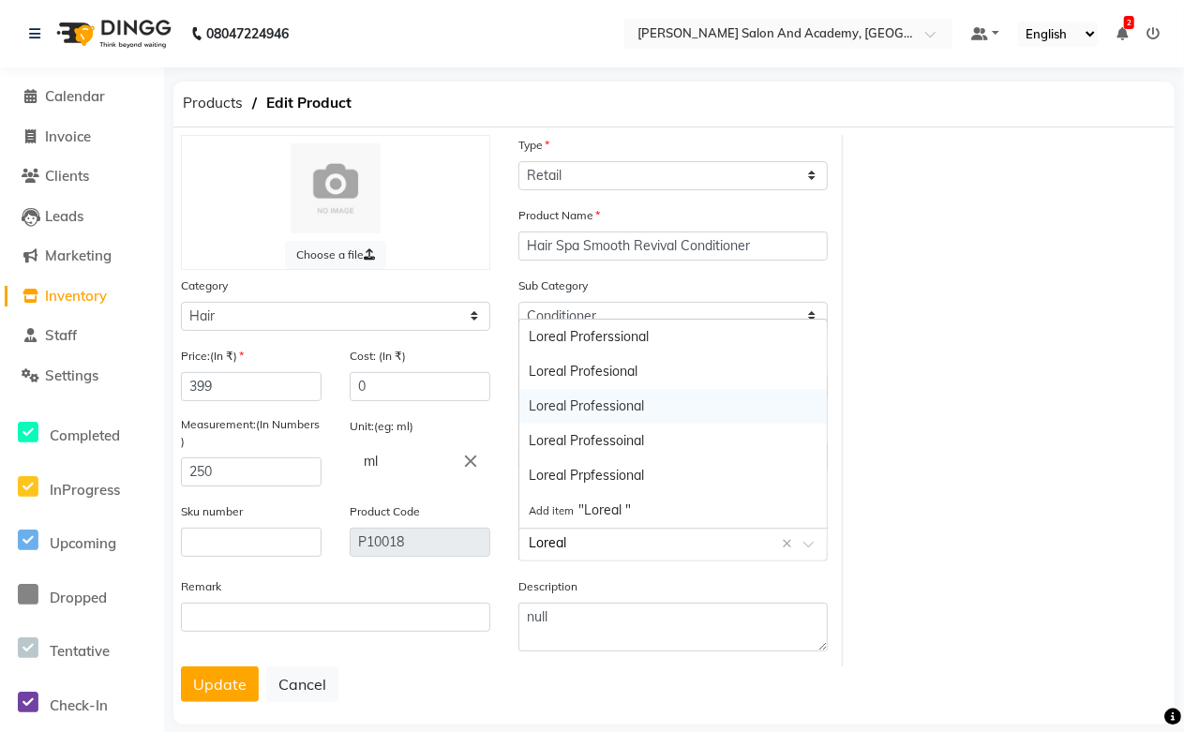
click at [630, 404] on div "Loreal Professional" at bounding box center [672, 406] width 307 height 35
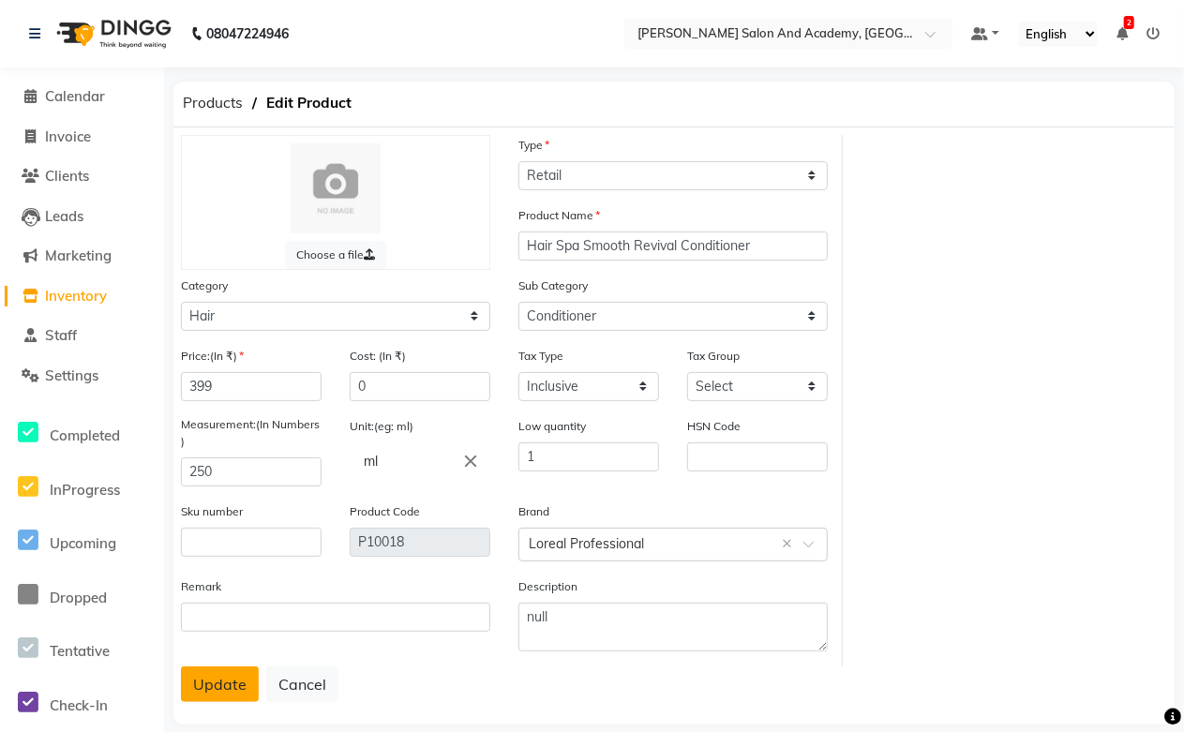
click at [216, 680] on button "Update" at bounding box center [220, 684] width 78 height 36
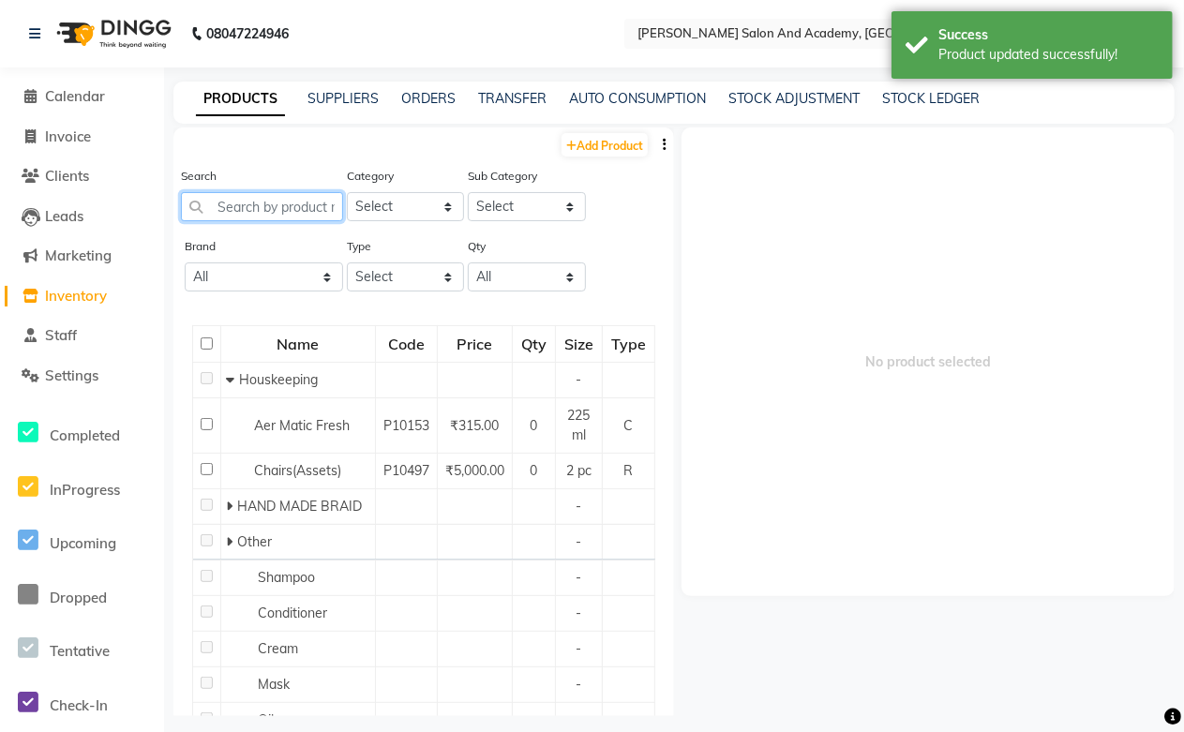
click at [276, 195] on input "text" at bounding box center [262, 206] width 162 height 29
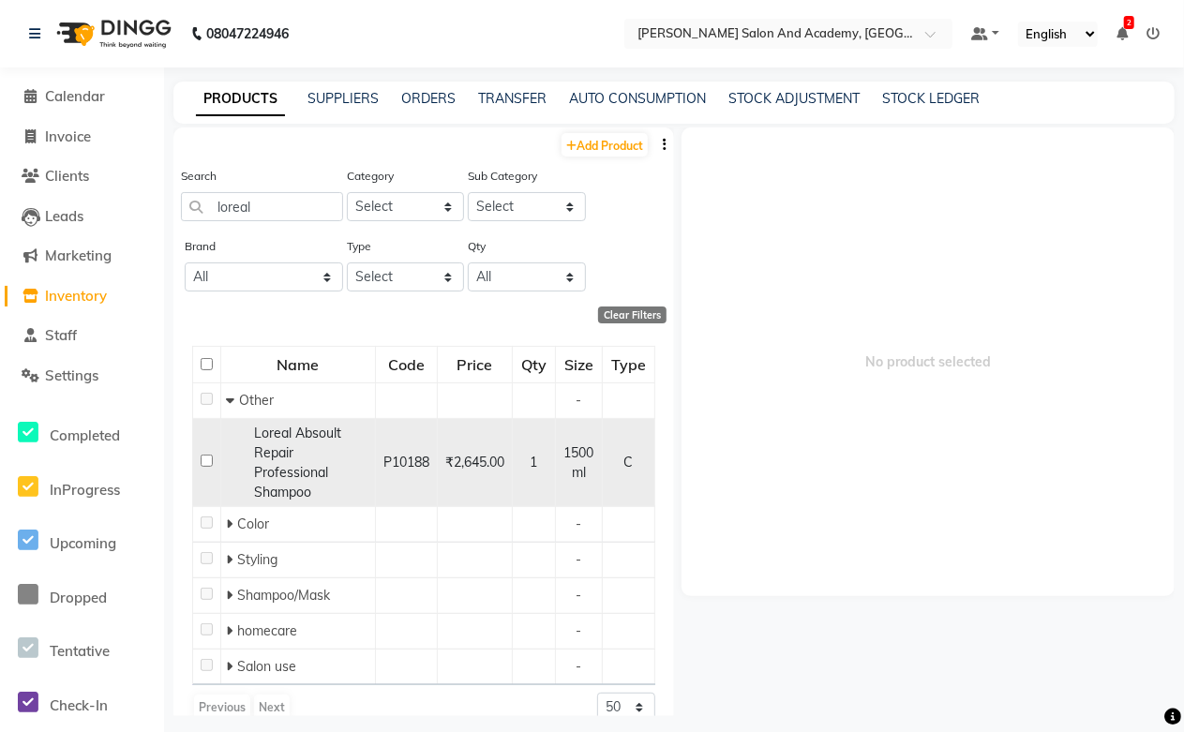
click at [279, 439] on span "Loreal Absoult Repair Professional Shampoo" at bounding box center [297, 463] width 87 height 76
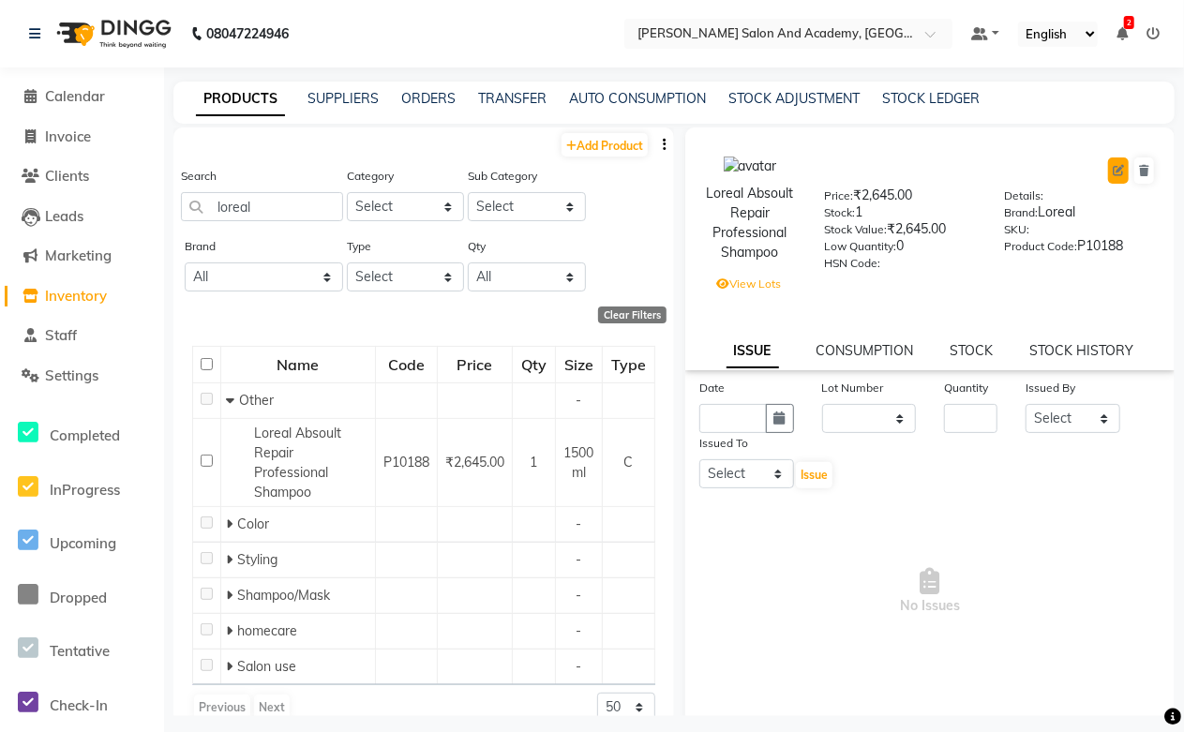
click at [1112, 172] on icon at bounding box center [1117, 170] width 11 height 11
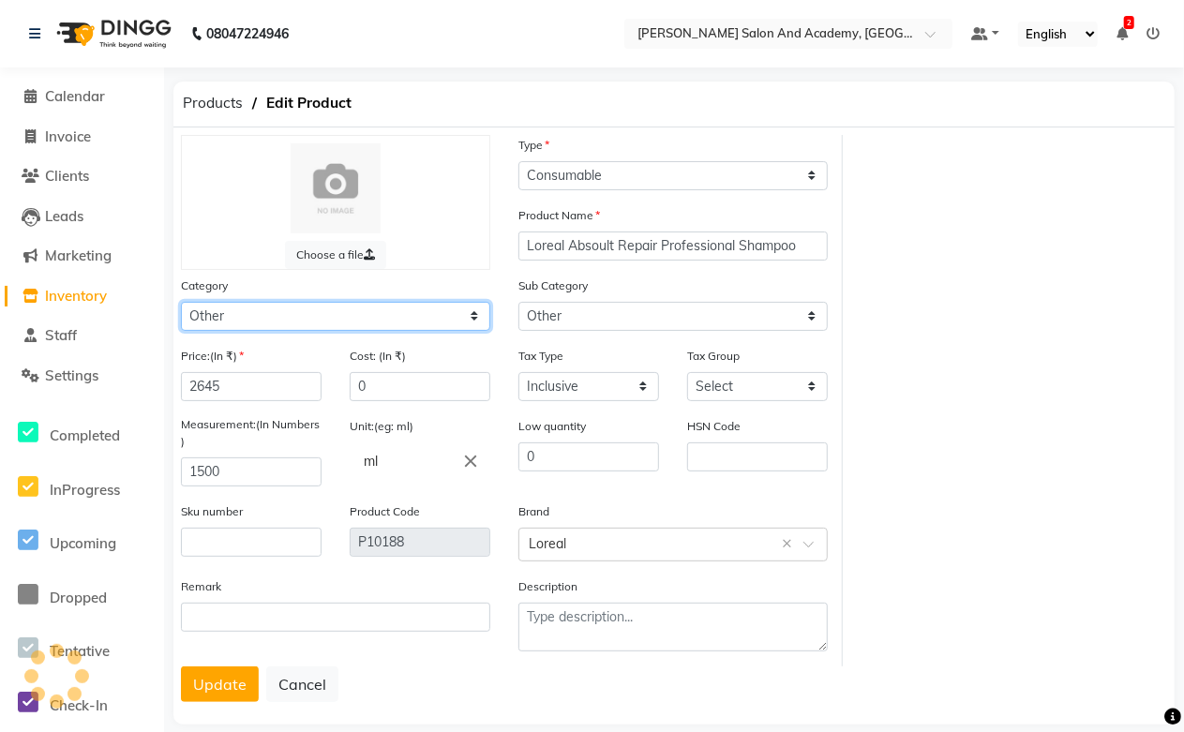
click at [223, 313] on select "Select Hair Skin Jeanott Ceuticals Other" at bounding box center [335, 316] width 309 height 29
click at [181, 302] on select "Select Hair Skin Jeanott Ceuticals Other" at bounding box center [335, 316] width 309 height 29
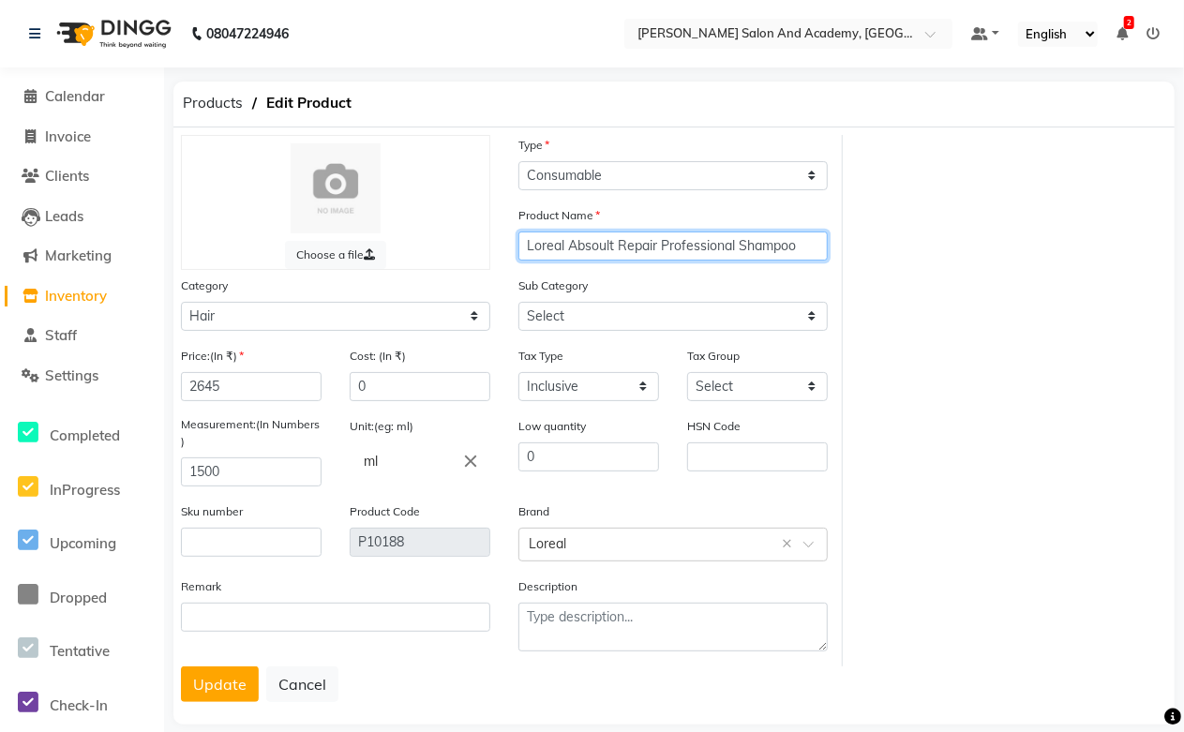
drag, startPoint x: 567, startPoint y: 244, endPoint x: 507, endPoint y: 244, distance: 60.0
click at [507, 244] on div "Product Name [PERSON_NAME] Repair Professional Shampoo" at bounding box center [672, 240] width 337 height 70
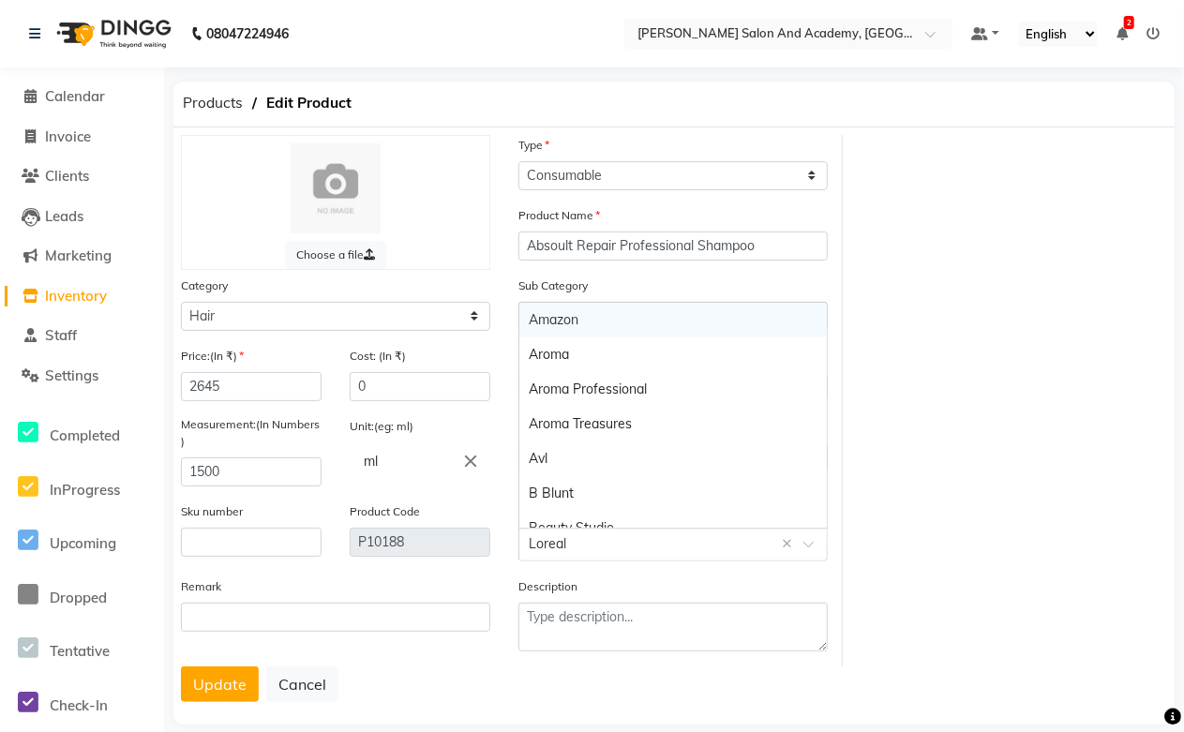
click at [551, 535] on input "text" at bounding box center [654, 543] width 251 height 20
paste input "Loreal"
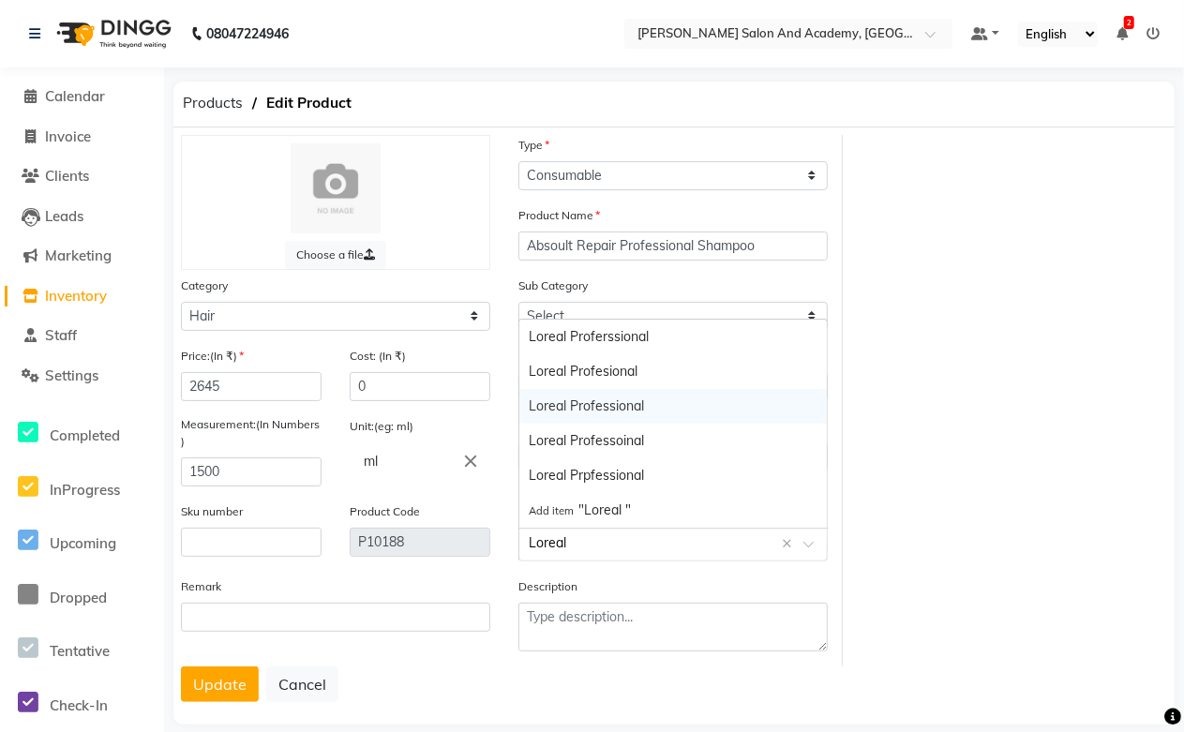
click at [620, 405] on div "Loreal Professional" at bounding box center [672, 406] width 307 height 35
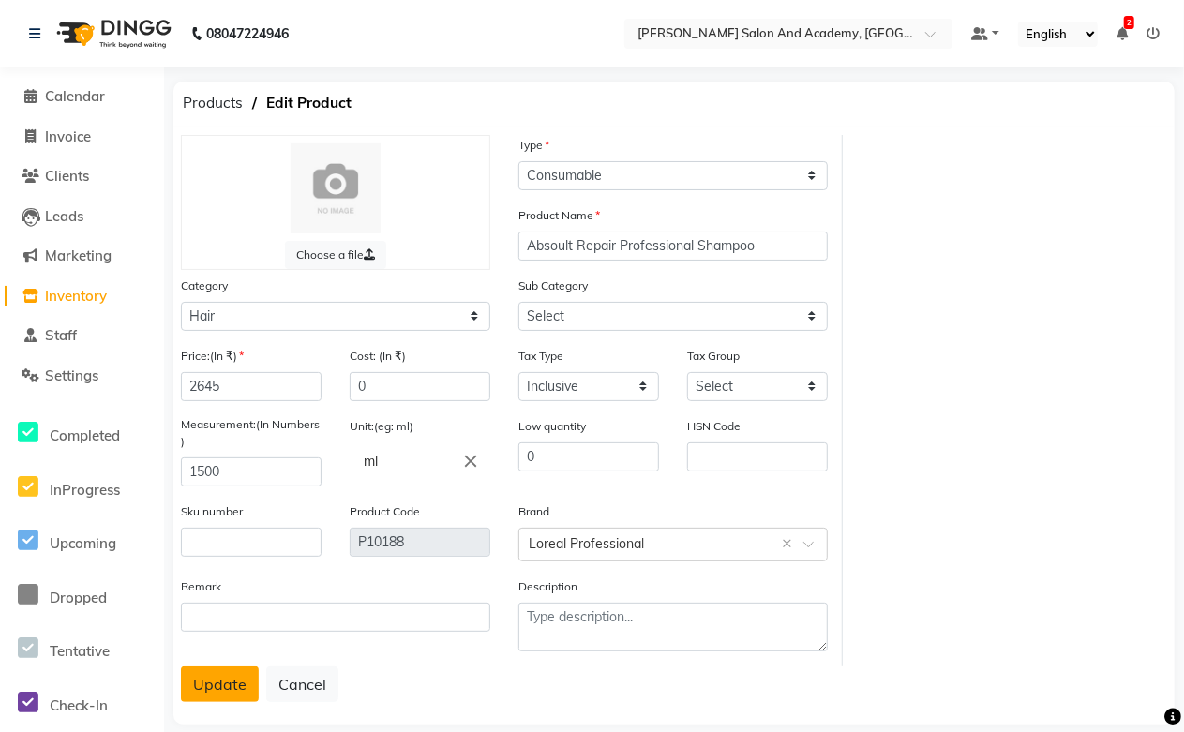
click at [220, 685] on button "Update" at bounding box center [220, 684] width 78 height 36
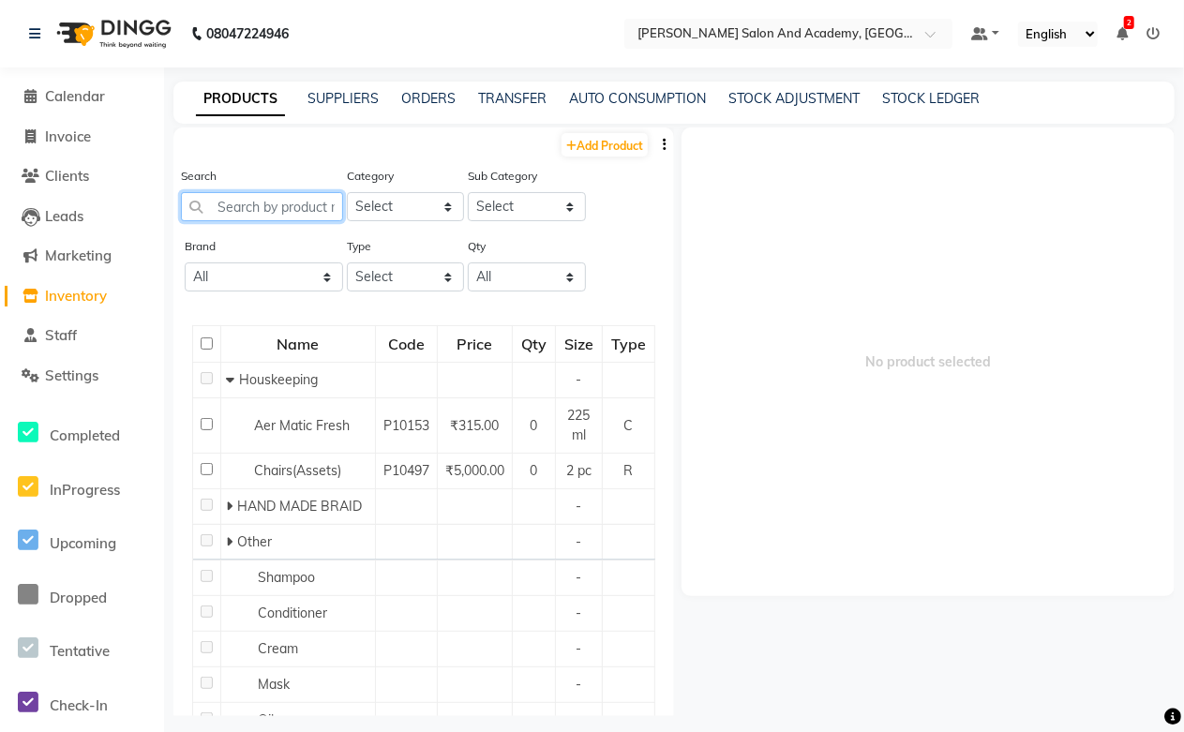
click at [289, 220] on input "text" at bounding box center [262, 206] width 162 height 29
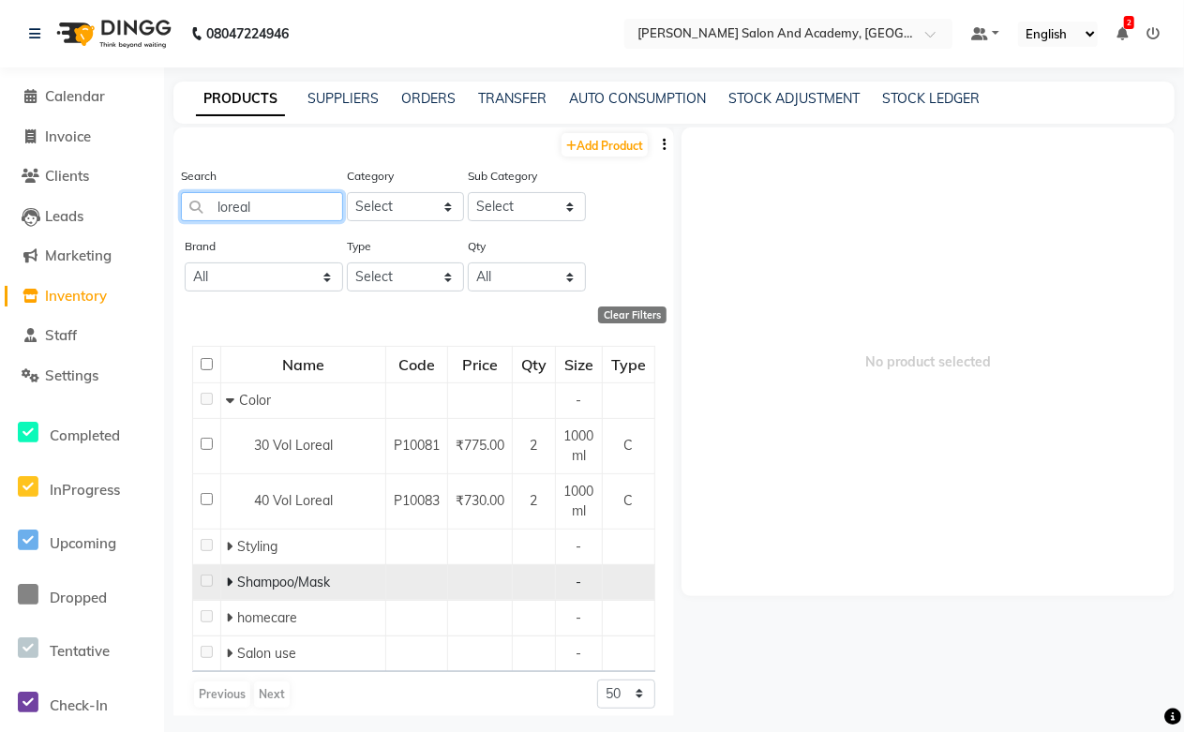
scroll to position [12, 0]
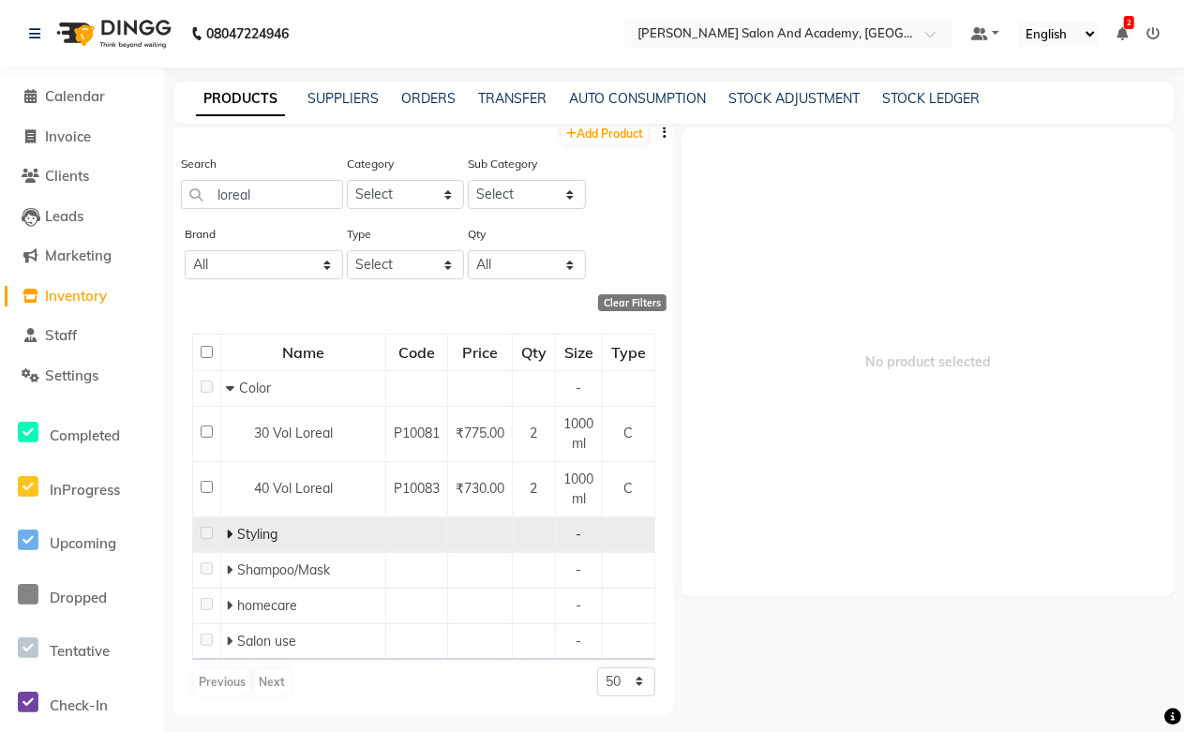
click at [231, 530] on icon at bounding box center [229, 534] width 7 height 13
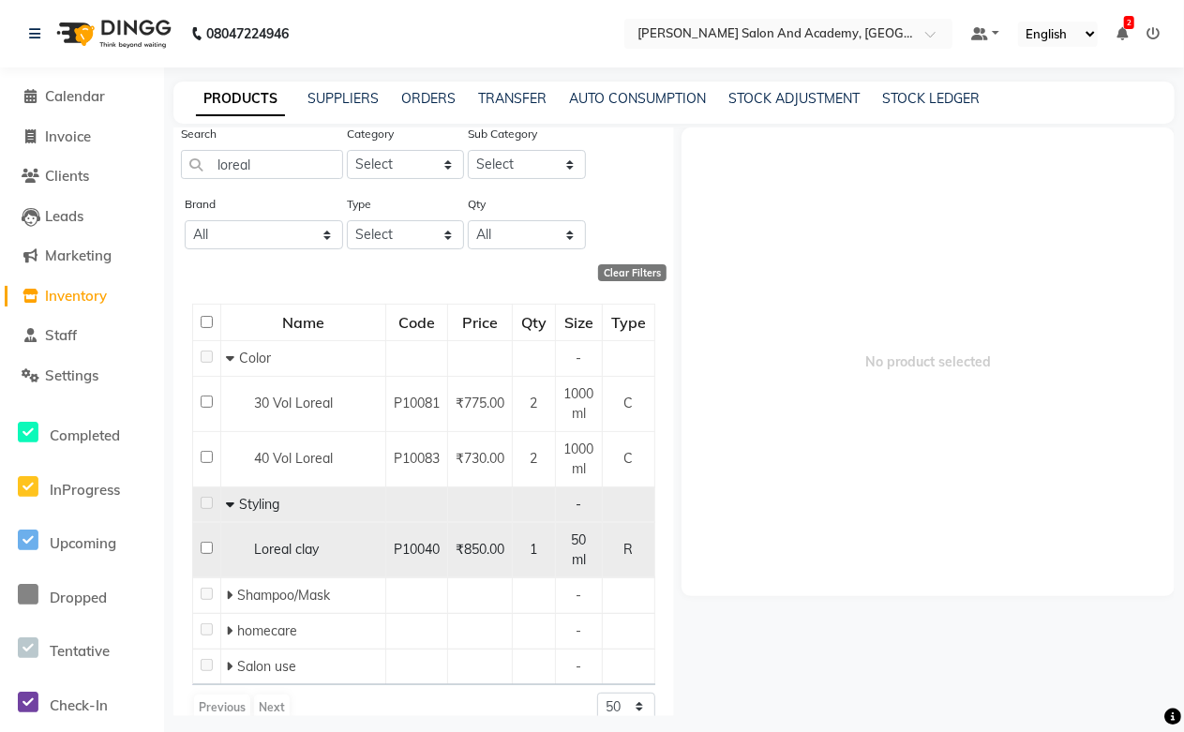
scroll to position [67, 0]
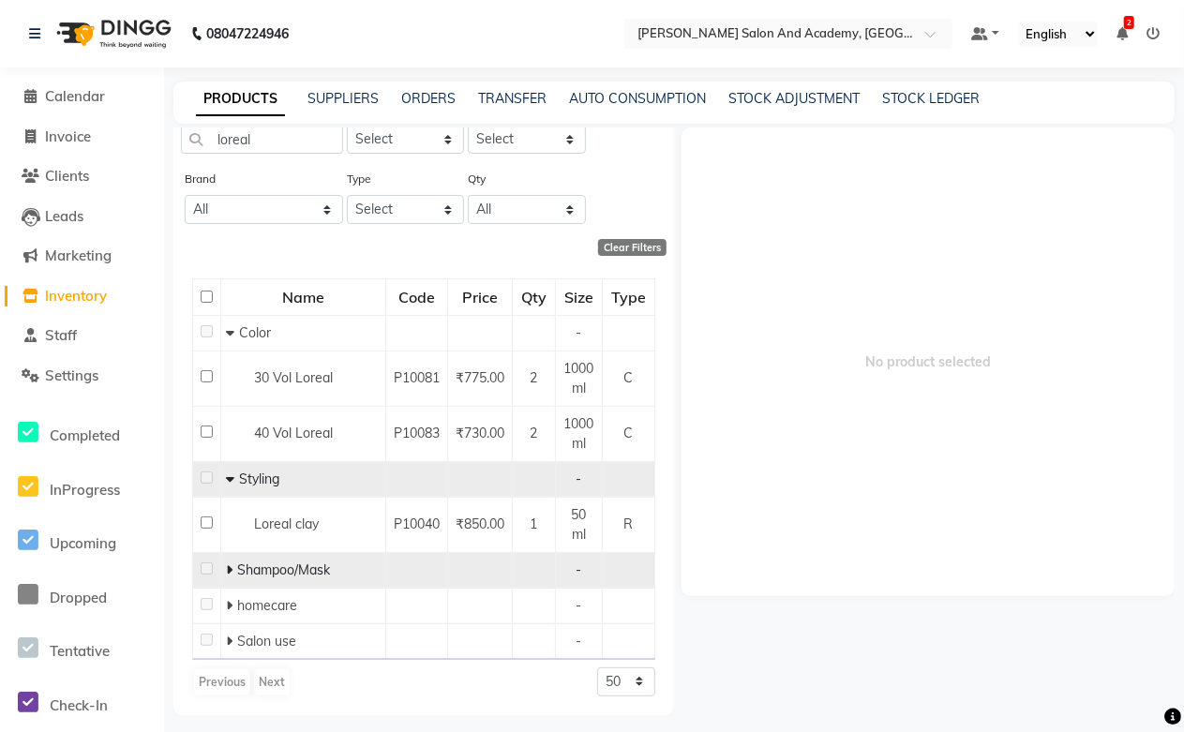
click at [231, 564] on icon at bounding box center [229, 569] width 7 height 13
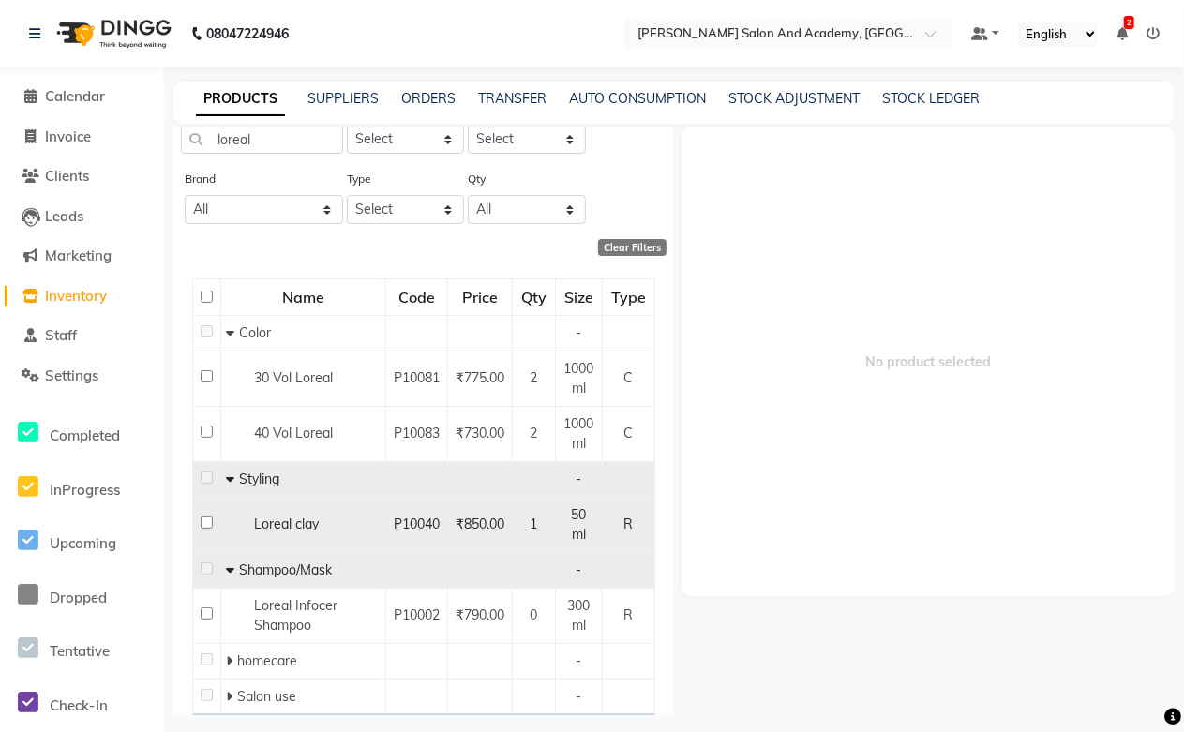
scroll to position [123, 0]
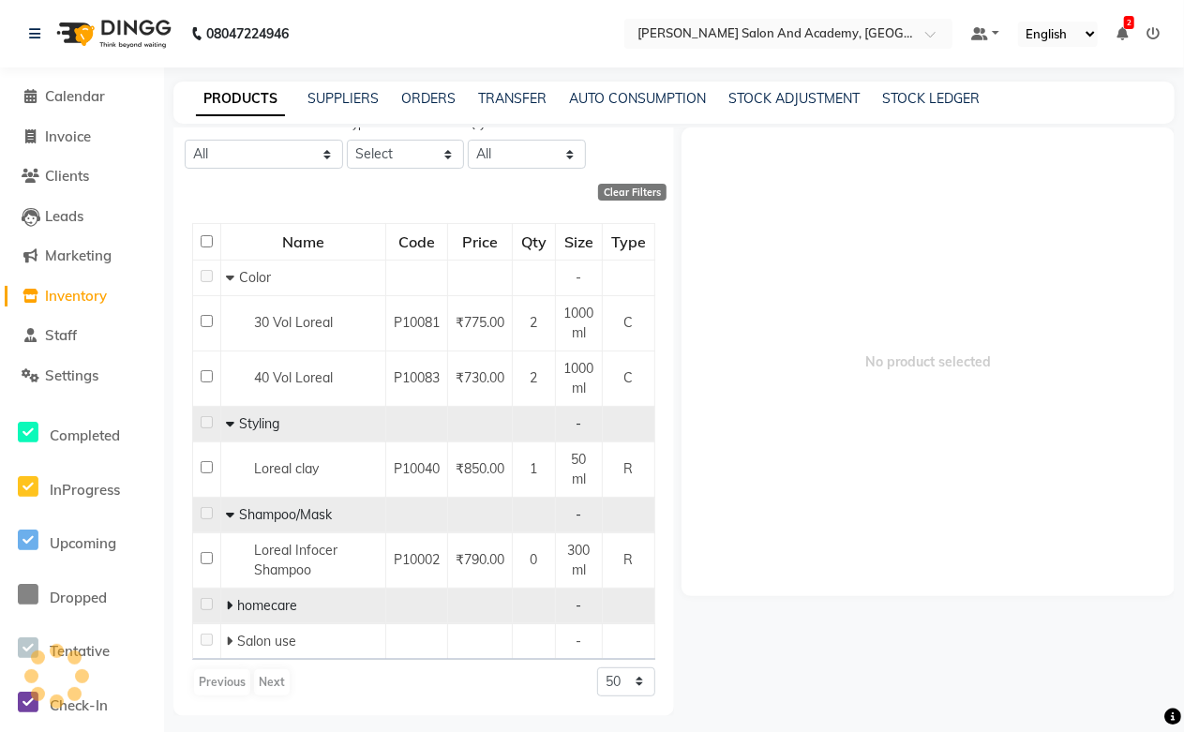
click at [227, 601] on icon at bounding box center [229, 605] width 7 height 13
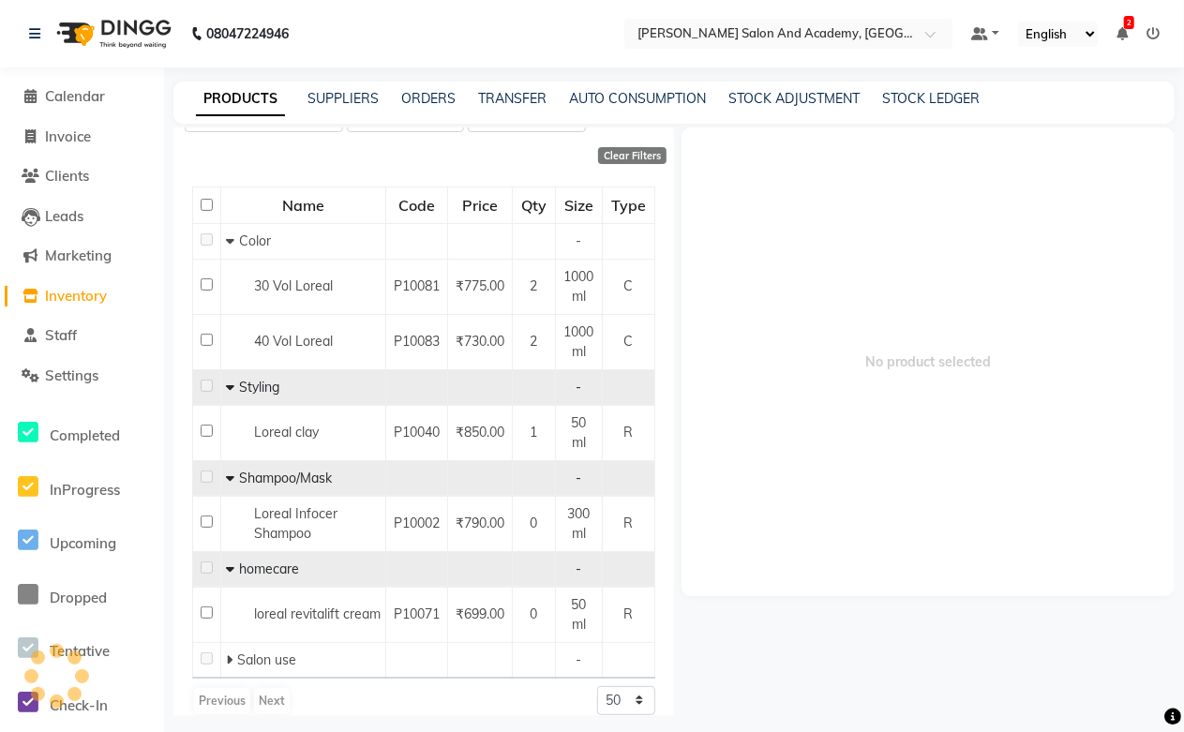
scroll to position [179, 0]
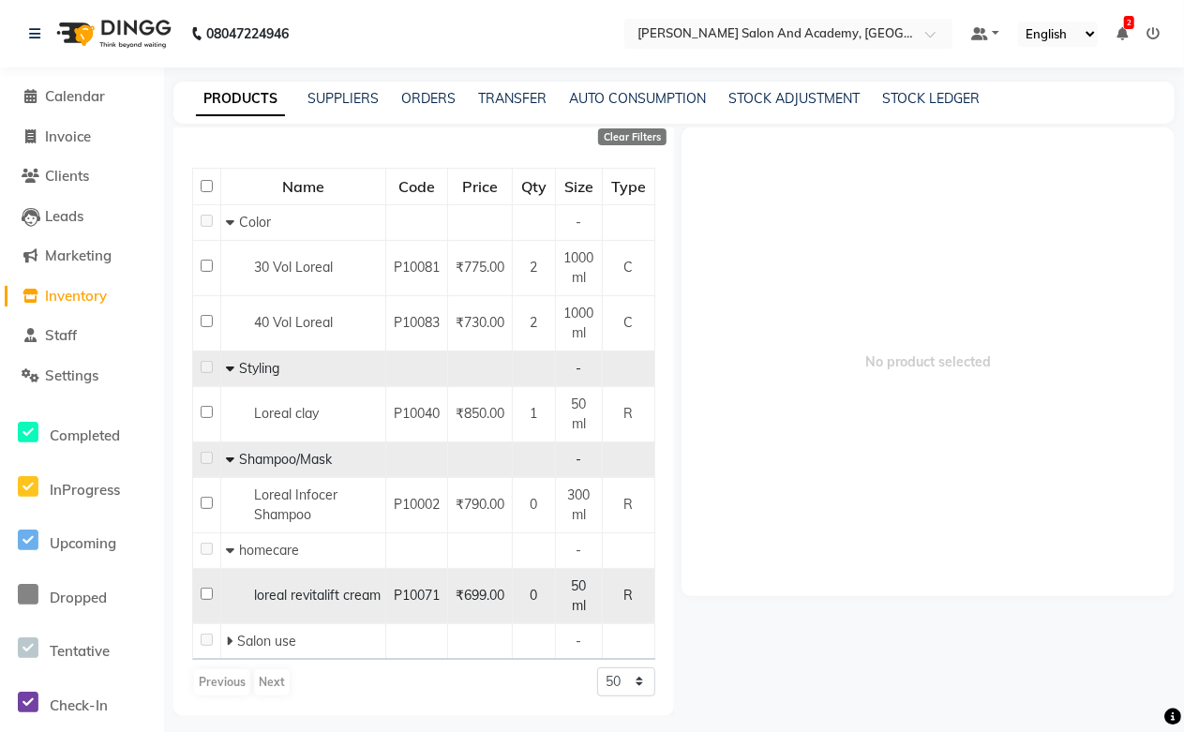
click at [291, 595] on div "loreal revitalift cream" at bounding box center [303, 596] width 155 height 20
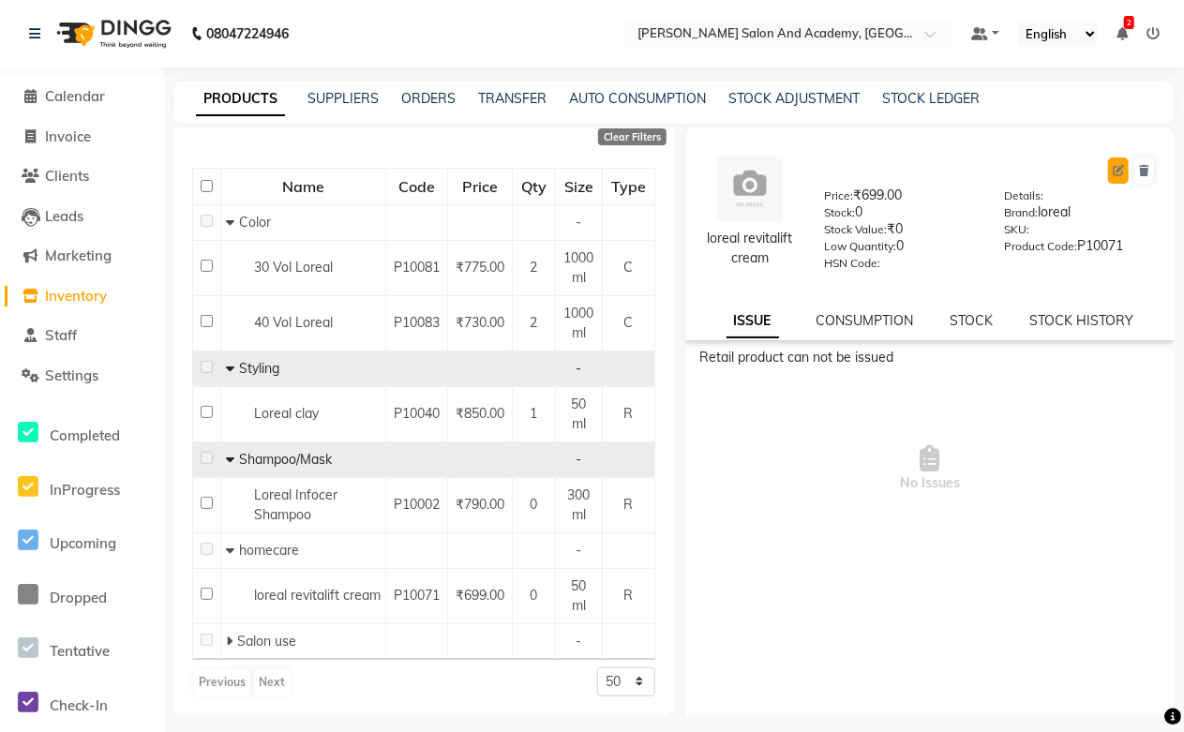
click at [1108, 173] on button at bounding box center [1118, 170] width 21 height 26
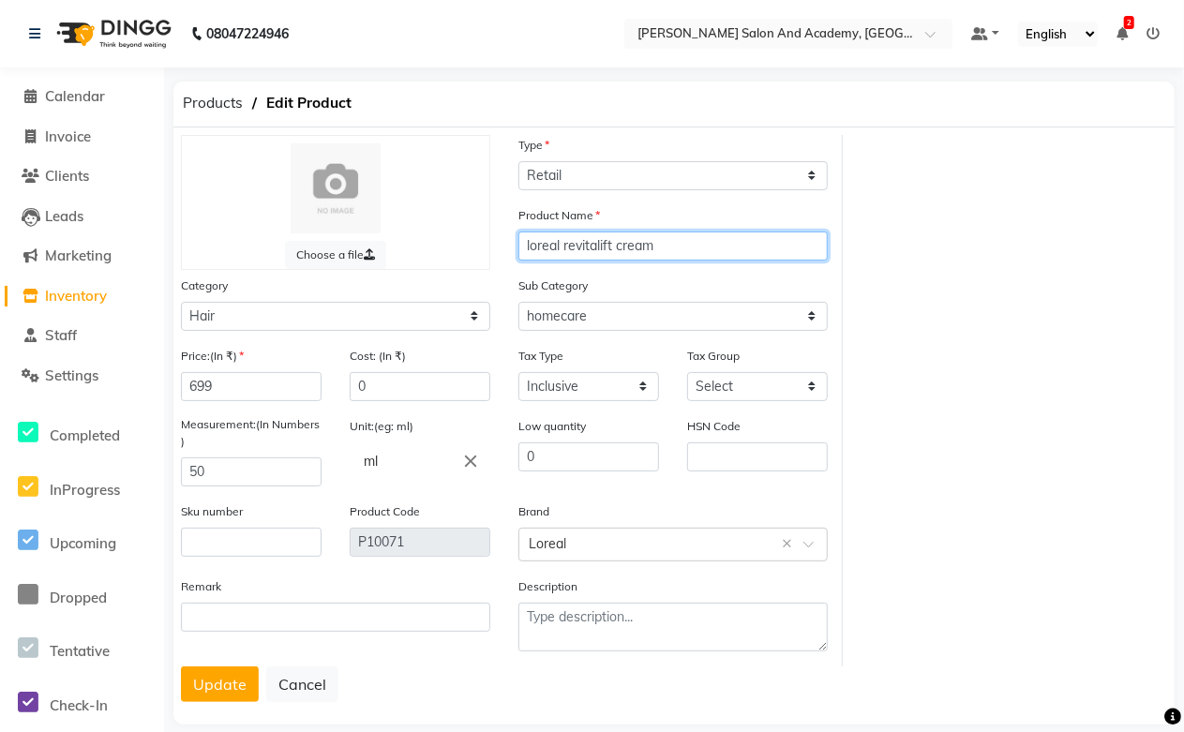
click at [532, 246] on input "loreal revitalift cream" at bounding box center [672, 245] width 309 height 29
click at [572, 242] on input "Loreal revitalift cream" at bounding box center [672, 245] width 309 height 29
click at [629, 246] on input "Loreal Revitalift cream" at bounding box center [672, 245] width 309 height 29
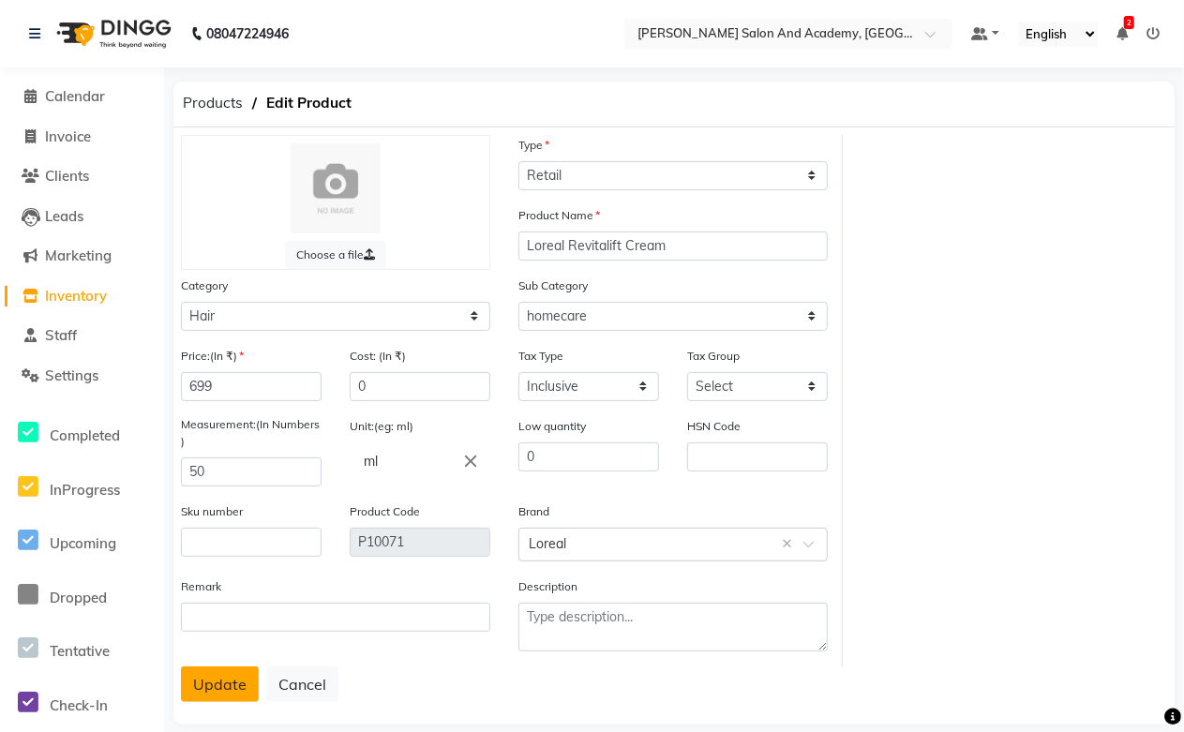
click at [210, 686] on button "Update" at bounding box center [220, 684] width 78 height 36
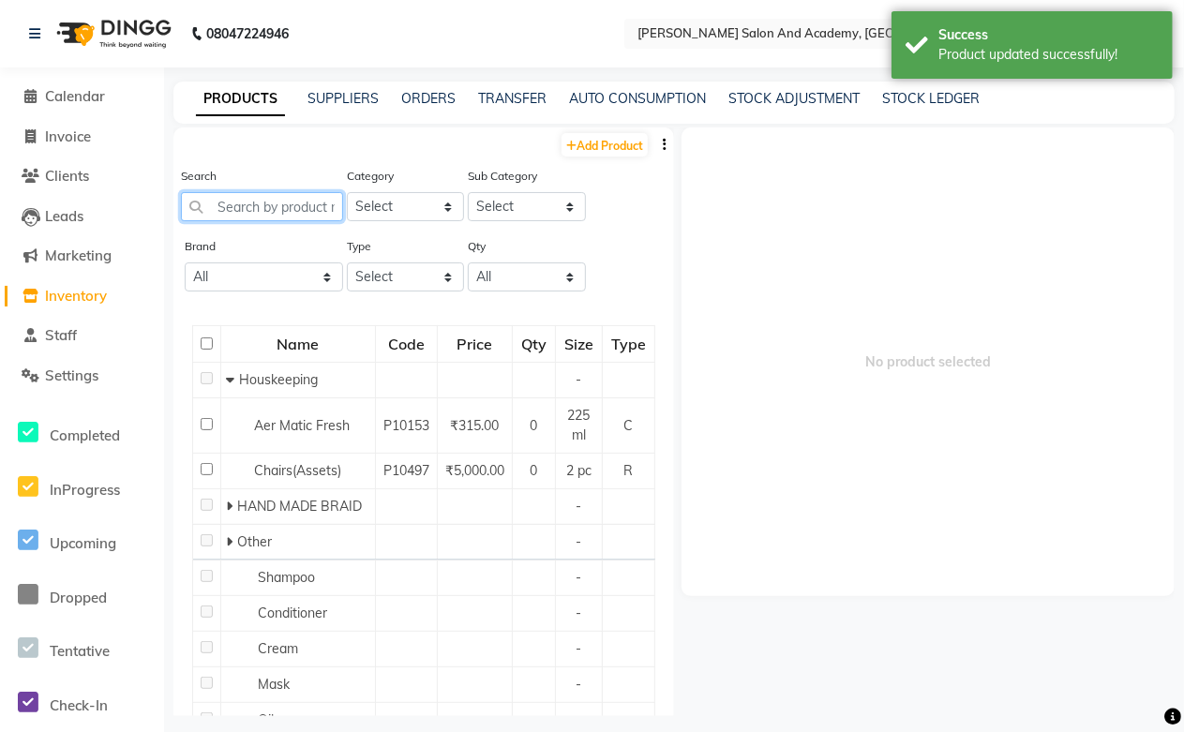
click at [220, 207] on input "text" at bounding box center [262, 206] width 162 height 29
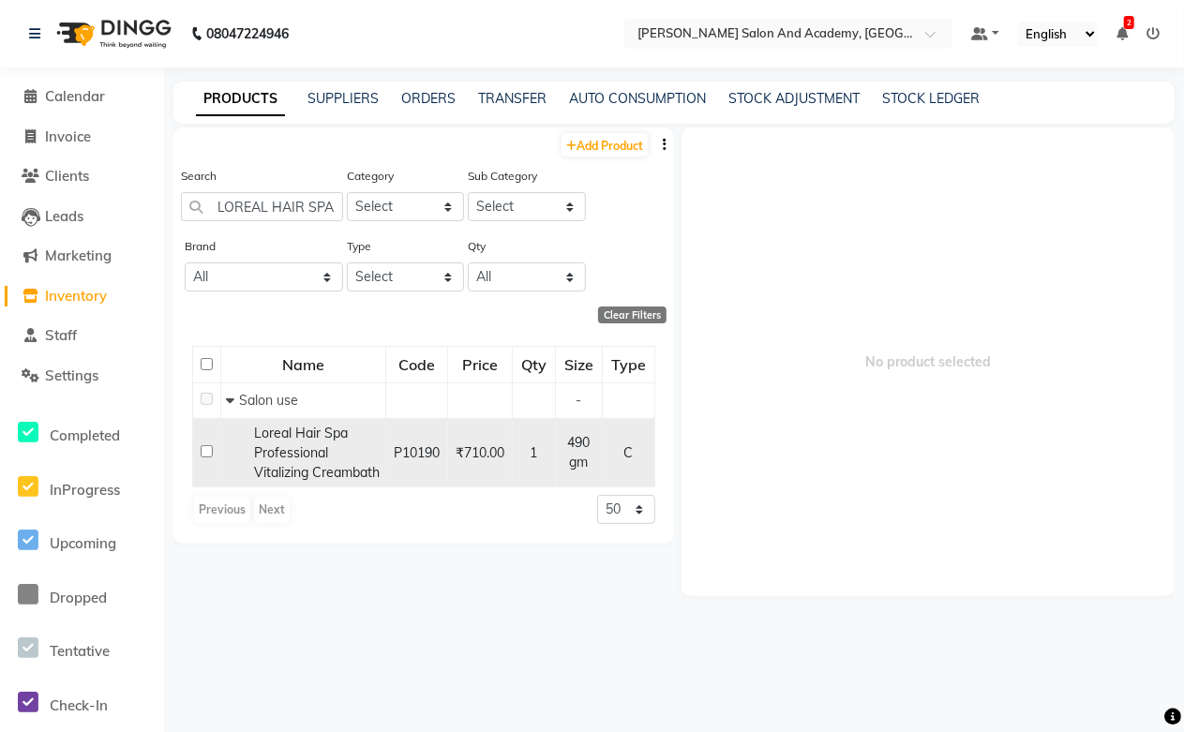
click at [309, 466] on span "Loreal Hair Spa Professional Vitalizing Creambath" at bounding box center [317, 453] width 126 height 56
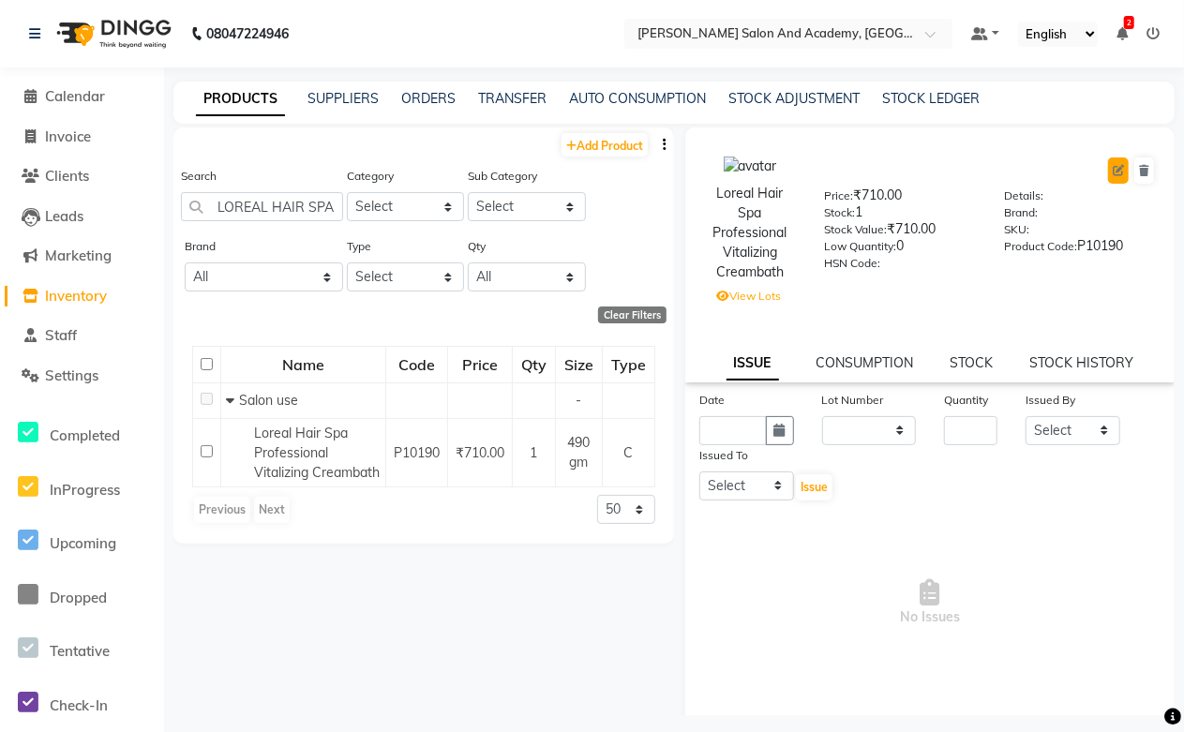
click at [1112, 171] on icon at bounding box center [1117, 170] width 11 height 11
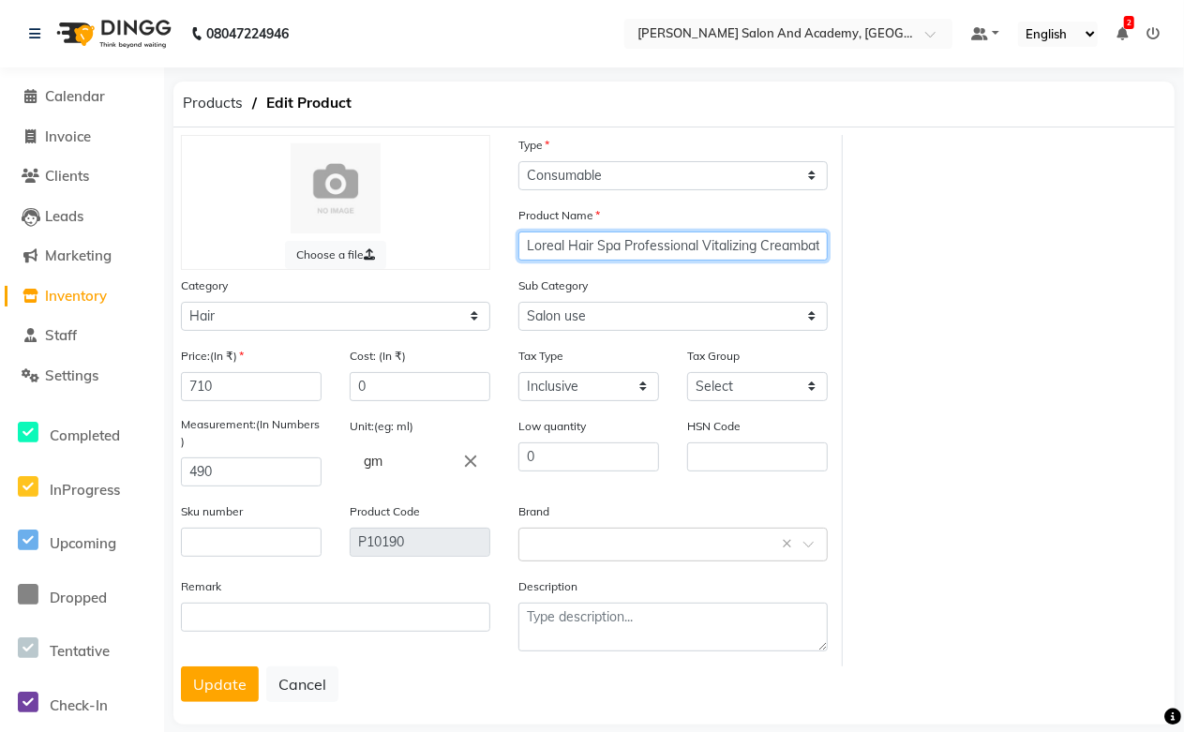
click at [737, 248] on input "Loreal Hair Spa Professional Vitalizing Creambath" at bounding box center [672, 245] width 309 height 29
drag, startPoint x: 559, startPoint y: 241, endPoint x: 470, endPoint y: 261, distance: 90.3
click at [470, 261] on div "Choose a file Type Select Type Both Retail Consumable Product Name Loreal Hair …" at bounding box center [505, 400] width 676 height 531
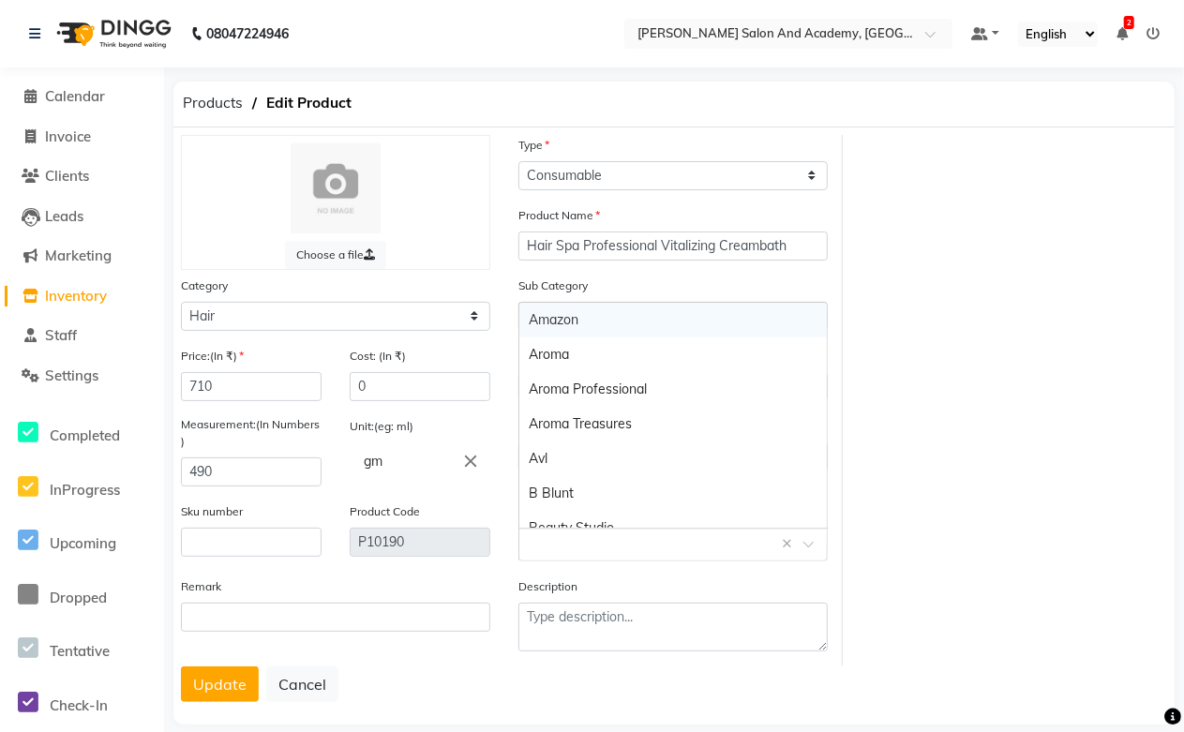
paste input "Loreal"
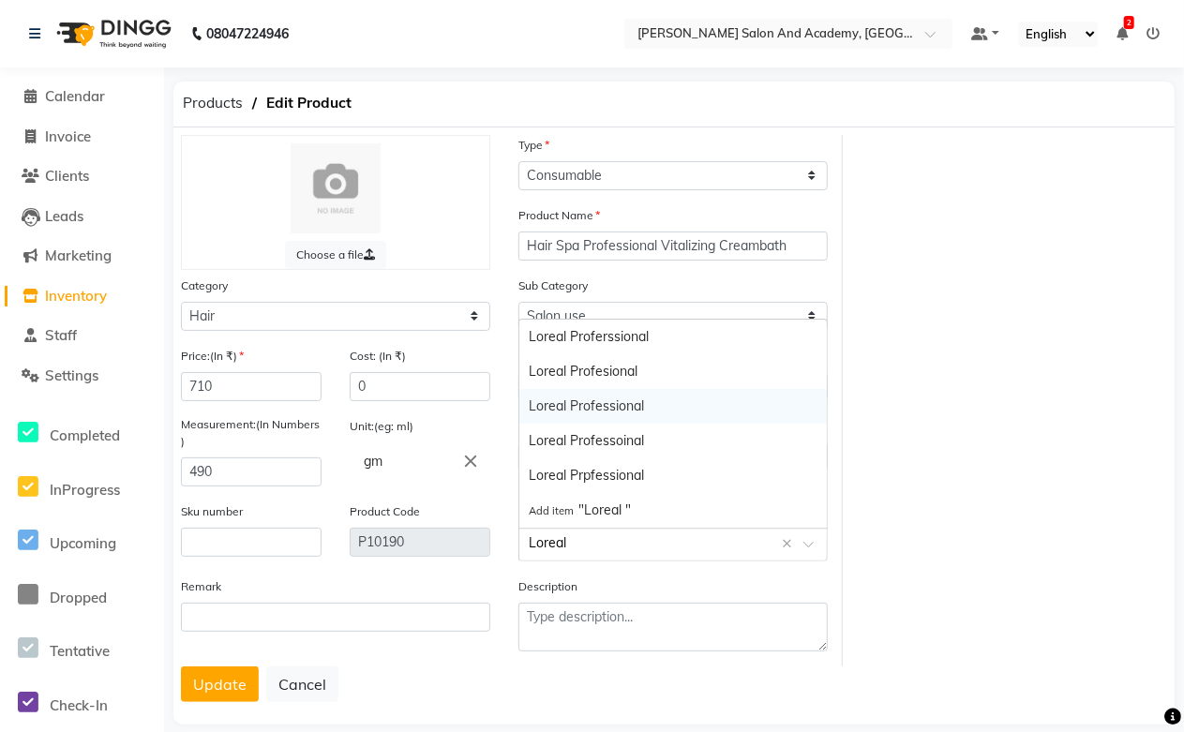
click at [600, 410] on div "Loreal Professional" at bounding box center [672, 406] width 307 height 35
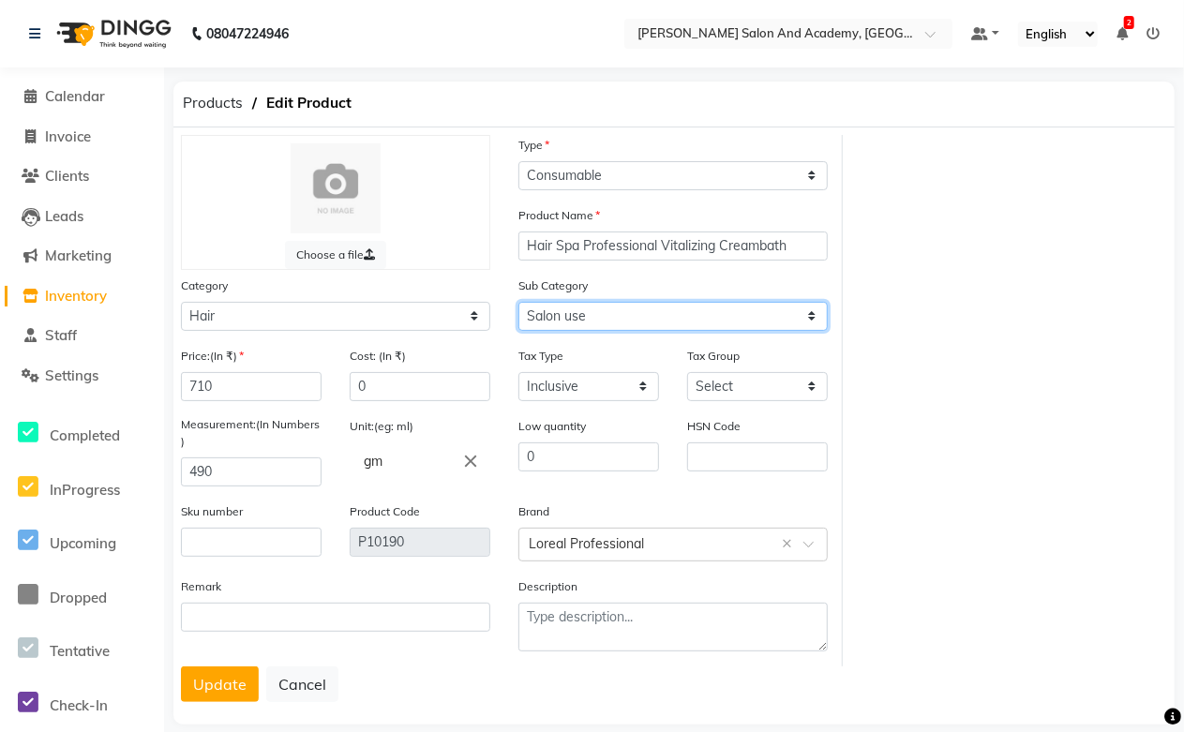
click at [586, 326] on select "Select Shampoo Conditioner Cream Mask Oil Serum Color Appliances Treatment Styl…" at bounding box center [672, 316] width 309 height 29
click at [820, 321] on select "Select Shampoo Conditioner Cream Mask Oil Serum Color Appliances Treatment Styl…" at bounding box center [672, 316] width 309 height 29
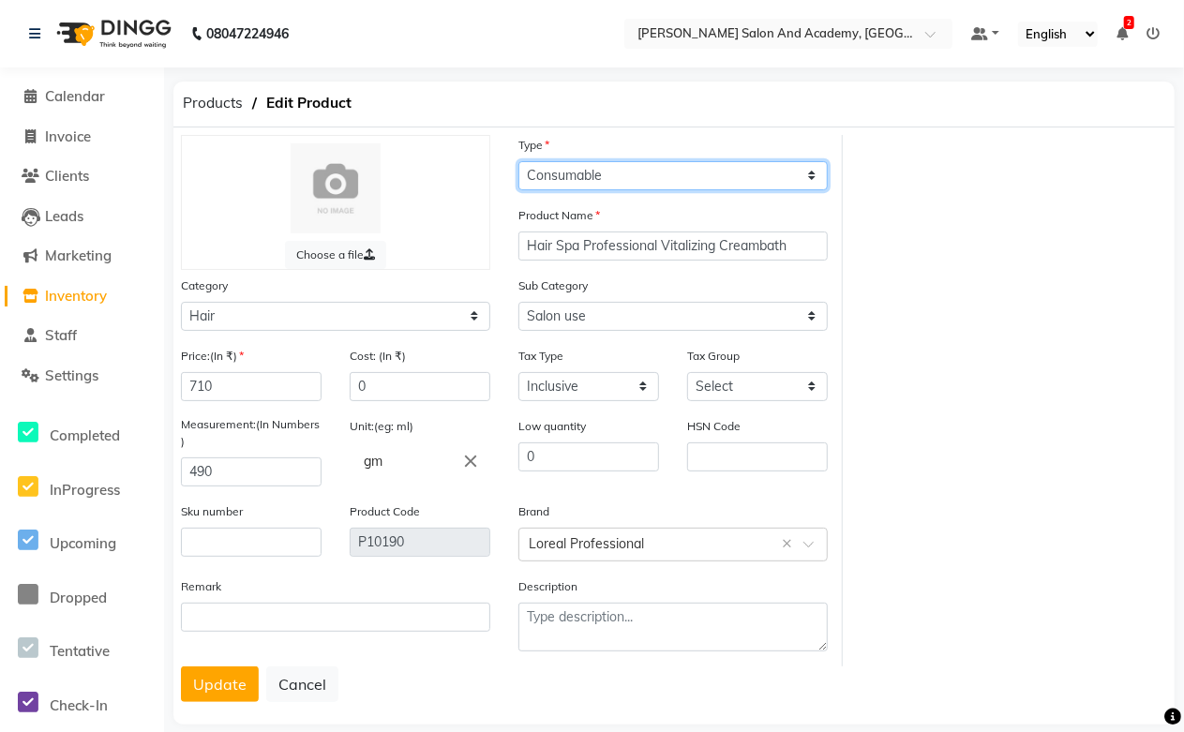
click at [582, 170] on select "Select Type Both Retail Consumable" at bounding box center [672, 175] width 309 height 29
click at [518, 161] on select "Select Type Both Retail Consumable" at bounding box center [672, 175] width 309 height 29
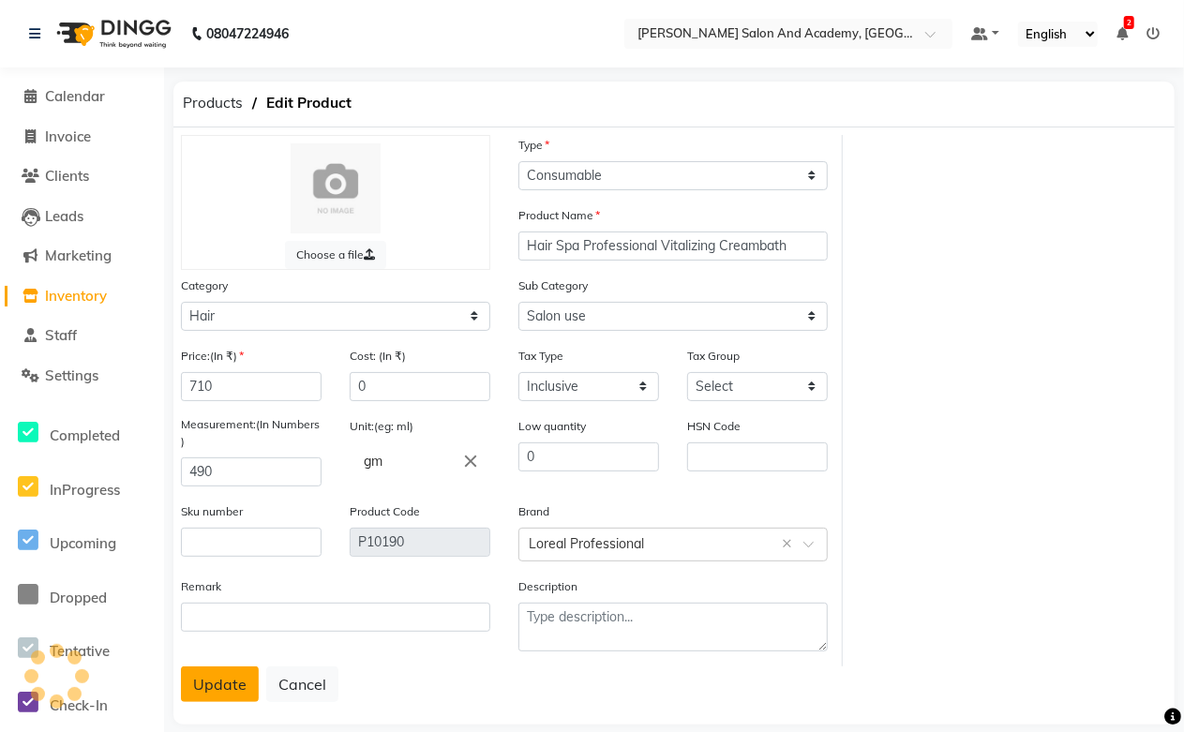
click at [231, 680] on button "Update" at bounding box center [220, 684] width 78 height 36
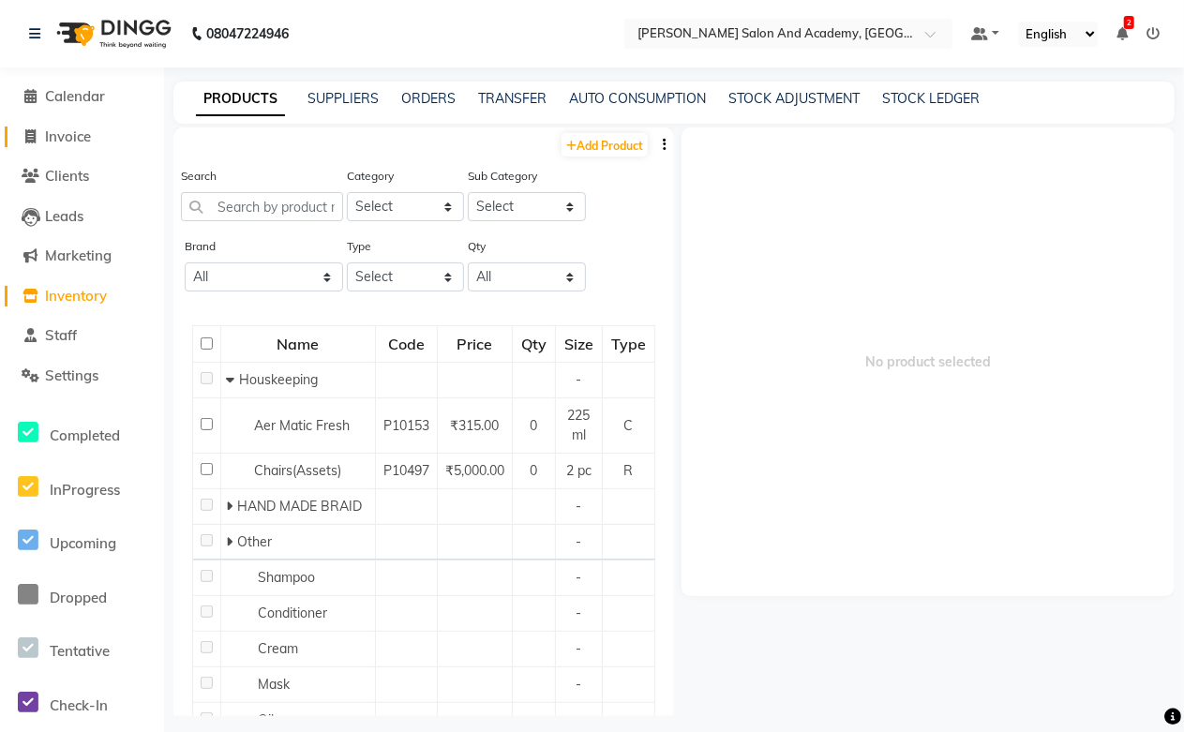
click at [80, 127] on span "Invoice" at bounding box center [68, 136] width 46 height 18
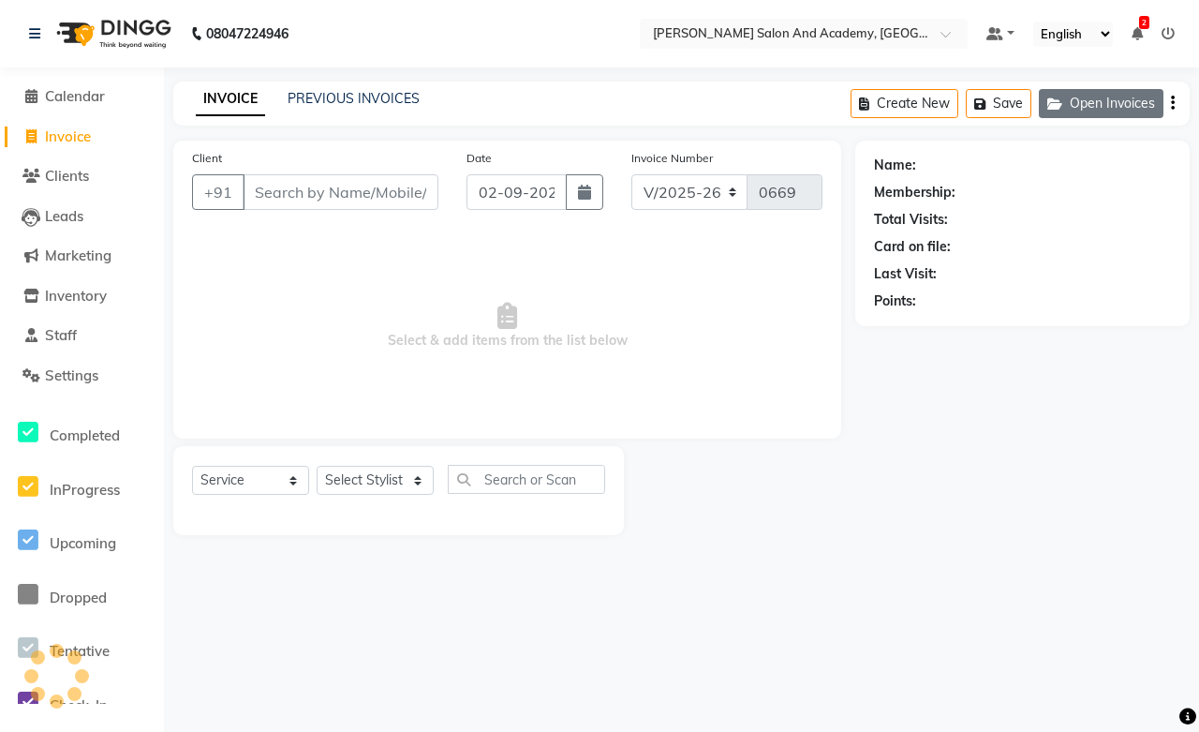
click at [1081, 110] on button "Open Invoices" at bounding box center [1101, 103] width 125 height 29
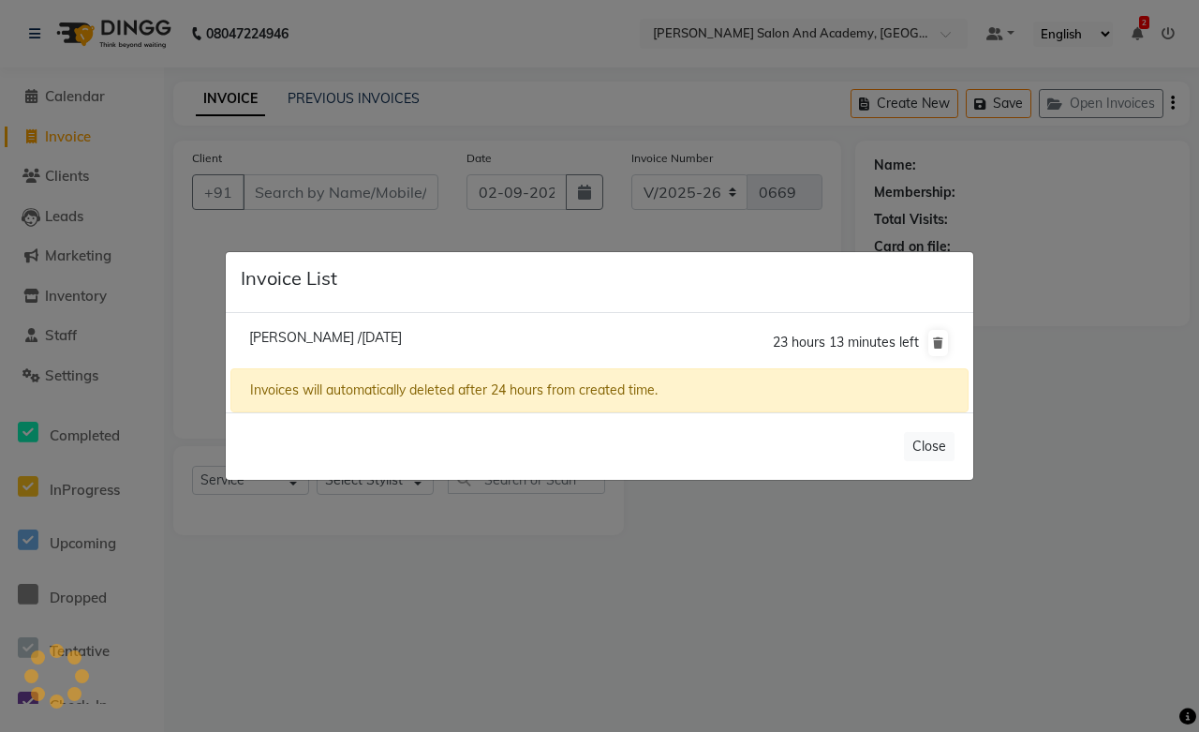
click at [350, 339] on span "[PERSON_NAME] /[DATE]" at bounding box center [325, 337] width 153 height 17
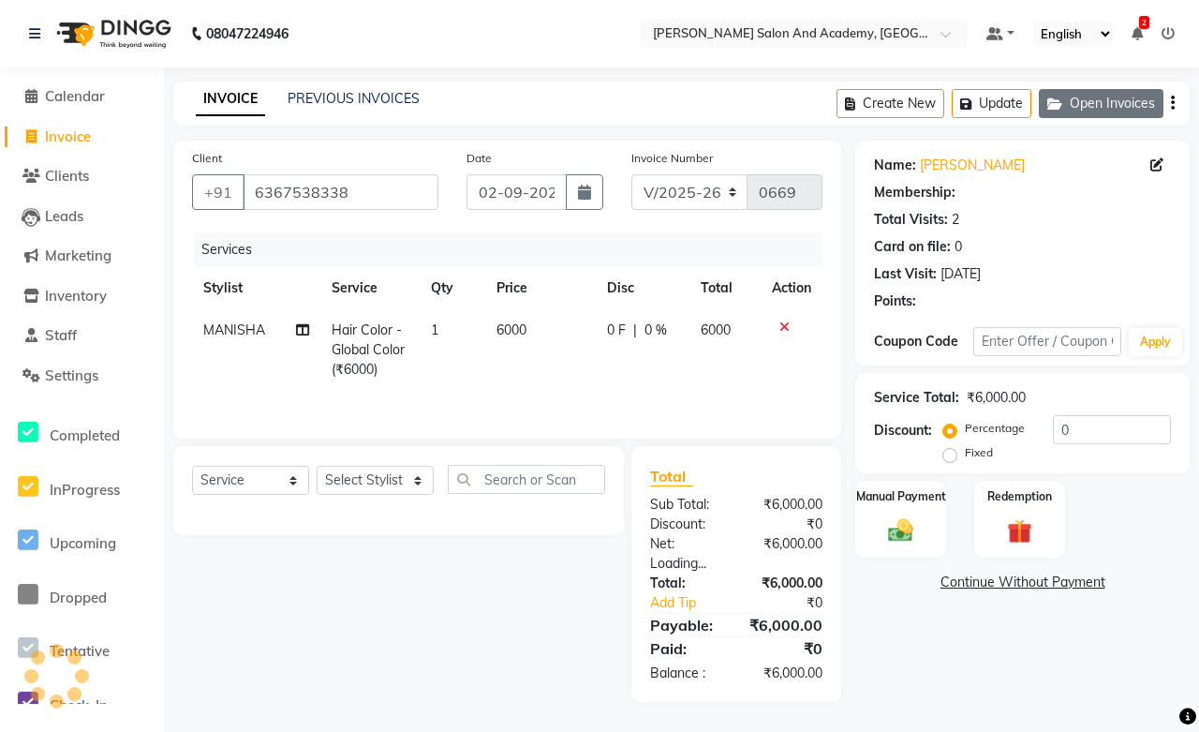
click at [1100, 107] on button "Open Invoices" at bounding box center [1101, 103] width 125 height 29
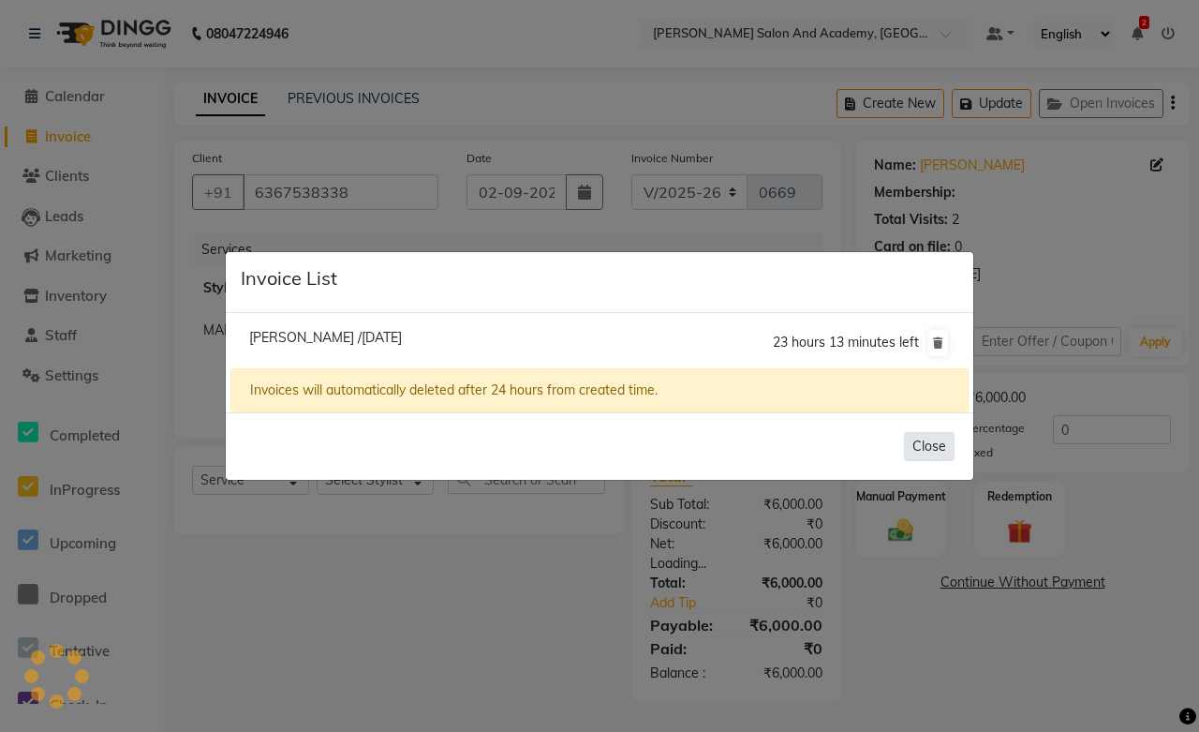
click at [940, 455] on button "Close" at bounding box center [929, 446] width 51 height 29
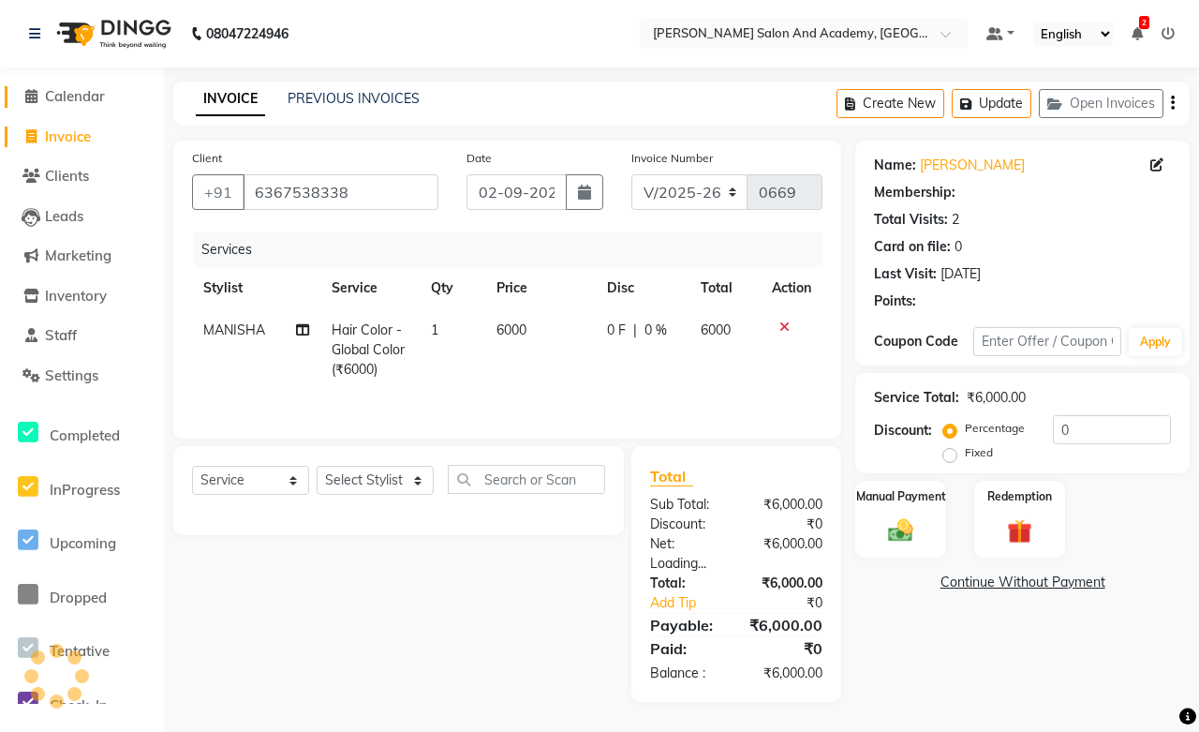
click at [72, 96] on span "Calendar" at bounding box center [75, 96] width 60 height 18
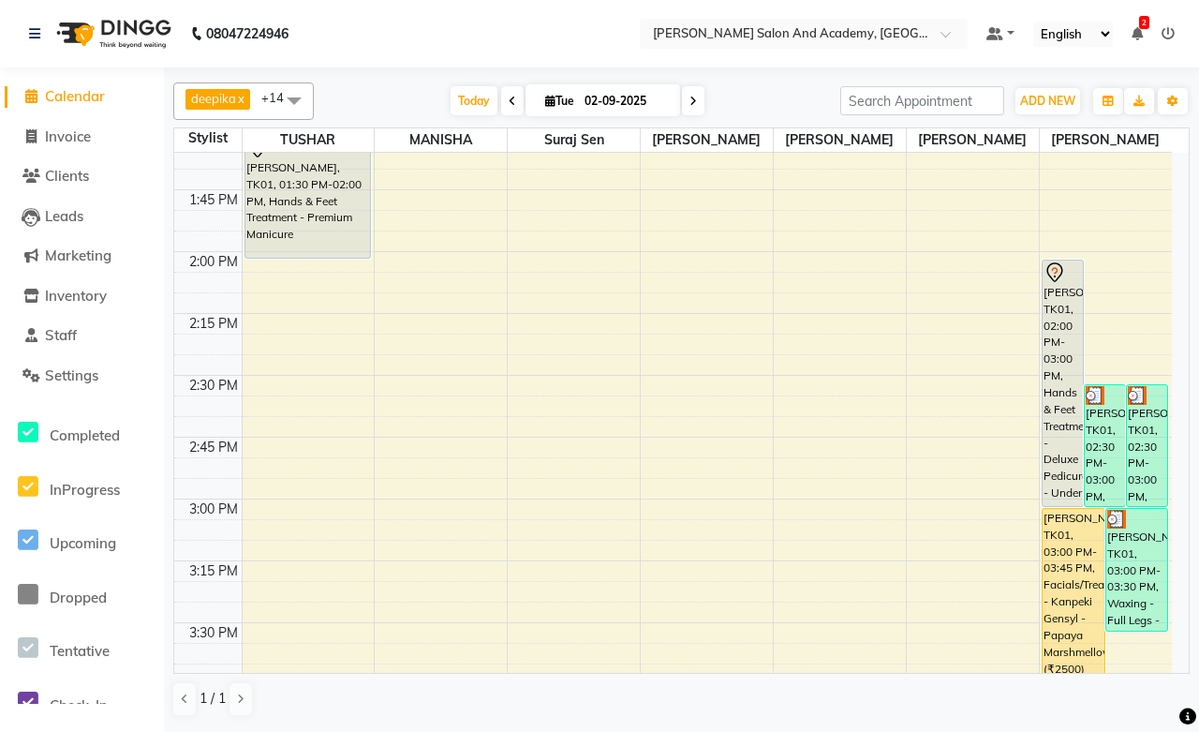
scroll to position [1665, 0]
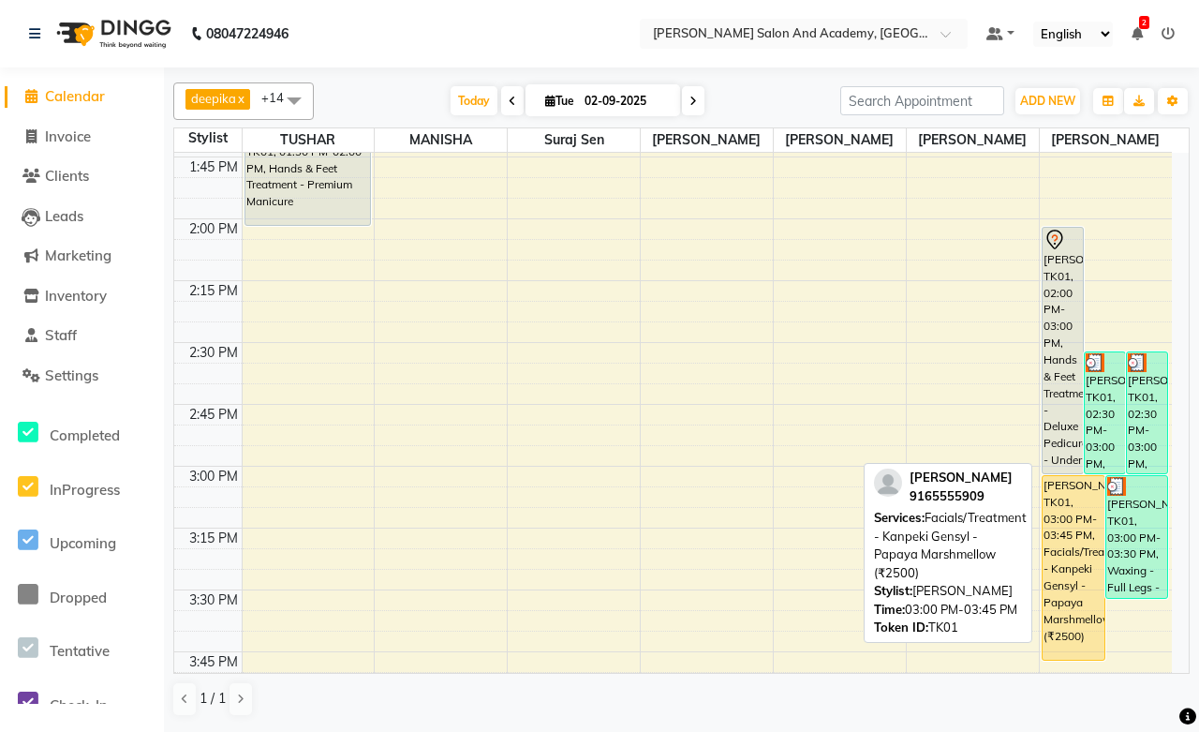
click at [1053, 542] on div "[PERSON_NAME], TK01, 03:00 PM-03:45 PM, Facials/Treatment - Kanpeki Gensyl - Pa…" at bounding box center [1074, 568] width 62 height 184
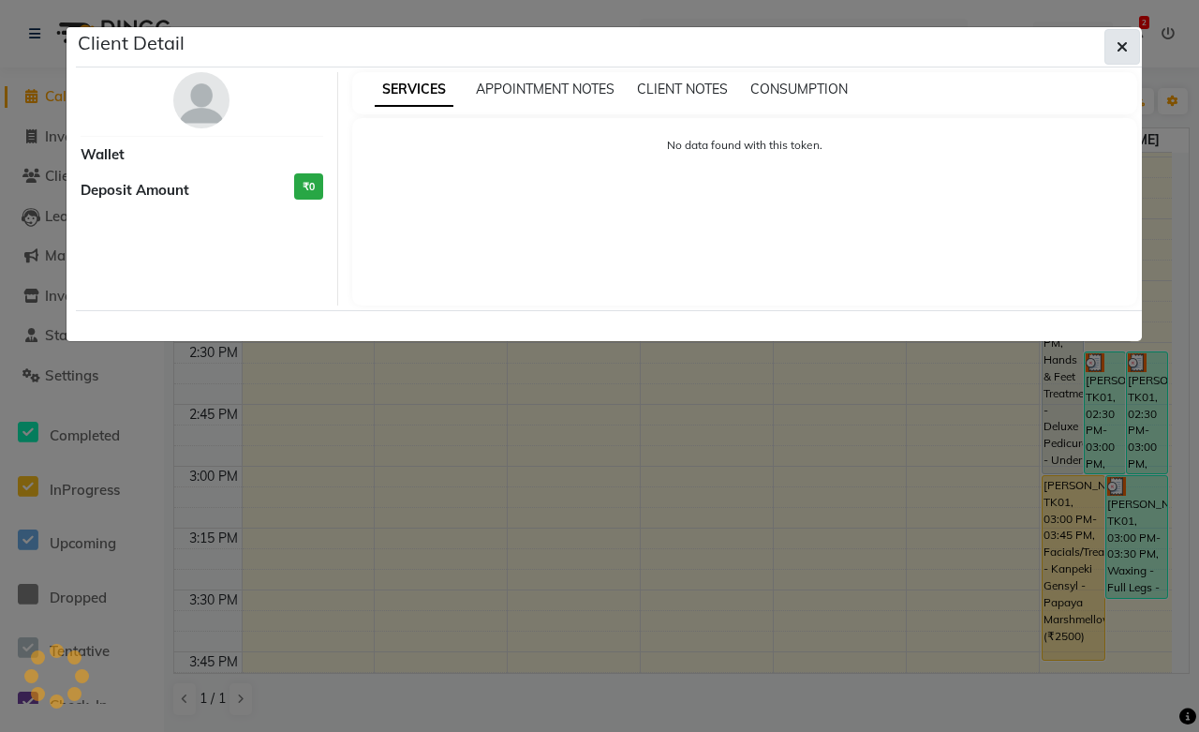
click at [1127, 42] on icon "button" at bounding box center [1122, 46] width 11 height 15
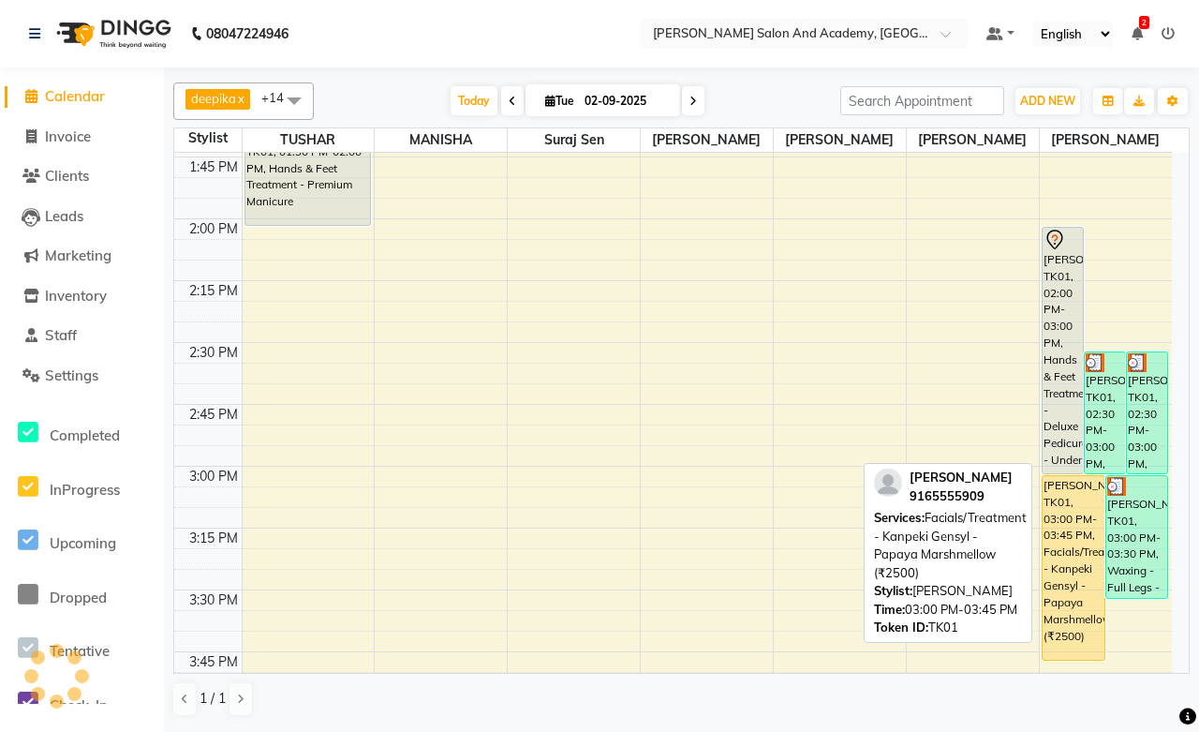
click at [1071, 517] on div "[PERSON_NAME], TK01, 03:00 PM-03:45 PM, Facials/Treatment - Kanpeki Gensyl - Pa…" at bounding box center [1074, 568] width 62 height 184
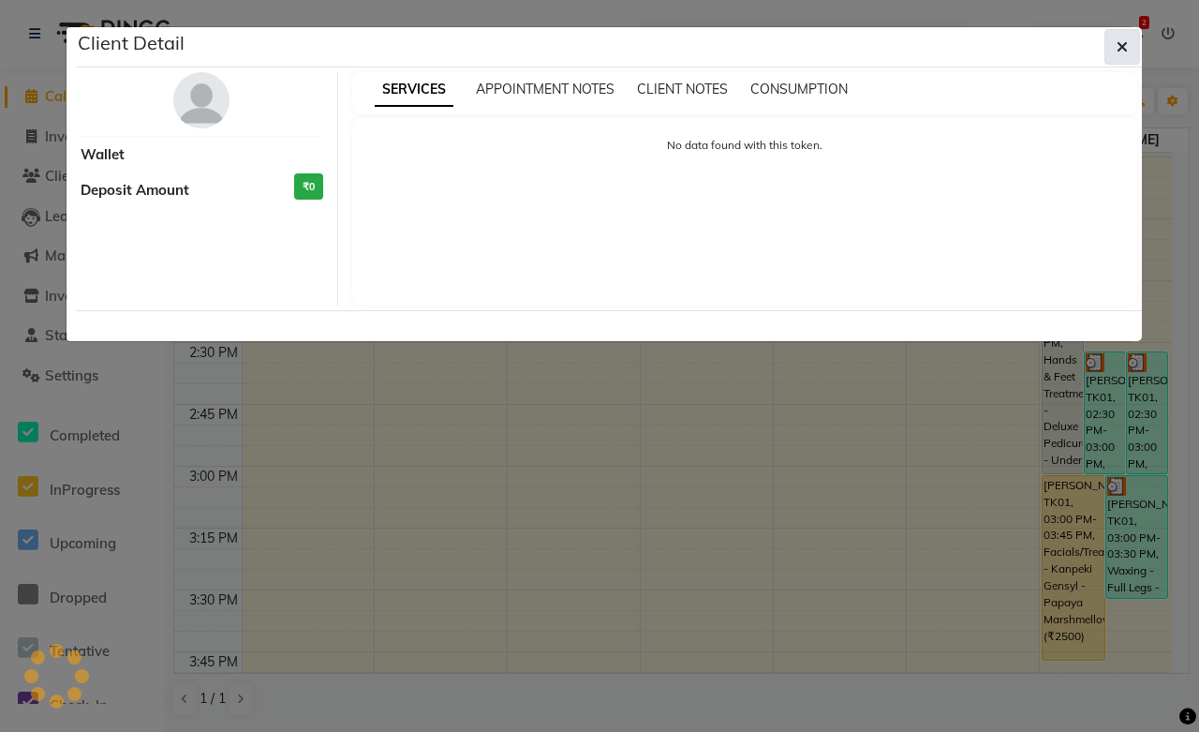
click at [1131, 45] on button "button" at bounding box center [1123, 47] width 36 height 36
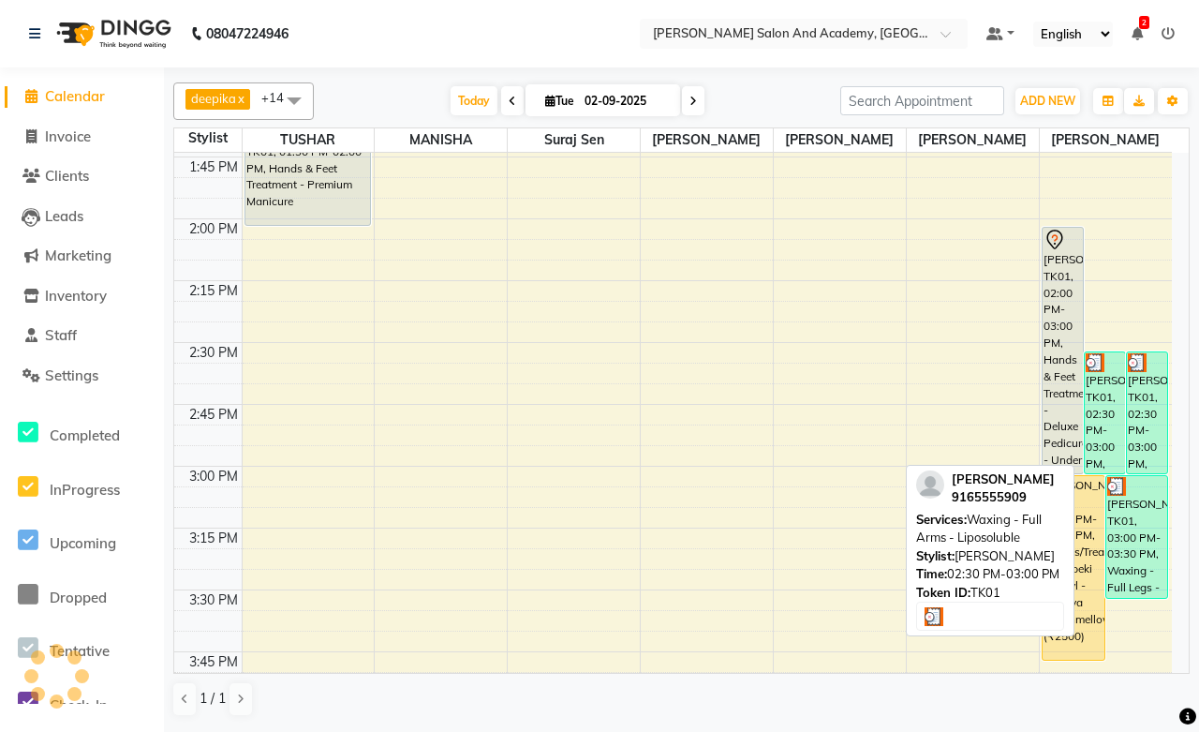
click at [1112, 395] on div "[PERSON_NAME], TK01, 02:30 PM-03:00 PM, Waxing - Full Arms - Liposoluble" at bounding box center [1105, 412] width 40 height 121
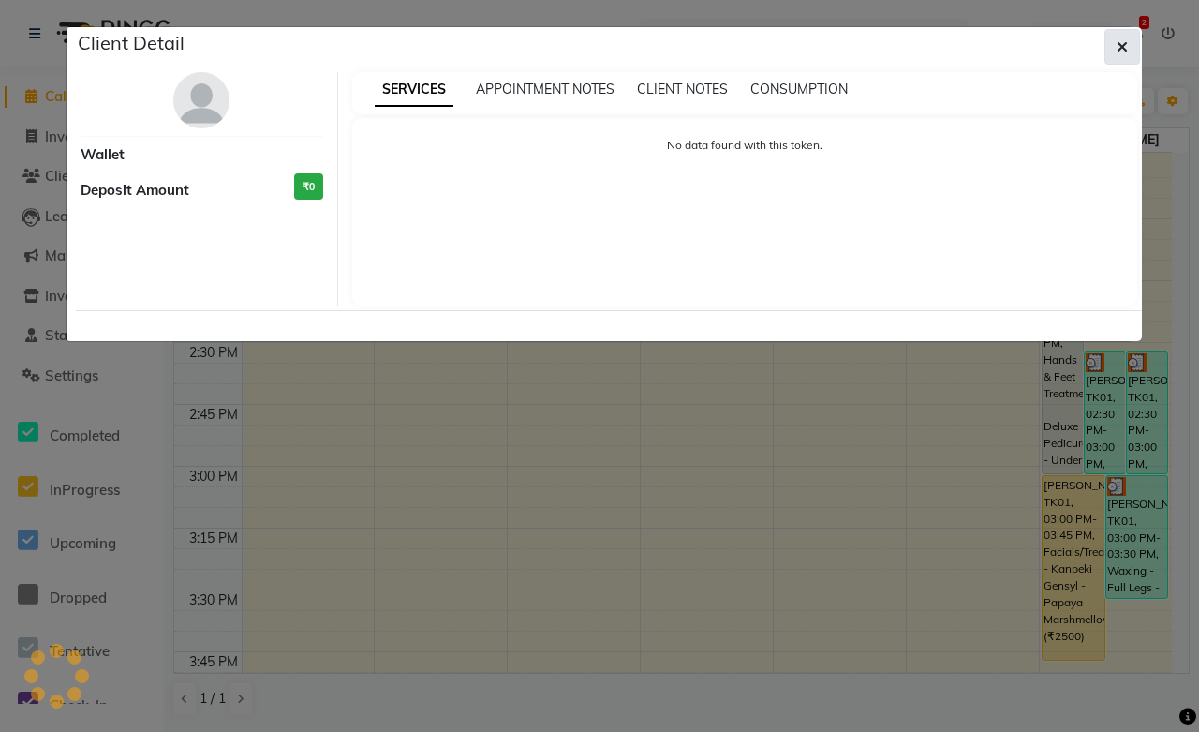
click at [1117, 41] on icon "button" at bounding box center [1122, 46] width 11 height 15
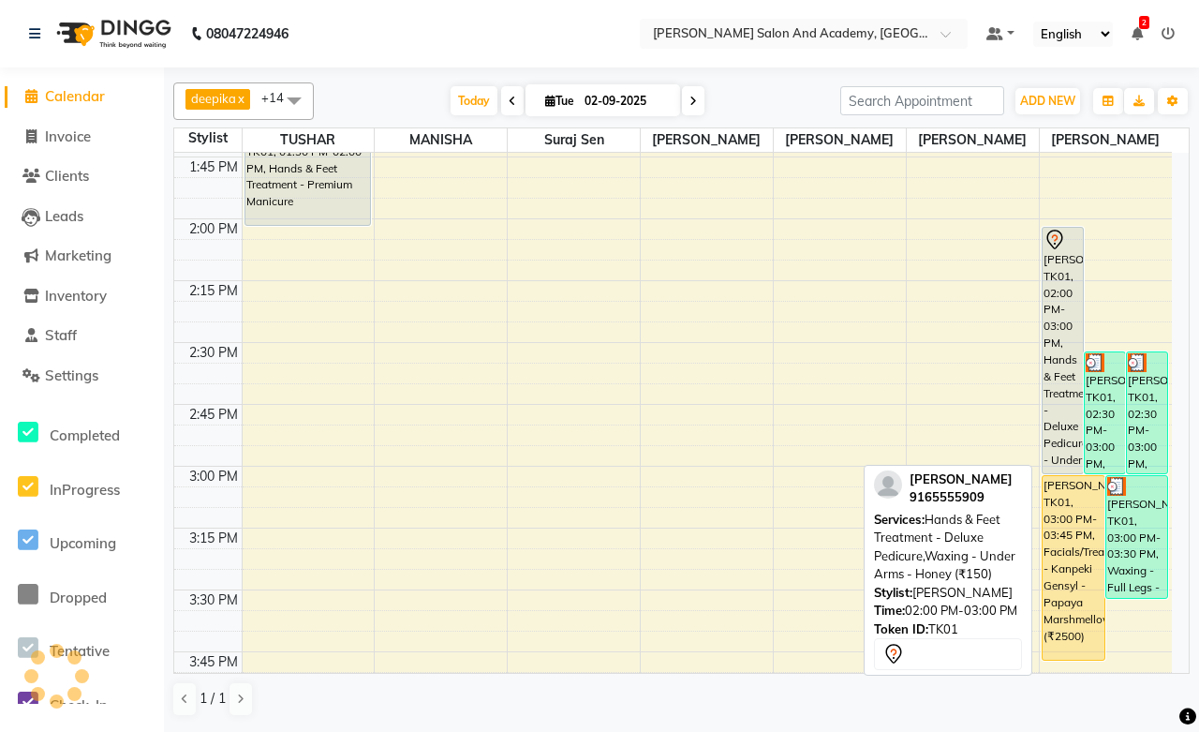
click at [1060, 304] on div "[PERSON_NAME], TK01, 02:00 PM-03:00 PM, Hands & Feet Treatment - Deluxe Pedicur…" at bounding box center [1063, 351] width 40 height 246
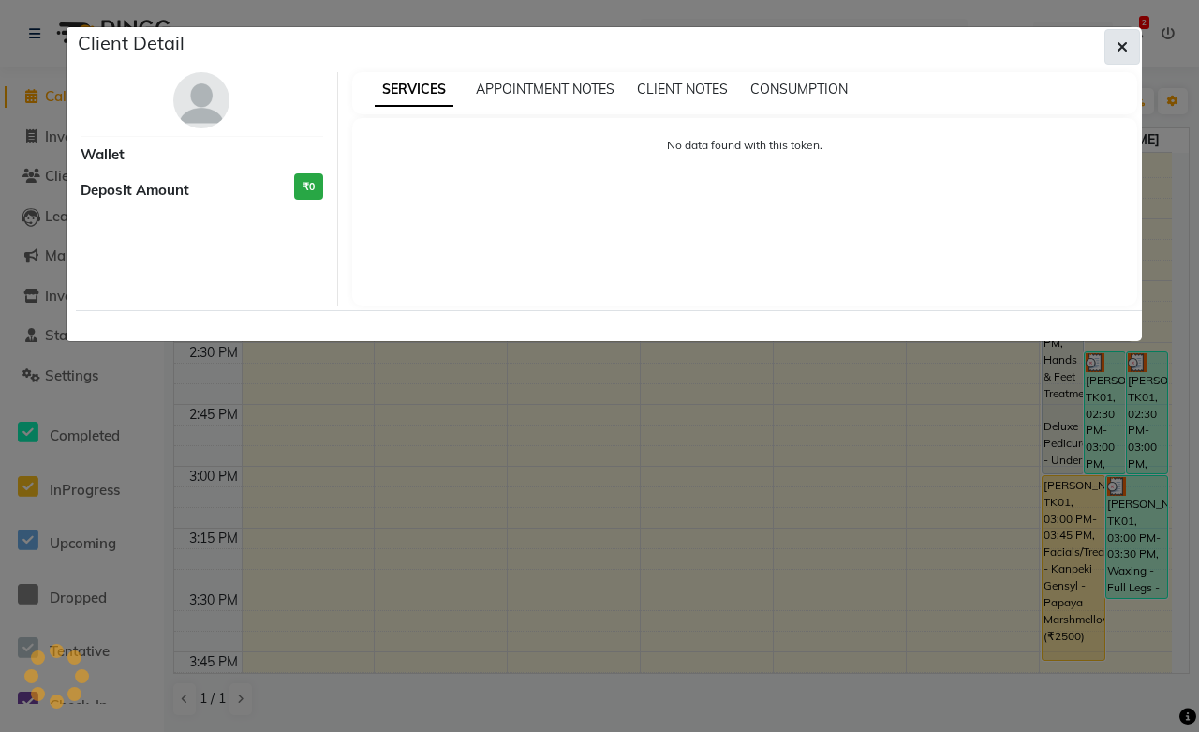
click at [1117, 48] on icon "button" at bounding box center [1122, 46] width 11 height 15
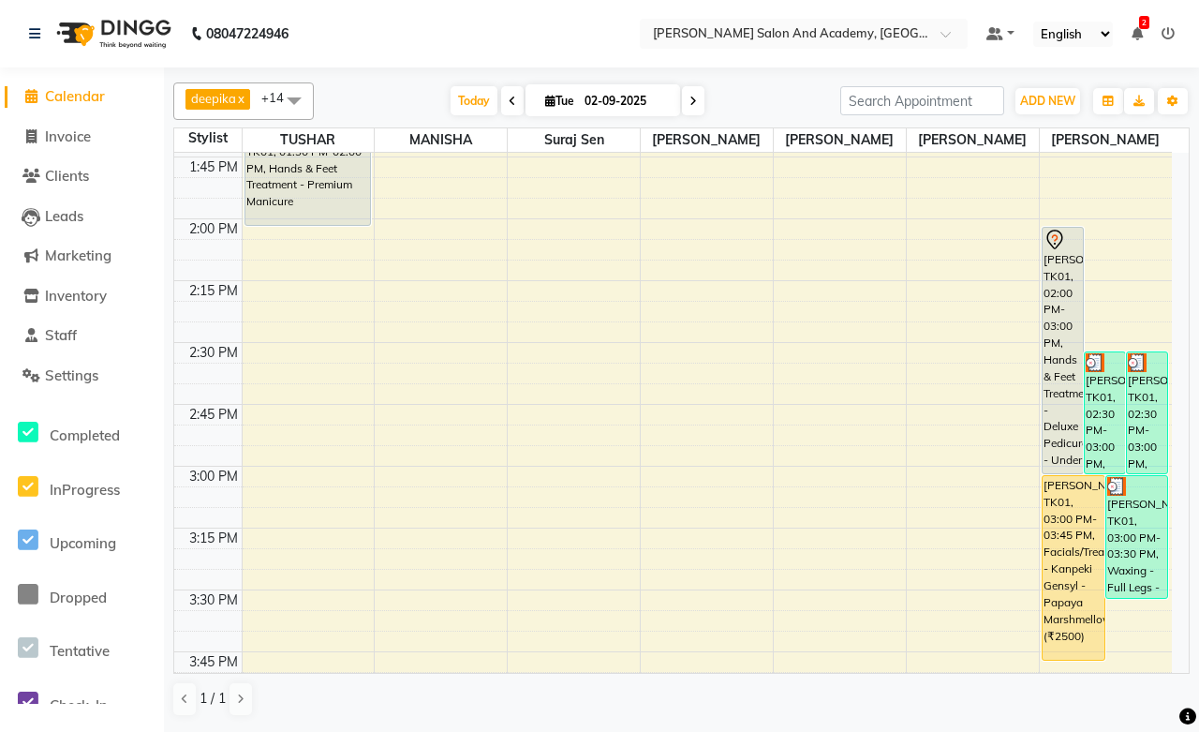
click at [1167, 39] on icon at bounding box center [1168, 33] width 13 height 13
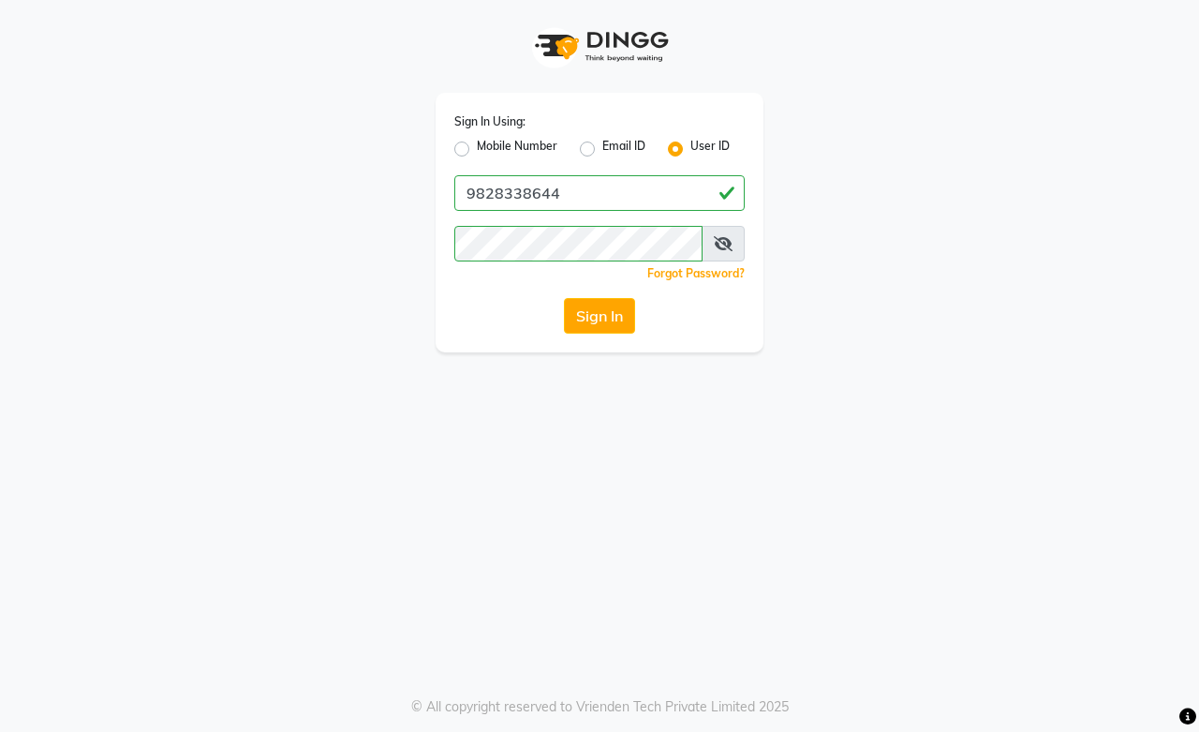
click at [456, 139] on div "Mobile Number" at bounding box center [505, 149] width 103 height 22
click at [477, 147] on label "Mobile Number" at bounding box center [517, 149] width 81 height 22
click at [477, 147] on input "Mobile Number" at bounding box center [483, 144] width 12 height 12
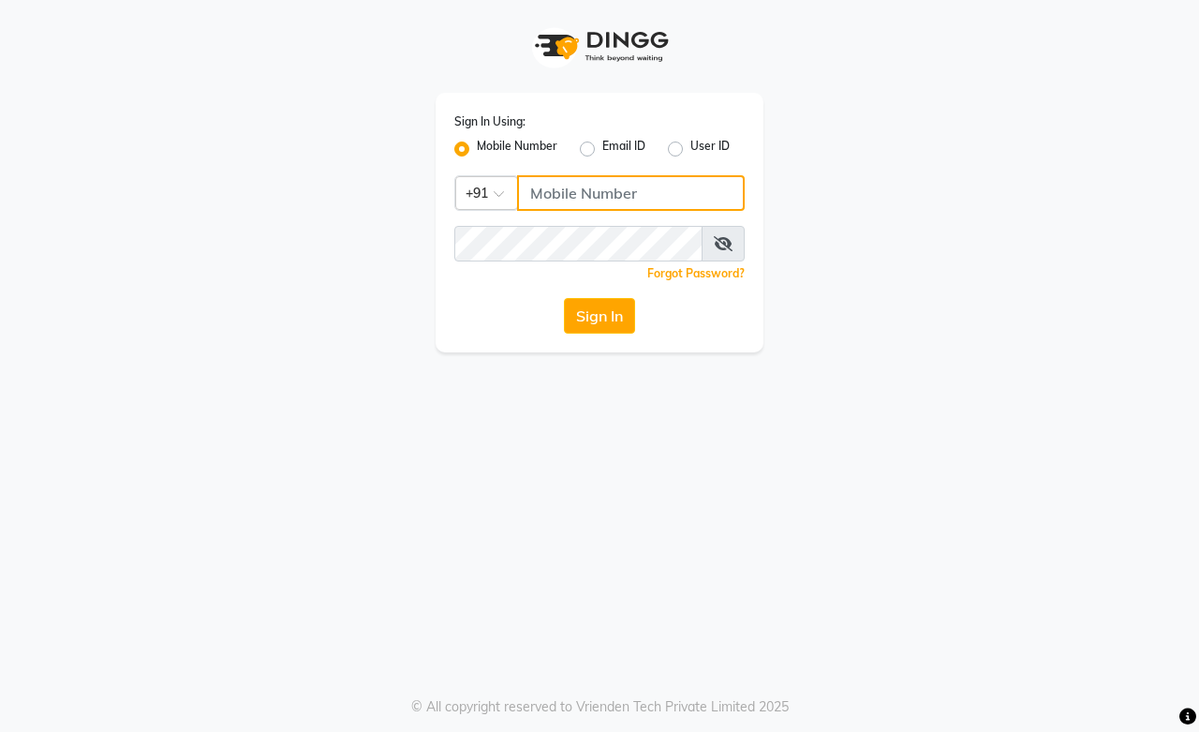
click at [591, 186] on input "Username" at bounding box center [631, 193] width 228 height 36
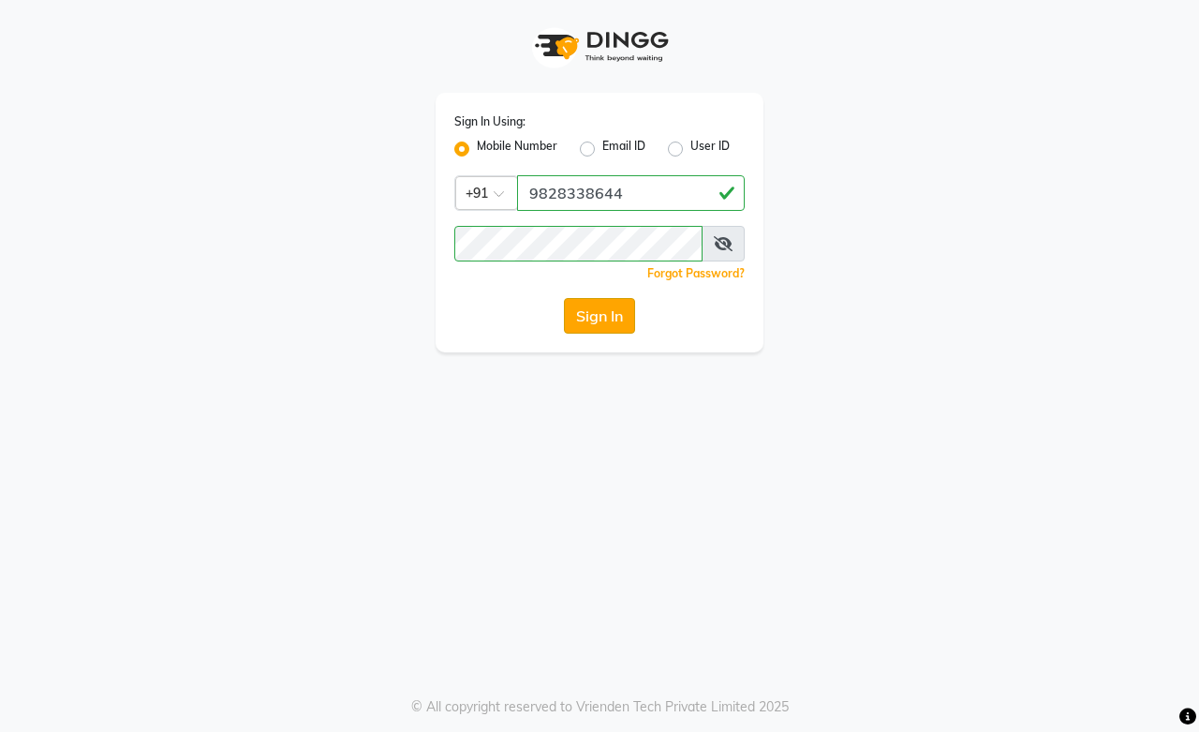
click at [588, 314] on button "Sign In" at bounding box center [599, 316] width 71 height 36
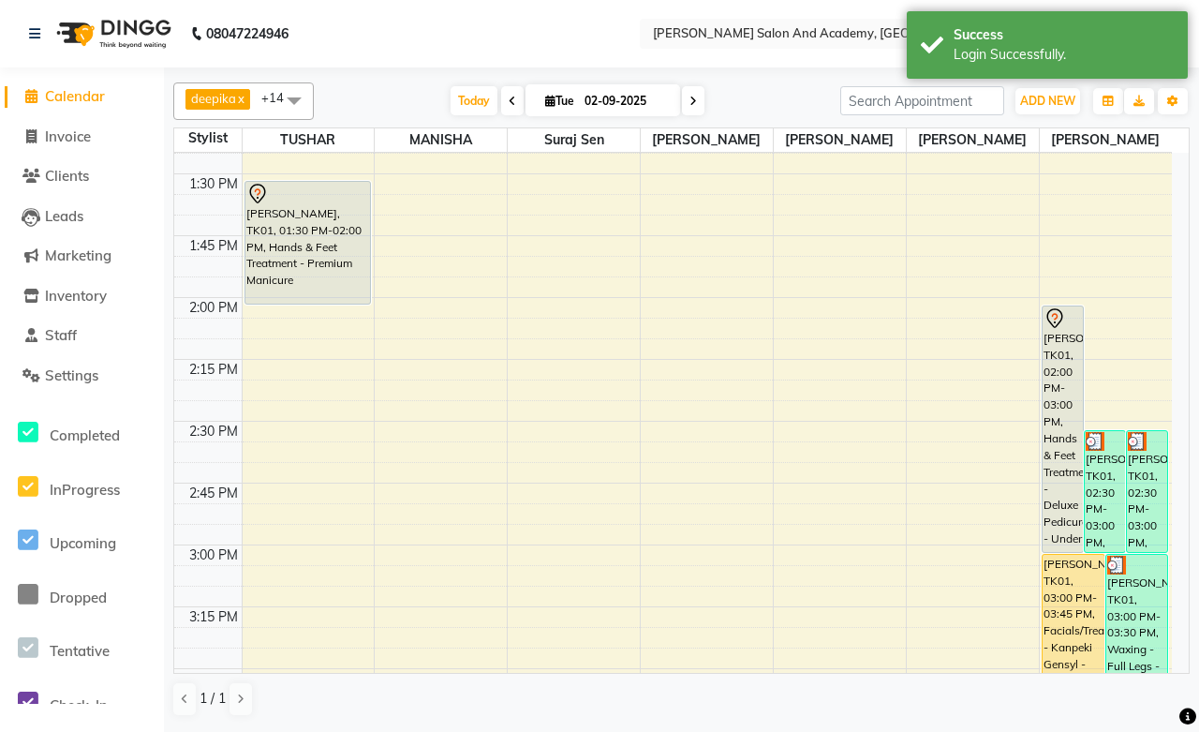
scroll to position [1353, 0]
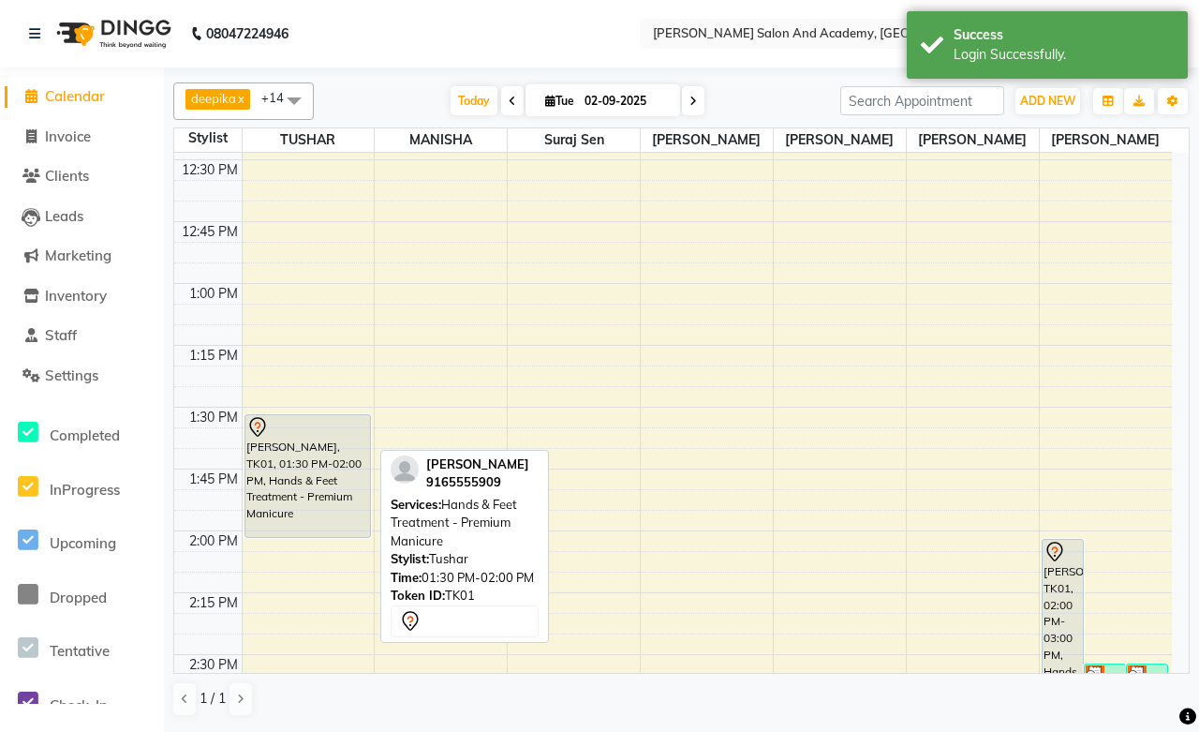
click at [331, 484] on div "[PERSON_NAME], TK01, 01:30 PM-02:00 PM, Hands & Feet Treatment - Premium Manicu…" at bounding box center [308, 476] width 125 height 122
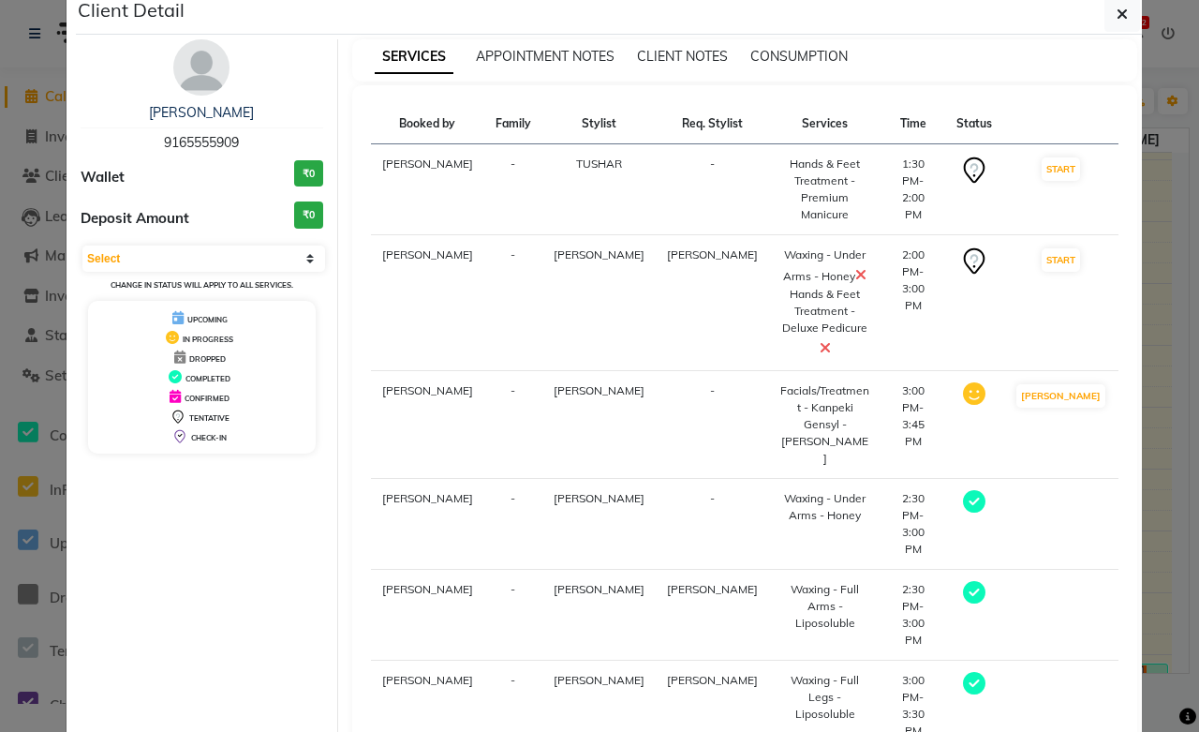
scroll to position [52, 0]
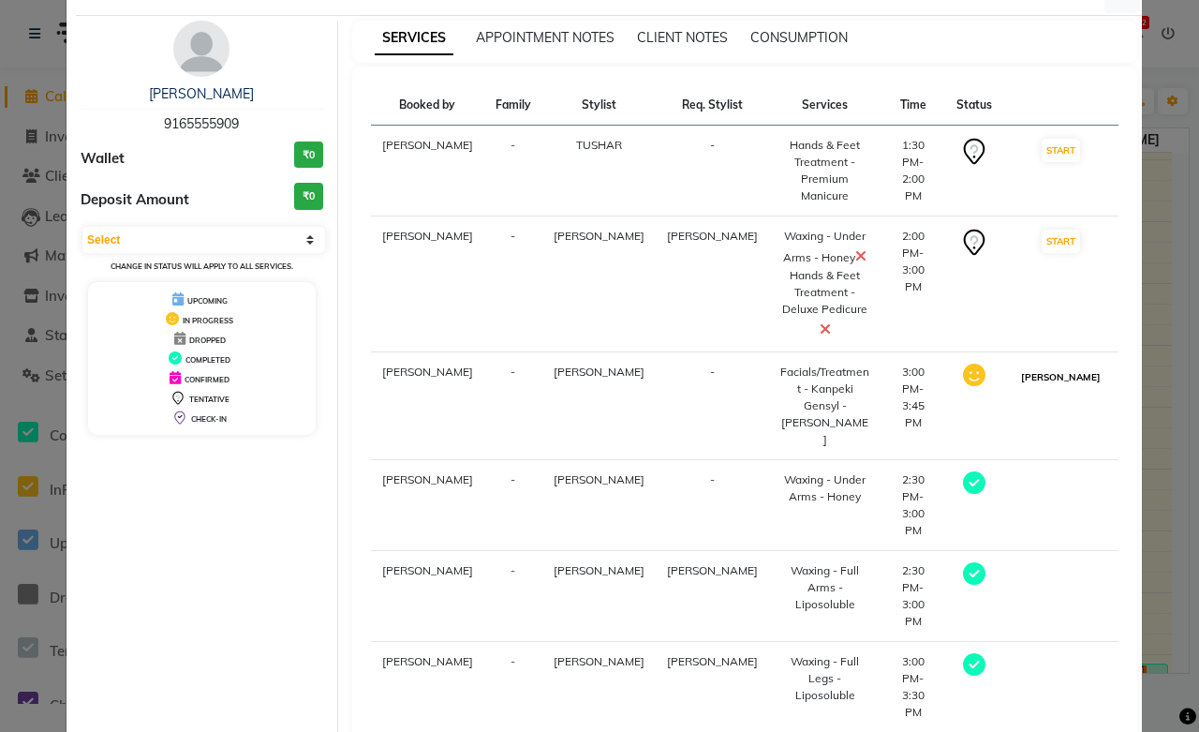
click at [1062, 365] on button "[PERSON_NAME]" at bounding box center [1061, 376] width 89 height 23
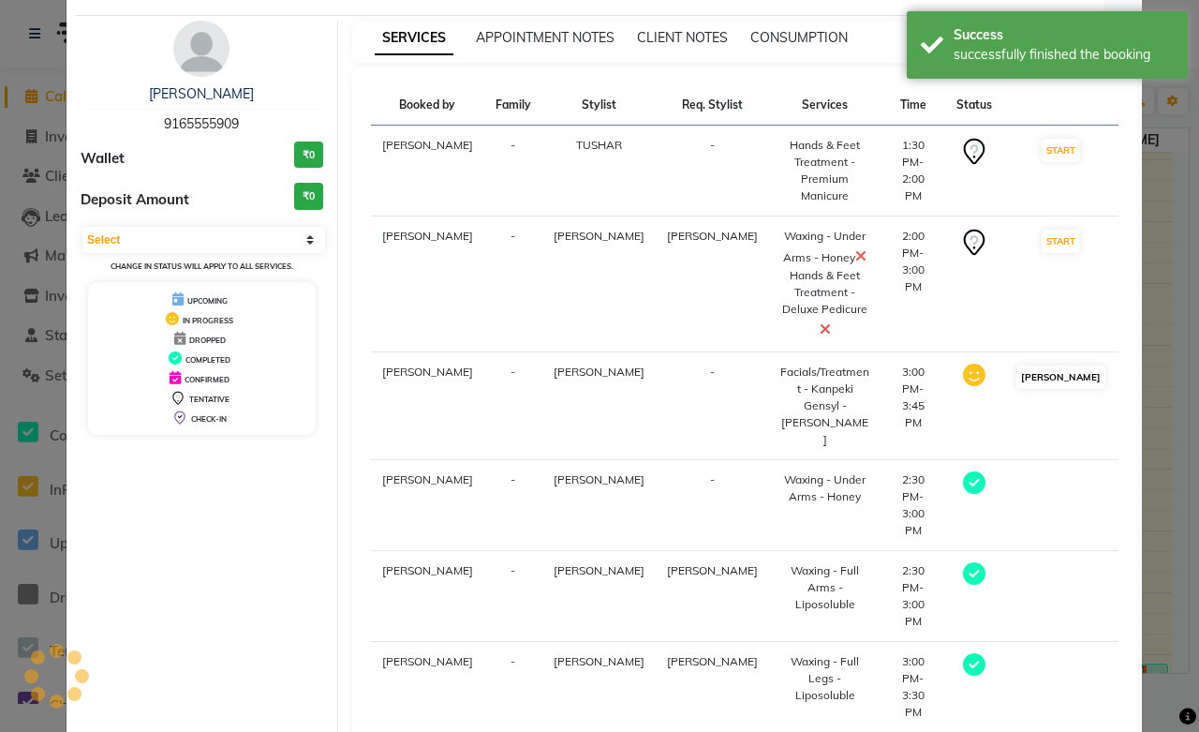
scroll to position [34, 0]
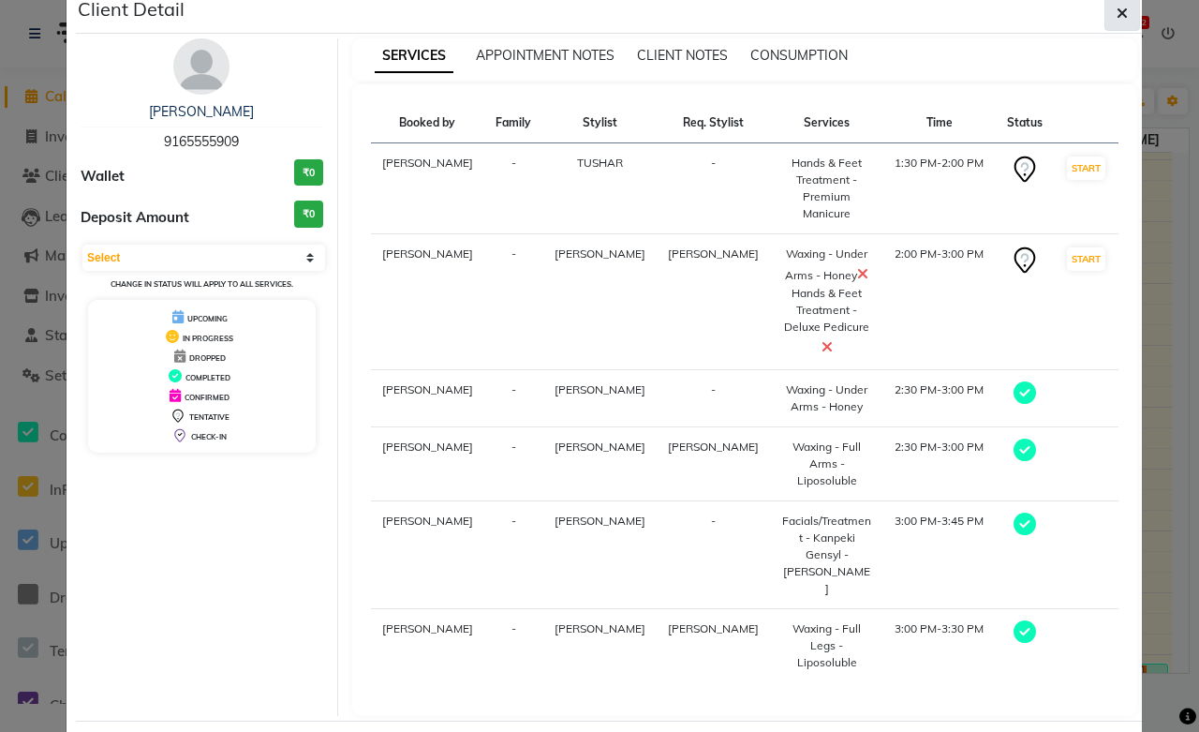
click at [1117, 17] on icon "button" at bounding box center [1122, 13] width 11 height 15
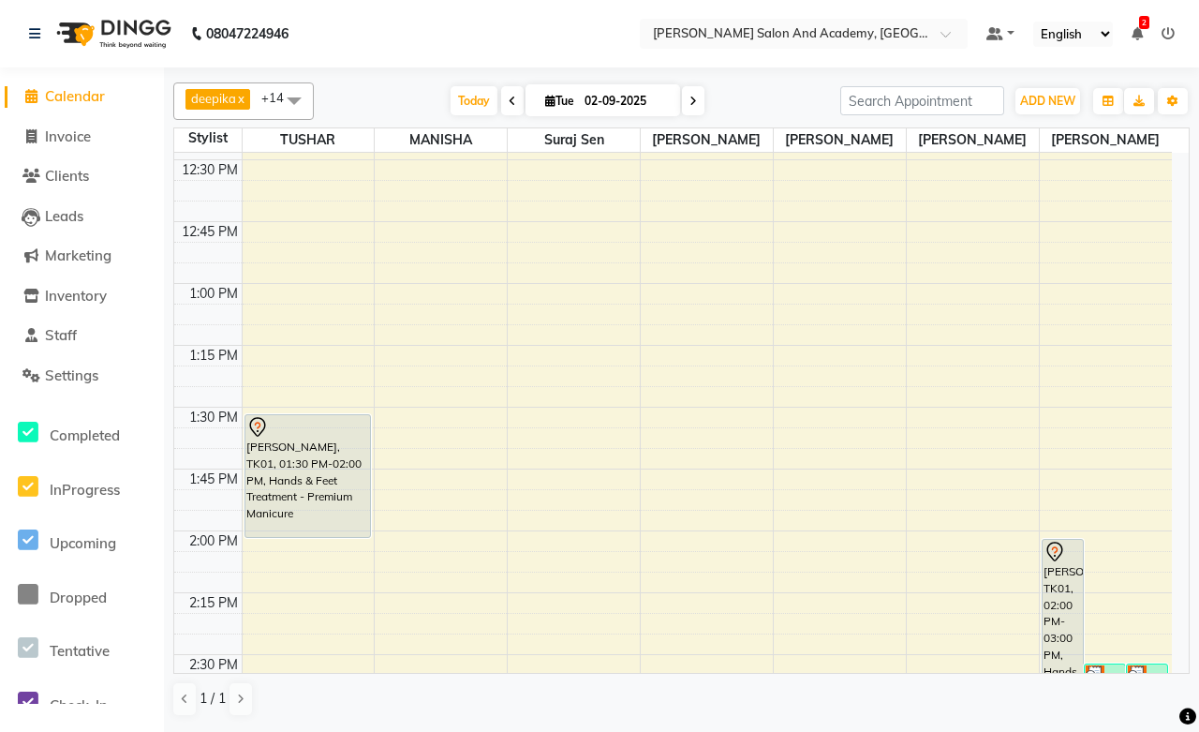
click at [812, 699] on div "1 / 1" at bounding box center [681, 699] width 1017 height 36
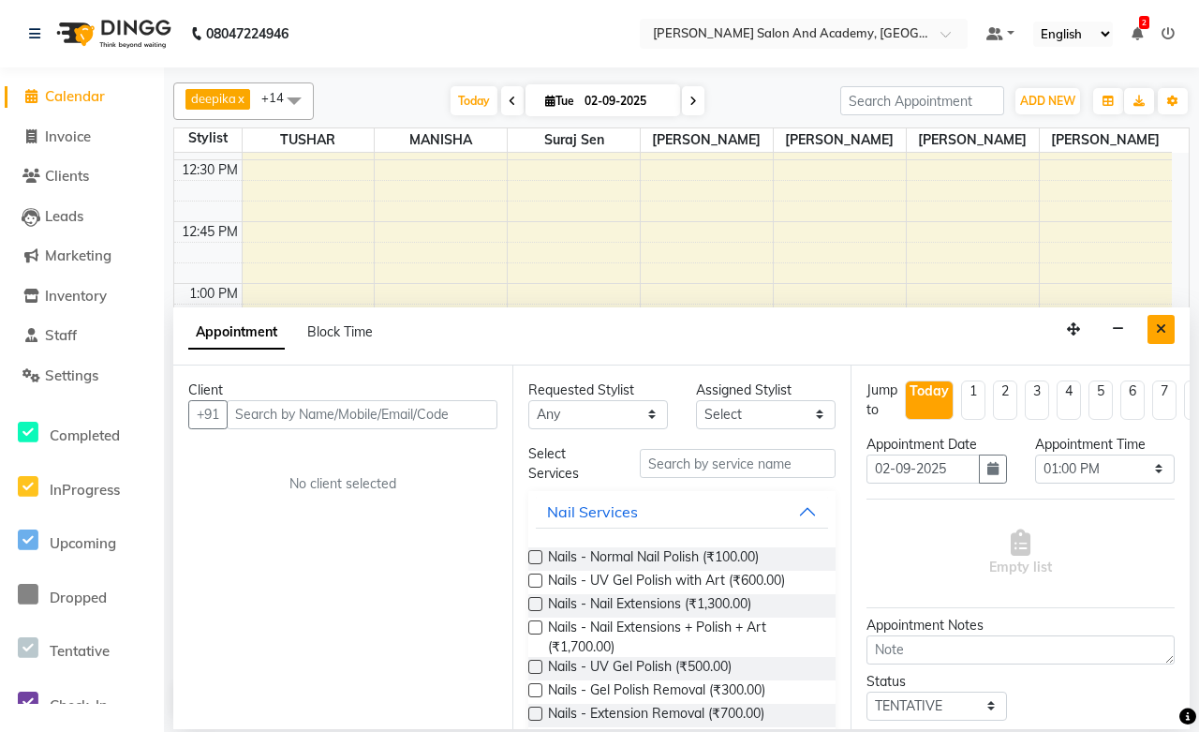
click at [1158, 326] on icon "Close" at bounding box center [1161, 328] width 10 height 13
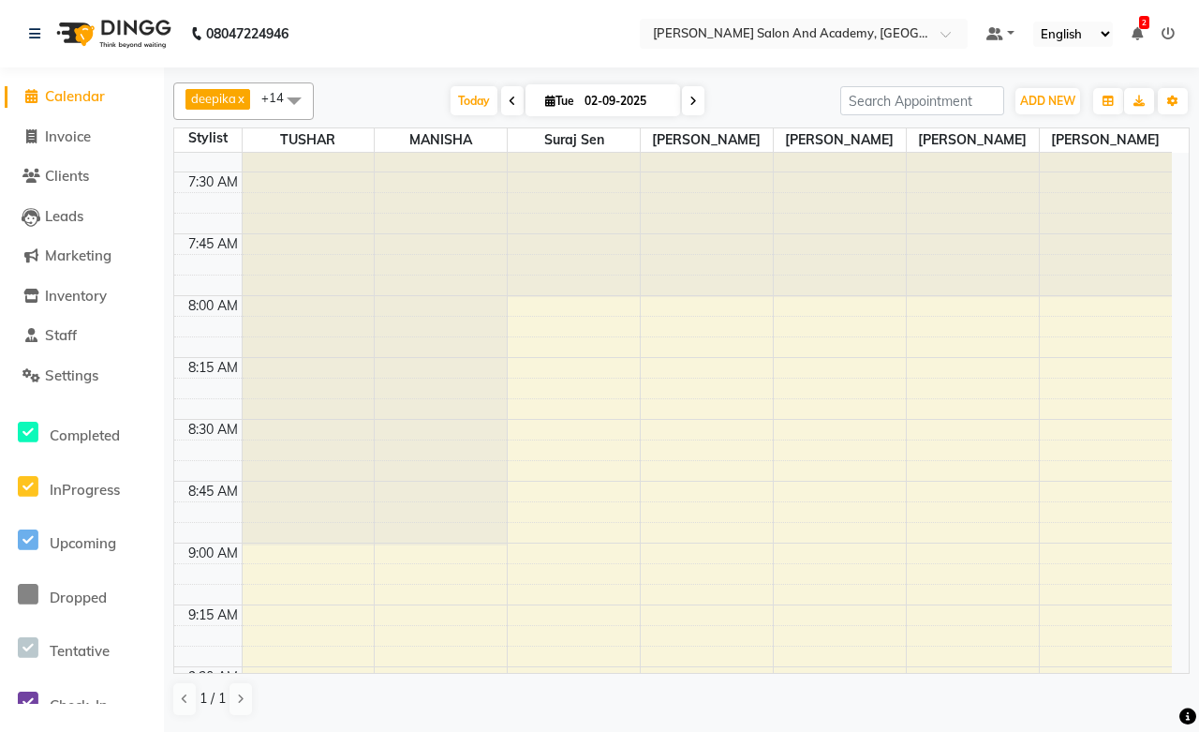
scroll to position [0, 0]
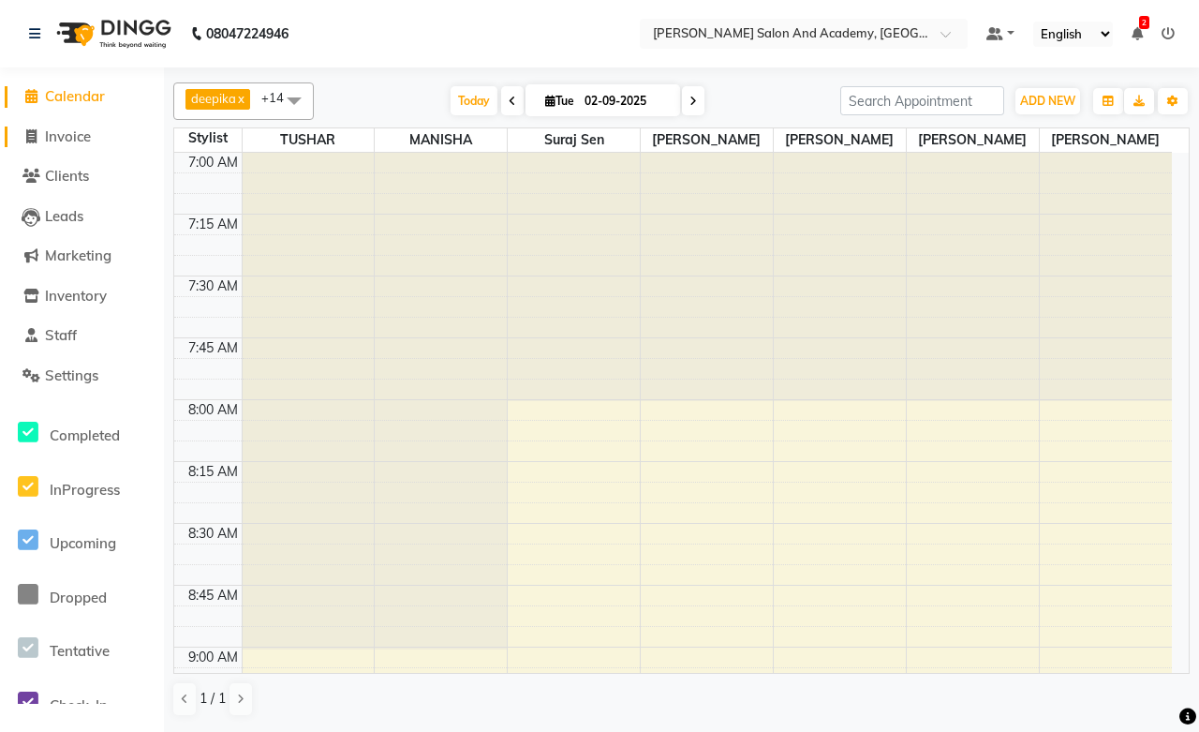
click at [86, 141] on span "Invoice" at bounding box center [68, 136] width 46 height 18
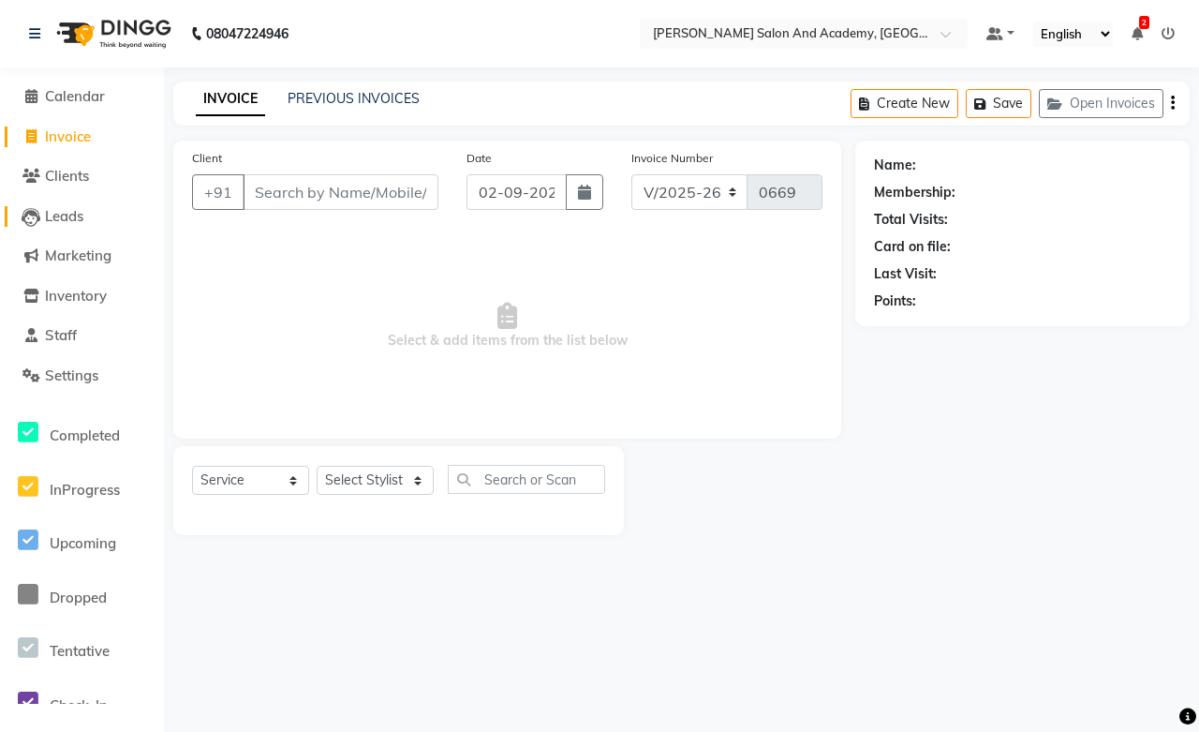
click at [66, 219] on span "Leads" at bounding box center [64, 216] width 38 height 18
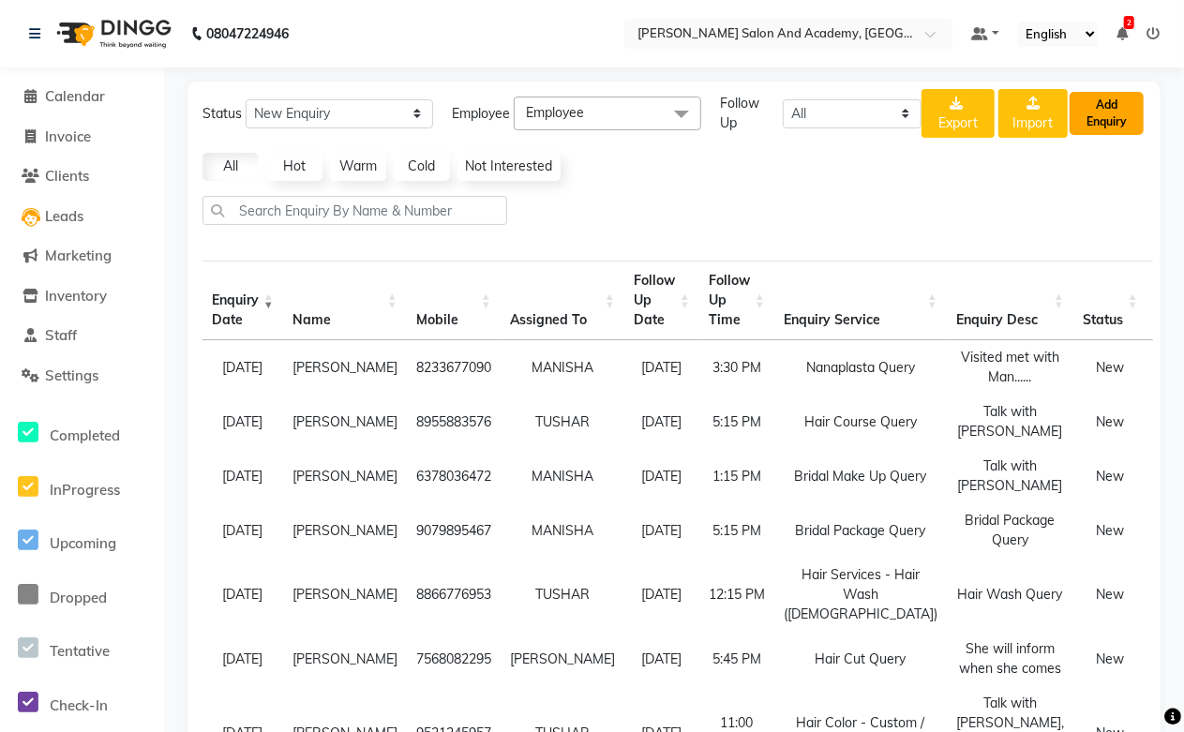
click at [1106, 106] on button "Add Enquiry" at bounding box center [1106, 113] width 74 height 43
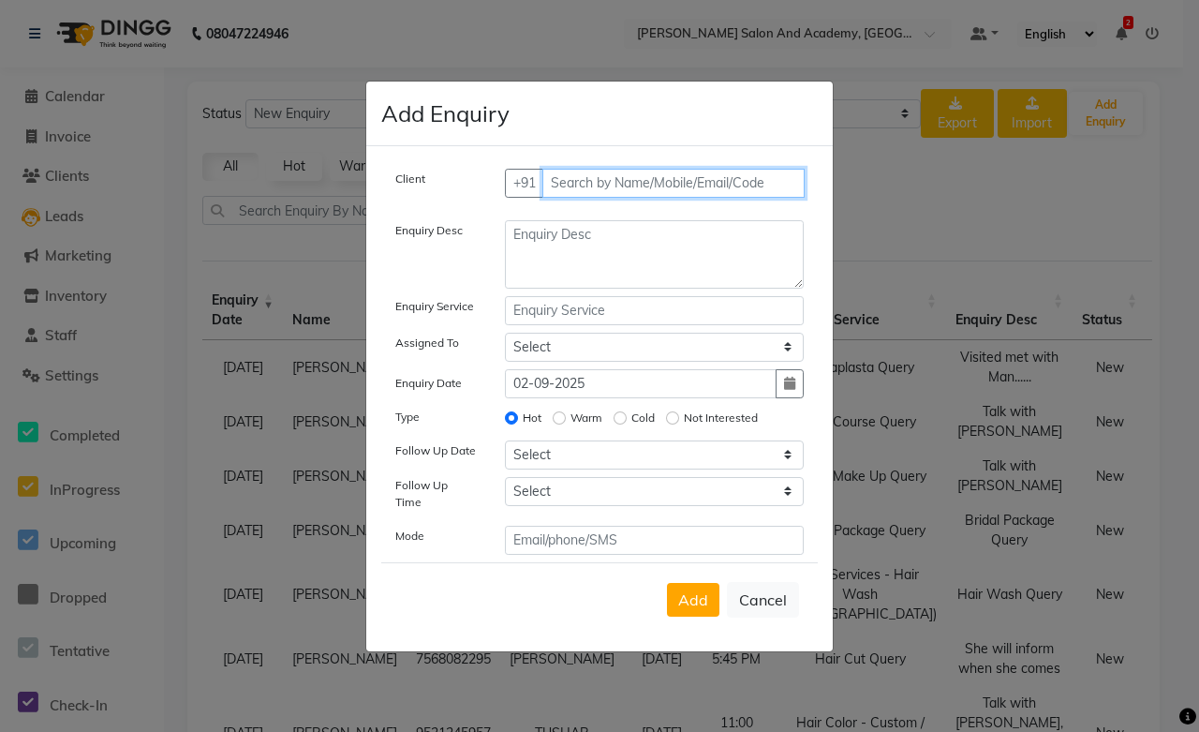
click at [581, 190] on input "text" at bounding box center [674, 183] width 263 height 29
click at [764, 198] on button "Add Client" at bounding box center [765, 183] width 78 height 29
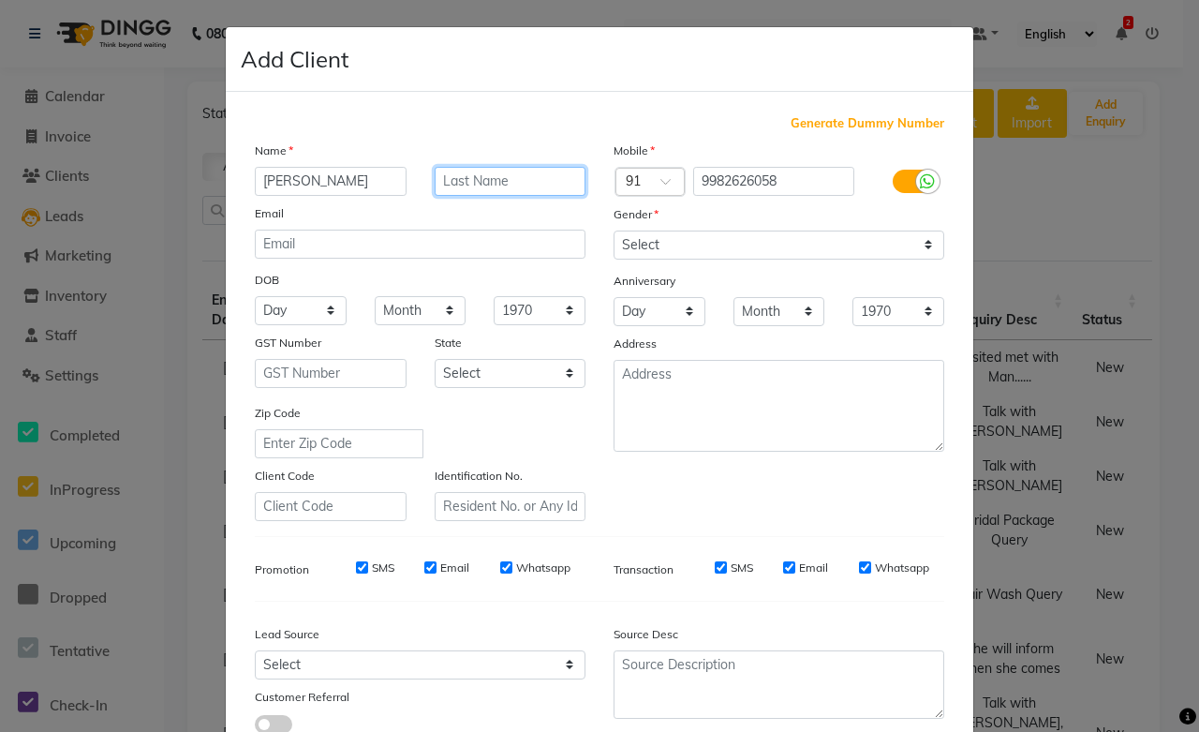
click at [463, 188] on input "text" at bounding box center [511, 181] width 152 height 29
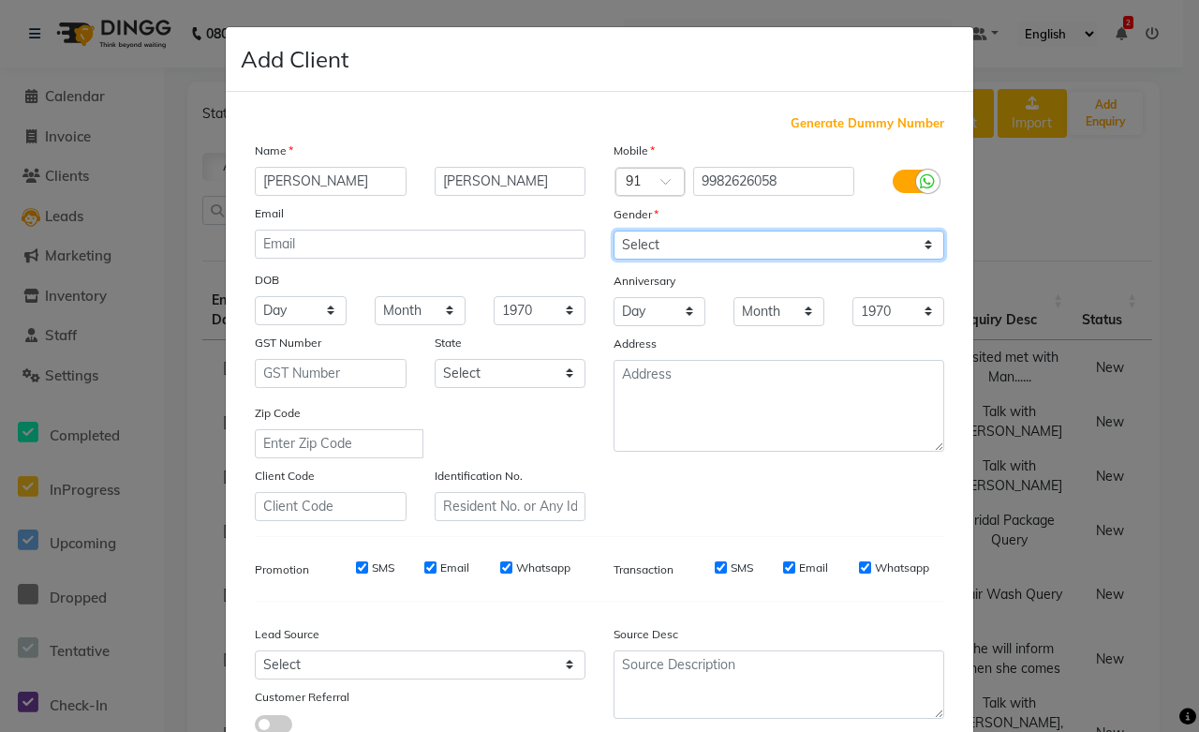
click at [697, 256] on select "Select [DEMOGRAPHIC_DATA] [DEMOGRAPHIC_DATA] Other Prefer Not To Say" at bounding box center [779, 245] width 331 height 29
click at [614, 231] on select "Select [DEMOGRAPHIC_DATA] [DEMOGRAPHIC_DATA] Other Prefer Not To Say" at bounding box center [779, 245] width 331 height 29
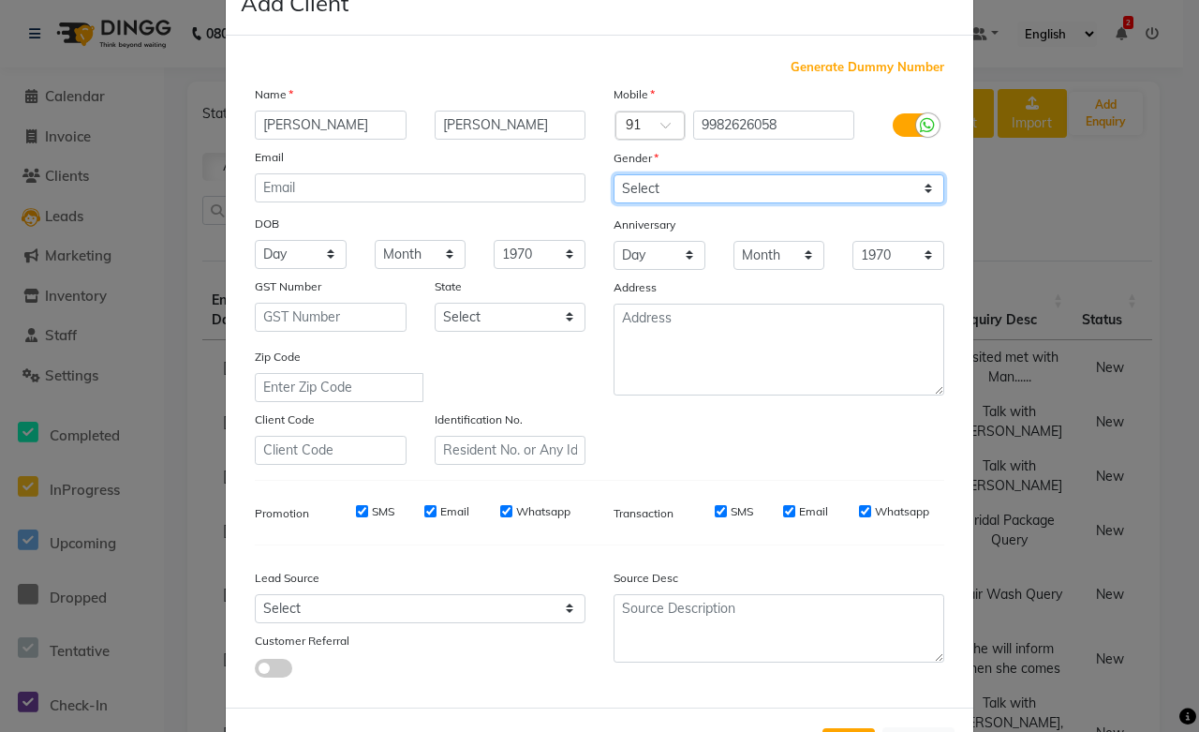
scroll to position [104, 0]
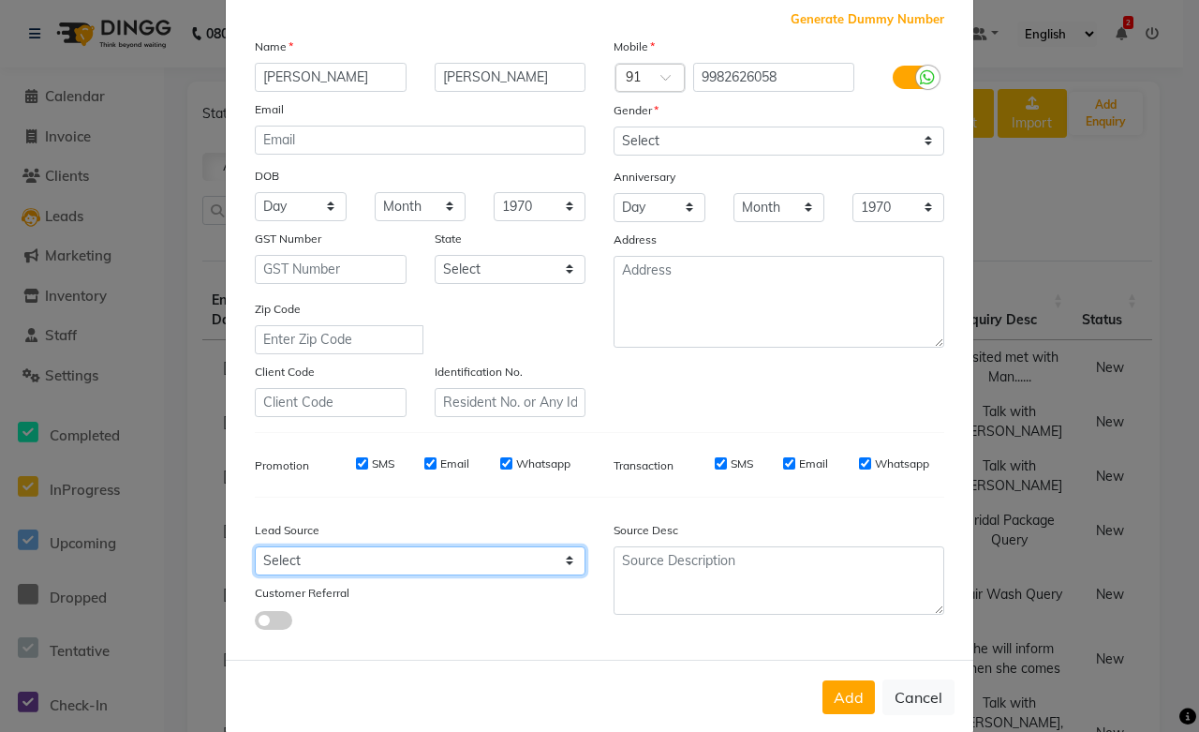
click at [259, 562] on select "Select Walk-in Referral Internet Friend Word of Mouth Advertisement Facebook Ju…" at bounding box center [420, 560] width 331 height 29
click at [255, 547] on select "Select Walk-in Referral Internet Friend Word of Mouth Advertisement Facebook Ju…" at bounding box center [420, 560] width 331 height 29
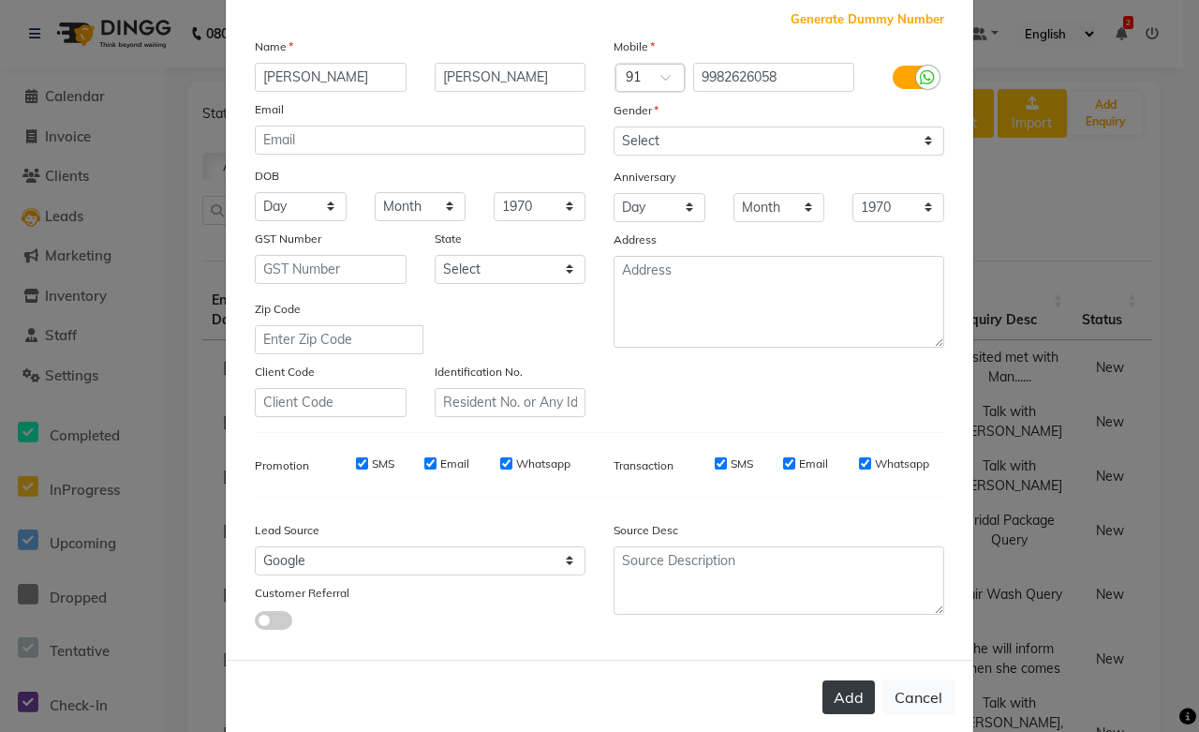
click at [851, 697] on button "Add" at bounding box center [849, 697] width 52 height 34
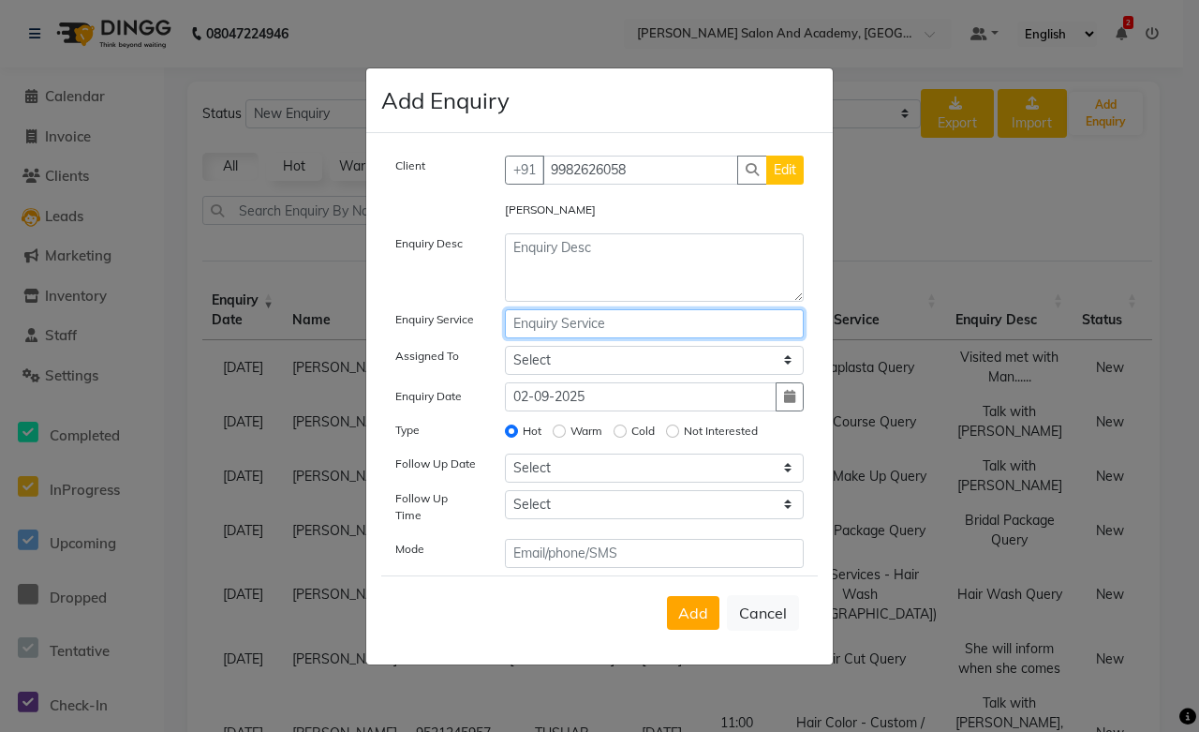
click at [538, 321] on input "text" at bounding box center [655, 323] width 300 height 29
drag, startPoint x: 634, startPoint y: 325, endPoint x: 447, endPoint y: 335, distance: 187.7
click at [447, 335] on div "Enquiry Service Hair Cut Query" at bounding box center [599, 323] width 437 height 29
paste textarea "Hair Cut Query"
click at [663, 360] on select "Select [PERSON_NAME] [PERSON_NAME] [PERSON_NAME] [PERSON_NAME] [PERSON_NAME] [P…" at bounding box center [655, 360] width 300 height 29
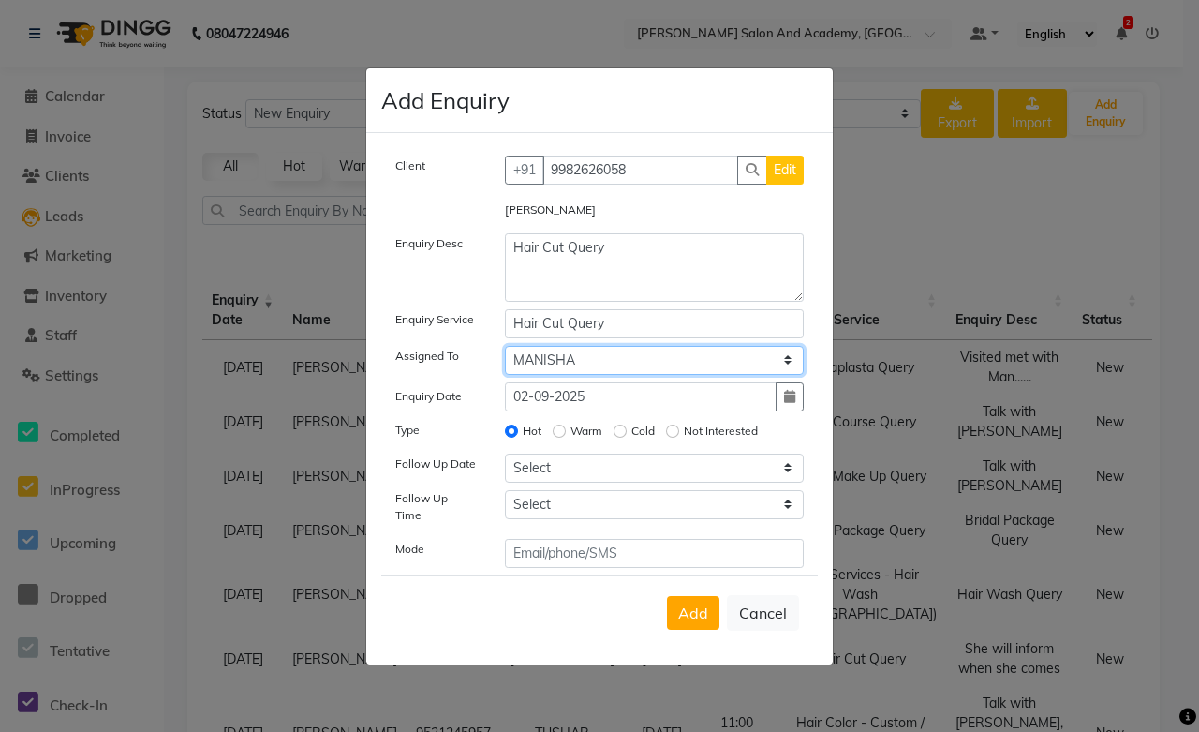
click at [505, 351] on select "Select [PERSON_NAME] [PERSON_NAME] [PERSON_NAME] [PERSON_NAME] [PERSON_NAME] [P…" at bounding box center [655, 360] width 300 height 29
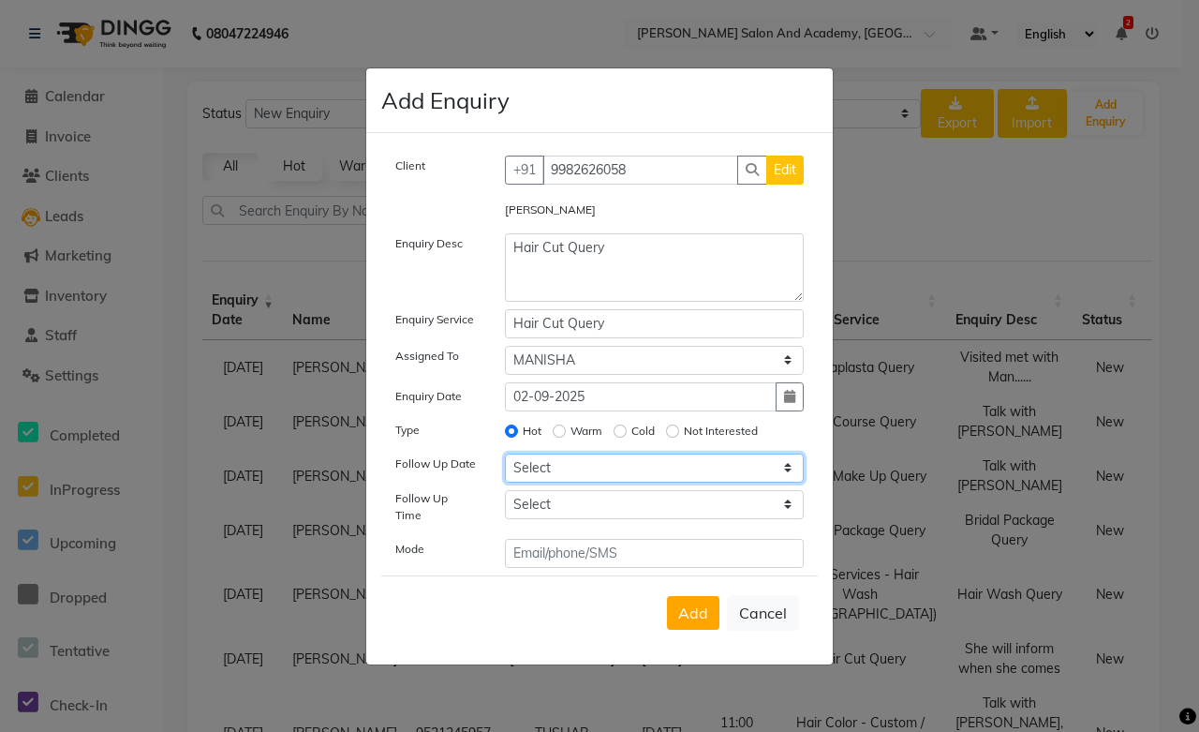
click at [542, 470] on select "Select [DATE] [DATE] [DATE] ([DATE]) [DATE] ([DATE]) [DATE] ([DATE]) [DATE] ([D…" at bounding box center [655, 468] width 300 height 29
click at [505, 459] on select "Select [DATE] [DATE] [DATE] ([DATE]) [DATE] ([DATE]) [DATE] ([DATE]) [DATE] ([D…" at bounding box center [655, 468] width 300 height 29
click at [797, 476] on button "button" at bounding box center [790, 468] width 28 height 29
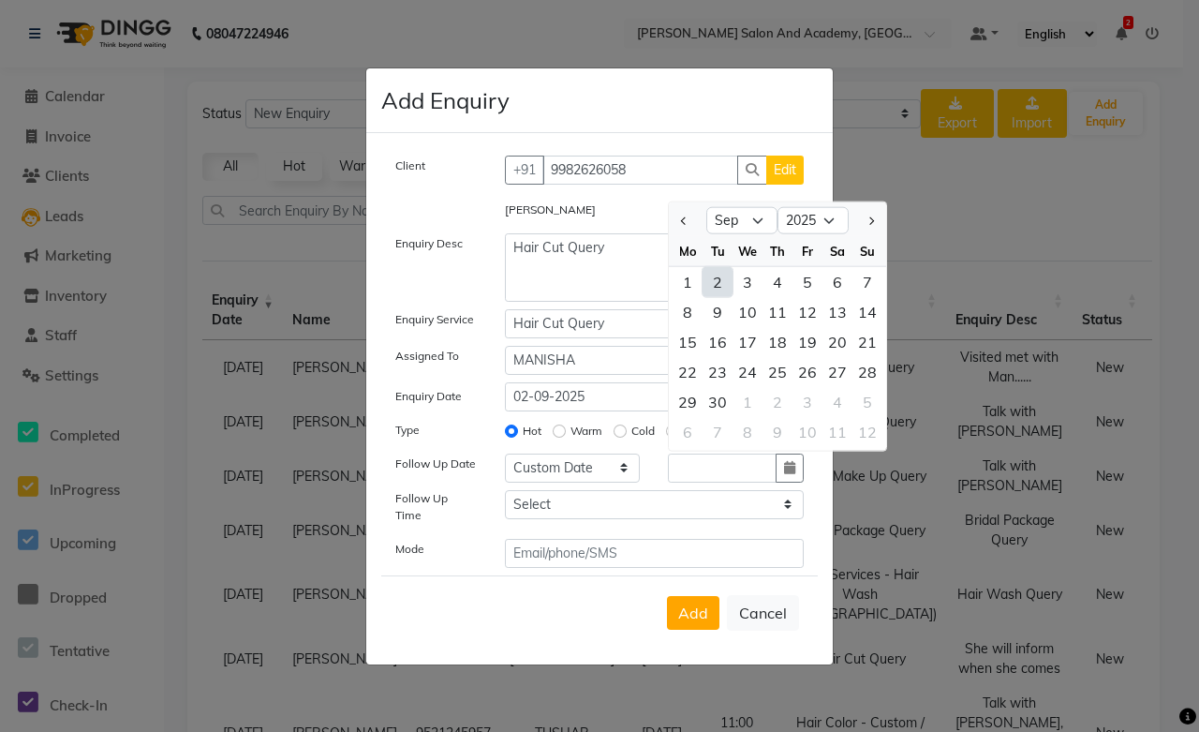
click at [723, 287] on div "2" at bounding box center [718, 281] width 30 height 30
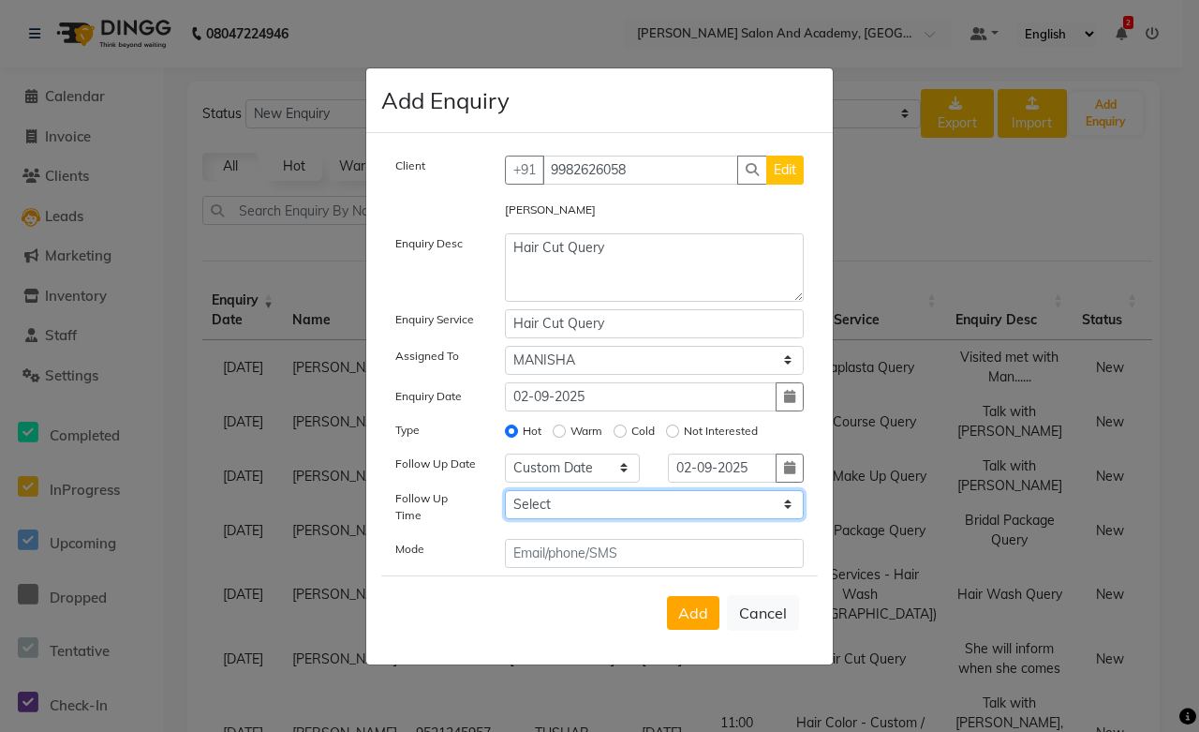
click at [559, 510] on select "Select 07:00 AM 07:15 AM 07:30 AM 07:45 AM 08:00 AM 08:15 AM 08:30 AM 08:45 AM …" at bounding box center [655, 504] width 300 height 29
click at [505, 496] on select "Select 07:00 AM 07:15 AM 07:30 AM 07:45 AM 08:00 AM 08:15 AM 08:30 AM 08:45 AM …" at bounding box center [655, 504] width 300 height 29
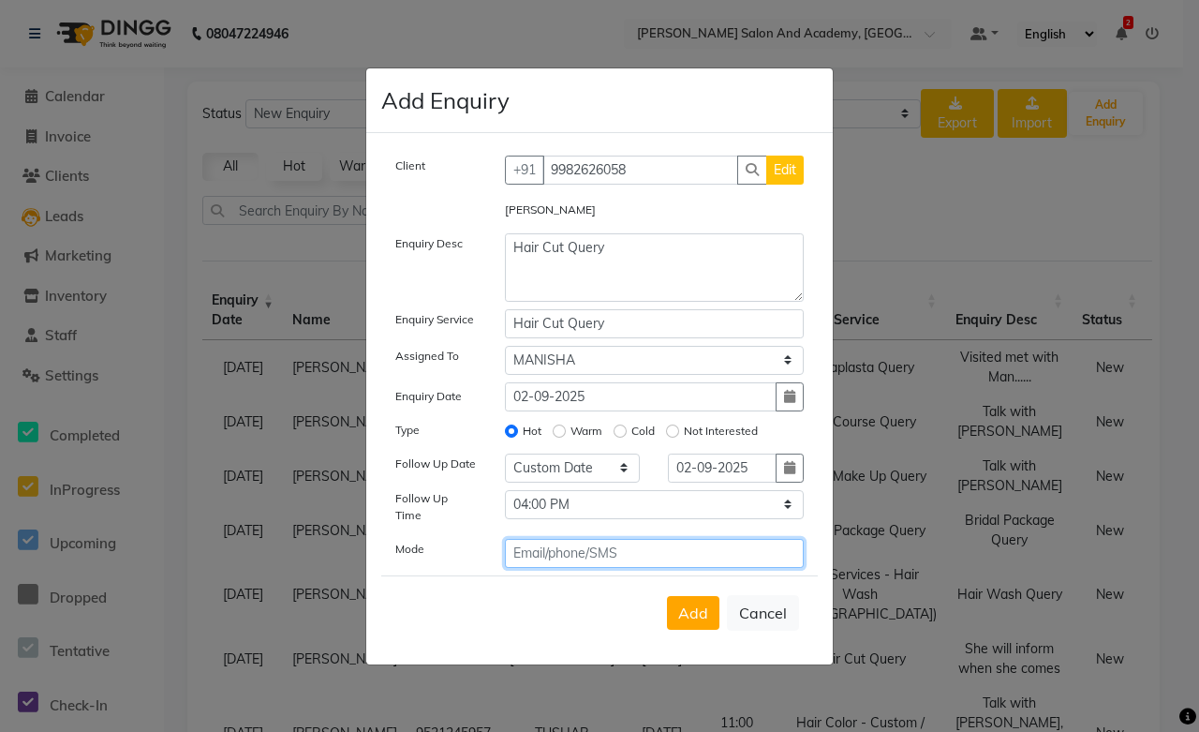
click at [635, 549] on input "text" at bounding box center [655, 553] width 300 height 29
click at [708, 615] on button "Add" at bounding box center [693, 613] width 52 height 34
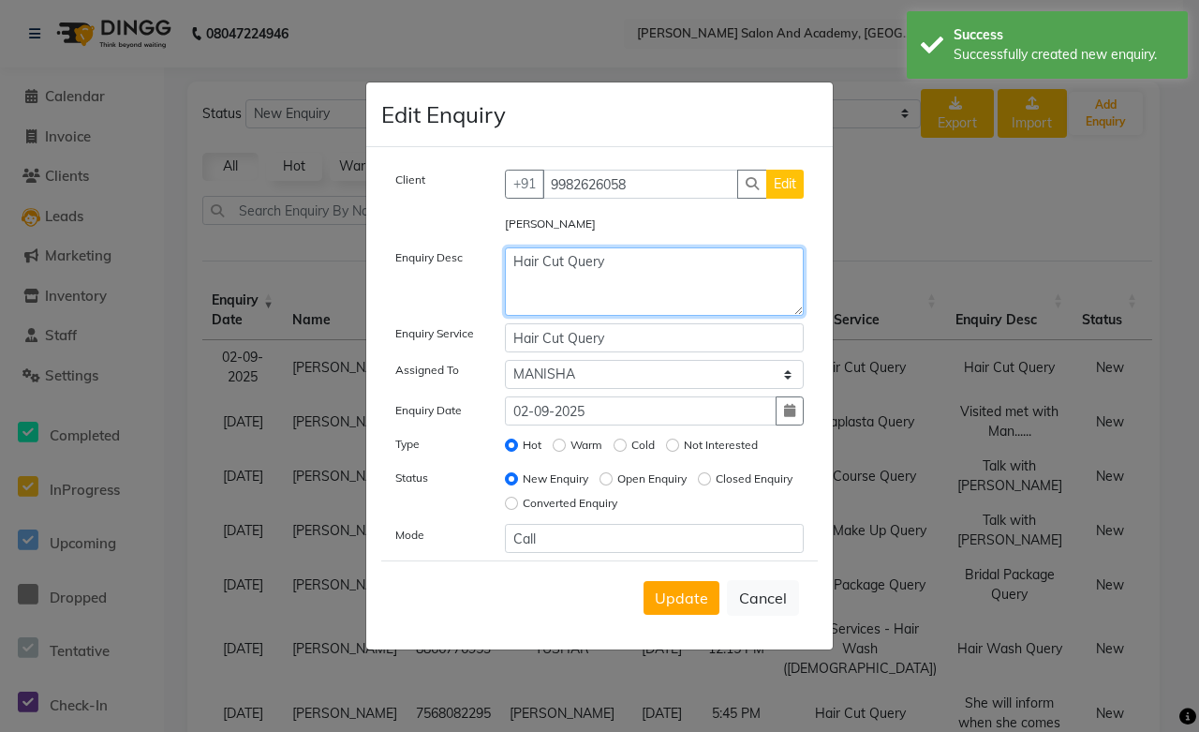
click at [609, 260] on textarea "Hair Cut Query" at bounding box center [655, 281] width 300 height 68
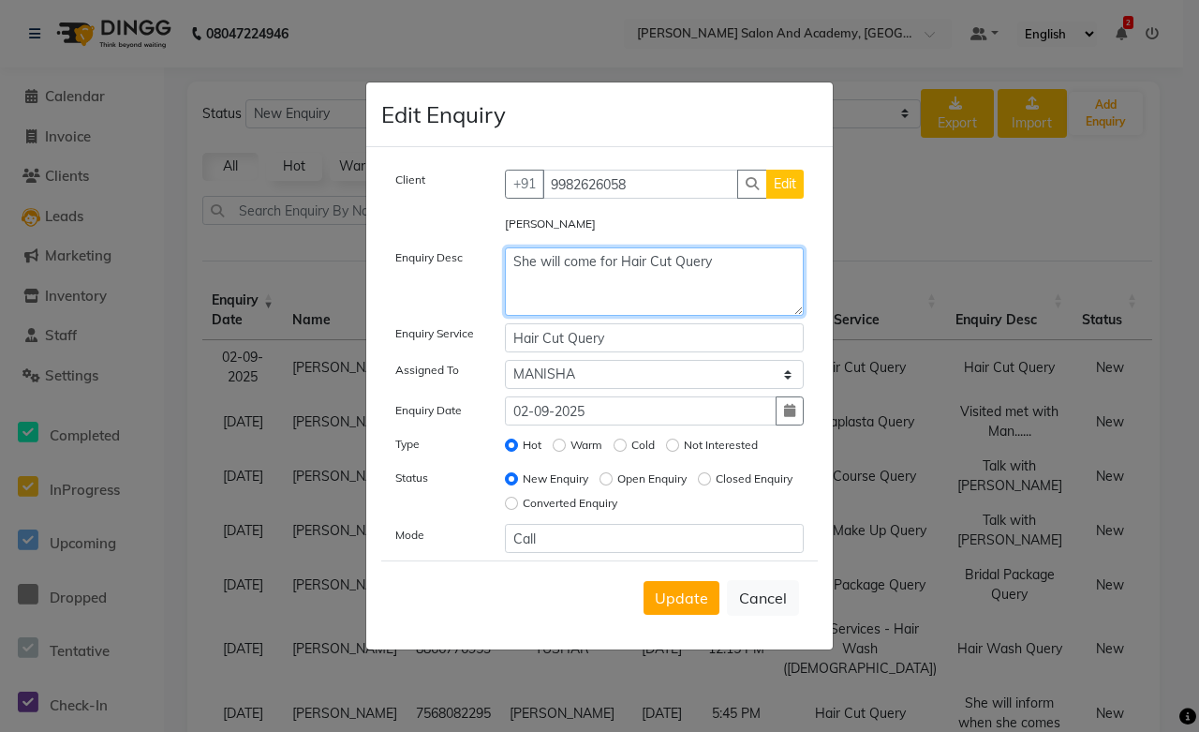
click at [716, 269] on textarea "She will come for Hair Cut Query" at bounding box center [655, 281] width 300 height 68
click at [629, 265] on textarea "She will come for Hair Cut" at bounding box center [655, 281] width 300 height 68
click at [653, 257] on textarea "She will come for hair Cut" at bounding box center [655, 281] width 300 height 68
click at [675, 273] on textarea "She will come for hair cut" at bounding box center [655, 281] width 300 height 68
click at [670, 259] on textarea "She will come for hair cut ()" at bounding box center [655, 281] width 300 height 68
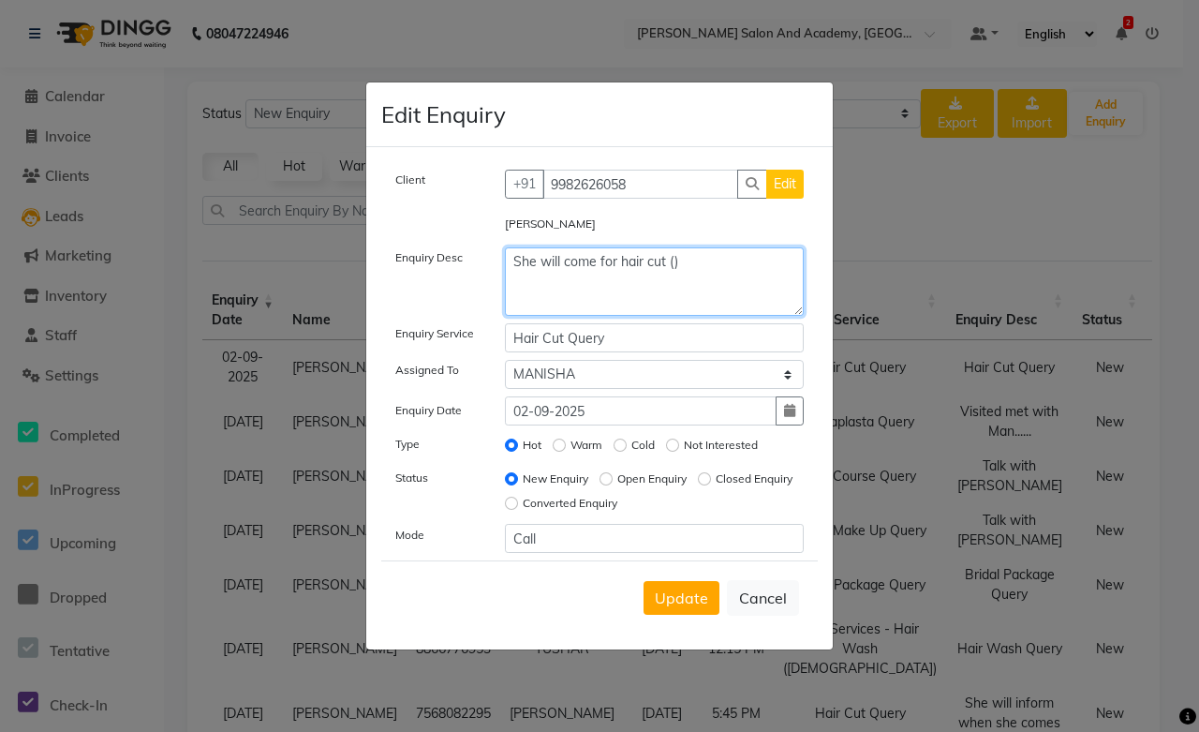
click at [672, 254] on textarea "She will come for hair cut ()" at bounding box center [655, 281] width 300 height 68
click at [750, 264] on textarea "She will come for hair cut (Price 350 to 500 700 & onwords)" at bounding box center [655, 281] width 300 height 68
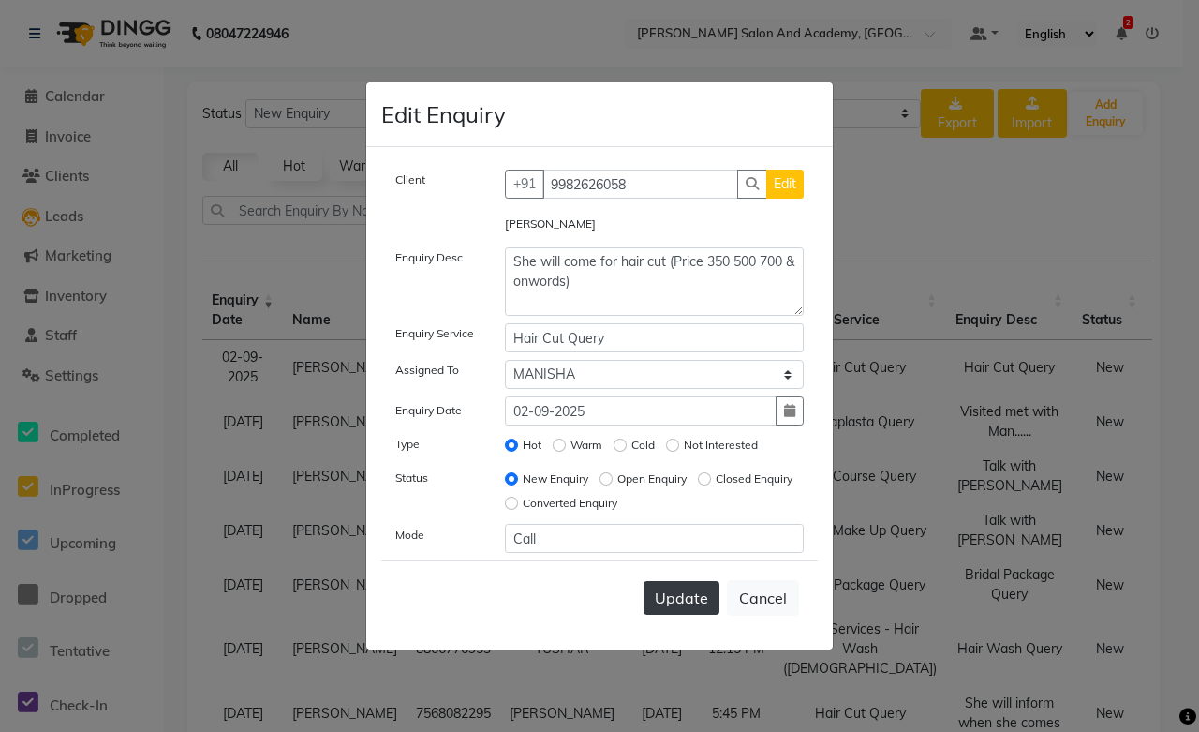
click at [662, 604] on span "Update" at bounding box center [681, 597] width 53 height 19
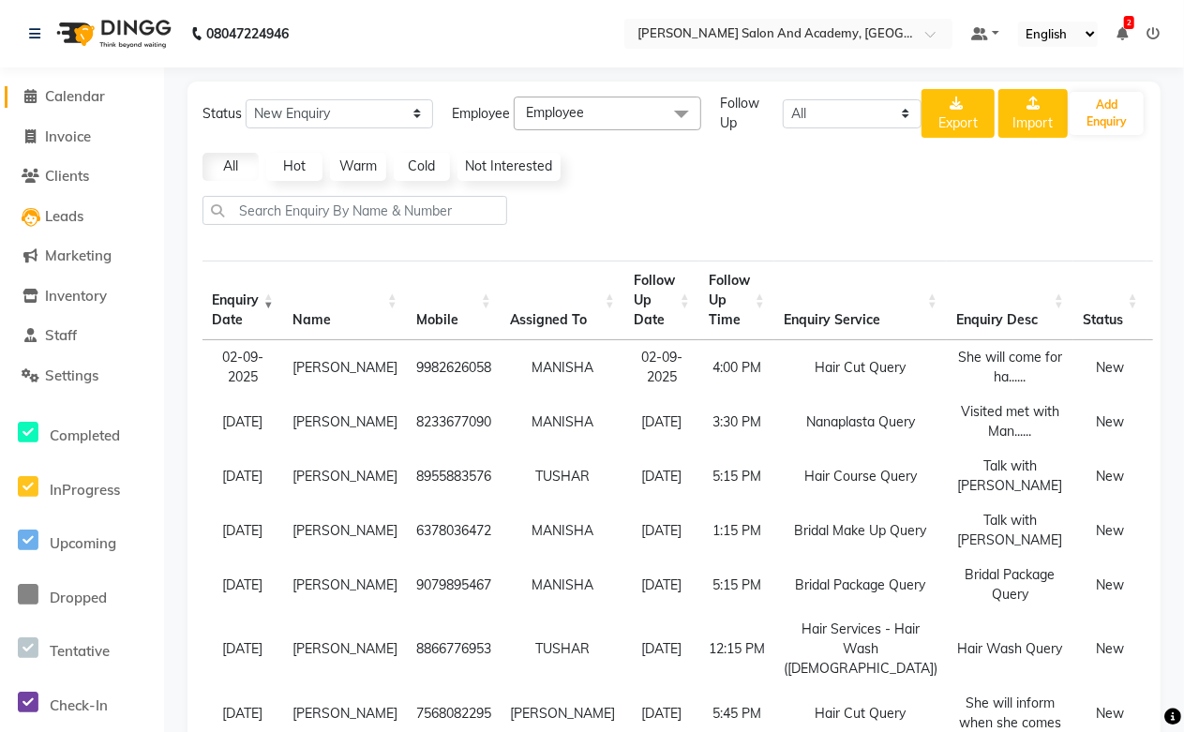
click at [70, 96] on span "Calendar" at bounding box center [75, 96] width 60 height 18
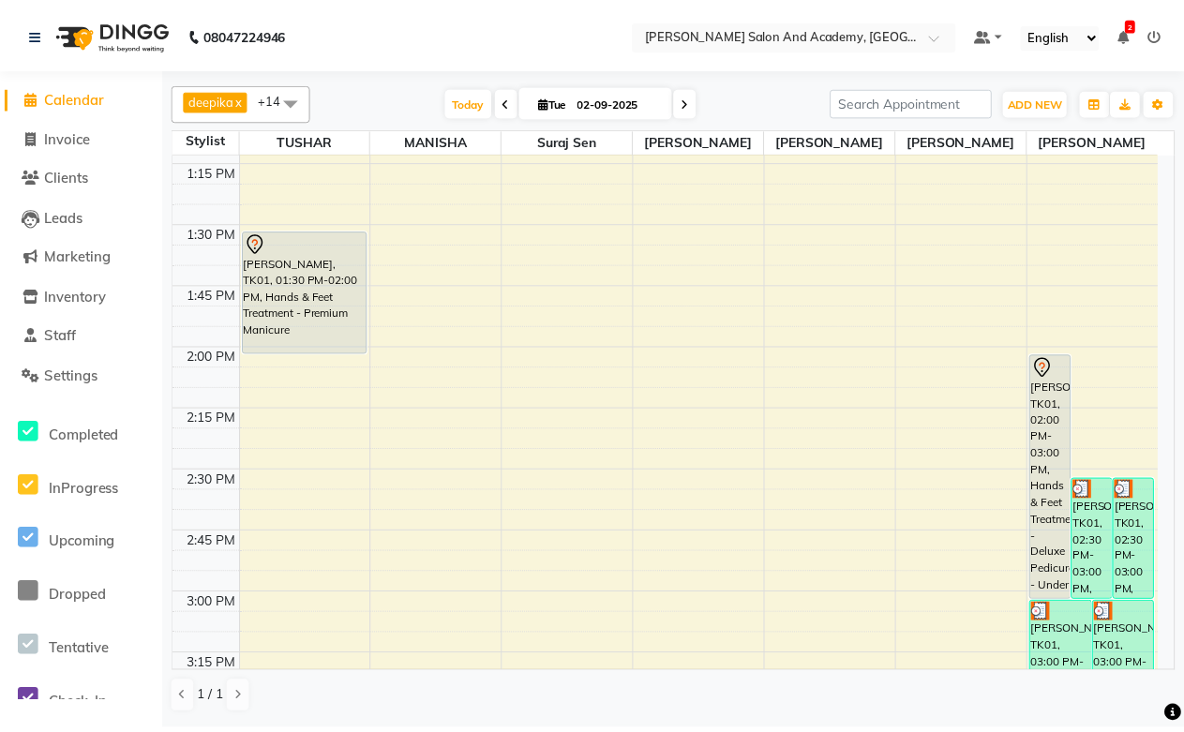
scroll to position [1665, 0]
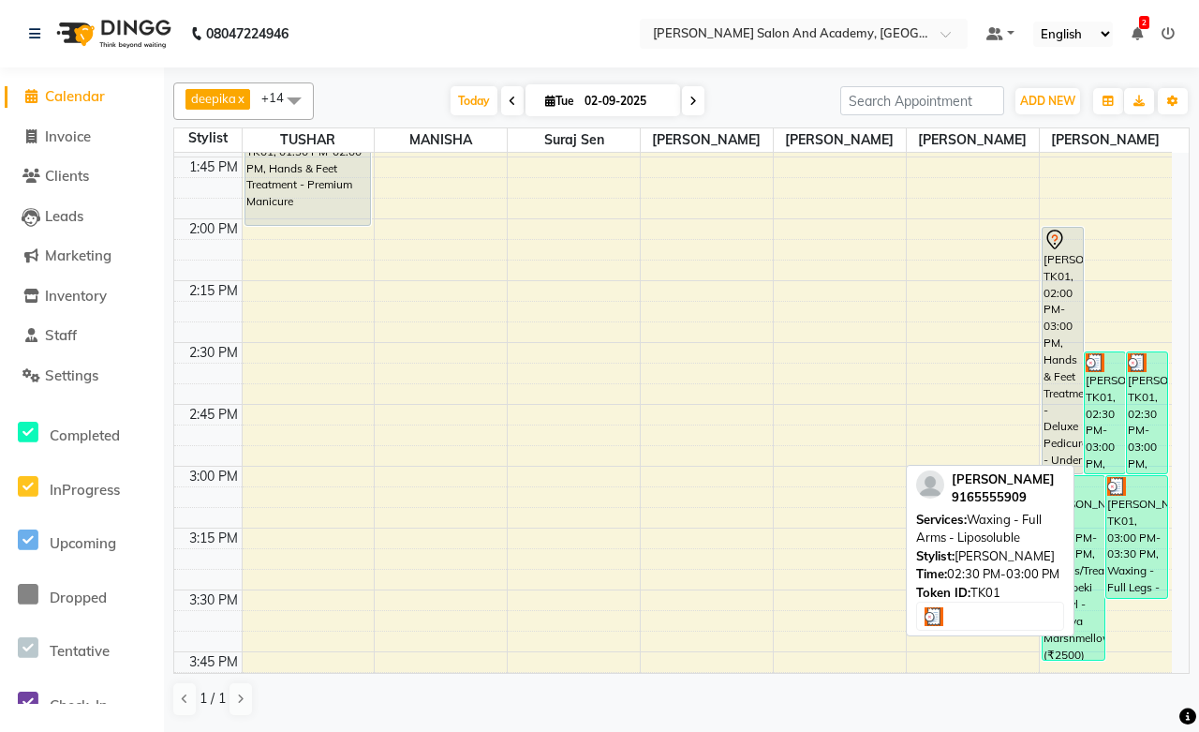
click at [1096, 441] on div "[PERSON_NAME], TK01, 02:30 PM-03:00 PM, Waxing - Full Arms - Liposoluble" at bounding box center [1105, 412] width 40 height 121
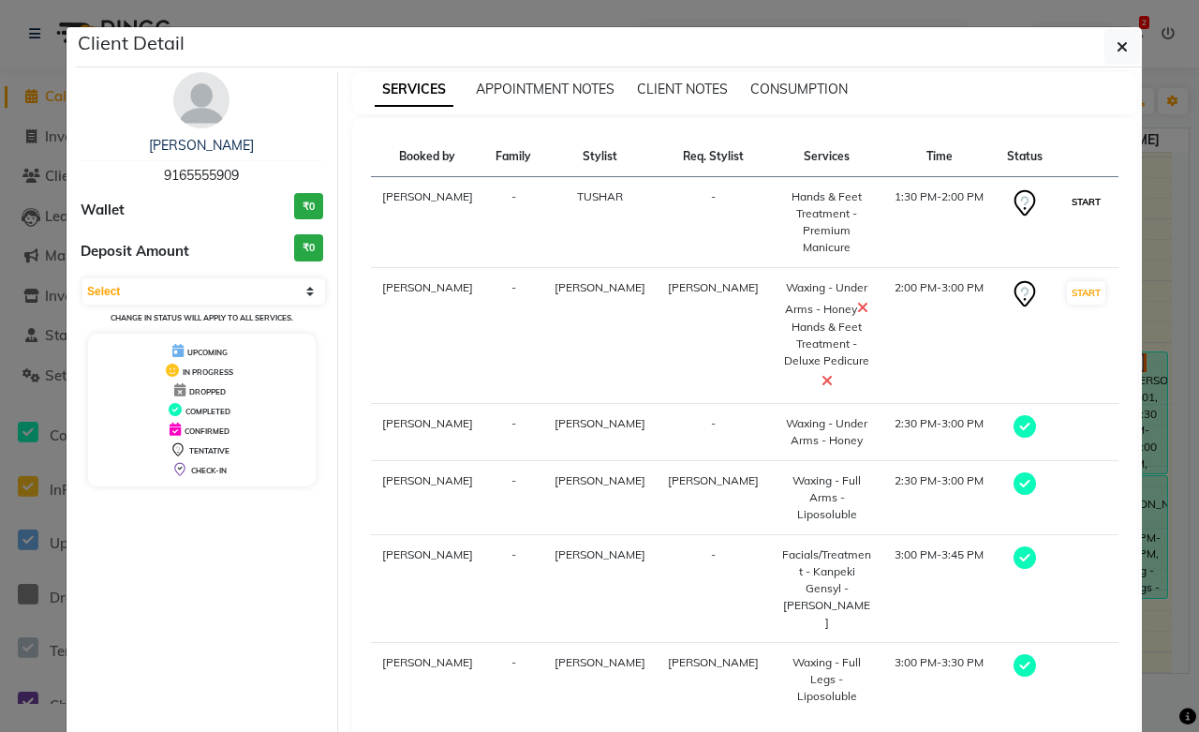
click at [1075, 211] on button "START" at bounding box center [1086, 201] width 38 height 23
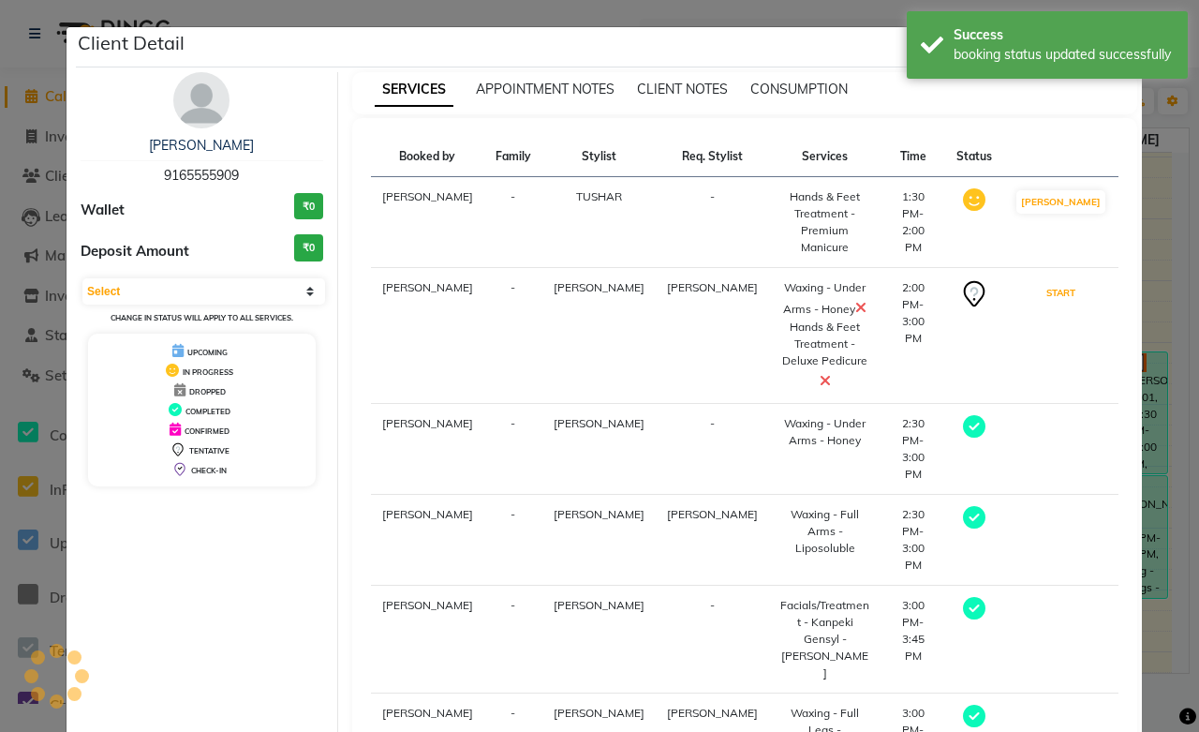
click at [1075, 281] on button "START" at bounding box center [1061, 292] width 38 height 23
click at [1034, 281] on button "[PERSON_NAME]" at bounding box center [1061, 292] width 89 height 23
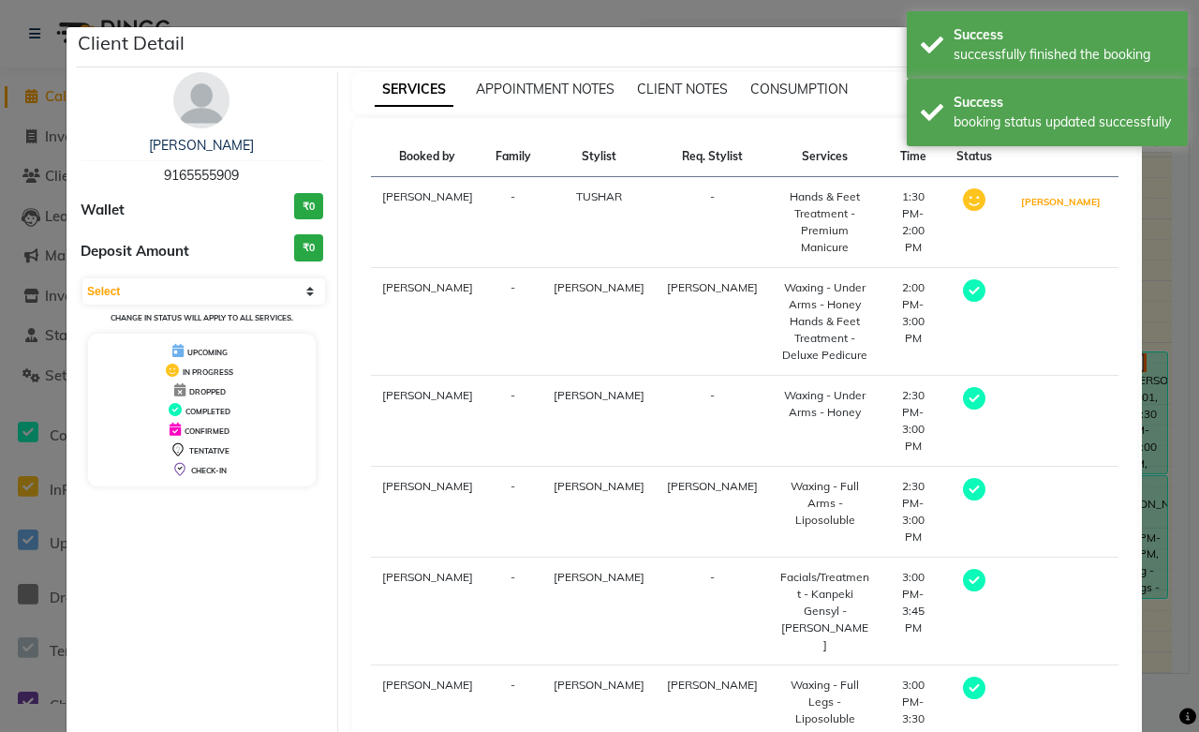
click at [1037, 202] on button "[PERSON_NAME]" at bounding box center [1061, 201] width 89 height 23
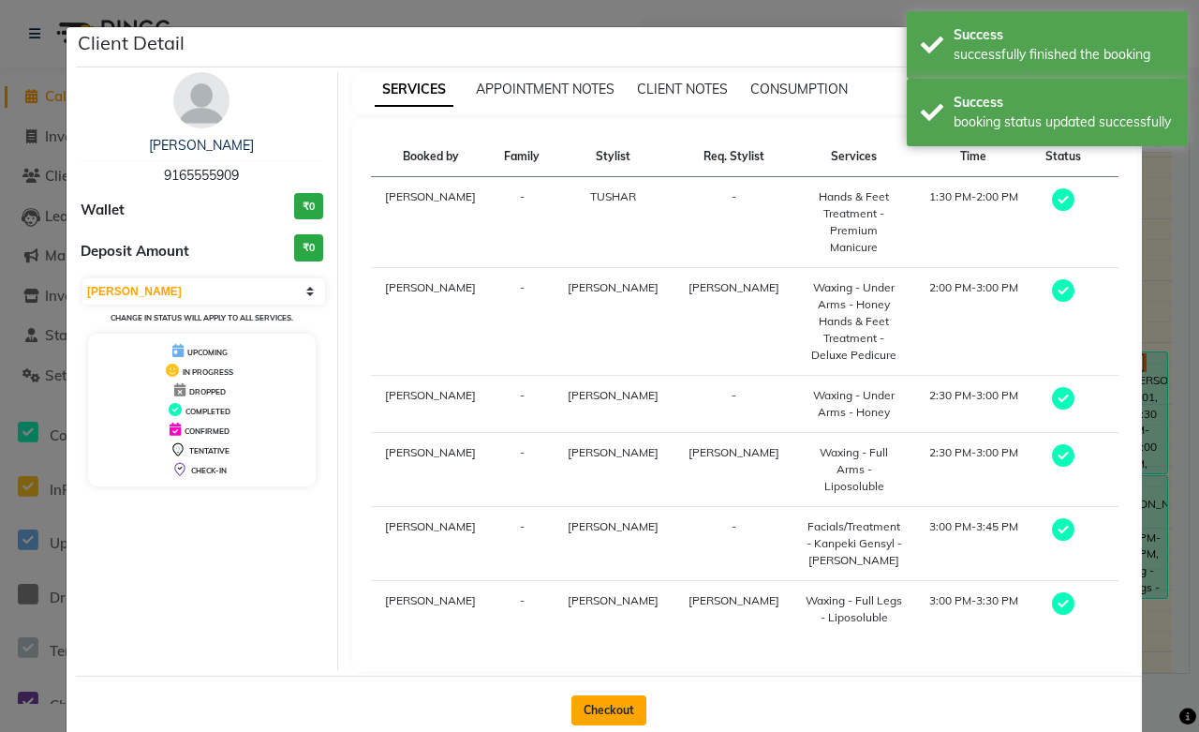
click at [609, 695] on button "Checkout" at bounding box center [609, 710] width 75 height 30
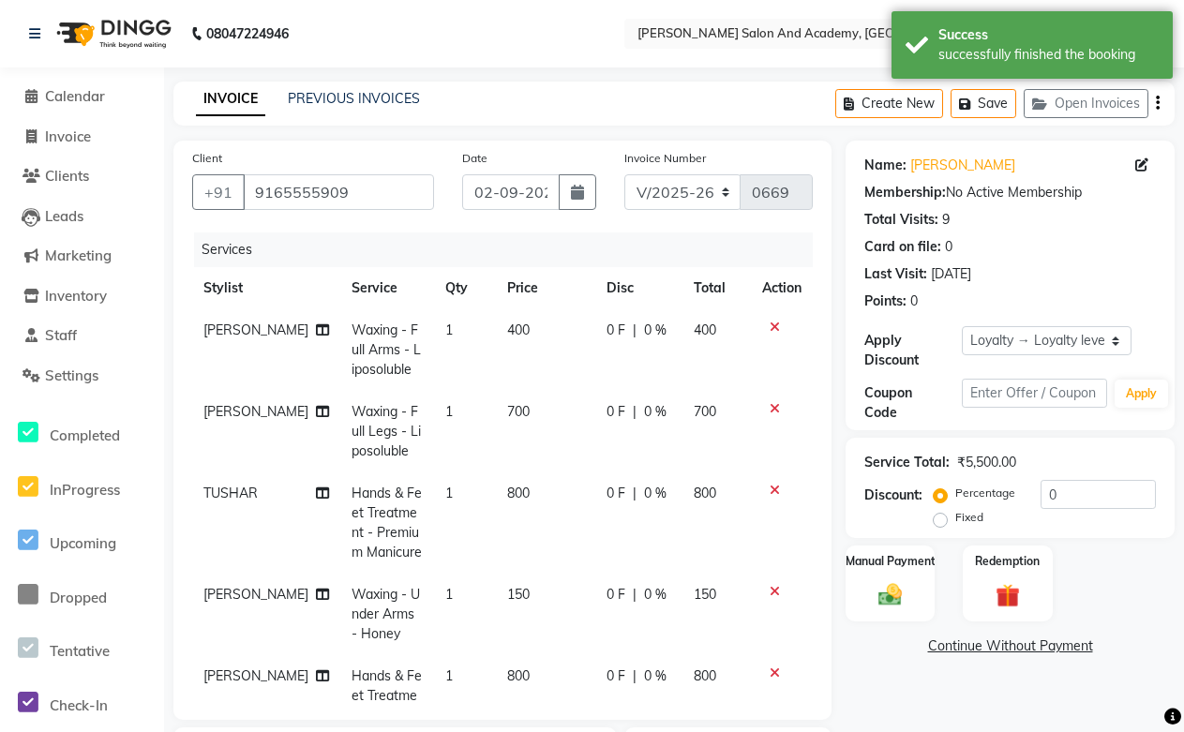
select select "6453"
select select "service"
select select "88354"
select select "1: Object"
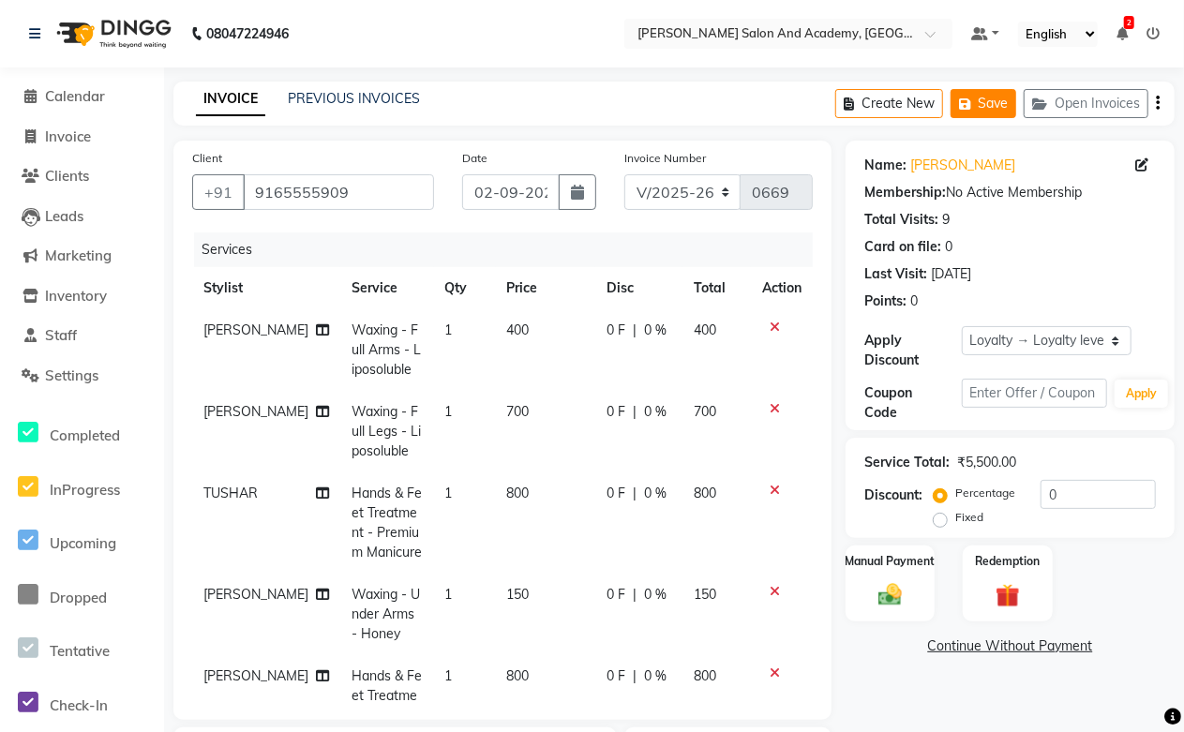
click at [980, 114] on button "Save" at bounding box center [983, 103] width 66 height 29
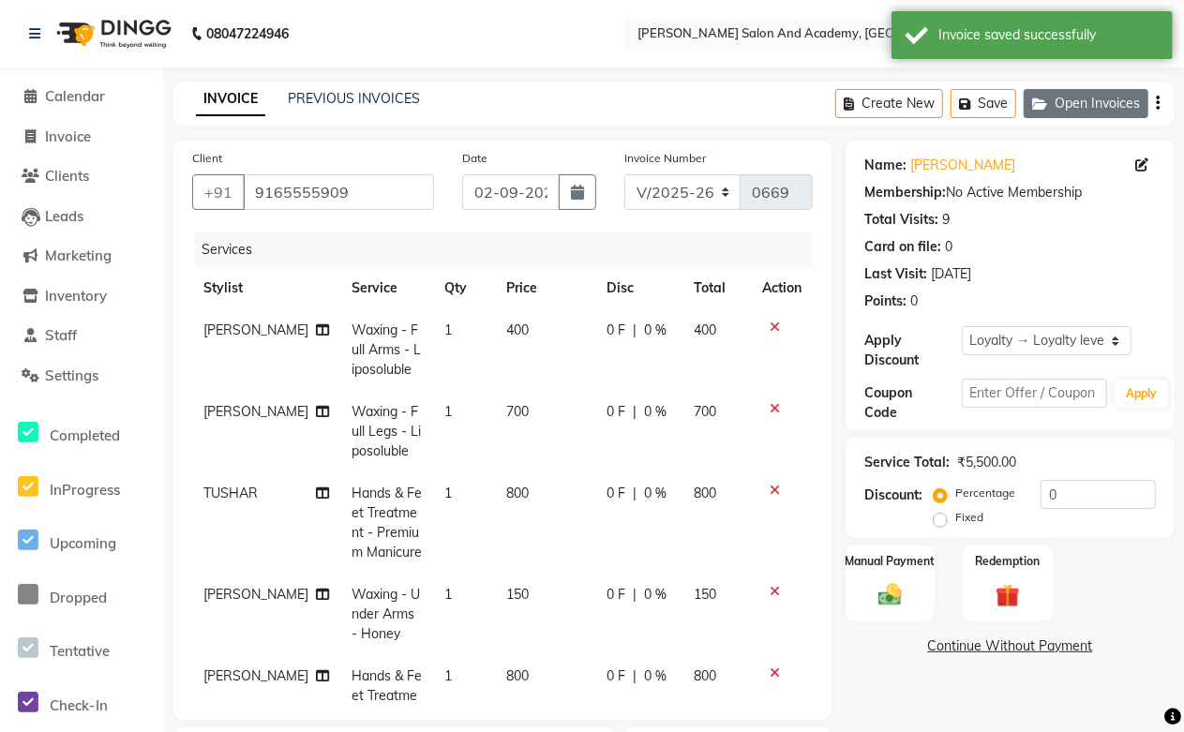
click at [1072, 101] on button "Open Invoices" at bounding box center [1085, 103] width 125 height 29
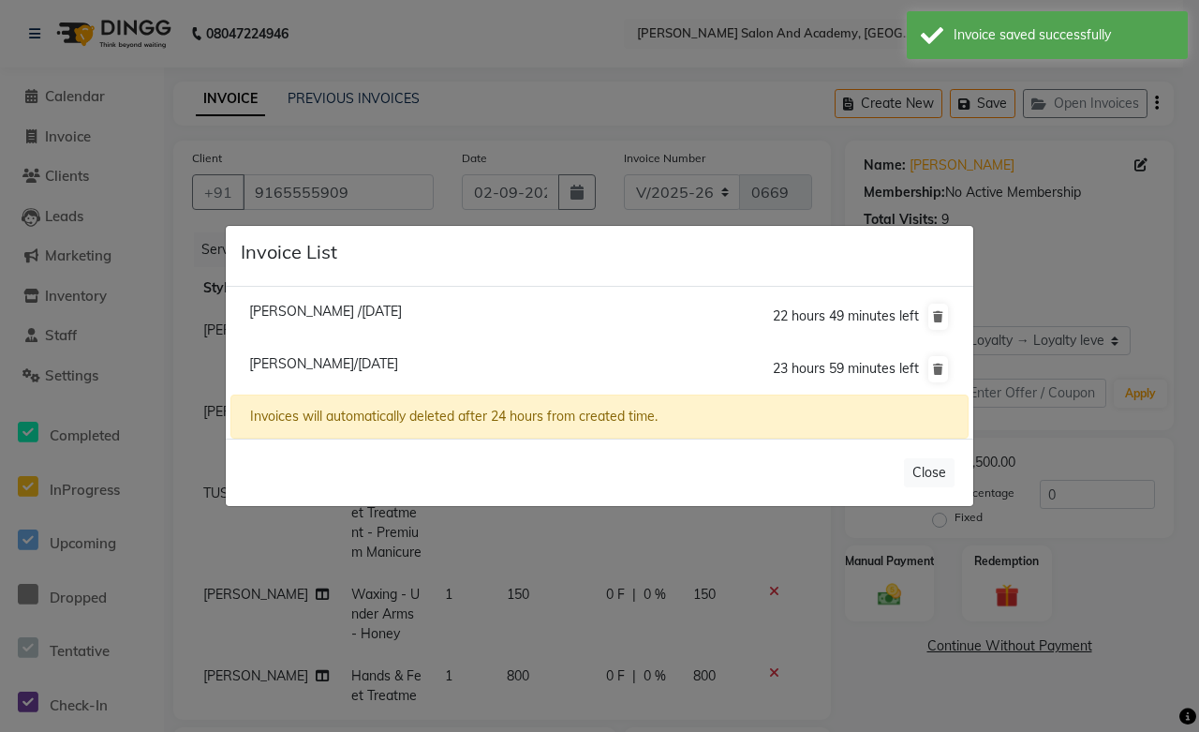
click at [294, 363] on span "Ayushi Singh/02 September 2025" at bounding box center [323, 363] width 149 height 17
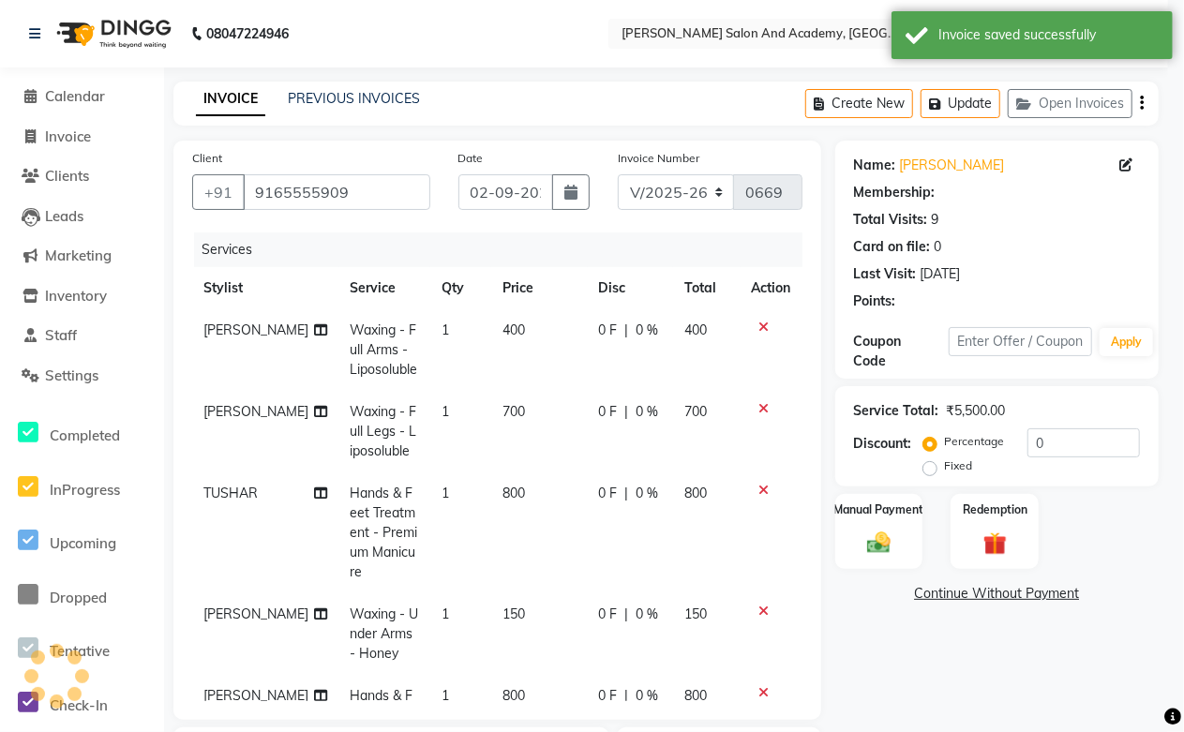
select select "1: Object"
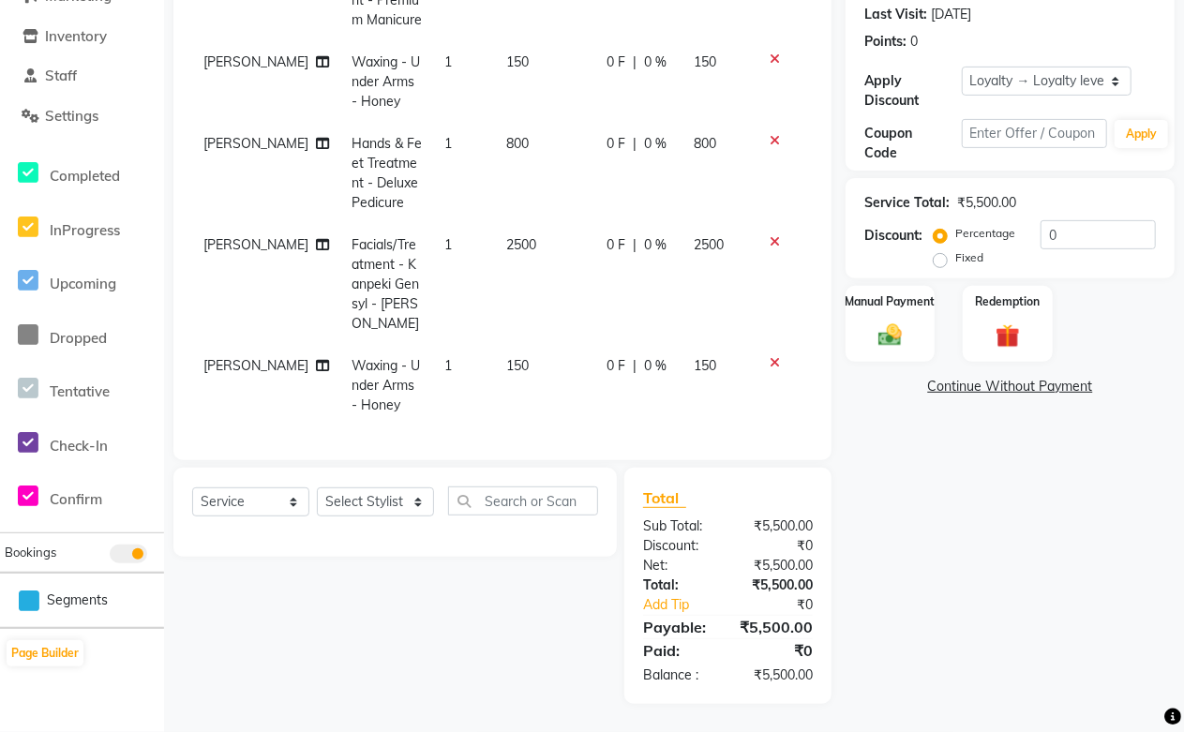
scroll to position [288, 0]
click at [769, 356] on icon at bounding box center [774, 362] width 10 height 13
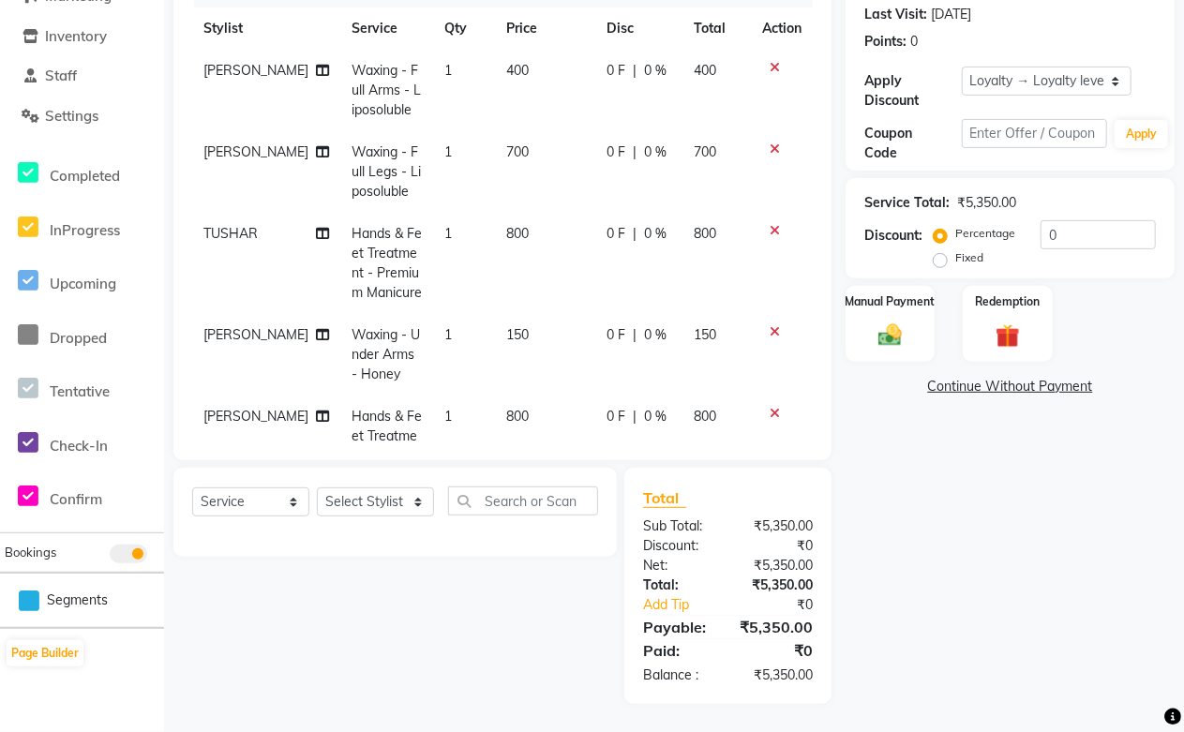
scroll to position [0, 0]
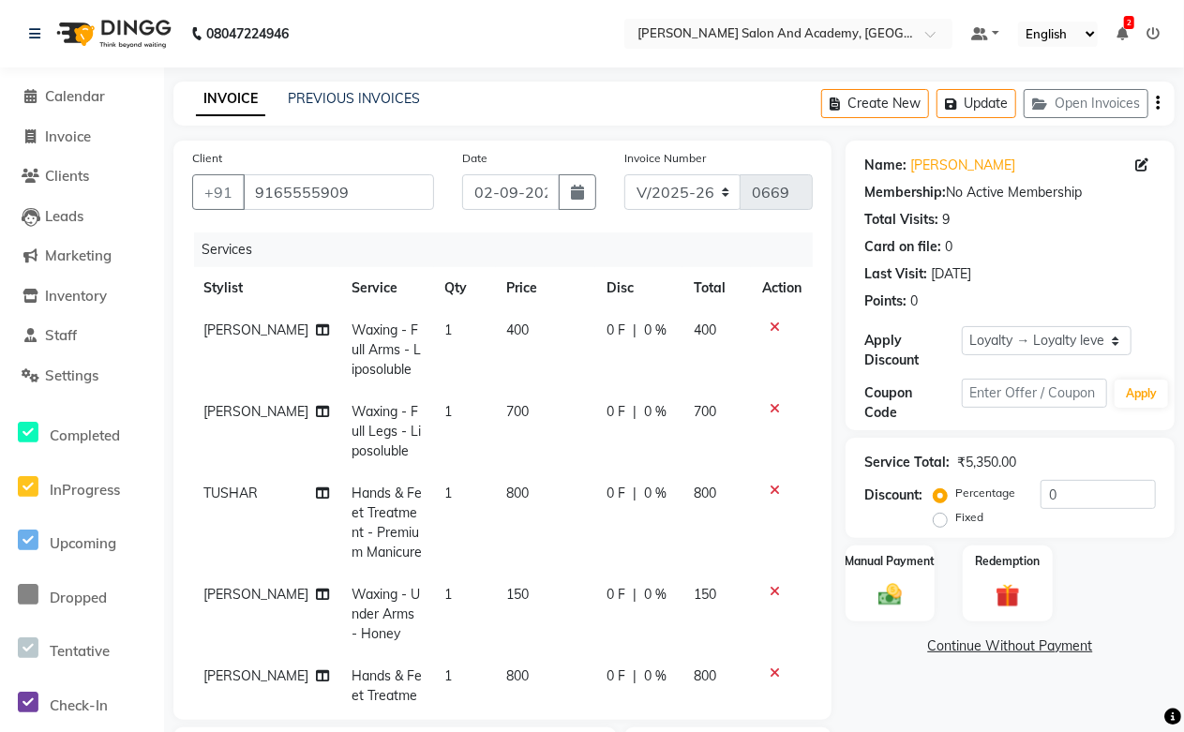
click at [769, 324] on icon at bounding box center [774, 326] width 10 height 13
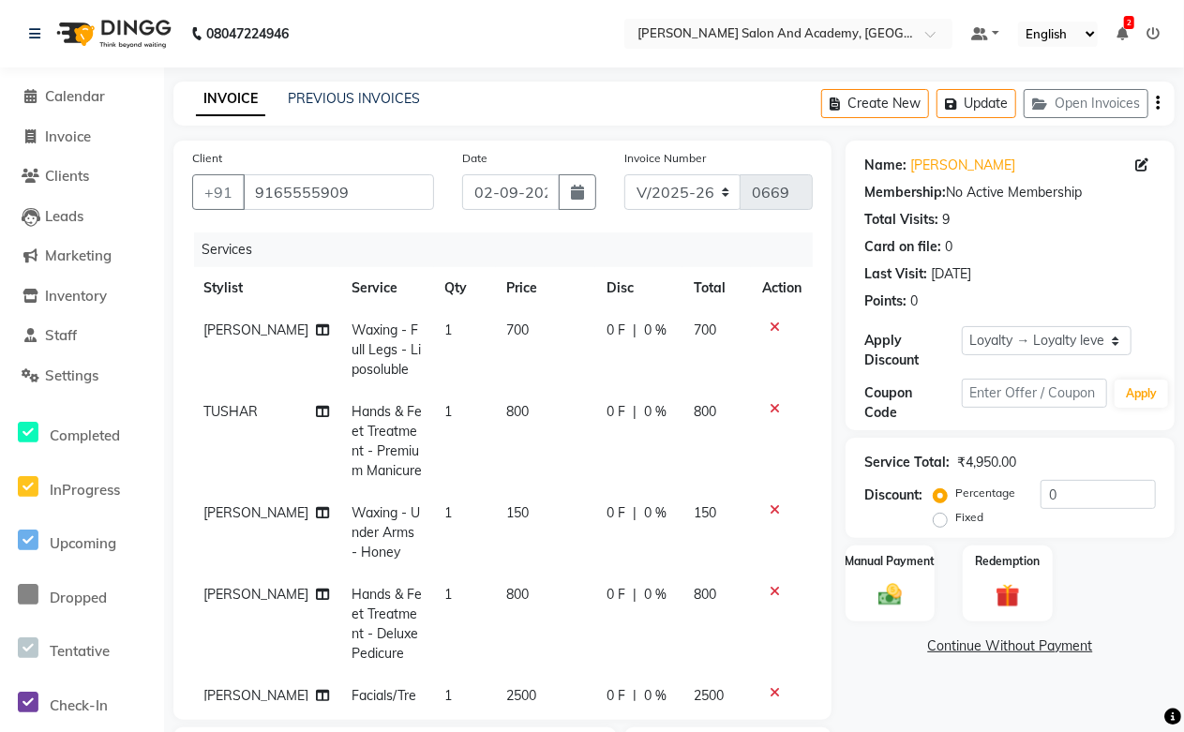
click at [769, 322] on icon at bounding box center [774, 326] width 10 height 13
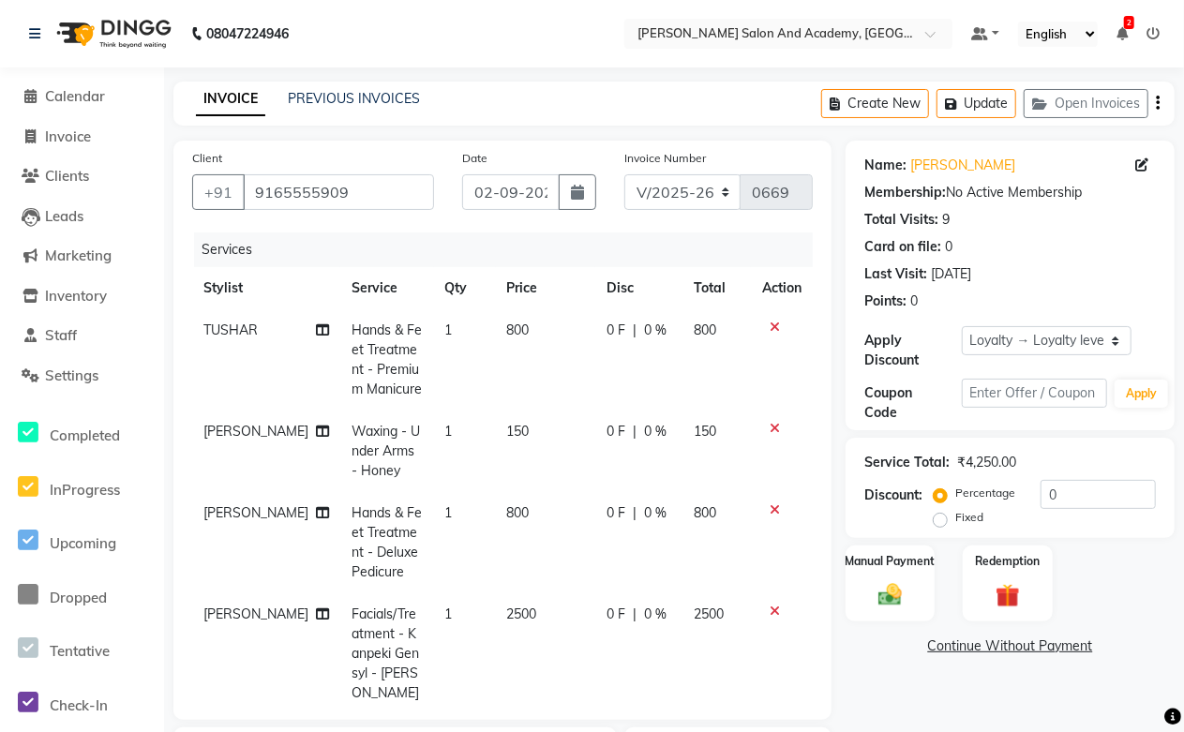
click at [769, 330] on icon at bounding box center [774, 326] width 10 height 13
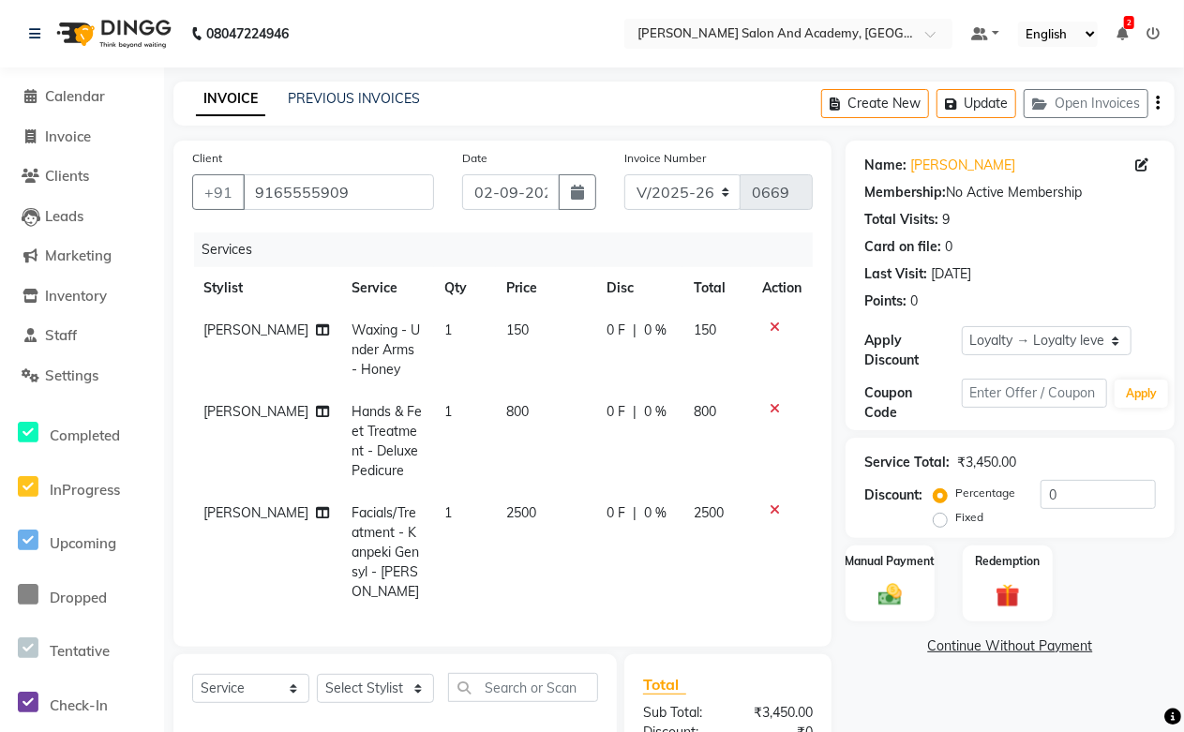
click at [771, 324] on icon at bounding box center [774, 326] width 10 height 13
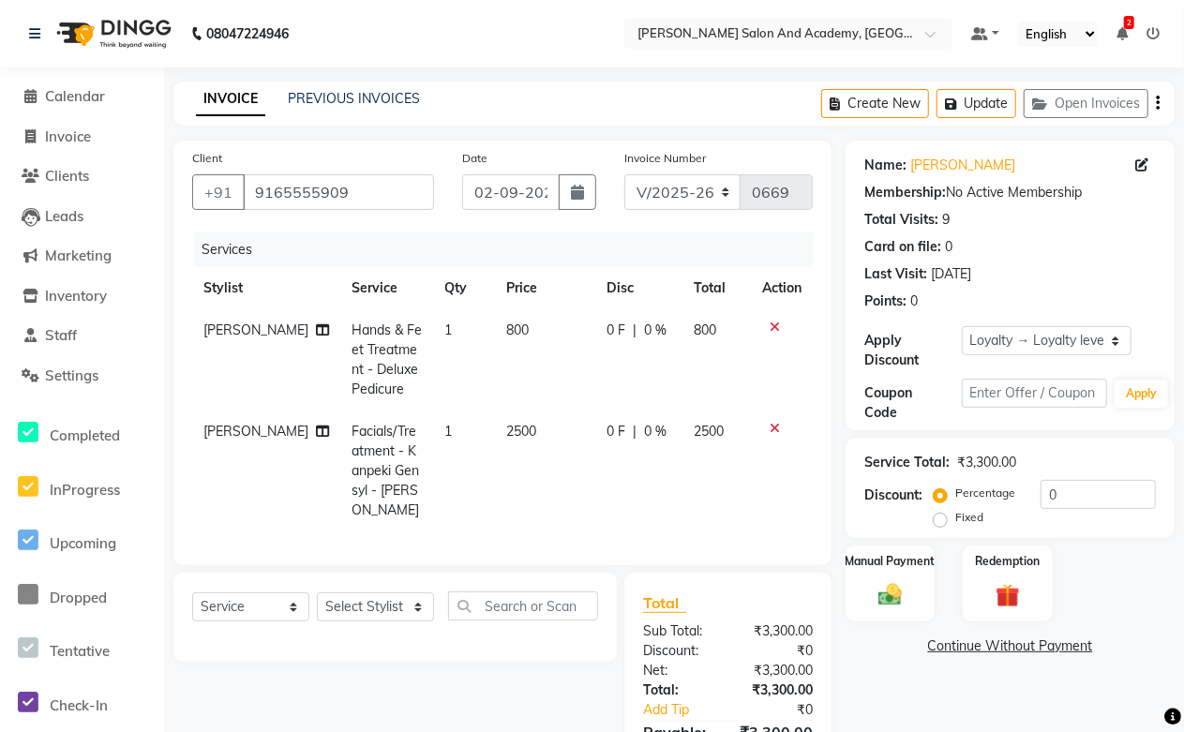
click at [771, 329] on icon at bounding box center [774, 326] width 10 height 13
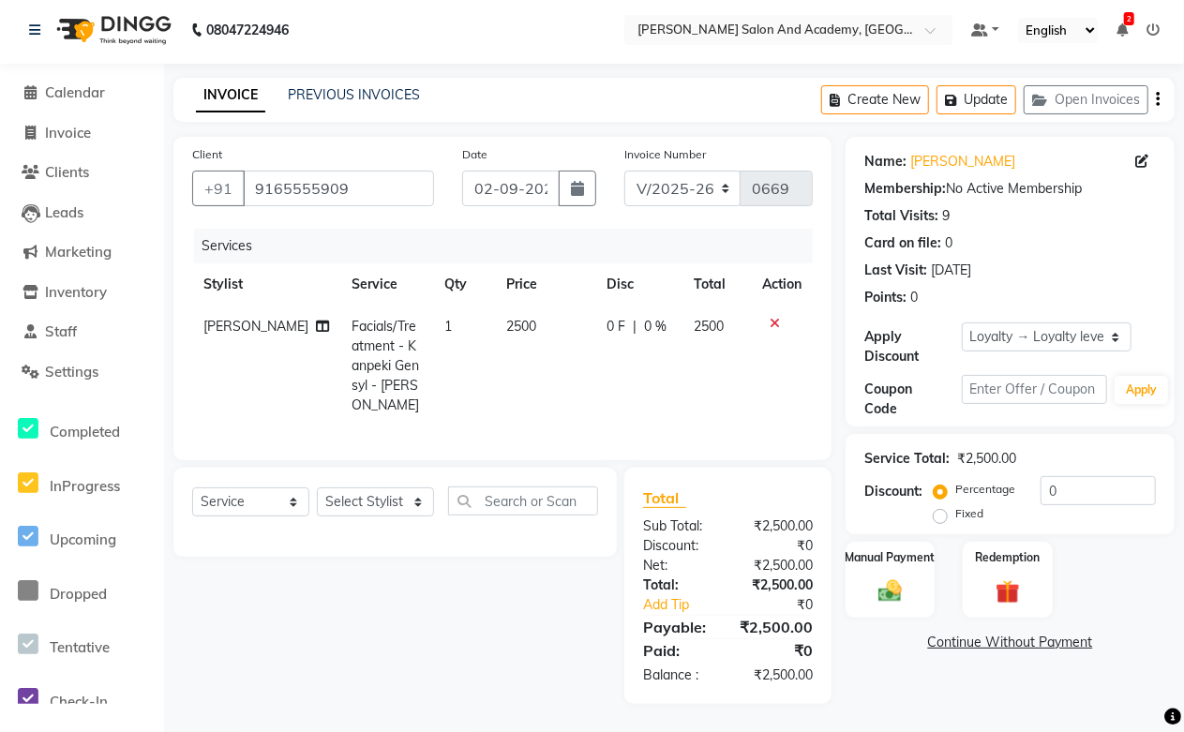
scroll to position [20, 0]
click at [229, 510] on select "Select Service Product Membership Package Voucher Prepaid Gift Card" at bounding box center [250, 501] width 117 height 29
click at [192, 487] on select "Select Service Product Membership Package Voucher Prepaid Gift Card" at bounding box center [250, 501] width 117 height 29
click at [375, 499] on select "Select Stylist [PERSON_NAME] [PERSON_NAME] [PERSON_NAME] [PERSON_NAME] [PERSON_…" at bounding box center [375, 501] width 117 height 29
select select "88354"
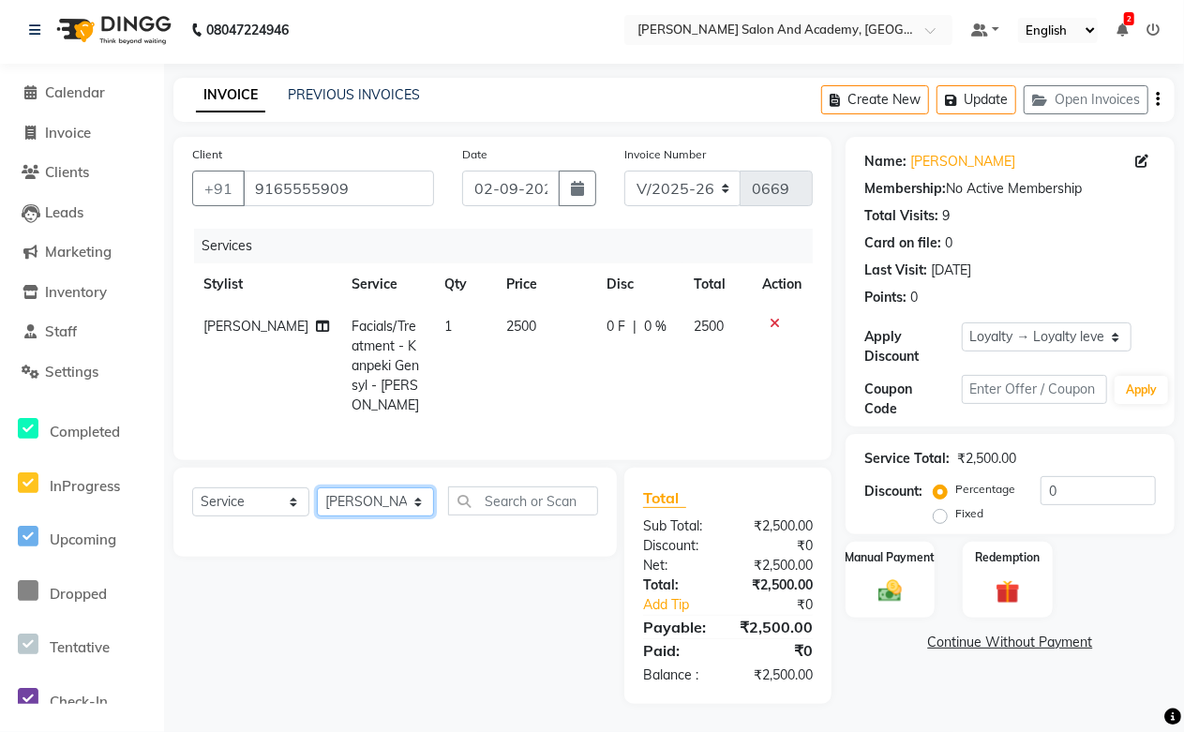
click at [317, 487] on select "Select Stylist [PERSON_NAME] [PERSON_NAME] [PERSON_NAME] [PERSON_NAME] [PERSON_…" at bounding box center [375, 501] width 117 height 29
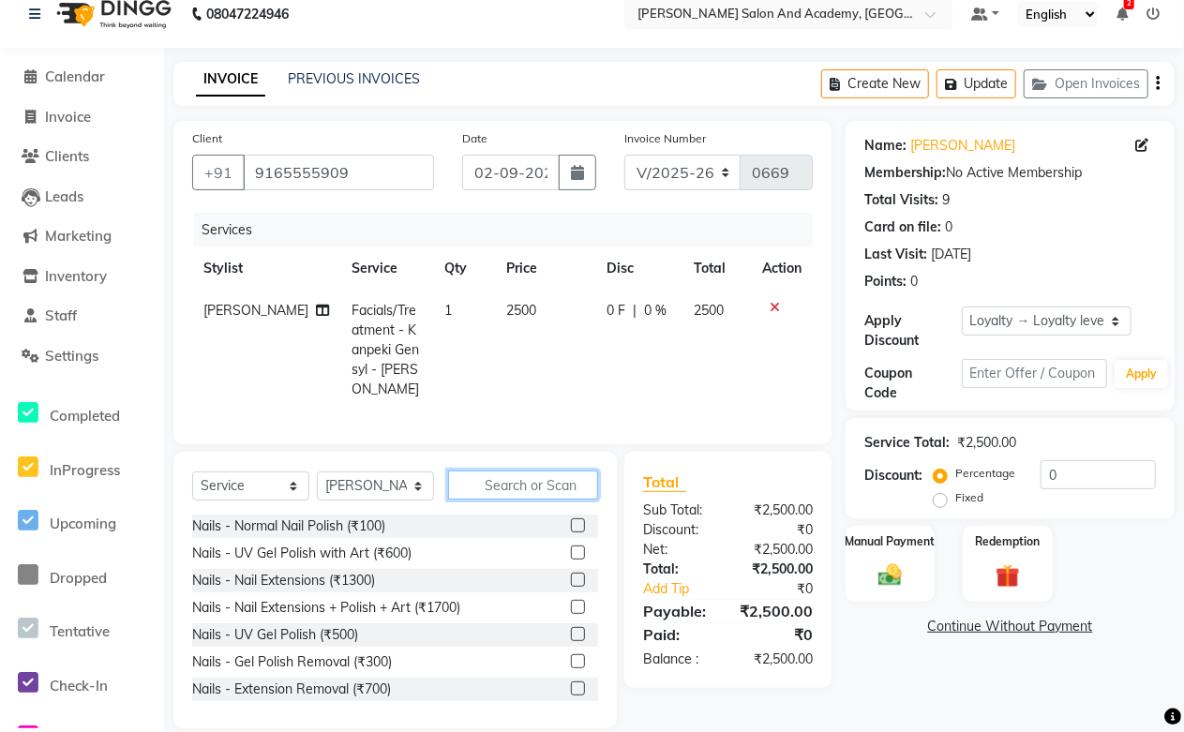
click at [502, 484] on input "text" at bounding box center [523, 484] width 150 height 29
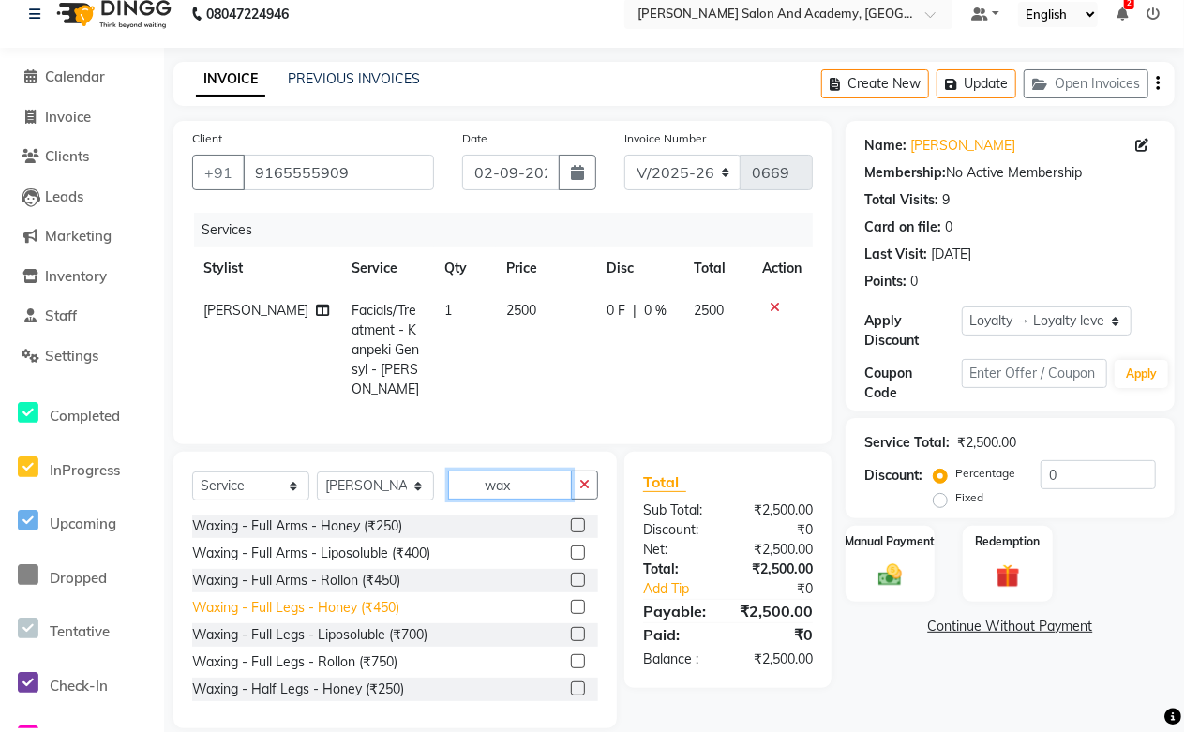
type input "wax"
click at [382, 618] on div "Waxing - Full Legs - Honey (₹450)" at bounding box center [295, 608] width 207 height 20
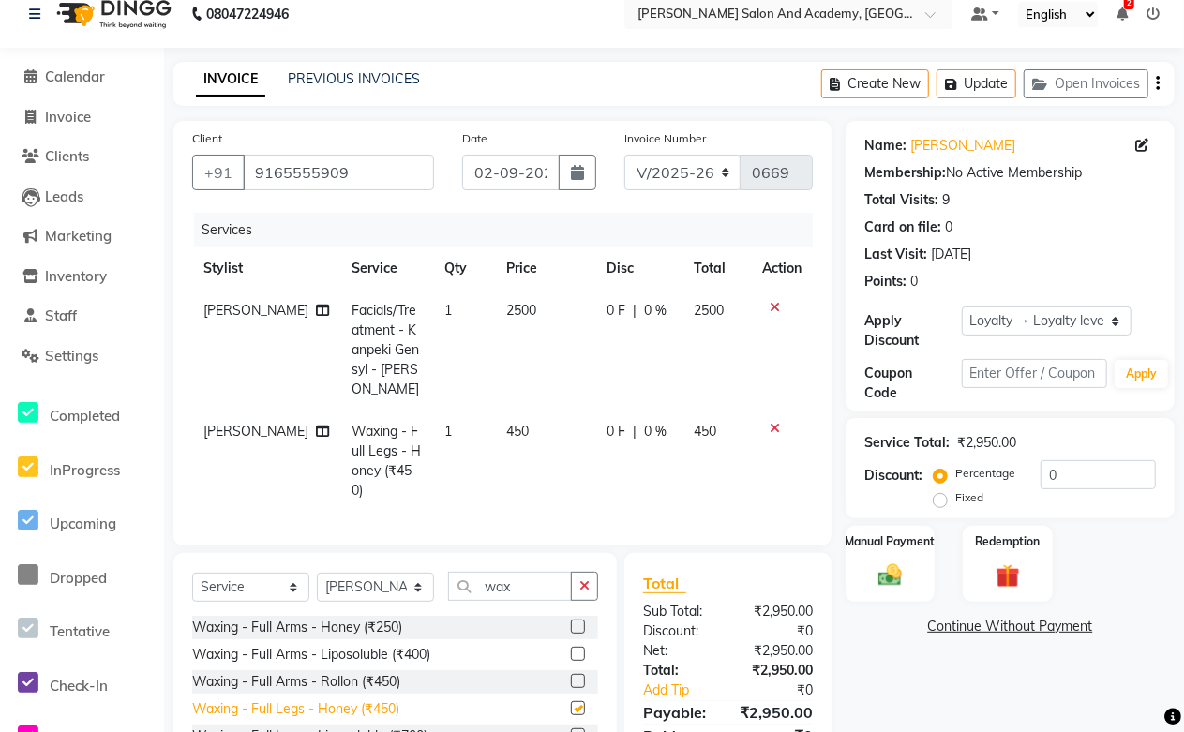
checkbox input "false"
click at [372, 629] on div "Waxing - Full Arms - Honey (₹250)" at bounding box center [297, 628] width 210 height 20
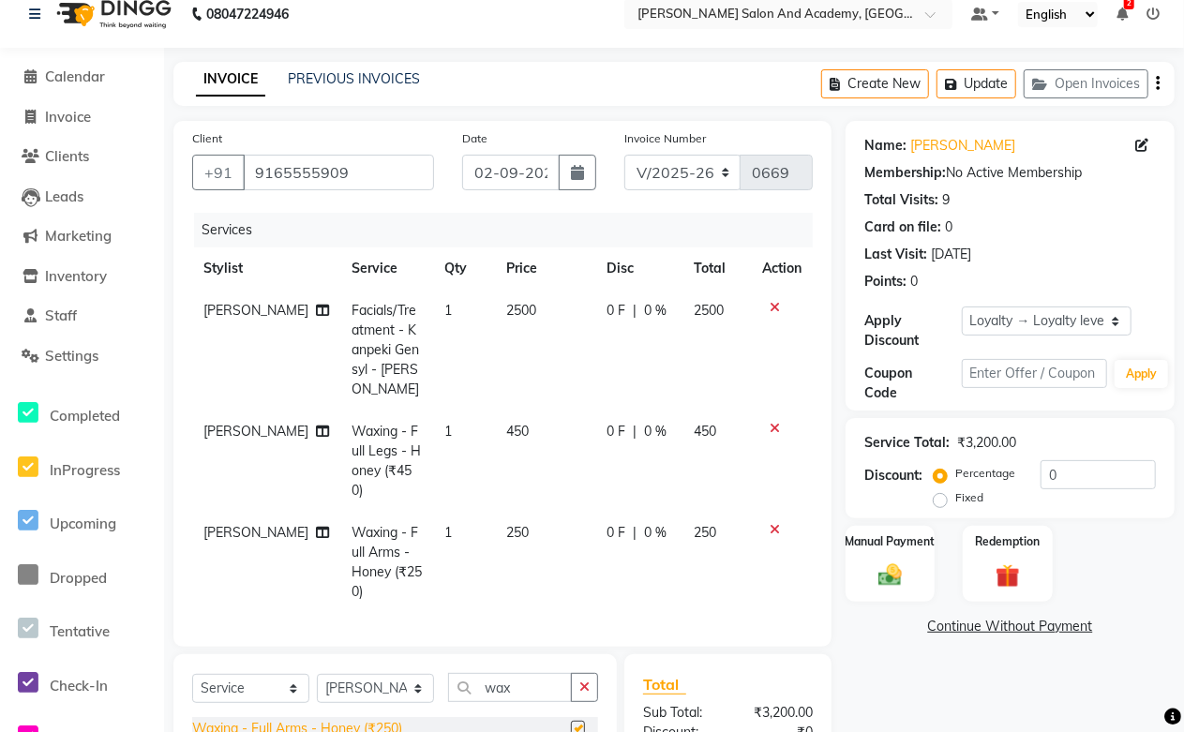
checkbox input "false"
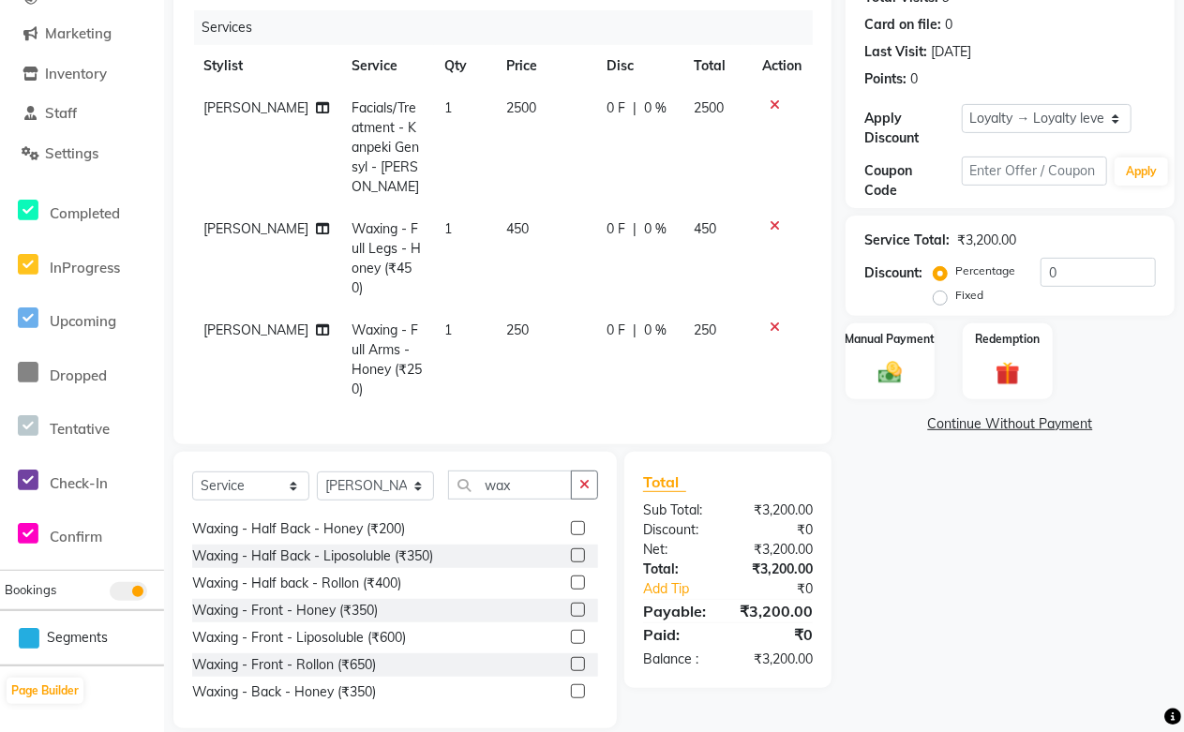
scroll to position [301, 0]
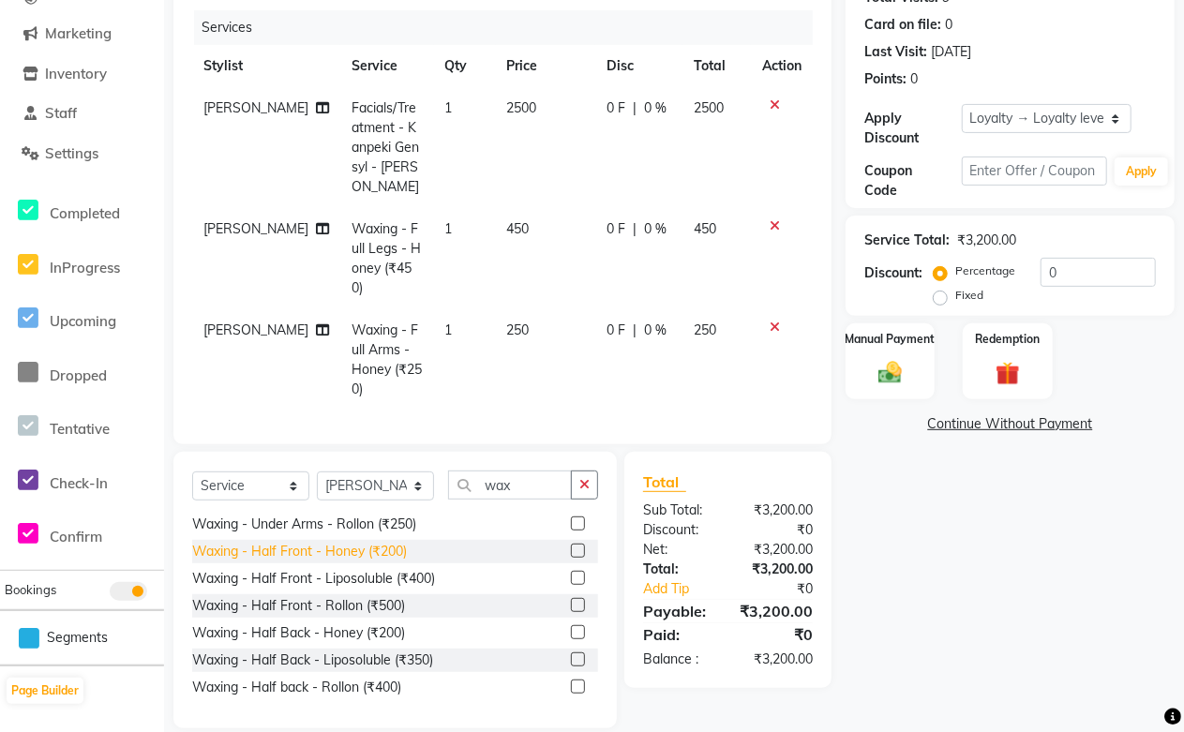
click at [380, 542] on div "Waxing - Half Front - Honey (₹200)" at bounding box center [299, 552] width 215 height 20
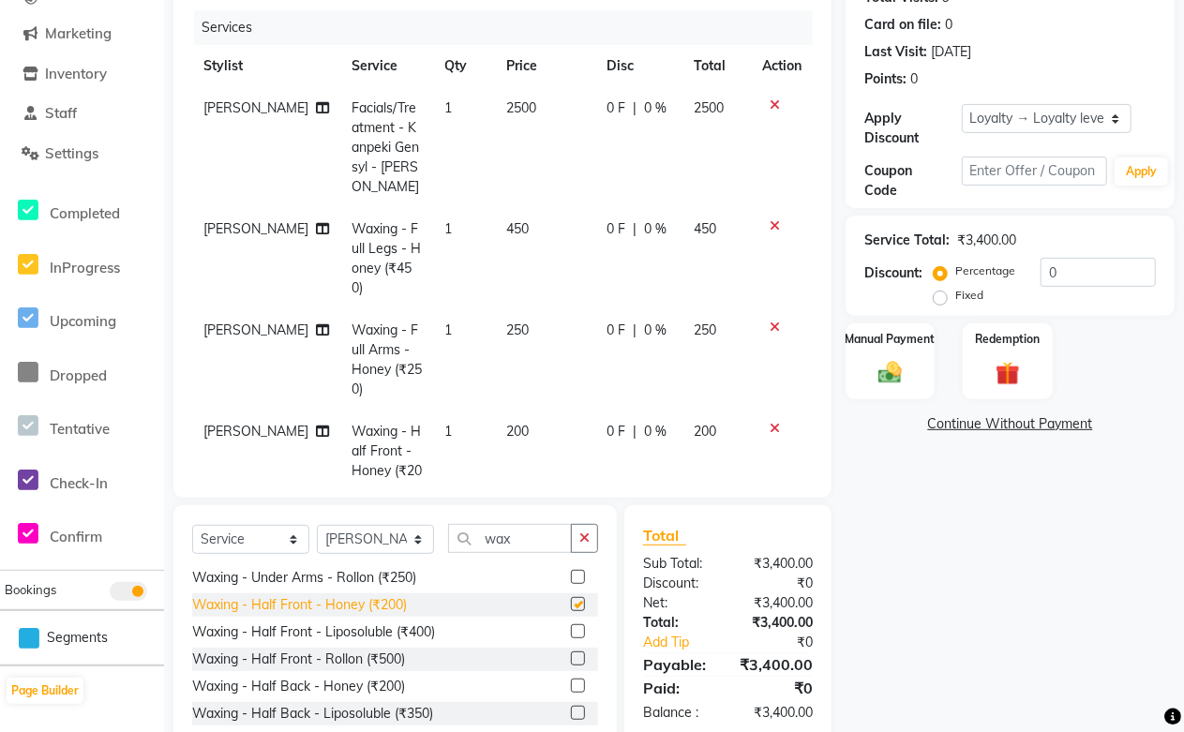
checkbox input "false"
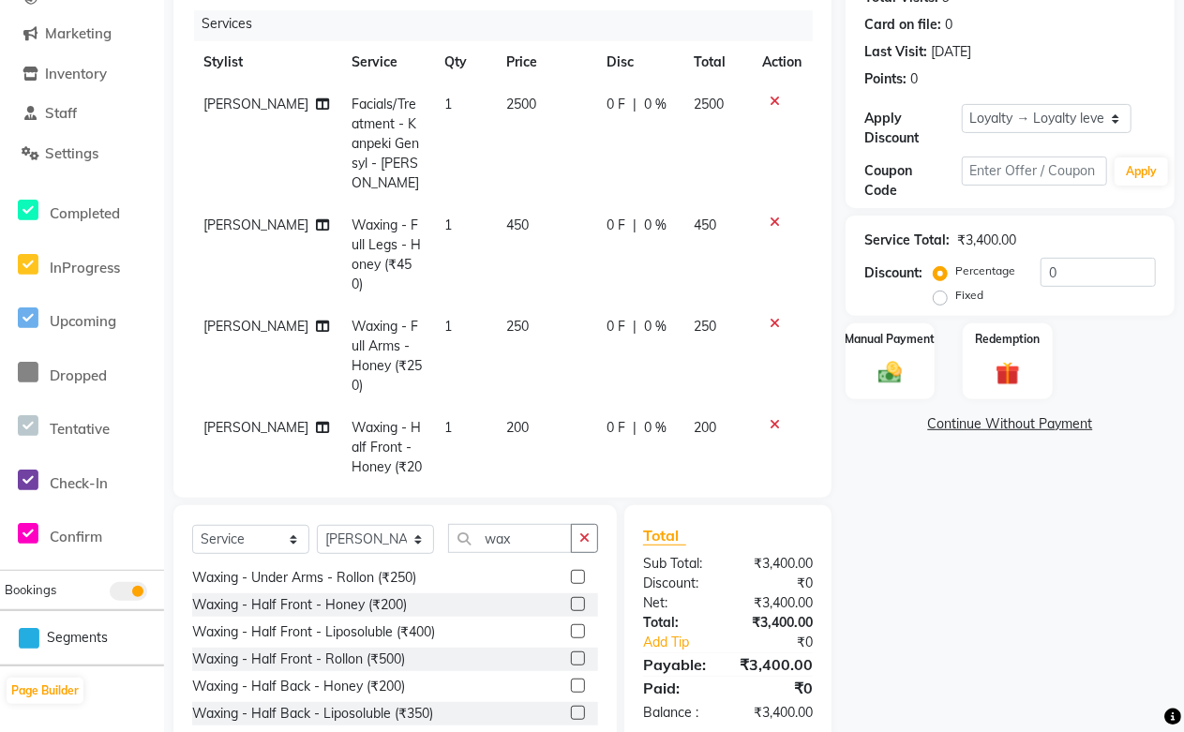
scroll to position [300, 0]
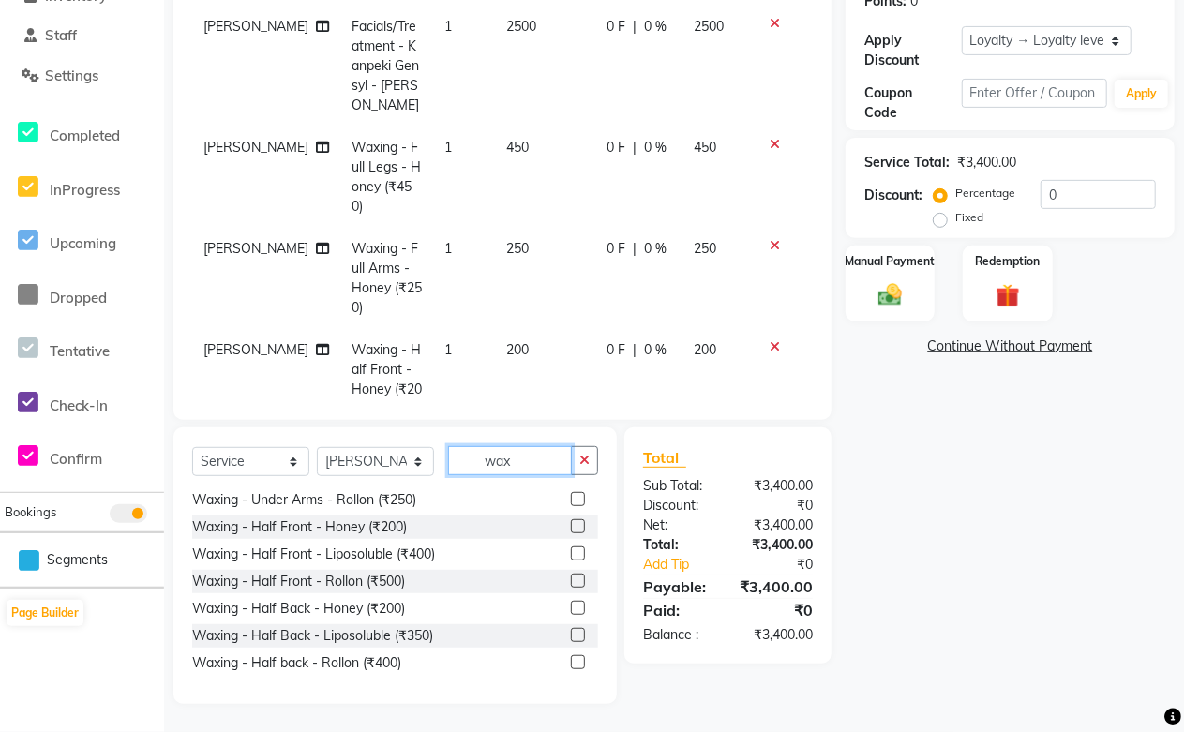
click at [520, 464] on input "wax" at bounding box center [510, 460] width 124 height 29
type input "w"
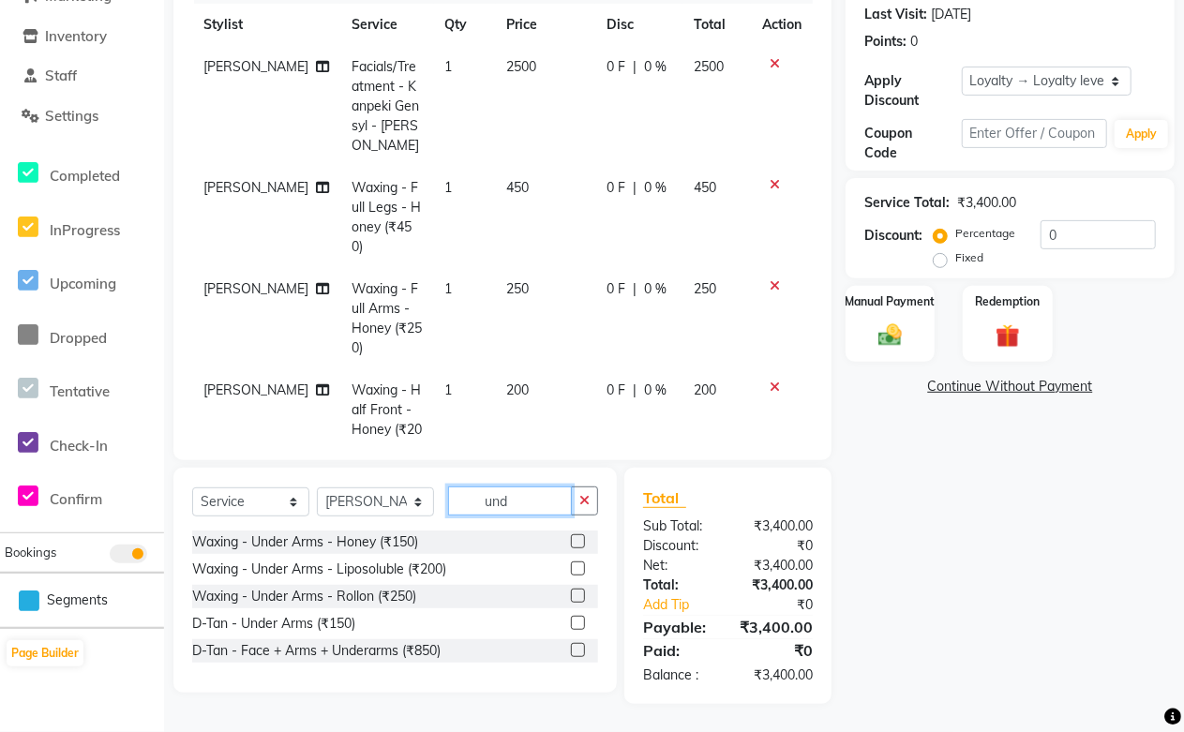
scroll to position [260, 0]
type input "under"
click at [370, 538] on div "Waxing - Under Arms - Honey (₹150)" at bounding box center [305, 542] width 226 height 20
checkbox input "false"
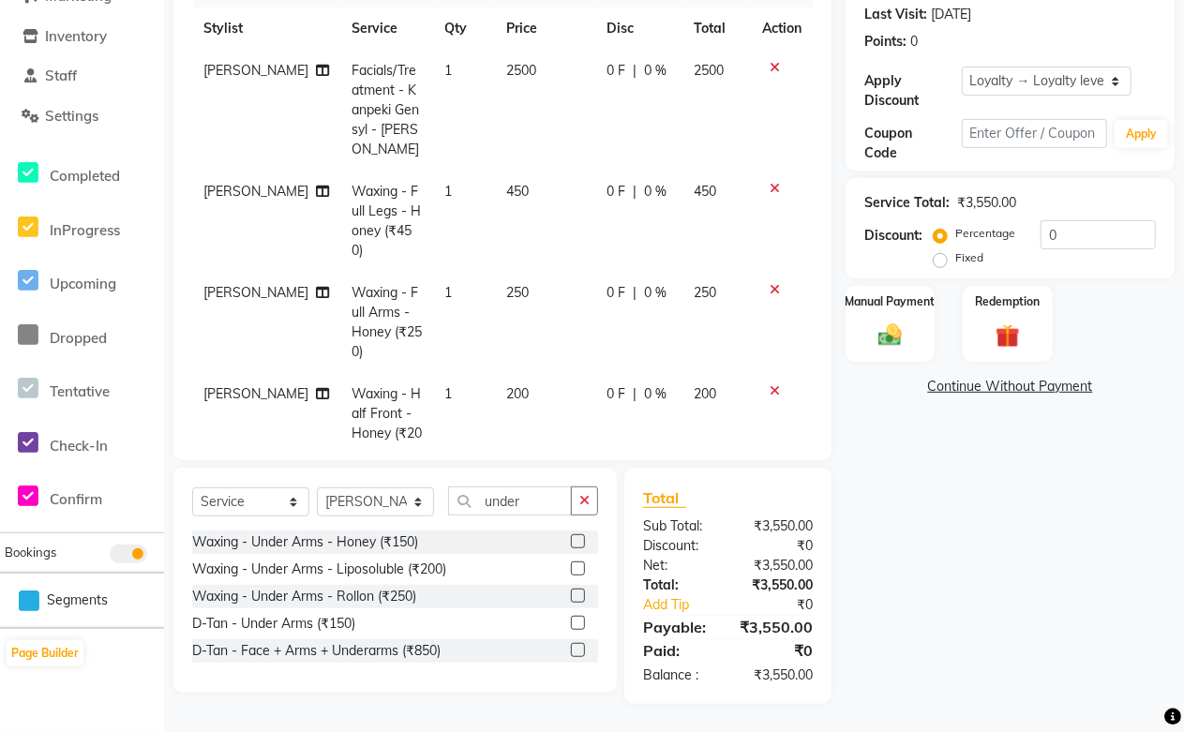
scroll to position [0, 0]
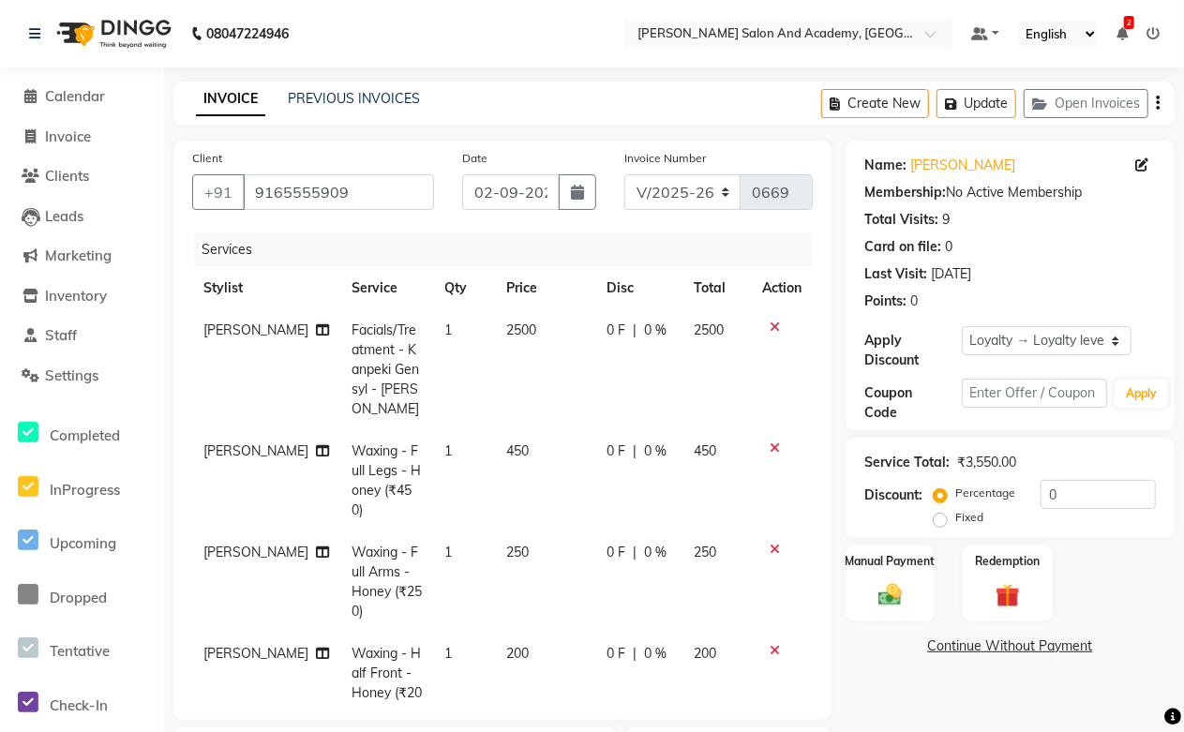
click at [351, 329] on span "Facials/Treatment - Kanpeki Gensyl - [PERSON_NAME]" at bounding box center [384, 369] width 67 height 96
select select "88354"
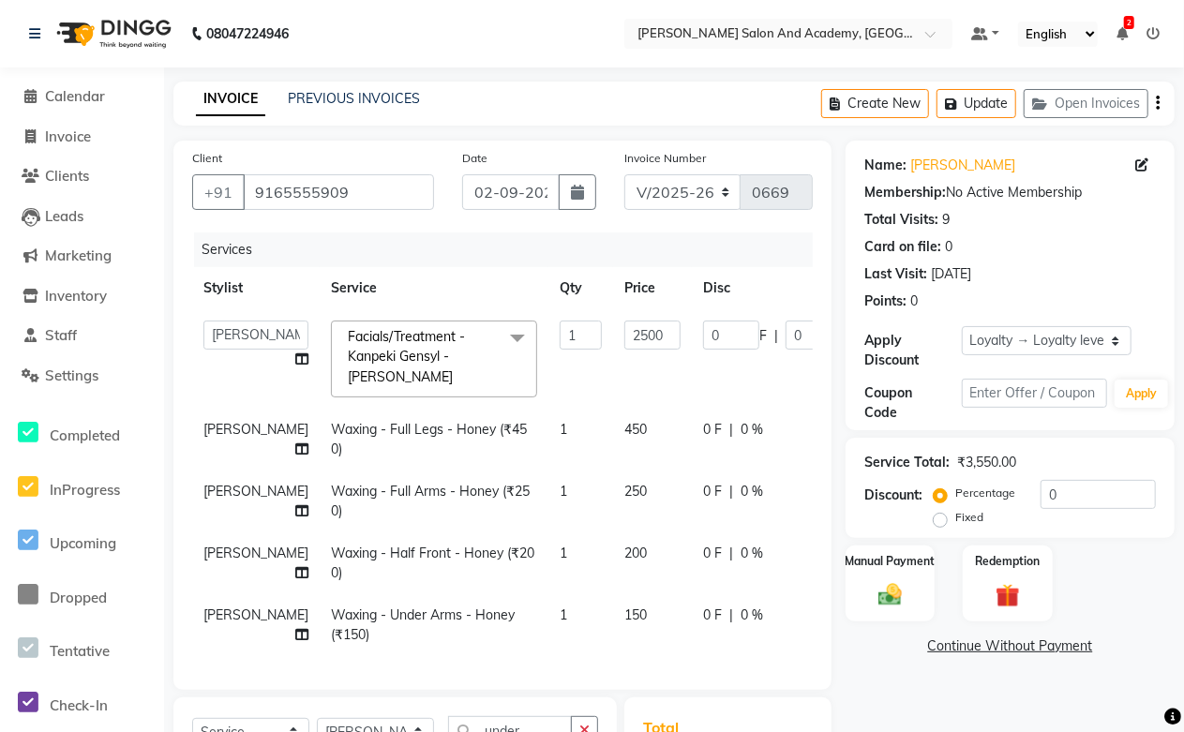
click at [350, 377] on span "Facials/Treatment - Kanpeki Gensyl - [PERSON_NAME]" at bounding box center [406, 356] width 117 height 57
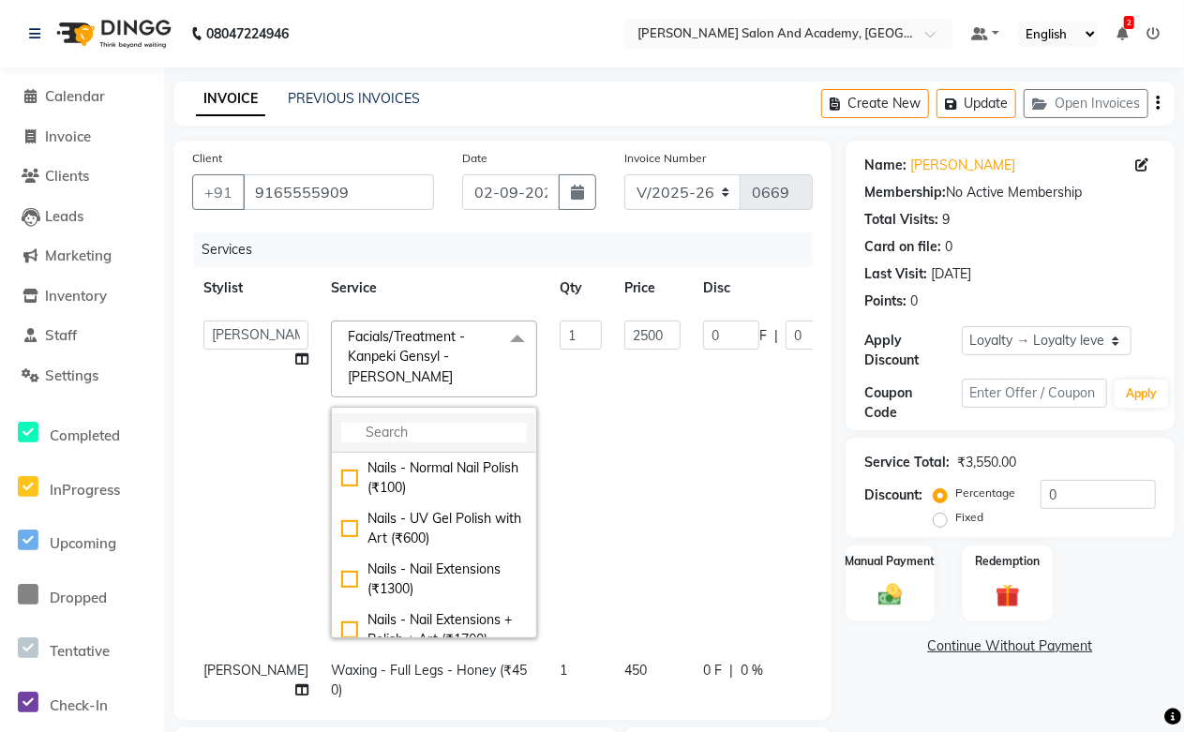
click at [341, 437] on input "multiselect-search" at bounding box center [434, 433] width 186 height 20
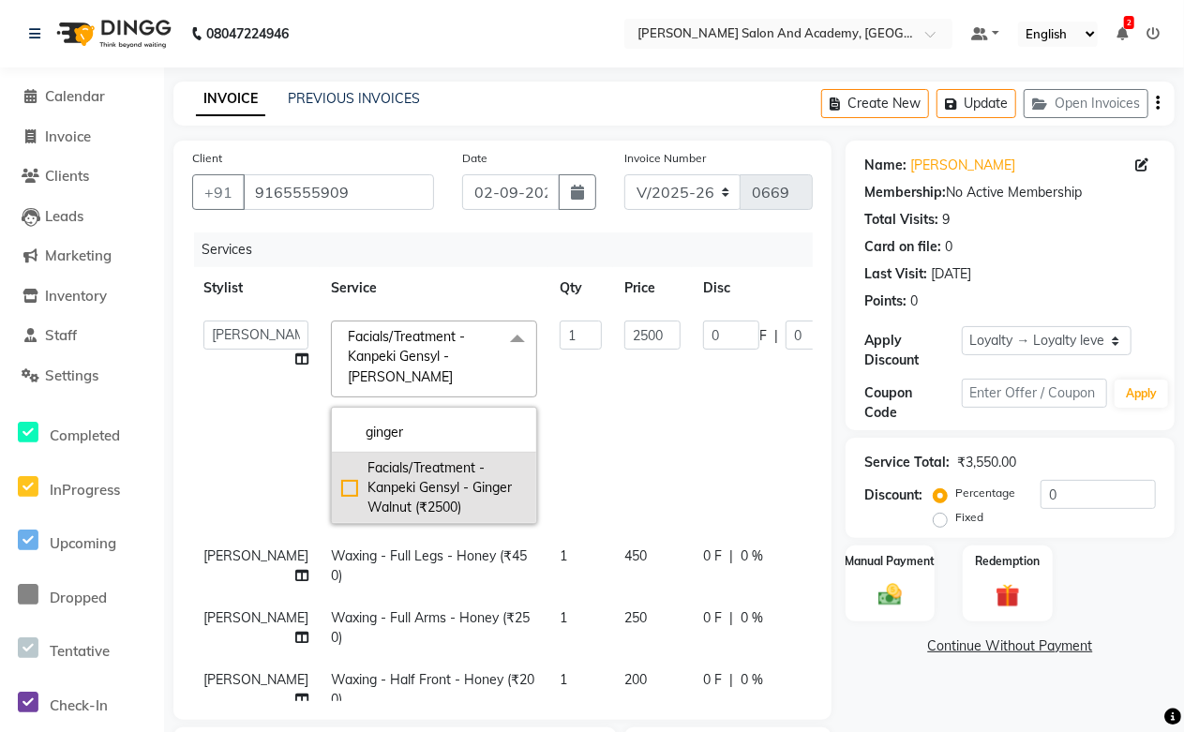
type input "ginger"
click at [397, 482] on div "Facials/Treatment - Kanpeki Gensyl - Ginger Walnut (₹2500)" at bounding box center [434, 487] width 186 height 59
checkbox input "true"
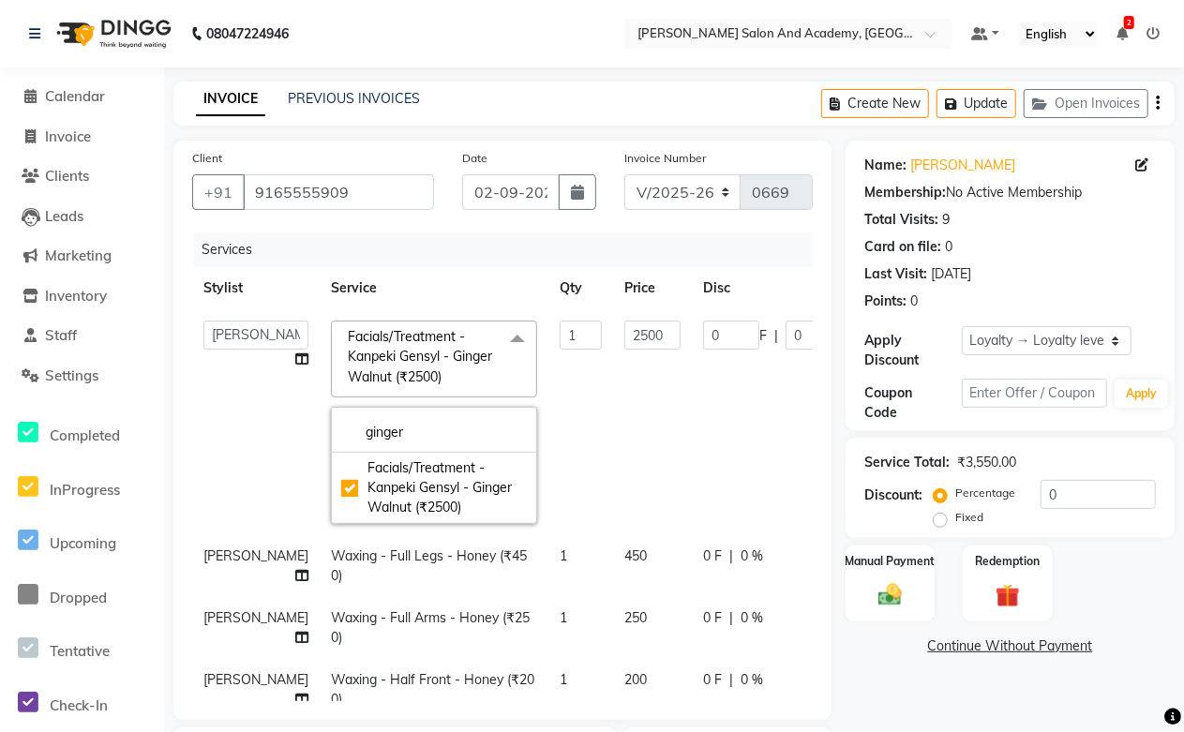
click at [548, 450] on td "1" at bounding box center [580, 422] width 65 height 226
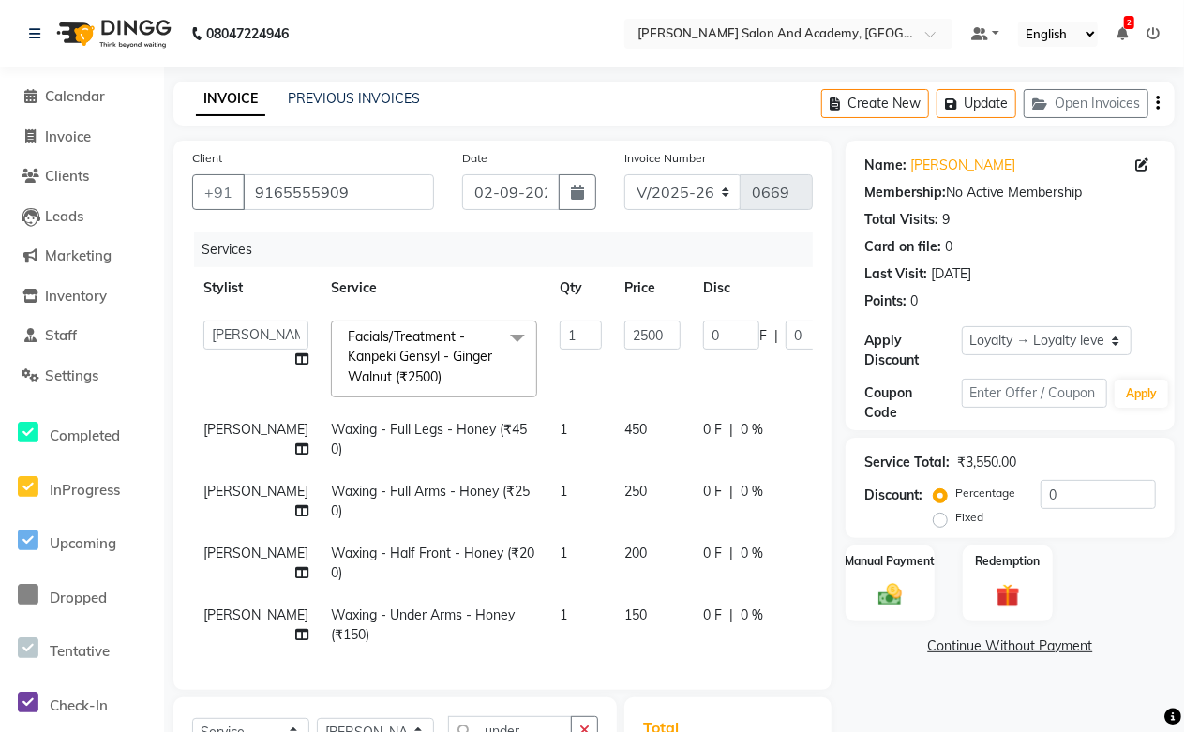
click at [765, 409] on td "0 F | 0 %" at bounding box center [778, 440] width 172 height 62
select select "88354"
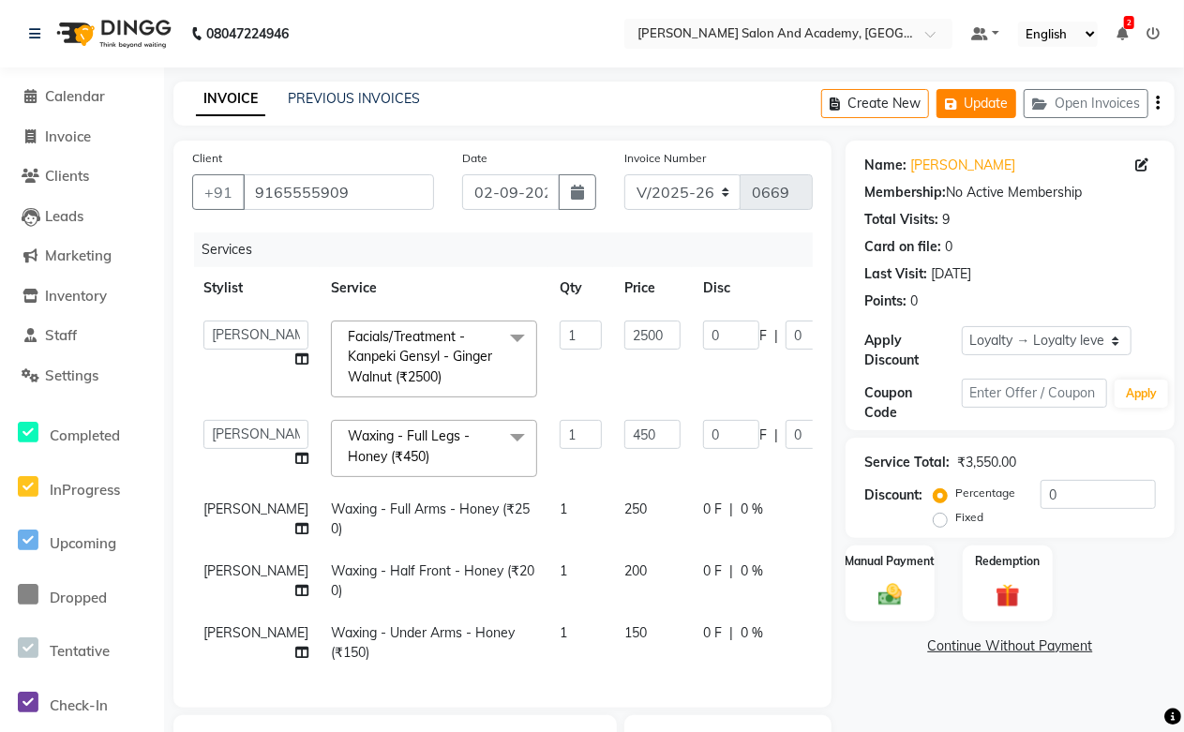
click at [998, 107] on button "Update" at bounding box center [976, 103] width 80 height 29
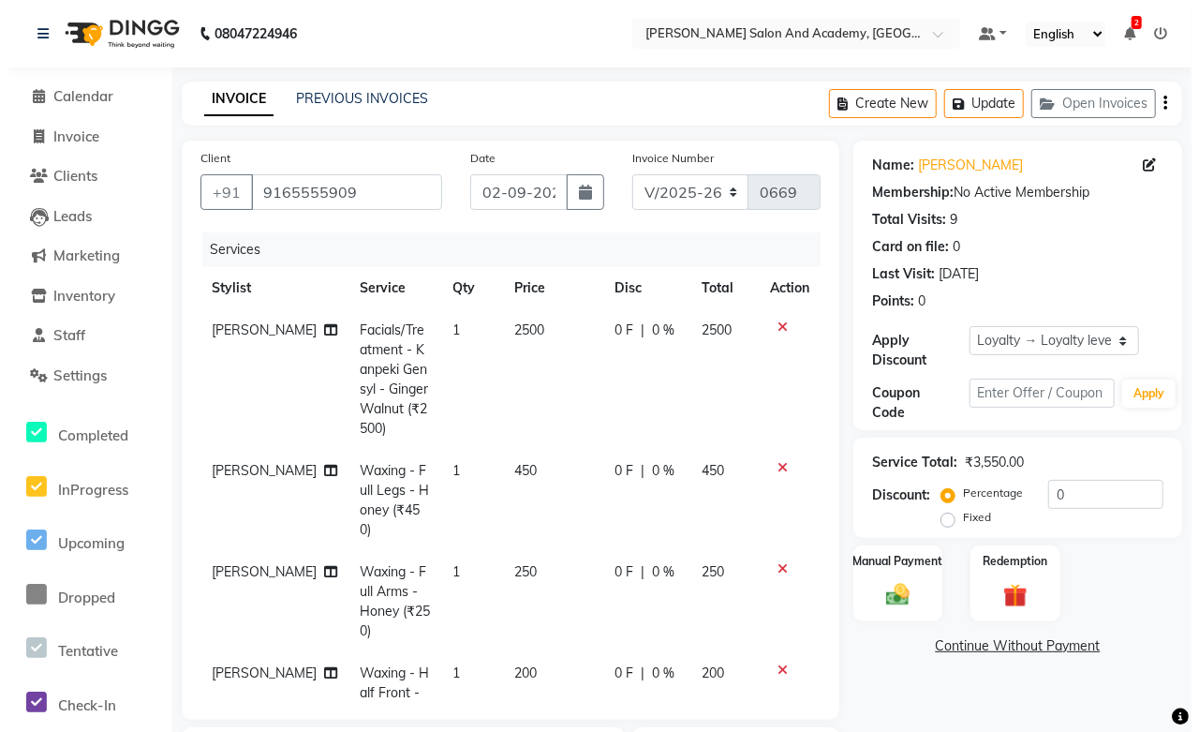
scroll to position [125, 0]
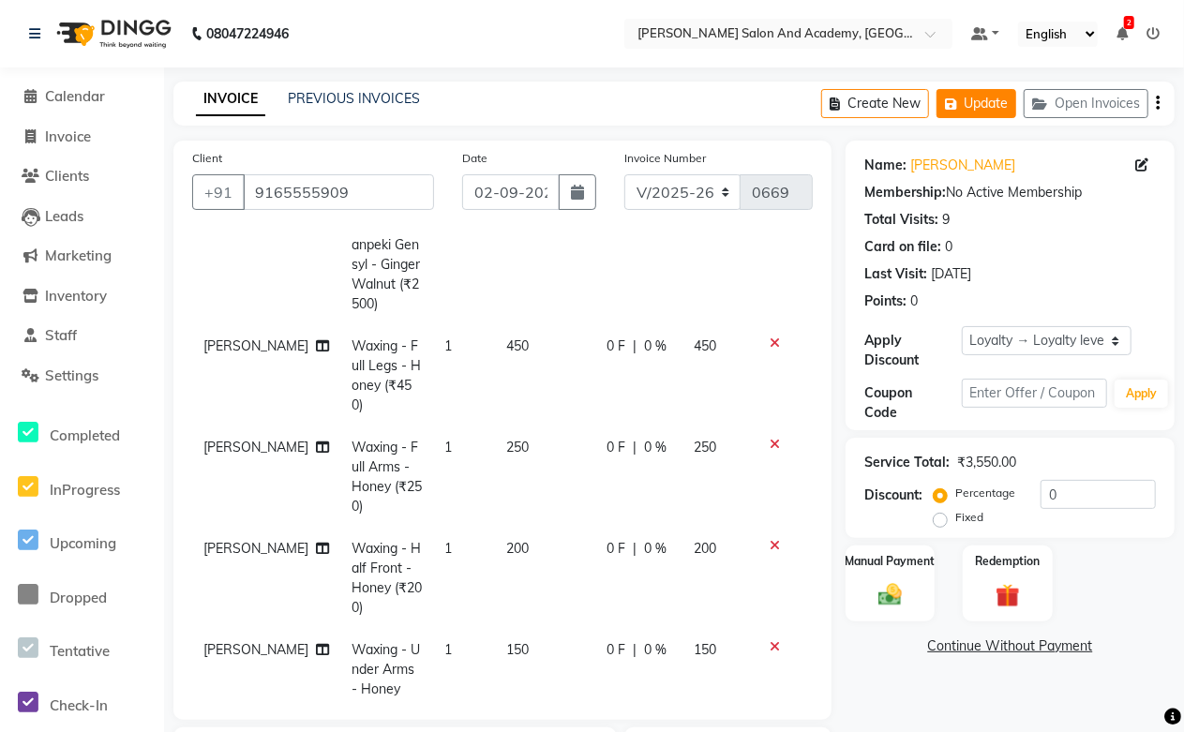
click at [997, 97] on button "Update" at bounding box center [976, 103] width 80 height 29
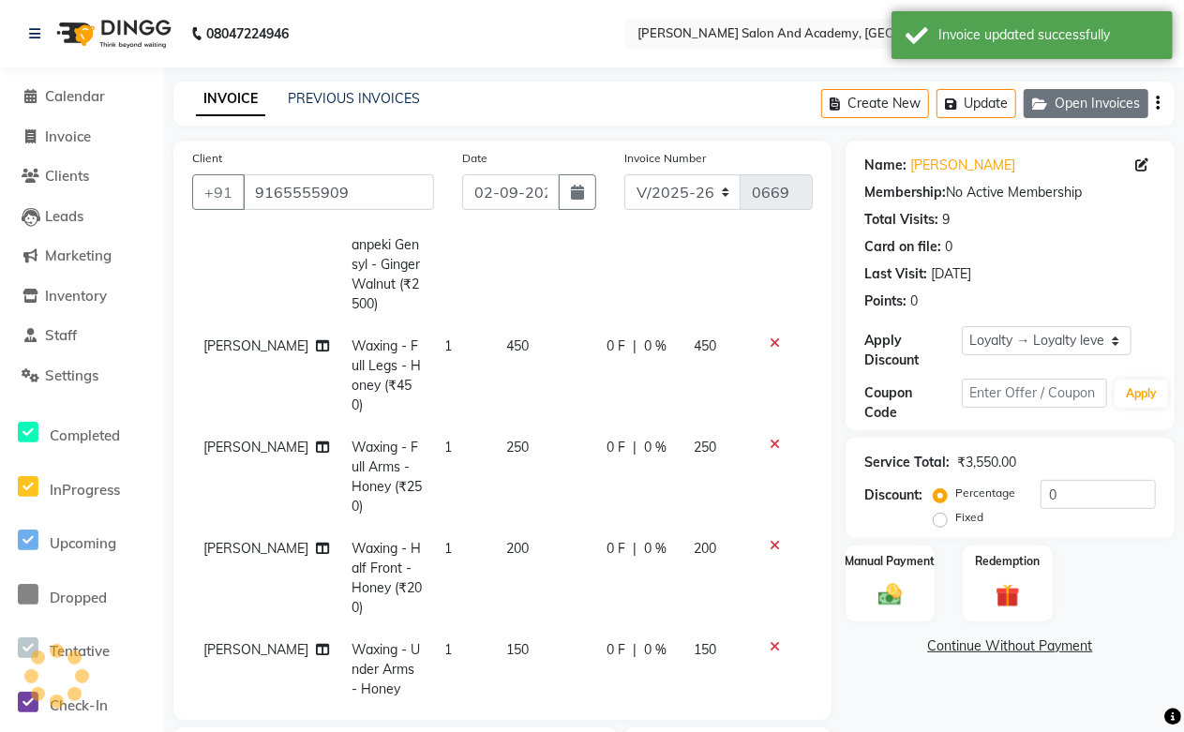
click at [1079, 109] on button "Open Invoices" at bounding box center [1085, 103] width 125 height 29
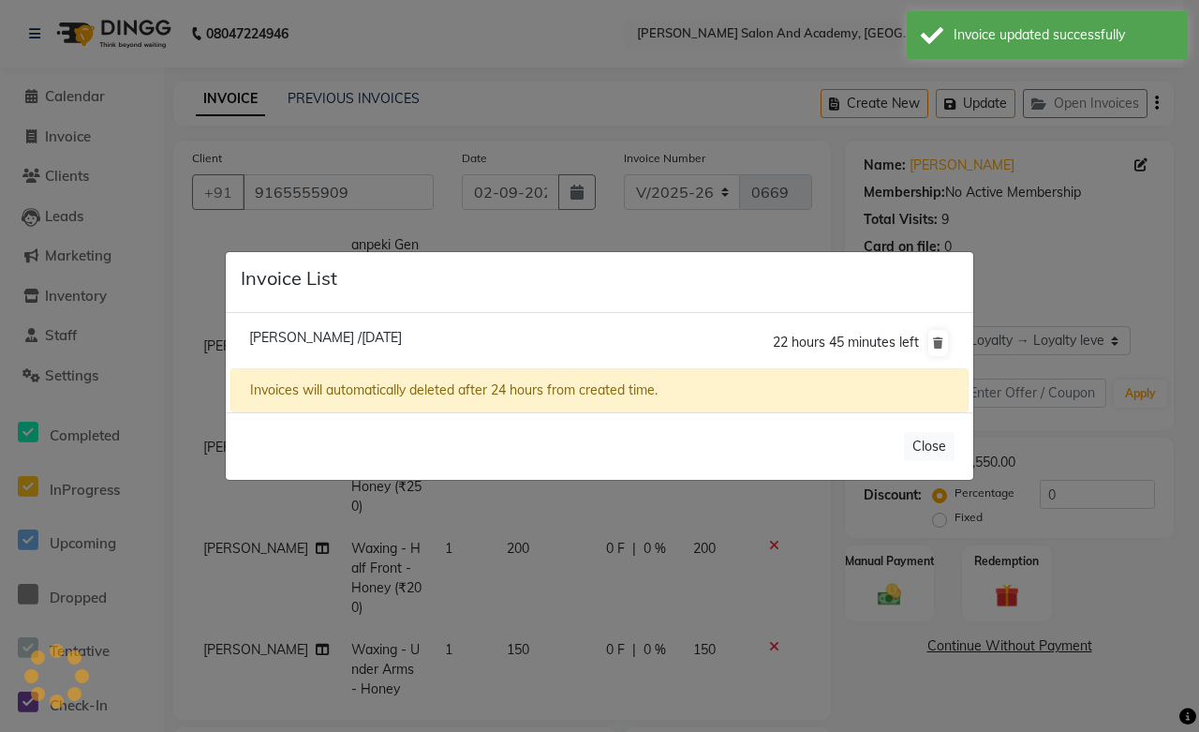
click at [270, 335] on span "[PERSON_NAME] /[DATE]" at bounding box center [325, 337] width 153 height 17
type input "6367538338"
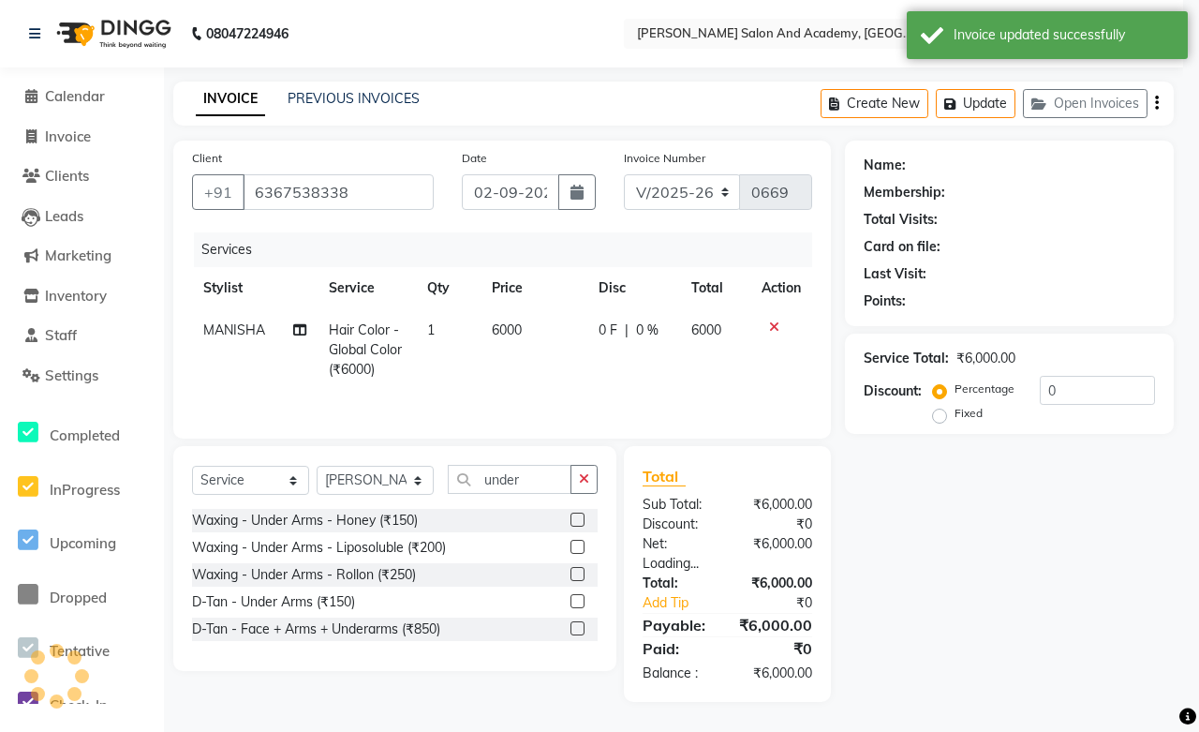
scroll to position [0, 0]
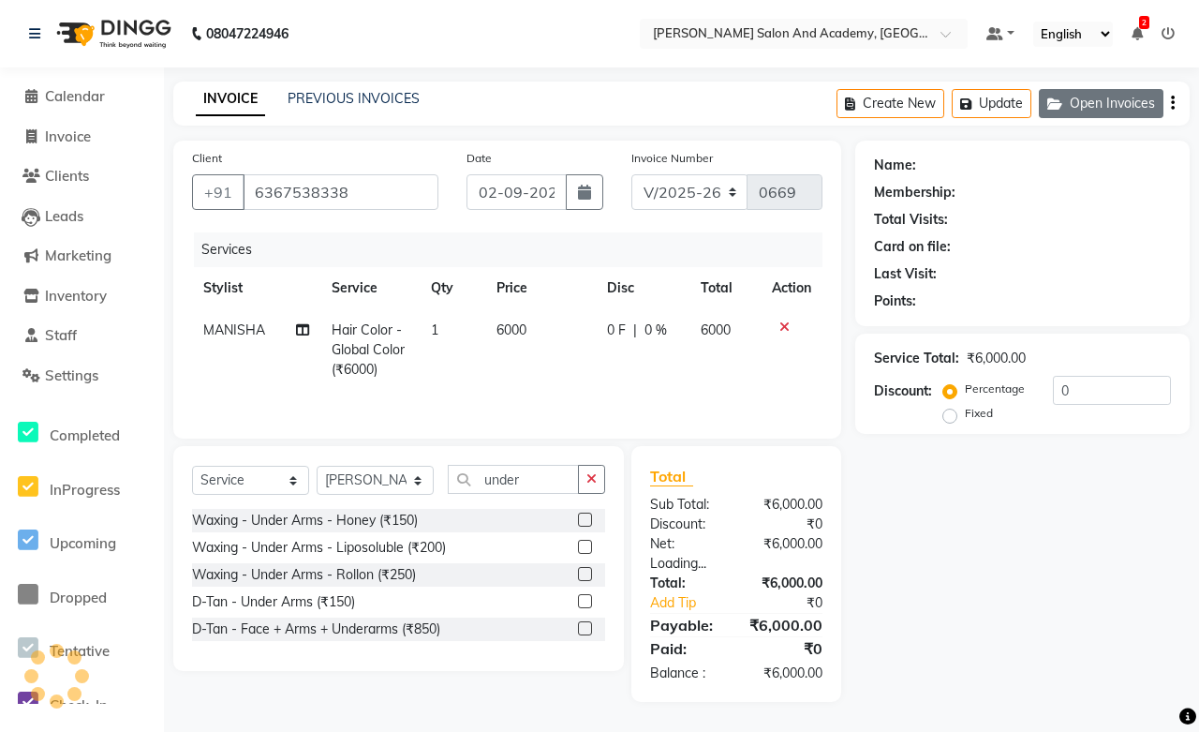
click at [1080, 105] on button "Open Invoices" at bounding box center [1101, 103] width 125 height 29
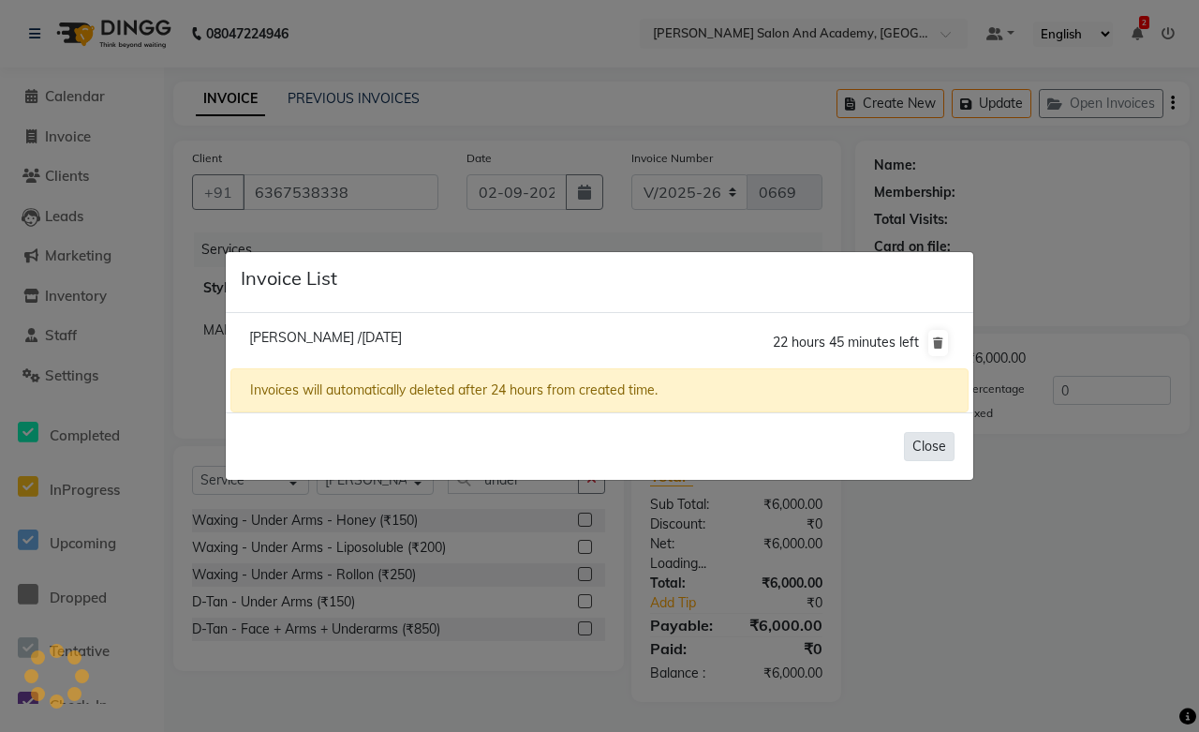
click at [934, 439] on button "Close" at bounding box center [929, 446] width 51 height 29
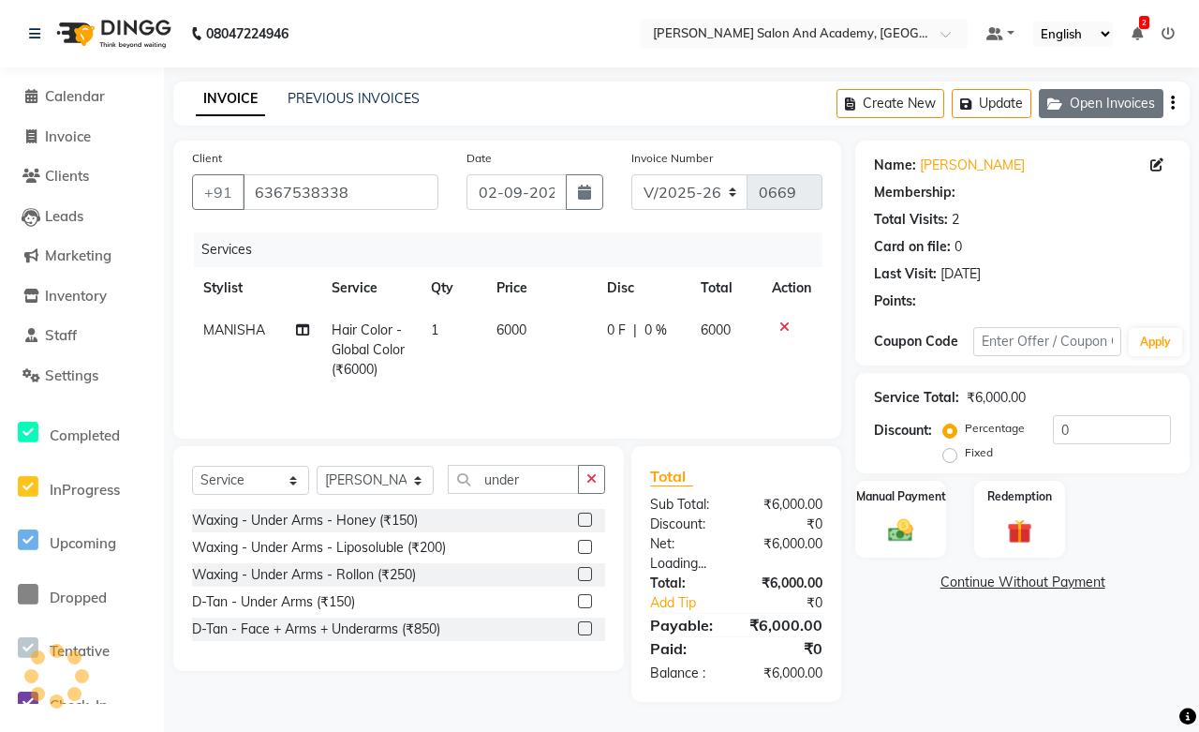
click at [1080, 97] on button "Open Invoices" at bounding box center [1101, 103] width 125 height 29
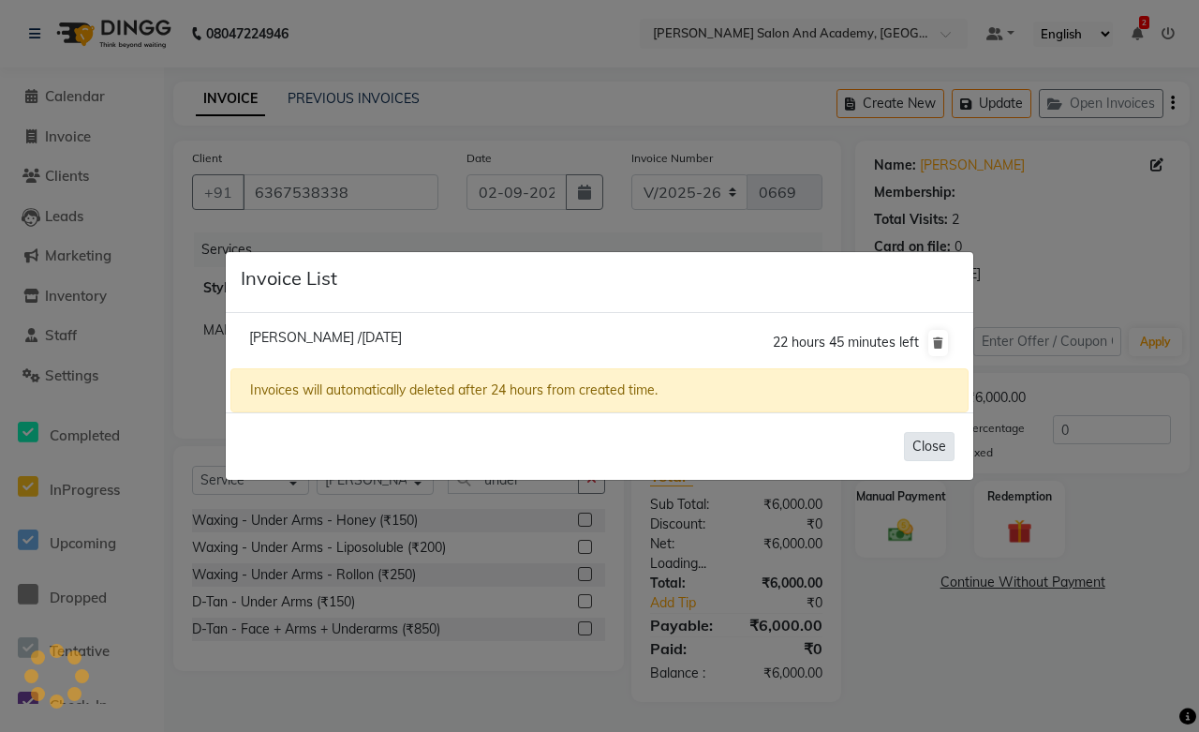
click at [911, 438] on button "Close" at bounding box center [929, 446] width 51 height 29
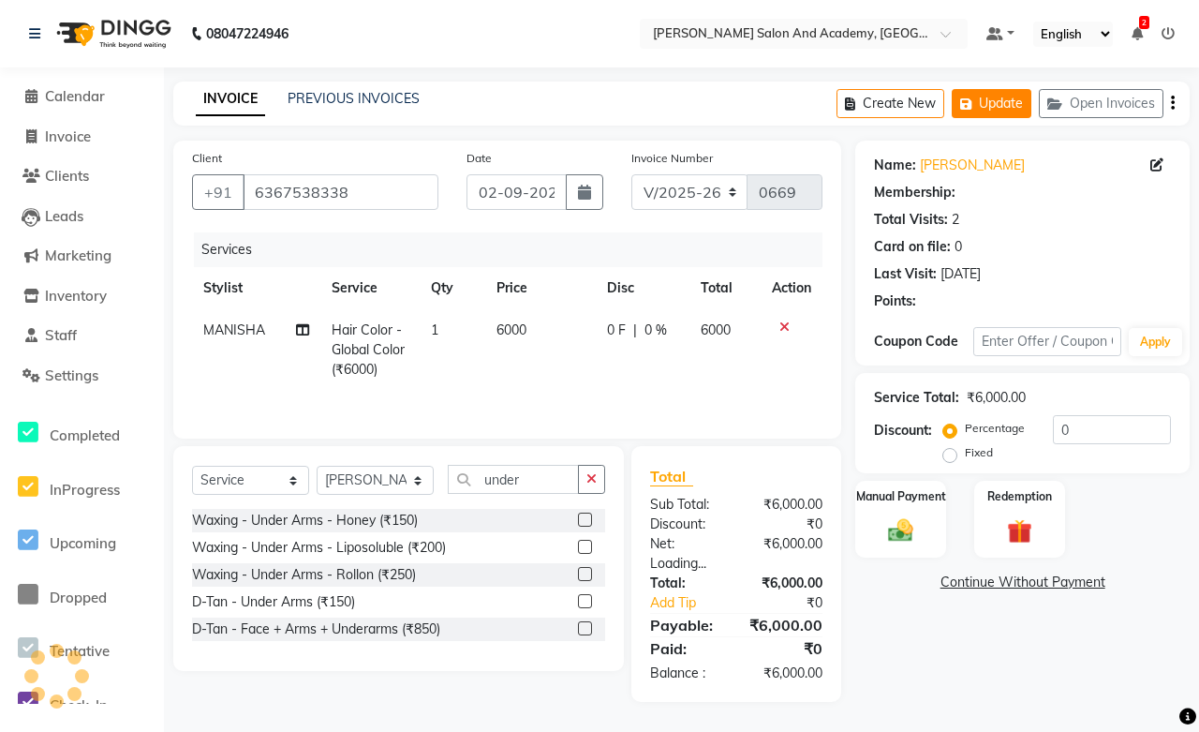
click at [981, 113] on button "Update" at bounding box center [992, 103] width 80 height 29
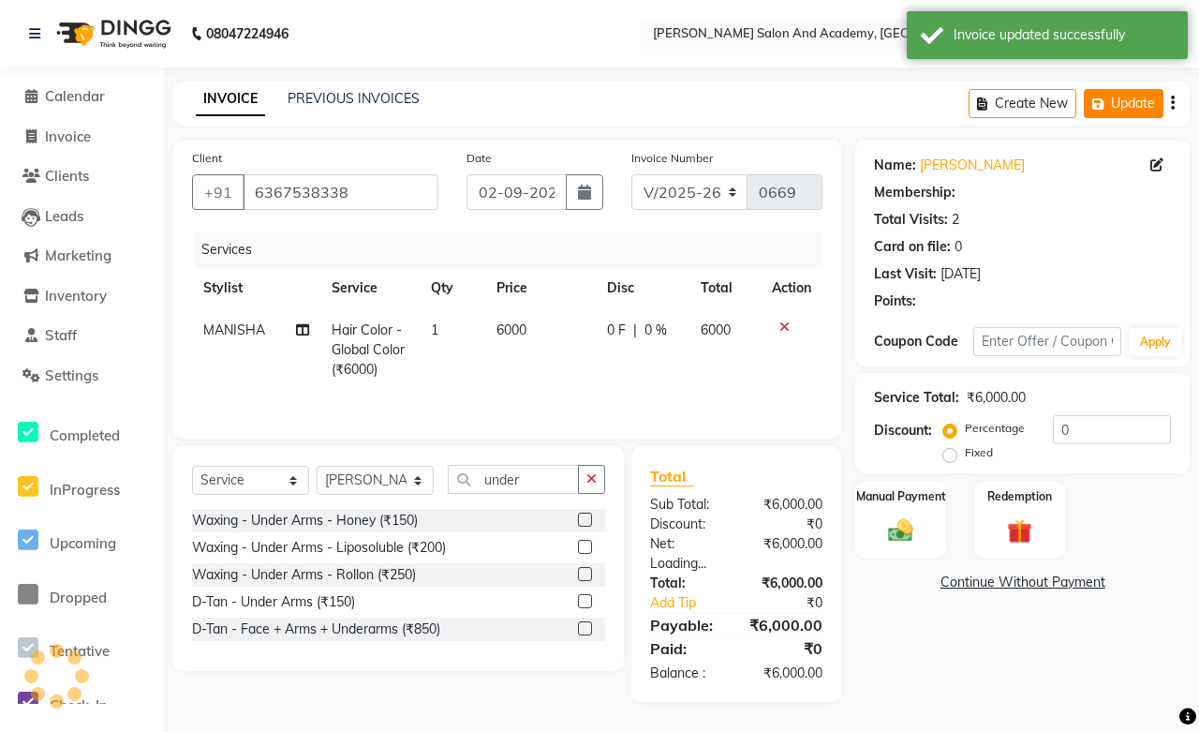
click at [1143, 105] on button "Update" at bounding box center [1124, 103] width 80 height 29
click at [1134, 99] on button "Update" at bounding box center [1124, 103] width 80 height 29
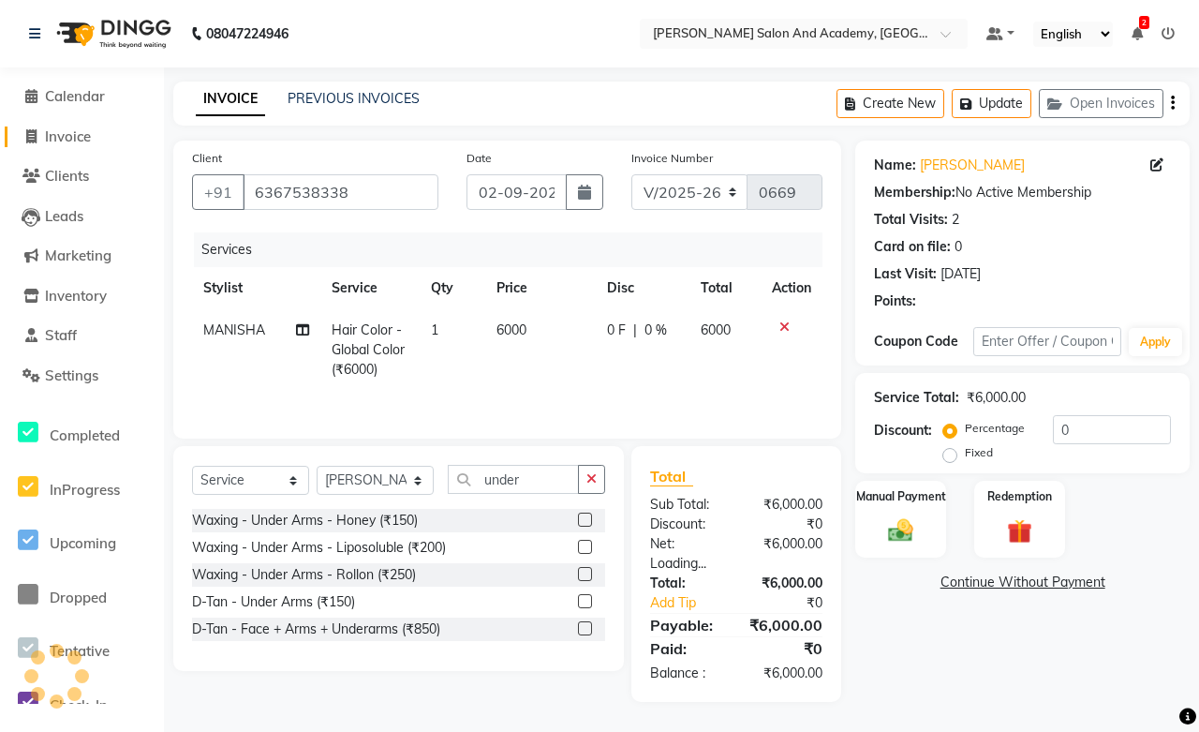
click at [61, 142] on span "Invoice" at bounding box center [68, 136] width 46 height 18
select select "service"
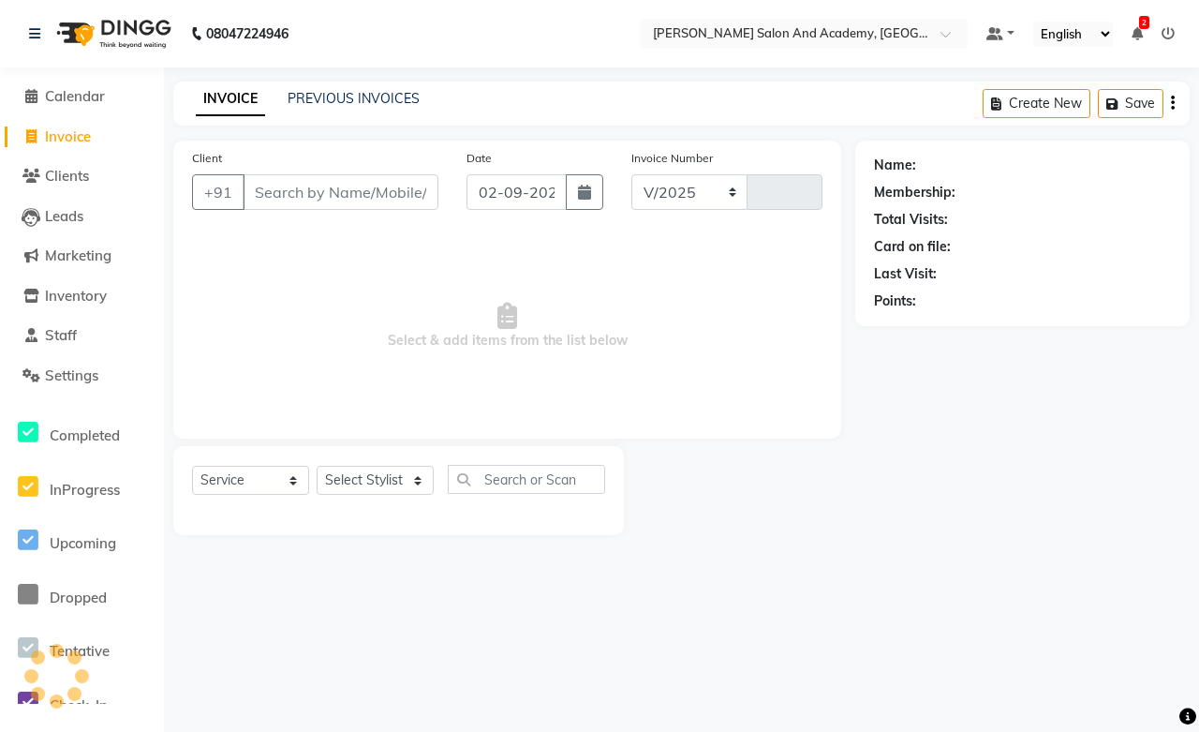
select select "6453"
type input "0669"
click at [1144, 109] on button "Open Invoices" at bounding box center [1101, 103] width 125 height 29
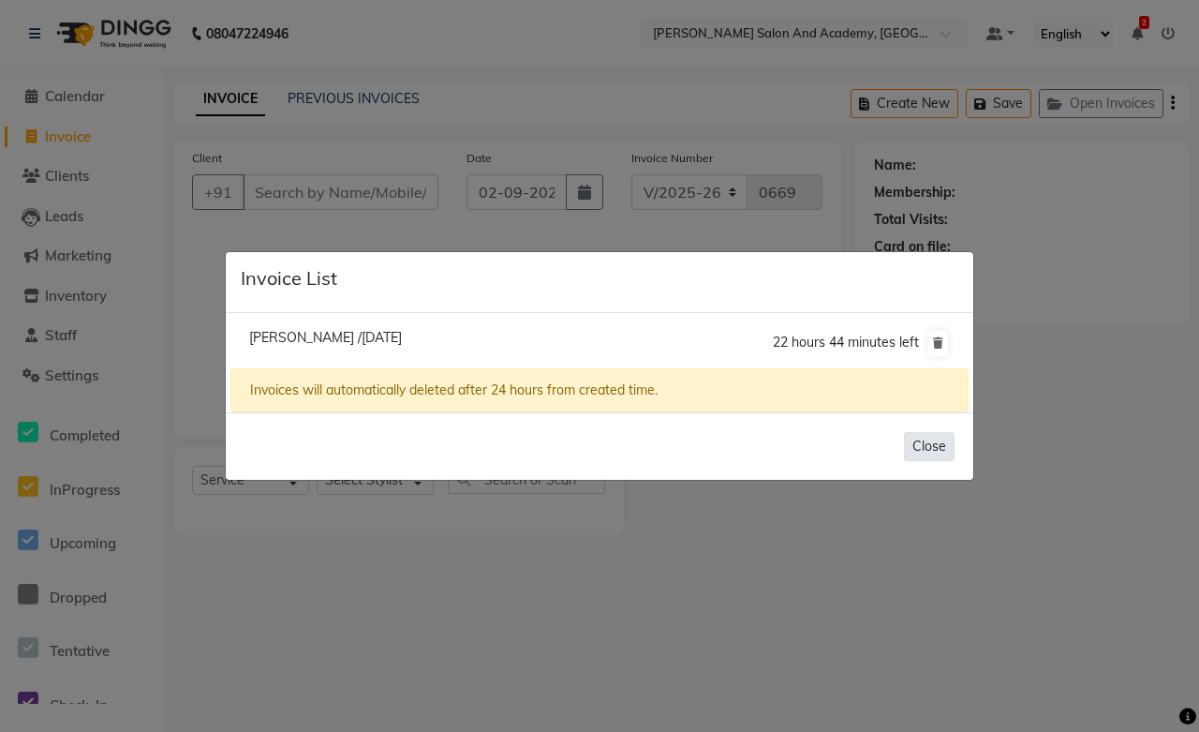
click at [937, 444] on button "Close" at bounding box center [929, 446] width 51 height 29
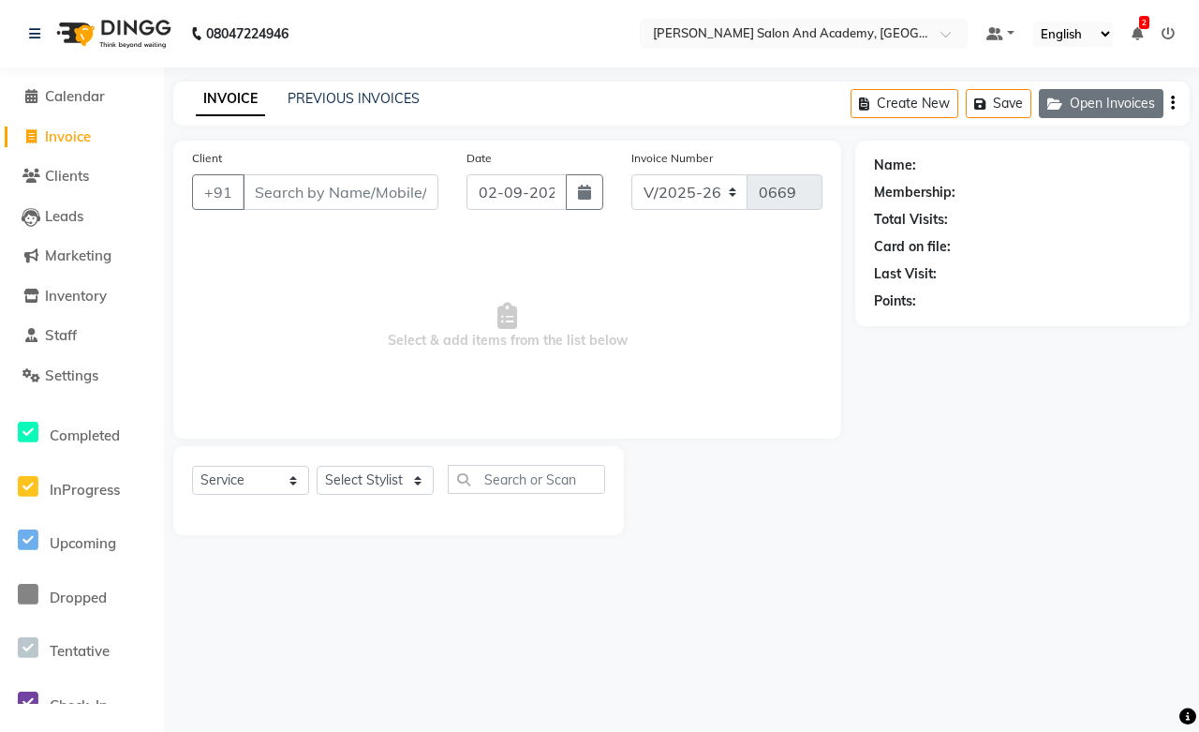
click at [1072, 100] on button "Open Invoices" at bounding box center [1101, 103] width 125 height 29
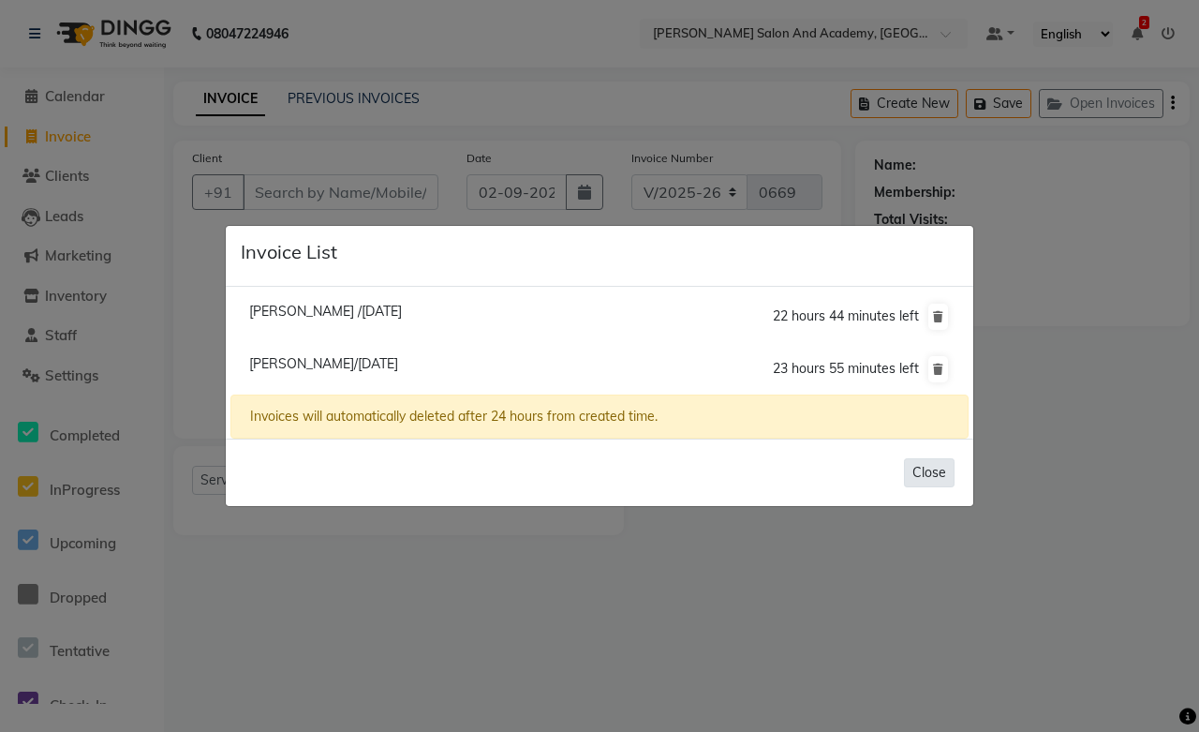
click at [933, 462] on button "Close" at bounding box center [929, 472] width 51 height 29
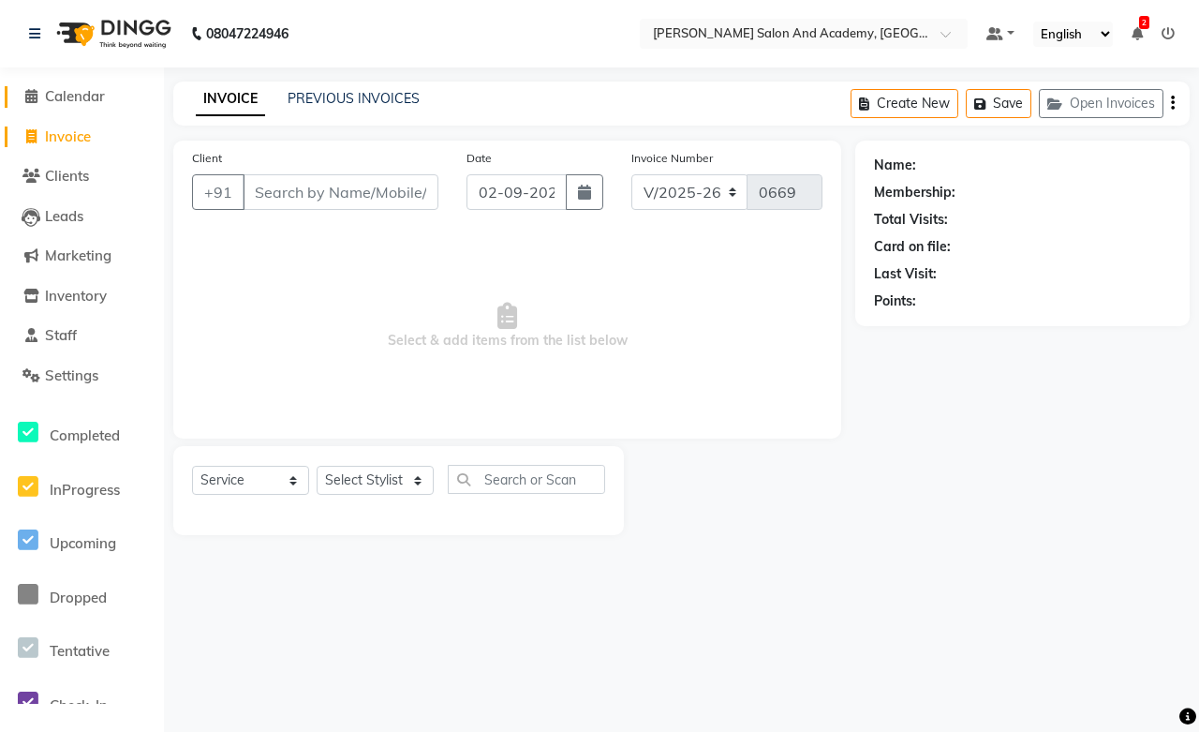
click at [63, 100] on span "Calendar" at bounding box center [75, 96] width 60 height 18
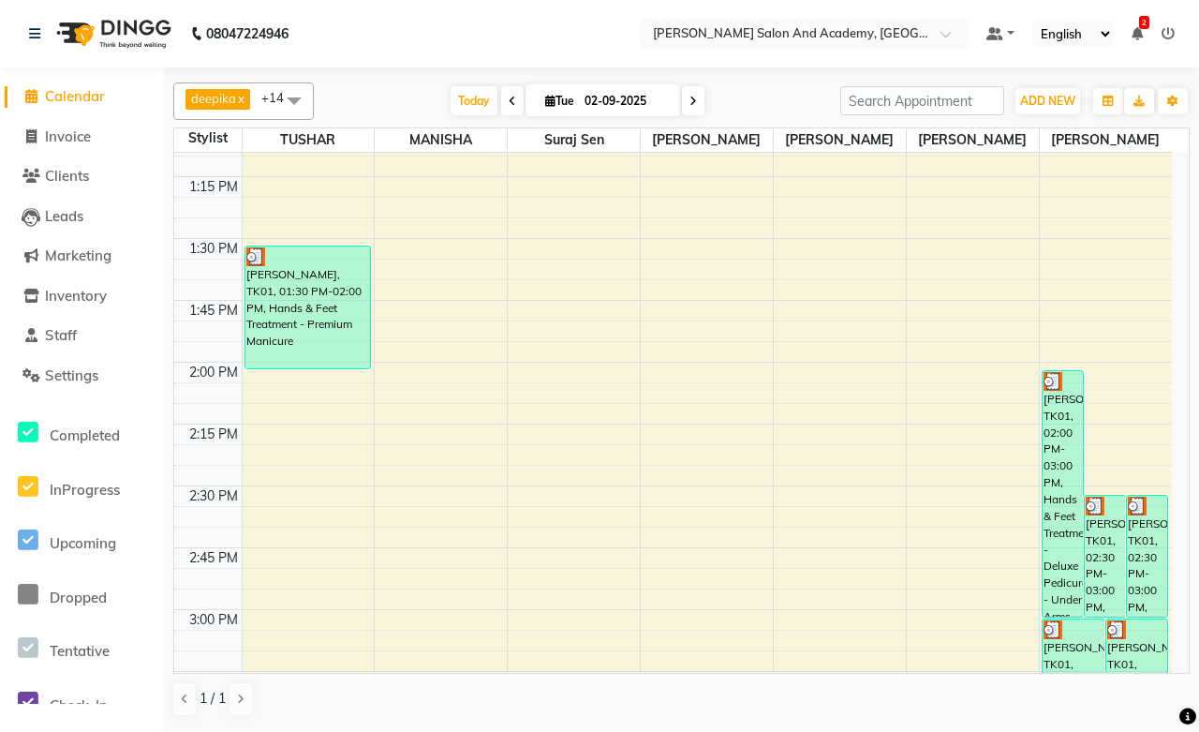
scroll to position [1518, 0]
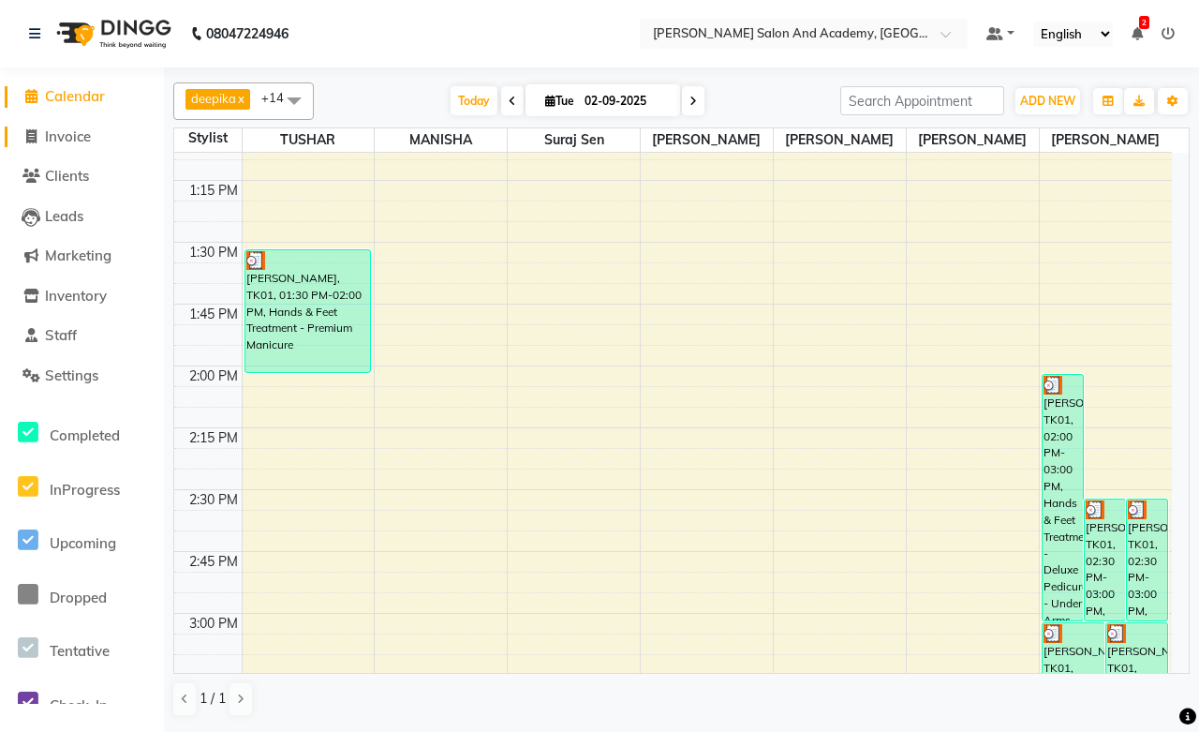
click at [61, 142] on span "Invoice" at bounding box center [68, 136] width 46 height 18
select select "service"
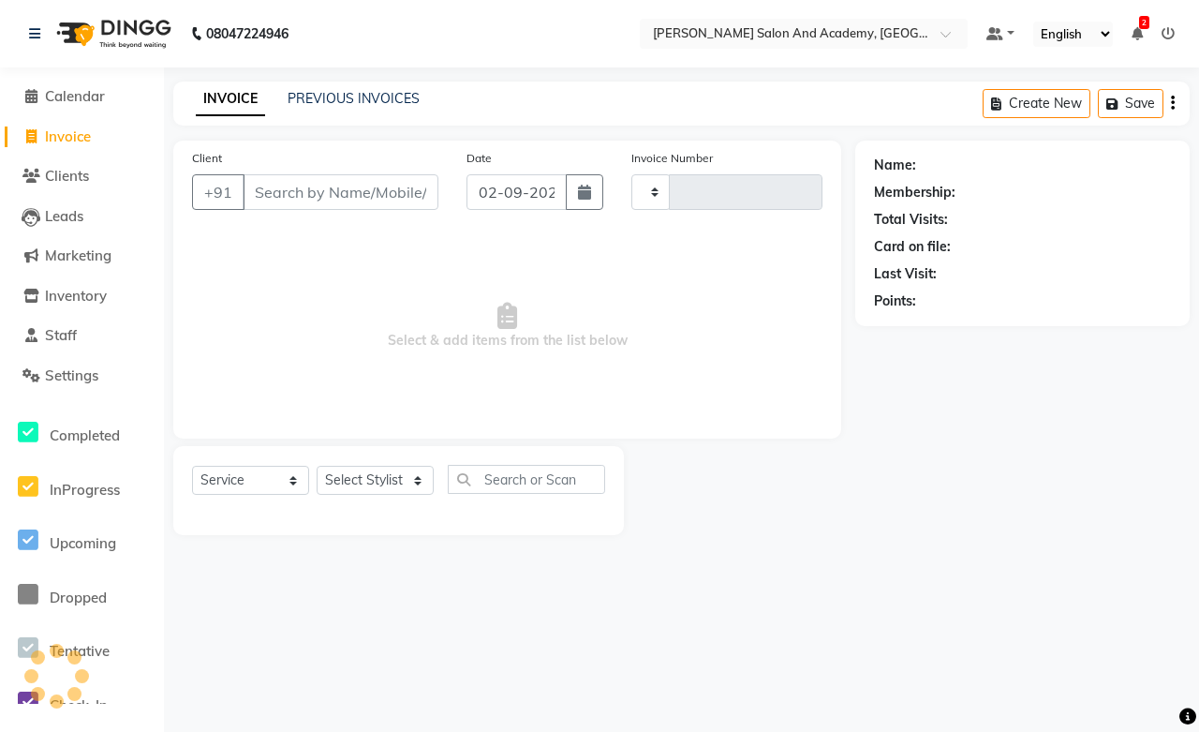
type input "0669"
select select "6453"
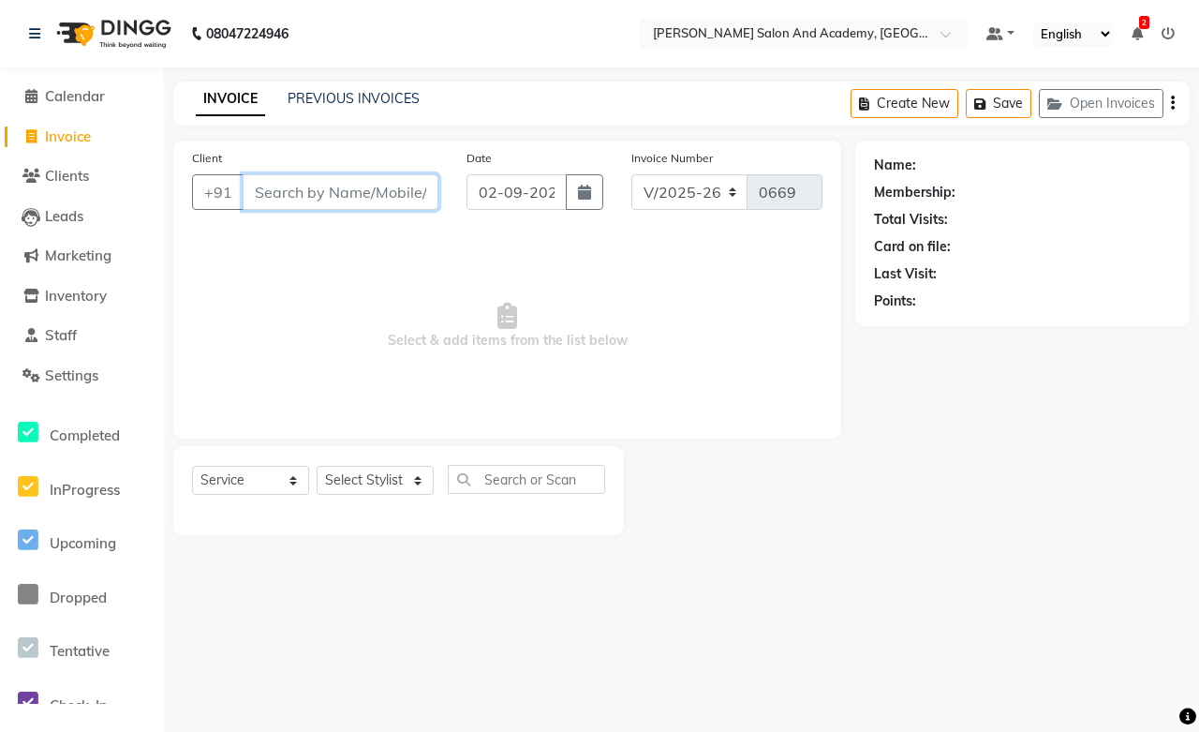
click at [270, 175] on input "Client" at bounding box center [341, 192] width 196 height 36
type input "7568695909"
click at [356, 207] on button "Add Client" at bounding box center [390, 192] width 97 height 36
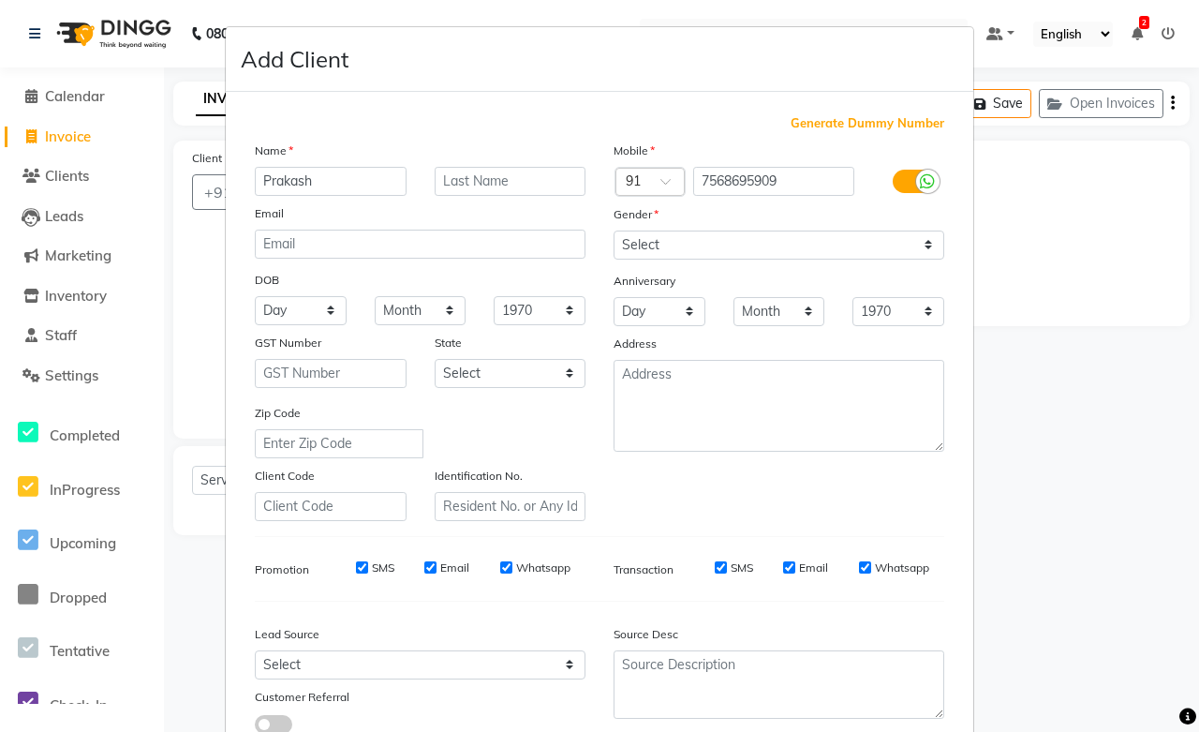
type input "Prakash"
click at [499, 179] on input "text" at bounding box center [511, 181] width 152 height 29
type input "Gautam"
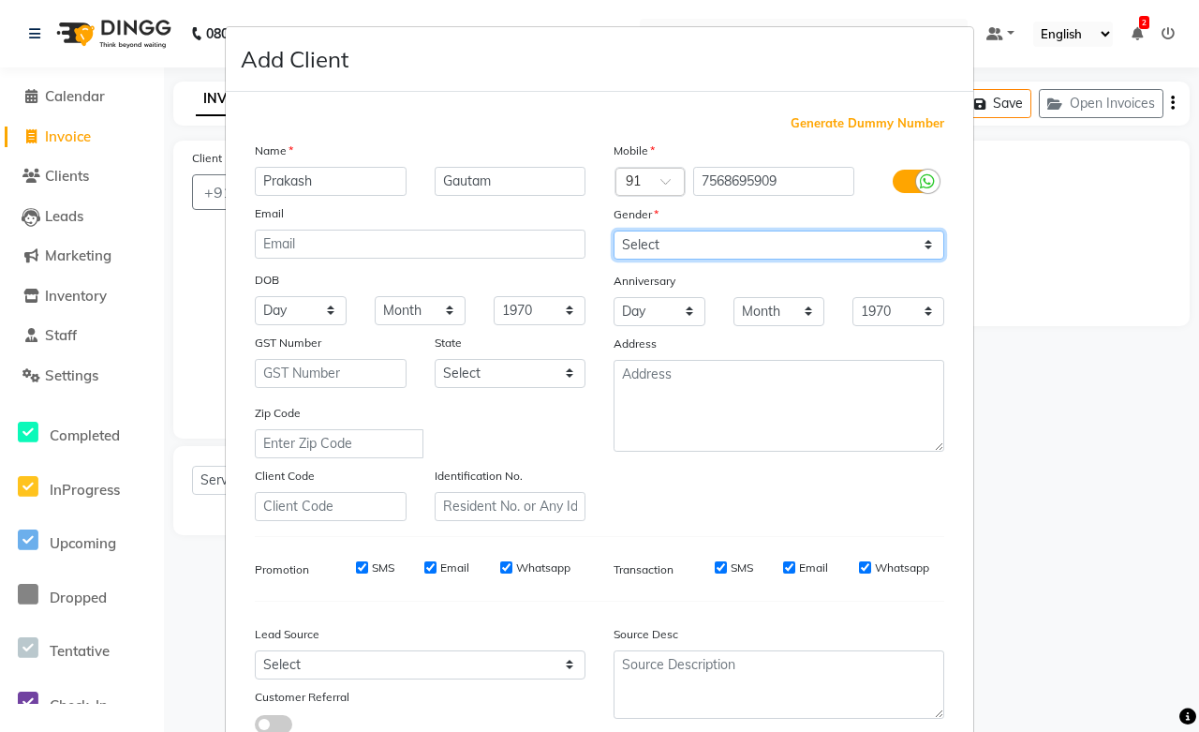
click at [642, 240] on select "Select [DEMOGRAPHIC_DATA] [DEMOGRAPHIC_DATA] Other Prefer Not To Say" at bounding box center [779, 245] width 331 height 29
select select "male"
click at [614, 231] on select "Select [DEMOGRAPHIC_DATA] [DEMOGRAPHIC_DATA] Other Prefer Not To Say" at bounding box center [779, 245] width 331 height 29
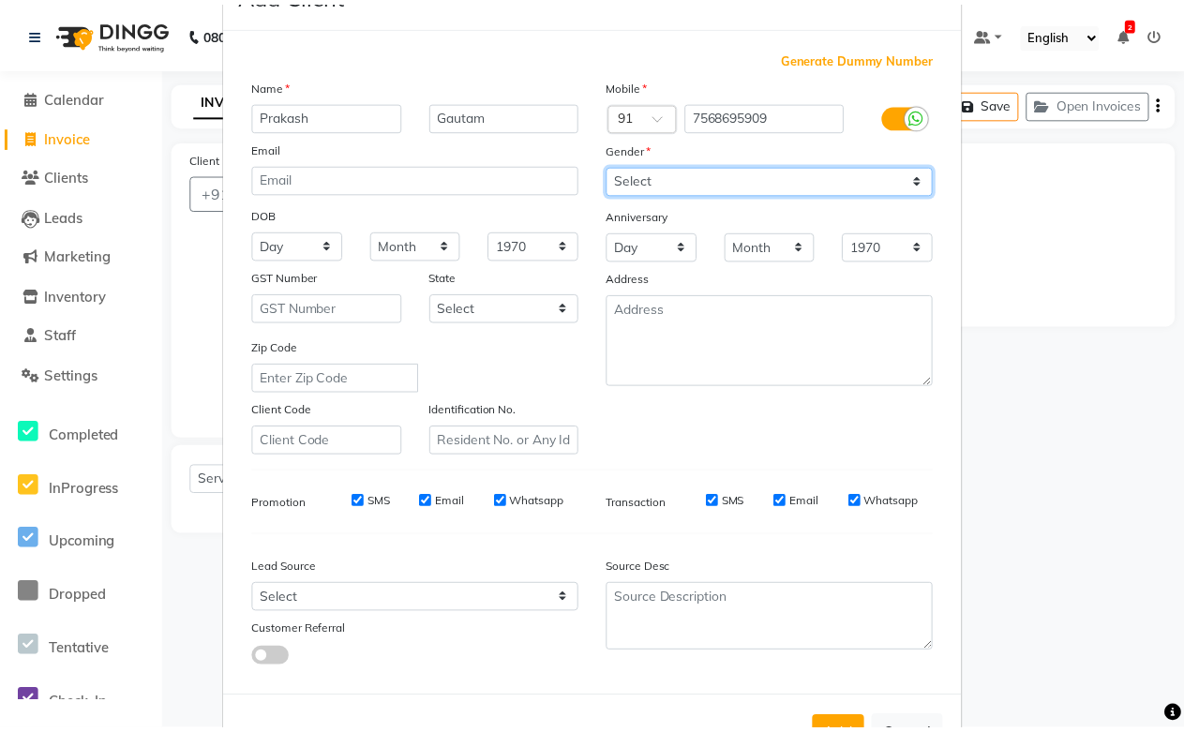
scroll to position [134, 0]
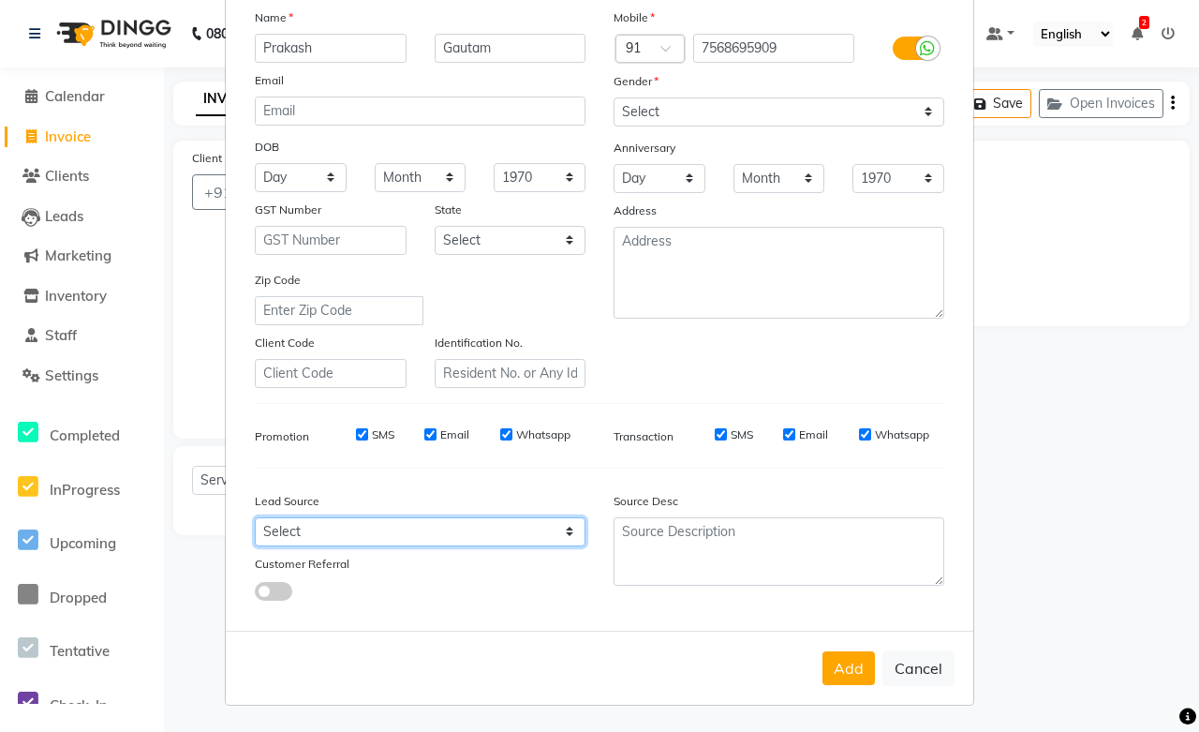
click at [284, 534] on select "Select Walk-in Referral Internet Friend Word of Mouth Advertisement Facebook Ju…" at bounding box center [420, 531] width 331 height 29
select select "46007"
click at [255, 517] on select "Select Walk-in Referral Internet Friend Word of Mouth Advertisement Facebook Ju…" at bounding box center [420, 531] width 331 height 29
click at [843, 667] on button "Add" at bounding box center [849, 668] width 52 height 34
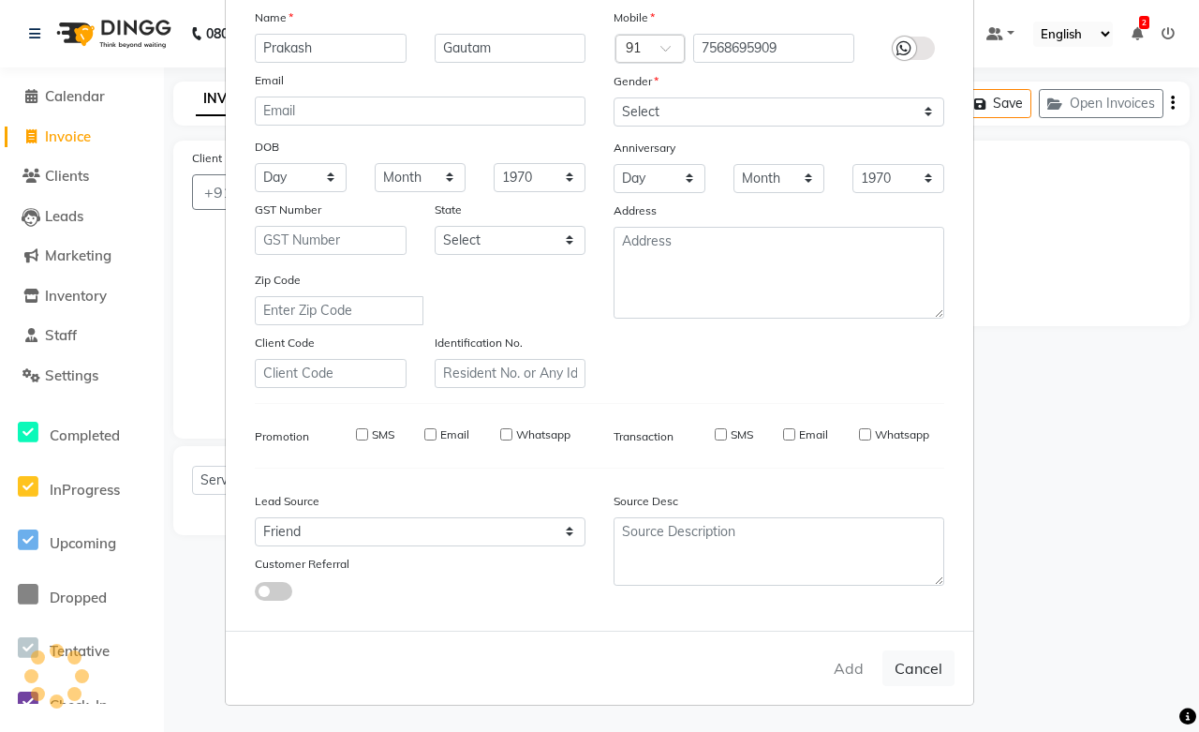
select select
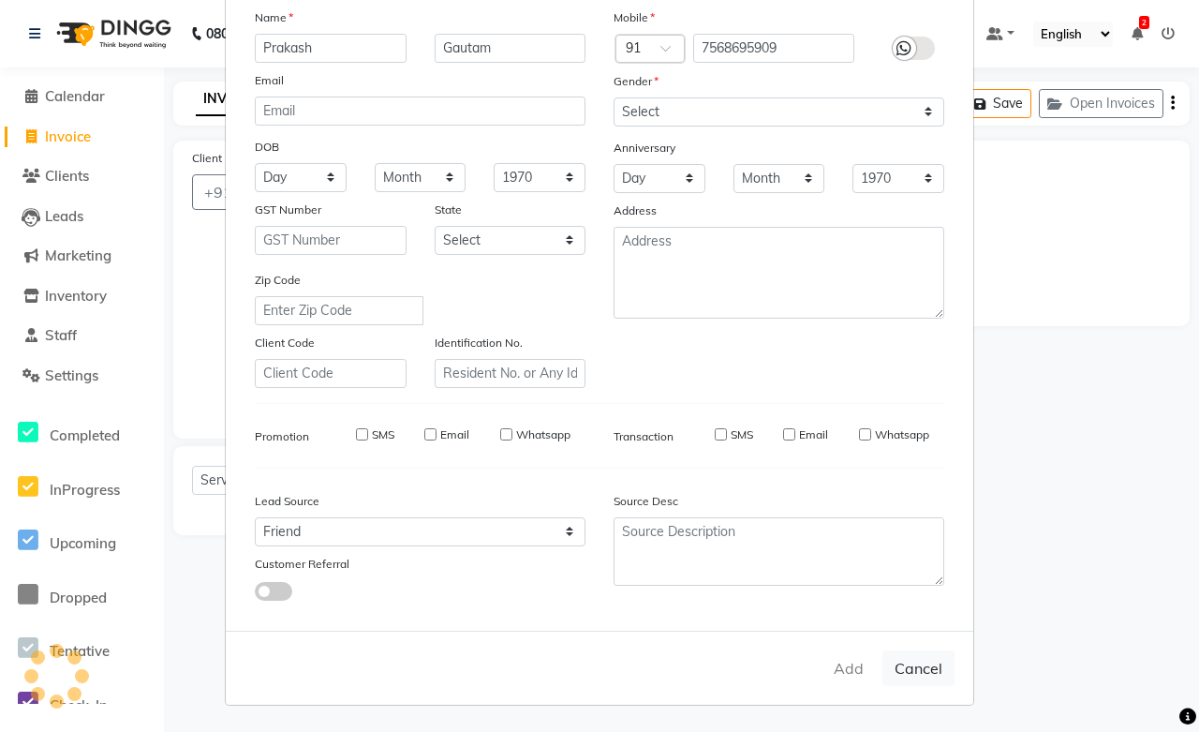
select select
checkbox input "false"
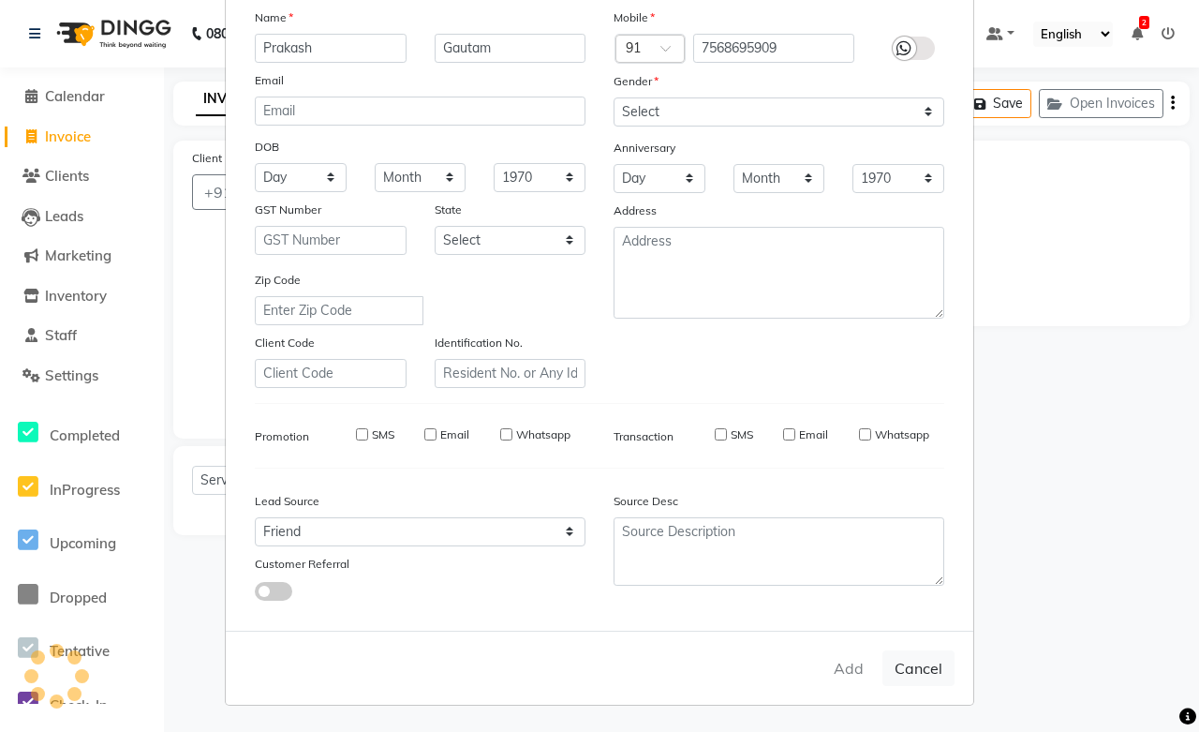
checkbox input "false"
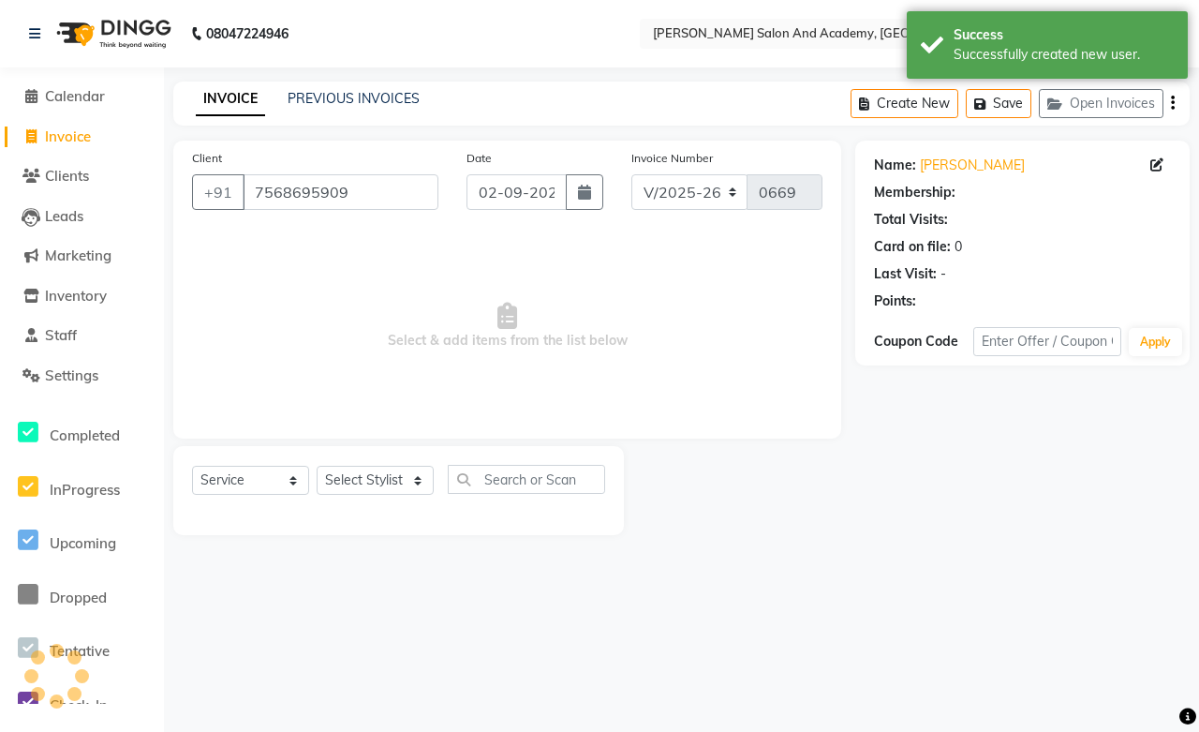
select select "1: Object"
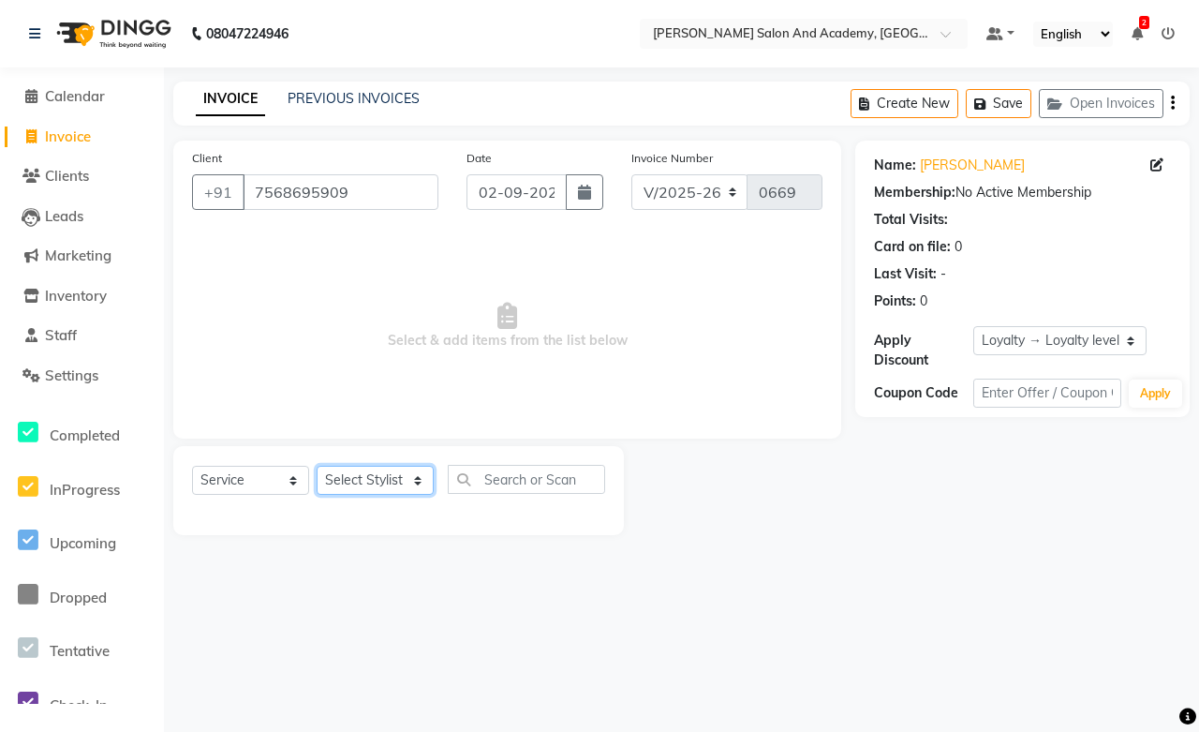
click at [362, 472] on select "Select Stylist [PERSON_NAME] [PERSON_NAME] [PERSON_NAME] [PERSON_NAME] [PERSON_…" at bounding box center [375, 480] width 117 height 29
select select "49047"
click at [317, 467] on select "Select Stylist [PERSON_NAME] [PERSON_NAME] [PERSON_NAME] [PERSON_NAME] [PERSON_…" at bounding box center [375, 480] width 117 height 29
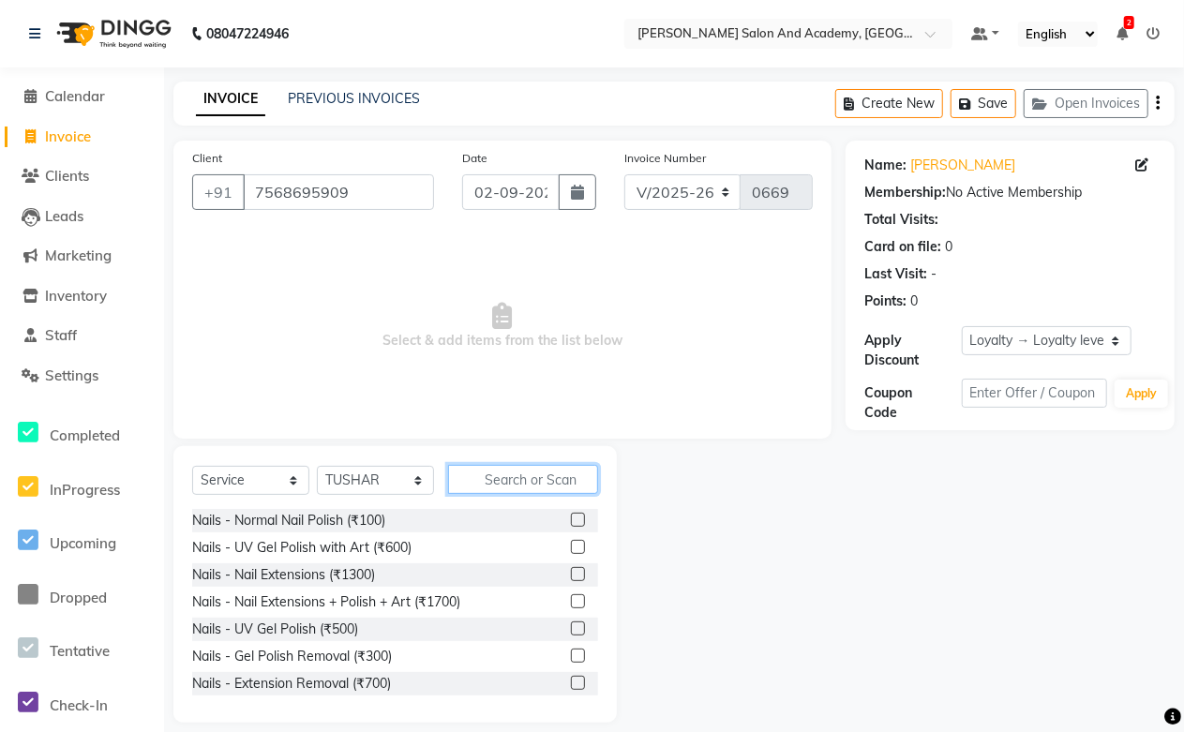
click at [482, 481] on input "text" at bounding box center [523, 479] width 150 height 29
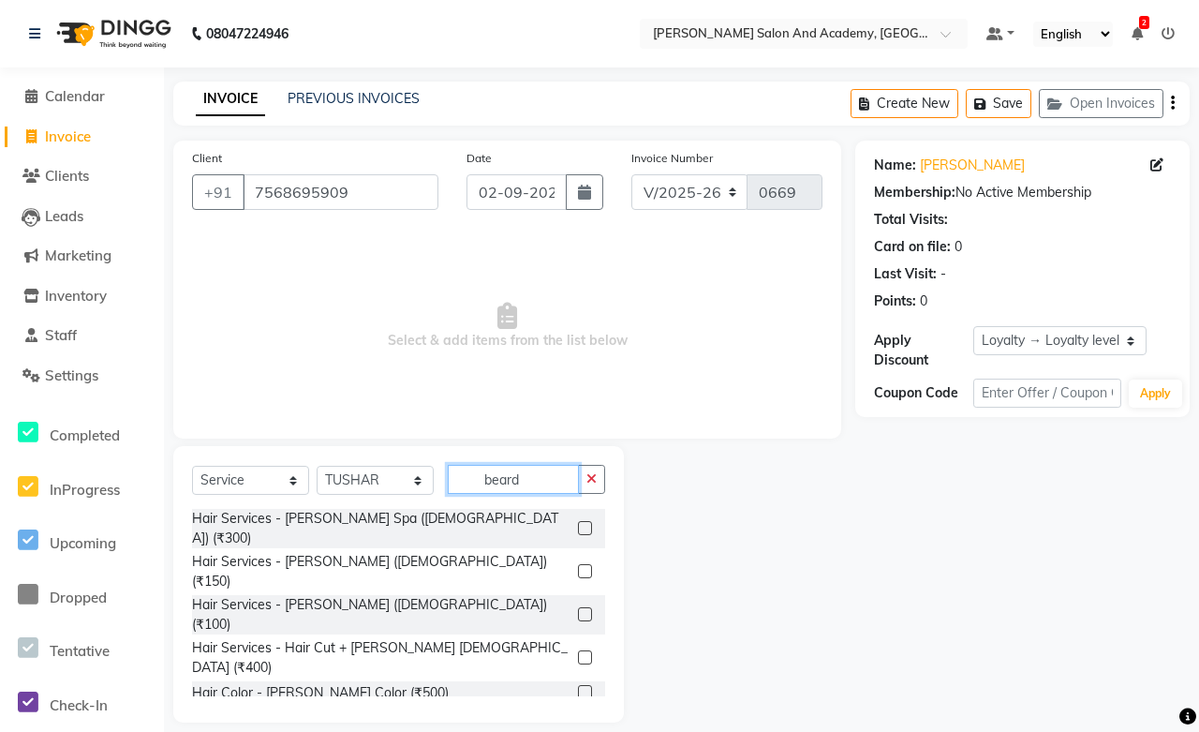
type input "beard"
click at [261, 710] on div "1 [PERSON_NAME] (₹150)" at bounding box center [271, 720] width 158 height 20
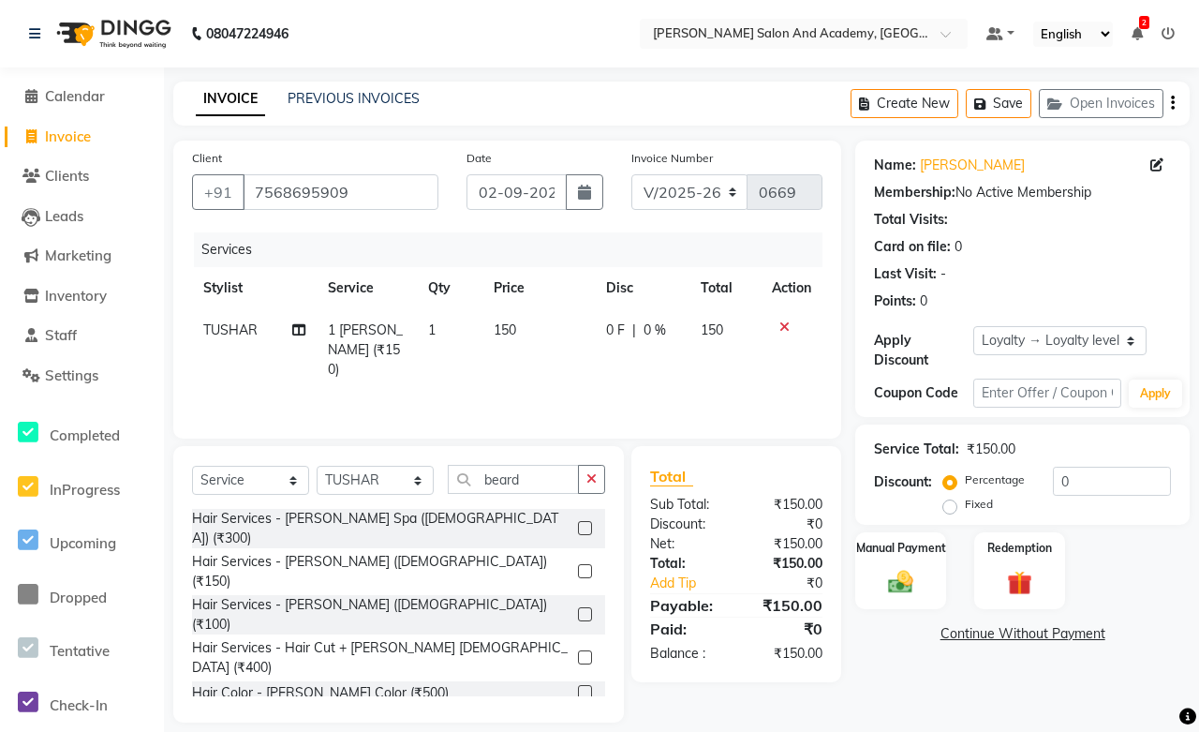
checkbox input "false"
click at [348, 552] on div "Hair Services - [PERSON_NAME] ([DEMOGRAPHIC_DATA]) (₹150)" at bounding box center [381, 571] width 379 height 39
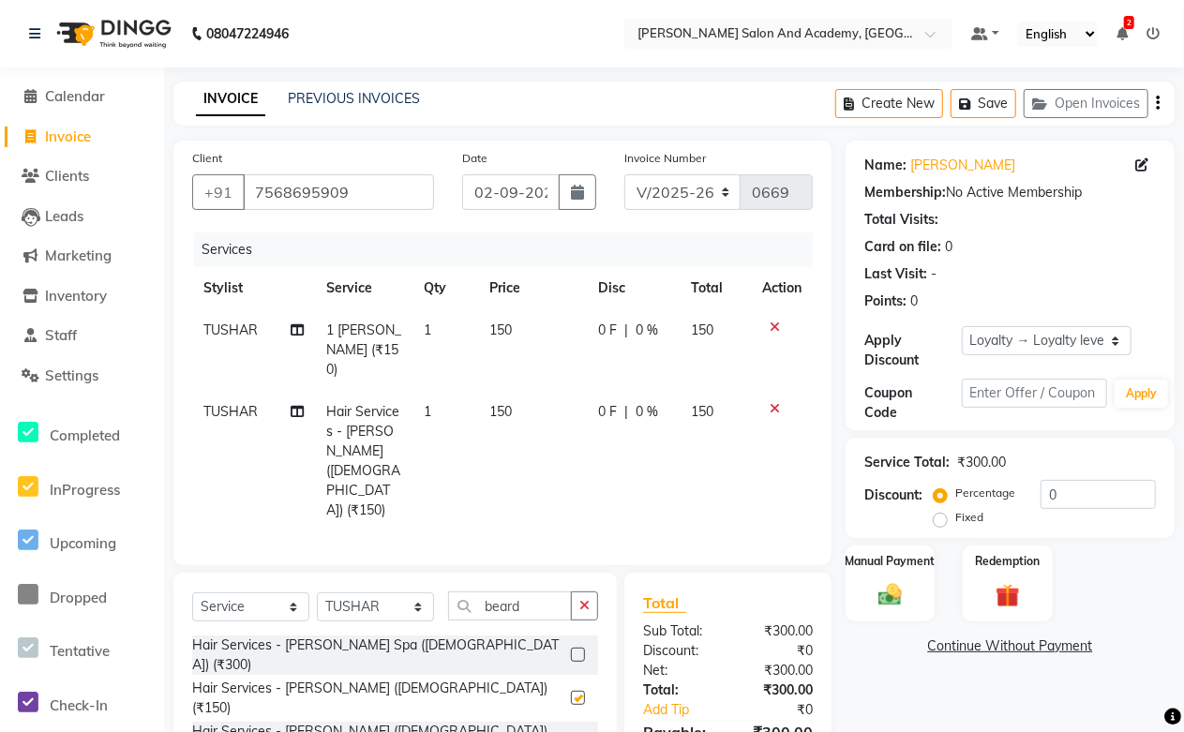
checkbox input "false"
click at [770, 329] on icon at bounding box center [774, 326] width 10 height 13
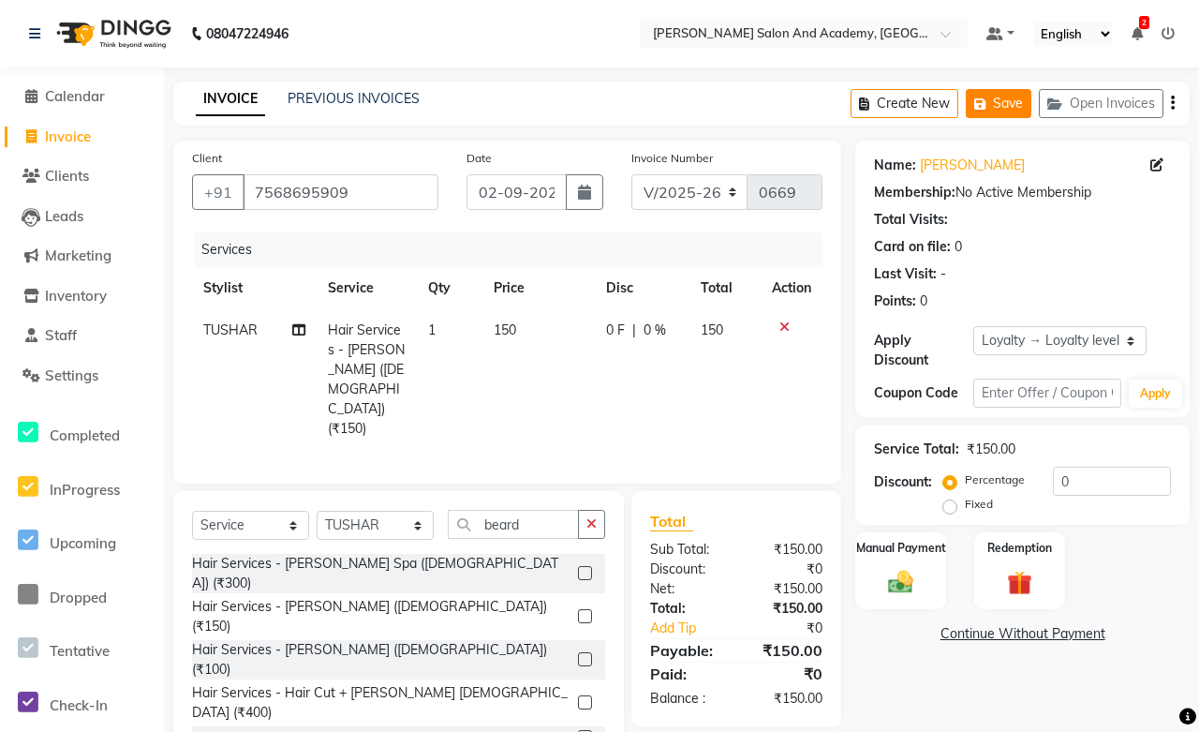
click at [1012, 108] on button "Save" at bounding box center [999, 103] width 66 height 29
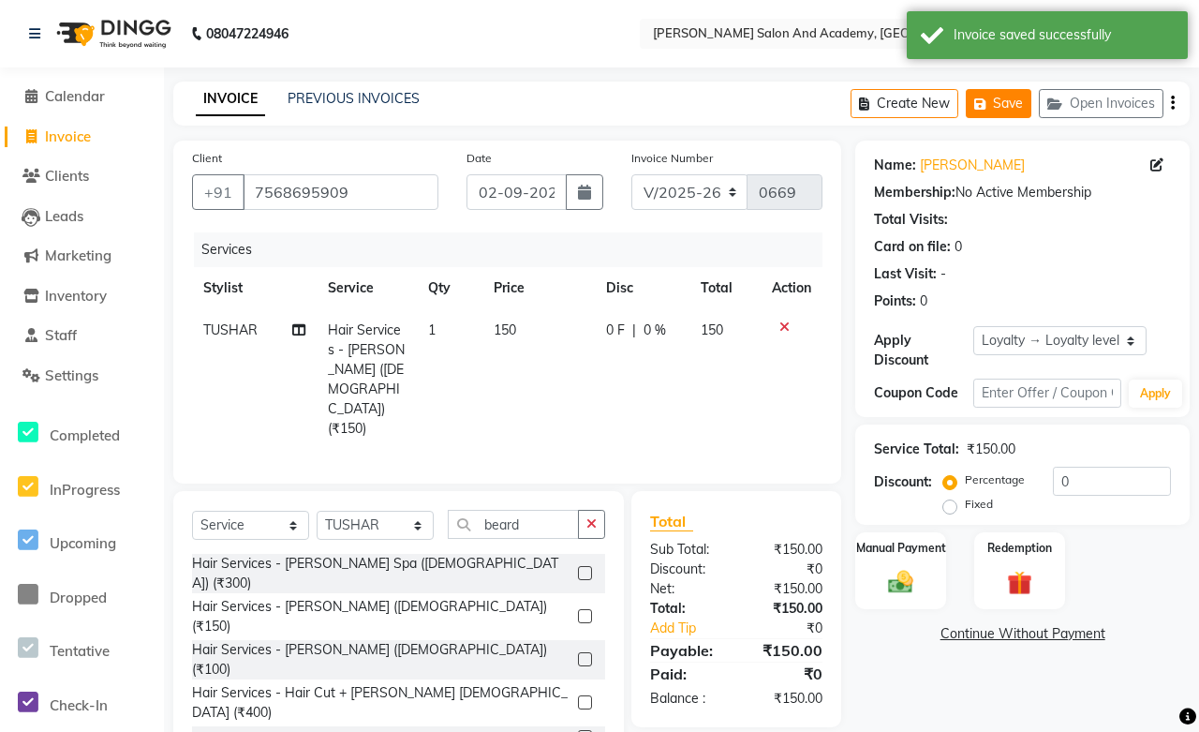
click at [1008, 107] on button "Save" at bounding box center [999, 103] width 66 height 29
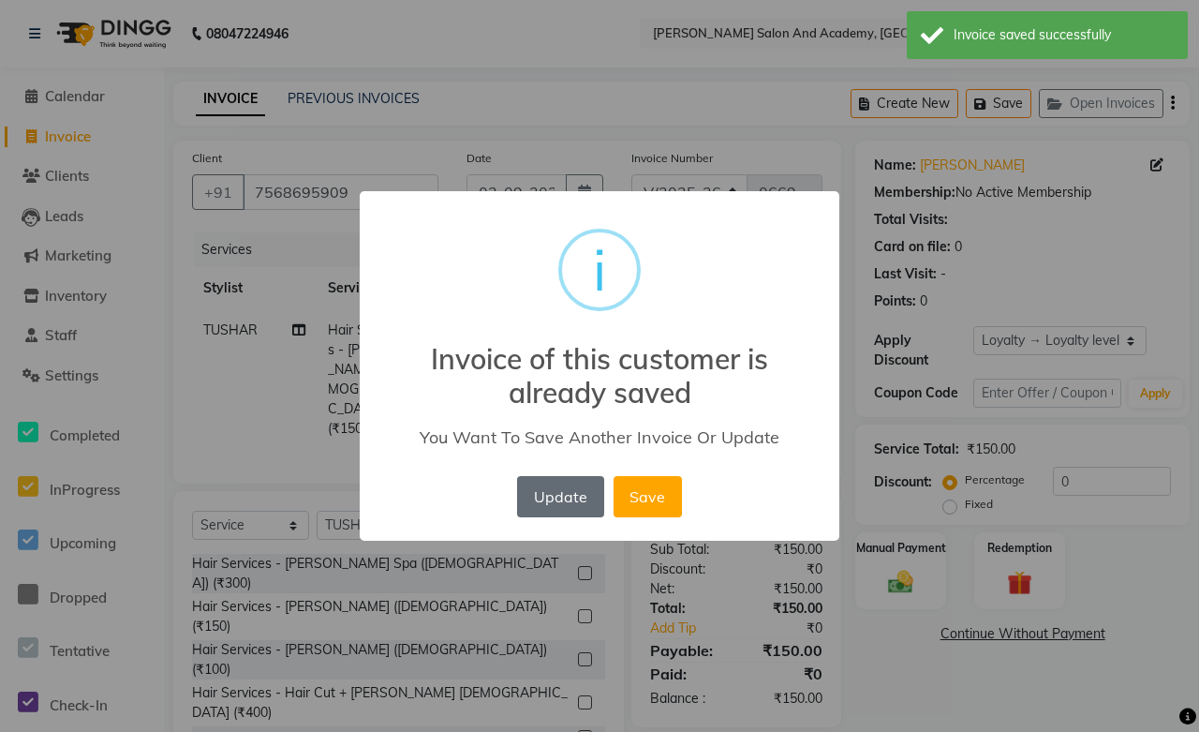
click at [577, 497] on button "Update" at bounding box center [560, 496] width 86 height 41
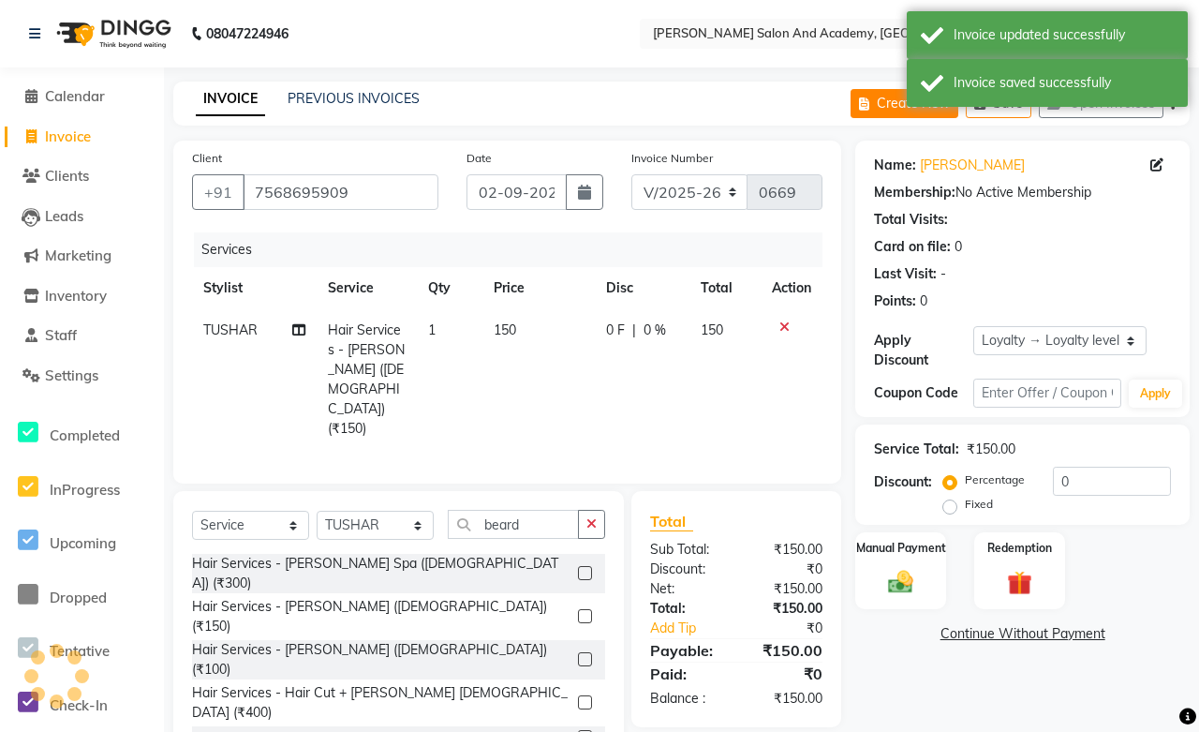
click at [887, 99] on button "Create New" at bounding box center [905, 103] width 108 height 29
select select "service"
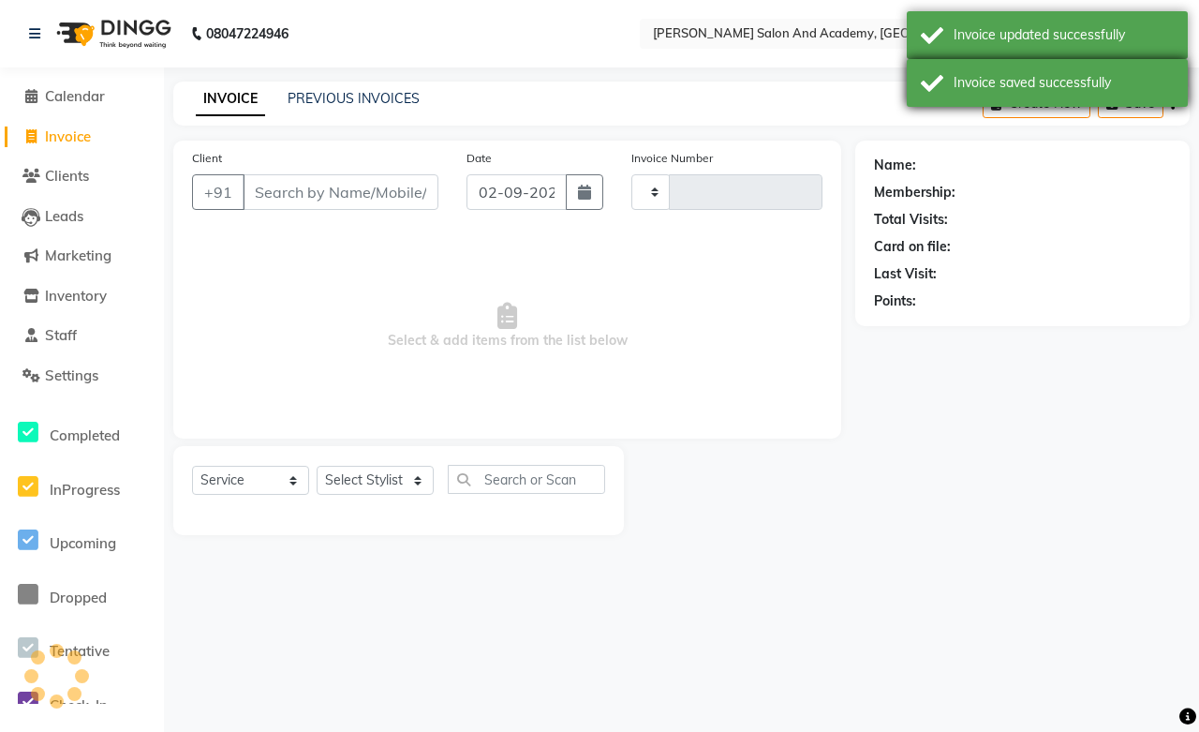
type input "0669"
select select "6453"
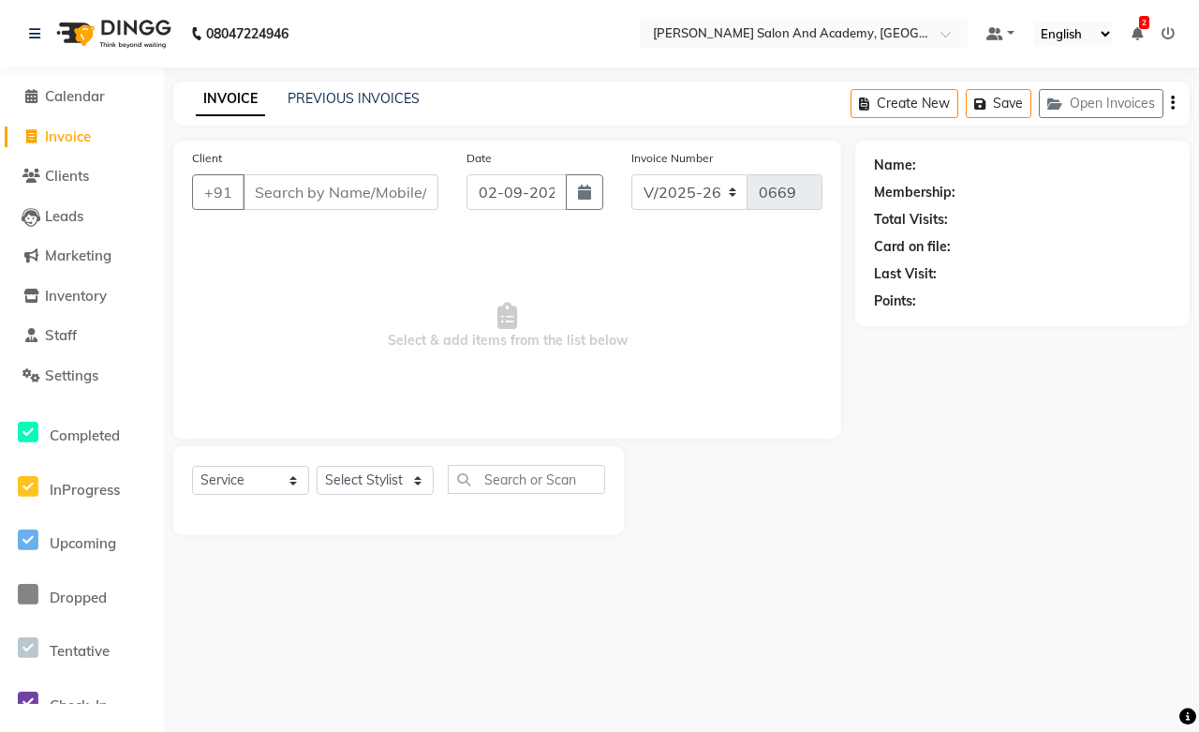
click at [301, 200] on input "Client" at bounding box center [341, 192] width 196 height 36
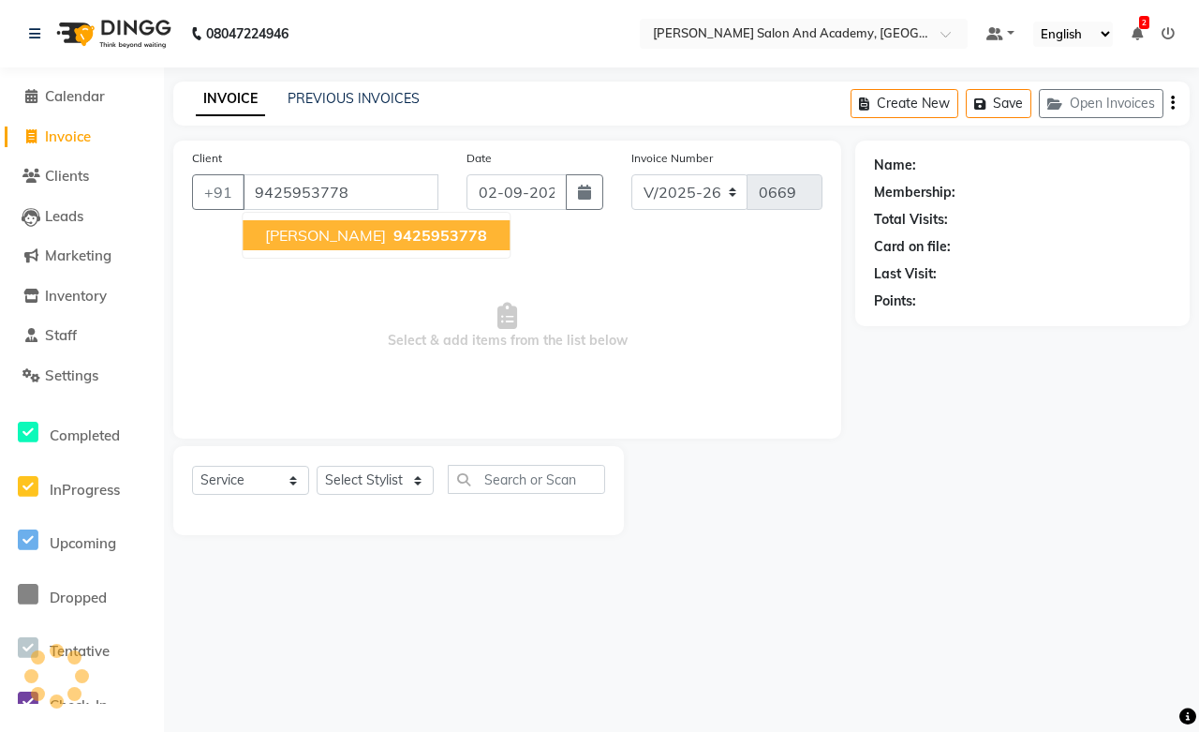
type input "9425953778"
click at [301, 244] on span "Yash Kasliwal" at bounding box center [325, 235] width 121 height 19
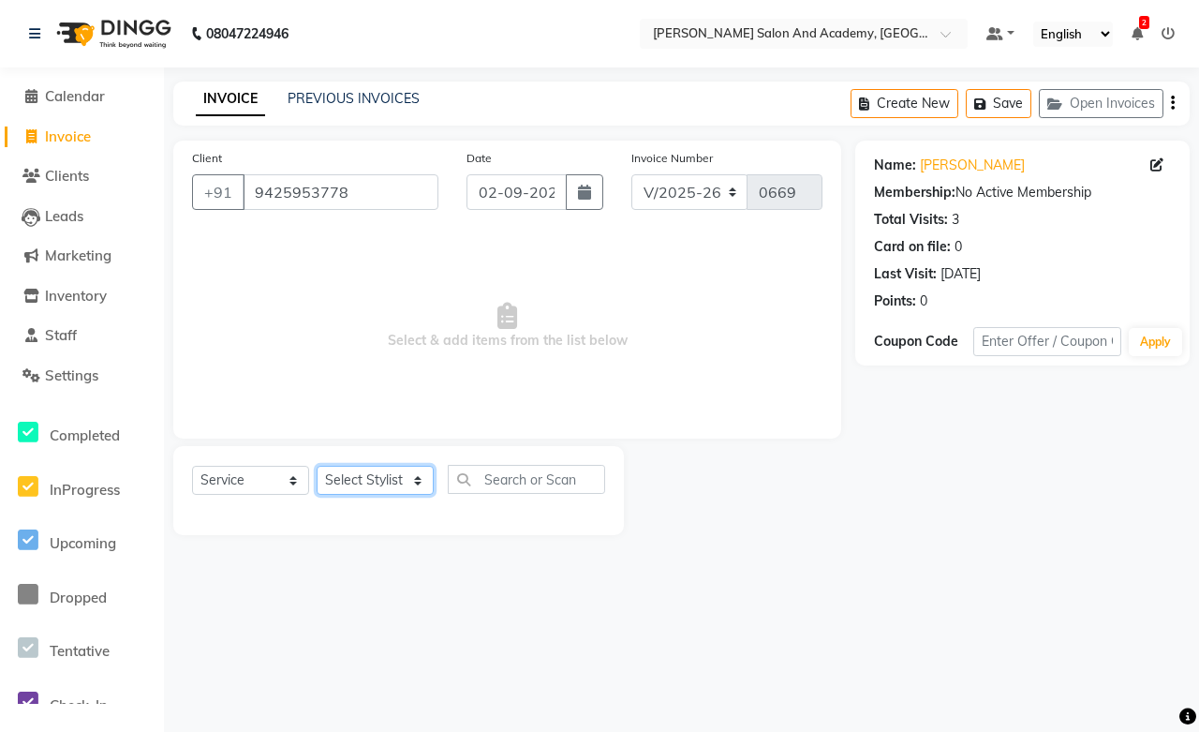
click at [341, 482] on select "Select Stylist [PERSON_NAME] [PERSON_NAME] [PERSON_NAME] [PERSON_NAME] [PERSON_…" at bounding box center [375, 480] width 117 height 29
select select "49047"
click at [317, 467] on select "Select Stylist [PERSON_NAME] [PERSON_NAME] [PERSON_NAME] [PERSON_NAME] [PERSON_…" at bounding box center [375, 480] width 117 height 29
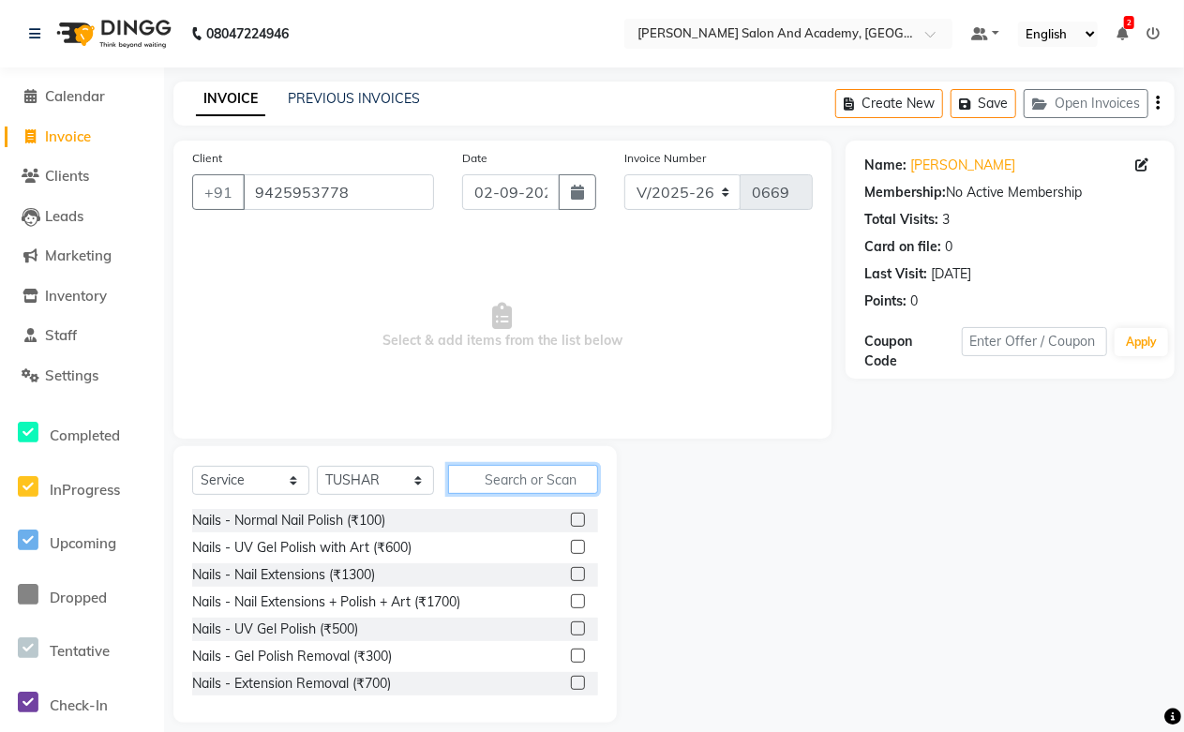
click at [492, 482] on input "text" at bounding box center [523, 479] width 150 height 29
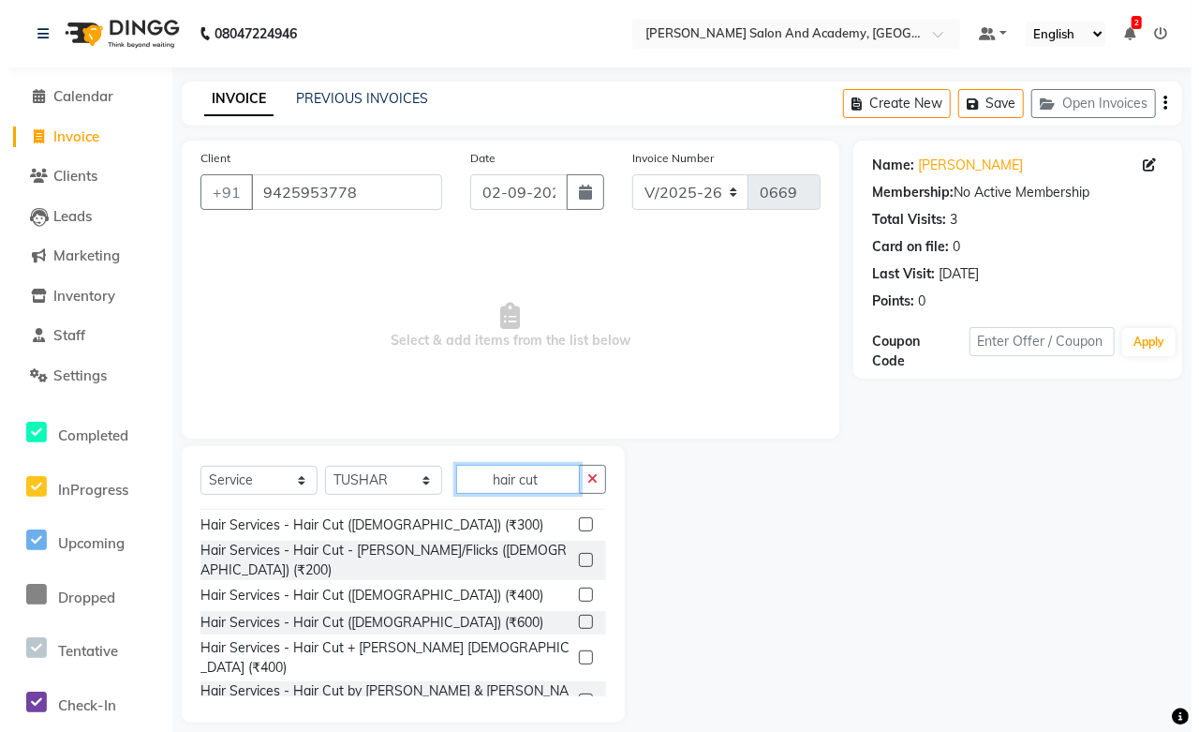
scroll to position [111, 0]
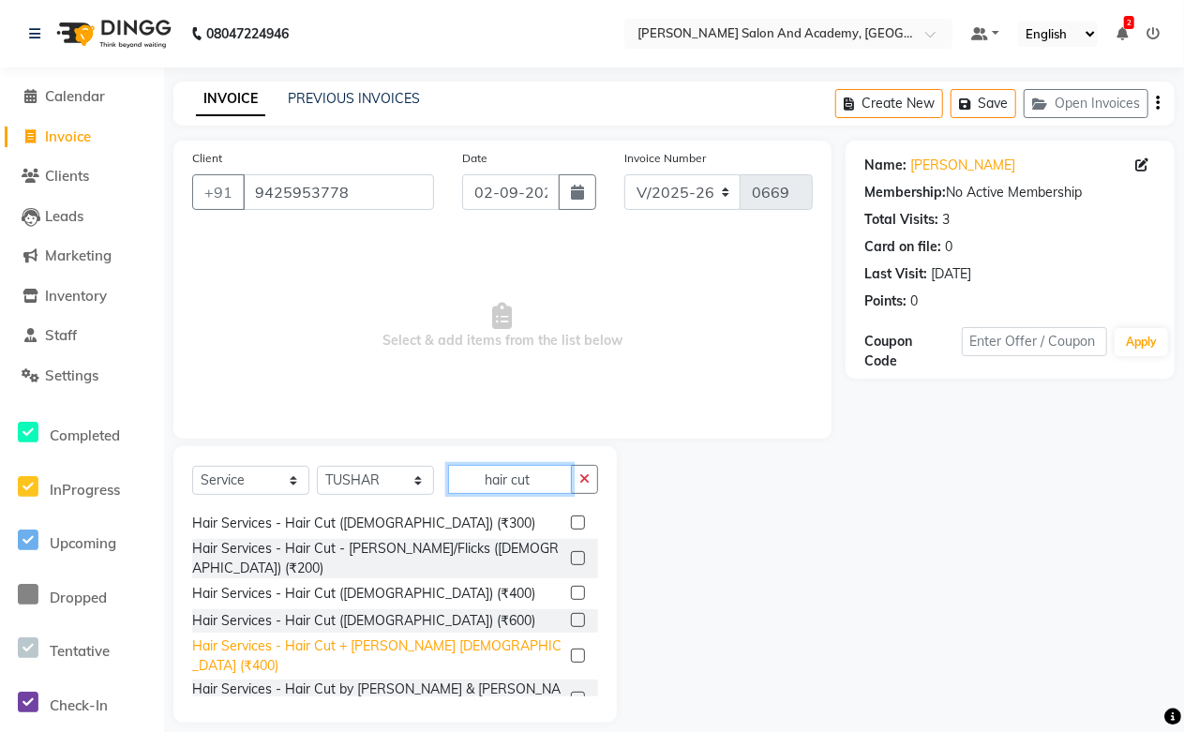
type input "hair cut"
click at [400, 636] on div "Hair Services - Hair Cut + [PERSON_NAME] [DEMOGRAPHIC_DATA] (₹400)" at bounding box center [377, 655] width 371 height 39
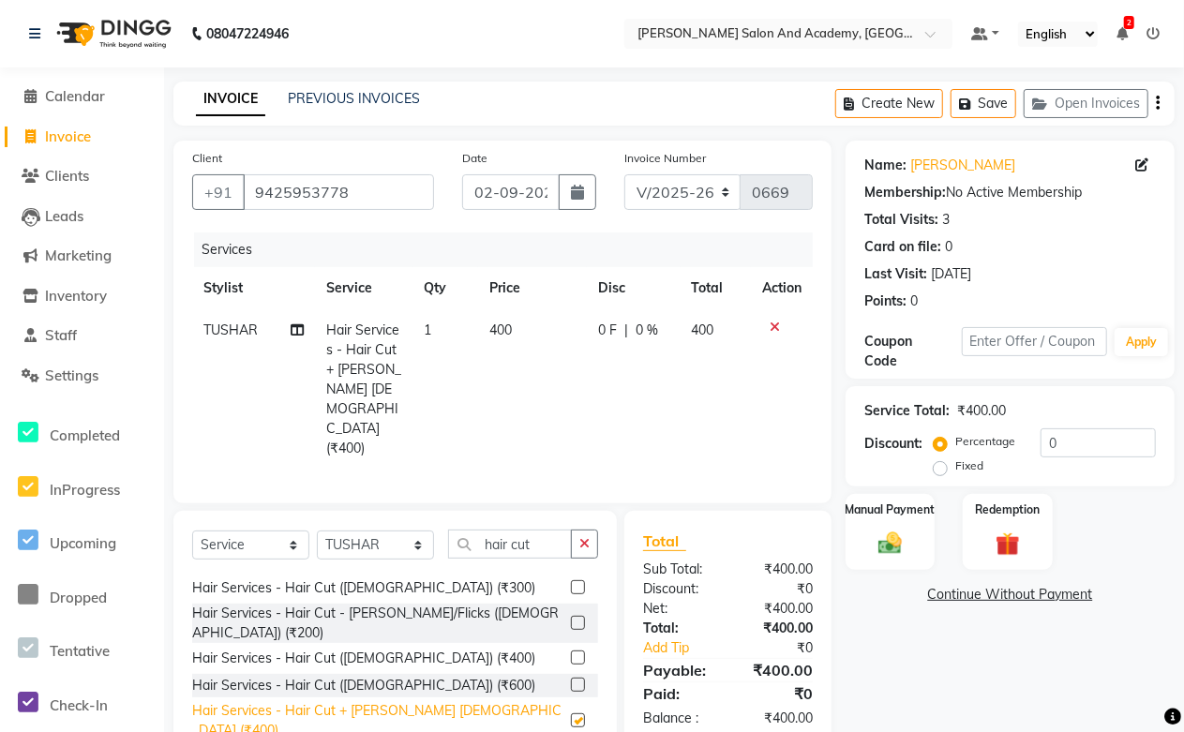
checkbox input "false"
click at [544, 529] on div "Select Service Product Membership Package Voucher Prepaid Gift Card Select Styl…" at bounding box center [395, 551] width 406 height 44
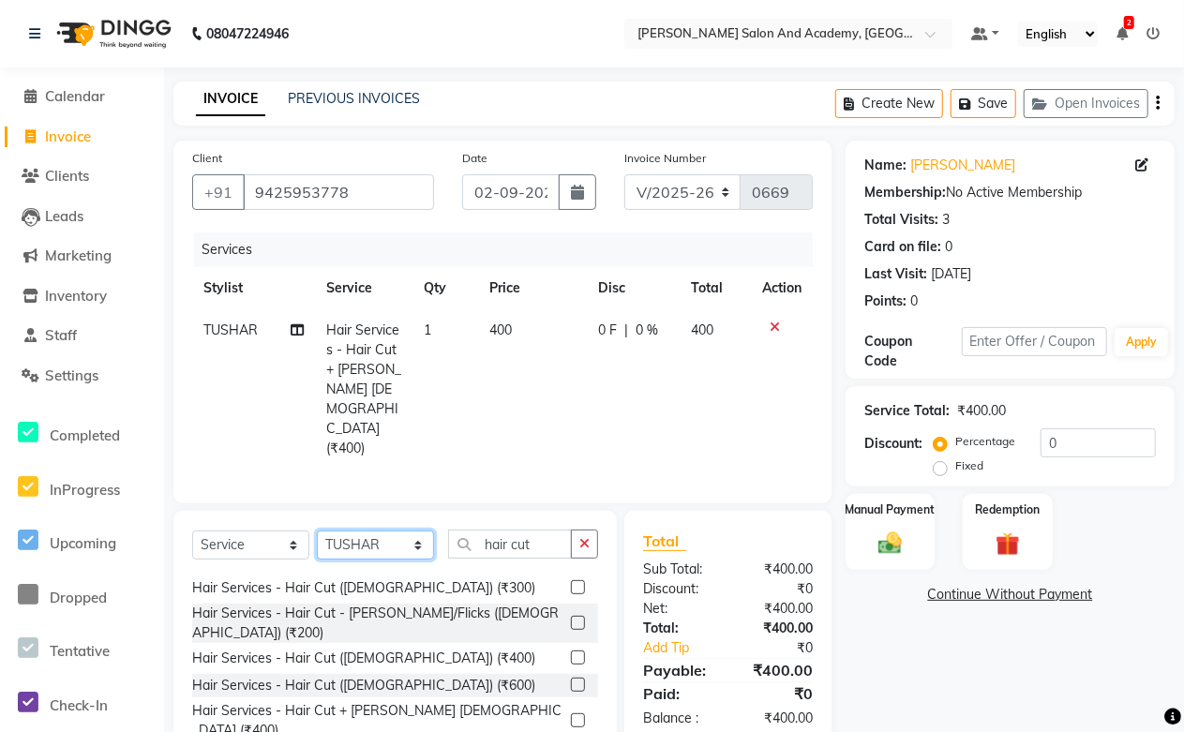
click at [389, 530] on select "Select Stylist [PERSON_NAME] [PERSON_NAME] [PERSON_NAME] [PERSON_NAME] [PERSON_…" at bounding box center [375, 544] width 117 height 29
select select "88353"
click at [317, 530] on select "Select Stylist [PERSON_NAME] [PERSON_NAME] [PERSON_NAME] [PERSON_NAME] [PERSON_…" at bounding box center [375, 544] width 117 height 29
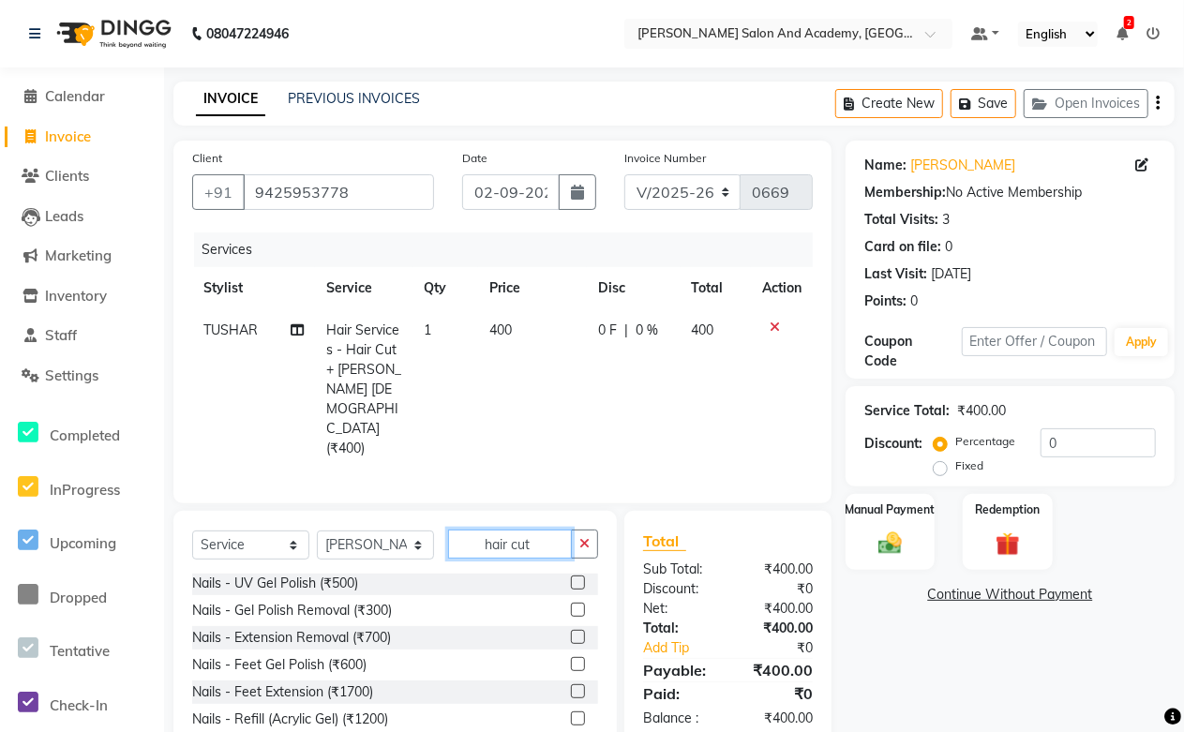
click at [550, 529] on input "hair cut" at bounding box center [510, 543] width 124 height 29
type input "h"
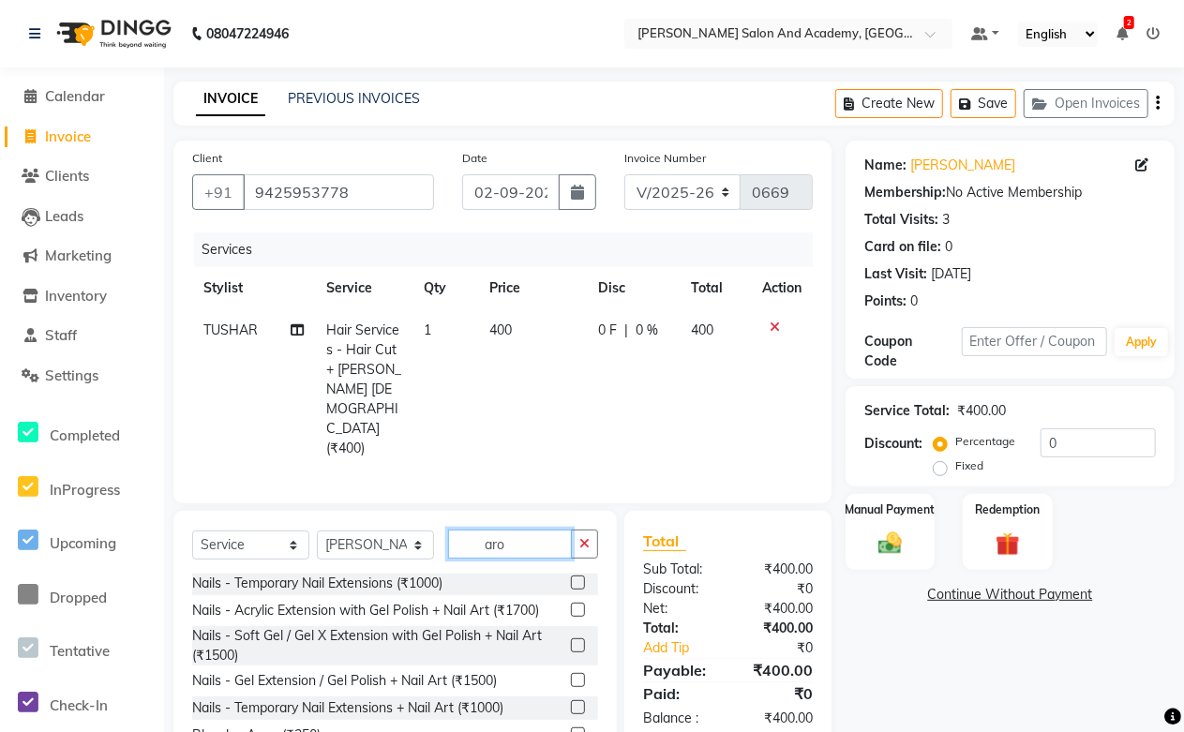
scroll to position [0, 0]
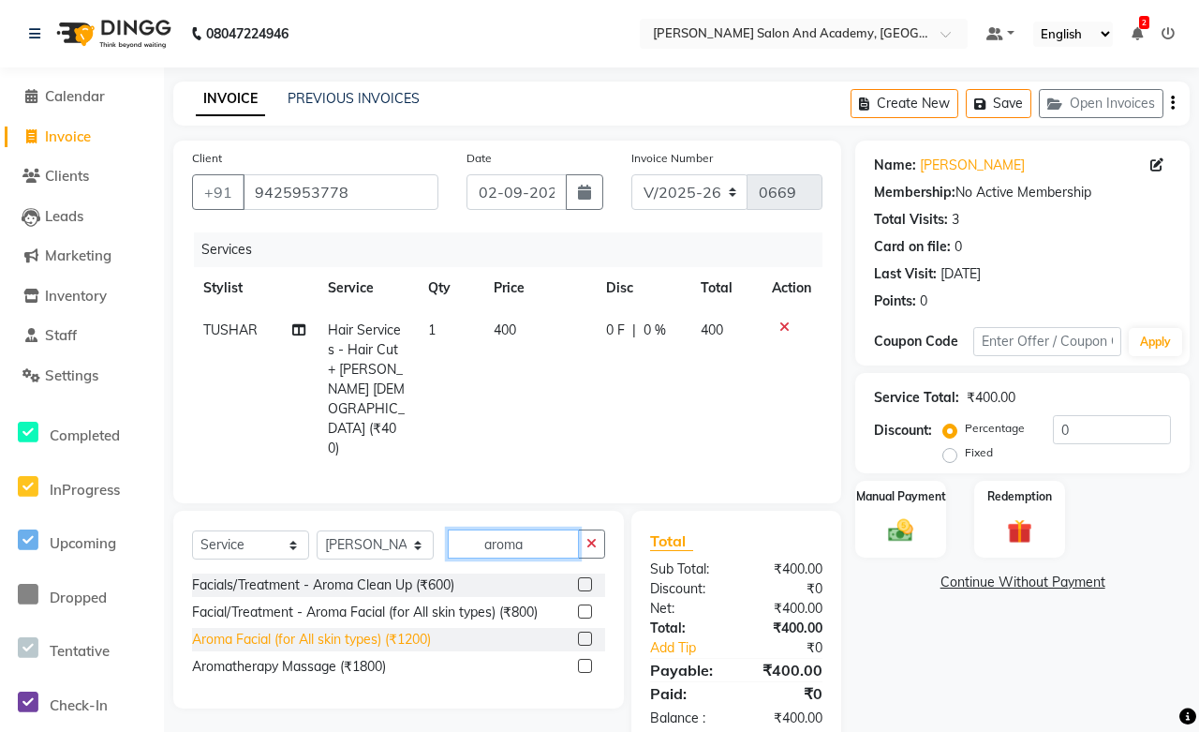
type input "aroma"
click at [394, 630] on div "Aroma Facial (for All skin types) (₹1200)" at bounding box center [311, 640] width 239 height 20
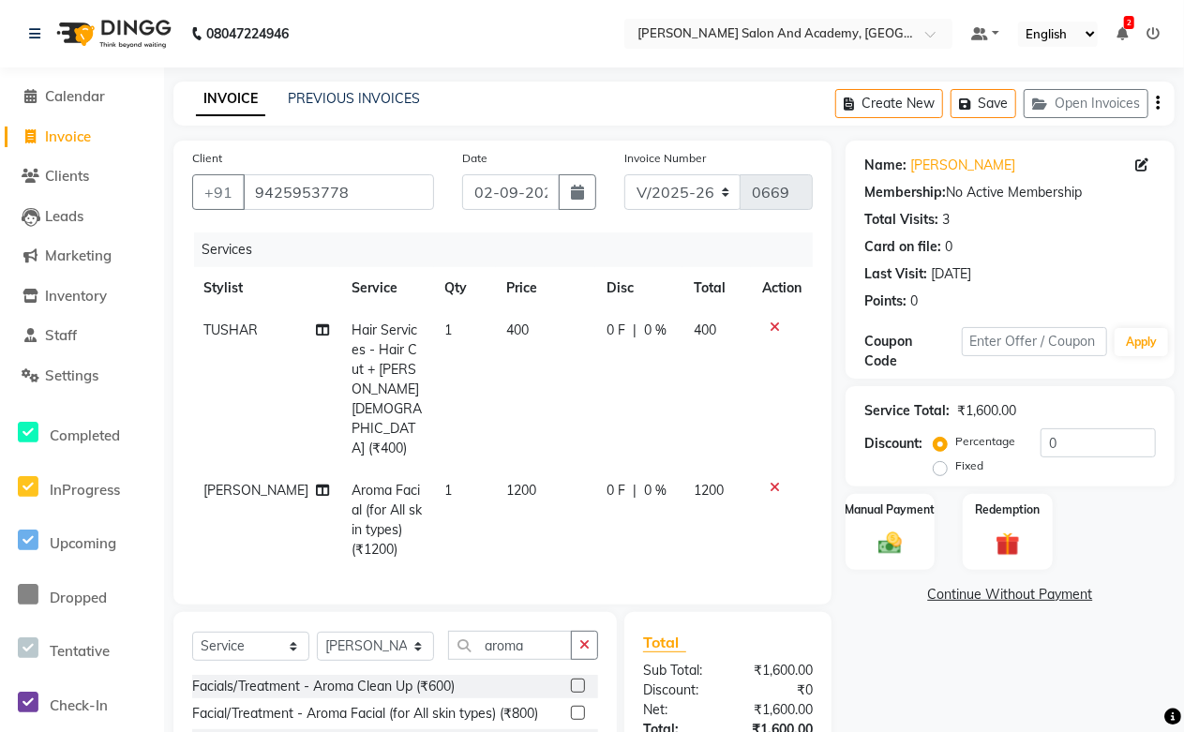
checkbox input "false"
click at [991, 105] on button "Save" at bounding box center [983, 103] width 66 height 29
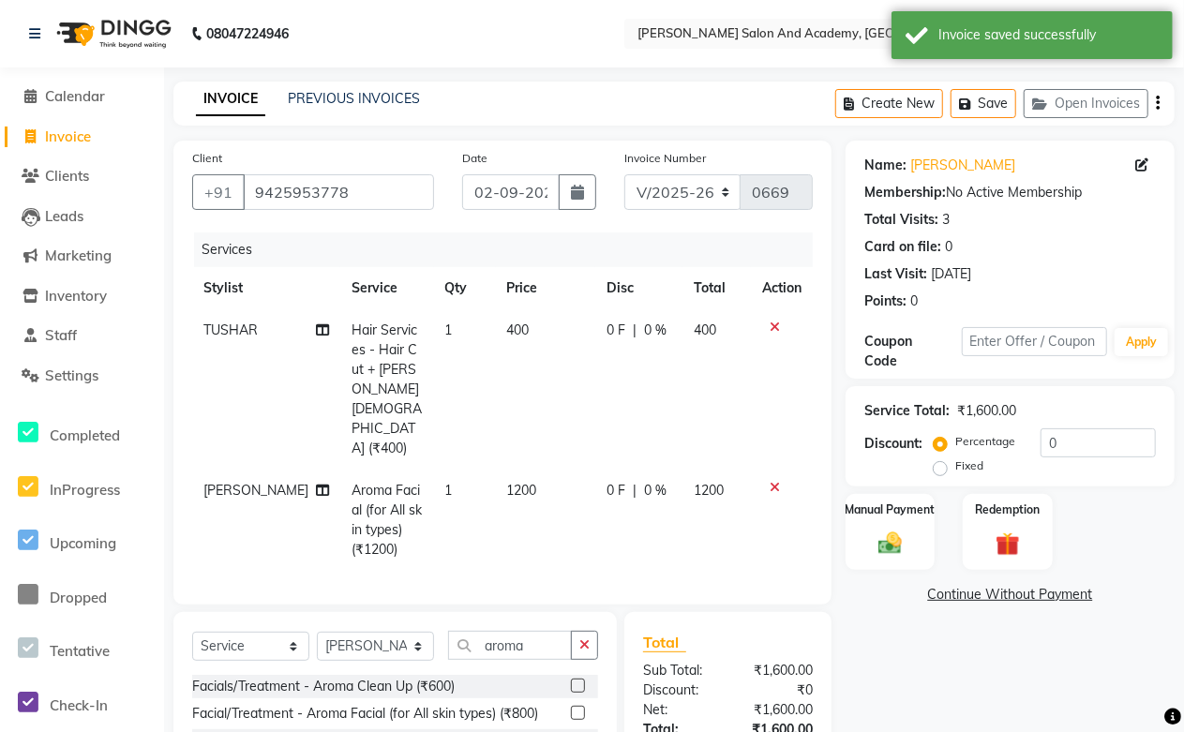
scroll to position [100, 0]
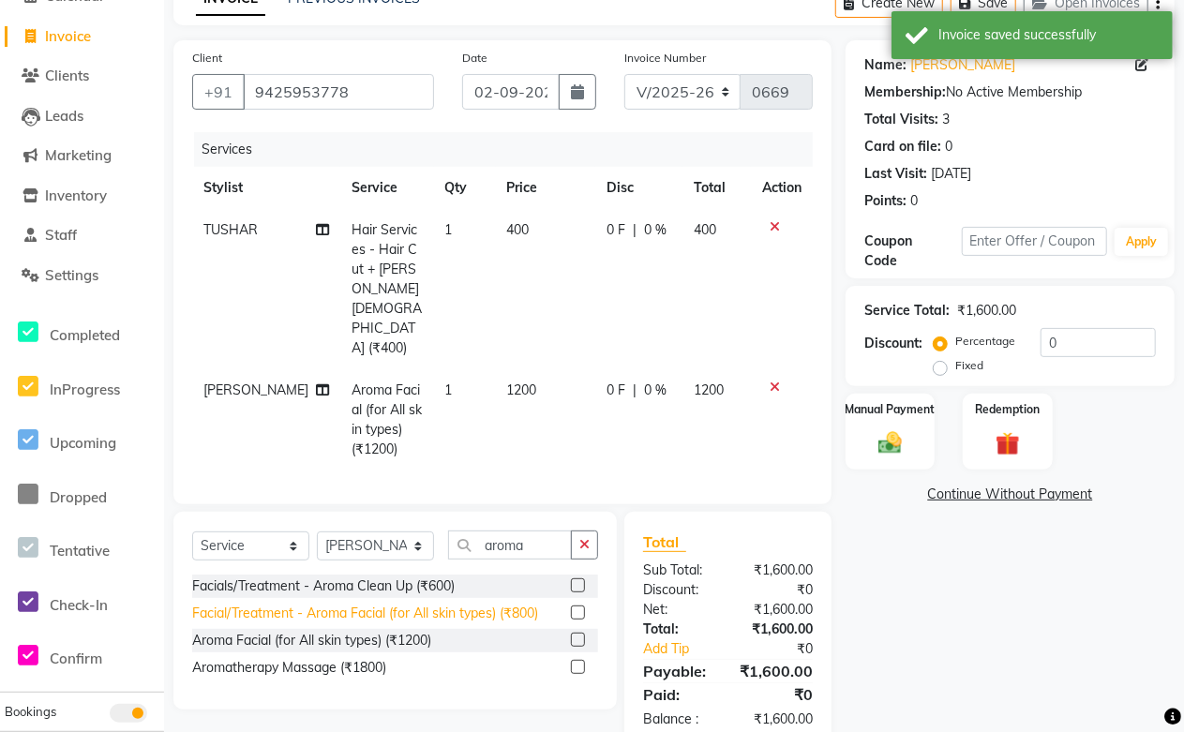
click at [506, 603] on div "Facial/Treatment - Aroma Facial (for All skin types) (₹800)" at bounding box center [365, 613] width 346 height 20
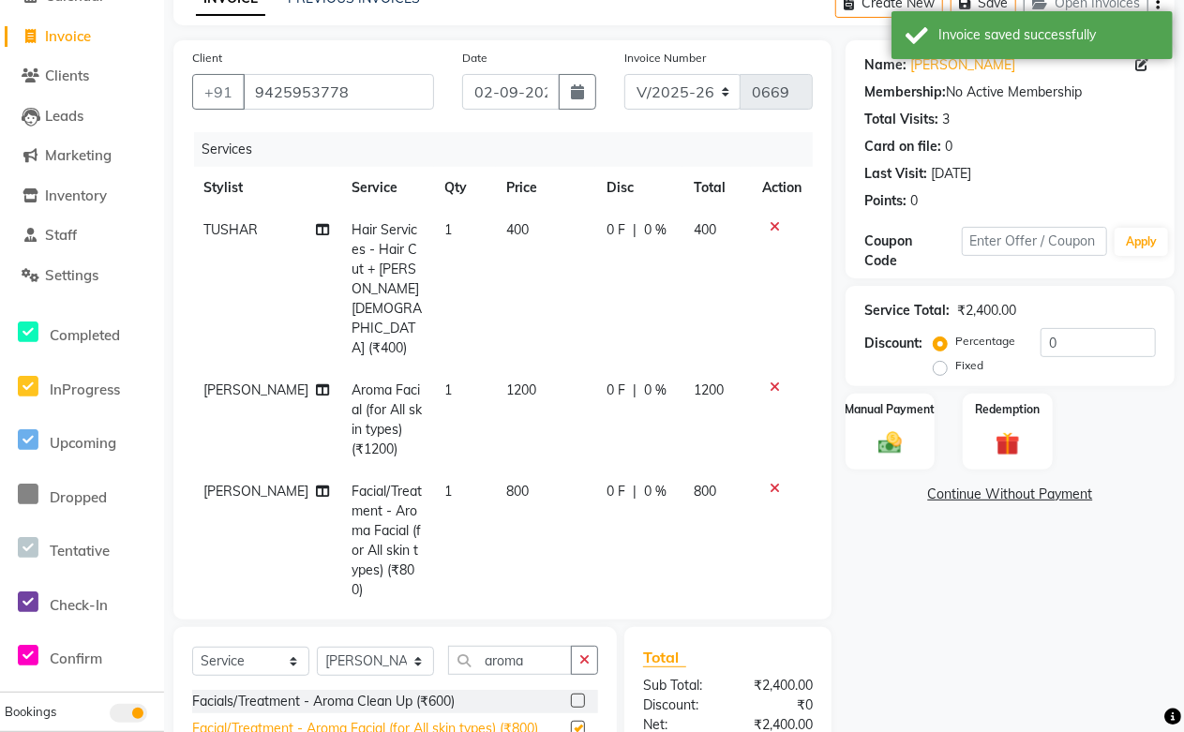
checkbox input "false"
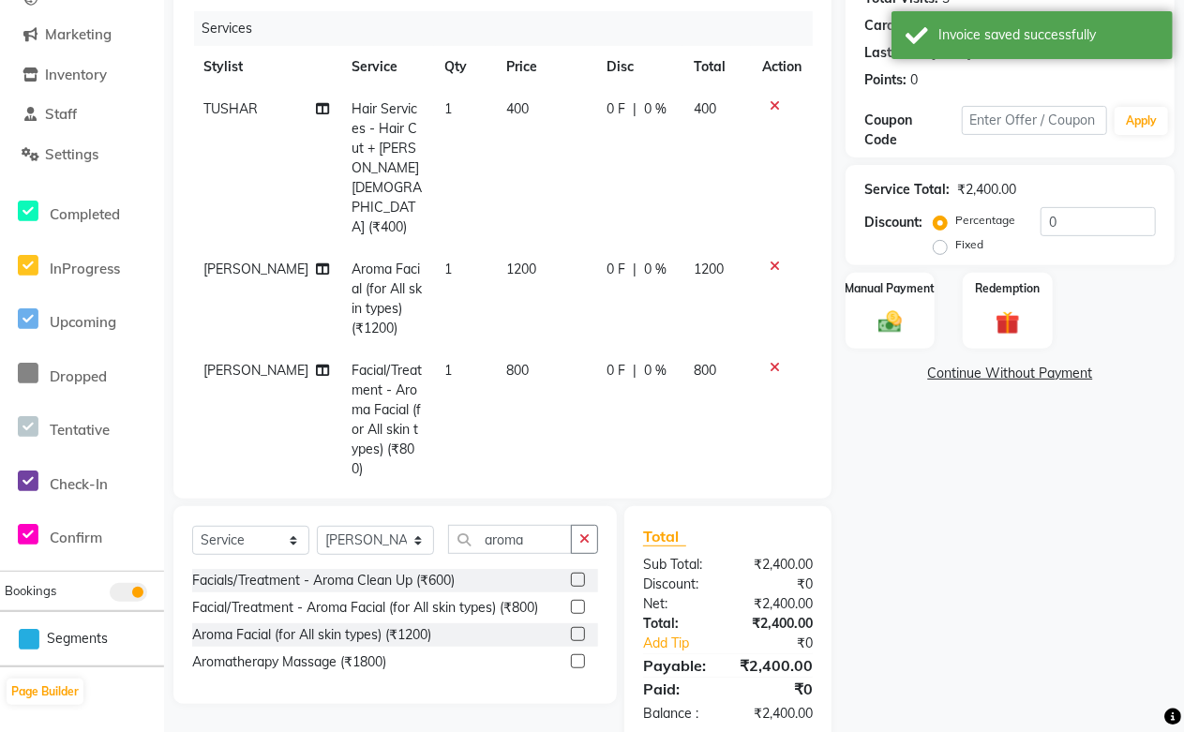
scroll to position [0, 0]
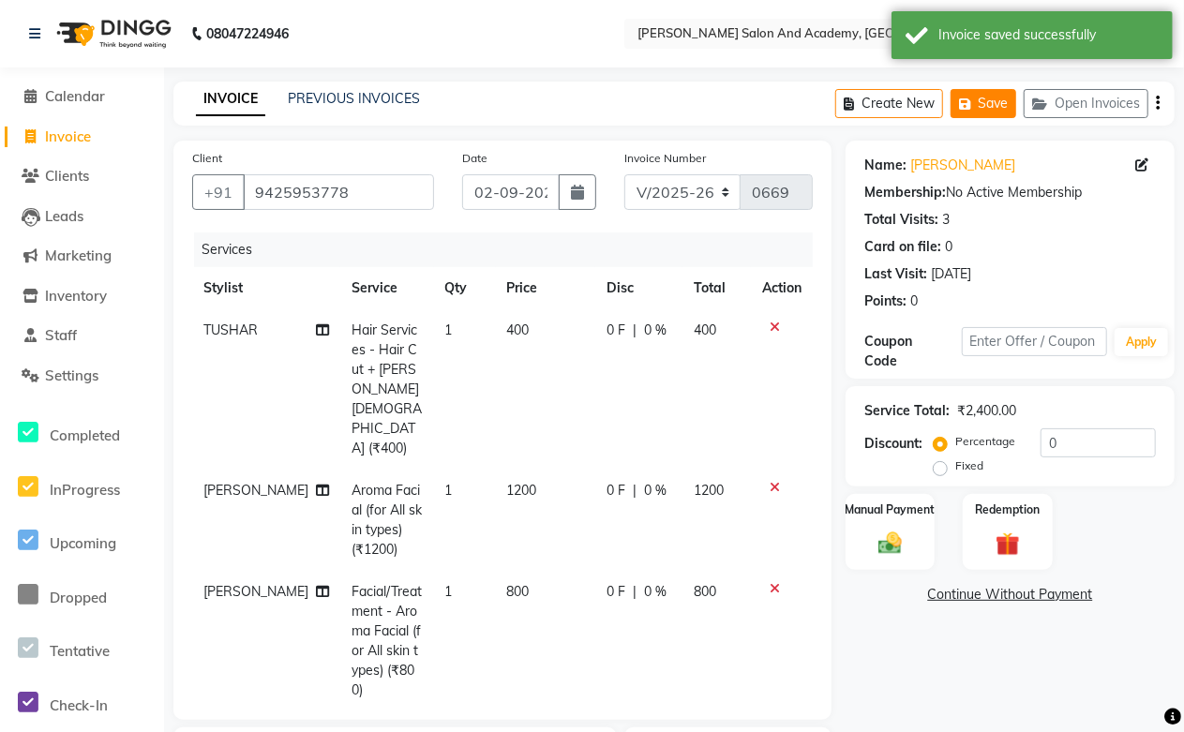
click at [995, 98] on button "Save" at bounding box center [983, 103] width 66 height 29
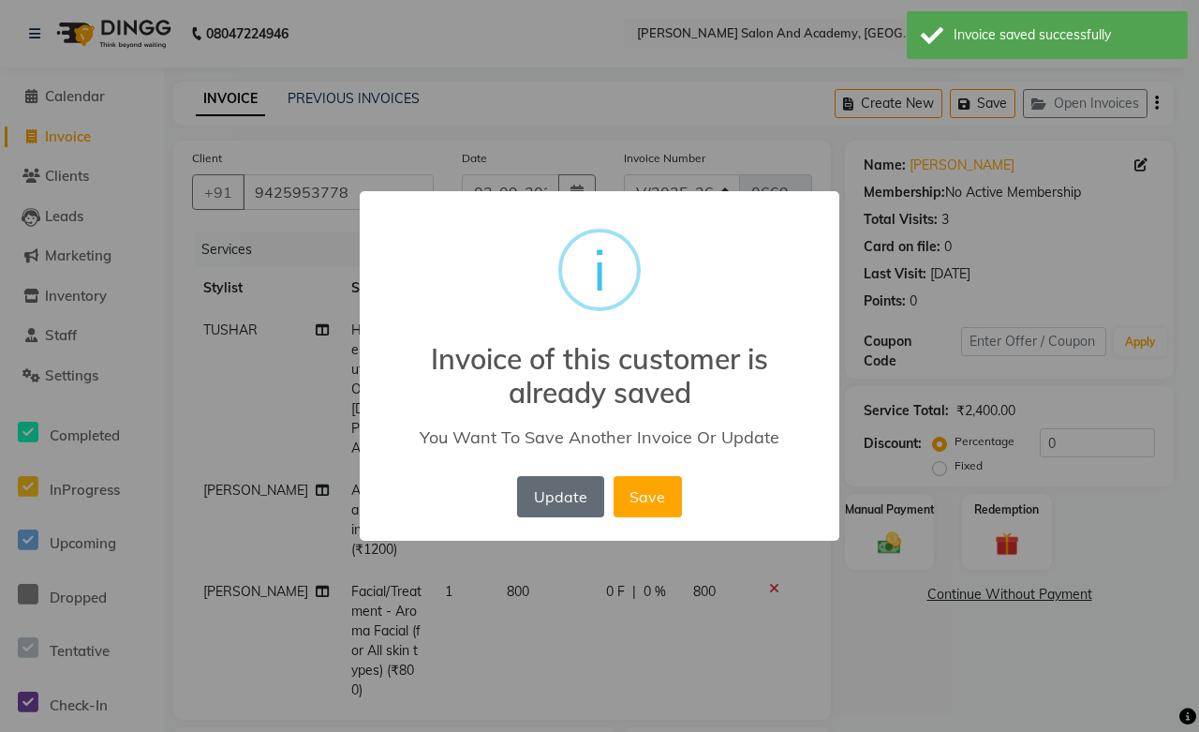
click at [544, 499] on button "Update" at bounding box center [560, 496] width 86 height 41
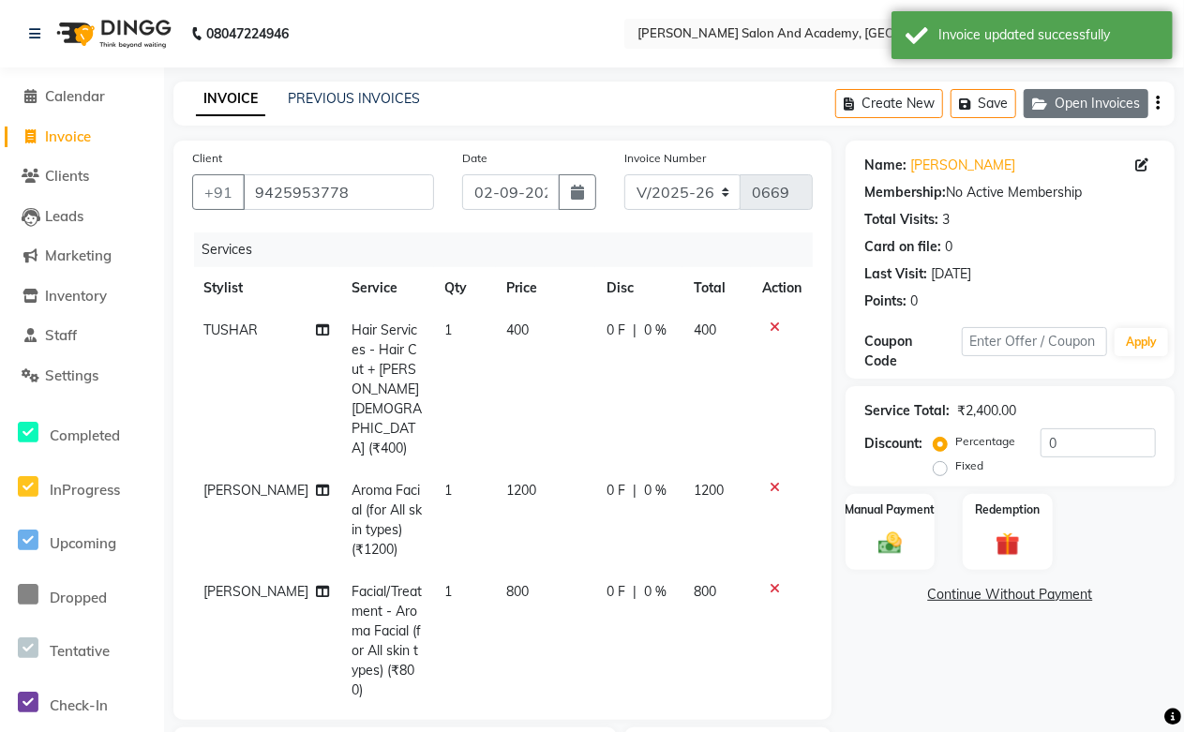
click at [1099, 98] on button "Open Invoices" at bounding box center [1085, 103] width 125 height 29
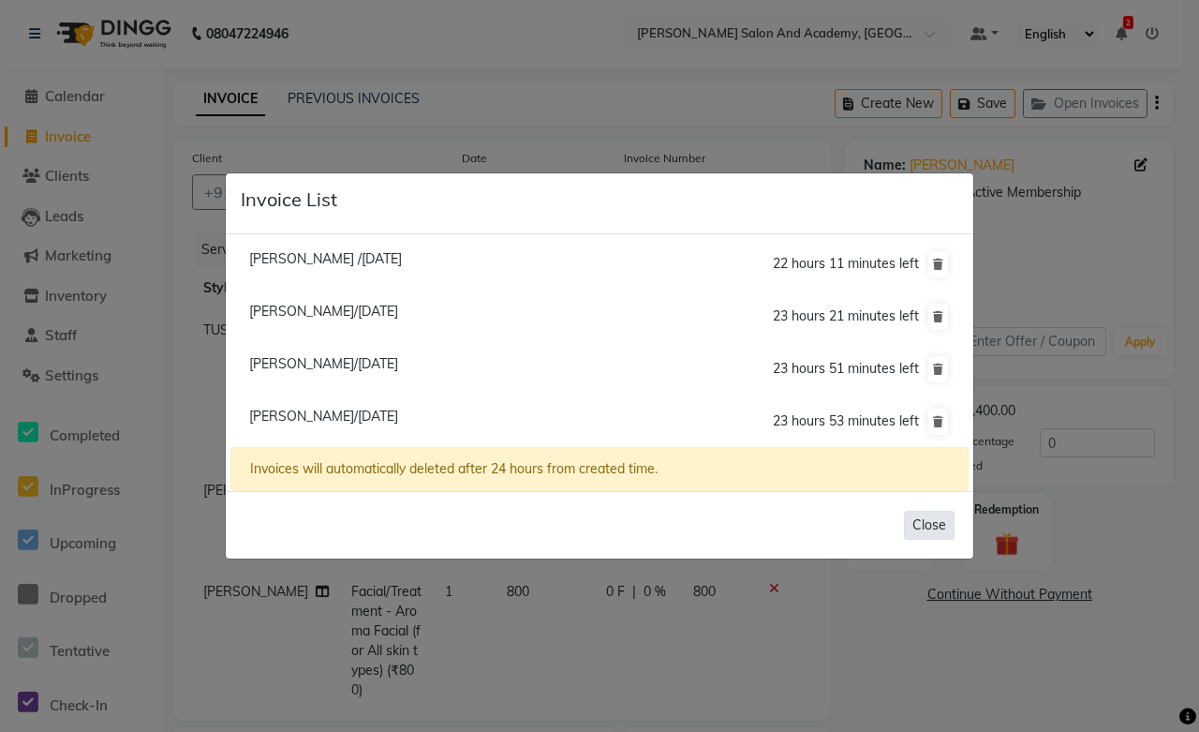
click at [913, 528] on button "Close" at bounding box center [929, 525] width 51 height 29
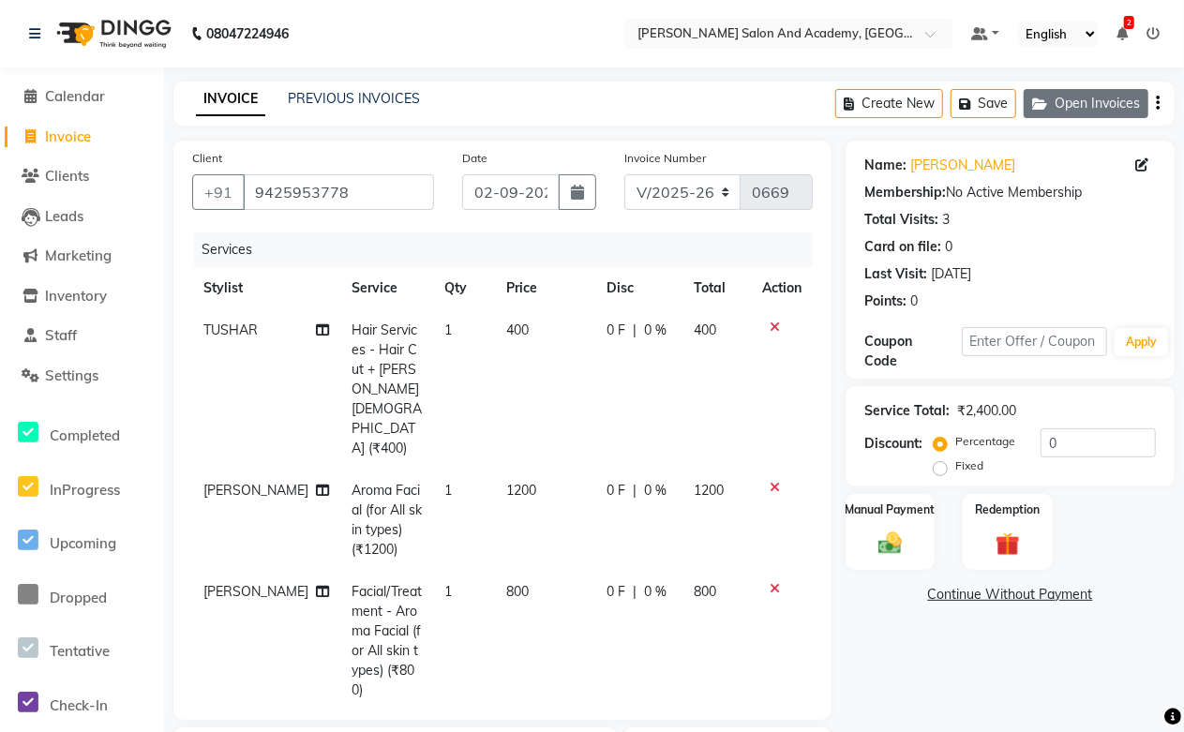
click at [1081, 106] on button "Open Invoices" at bounding box center [1085, 103] width 125 height 29
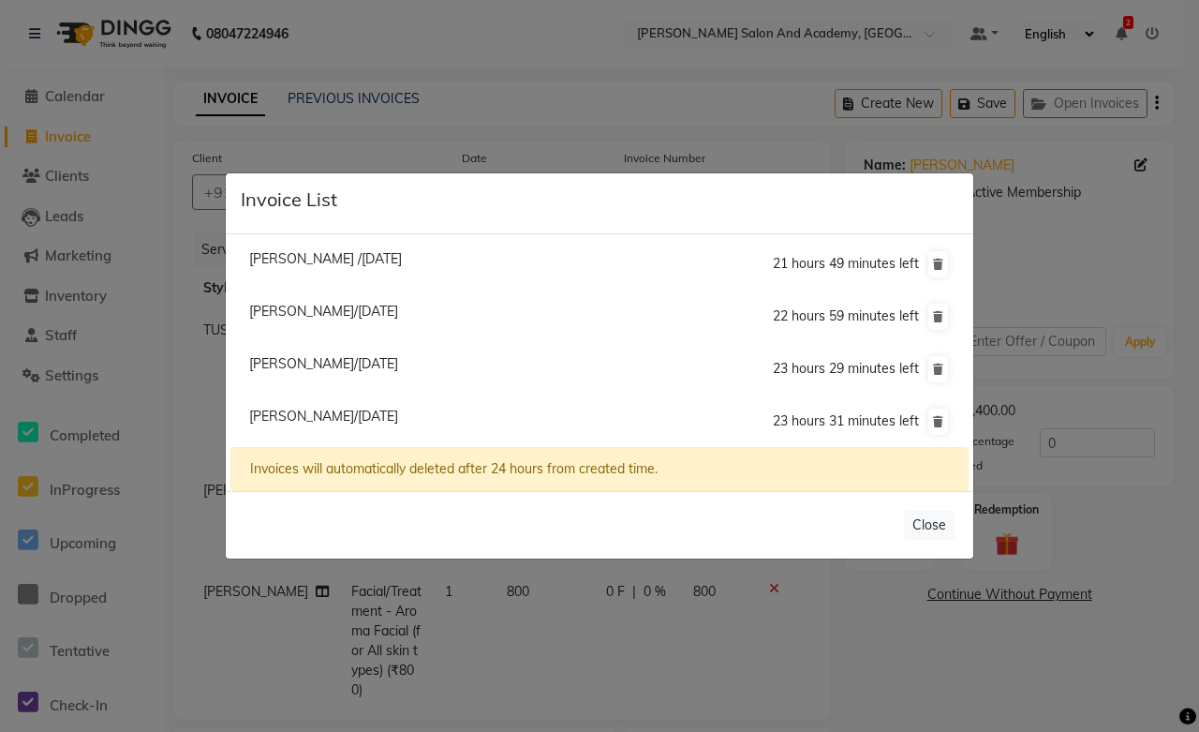
click at [311, 366] on span "Prakash Gautam/02 September 2025" at bounding box center [323, 363] width 149 height 17
type input "7568695909"
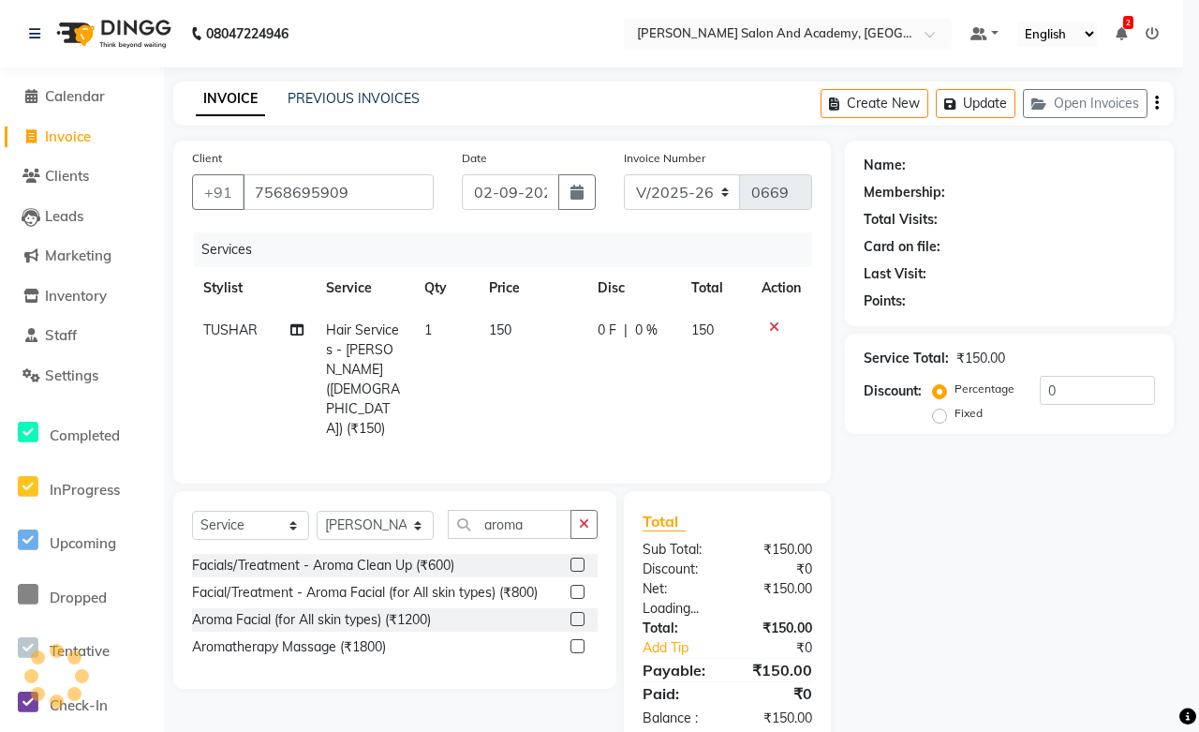
select select "1: Object"
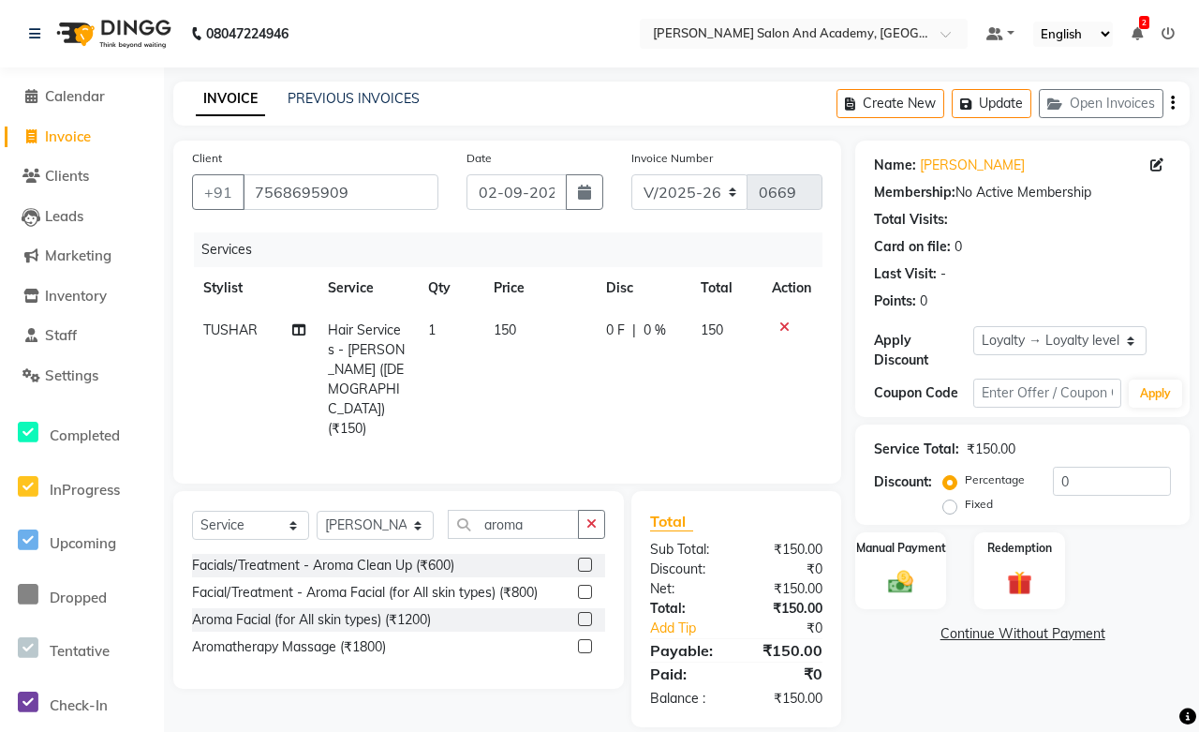
select select
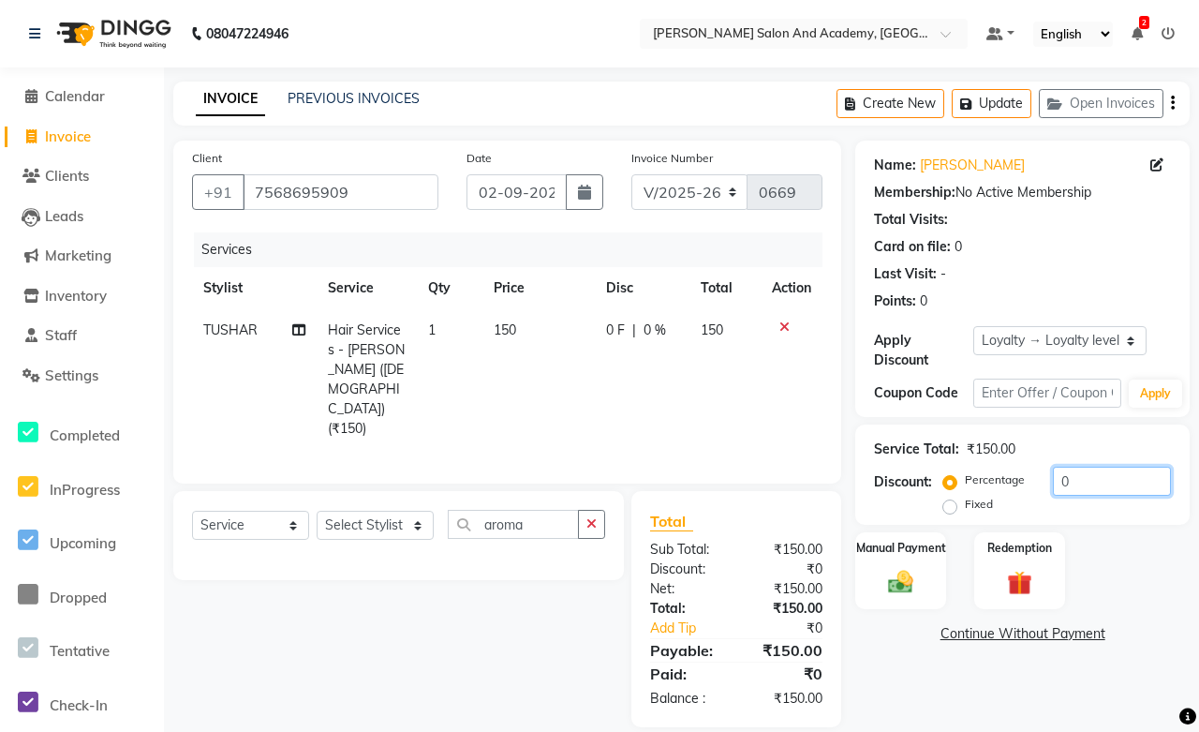
drag, startPoint x: 1106, startPoint y: 480, endPoint x: 959, endPoint y: 482, distance: 147.1
click at [959, 482] on div "Percentage Fixed 0" at bounding box center [1059, 492] width 224 height 51
drag, startPoint x: 1083, startPoint y: 485, endPoint x: 998, endPoint y: 497, distance: 86.0
click at [998, 497] on div "Percentage Fixed 5" at bounding box center [1059, 492] width 224 height 51
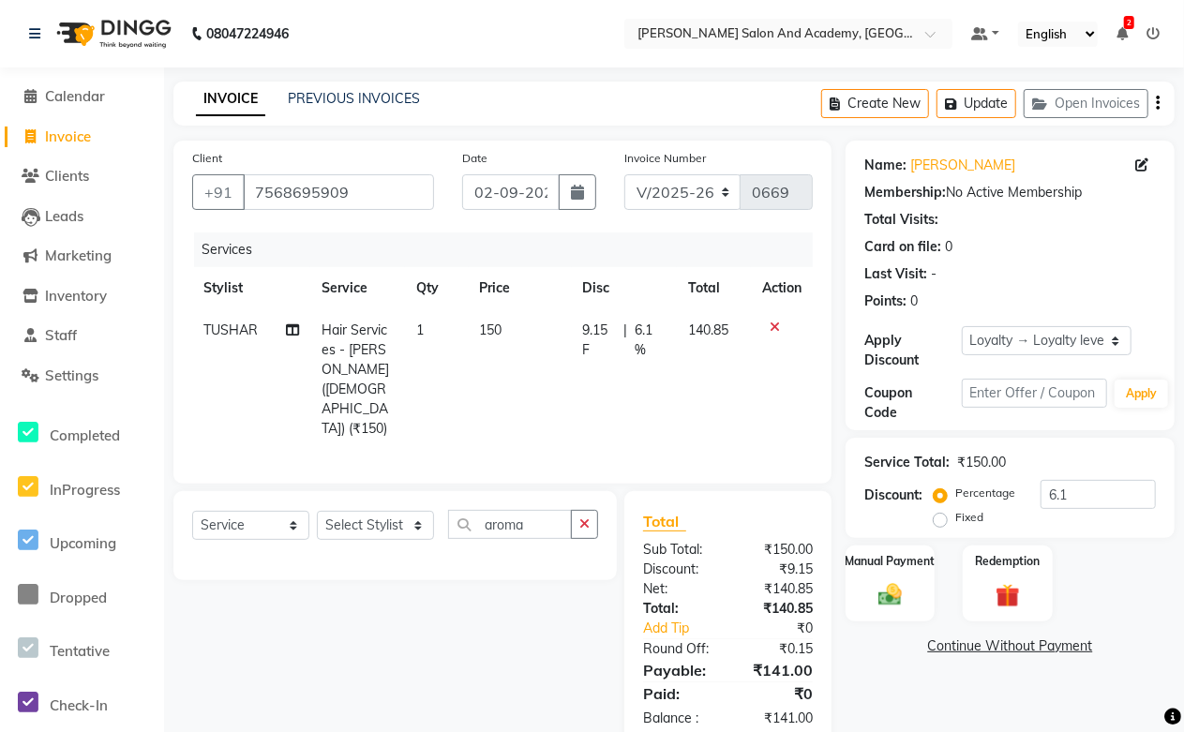
click at [535, 588] on div "Select Service Product Membership Package Voucher Prepaid Gift Card Select Styl…" at bounding box center [387, 619] width 457 height 256
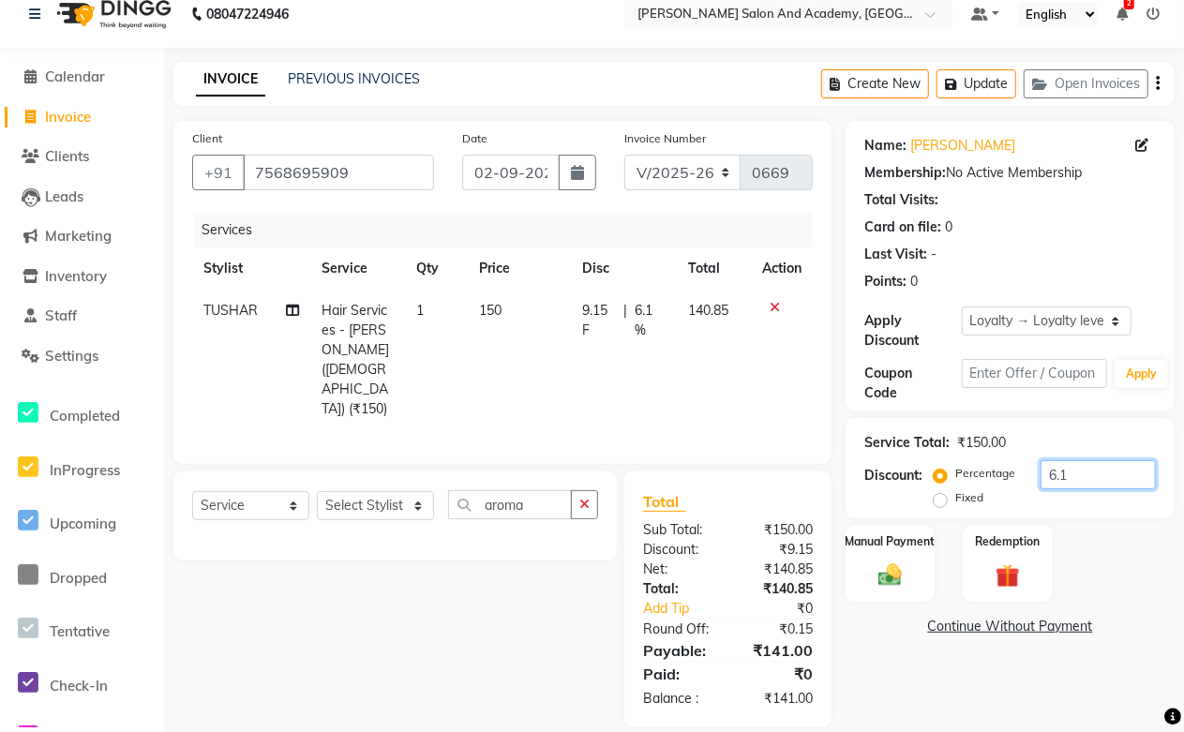
click at [1088, 463] on input "6.1" at bounding box center [1097, 474] width 115 height 29
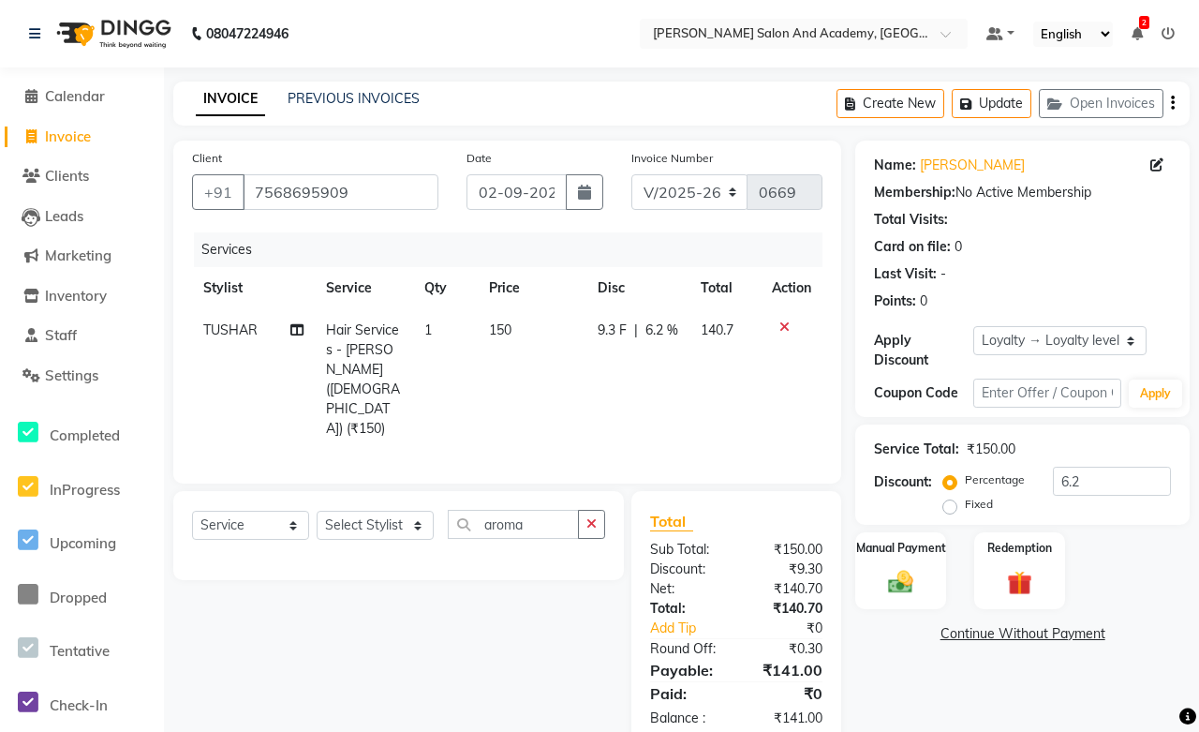
click at [482, 631] on div "Select Service Product Membership Package Voucher Prepaid Gift Card Select Styl…" at bounding box center [391, 619] width 465 height 256
click at [1100, 480] on input "6.2" at bounding box center [1112, 481] width 118 height 29
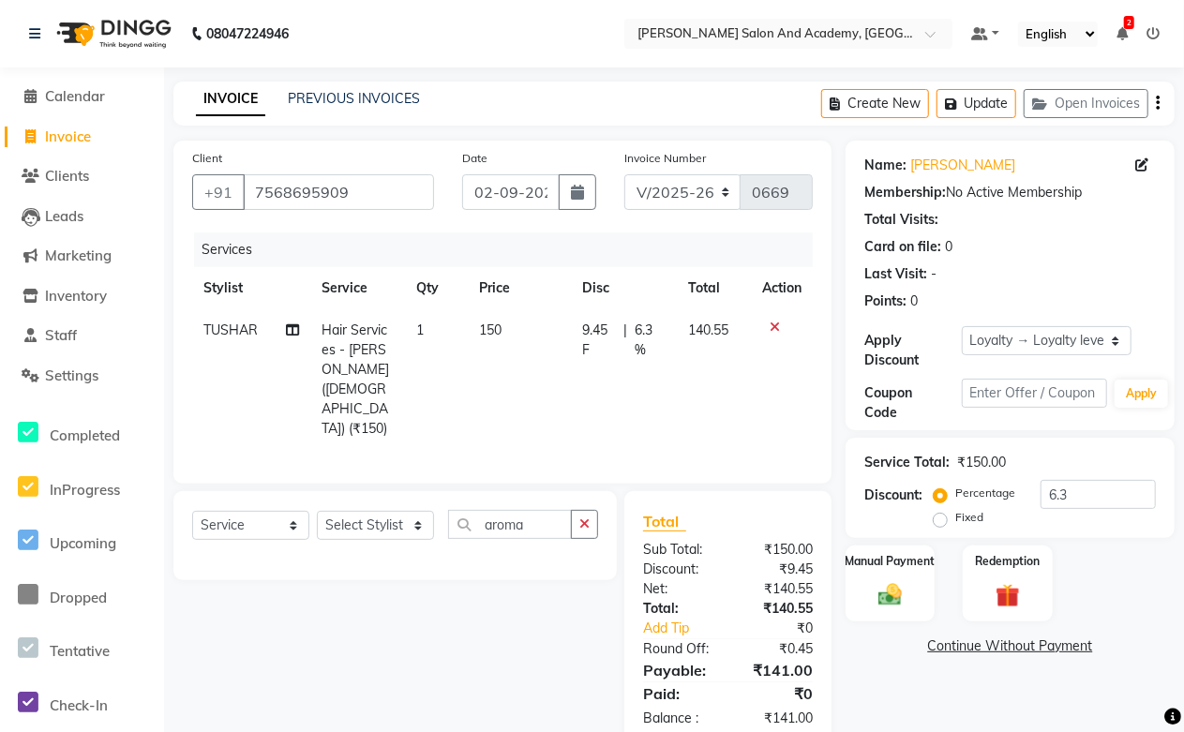
click at [586, 632] on div "Select Service Product Membership Package Voucher Prepaid Gift Card Select Styl…" at bounding box center [387, 619] width 457 height 256
drag, startPoint x: 1094, startPoint y: 490, endPoint x: 803, endPoint y: 471, distance: 291.1
click at [803, 471] on div "Client +91 7568695909 Date 02-09-2025 Invoice Number V/2025 V/2025-26 0669 Serv…" at bounding box center [673, 444] width 1029 height 606
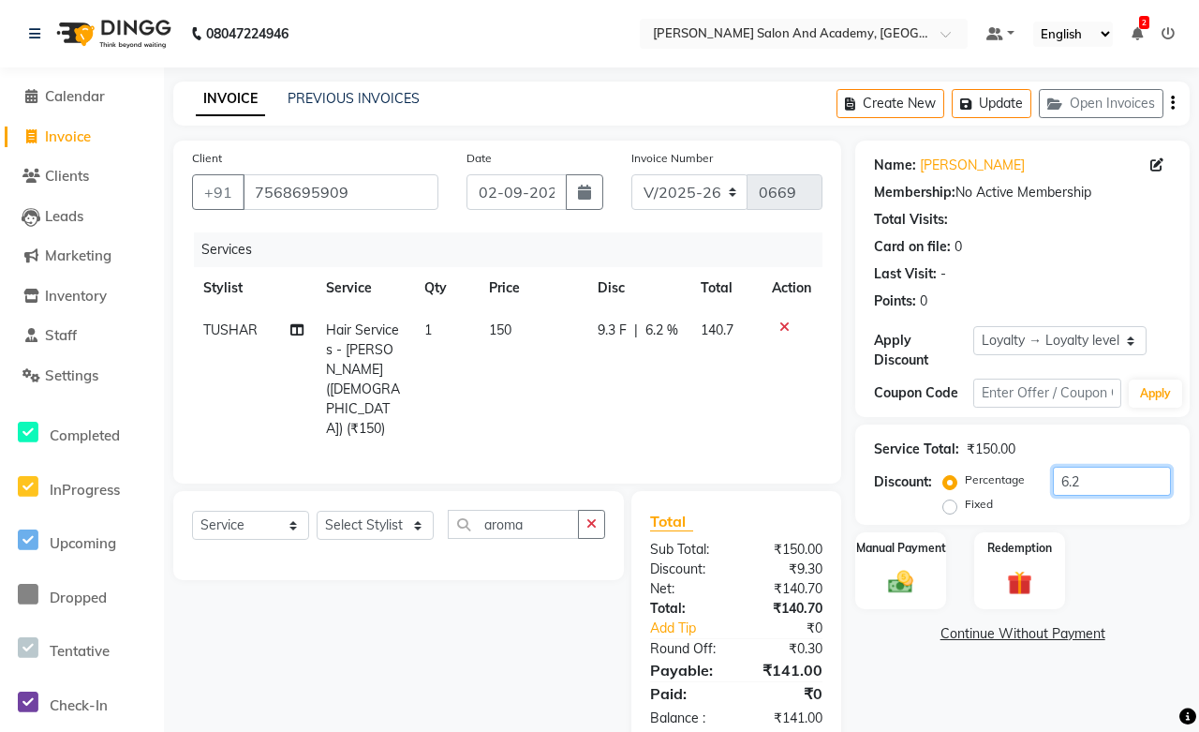
type input "6.2"
click at [547, 626] on div "Select Service Product Membership Package Voucher Prepaid Gift Card Select Styl…" at bounding box center [391, 619] width 465 height 256
drag, startPoint x: 1090, startPoint y: 484, endPoint x: 1016, endPoint y: 482, distance: 74.1
click at [1016, 482] on div "Percentage Fixed 6.2" at bounding box center [1059, 492] width 224 height 51
click at [965, 509] on label "Fixed" at bounding box center [979, 504] width 28 height 17
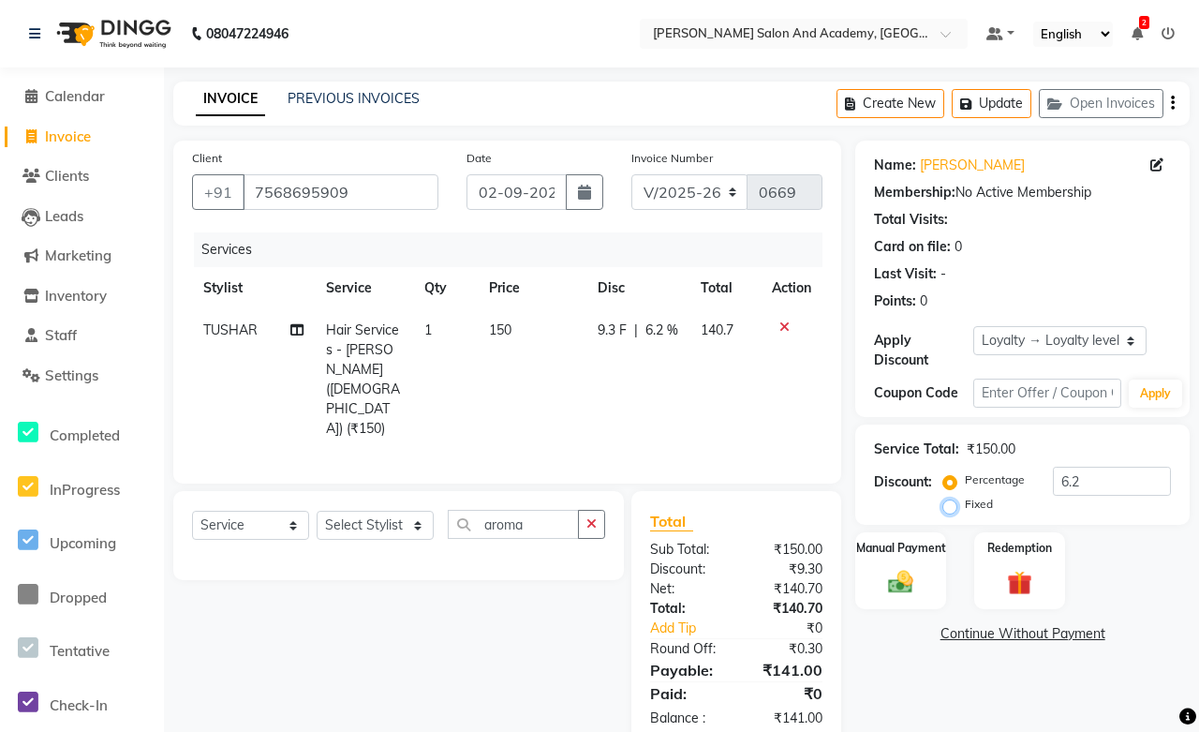
click at [952, 509] on input "Fixed" at bounding box center [953, 504] width 13 height 13
radio input "true"
drag, startPoint x: 1094, startPoint y: 490, endPoint x: 989, endPoint y: 490, distance: 105.0
click at [989, 490] on div "Percentage Fixed 6.2" at bounding box center [1059, 492] width 224 height 51
click at [989, 490] on div "Percentage" at bounding box center [986, 480] width 78 height 22
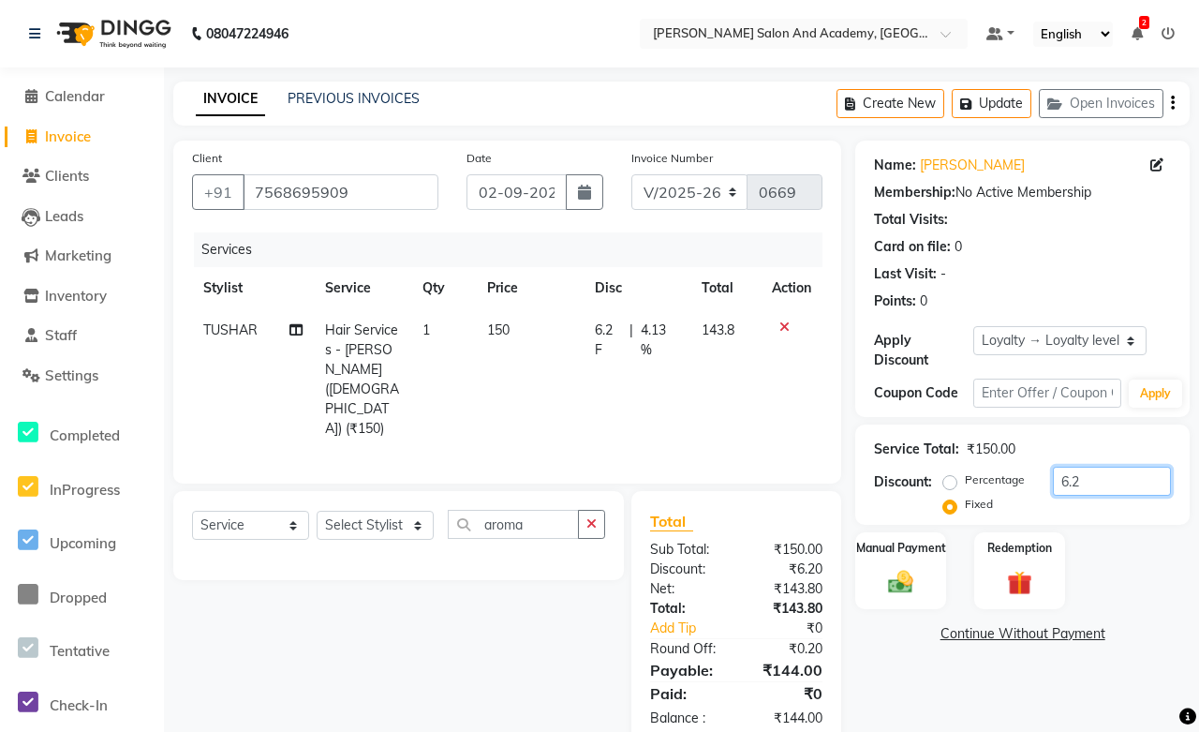
drag, startPoint x: 1094, startPoint y: 474, endPoint x: 931, endPoint y: 484, distance: 162.4
click at [931, 484] on div "Discount: Percentage Fixed 6.2" at bounding box center [1022, 492] width 297 height 51
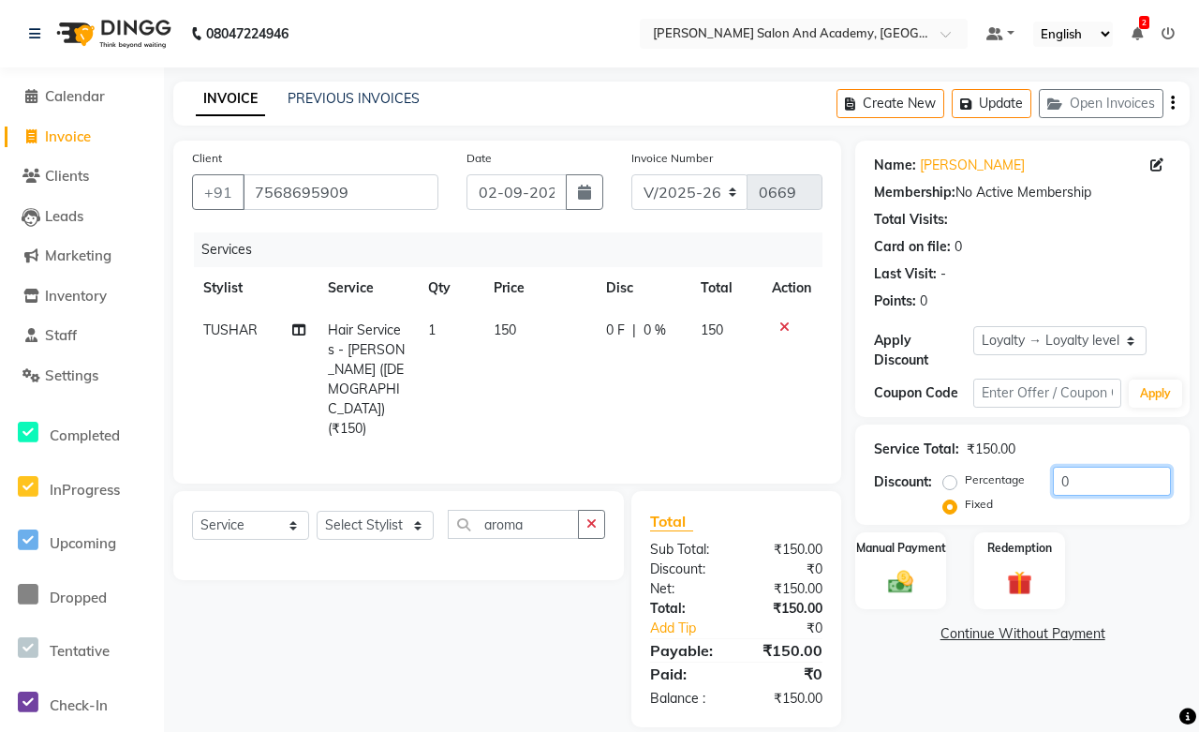
drag, startPoint x: 1082, startPoint y: 481, endPoint x: 987, endPoint y: 473, distance: 95.9
click at [987, 473] on div "Percentage Fixed 0" at bounding box center [1059, 492] width 224 height 51
type input "0"
drag, startPoint x: 941, startPoint y: 484, endPoint x: 952, endPoint y: 484, distance: 11.2
click at [943, 484] on div "Discount: Percentage Fixed 0" at bounding box center [1022, 492] width 297 height 51
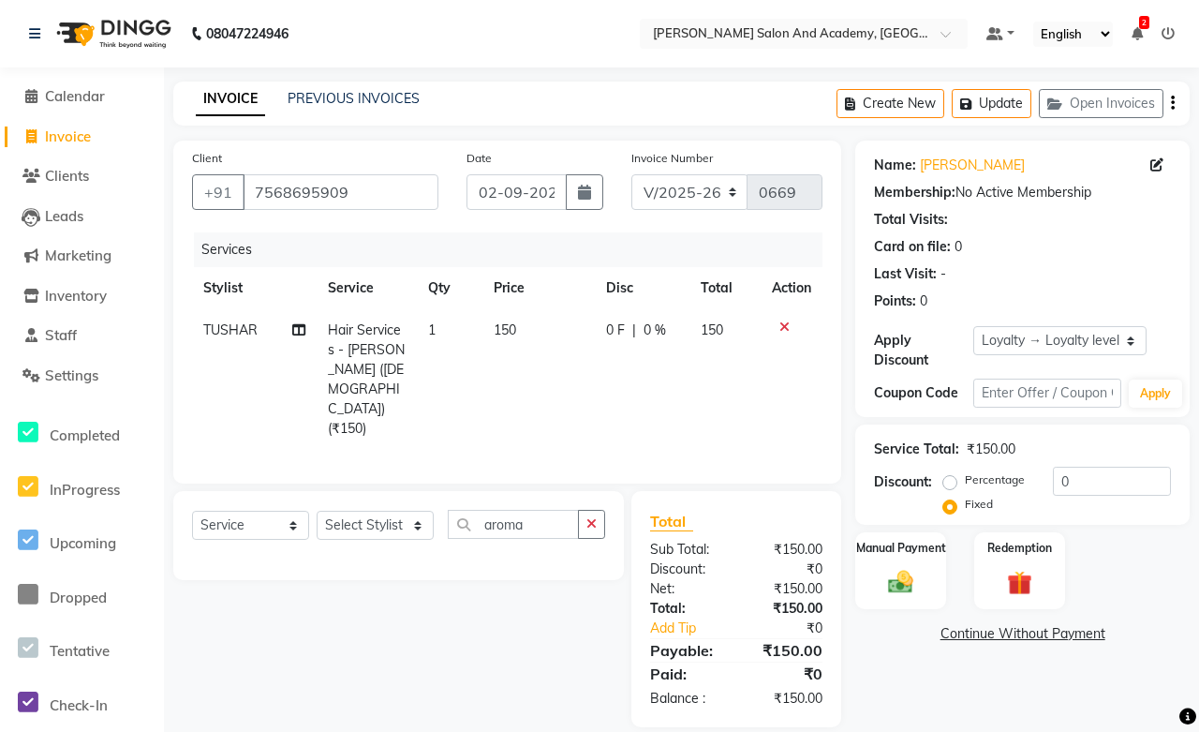
click at [965, 484] on label "Percentage" at bounding box center [995, 479] width 60 height 17
click at [952, 484] on input "Percentage" at bounding box center [953, 479] width 13 height 13
radio input "true"
drag, startPoint x: 1078, startPoint y: 480, endPoint x: 1007, endPoint y: 469, distance: 71.2
click at [1007, 469] on div "Percentage Fixed 0" at bounding box center [1059, 492] width 224 height 51
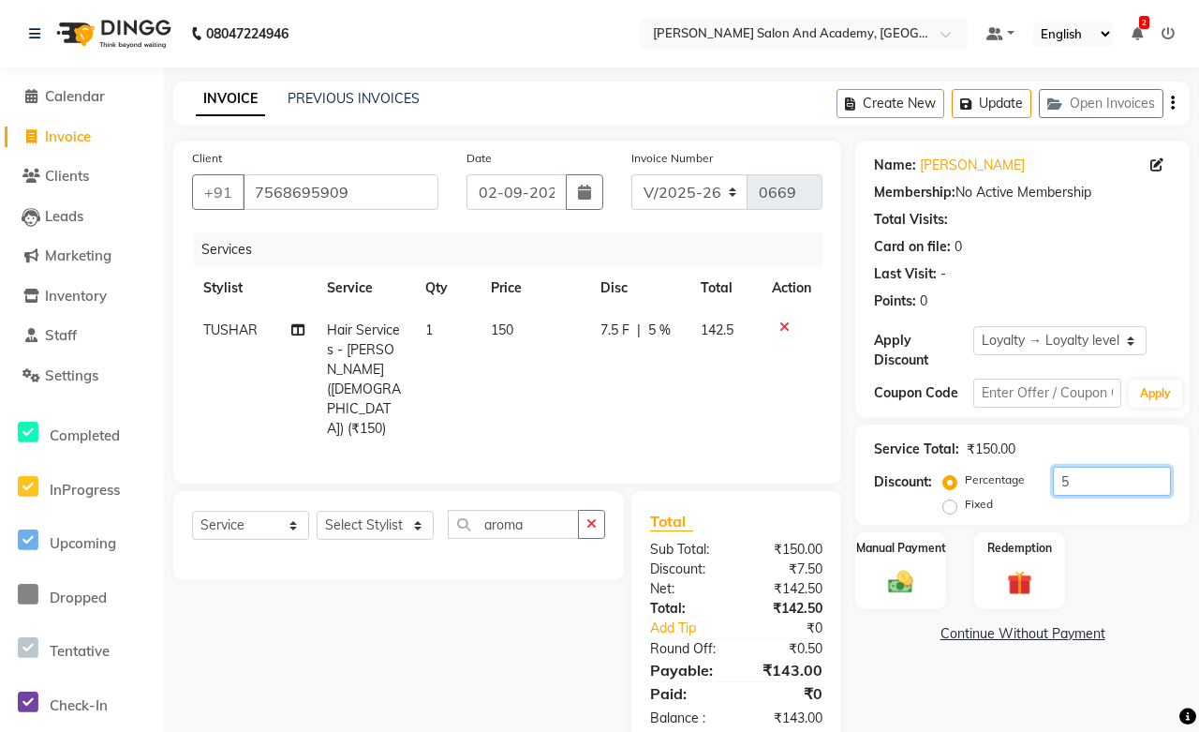
type input "5"
click at [572, 635] on div "Select Service Product Membership Package Voucher Prepaid Gift Card Select Styl…" at bounding box center [391, 619] width 465 height 256
drag, startPoint x: 1111, startPoint y: 482, endPoint x: 957, endPoint y: 482, distance: 154.6
click at [957, 482] on div "Percentage Fixed 5" at bounding box center [1059, 492] width 224 height 51
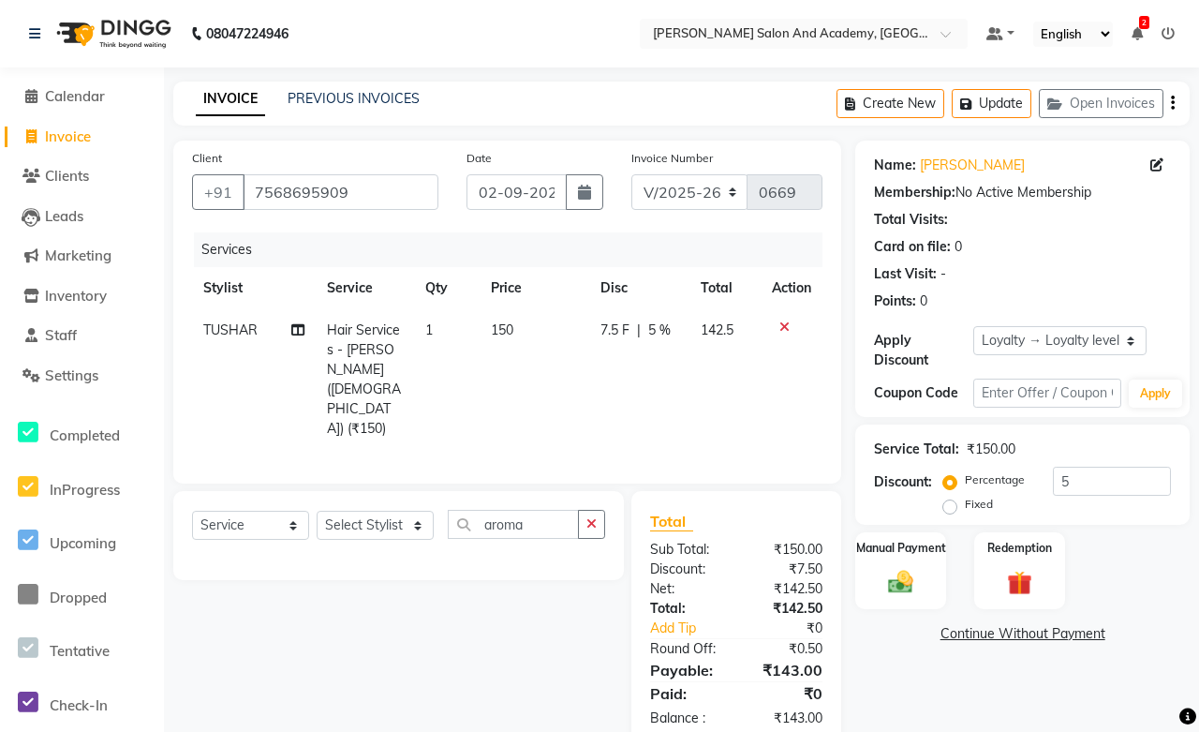
click at [965, 503] on label "Fixed" at bounding box center [979, 504] width 28 height 17
click at [950, 503] on input "Fixed" at bounding box center [953, 504] width 13 height 13
radio input "true"
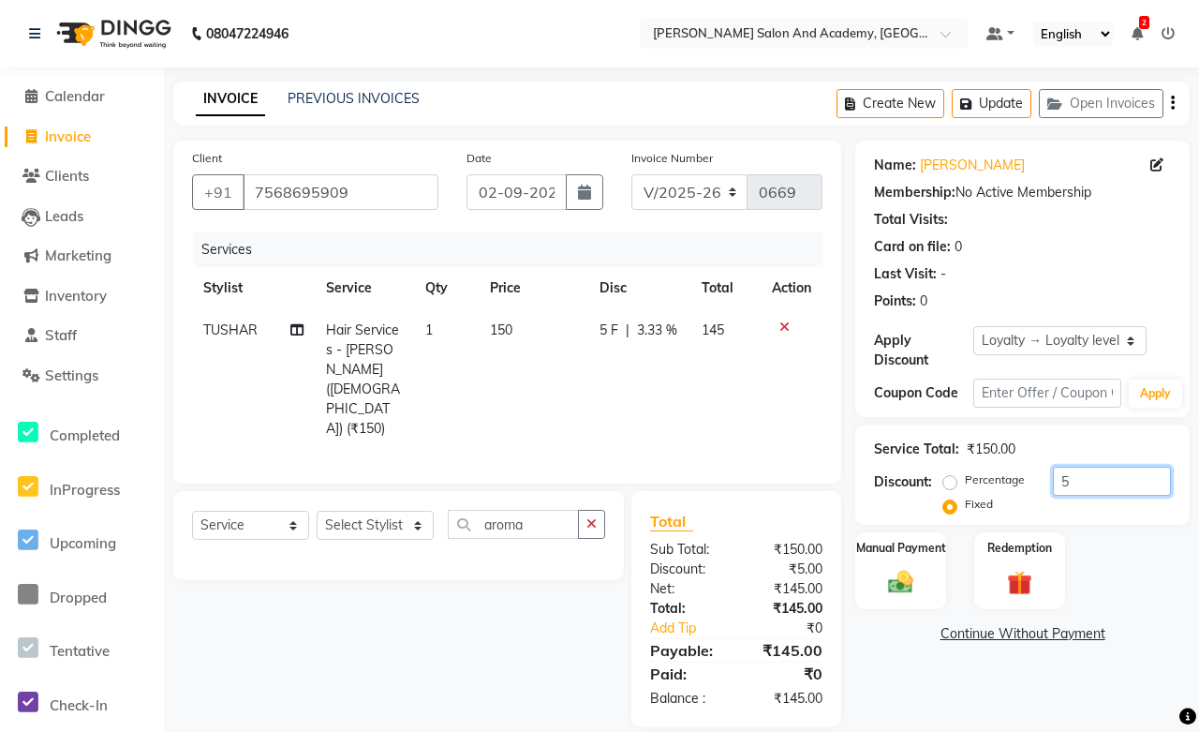
drag, startPoint x: 1099, startPoint y: 478, endPoint x: 851, endPoint y: 476, distance: 248.3
click at [851, 476] on div "Client +91 7568695909 Date 02-09-2025 Invoice Number V/2025 V/2025-26 0669 Serv…" at bounding box center [681, 434] width 1045 height 587
click at [851, 491] on div "Total Sub Total: ₹150.00 Discount: ₹5.00 Net: ₹145.00 Total: ₹145.00 Add Tip ₹0…" at bounding box center [740, 609] width 232 height 236
click at [602, 536] on div "Select Service Product Membership Package Voucher Prepaid Gift Card Select Styl…" at bounding box center [398, 535] width 451 height 89
click at [600, 619] on div "Select Service Product Membership Package Voucher Prepaid Gift Card Select Styl…" at bounding box center [391, 609] width 465 height 236
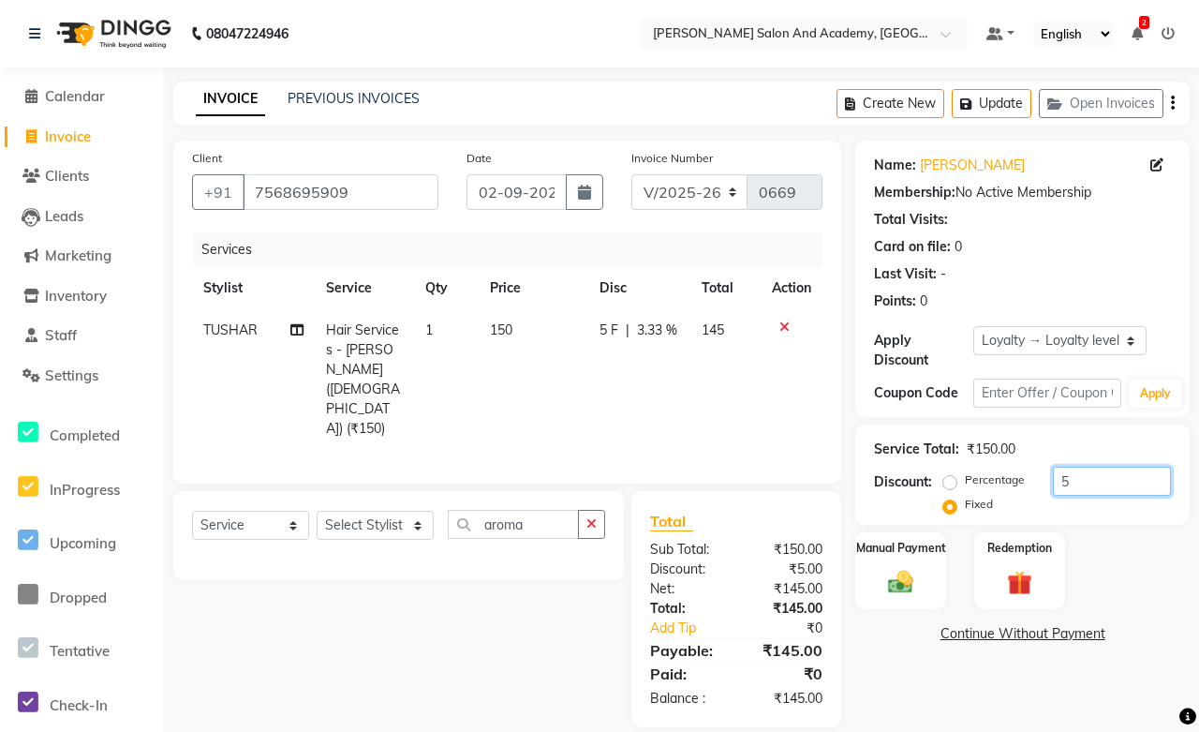
drag, startPoint x: 1080, startPoint y: 476, endPoint x: 988, endPoint y: 493, distance: 93.4
click at [988, 493] on div "Percentage Fixed 5" at bounding box center [1059, 492] width 224 height 51
drag, startPoint x: 1003, startPoint y: 540, endPoint x: 1025, endPoint y: 529, distance: 24.7
click at [1006, 540] on label "Redemption" at bounding box center [1020, 548] width 65 height 17
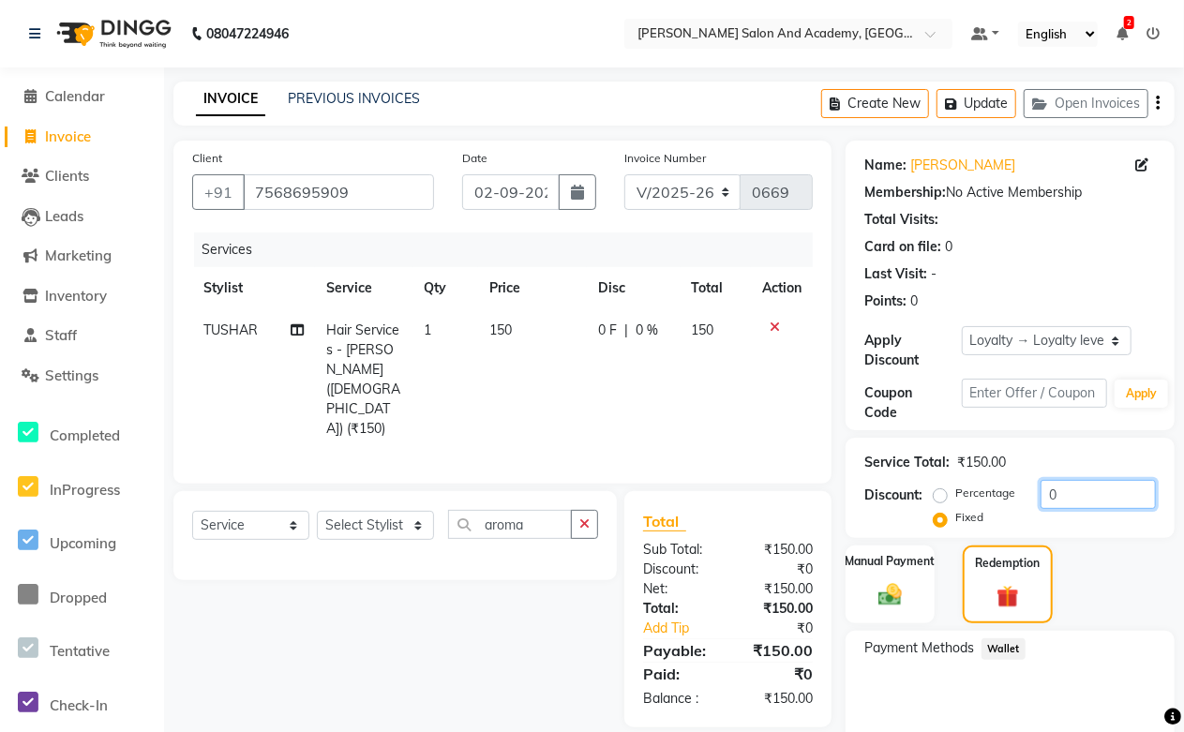
drag, startPoint x: 1081, startPoint y: 490, endPoint x: 801, endPoint y: 479, distance: 280.4
click at [801, 479] on div "Client +91 7568695909 Date 02-09-2025 Invoice Number V/2025 V/2025-26 0669 Serv…" at bounding box center [673, 461] width 1029 height 641
type input "10"
click at [469, 595] on div "Select Service Product Membership Package Voucher Prepaid Gift Card Select Styl…" at bounding box center [387, 609] width 457 height 236
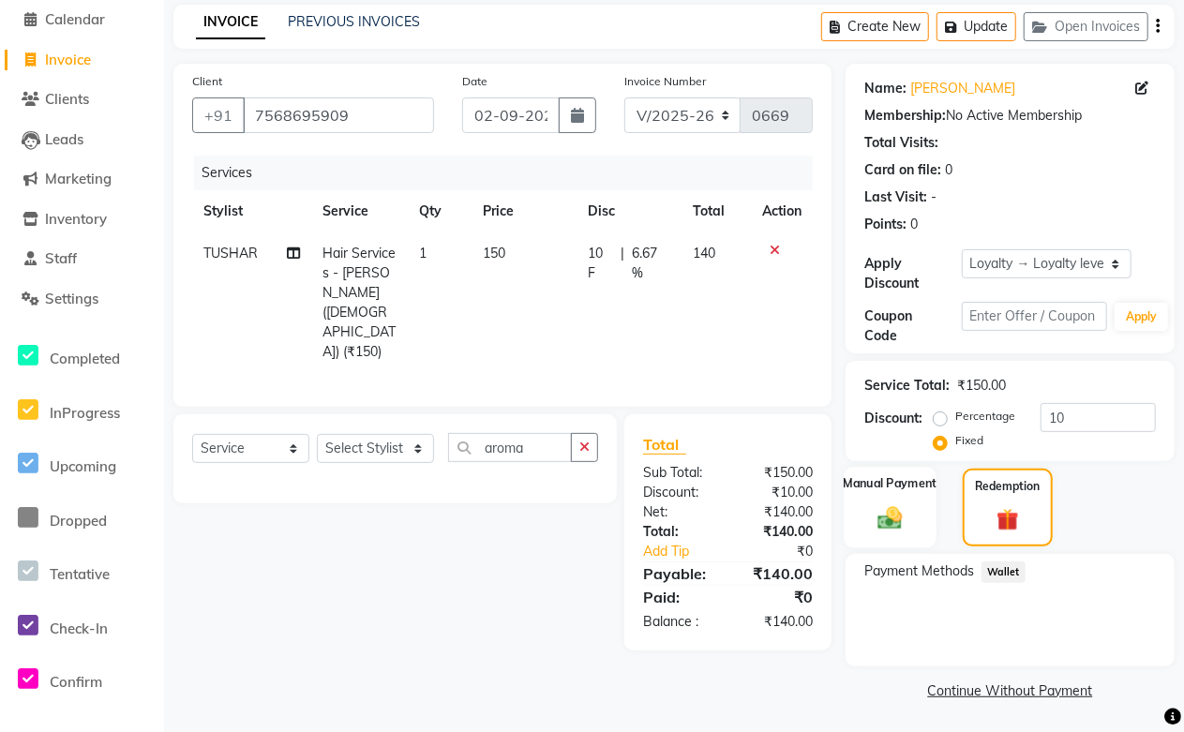
click at [862, 510] on div "Manual Payment" at bounding box center [889, 508] width 93 height 82
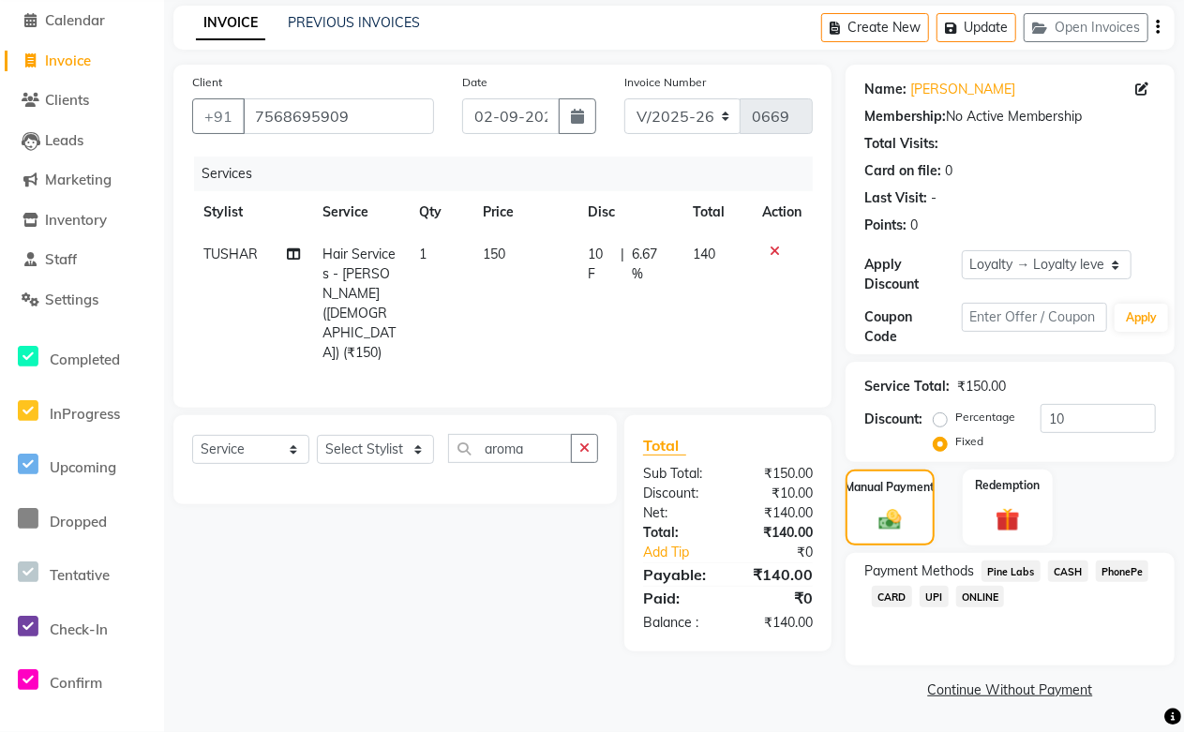
click at [1013, 574] on span "Pine Labs" at bounding box center [1010, 571] width 59 height 22
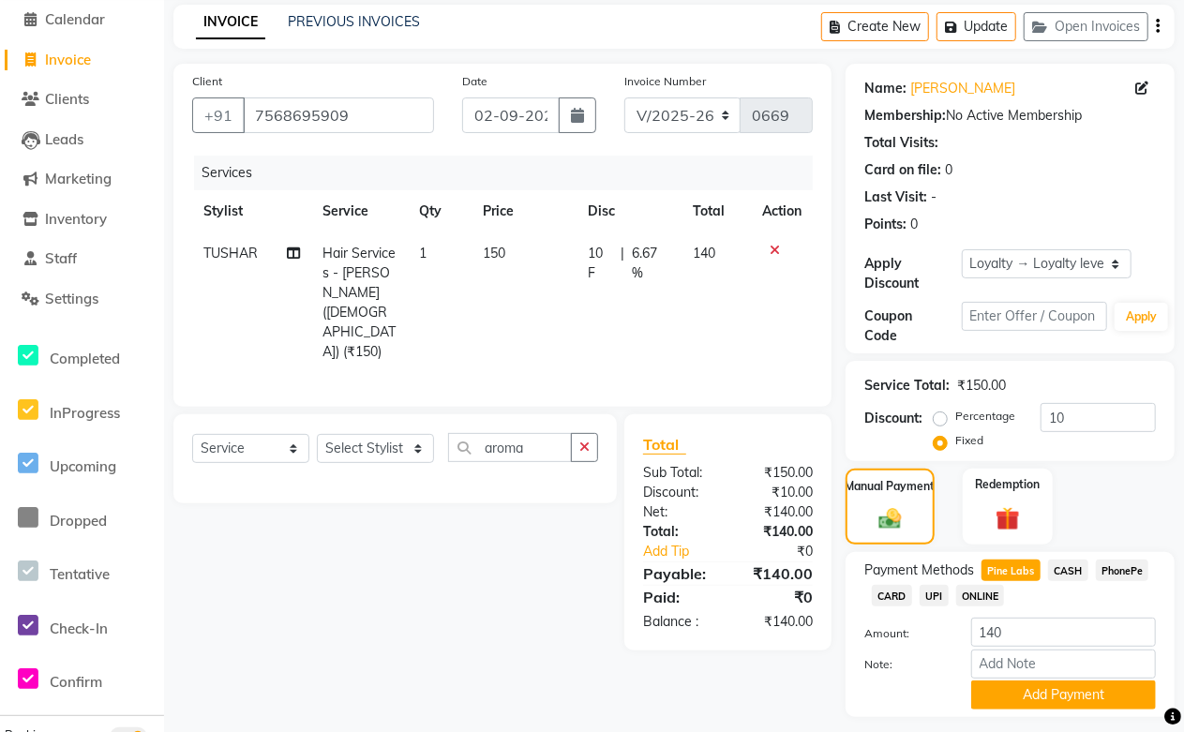
scroll to position [128, 0]
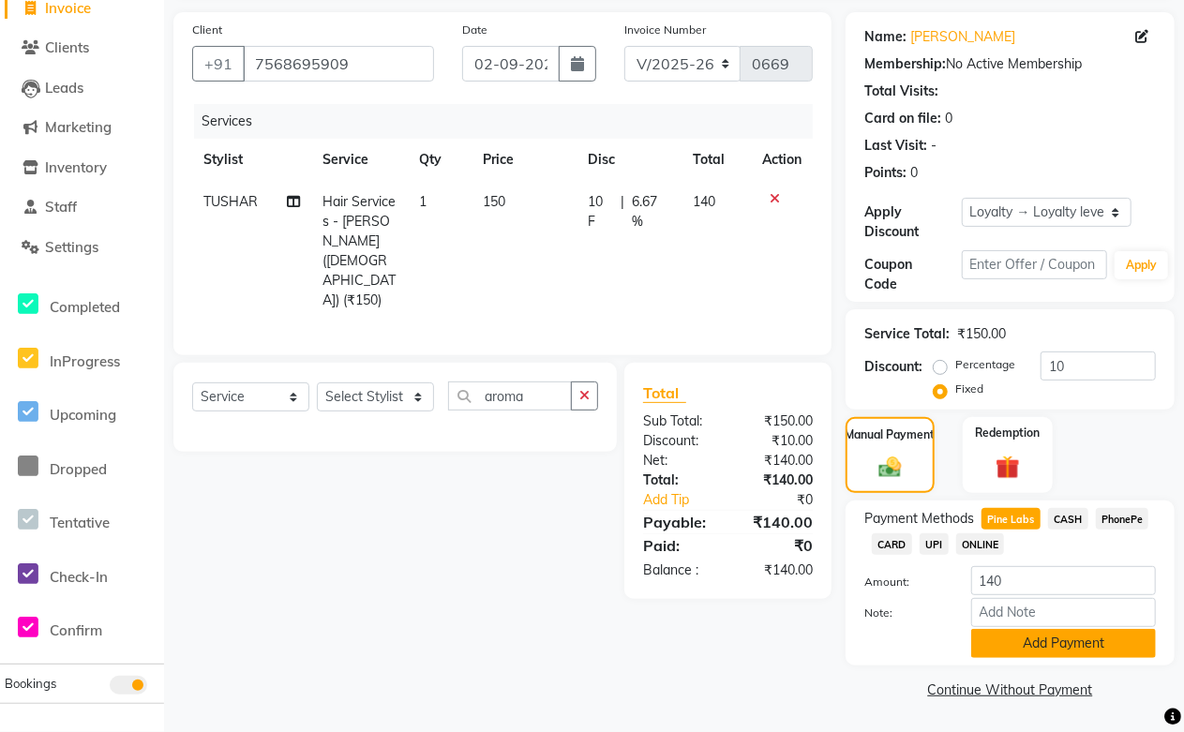
click at [1037, 649] on button "Add Payment" at bounding box center [1063, 643] width 185 height 29
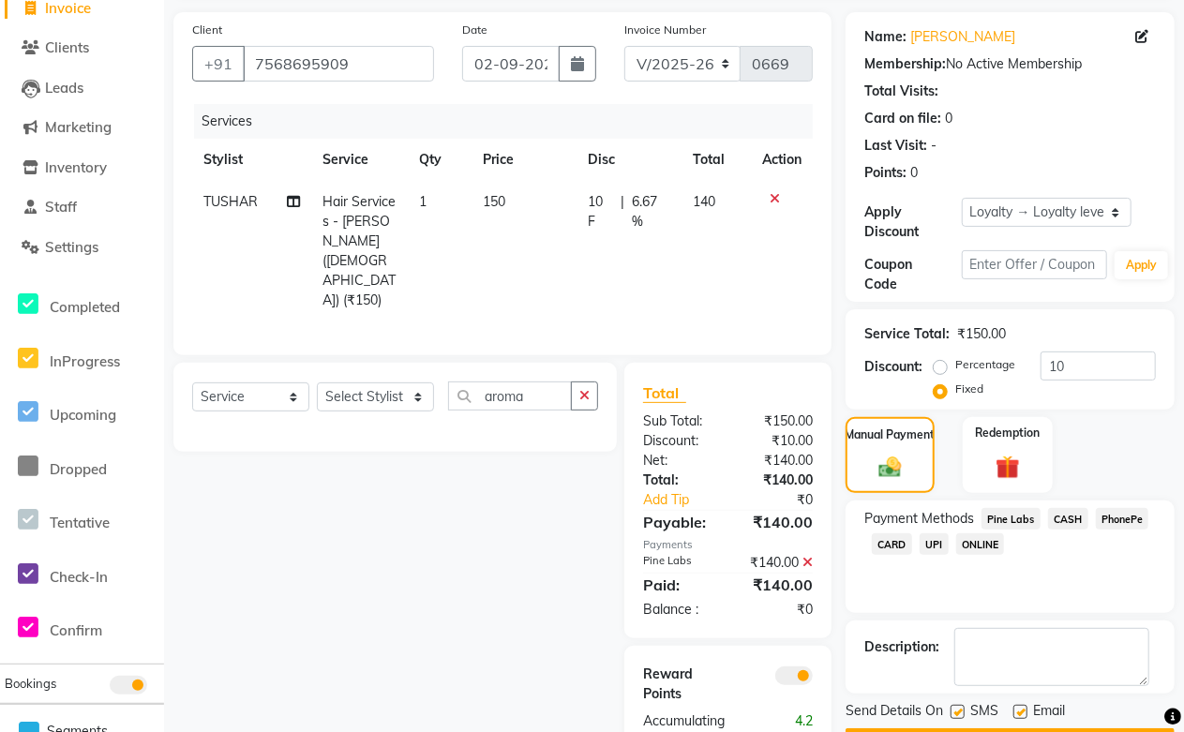
scroll to position [182, 0]
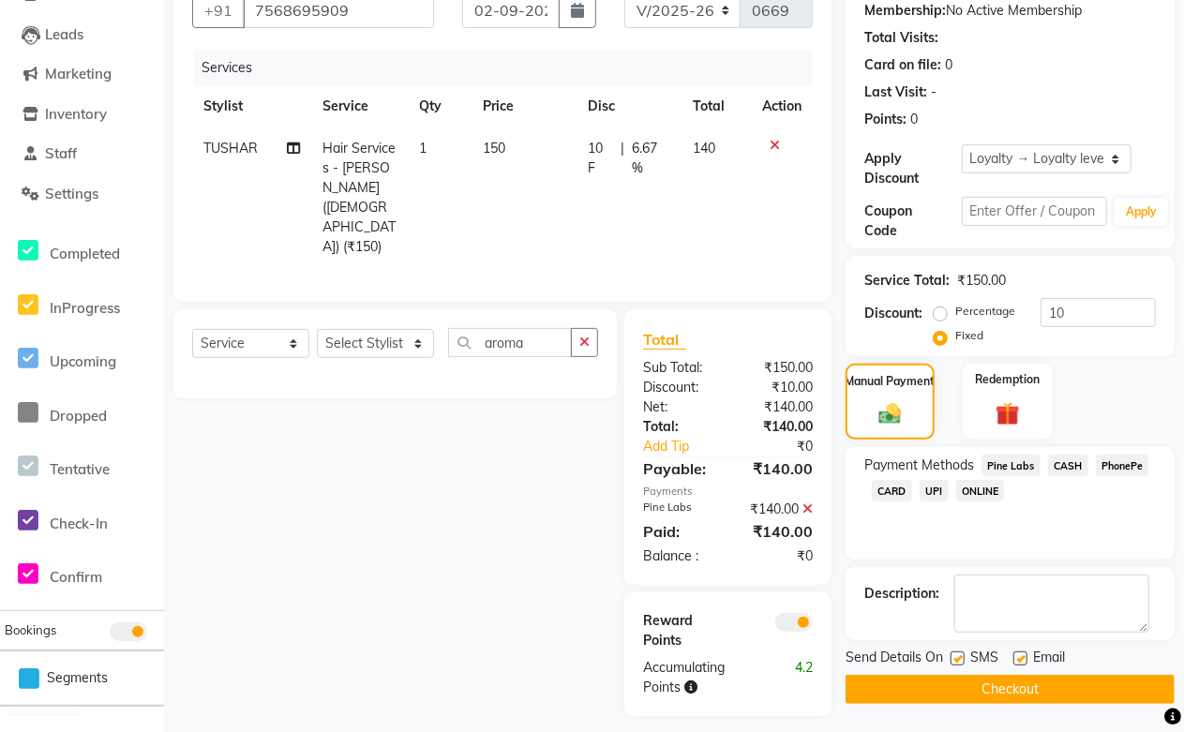
click at [1017, 657] on label at bounding box center [1020, 658] width 14 height 14
click at [1017, 657] on input "checkbox" at bounding box center [1019, 659] width 12 height 12
checkbox input "false"
click at [1007, 690] on button "Checkout" at bounding box center [1009, 689] width 329 height 29
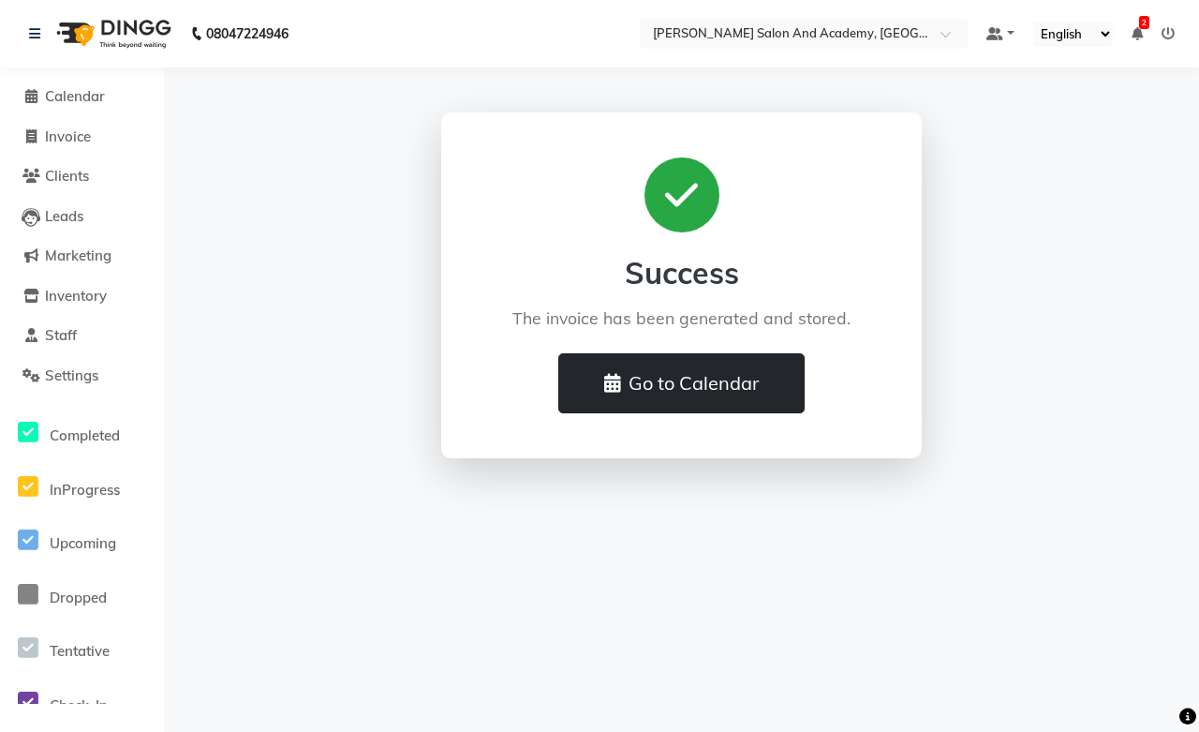
click at [673, 389] on button "Go to Calendar" at bounding box center [682, 383] width 246 height 60
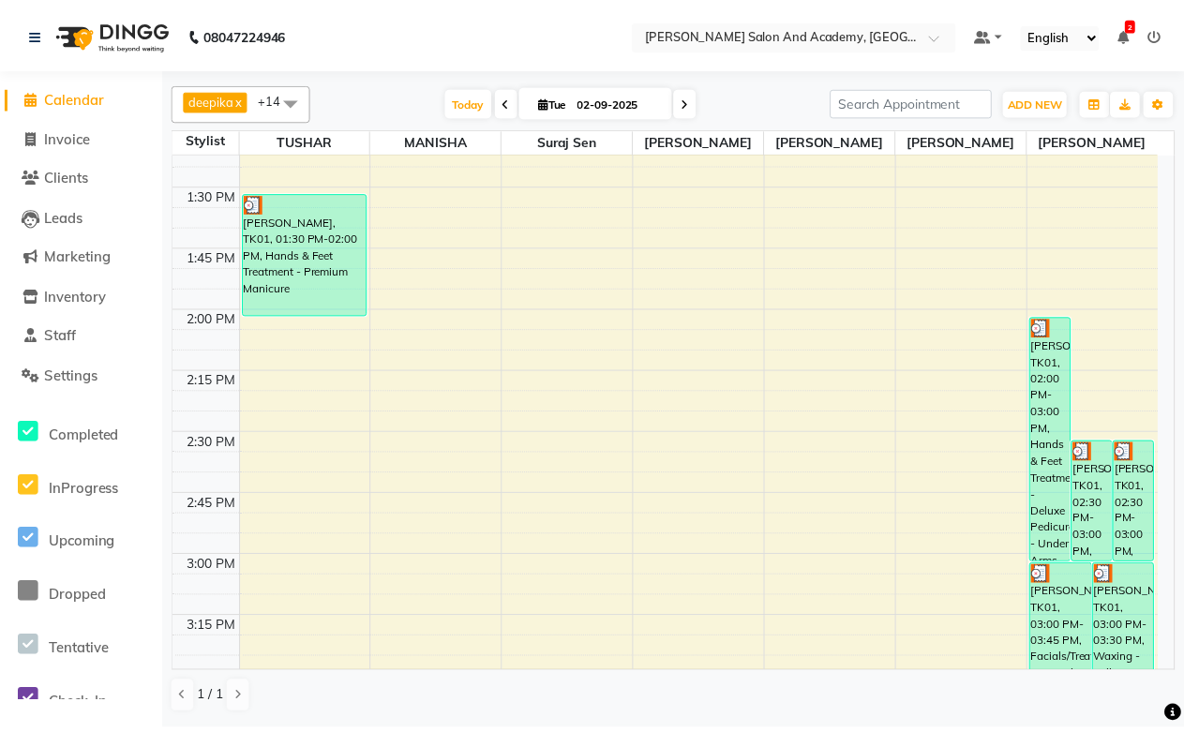
scroll to position [1353, 0]
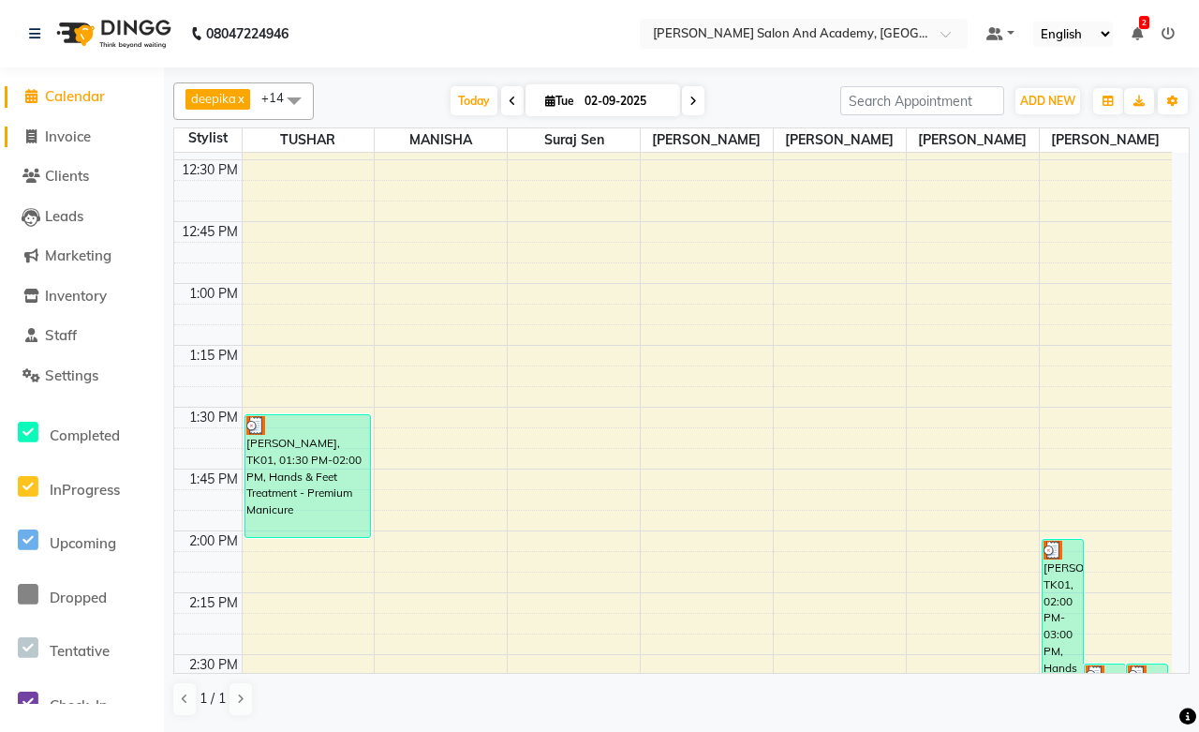
click at [58, 132] on span "Invoice" at bounding box center [68, 136] width 46 height 18
select select "service"
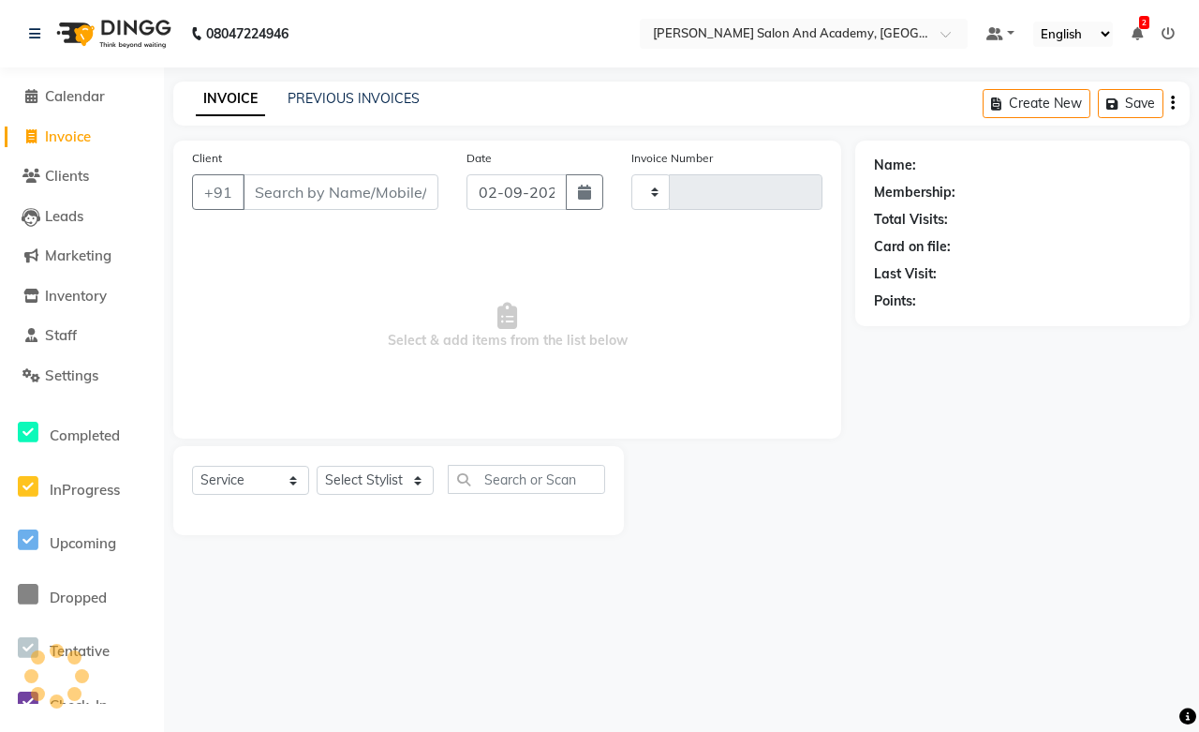
type input "0670"
select select "6453"
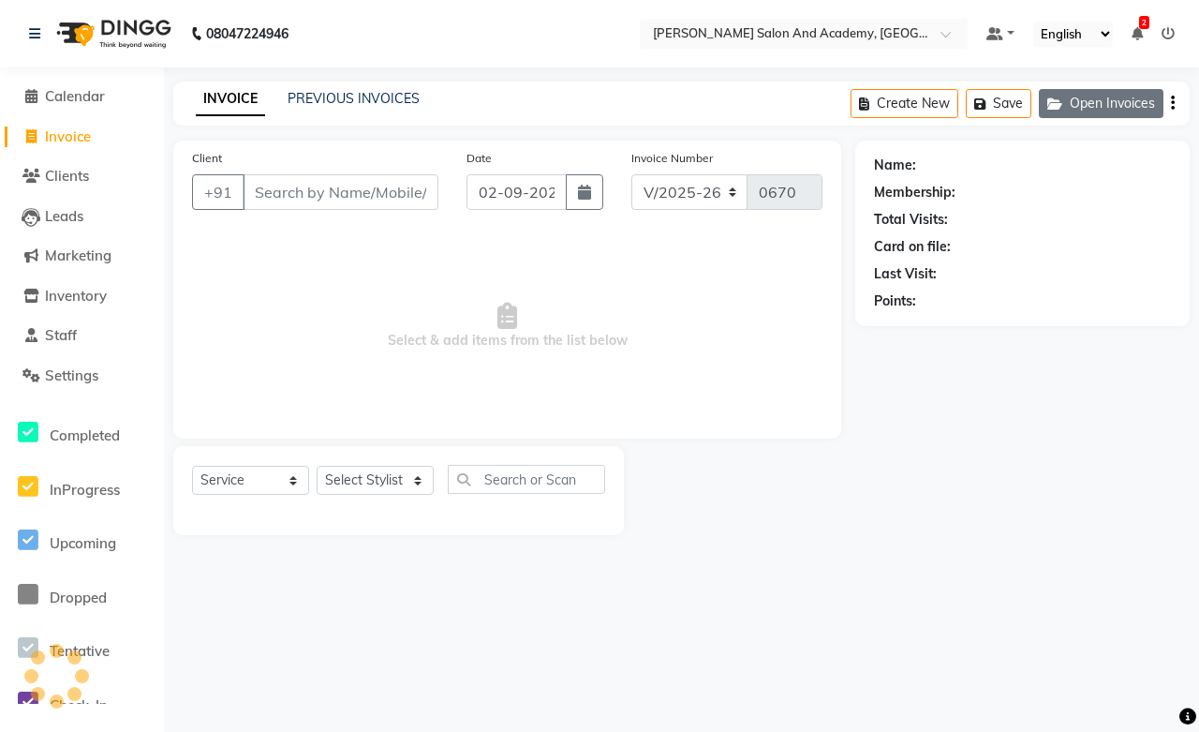
click at [1063, 104] on icon "button" at bounding box center [1059, 103] width 22 height 13
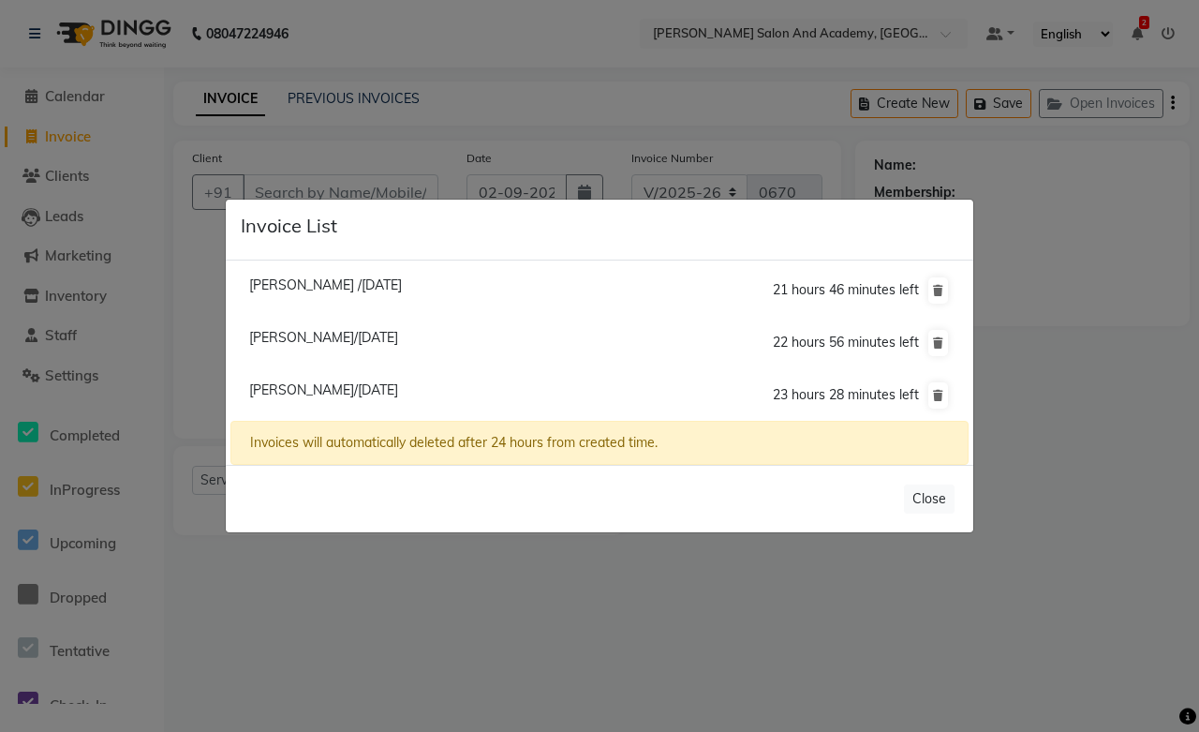
click at [291, 396] on span "Yash Kasliwal/02 September 2025" at bounding box center [323, 389] width 149 height 17
type input "9425953778"
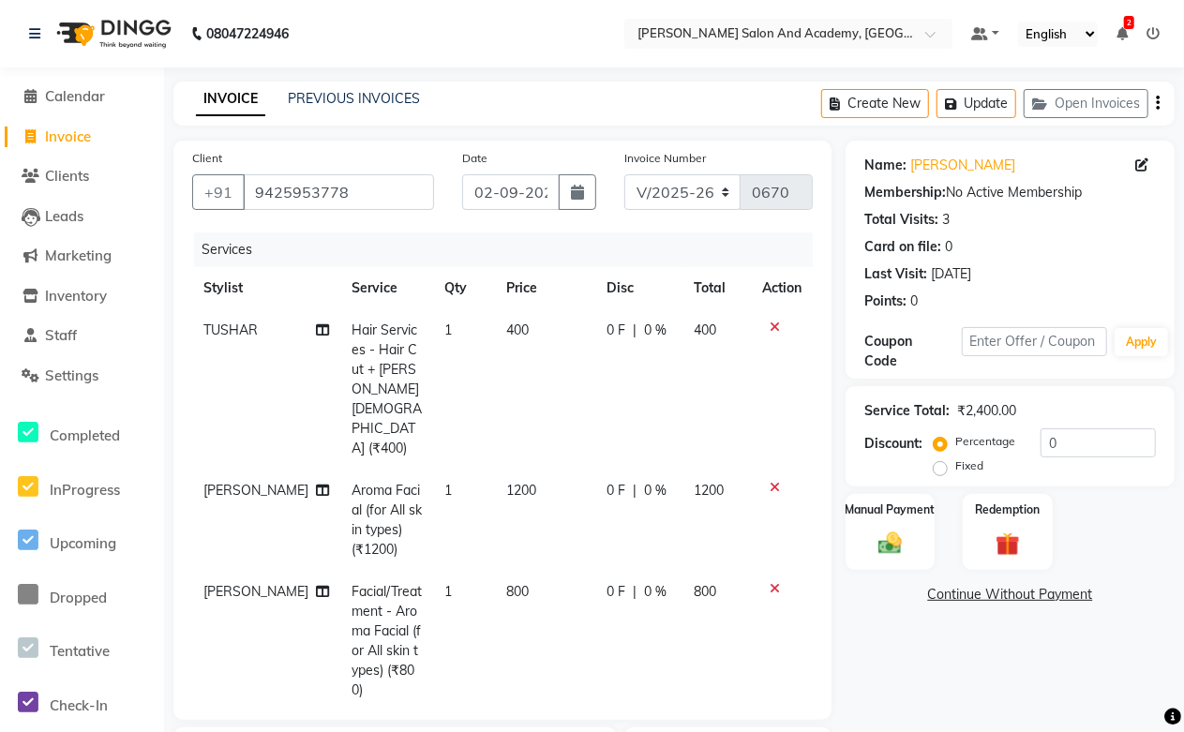
click at [775, 582] on icon at bounding box center [774, 588] width 10 height 13
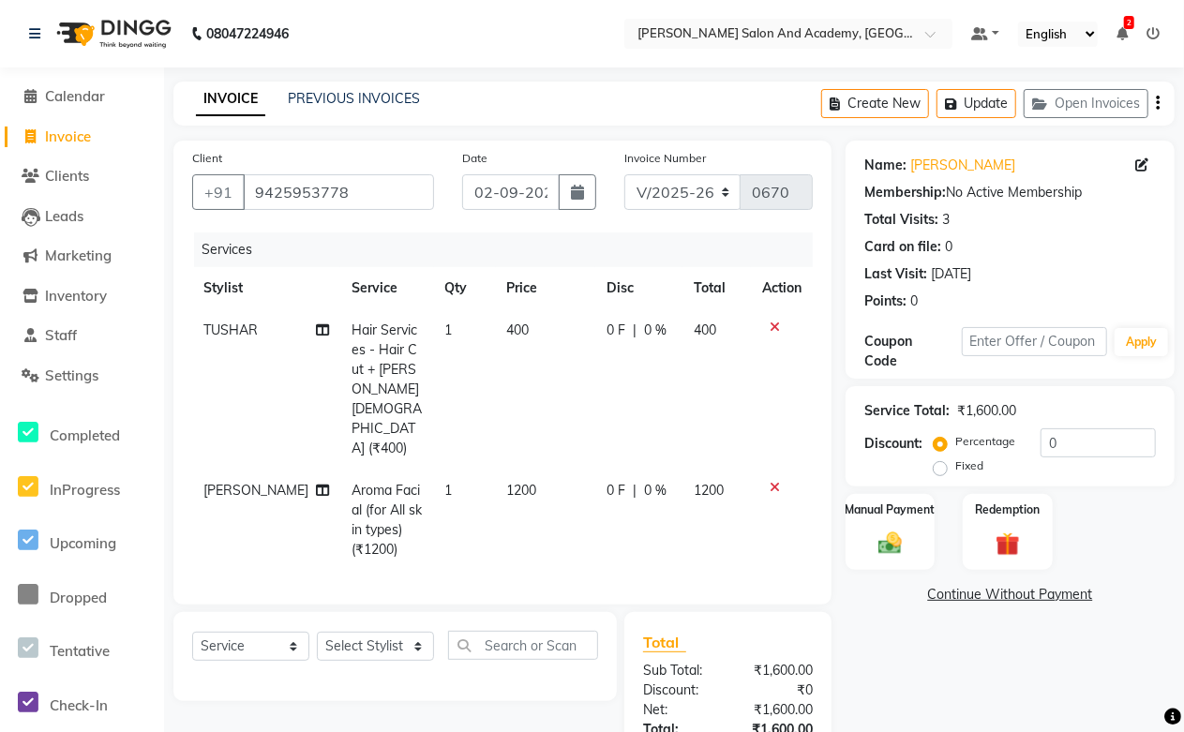
click at [769, 481] on icon at bounding box center [774, 487] width 10 height 13
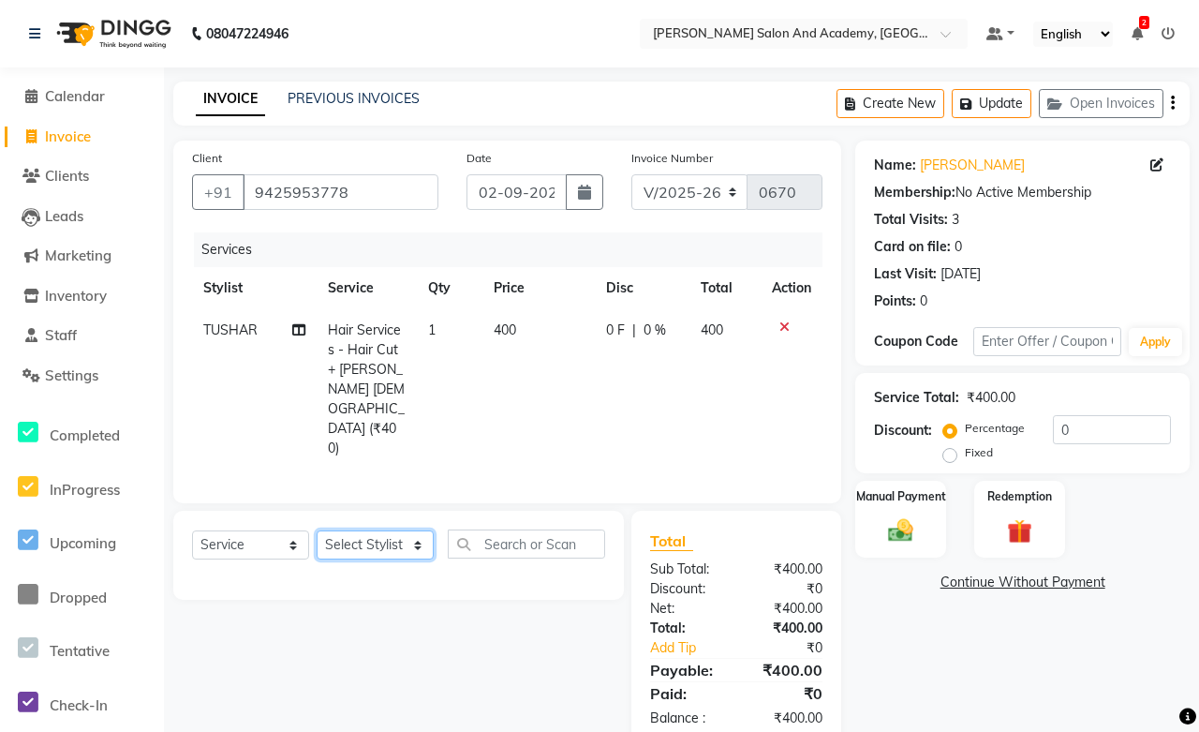
click at [357, 530] on select "Select Stylist [PERSON_NAME] [PERSON_NAME] [PERSON_NAME] [PERSON_NAME] [PERSON_…" at bounding box center [375, 544] width 117 height 29
select select "88353"
click at [317, 530] on select "Select Stylist [PERSON_NAME] [PERSON_NAME] [PERSON_NAME] [PERSON_NAME] [PERSON_…" at bounding box center [375, 544] width 117 height 29
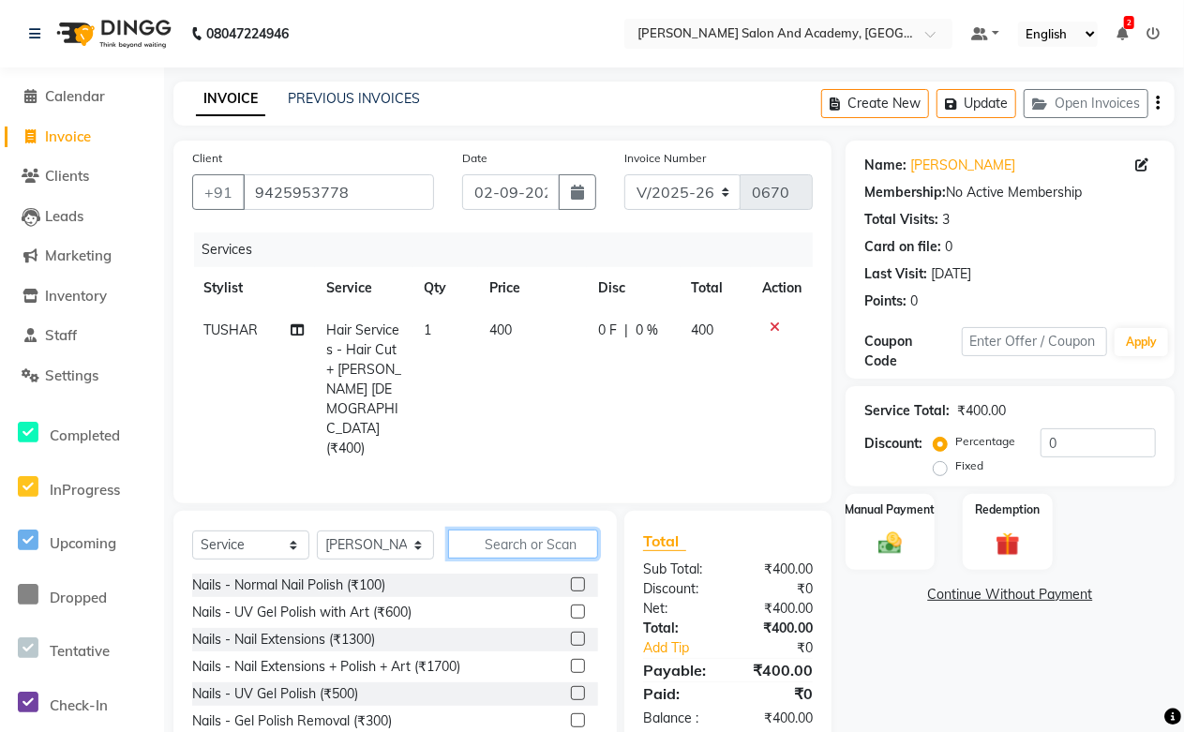
click at [499, 529] on input "text" at bounding box center [523, 543] width 150 height 29
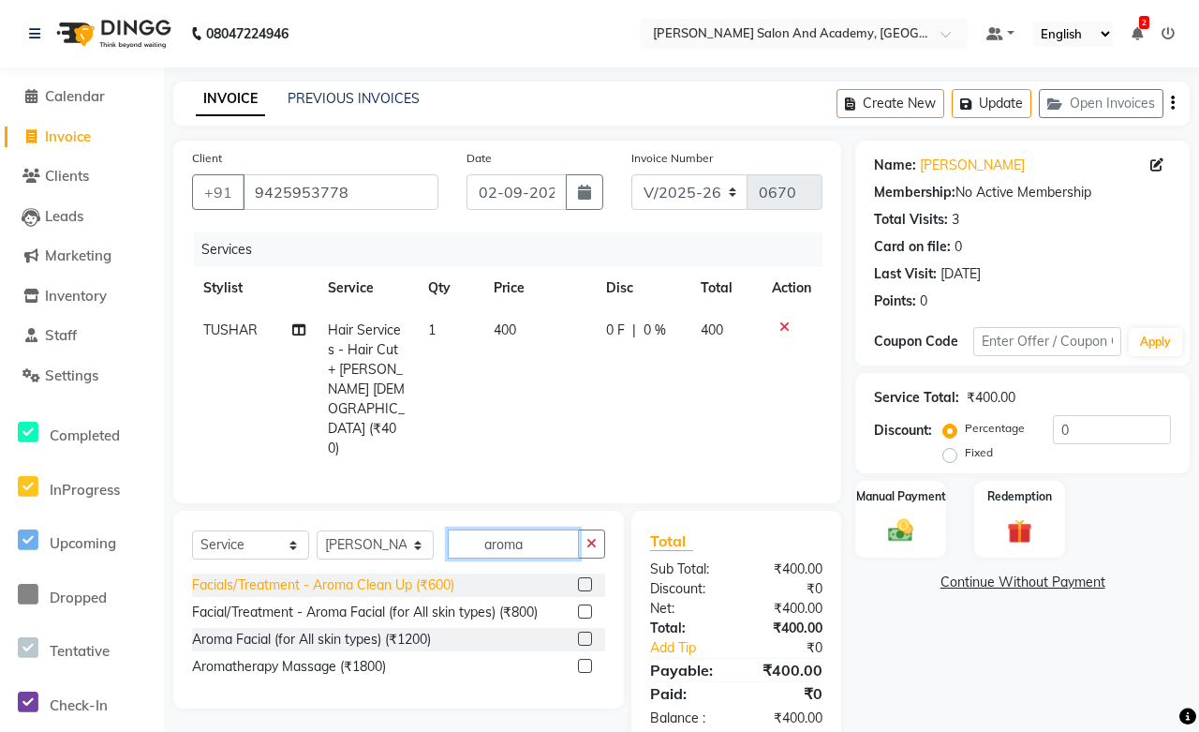
type input "aroma"
click at [429, 575] on div "Facials/Treatment - Aroma Clean Up (₹600)" at bounding box center [323, 585] width 262 height 20
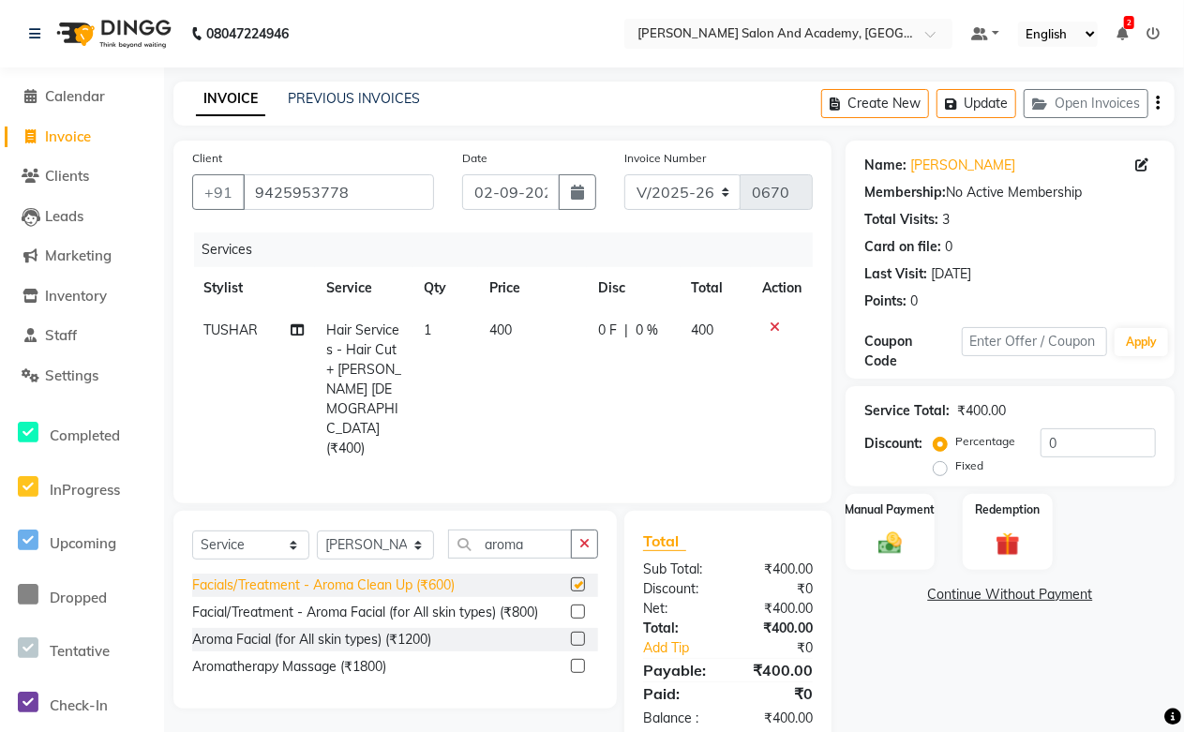
checkbox input "false"
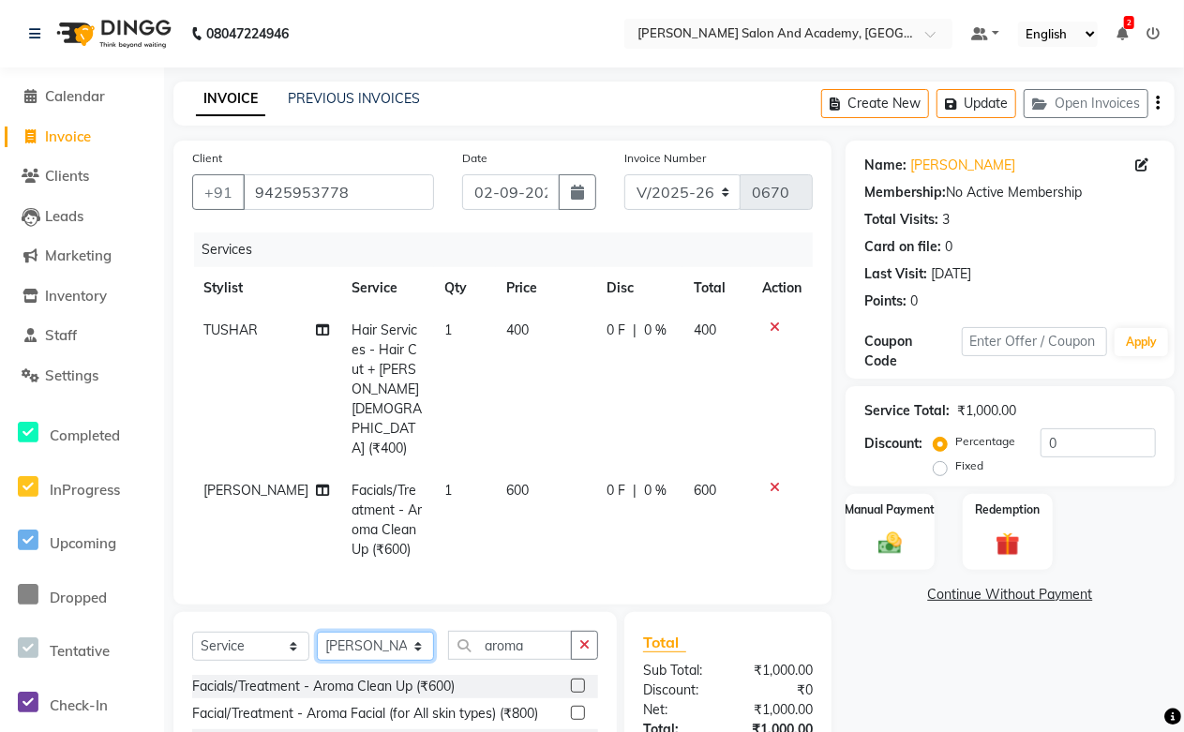
click at [416, 632] on select "Select Stylist [PERSON_NAME] [PERSON_NAME] [PERSON_NAME] [PERSON_NAME] [PERSON_…" at bounding box center [375, 646] width 117 height 29
select select "49047"
click at [317, 632] on select "Select Stylist [PERSON_NAME] [PERSON_NAME] [PERSON_NAME] [PERSON_NAME] [PERSON_…" at bounding box center [375, 646] width 117 height 29
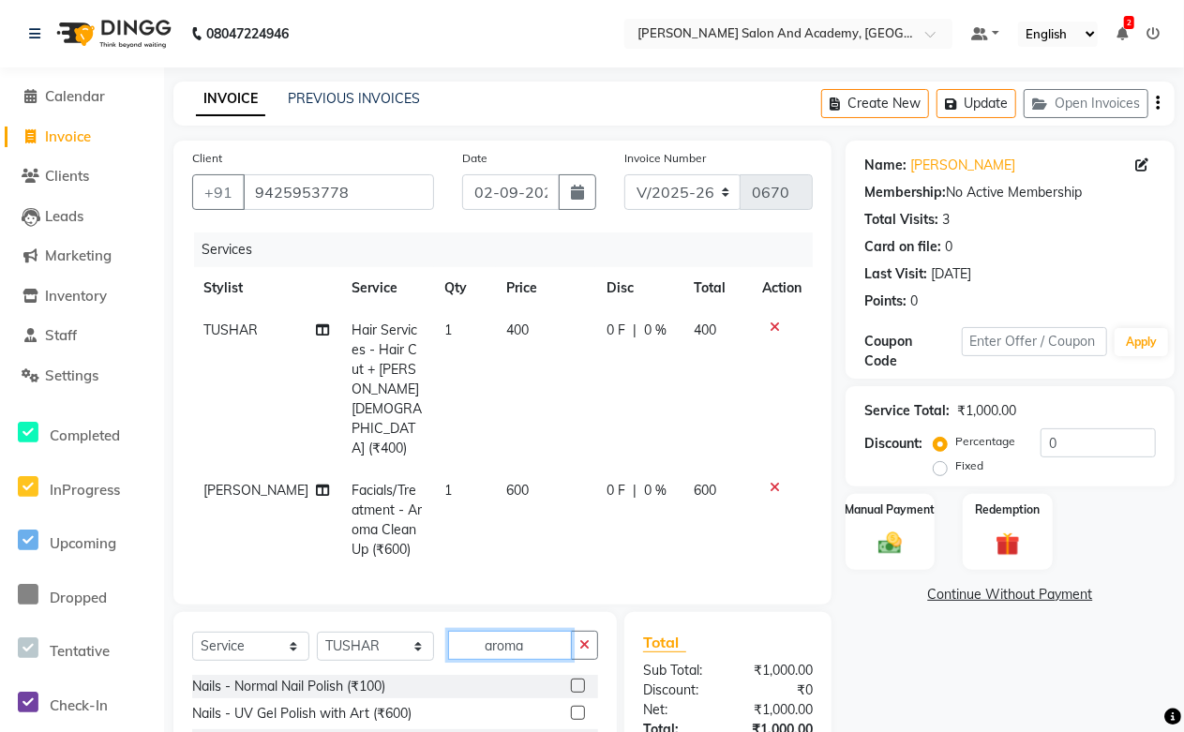
click at [548, 631] on input "aroma" at bounding box center [510, 645] width 124 height 29
type input "a"
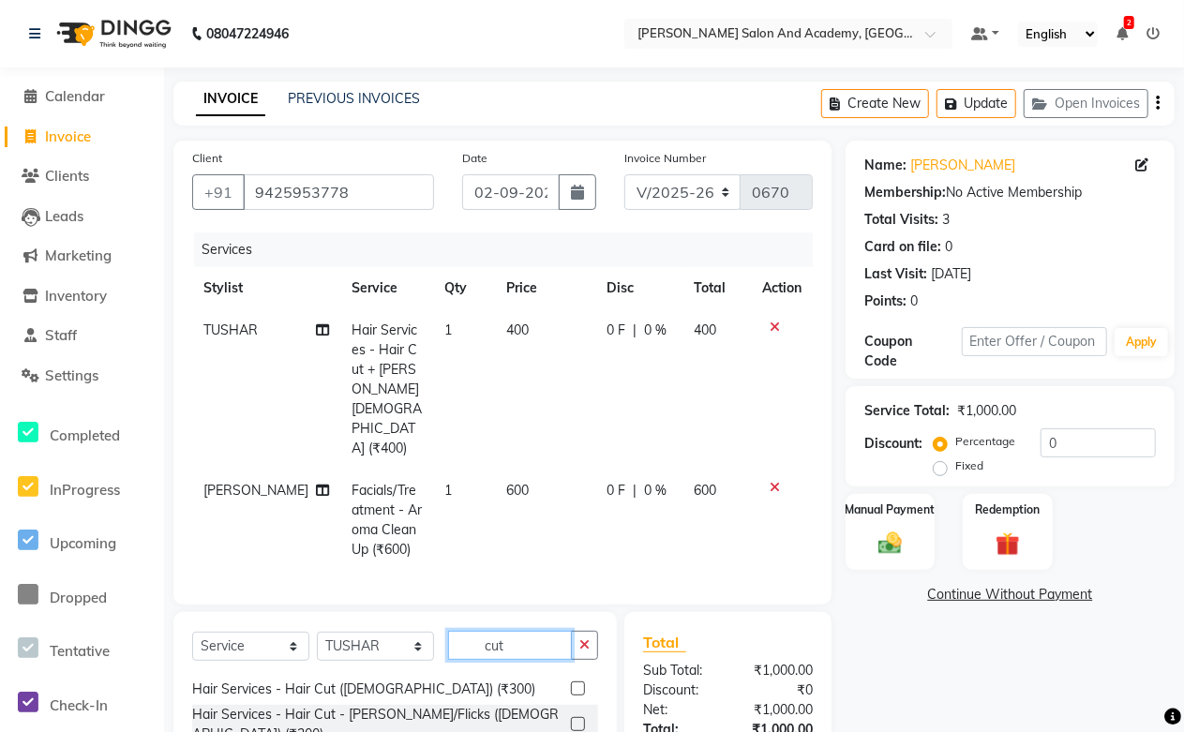
scroll to position [104, 0]
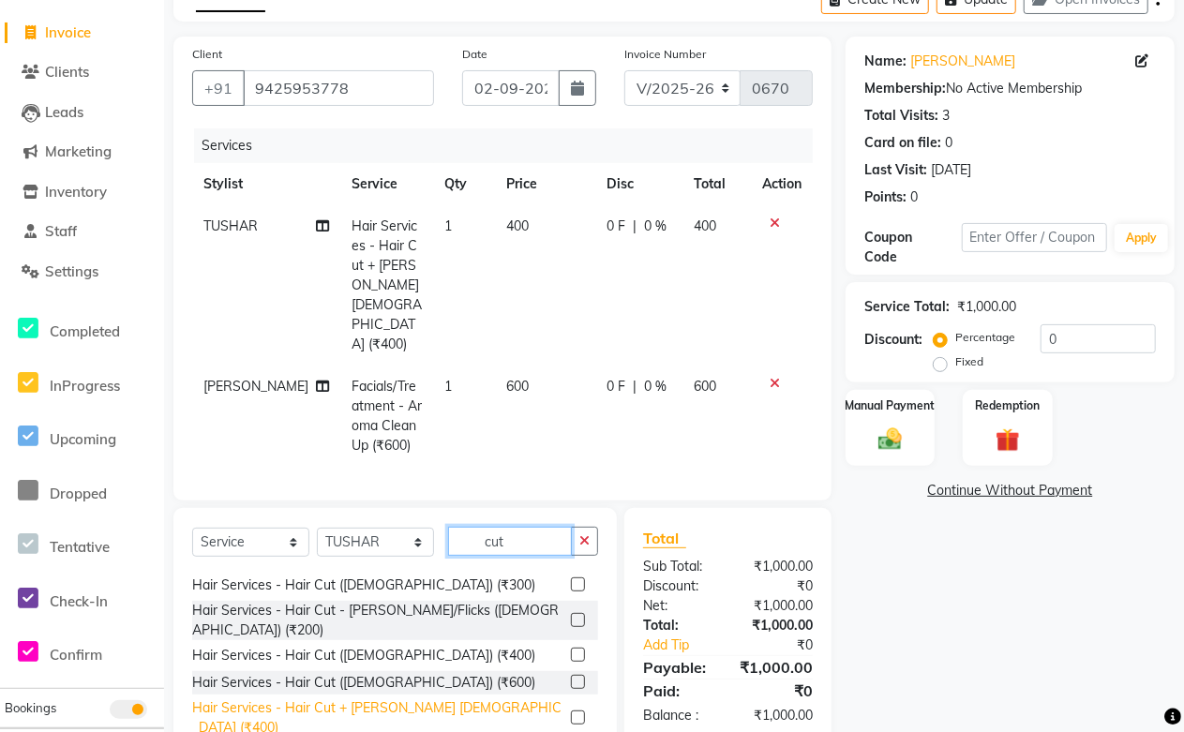
type input "cut"
click at [434, 698] on div "Hair Services - Hair Cut + [PERSON_NAME] [DEMOGRAPHIC_DATA] (₹400)" at bounding box center [377, 717] width 371 height 39
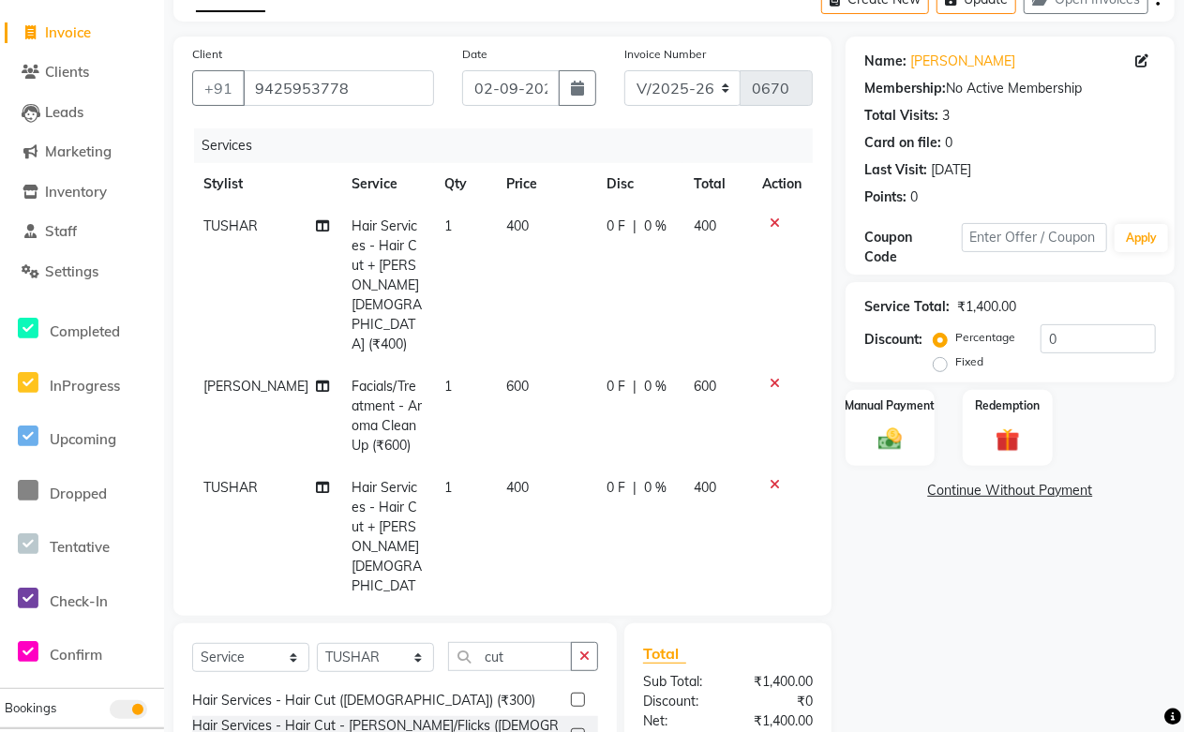
checkbox input "false"
click at [769, 225] on icon at bounding box center [774, 222] width 10 height 13
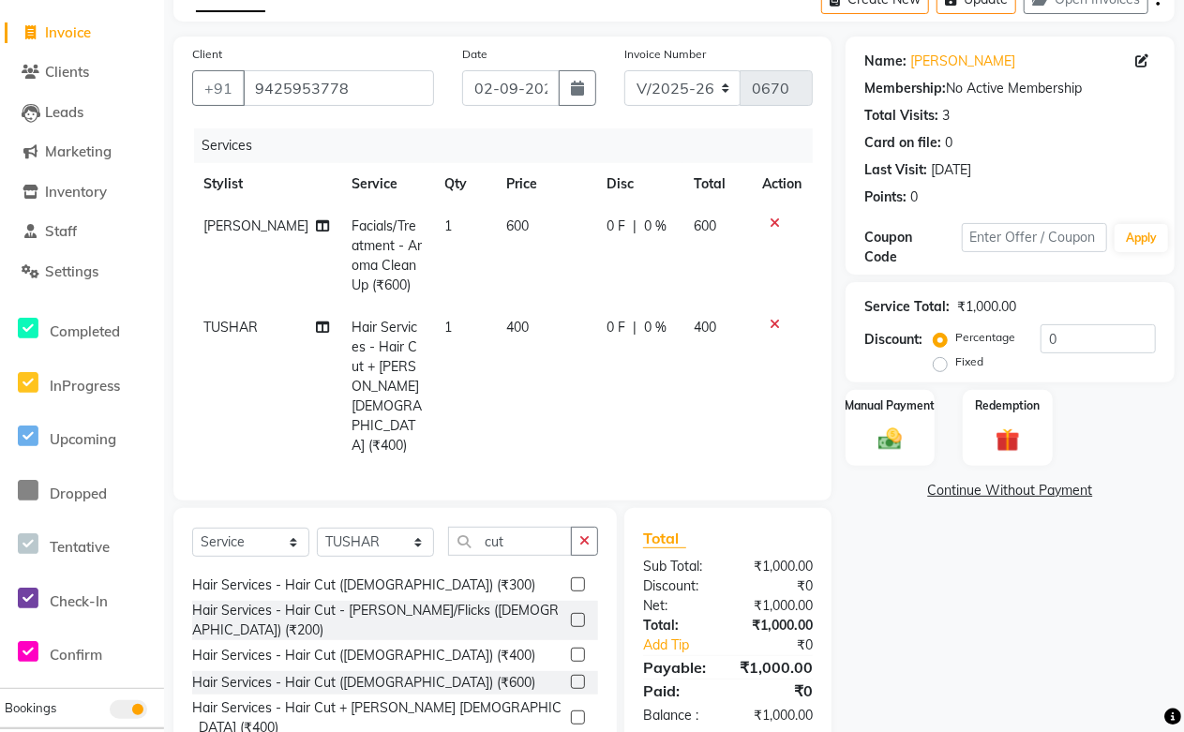
scroll to position [0, 0]
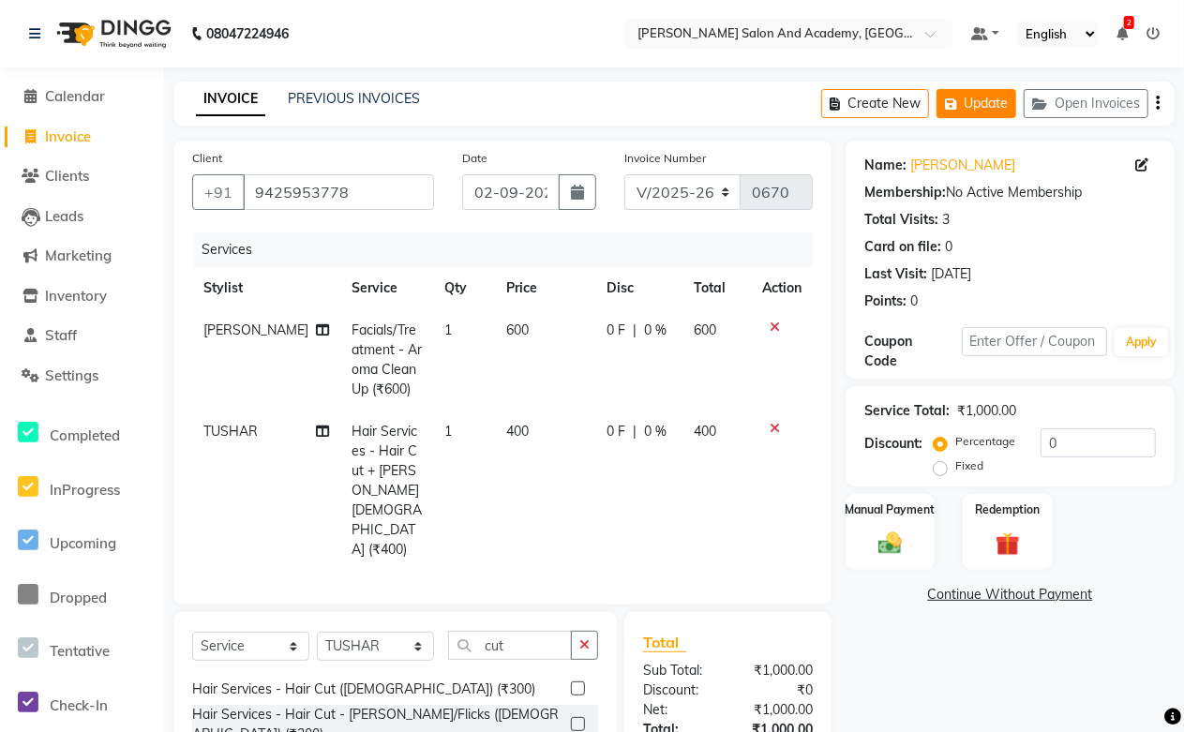
click at [975, 106] on button "Update" at bounding box center [976, 103] width 80 height 29
click at [993, 97] on button "Update" at bounding box center [976, 103] width 80 height 29
click at [1059, 116] on button "Open Invoices" at bounding box center [1085, 103] width 125 height 29
click at [1071, 96] on button "Open Invoices" at bounding box center [1085, 103] width 125 height 29
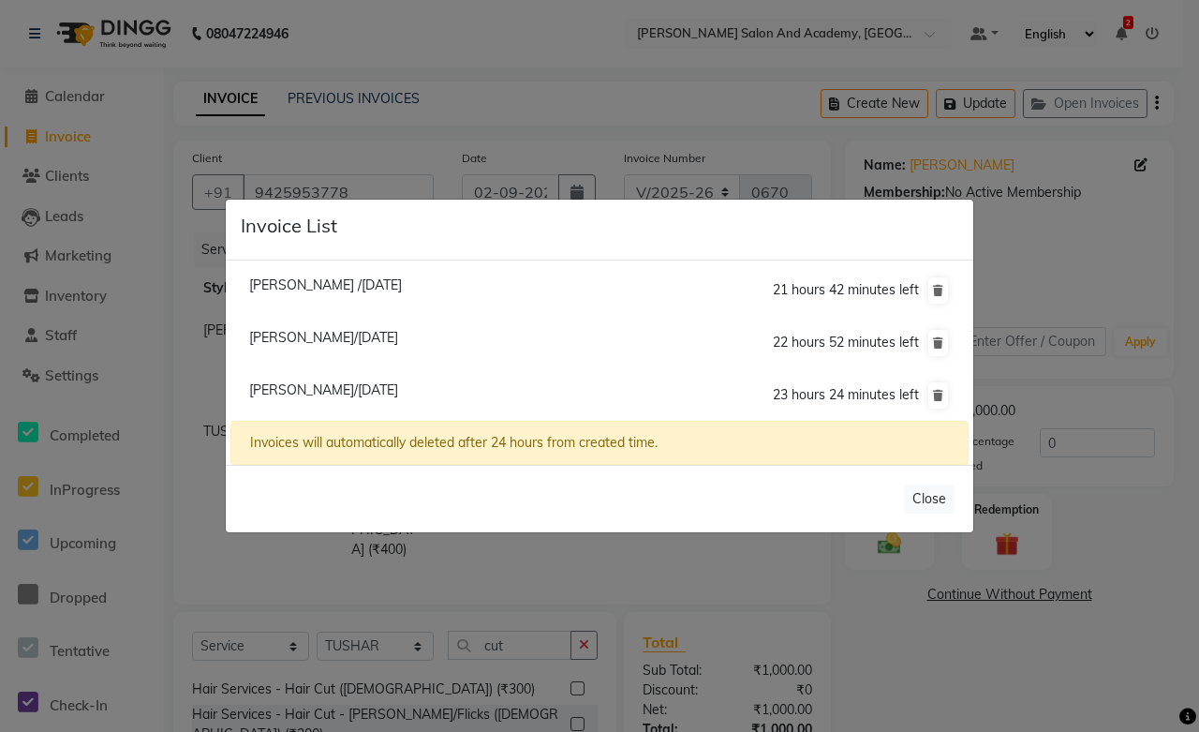
click at [499, 555] on ngb-modal-window "Invoice List Jaya Khandelwal /02 September 2025 21 hours 42 minutes left Ayushi…" at bounding box center [599, 366] width 1199 height 732
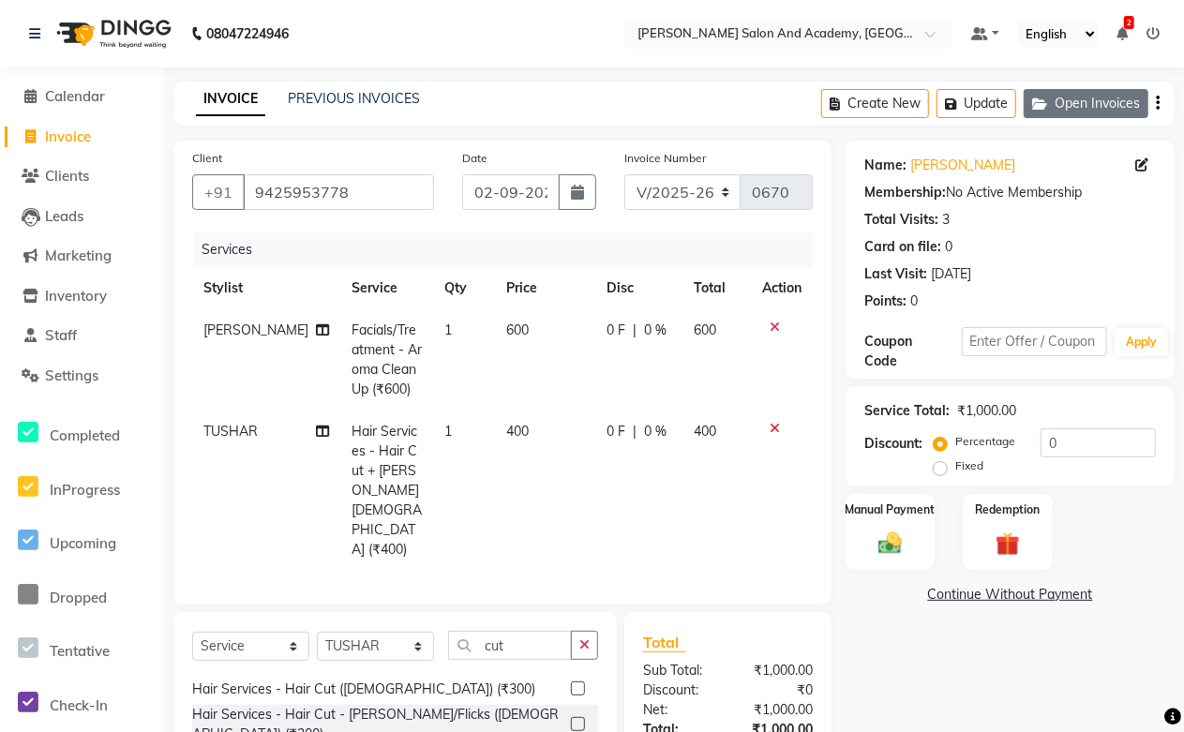
click at [1088, 101] on button "Open Invoices" at bounding box center [1085, 103] width 125 height 29
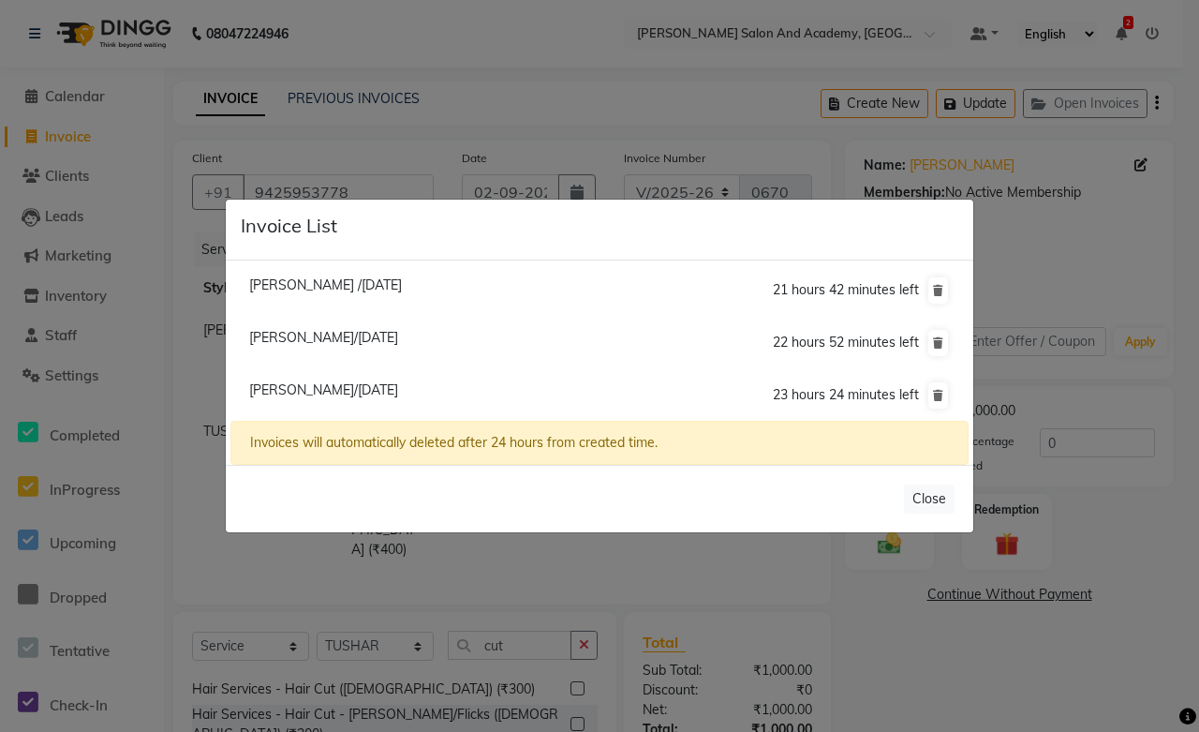
click at [321, 387] on span "Yash Kasliwal/02 September 2025" at bounding box center [323, 389] width 149 height 17
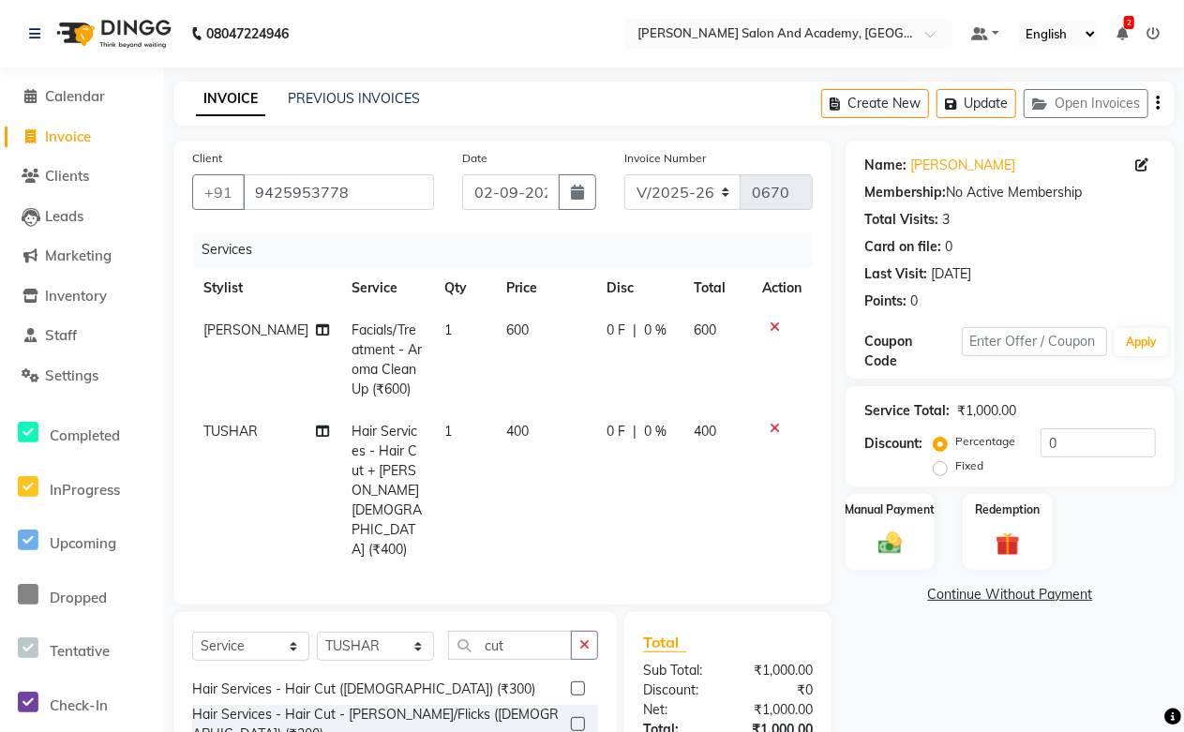
select select
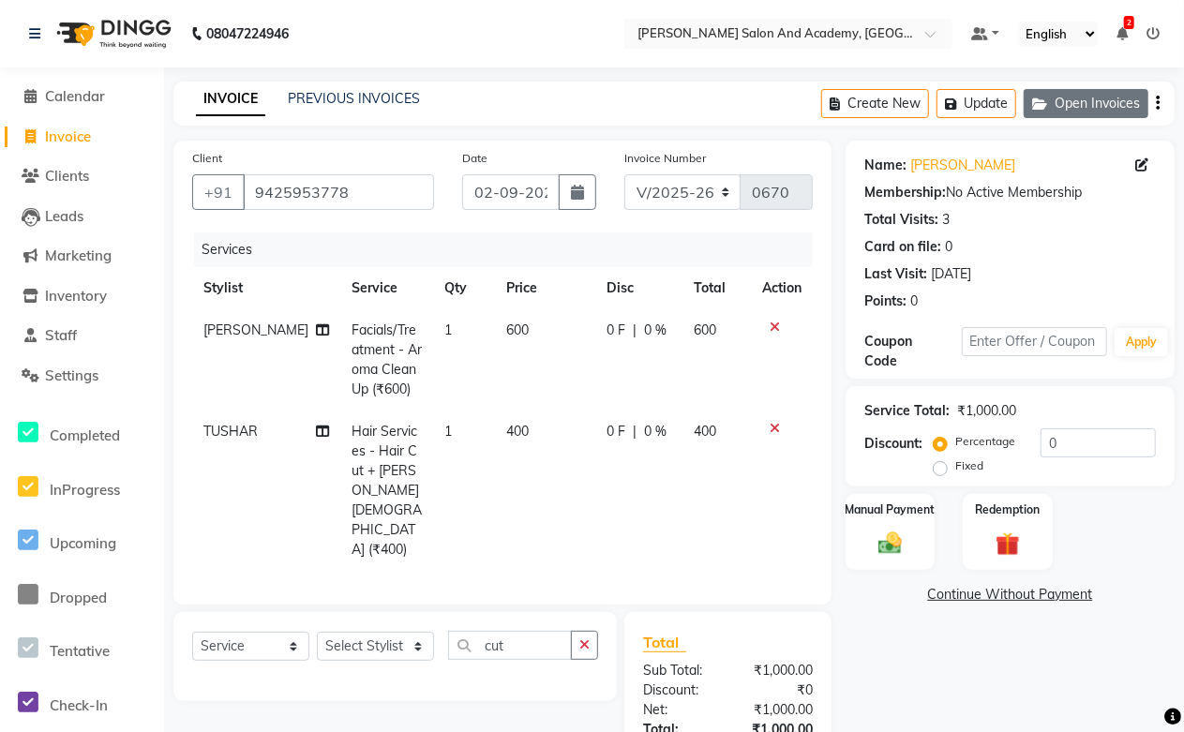
click at [1079, 96] on button "Open Invoices" at bounding box center [1085, 103] width 125 height 29
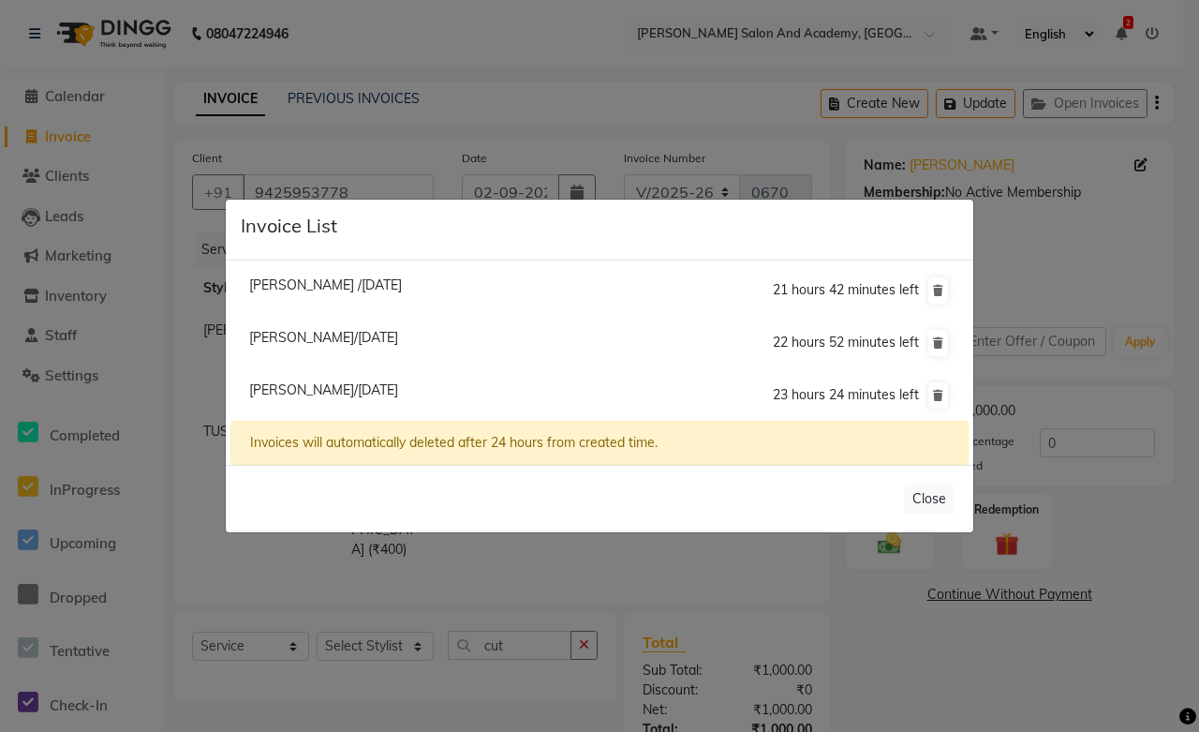
click at [263, 285] on span "[PERSON_NAME] /[DATE]" at bounding box center [325, 284] width 153 height 17
type input "6367538338"
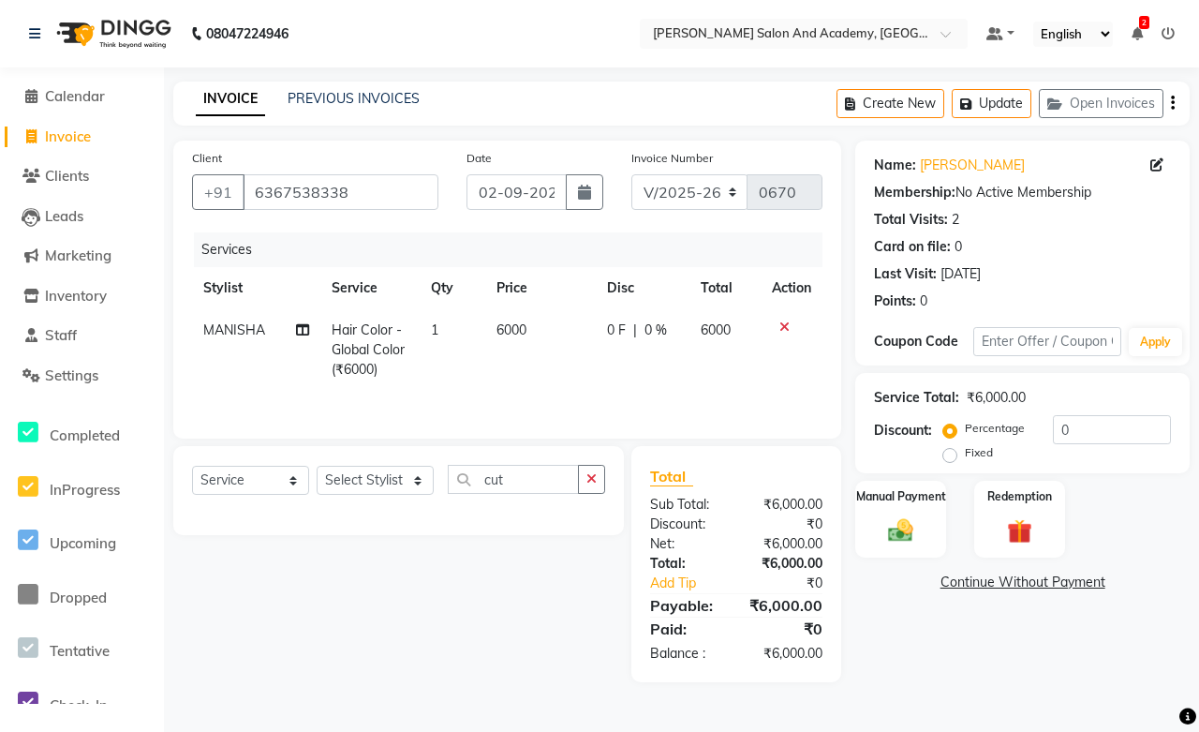
click at [379, 347] on span "Hair Color - Global Color (₹6000)" at bounding box center [368, 349] width 73 height 56
select select "49048"
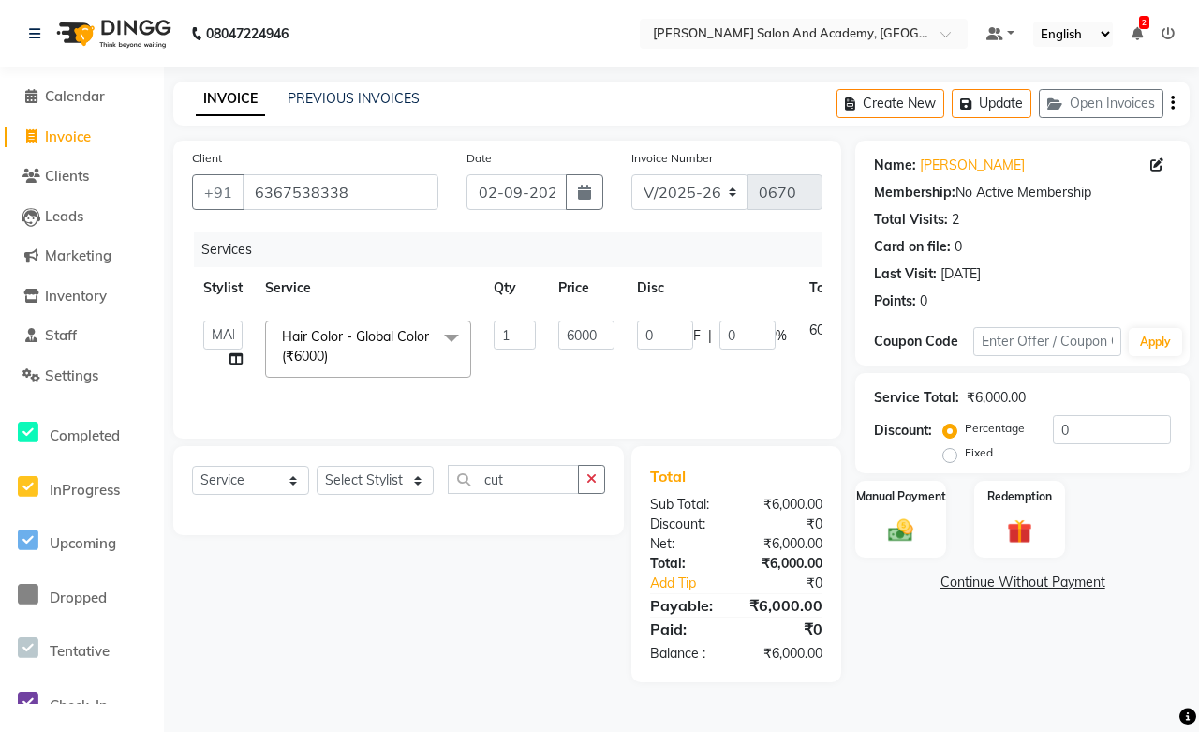
click at [385, 350] on span "Hair Color - Global Color (₹6000) x" at bounding box center [359, 347] width 165 height 40
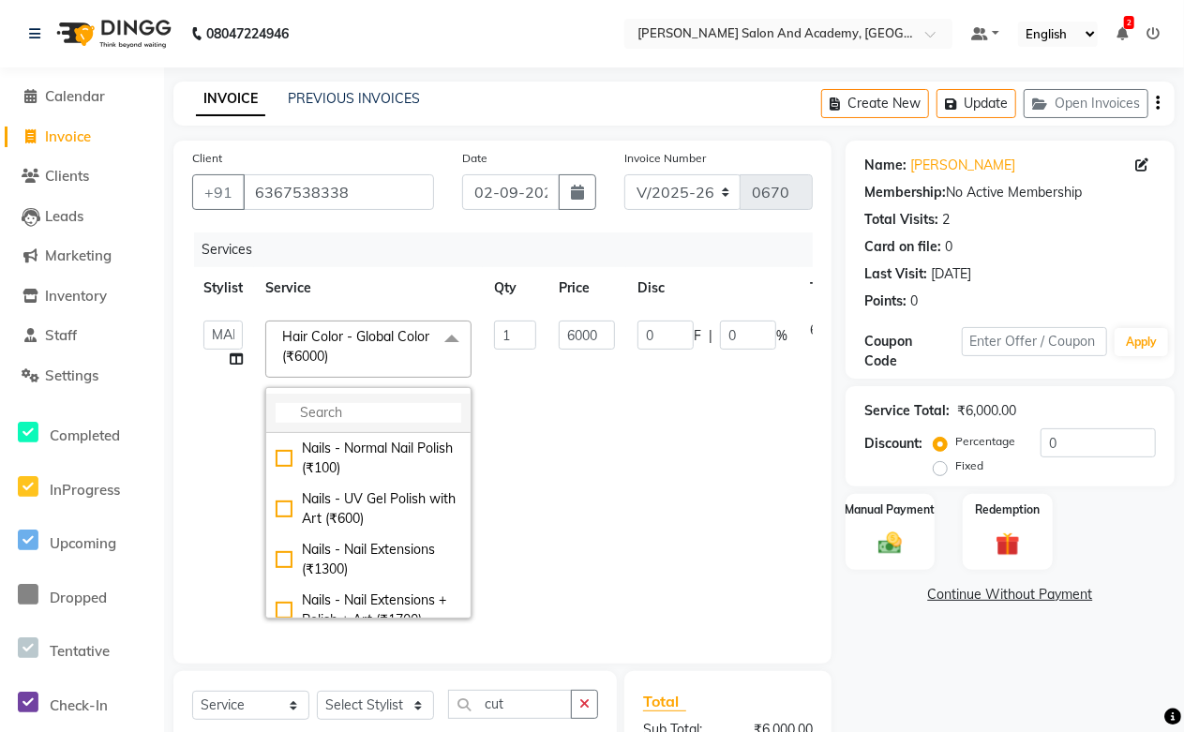
click at [360, 412] on input "multiselect-search" at bounding box center [369, 413] width 186 height 20
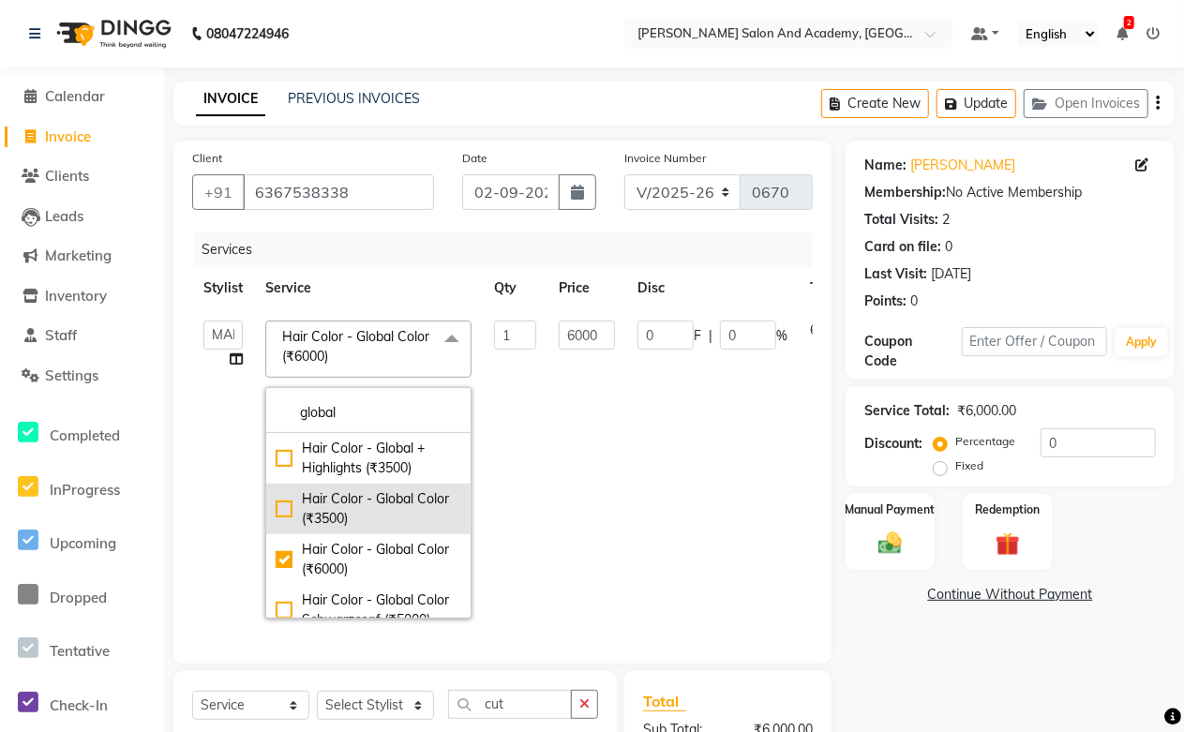
type input "global"
click at [339, 515] on div "Hair Color - Global Color (₹3500)" at bounding box center [369, 508] width 186 height 39
checkbox input "true"
checkbox input "false"
type input "3500"
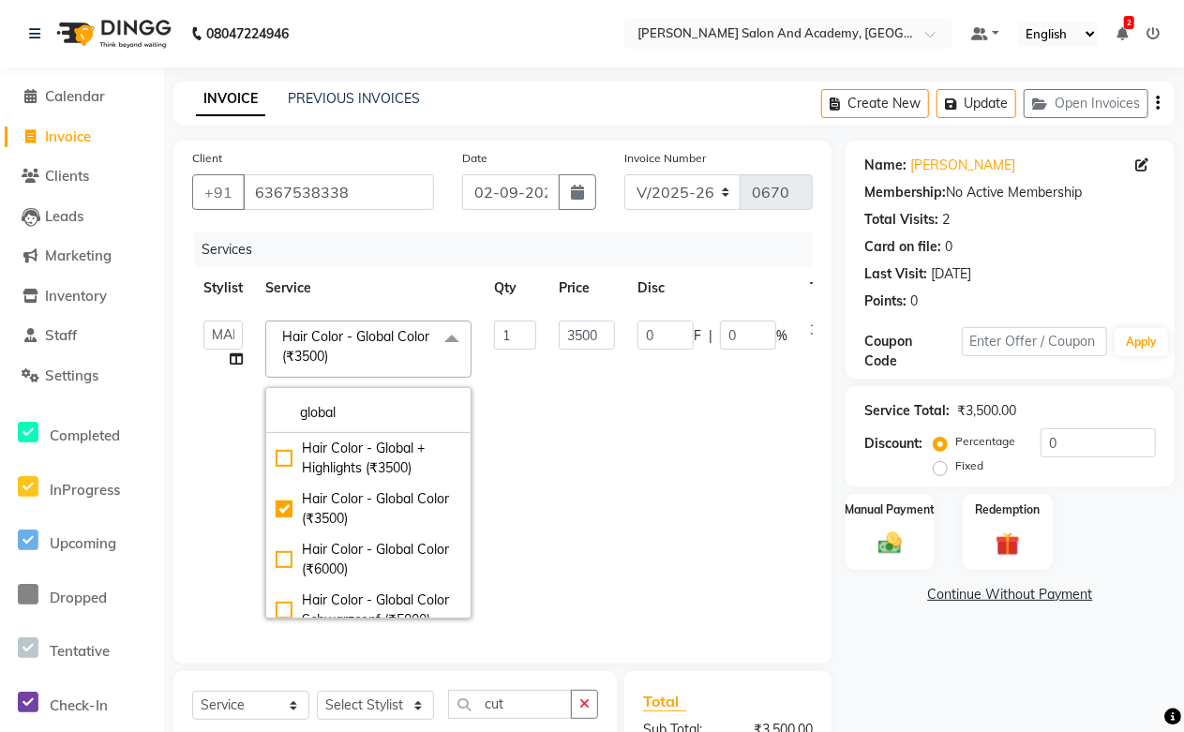
click at [569, 495] on td "3500" at bounding box center [586, 469] width 79 height 320
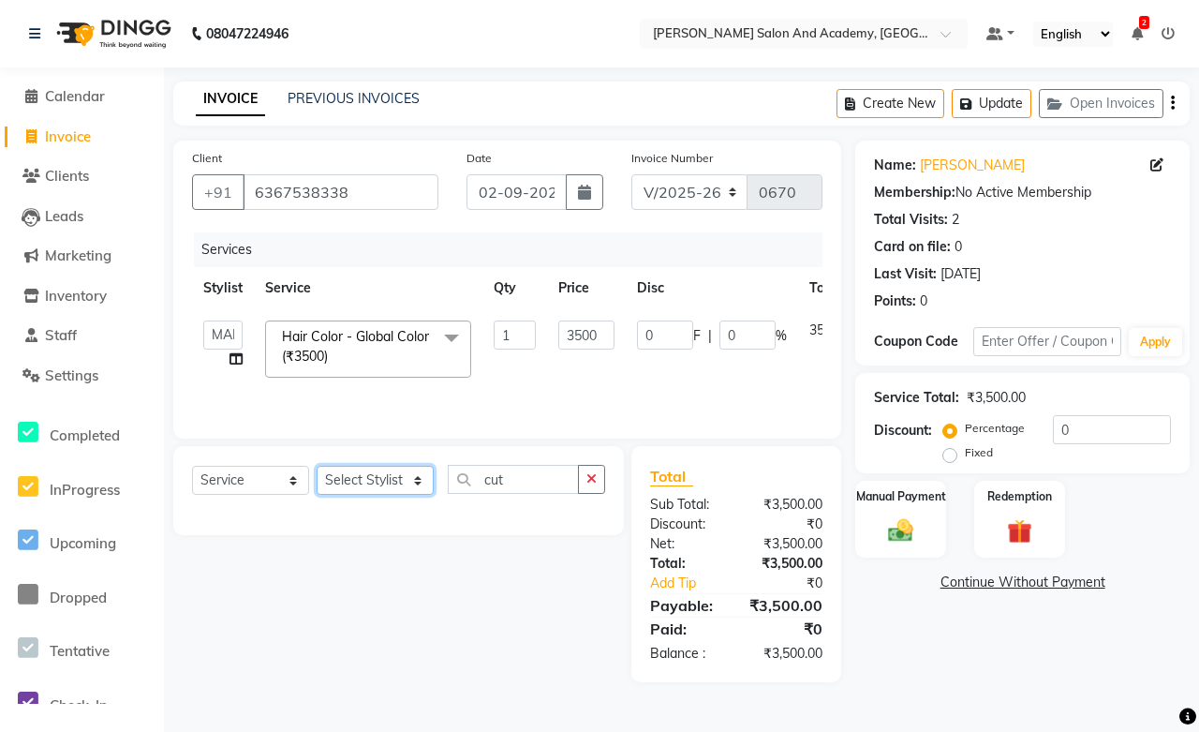
click at [372, 488] on select "Select Stylist [PERSON_NAME] [PERSON_NAME] [PERSON_NAME] [PERSON_NAME] [PERSON_…" at bounding box center [375, 480] width 117 height 29
select select "88353"
click at [317, 467] on select "Select Stylist [PERSON_NAME] [PERSON_NAME] [PERSON_NAME] [PERSON_NAME] [PERSON_…" at bounding box center [375, 480] width 117 height 29
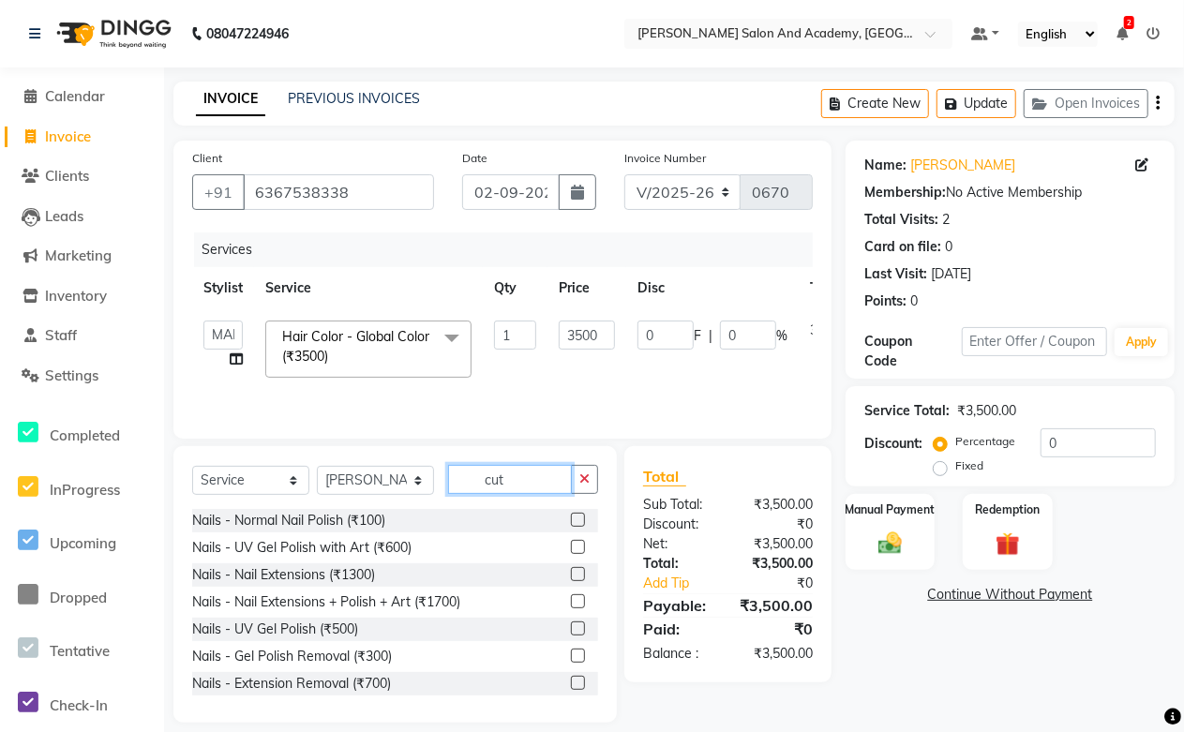
click at [520, 483] on input "cut" at bounding box center [510, 479] width 124 height 29
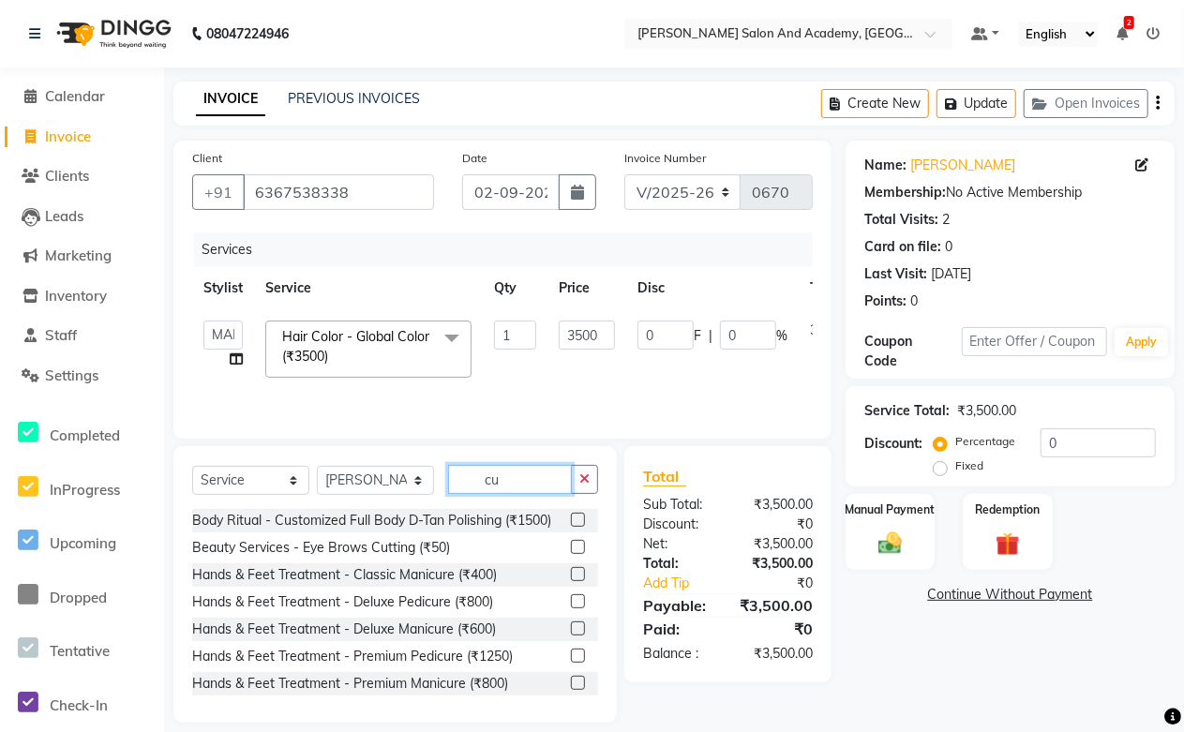
type input "cut"
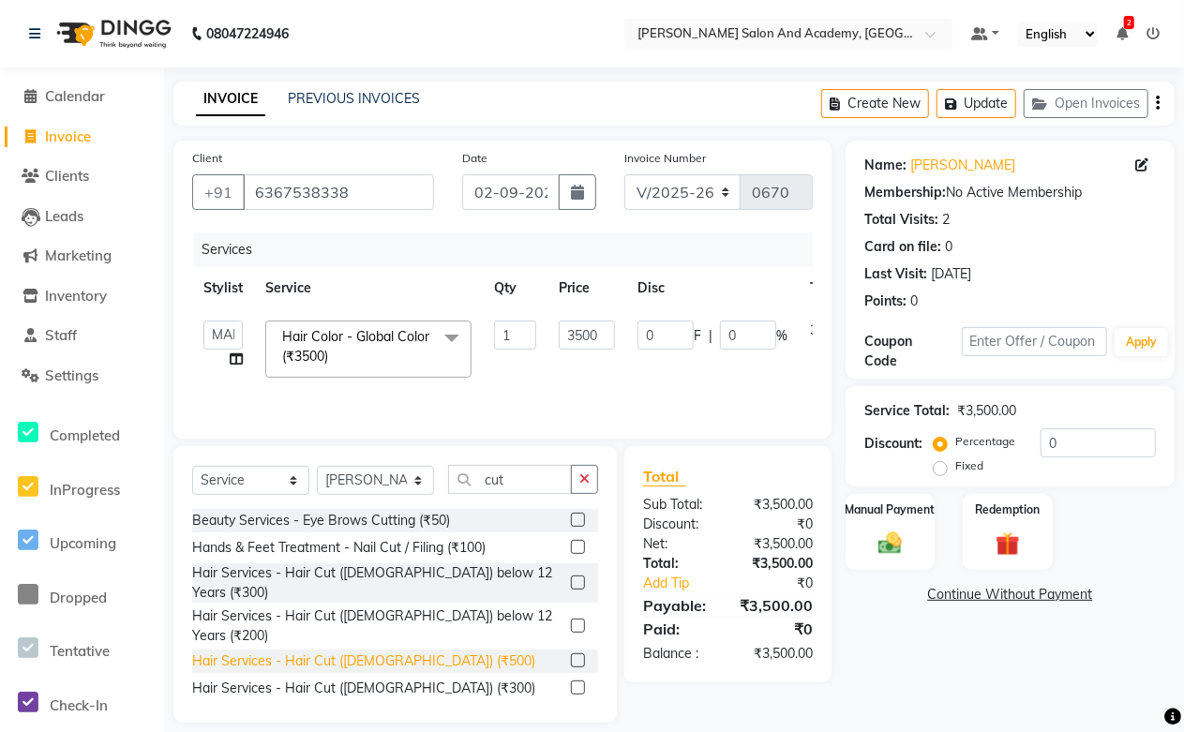
click at [420, 651] on div "Hair Services - Hair Cut ([DEMOGRAPHIC_DATA]) (₹500)" at bounding box center [363, 661] width 343 height 20
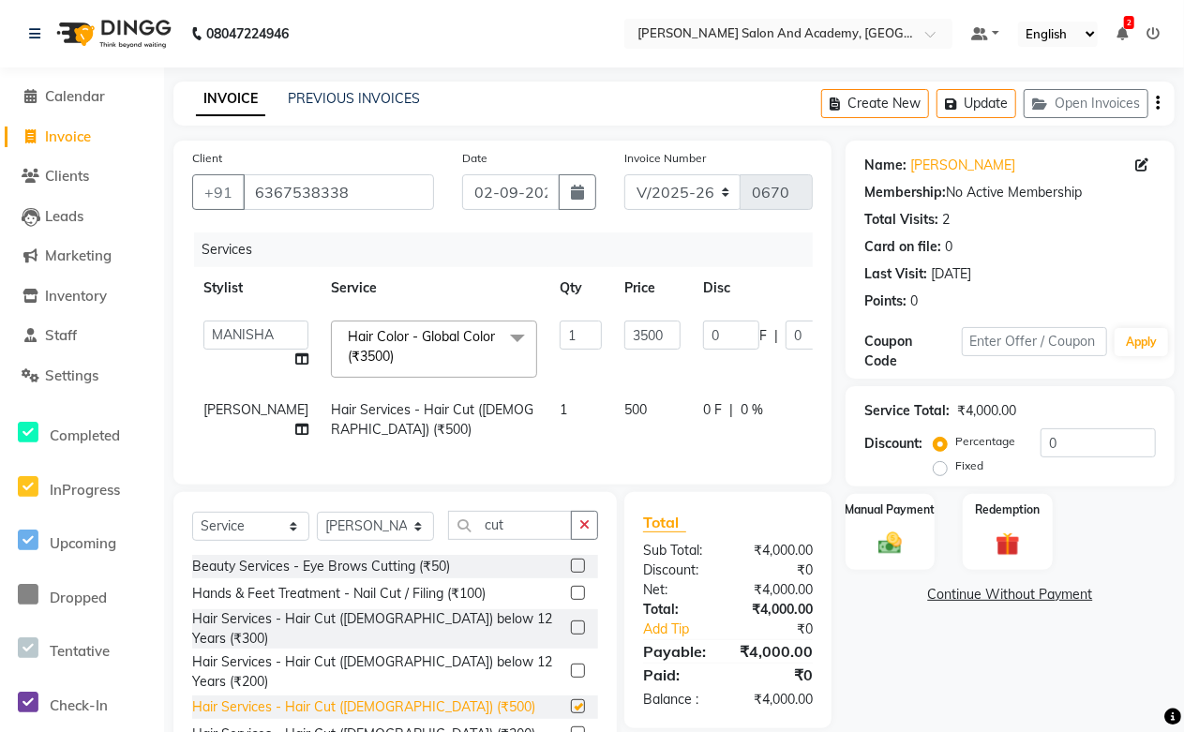
checkbox input "false"
click at [718, 442] on td "0 F | 0 %" at bounding box center [778, 420] width 172 height 62
select select "88353"
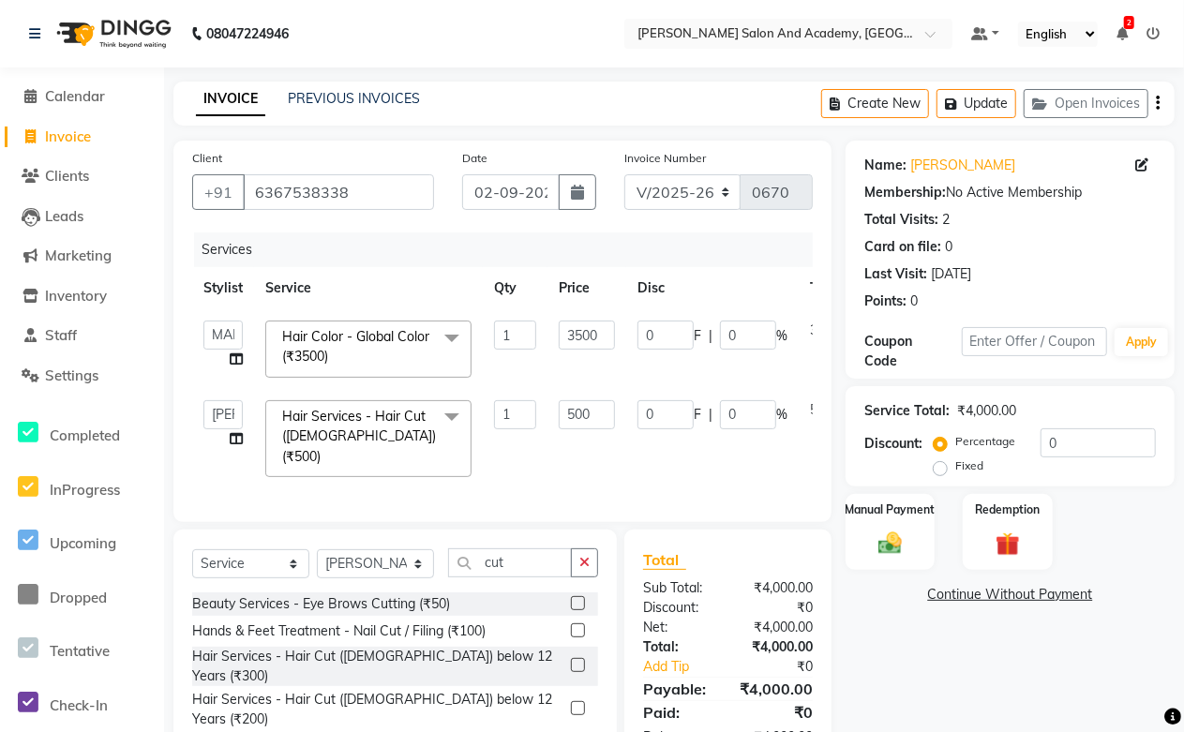
scroll to position [97, 0]
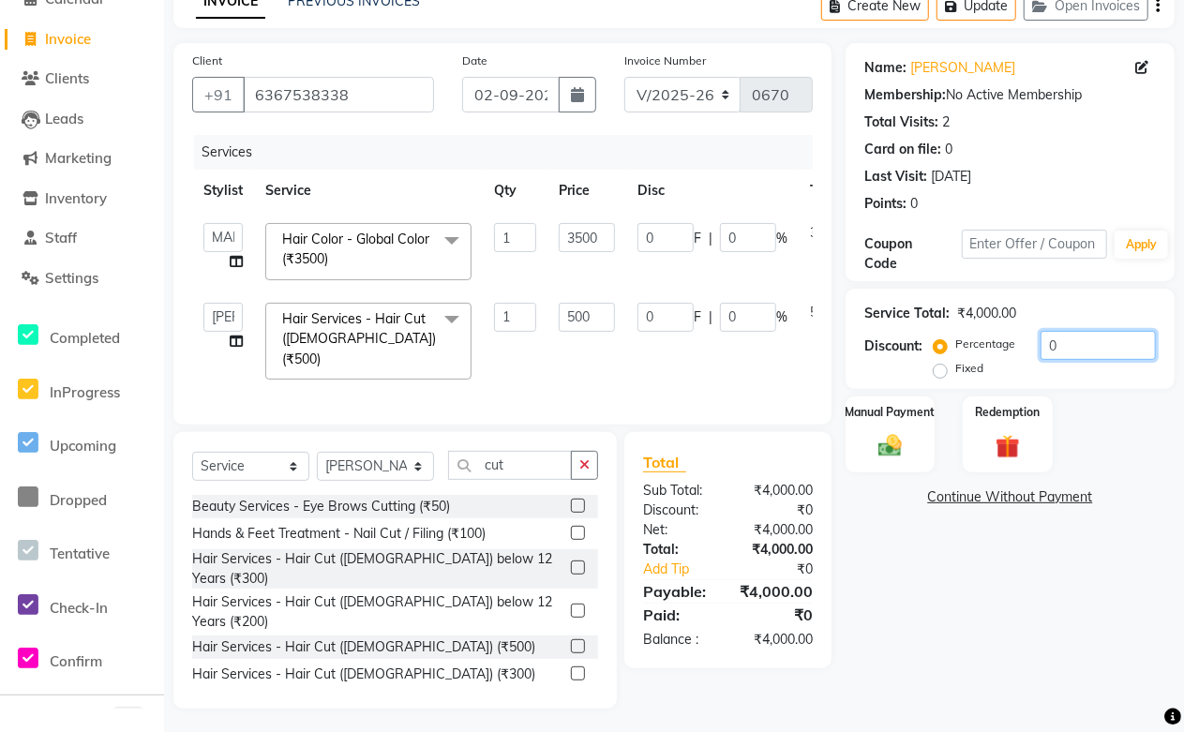
drag, startPoint x: 1059, startPoint y: 339, endPoint x: 991, endPoint y: 349, distance: 68.1
click at [991, 349] on div "Percentage Fixed 0" at bounding box center [1046, 356] width 218 height 51
type input "2"
type input "70"
type input "2"
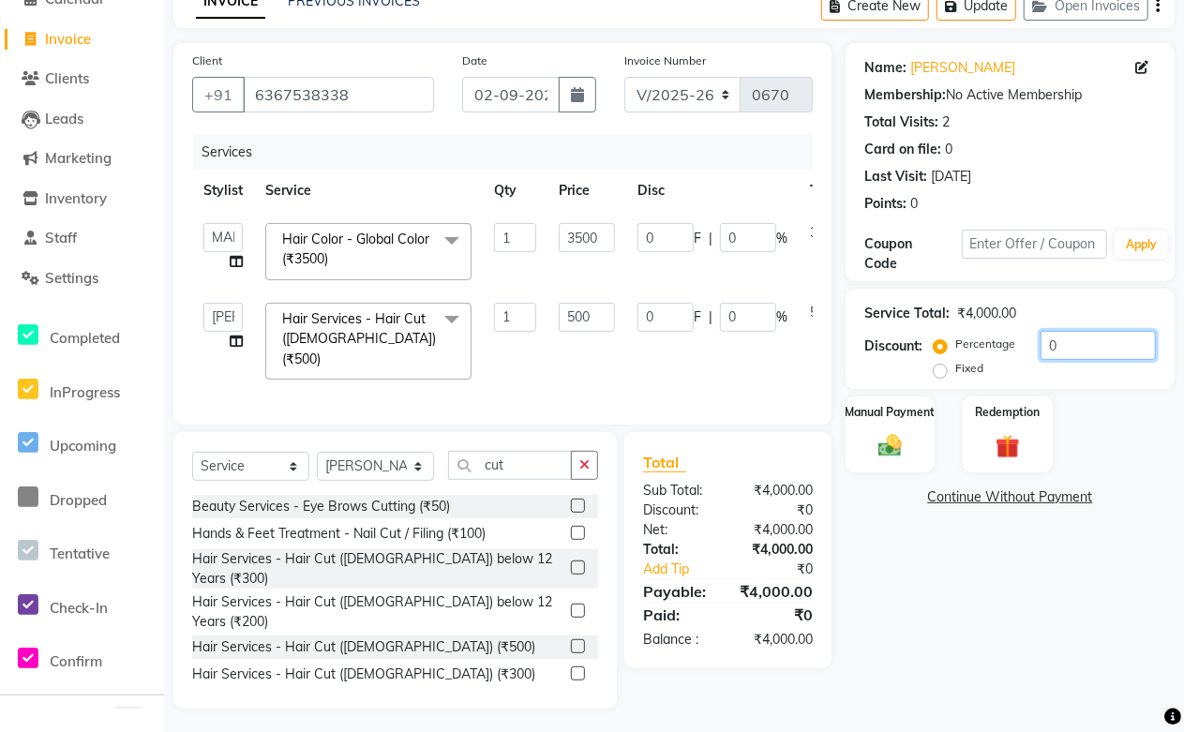
type input "10"
type input "2"
type input "20"
type input "700"
type input "20"
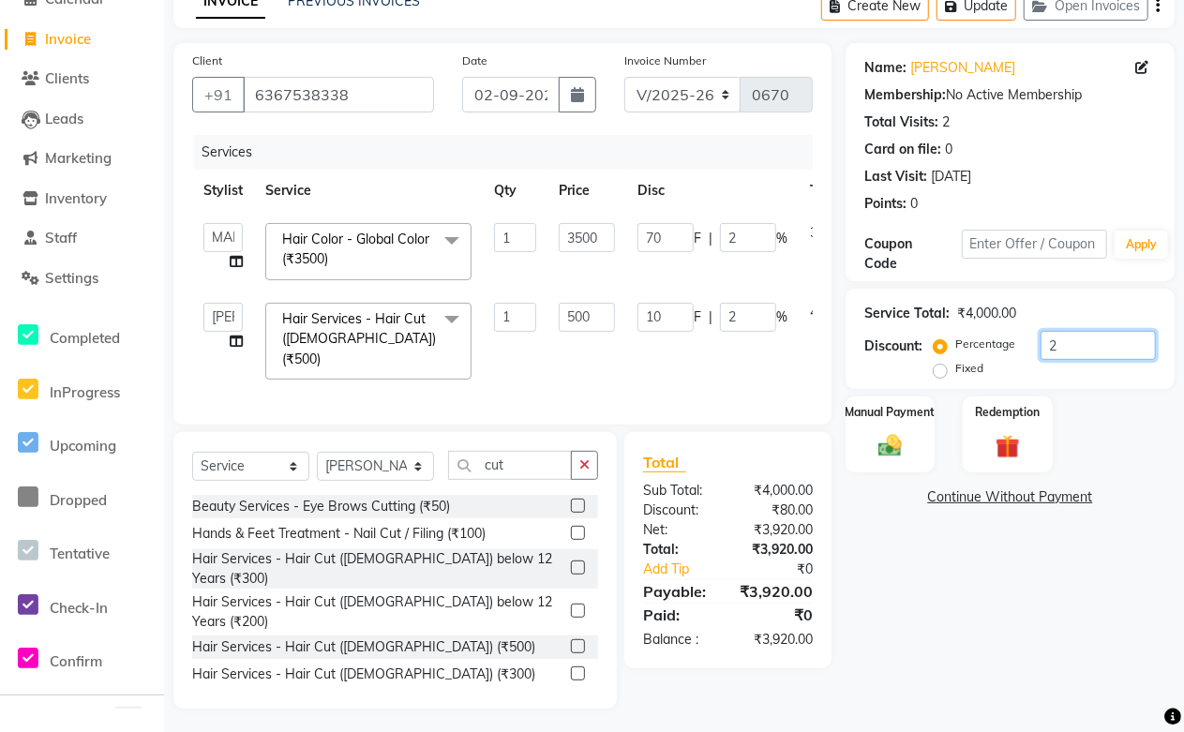
type input "100"
type input "20"
click at [782, 684] on div "Total Sub Total: ₹4,000.00 Discount: ₹800.00 Net: ₹3,200.00 Total: ₹3,200.00 Ad…" at bounding box center [731, 570] width 229 height 276
drag, startPoint x: 609, startPoint y: 242, endPoint x: 534, endPoint y: 241, distance: 75.0
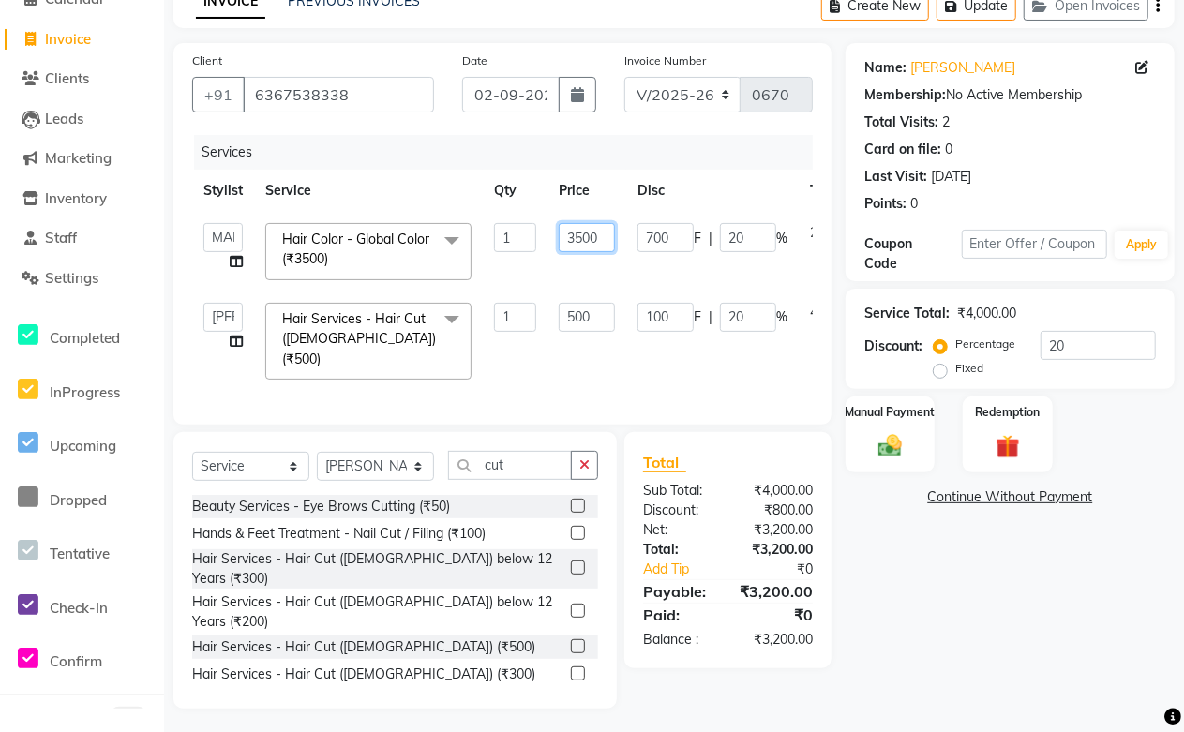
click at [534, 241] on tr "Abdul Shoaib Aksha Khan Anisha Ray Archika Jain Arti Singh Azzu khan Farman Mir…" at bounding box center [553, 252] width 723 height 80
type input "4700"
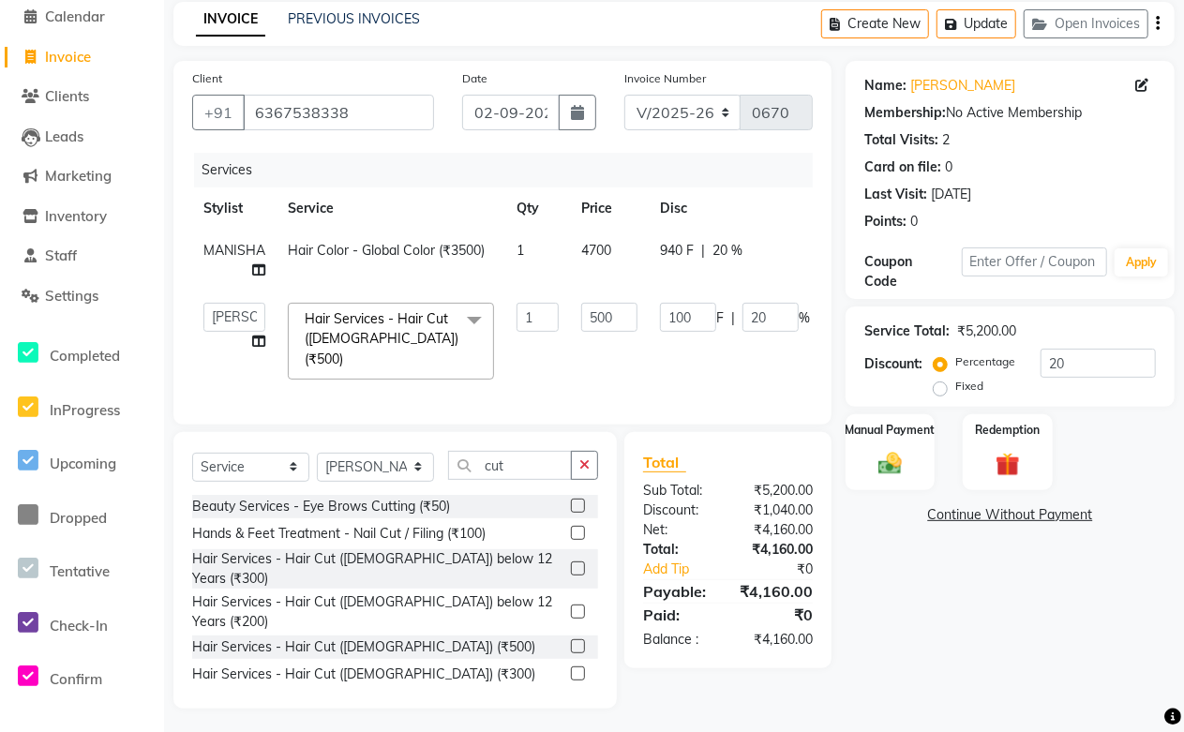
click at [725, 359] on td "100 F | 20 %" at bounding box center [734, 340] width 172 height 99
click at [624, 253] on td "4700" at bounding box center [609, 261] width 79 height 62
click at [648, 253] on td "940 F | 20 %" at bounding box center [734, 261] width 172 height 62
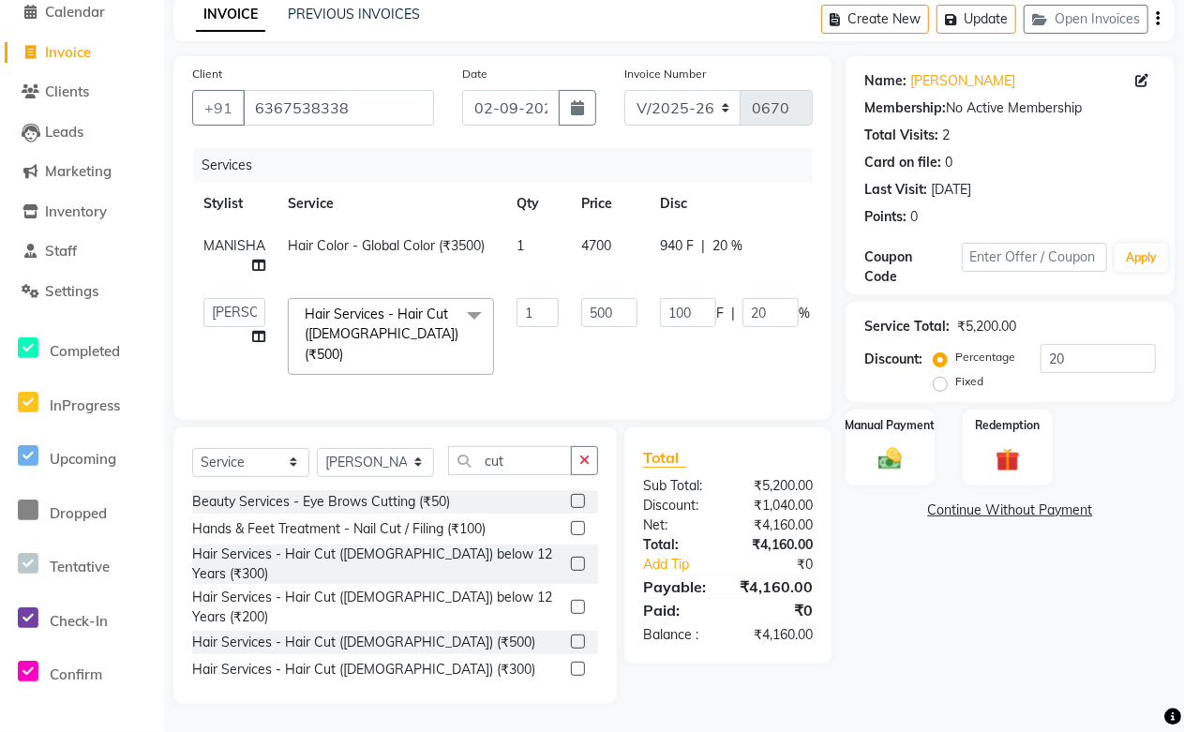
select select "49048"
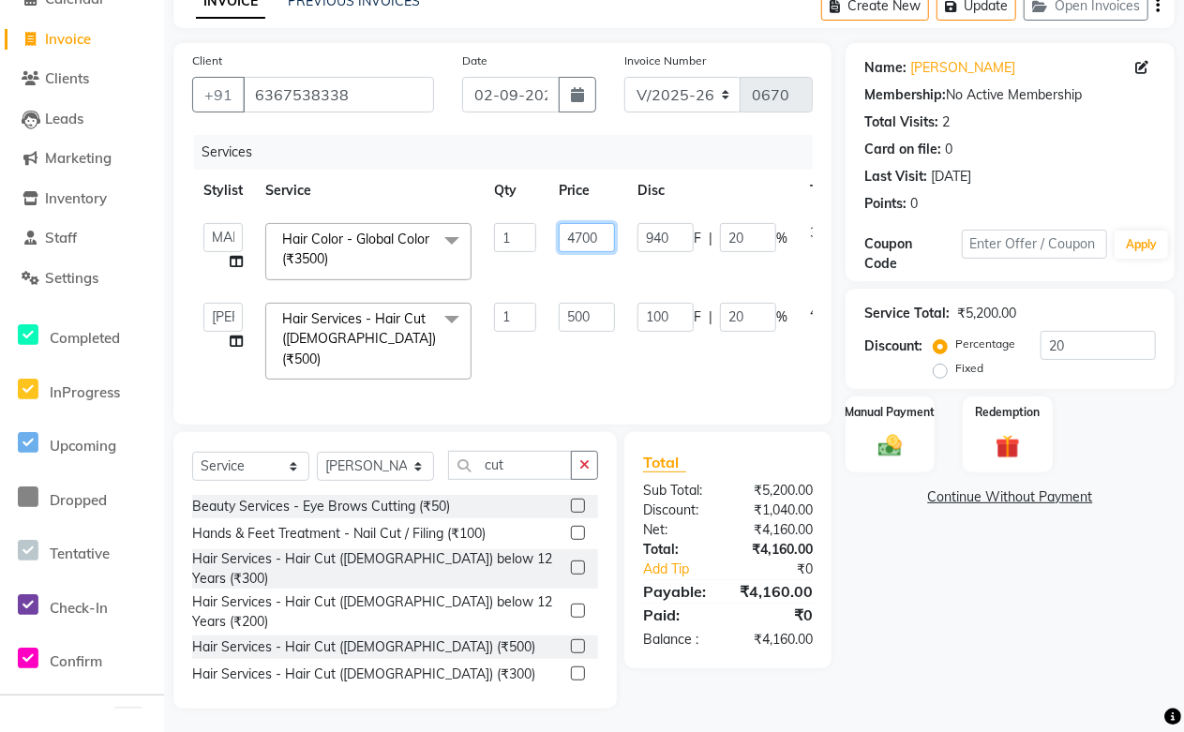
drag, startPoint x: 607, startPoint y: 231, endPoint x: 494, endPoint y: 246, distance: 114.4
click at [494, 246] on tr "Abdul Shoaib Aksha Khan Anisha Ray Archika Jain Arti Singh Azzu khan Farman Mir…" at bounding box center [553, 252] width 723 height 80
type input "4000"
drag, startPoint x: 604, startPoint y: 231, endPoint x: 483, endPoint y: 232, distance: 121.8
click at [483, 232] on tr "Abdul Shoaib Aksha Khan Anisha Ray Archika Jain Arti Singh Azzu khan Farman Mir…" at bounding box center [553, 252] width 723 height 80
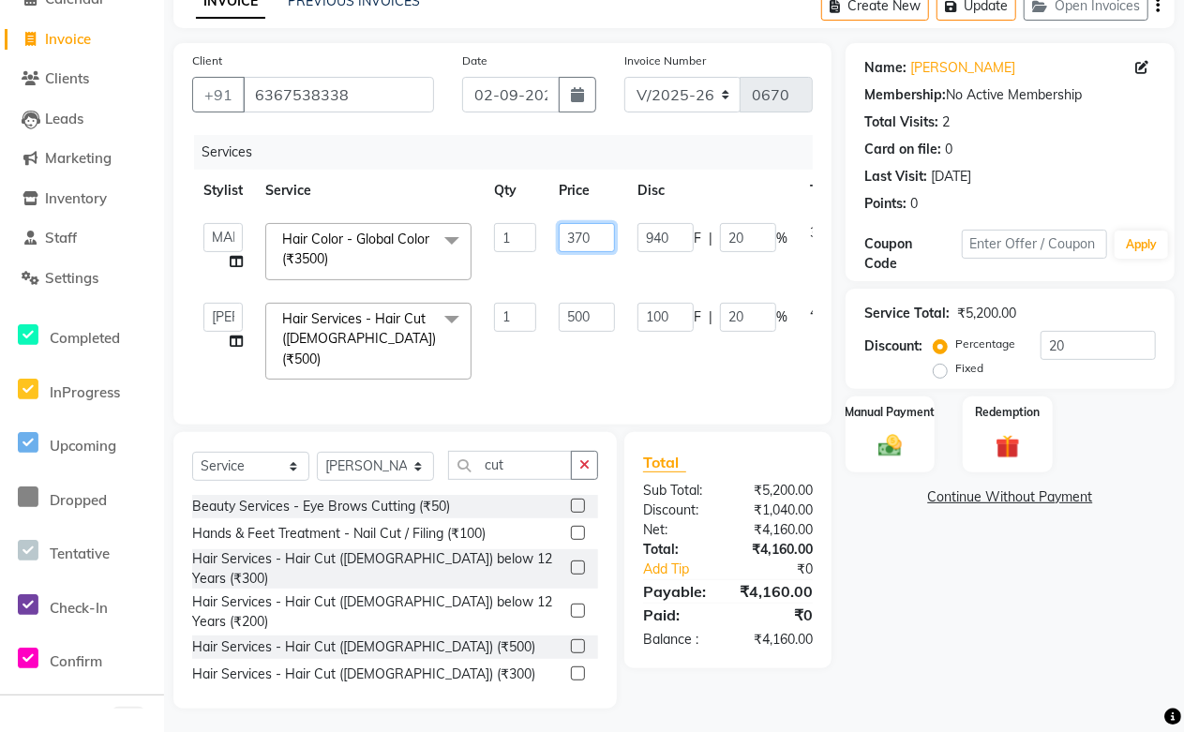
type input "3700"
click at [612, 362] on td "500" at bounding box center [586, 340] width 79 height 99
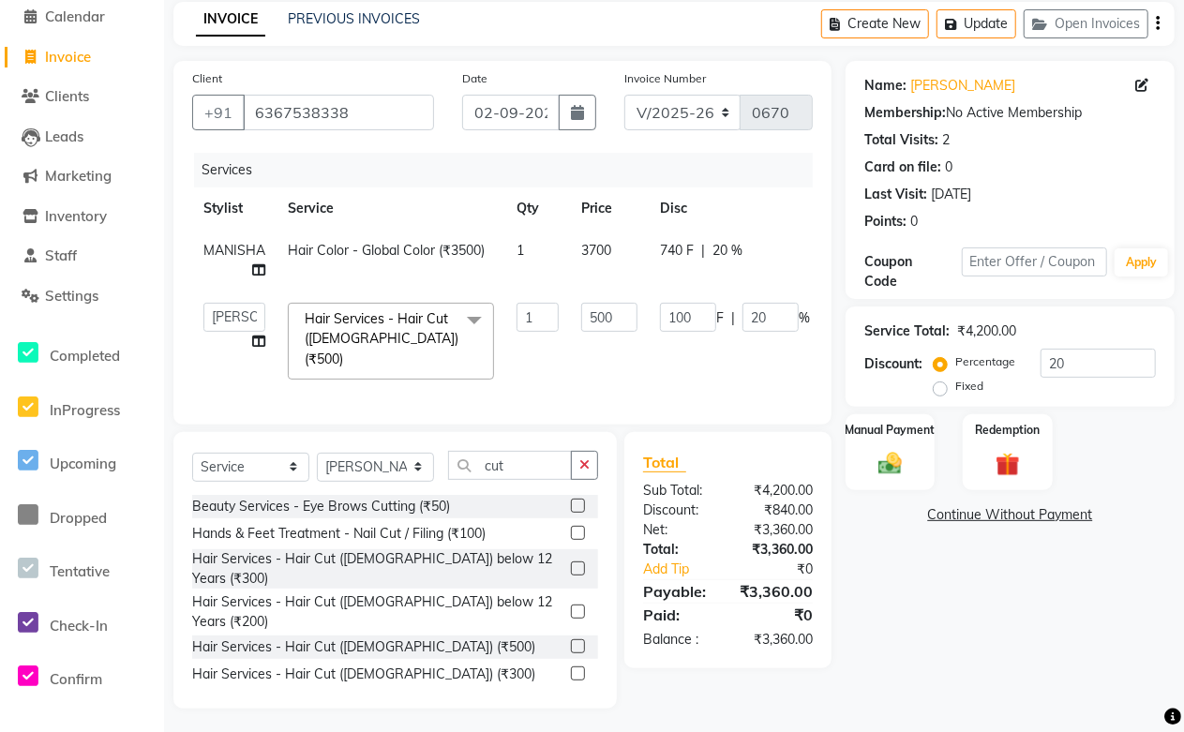
click at [631, 261] on td "3700" at bounding box center [609, 261] width 79 height 62
select select "49048"
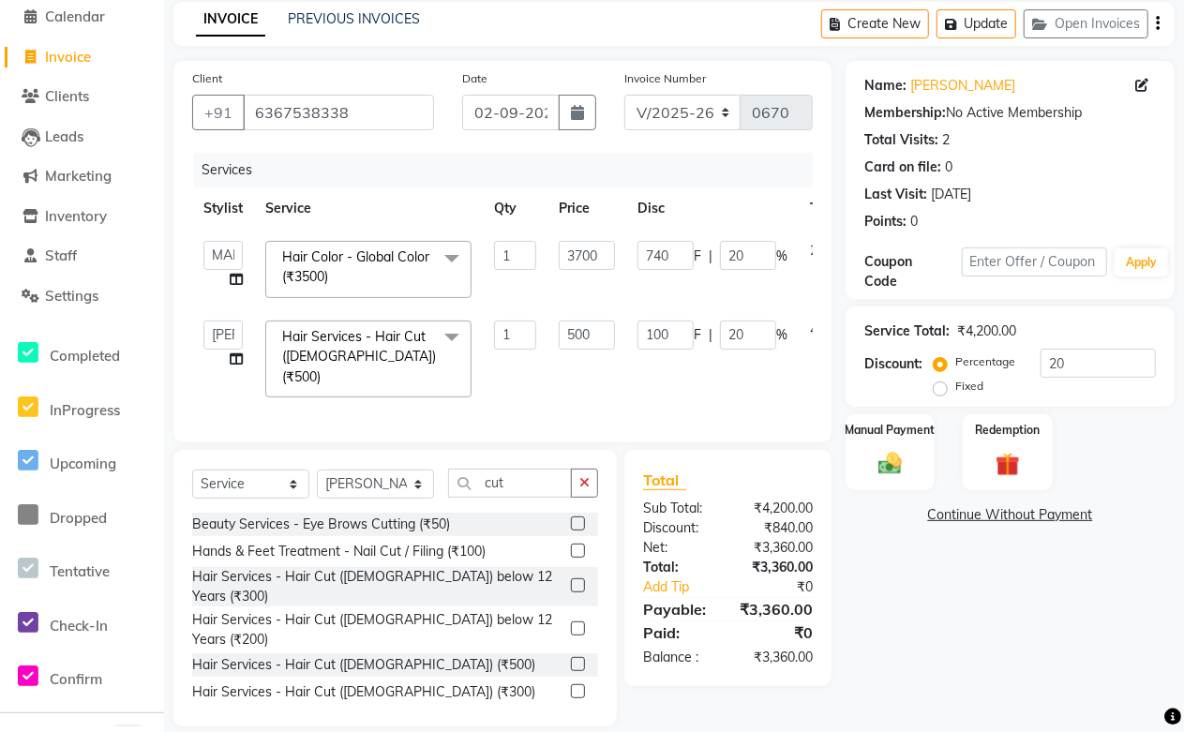
scroll to position [97, 0]
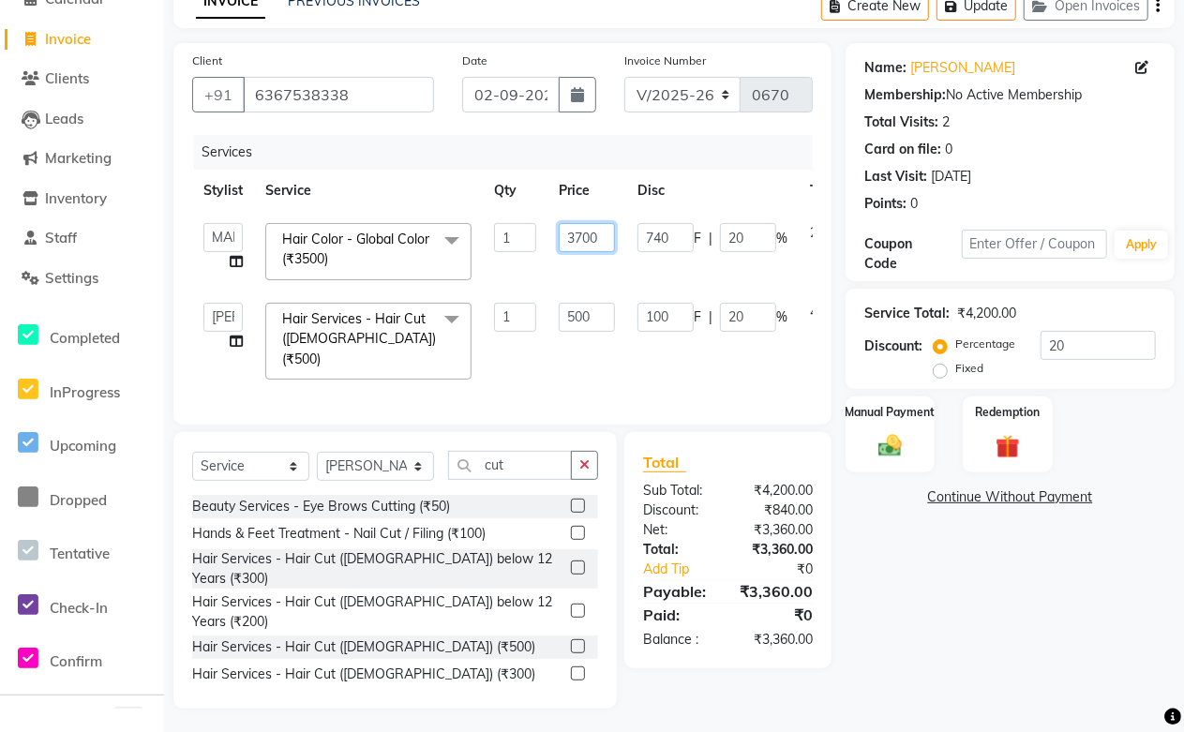
drag, startPoint x: 601, startPoint y: 234, endPoint x: 489, endPoint y: 238, distance: 111.6
click at [489, 238] on tr "Abdul Shoaib Aksha Khan Anisha Ray Archika Jain Arti Singh Azzu khan Farman Mir…" at bounding box center [553, 252] width 723 height 80
type input "4000"
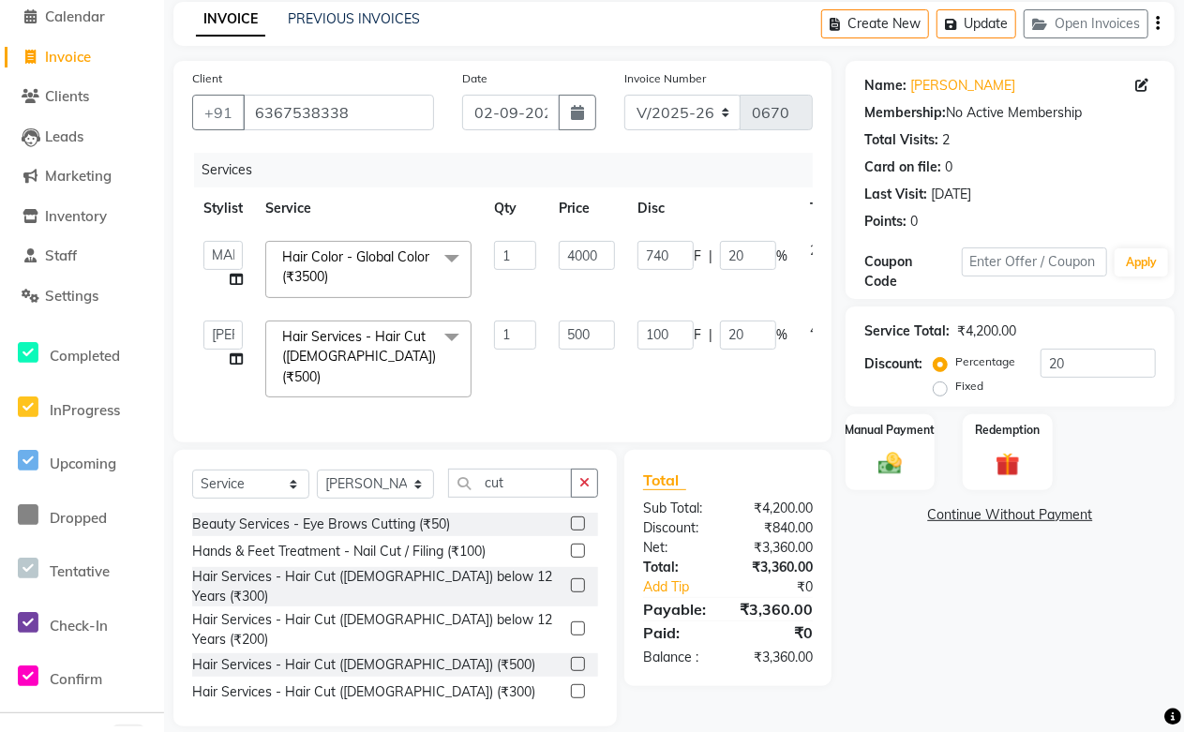
click at [545, 362] on td "1" at bounding box center [515, 358] width 65 height 99
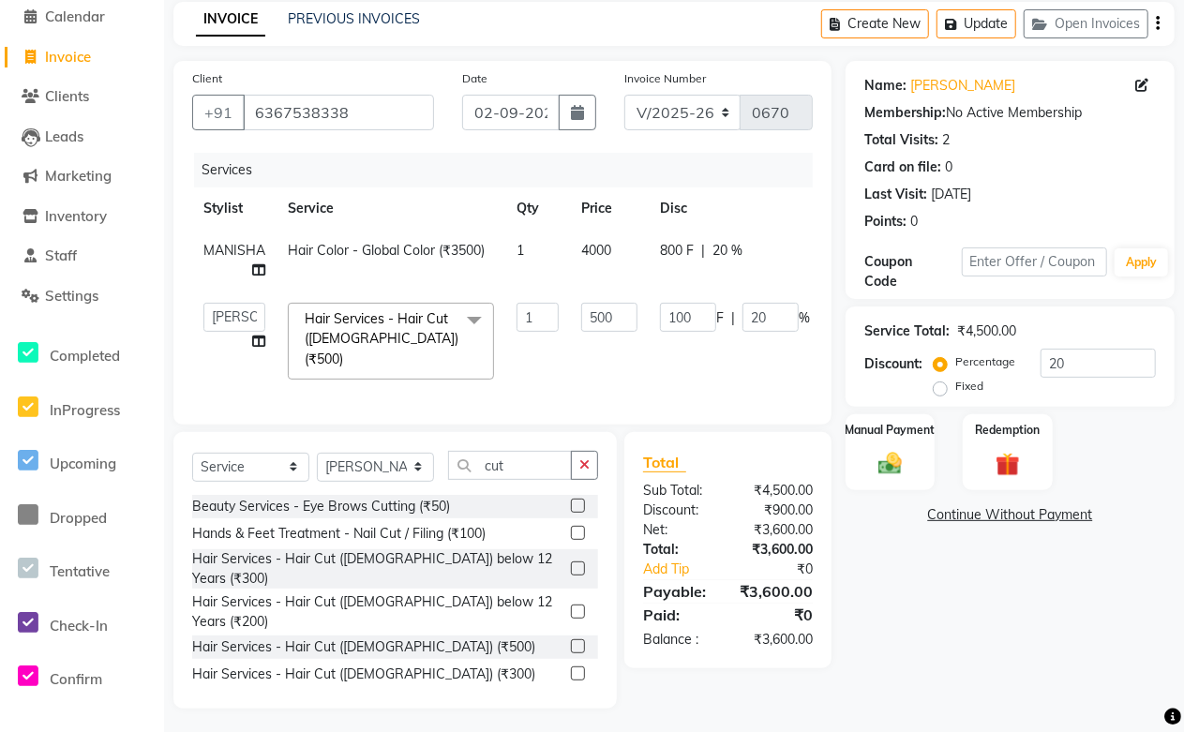
click at [622, 266] on td "4000" at bounding box center [609, 261] width 79 height 62
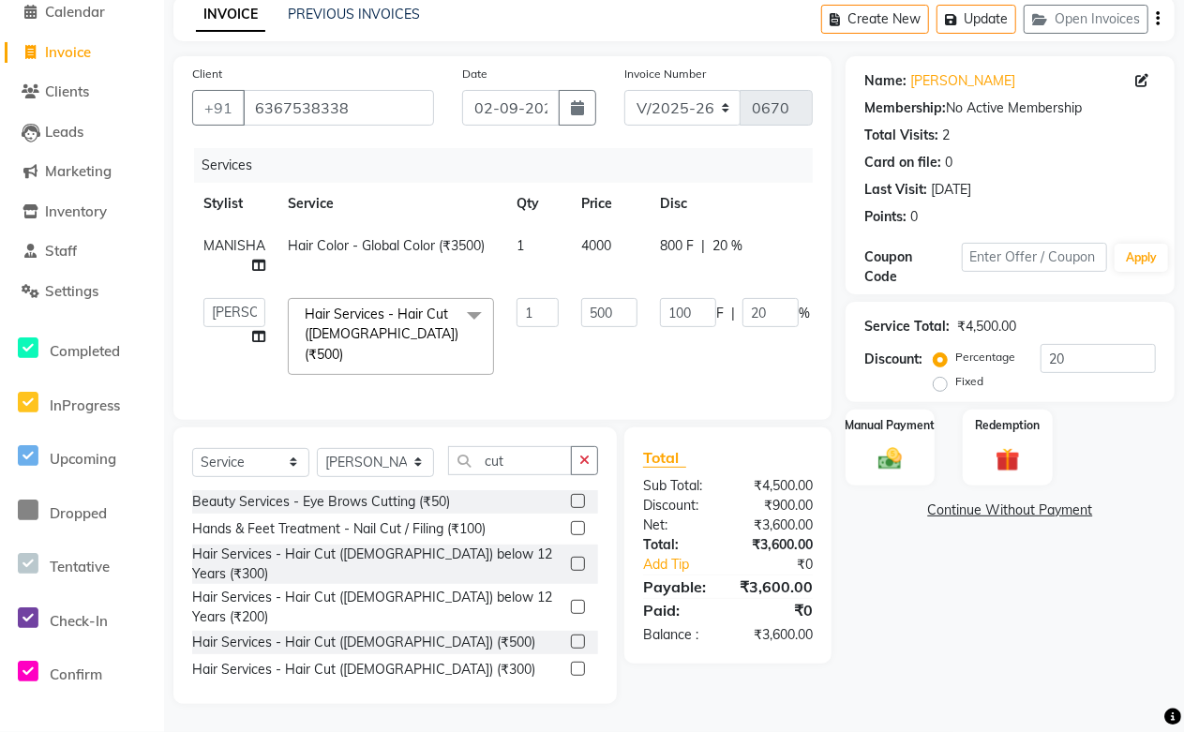
select select "49048"
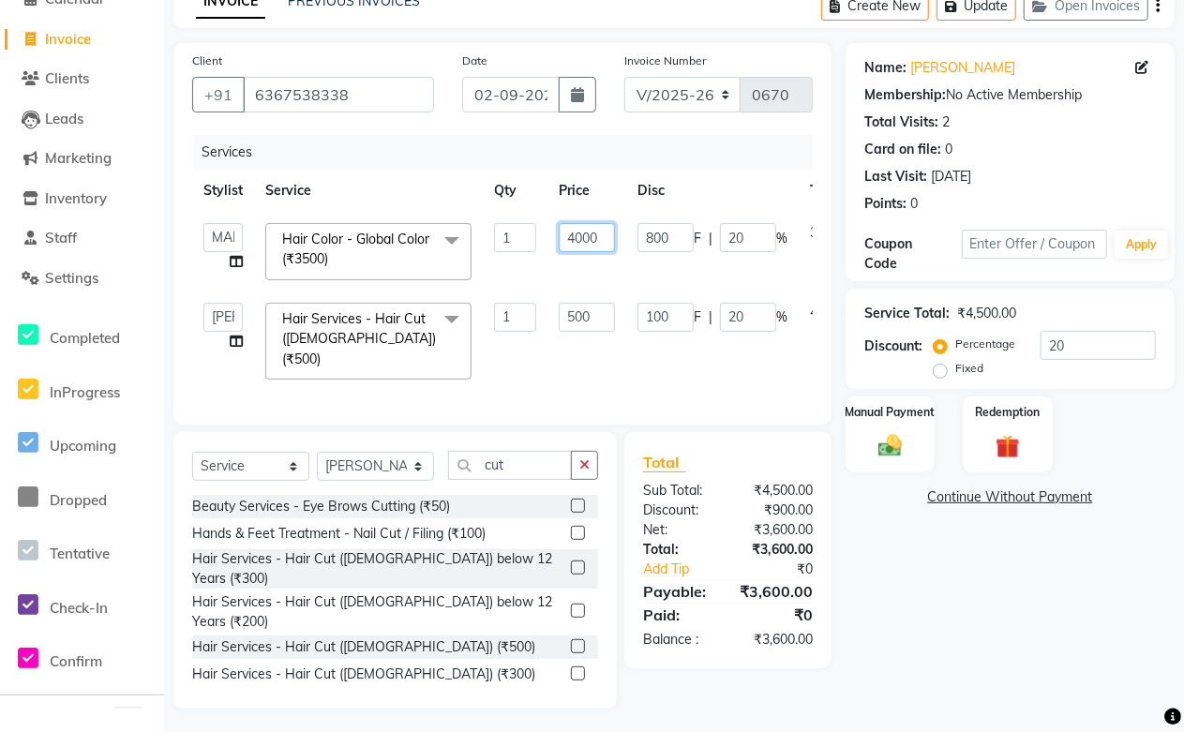
drag, startPoint x: 602, startPoint y: 241, endPoint x: 507, endPoint y: 236, distance: 94.8
click at [507, 236] on tr "Abdul Shoaib Aksha Khan Anisha Ray Archika Jain Arti Singh Azzu khan Farman Mir…" at bounding box center [553, 252] width 723 height 80
type input "4100"
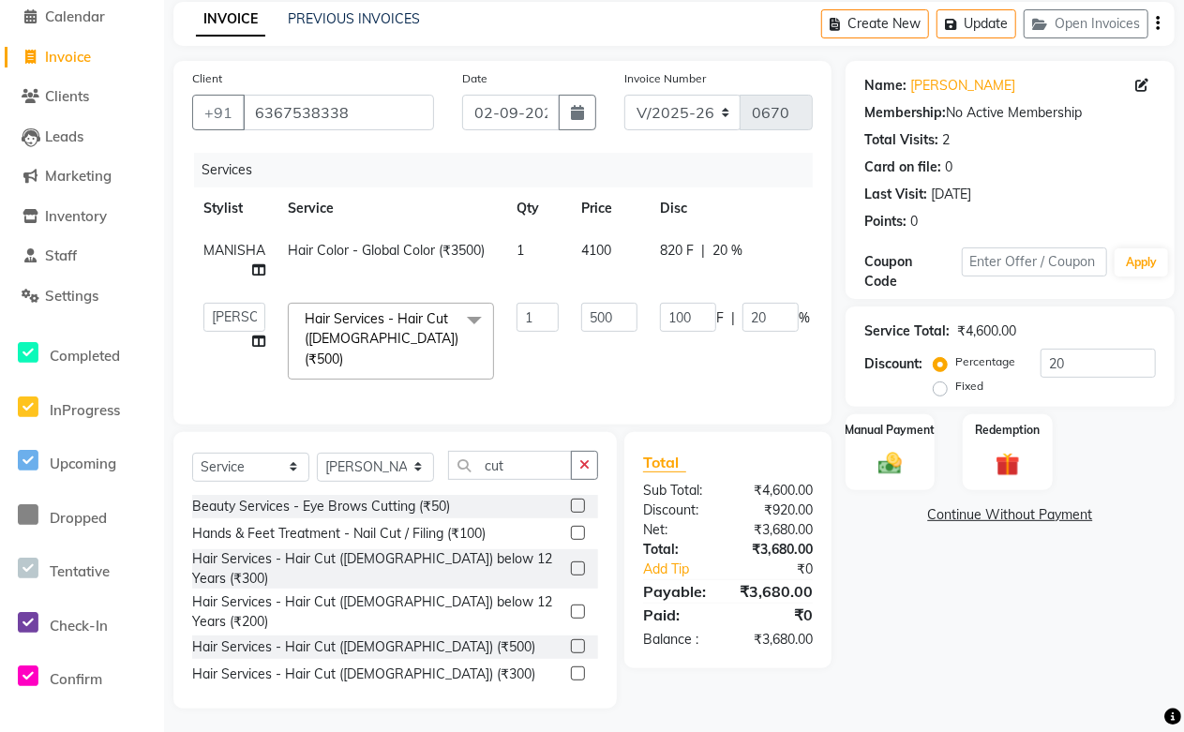
click at [566, 340] on tr "Abdul Shoaib Aksha Khan Anisha Ray Archika Jain Arti Singh Azzu khan Farman Mir…" at bounding box center [564, 340] width 745 height 99
click at [618, 276] on td "4100" at bounding box center [609, 261] width 79 height 62
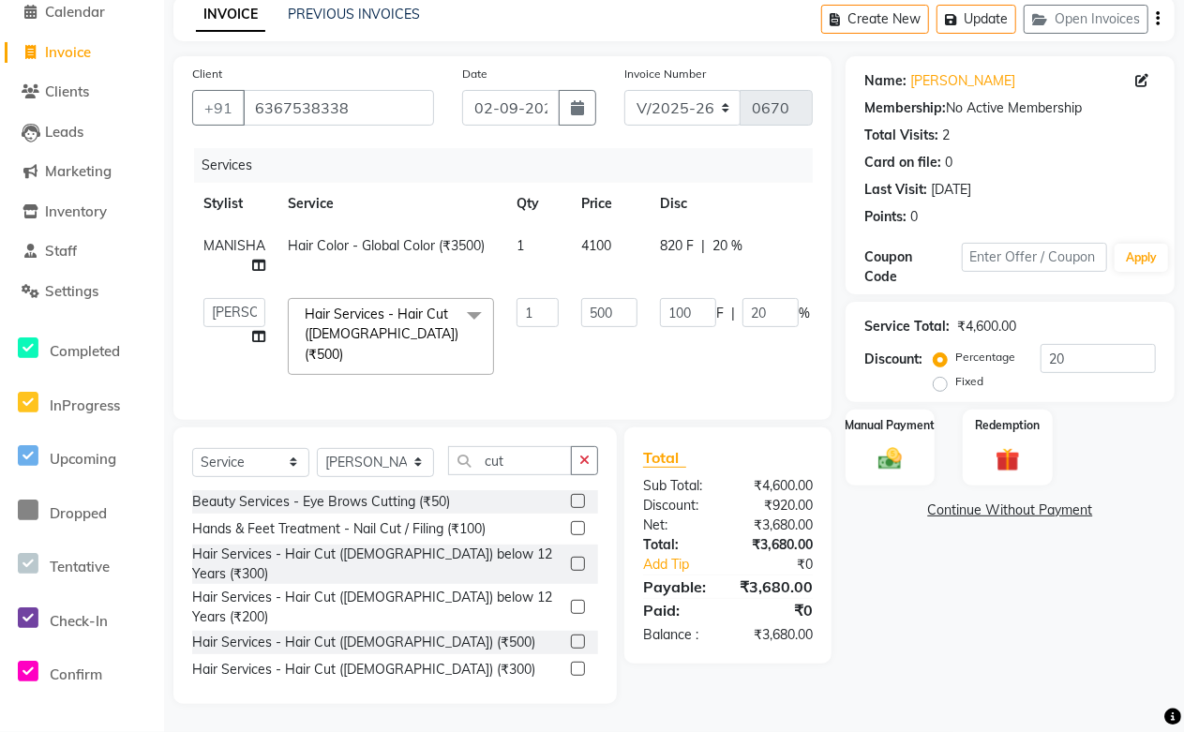
select select "49048"
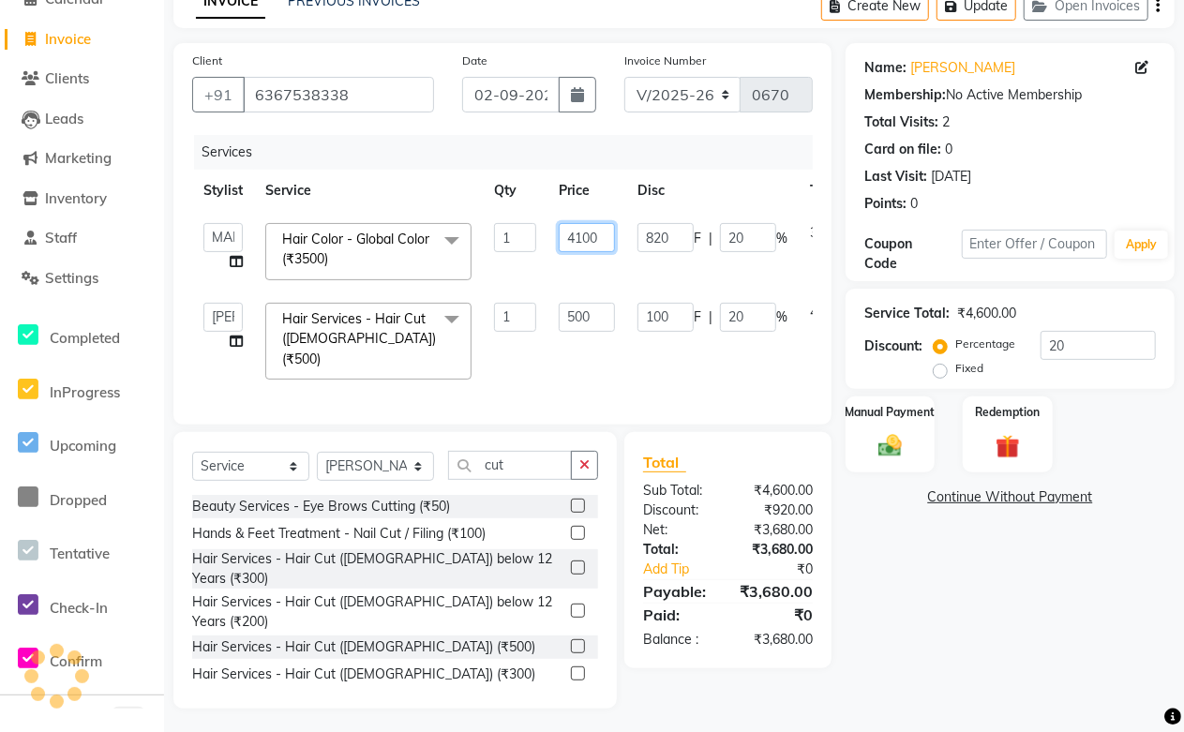
drag, startPoint x: 606, startPoint y: 239, endPoint x: 532, endPoint y: 241, distance: 74.1
click at [532, 241] on tr "Abdul Shoaib Aksha Khan Anisha Ray Archika Jain Arti Singh Azzu khan Farman Mir…" at bounding box center [553, 252] width 723 height 80
type input "4200"
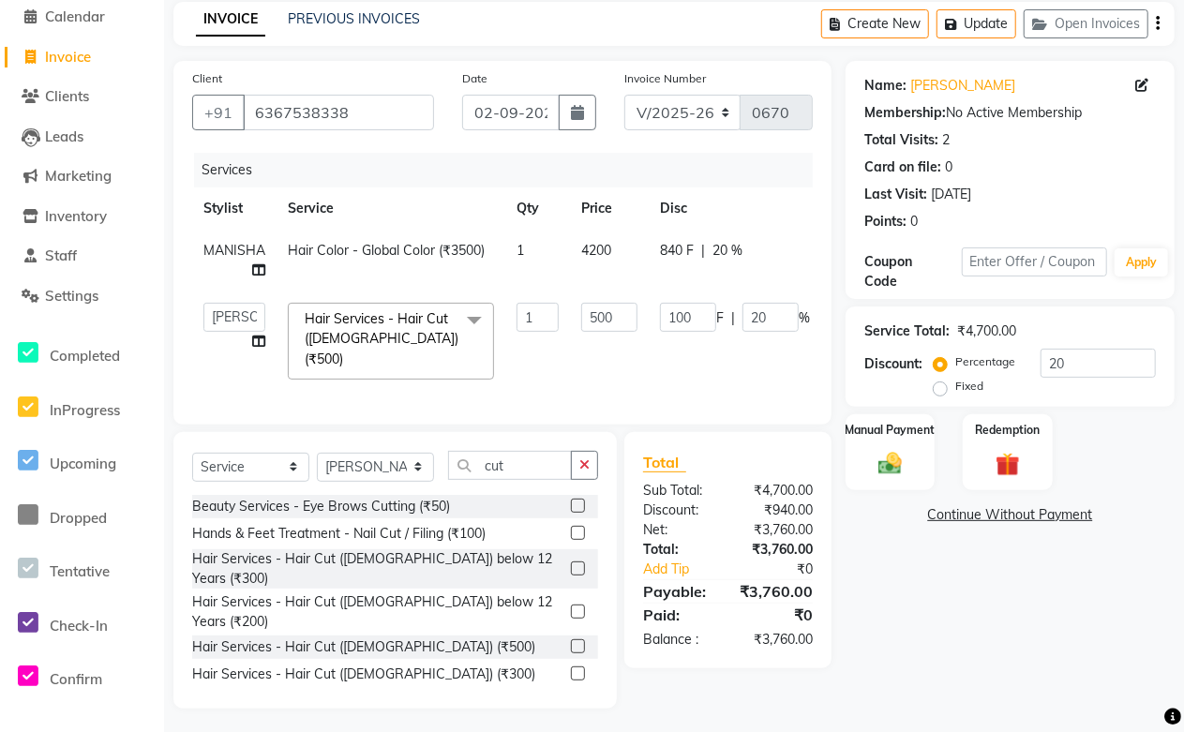
click at [563, 350] on tr "Abdul Shoaib Aksha Khan Anisha Ray Archika Jain Arti Singh Azzu khan Farman Mir…" at bounding box center [564, 340] width 745 height 99
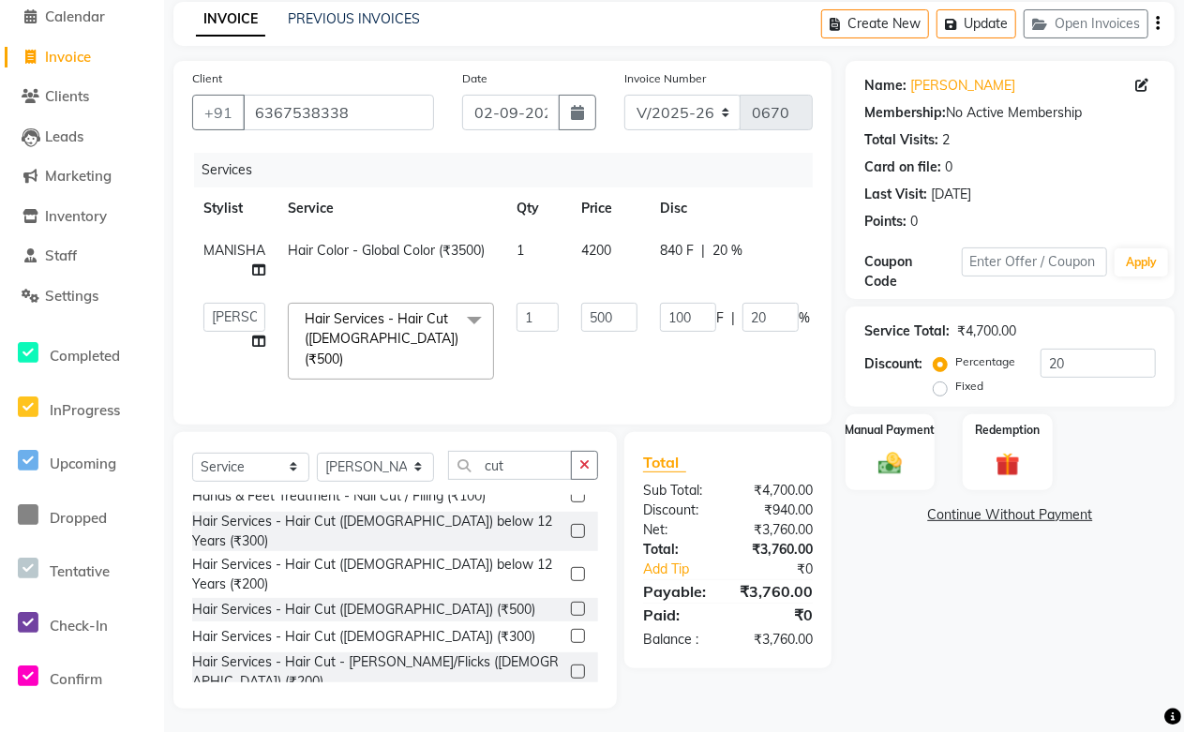
scroll to position [0, 0]
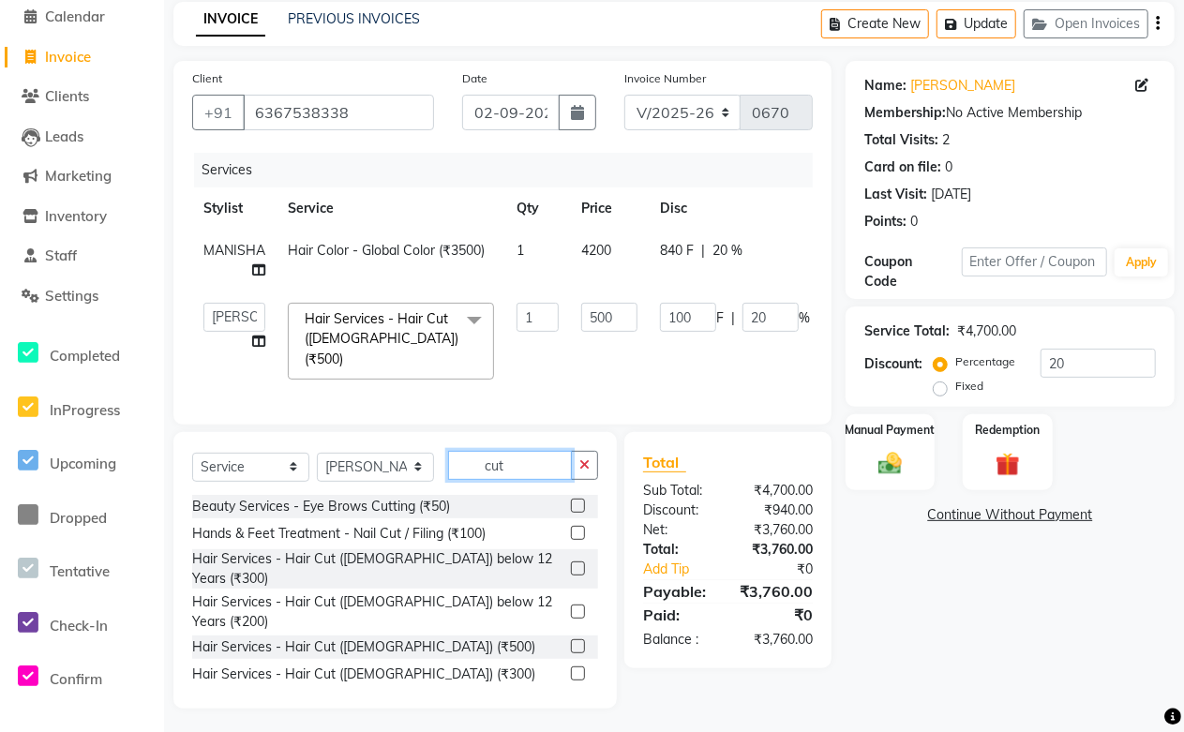
click at [531, 460] on input "cut" at bounding box center [510, 465] width 124 height 29
type input "c"
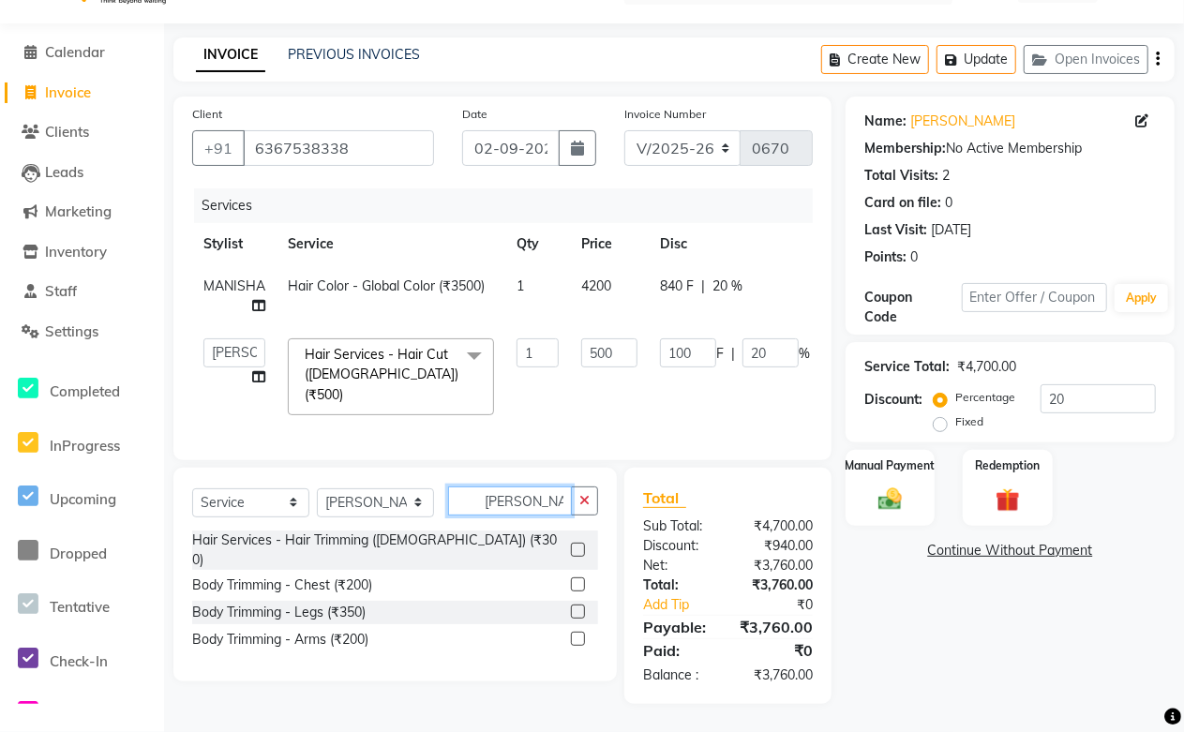
scroll to position [40, 0]
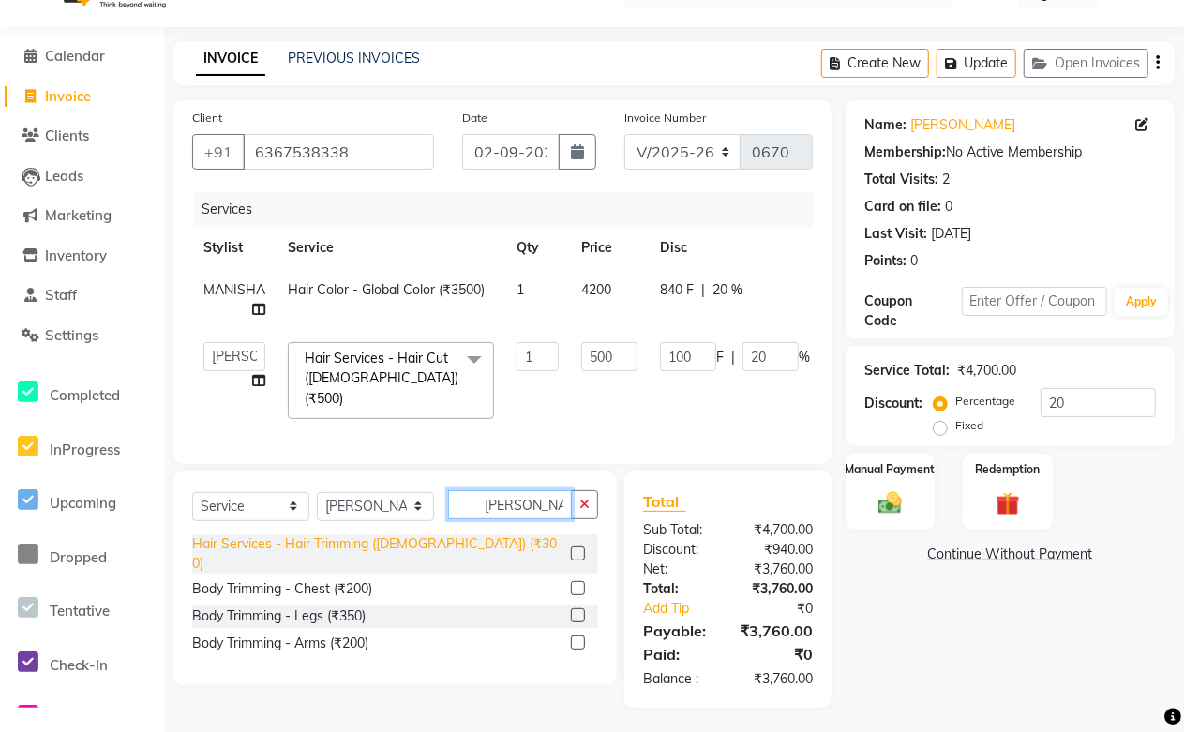
type input "trimm"
click at [415, 542] on div "Hair Services - Hair Trimming ([DEMOGRAPHIC_DATA]) (₹300)" at bounding box center [377, 553] width 371 height 39
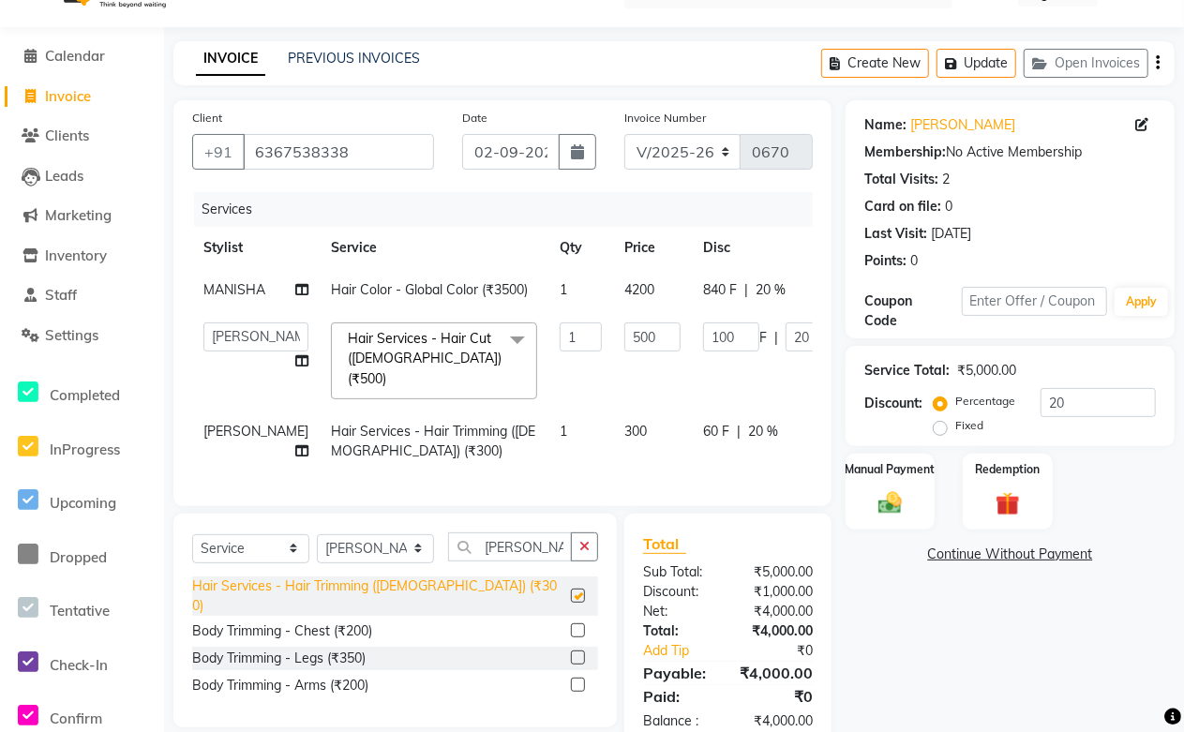
checkbox input "false"
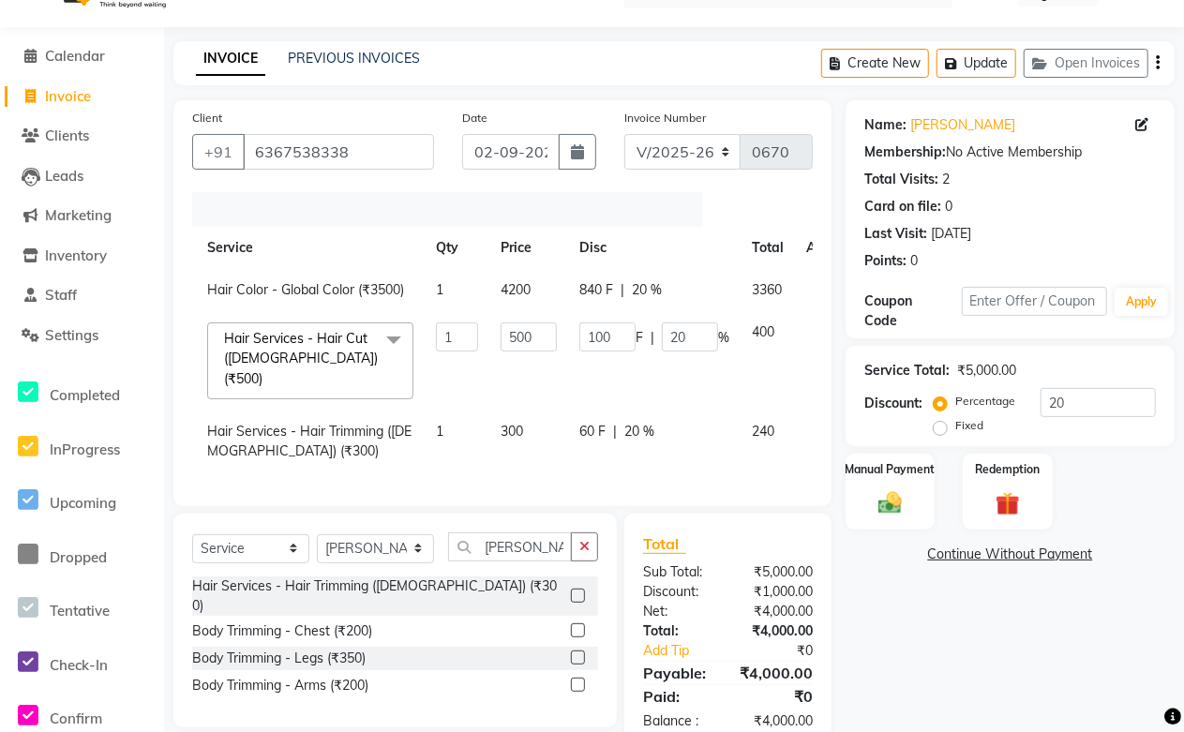
click at [813, 335] on icon at bounding box center [818, 328] width 10 height 13
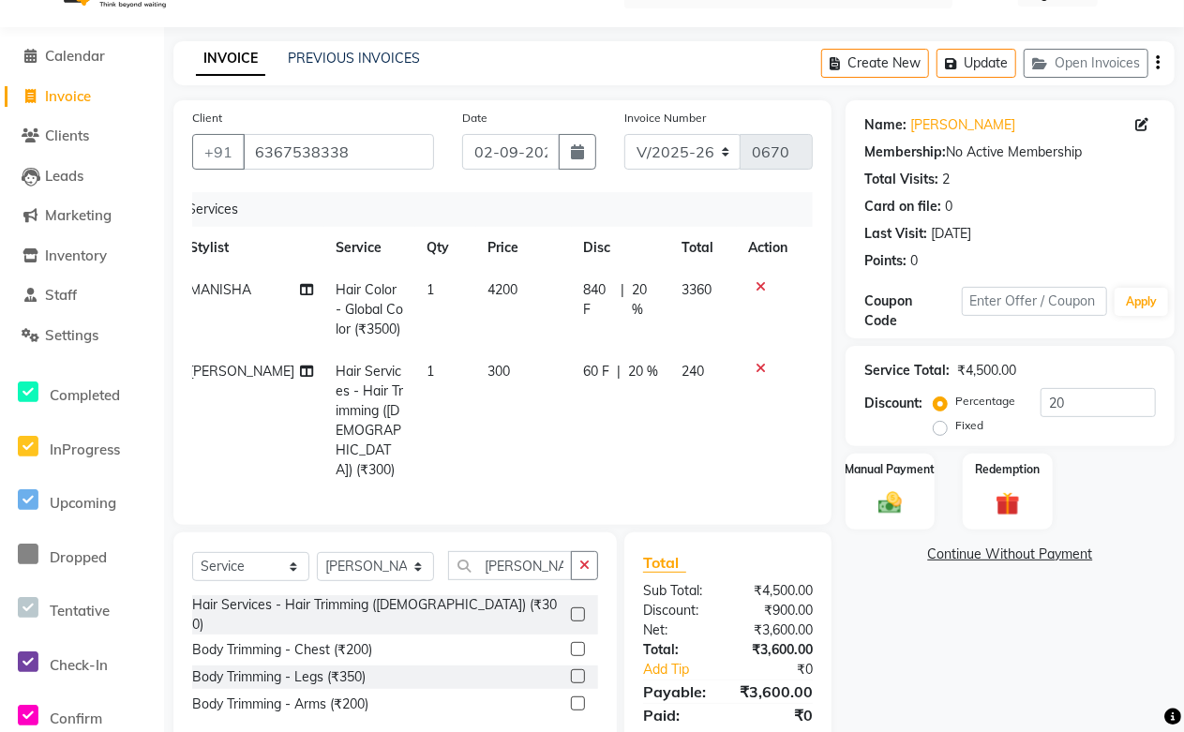
scroll to position [0, 14]
click at [517, 332] on td "4200" at bounding box center [524, 310] width 96 height 82
select select "49048"
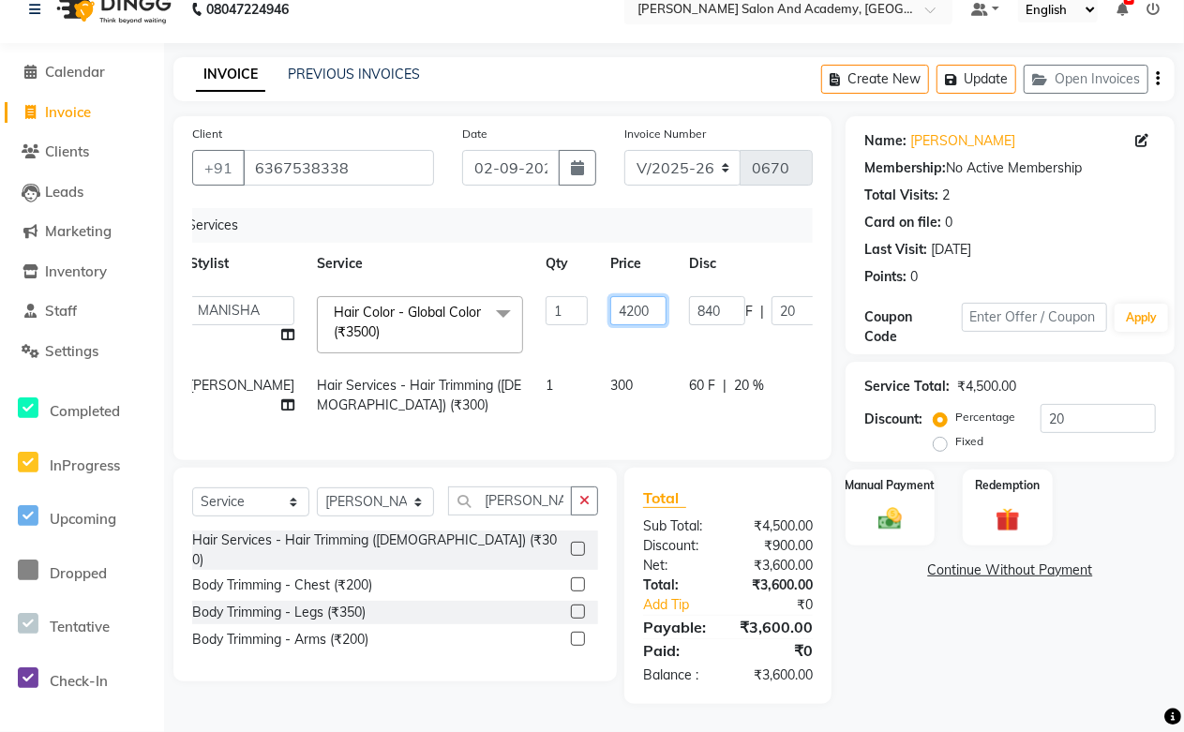
drag, startPoint x: 591, startPoint y: 295, endPoint x: 454, endPoint y: 304, distance: 138.0
click at [454, 304] on tr "Abdul Shoaib Aksha Khan Anisha Ray Archika Jain Arti Singh Azzu khan Farman Mir…" at bounding box center [572, 325] width 788 height 80
type input "3700"
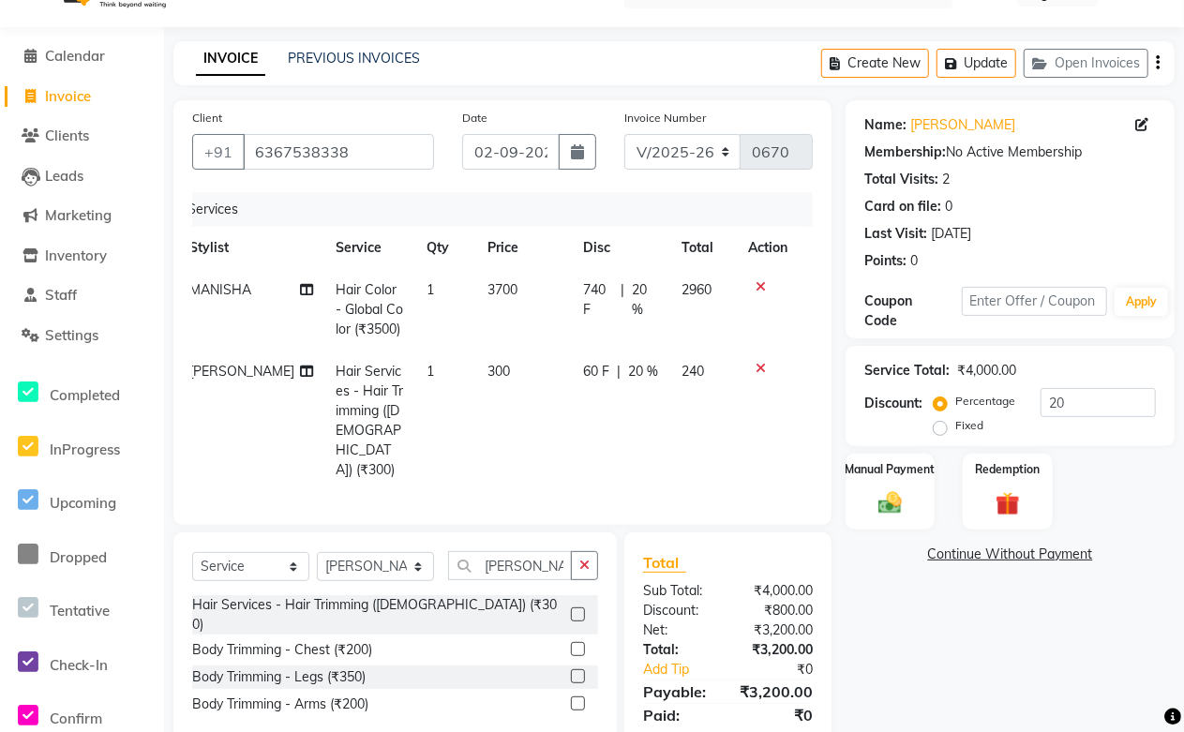
click at [559, 423] on td "300" at bounding box center [524, 420] width 96 height 141
select select "88353"
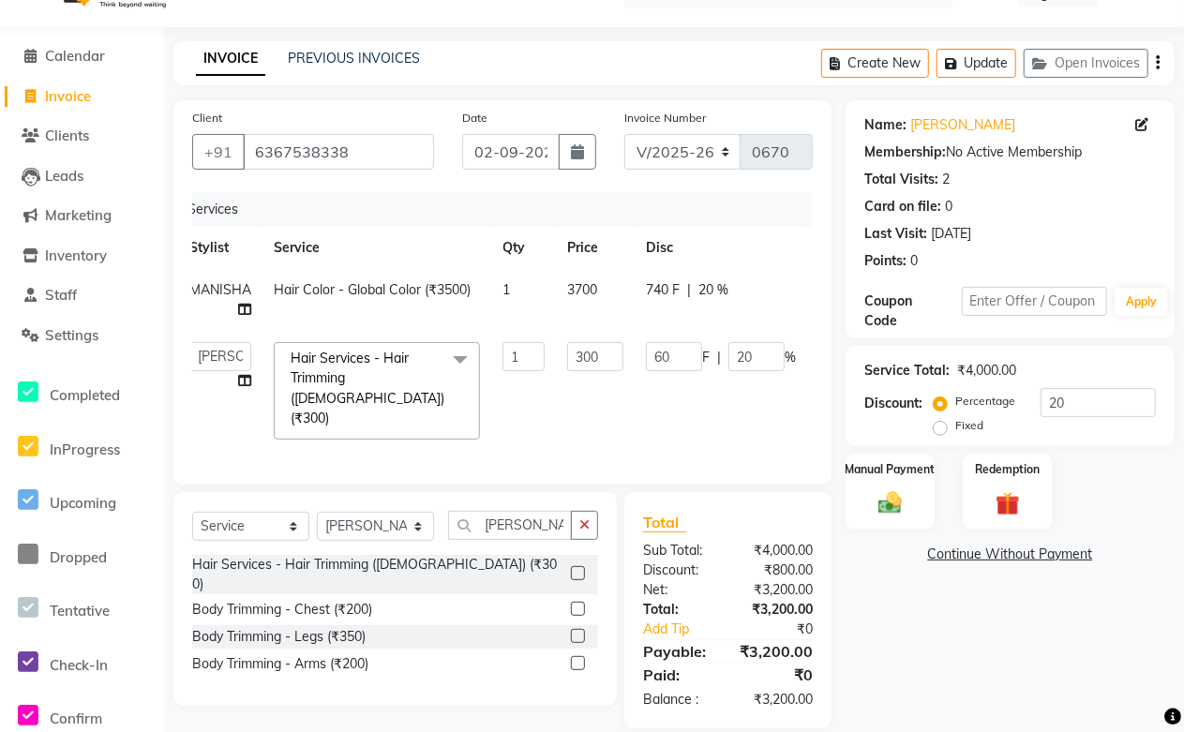
scroll to position [60, 0]
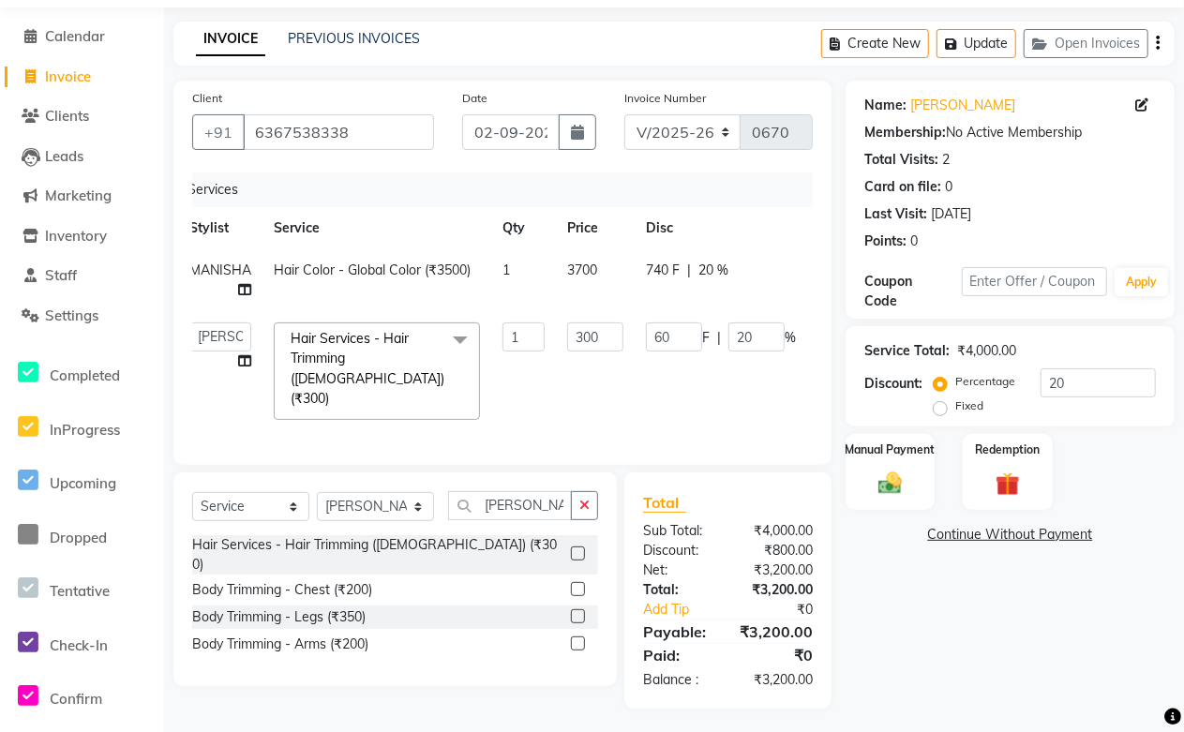
click at [558, 304] on td "3700" at bounding box center [595, 280] width 79 height 62
select select "49048"
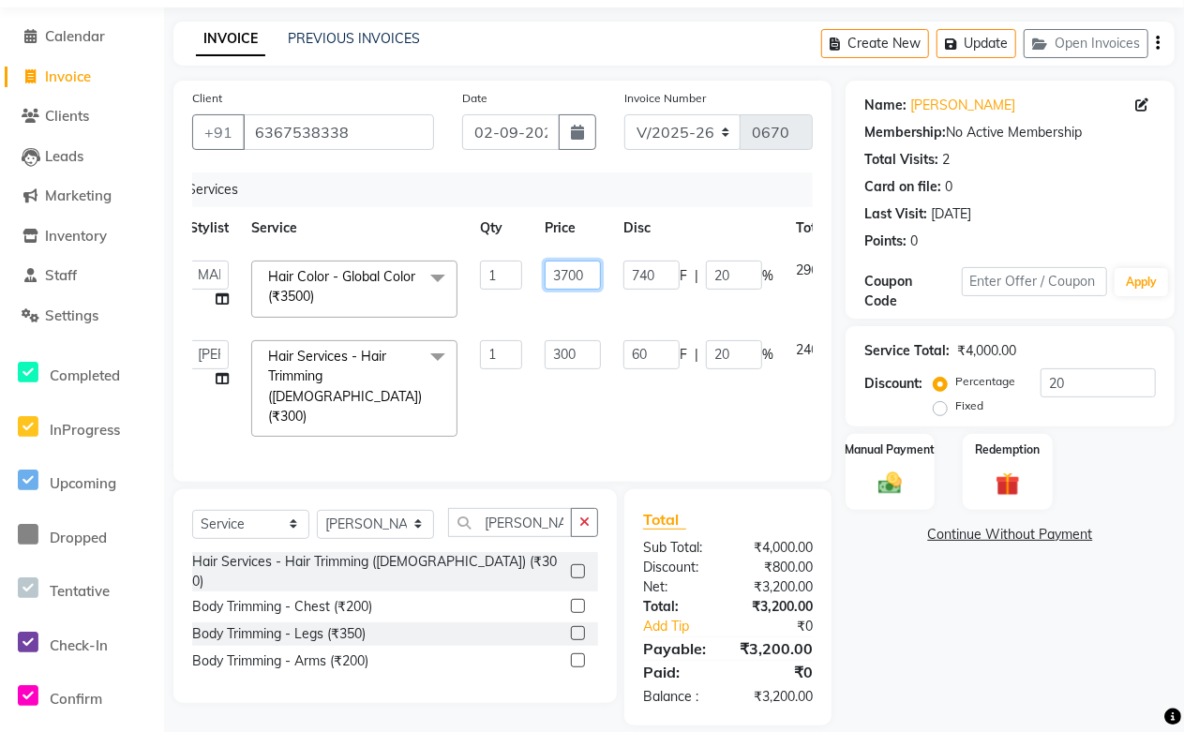
drag, startPoint x: 592, startPoint y: 277, endPoint x: 435, endPoint y: 295, distance: 158.4
click at [435, 295] on tr "Abdul Shoaib Aksha Khan Anisha Ray Archika Jain Arti Singh Azzu khan Farman Mir…" at bounding box center [539, 289] width 723 height 80
type input "4000"
click at [531, 417] on div "Services Stylist Service Qty Price Disc Total Action Abdul Shoaib Aksha Khan An…" at bounding box center [502, 317] width 620 height 291
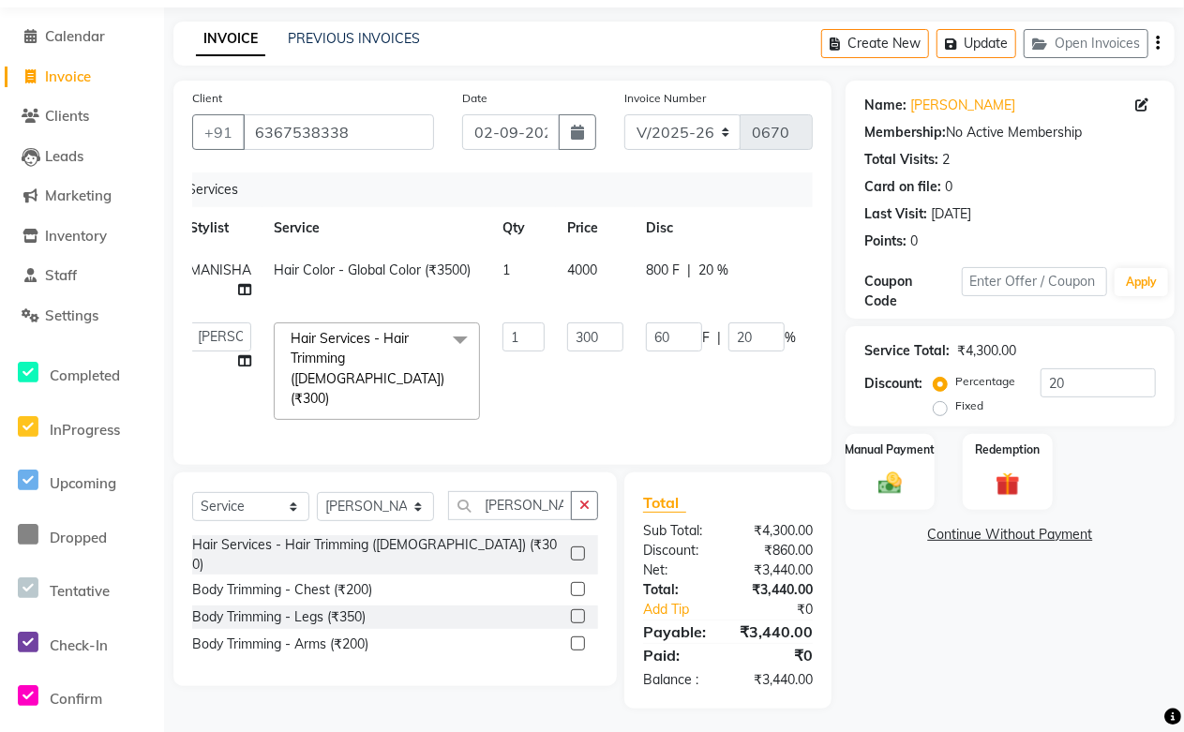
click at [592, 278] on td "4000" at bounding box center [595, 280] width 79 height 62
select select "49048"
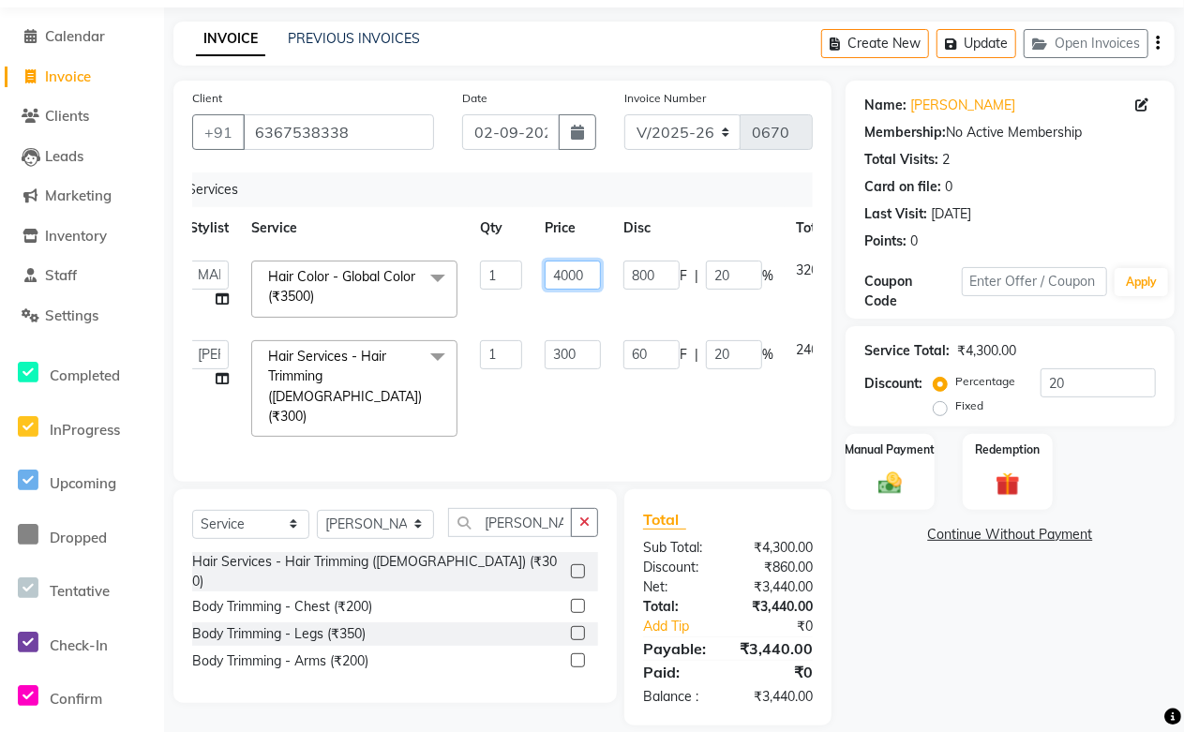
drag, startPoint x: 585, startPoint y: 275, endPoint x: 444, endPoint y: 284, distance: 140.9
click at [444, 284] on tr "Abdul Shoaib Aksha Khan Anisha Ray Archika Jain Arti Singh Azzu khan Farman Mir…" at bounding box center [539, 289] width 723 height 80
type input "4500"
click at [498, 380] on td "1" at bounding box center [501, 389] width 65 height 120
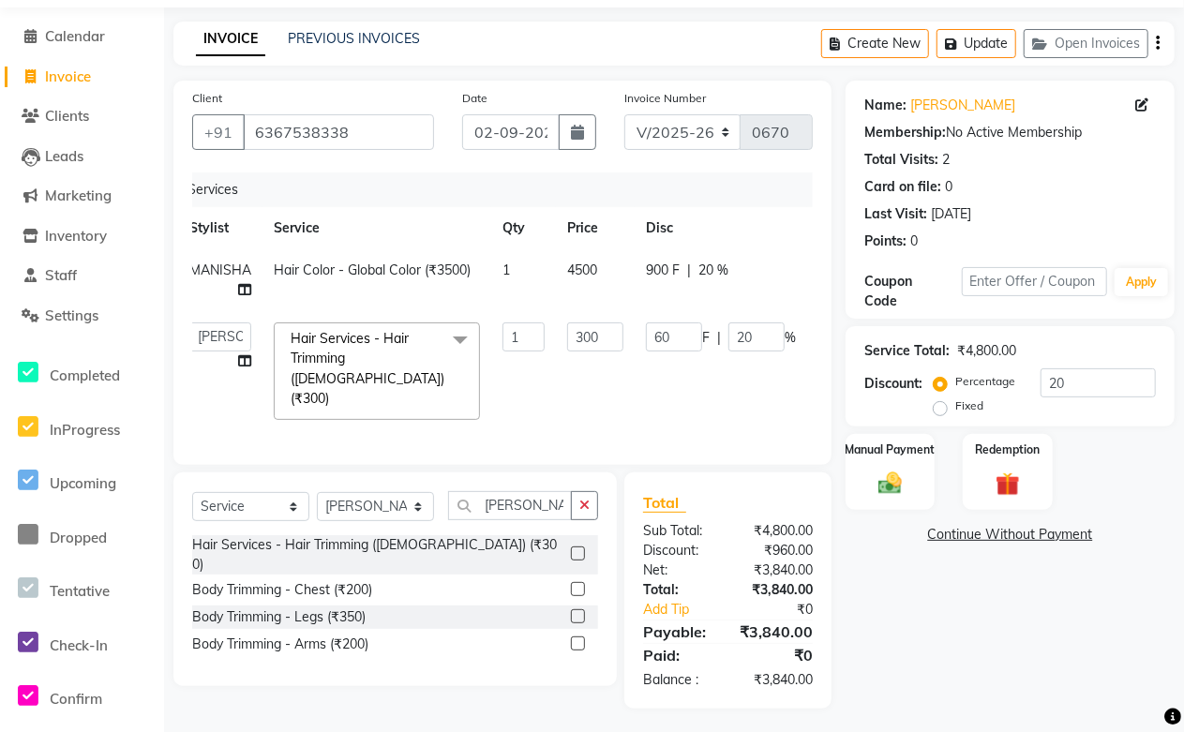
click at [603, 388] on td "300" at bounding box center [595, 371] width 79 height 120
drag, startPoint x: 1079, startPoint y: 380, endPoint x: 969, endPoint y: 376, distance: 109.7
click at [969, 376] on div "Percentage Fixed 20" at bounding box center [1046, 393] width 218 height 51
type input "0"
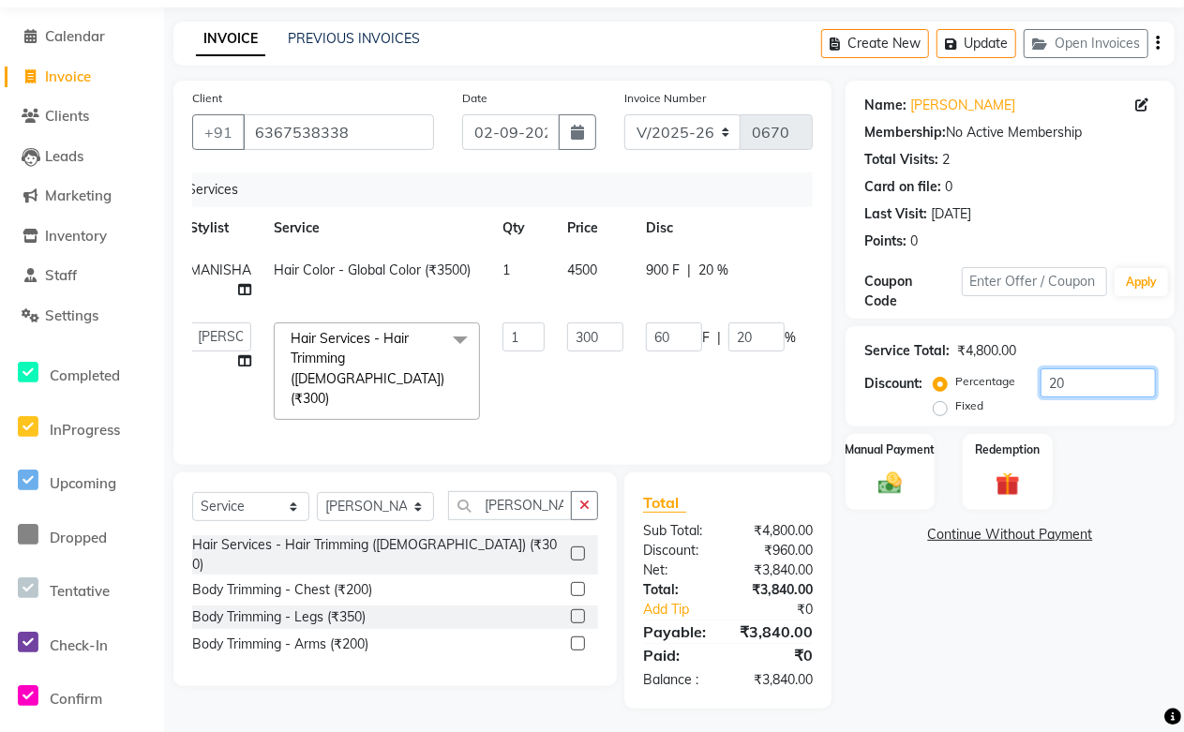
type input "0"
click at [657, 397] on td "0 F | 0 %" at bounding box center [720, 371] width 172 height 120
click at [728, 400] on td "0 F | 0 %" at bounding box center [720, 371] width 172 height 120
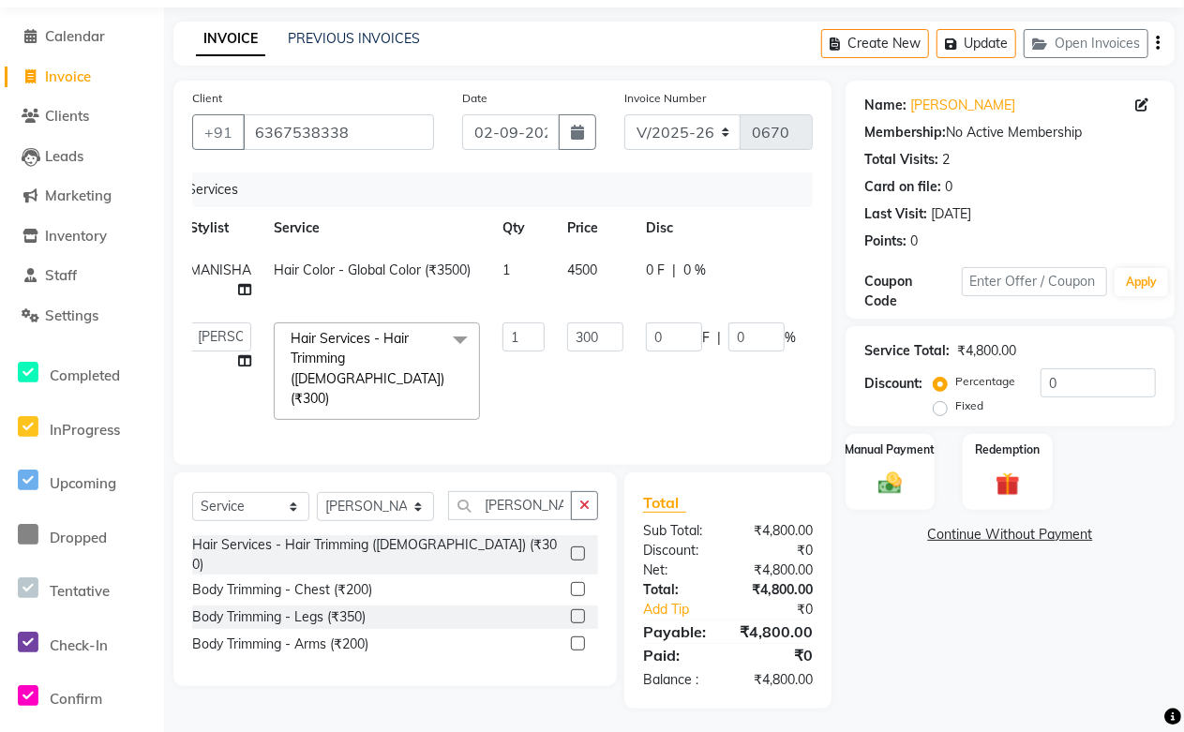
click at [612, 259] on td "4500" at bounding box center [595, 280] width 79 height 62
select select "49048"
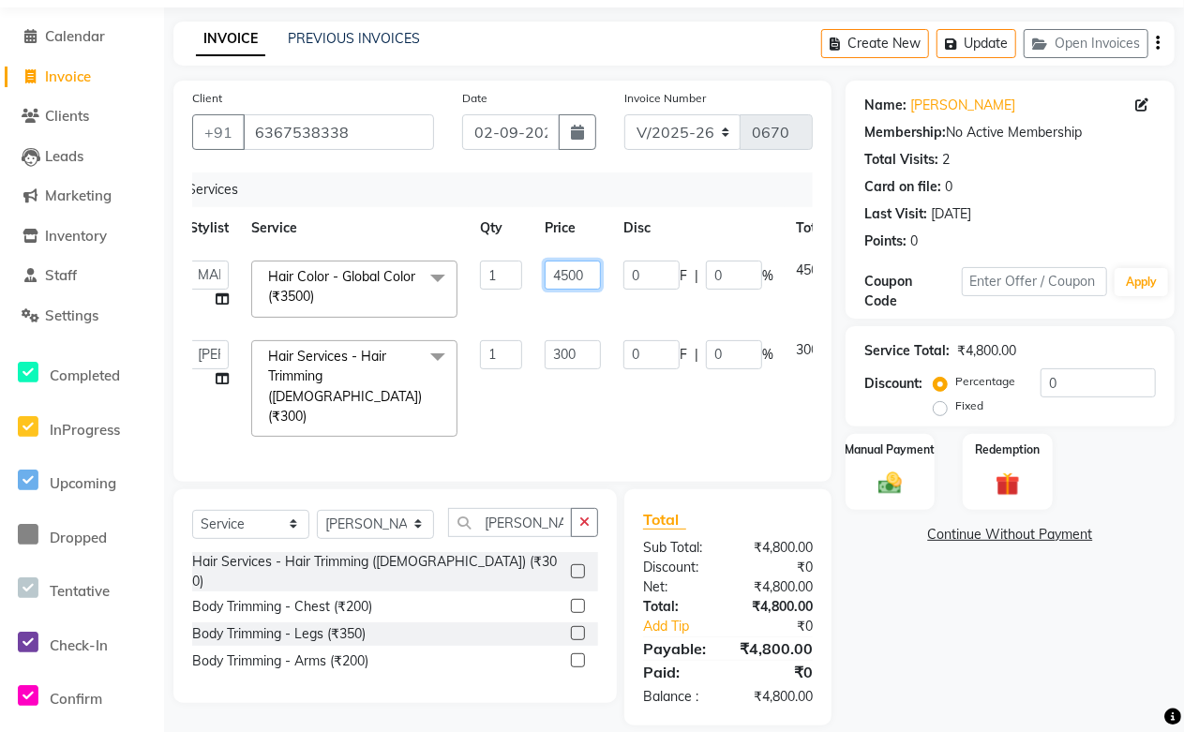
drag, startPoint x: 588, startPoint y: 273, endPoint x: 497, endPoint y: 277, distance: 92.0
click at [497, 277] on tr "Abdul Shoaib Aksha Khan Anisha Ray Archika Jain Arti Singh Azzu khan Farman Mir…" at bounding box center [539, 289] width 723 height 80
type input "4"
type input "5000"
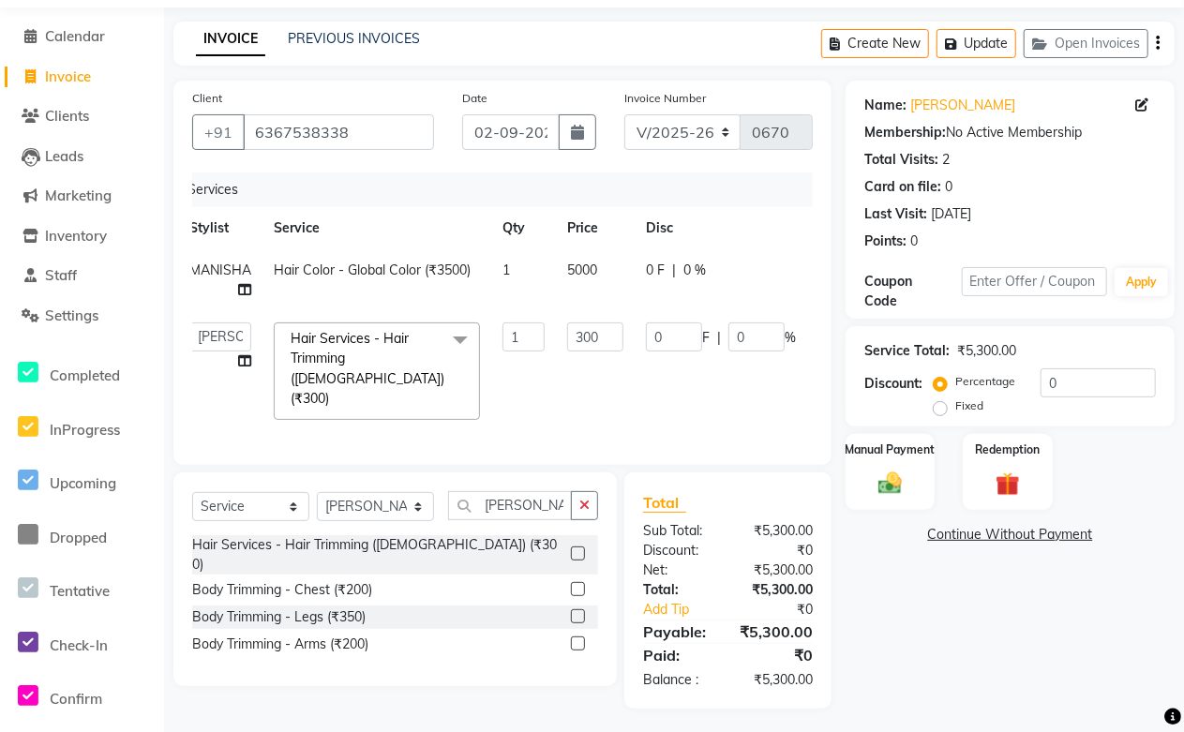
click at [581, 385] on td "300" at bounding box center [595, 371] width 79 height 120
drag, startPoint x: 1061, startPoint y: 377, endPoint x: 990, endPoint y: 394, distance: 73.2
click at [990, 394] on div "Percentage Fixed 0" at bounding box center [1046, 393] width 218 height 51
type input "2"
type input "6"
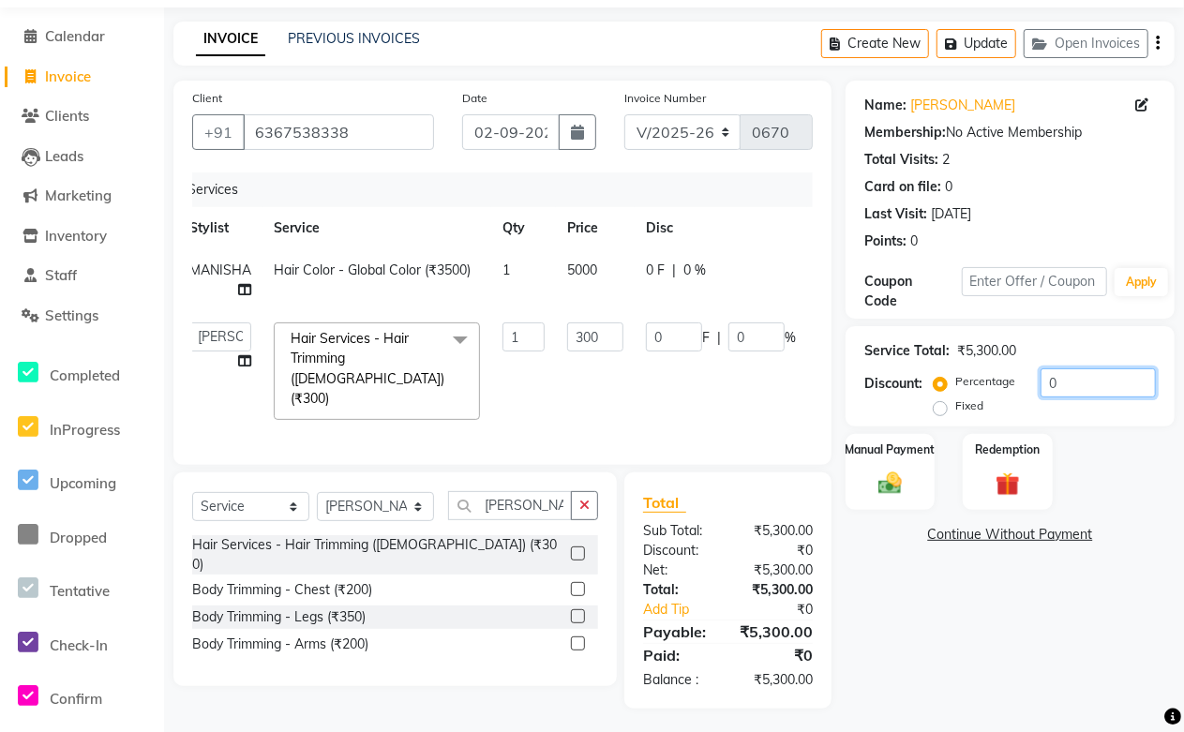
type input "2"
type input "20"
type input "60"
type input "20"
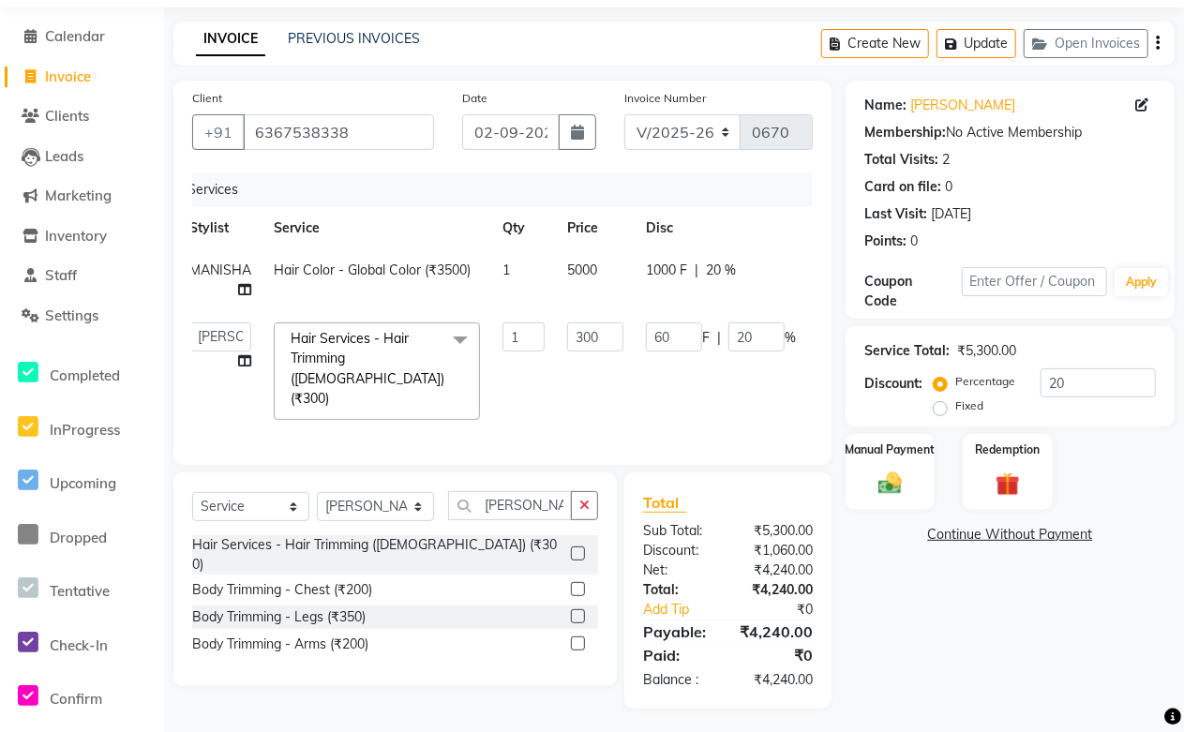
click at [557, 666] on div "Select Service Product Membership Package Voucher Prepaid Gift Card Select Styl…" at bounding box center [387, 590] width 457 height 236
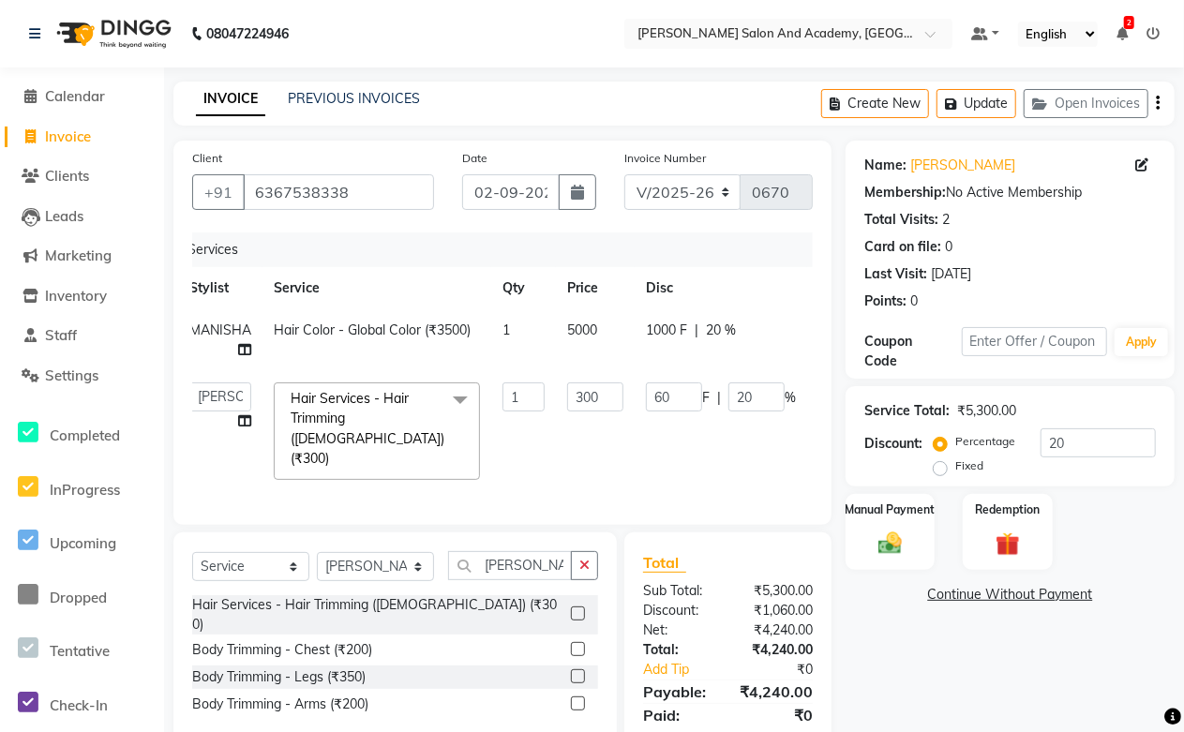
click at [601, 337] on td "5000" at bounding box center [595, 340] width 79 height 62
select select "49048"
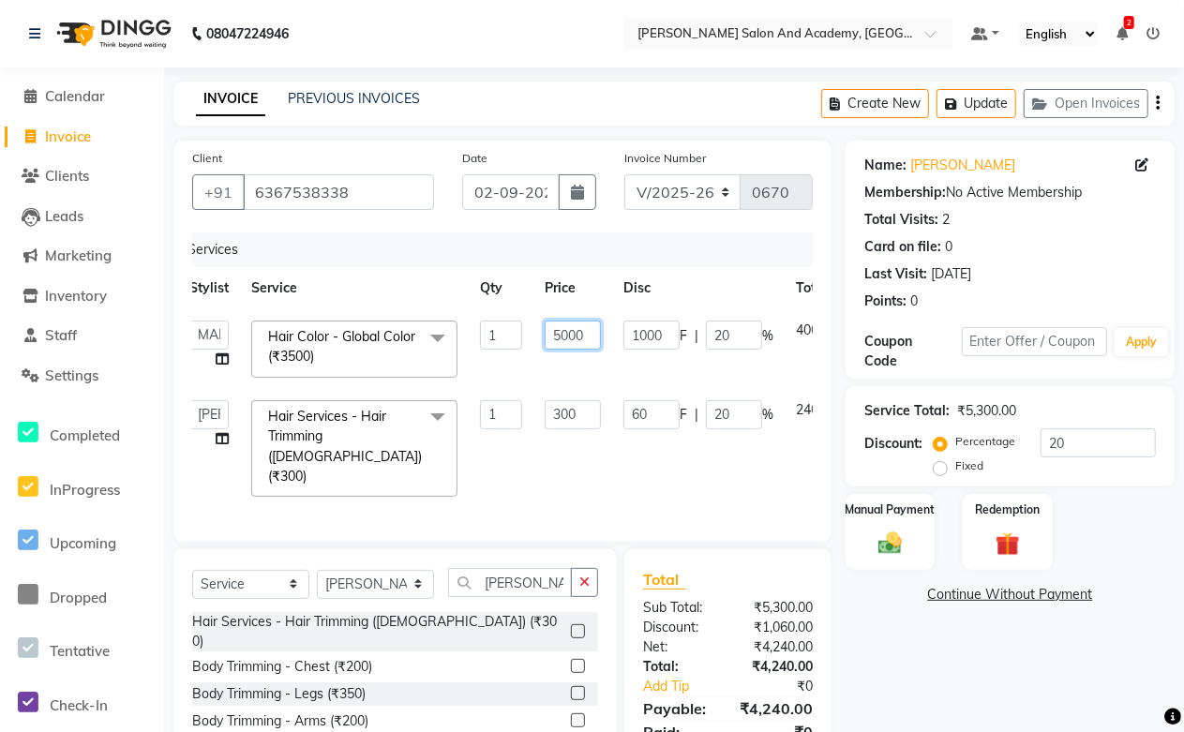
drag, startPoint x: 592, startPoint y: 331, endPoint x: 469, endPoint y: 341, distance: 124.1
click at [469, 341] on tr "Abdul Shoaib Aksha Khan Anisha Ray Archika Jain Arti Singh Azzu khan Farman Mir…" at bounding box center [539, 349] width 723 height 80
type input "4500"
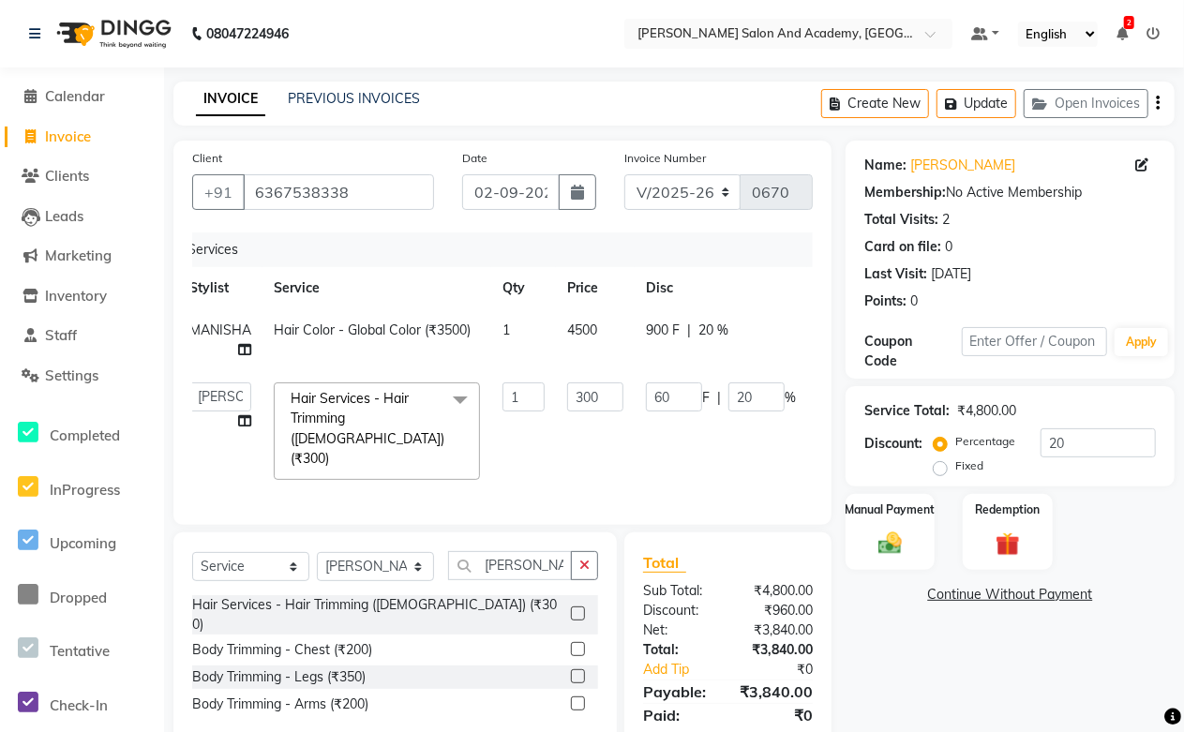
click at [509, 469] on td "1" at bounding box center [523, 431] width 65 height 120
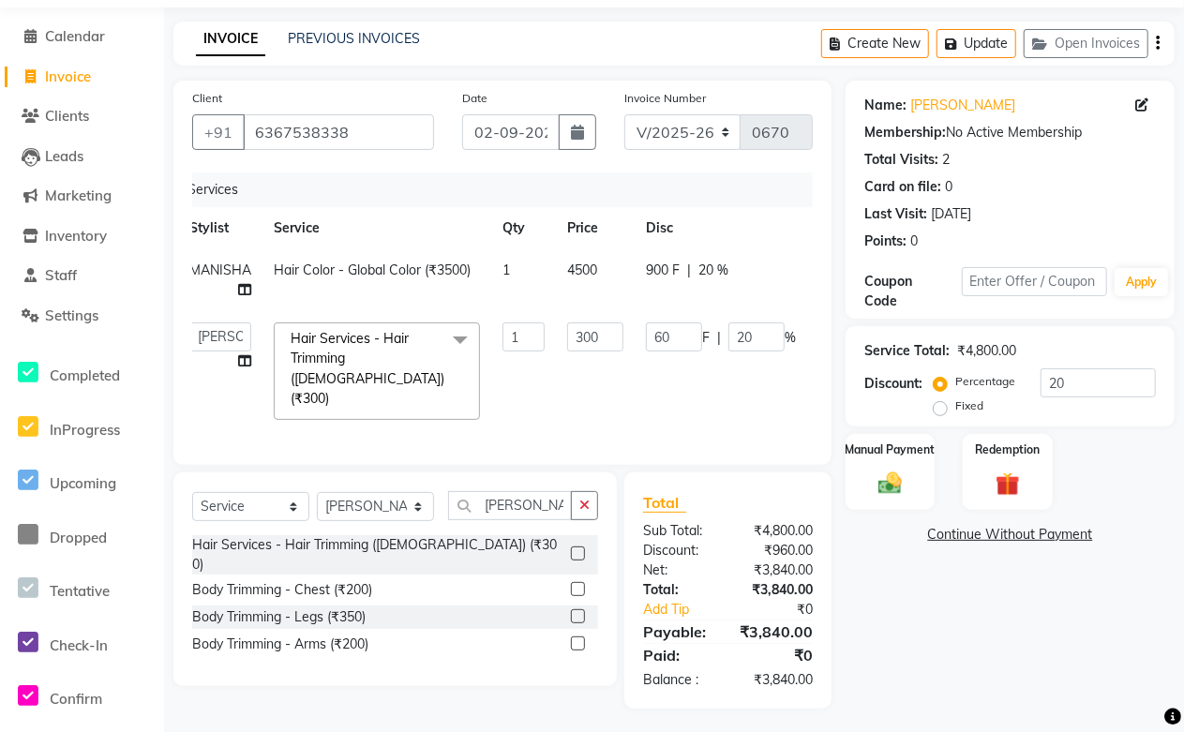
click at [615, 287] on td "4500" at bounding box center [595, 280] width 79 height 62
select select "49048"
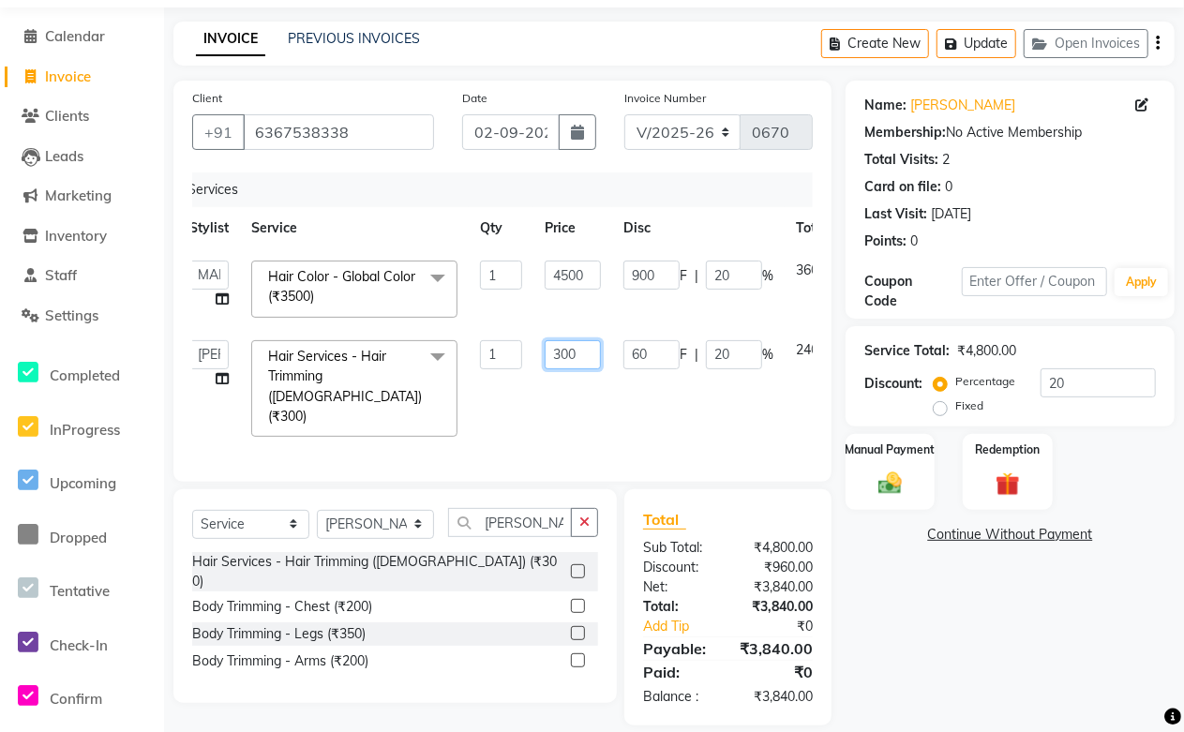
drag, startPoint x: 586, startPoint y: 351, endPoint x: 447, endPoint y: 367, distance: 139.6
click at [447, 367] on tr "Abdul Shoaib Aksha Khan Anisha Ray Archika Jain Arti Singh Azzu khan Farman Mir…" at bounding box center [539, 389] width 723 height 120
type input "500"
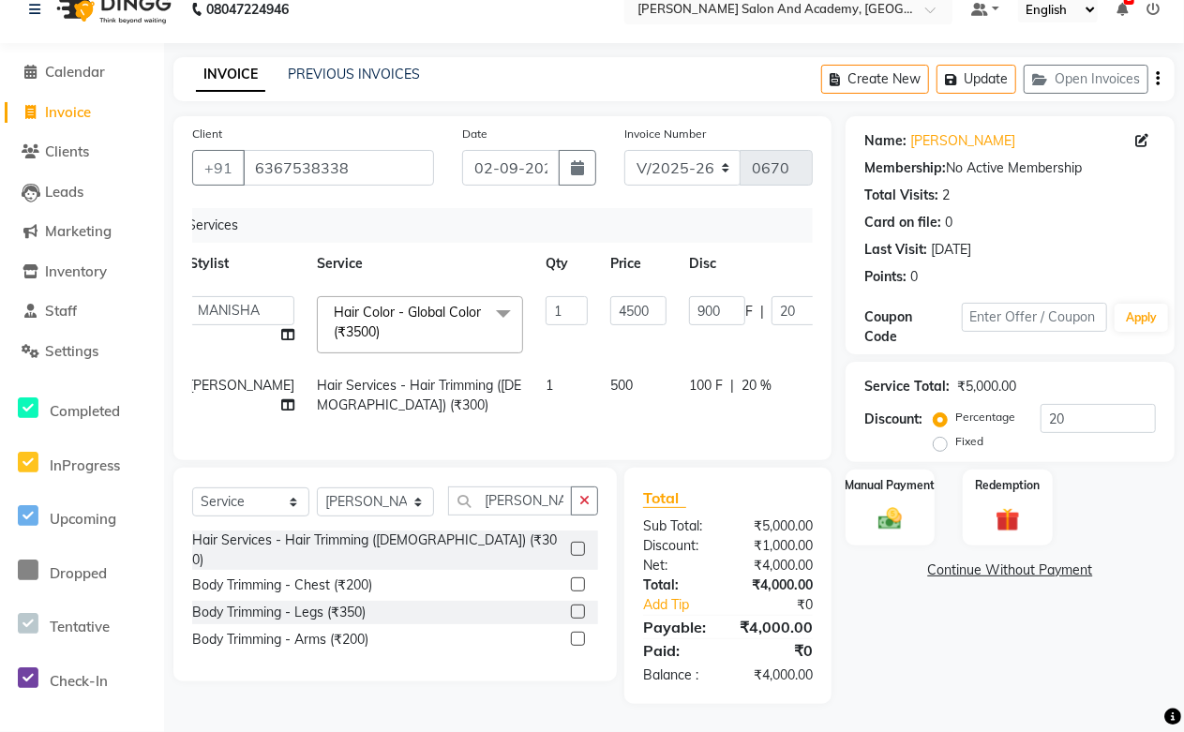
click at [599, 394] on td "500" at bounding box center [638, 396] width 79 height 62
select select "88353"
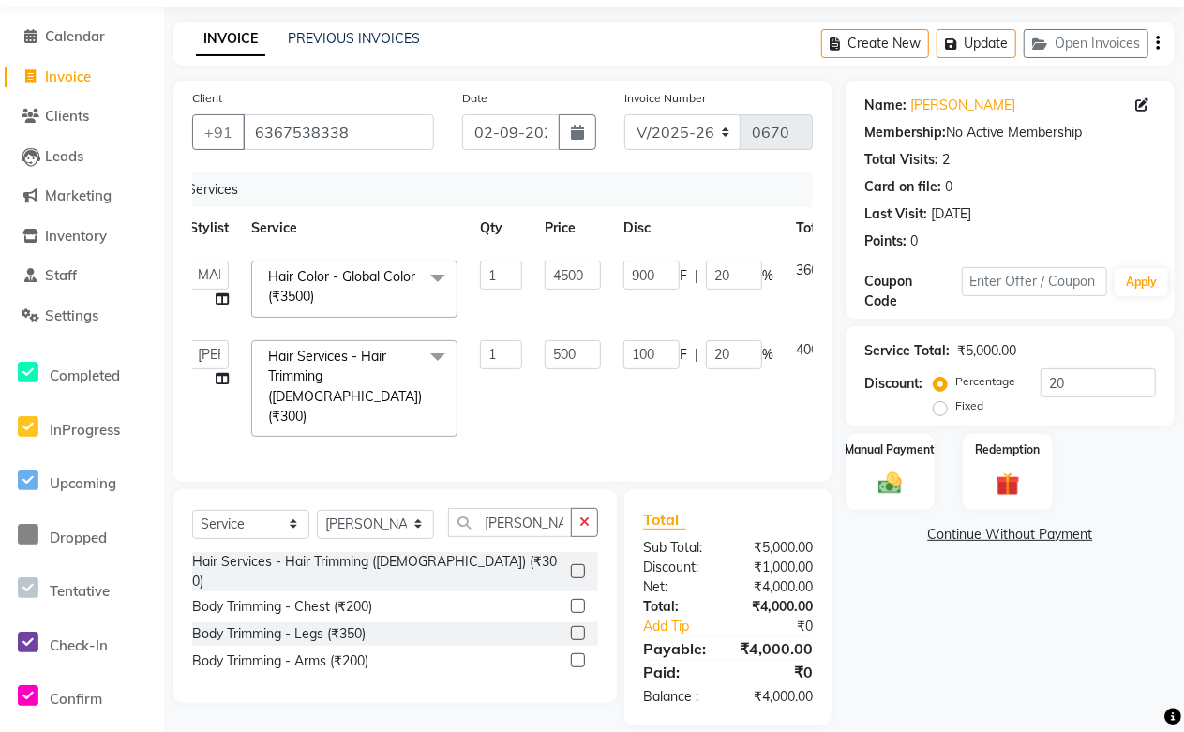
scroll to position [78, 0]
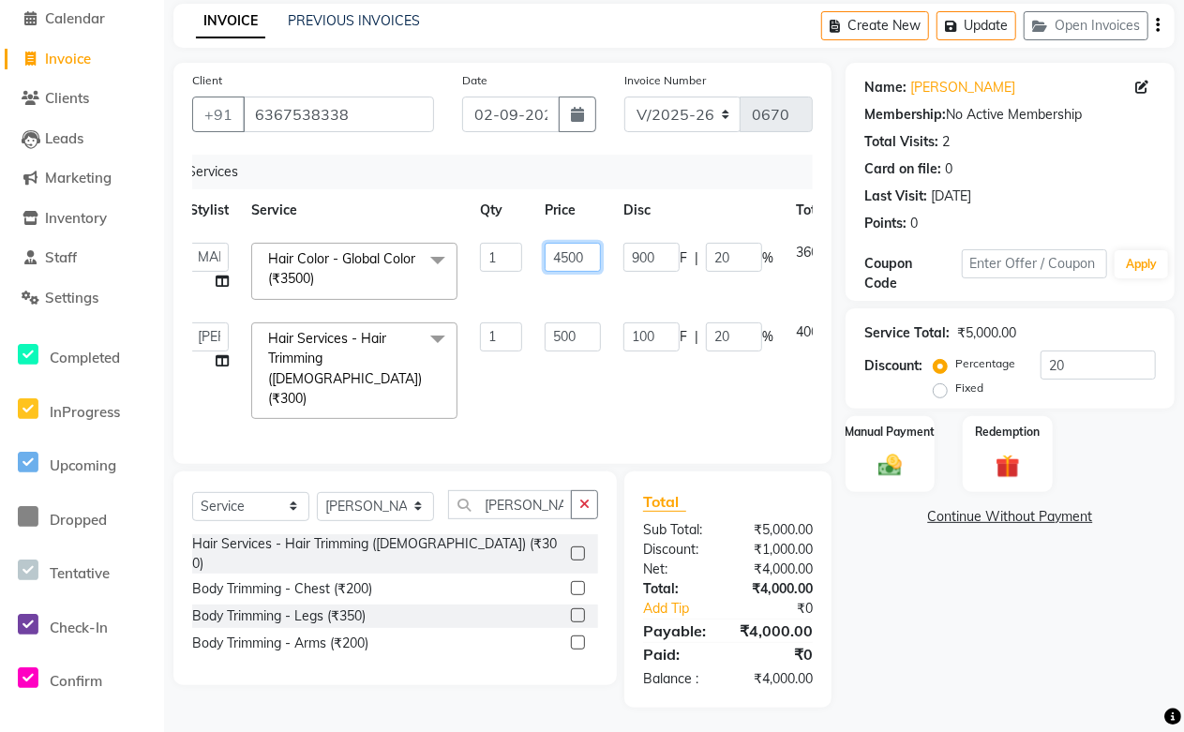
drag, startPoint x: 591, startPoint y: 259, endPoint x: 492, endPoint y: 263, distance: 99.4
click at [492, 263] on tr "Abdul Shoaib Aksha Khan Anisha Ray Archika Jain Arti Singh Azzu khan Farman Mir…" at bounding box center [539, 271] width 723 height 80
type input "4100"
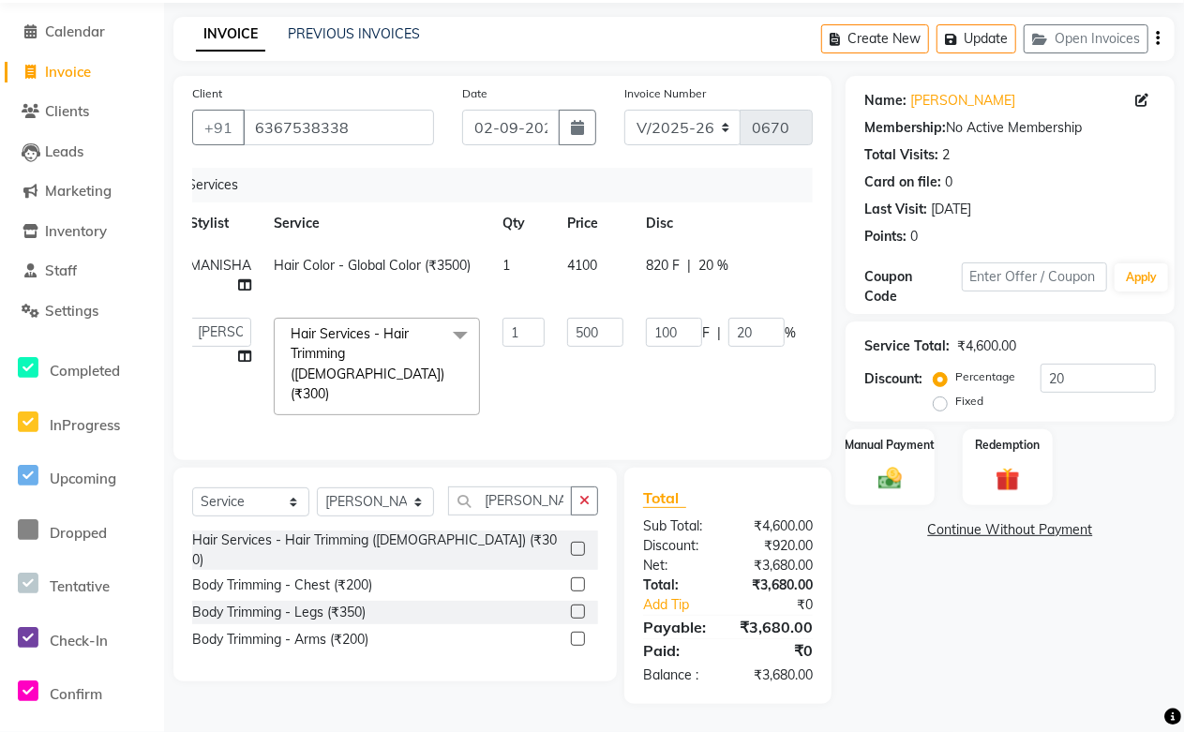
scroll to position [60, 0]
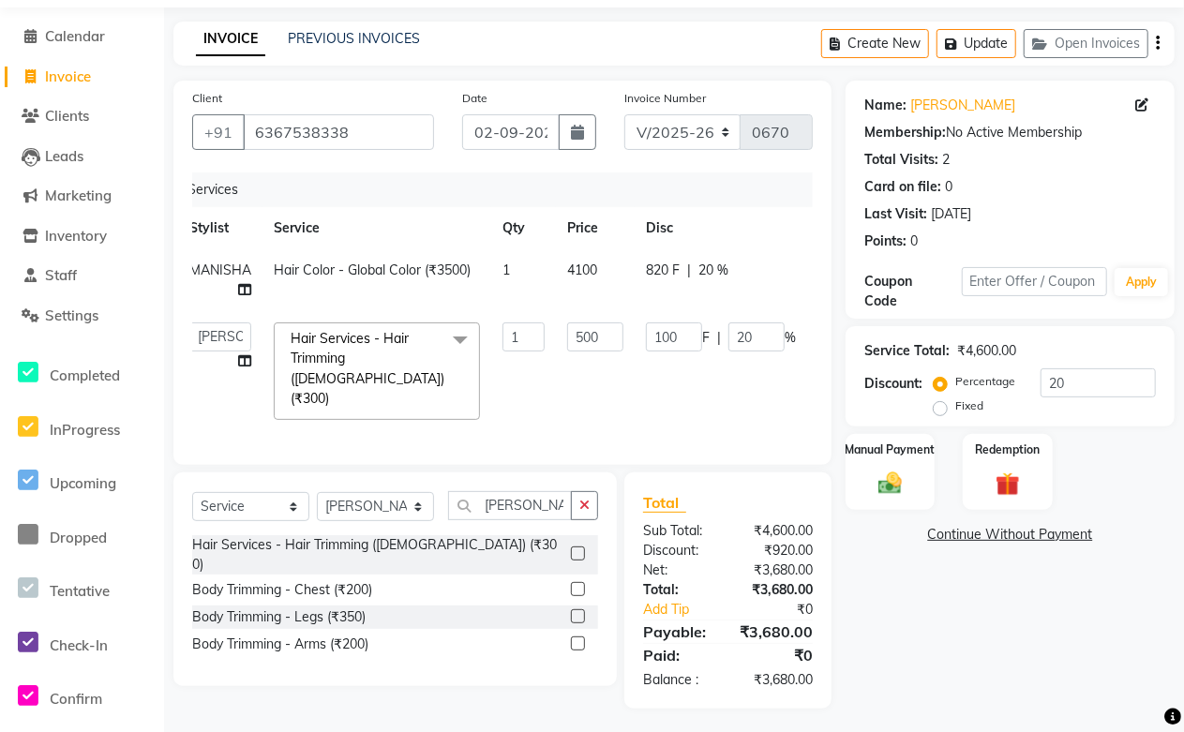
click at [495, 376] on td "1" at bounding box center [523, 371] width 65 height 120
click at [619, 278] on td "4100" at bounding box center [595, 280] width 79 height 62
select select "49048"
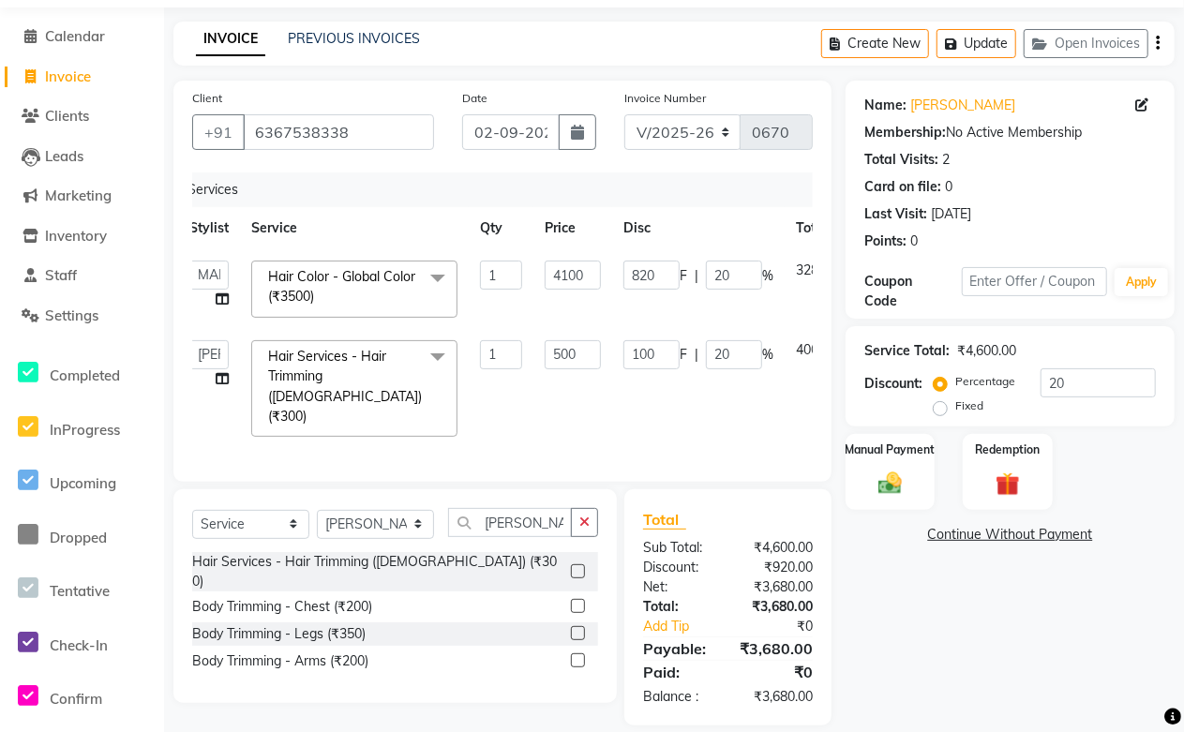
scroll to position [78, 0]
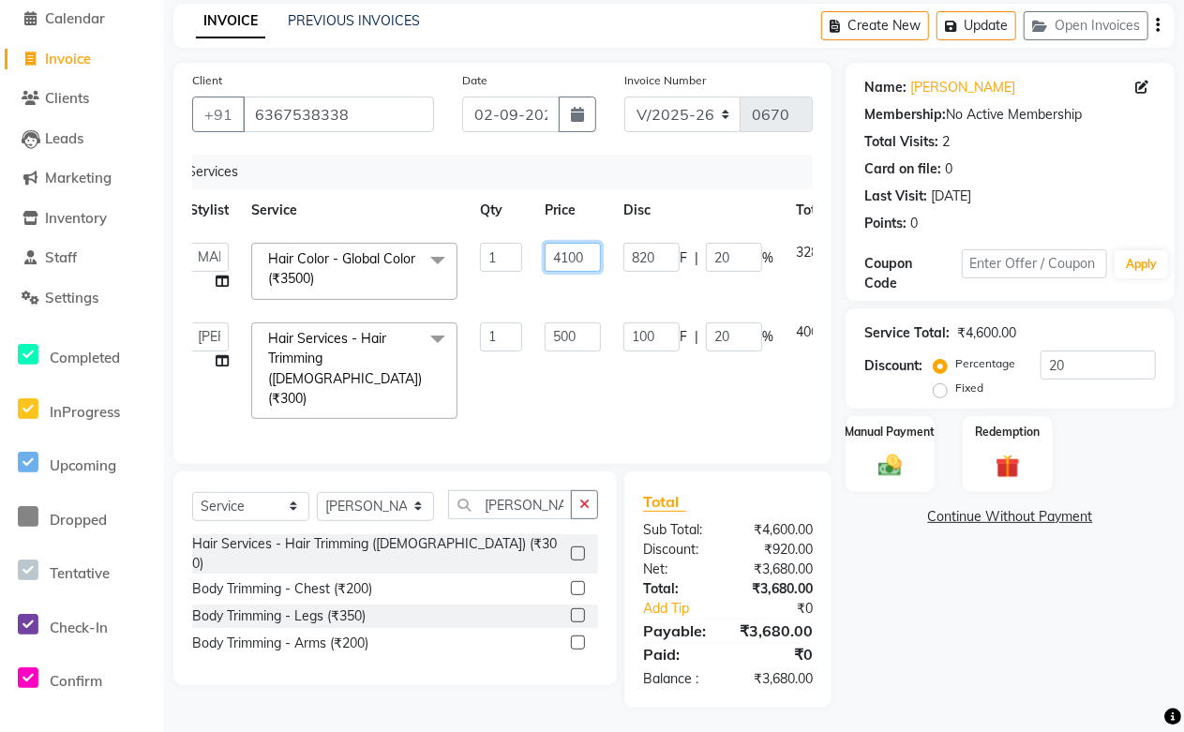
drag, startPoint x: 588, startPoint y: 257, endPoint x: 509, endPoint y: 269, distance: 79.7
click at [509, 269] on tr "Abdul Shoaib Aksha Khan Anisha Ray Archika Jain Arti Singh Azzu khan Farman Mir…" at bounding box center [539, 271] width 723 height 80
type input "4200"
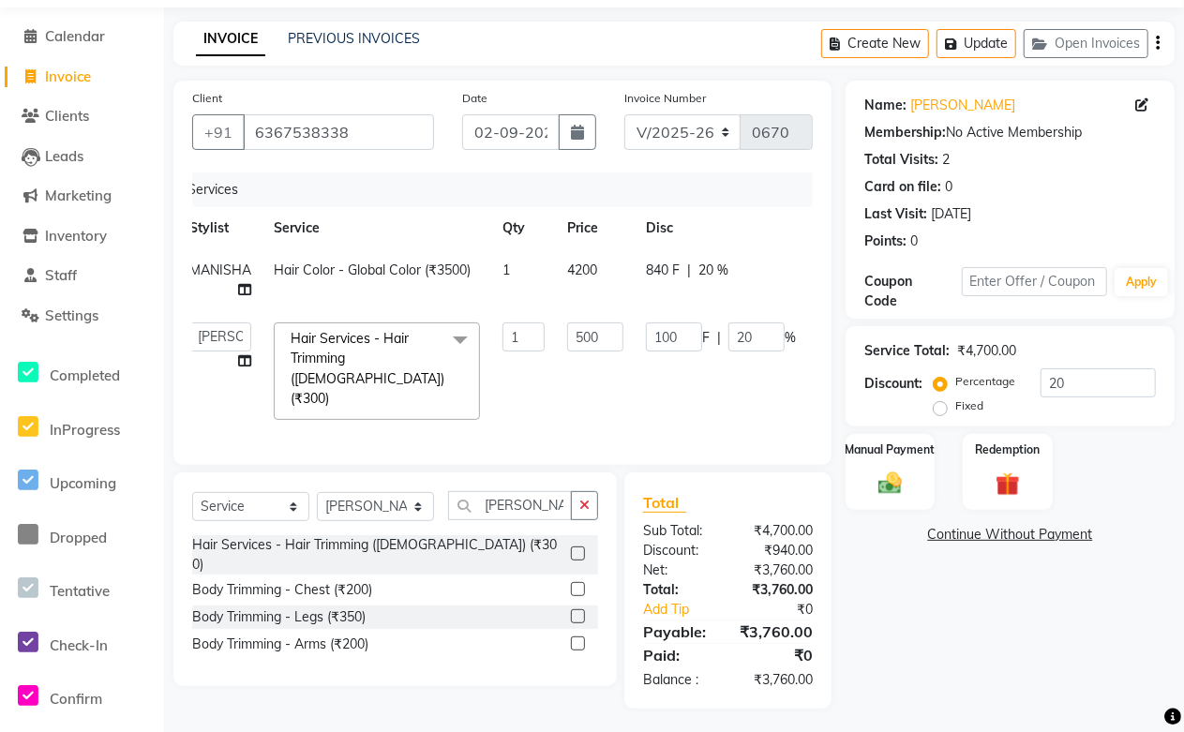
click at [582, 399] on td "500" at bounding box center [595, 371] width 79 height 120
click at [971, 40] on button "Update" at bounding box center [976, 43] width 80 height 29
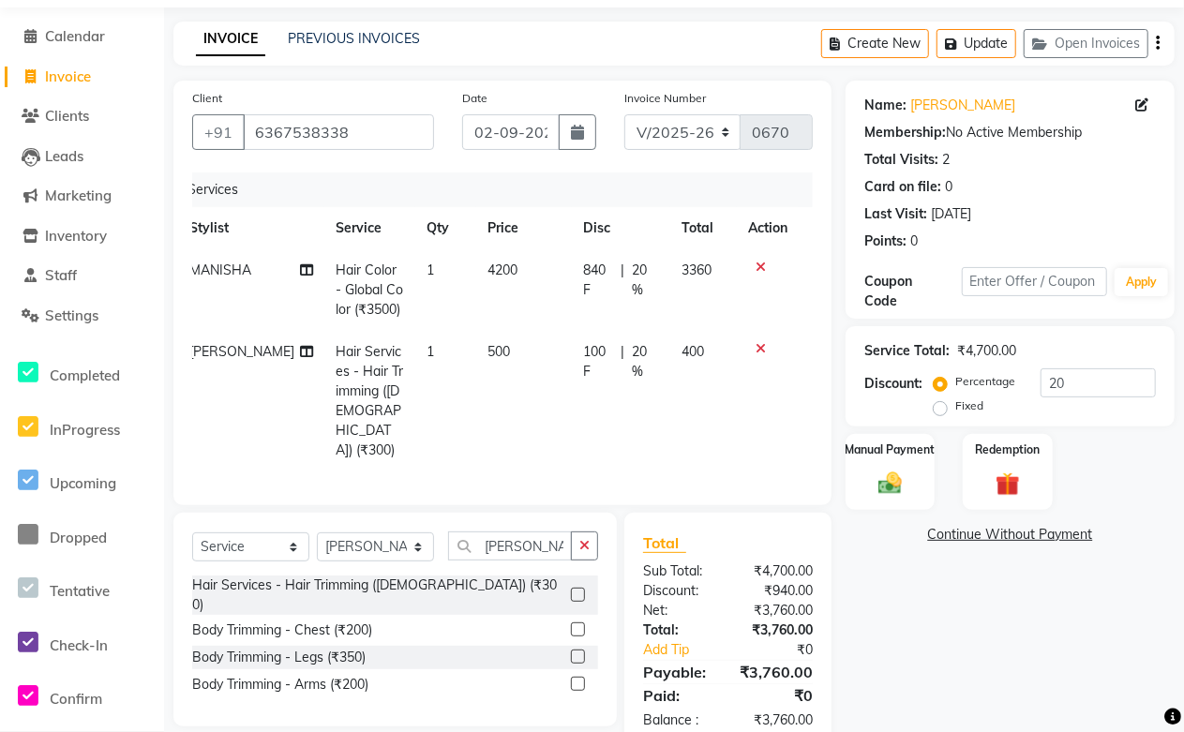
click at [536, 425] on td "500" at bounding box center [524, 401] width 96 height 141
select select "88353"
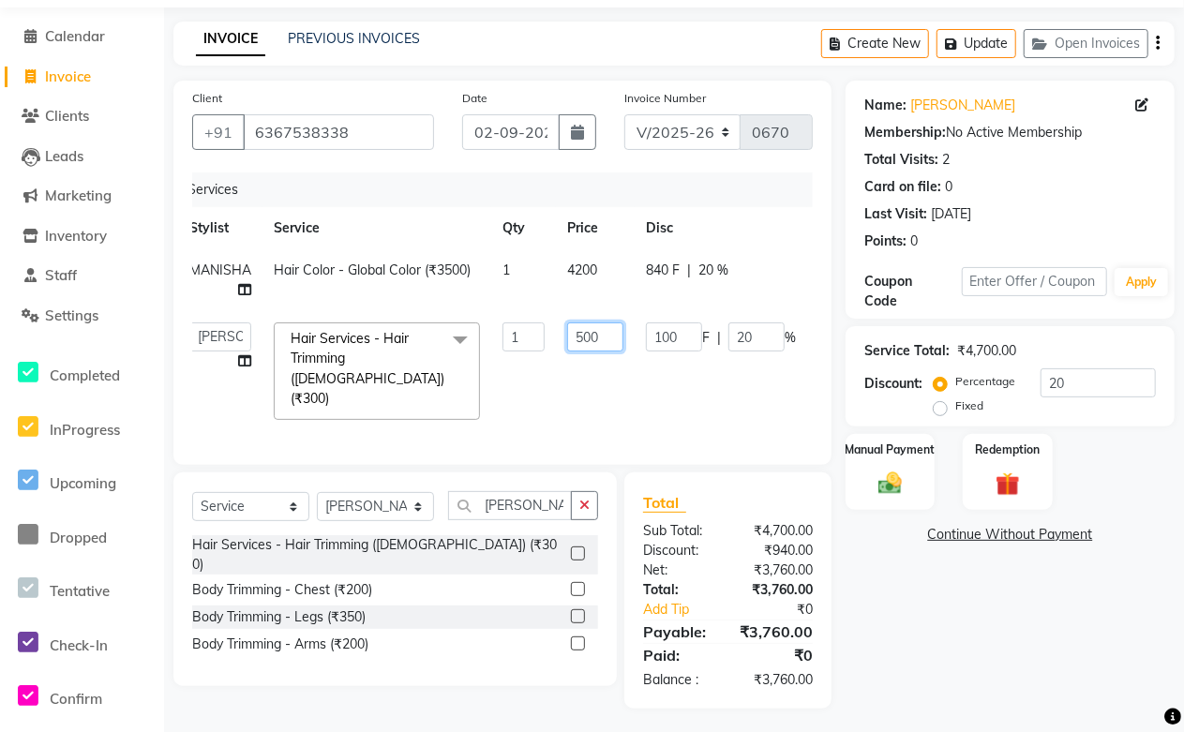
click at [610, 342] on input "500" at bounding box center [595, 336] width 56 height 29
click at [604, 275] on tr "MANISHA Hair Color - Global Color (₹3500) 1 4200 840 F | 20 % 3360" at bounding box center [550, 280] width 745 height 62
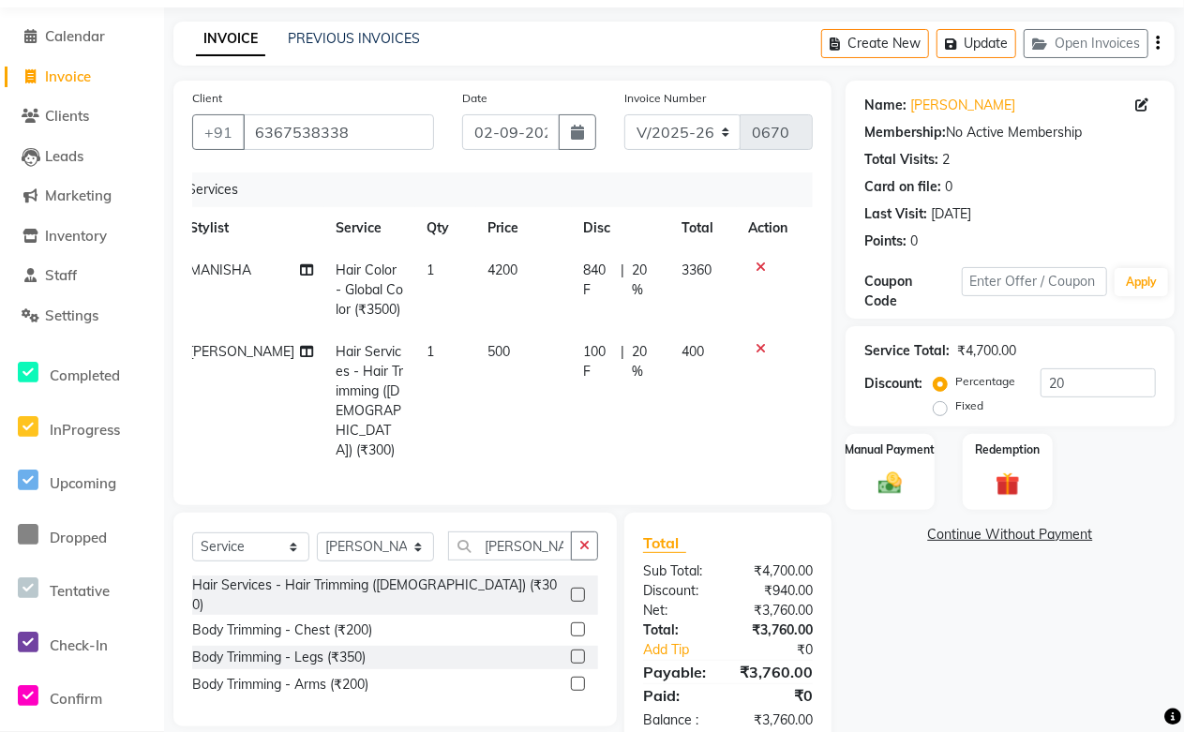
click at [517, 263] on td "4200" at bounding box center [524, 290] width 96 height 82
select select "49048"
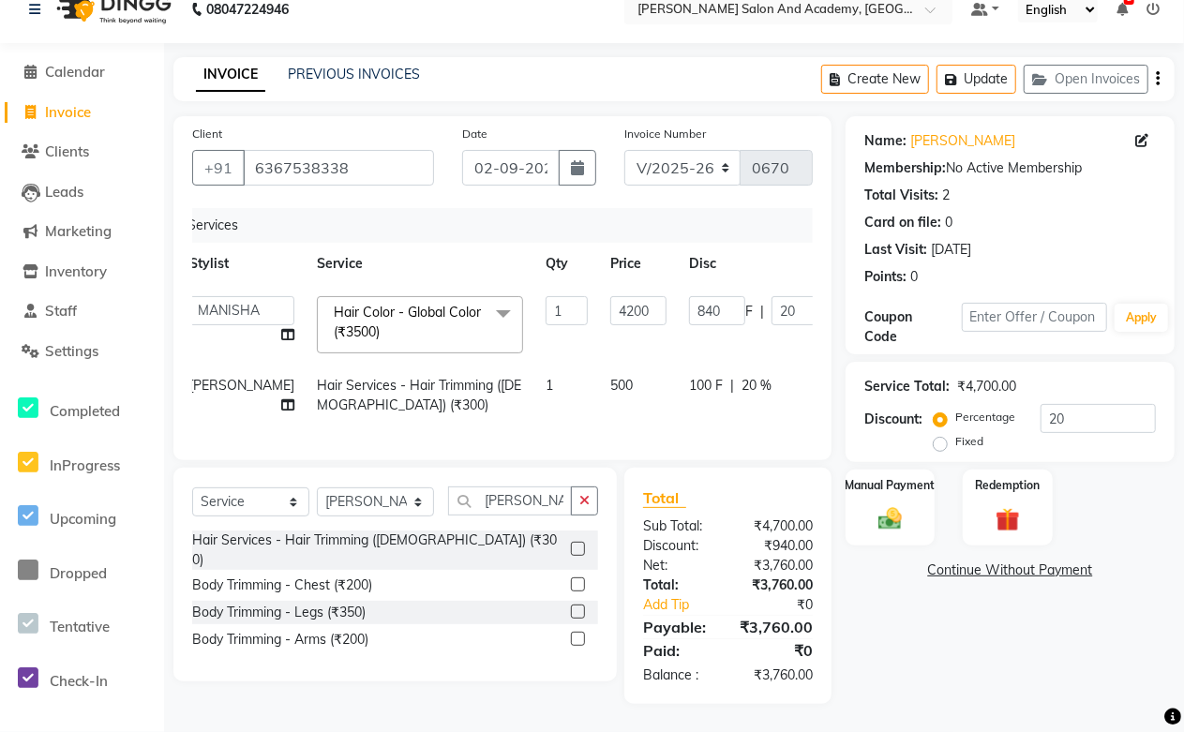
scroll to position [59, 0]
drag, startPoint x: 598, startPoint y: 279, endPoint x: 470, endPoint y: 289, distance: 127.8
click at [487, 285] on tr "Abdul Shoaib Aksha Khan Anisha Ray Archika Jain Arti Singh Azzu khan Farman Mir…" at bounding box center [572, 325] width 788 height 80
type input "4500"
click at [494, 367] on tr "Azzu khan Hair Services - Hair Trimming (Female) (₹300) 1 500 100 F | 20 % 400" at bounding box center [572, 396] width 788 height 62
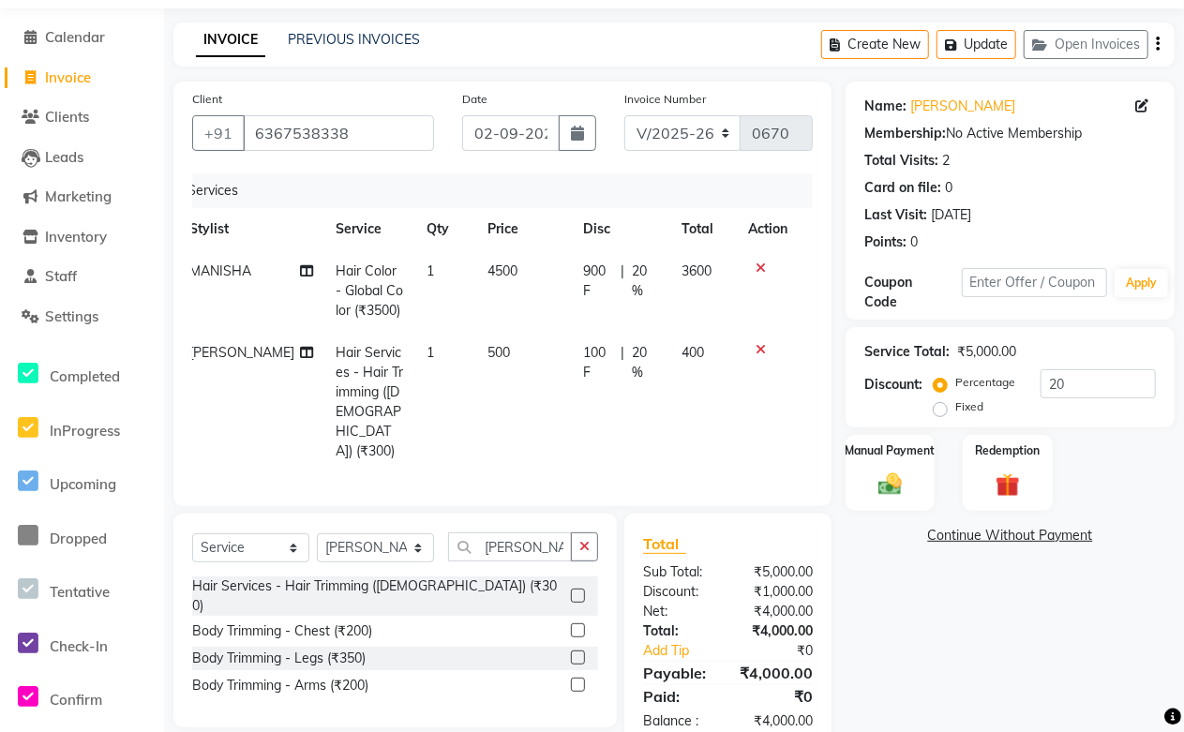
click at [504, 358] on td "500" at bounding box center [524, 402] width 96 height 141
select select "88353"
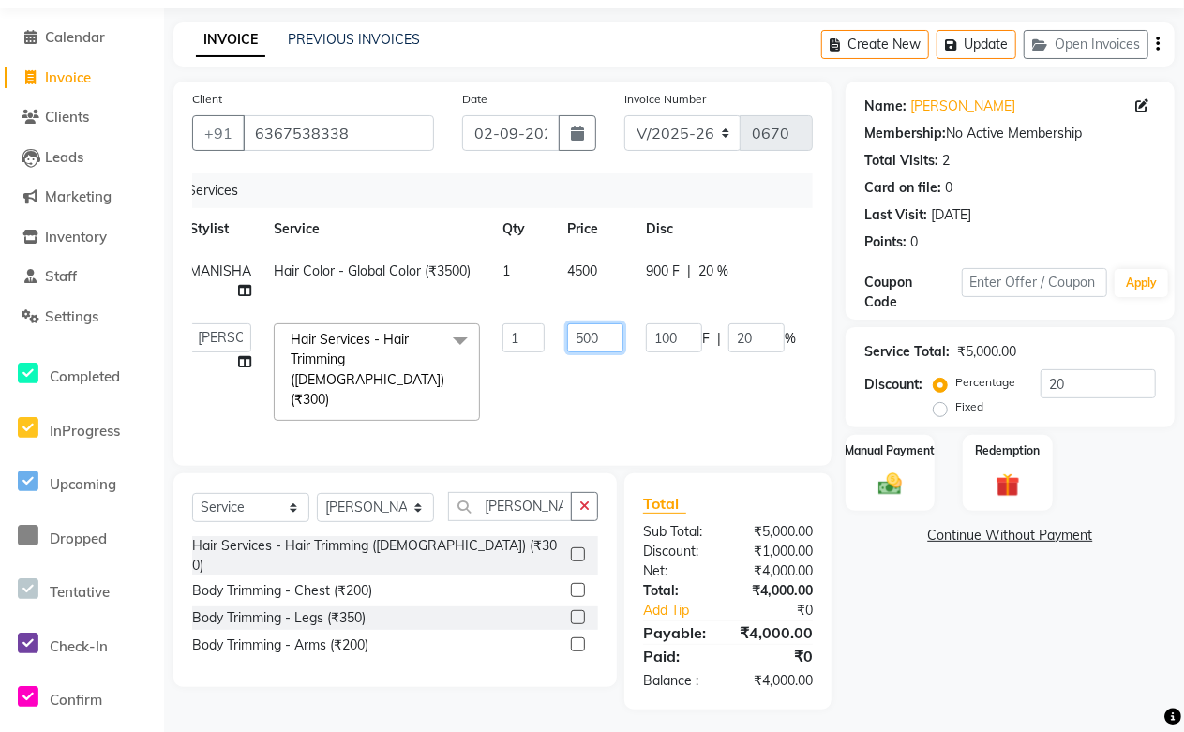
drag, startPoint x: 600, startPoint y: 338, endPoint x: 549, endPoint y: 342, distance: 50.7
click at [551, 342] on tr "Abdul Shoaib Aksha Khan Anisha Ray Archika Jain Arti Singh Azzu khan Farman Mir…" at bounding box center [550, 372] width 745 height 120
type input "300"
click at [542, 404] on tr "Abdul Shoaib Aksha Khan Anisha Ray Archika Jain Arti Singh Azzu khan Farman Mir…" at bounding box center [550, 372] width 745 height 120
click at [556, 404] on td "300" at bounding box center [595, 372] width 79 height 120
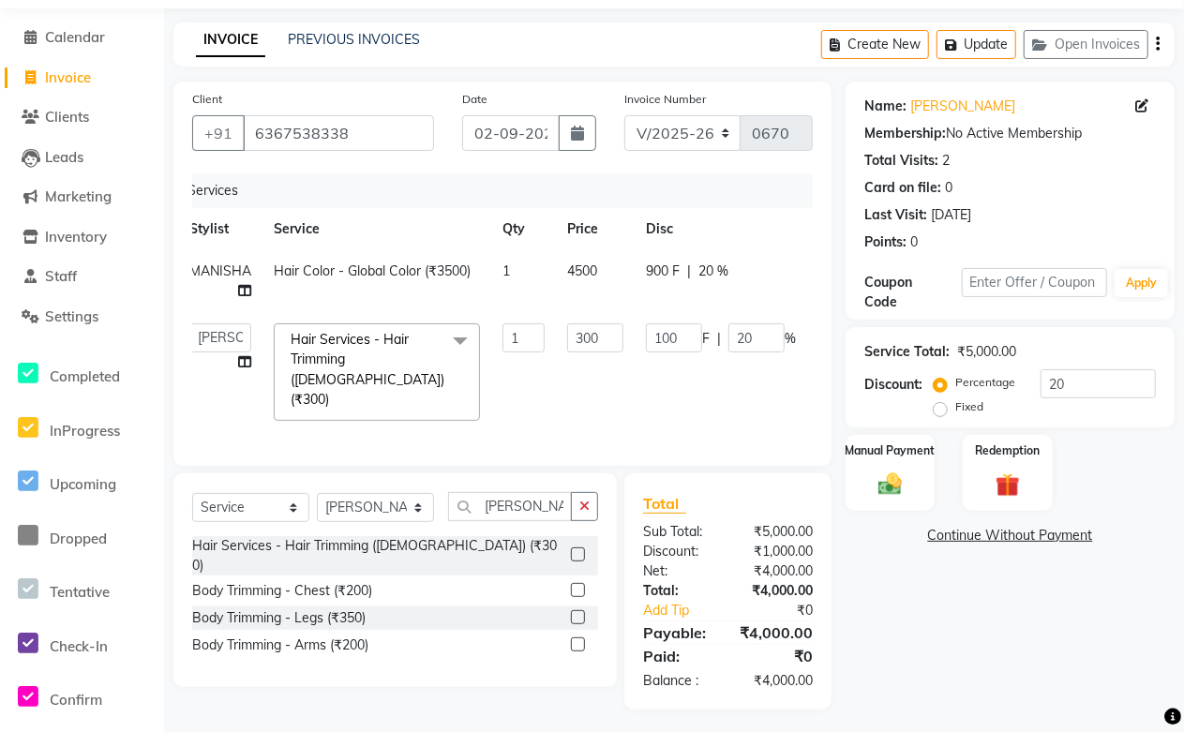
select select "88353"
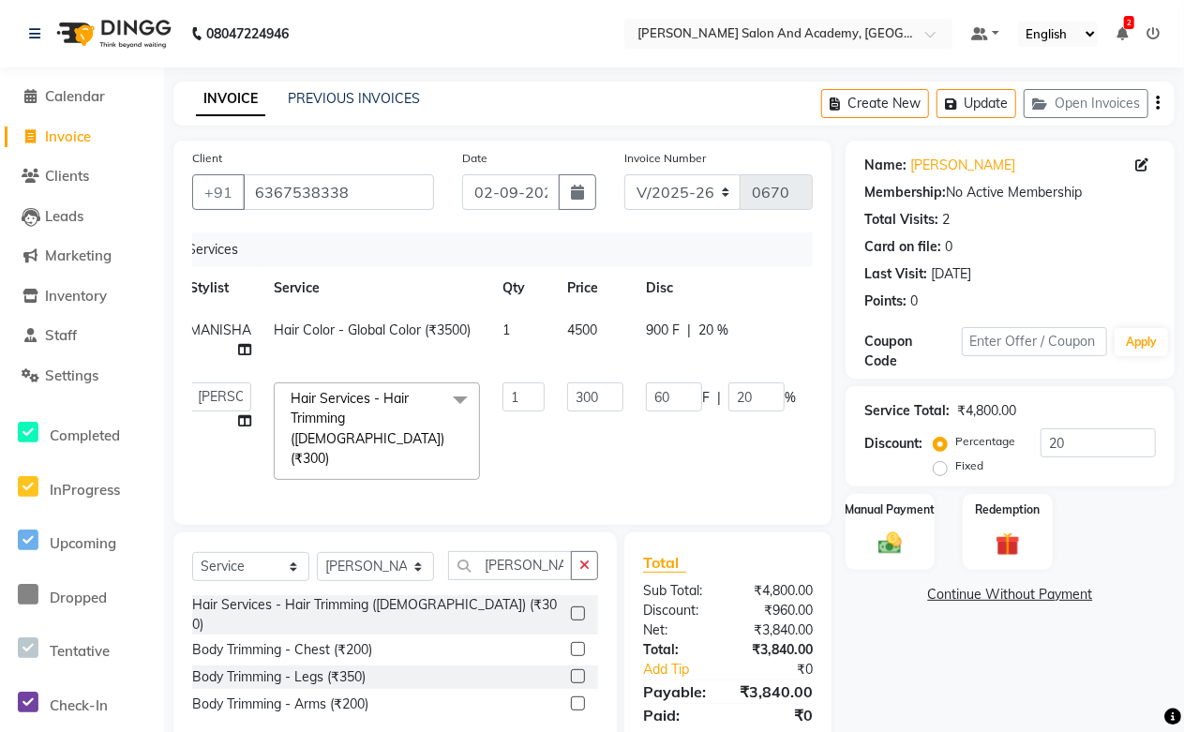
scroll to position [60, 0]
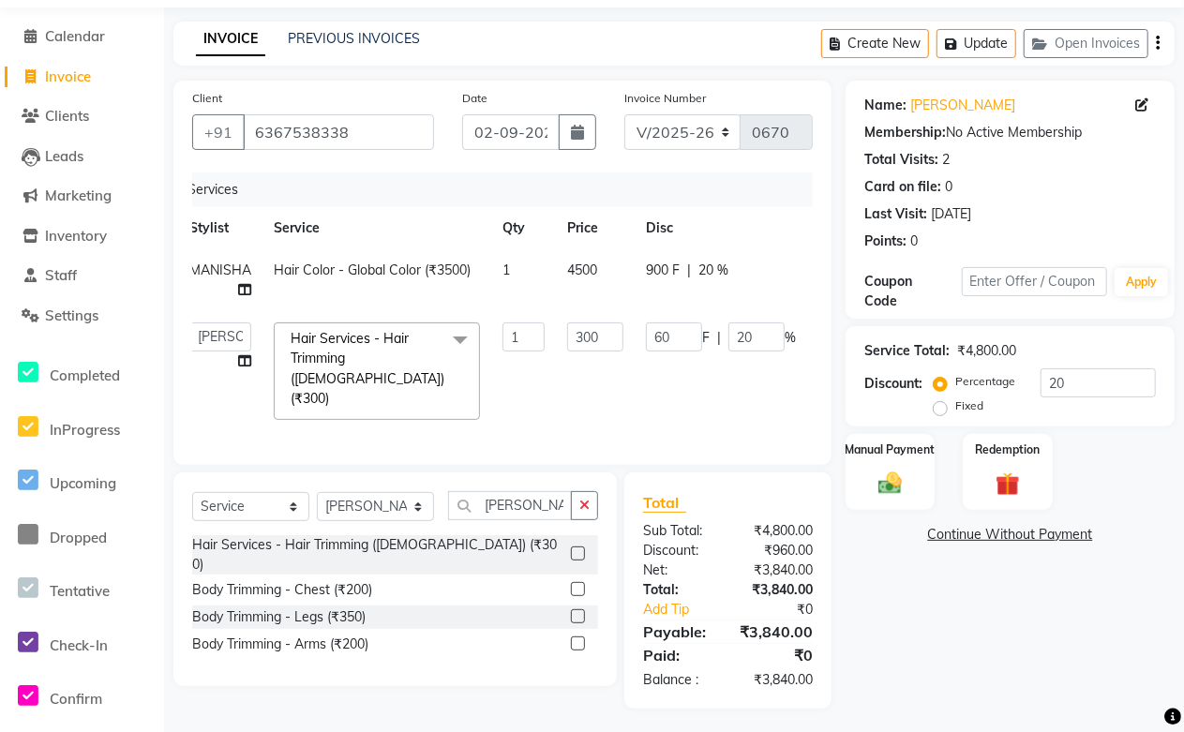
click at [616, 261] on td "4500" at bounding box center [595, 280] width 79 height 62
select select "49048"
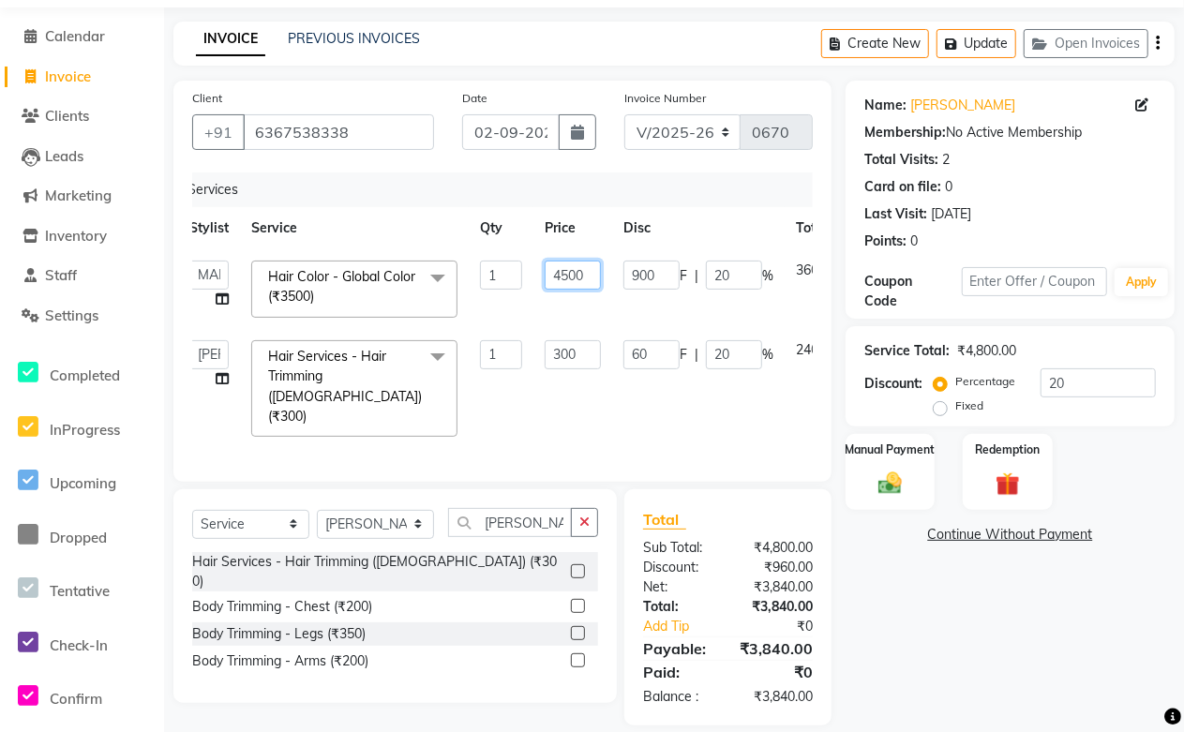
drag, startPoint x: 590, startPoint y: 272, endPoint x: 484, endPoint y: 277, distance: 106.0
click at [484, 277] on tr "Abdul Shoaib Aksha Khan Anisha Ray Archika Jain Arti Singh Azzu khan Farman Mir…" at bounding box center [539, 289] width 723 height 80
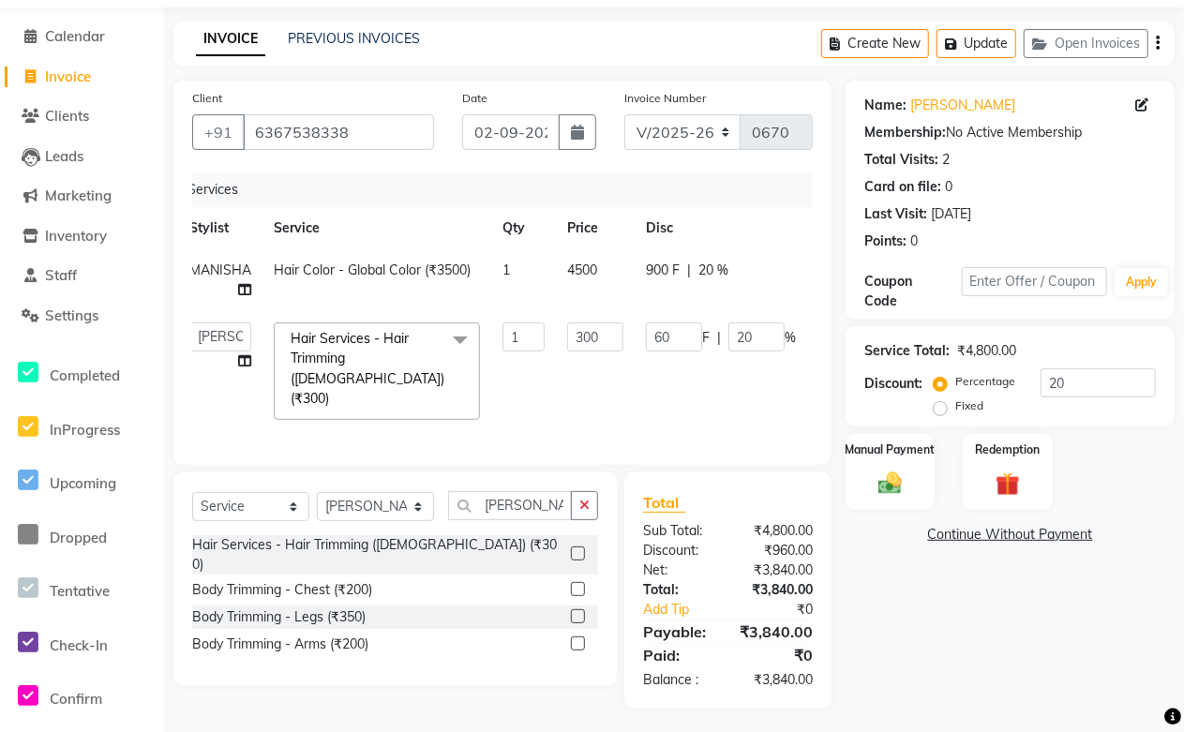
click at [602, 272] on td "4500" at bounding box center [595, 280] width 79 height 62
select select "49048"
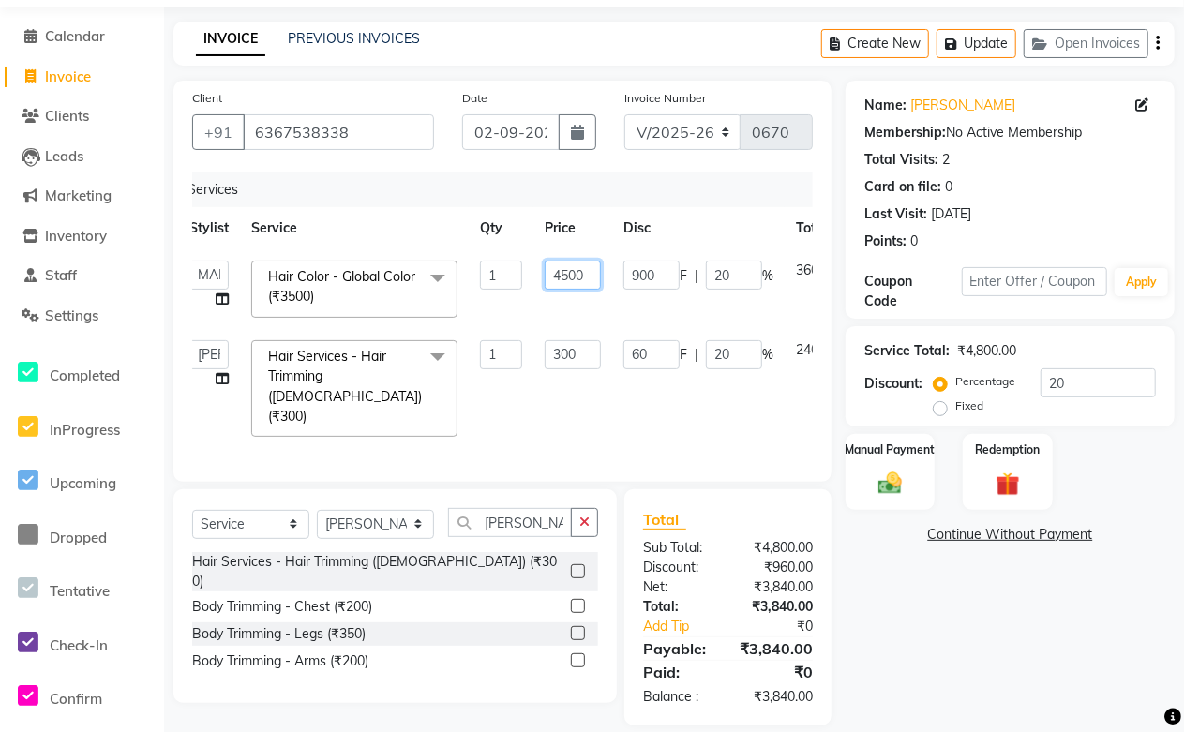
drag, startPoint x: 585, startPoint y: 273, endPoint x: 509, endPoint y: 277, distance: 76.0
click at [509, 277] on tr "Abdul Shoaib Aksha Khan Anisha Ray Archika Jain Arti Singh Azzu khan Farman Mir…" at bounding box center [539, 289] width 723 height 80
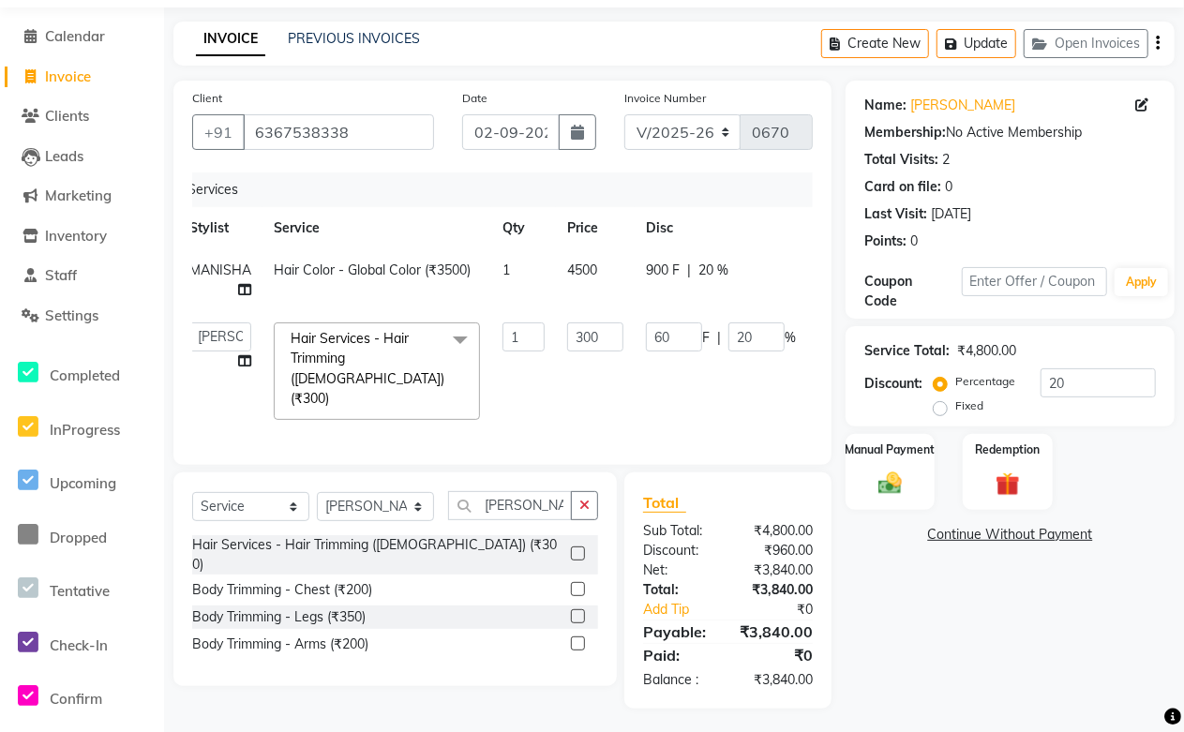
click at [603, 272] on td "4500" at bounding box center [595, 280] width 79 height 62
select select "49048"
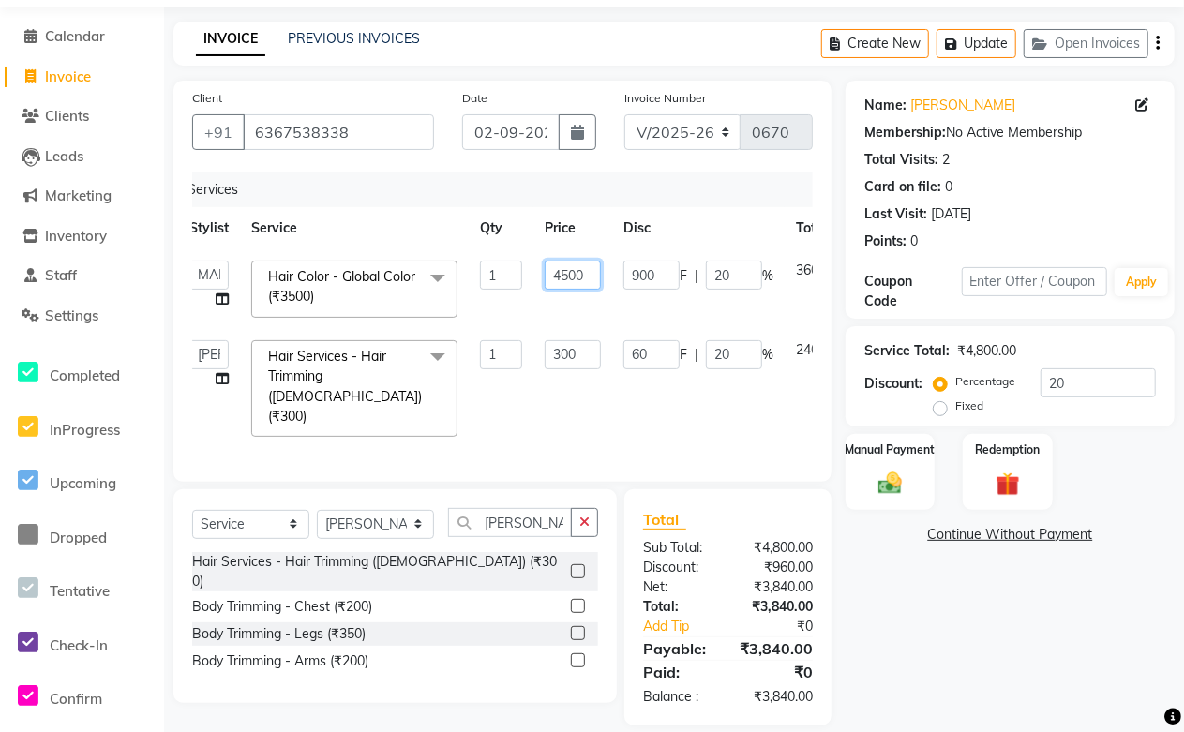
drag, startPoint x: 585, startPoint y: 268, endPoint x: 500, endPoint y: 276, distance: 84.8
click at [500, 276] on tr "Abdul Shoaib Aksha Khan Anisha Ray Archika Jain Arti Singh Azzu khan Farman Mir…" at bounding box center [539, 289] width 723 height 80
type input "3400"
click at [596, 432] on div "Services Stylist Service Qty Price Disc Total Action Abdul Shoaib Aksha Khan An…" at bounding box center [502, 317] width 620 height 291
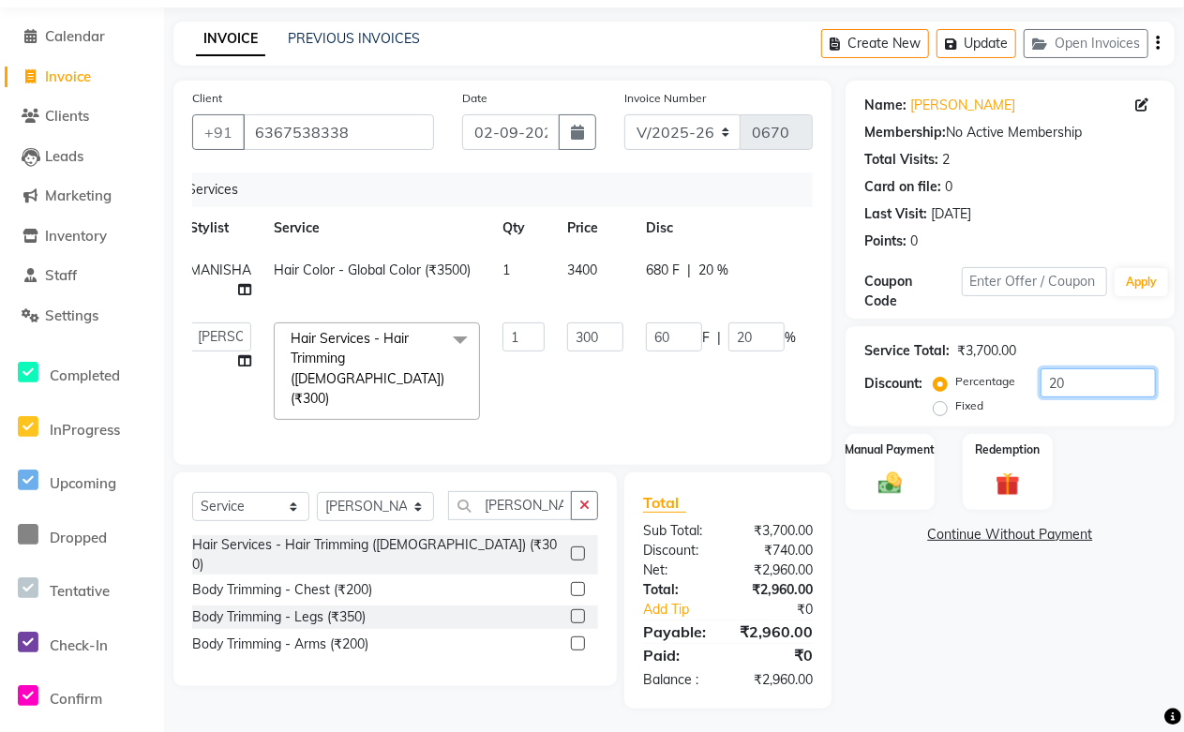
drag, startPoint x: 1068, startPoint y: 378, endPoint x: 946, endPoint y: 390, distance: 122.4
click at [954, 390] on div "Percentage Fixed 20" at bounding box center [1046, 393] width 218 height 51
type input "0"
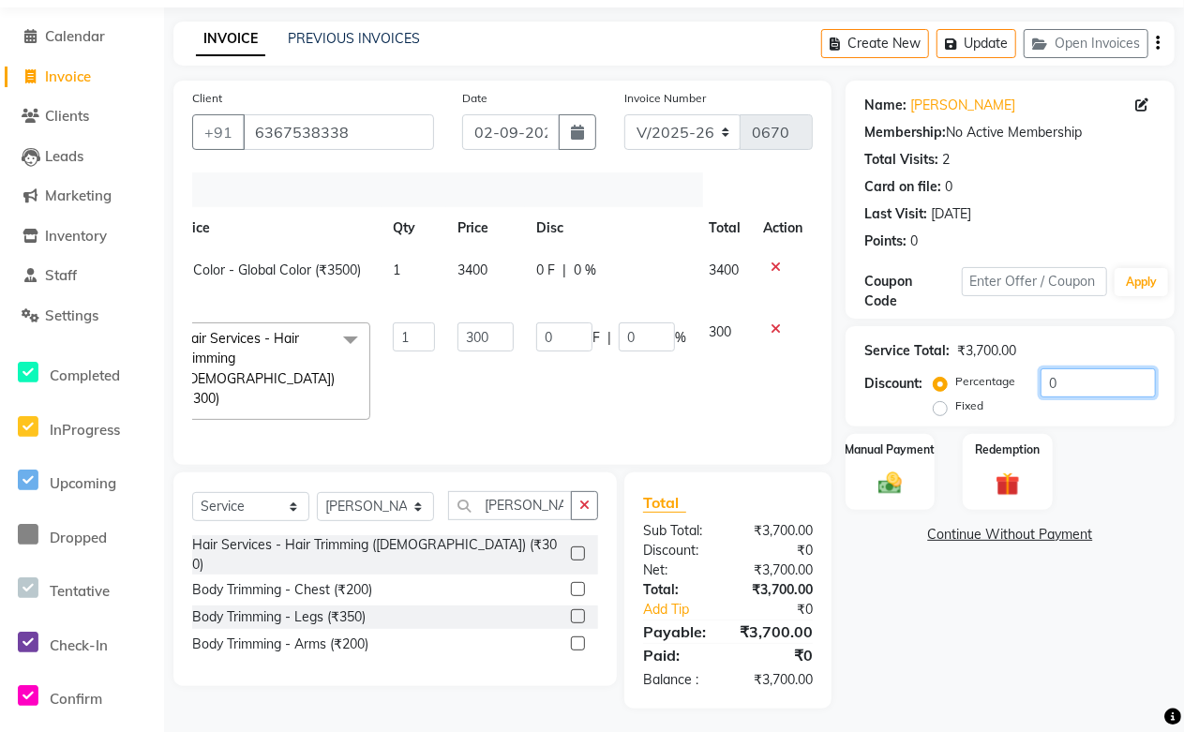
scroll to position [0, 0]
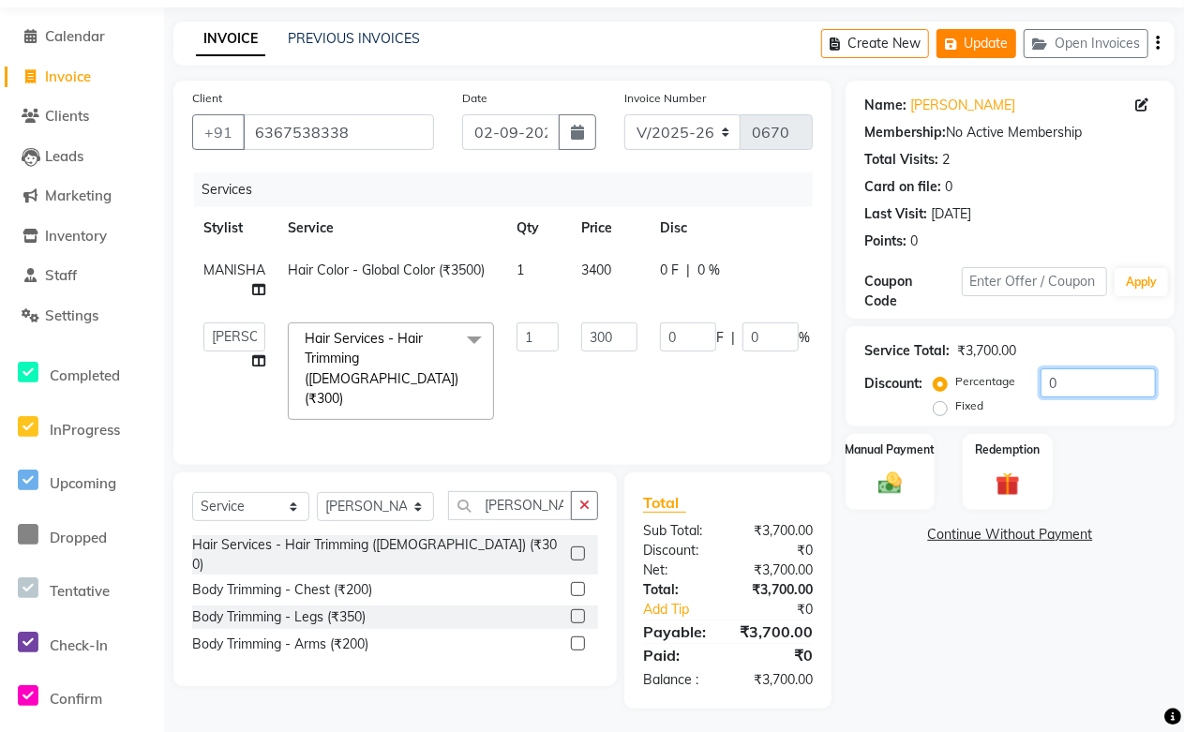
type input "0"
click at [986, 47] on button "Update" at bounding box center [976, 43] width 80 height 29
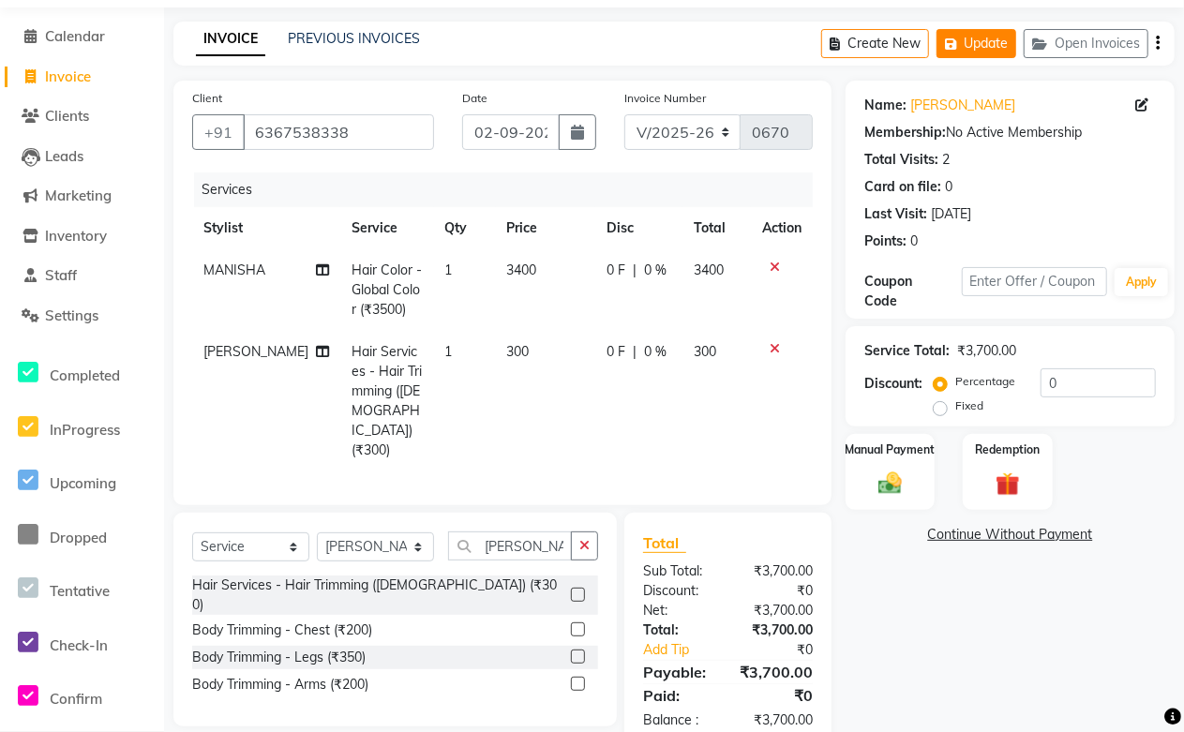
click at [972, 44] on button "Update" at bounding box center [976, 43] width 80 height 29
click at [529, 278] on td "3400" at bounding box center [545, 290] width 99 height 82
select select "49048"
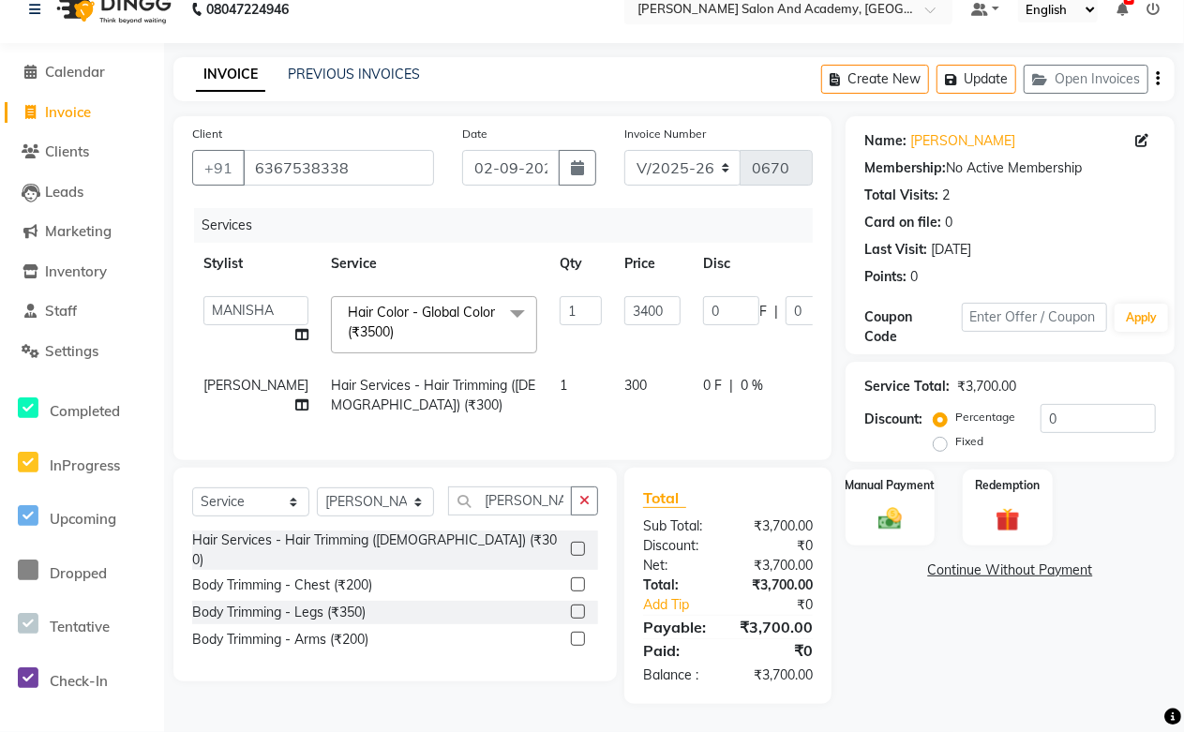
scroll to position [59, 0]
click at [548, 385] on td "1" at bounding box center [580, 396] width 65 height 62
select select "88353"
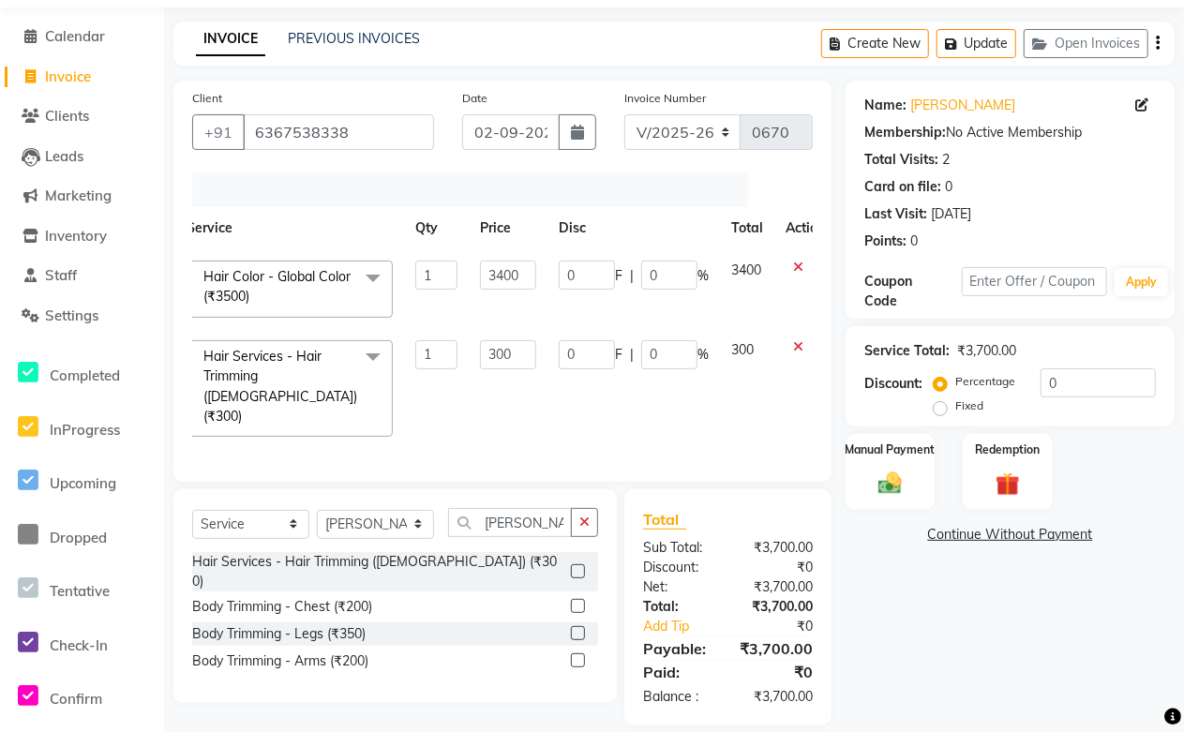
scroll to position [0, 100]
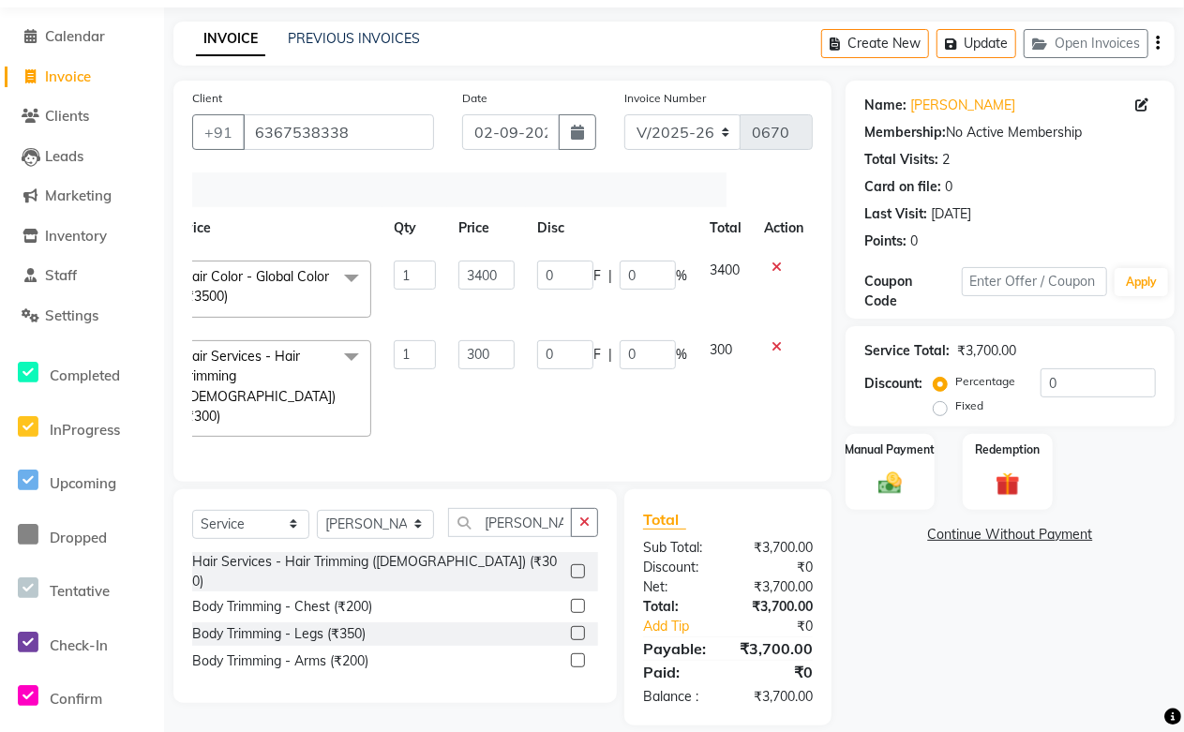
click at [776, 341] on icon at bounding box center [776, 346] width 10 height 13
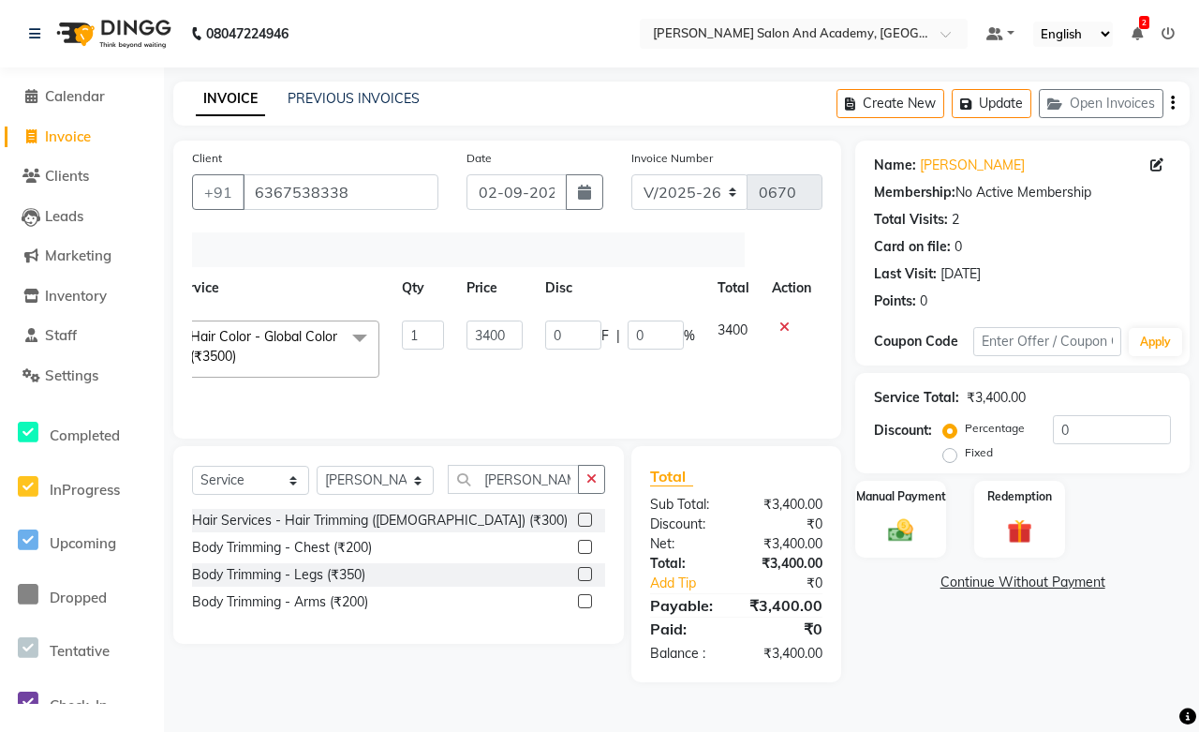
scroll to position [0, 91]
drag, startPoint x: 510, startPoint y: 335, endPoint x: 422, endPoint y: 335, distance: 88.1
click at [422, 335] on tr "Abdul Shoaib Aksha Khan Anisha Ray Archika Jain Arti Singh Azzu khan Farman Mir…" at bounding box center [462, 349] width 723 height 80
type input "3700"
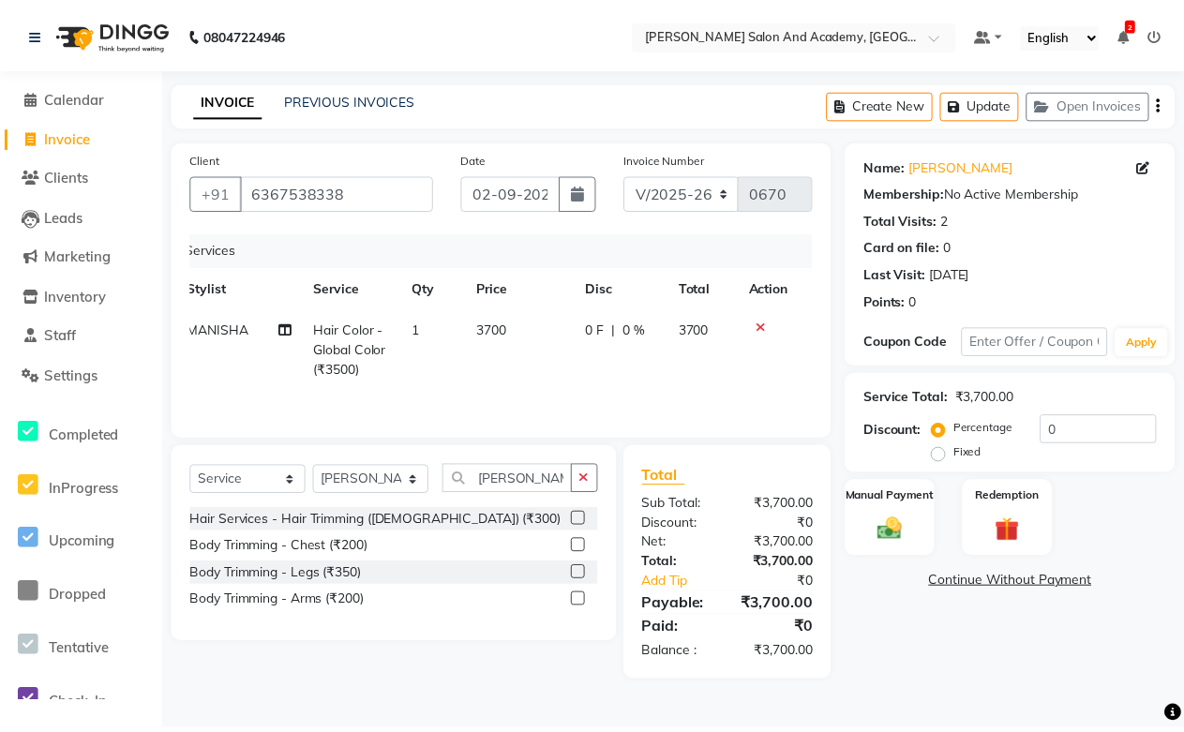
scroll to position [0, 14]
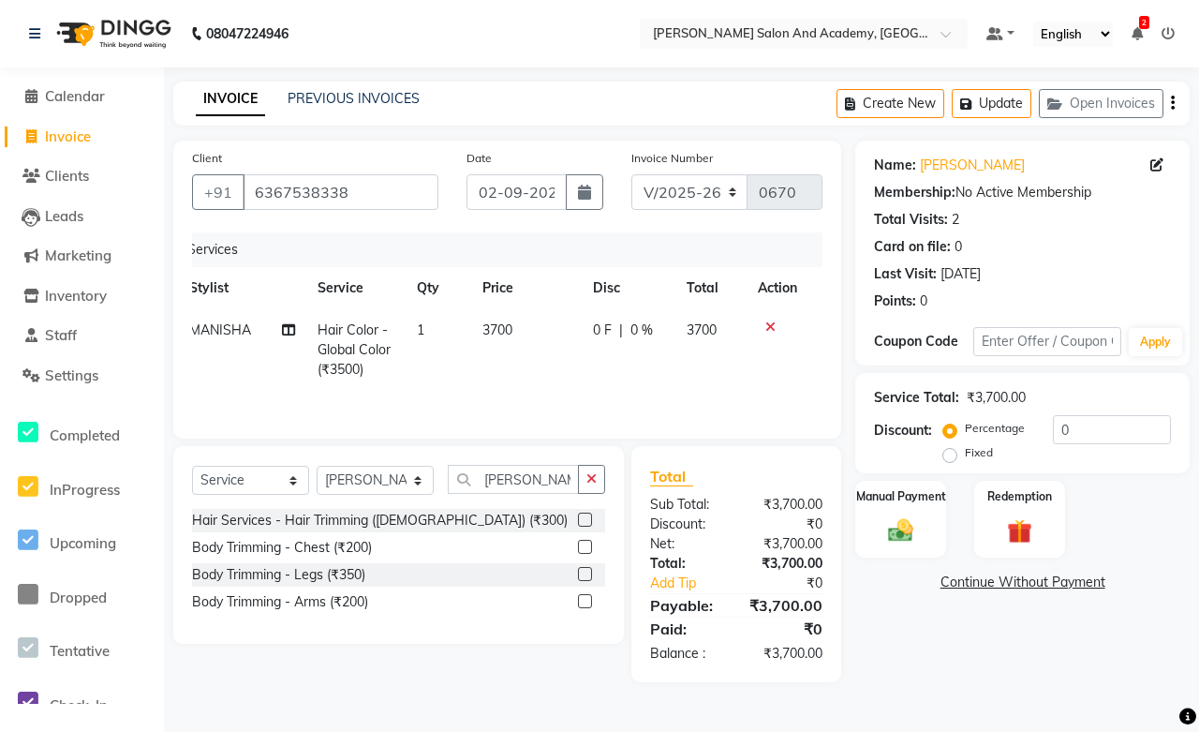
click at [426, 382] on td "1" at bounding box center [439, 350] width 66 height 82
select select "49048"
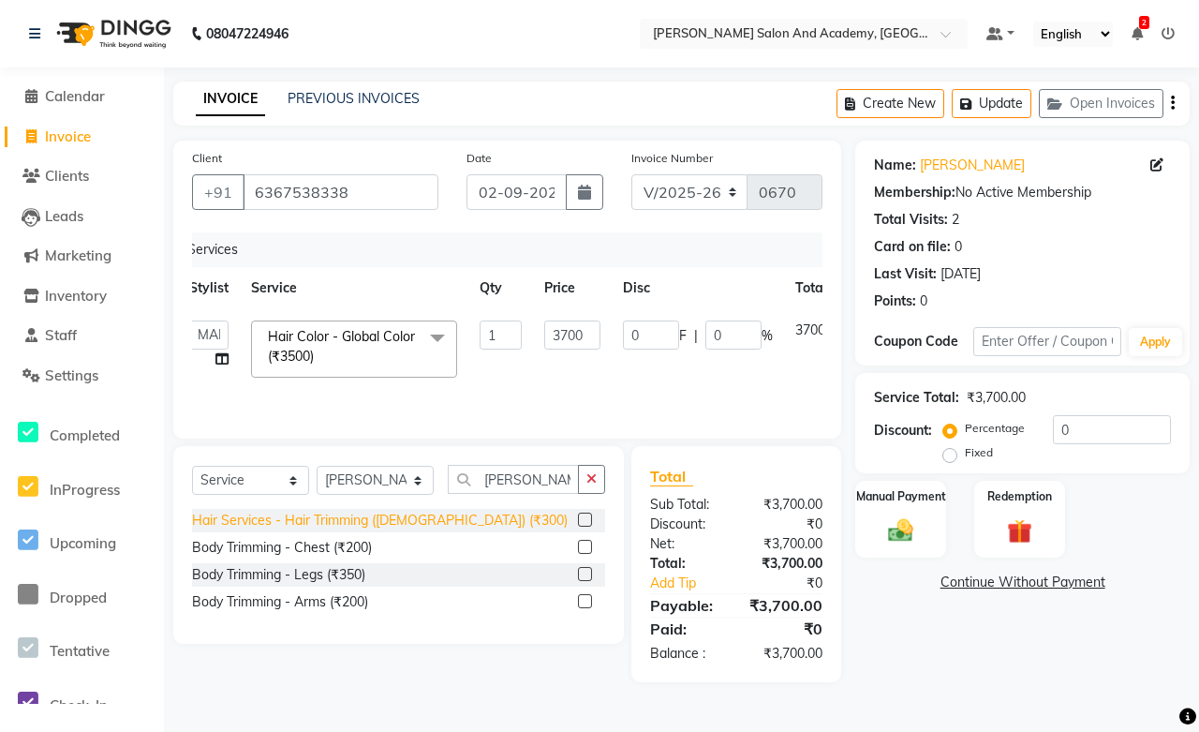
click at [420, 526] on div "Hair Services - Hair Trimming ([DEMOGRAPHIC_DATA]) (₹300)" at bounding box center [380, 521] width 376 height 20
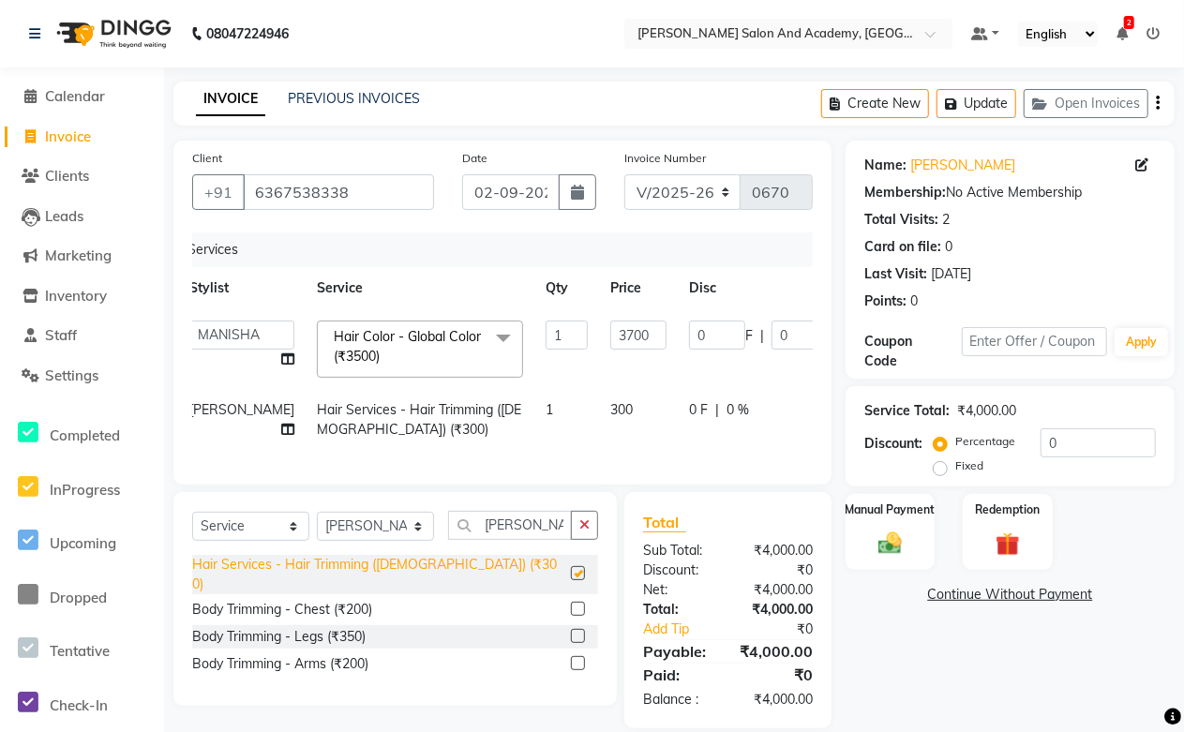
checkbox input "false"
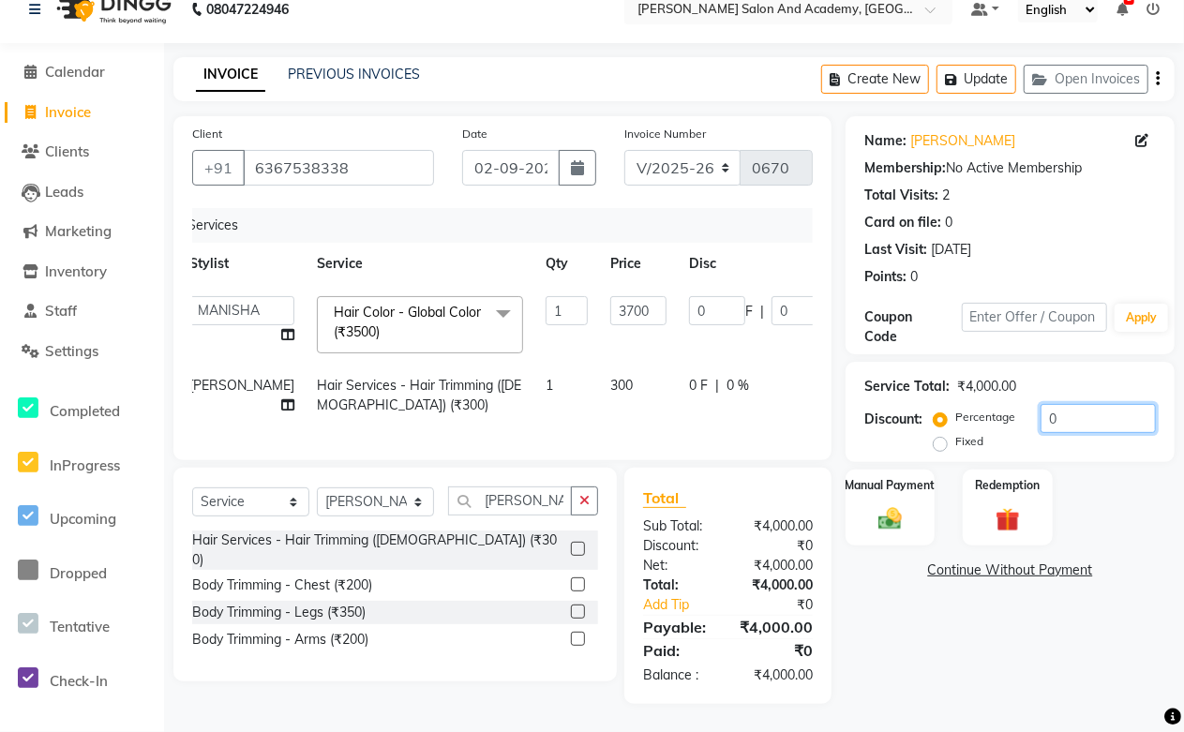
drag, startPoint x: 1065, startPoint y: 385, endPoint x: 1024, endPoint y: 395, distance: 41.6
click at [1024, 404] on div "Percentage Fixed 0" at bounding box center [1046, 429] width 218 height 51
type input "2"
type input "74"
type input "2"
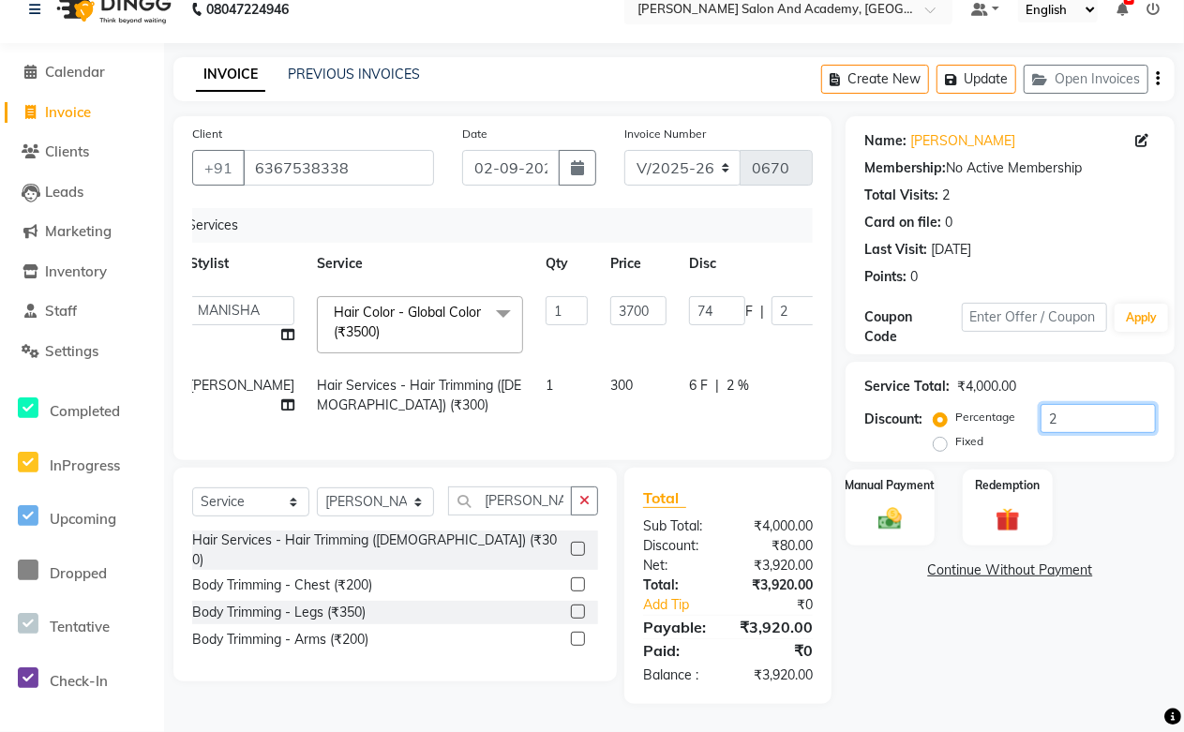
type input "20"
type input "740"
type input "20"
drag, startPoint x: 590, startPoint y: 279, endPoint x: 526, endPoint y: 279, distance: 64.7
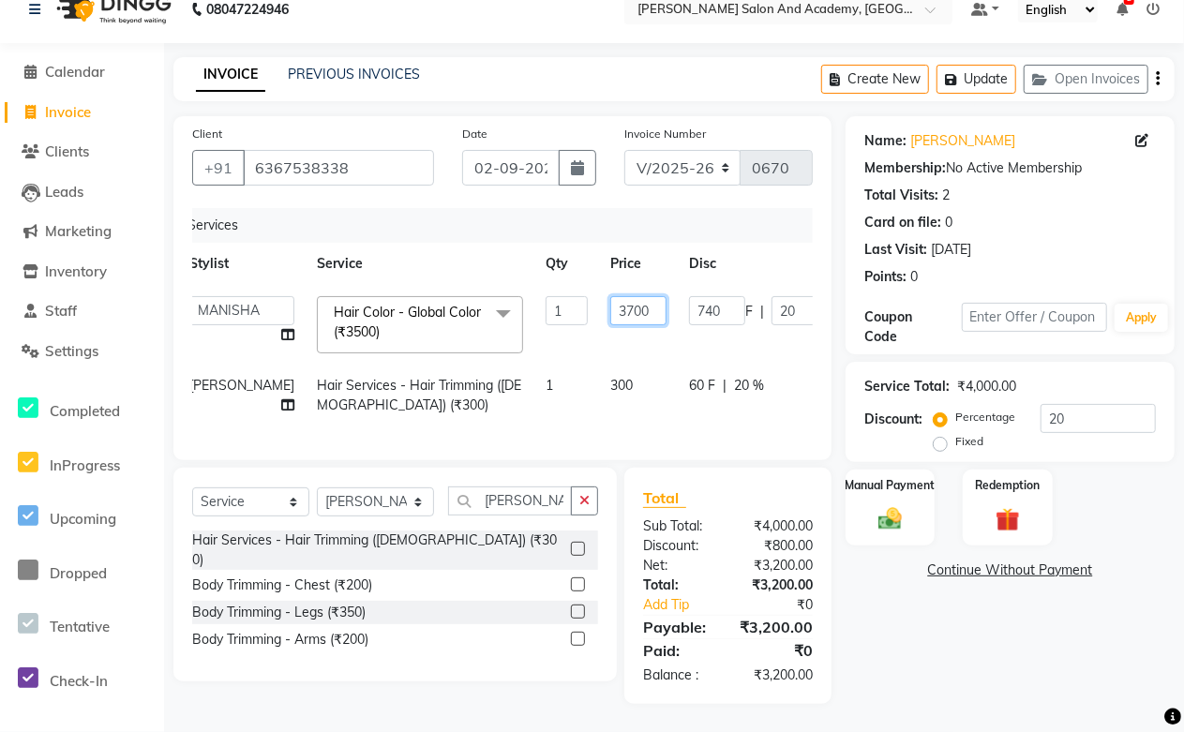
click at [526, 285] on tr "Abdul Shoaib Aksha Khan Anisha Ray Archika Jain Arti Singh Azzu khan Farman Mir…" at bounding box center [572, 325] width 788 height 80
type input "4000"
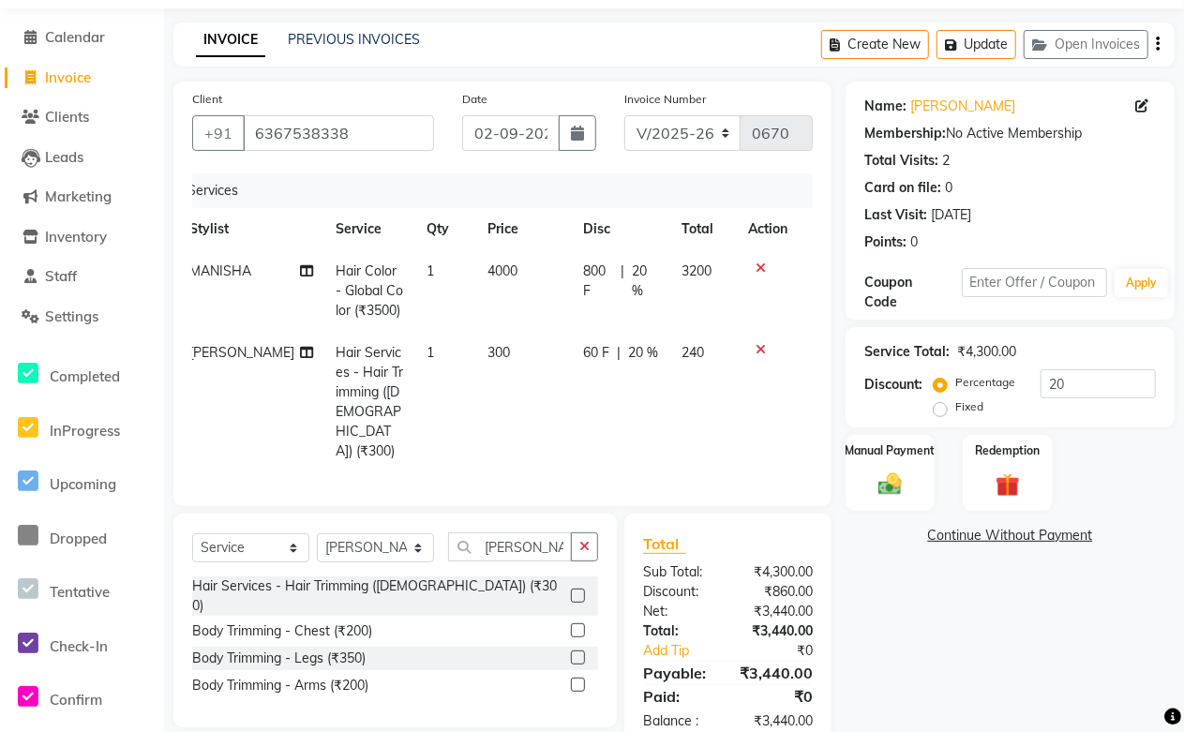
click at [594, 385] on tr "Azzu khan Hair Services - Hair Trimming (Female) (₹300) 1 300 60 F | 20 % 240" at bounding box center [488, 402] width 620 height 141
click at [654, 362] on td "60 F | 20 %" at bounding box center [621, 402] width 98 height 141
select select "88353"
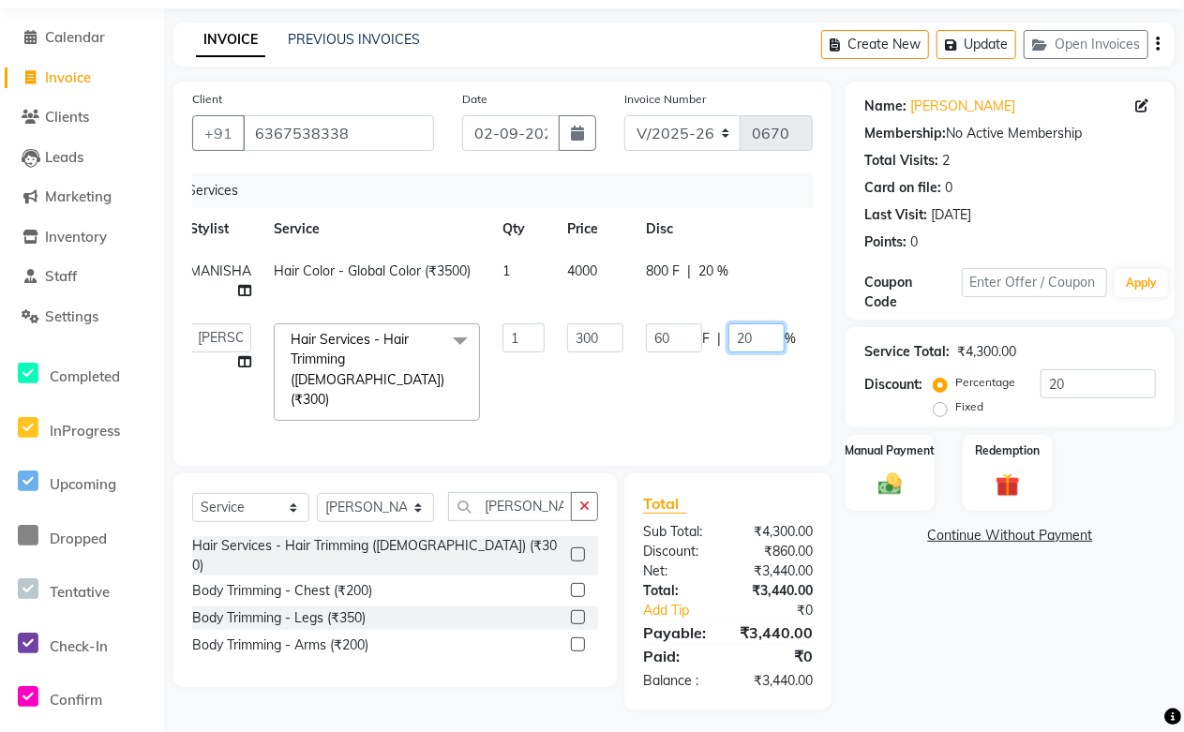
drag, startPoint x: 754, startPoint y: 337, endPoint x: 654, endPoint y: 340, distance: 100.3
click at [654, 340] on div "60 F | 20 %" at bounding box center [721, 337] width 150 height 29
type input "0"
click at [650, 412] on div "Services Stylist Service Qty Price Disc Total Action MANISHA Hair Color - Globa…" at bounding box center [502, 310] width 620 height 274
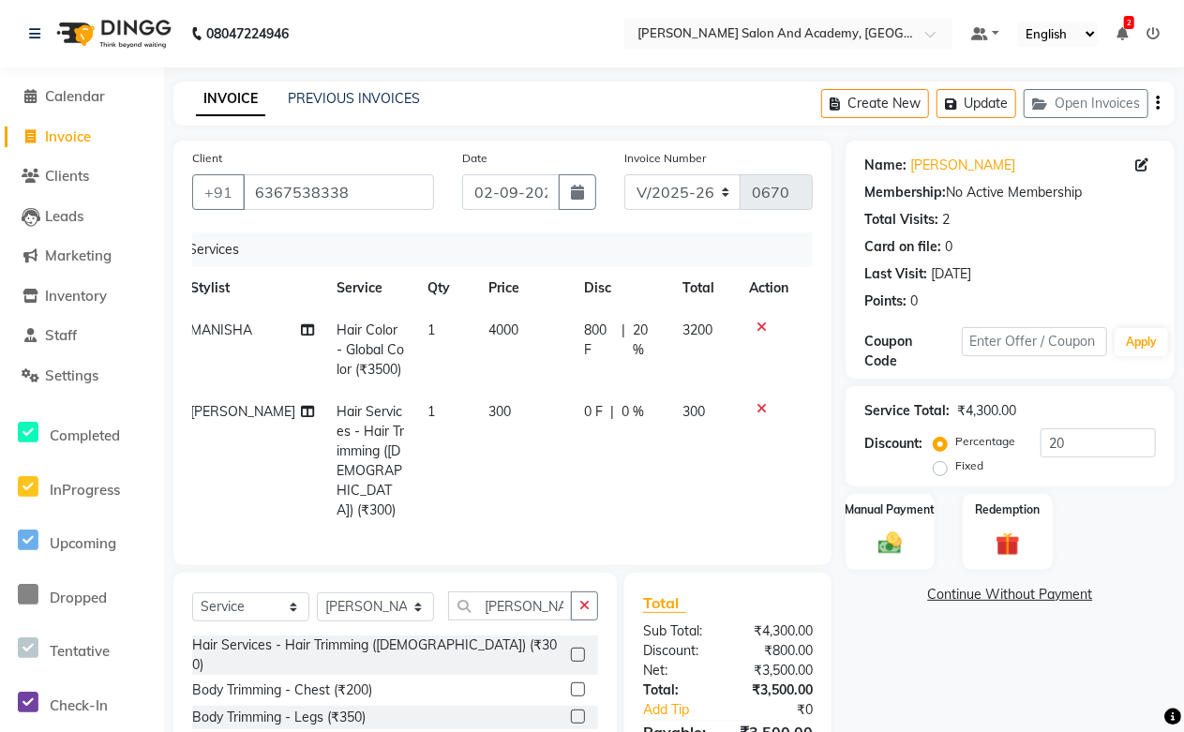
scroll to position [100, 0]
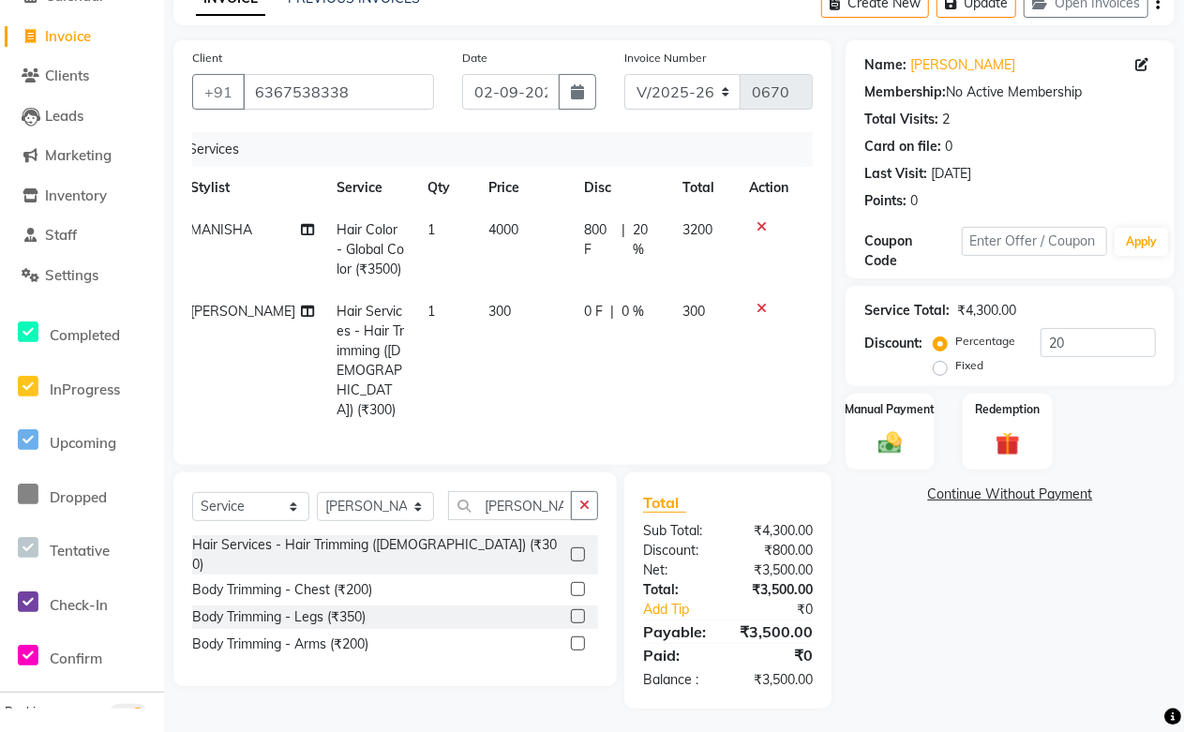
click at [523, 261] on td "4000" at bounding box center [525, 250] width 96 height 82
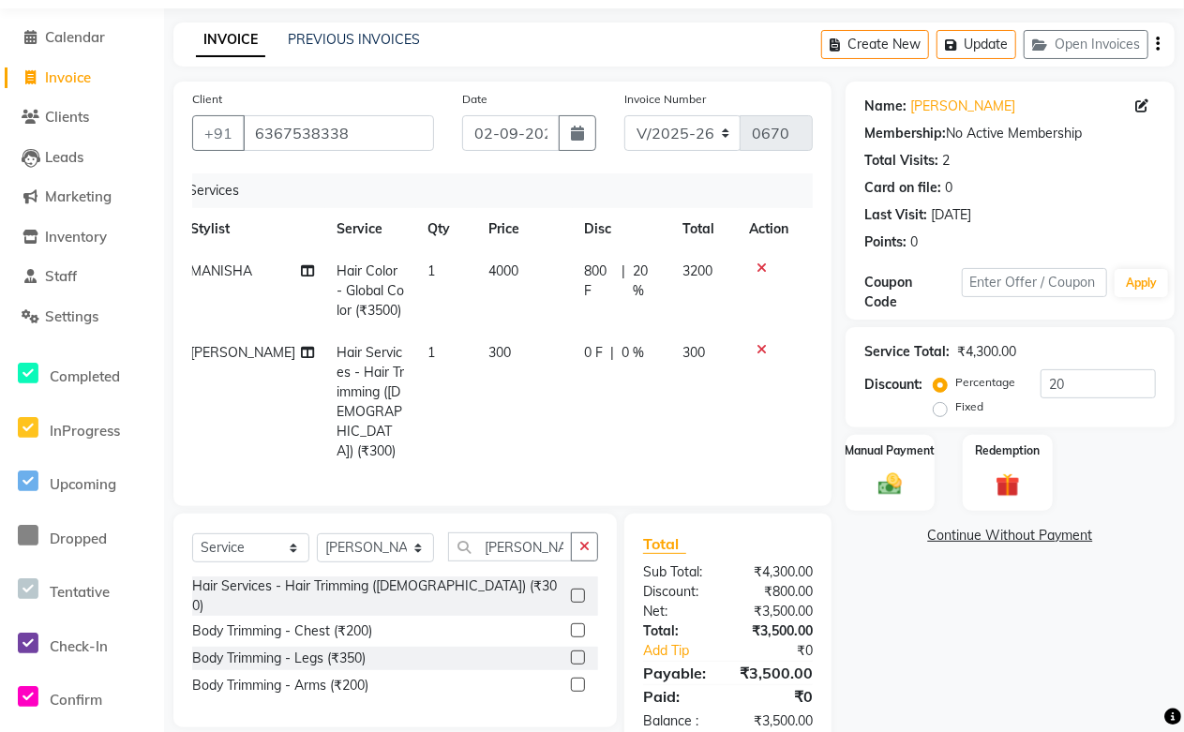
select select "49048"
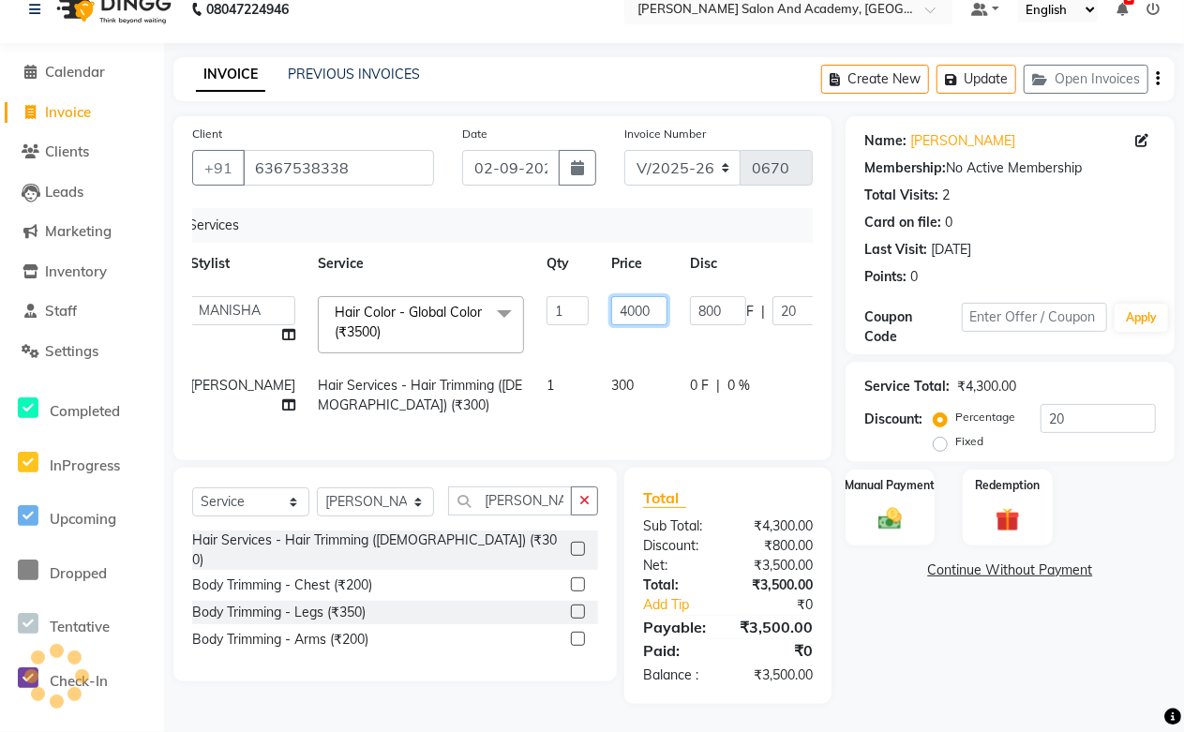
drag, startPoint x: 593, startPoint y: 273, endPoint x: 556, endPoint y: 273, distance: 37.5
click at [611, 296] on input "4000" at bounding box center [639, 310] width 56 height 29
type input "4200"
click at [588, 392] on tr "Azzu khan Hair Services - Hair Trimming (Female) (₹300) 1 300 0 F | 0 % 300" at bounding box center [573, 396] width 788 height 62
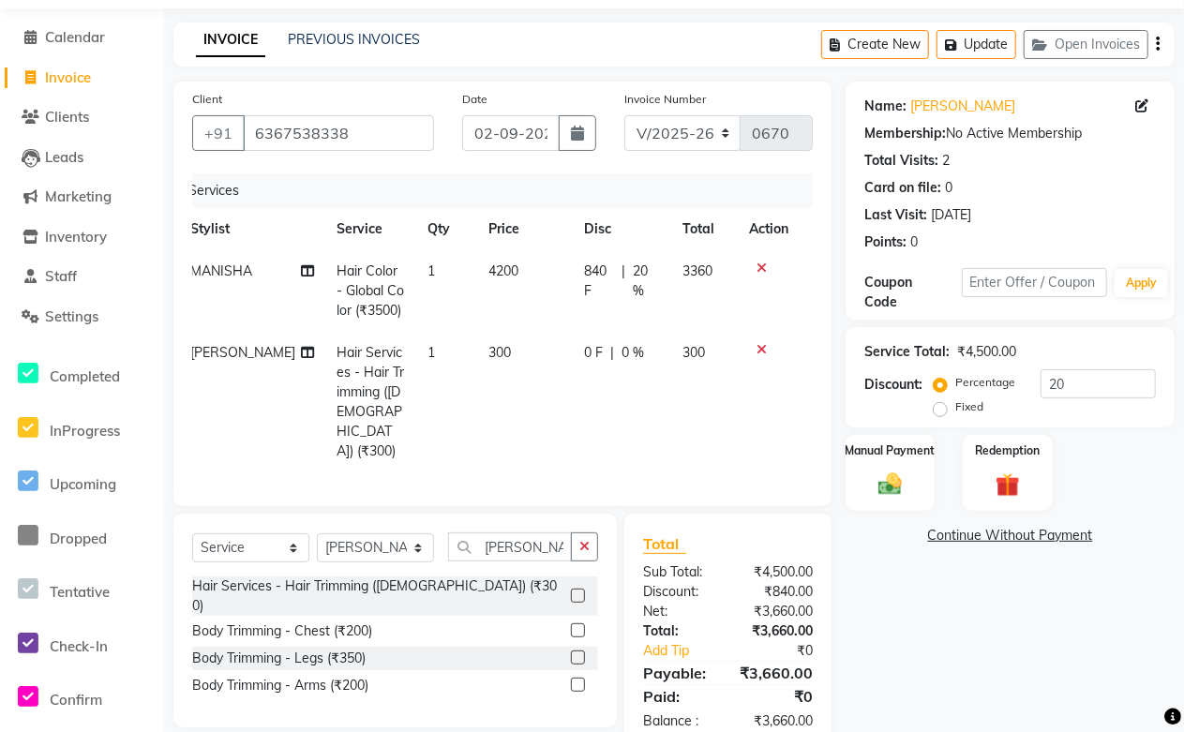
click at [588, 392] on td "0 F | 0 %" at bounding box center [622, 402] width 98 height 141
select select "88353"
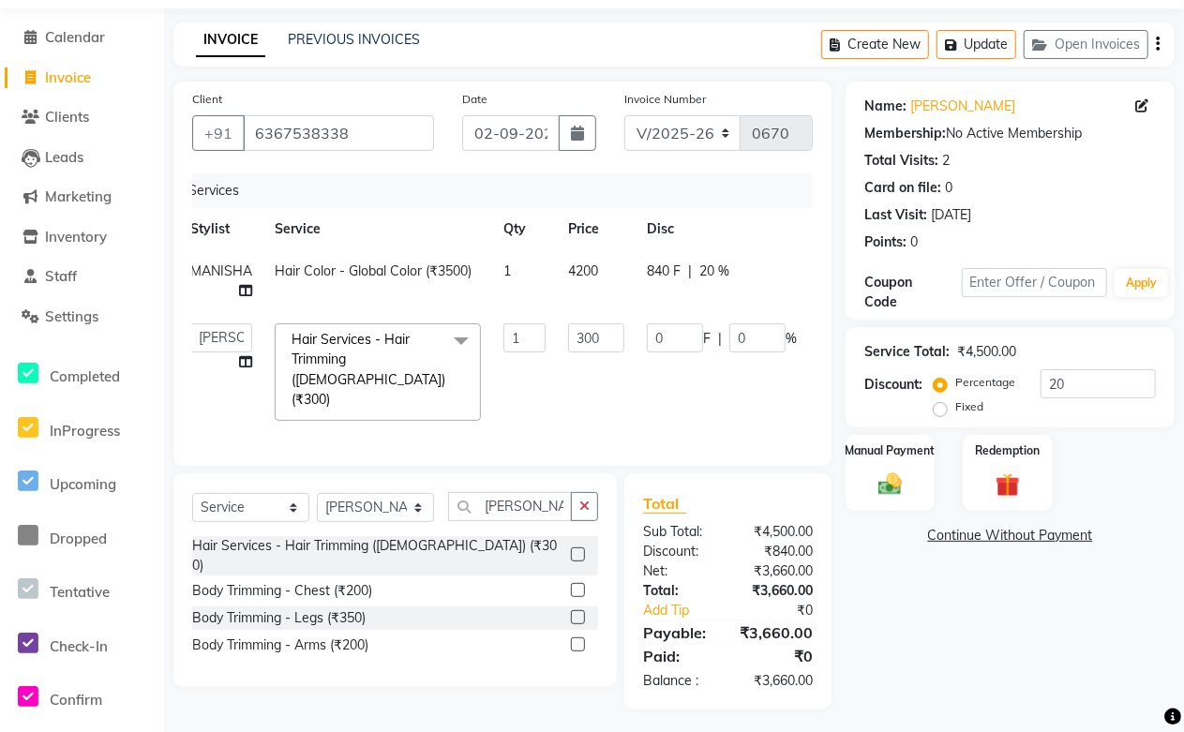
scroll to position [60, 0]
click at [614, 285] on td "4200" at bounding box center [596, 280] width 79 height 62
select select "49048"
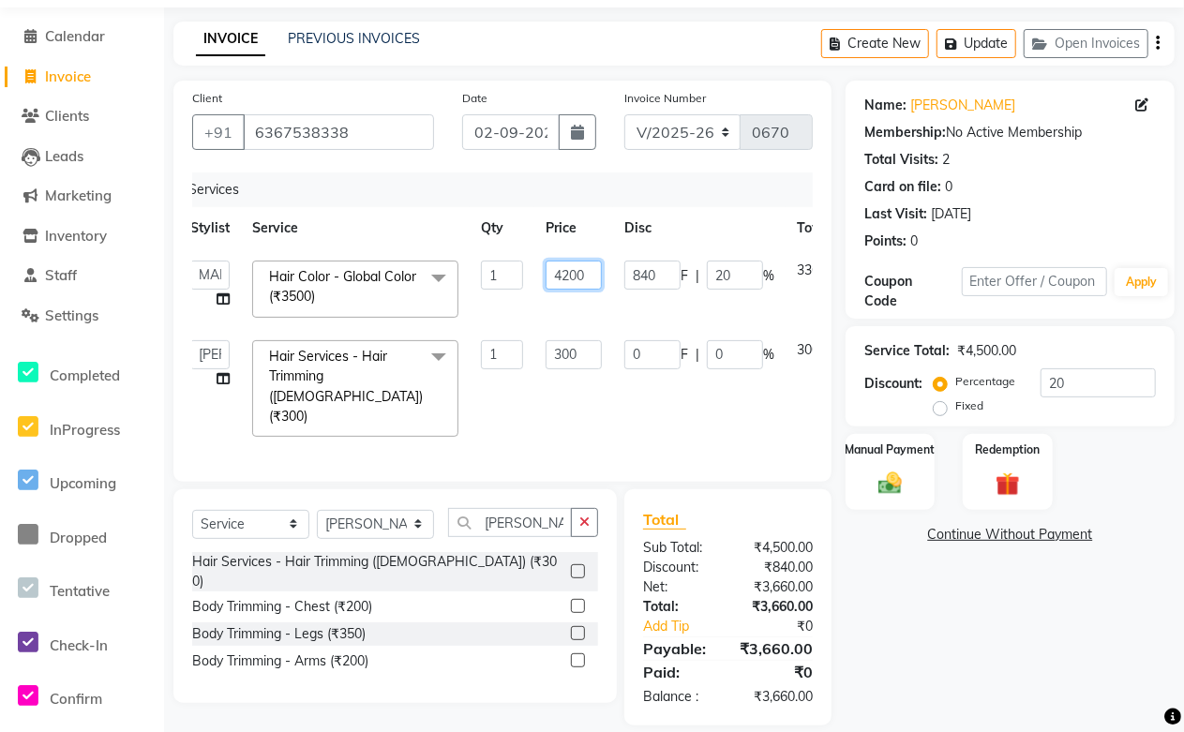
drag, startPoint x: 592, startPoint y: 278, endPoint x: 495, endPoint y: 277, distance: 97.5
click at [495, 277] on tr "Abdul Shoaib Aksha Khan Anisha Ray Archika Jain Arti Singh Azzu khan Farman Mir…" at bounding box center [540, 289] width 723 height 80
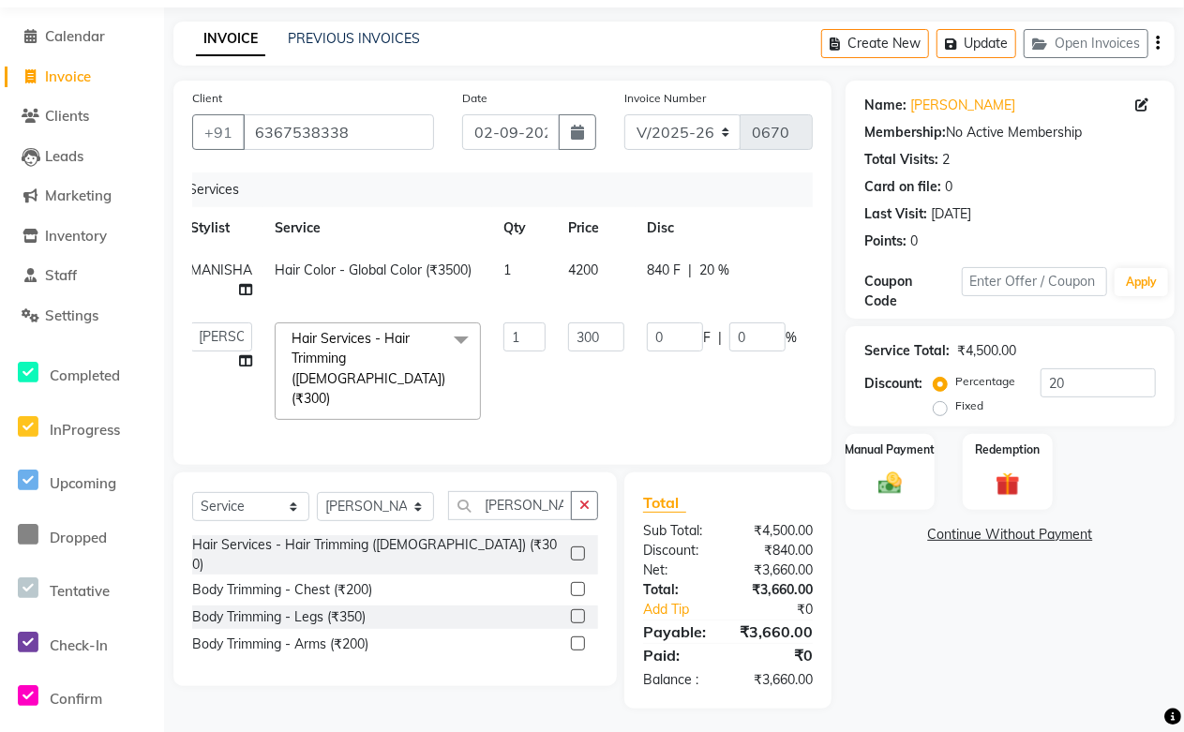
click at [601, 270] on td "4200" at bounding box center [596, 280] width 79 height 62
select select "49048"
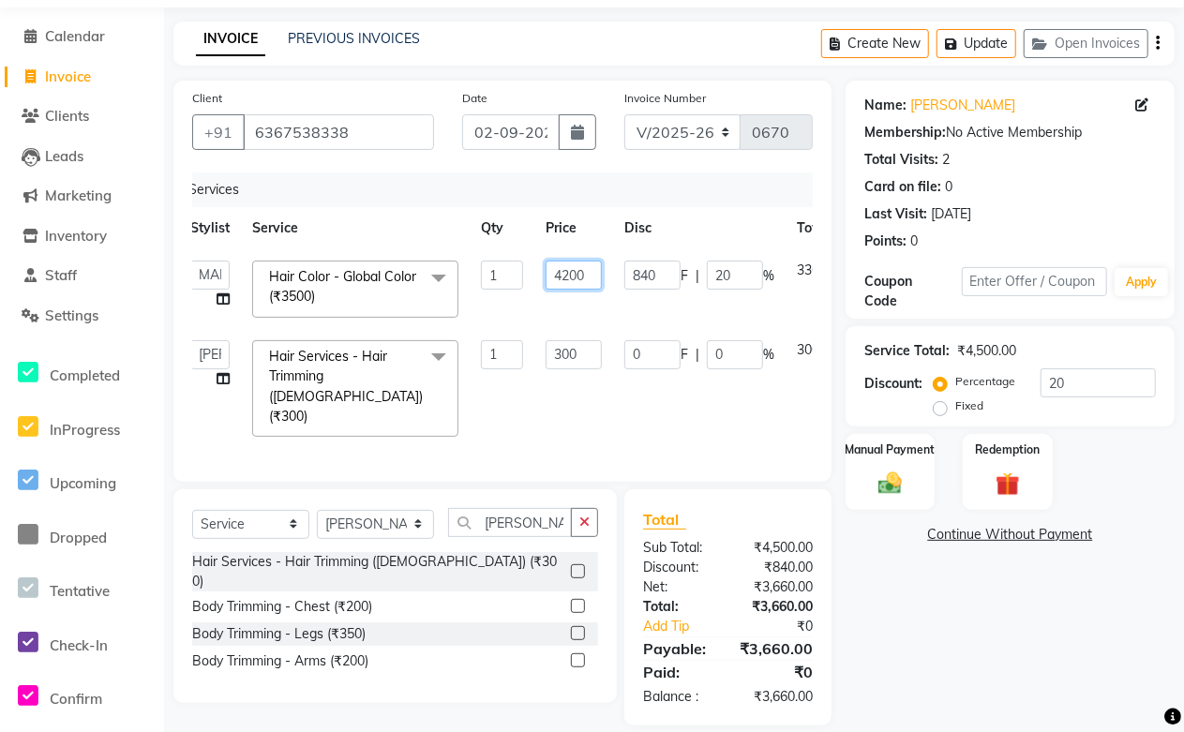
drag, startPoint x: 595, startPoint y: 273, endPoint x: 508, endPoint y: 279, distance: 87.4
click at [508, 279] on tr "Abdul Shoaib Aksha Khan Anisha Ray Archika Jain Arti Singh Azzu khan Farman Mir…" at bounding box center [540, 289] width 723 height 80
type input "4300"
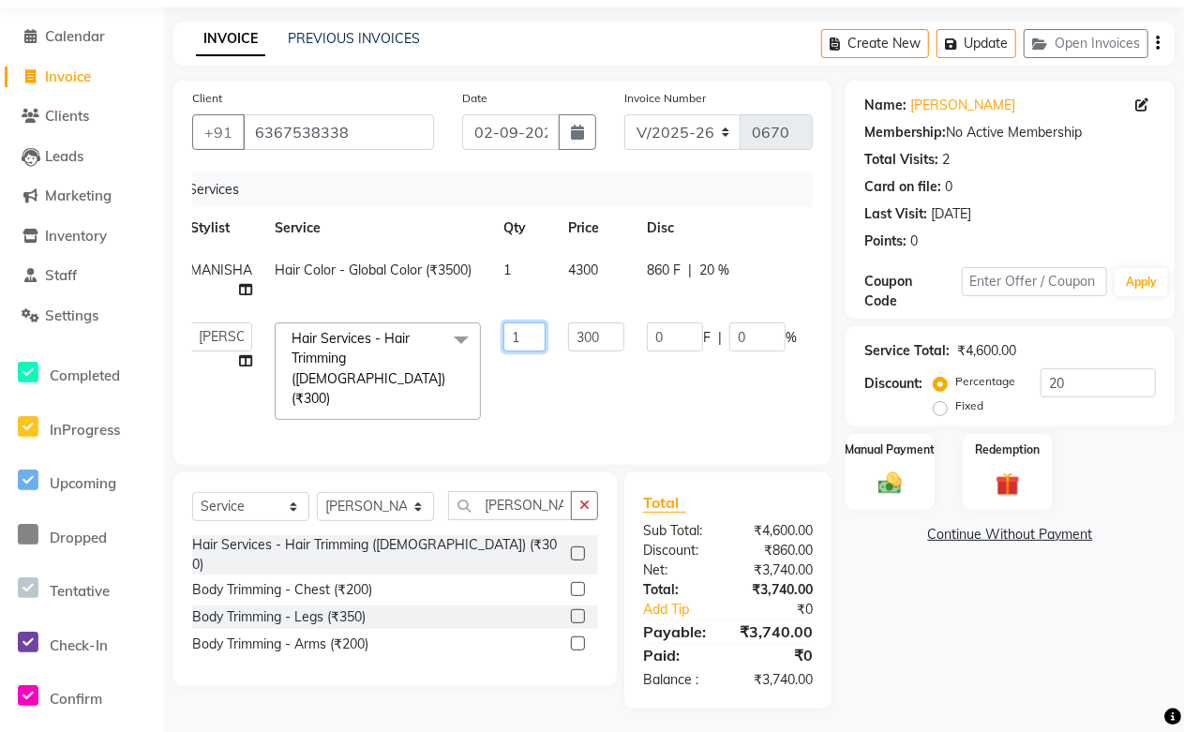
click at [529, 392] on td "1" at bounding box center [524, 371] width 65 height 120
click at [529, 392] on tr "Abdul Shoaib Aksha Khan Anisha Ray Archika Jain Arti Singh Azzu khan Farman Mir…" at bounding box center [551, 371] width 745 height 120
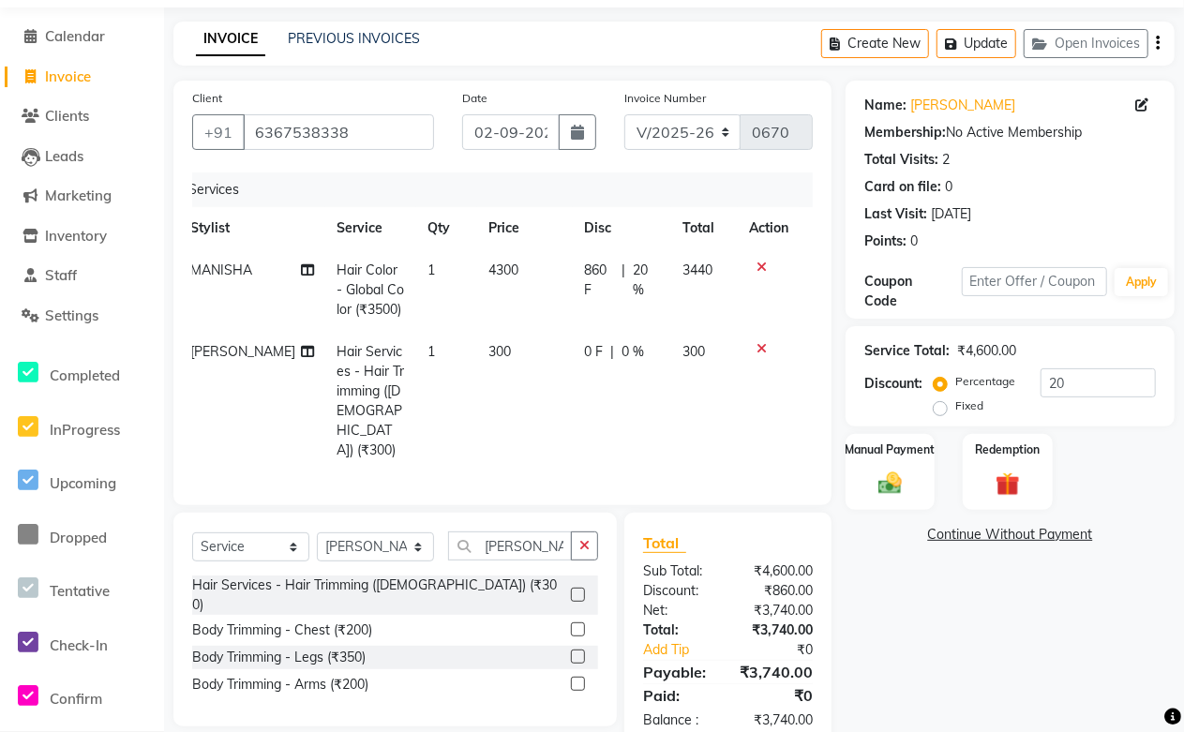
click at [531, 298] on td "4300" at bounding box center [525, 290] width 96 height 82
select select "49048"
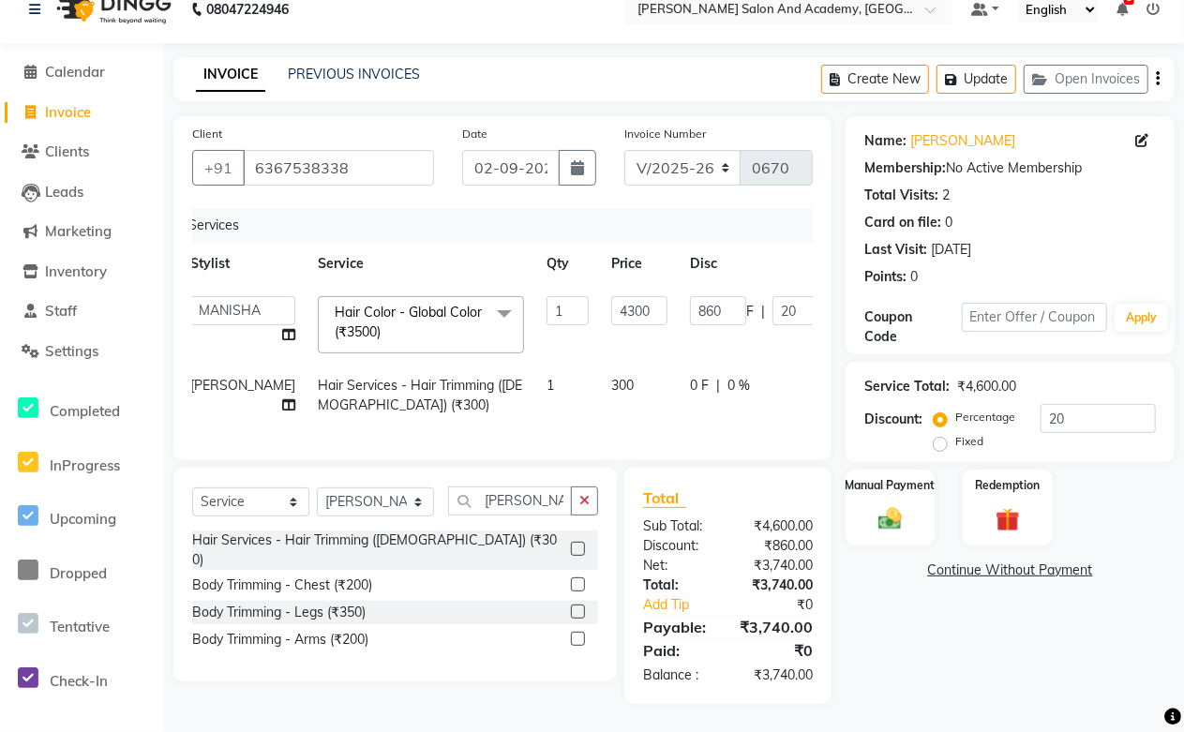
scroll to position [59, 0]
drag, startPoint x: 592, startPoint y: 276, endPoint x: 542, endPoint y: 276, distance: 50.6
click at [600, 285] on td "4300" at bounding box center [639, 325] width 79 height 80
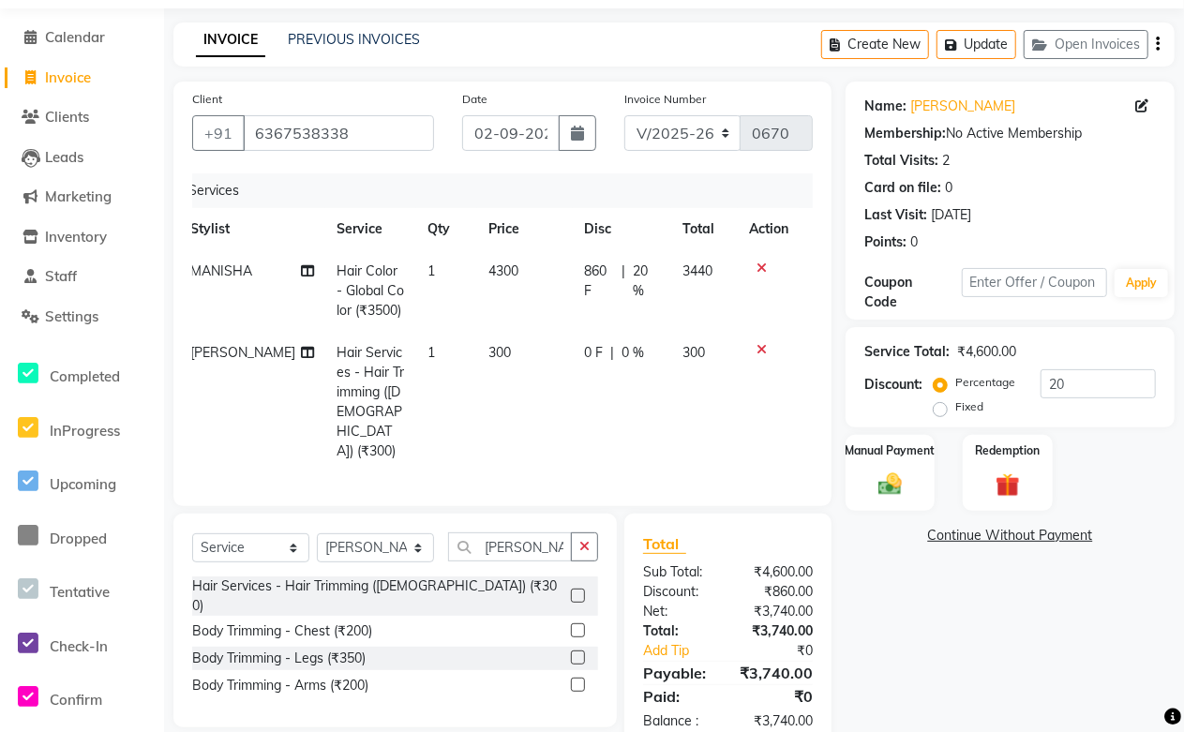
click at [542, 276] on td "4300" at bounding box center [525, 291] width 96 height 82
select select "49048"
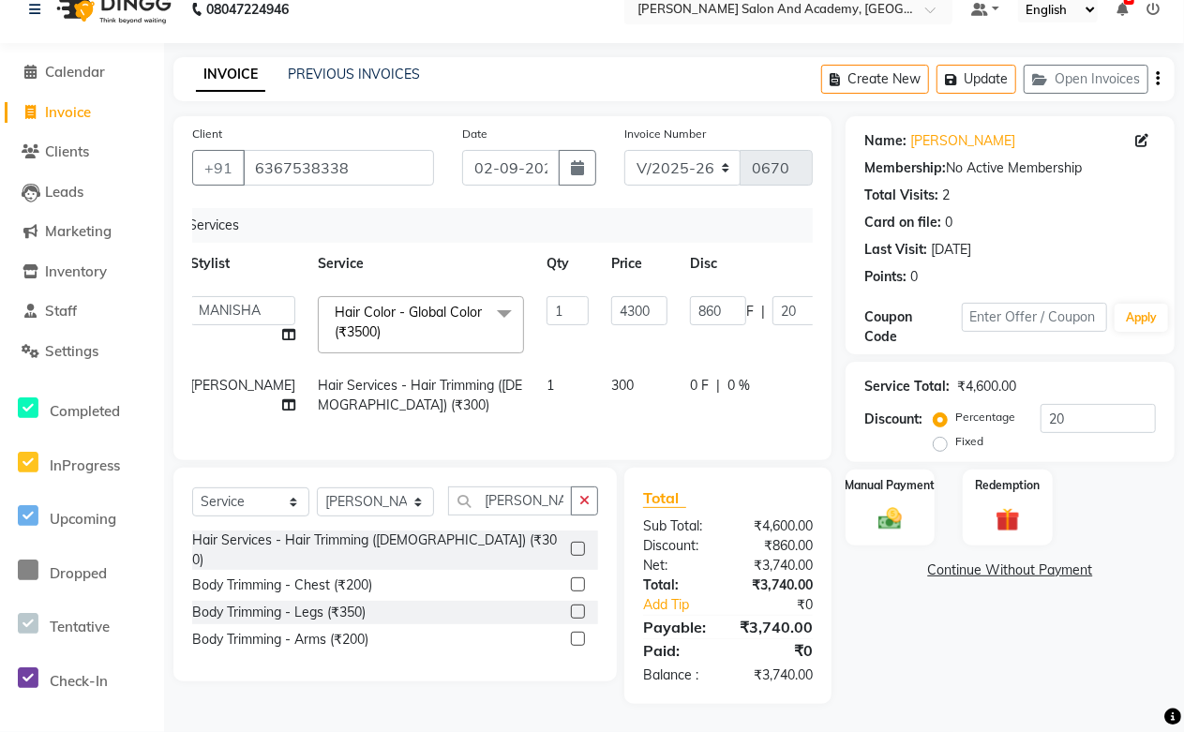
click at [600, 367] on td "300" at bounding box center [639, 396] width 79 height 62
select select "88353"
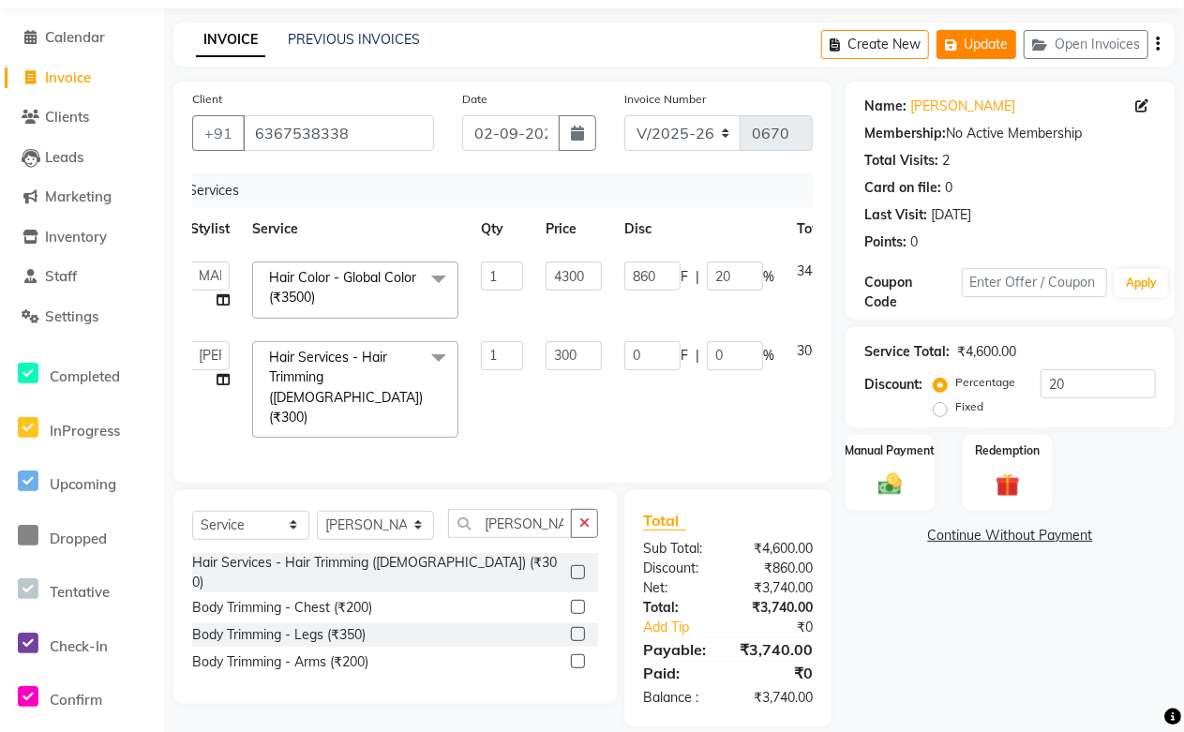
click at [991, 38] on button "Update" at bounding box center [976, 44] width 80 height 29
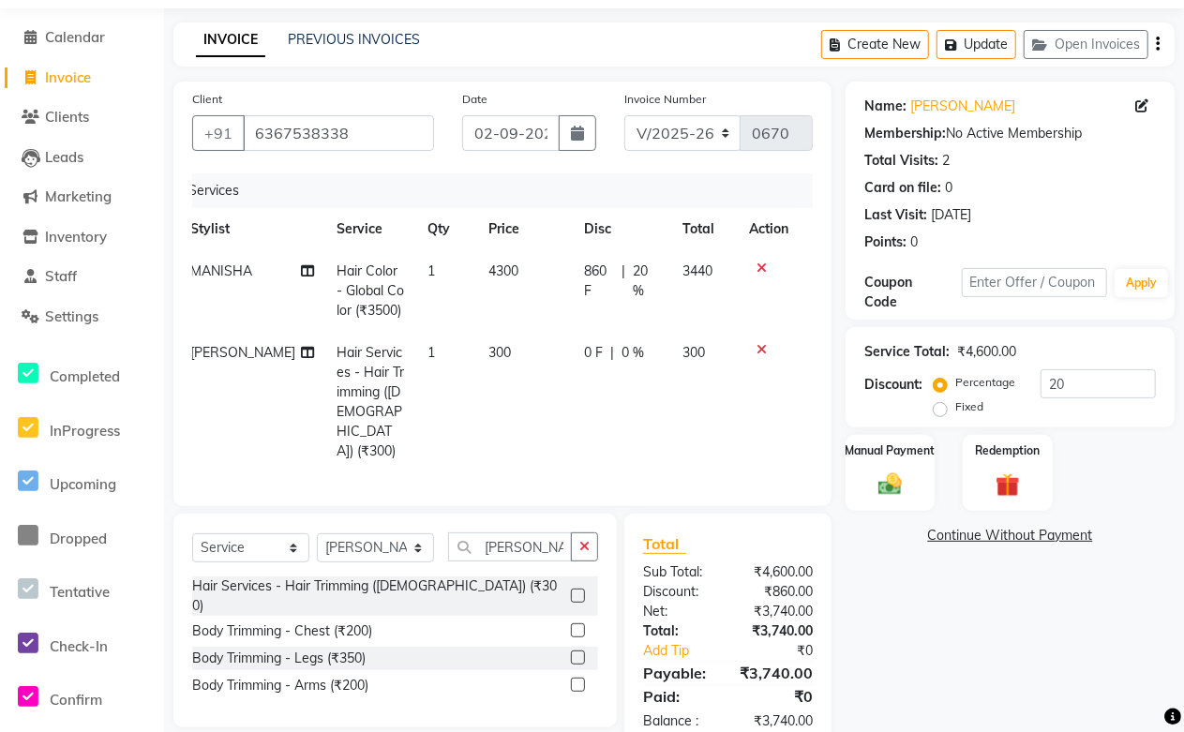
click at [955, 409] on label "Fixed" at bounding box center [969, 406] width 28 height 17
click at [937, 409] on input "Fixed" at bounding box center [943, 406] width 13 height 13
radio input "true"
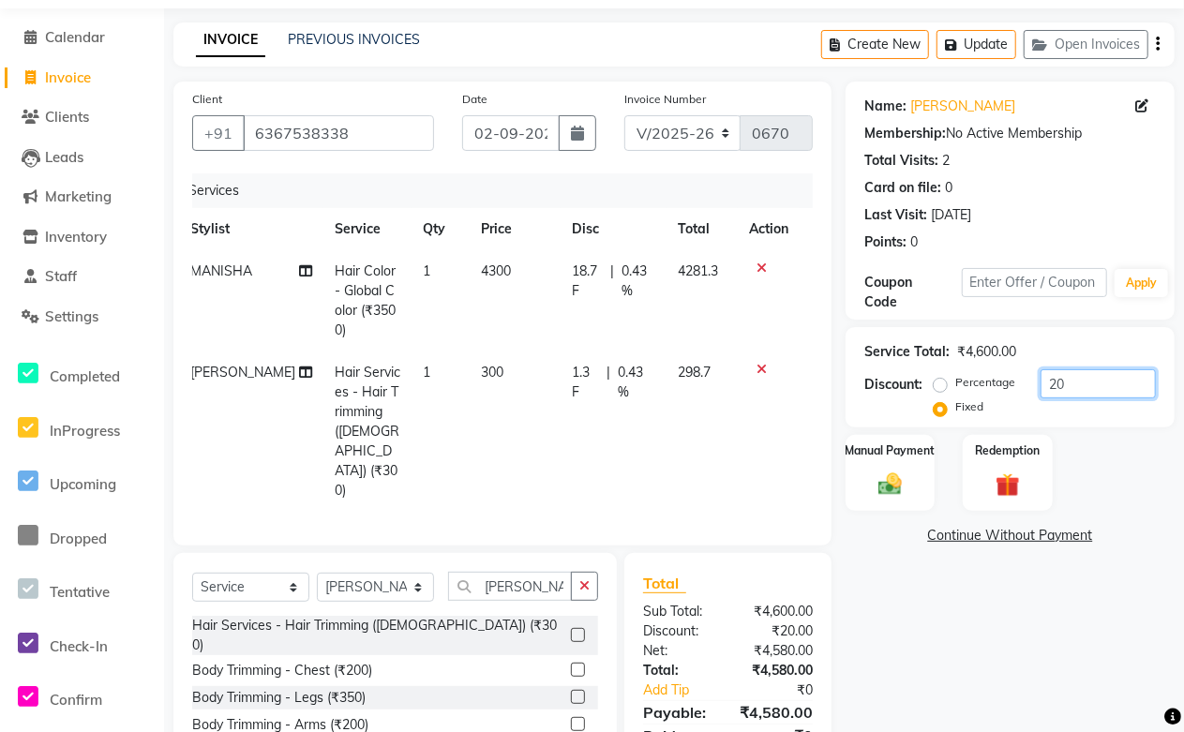
drag, startPoint x: 1070, startPoint y: 384, endPoint x: 985, endPoint y: 384, distance: 85.3
click at [985, 384] on div "Percentage Fixed 20" at bounding box center [1046, 394] width 218 height 51
type input "850"
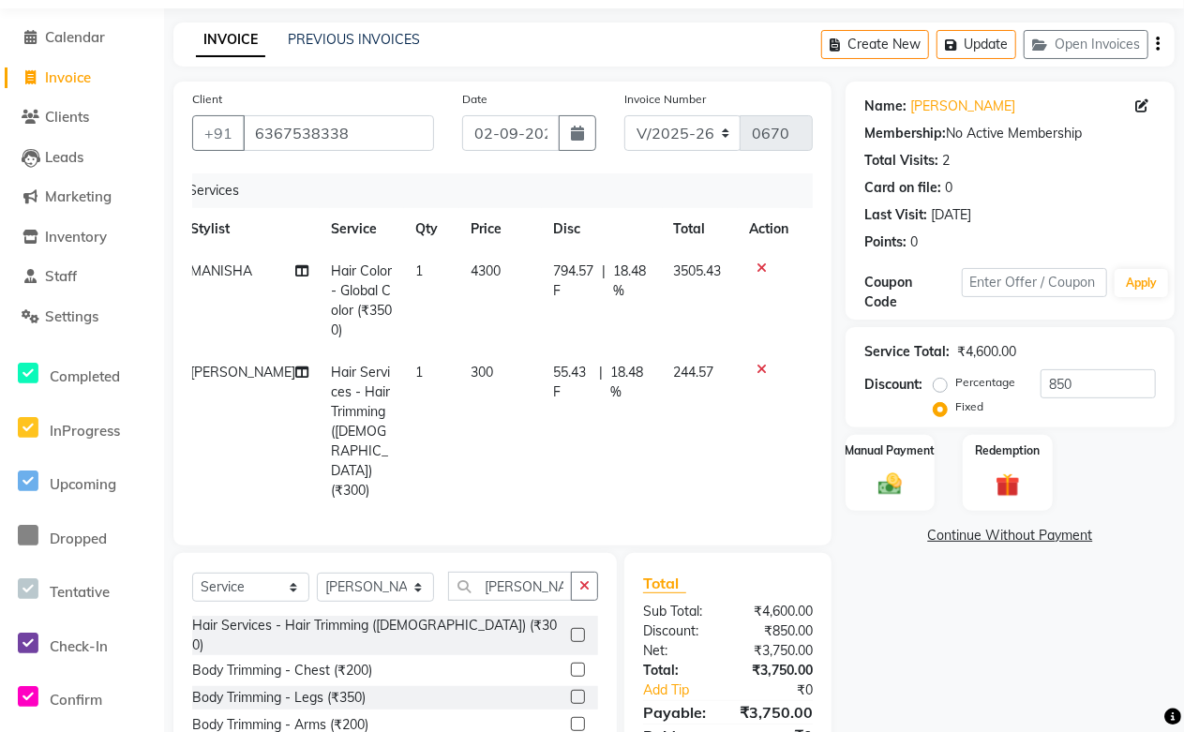
click at [769, 453] on td at bounding box center [768, 431] width 62 height 160
click at [669, 400] on td "244.57" at bounding box center [701, 431] width 76 height 160
select select "88353"
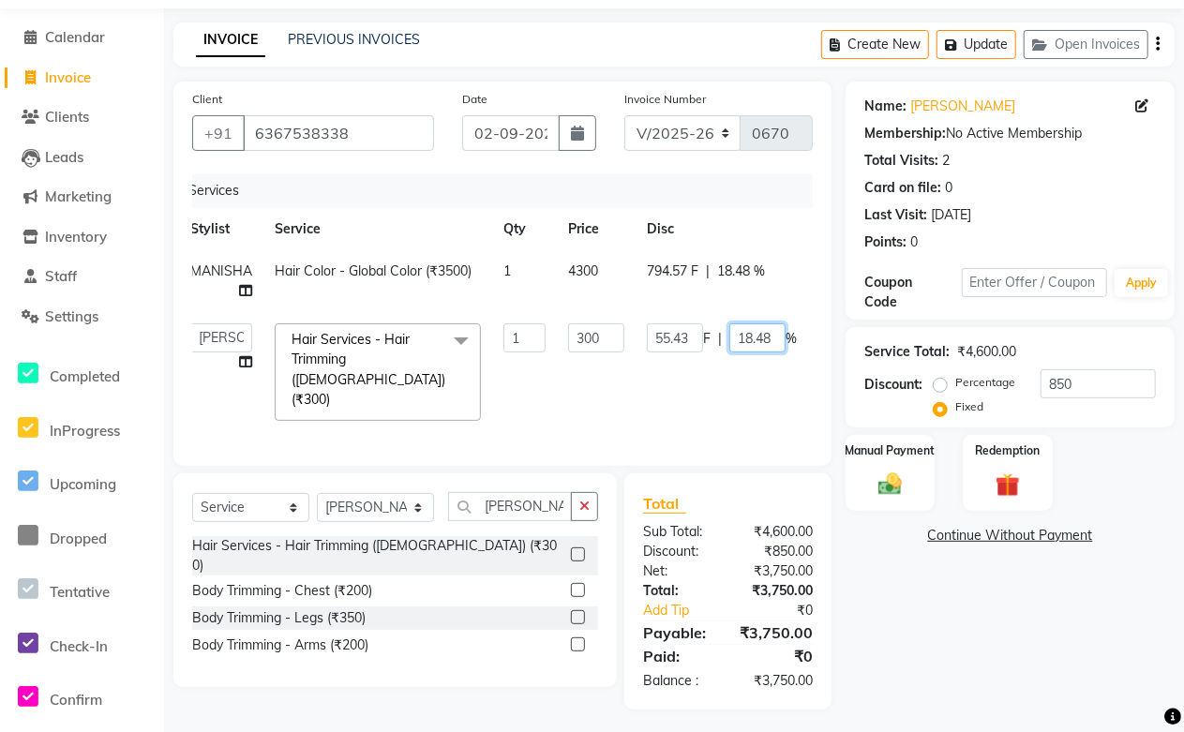
drag, startPoint x: 771, startPoint y: 335, endPoint x: 684, endPoint y: 339, distance: 87.2
click at [684, 339] on div "55.43 F | 18.48 %" at bounding box center [722, 337] width 150 height 29
type input "0"
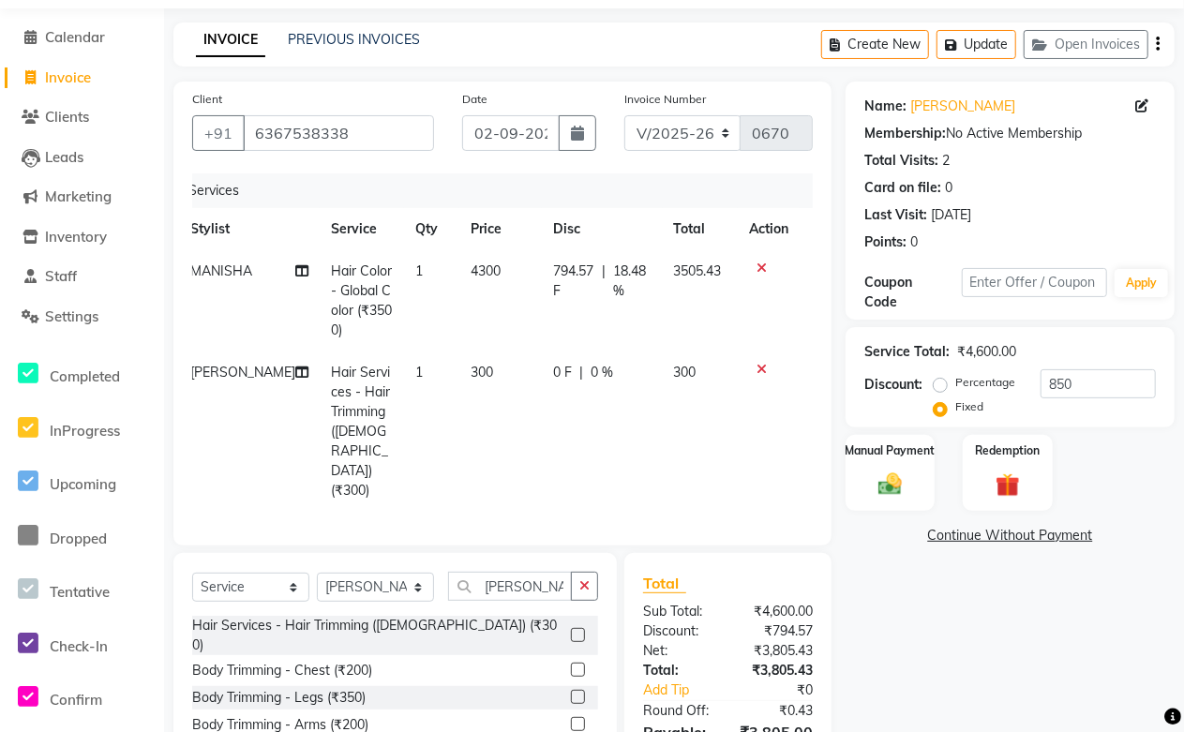
click at [651, 407] on td "0 F | 0 %" at bounding box center [602, 431] width 120 height 160
select select "88353"
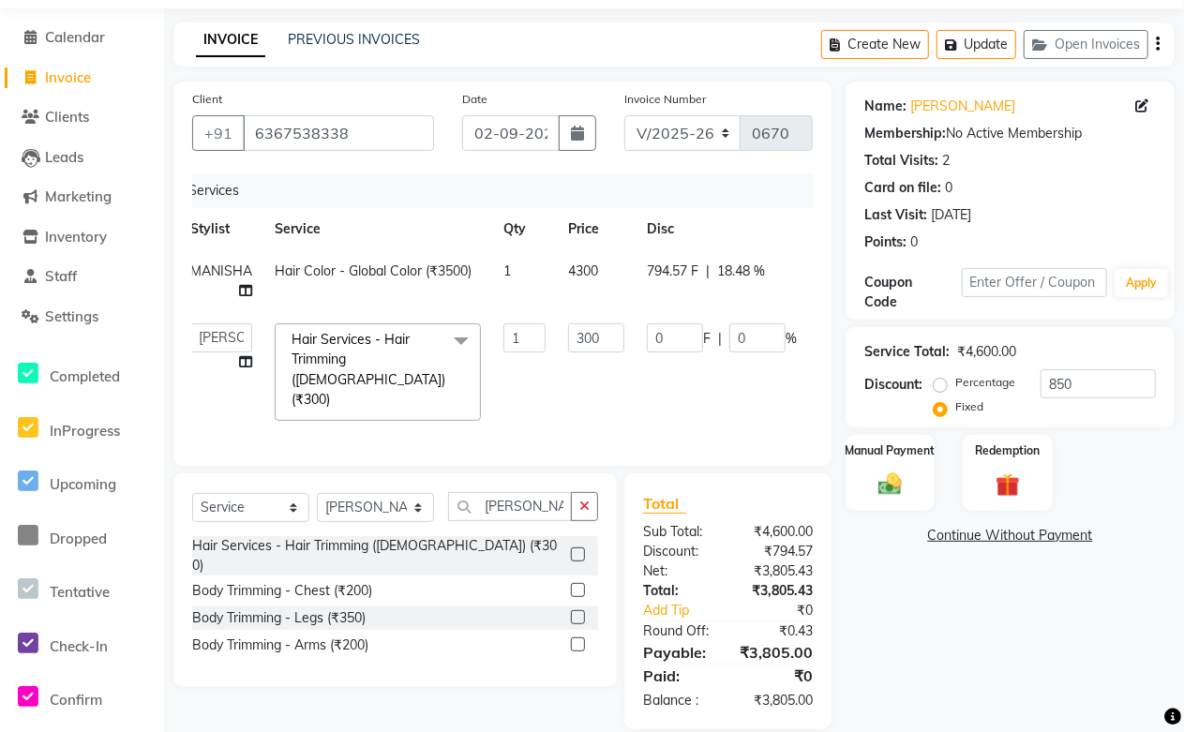
click at [723, 392] on td "0 F | 0 %" at bounding box center [721, 372] width 172 height 120
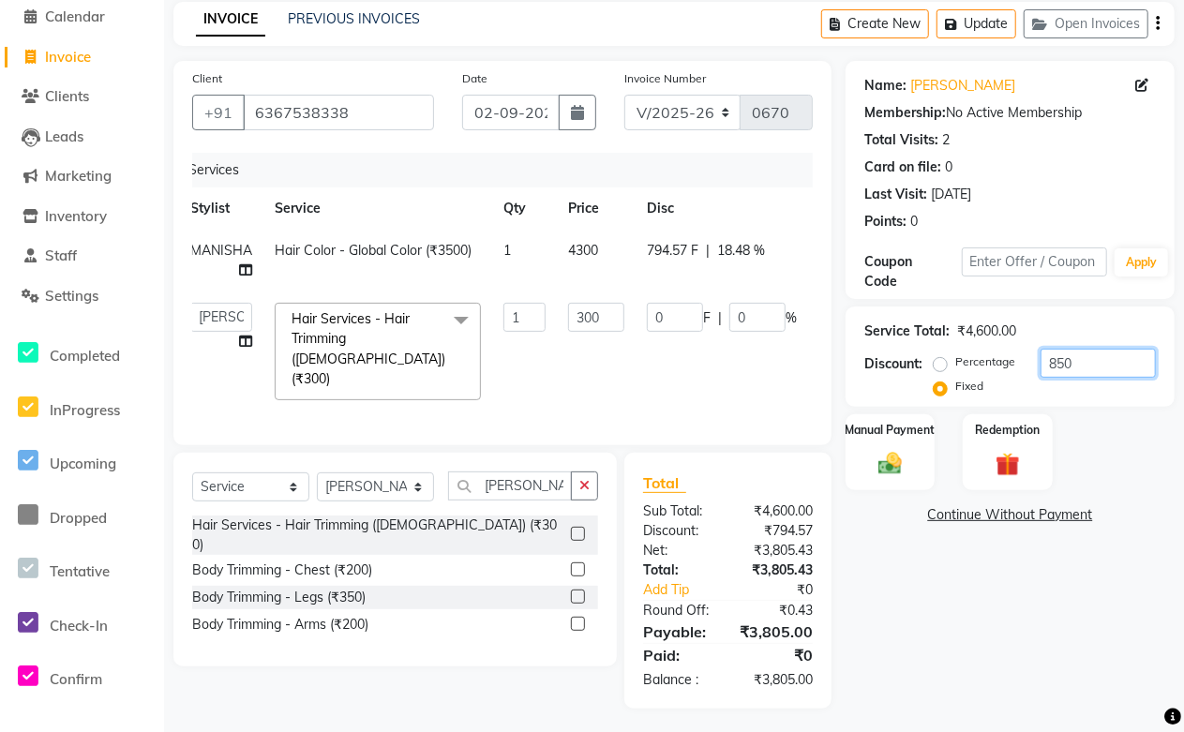
drag, startPoint x: 1079, startPoint y: 362, endPoint x: 975, endPoint y: 364, distance: 104.0
click at [975, 364] on div "Percentage Fixed 850" at bounding box center [1046, 374] width 218 height 51
type input "8"
type input "0.52"
type input "0.17"
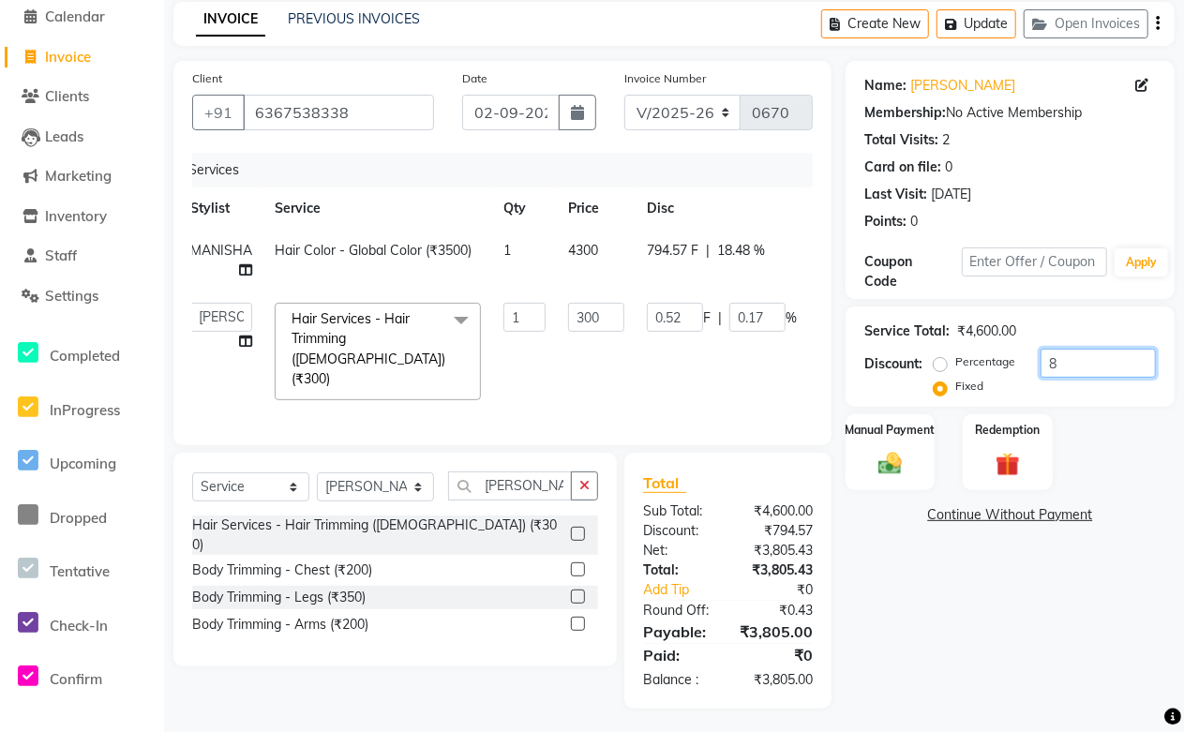
scroll to position [60, 0]
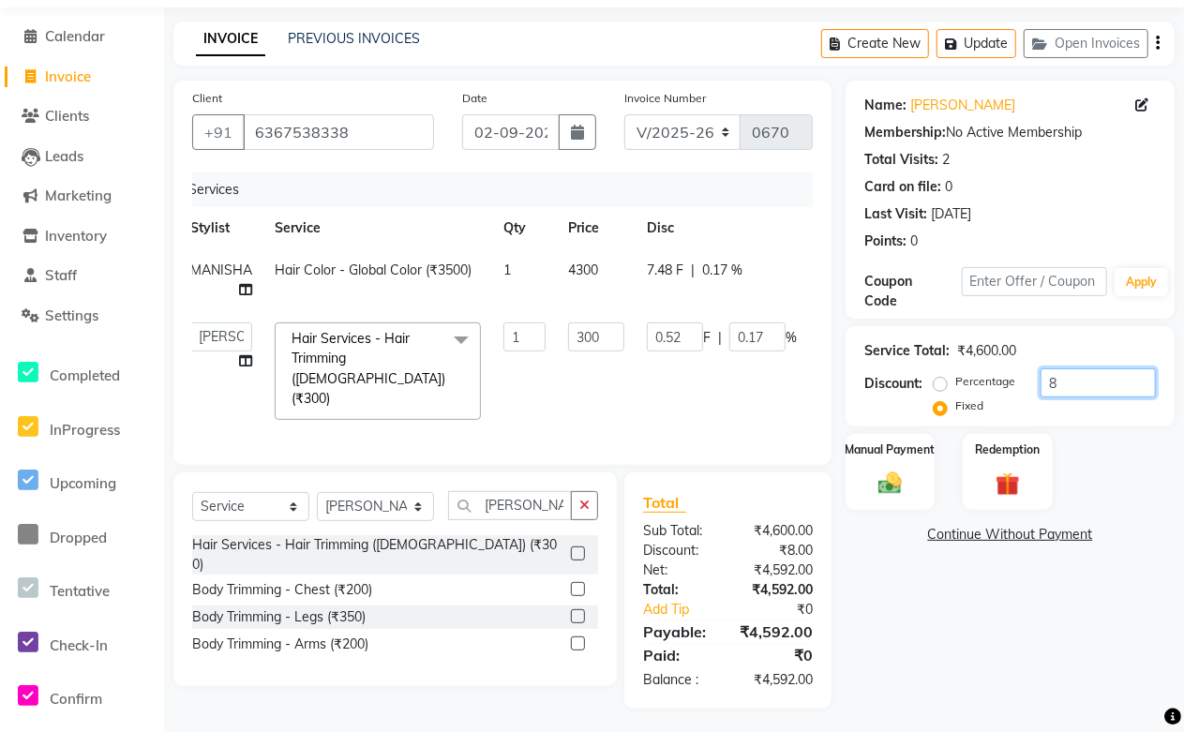
type input "86"
type input "5.61"
type input "1.87"
type input "860"
type input "56.09"
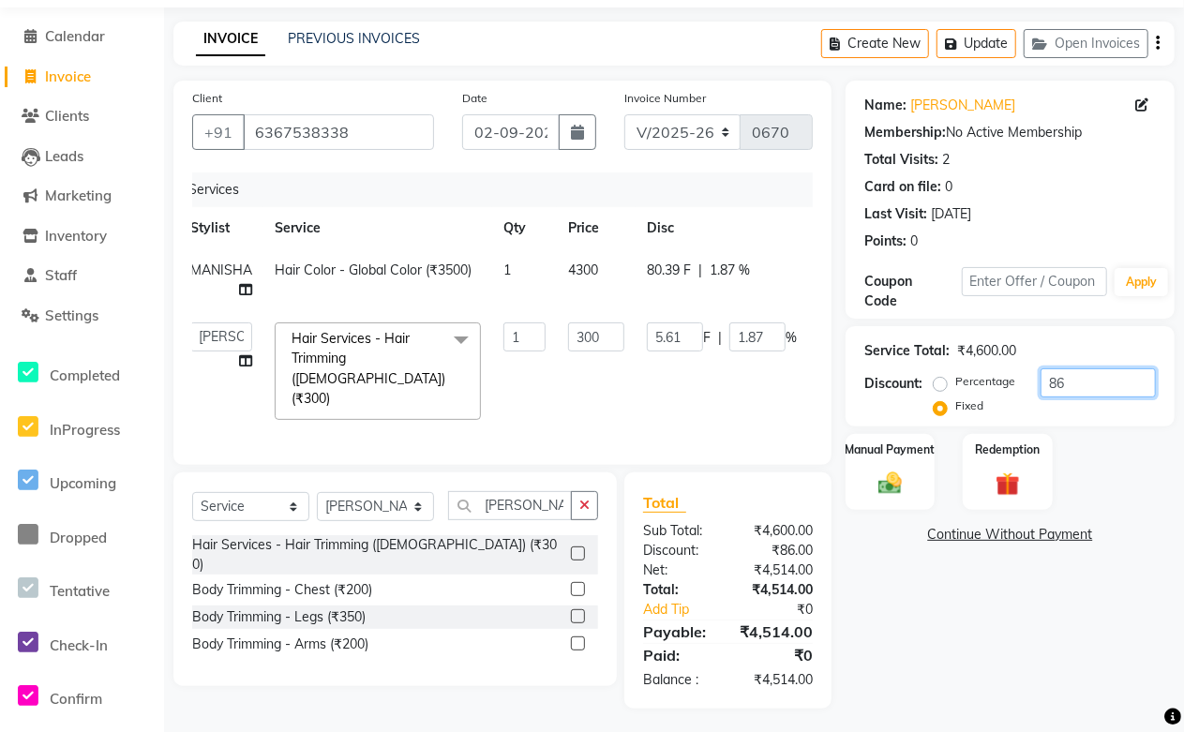
type input "18.7"
click at [815, 454] on div "Client +91 6367538338 Date 02-09-2025 Invoice Number V/2025 V/2025-26 0670 Serv…" at bounding box center [502, 273] width 658 height 384
drag, startPoint x: 1074, startPoint y: 391, endPoint x: 996, endPoint y: 391, distance: 77.8
click at [996, 391] on div "Percentage Fixed 860" at bounding box center [1046, 393] width 218 height 51
type input "8"
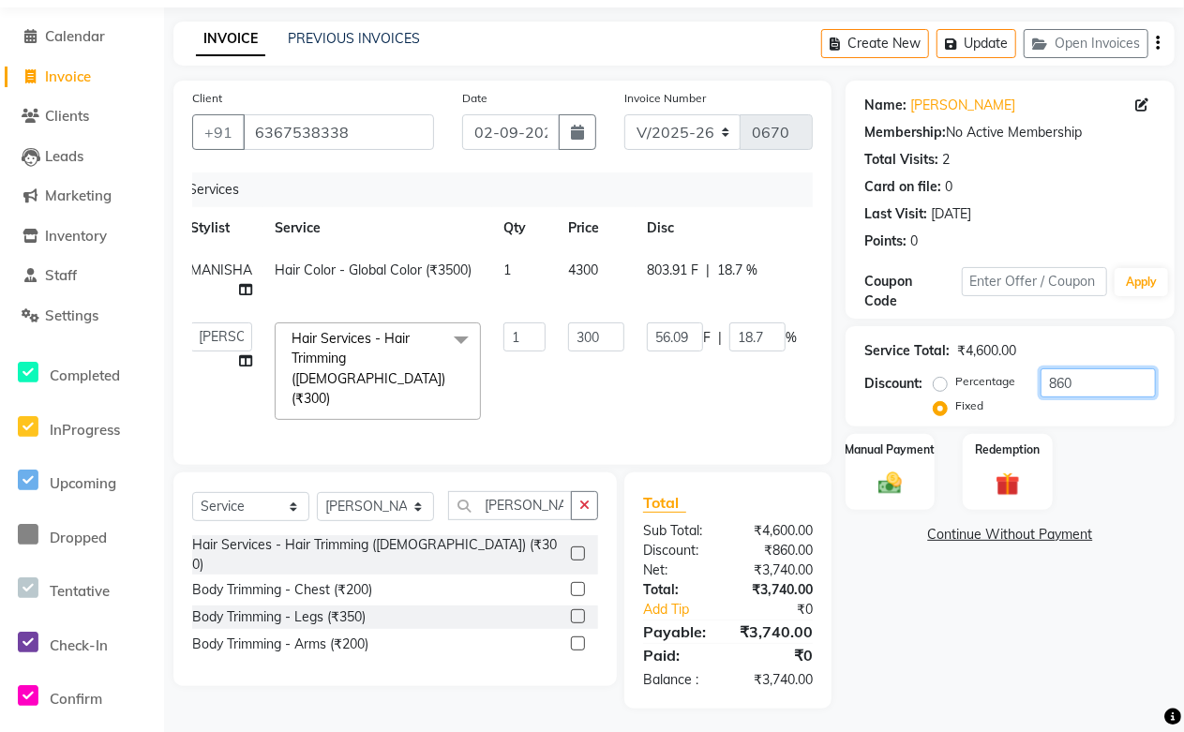
type input "0.52"
click at [828, 407] on div "Client +91 6367538338 Date 02-09-2025 Invoice Number V/2025 V/2025-26 0670 Serv…" at bounding box center [502, 273] width 658 height 384
drag, startPoint x: 771, startPoint y: 334, endPoint x: 666, endPoint y: 326, distance: 105.2
click at [666, 326] on div "56.74 F | 18.91 %" at bounding box center [722, 336] width 150 height 29
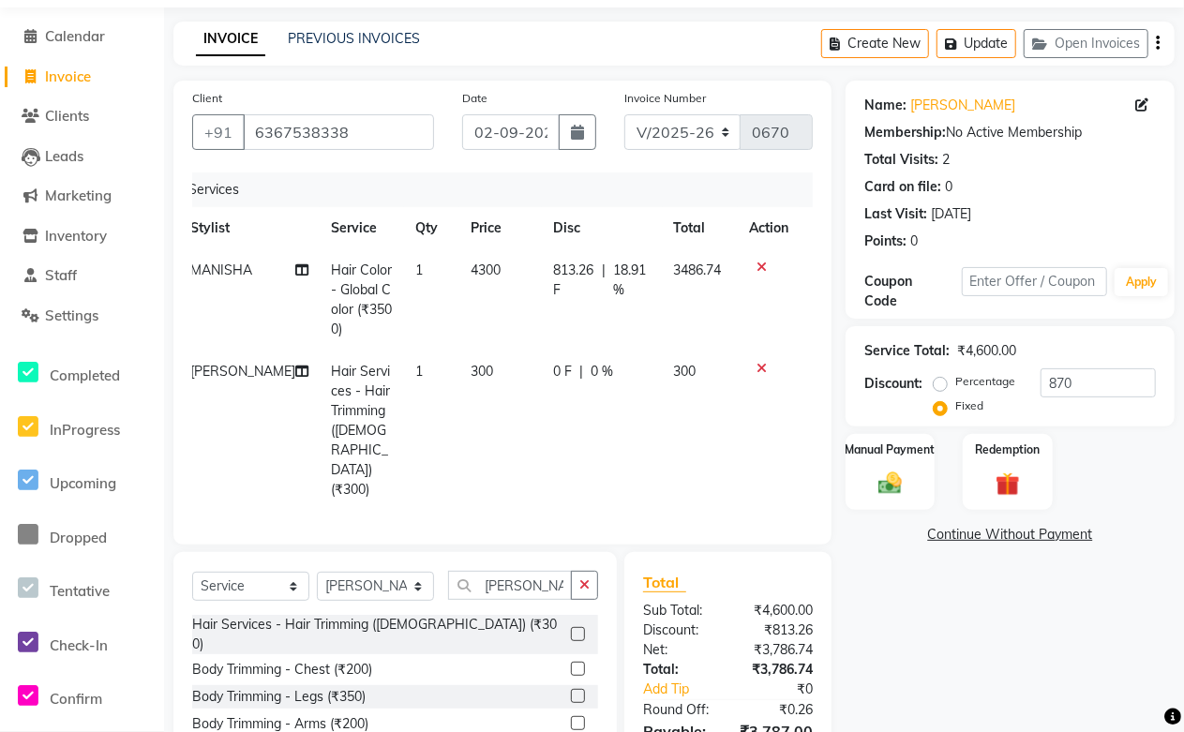
click at [668, 391] on tr "Azzu khan Hair Services - Hair Trimming (Female) (₹300) 1 300 0 F | 0 % 300" at bounding box center [489, 430] width 620 height 160
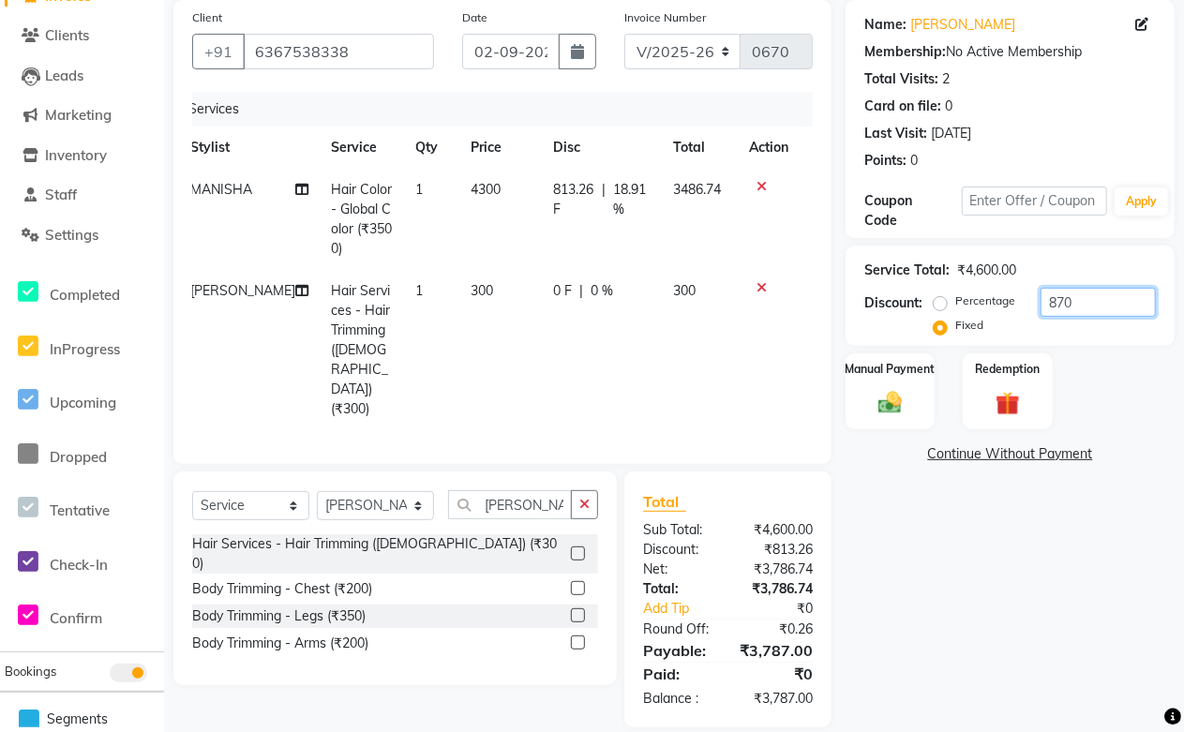
click at [1075, 309] on input "870" at bounding box center [1097, 302] width 115 height 29
drag, startPoint x: 1075, startPoint y: 309, endPoint x: 1033, endPoint y: 301, distance: 43.0
click at [1033, 301] on div "Percentage Fixed 870" at bounding box center [1046, 313] width 218 height 51
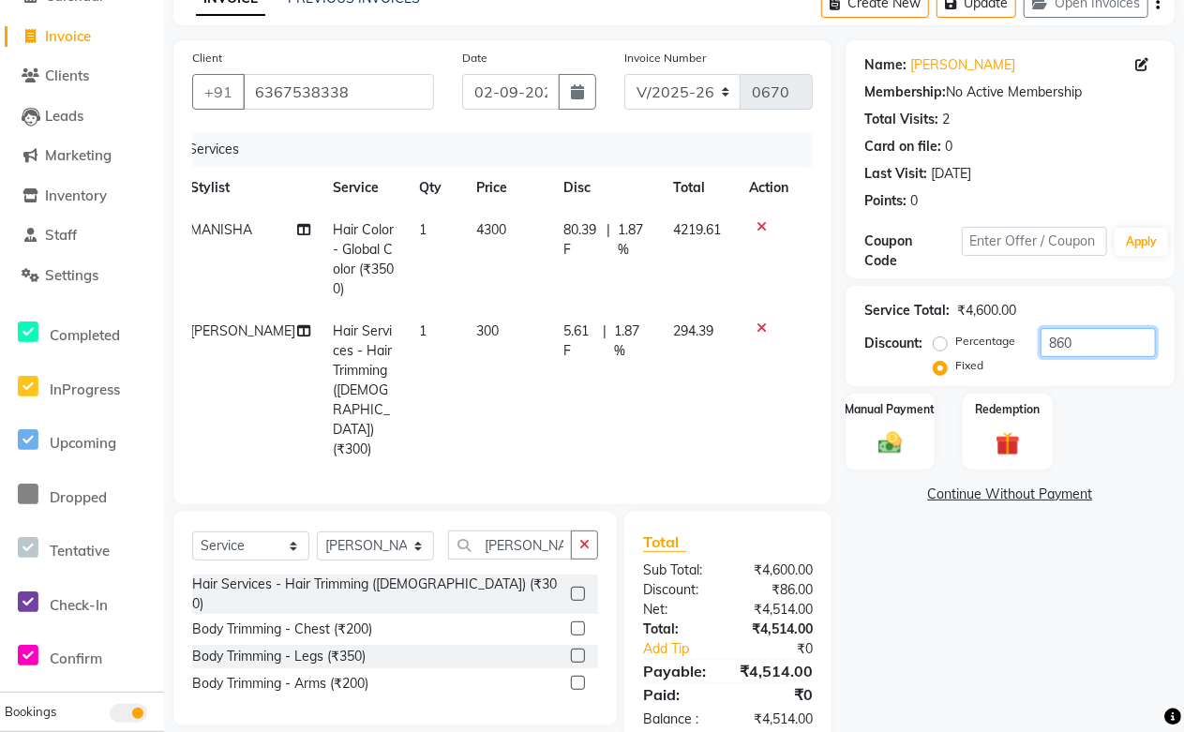
scroll to position [120, 0]
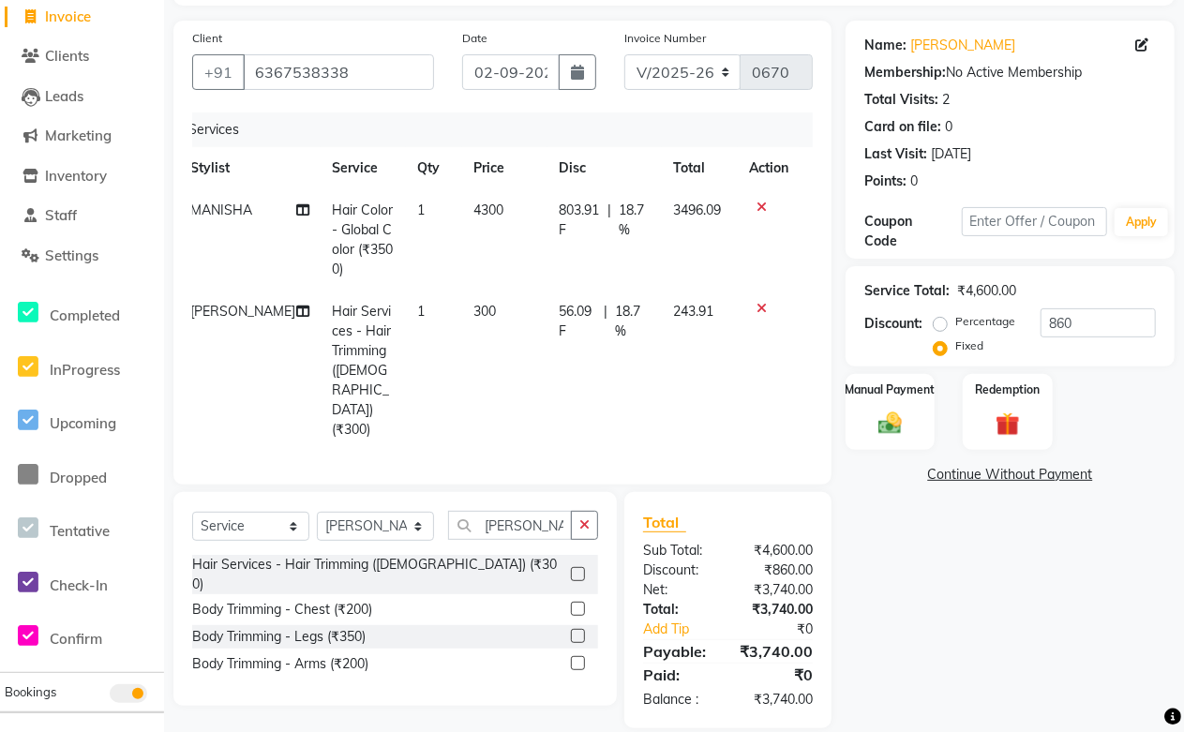
click at [790, 401] on td at bounding box center [768, 371] width 62 height 160
click at [761, 307] on icon at bounding box center [761, 308] width 10 height 13
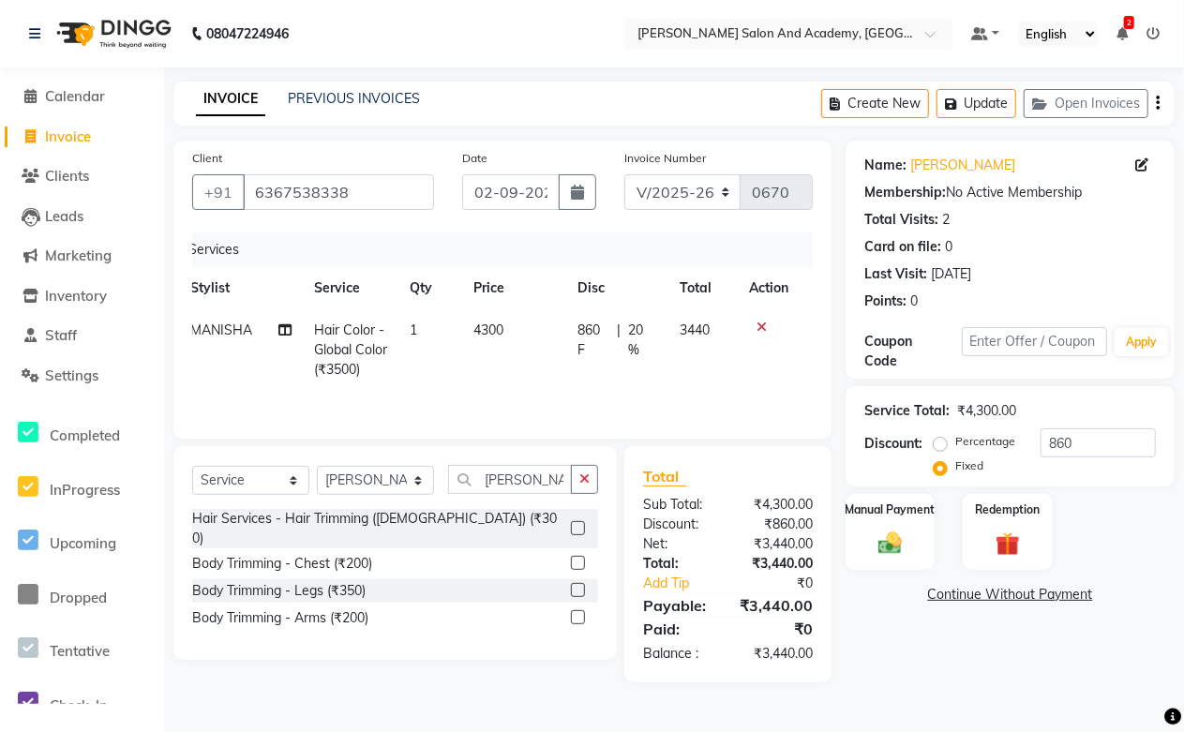
scroll to position [0, 0]
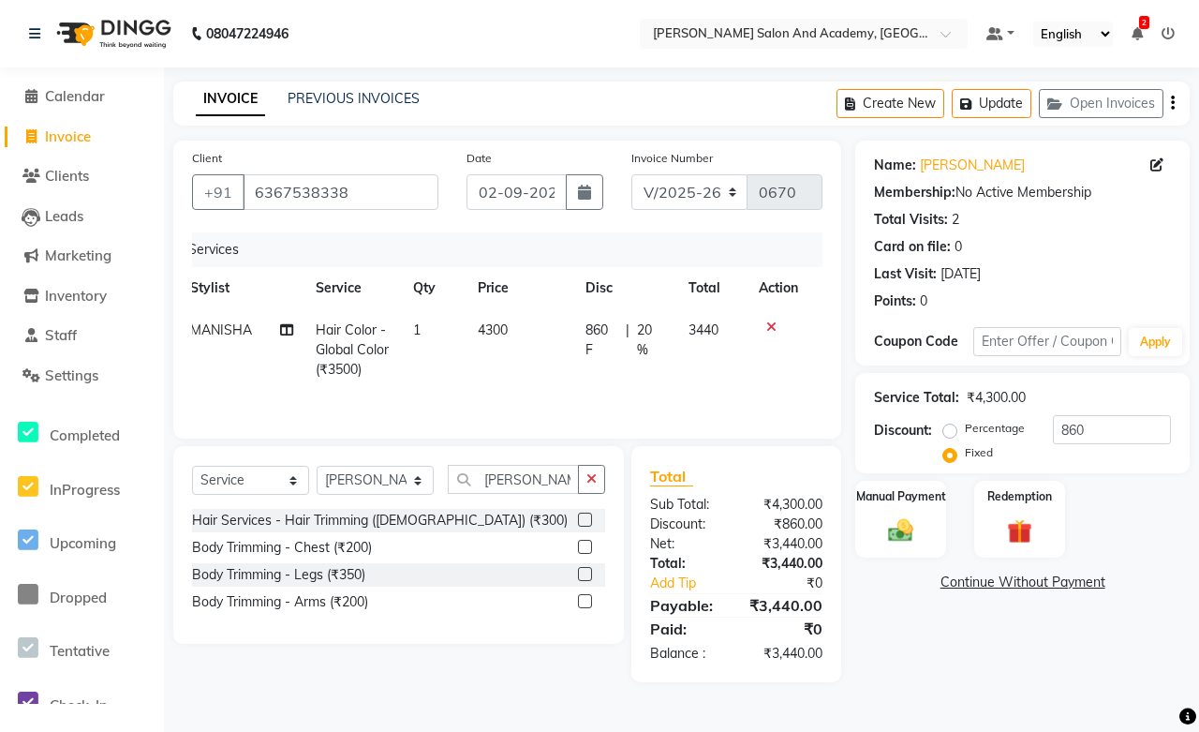
click at [744, 392] on div "Services Stylist Service Qty Price Disc Total Action MANISHA Hair Color - Globa…" at bounding box center [507, 325] width 631 height 187
drag, startPoint x: 1091, startPoint y: 422, endPoint x: 994, endPoint y: 438, distance: 97.8
click at [994, 438] on div "Percentage Fixed 860" at bounding box center [1059, 440] width 224 height 51
click at [748, 386] on td at bounding box center [779, 350] width 62 height 82
drag, startPoint x: 1101, startPoint y: 420, endPoint x: 1031, endPoint y: 426, distance: 70.6
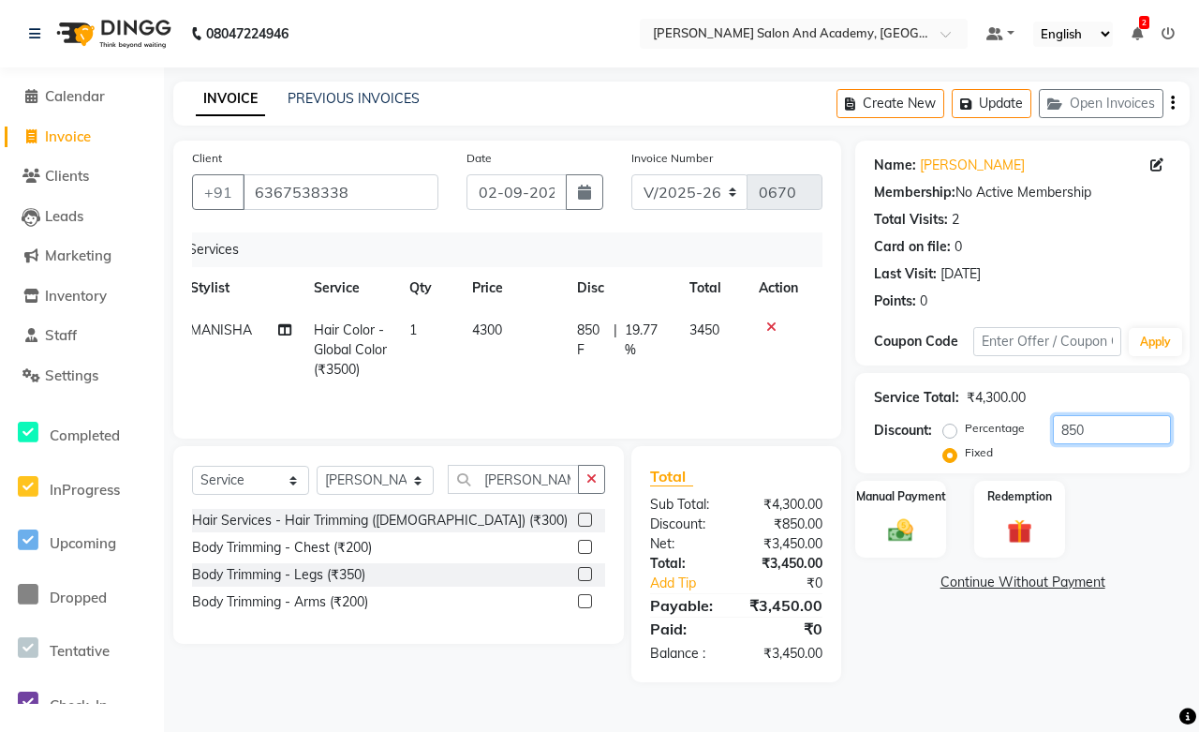
click at [1031, 426] on div "Percentage Fixed 850" at bounding box center [1059, 440] width 224 height 51
click at [545, 629] on div "Select Service Product Membership Package Voucher Prepaid Gift Card Select Styl…" at bounding box center [398, 545] width 451 height 198
click at [676, 388] on td "800 F | 18.6 %" at bounding box center [624, 350] width 109 height 82
drag, startPoint x: 1097, startPoint y: 435, endPoint x: 996, endPoint y: 426, distance: 101.6
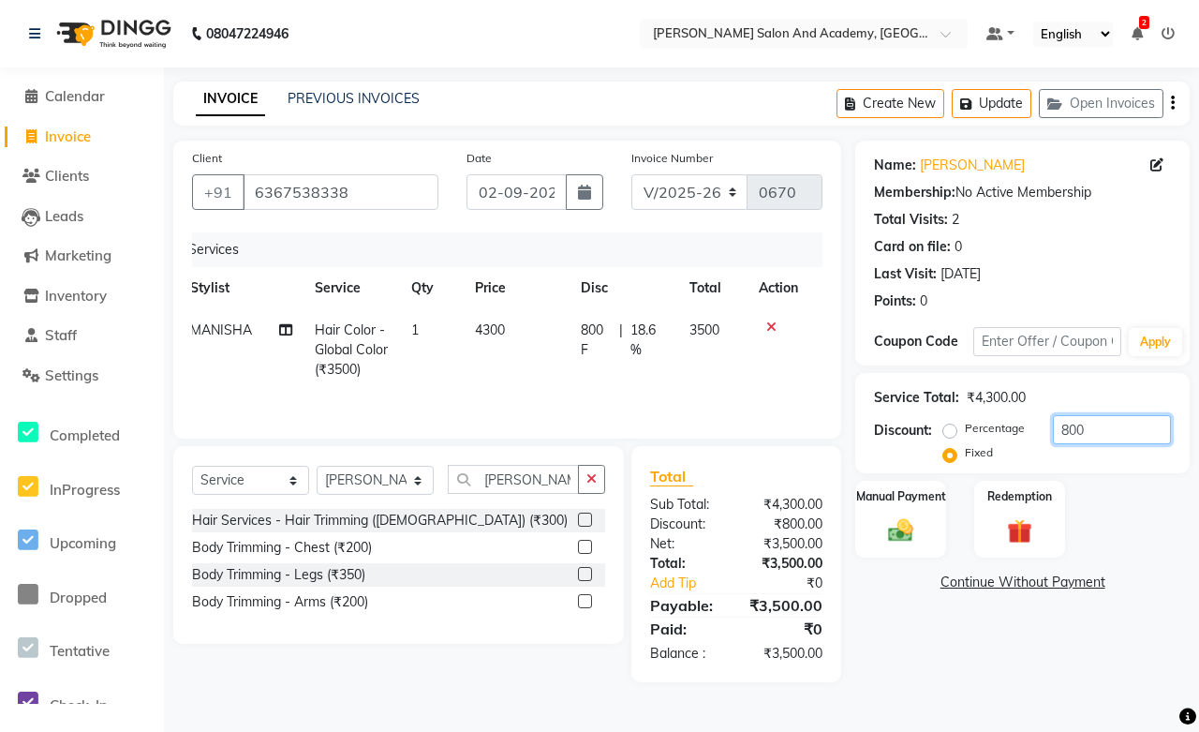
click at [996, 426] on div "Percentage Fixed 800" at bounding box center [1059, 440] width 224 height 51
click at [996, 426] on label "Percentage" at bounding box center [995, 428] width 60 height 17
click at [961, 426] on input "Percentage" at bounding box center [953, 428] width 13 height 13
click at [1110, 426] on input "100" at bounding box center [1112, 429] width 118 height 29
click at [965, 456] on label "Fixed" at bounding box center [979, 452] width 28 height 17
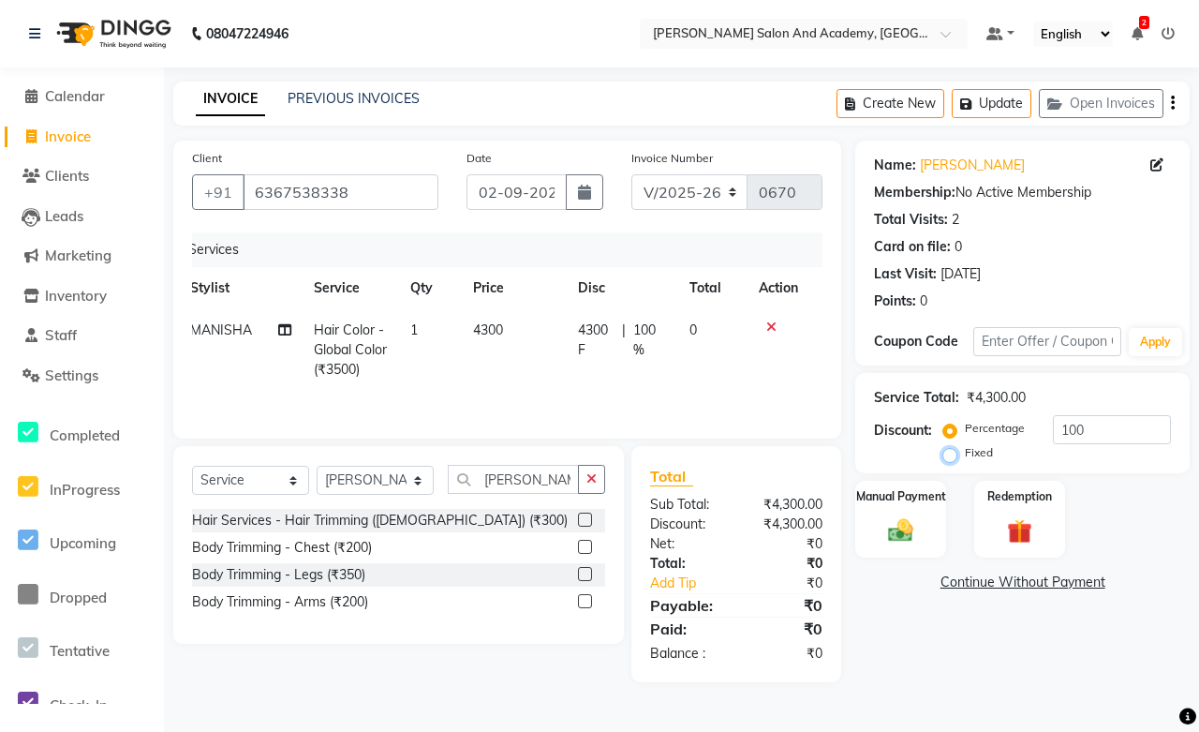
click at [949, 456] on input "Fixed" at bounding box center [953, 452] width 13 height 13
drag, startPoint x: 1091, startPoint y: 437, endPoint x: 1019, endPoint y: 435, distance: 72.2
click at [1019, 435] on div "Percentage Fixed 100" at bounding box center [1059, 440] width 224 height 51
click at [1107, 431] on input "820" at bounding box center [1112, 429] width 118 height 29
drag, startPoint x: 1096, startPoint y: 431, endPoint x: 997, endPoint y: 418, distance: 100.2
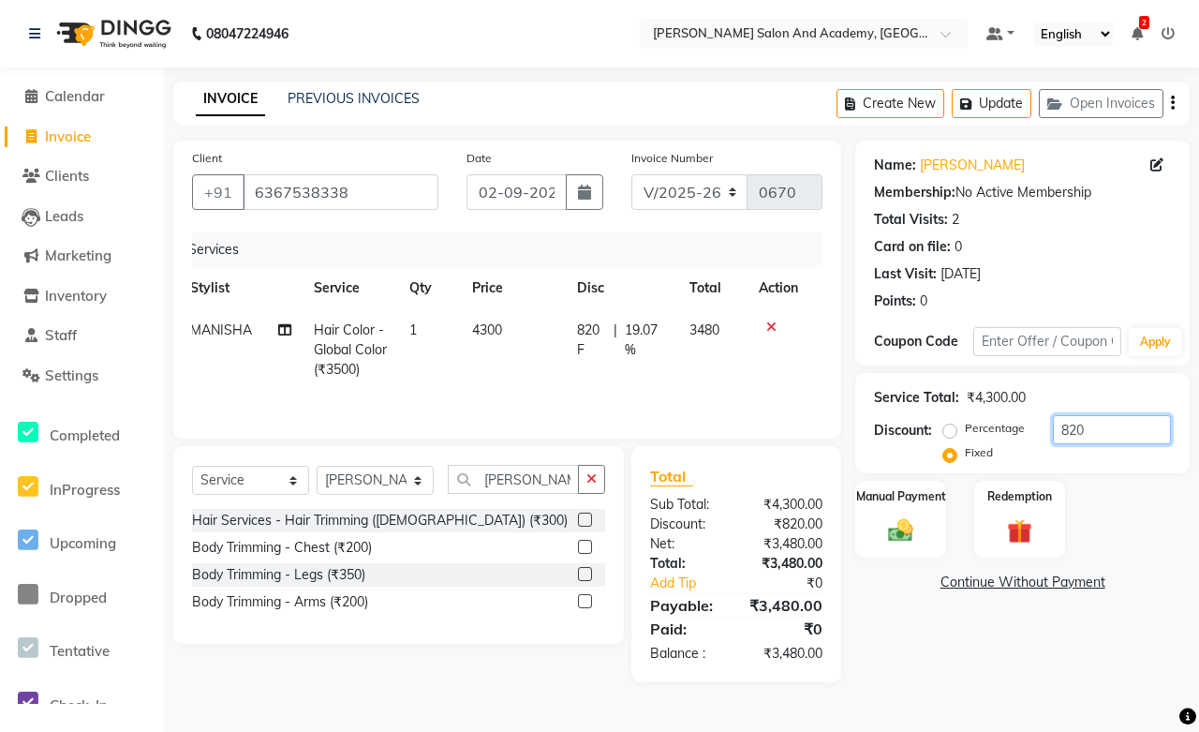
click at [997, 418] on div "Percentage Fixed 820" at bounding box center [1059, 440] width 224 height 51
click at [997, 418] on div "Percentage" at bounding box center [986, 428] width 78 height 22
drag, startPoint x: 1079, startPoint y: 419, endPoint x: 1026, endPoint y: 425, distance: 52.9
click at [1026, 425] on div "Percentage Fixed 820" at bounding box center [1059, 440] width 224 height 51
drag, startPoint x: 514, startPoint y: 645, endPoint x: 609, endPoint y: 661, distance: 96.9
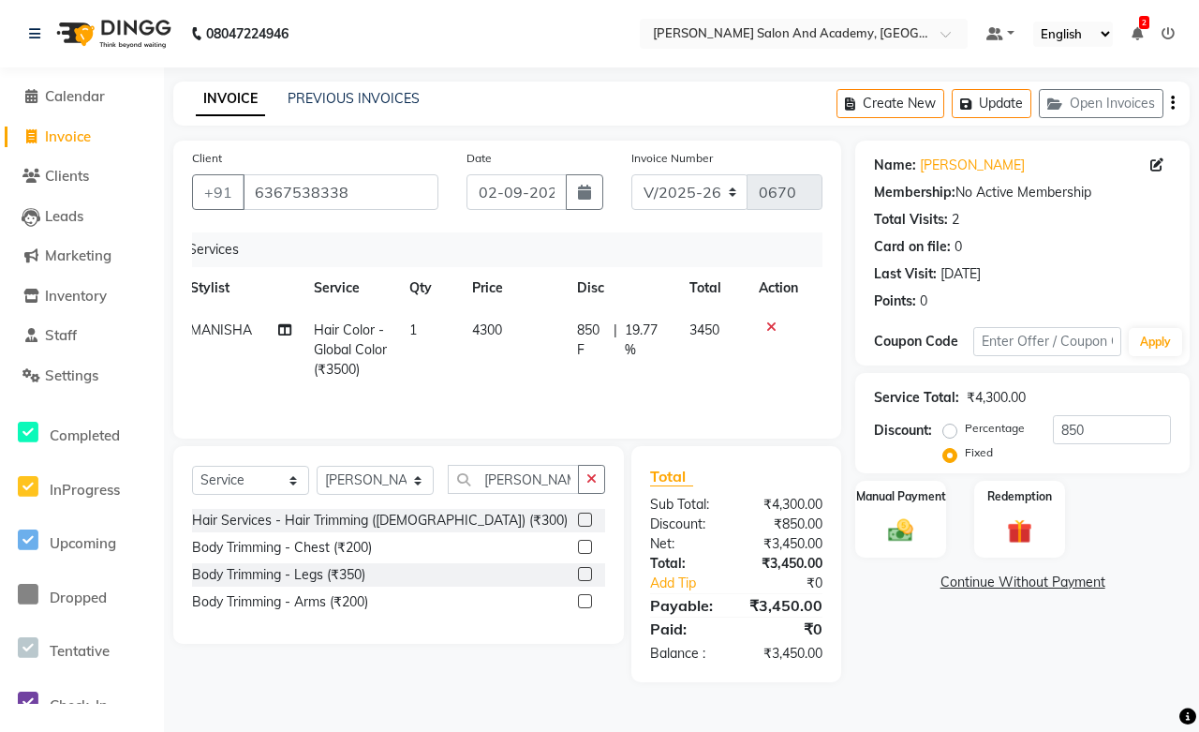
click at [590, 660] on div "Select Service Product Membership Package Voucher Prepaid Gift Card Select Styl…" at bounding box center [391, 564] width 465 height 236
drag, startPoint x: 1110, startPoint y: 434, endPoint x: 1006, endPoint y: 445, distance: 105.6
click at [1006, 445] on div "Percentage Fixed 850" at bounding box center [1059, 440] width 224 height 51
click at [544, 631] on div "Select Service Product Membership Package Voucher Prepaid Gift Card Select Styl…" at bounding box center [398, 545] width 451 height 198
click at [545, 648] on div "Select Service Product Membership Package Voucher Prepaid Gift Card Select Styl…" at bounding box center [391, 564] width 465 height 236
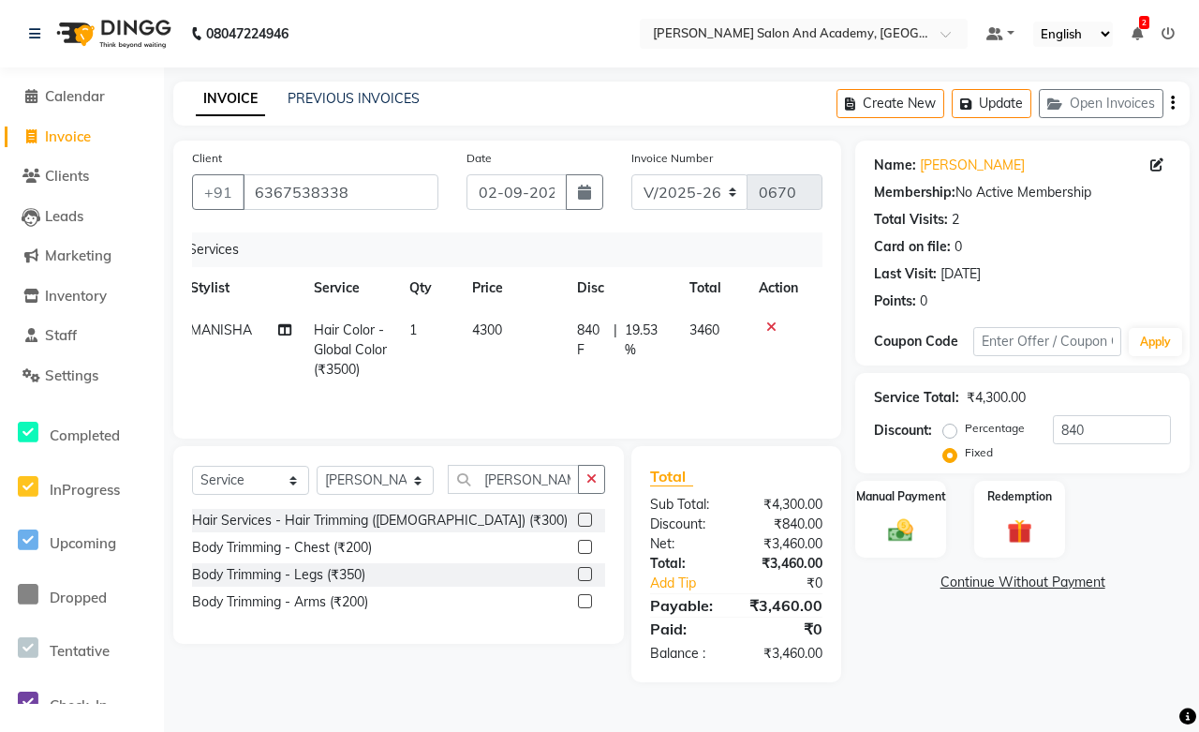
click at [634, 377] on td "840 F | 19.53 %" at bounding box center [622, 350] width 113 height 82
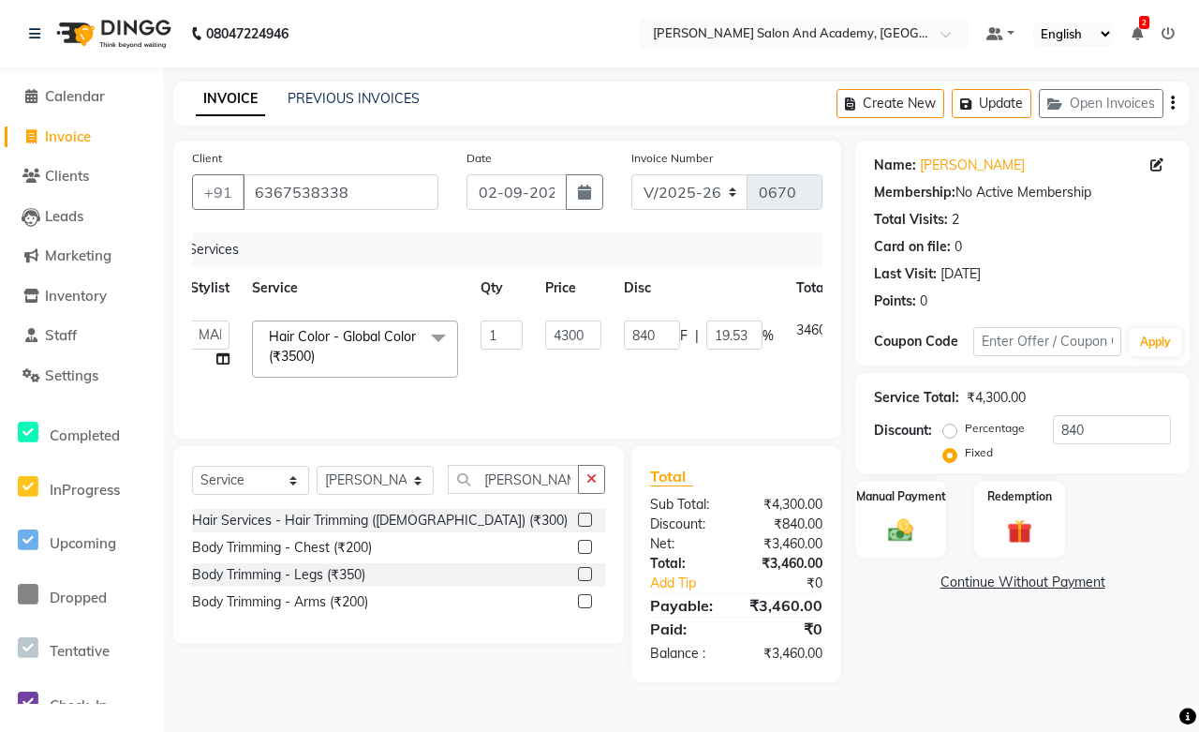
click at [965, 428] on label "Percentage" at bounding box center [995, 428] width 60 height 17
click at [954, 428] on input "Percentage" at bounding box center [953, 428] width 13 height 13
drag, startPoint x: 1091, startPoint y: 432, endPoint x: 946, endPoint y: 446, distance: 145.0
click at [947, 446] on div "Percentage Fixed 100" at bounding box center [1059, 440] width 224 height 51
click at [484, 661] on div "Select Service Product Membership Package Voucher Prepaid Gift Card Select Styl…" at bounding box center [391, 564] width 465 height 236
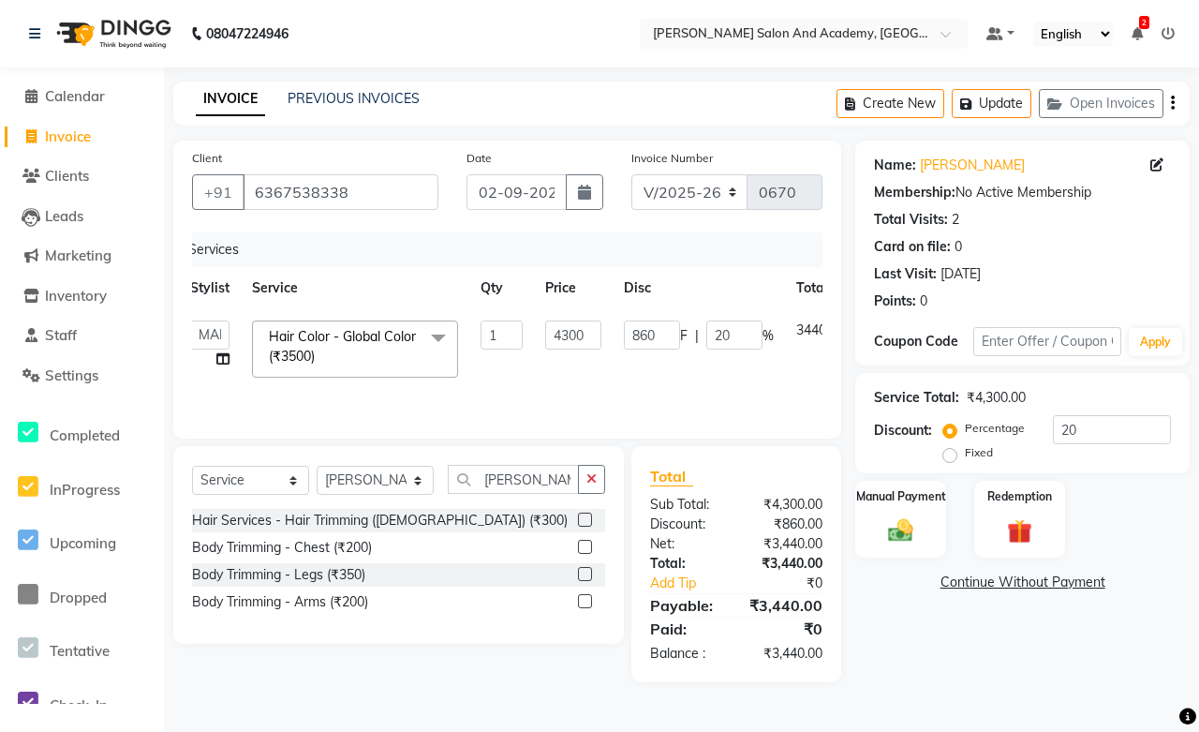
click at [663, 386] on td "860 F | 20 %" at bounding box center [699, 349] width 172 height 80
drag, startPoint x: 588, startPoint y: 335, endPoint x: 503, endPoint y: 335, distance: 85.3
click at [503, 335] on tr "Abdul Shoaib Aksha Khan Anisha Ray Archika Jain Arti Singh Azzu khan Farman Mir…" at bounding box center [540, 349] width 723 height 80
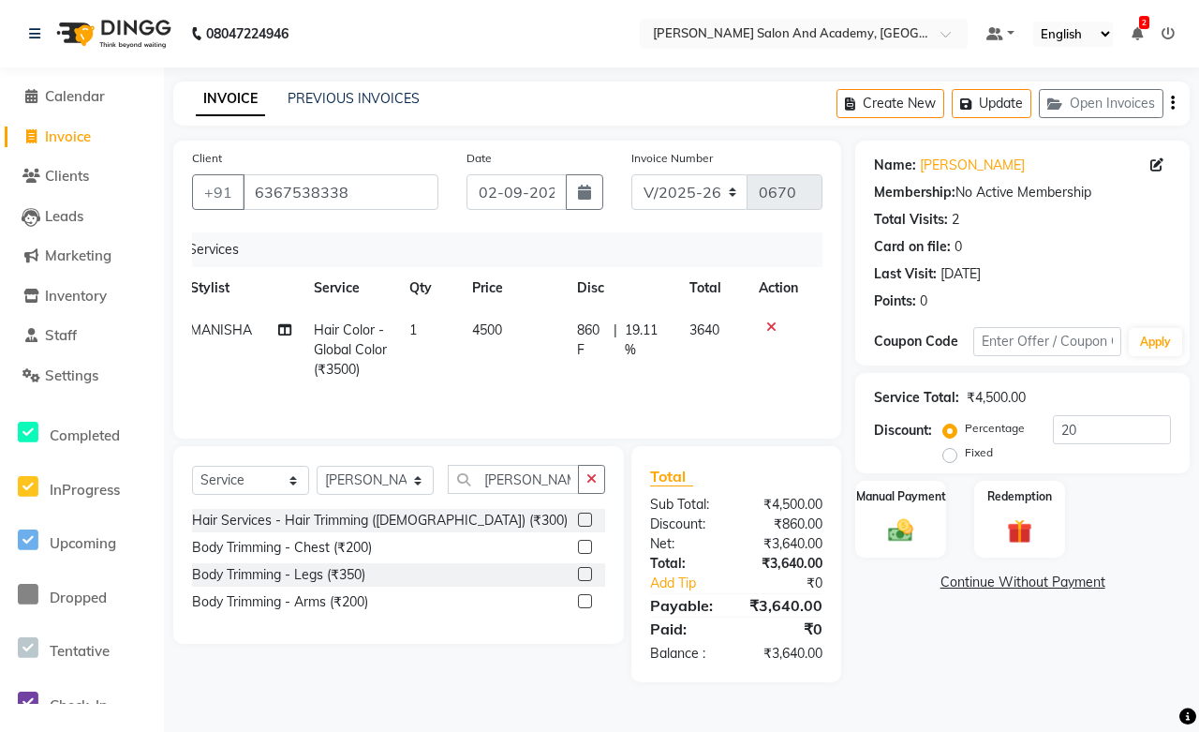
click at [545, 381] on td "4500" at bounding box center [513, 350] width 104 height 82
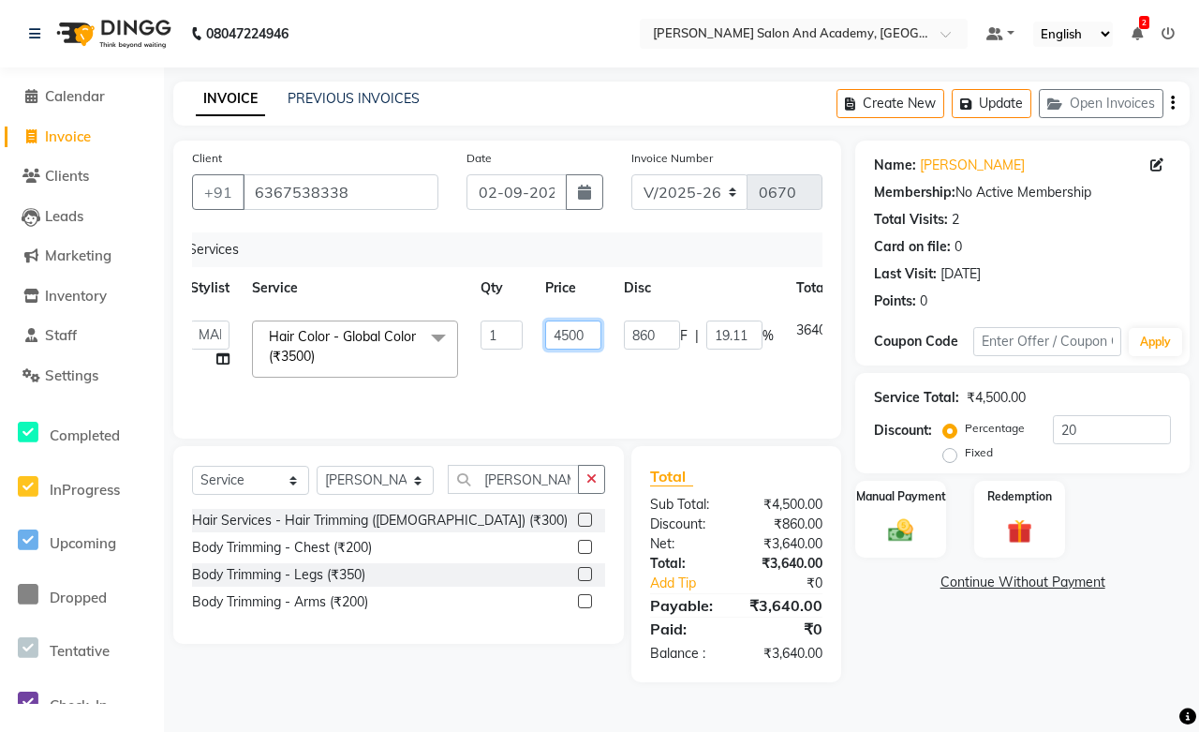
click at [588, 337] on input "4500" at bounding box center [573, 334] width 56 height 29
drag, startPoint x: 588, startPoint y: 337, endPoint x: 548, endPoint y: 338, distance: 40.3
click at [548, 338] on input "4500" at bounding box center [573, 334] width 56 height 29
click at [581, 371] on tr "Abdul Shoaib Aksha Khan Anisha Ray Archika Jain Arti Singh Azzu khan Farman Mir…" at bounding box center [540, 349] width 723 height 80
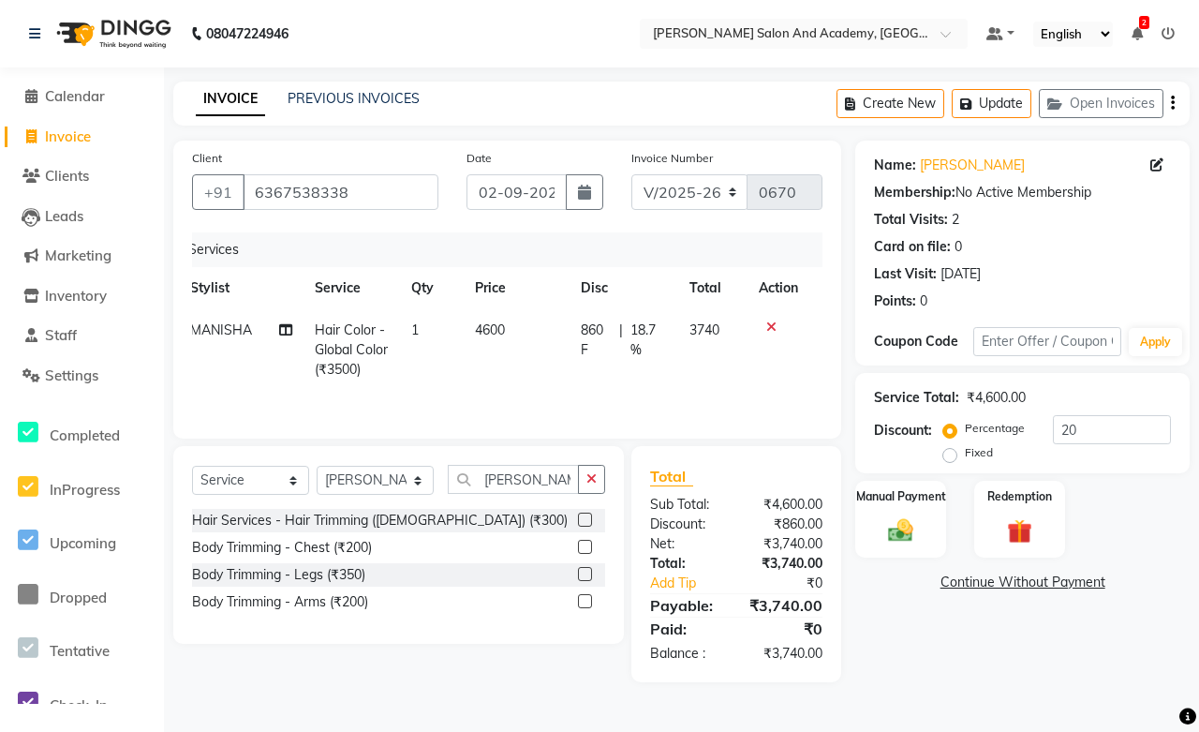
click at [542, 335] on td "4600" at bounding box center [517, 350] width 106 height 82
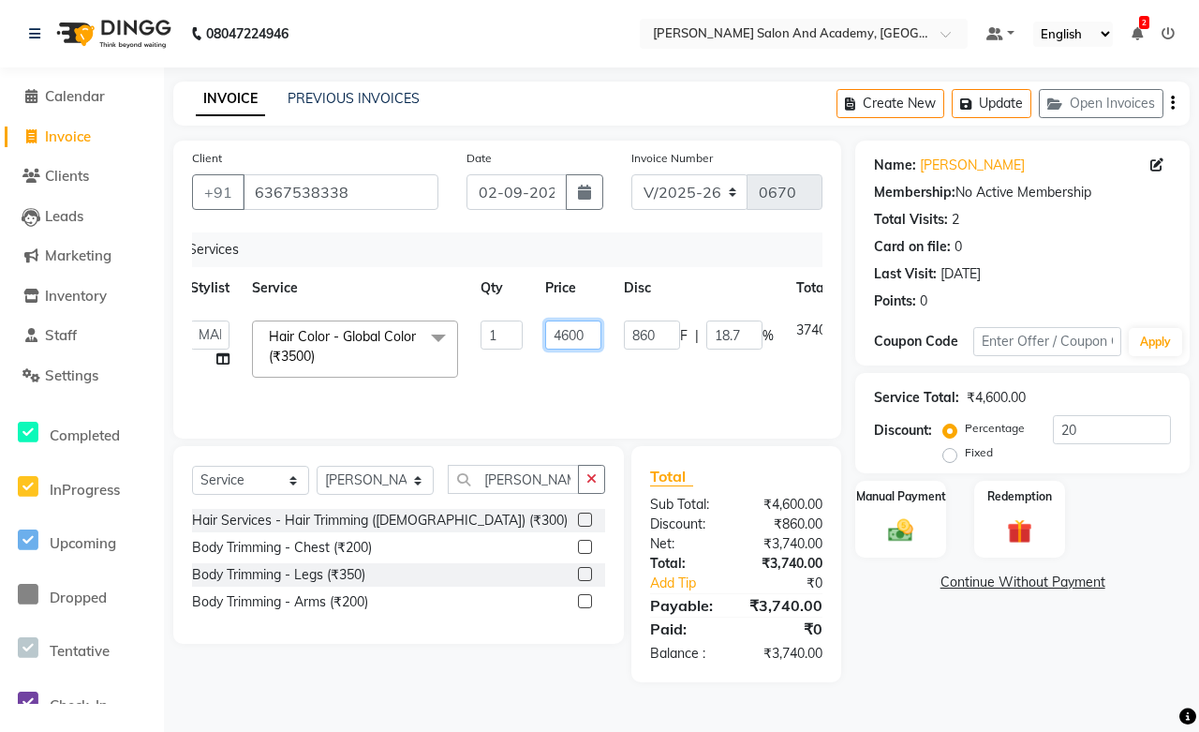
drag, startPoint x: 591, startPoint y: 329, endPoint x: 518, endPoint y: 333, distance: 73.2
click at [518, 333] on tr "Abdul Shoaib Aksha Khan Anisha Ray Archika Jain Arti Singh Azzu khan Farman Mir…" at bounding box center [540, 349] width 723 height 80
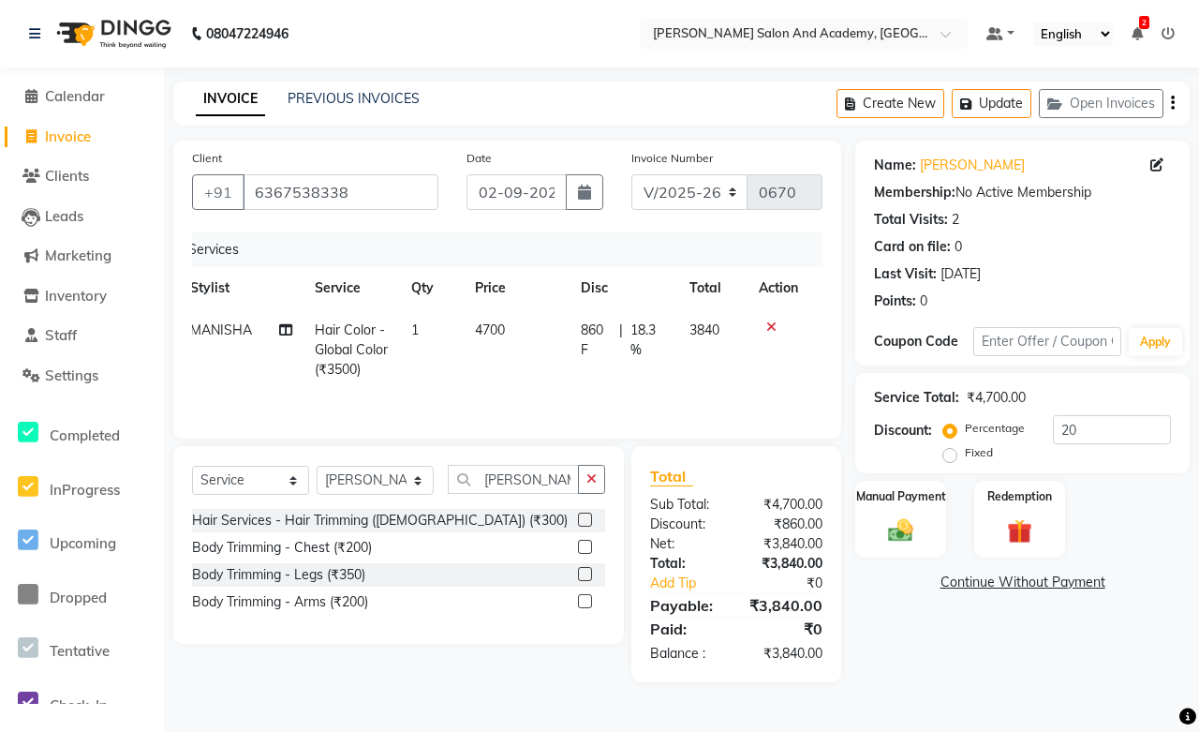
click at [515, 375] on tr "MANISHA Hair Color - Global Color (₹3500) 1 4700 860 F | 18.3 % 3840" at bounding box center [494, 350] width 631 height 82
click at [529, 371] on td "4700" at bounding box center [517, 350] width 106 height 82
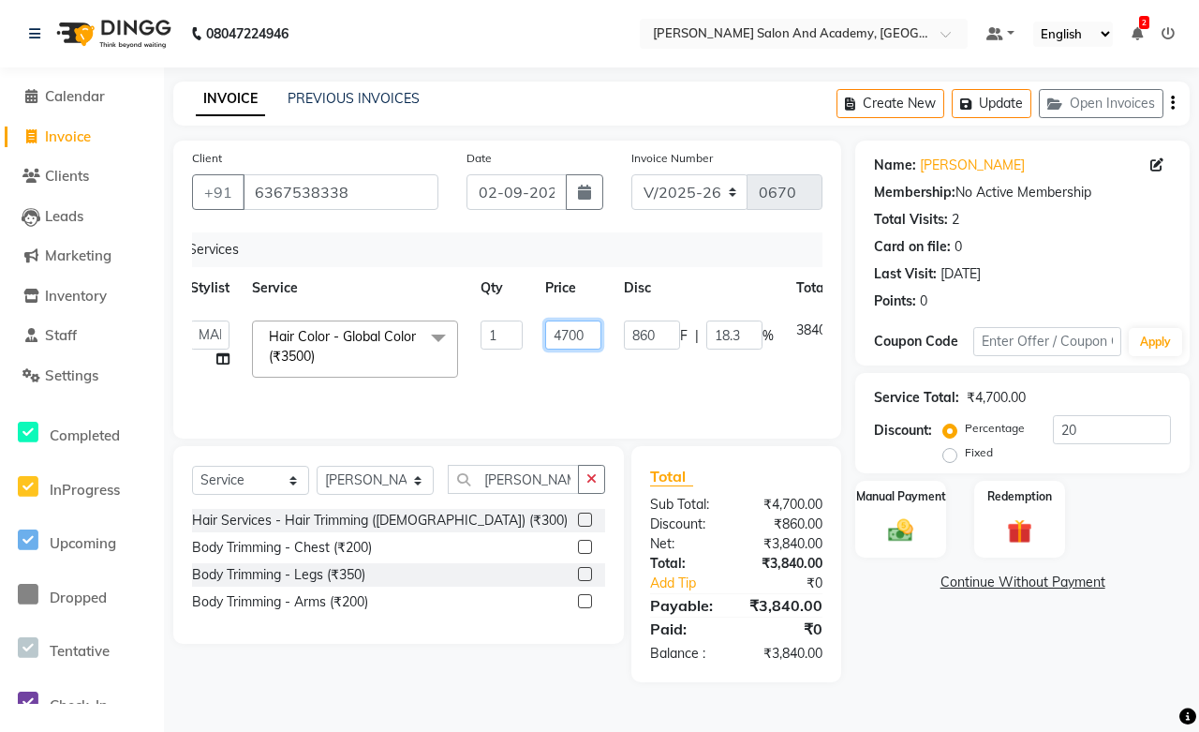
drag, startPoint x: 594, startPoint y: 333, endPoint x: 507, endPoint y: 342, distance: 87.7
click at [507, 342] on tr "Abdul Shoaib Aksha Khan Anisha Ray Archika Jain Arti Singh Azzu khan Farman Mir…" at bounding box center [540, 349] width 723 height 80
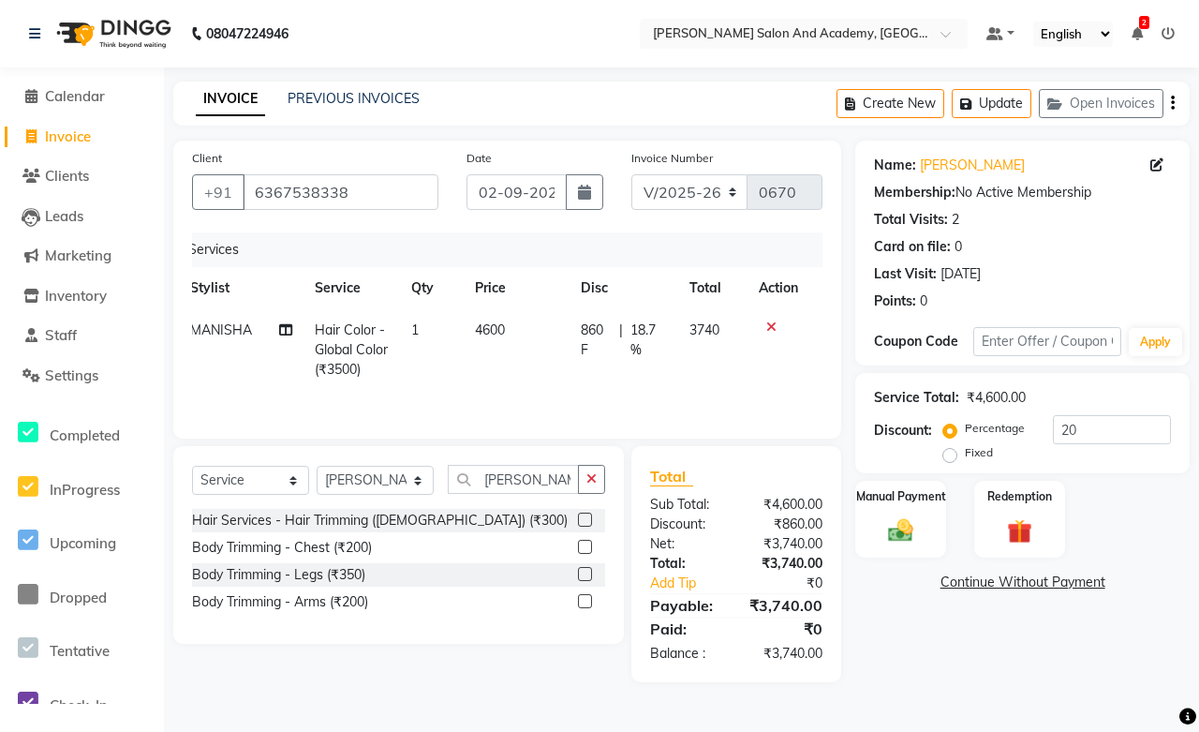
click at [510, 623] on div "Hair Services - Hair Trimming (Female) (₹300) Body Trimming - Chest (₹200) Body…" at bounding box center [398, 567] width 413 height 116
click at [559, 321] on td "4600" at bounding box center [517, 350] width 106 height 82
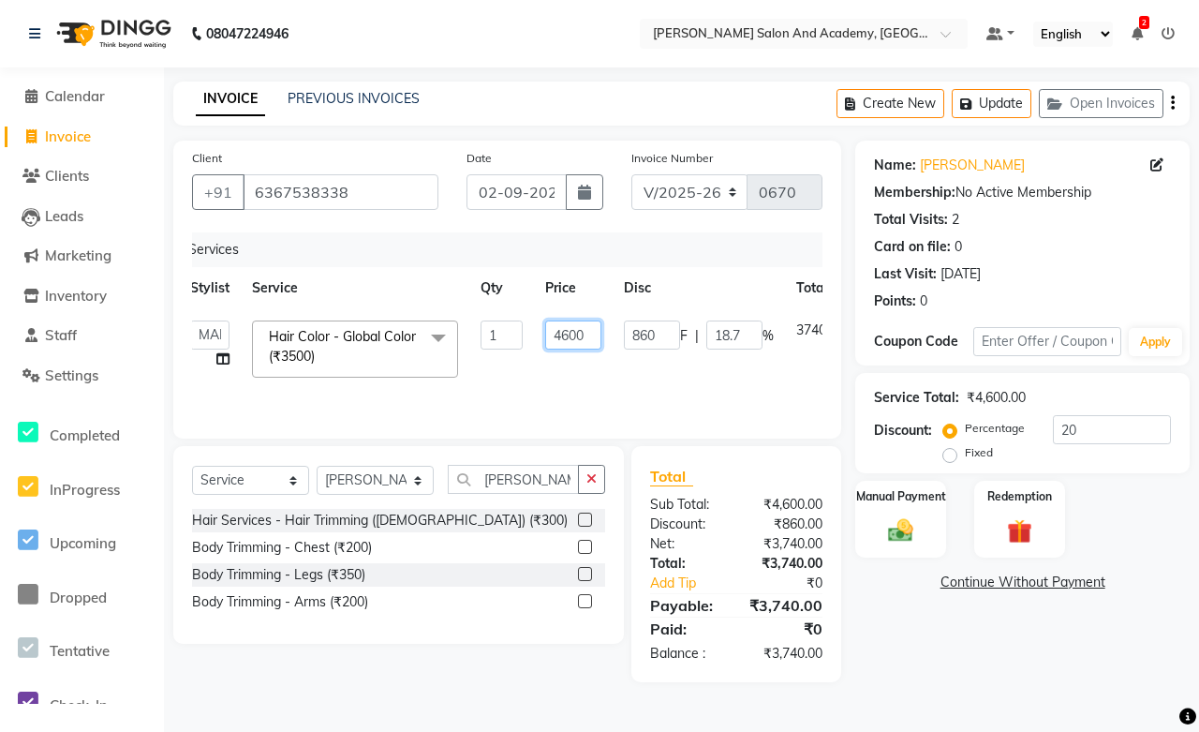
click at [592, 326] on input "4600" at bounding box center [573, 334] width 56 height 29
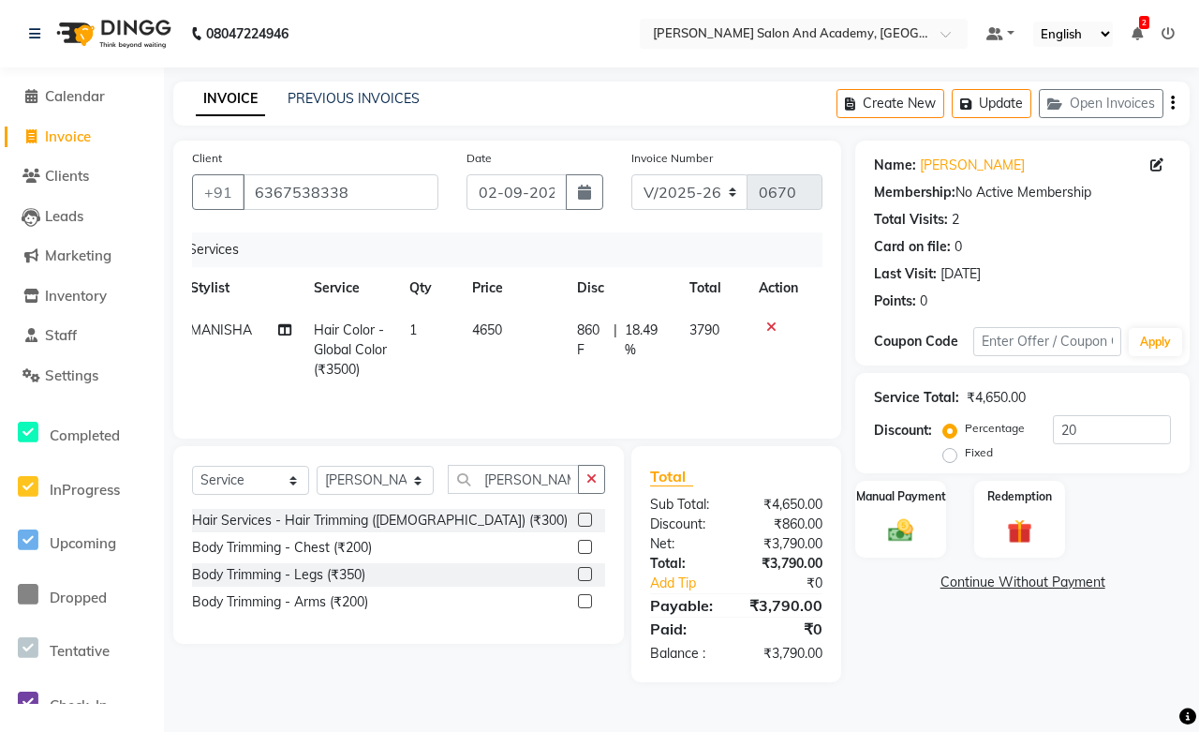
click at [629, 365] on td "860 F | 18.49 %" at bounding box center [622, 350] width 113 height 82
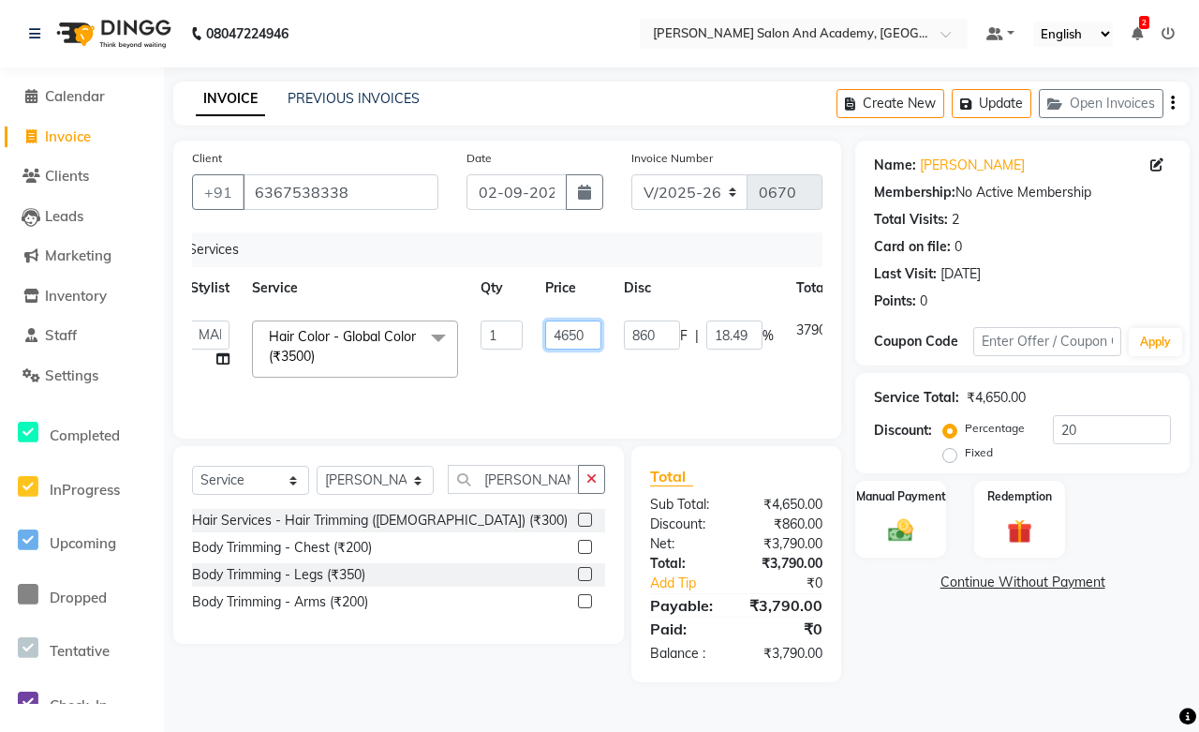
click at [586, 329] on input "4650" at bounding box center [573, 334] width 56 height 29
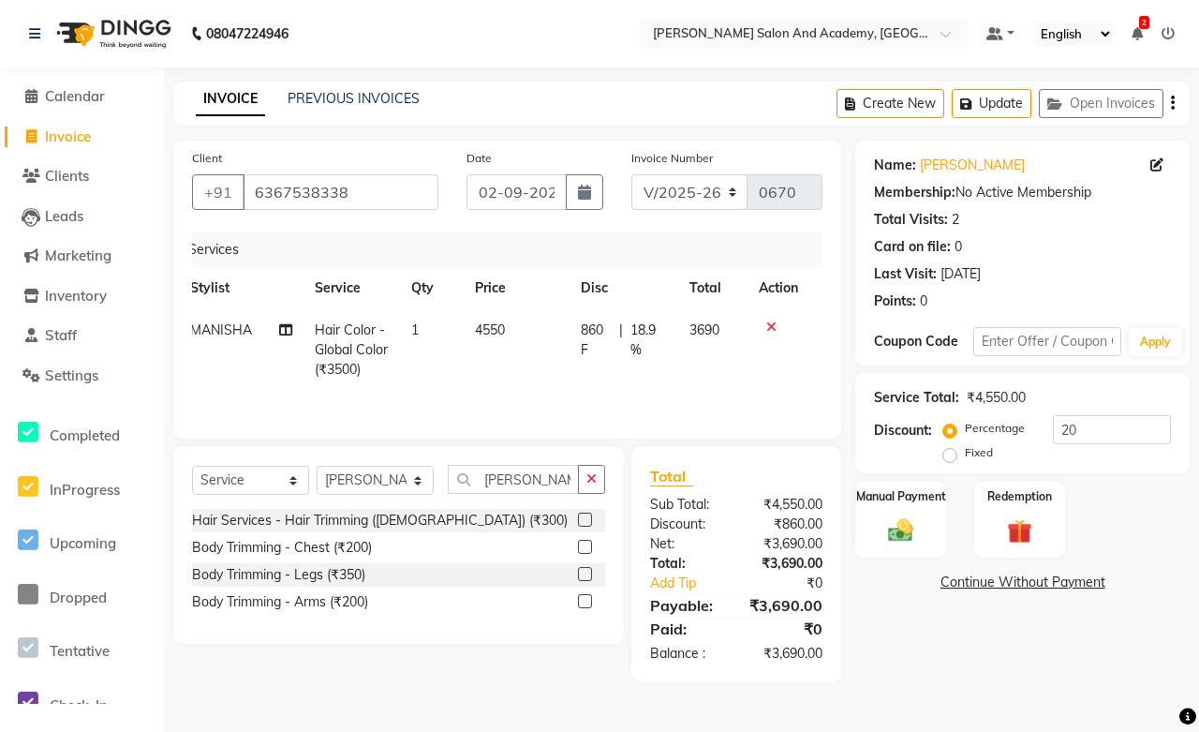
click at [553, 375] on td "4550" at bounding box center [517, 350] width 106 height 82
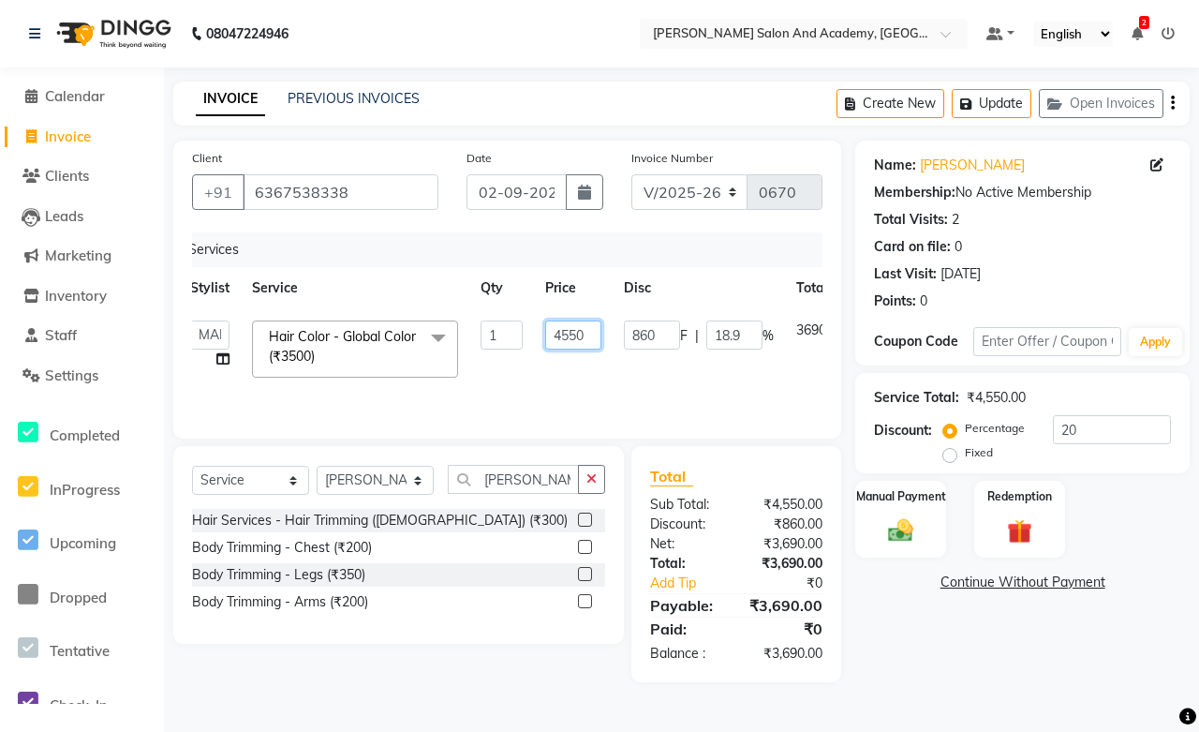
click at [587, 335] on input "4550" at bounding box center [573, 334] width 56 height 29
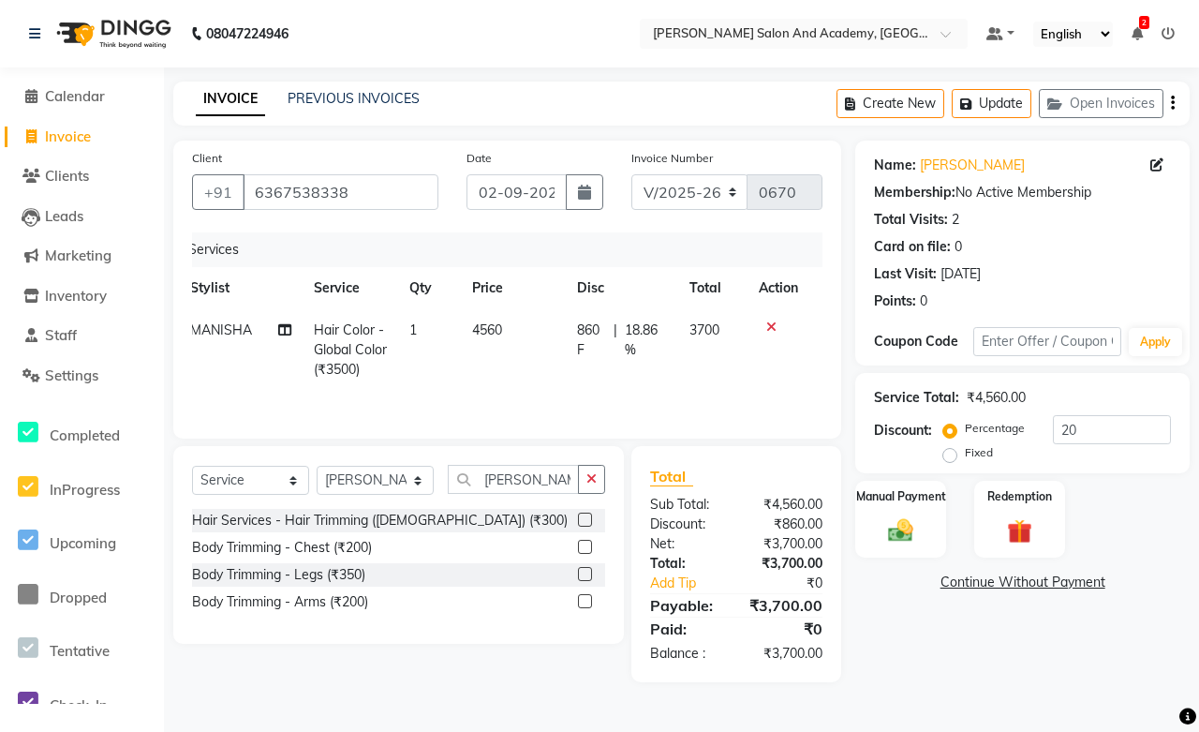
click at [586, 377] on tr "MANISHA Hair Color - Global Color (₹3500) 1 4560 860 F | 18.86 % 3700" at bounding box center [494, 350] width 631 height 82
click at [982, 107] on button "Update" at bounding box center [992, 103] width 80 height 29
click at [1007, 103] on button "Update" at bounding box center [992, 103] width 80 height 29
click at [59, 184] on span "Clients" at bounding box center [67, 176] width 44 height 18
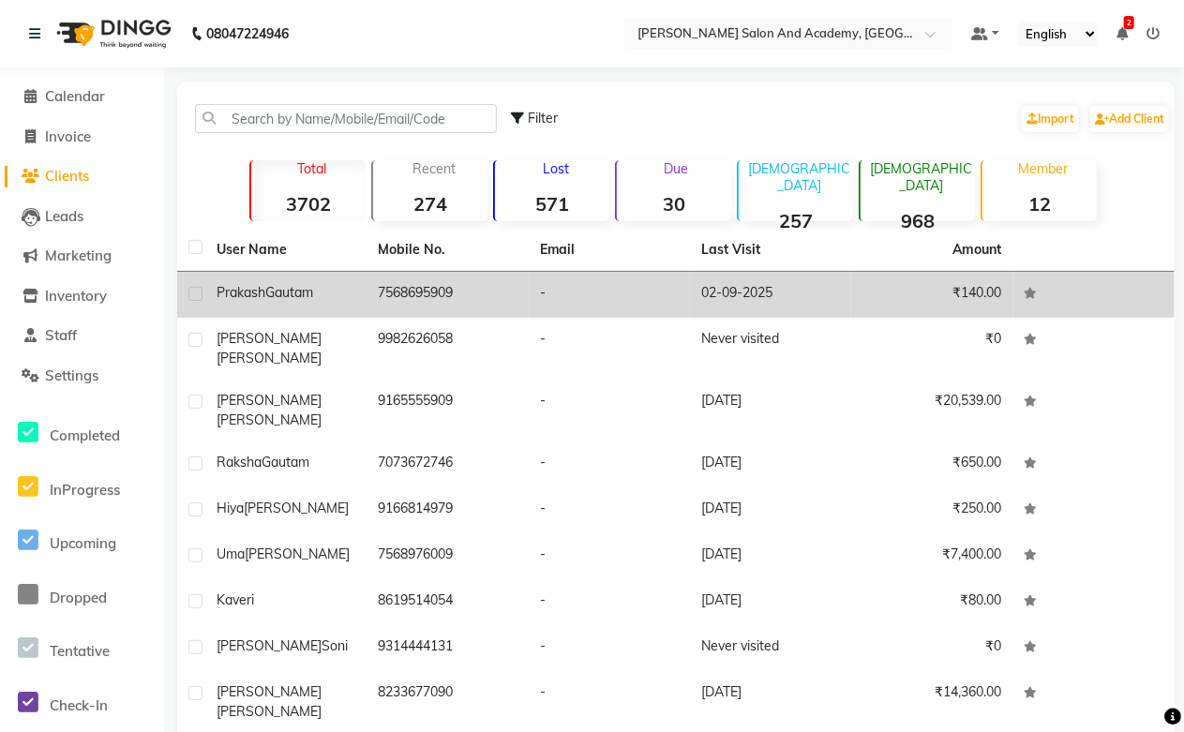
click at [300, 301] on div "Prakash Gautam" at bounding box center [285, 293] width 139 height 20
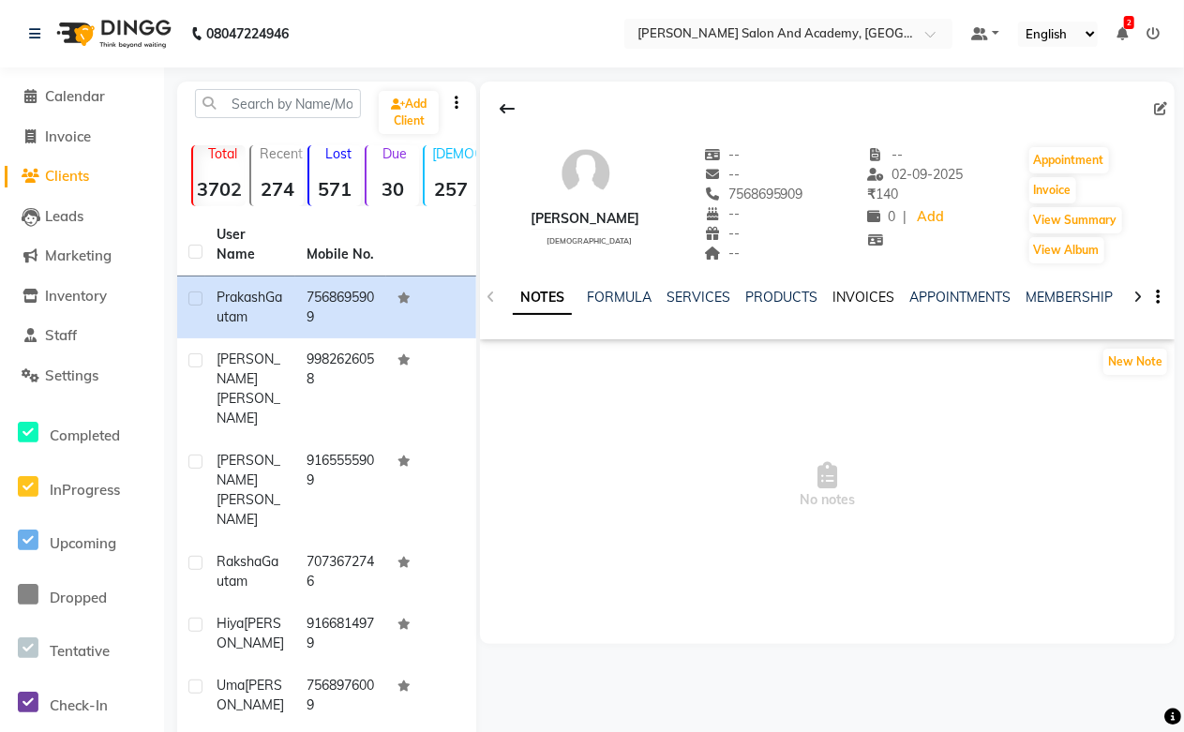
click at [872, 294] on link "INVOICES" at bounding box center [863, 297] width 62 height 17
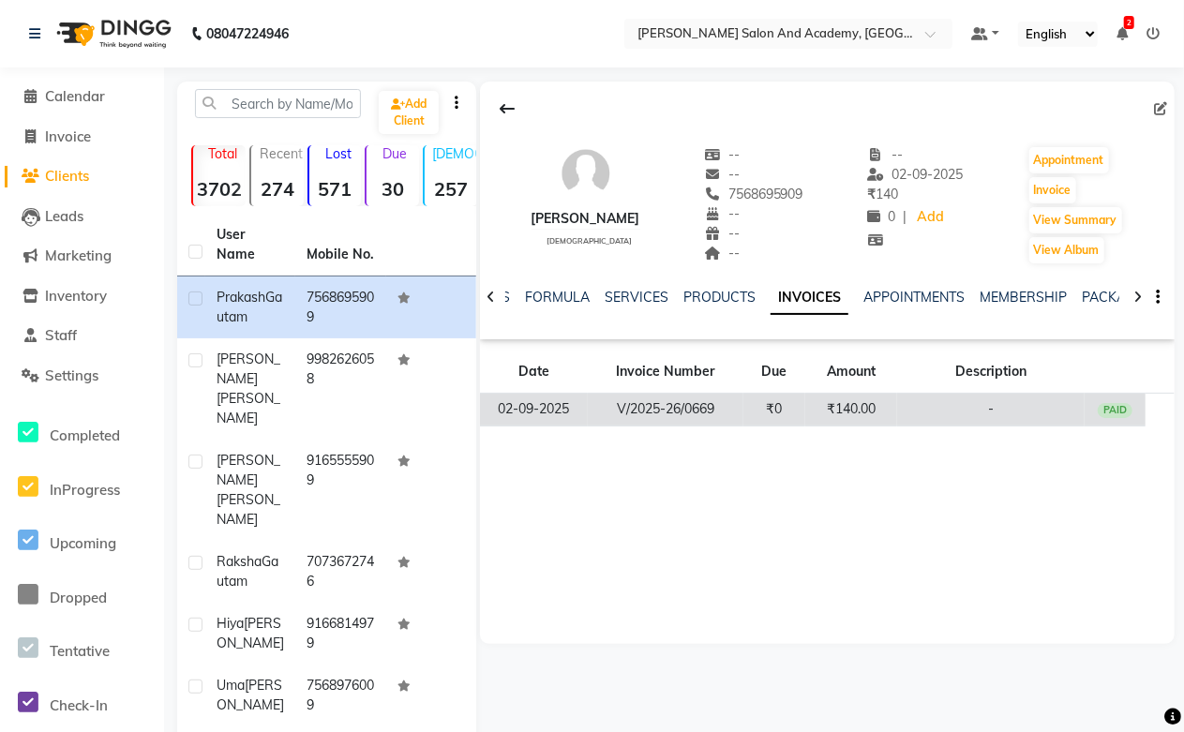
click at [836, 410] on td "₹140.00" at bounding box center [851, 410] width 92 height 33
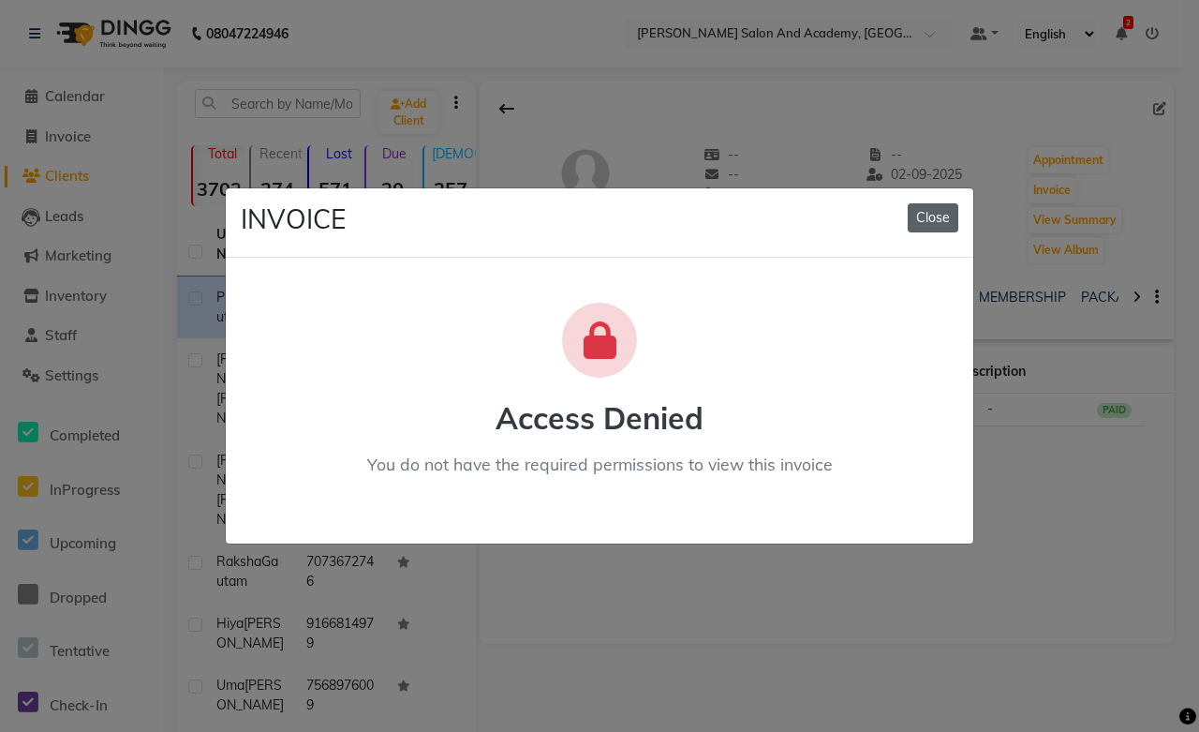
click at [926, 220] on button "Close" at bounding box center [933, 217] width 51 height 29
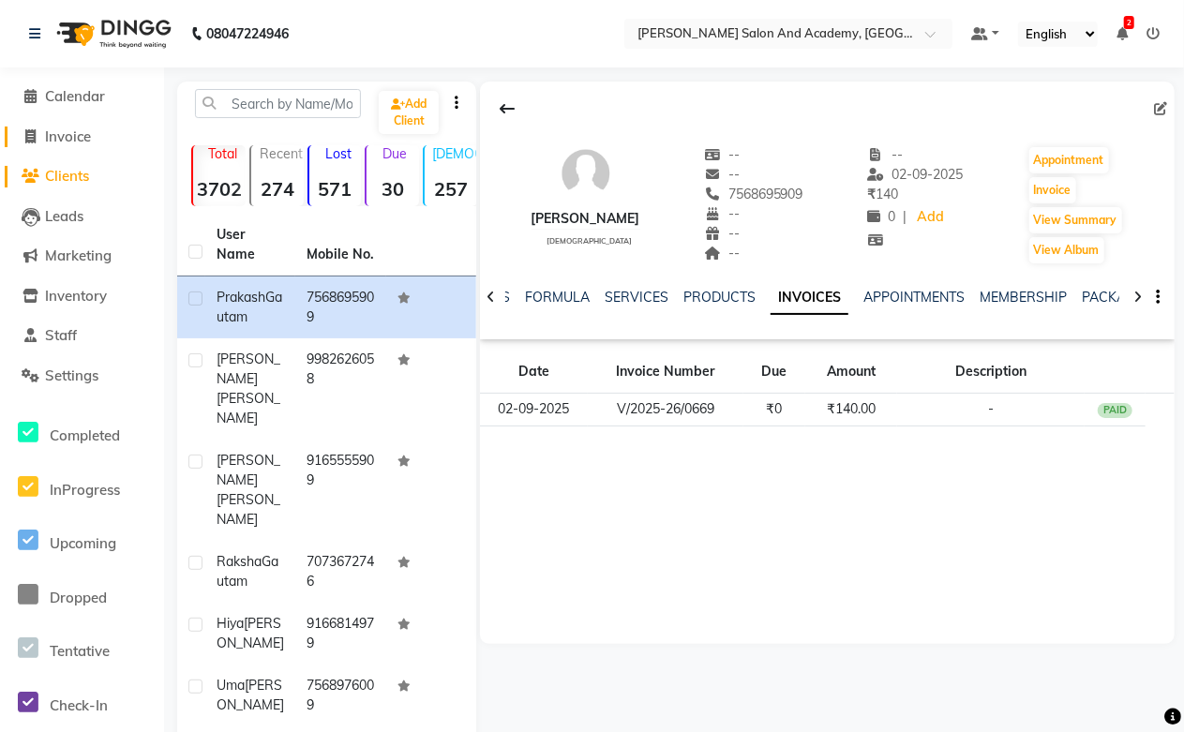
click at [76, 134] on span "Invoice" at bounding box center [68, 136] width 46 height 18
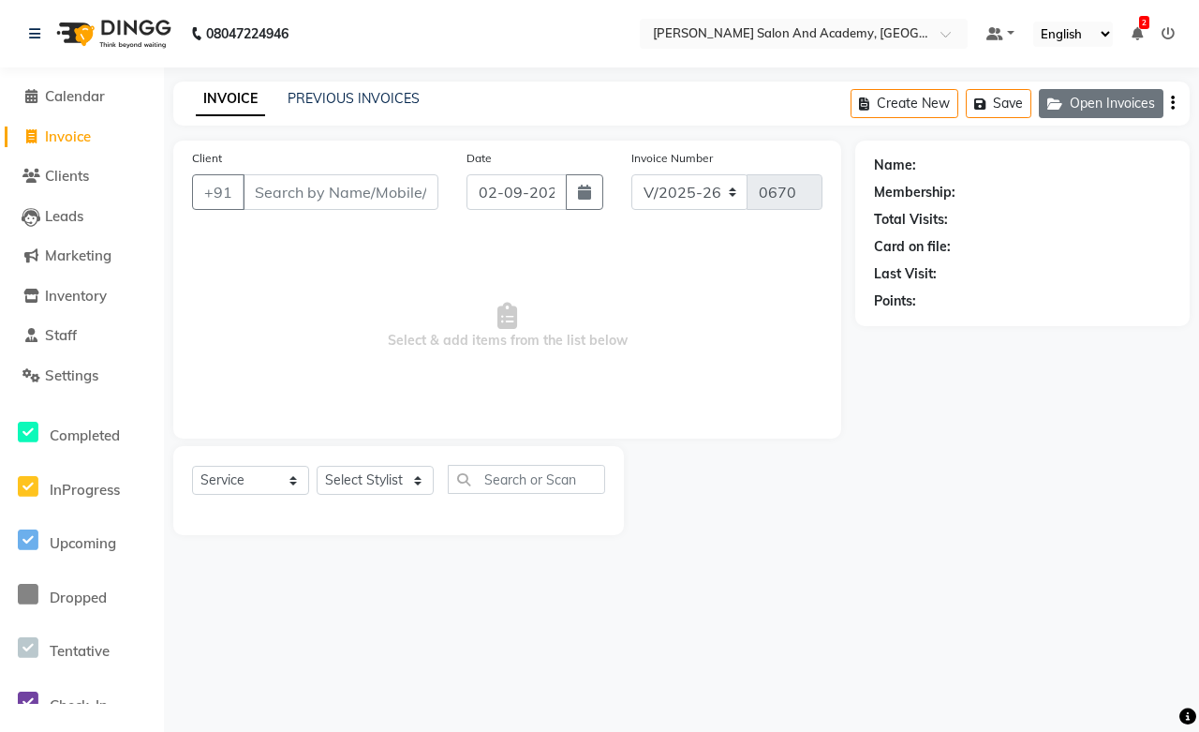
click at [1081, 95] on button "Open Invoices" at bounding box center [1101, 103] width 125 height 29
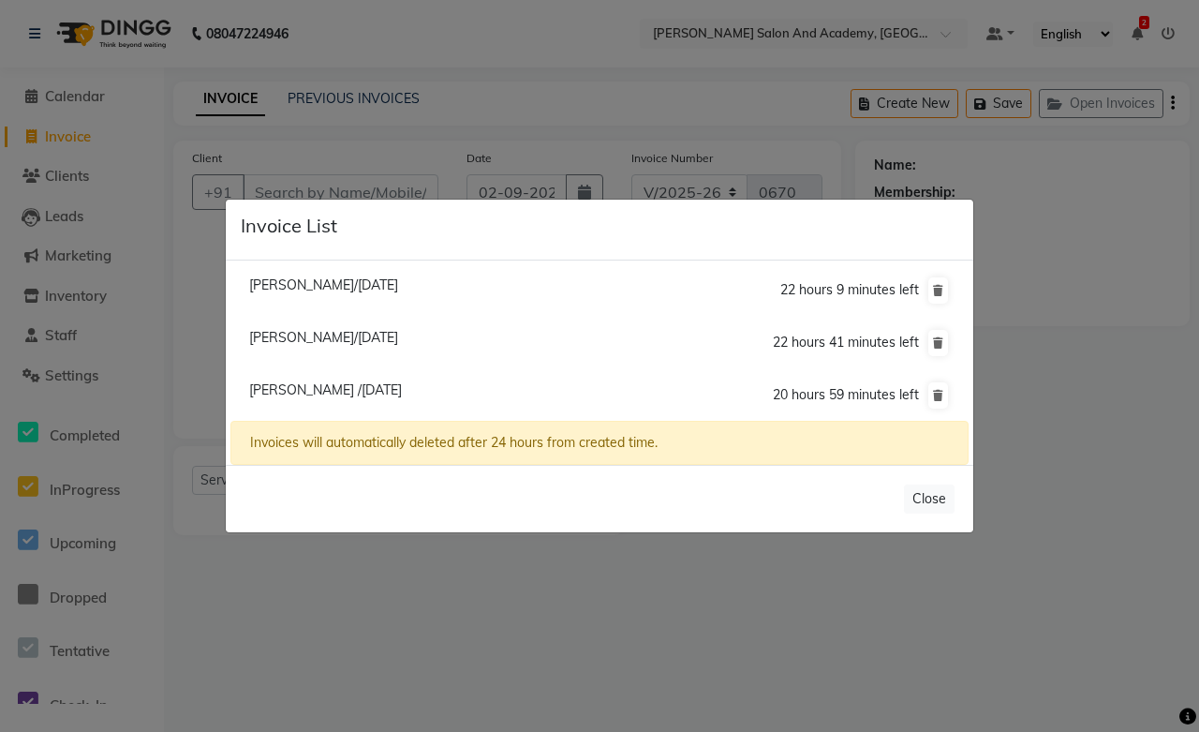
click at [302, 396] on span "[PERSON_NAME] /[DATE]" at bounding box center [325, 389] width 153 height 17
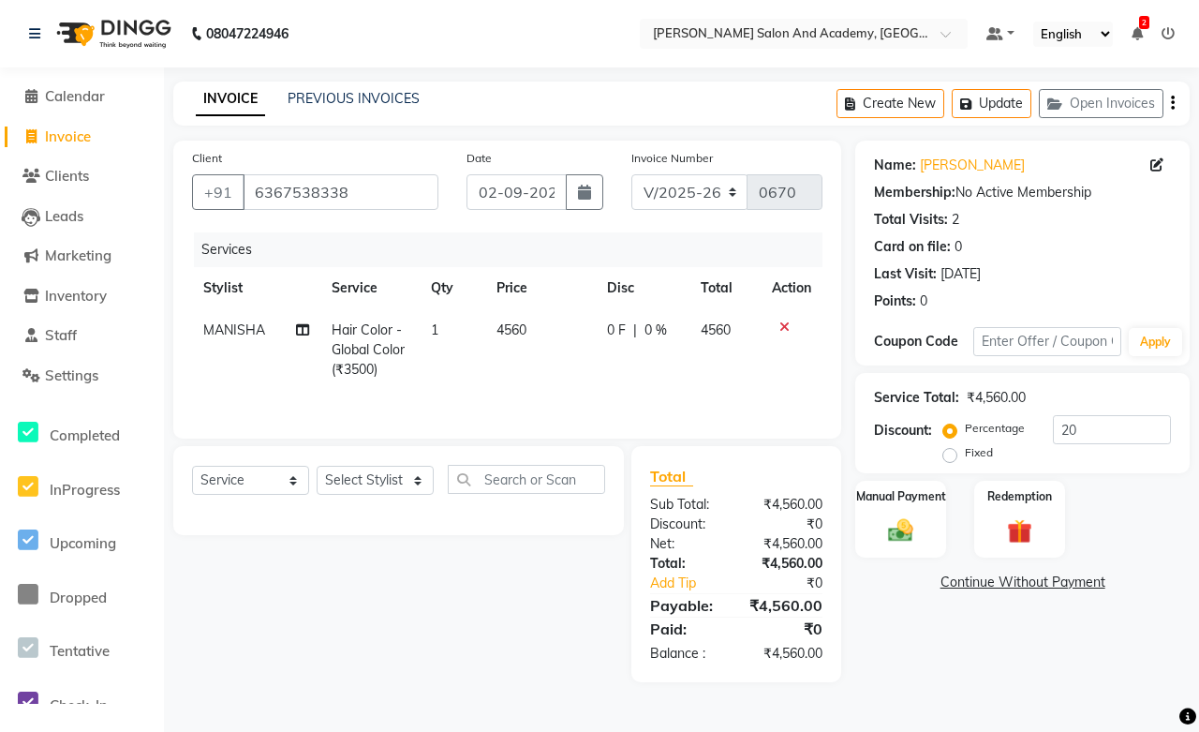
click at [537, 333] on td "4560" at bounding box center [540, 350] width 111 height 82
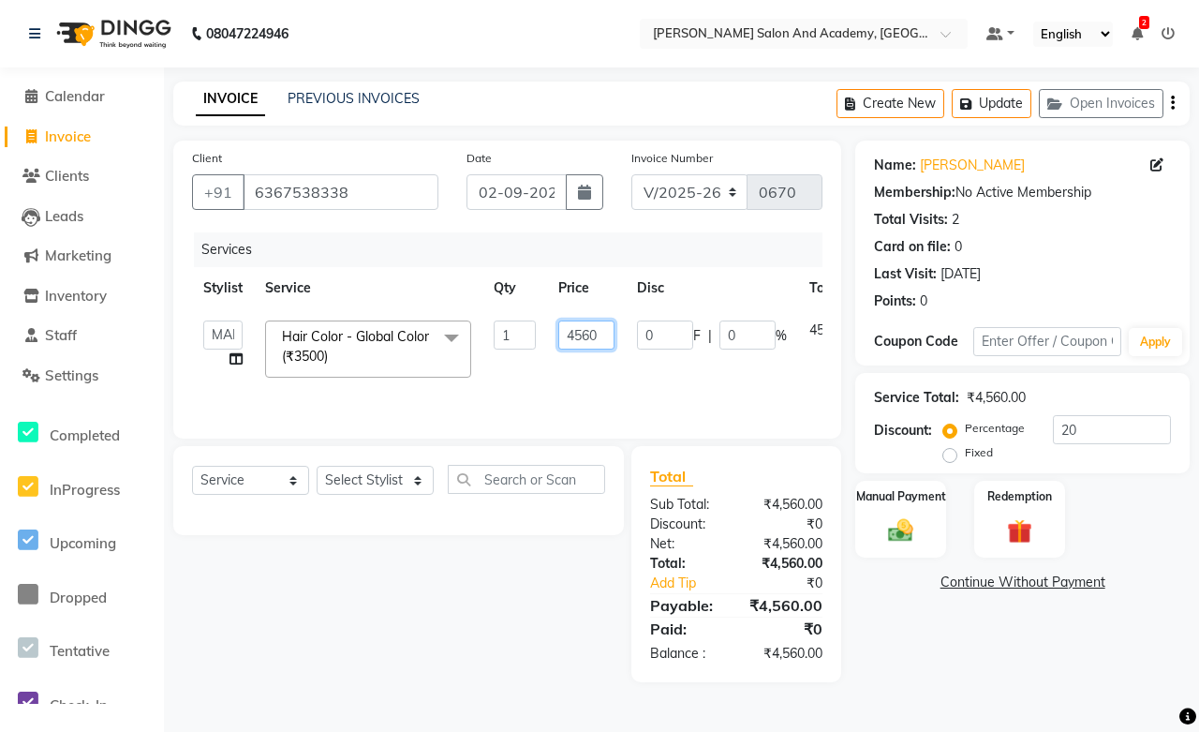
drag, startPoint x: 606, startPoint y: 335, endPoint x: 523, endPoint y: 353, distance: 85.3
click at [523, 353] on tr "Abdul Shoaib Aksha Khan Anisha Ray Archika Jain Arti Singh Azzu khan Farman Mir…" at bounding box center [553, 349] width 723 height 80
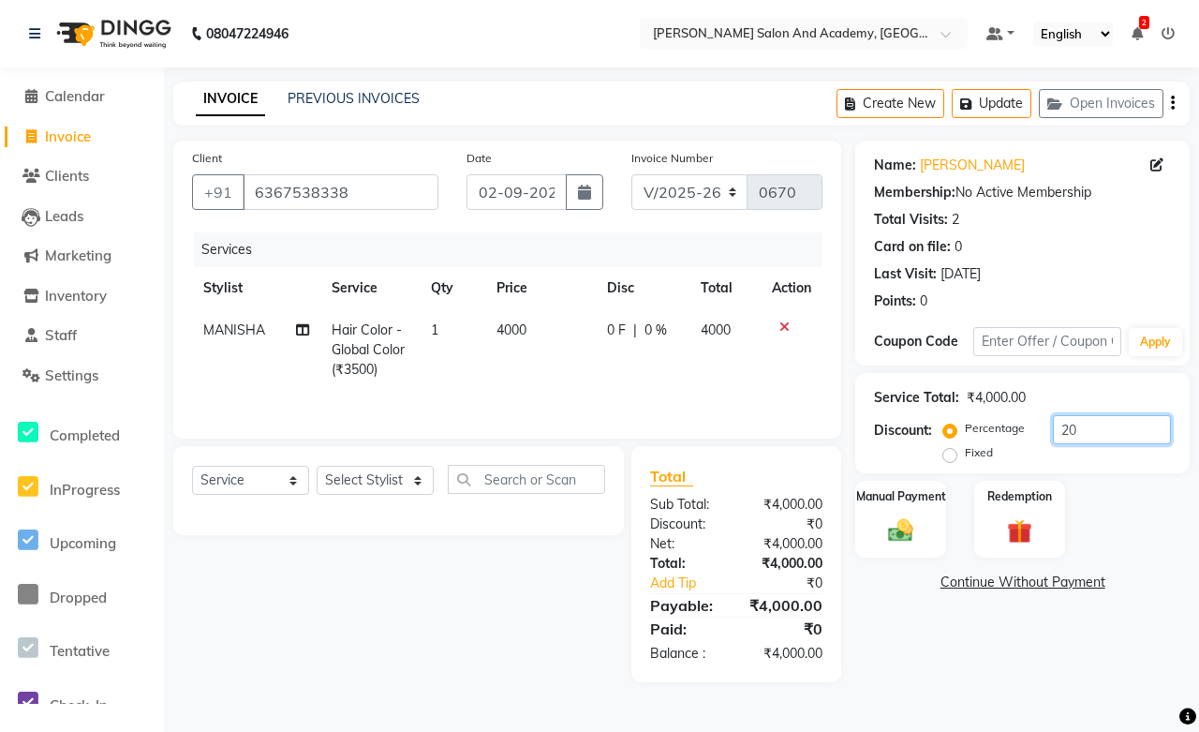
drag, startPoint x: 1110, startPoint y: 434, endPoint x: 984, endPoint y: 441, distance: 126.7
click at [984, 441] on div "Percentage Fixed 20" at bounding box center [1059, 440] width 224 height 51
click at [534, 594] on div "Select Service Product Membership Package Voucher Prepaid Gift Card Select Styl…" at bounding box center [391, 564] width 465 height 236
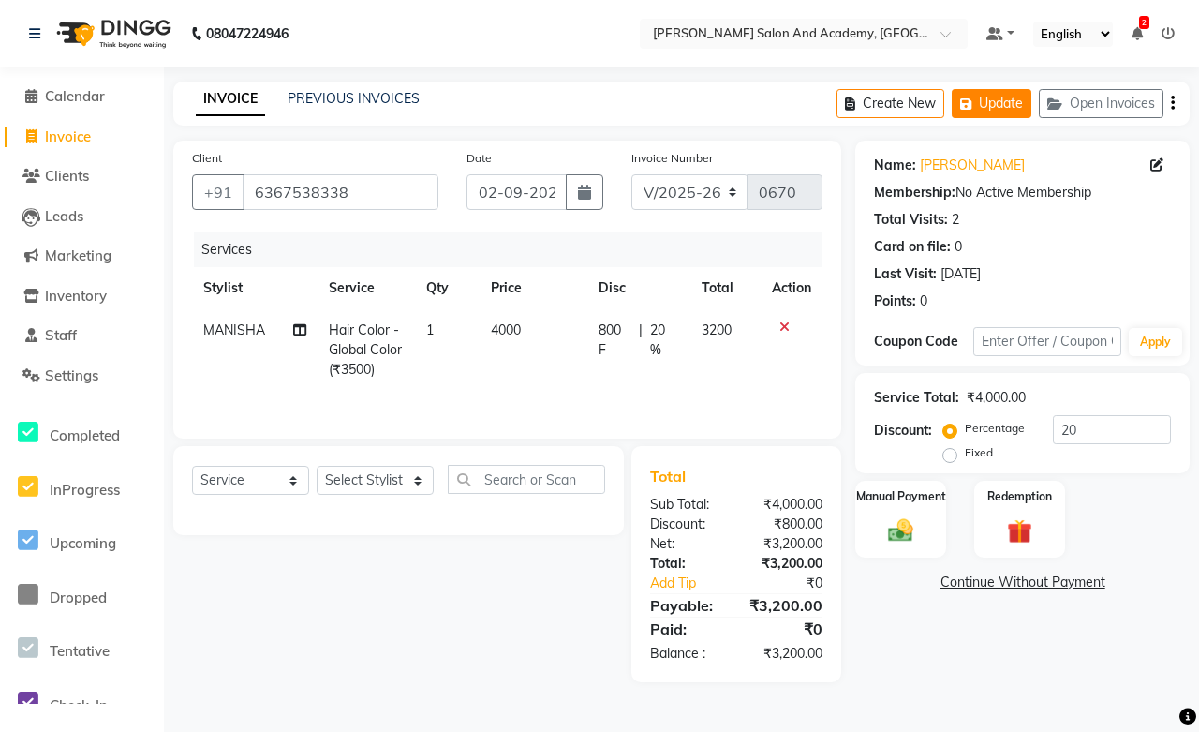
click at [993, 108] on button "Update" at bounding box center [992, 103] width 80 height 29
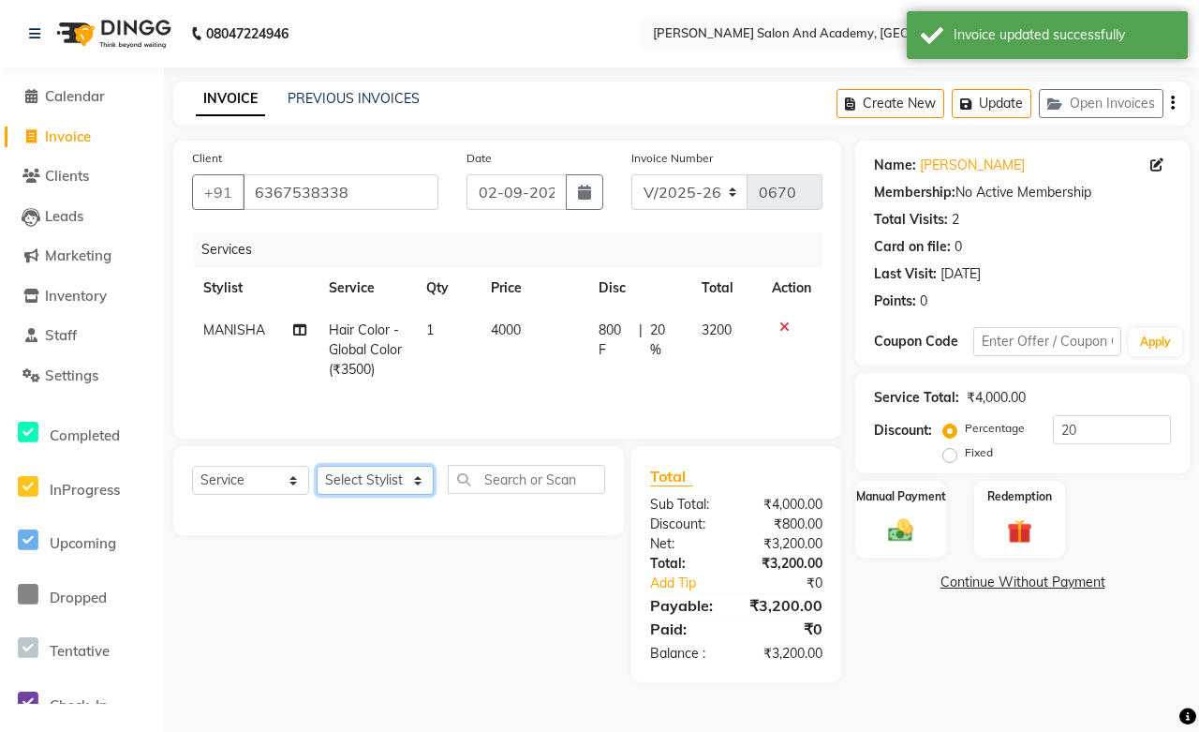
click at [369, 491] on select "Select Stylist [PERSON_NAME] [PERSON_NAME] [PERSON_NAME] [PERSON_NAME] [PERSON_…" at bounding box center [375, 480] width 117 height 29
click at [317, 468] on select "Select Stylist [PERSON_NAME] [PERSON_NAME] [PERSON_NAME] [PERSON_NAME] [PERSON_…" at bounding box center [375, 480] width 117 height 29
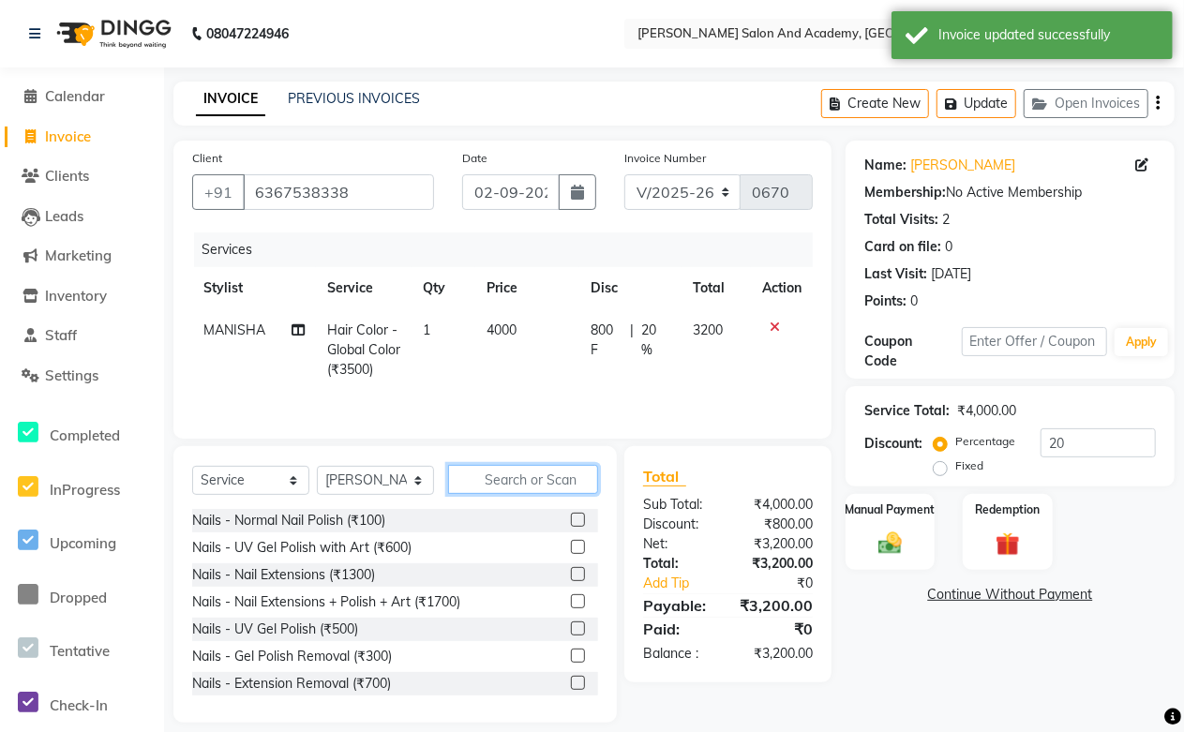
click at [501, 483] on input "text" at bounding box center [523, 479] width 150 height 29
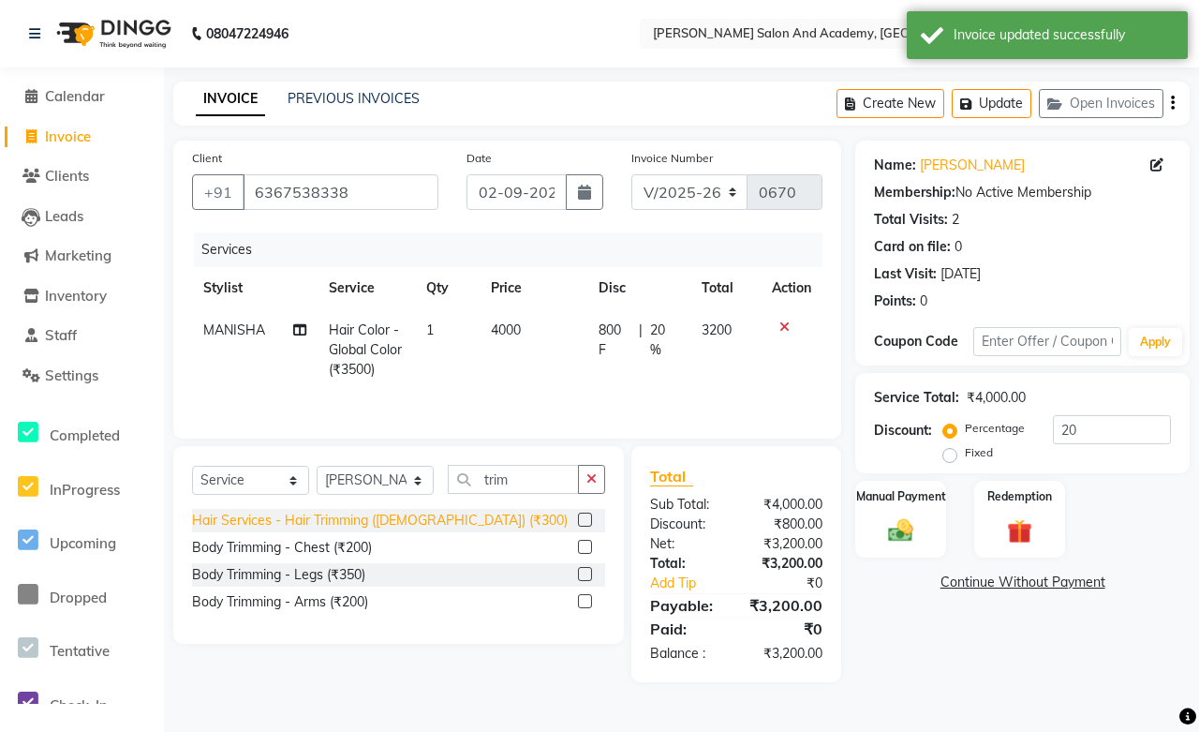
click at [447, 522] on div "Hair Services - Hair Trimming ([DEMOGRAPHIC_DATA]) (₹300)" at bounding box center [380, 521] width 376 height 20
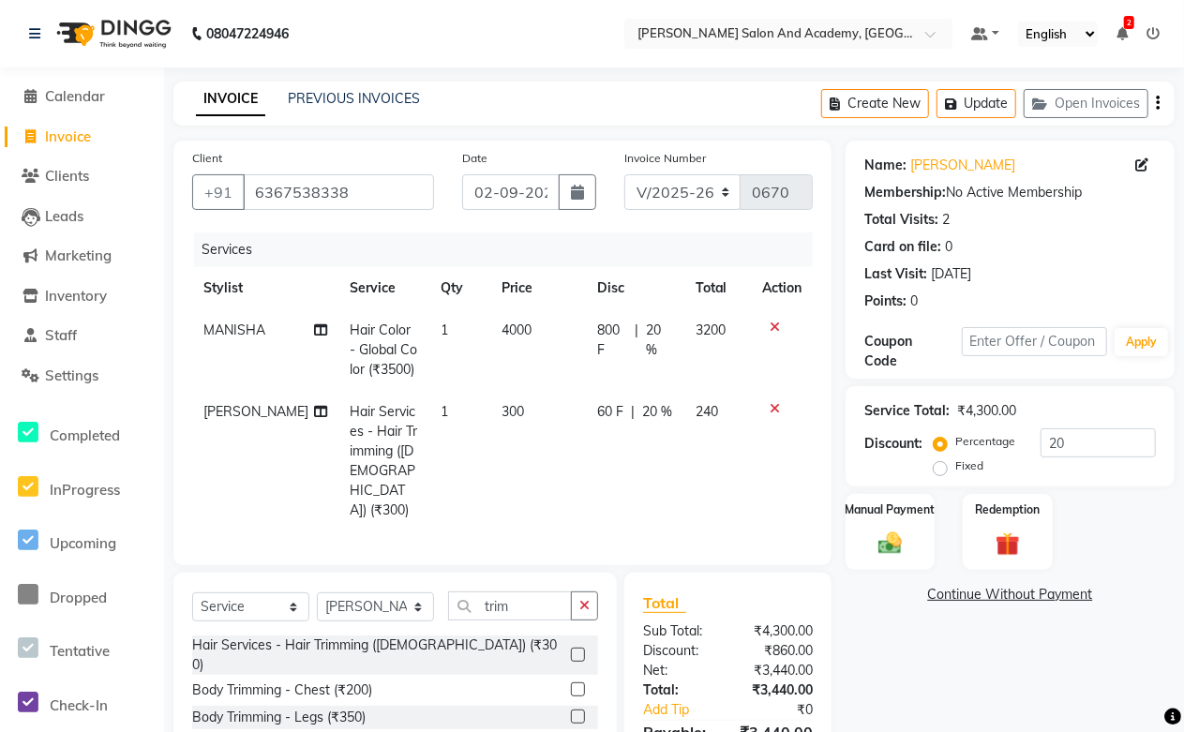
click at [643, 435] on td "60 F | 20 %" at bounding box center [635, 461] width 98 height 141
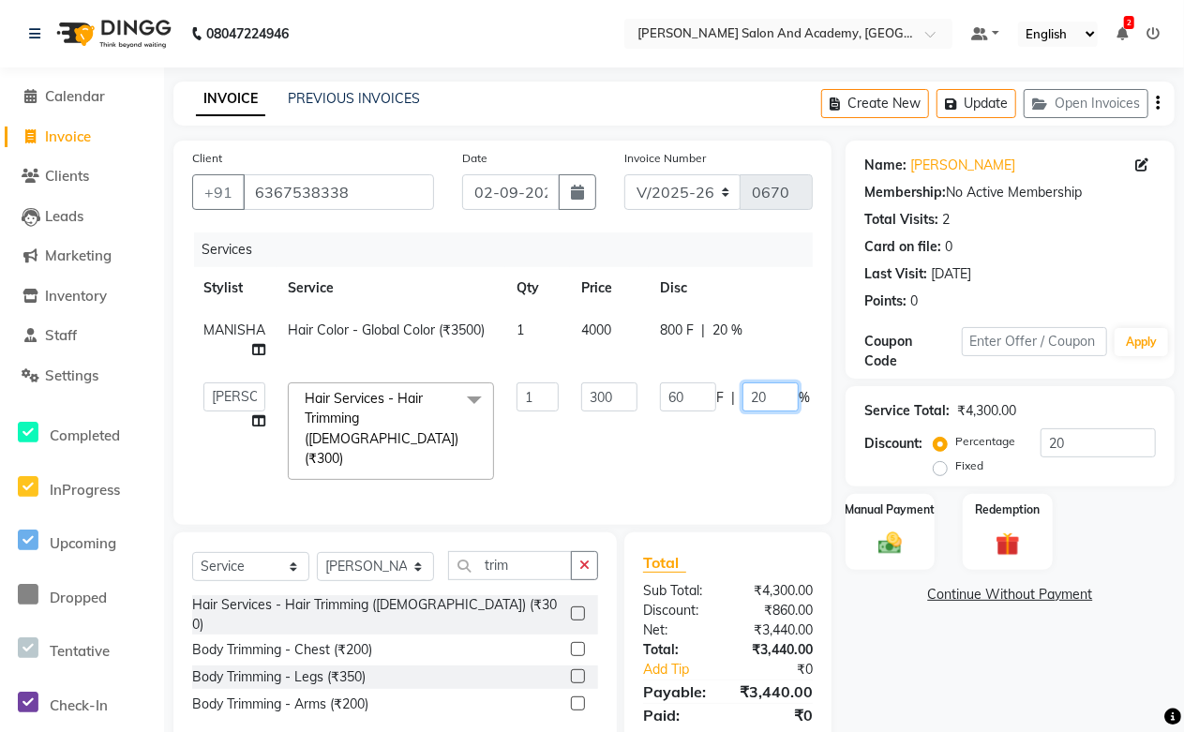
drag, startPoint x: 773, startPoint y: 404, endPoint x: 662, endPoint y: 403, distance: 111.5
click at [663, 403] on div "60 F | 20 %" at bounding box center [735, 396] width 150 height 29
click at [598, 448] on tr "Abdul Shoaib Aksha Khan Anisha Ray Archika Jain Arti Singh Azzu khan Farman Mir…" at bounding box center [564, 431] width 745 height 120
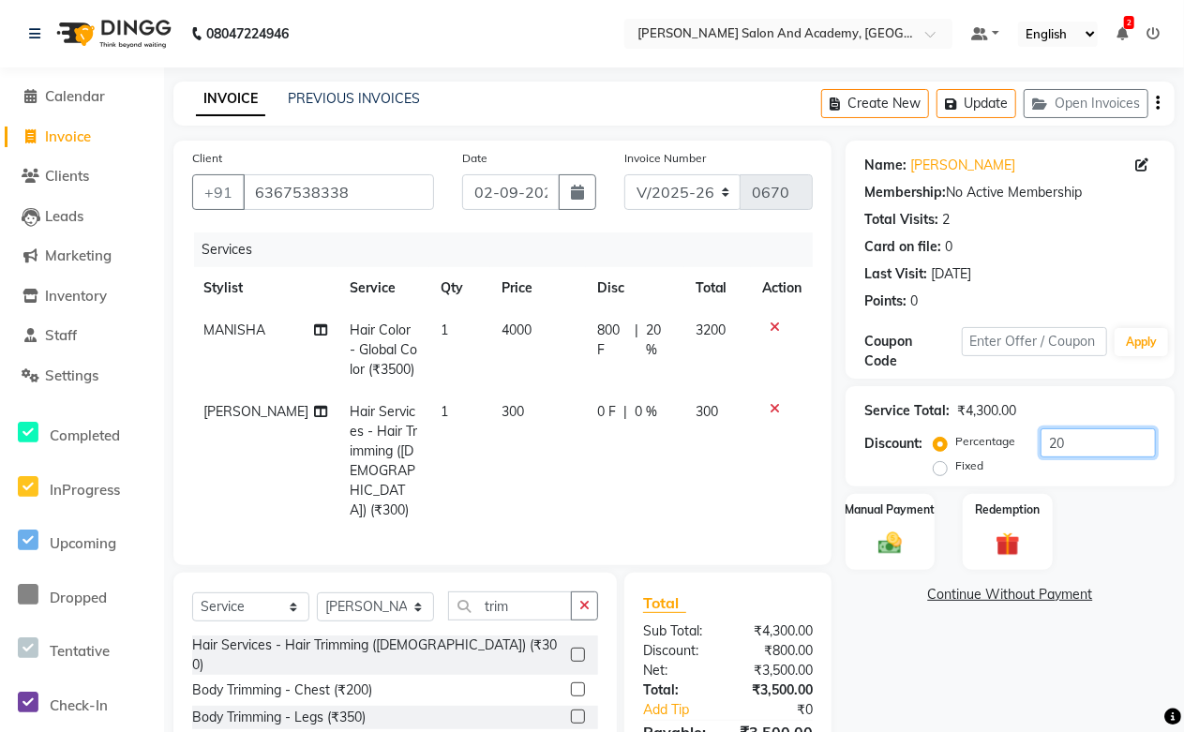
drag, startPoint x: 991, startPoint y: 436, endPoint x: 953, endPoint y: 437, distance: 37.5
click at [966, 436] on div "Percentage Fixed 20" at bounding box center [1046, 453] width 218 height 51
click at [685, 473] on td "300" at bounding box center [716, 461] width 68 height 141
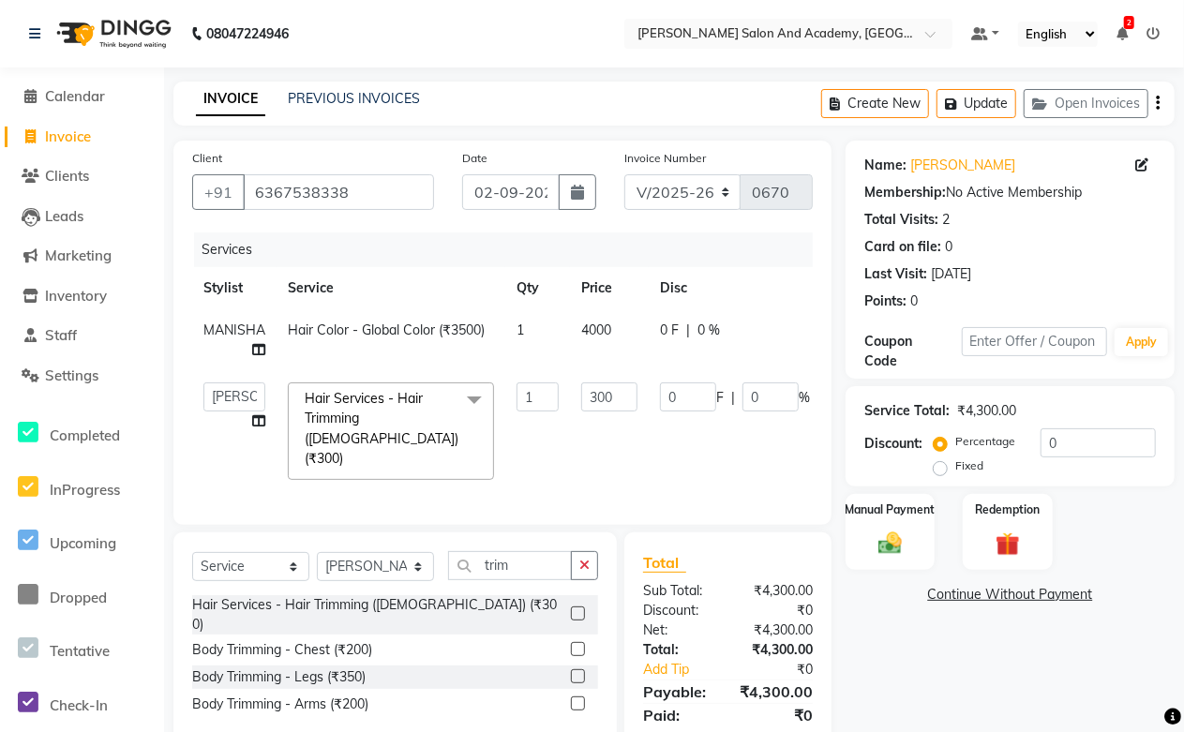
click at [640, 350] on td "4000" at bounding box center [609, 340] width 79 height 62
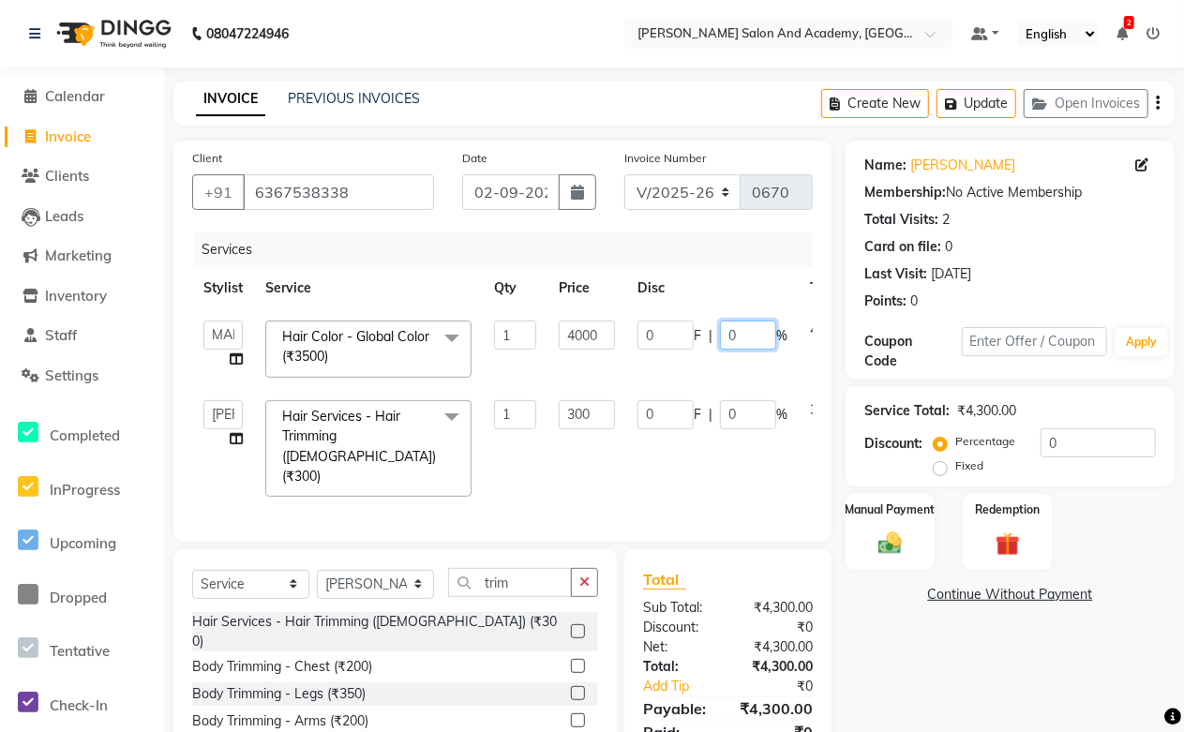
drag, startPoint x: 757, startPoint y: 339, endPoint x: 693, endPoint y: 339, distance: 63.7
click at [693, 339] on div "0 F | 0 %" at bounding box center [712, 334] width 150 height 29
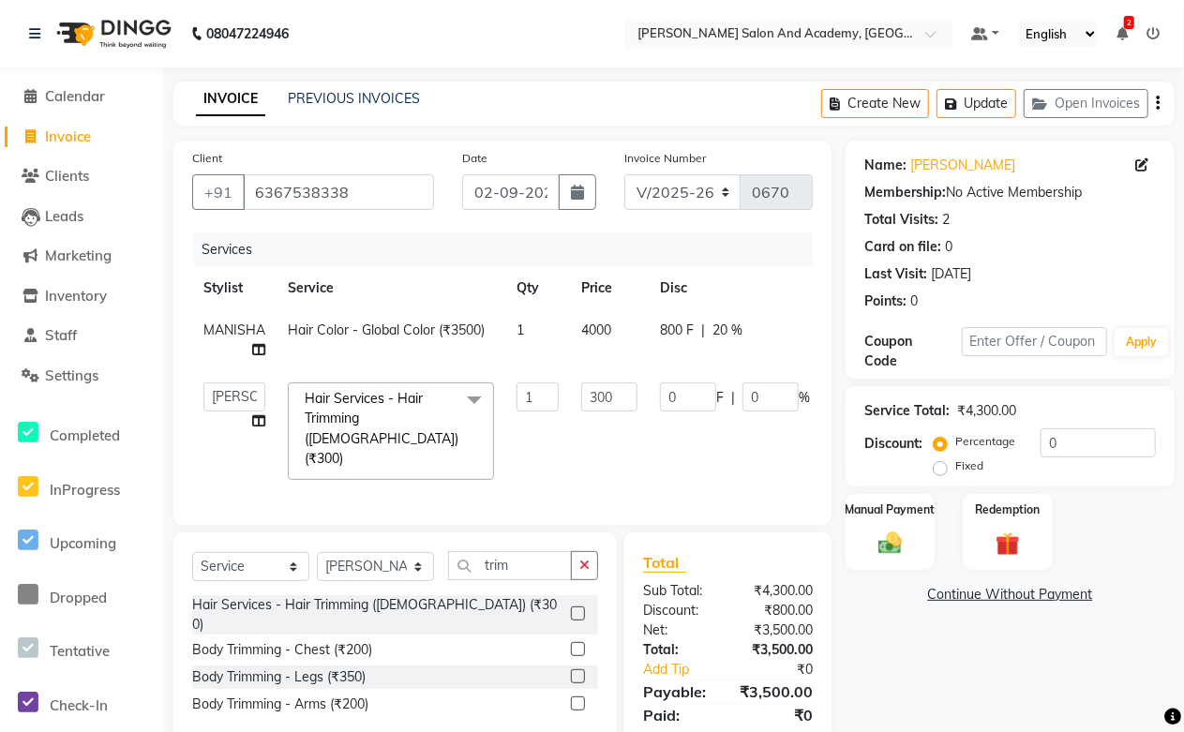
click at [657, 435] on td "0 F | 0 %" at bounding box center [734, 431] width 172 height 120
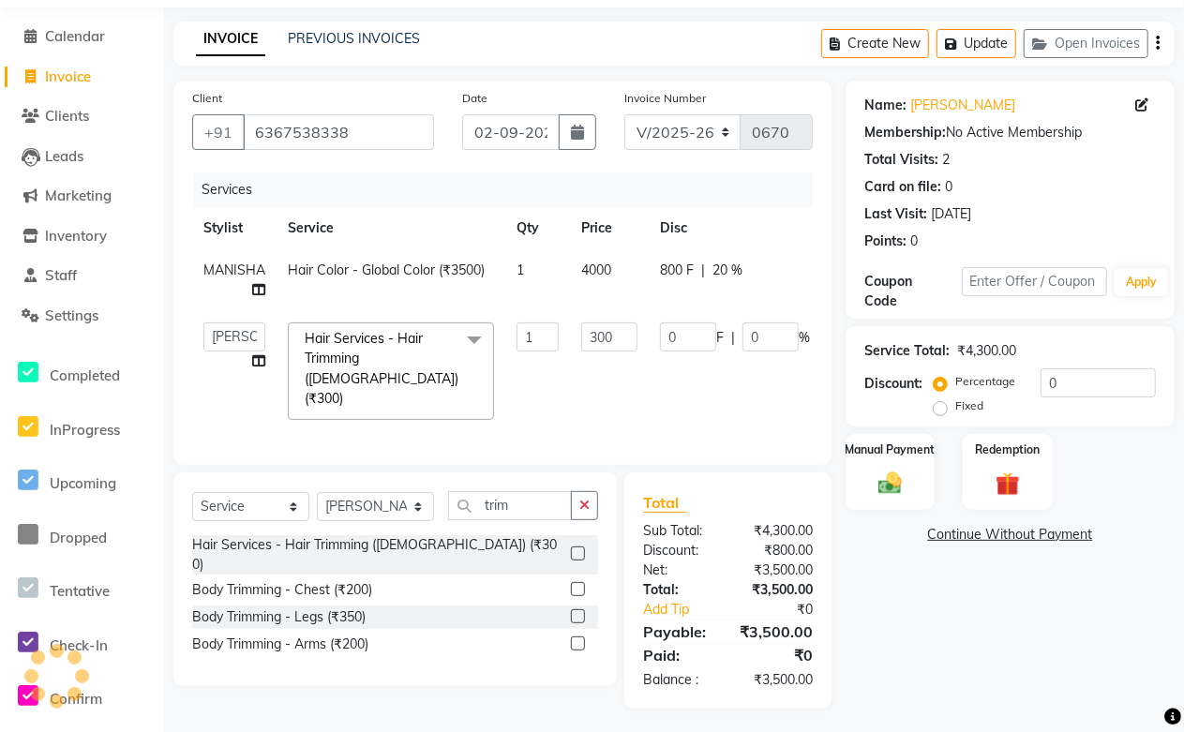
click at [602, 293] on td "4000" at bounding box center [609, 280] width 79 height 62
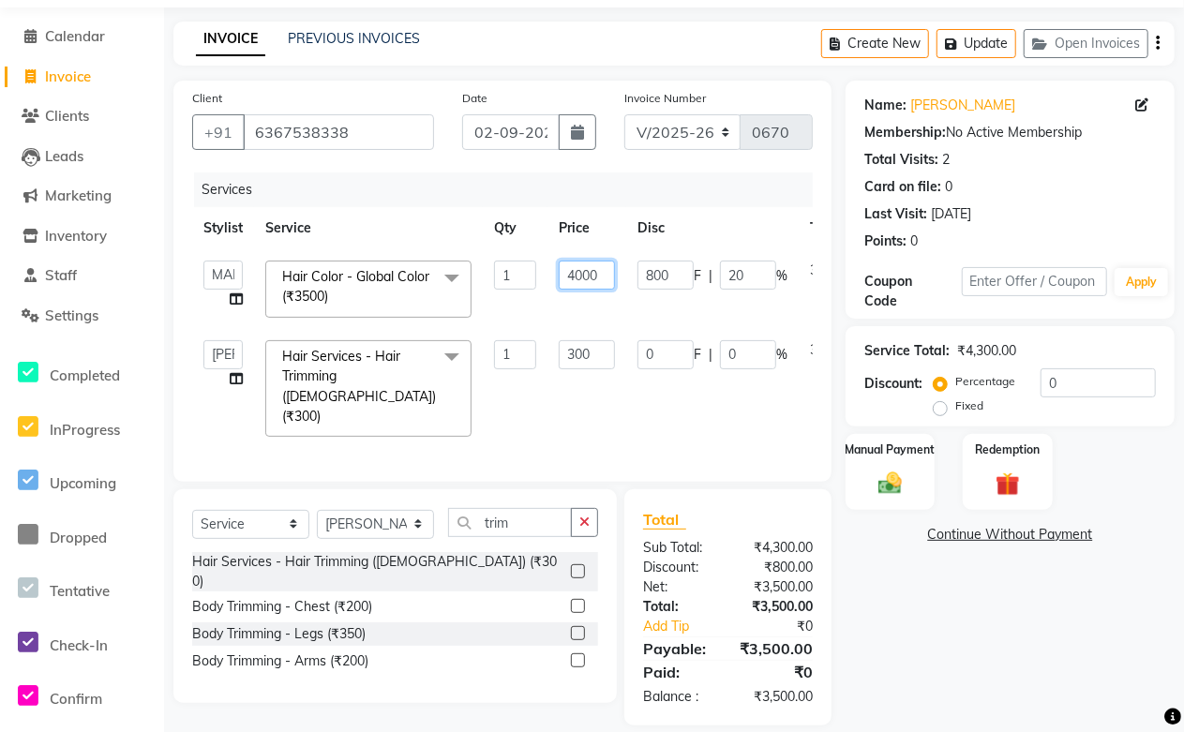
drag, startPoint x: 611, startPoint y: 269, endPoint x: 504, endPoint y: 269, distance: 106.8
click at [504, 269] on tr "Abdul Shoaib Aksha Khan Anisha Ray Archika Jain Arti Singh Azzu khan Farman Mir…" at bounding box center [553, 289] width 723 height 80
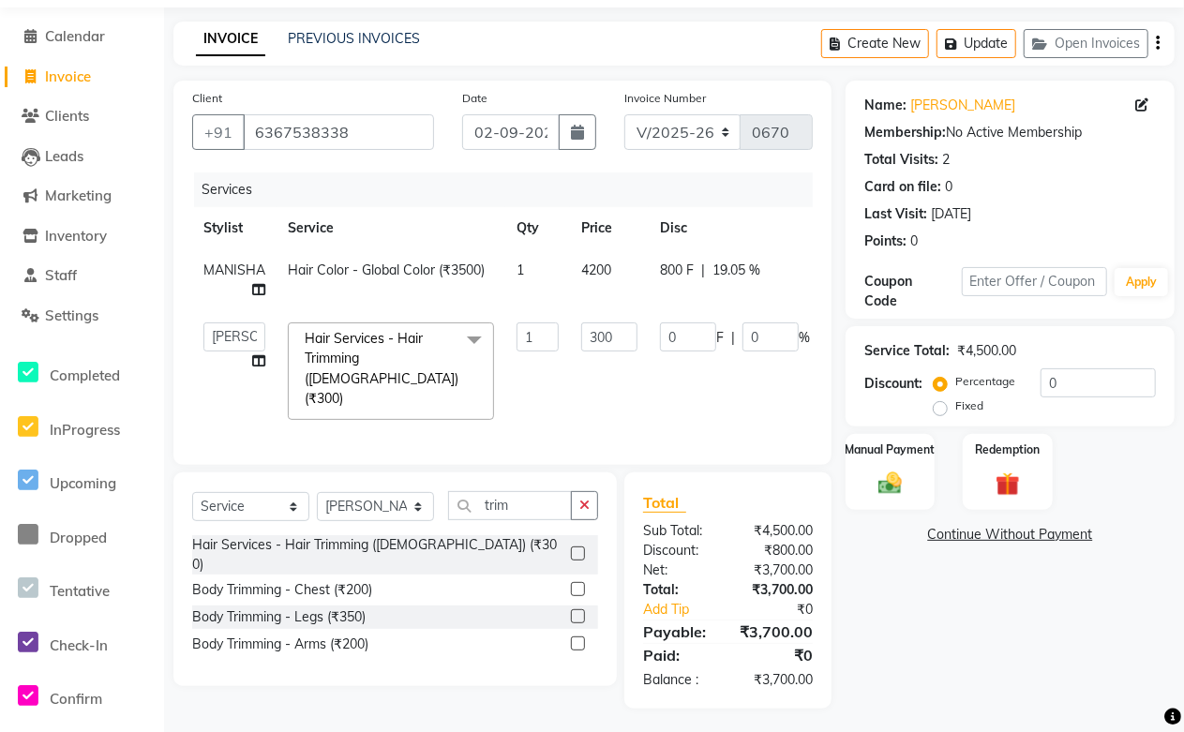
click at [549, 395] on tr "Abdul Shoaib Aksha Khan Anisha Ray Archika Jain Arti Singh Azzu khan Farman Mir…" at bounding box center [564, 371] width 745 height 120
click at [651, 361] on td "0 F | 0 %" at bounding box center [734, 371] width 172 height 120
click at [971, 49] on button "Update" at bounding box center [976, 43] width 80 height 29
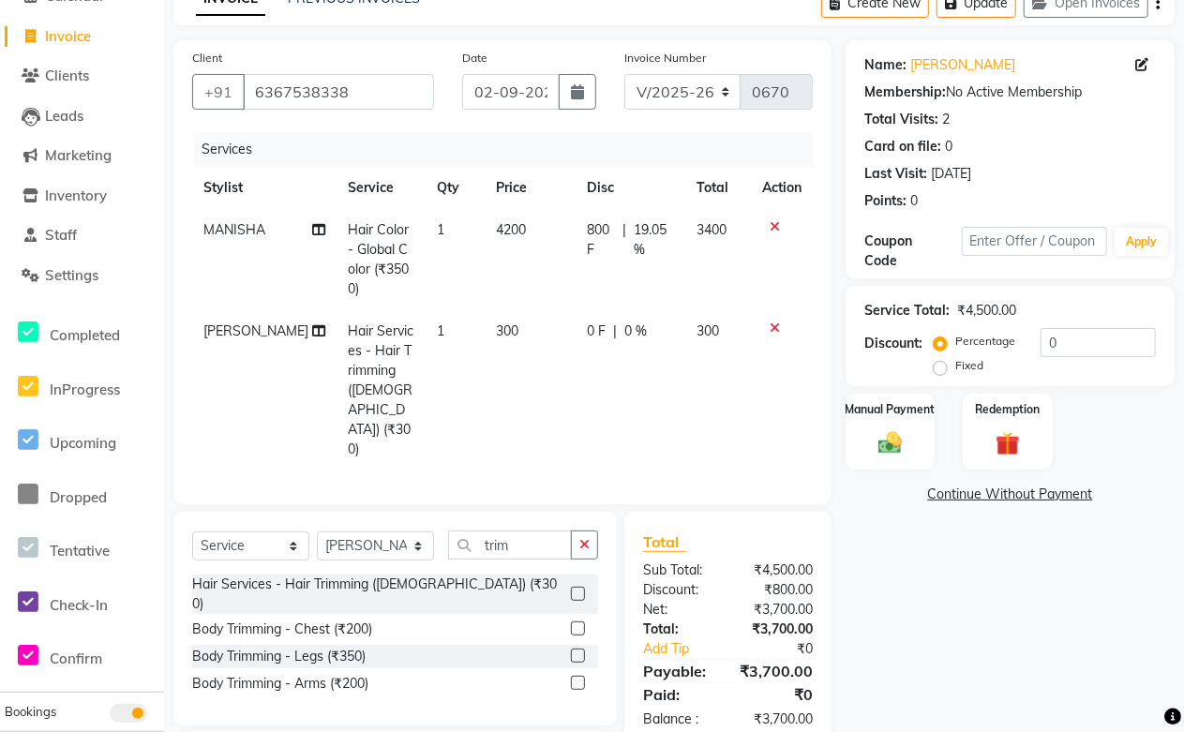
scroll to position [0, 0]
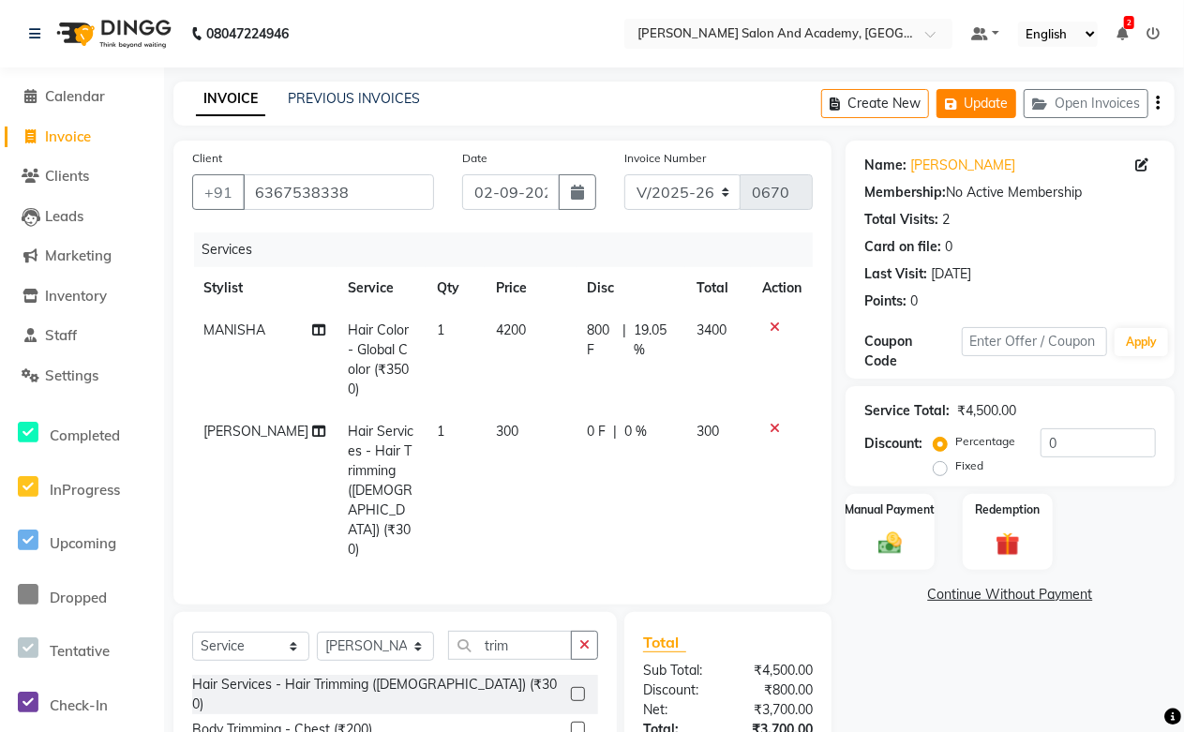
click at [959, 108] on icon "button" at bounding box center [954, 103] width 19 height 13
click at [994, 103] on button "Update" at bounding box center [976, 103] width 80 height 29
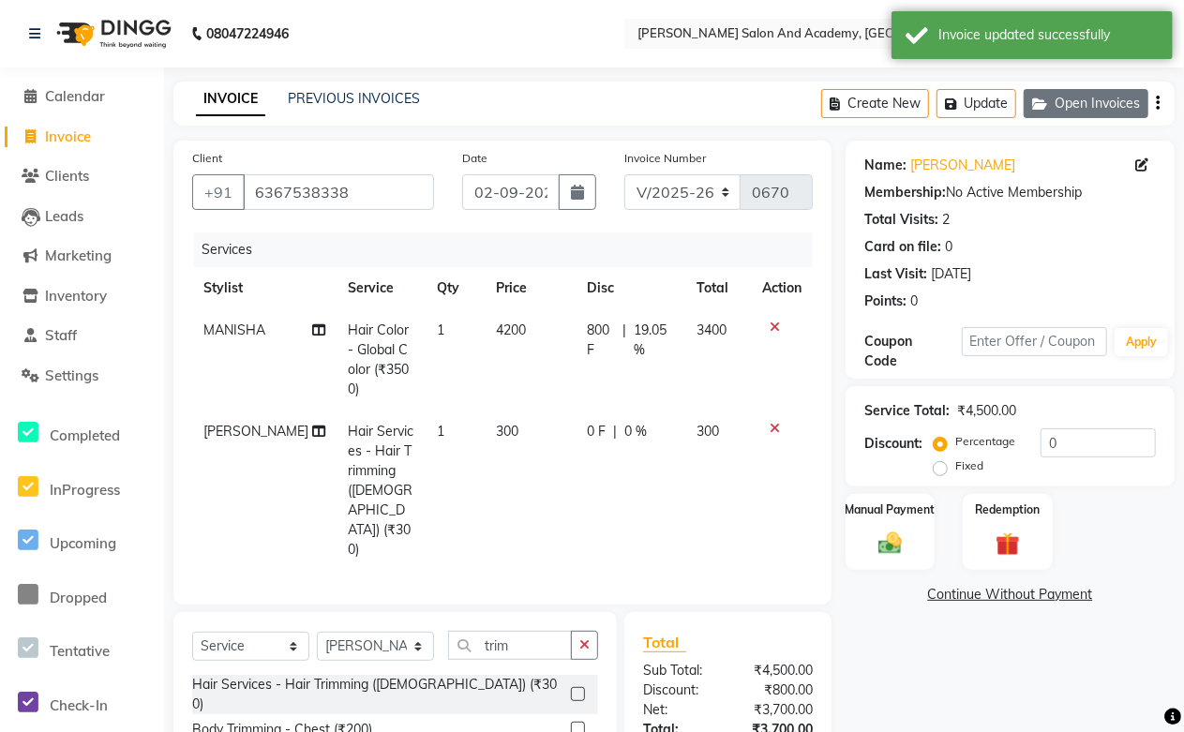
click at [1050, 97] on icon "button" at bounding box center [1043, 103] width 22 height 13
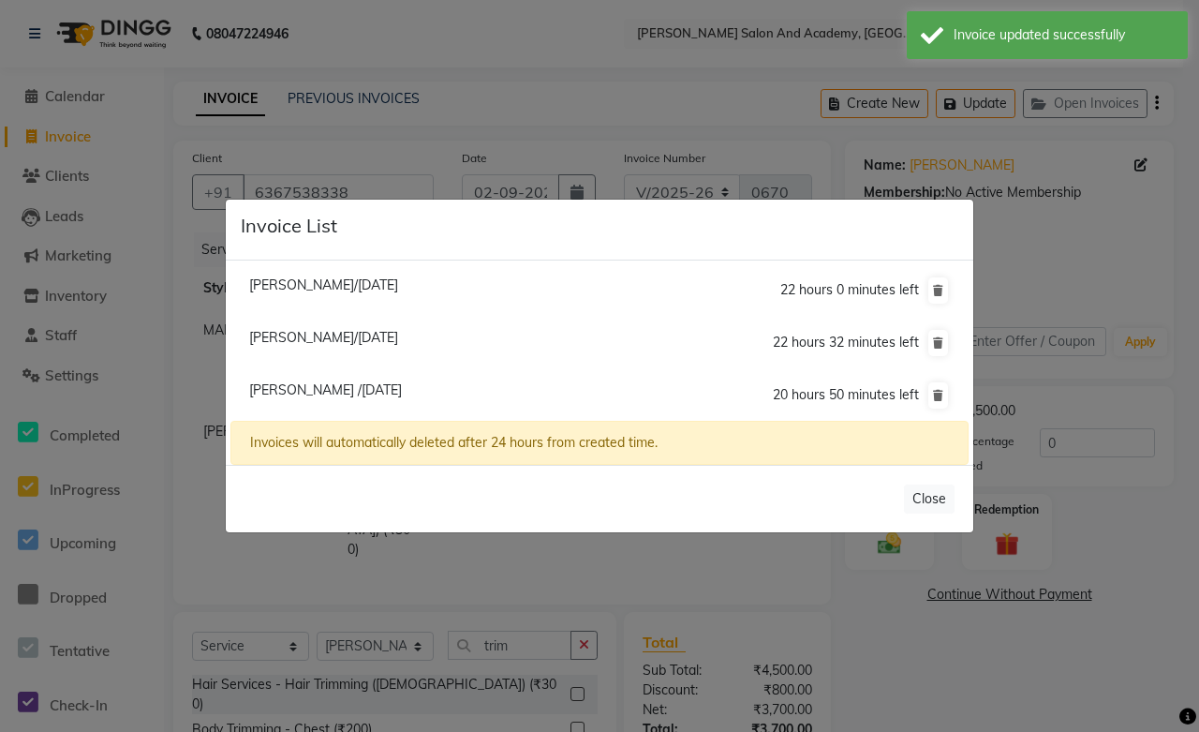
click at [305, 289] on span "Ayushi Singh/02 September 2025" at bounding box center [323, 284] width 149 height 17
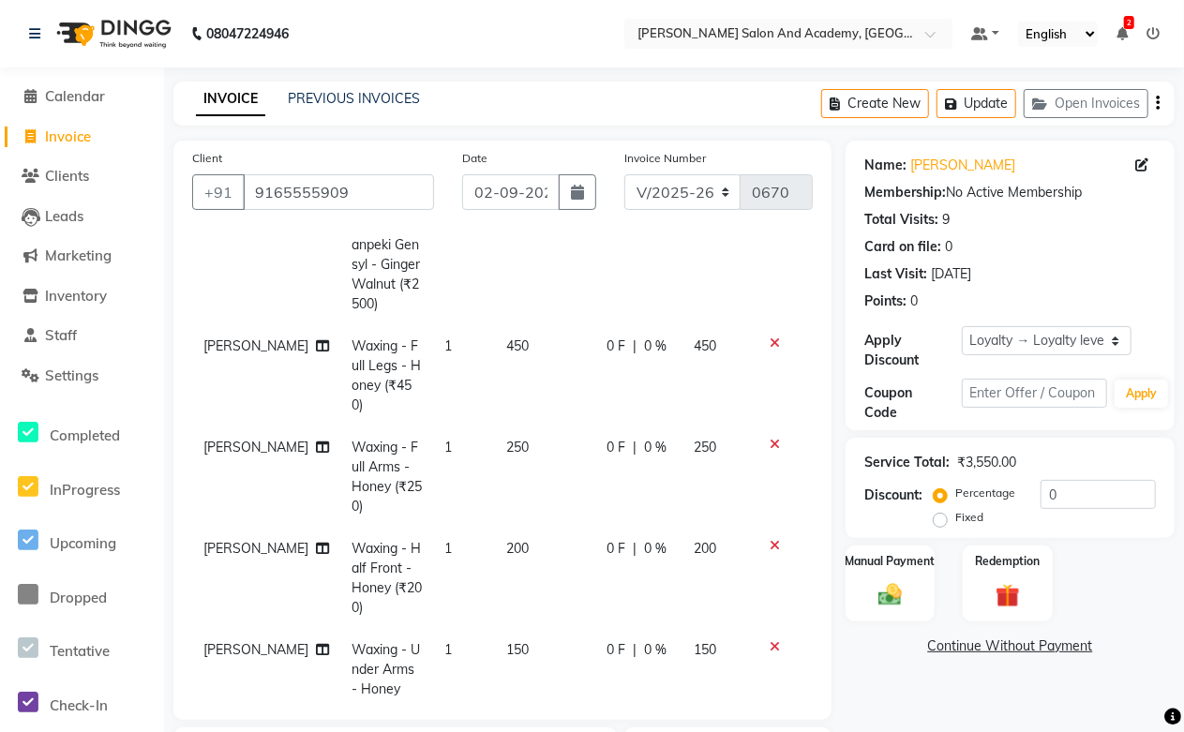
scroll to position [208, 0]
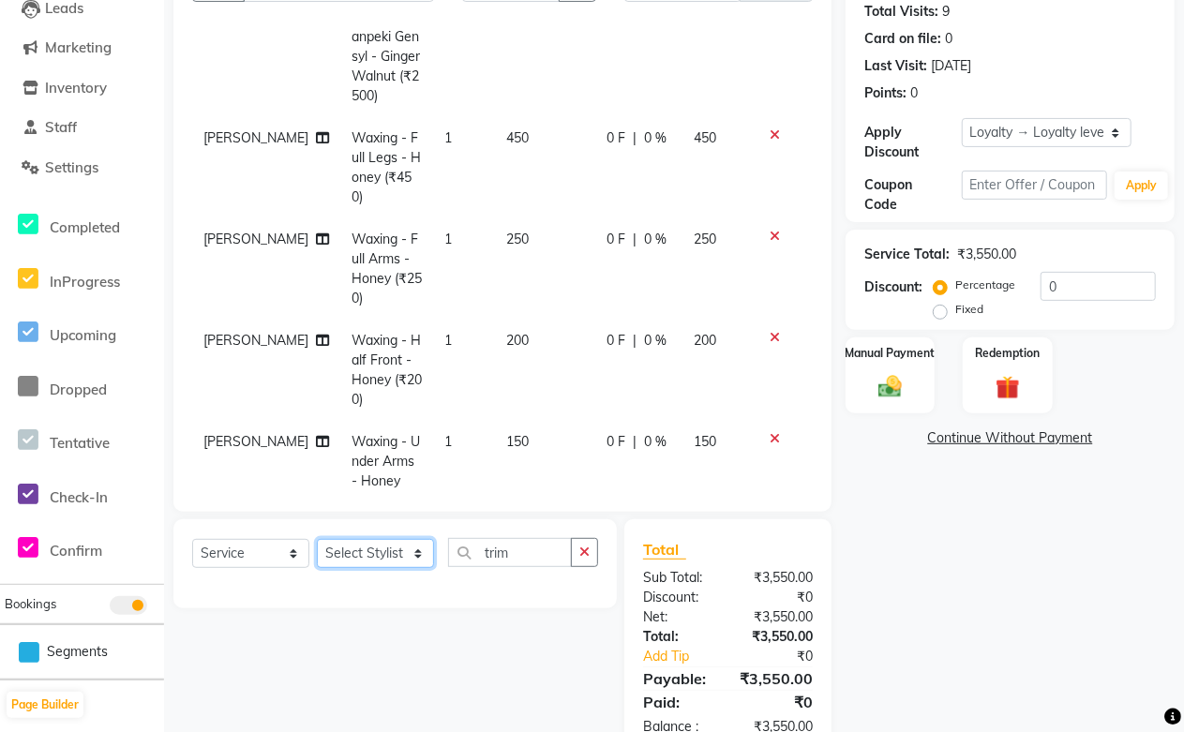
click at [403, 550] on select "Select Stylist [PERSON_NAME] [PERSON_NAME] [PERSON_NAME] [PERSON_NAME] [PERSON_…" at bounding box center [375, 553] width 117 height 29
click at [317, 540] on select "Select Stylist [PERSON_NAME] [PERSON_NAME] [PERSON_NAME] [PERSON_NAME] [PERSON_…" at bounding box center [375, 553] width 117 height 29
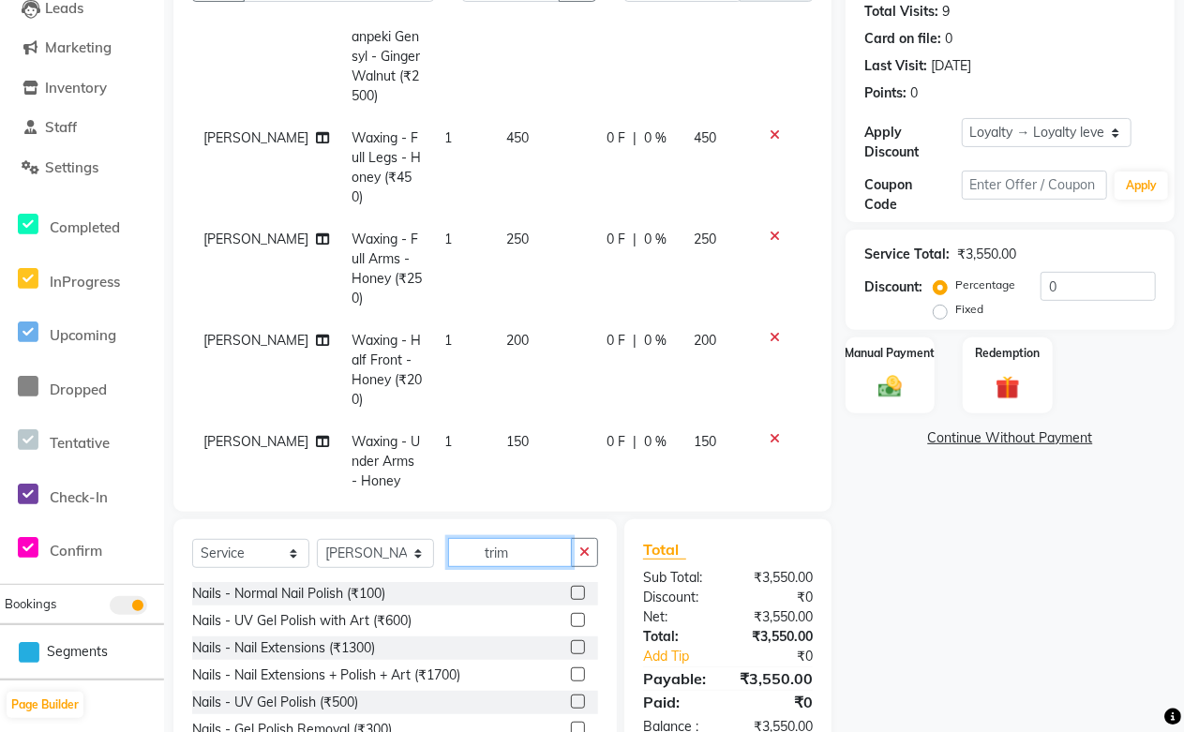
click at [518, 559] on input "trim" at bounding box center [510, 552] width 124 height 29
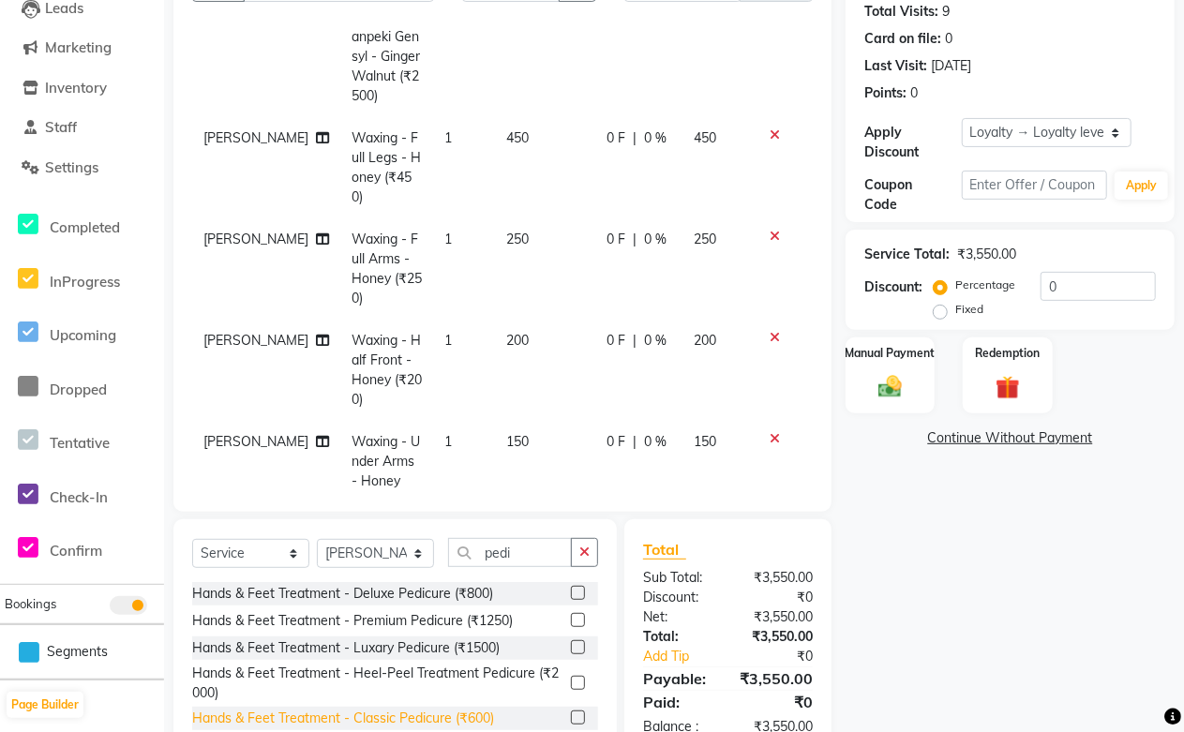
click at [434, 716] on div "Hands & Feet Treatment - Classic Pedicure (₹600)" at bounding box center [343, 718] width 302 height 20
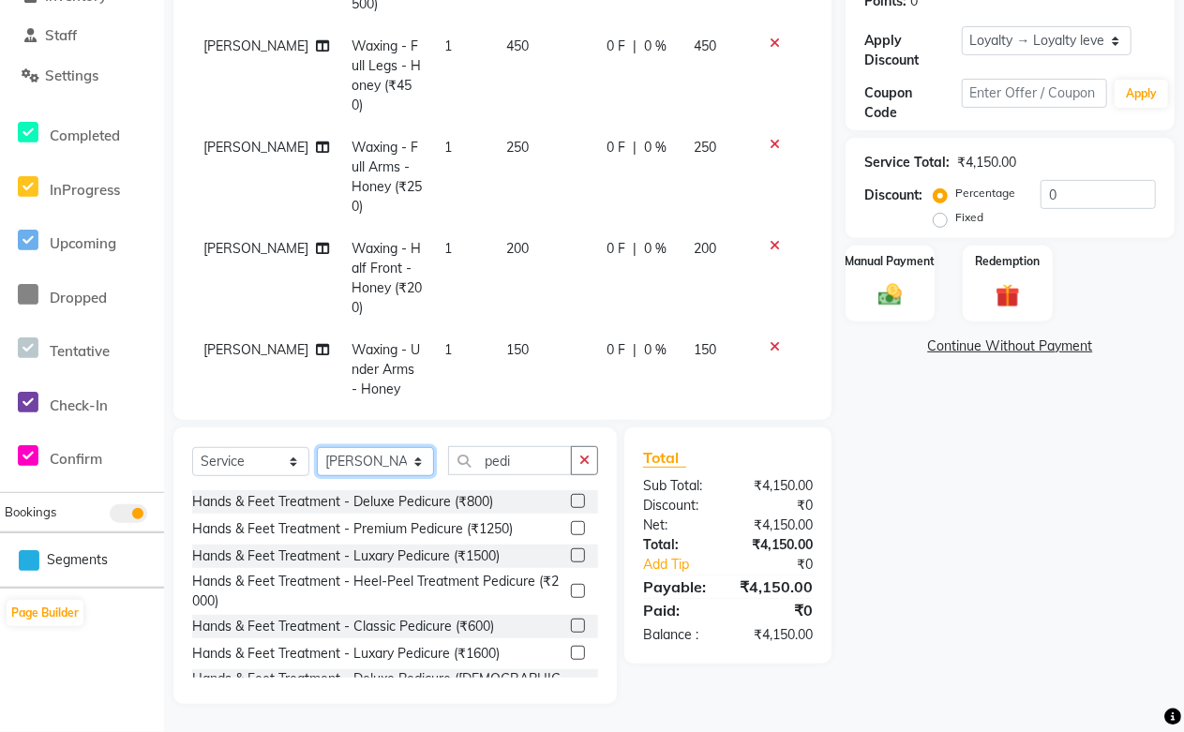
click at [387, 469] on select "Select Stylist [PERSON_NAME] [PERSON_NAME] [PERSON_NAME] [PERSON_NAME] [PERSON_…" at bounding box center [375, 461] width 117 height 29
click at [317, 448] on select "Select Stylist [PERSON_NAME] [PERSON_NAME] [PERSON_NAME] [PERSON_NAME] [PERSON_…" at bounding box center [375, 461] width 117 height 29
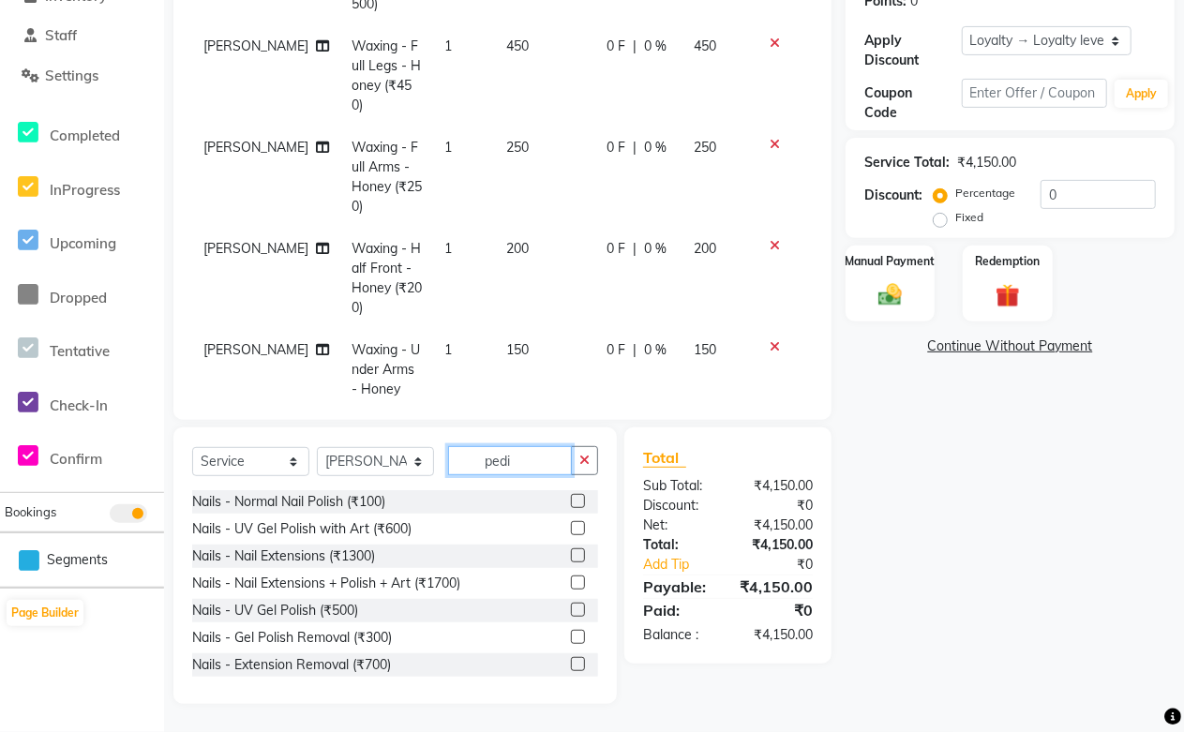
click at [523, 452] on input "pedi" at bounding box center [510, 460] width 124 height 29
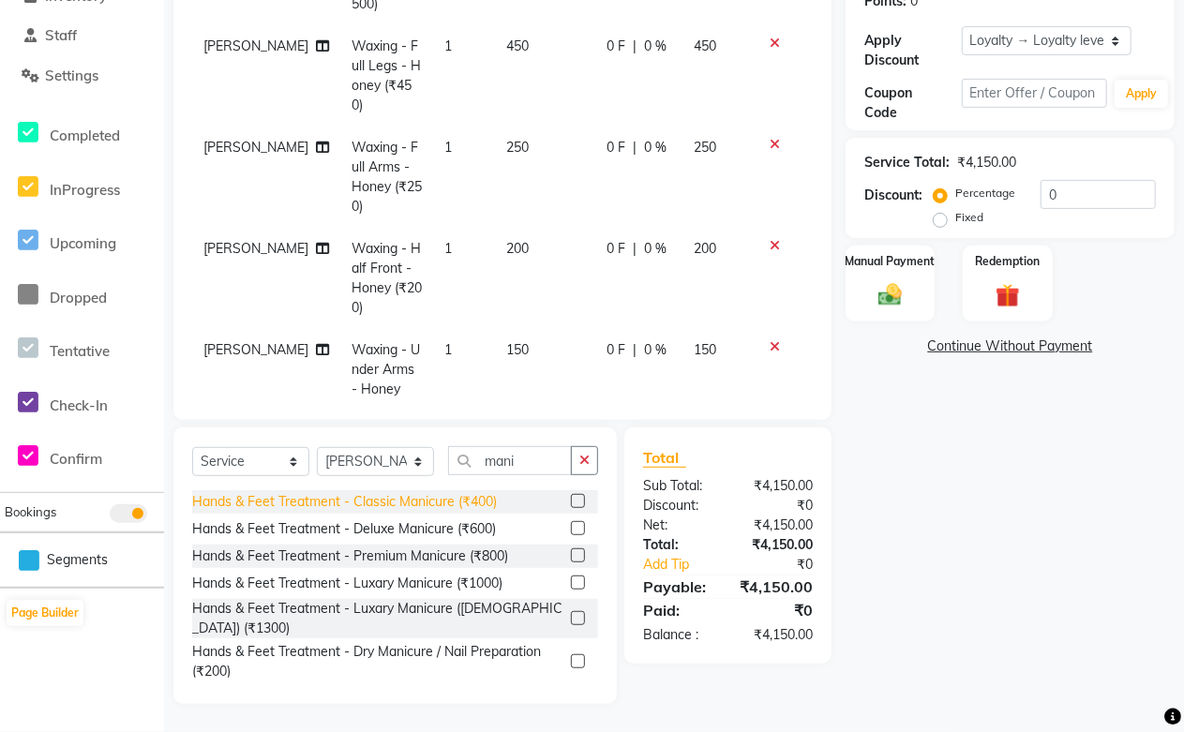
click at [437, 499] on div "Hands & Feet Treatment - Classic Manicure (₹400)" at bounding box center [344, 502] width 305 height 20
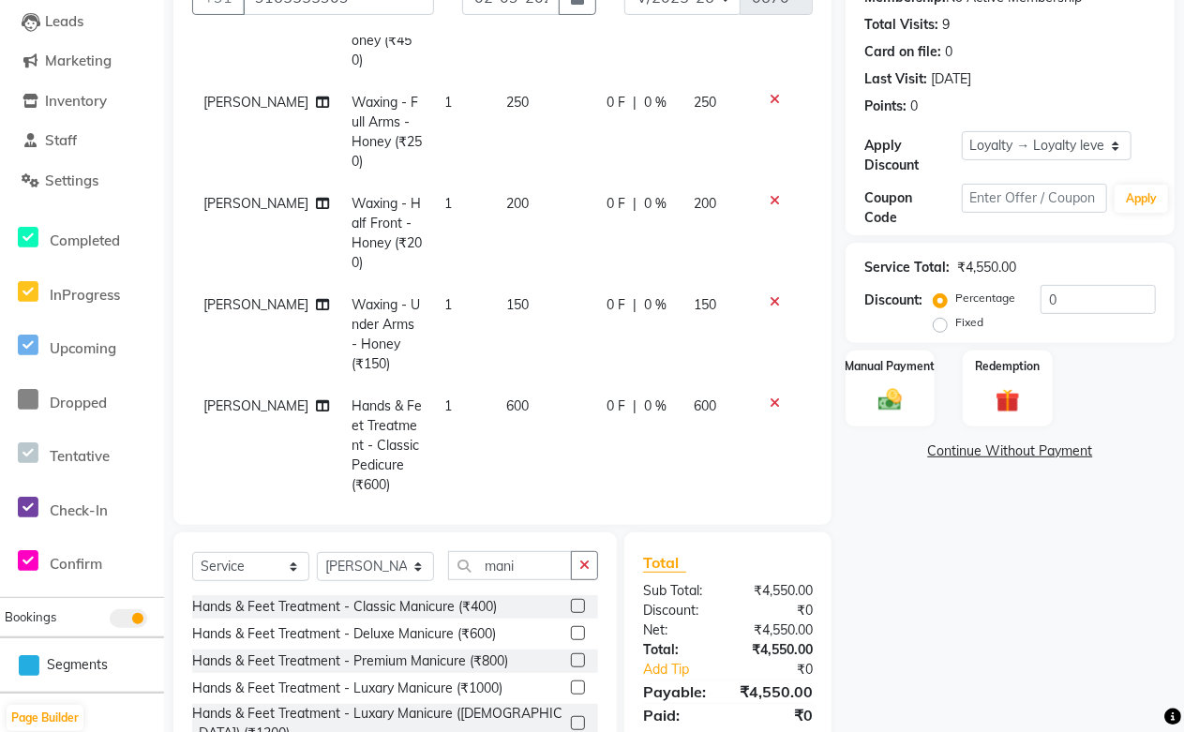
scroll to position [312, 0]
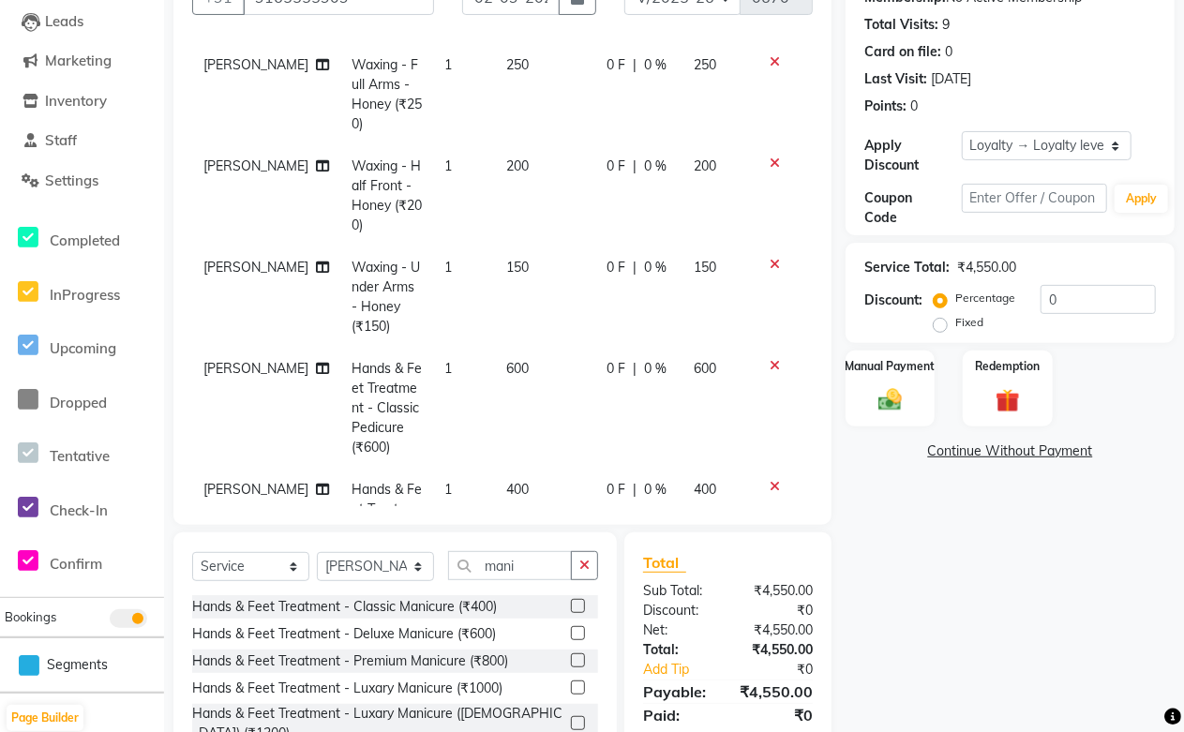
click at [769, 258] on icon at bounding box center [774, 264] width 10 height 13
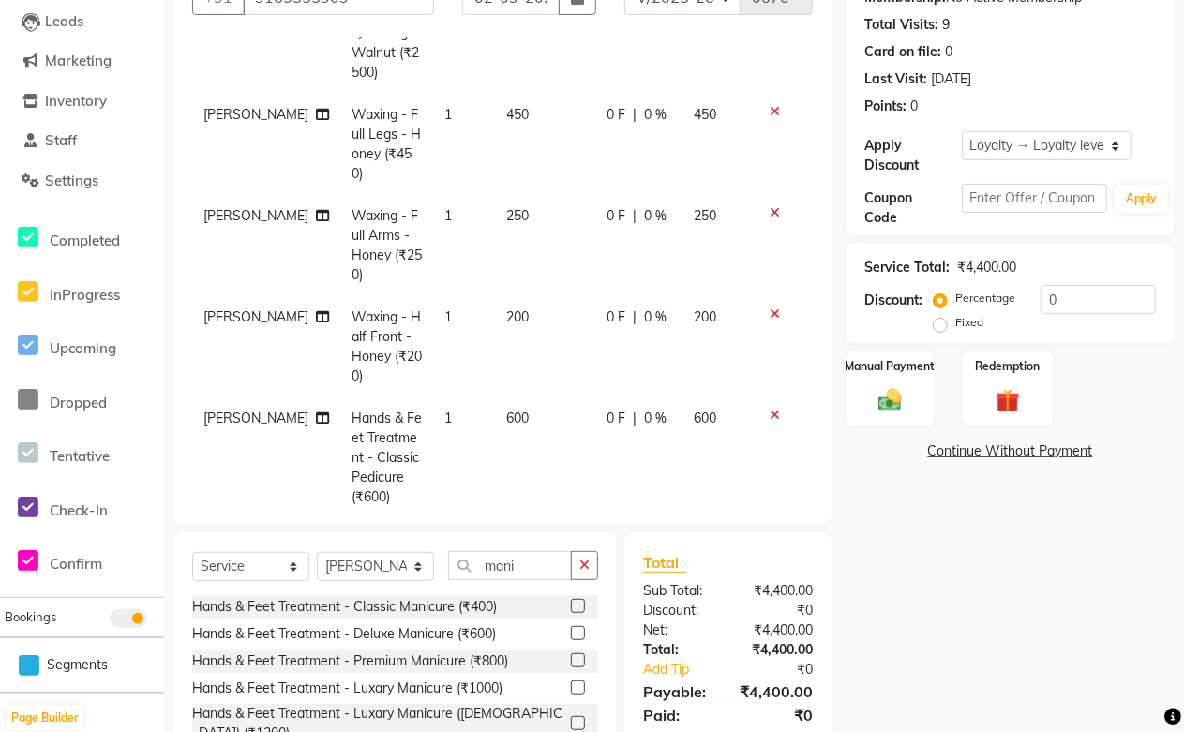
click at [769, 307] on icon at bounding box center [774, 313] width 10 height 13
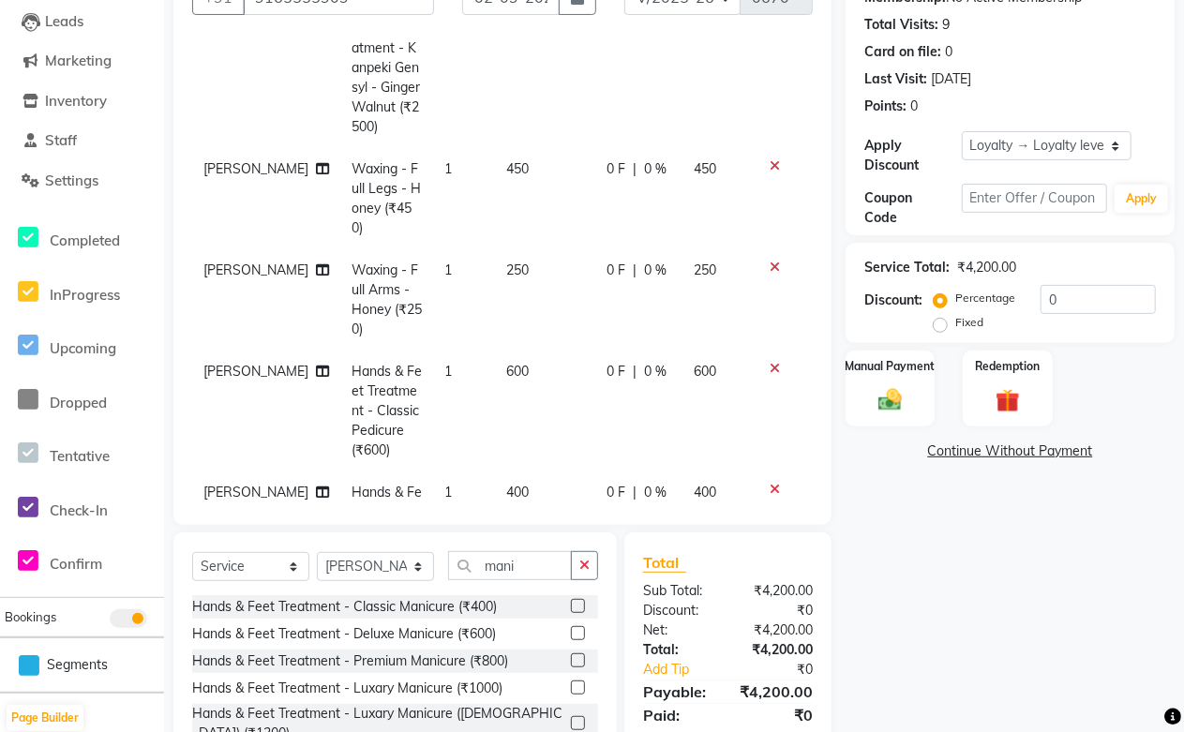
scroll to position [57, 0]
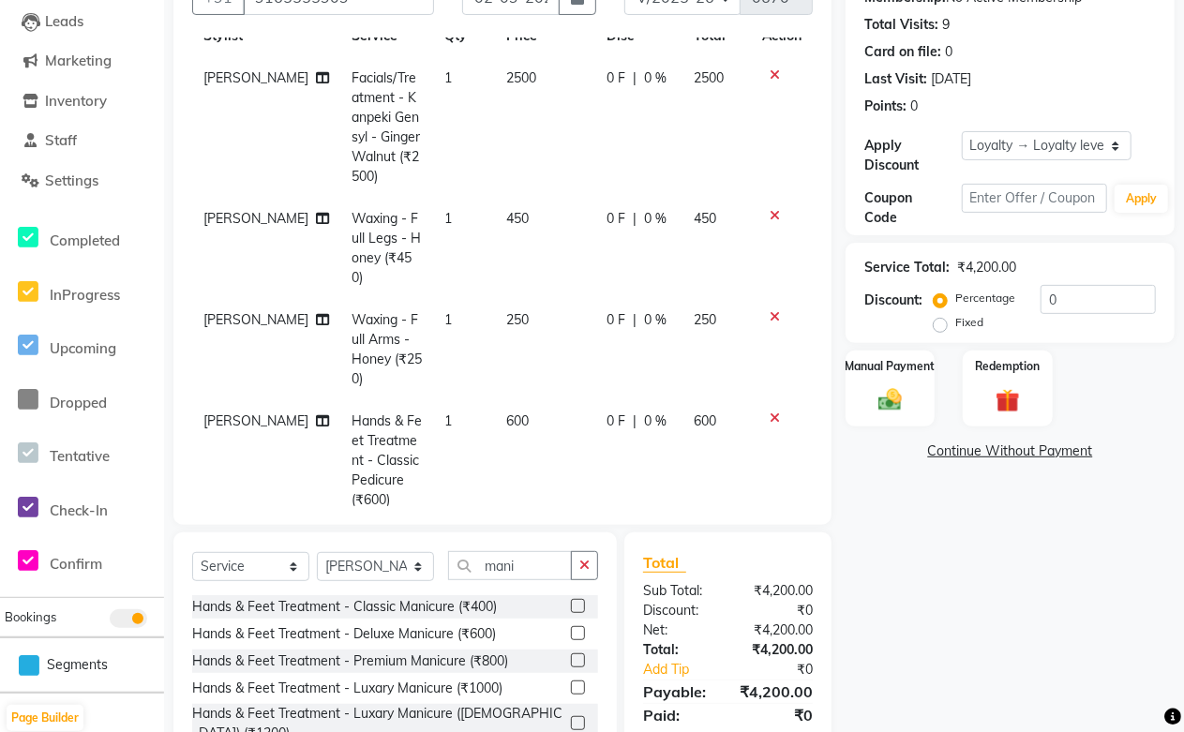
click at [769, 310] on icon at bounding box center [774, 316] width 10 height 13
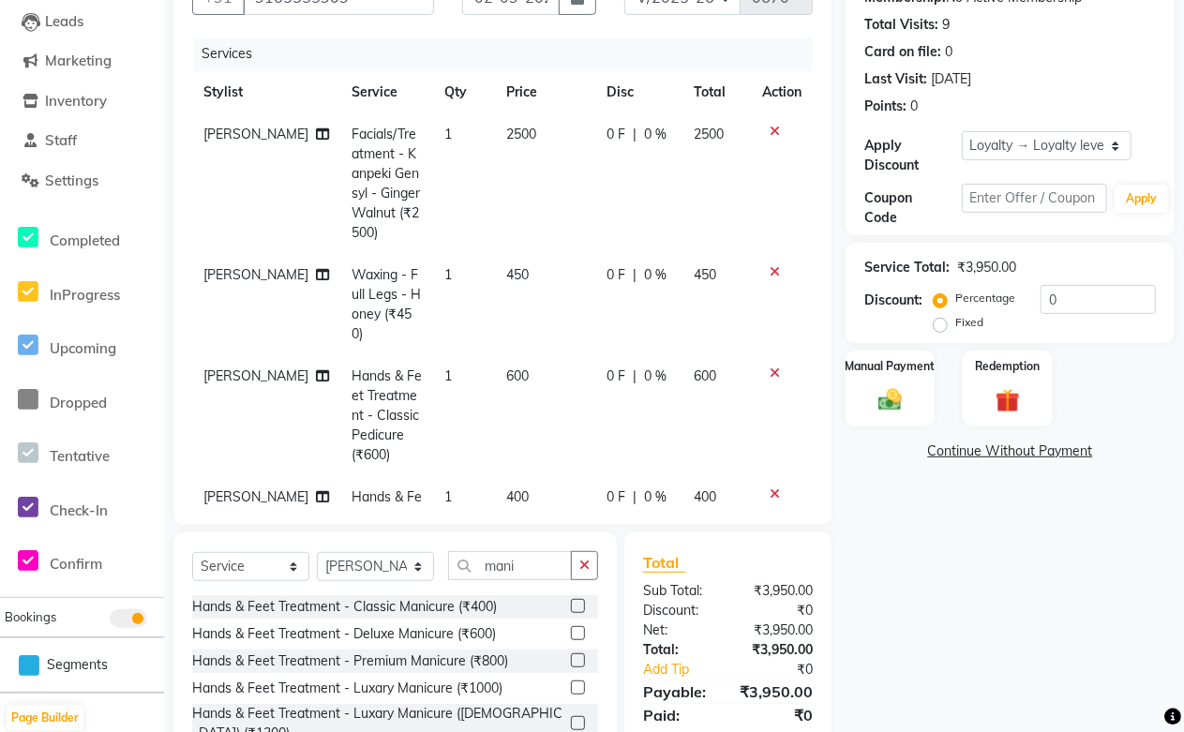
scroll to position [0, 0]
click at [769, 270] on icon at bounding box center [774, 272] width 10 height 13
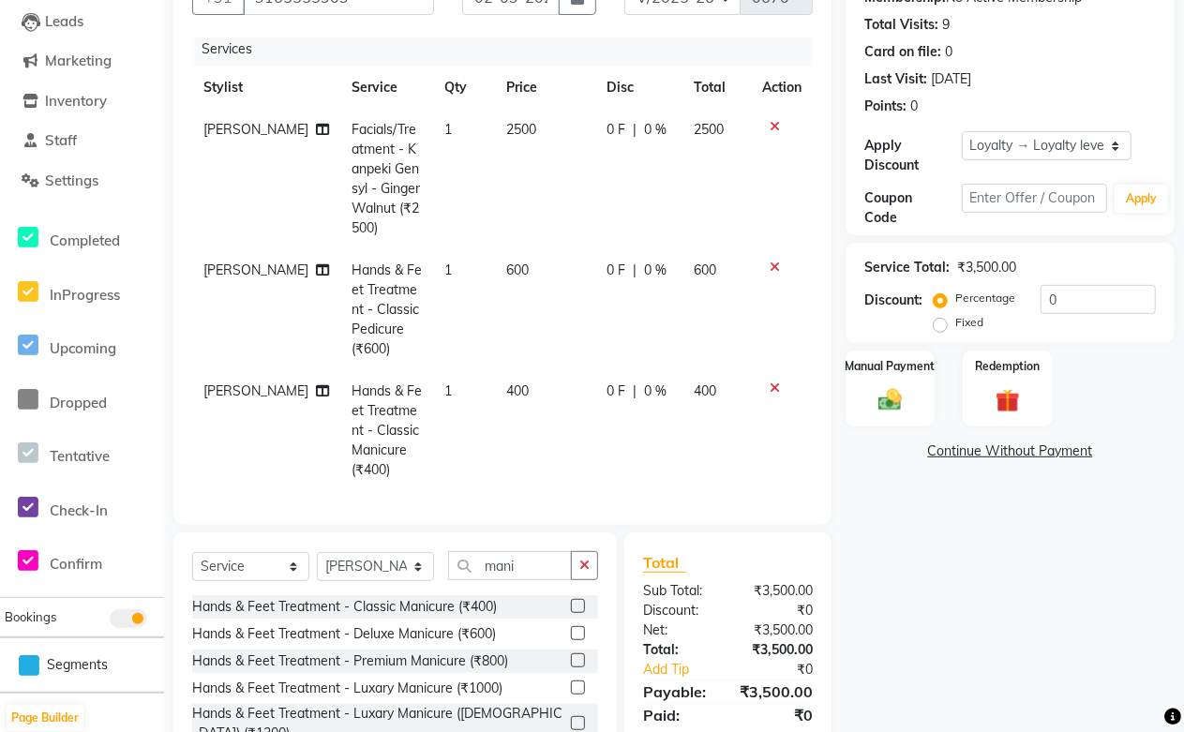
scroll to position [300, 0]
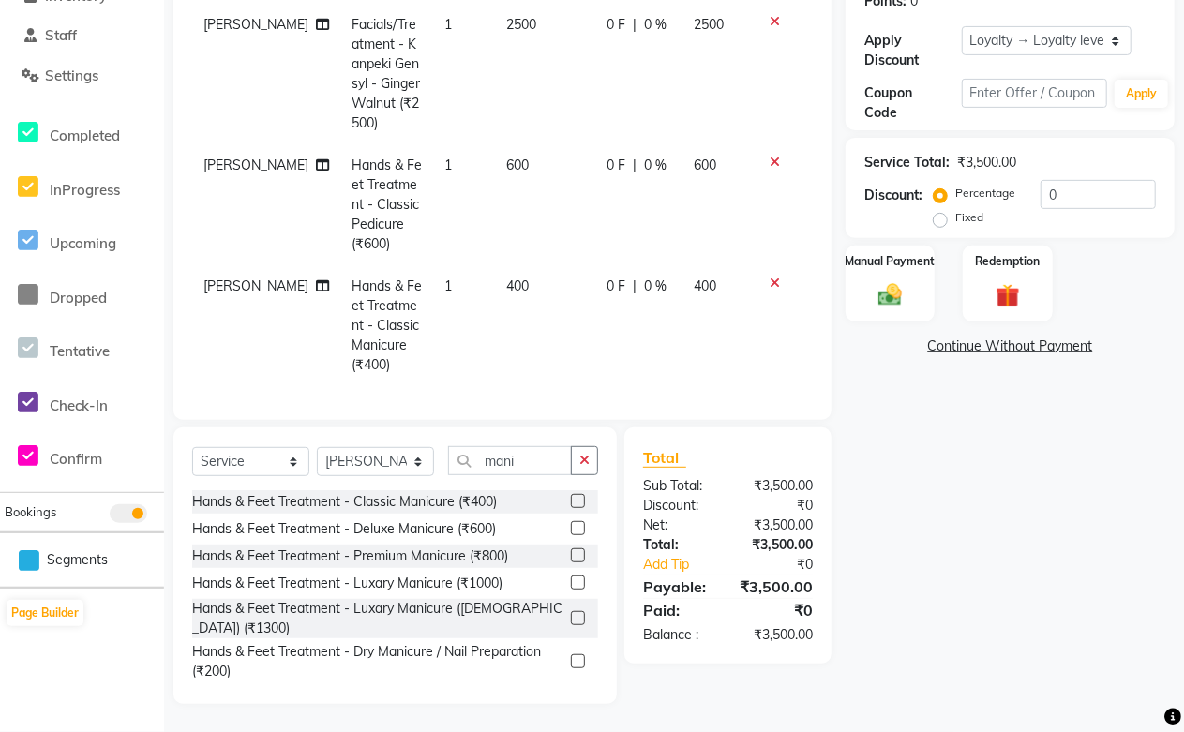
click at [769, 276] on icon at bounding box center [774, 282] width 10 height 13
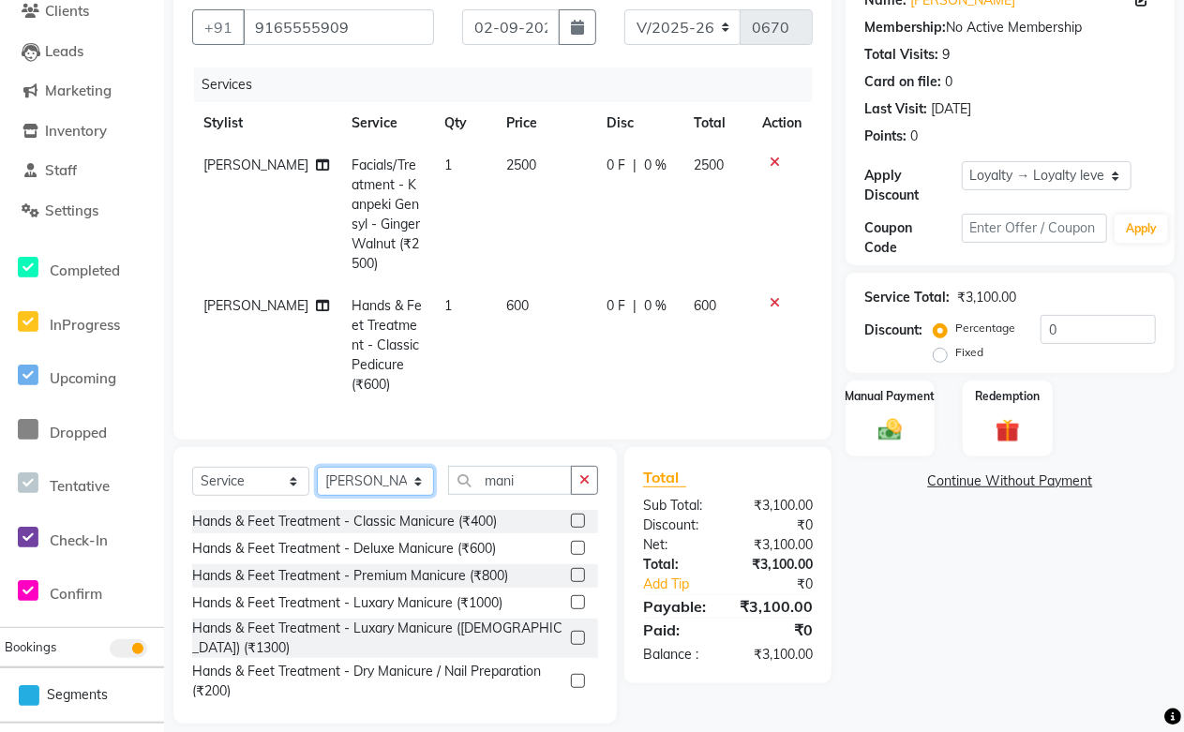
click at [372, 467] on select "Select Stylist [PERSON_NAME] [PERSON_NAME] [PERSON_NAME] [PERSON_NAME] [PERSON_…" at bounding box center [375, 481] width 117 height 29
click at [317, 467] on select "Select Stylist [PERSON_NAME] [PERSON_NAME] [PERSON_NAME] [PERSON_NAME] [PERSON_…" at bounding box center [375, 481] width 117 height 29
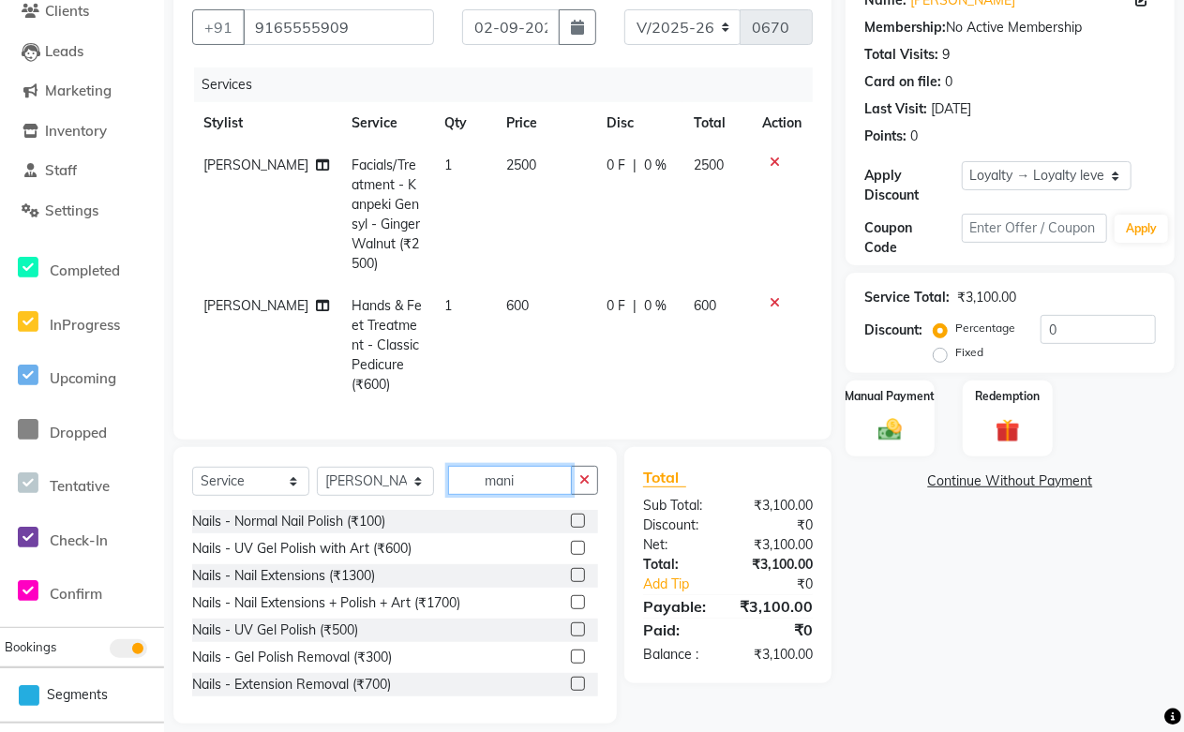
click at [523, 466] on input "mani" at bounding box center [510, 480] width 124 height 29
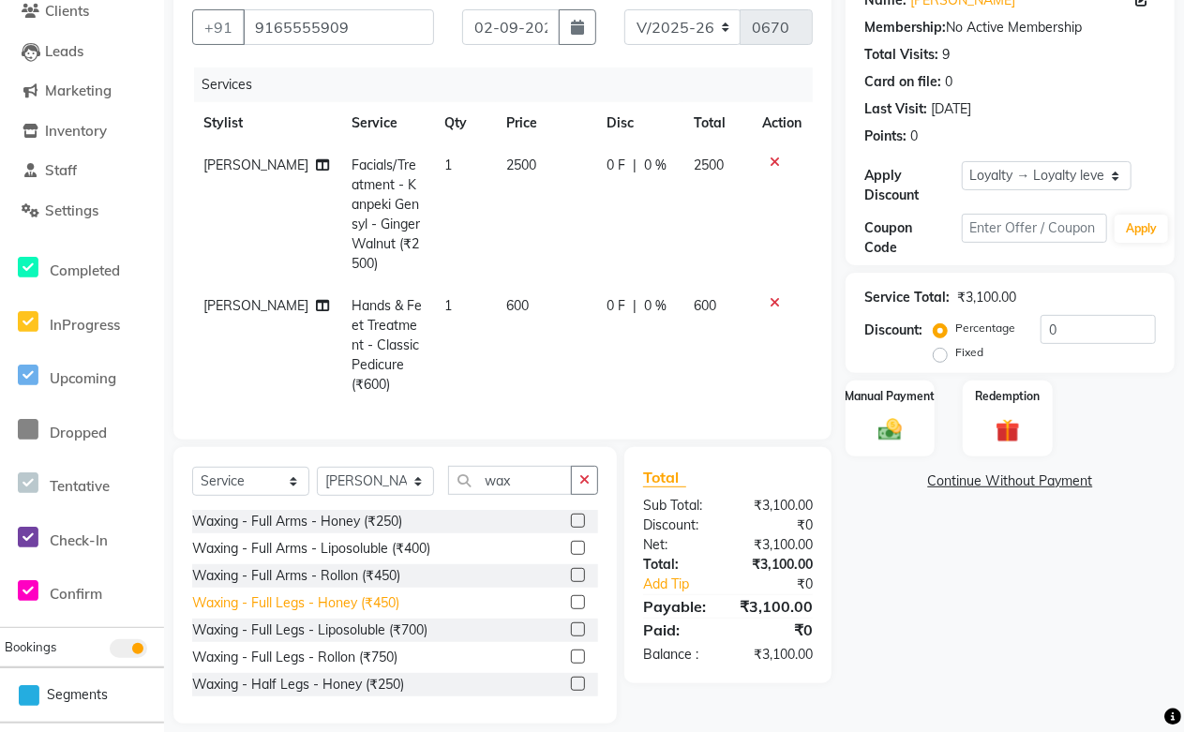
click at [361, 593] on div "Waxing - Full Legs - Honey (₹450)" at bounding box center [295, 603] width 207 height 20
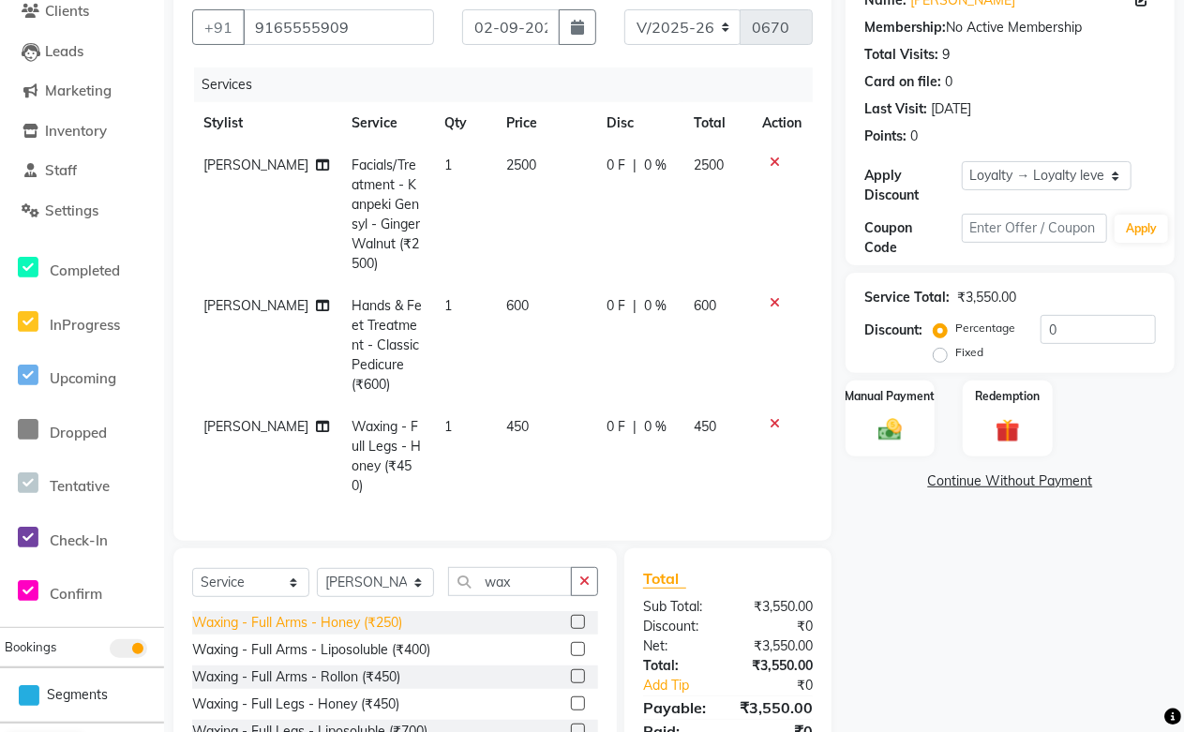
click at [359, 613] on div "Waxing - Full Arms - Honey (₹250)" at bounding box center [297, 623] width 210 height 20
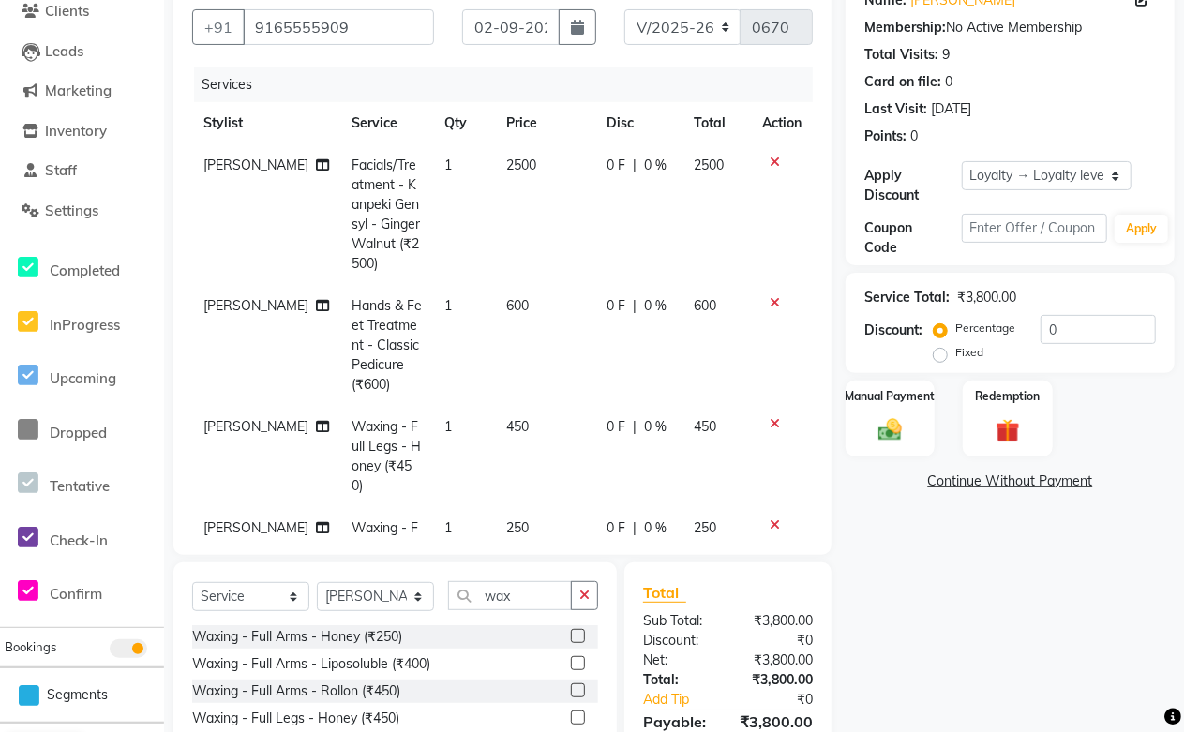
click at [769, 518] on icon at bounding box center [774, 524] width 10 height 13
click at [756, 501] on div "Client +91 9165555909 Date 02-09-2025 Invoice Number V/2025 V/2025-26 0670 Serv…" at bounding box center [502, 407] width 686 height 863
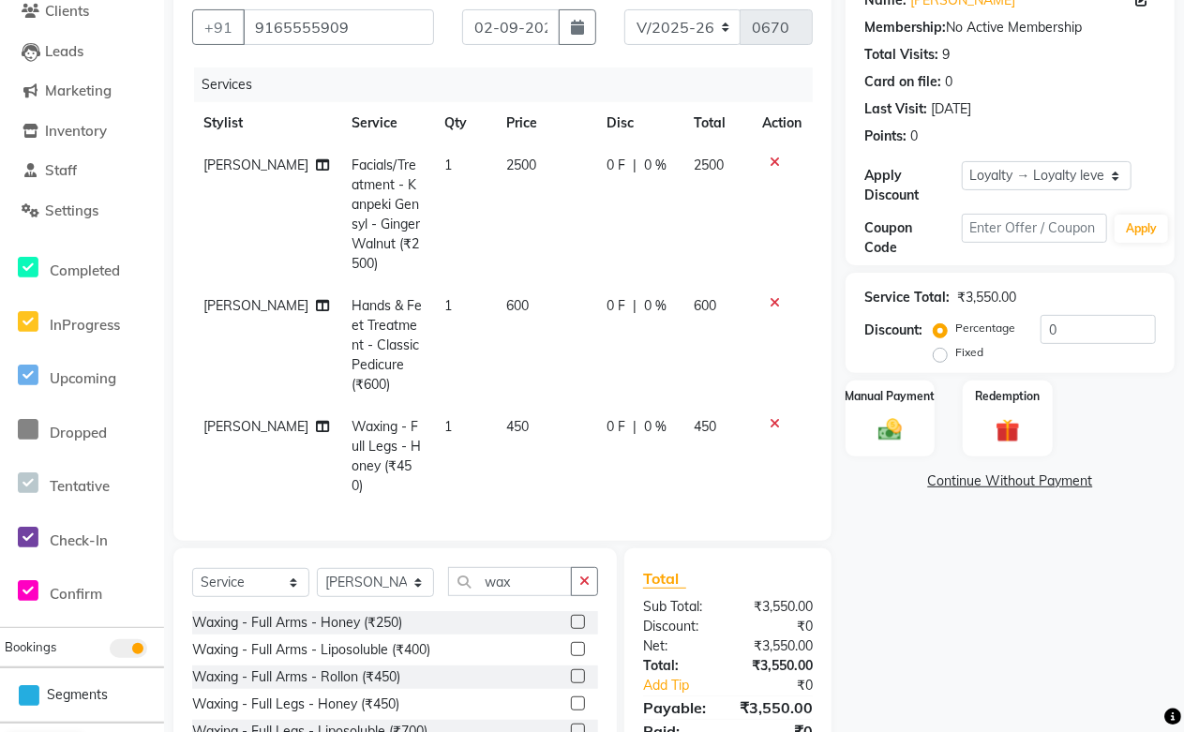
scroll to position [246, 0]
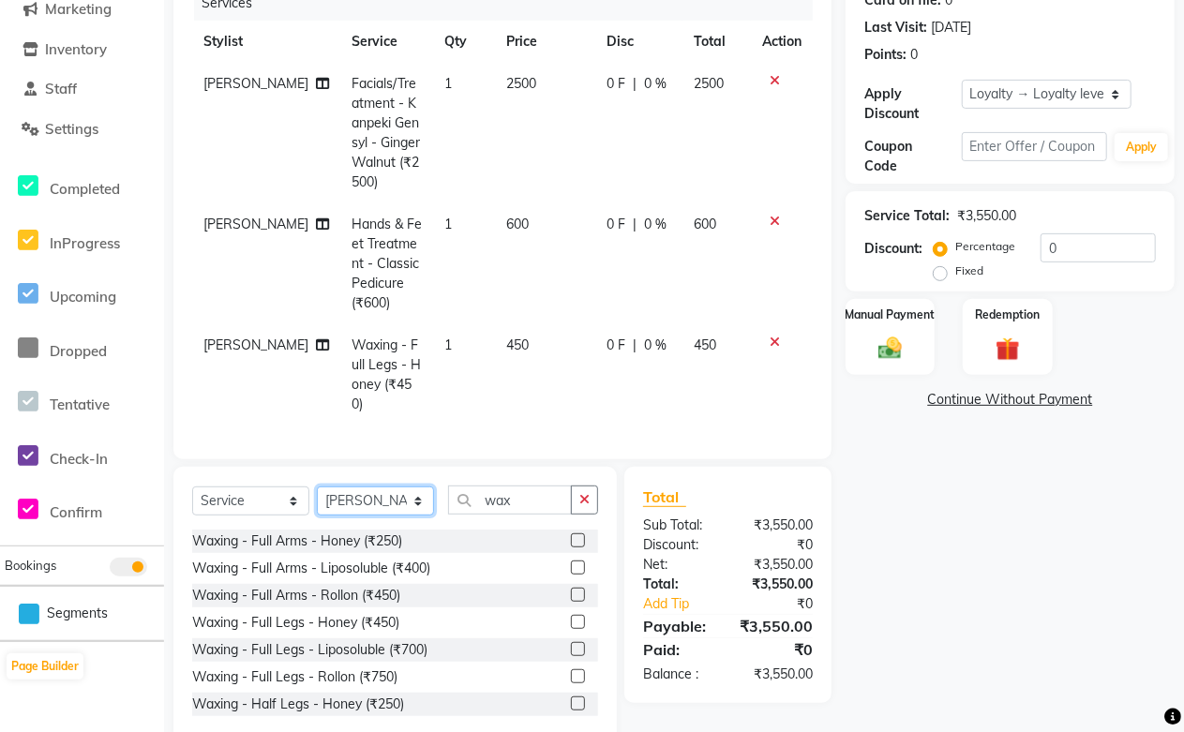
click at [388, 486] on select "Select Stylist [PERSON_NAME] [PERSON_NAME] [PERSON_NAME] [PERSON_NAME] [PERSON_…" at bounding box center [375, 500] width 117 height 29
click at [317, 486] on select "Select Stylist [PERSON_NAME] [PERSON_NAME] [PERSON_NAME] [PERSON_NAME] [PERSON_…" at bounding box center [375, 500] width 117 height 29
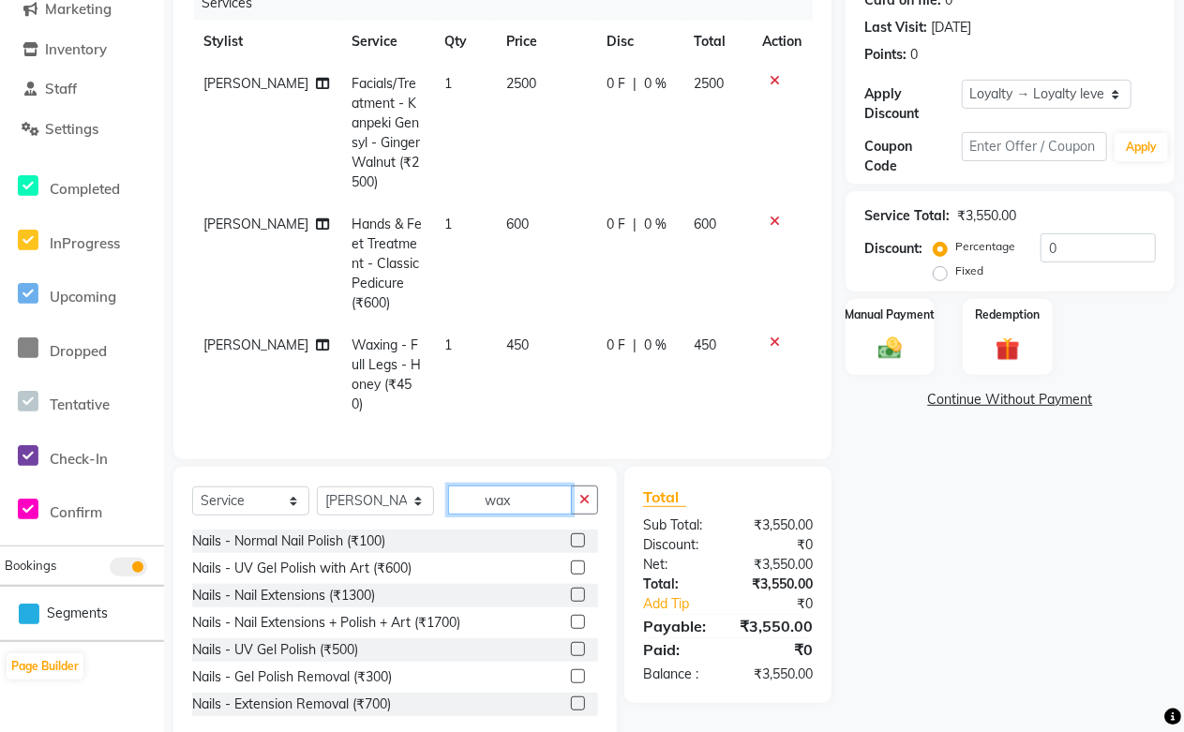
click at [544, 485] on input "wax" at bounding box center [510, 499] width 124 height 29
click at [394, 486] on select "Select Stylist [PERSON_NAME] [PERSON_NAME] [PERSON_NAME] [PERSON_NAME] [PERSON_…" at bounding box center [375, 500] width 117 height 29
click at [317, 486] on select "Select Stylist [PERSON_NAME] [PERSON_NAME] [PERSON_NAME] [PERSON_NAME] [PERSON_…" at bounding box center [375, 500] width 117 height 29
click at [540, 485] on input "text" at bounding box center [523, 499] width 150 height 29
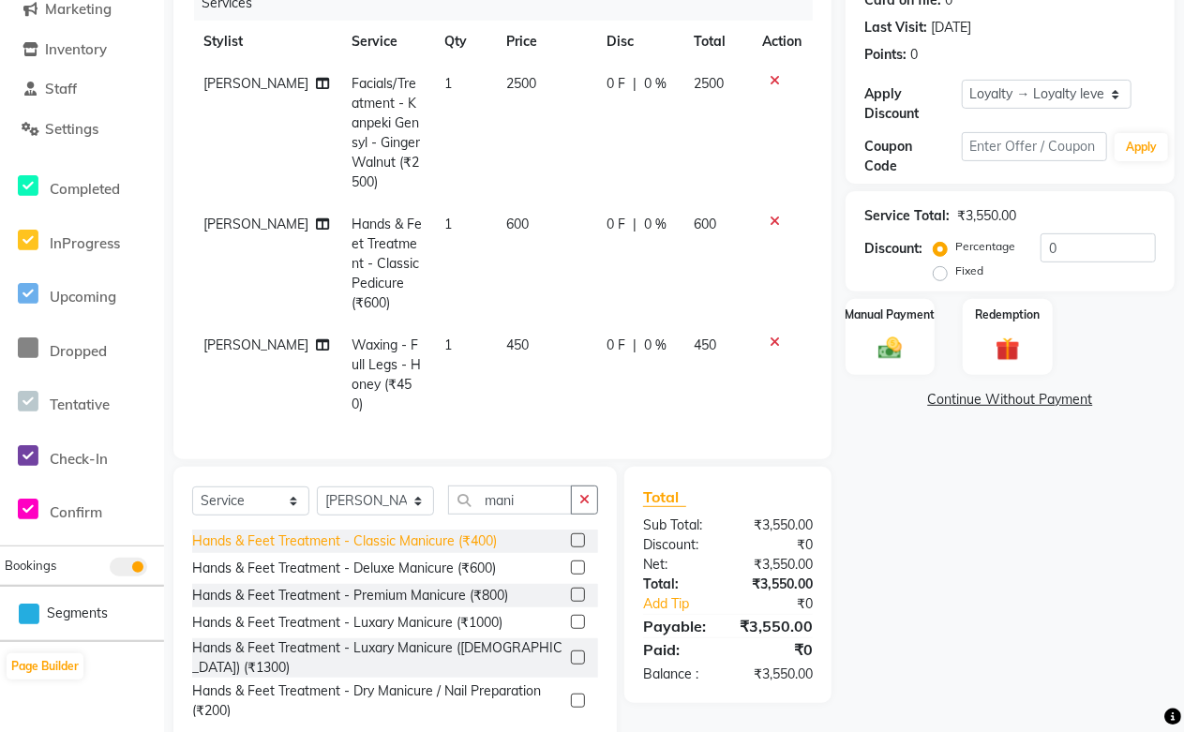
click at [460, 531] on div "Hands & Feet Treatment - Classic Manicure (₹400)" at bounding box center [344, 541] width 305 height 20
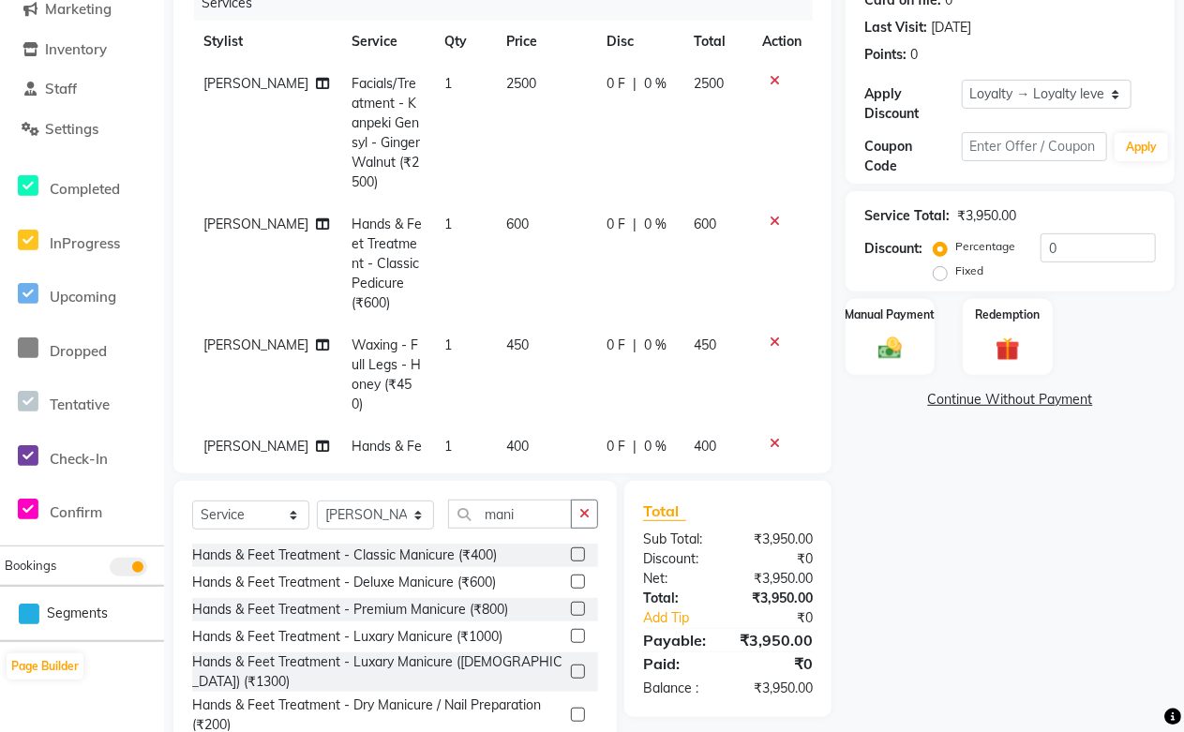
scroll to position [101, 0]
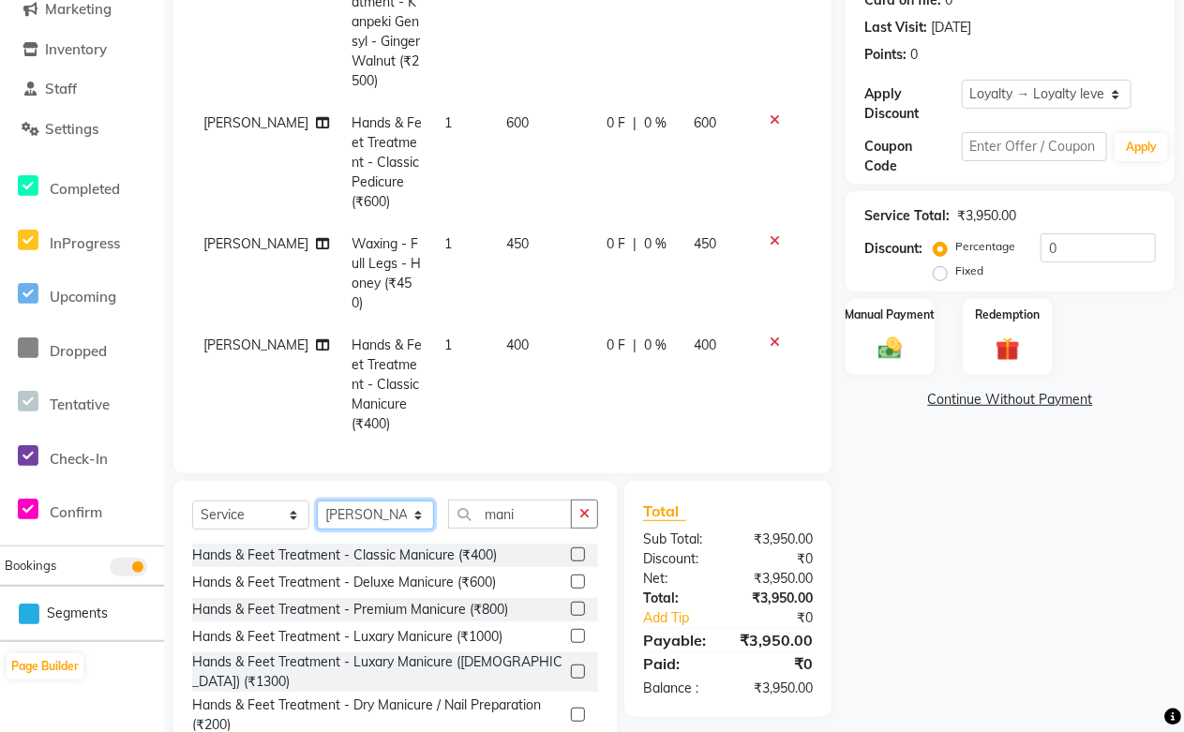
click at [403, 520] on select "Select Stylist [PERSON_NAME] [PERSON_NAME] [PERSON_NAME] [PERSON_NAME] [PERSON_…" at bounding box center [375, 514] width 117 height 29
click at [317, 500] on select "Select Stylist [PERSON_NAME] [PERSON_NAME] [PERSON_NAME] [PERSON_NAME] [PERSON_…" at bounding box center [375, 514] width 117 height 29
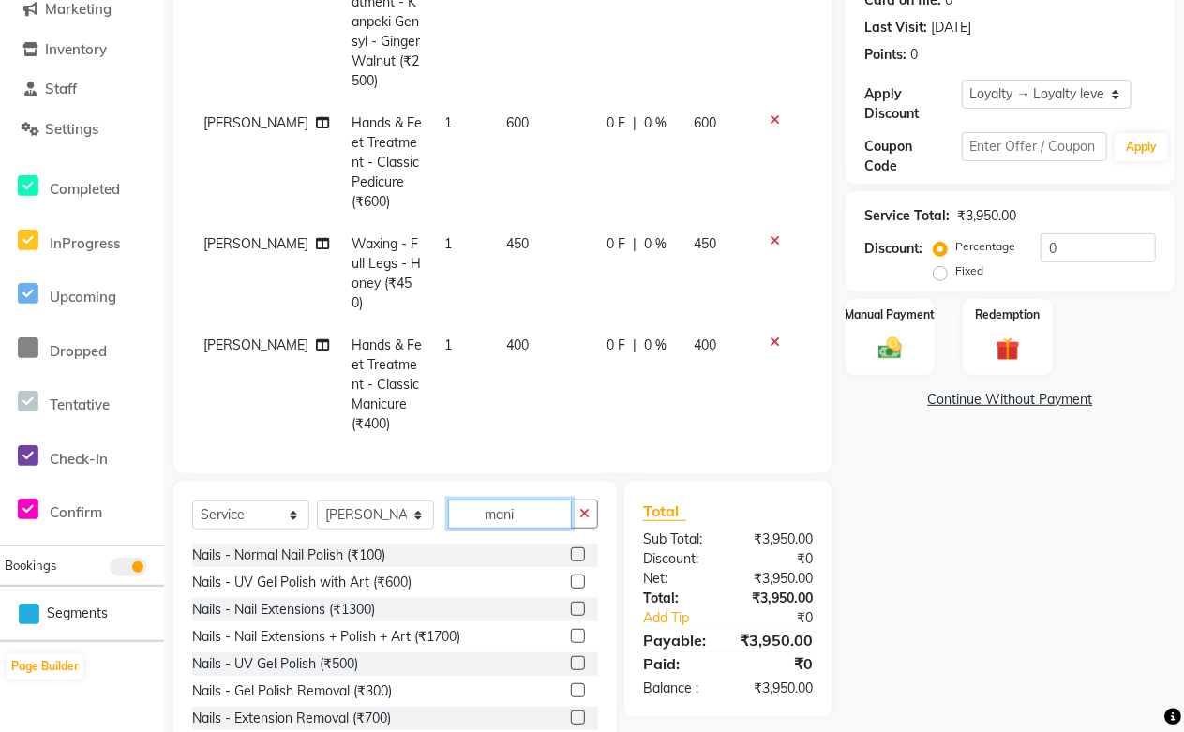
click at [532, 513] on input "mani" at bounding box center [510, 513] width 124 height 29
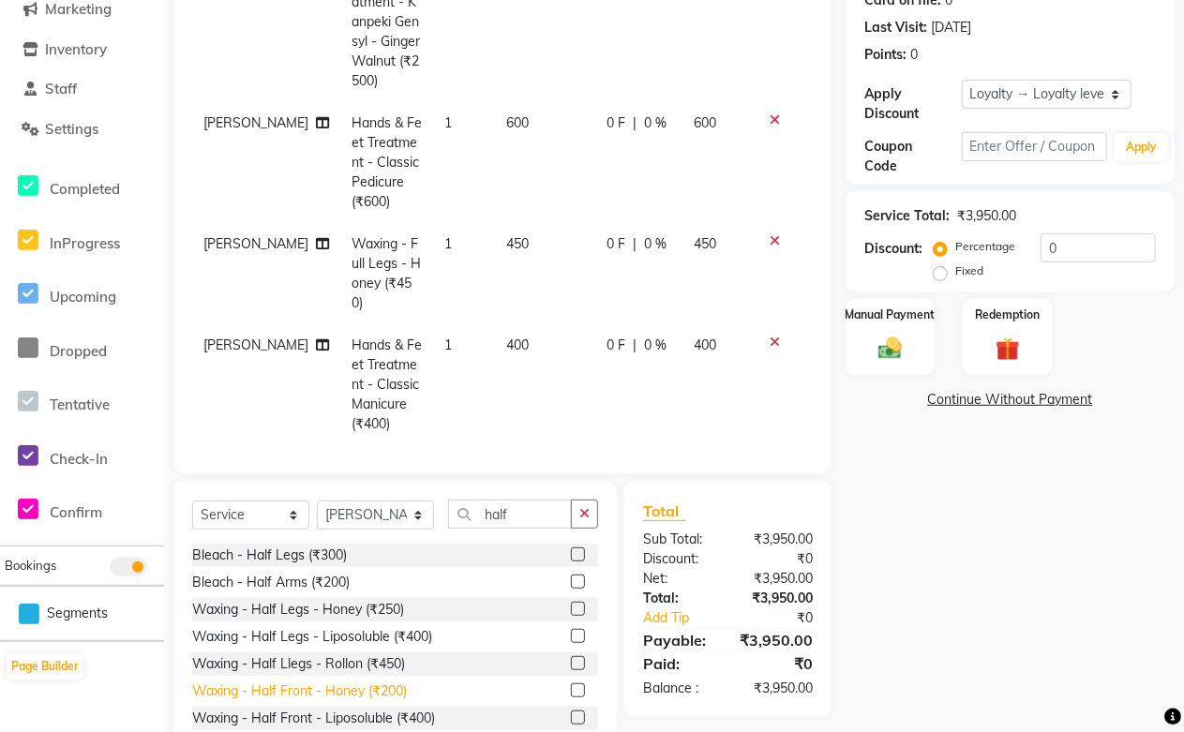
click at [352, 692] on div "Waxing - Half Front - Honey (₹200)" at bounding box center [299, 691] width 215 height 20
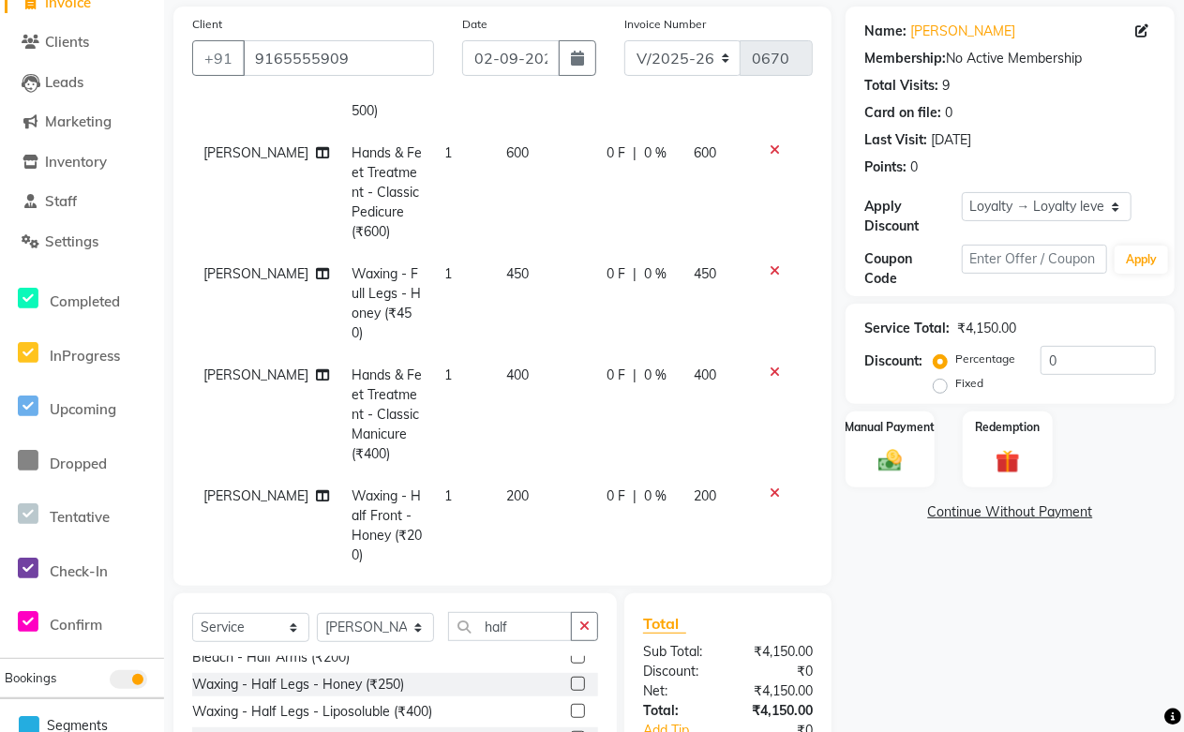
scroll to position [0, 0]
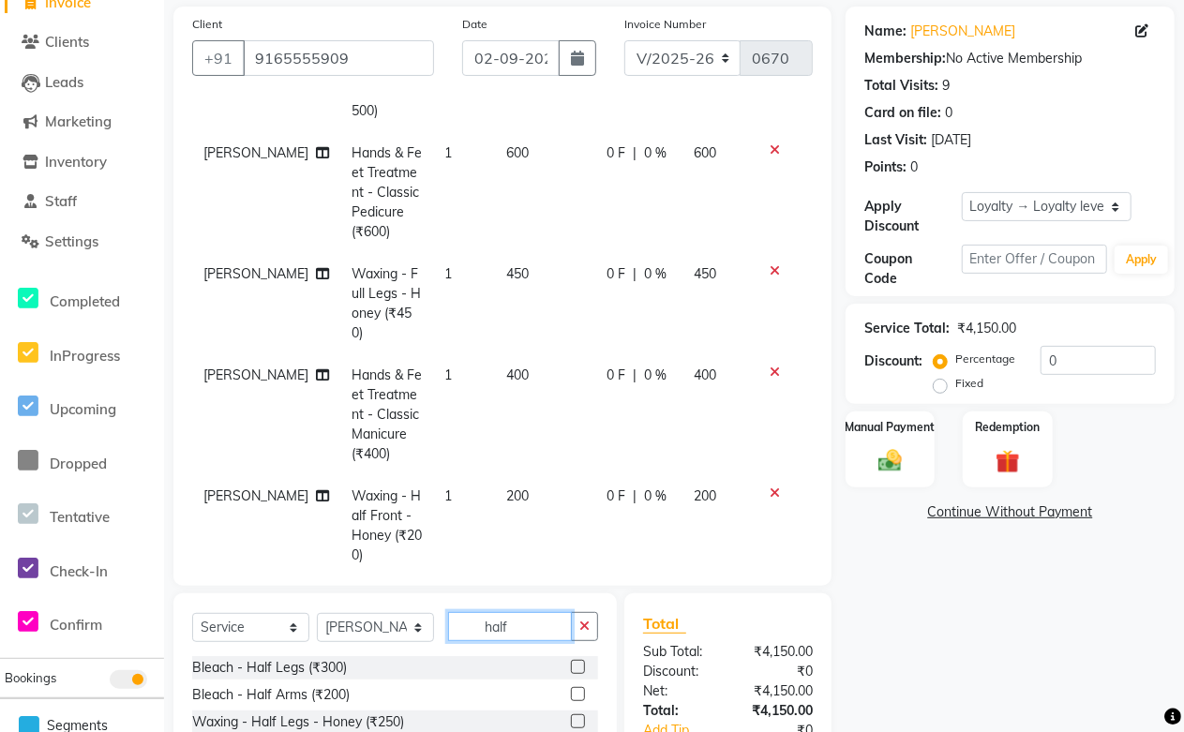
click at [554, 616] on input "half" at bounding box center [510, 626] width 124 height 29
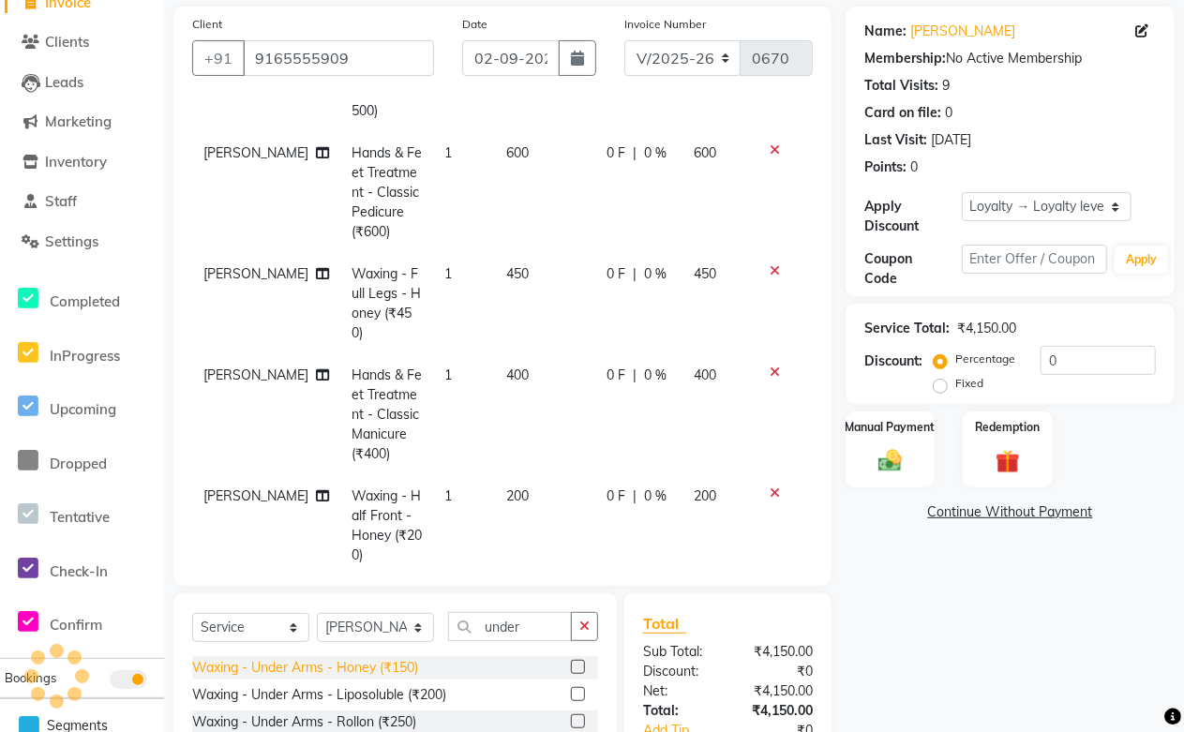
click at [397, 660] on div "Waxing - Under Arms - Honey (₹150)" at bounding box center [305, 668] width 226 height 20
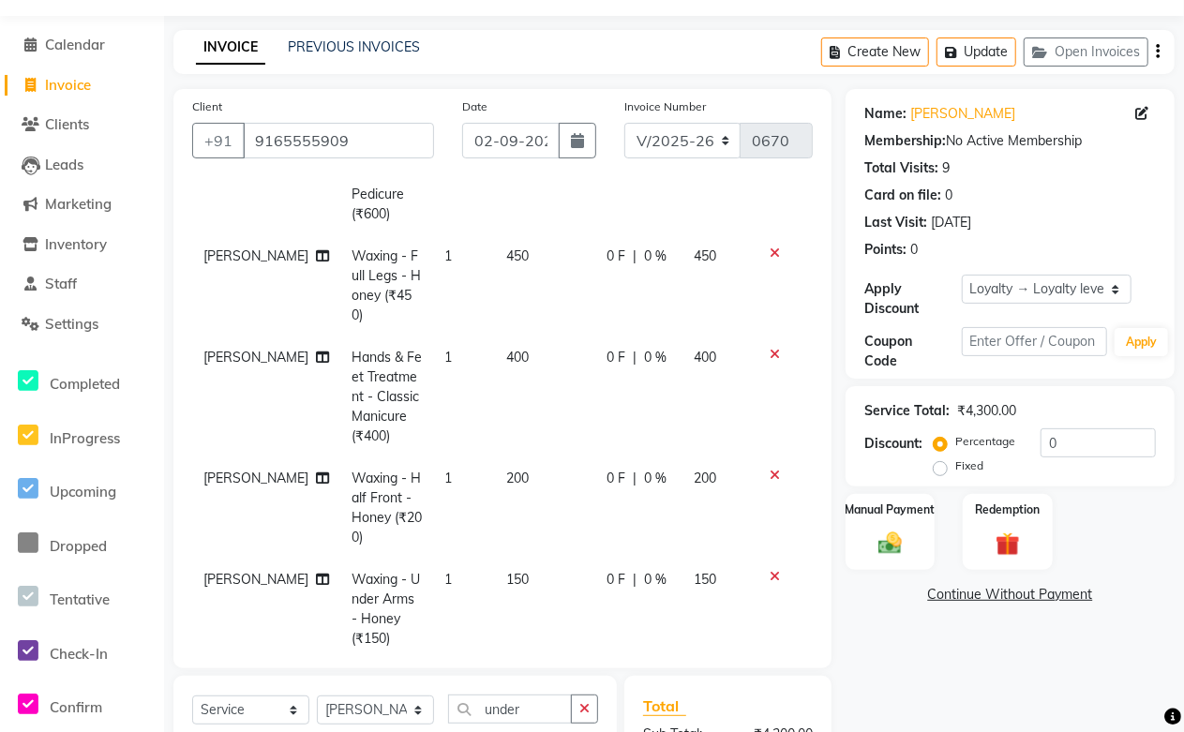
scroll to position [285, 0]
click at [769, 569] on icon at bounding box center [774, 575] width 10 height 13
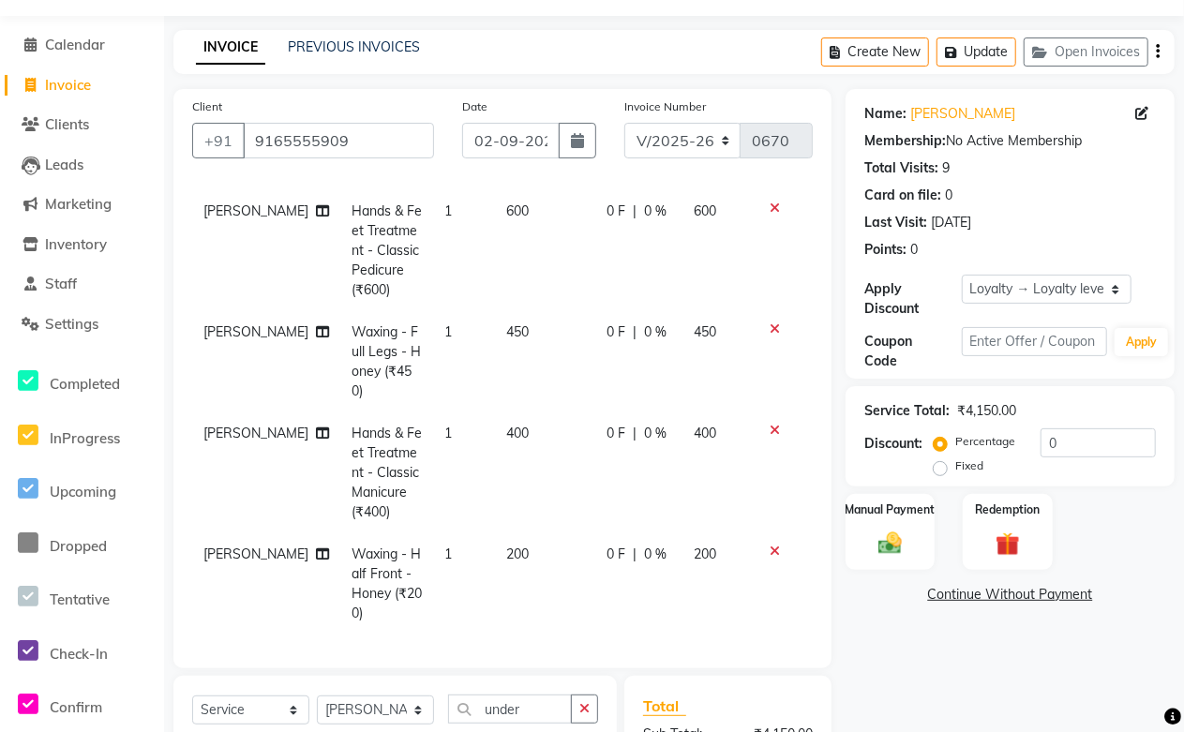
scroll to position [184, 0]
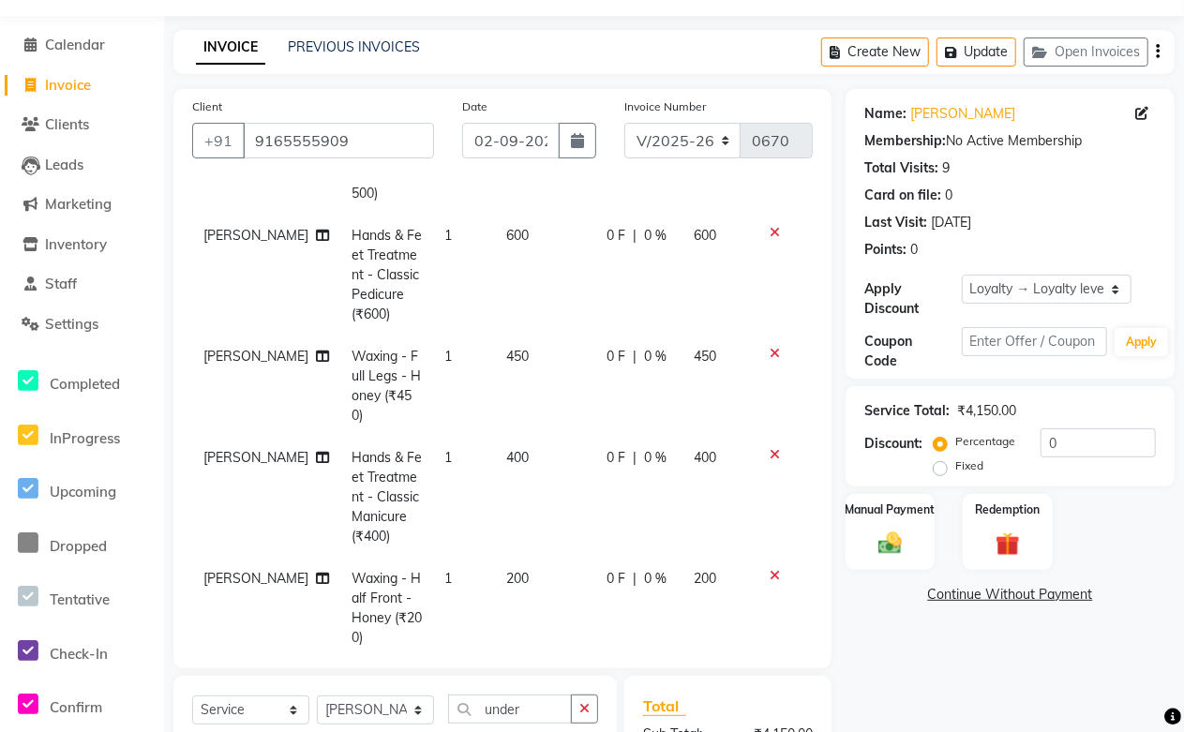
click at [769, 569] on icon at bounding box center [774, 575] width 10 height 13
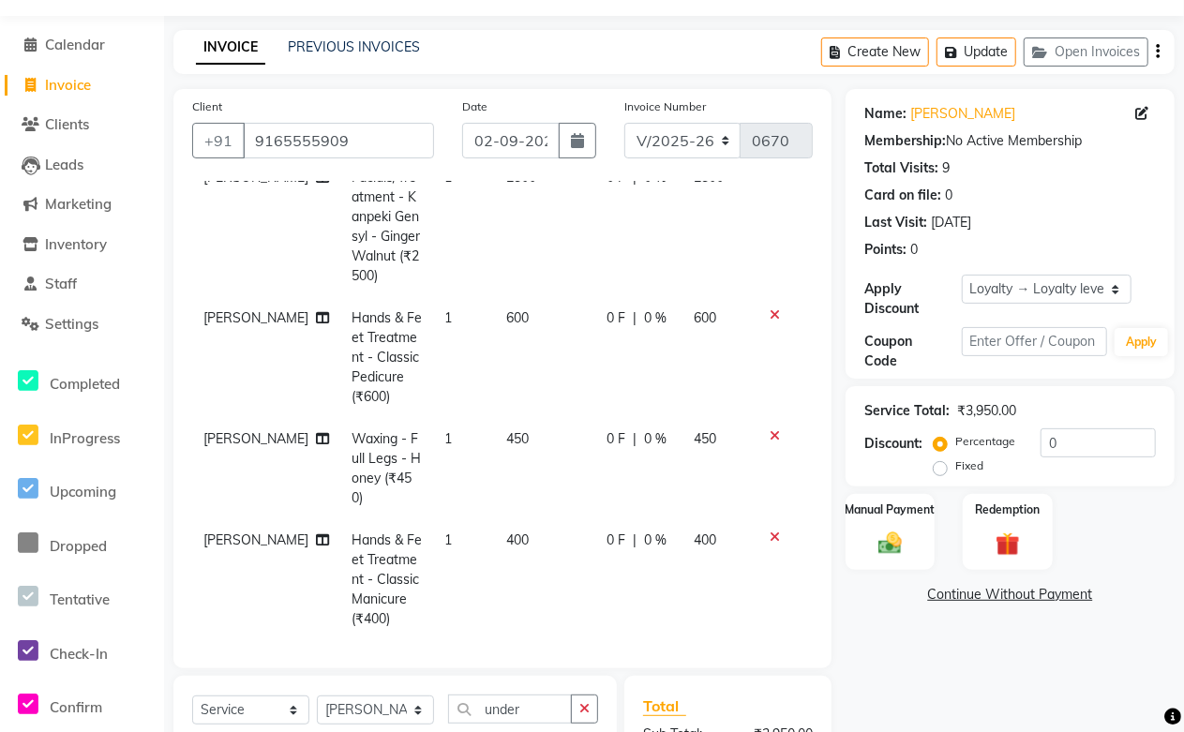
scroll to position [260, 0]
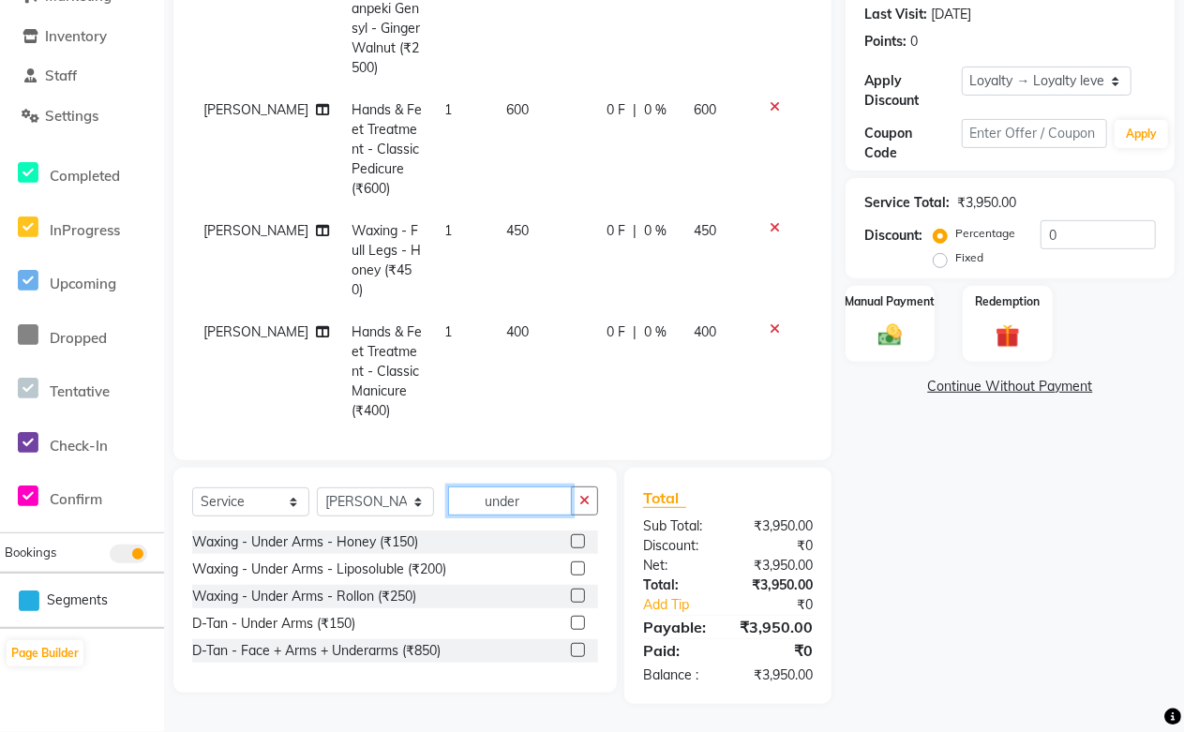
click at [545, 500] on input "under" at bounding box center [510, 500] width 124 height 29
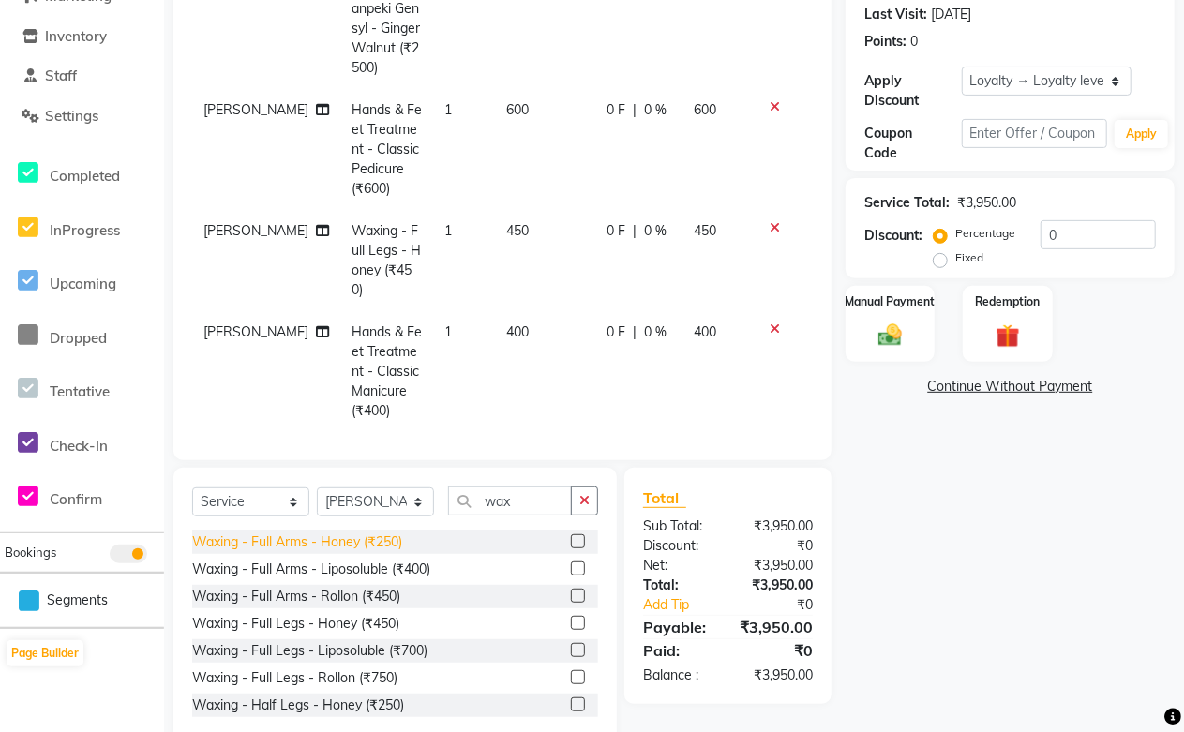
click at [372, 537] on div "Waxing - Full Arms - Honey (₹250)" at bounding box center [297, 542] width 210 height 20
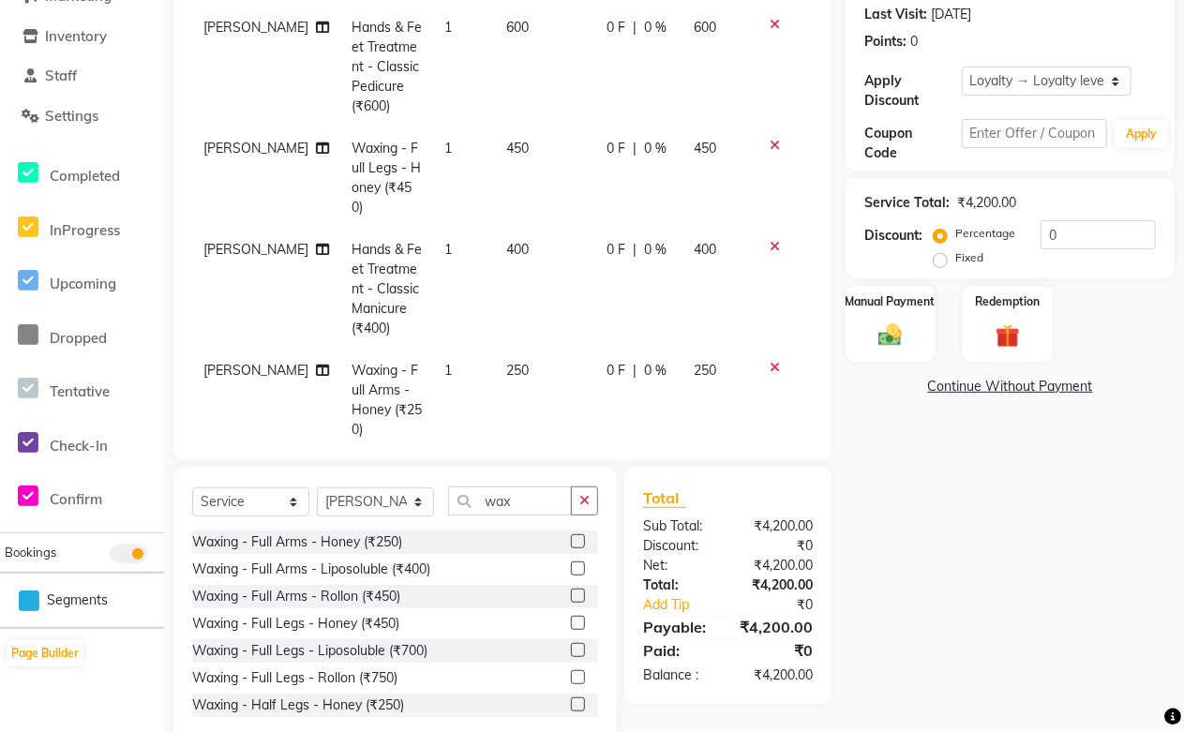
scroll to position [300, 0]
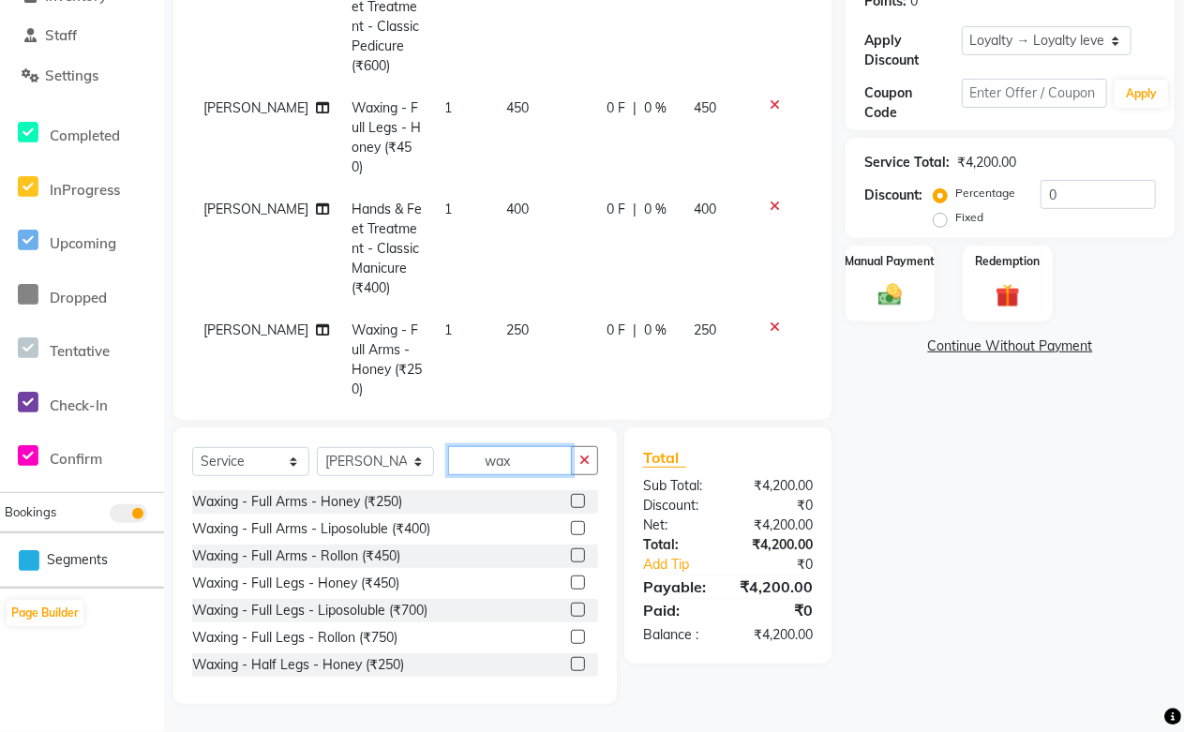
click at [511, 465] on input "wax" at bounding box center [510, 460] width 124 height 29
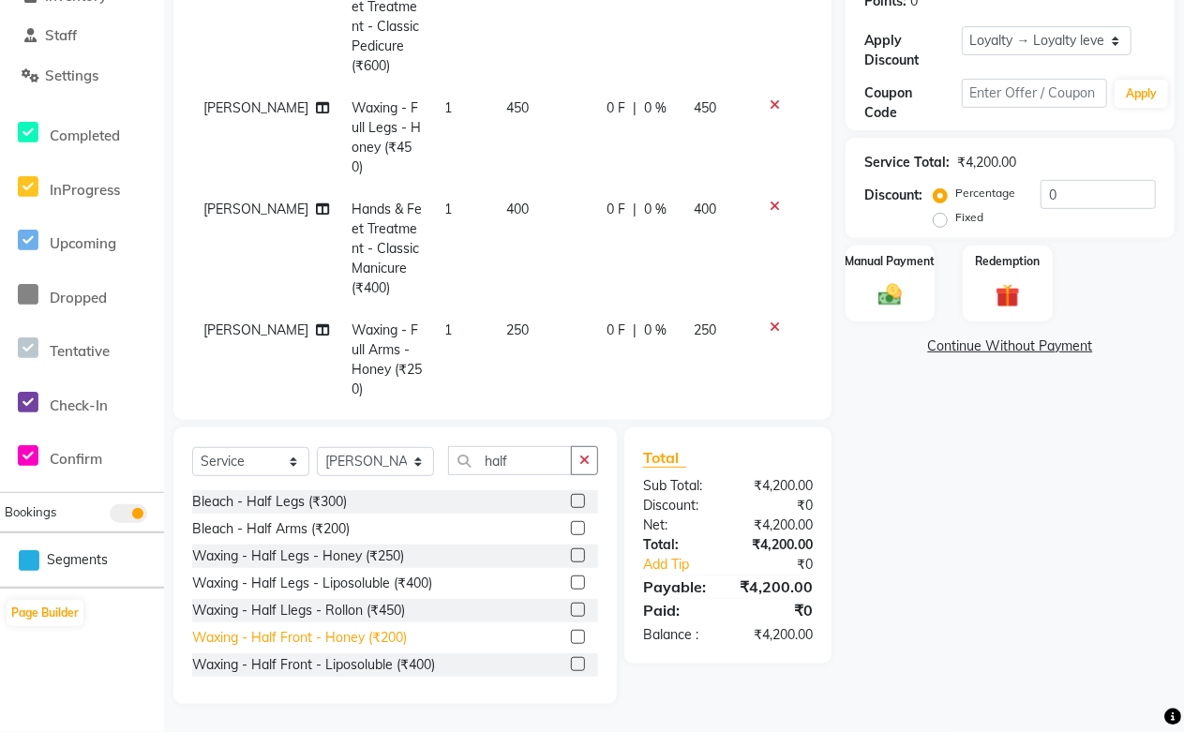
click at [339, 641] on div "Waxing - Half Front - Honey (₹200)" at bounding box center [299, 638] width 215 height 20
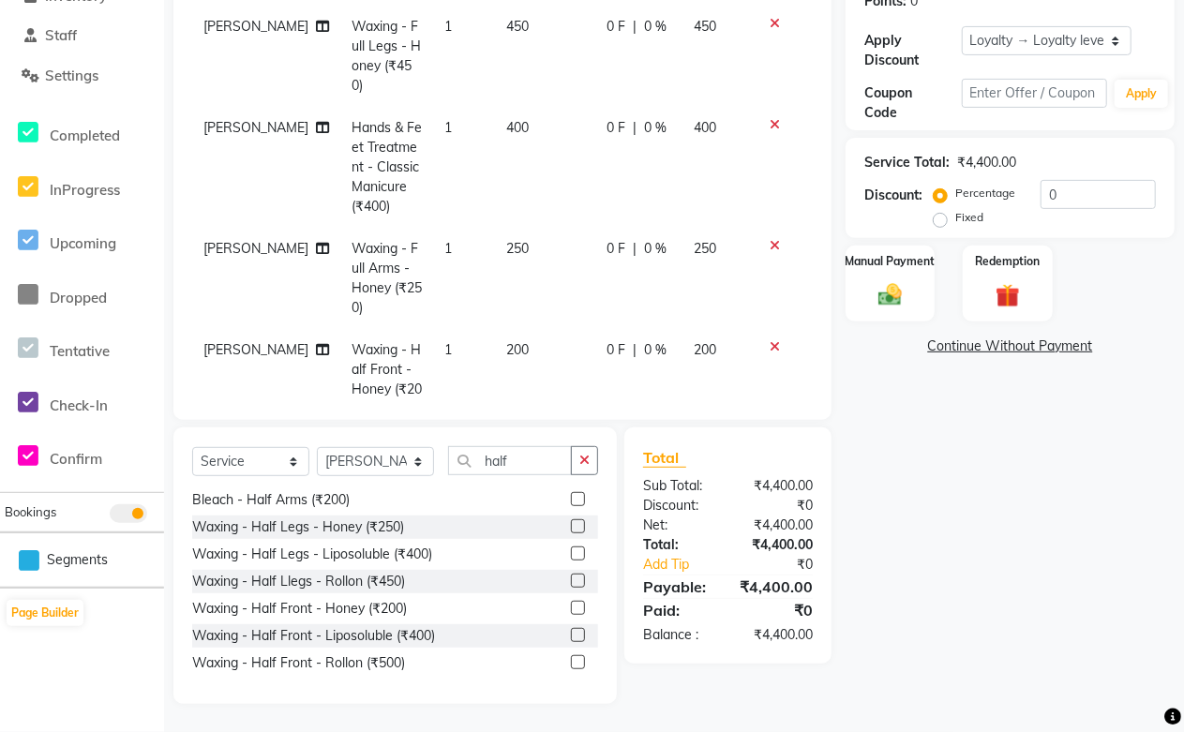
scroll to position [0, 0]
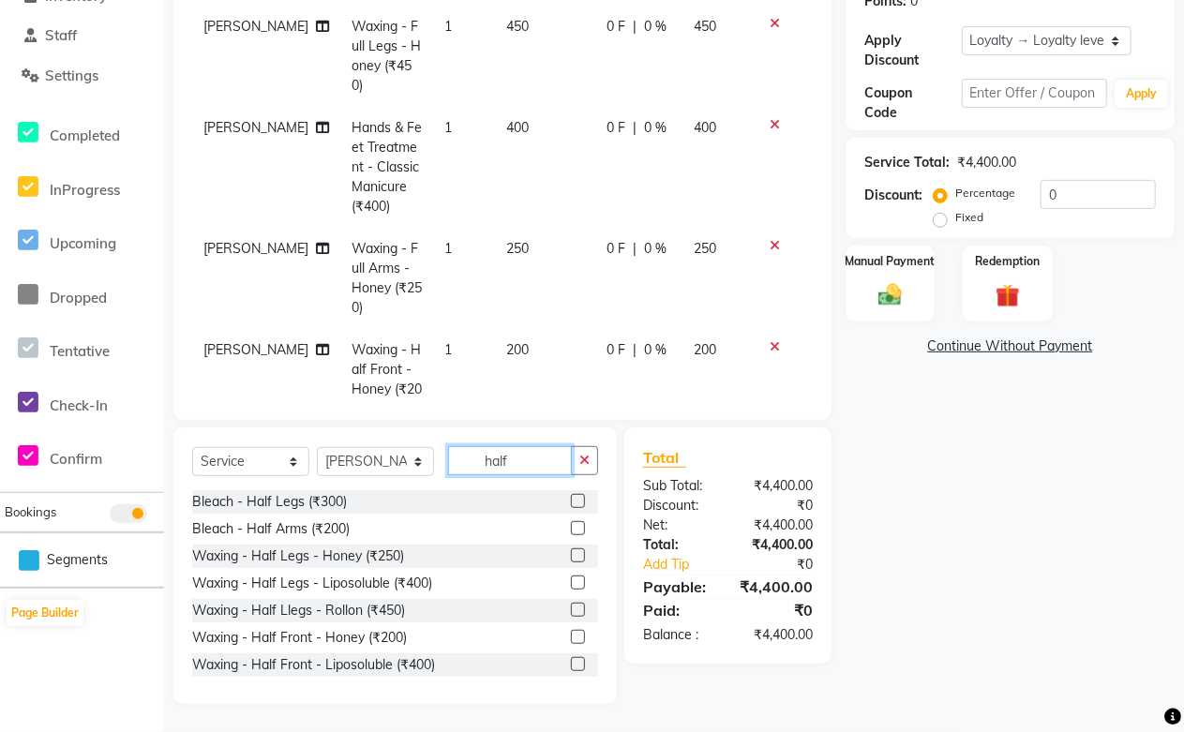
click at [564, 464] on input "half" at bounding box center [510, 460] width 124 height 29
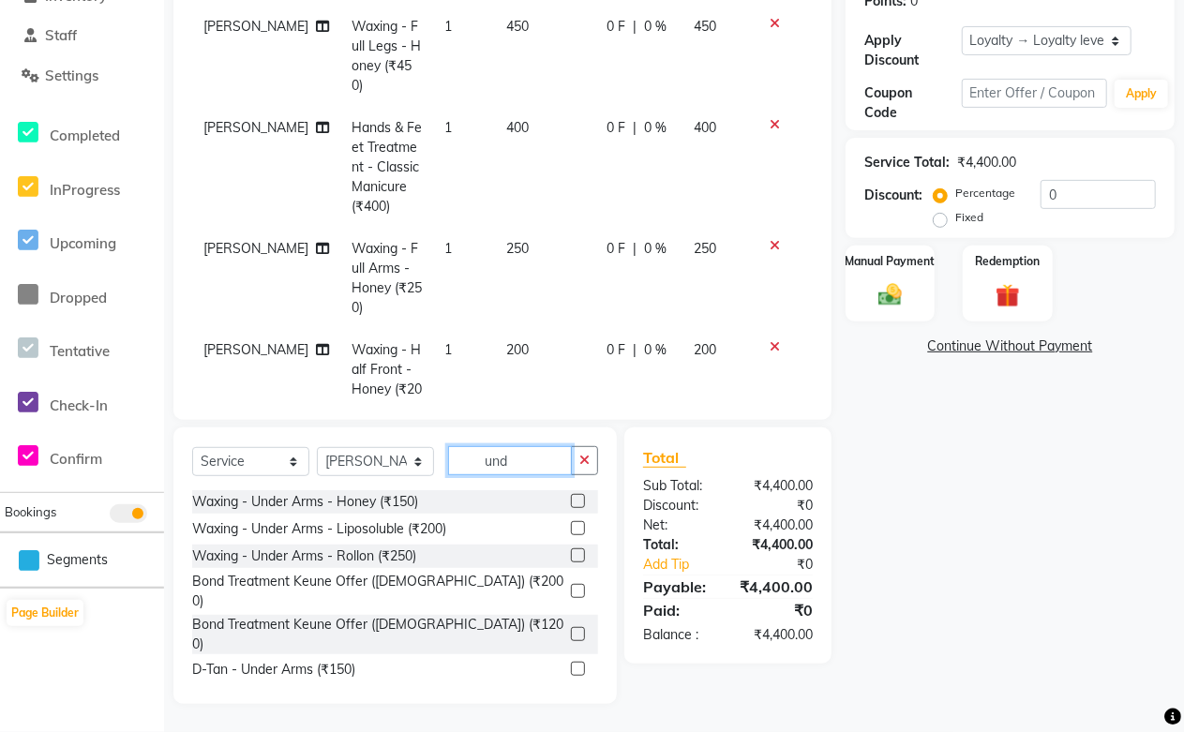
scroll to position [260, 0]
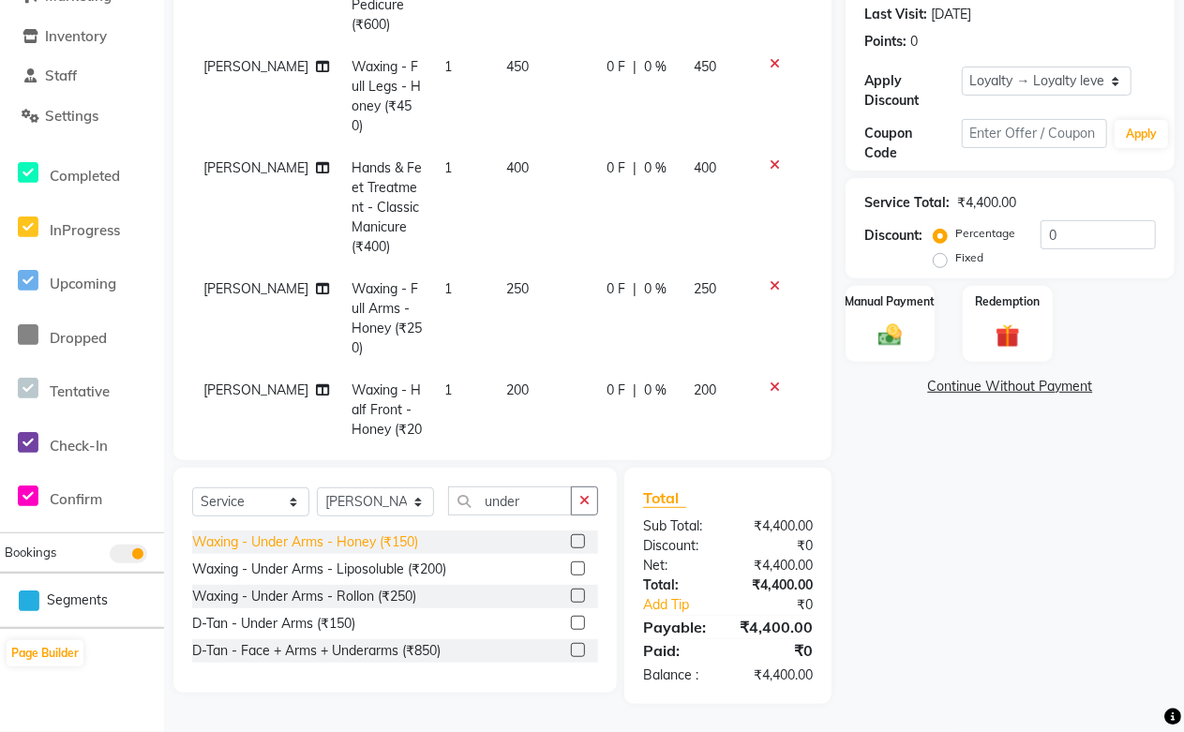
click at [361, 542] on div "Waxing - Under Arms - Honey (₹150)" at bounding box center [305, 542] width 226 height 20
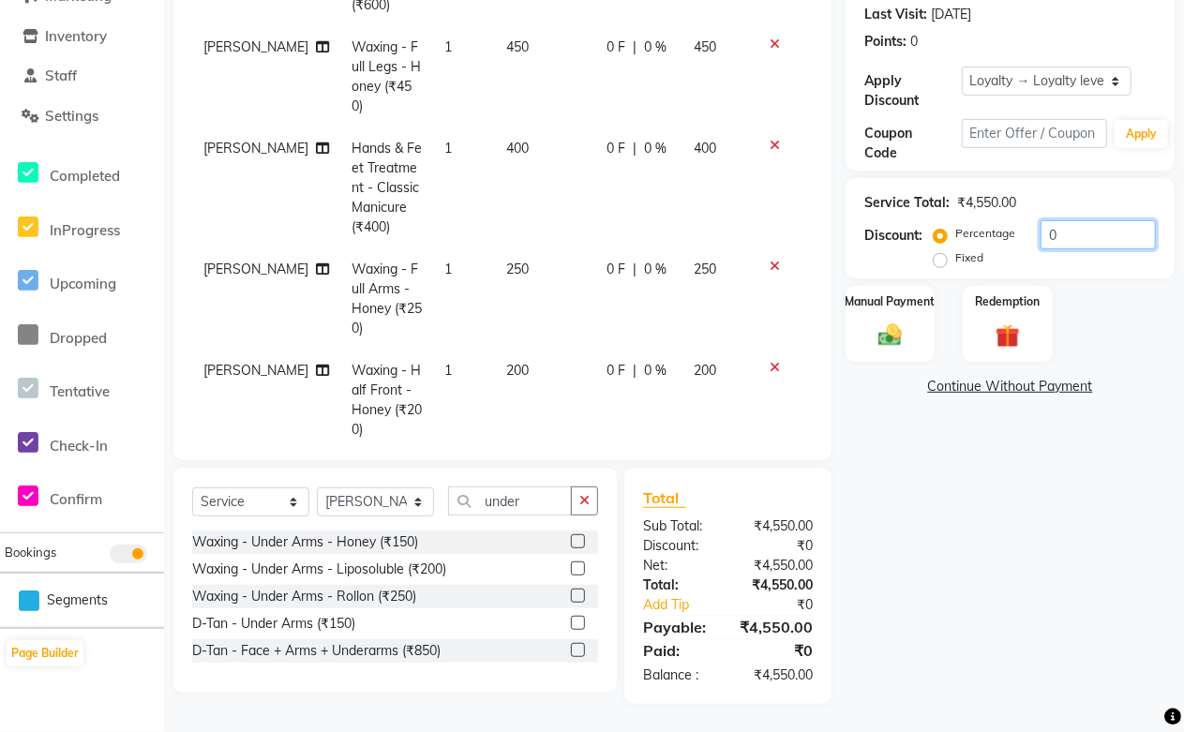
drag, startPoint x: 1081, startPoint y: 231, endPoint x: 1003, endPoint y: 238, distance: 79.1
click at [1003, 238] on div "Percentage Fixed 0" at bounding box center [1046, 245] width 218 height 51
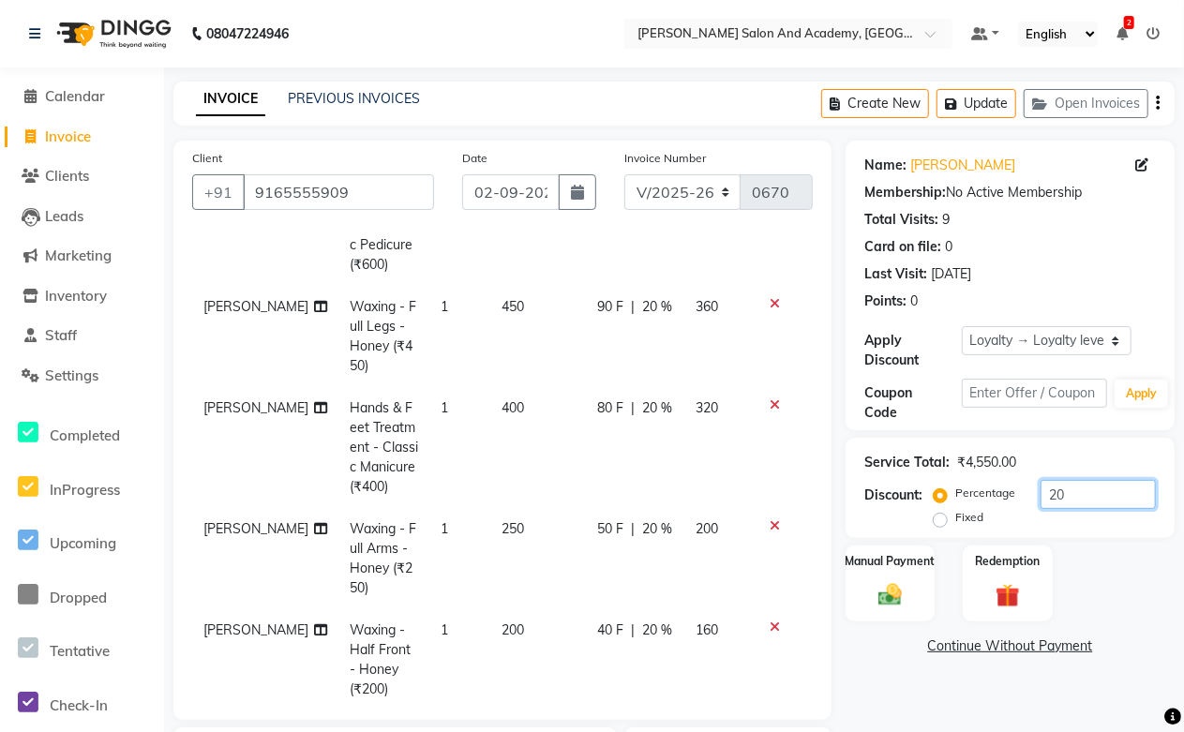
drag, startPoint x: 1078, startPoint y: 499, endPoint x: 904, endPoint y: 509, distance: 173.6
click at [904, 509] on div "Discount: Percentage Fixed 20" at bounding box center [1009, 505] width 291 height 51
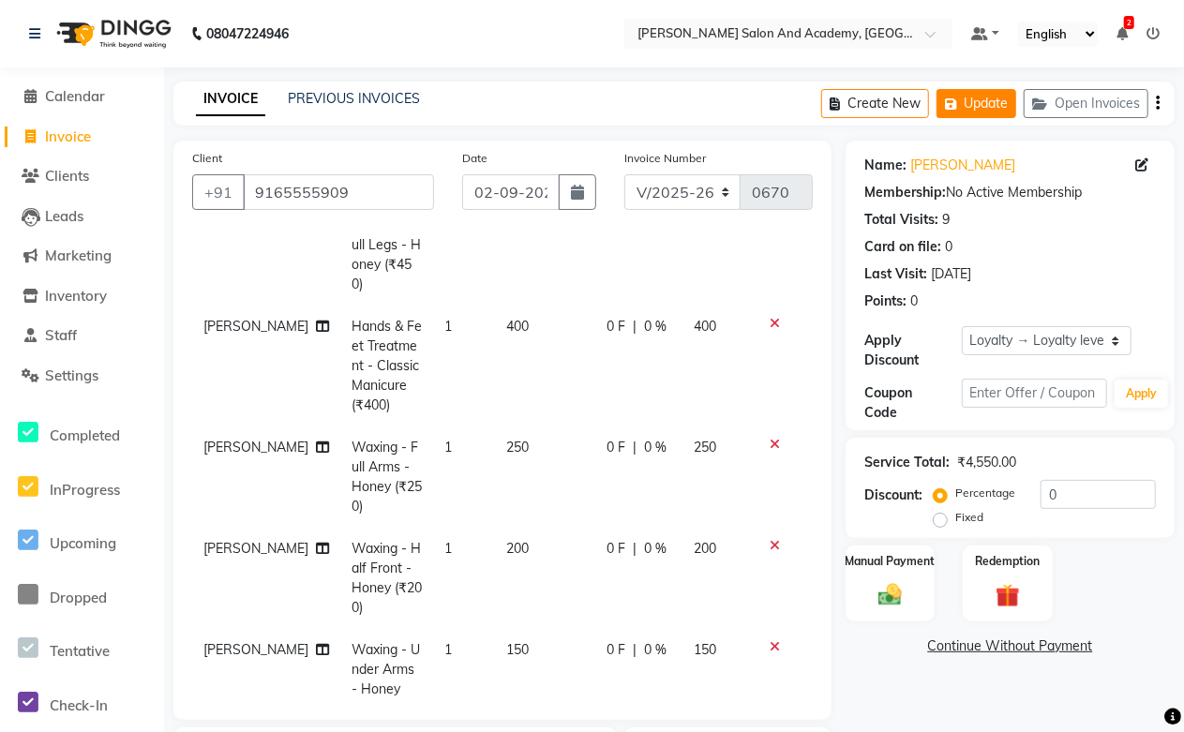
click at [987, 104] on button "Update" at bounding box center [976, 103] width 80 height 29
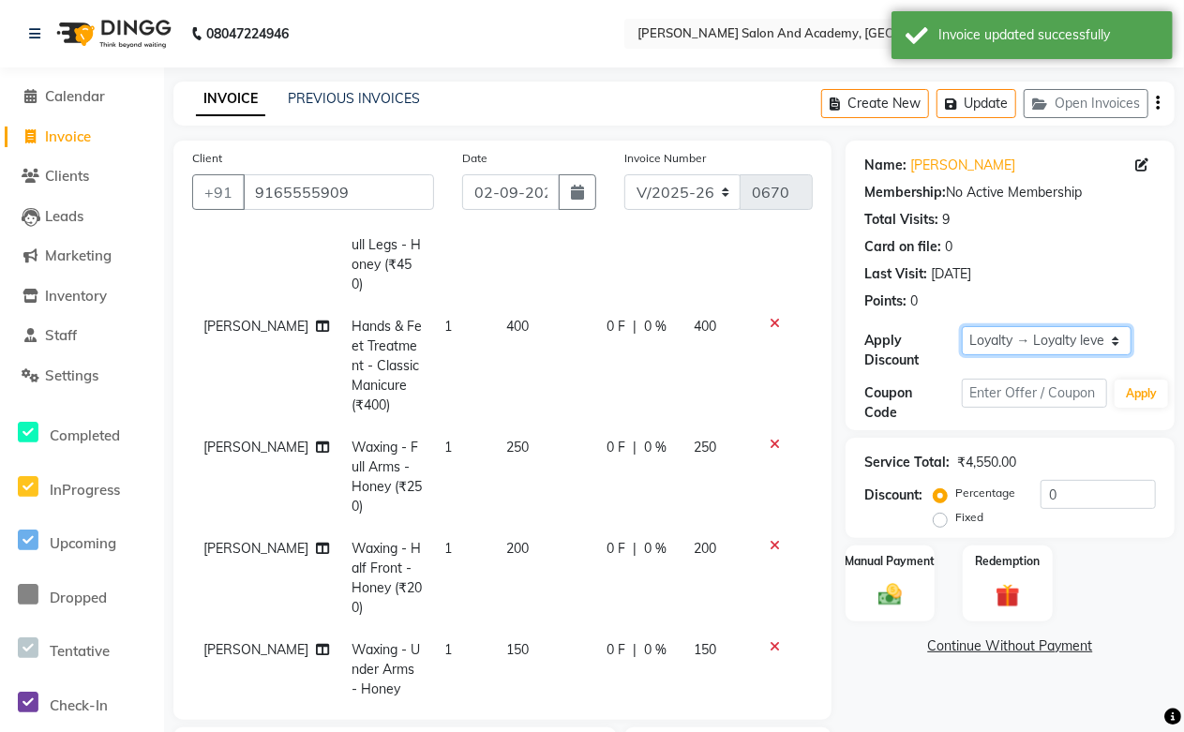
click at [1098, 342] on select "Select Loyalty → Loyalty level 1 → All Customers" at bounding box center [1046, 340] width 170 height 29
click at [961, 326] on select "Select Loyalty → Loyalty level 1 → All Customers" at bounding box center [1046, 340] width 170 height 29
click at [991, 97] on button "Update" at bounding box center [976, 103] width 80 height 29
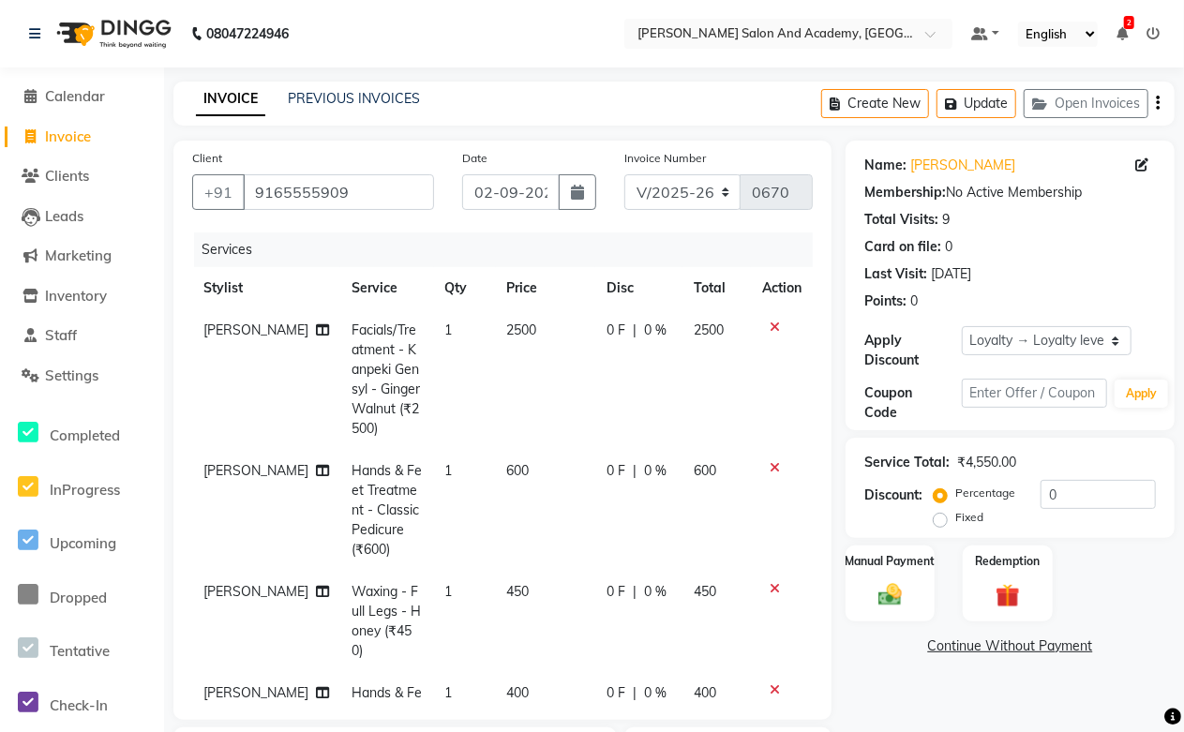
click at [507, 323] on span "2500" at bounding box center [522, 329] width 30 height 17
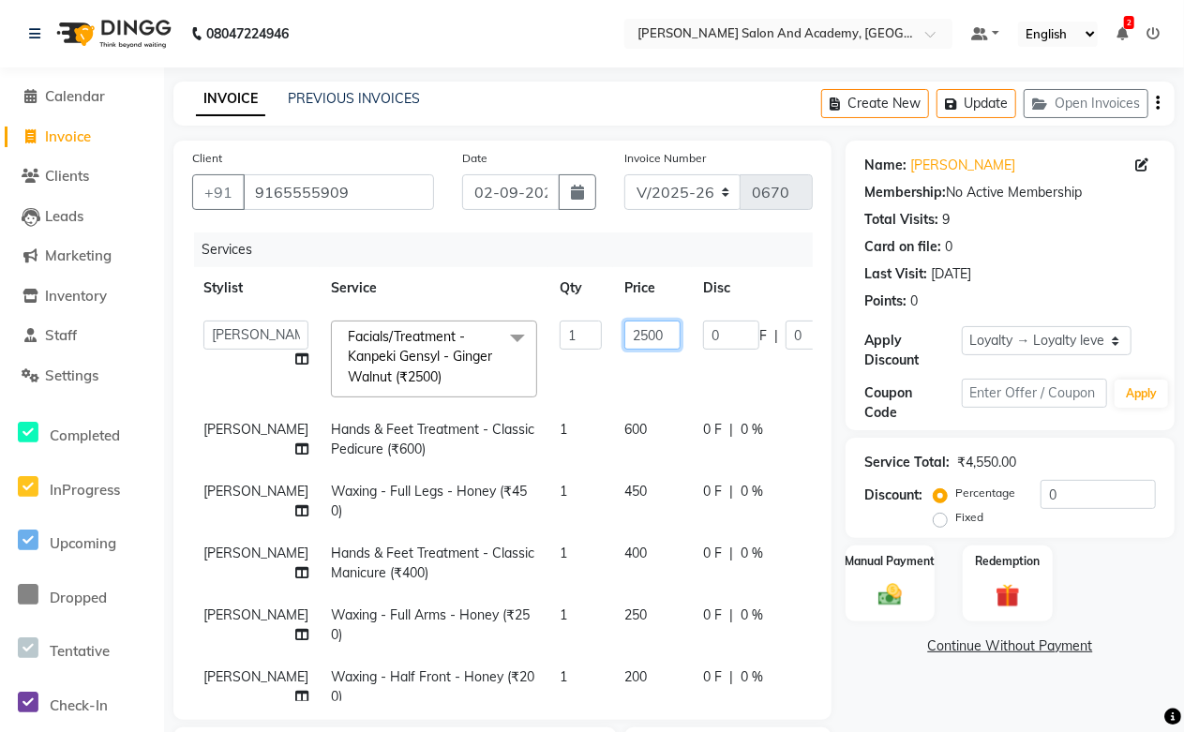
drag, startPoint x: 605, startPoint y: 333, endPoint x: 467, endPoint y: 335, distance: 138.7
click at [467, 335] on tr "Abdul Shoaib Aksha Khan Anisha Ray Archika Jain Arti Singh Azzu khan Farman Mir…" at bounding box center [586, 358] width 788 height 99
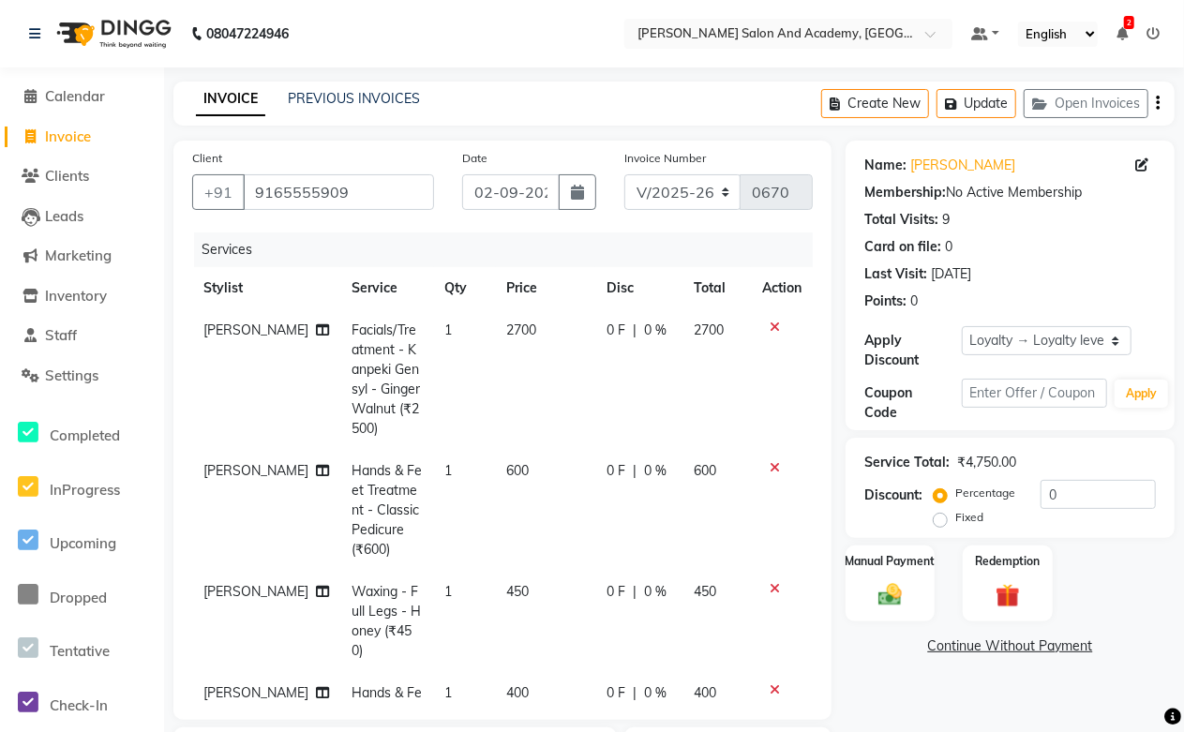
click at [743, 497] on tbody "Anisha Ray Facials/Treatment - Kanpeki Gensyl - Ginger Walnut (₹2500) 1 2700 0 …" at bounding box center [502, 702] width 620 height 787
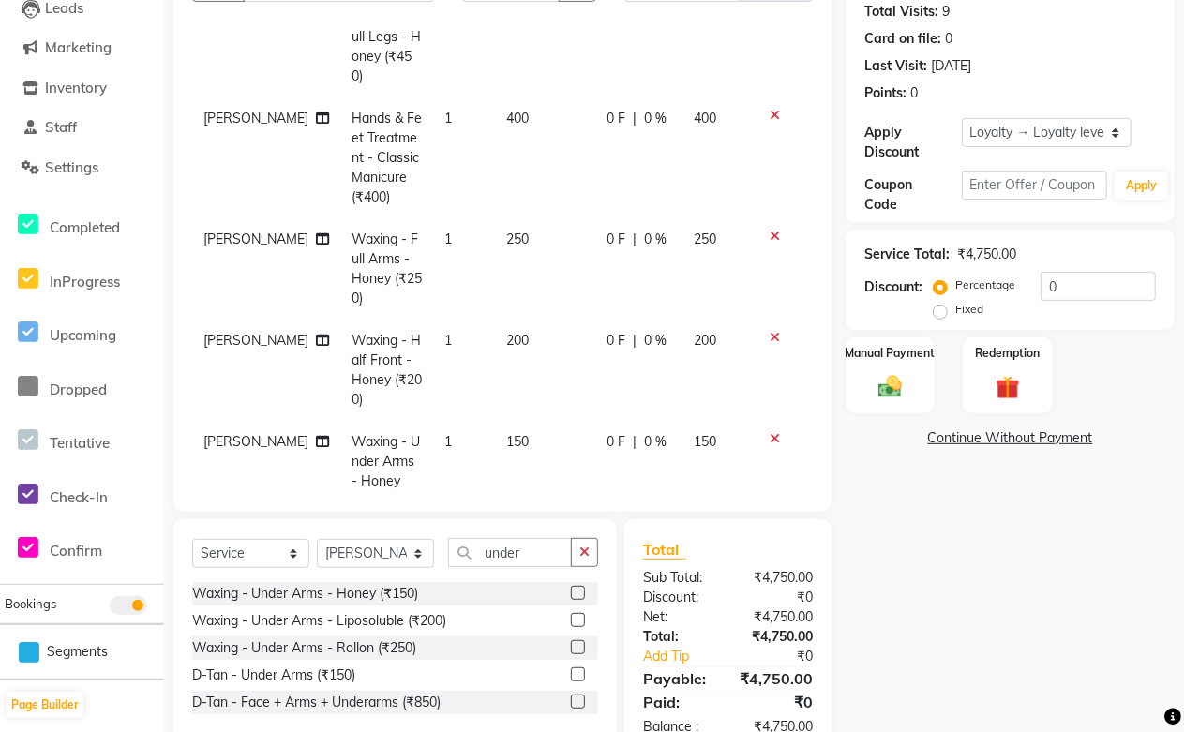
scroll to position [260, 0]
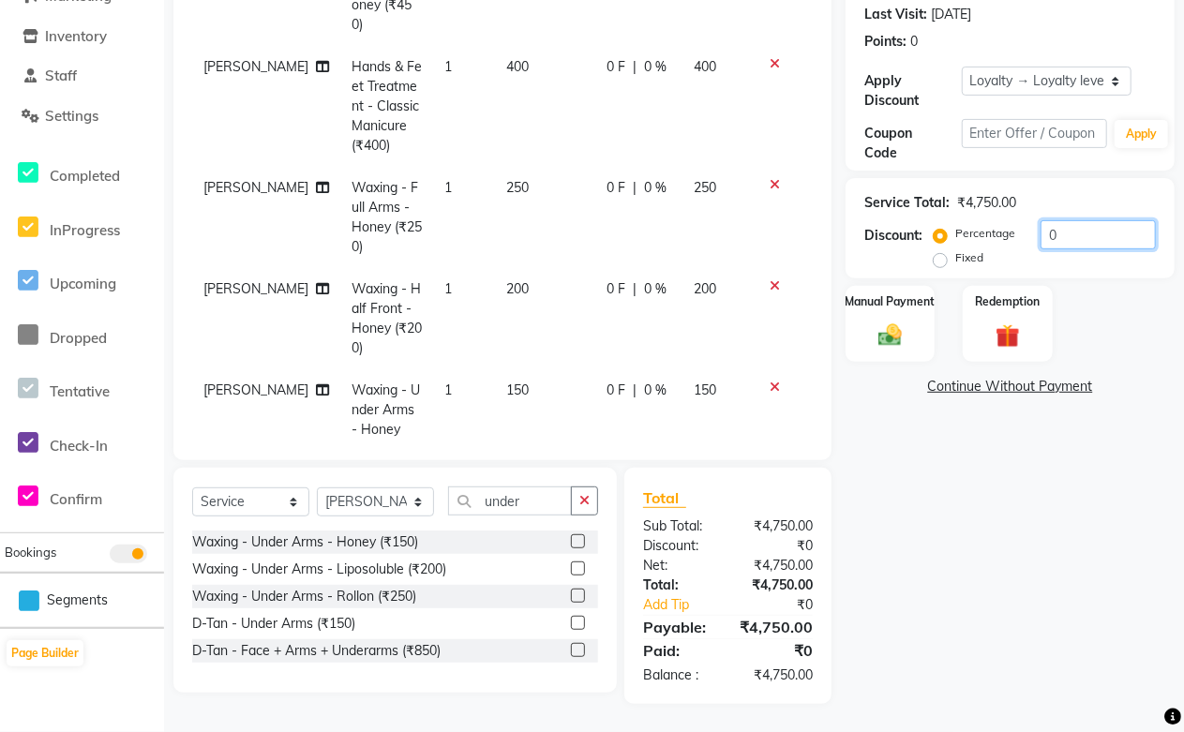
drag, startPoint x: 1072, startPoint y: 239, endPoint x: 977, endPoint y: 258, distance: 96.5
click at [980, 258] on div "Percentage Fixed 0" at bounding box center [1046, 245] width 218 height 51
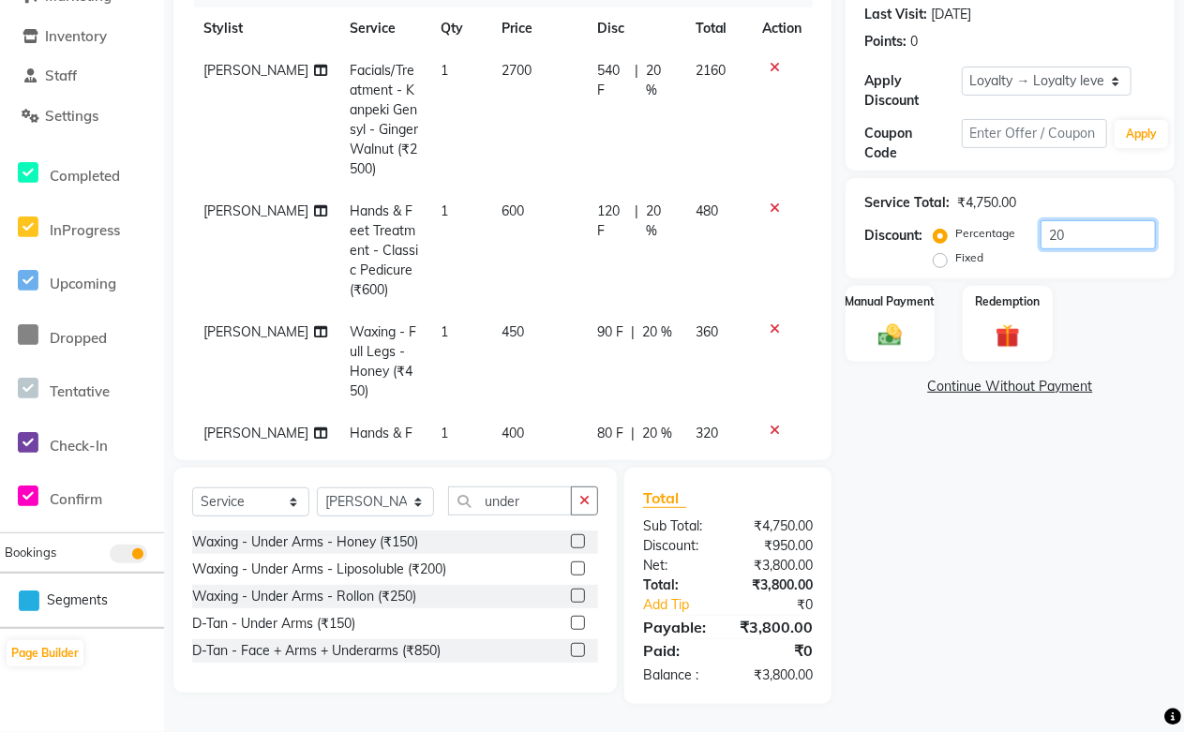
scroll to position [0, 0]
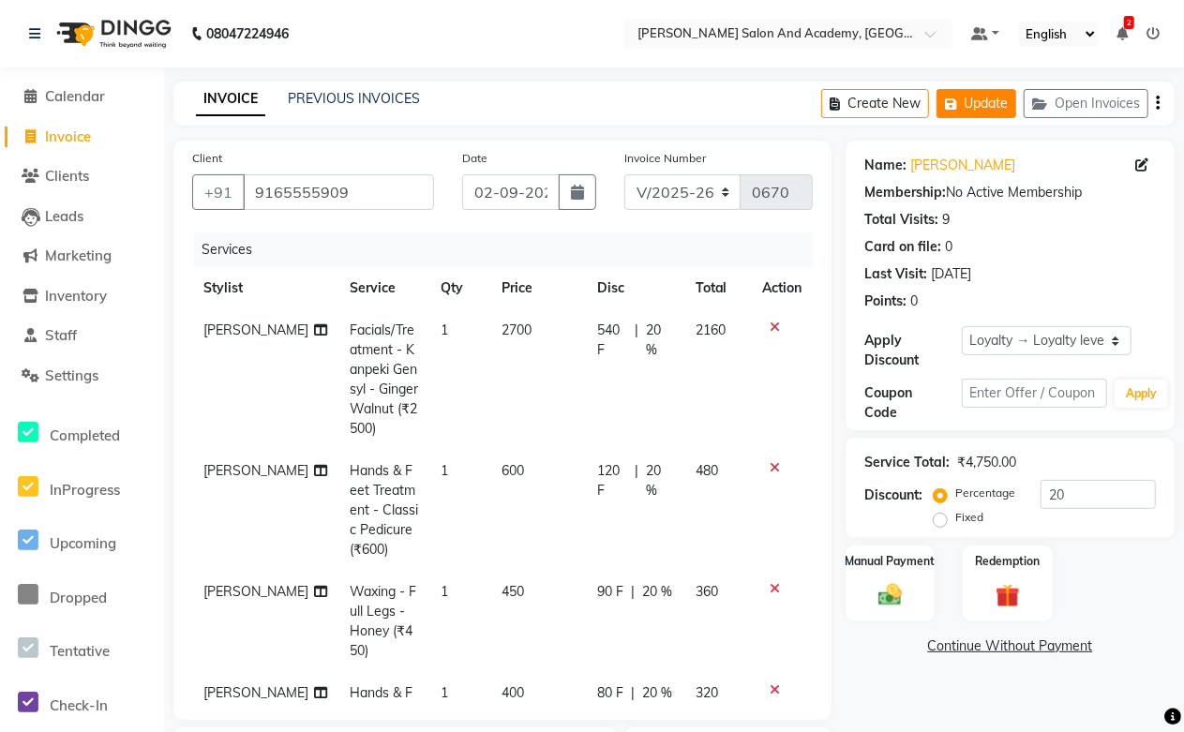
click at [1012, 105] on button "Update" at bounding box center [976, 103] width 80 height 29
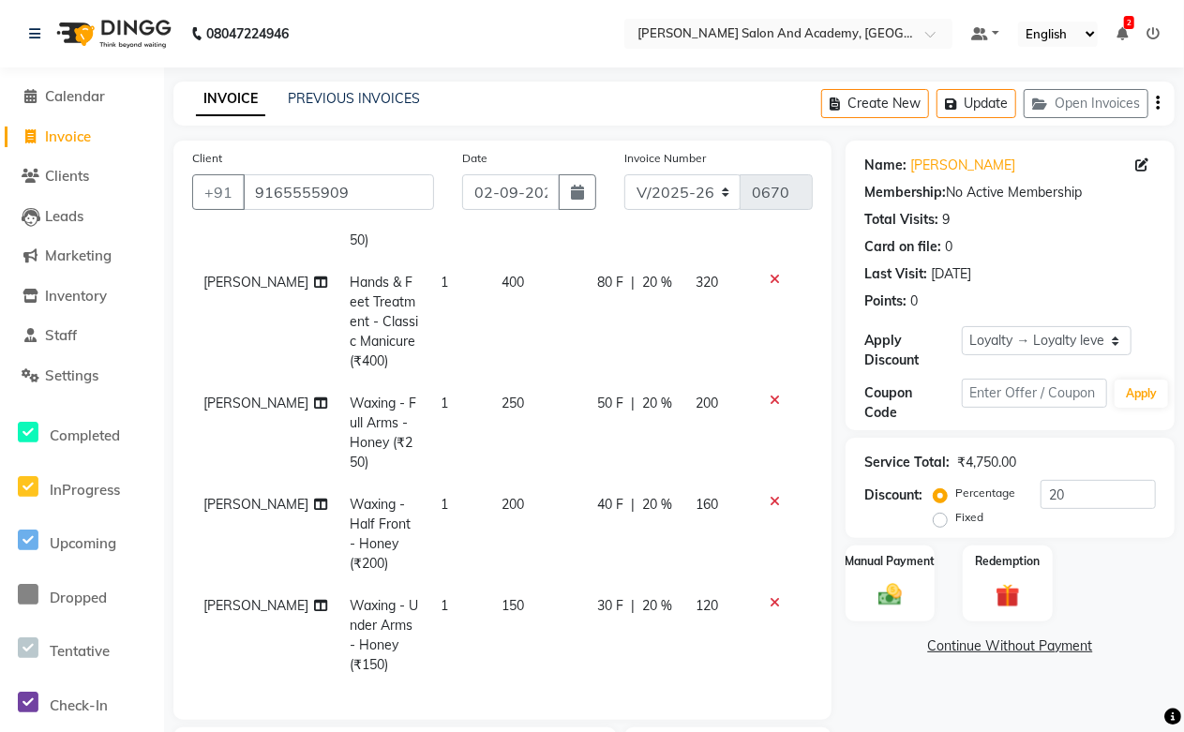
scroll to position [260, 0]
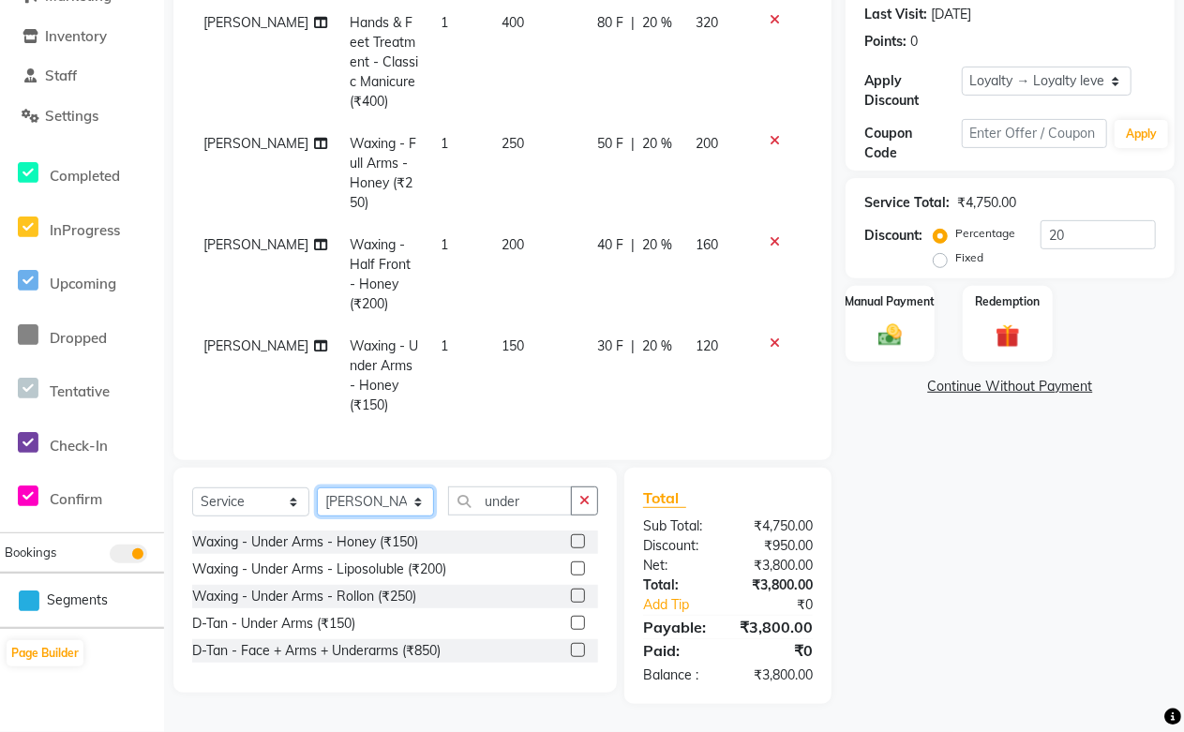
click at [370, 506] on select "Select Stylist [PERSON_NAME] [PERSON_NAME] [PERSON_NAME] [PERSON_NAME] [PERSON_…" at bounding box center [375, 501] width 117 height 29
click at [248, 492] on select "Select Service Product Membership Package Voucher Prepaid Gift Card" at bounding box center [250, 501] width 117 height 29
click at [192, 487] on select "Select Service Product Membership Package Voucher Prepaid Gift Card" at bounding box center [250, 501] width 117 height 29
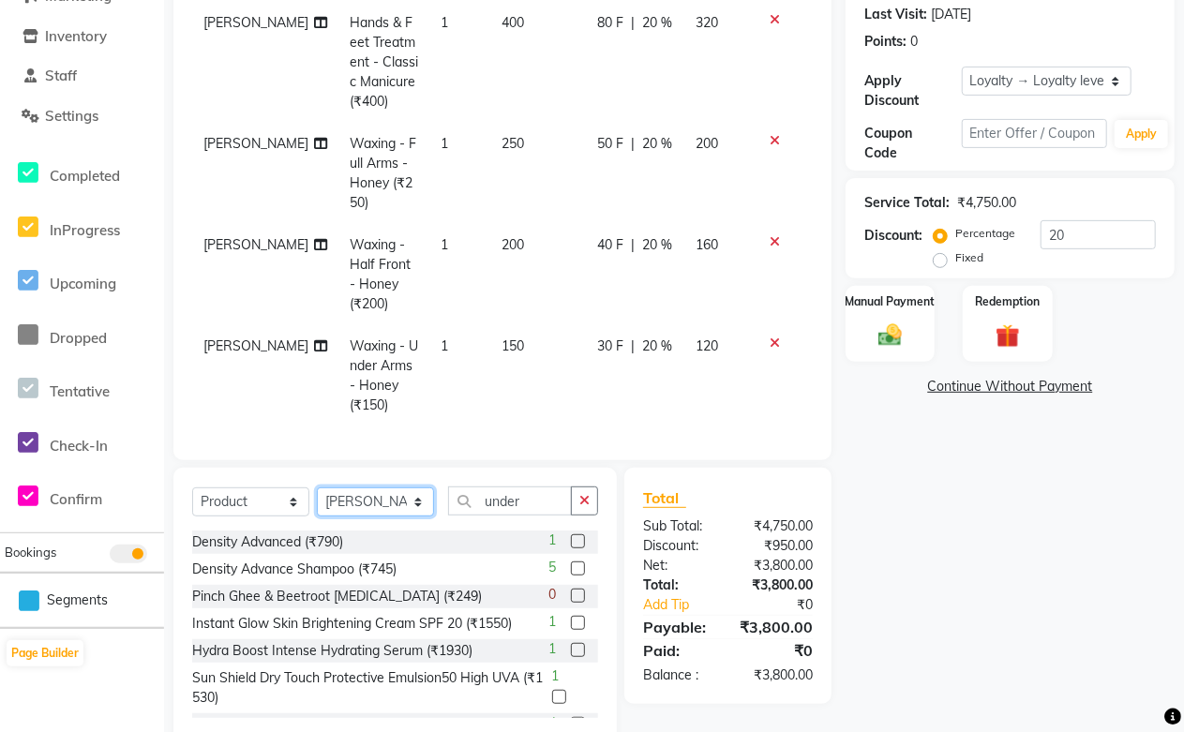
click at [410, 499] on select "Select Stylist [PERSON_NAME] [PERSON_NAME] [PERSON_NAME] [PERSON_NAME] [PERSON_…" at bounding box center [375, 501] width 117 height 29
click at [317, 487] on select "Select Stylist [PERSON_NAME] [PERSON_NAME] [PERSON_NAME] [PERSON_NAME] [PERSON_…" at bounding box center [375, 501] width 117 height 29
click at [522, 503] on input "under" at bounding box center [510, 500] width 124 height 29
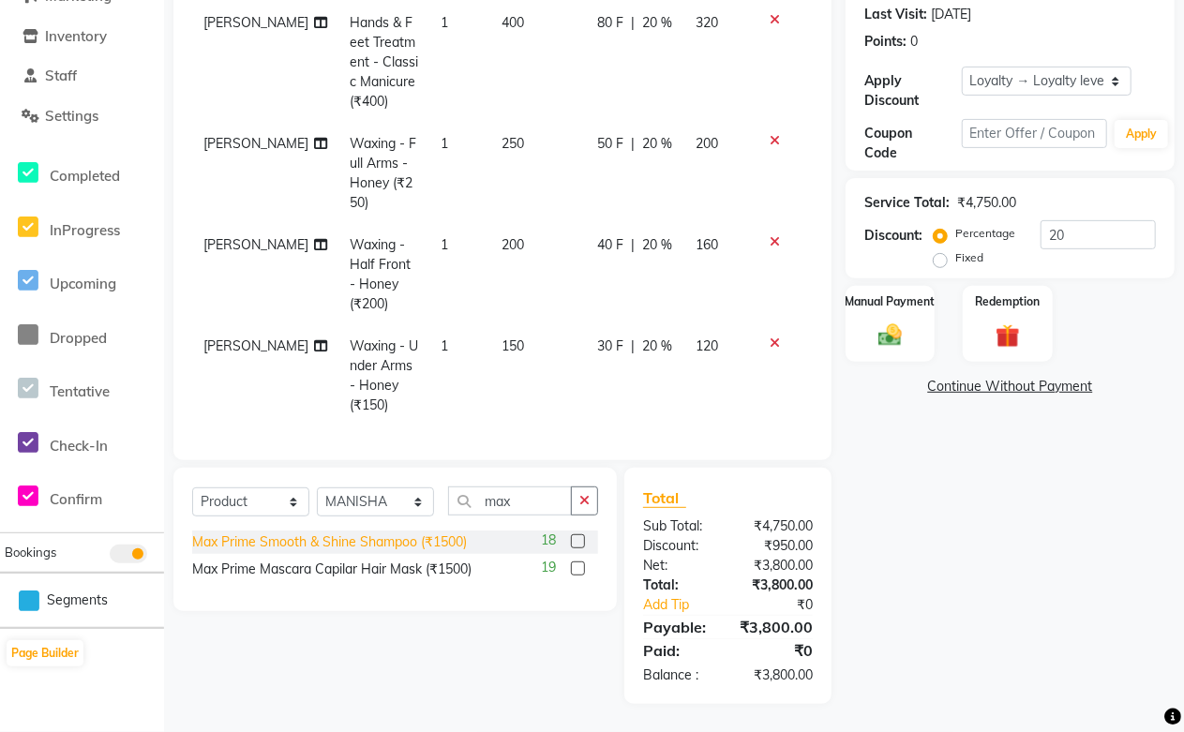
click at [462, 534] on div "Max Prime Smooth & Shine Shampoo (₹1500)" at bounding box center [329, 542] width 275 height 20
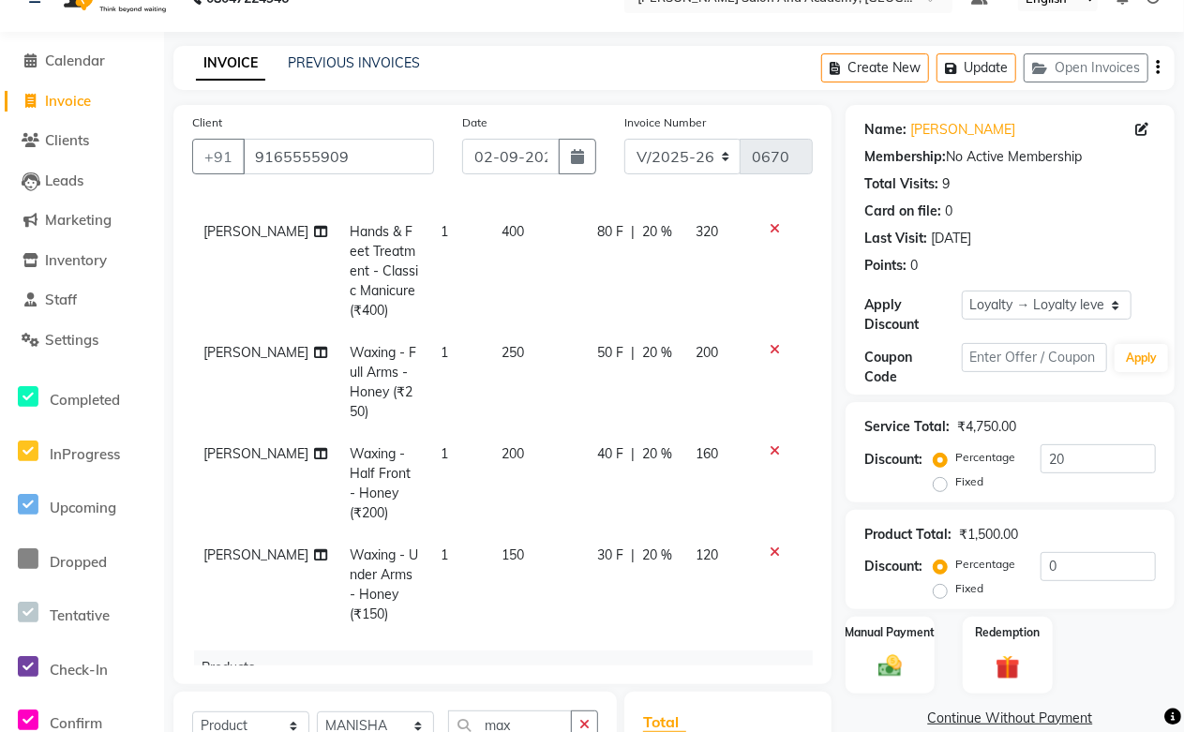
scroll to position [0, 0]
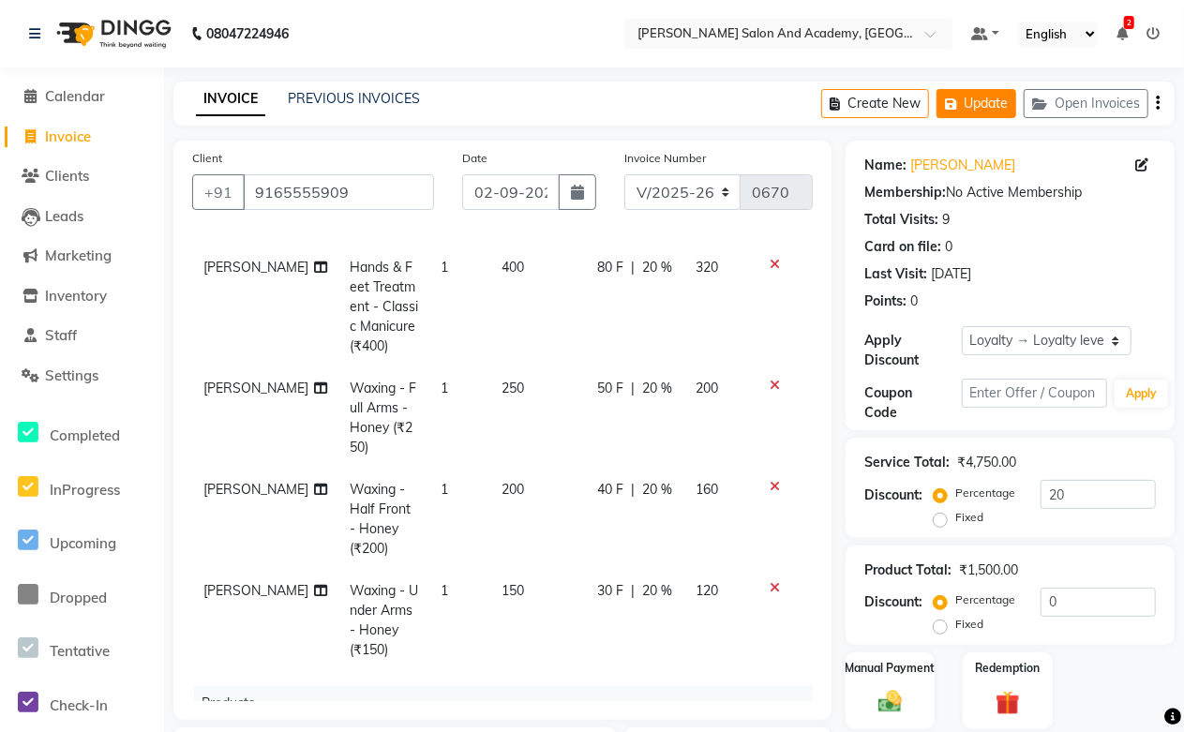
click at [967, 113] on button "Update" at bounding box center [976, 103] width 80 height 29
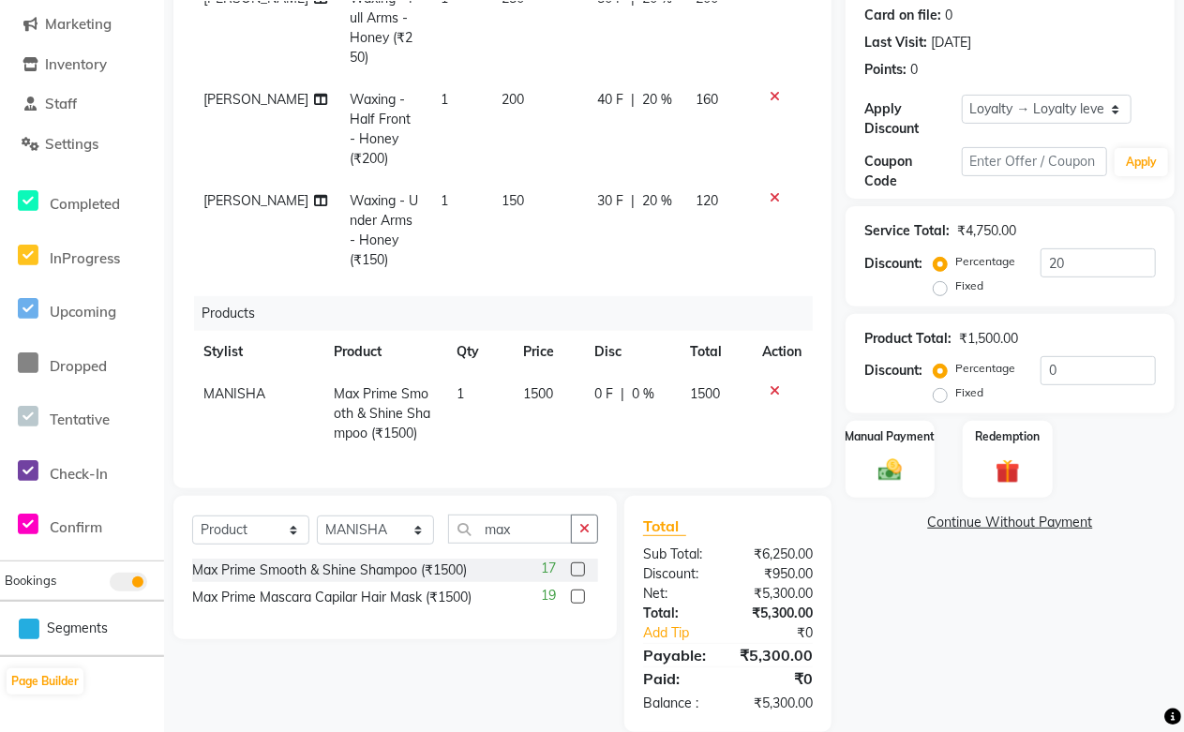
scroll to position [260, 0]
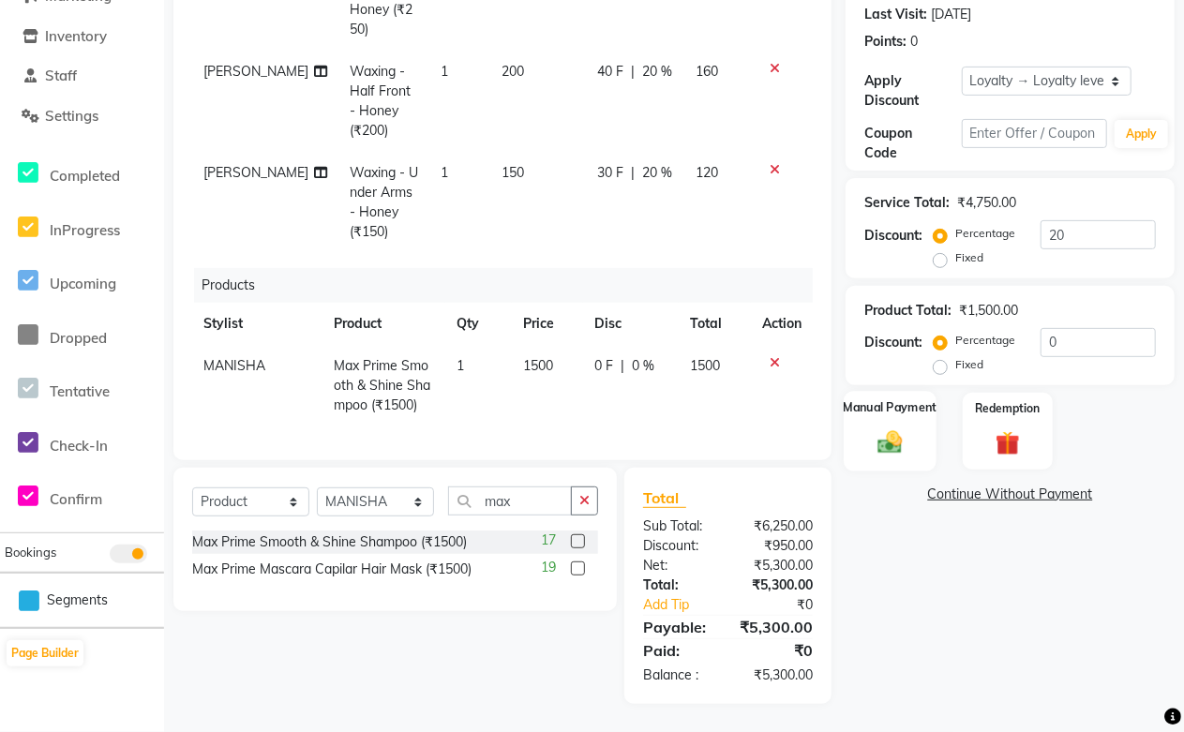
click at [904, 441] on img at bounding box center [890, 442] width 40 height 29
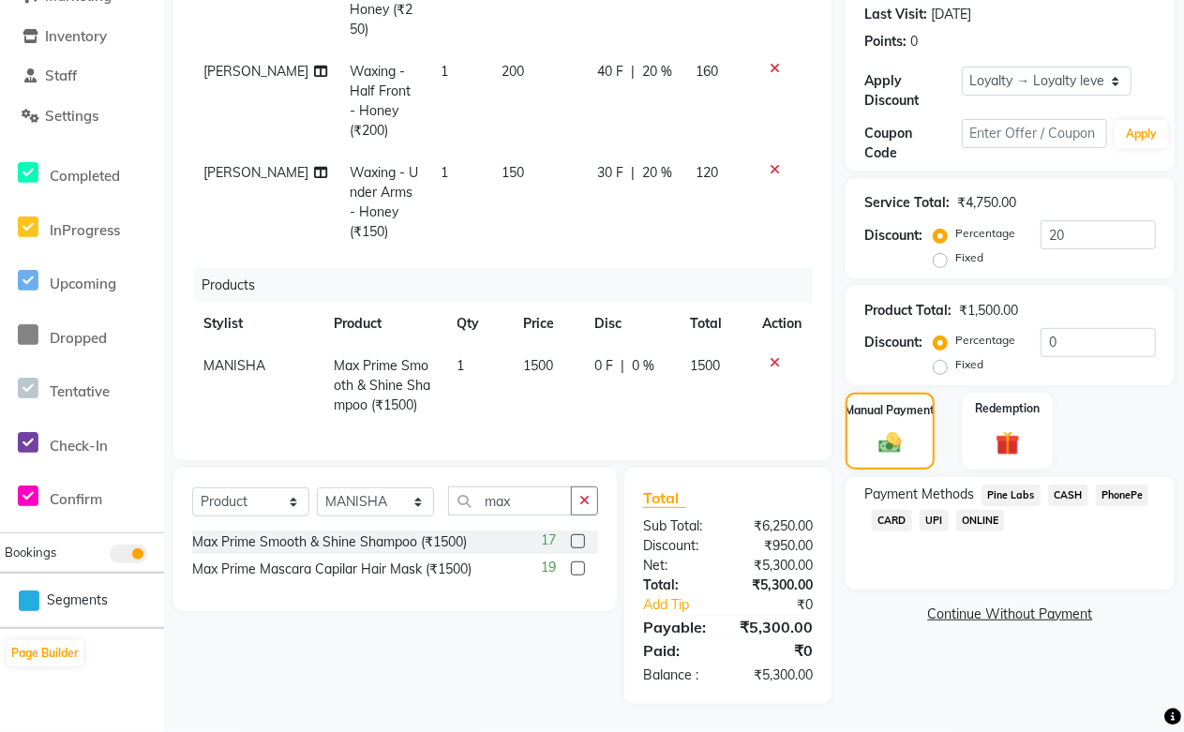
click at [1065, 487] on span "CASH" at bounding box center [1068, 495] width 40 height 22
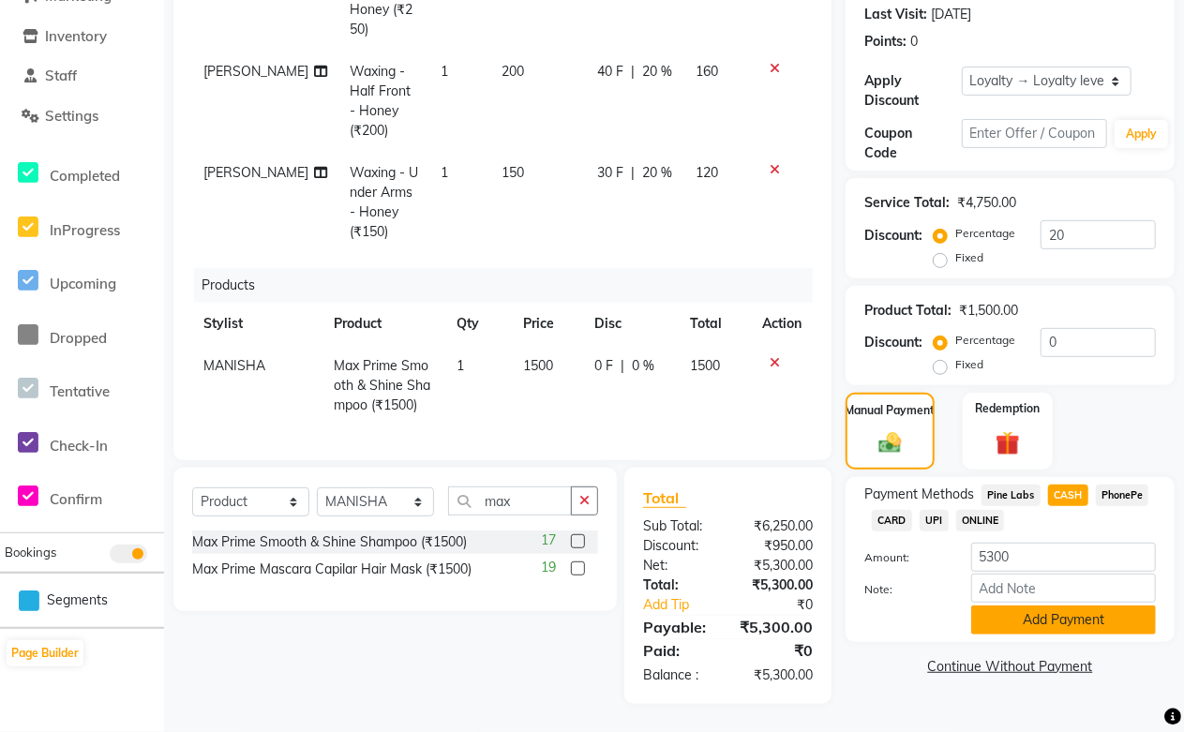
click at [1026, 623] on button "Add Payment" at bounding box center [1063, 619] width 185 height 29
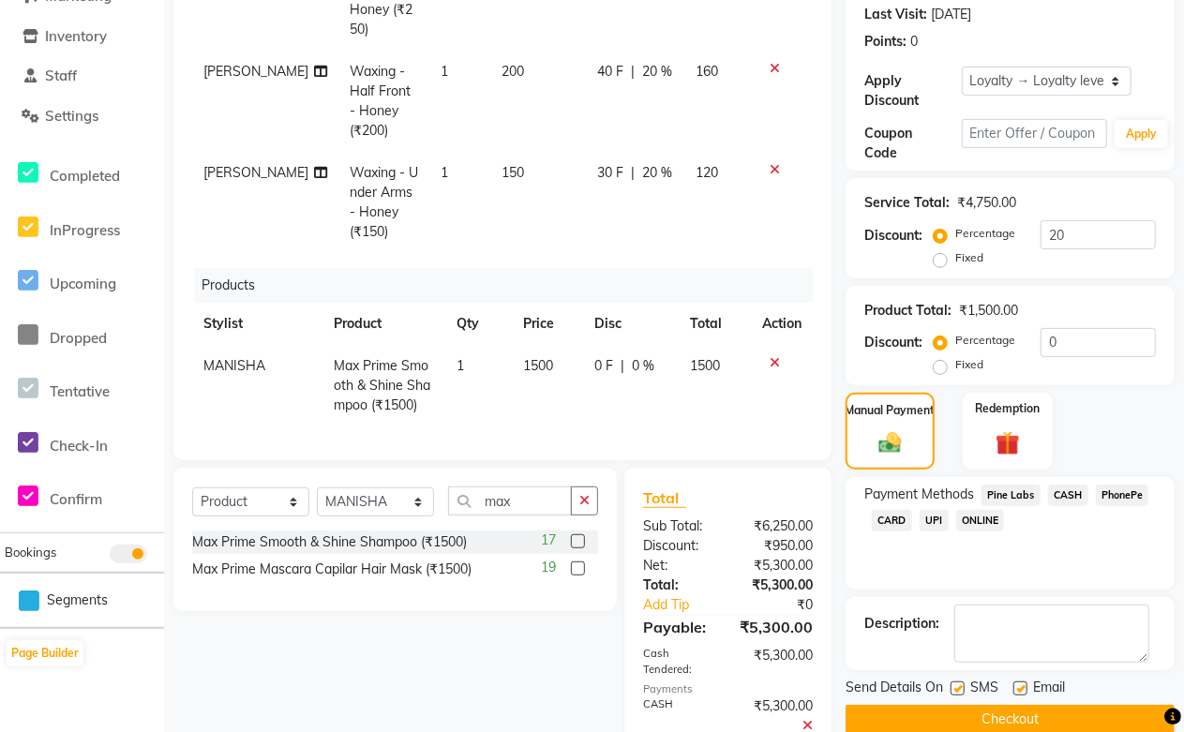
scroll to position [508, 0]
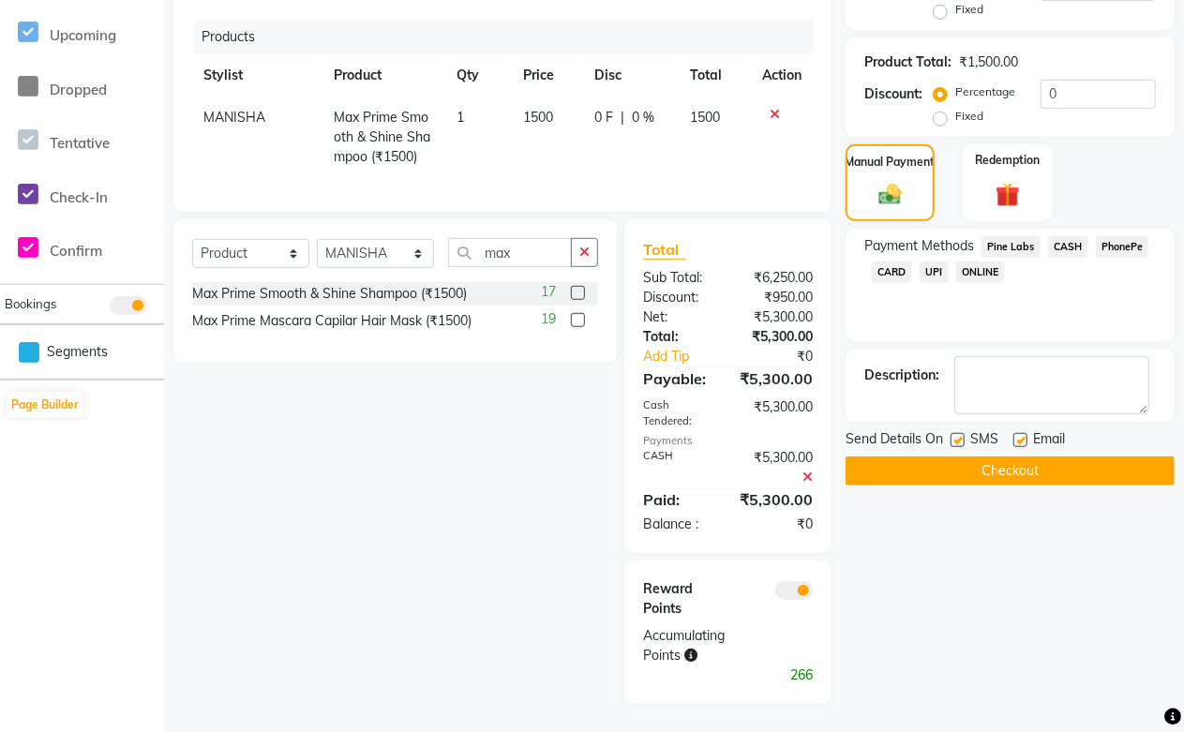
click at [1019, 438] on label at bounding box center [1020, 440] width 14 height 14
click at [1019, 438] on input "checkbox" at bounding box center [1019, 441] width 12 height 12
click at [1005, 471] on button "Checkout" at bounding box center [1009, 470] width 329 height 29
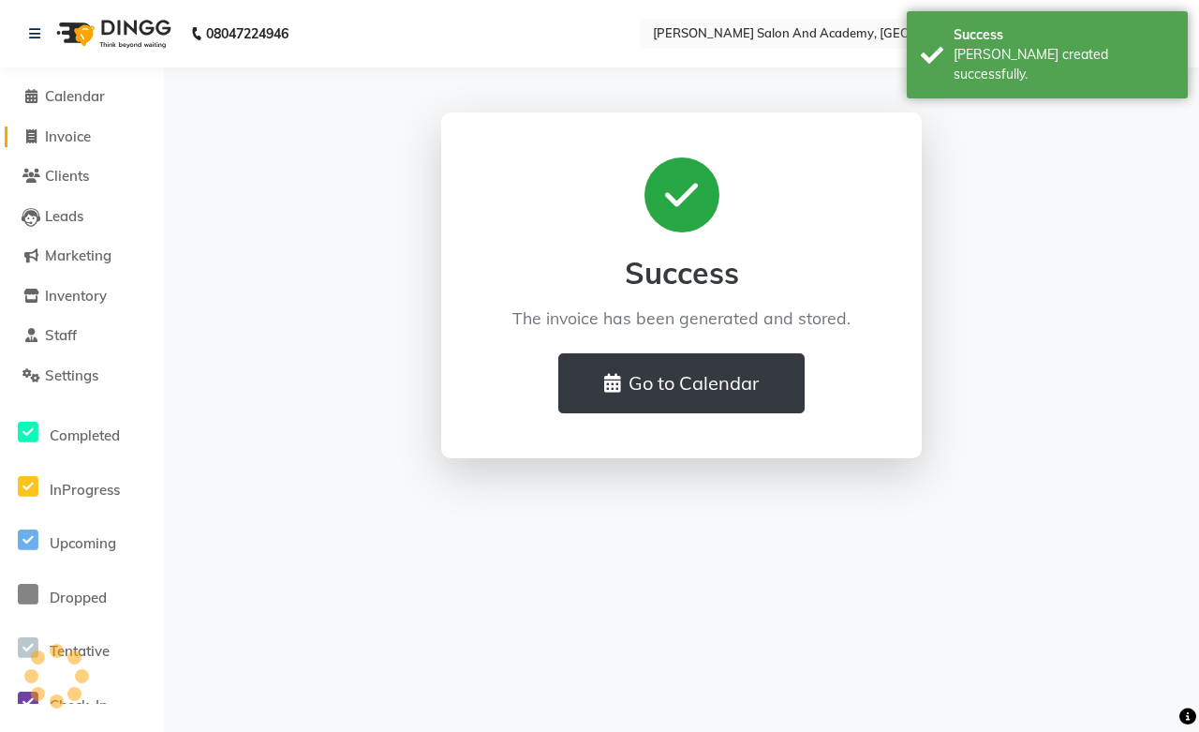
click at [69, 132] on span "Invoice" at bounding box center [68, 136] width 46 height 18
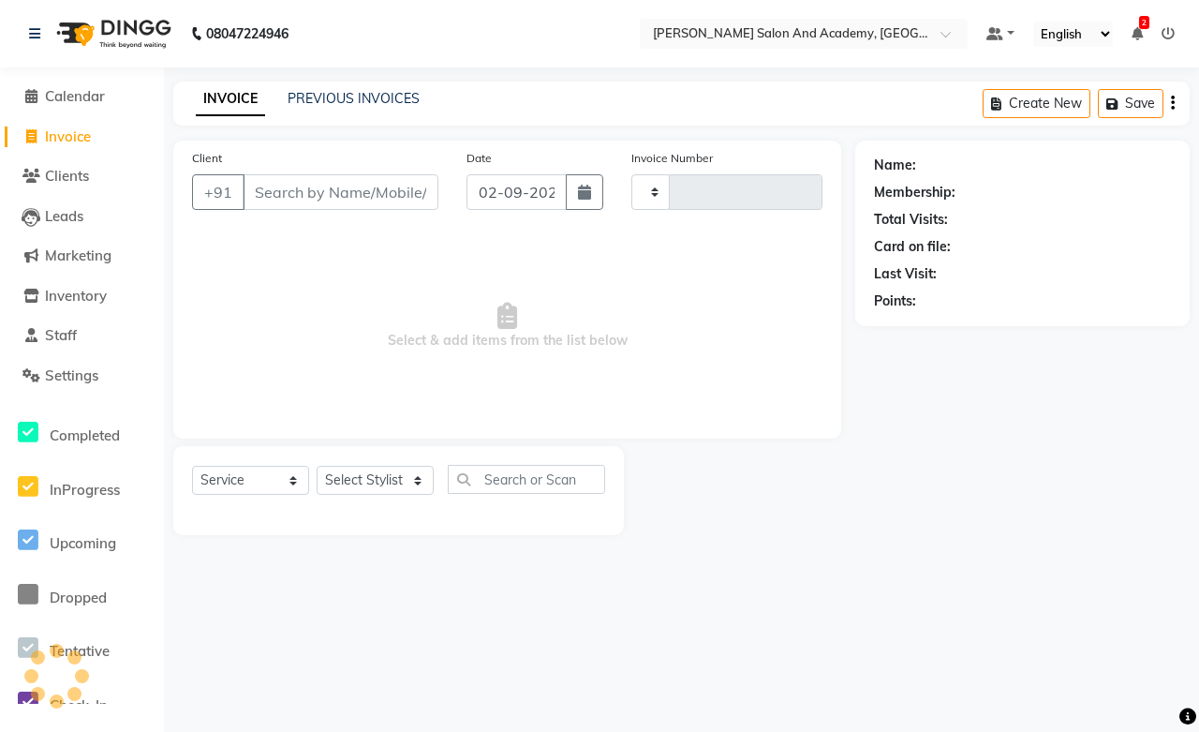
click at [333, 108] on div "PREVIOUS INVOICES" at bounding box center [354, 99] width 132 height 20
click at [335, 104] on link "PREVIOUS INVOICES" at bounding box center [354, 98] width 132 height 17
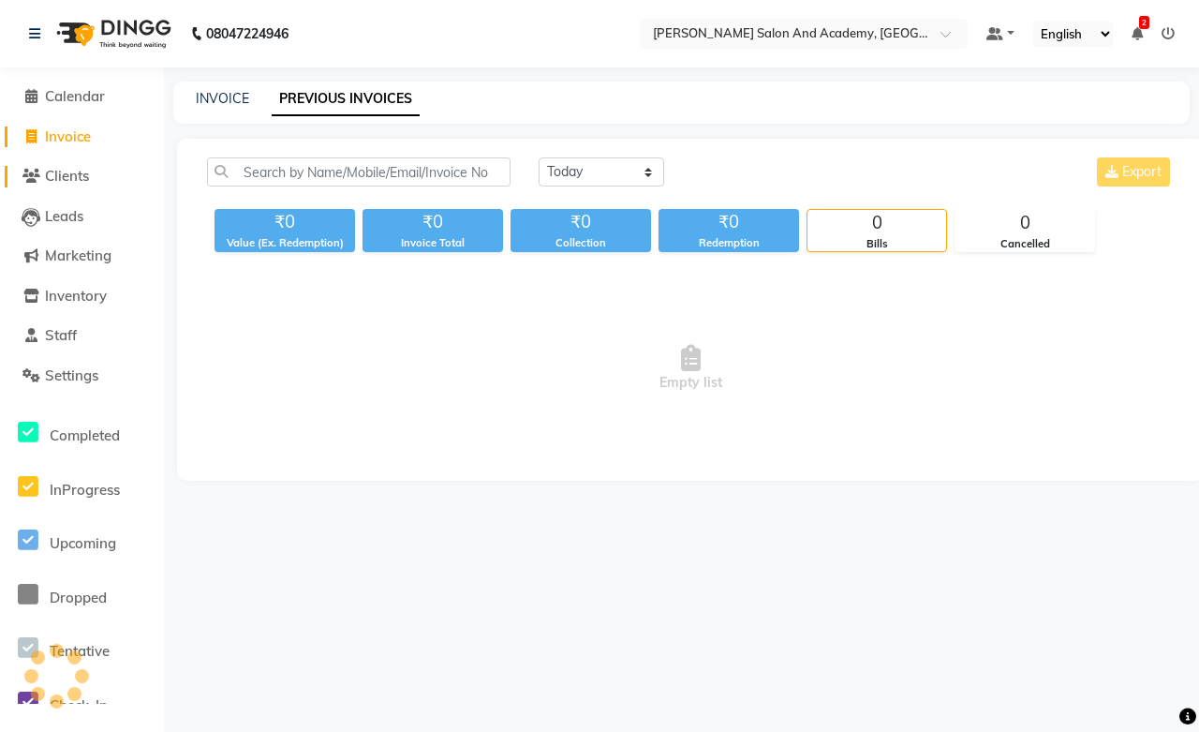
click at [56, 169] on span "Clients" at bounding box center [67, 176] width 44 height 18
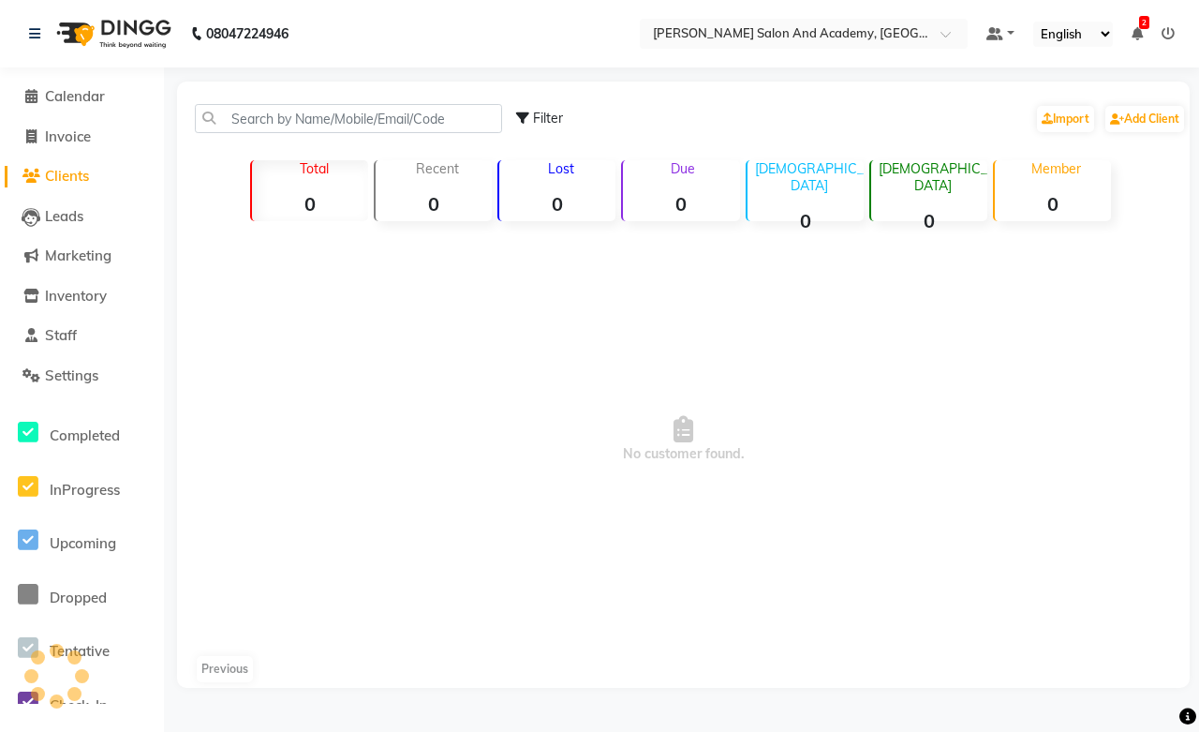
click at [89, 175] on span "Clients" at bounding box center [67, 176] width 44 height 18
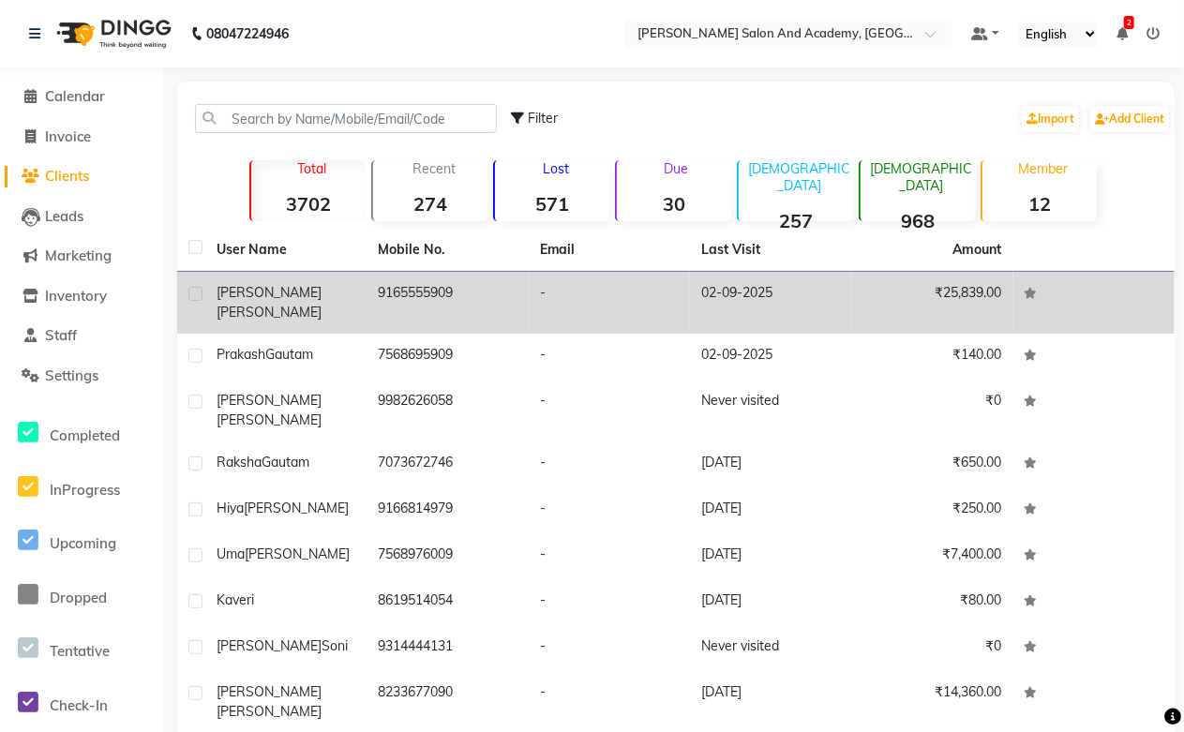
click at [742, 293] on td "02-09-2025" at bounding box center [770, 303] width 161 height 62
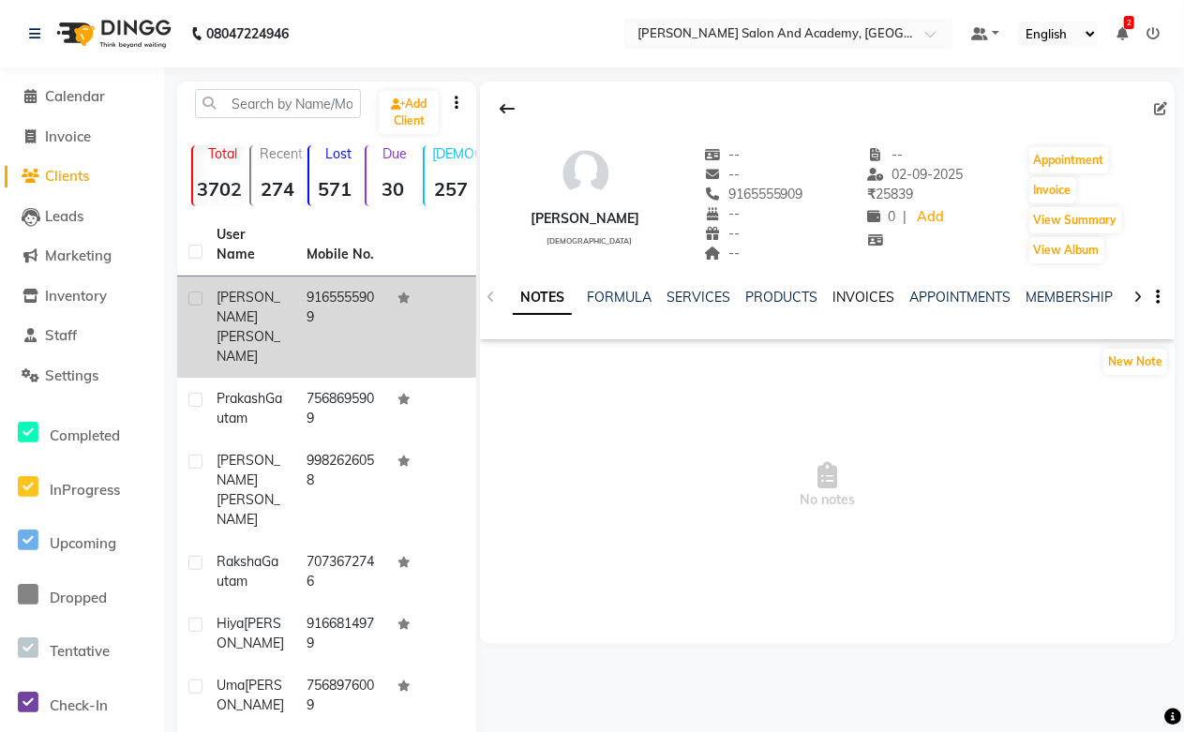
click at [838, 294] on link "INVOICES" at bounding box center [863, 297] width 62 height 17
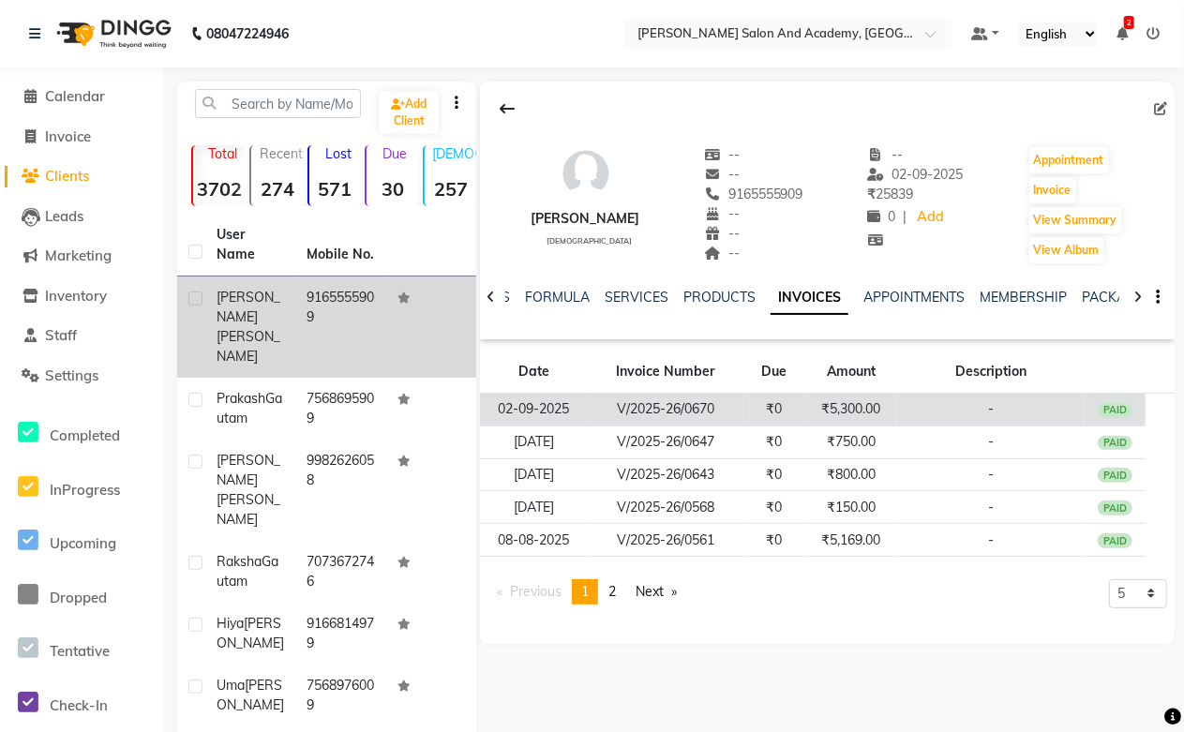
click at [821, 410] on td "₹5,300.00" at bounding box center [851, 410] width 92 height 33
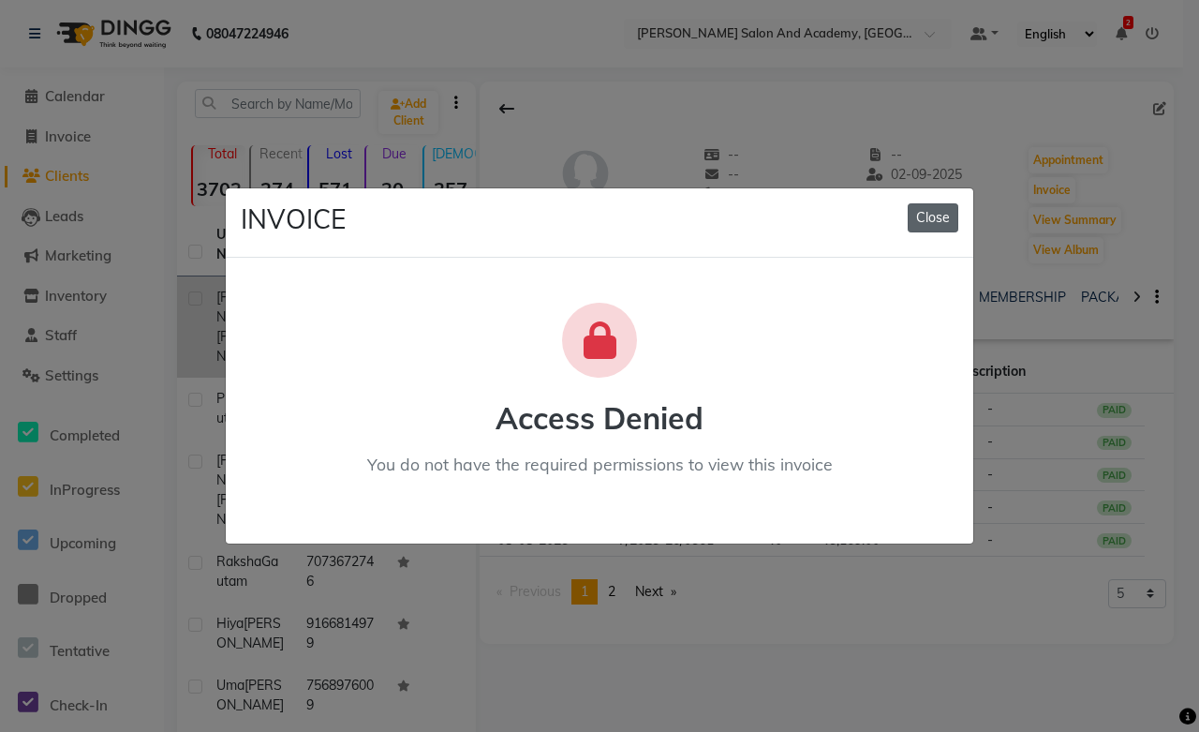
click at [924, 219] on button "Close" at bounding box center [933, 217] width 51 height 29
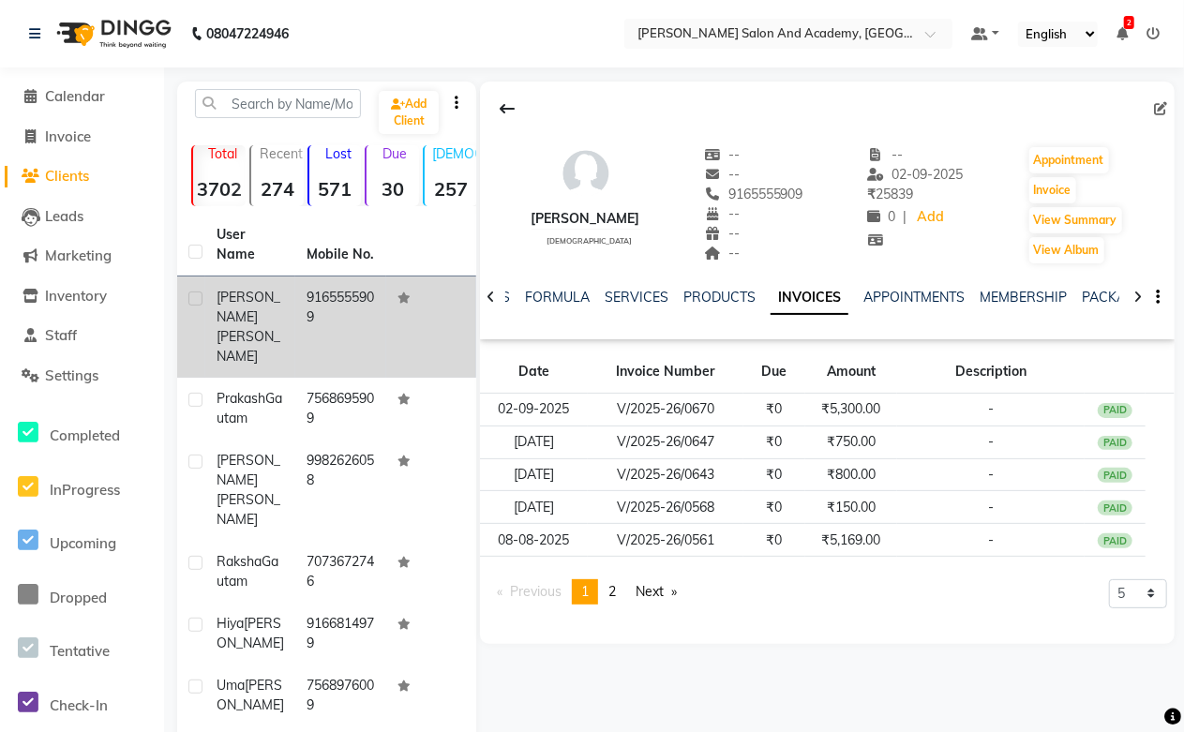
click at [1154, 30] on icon at bounding box center [1152, 33] width 13 height 13
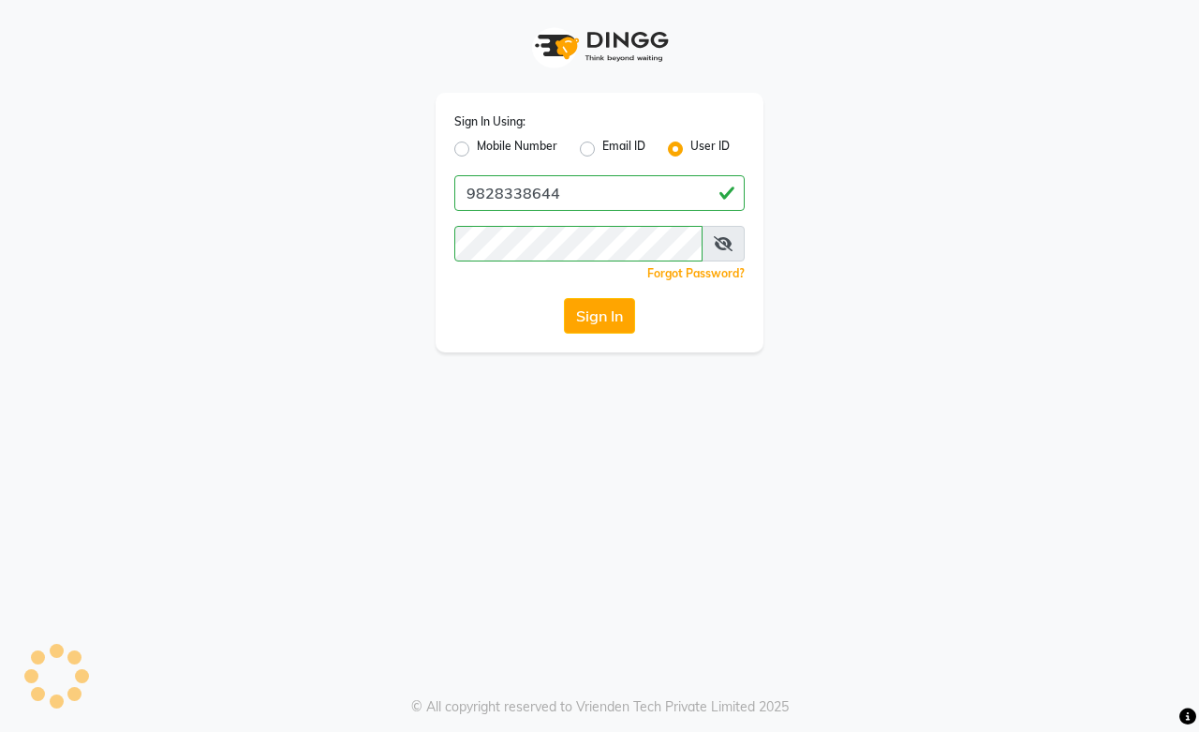
click at [477, 143] on label "Mobile Number" at bounding box center [517, 149] width 81 height 22
click at [477, 143] on input "Mobile Number" at bounding box center [483, 144] width 12 height 12
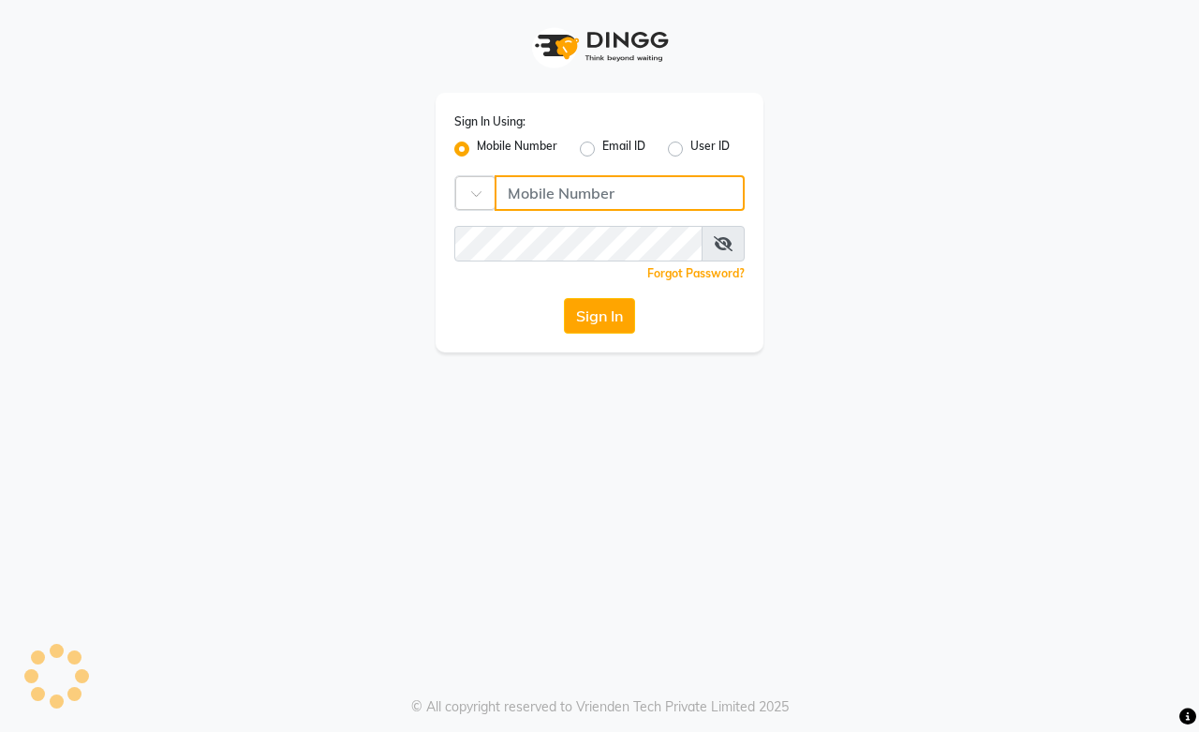
click at [593, 206] on input "Username" at bounding box center [620, 193] width 250 height 36
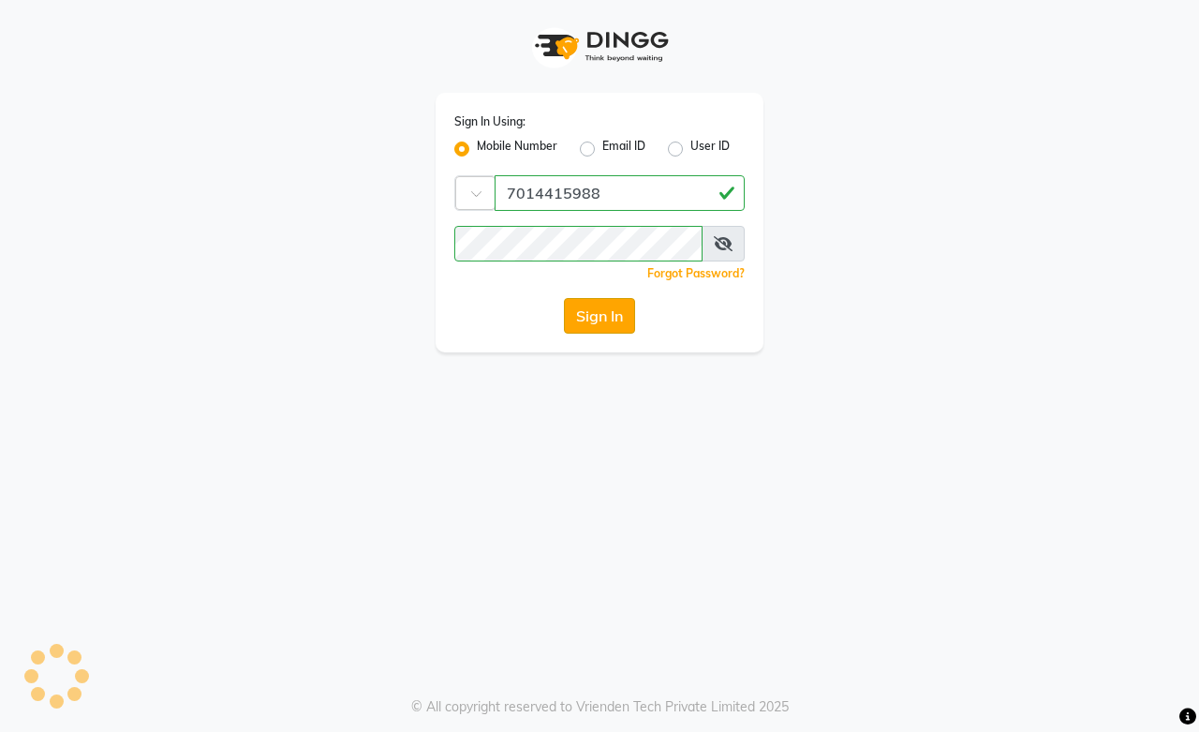
click at [598, 314] on button "Sign In" at bounding box center [599, 316] width 71 height 36
